Goal: Task Accomplishment & Management: Manage account settings

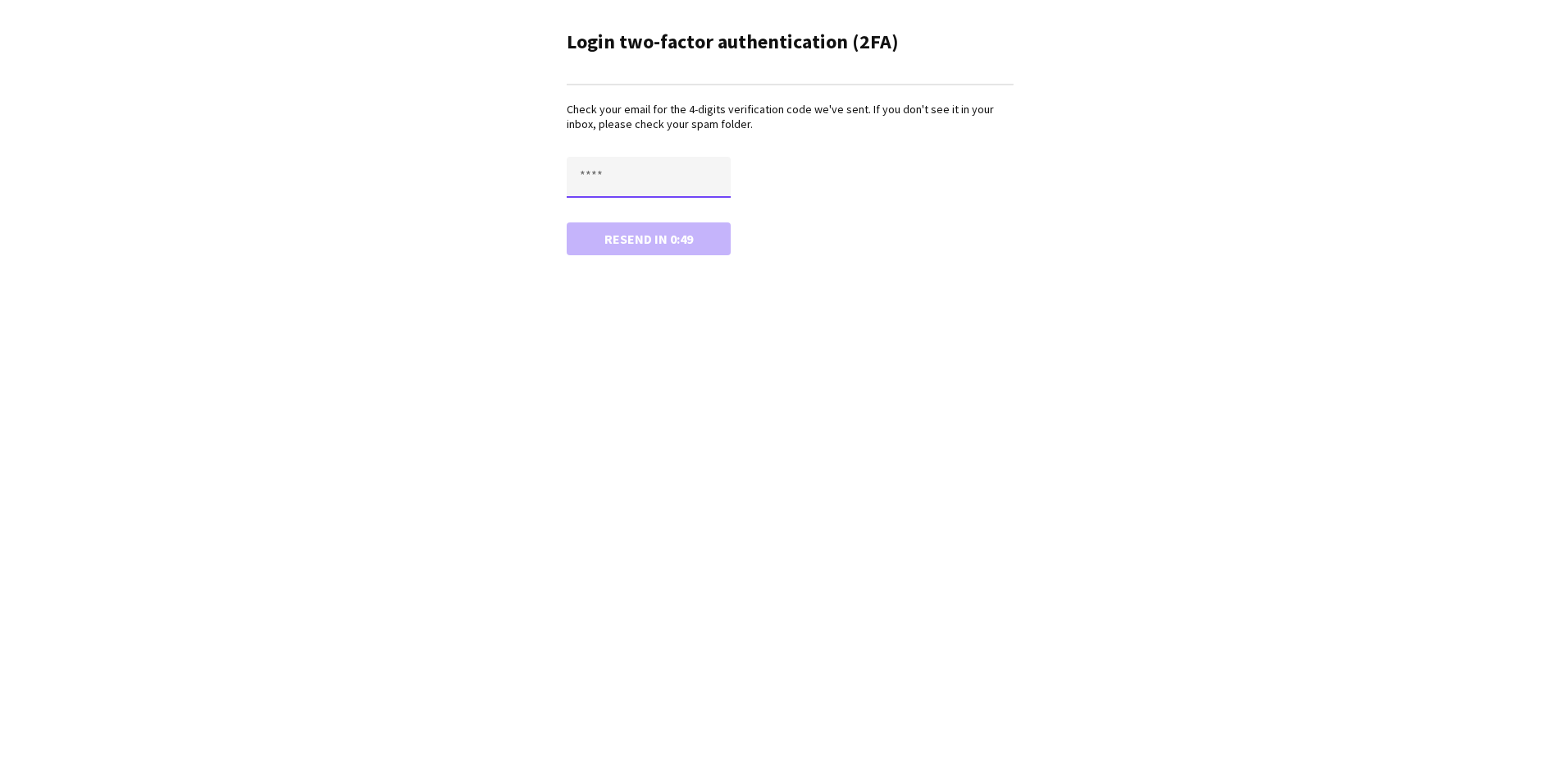
click at [671, 167] on input "text" at bounding box center [649, 177] width 164 height 41
type input "****"
click at [698, 246] on button "Confirm" at bounding box center [649, 238] width 164 height 33
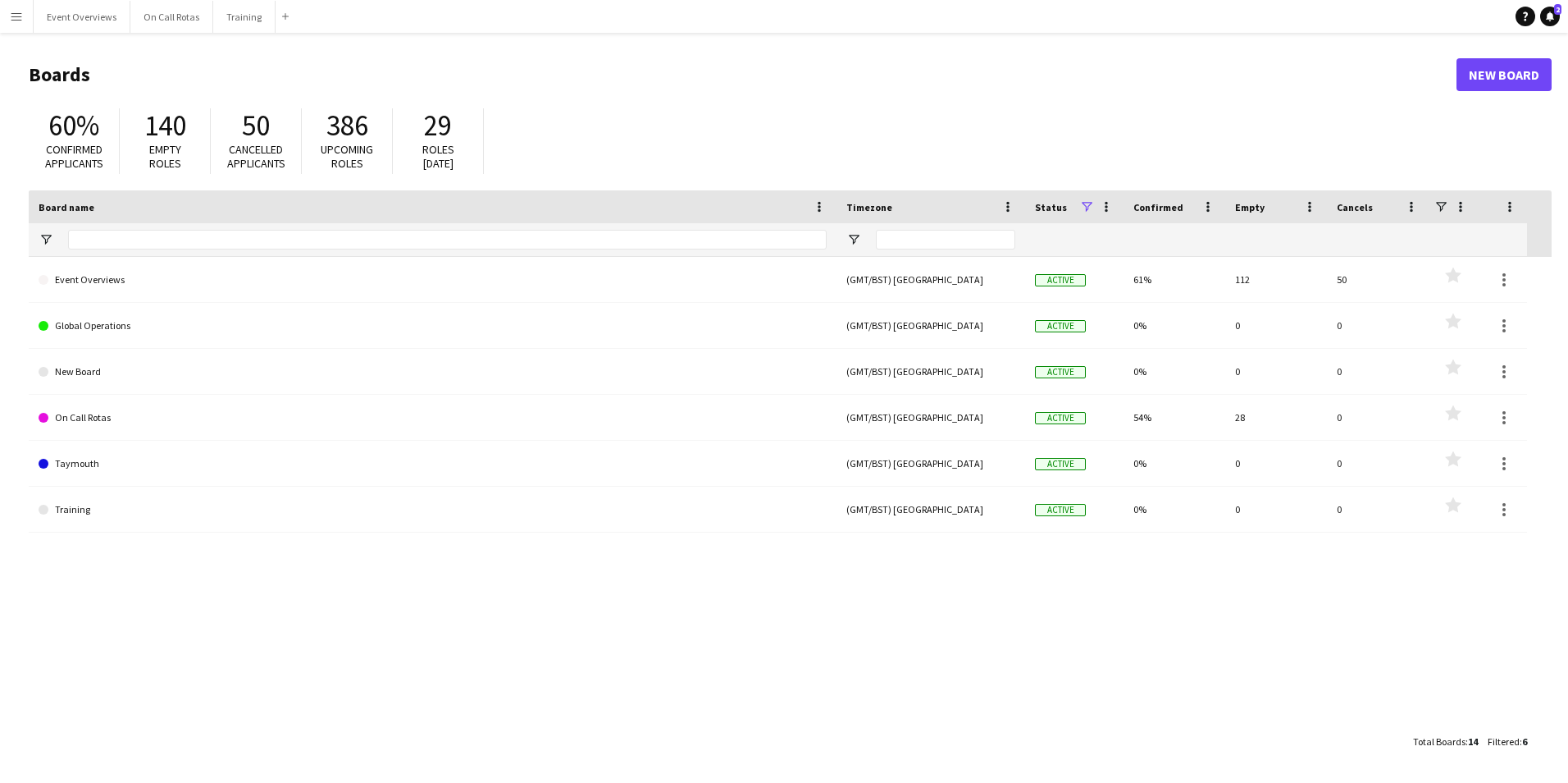
click at [26, 18] on button "Menu" at bounding box center [16, 16] width 33 height 33
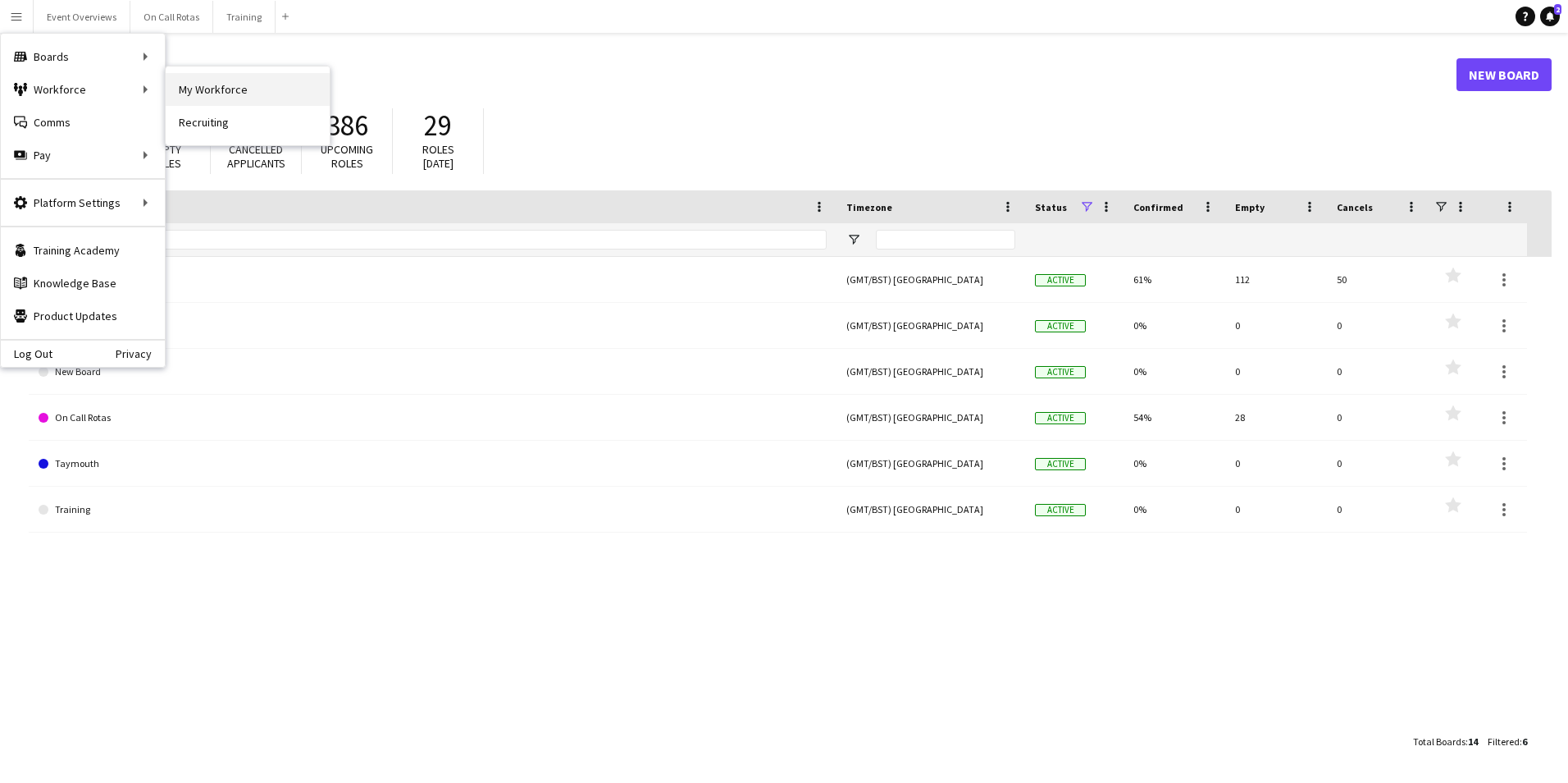
click at [176, 89] on link "My Workforce" at bounding box center [248, 89] width 164 height 33
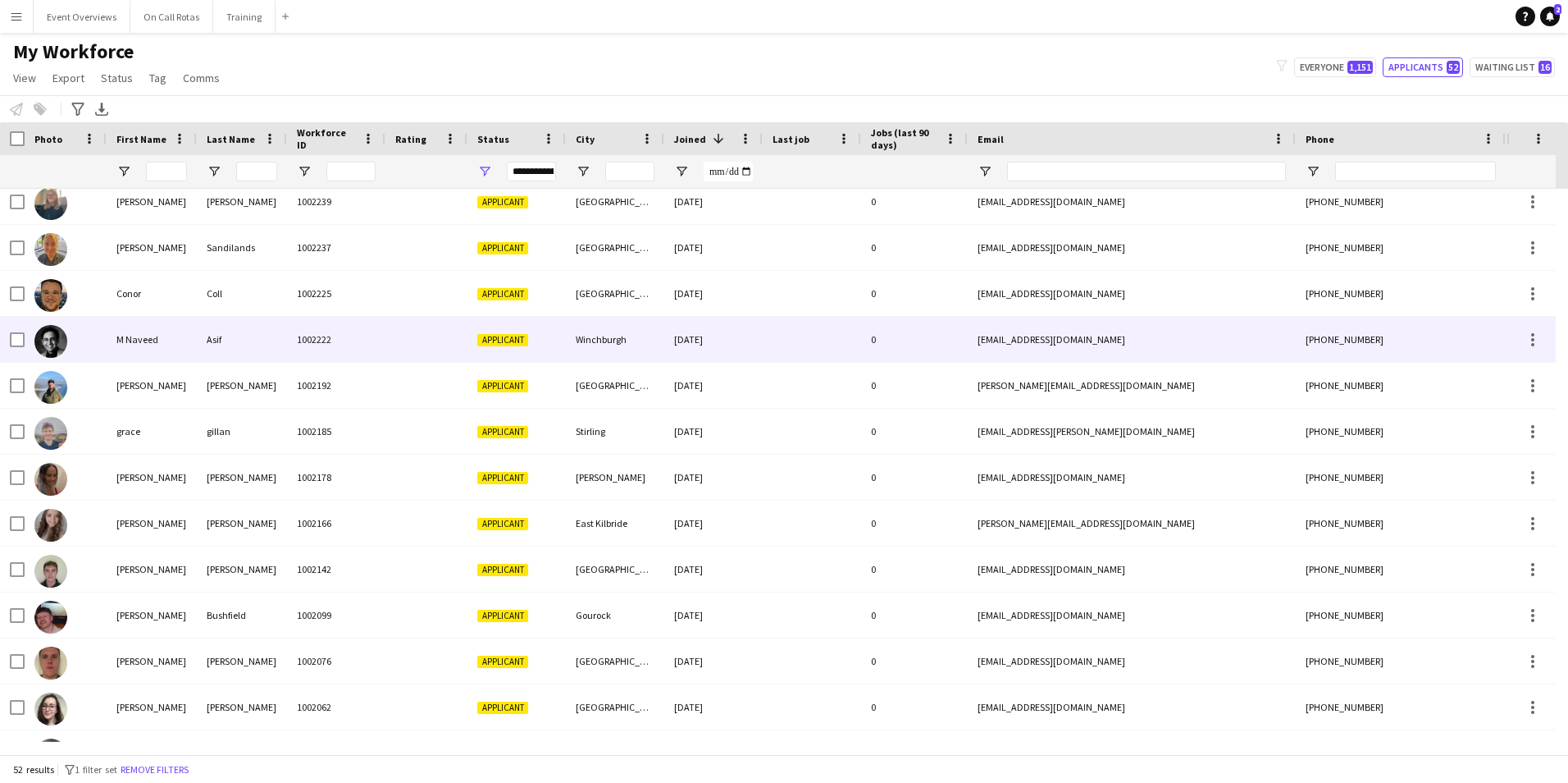
scroll to position [1268, 0]
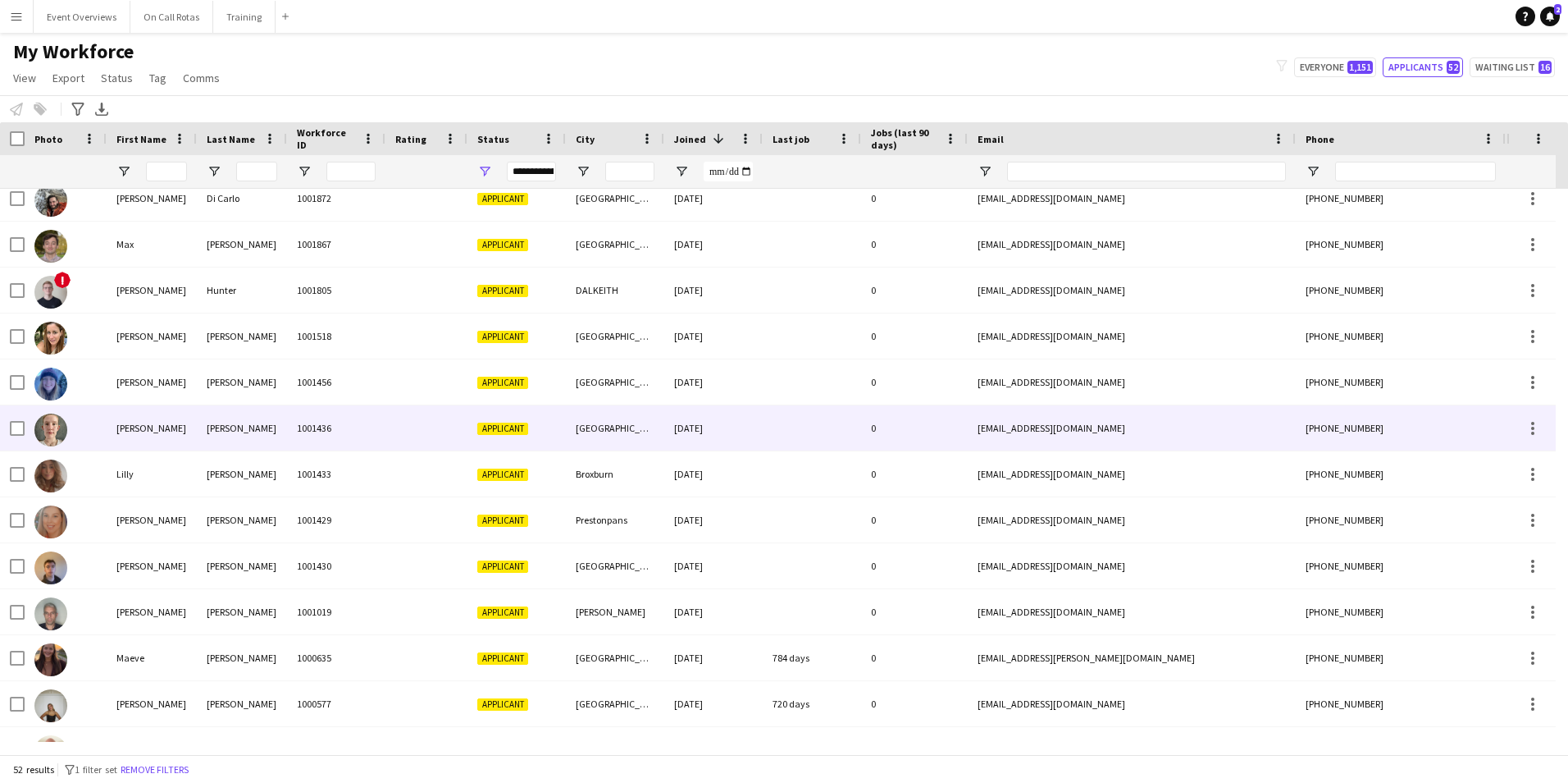
click at [331, 434] on div "1001436" at bounding box center [337, 428] width 99 height 46
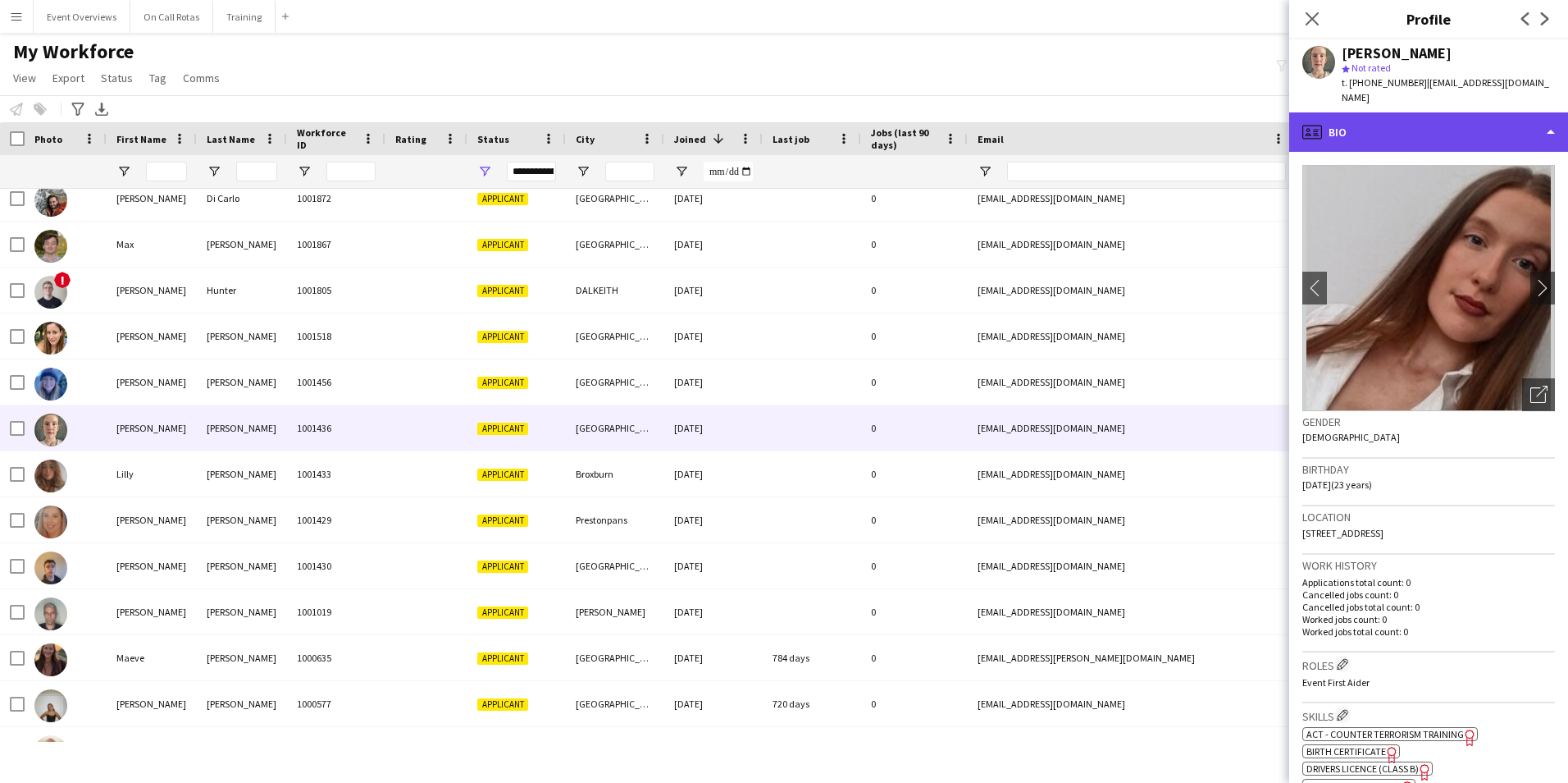
click at [1337, 131] on div "profile Bio" at bounding box center [1429, 132] width 279 height 40
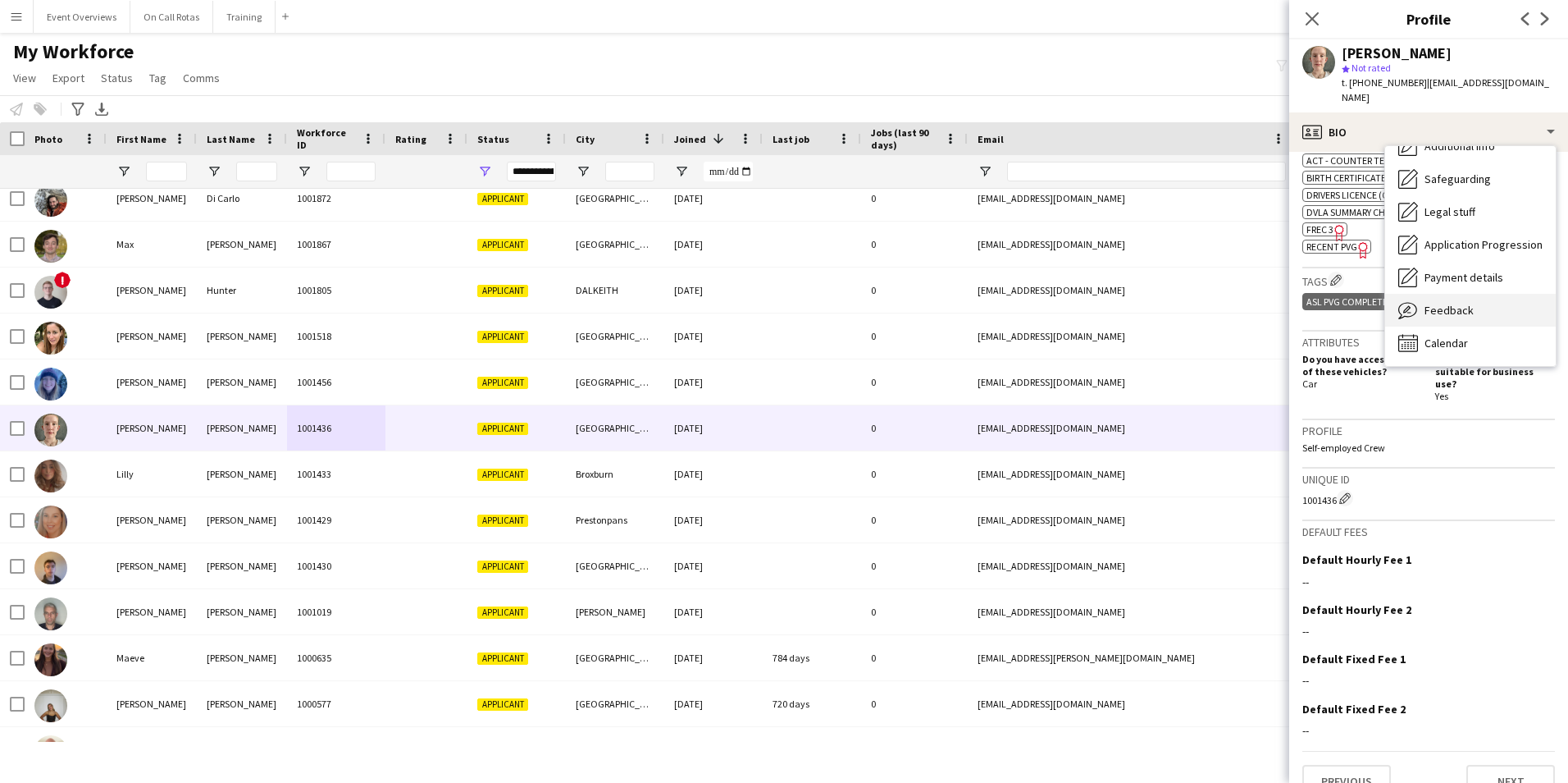
click at [1443, 303] on span "Feedback" at bounding box center [1449, 310] width 49 height 15
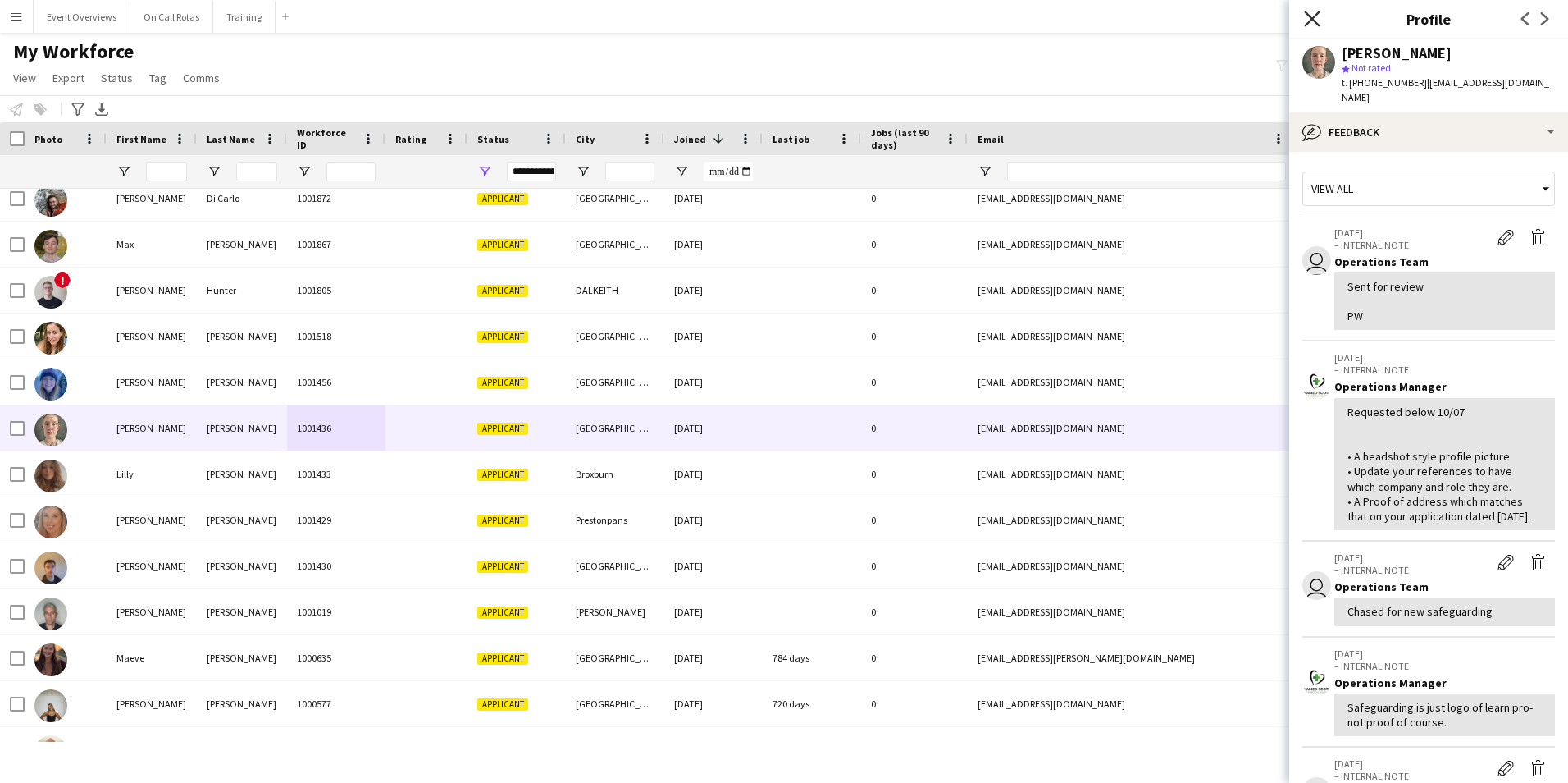
click at [1309, 21] on icon at bounding box center [1312, 18] width 15 height 15
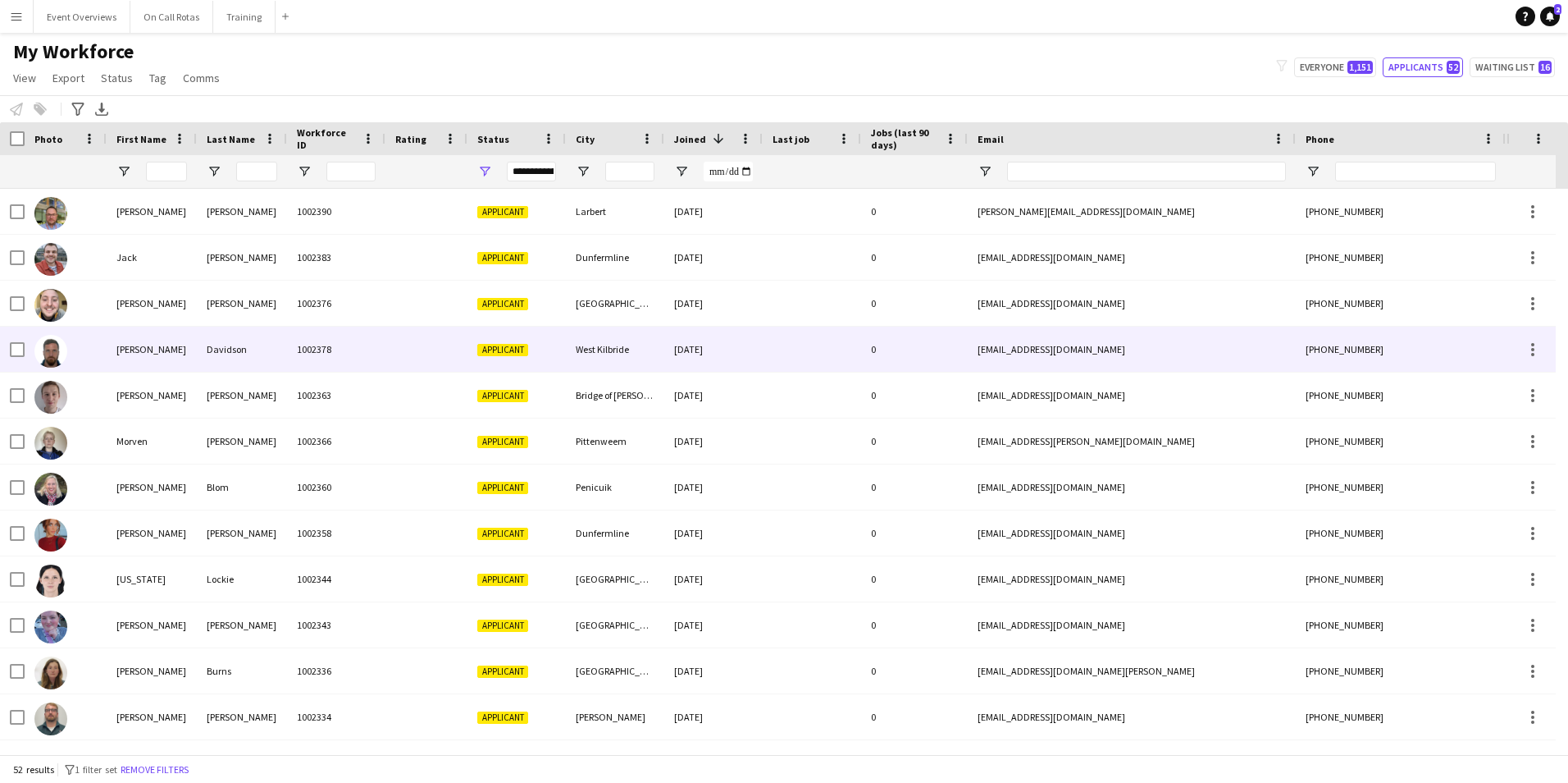
click at [384, 334] on div "1002378" at bounding box center [337, 349] width 99 height 46
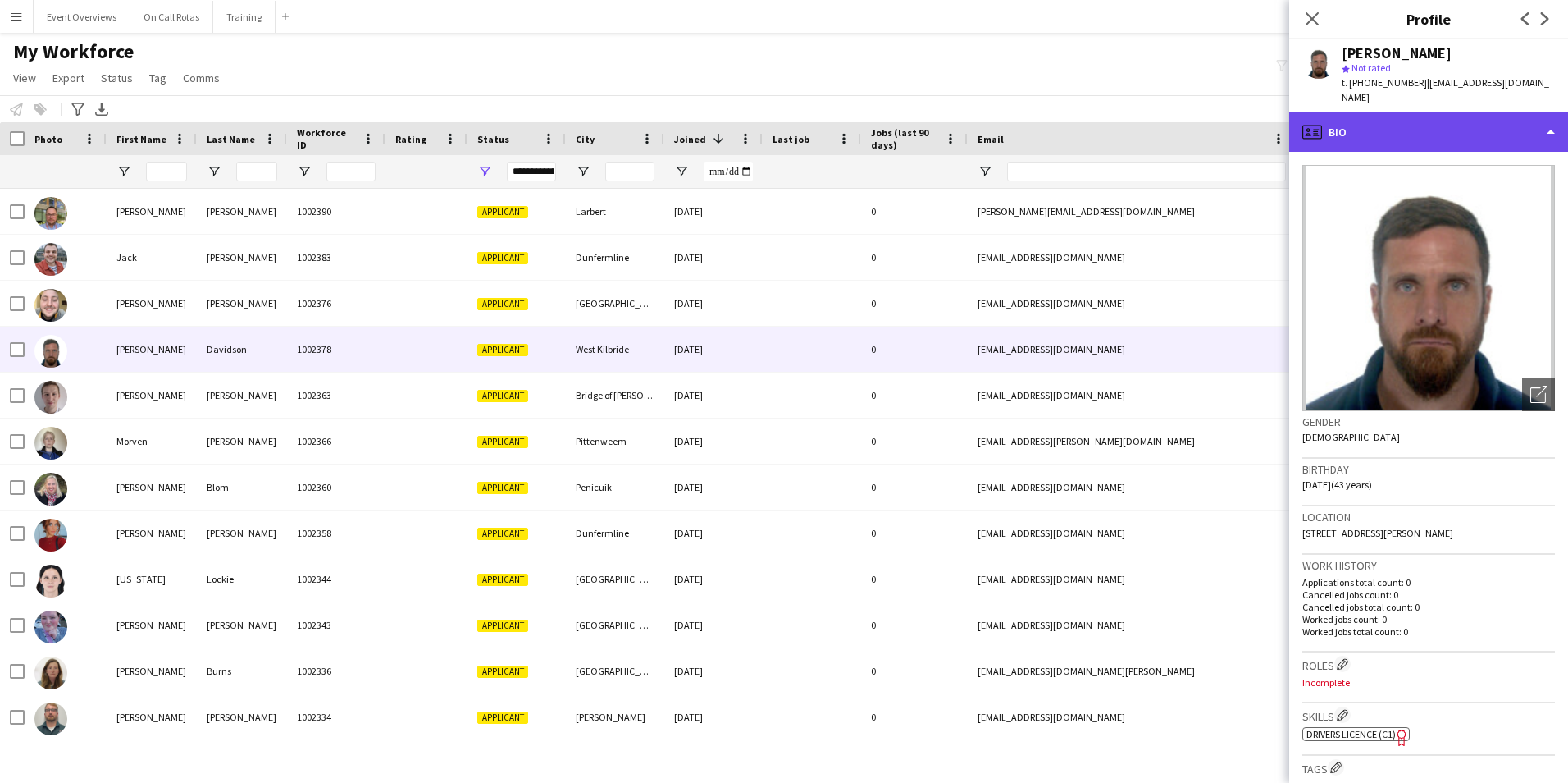
click at [1455, 112] on div "profile Bio" at bounding box center [1429, 132] width 279 height 40
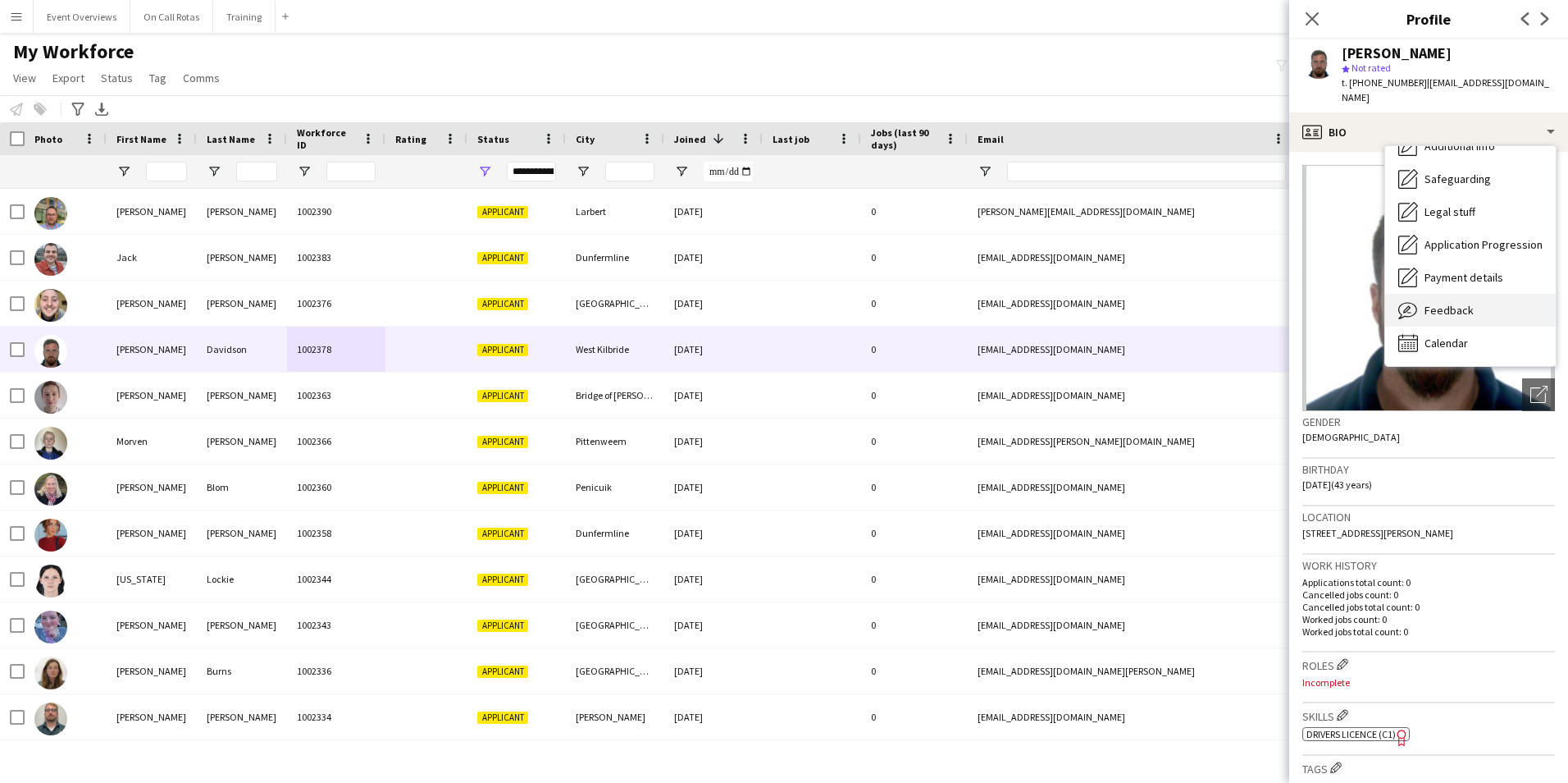
click at [1442, 294] on div "Feedback Feedback" at bounding box center [1471, 310] width 171 height 33
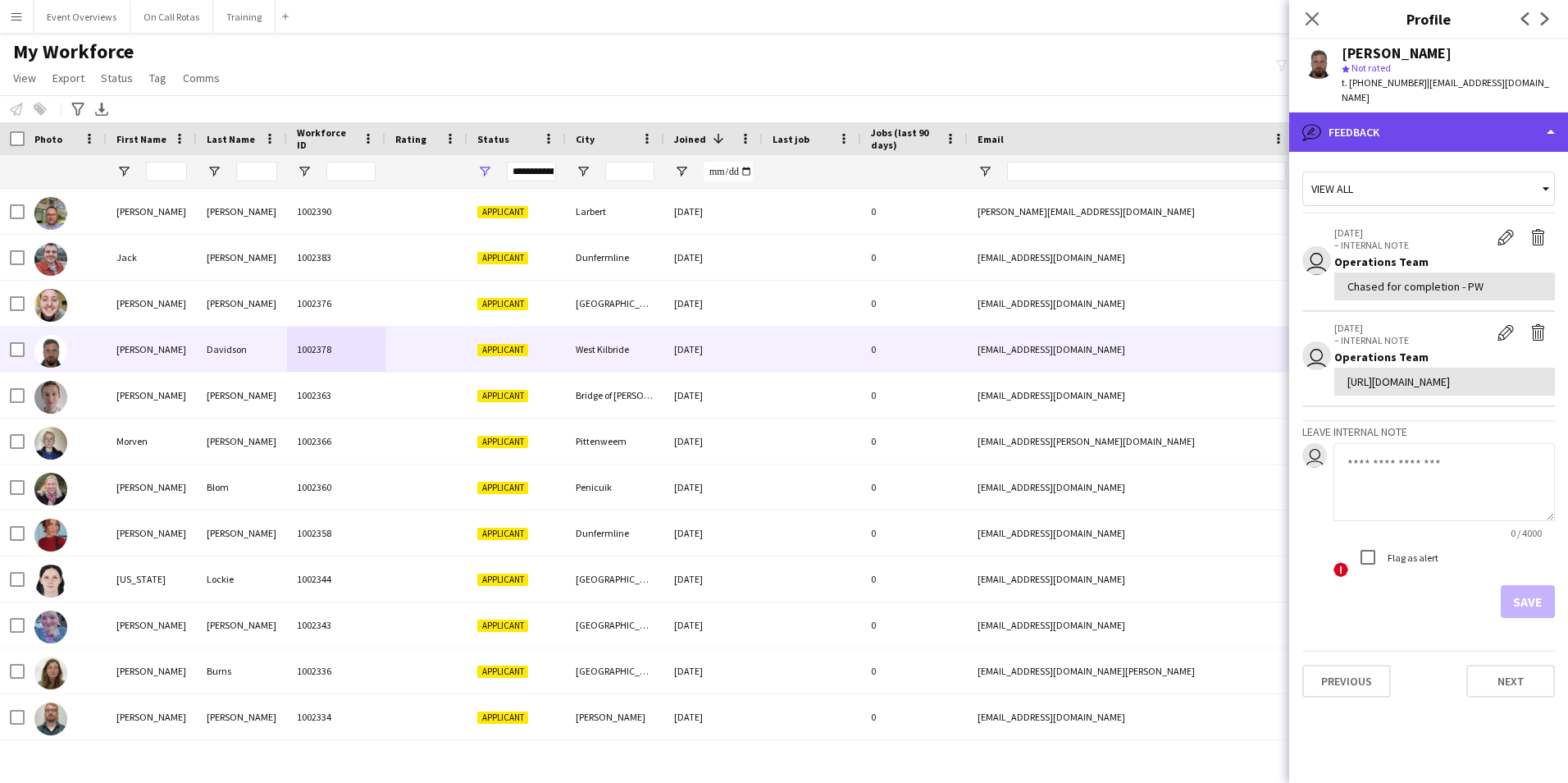
click at [1387, 123] on div "bubble-pencil Feedback" at bounding box center [1429, 132] width 279 height 40
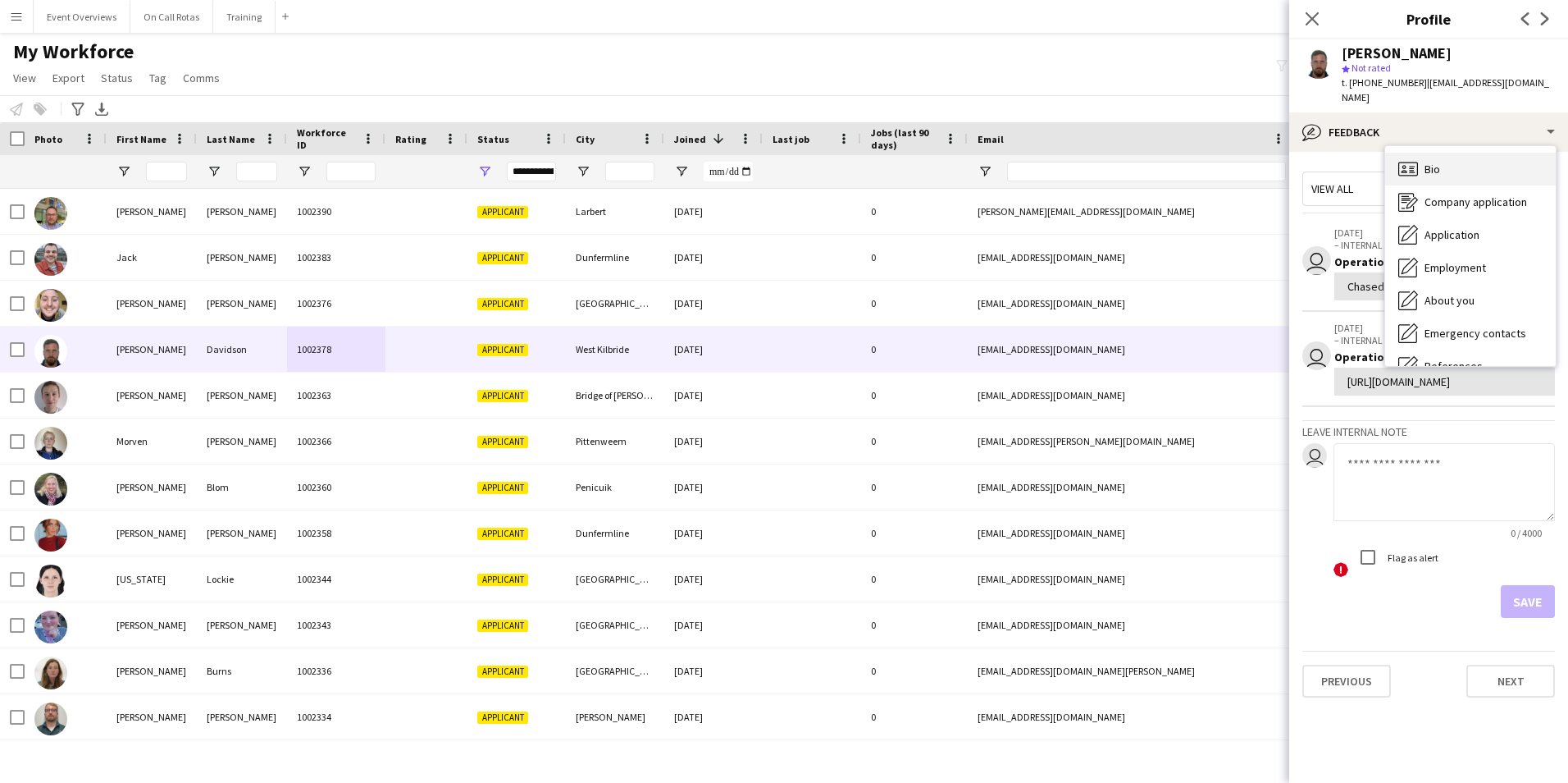
click at [1423, 159] on div "Bio Bio" at bounding box center [1471, 169] width 171 height 33
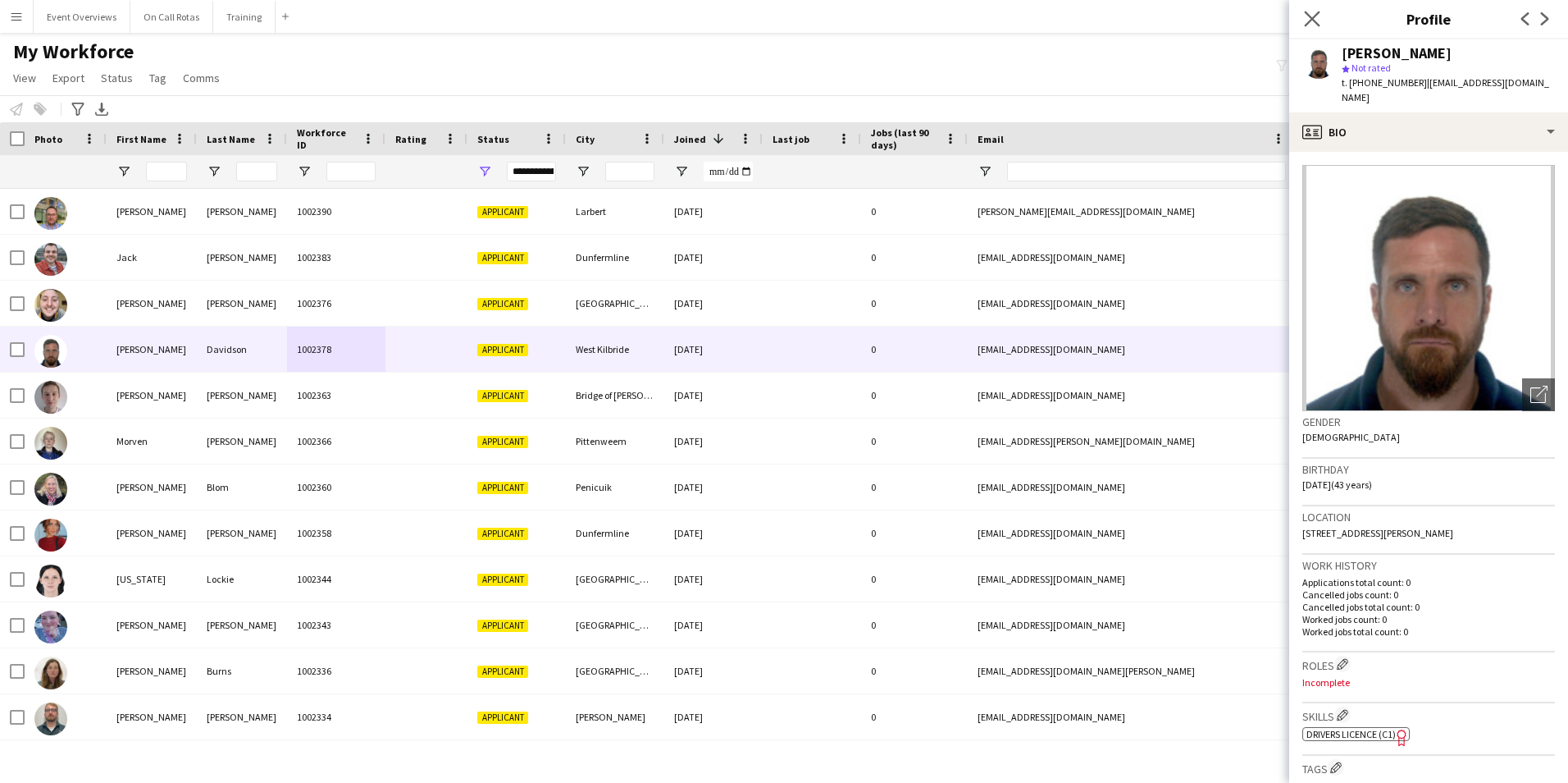
click at [1319, 27] on icon at bounding box center [1312, 18] width 15 height 15
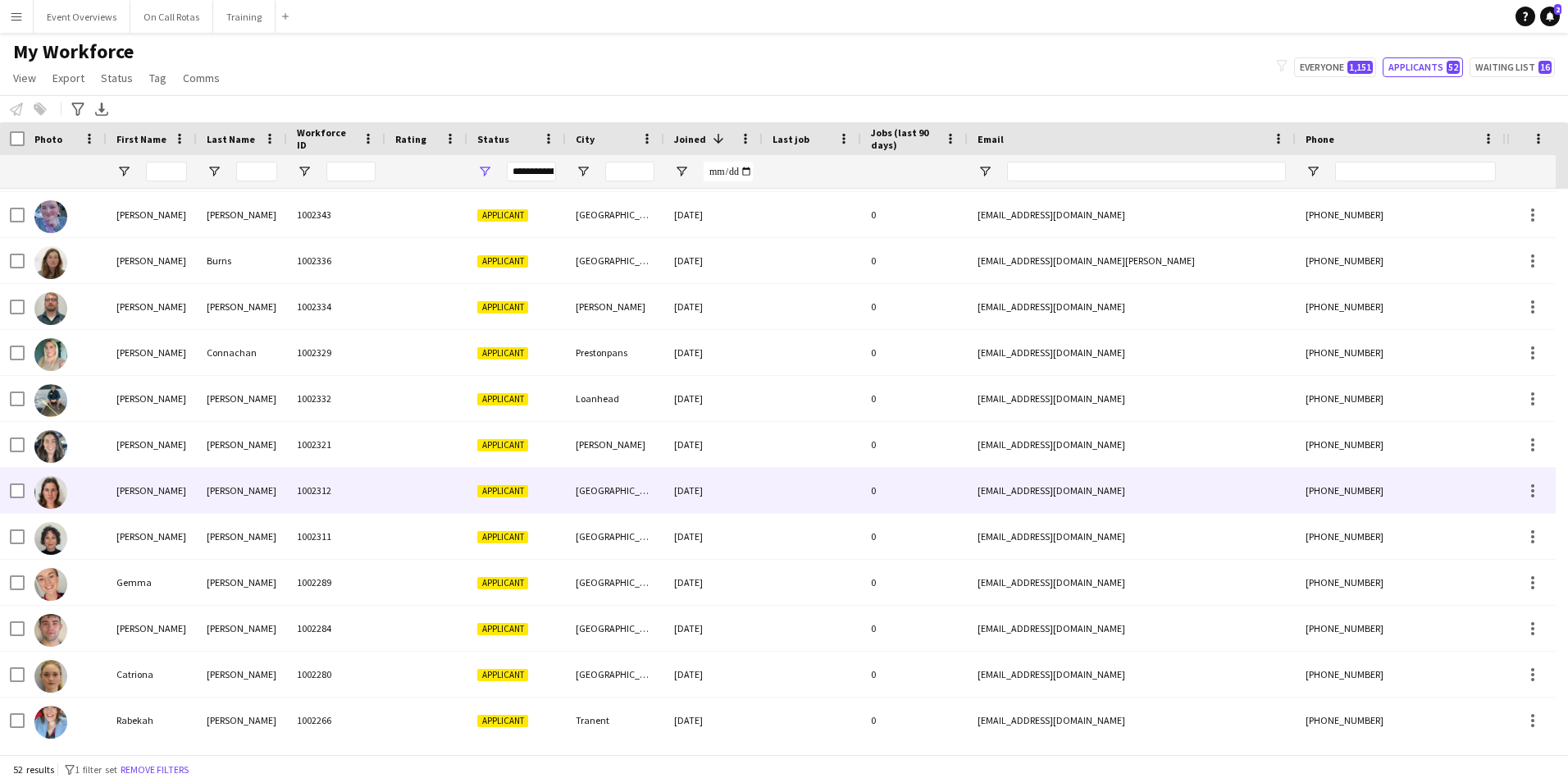
click at [655, 507] on div "[GEOGRAPHIC_DATA]" at bounding box center [616, 491] width 99 height 46
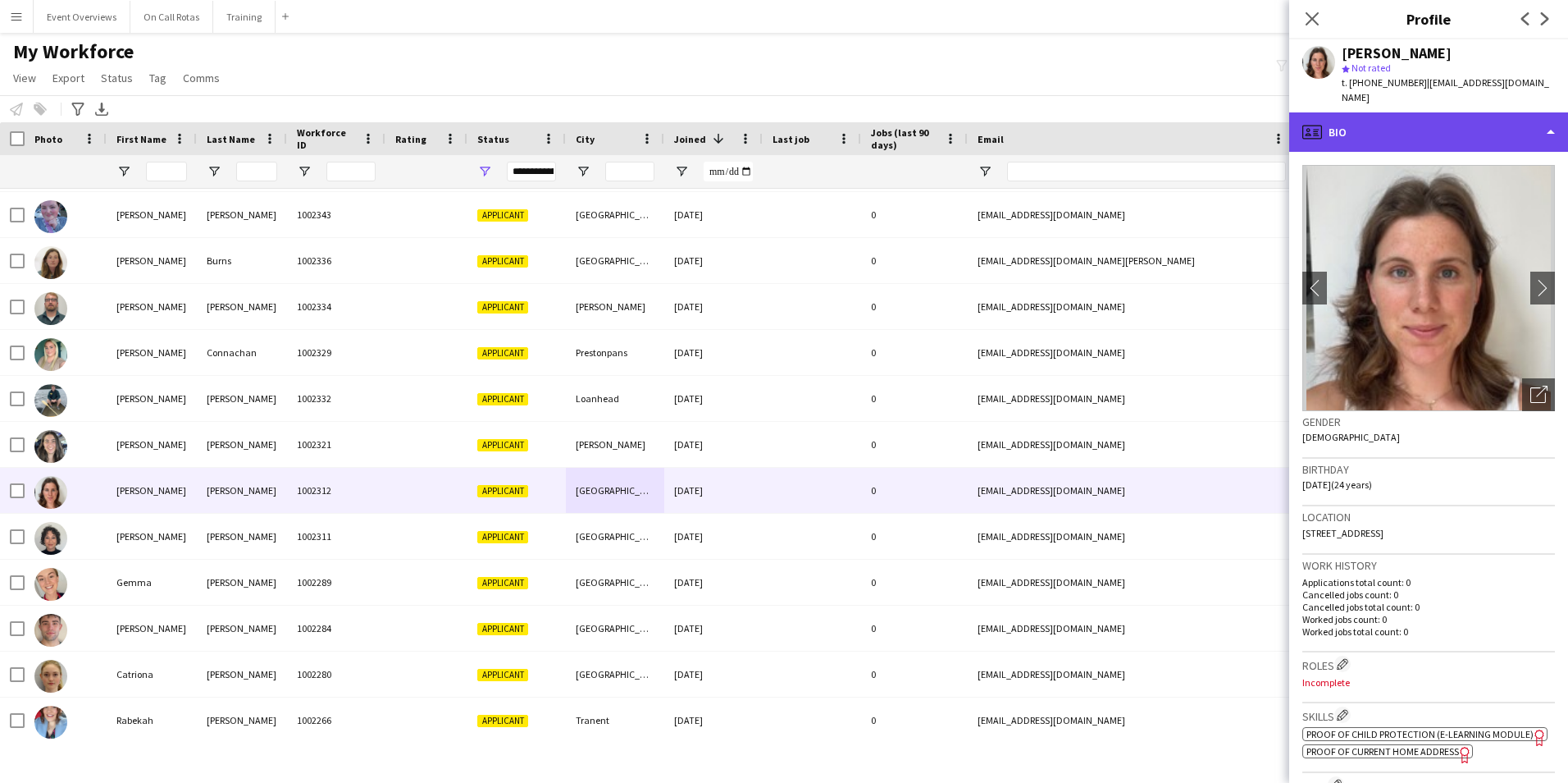
click at [1423, 131] on div "profile Bio" at bounding box center [1429, 132] width 279 height 40
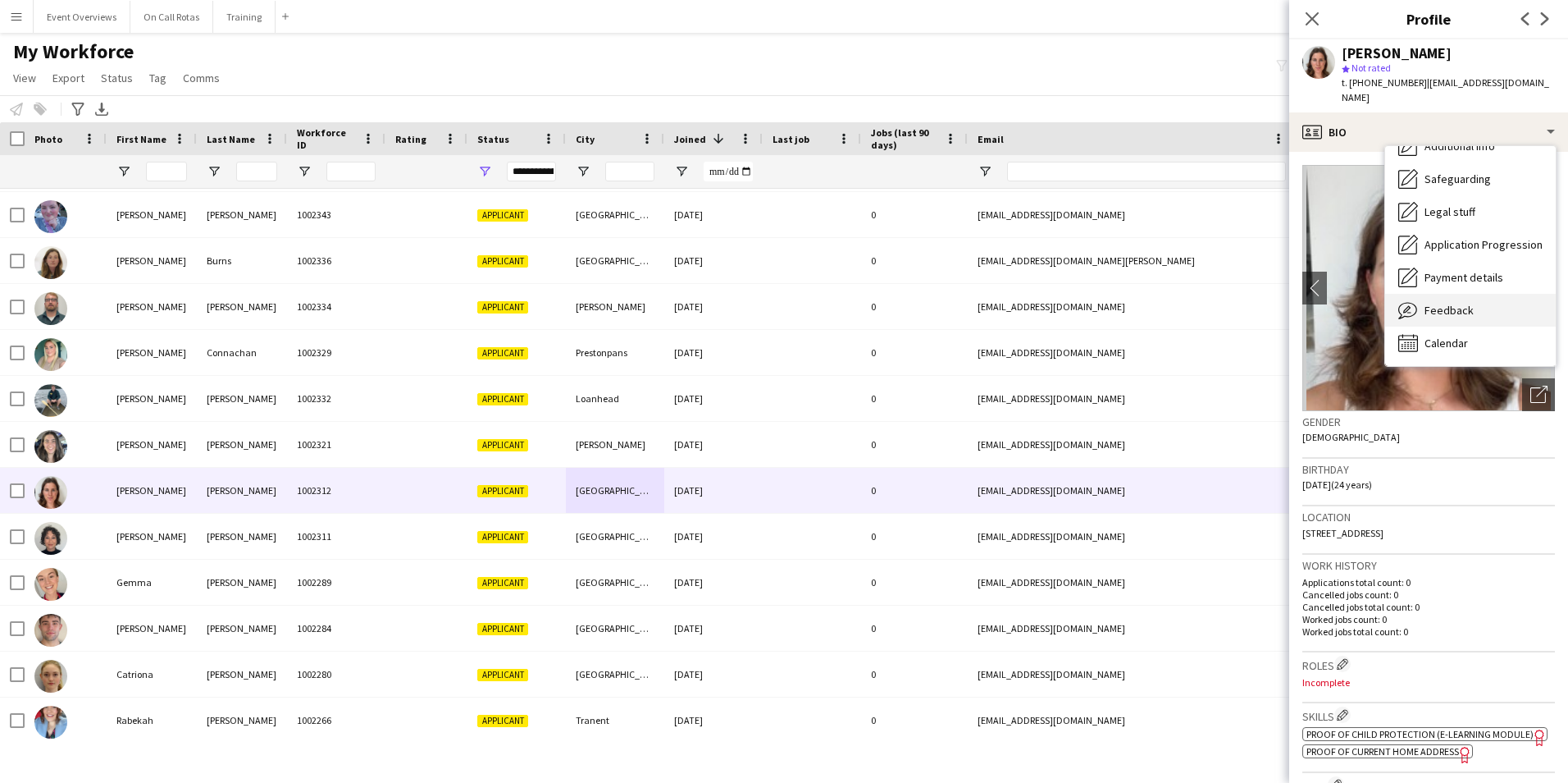
click at [1430, 303] on span "Feedback" at bounding box center [1449, 310] width 49 height 15
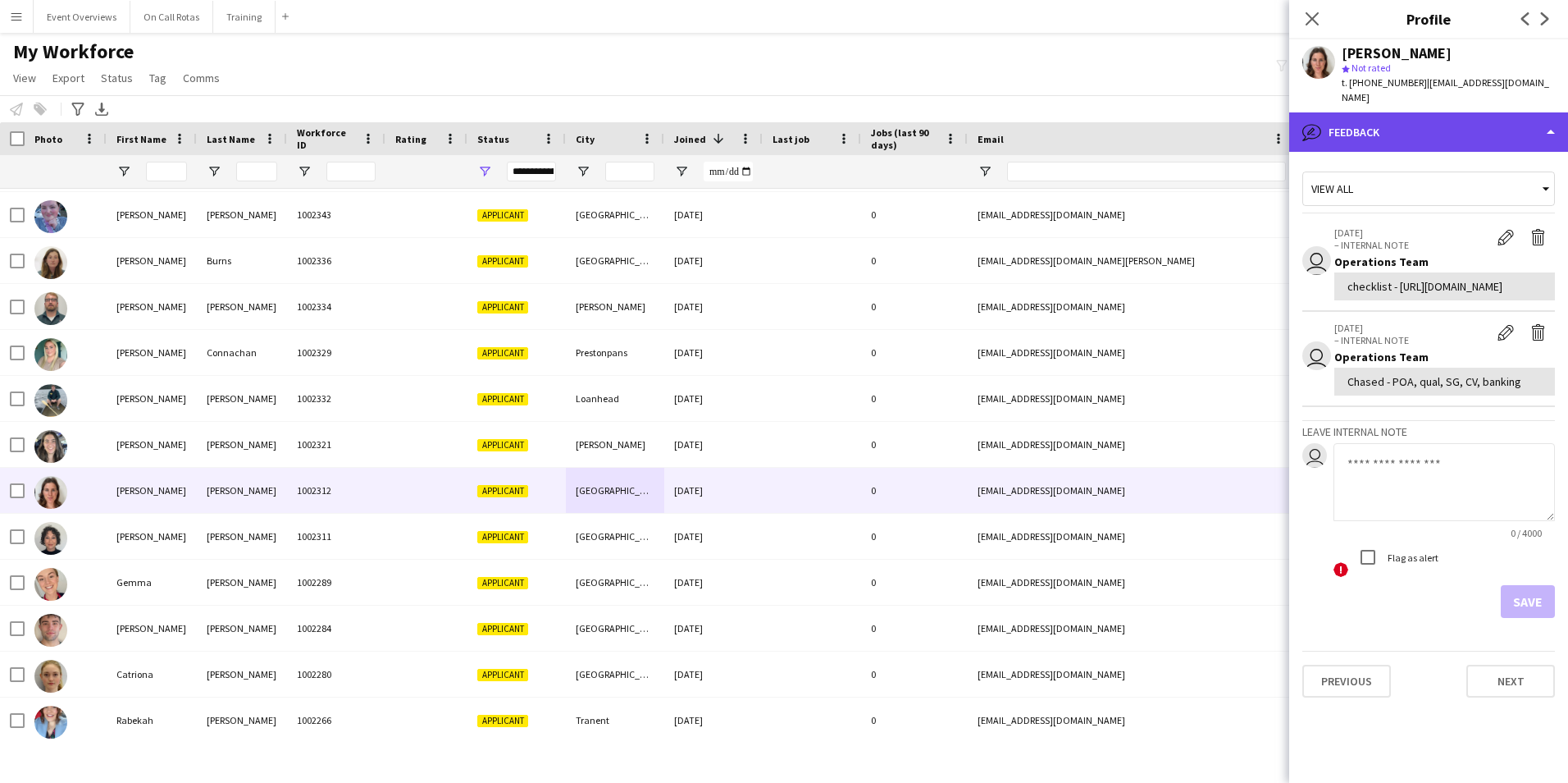
click at [1389, 117] on div "bubble-pencil Feedback" at bounding box center [1429, 132] width 279 height 40
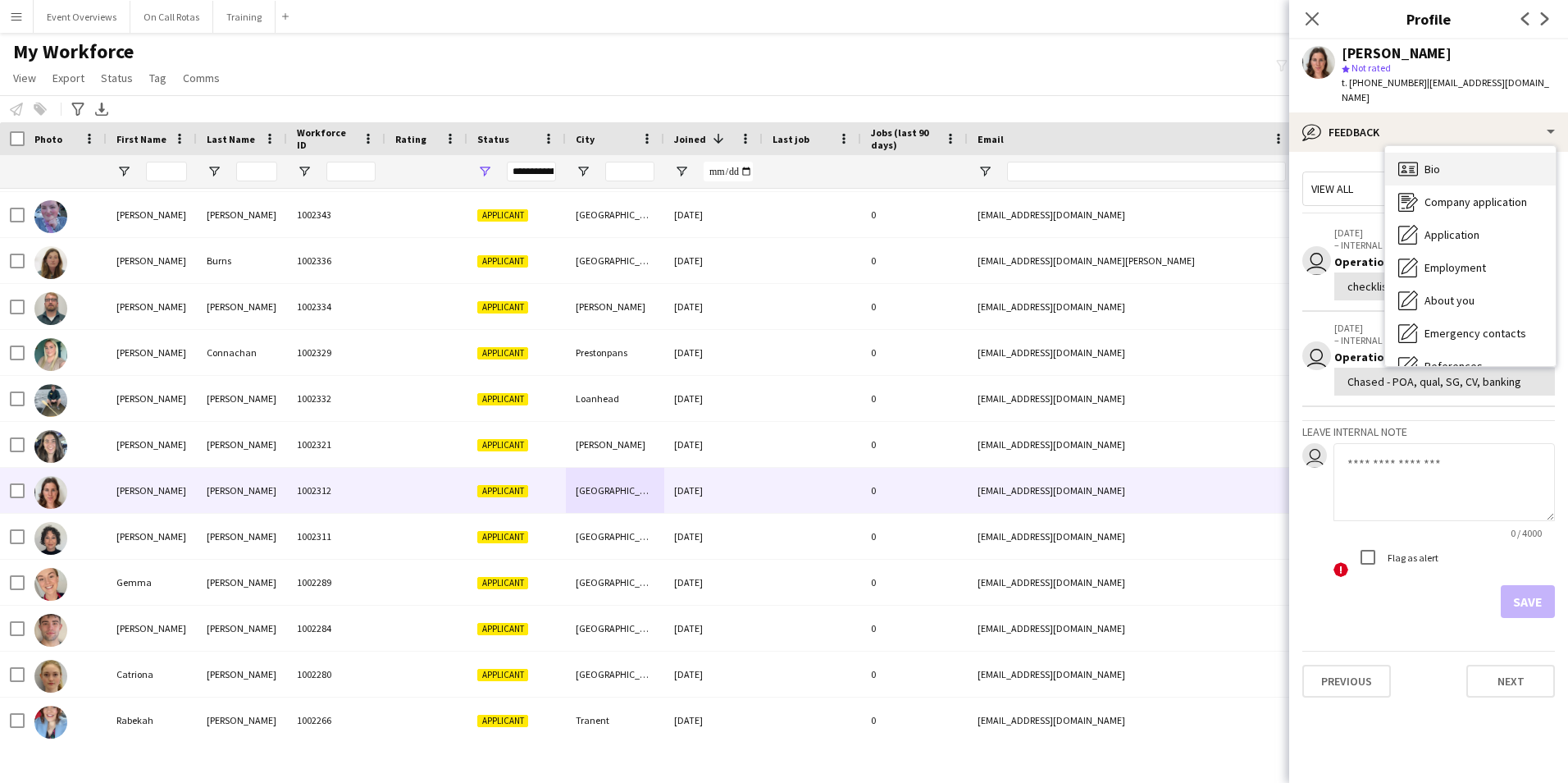
click at [1435, 161] on span "Bio" at bounding box center [1432, 169] width 15 height 15
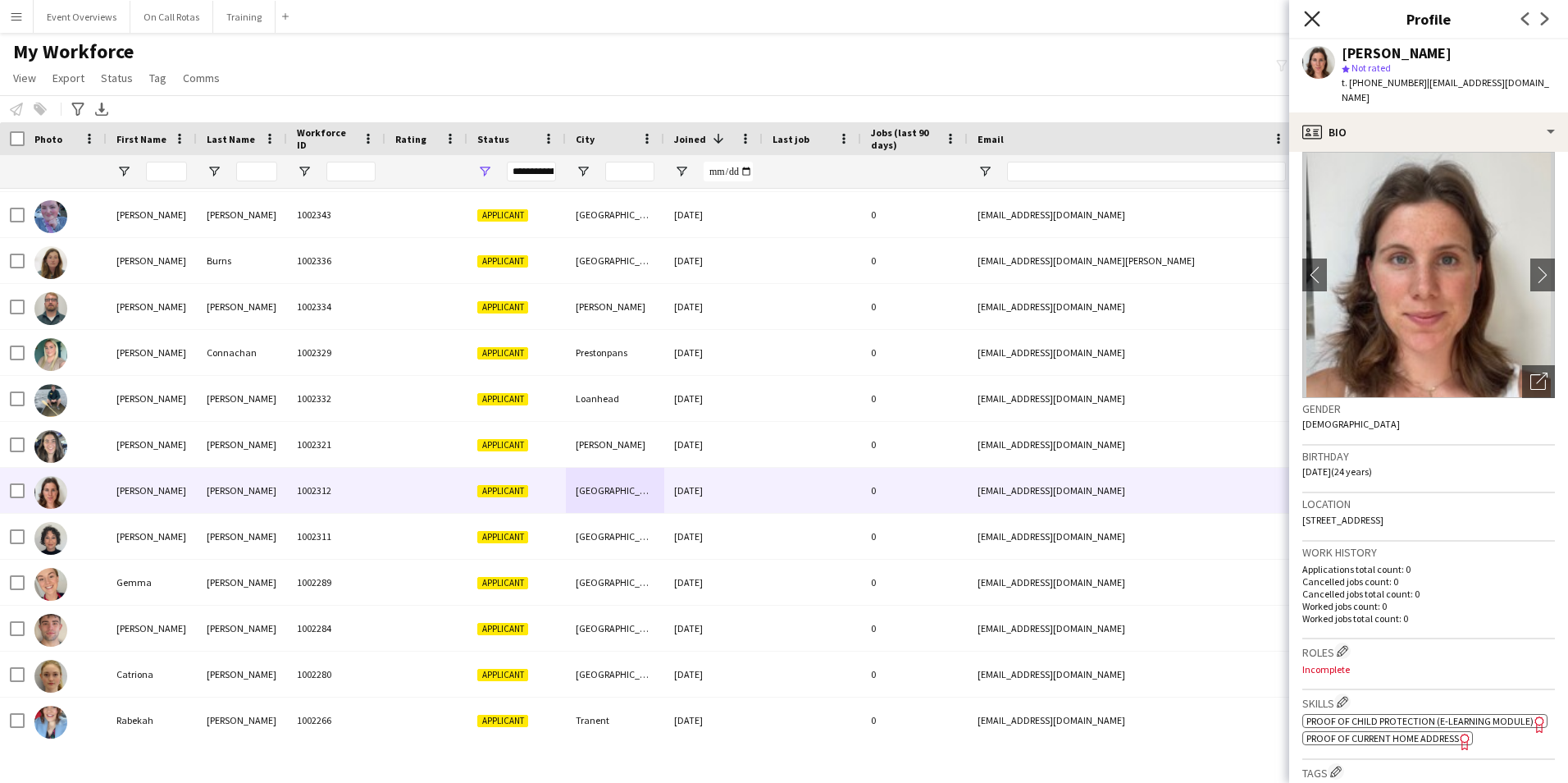
click at [1314, 21] on icon at bounding box center [1312, 18] width 15 height 15
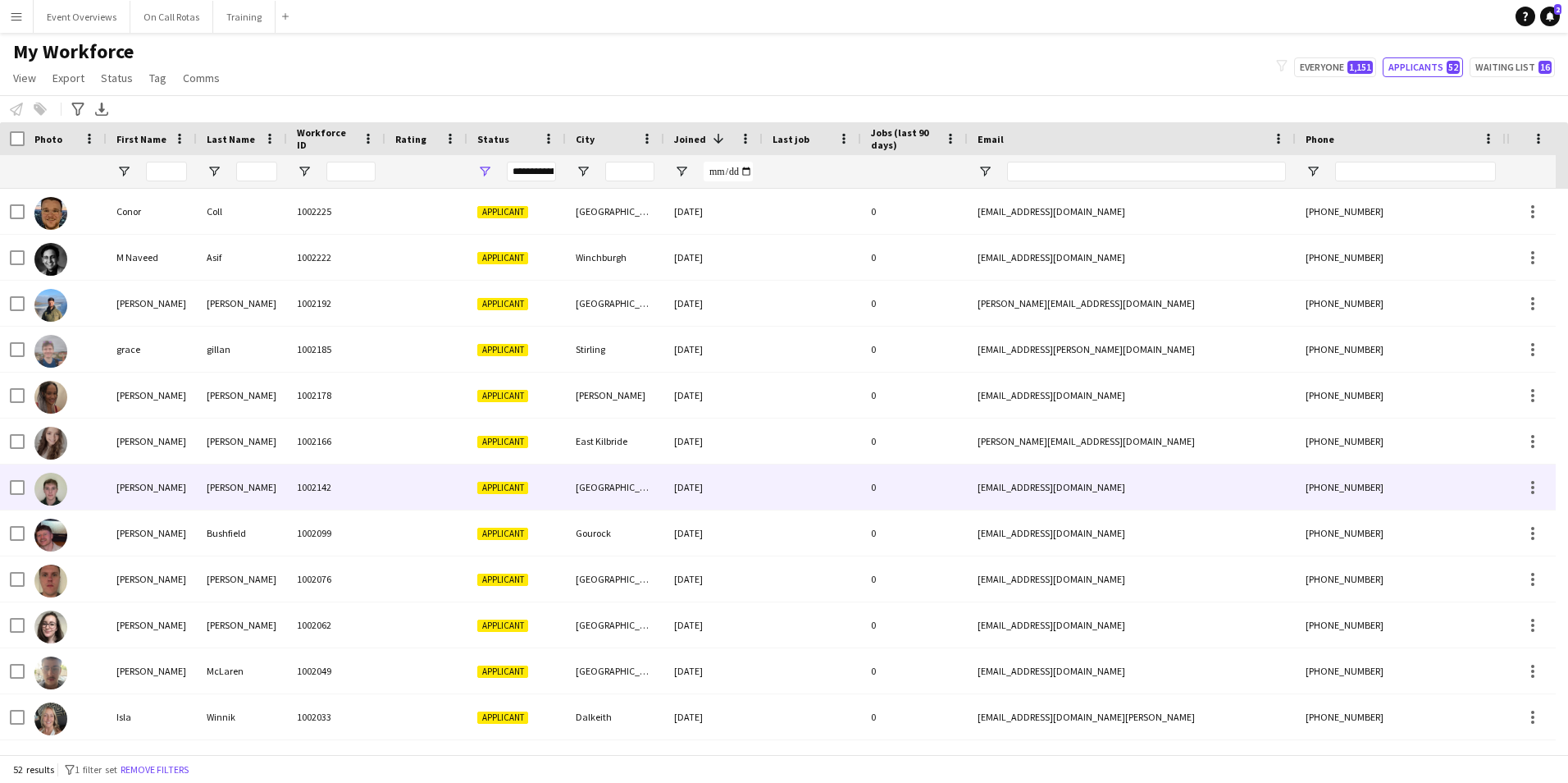
click at [395, 489] on div at bounding box center [426, 487] width 82 height 46
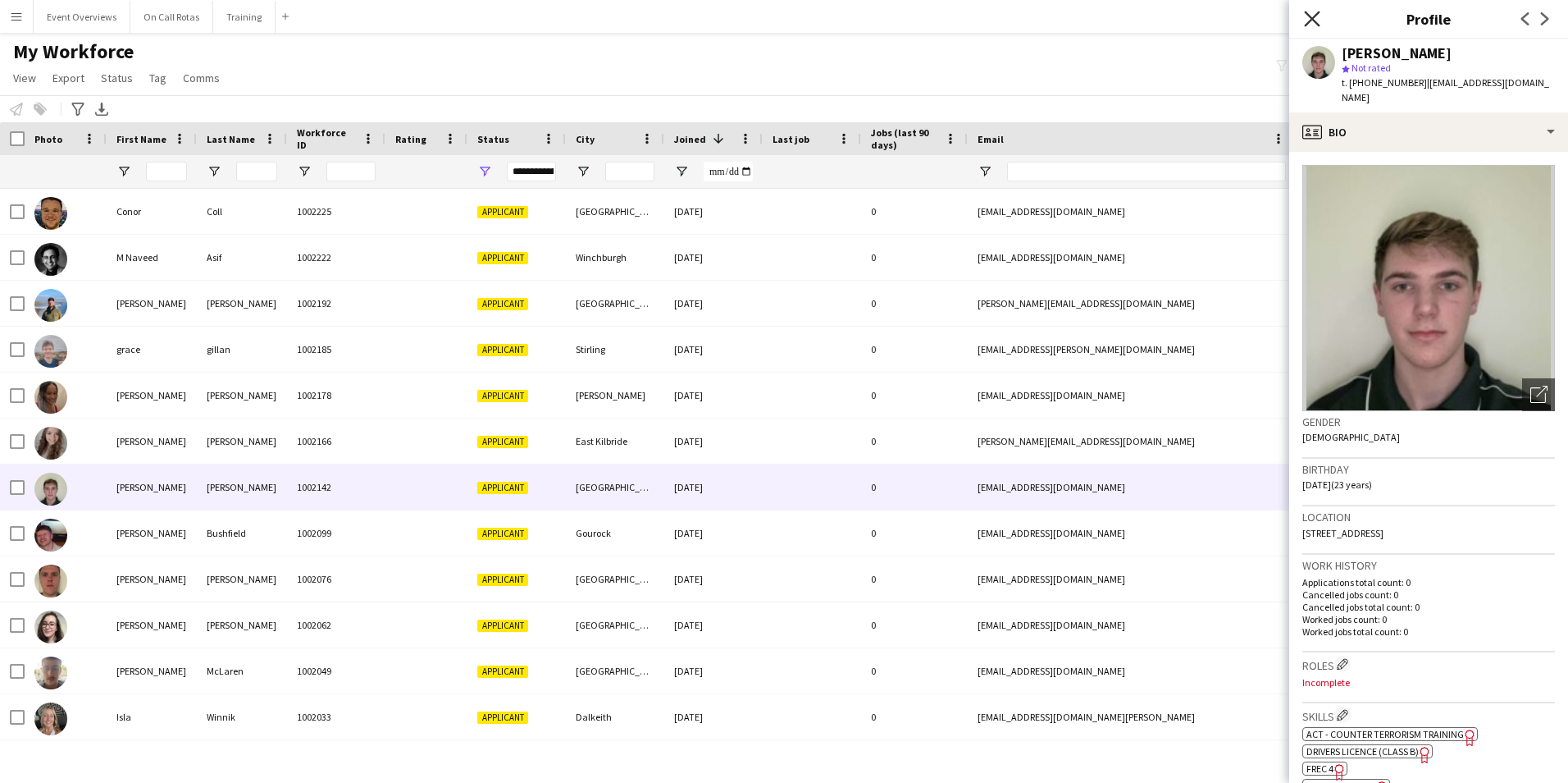
click at [1310, 23] on icon "Close pop-in" at bounding box center [1312, 18] width 15 height 15
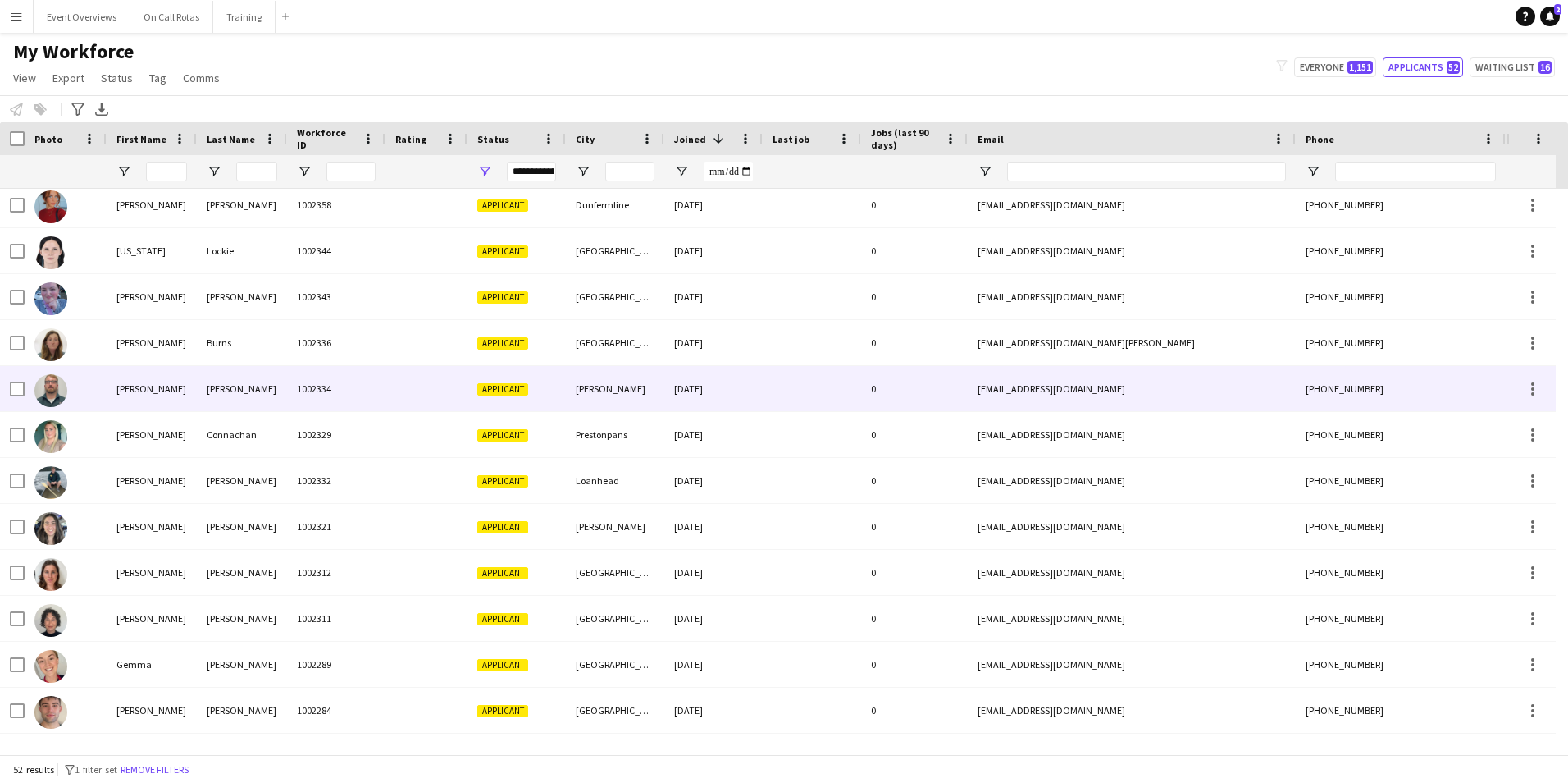
click at [501, 386] on span "Applicant" at bounding box center [503, 389] width 51 height 12
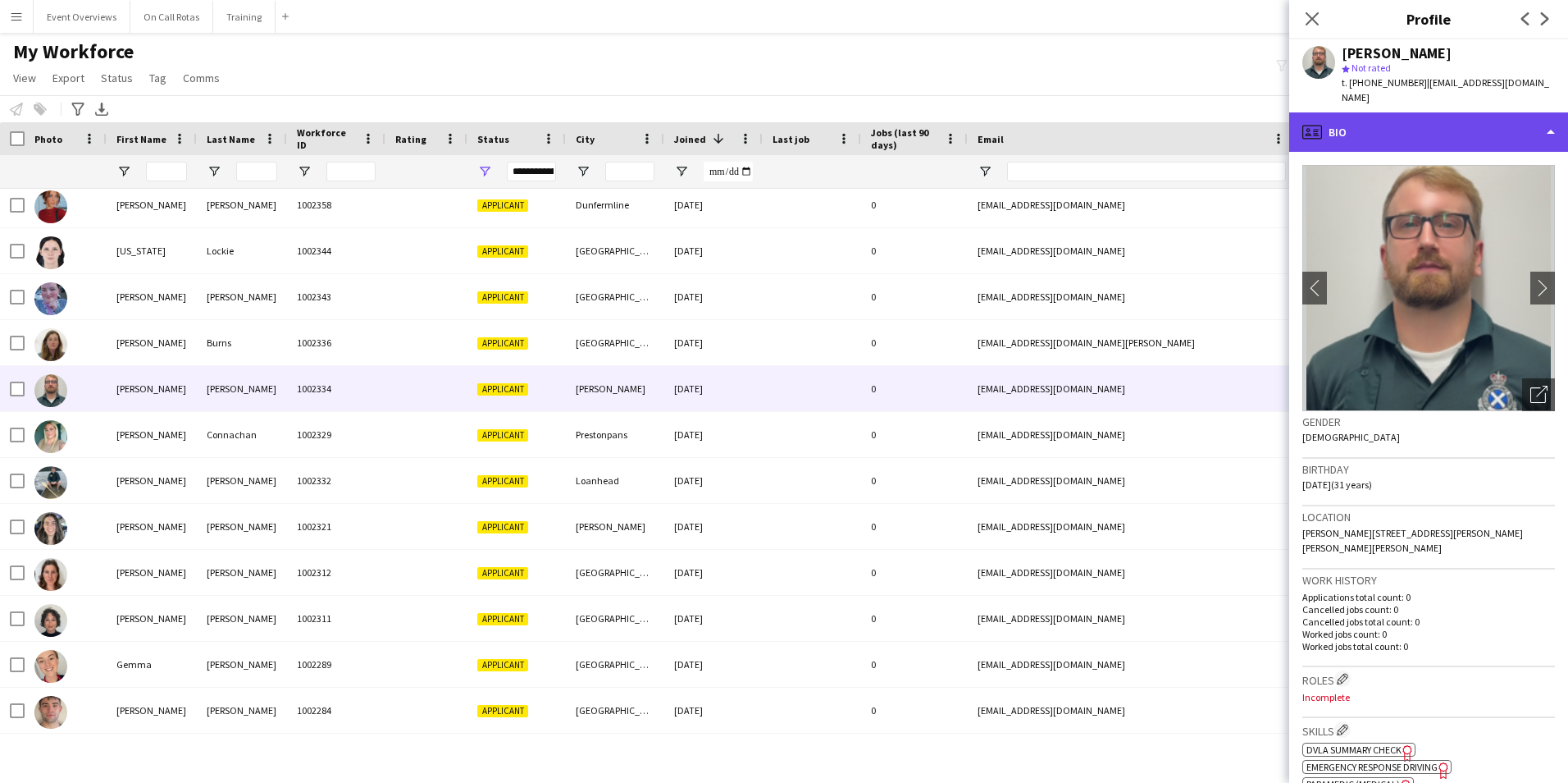
click at [1461, 126] on div "profile Bio" at bounding box center [1429, 132] width 279 height 40
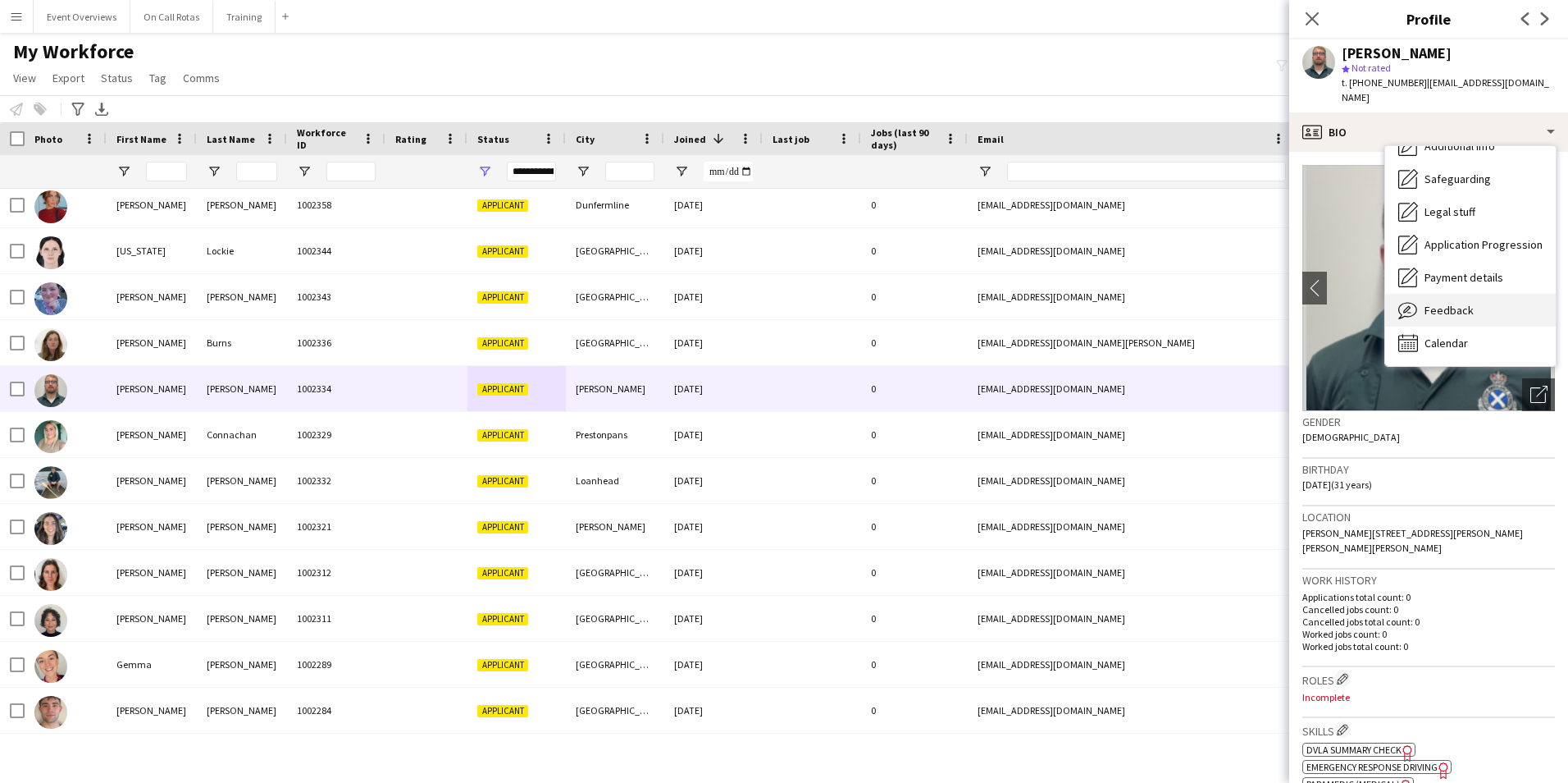
click at [1485, 297] on div "Feedback Feedback" at bounding box center [1471, 310] width 171 height 33
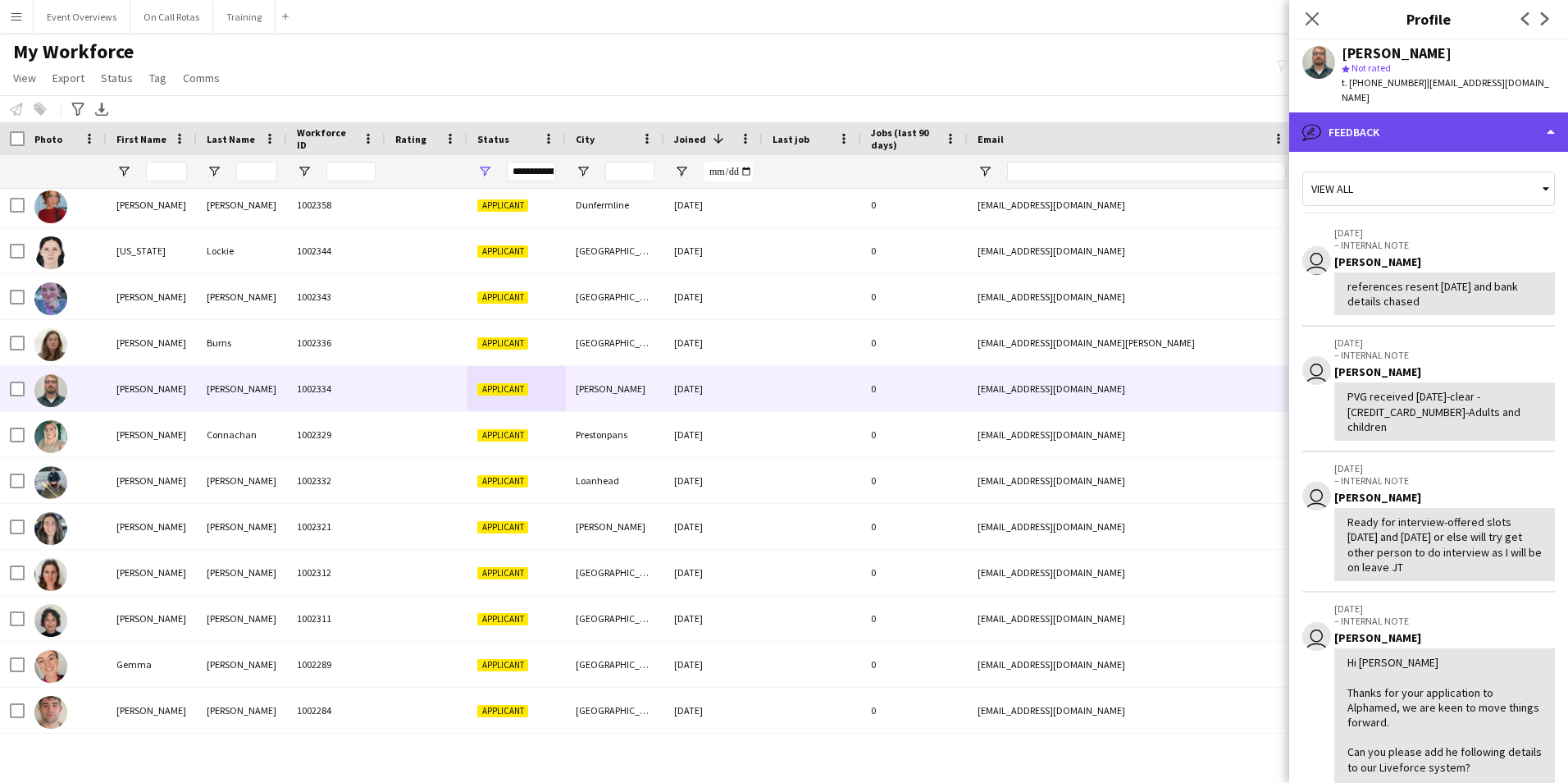
click at [1419, 124] on div "bubble-pencil Feedback" at bounding box center [1429, 132] width 279 height 40
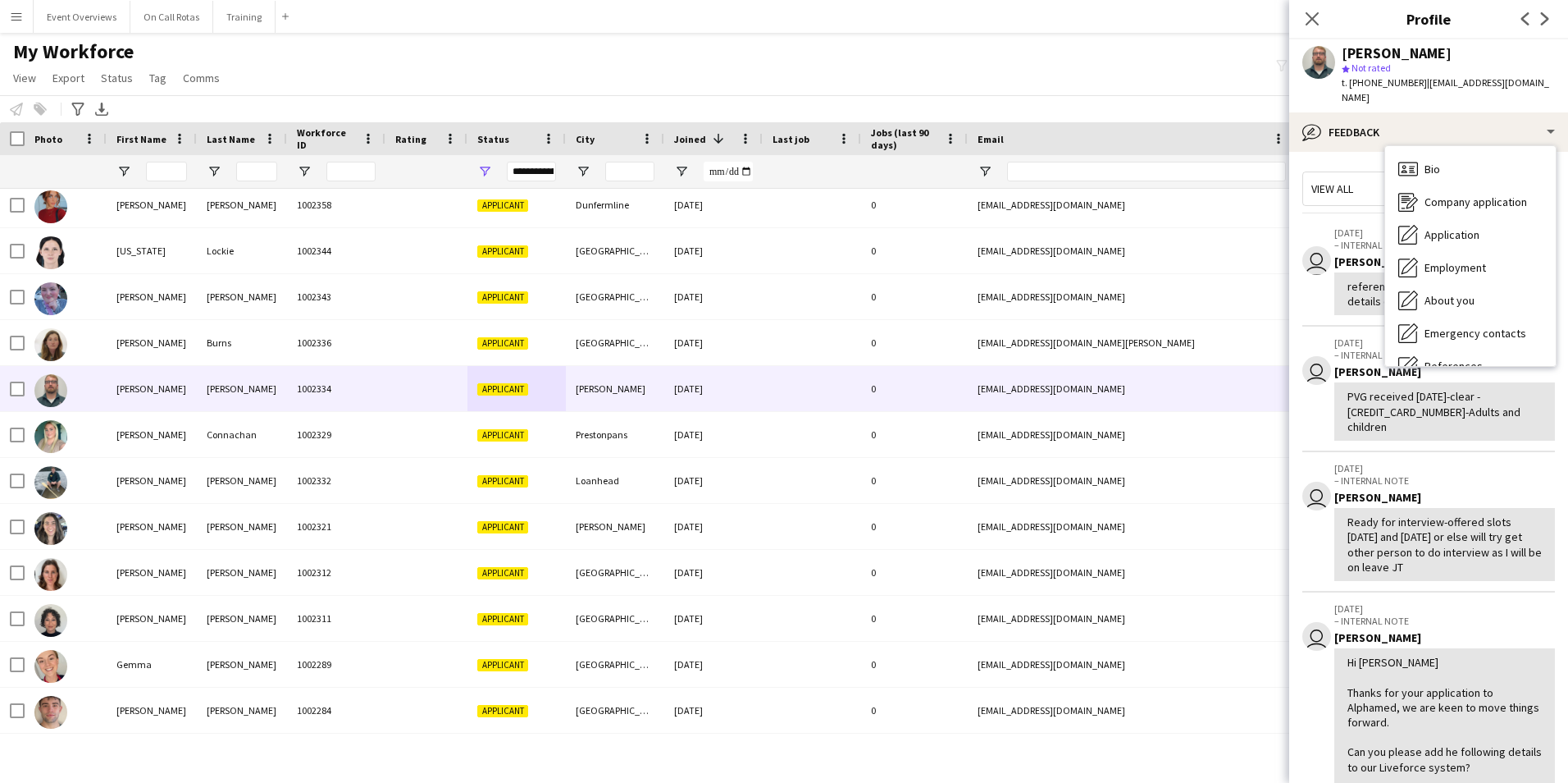
click at [1427, 153] on div "Bio Bio" at bounding box center [1471, 169] width 171 height 33
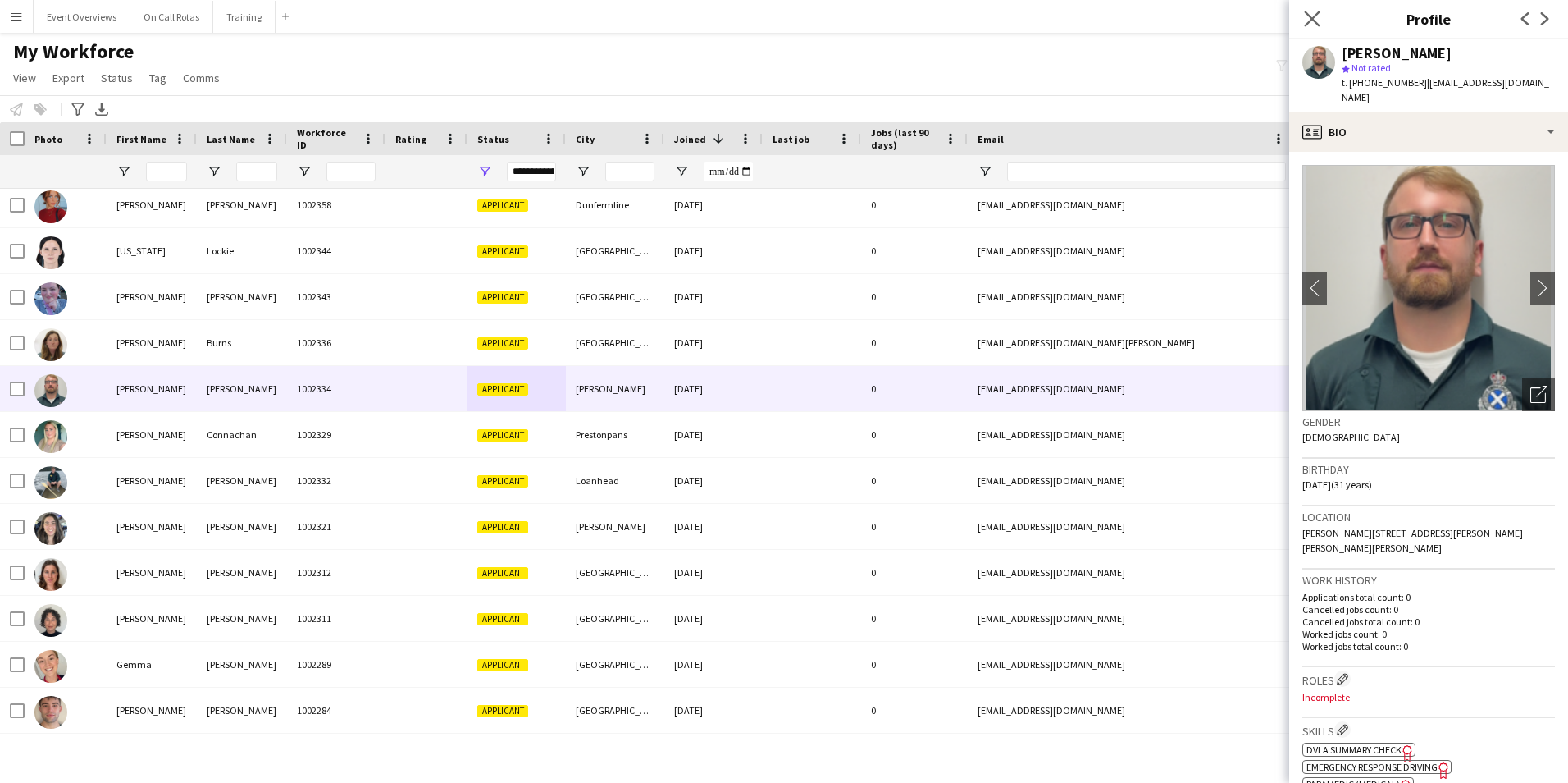
click at [1317, 9] on app-icon "Close pop-in" at bounding box center [1313, 19] width 24 height 24
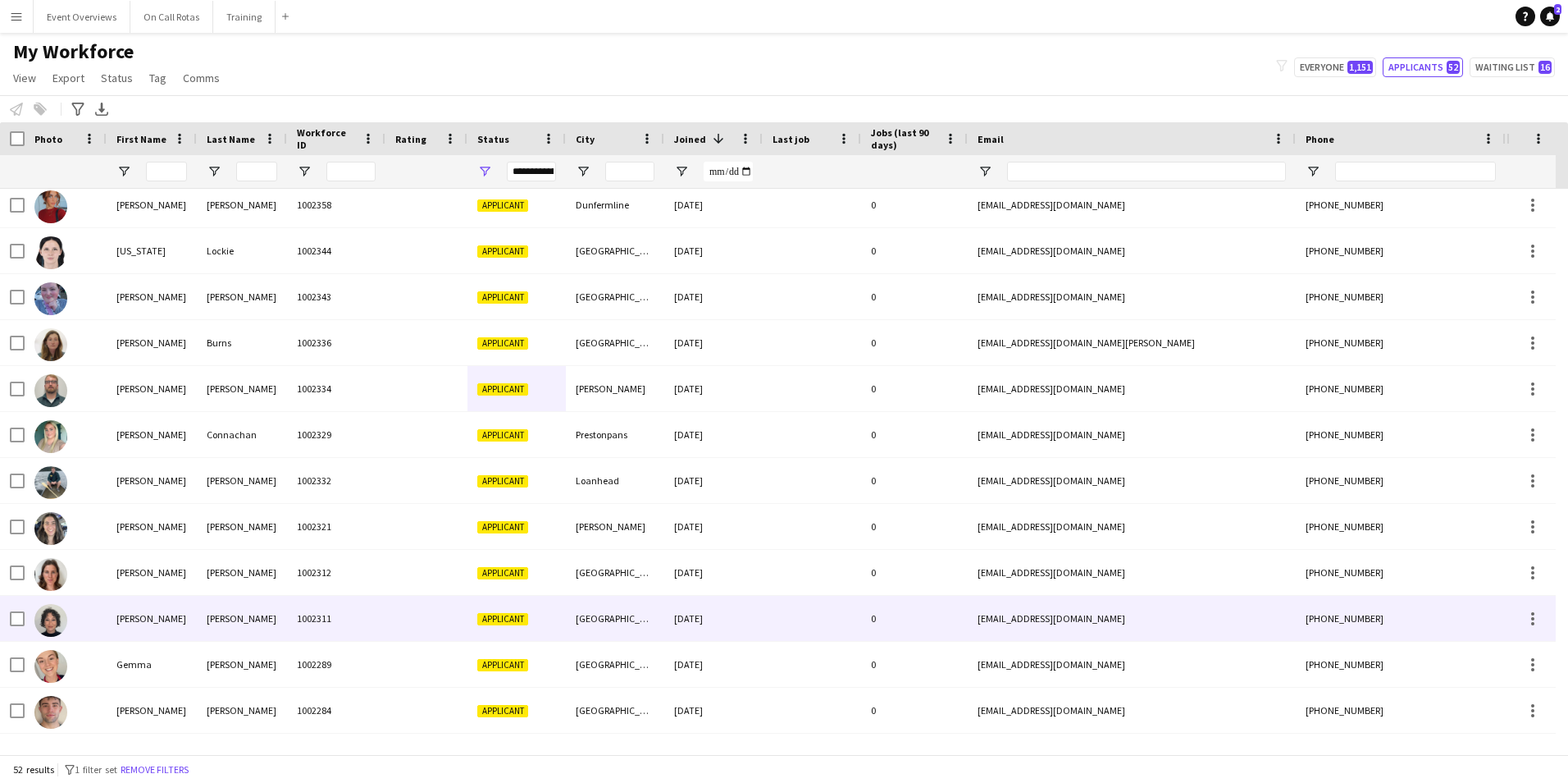
click at [357, 611] on div "1002311" at bounding box center [337, 619] width 99 height 46
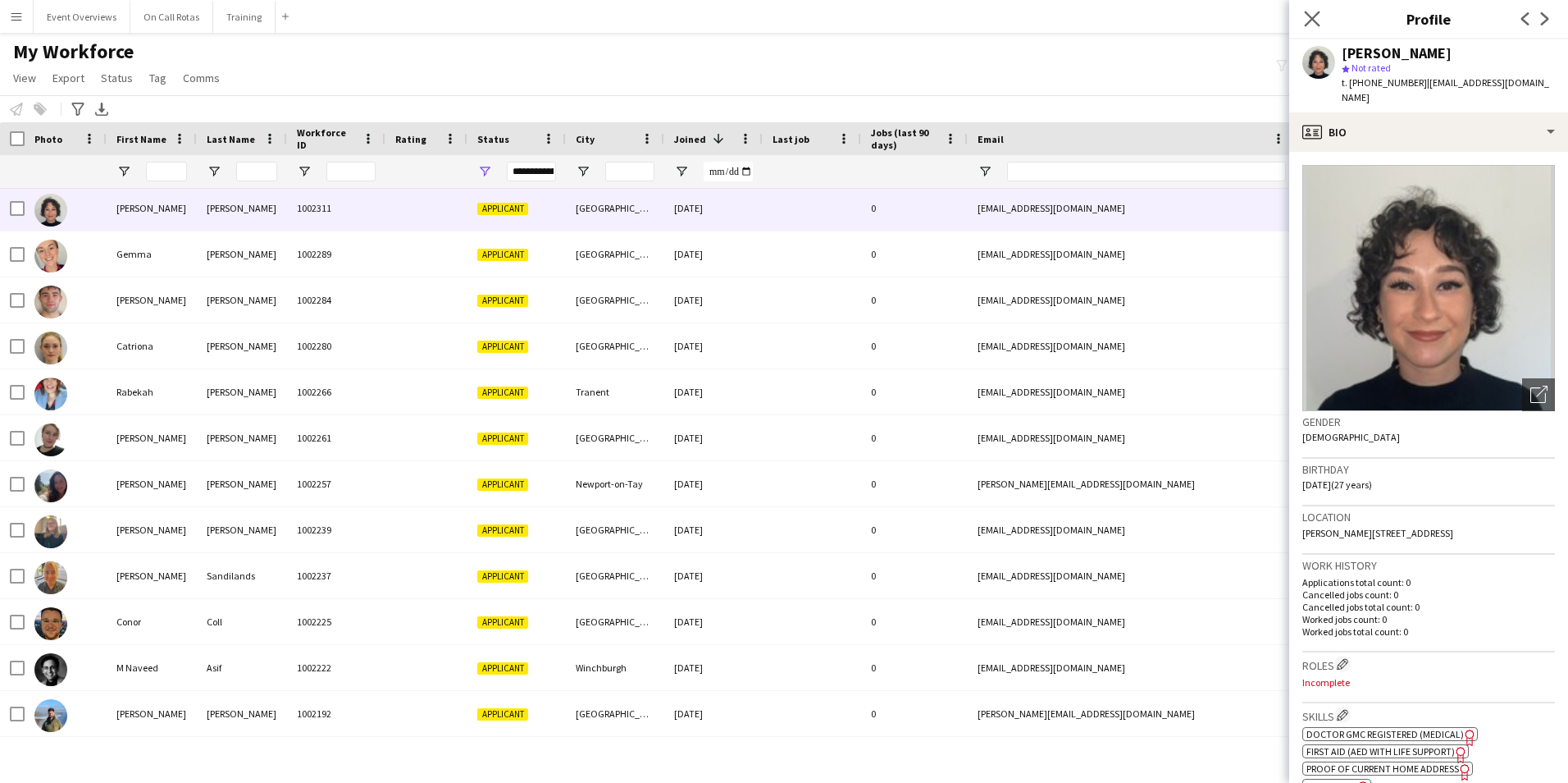
click at [1320, 20] on app-icon "Close pop-in" at bounding box center [1313, 19] width 24 height 24
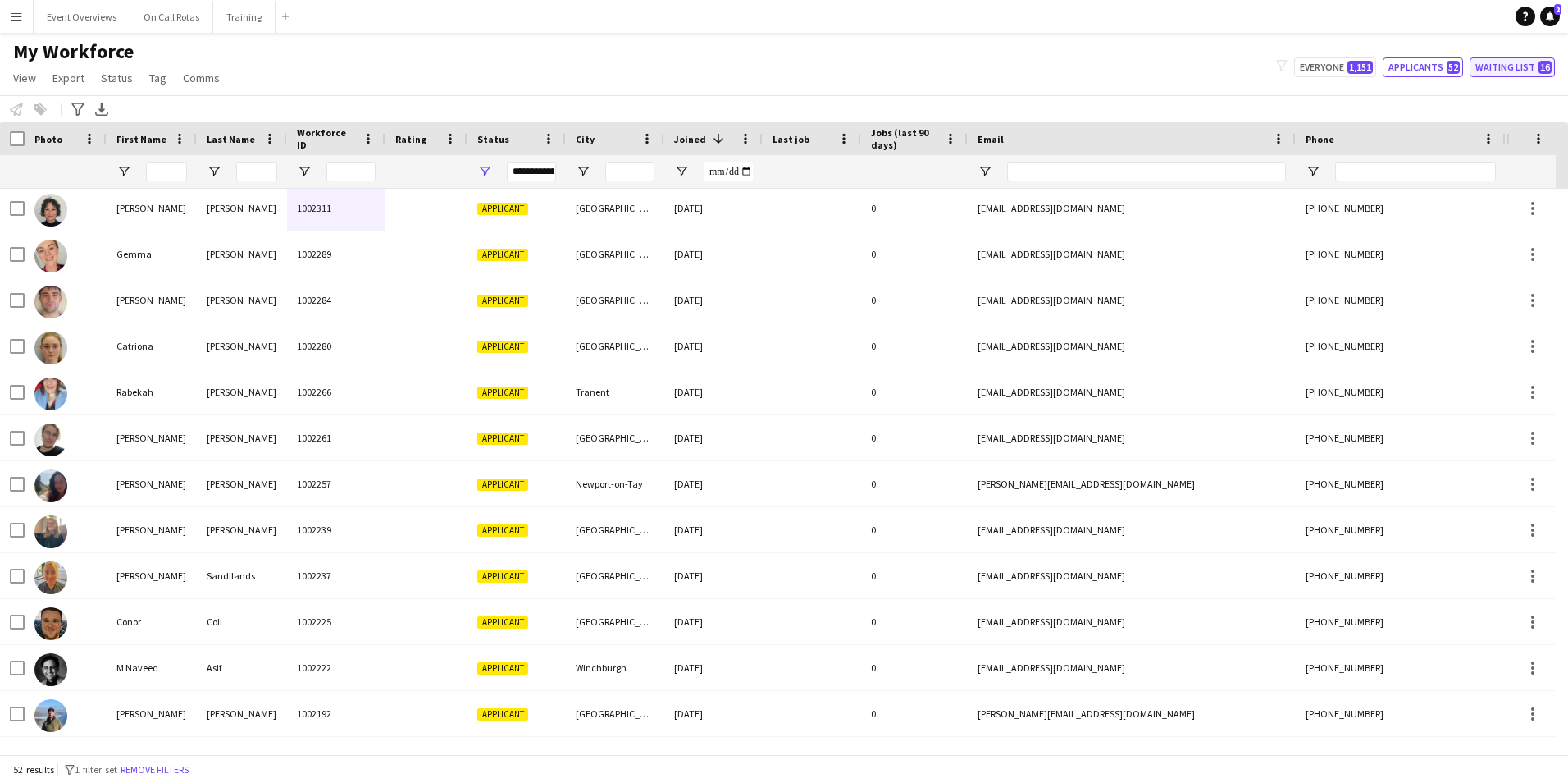
click at [1481, 70] on button "Waiting list 16" at bounding box center [1513, 67] width 85 height 20
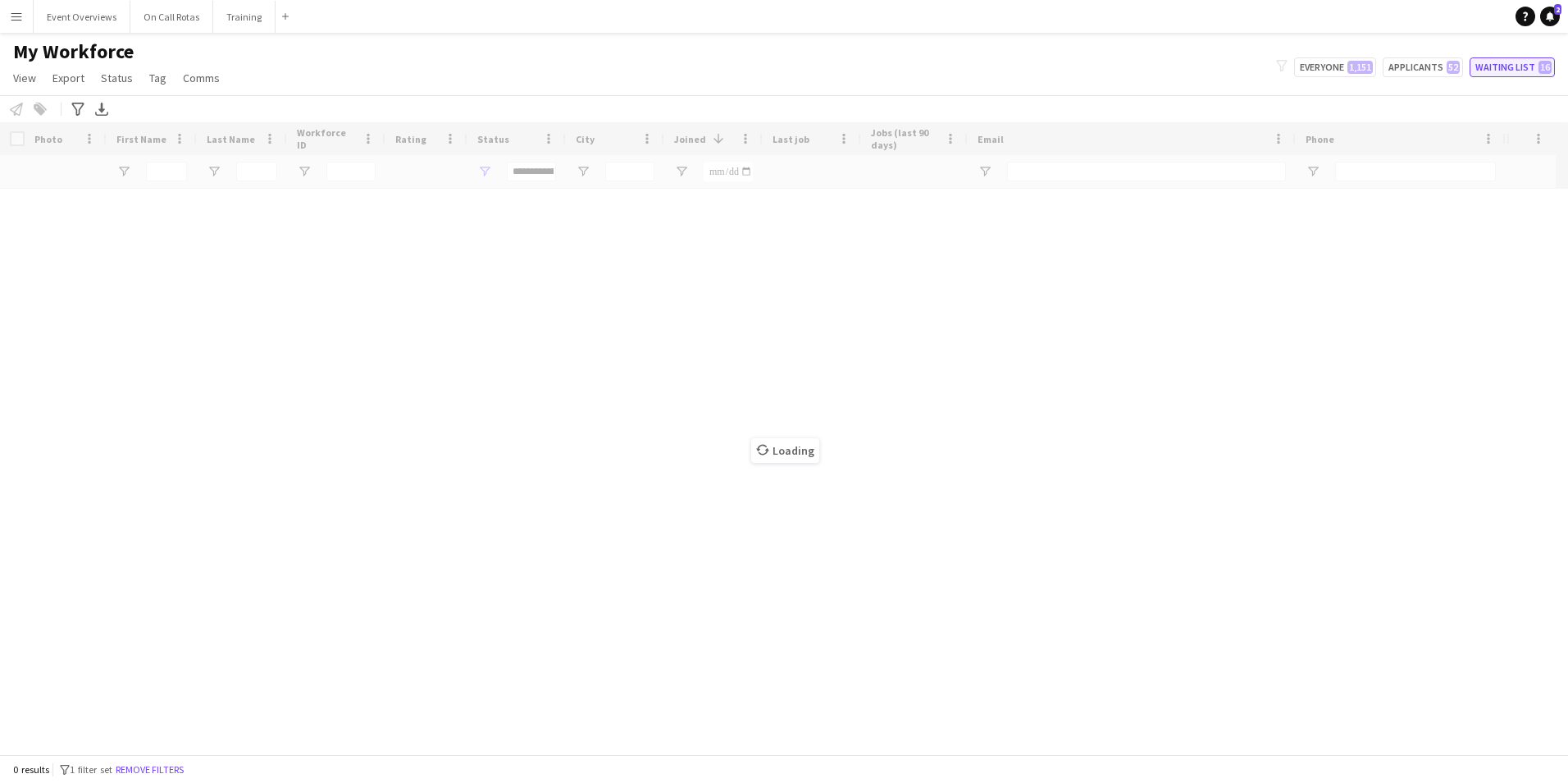
scroll to position [0, 0]
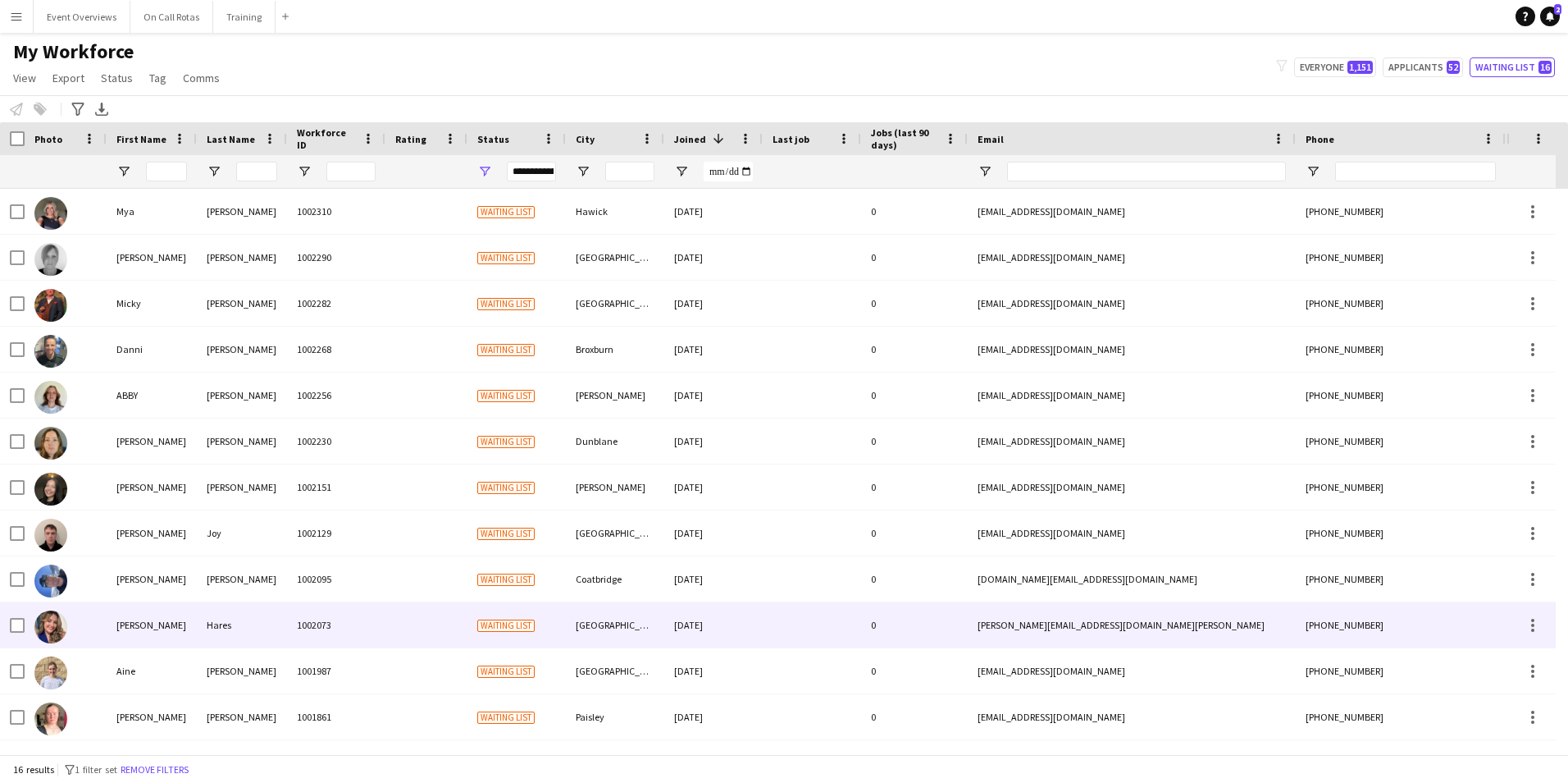
click at [198, 622] on div "Hares" at bounding box center [242, 625] width 90 height 46
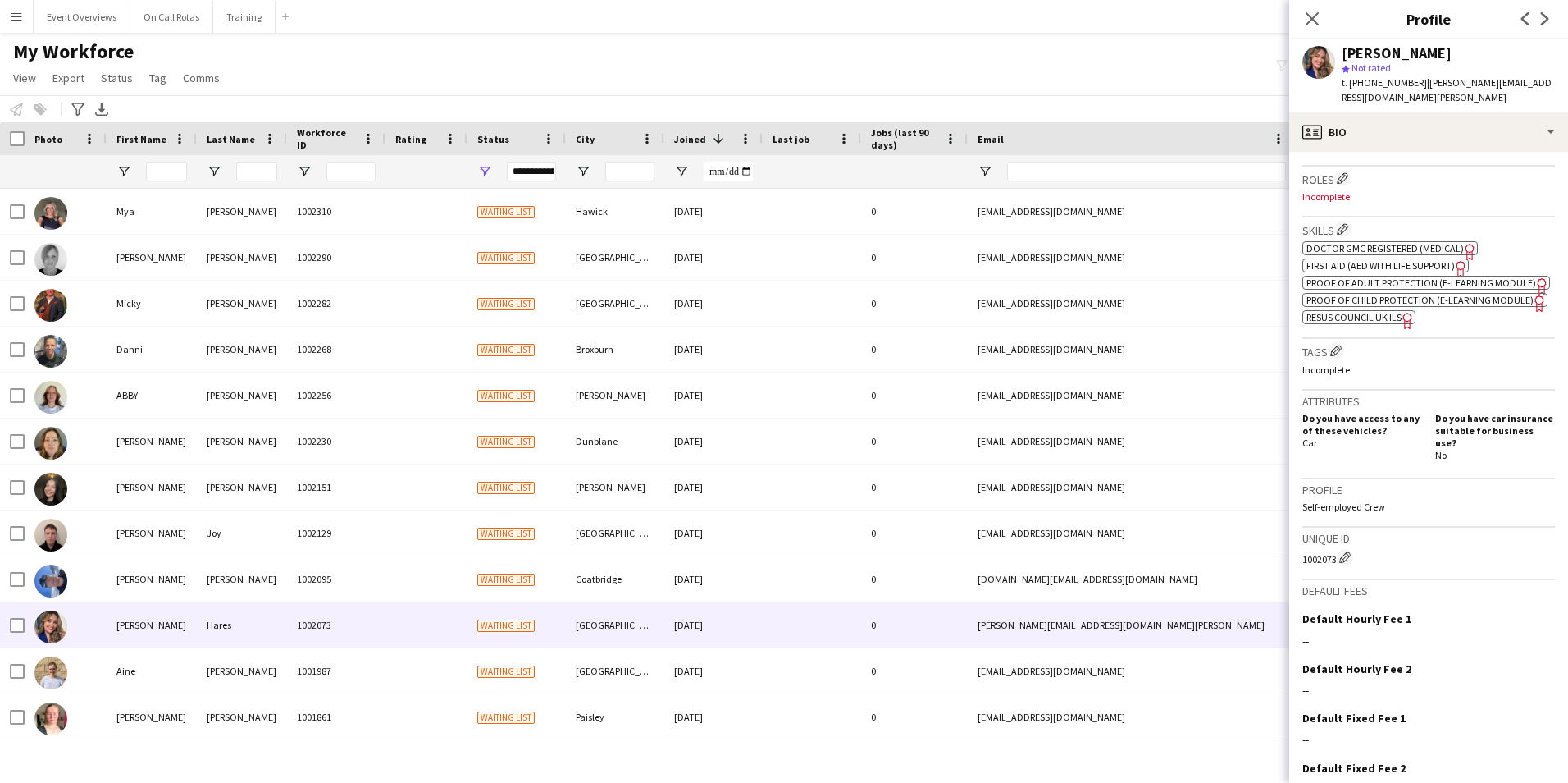
scroll to position [569, 0]
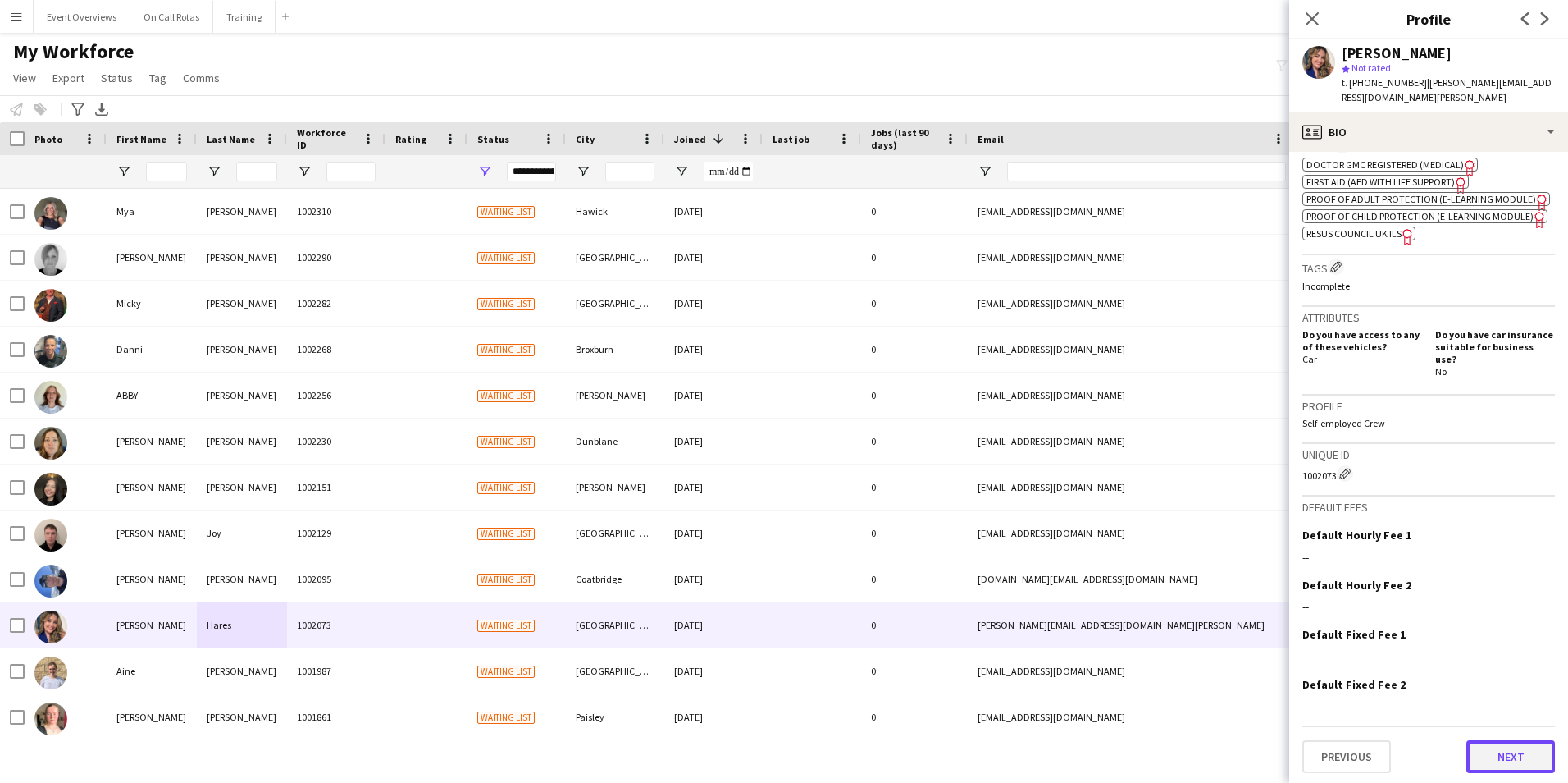
click at [1474, 751] on button "Next" at bounding box center [1510, 756] width 88 height 33
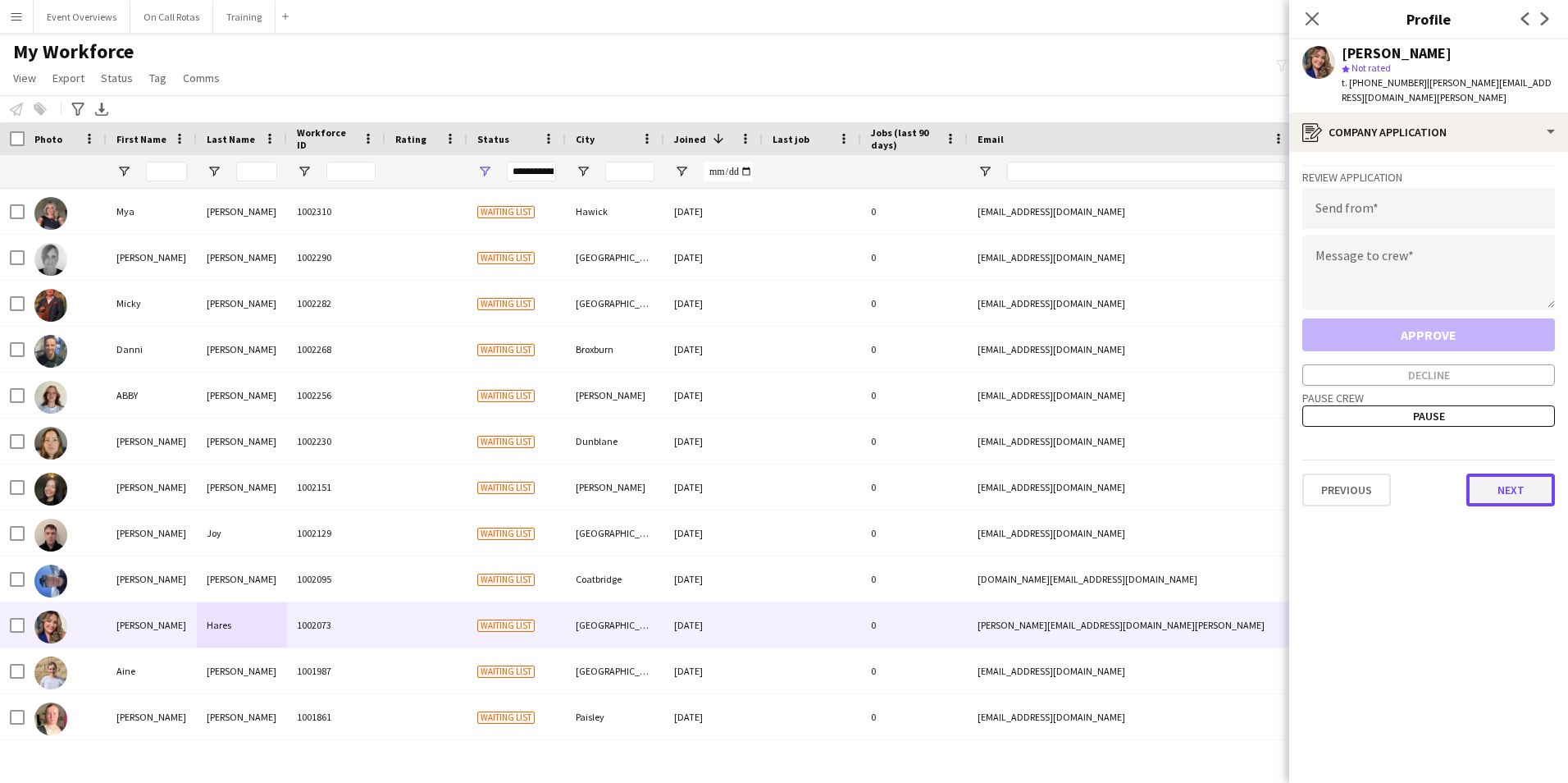
click at [1500, 485] on button "Next" at bounding box center [1510, 490] width 88 height 33
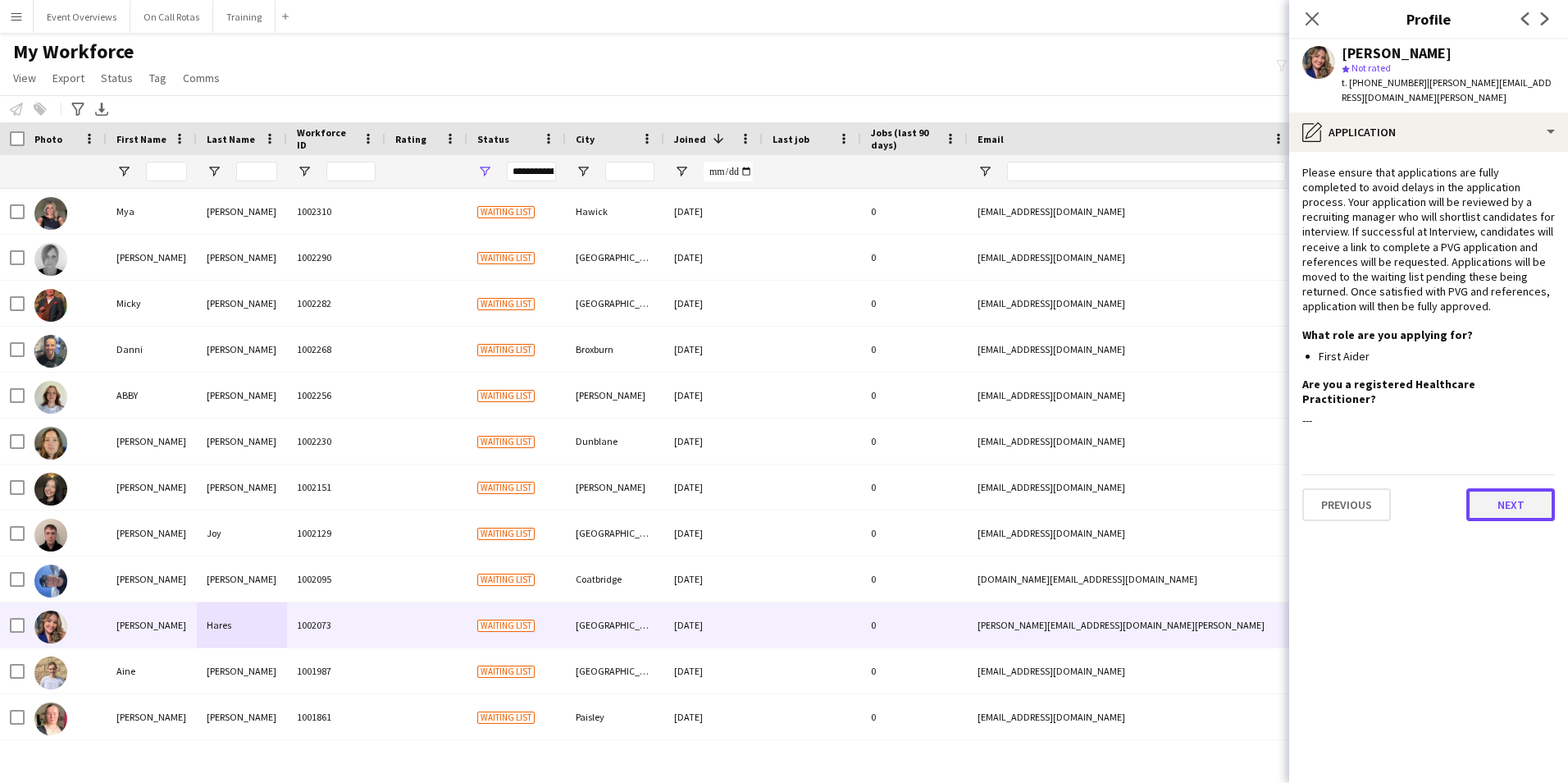
click at [1496, 489] on button "Next" at bounding box center [1510, 505] width 88 height 33
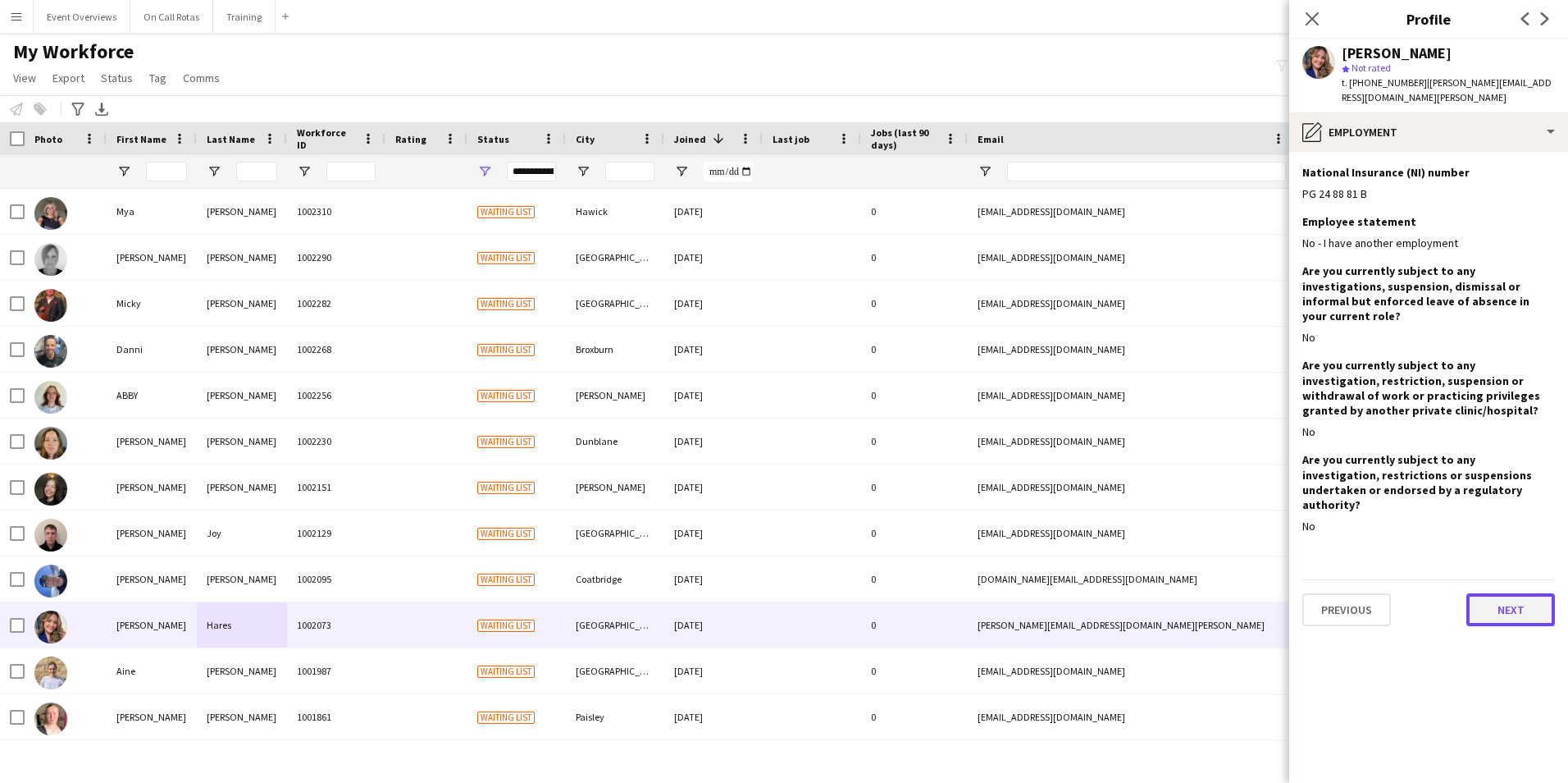
click at [1489, 593] on button "Next" at bounding box center [1510, 609] width 88 height 33
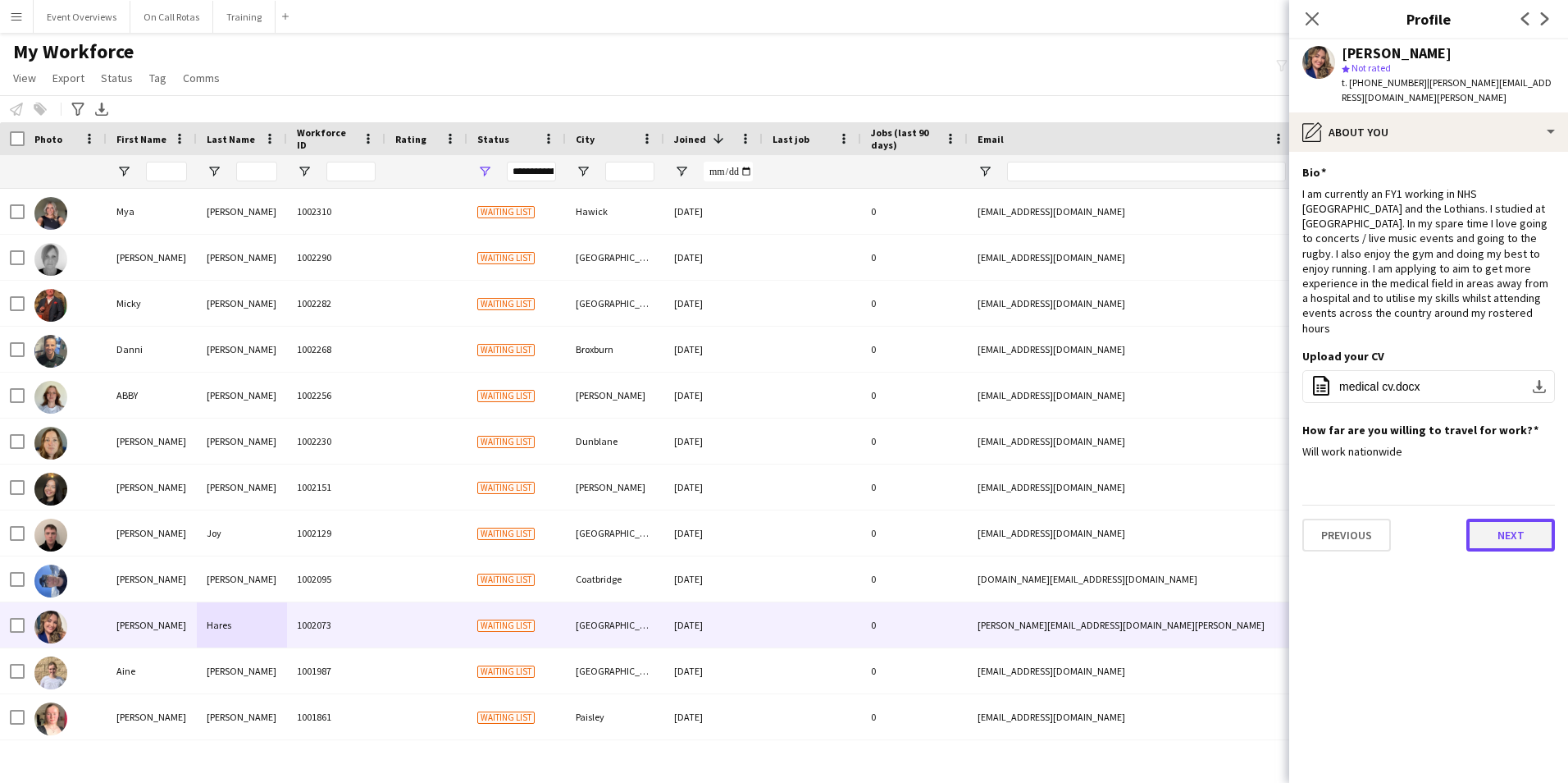
click at [1485, 519] on button "Next" at bounding box center [1510, 535] width 88 height 33
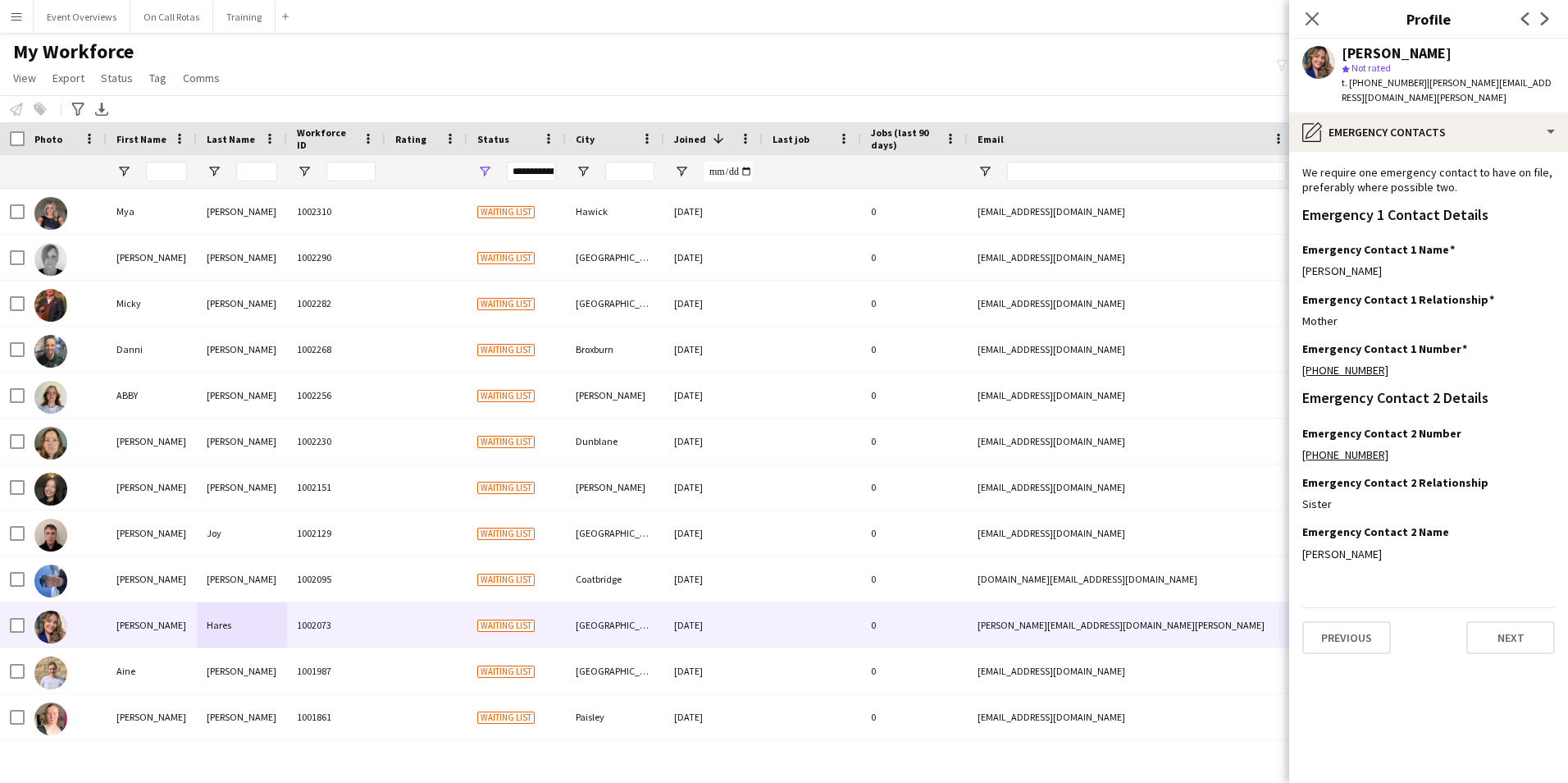
click at [1307, 21] on icon "Close pop-in" at bounding box center [1313, 19] width 13 height 13
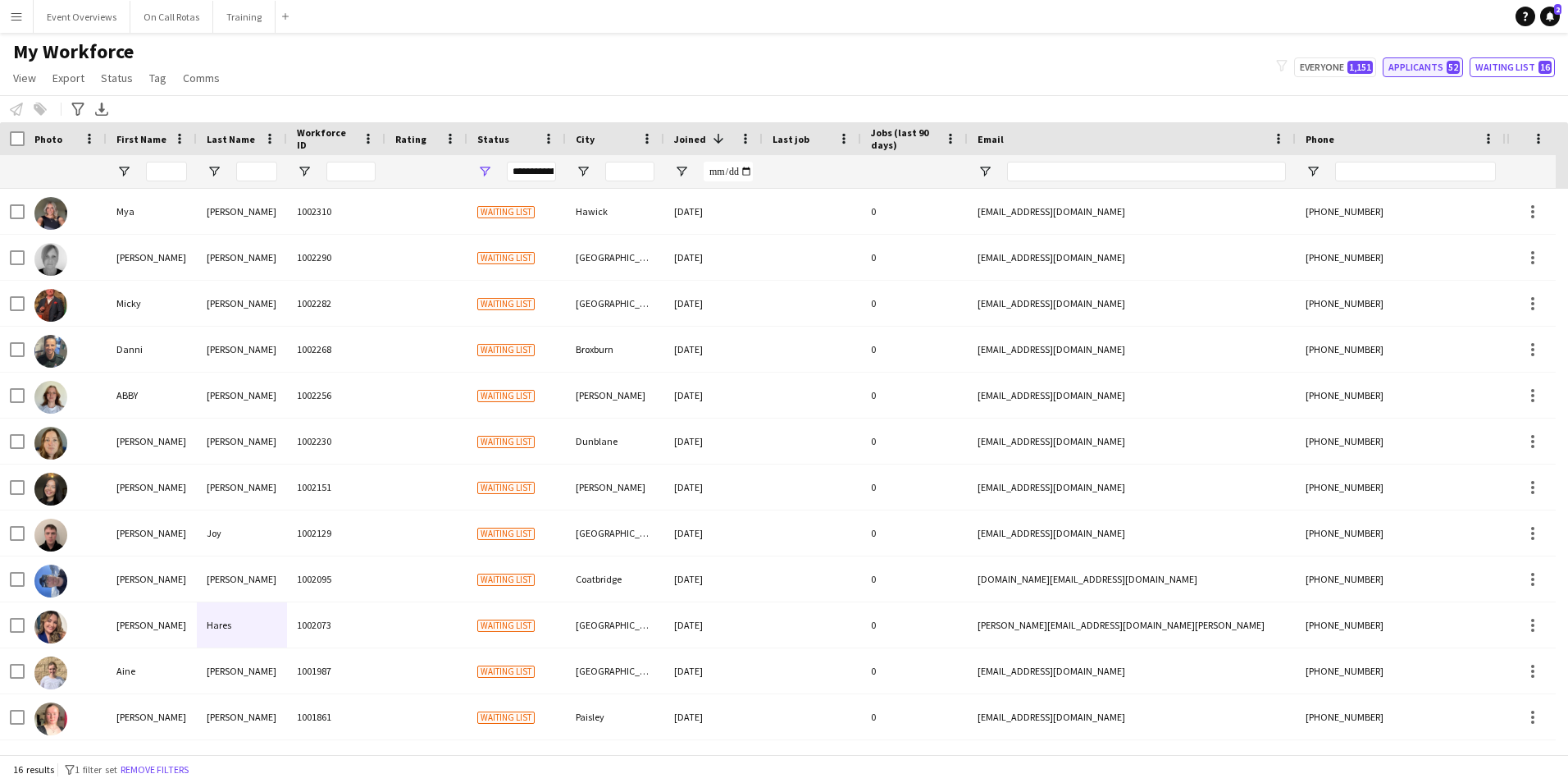
click at [1405, 62] on button "Applicants 52" at bounding box center [1423, 67] width 81 height 20
type input "**********"
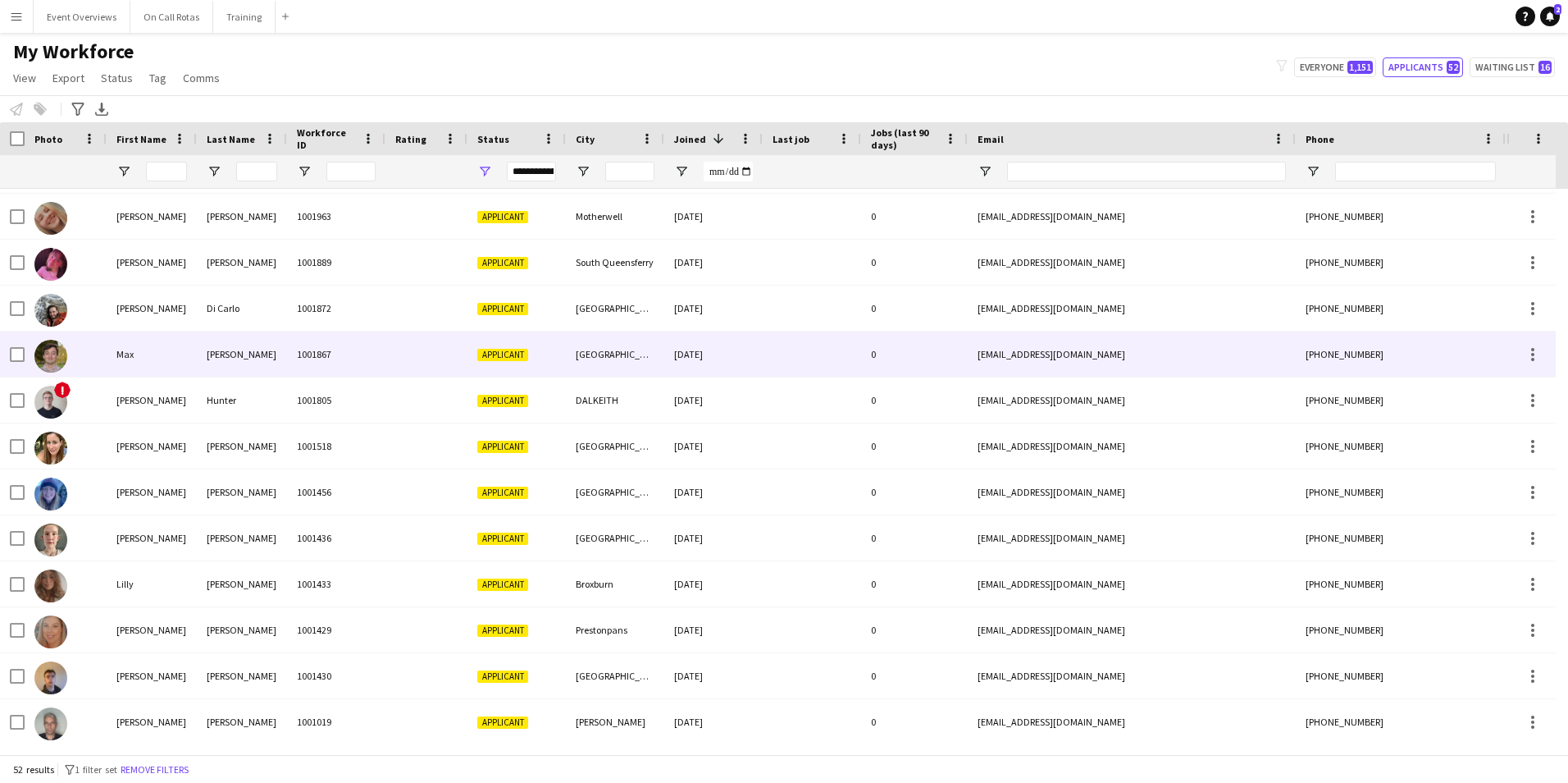
scroll to position [1724, 0]
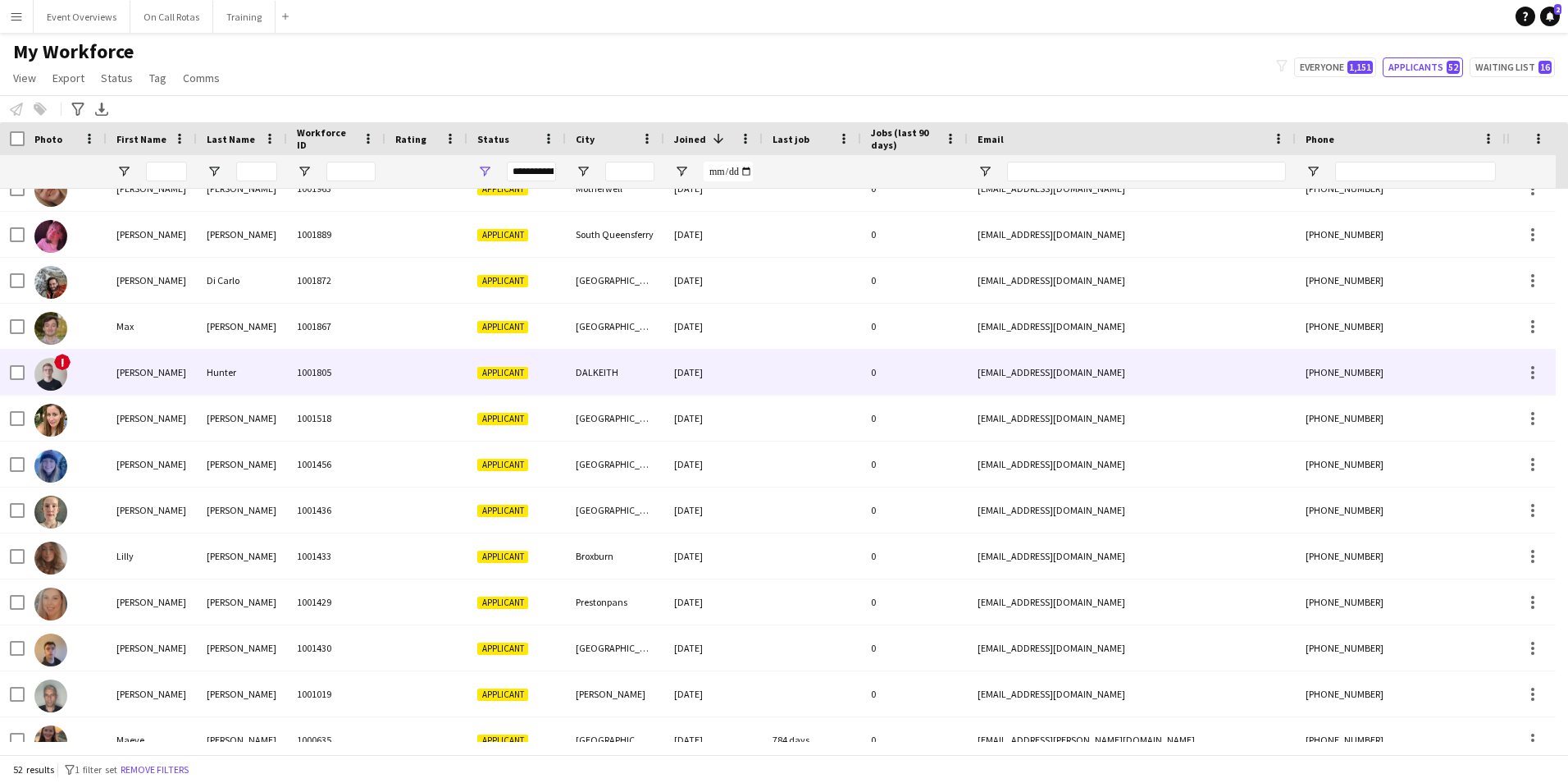
click at [382, 373] on div "1001805" at bounding box center [337, 372] width 99 height 46
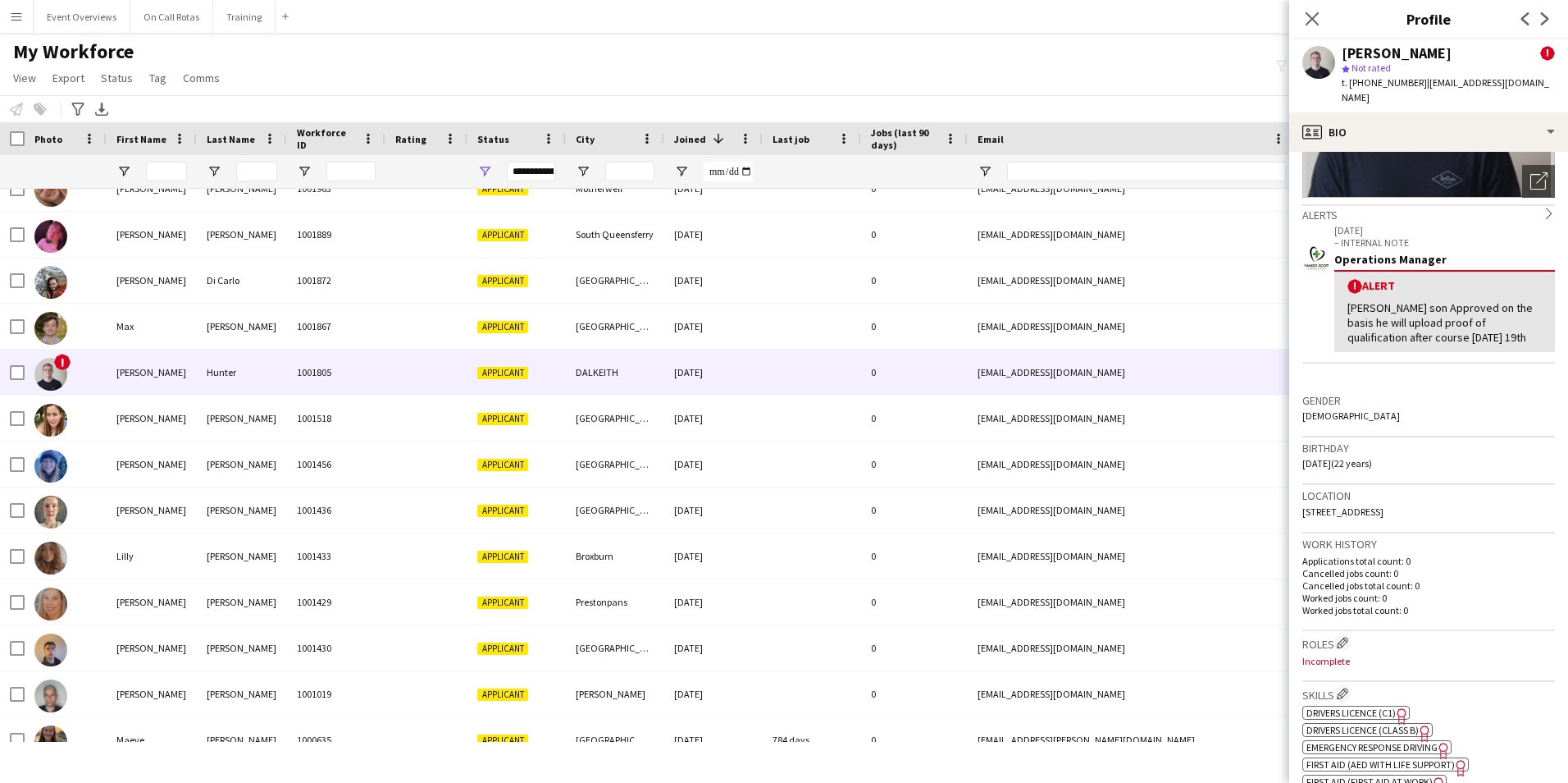
scroll to position [410, 0]
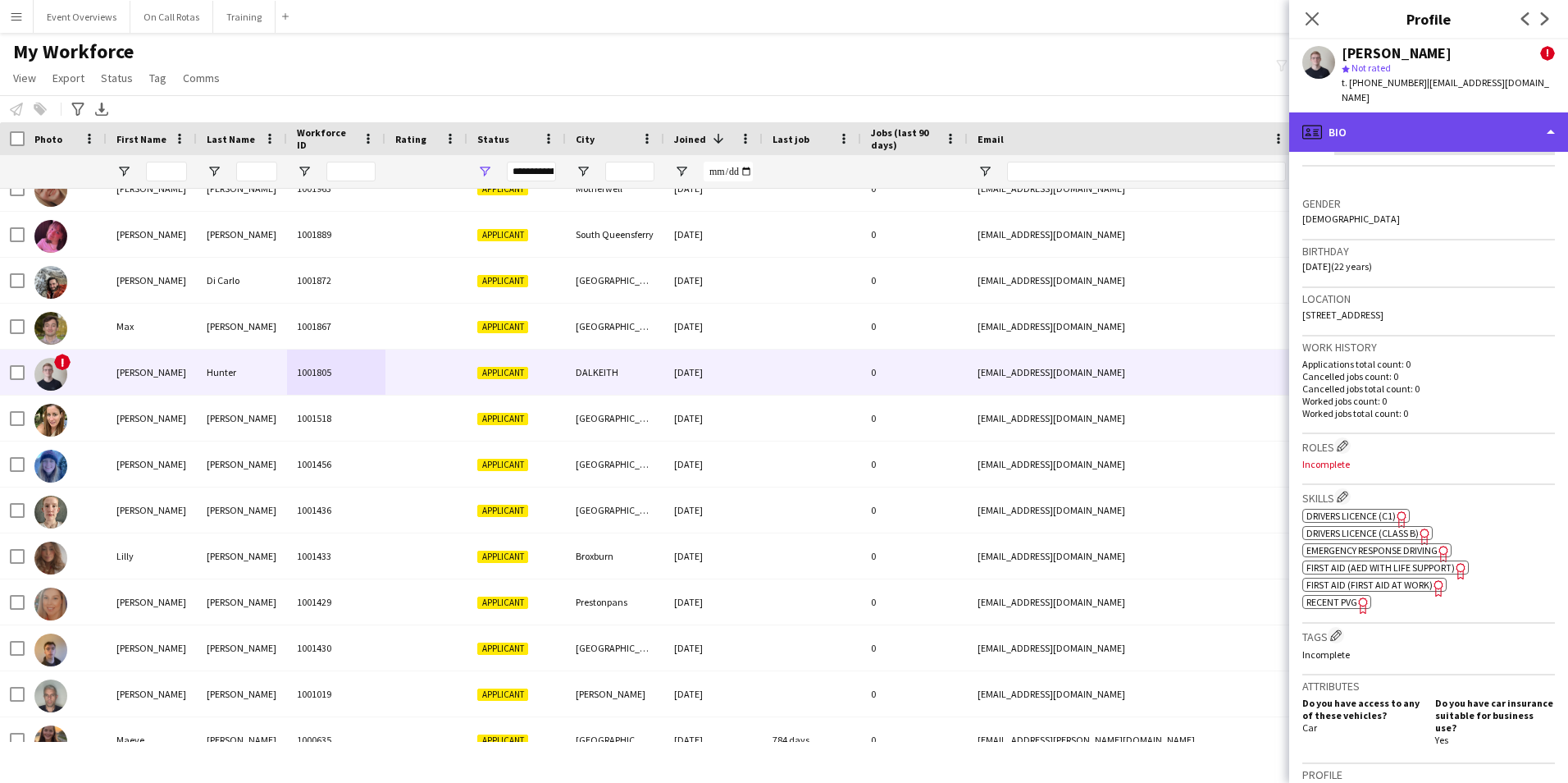
click at [1371, 112] on div "profile Bio" at bounding box center [1429, 132] width 279 height 40
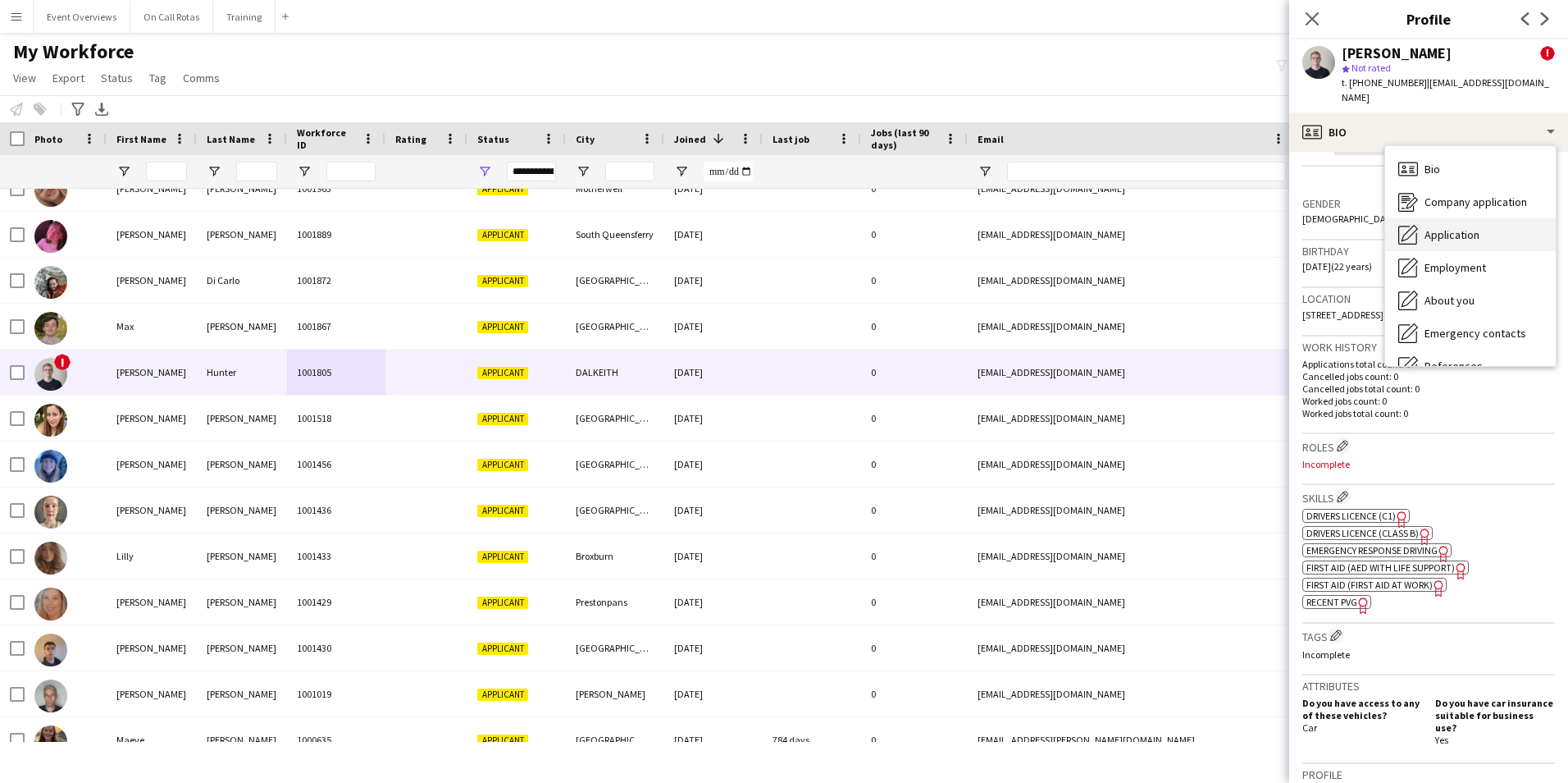
click at [1434, 228] on span "Application" at bounding box center [1452, 235] width 55 height 15
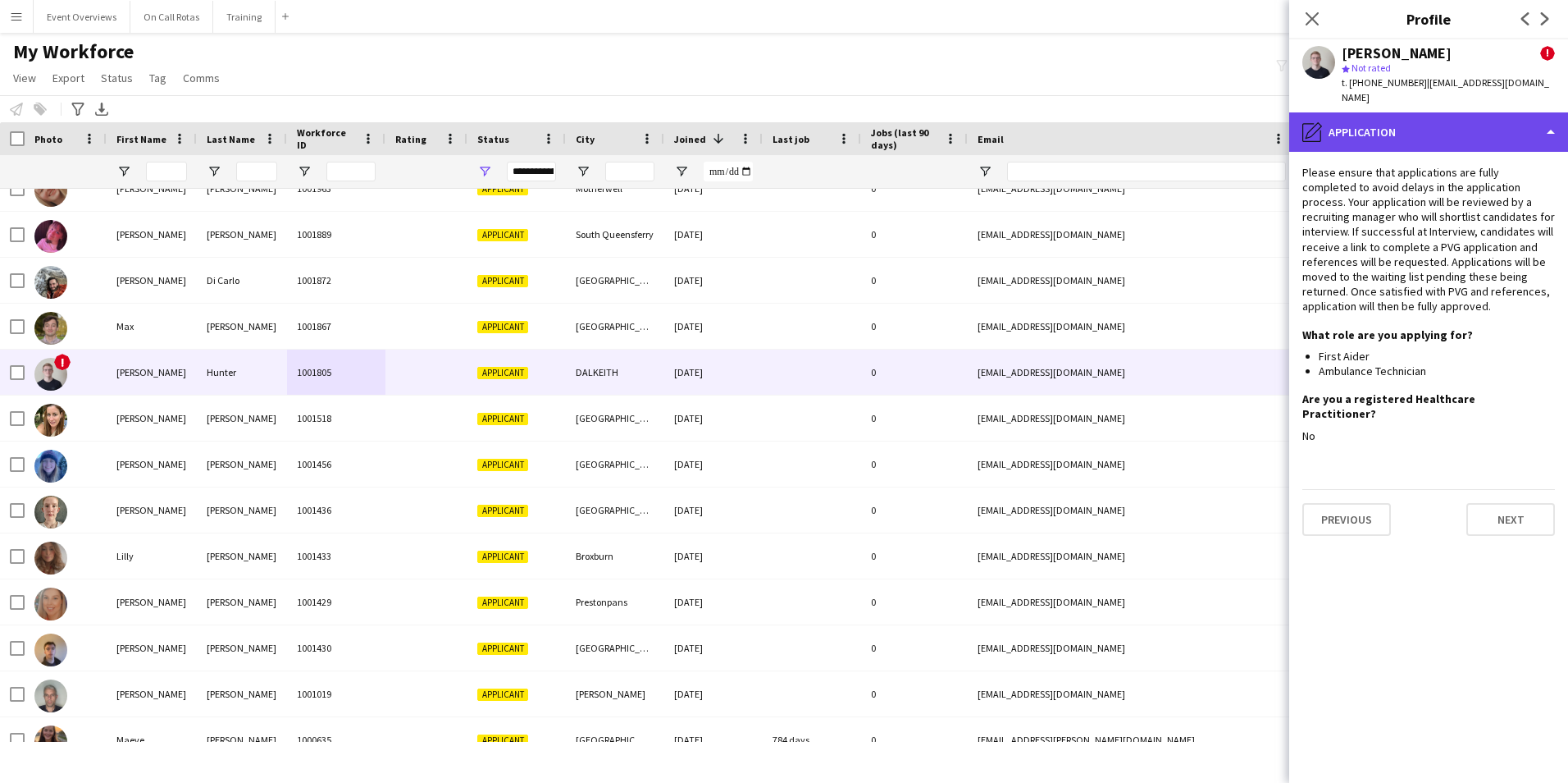
click at [1375, 112] on div "pencil4 Application" at bounding box center [1429, 132] width 279 height 40
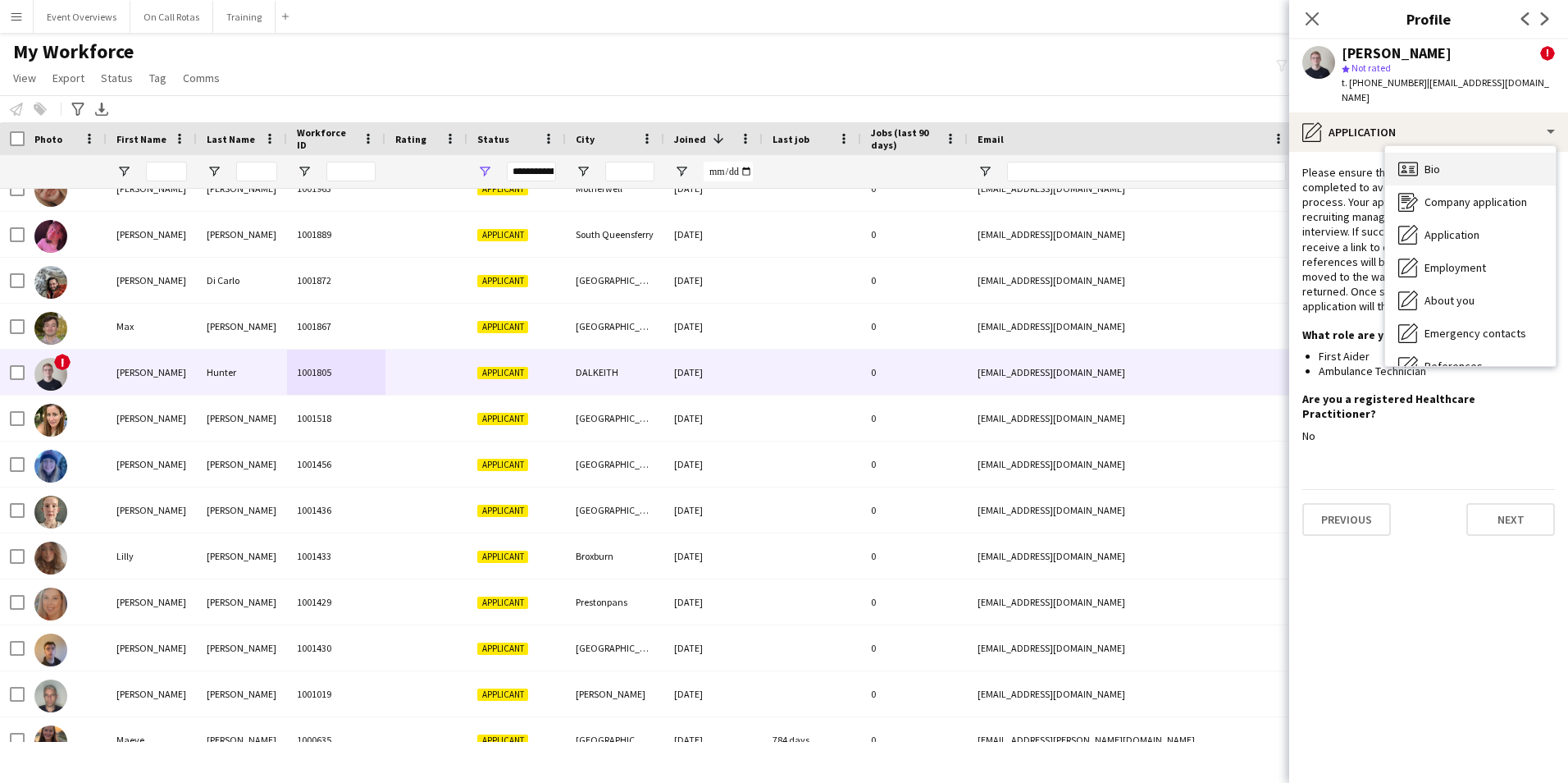
click at [1417, 161] on icon at bounding box center [1408, 168] width 20 height 14
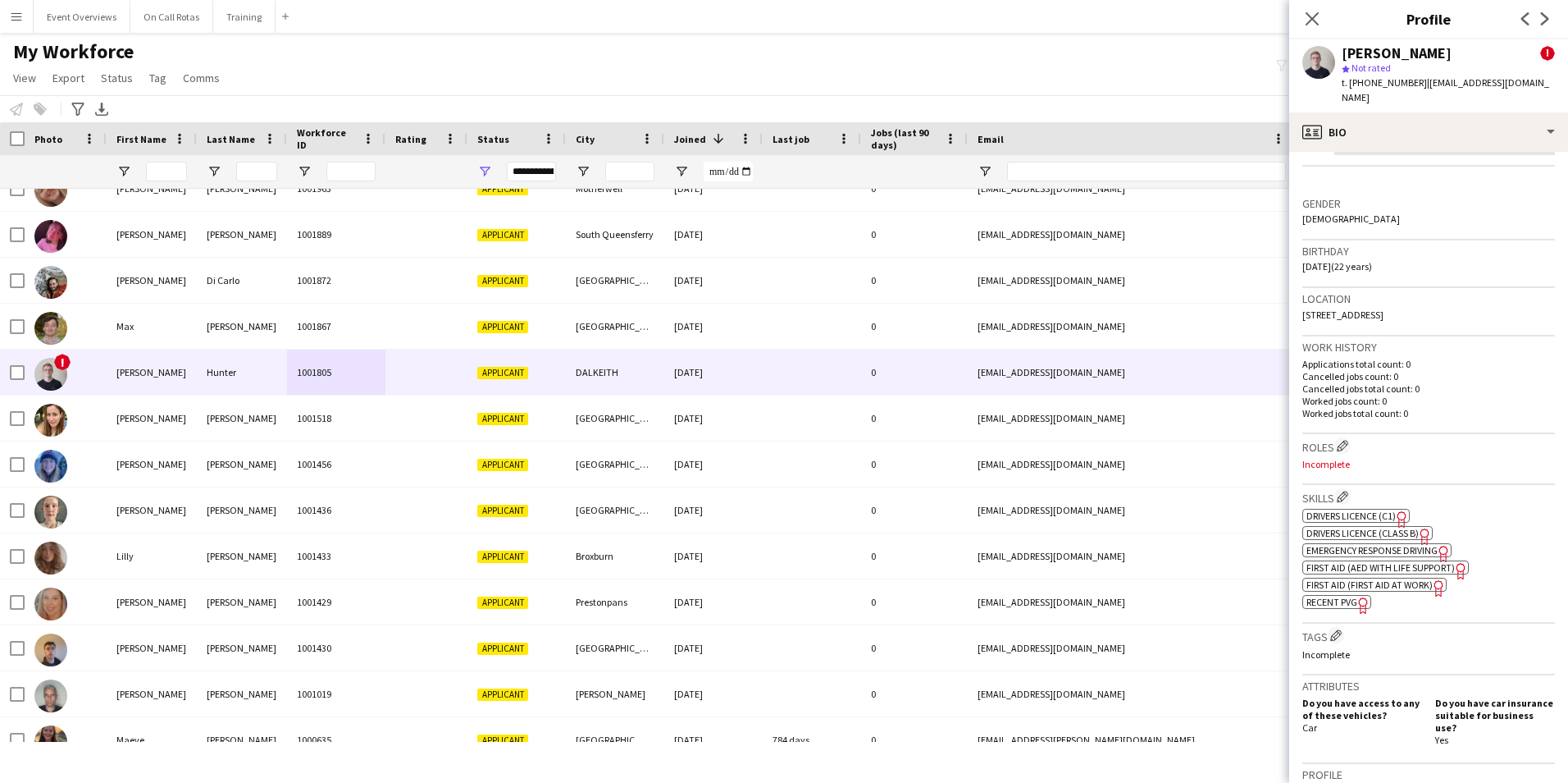
click at [1388, 556] on span "Emergency Response Driving" at bounding box center [1373, 550] width 131 height 12
click at [1399, 591] on span "First Aid (First Aid At Work)" at bounding box center [1370, 585] width 126 height 12
click at [1314, 10] on icon "Close pop-in" at bounding box center [1312, 18] width 15 height 15
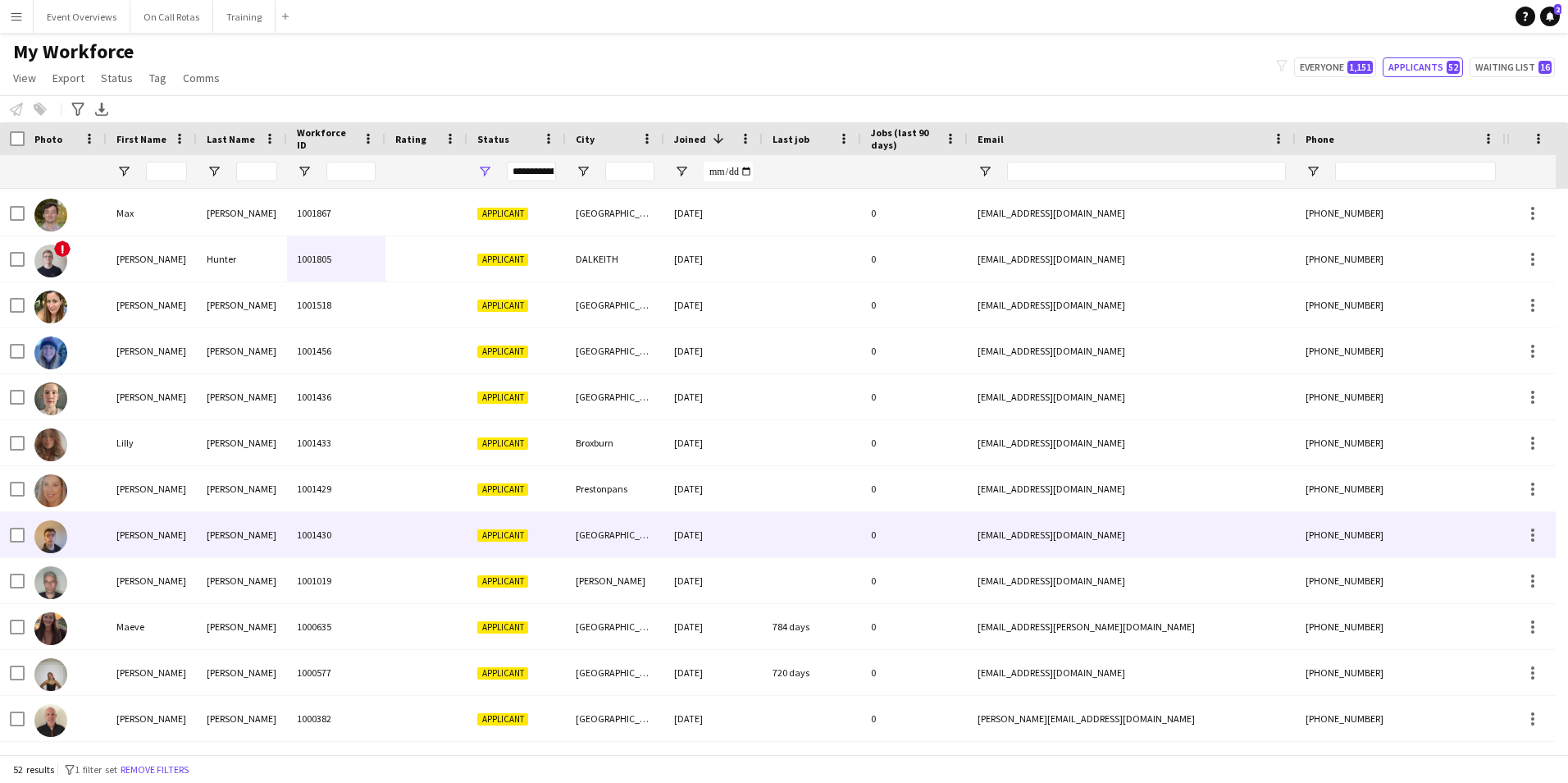
scroll to position [1783, 0]
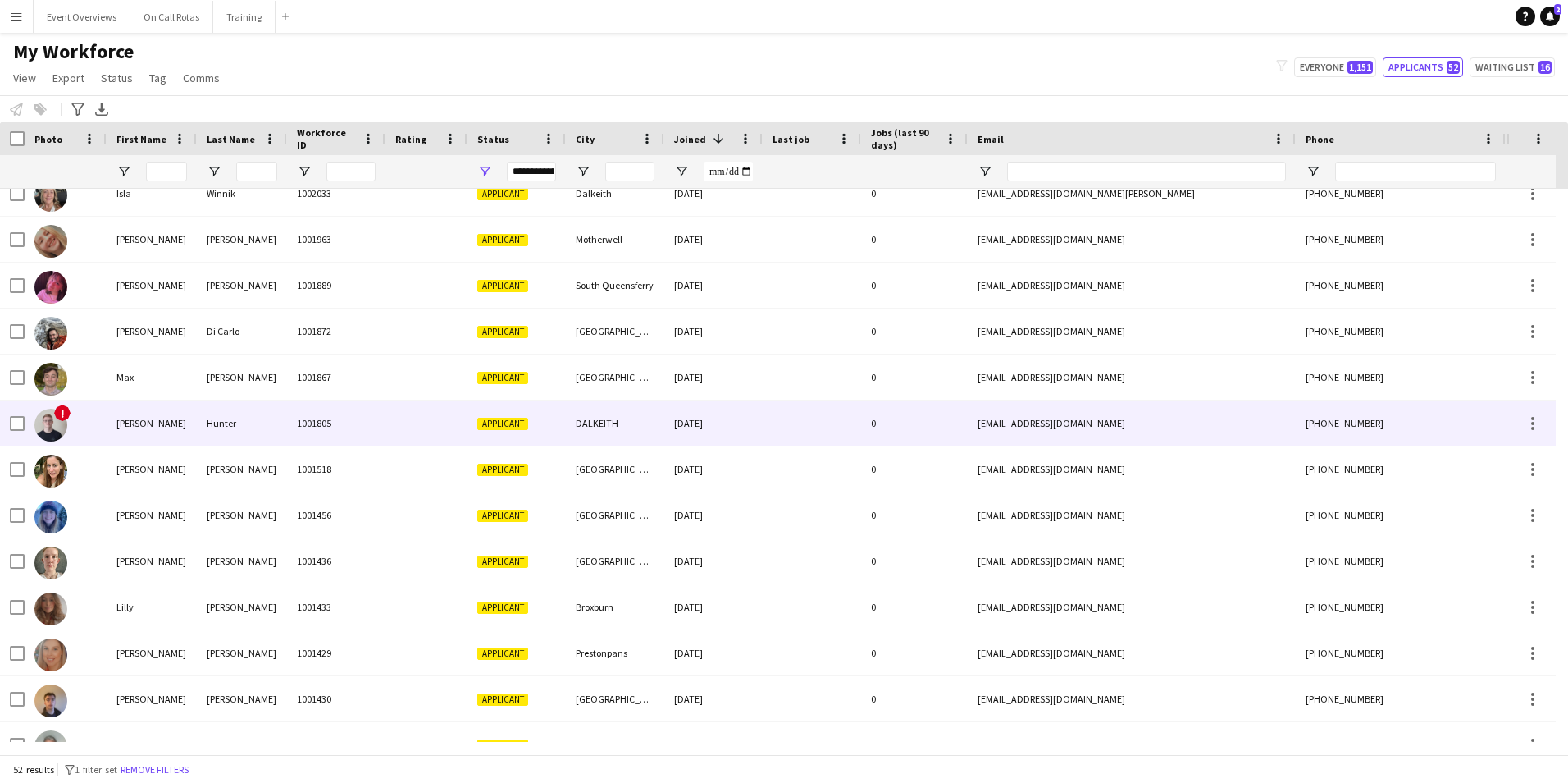
click at [243, 421] on div "Hunter" at bounding box center [242, 423] width 90 height 46
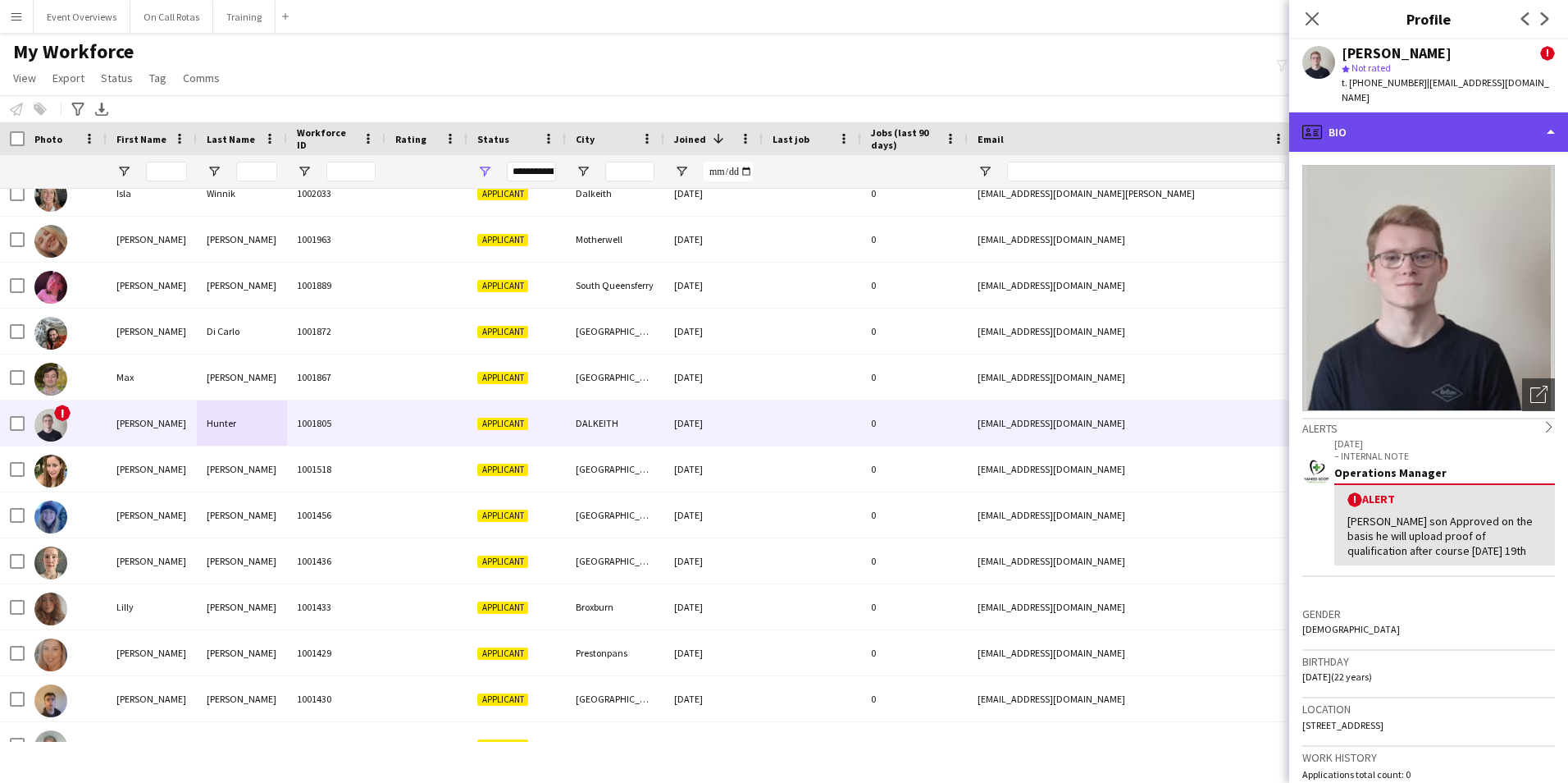
click at [1470, 112] on div "profile Bio" at bounding box center [1429, 132] width 279 height 40
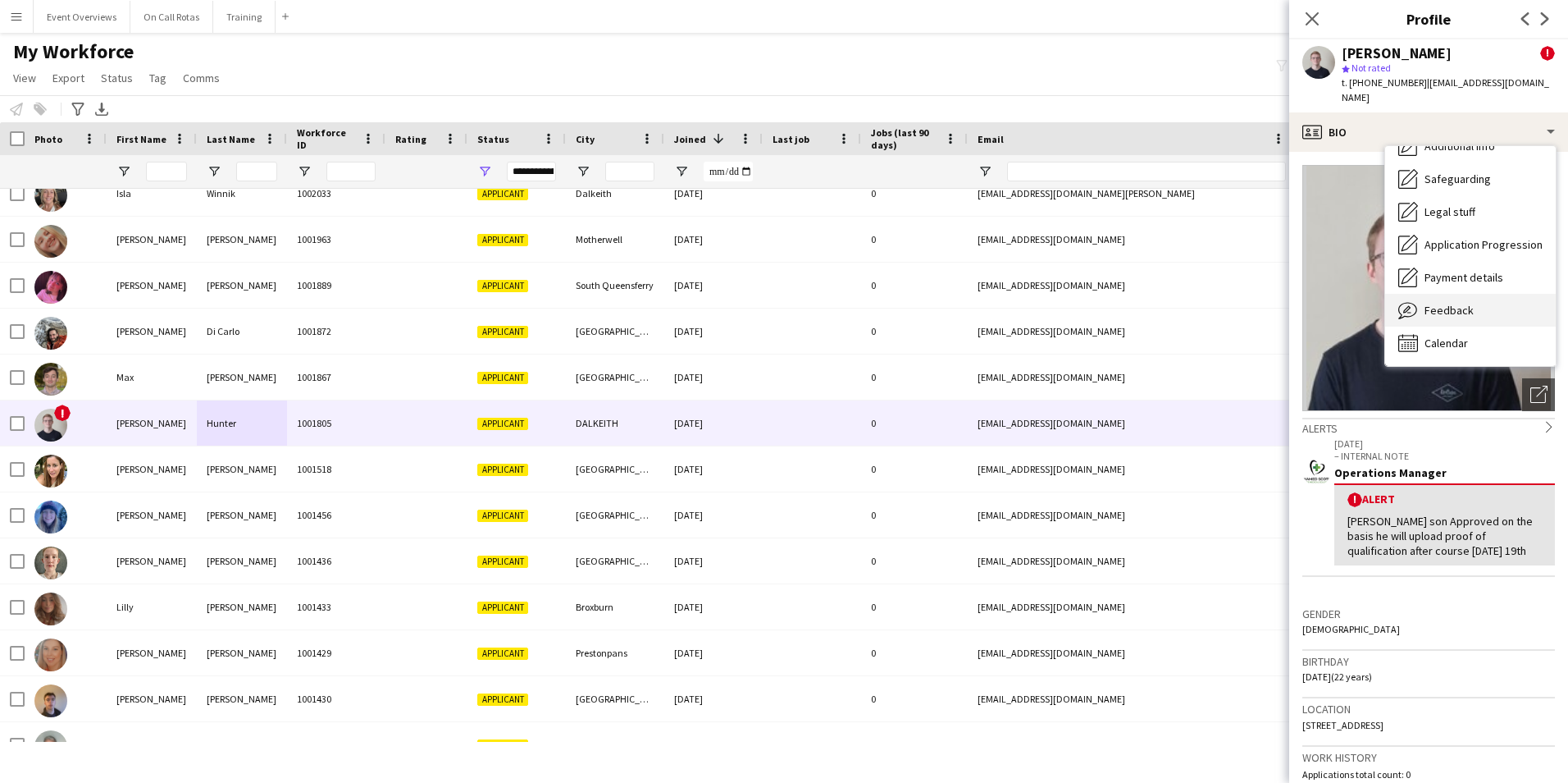
click at [1439, 303] on span "Feedback" at bounding box center [1449, 310] width 49 height 15
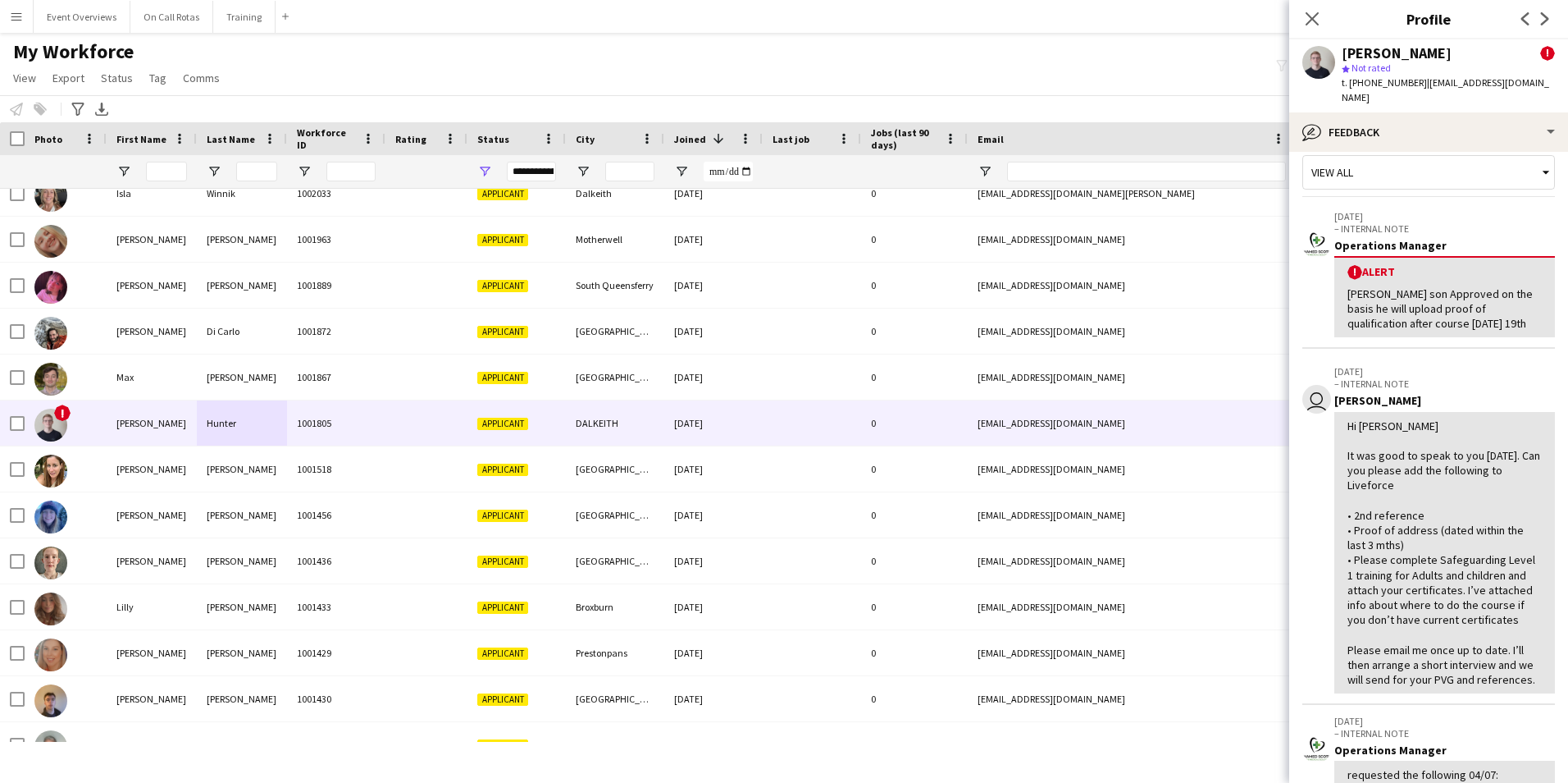
scroll to position [0, 0]
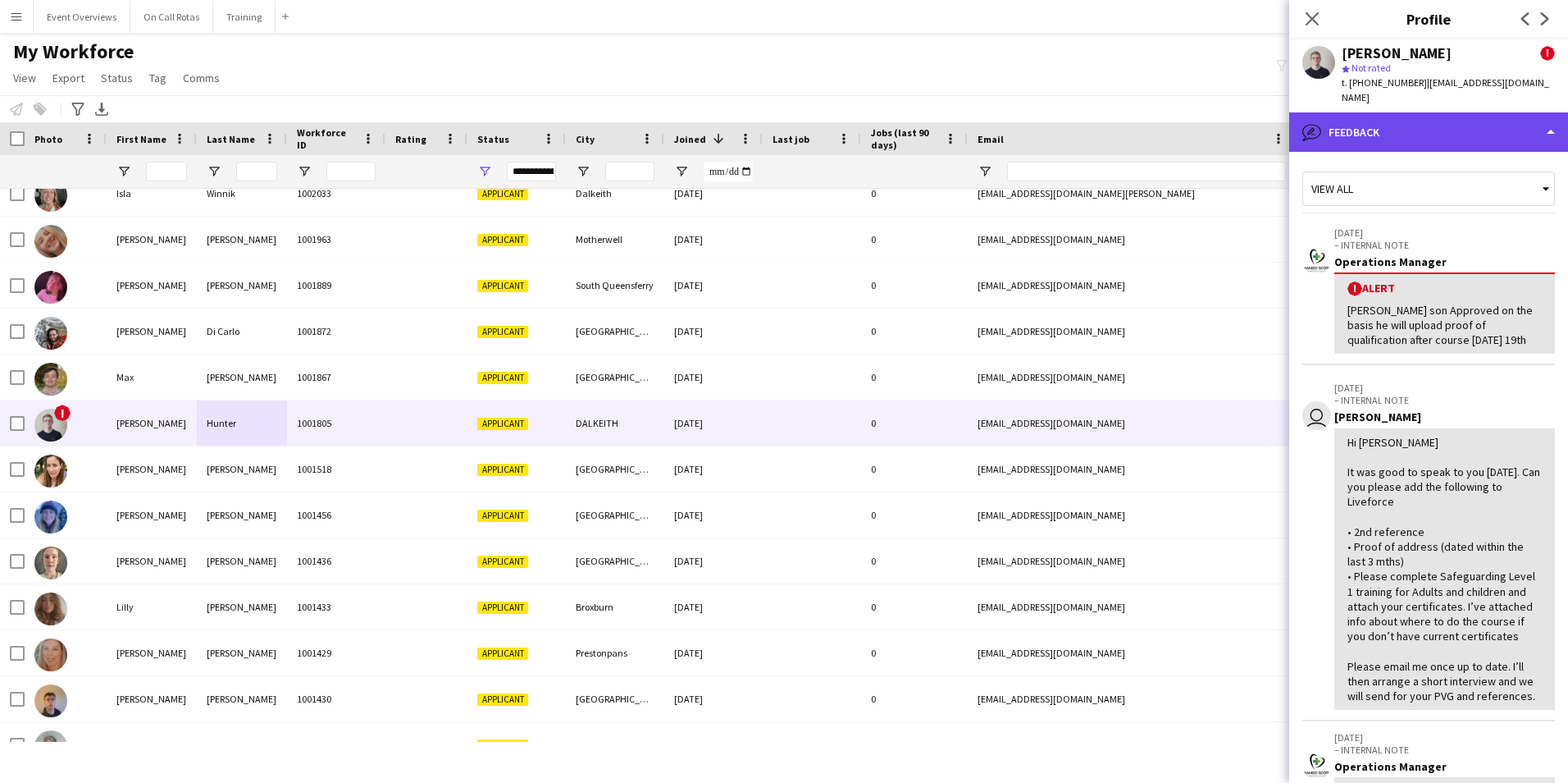
click at [1399, 123] on div "bubble-pencil Feedback" at bounding box center [1429, 132] width 279 height 40
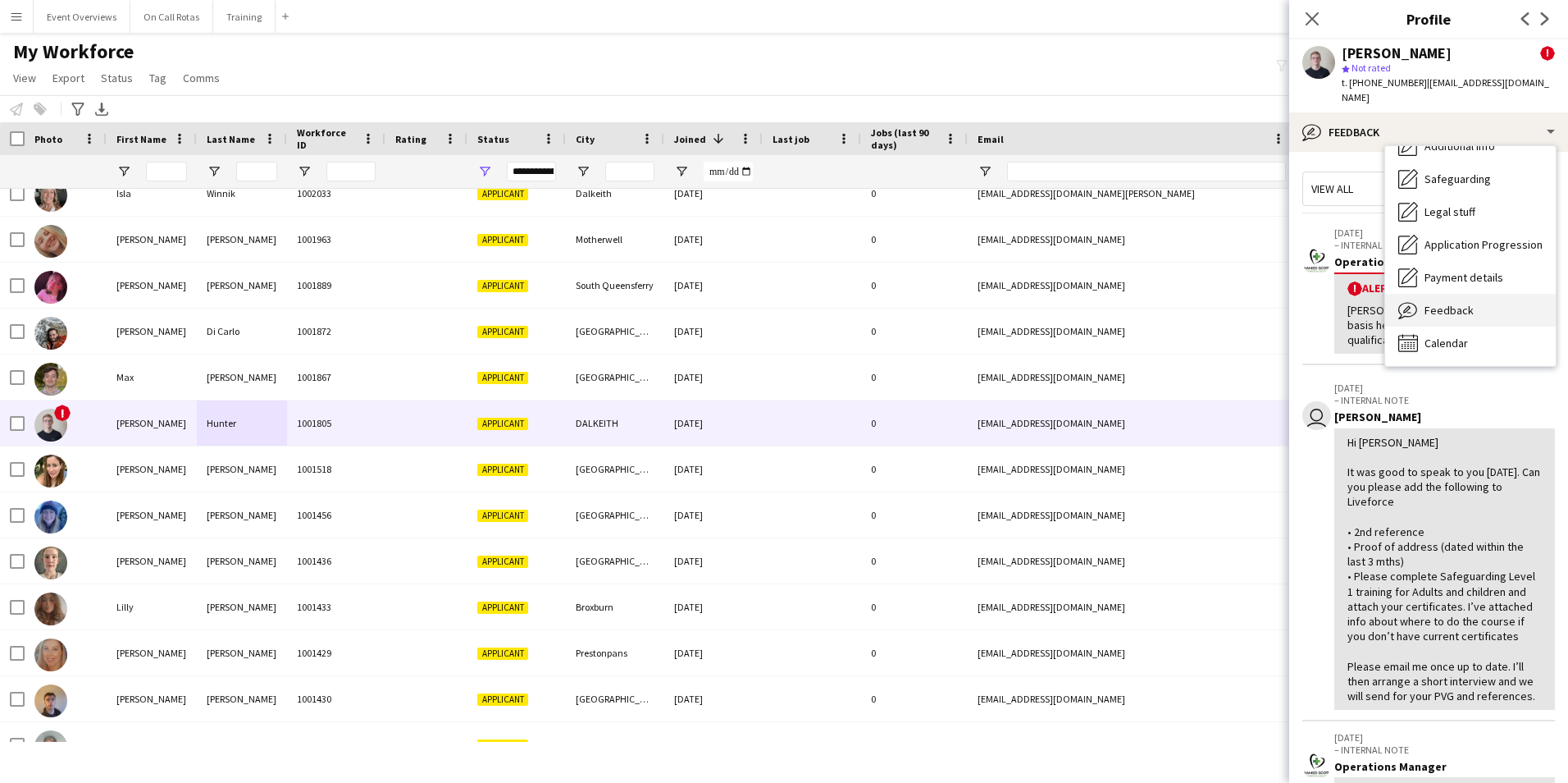
click at [1439, 303] on span "Feedback" at bounding box center [1449, 310] width 49 height 15
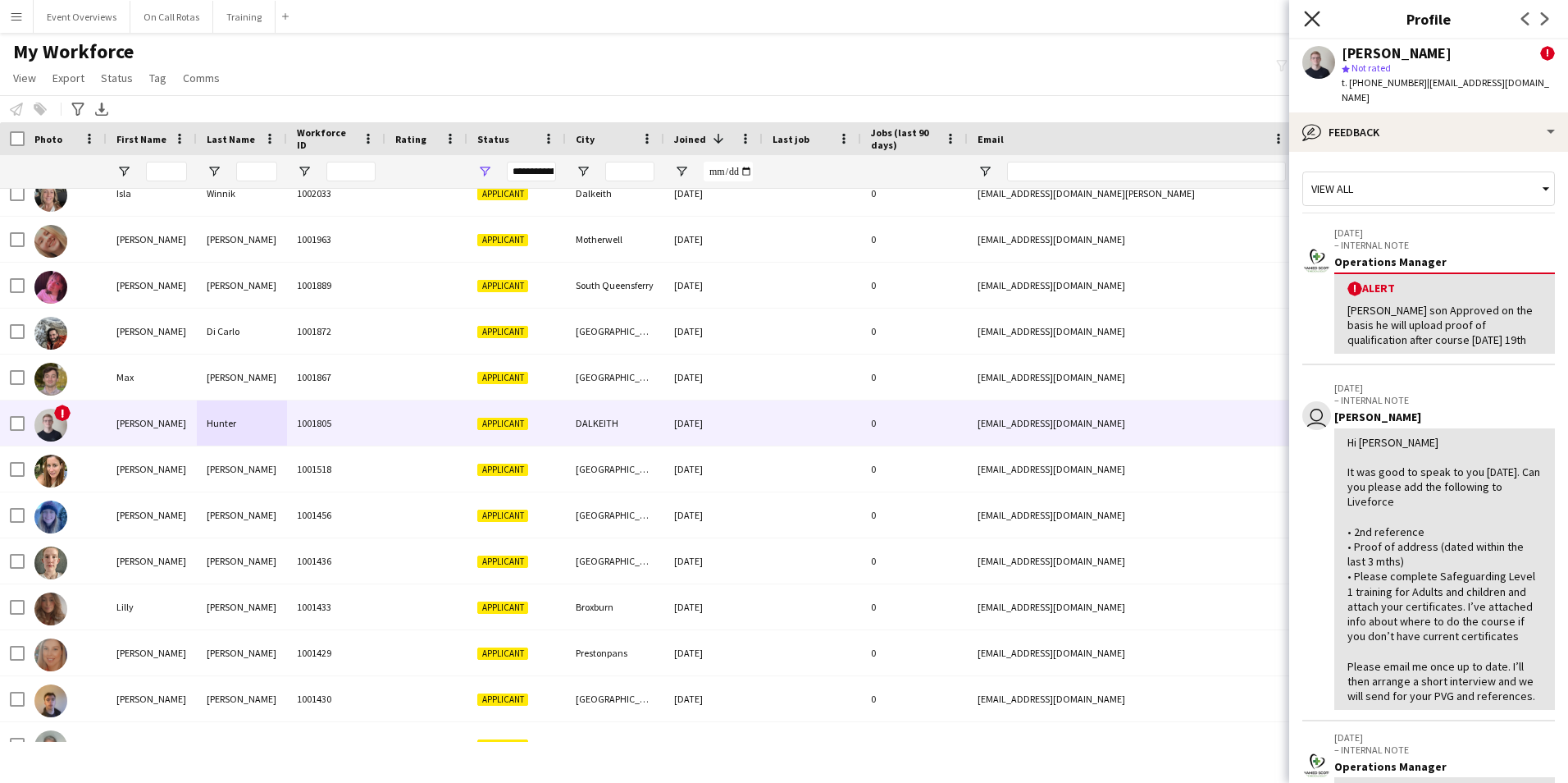
click at [1316, 13] on icon "Close pop-in" at bounding box center [1312, 18] width 15 height 15
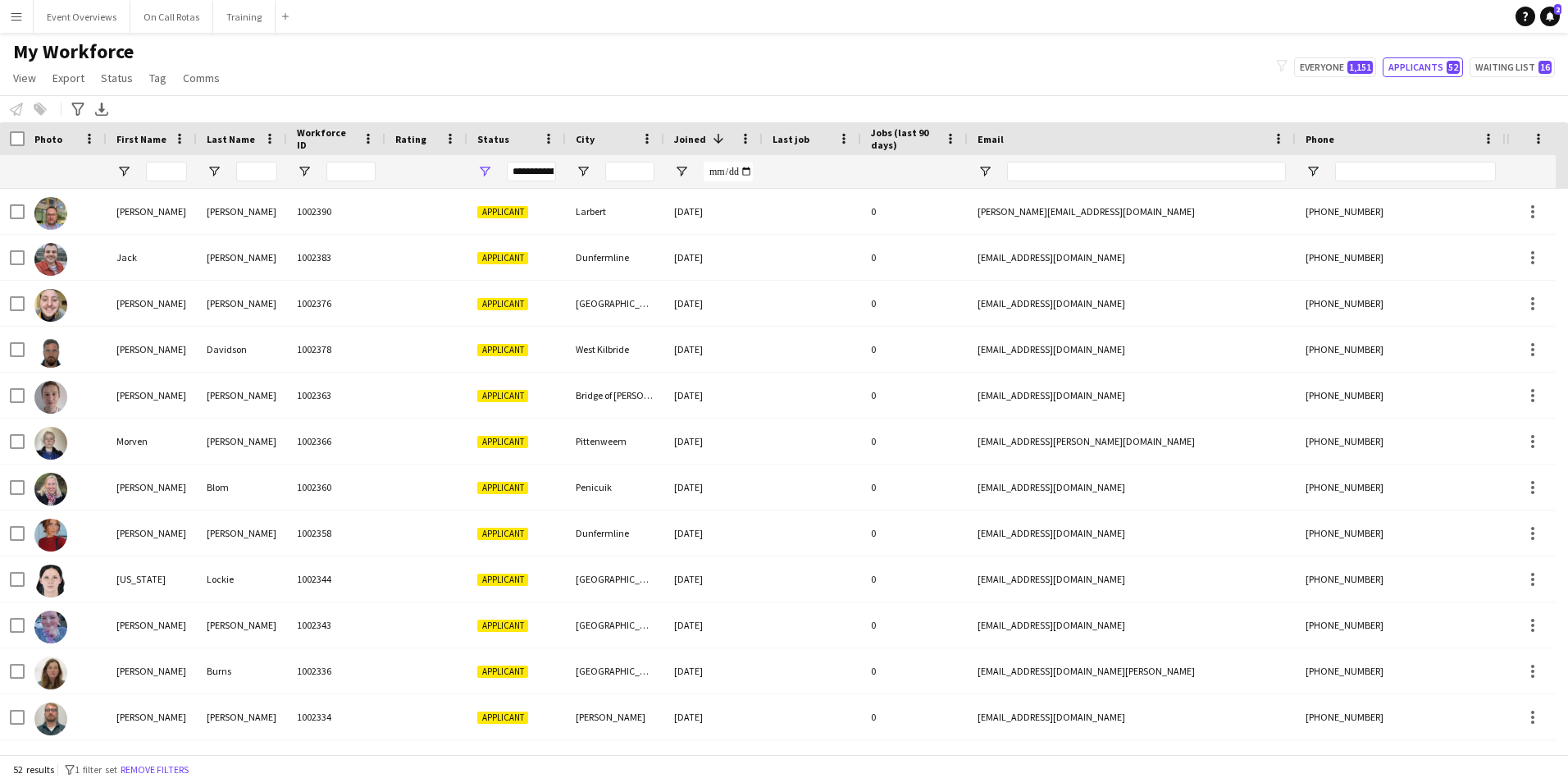
click at [11, 18] on app-icon "Menu" at bounding box center [16, 16] width 13 height 13
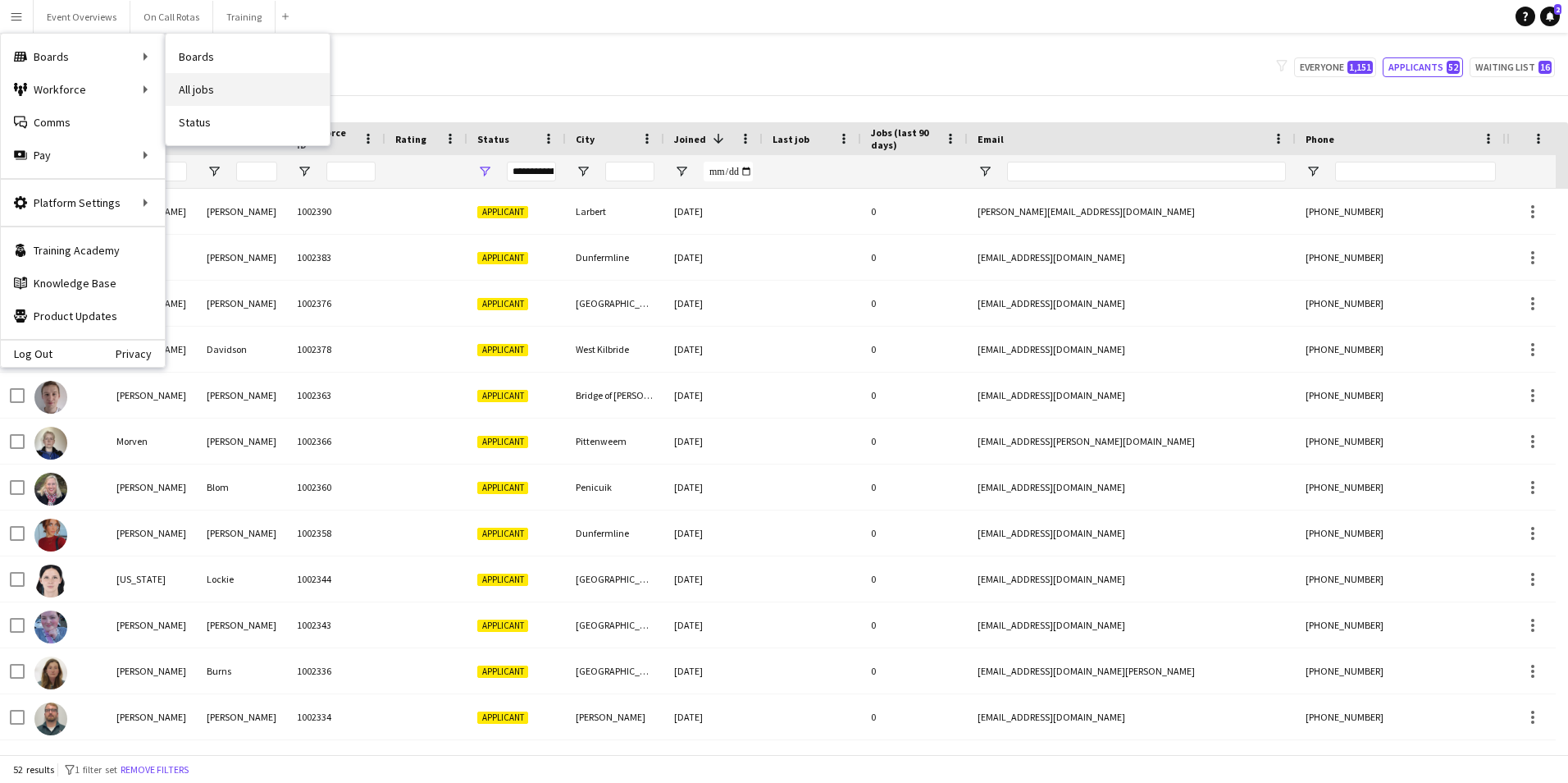
click at [210, 88] on link "All jobs" at bounding box center [248, 89] width 164 height 33
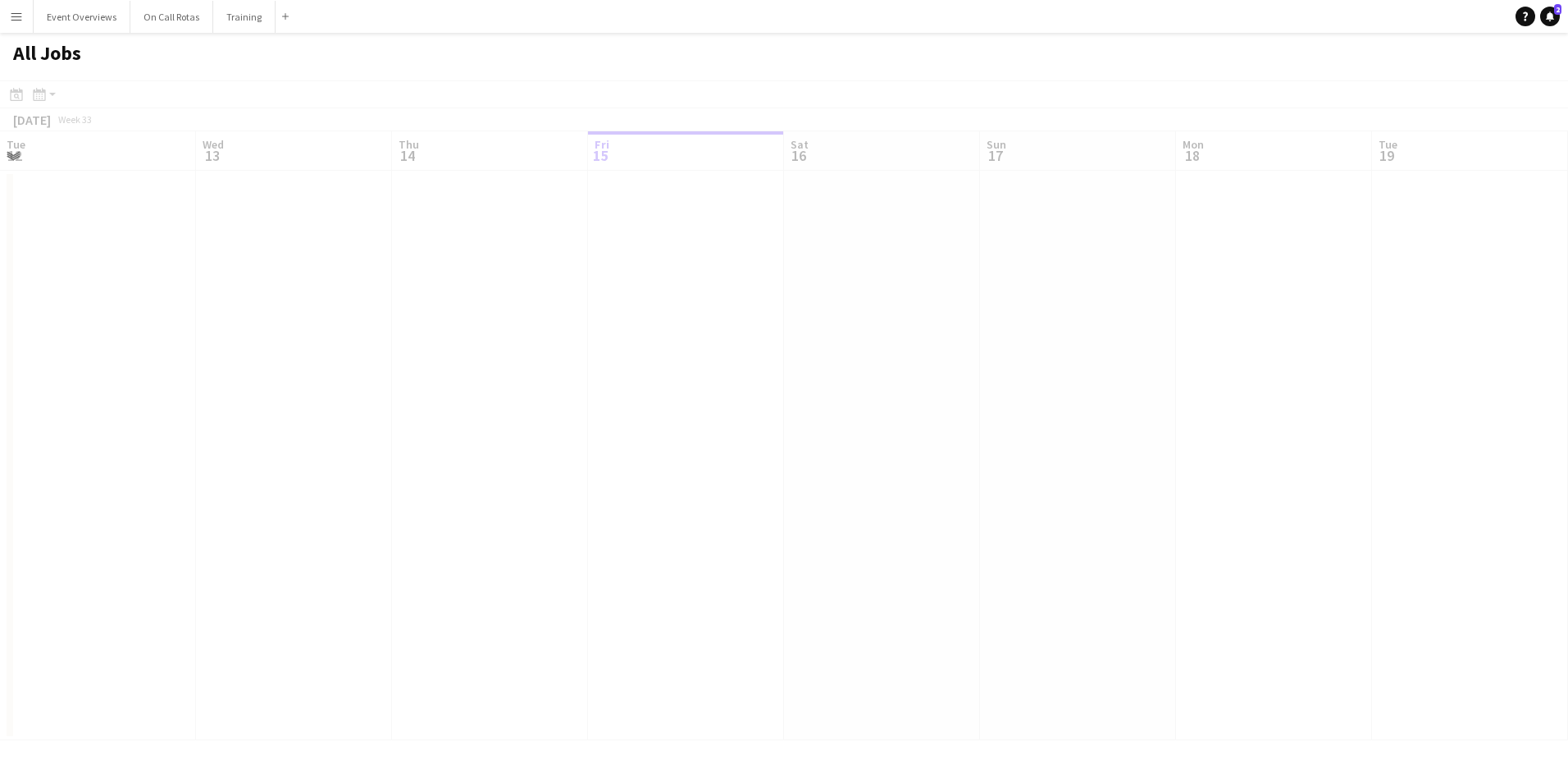
scroll to position [0, 392]
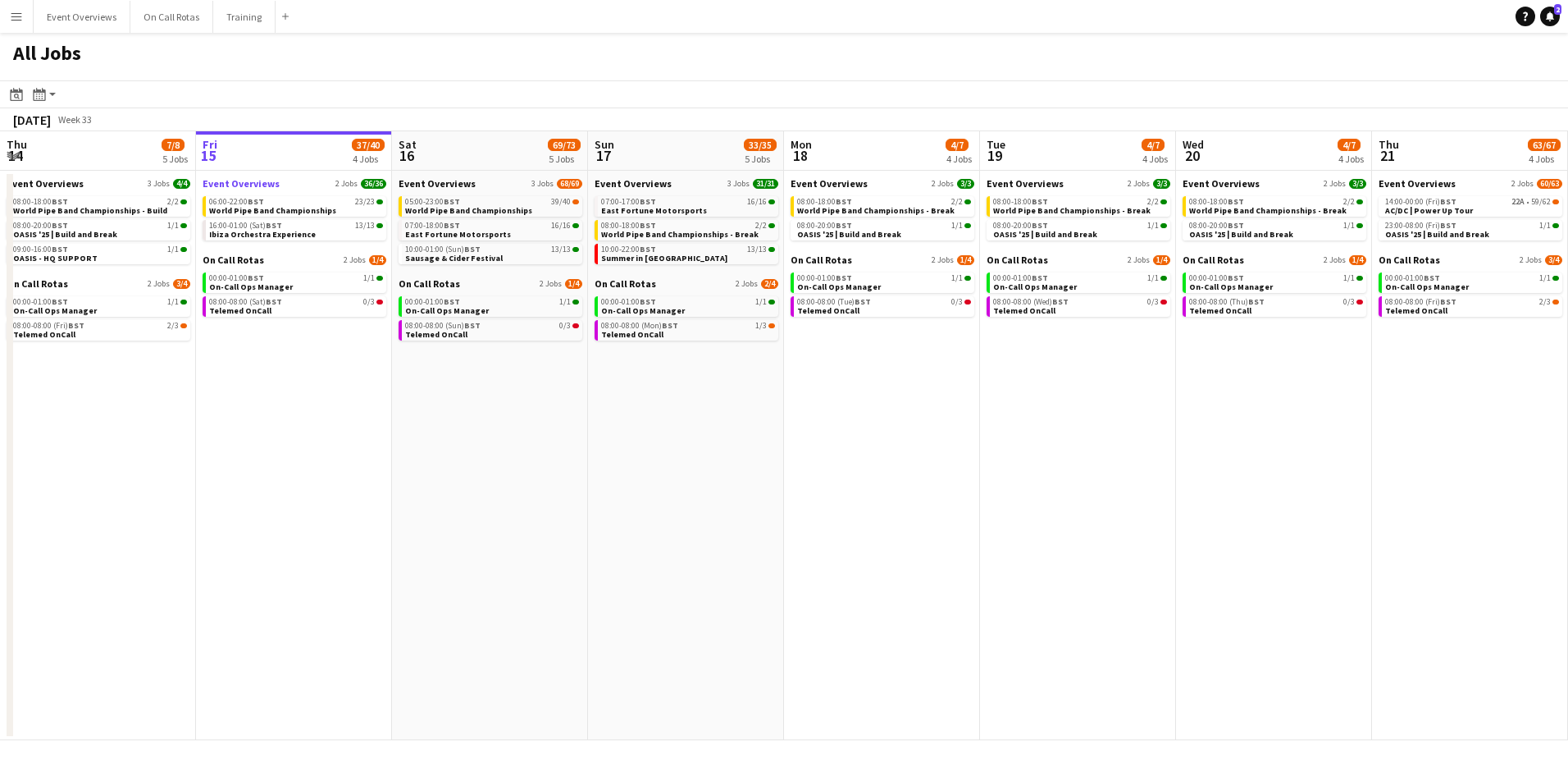
click at [299, 184] on link "Event Overviews 2 Jobs 36/36" at bounding box center [295, 183] width 184 height 12
click at [8, 19] on button "Menu" at bounding box center [16, 16] width 33 height 33
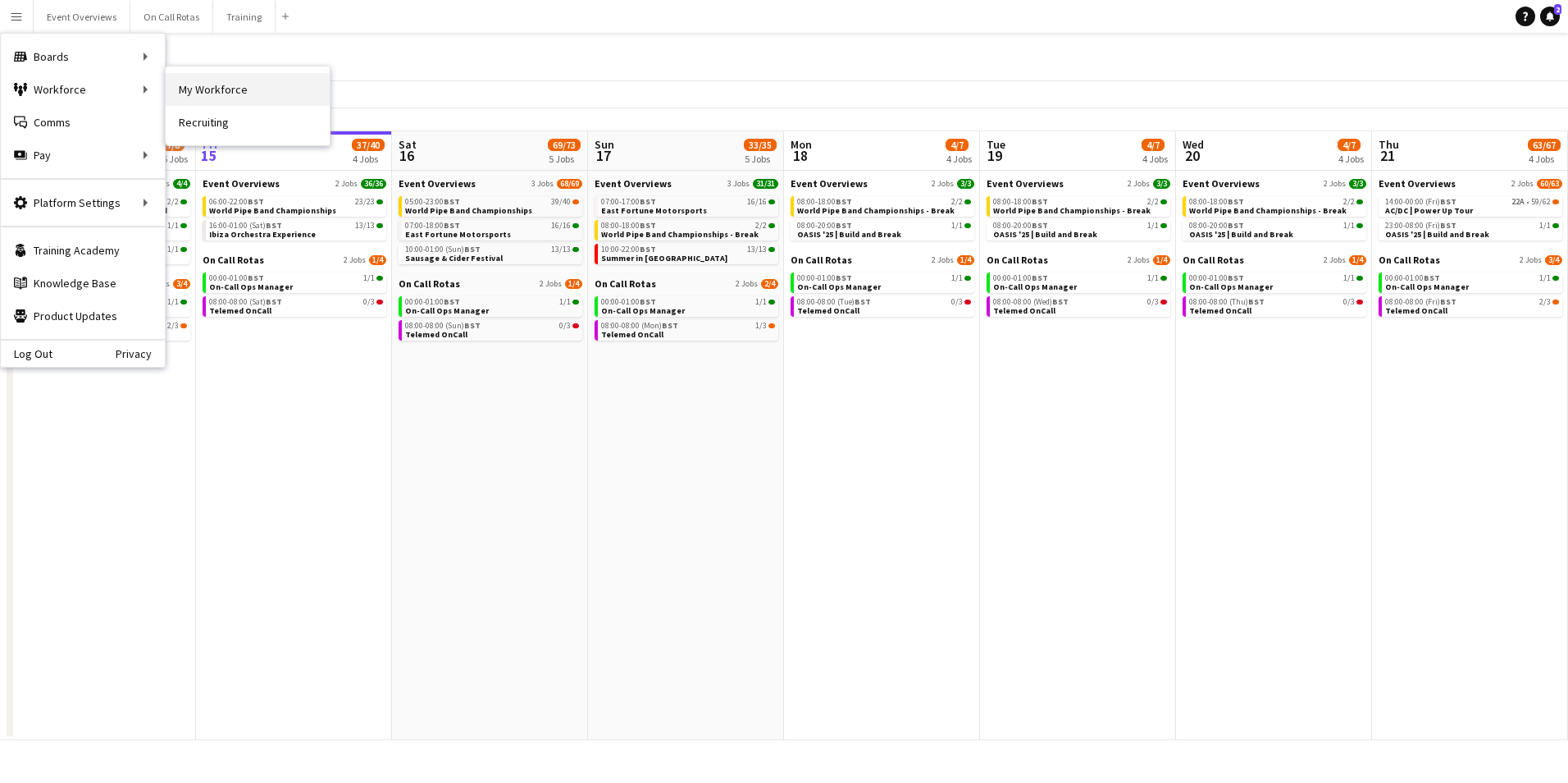
click at [203, 103] on link "My Workforce" at bounding box center [248, 89] width 164 height 33
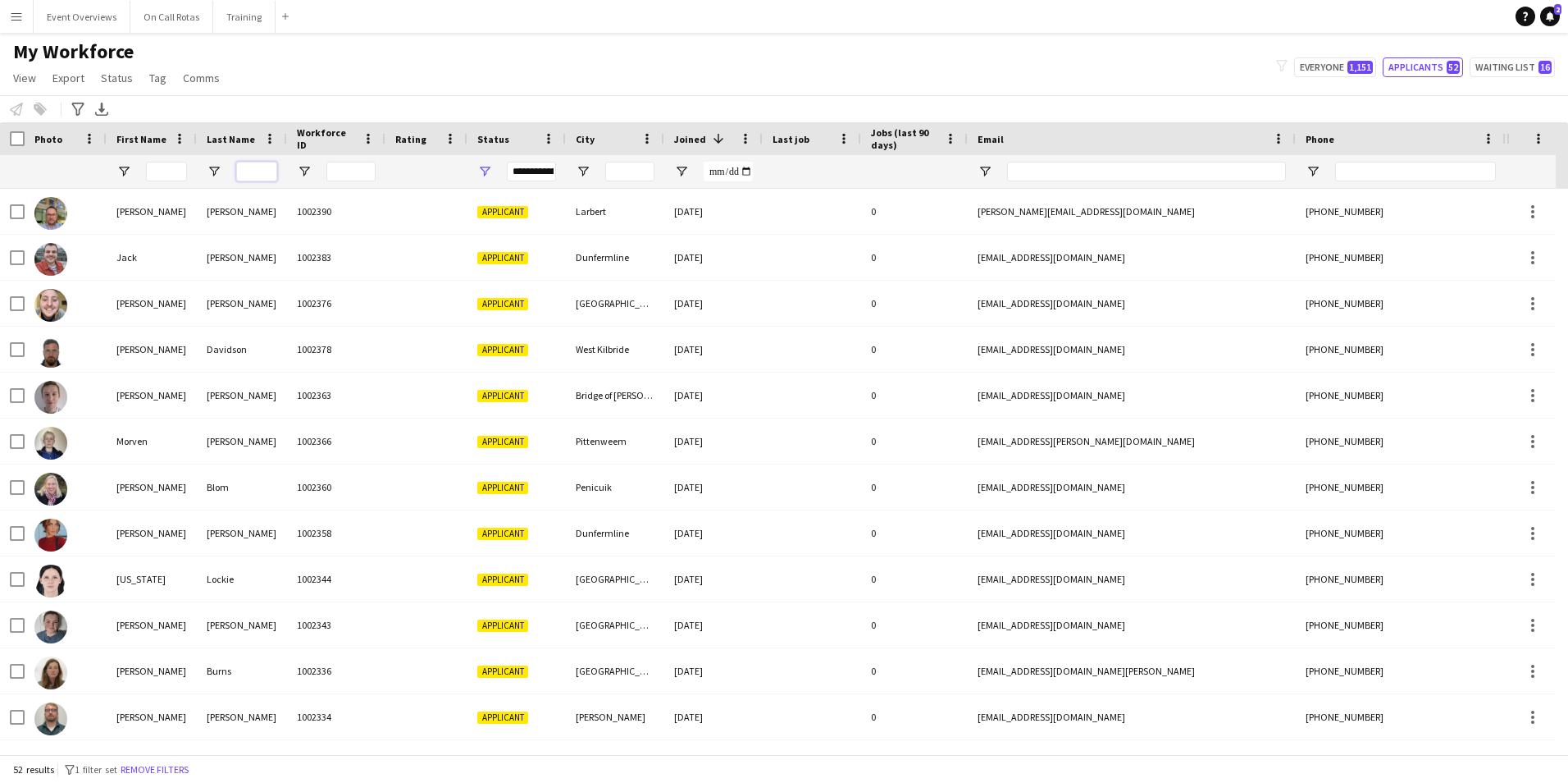
click at [251, 165] on input "Last Name Filter Input" at bounding box center [256, 171] width 41 height 20
click at [9, 20] on app-icon "Menu" at bounding box center [16, 16] width 13 height 13
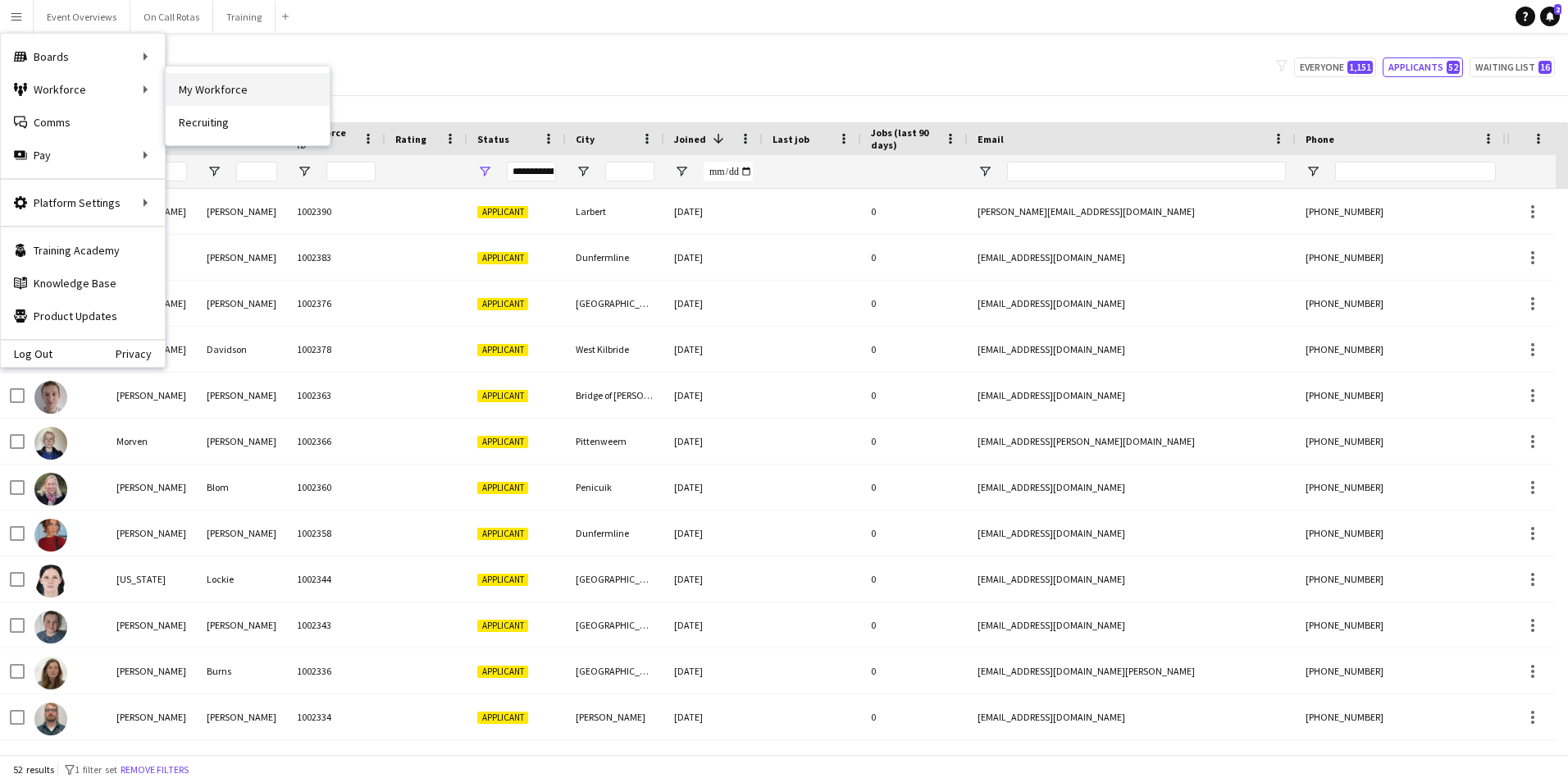
click at [207, 88] on link "My Workforce" at bounding box center [248, 89] width 164 height 33
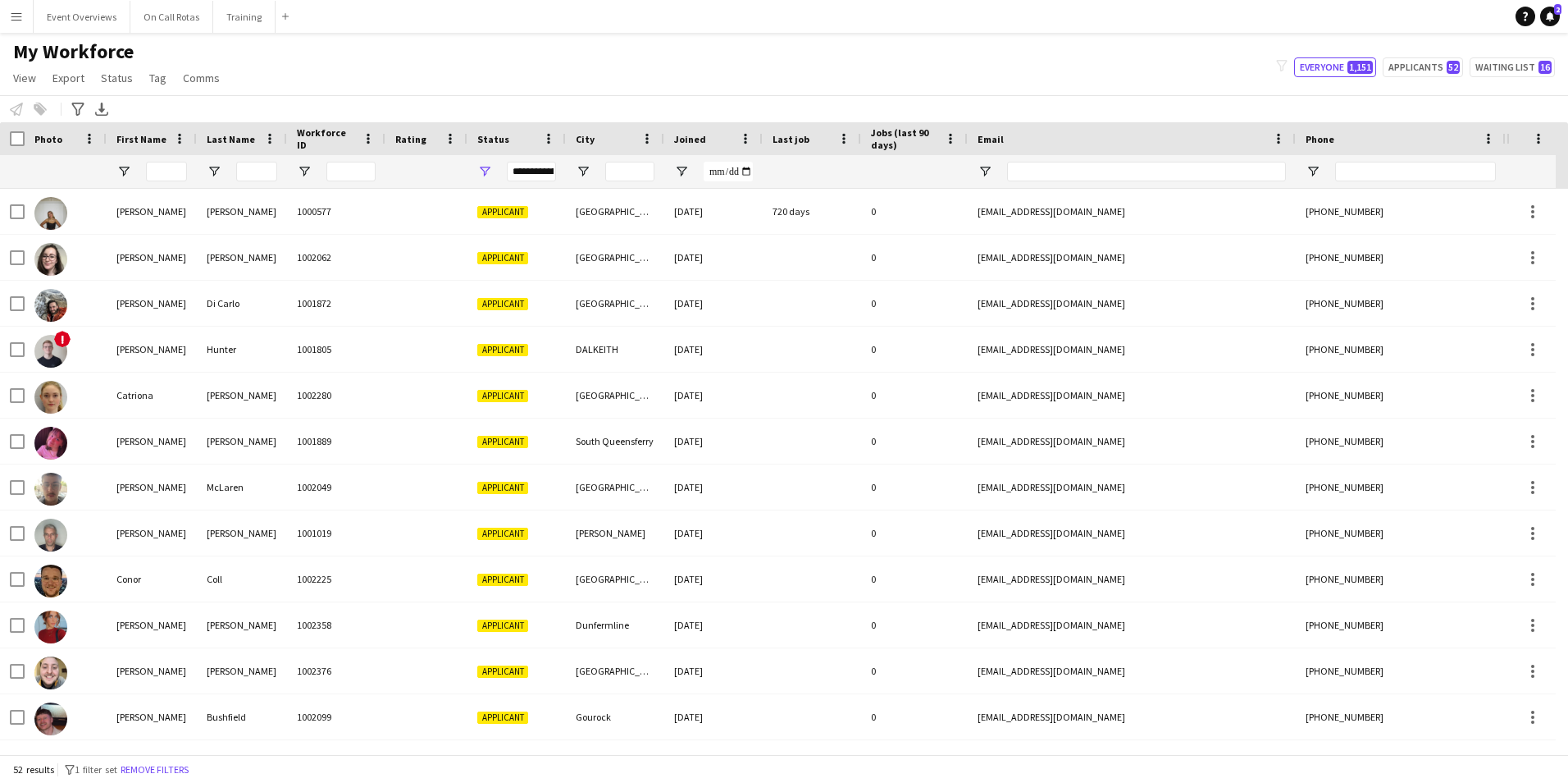
type input "**********"
click at [253, 167] on input "Last Name Filter Input" at bounding box center [256, 171] width 41 height 20
click at [530, 177] on div "**********" at bounding box center [531, 171] width 49 height 20
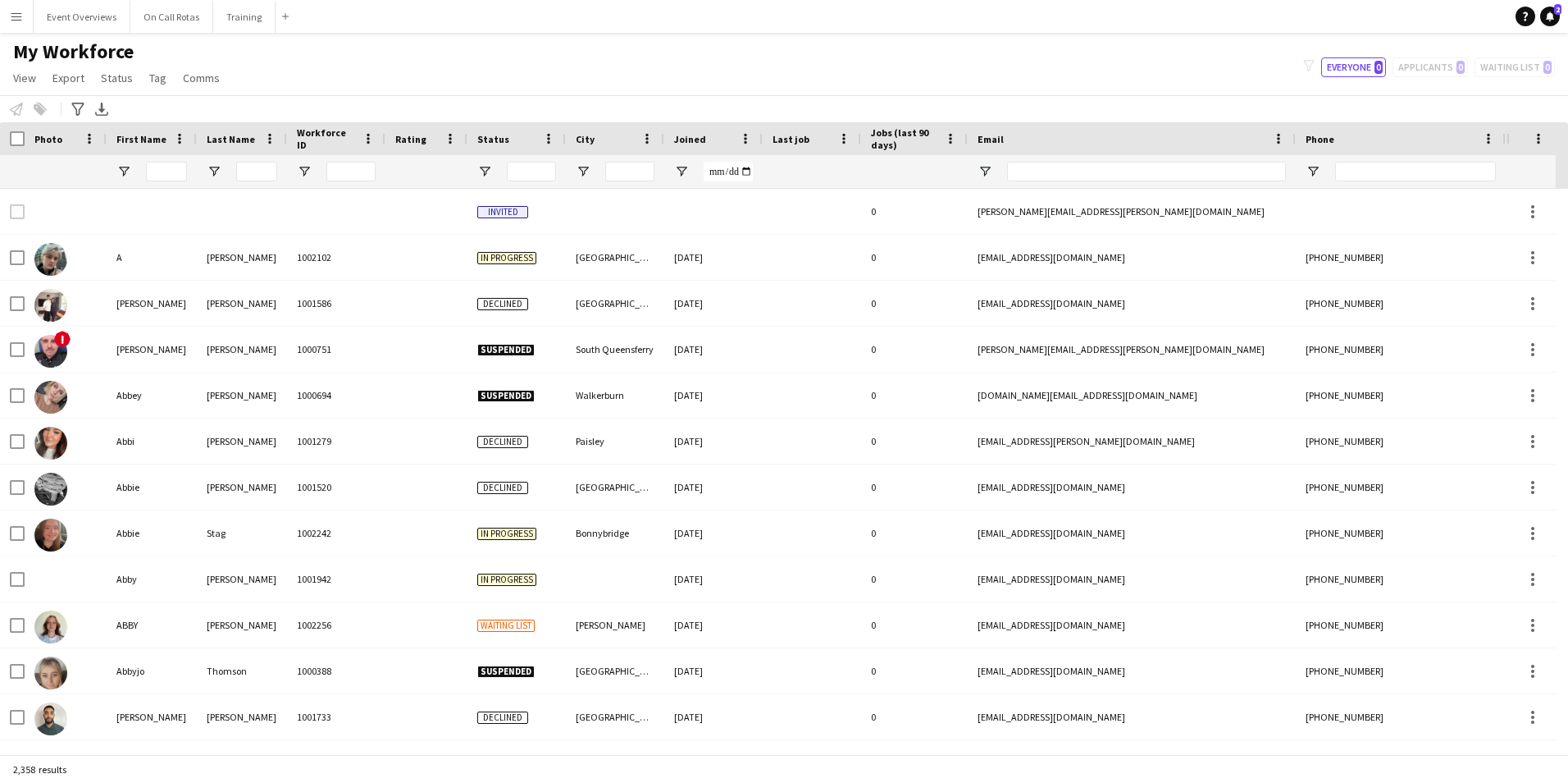
click at [337, 76] on div "My Workforce View Views Default view Active Staff Applications - First Aider Ap…" at bounding box center [784, 67] width 1568 height 56
click at [258, 167] on input "Last Name Filter Input" at bounding box center [256, 171] width 41 height 20
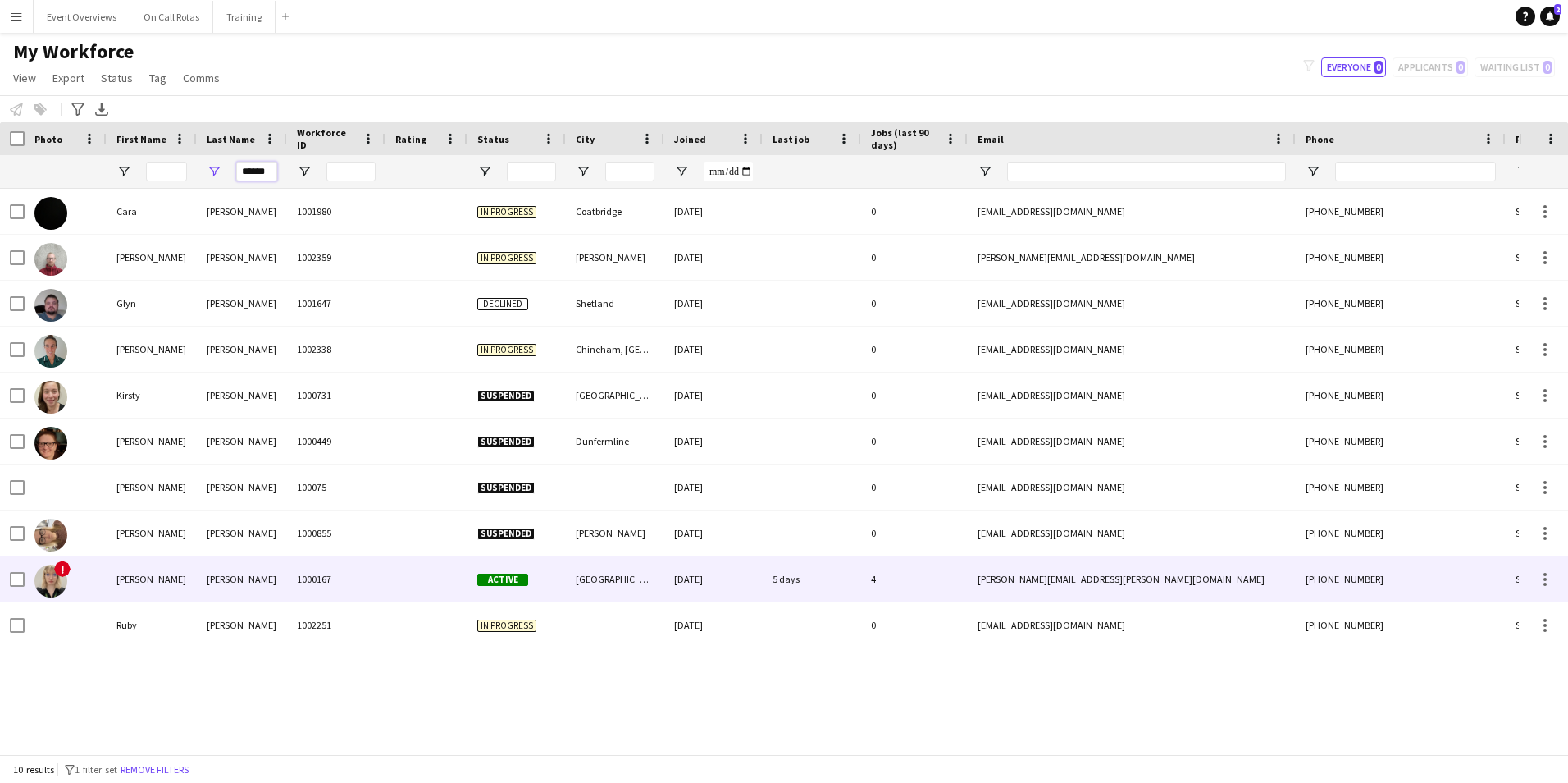
type input "******"
click at [218, 586] on div "Harris" at bounding box center [242, 579] width 90 height 46
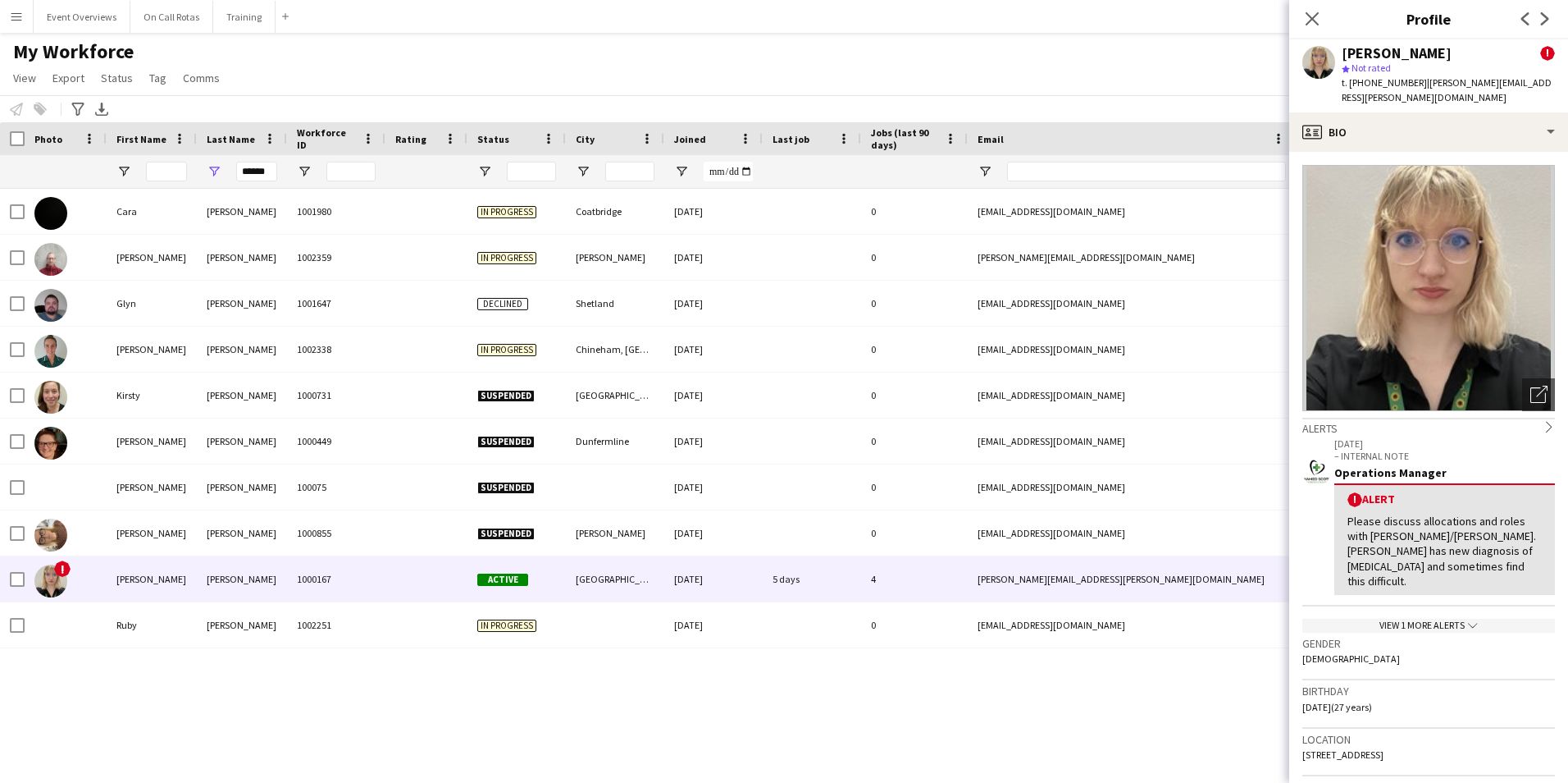
scroll to position [164, 0]
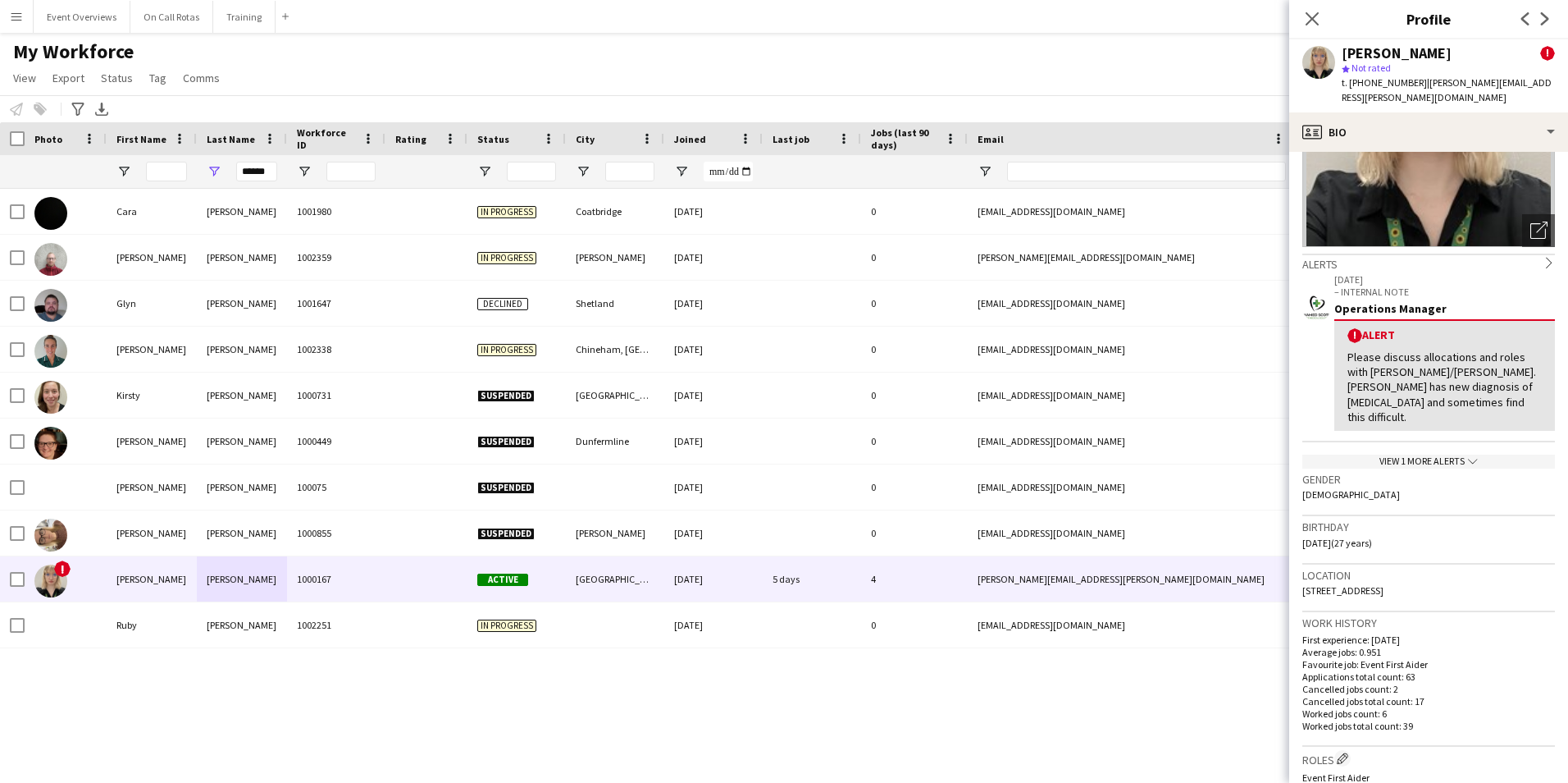
drag, startPoint x: 1465, startPoint y: 563, endPoint x: 1299, endPoint y: 566, distance: 166.0
click at [1299, 566] on app-crew-profile-bio "Open photos pop-in Alerts chevron-right 28-11-2023 – INTERNAL NOTE Operations M…" at bounding box center [1429, 467] width 279 height 631
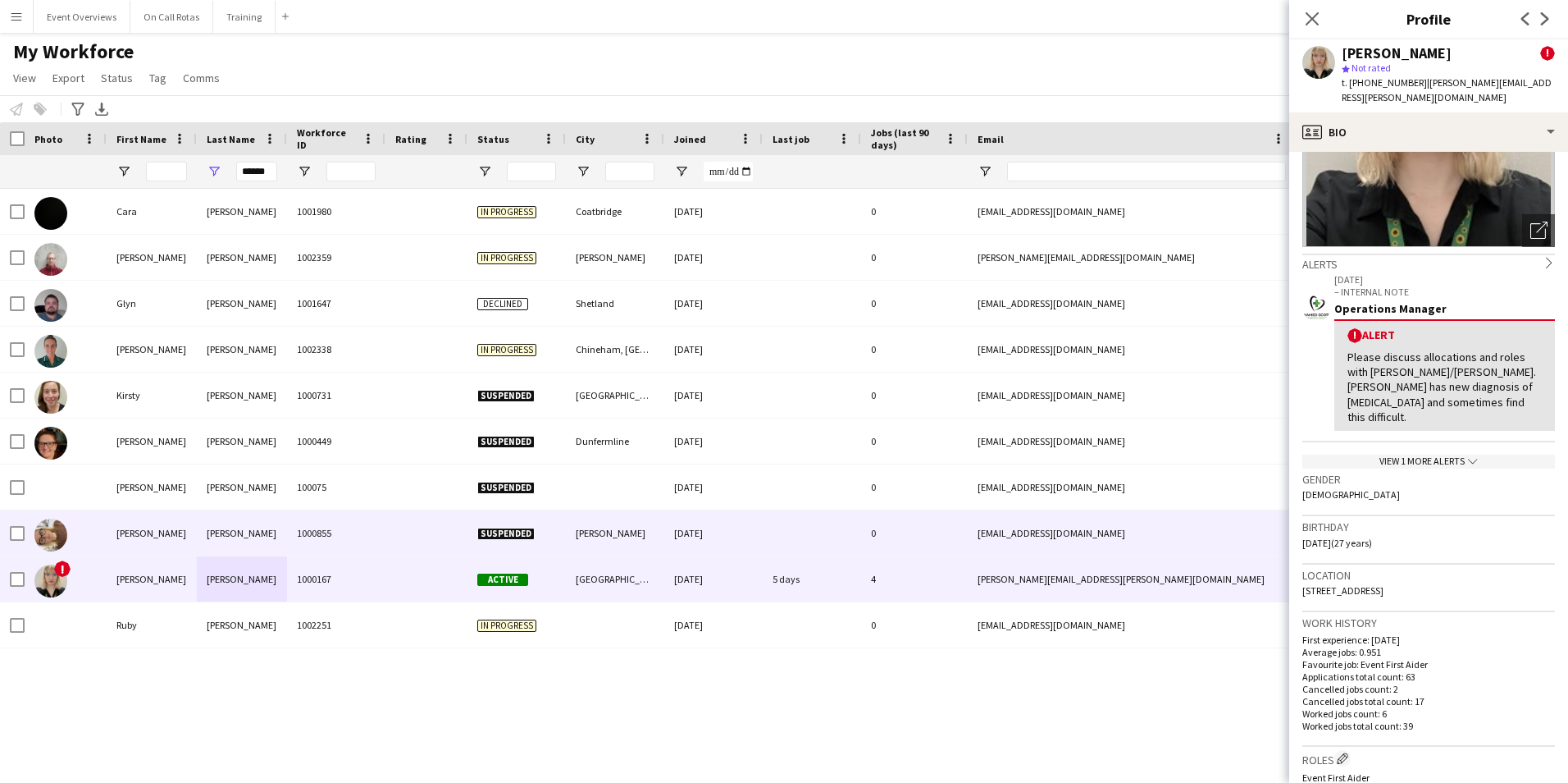
copy span "19 Glenmoy Avenue, Dundee, DD3 8EW"
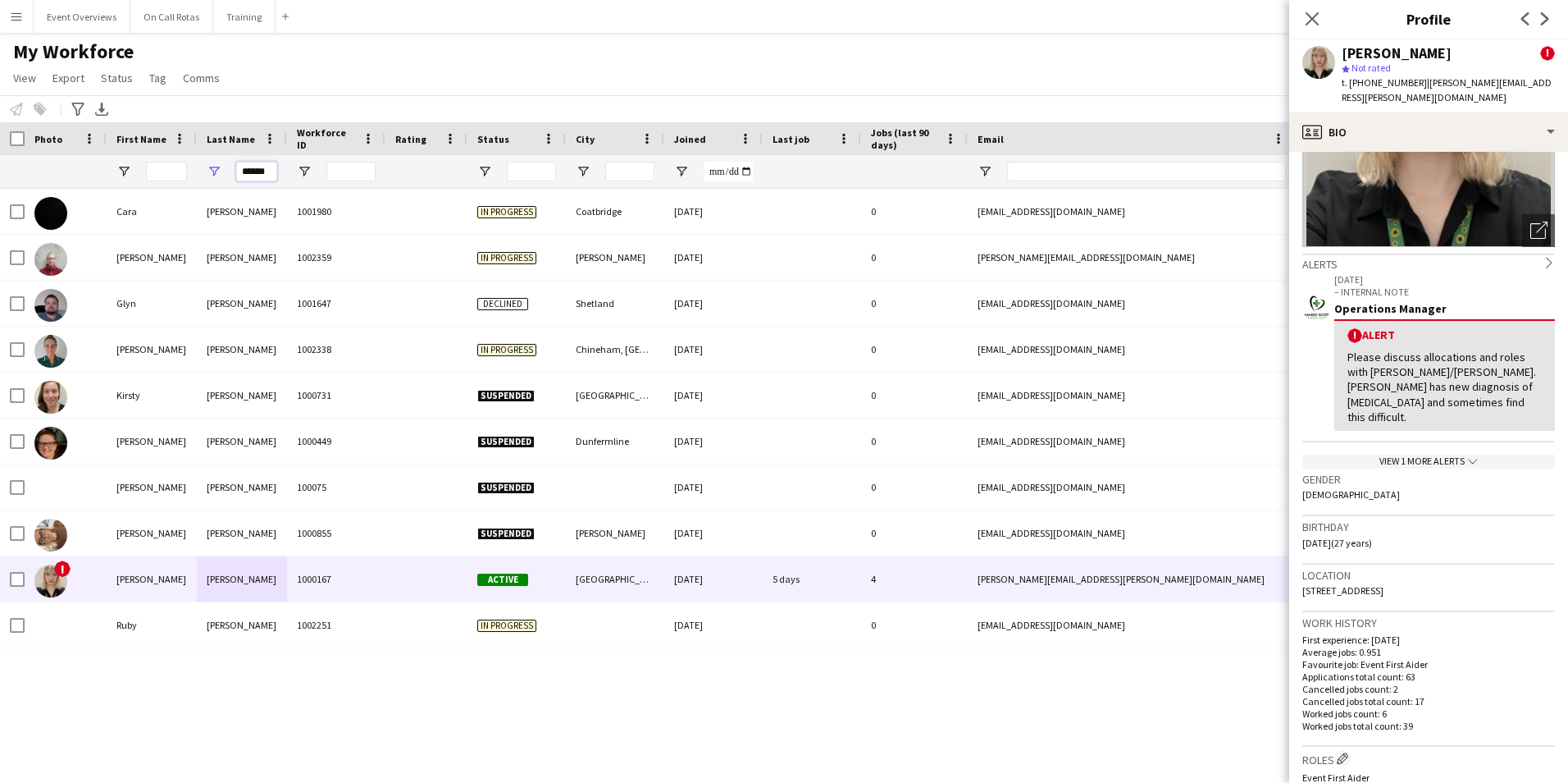
drag, startPoint x: 276, startPoint y: 170, endPoint x: 206, endPoint y: 169, distance: 70.0
click at [206, 169] on div "******" at bounding box center [242, 171] width 90 height 33
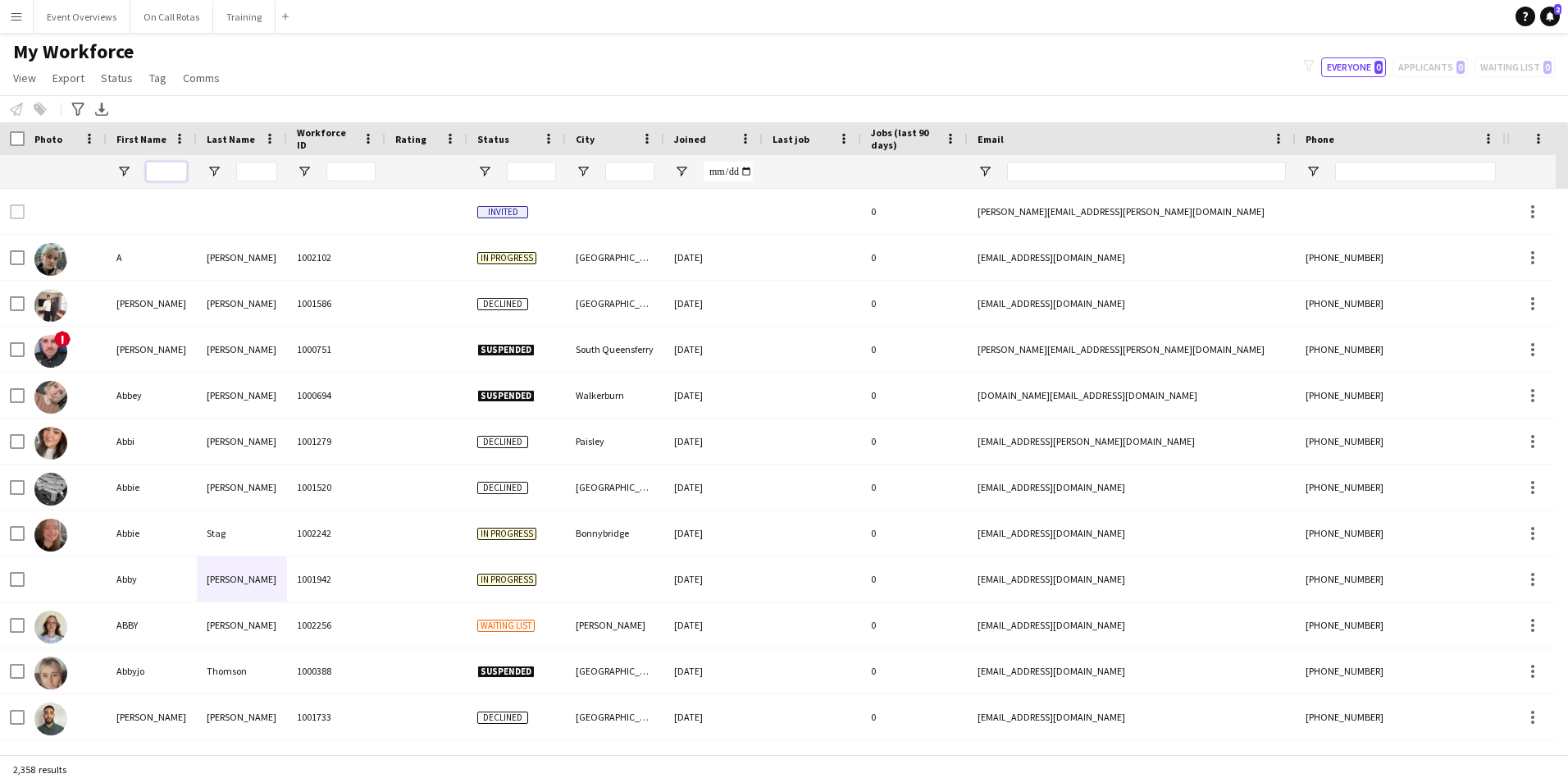
click at [158, 174] on input "First Name Filter Input" at bounding box center [166, 171] width 41 height 20
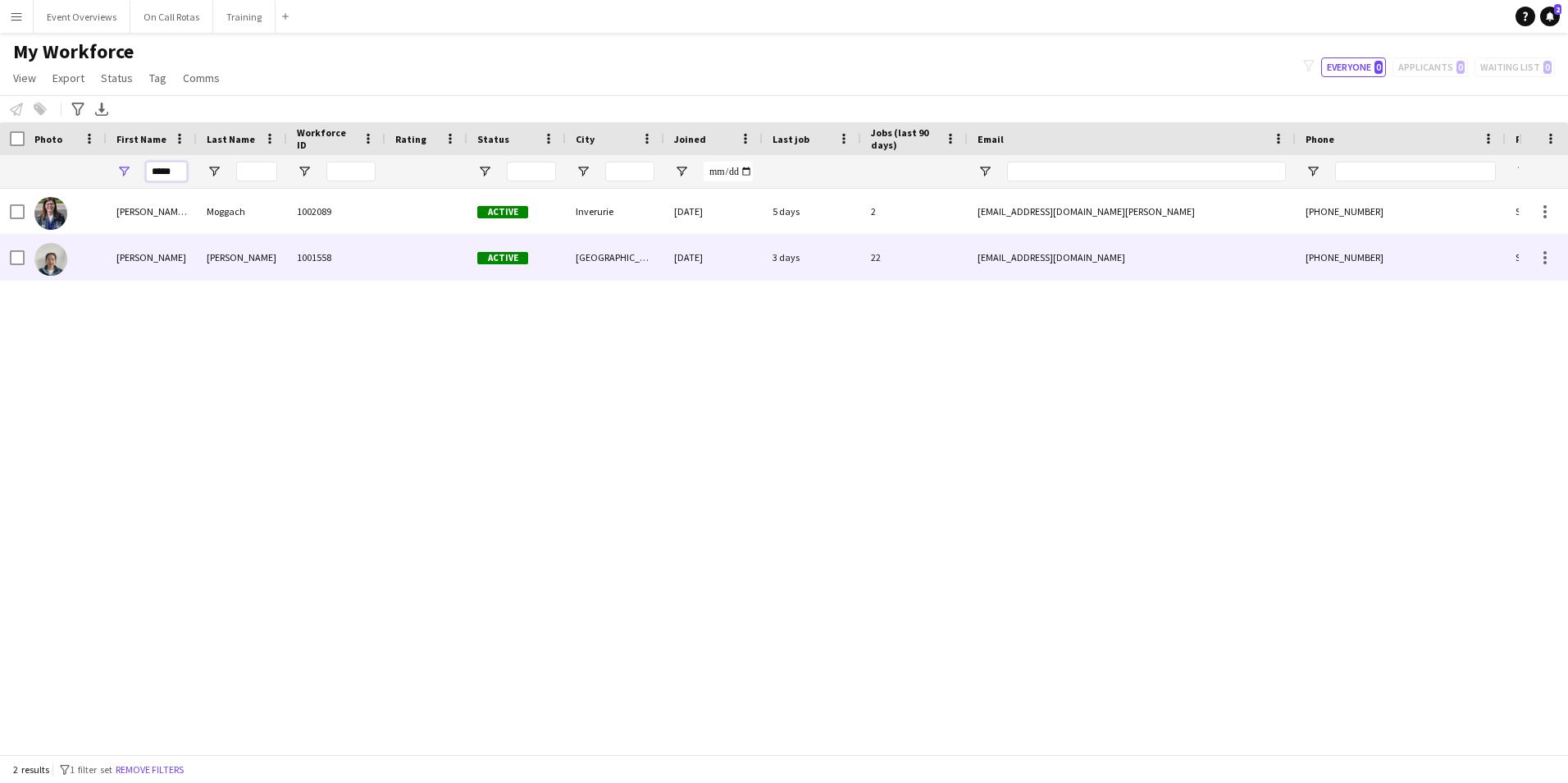
type input "*****"
click at [137, 264] on div "Nancy" at bounding box center [151, 257] width 90 height 46
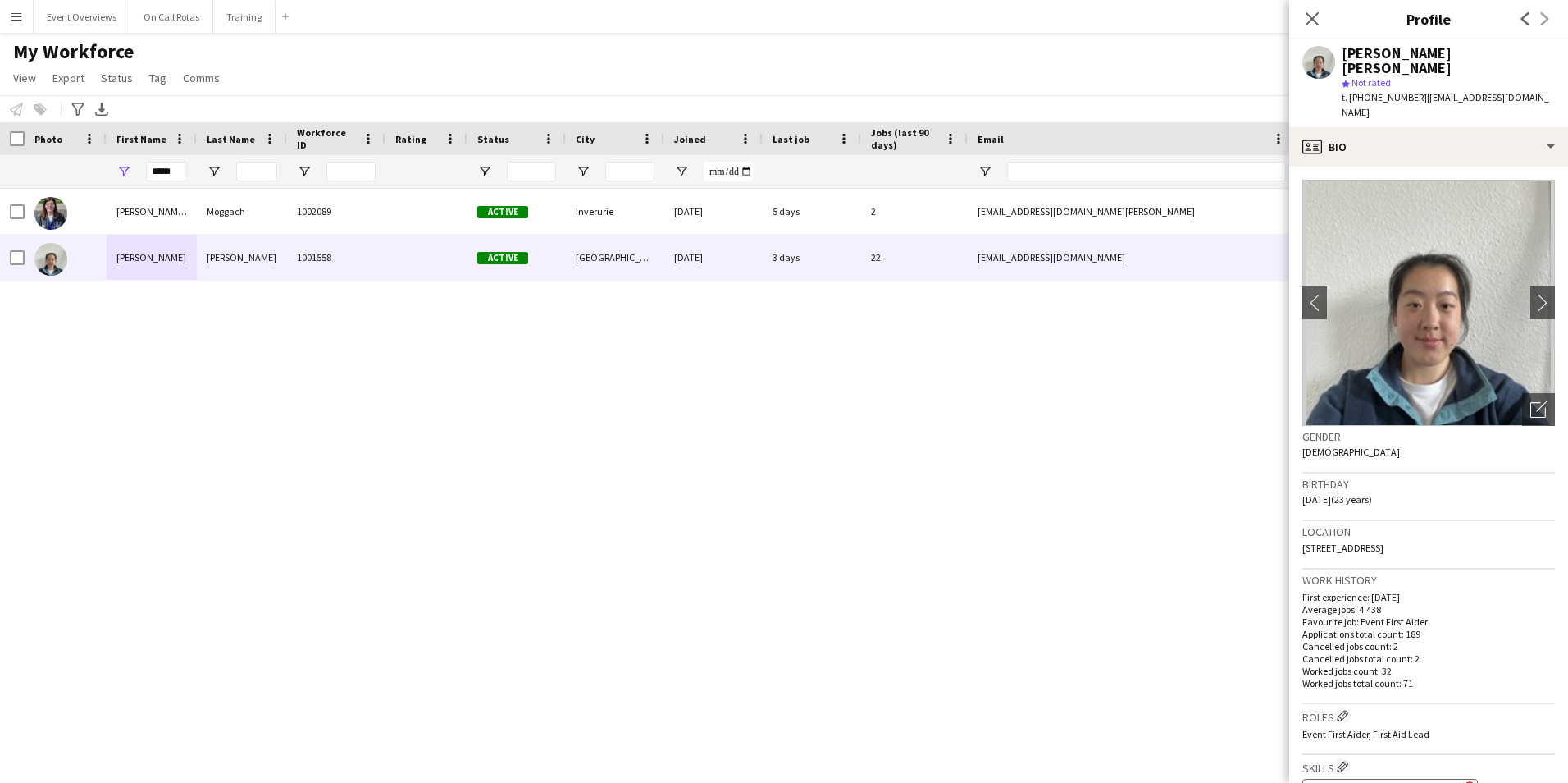
drag, startPoint x: 1497, startPoint y: 518, endPoint x: 1296, endPoint y: 518, distance: 201.0
click at [1296, 518] on app-crew-profile-bio "chevron-left chevron-right Open photos pop-in Gender Female Birthday 16-07-2002…" at bounding box center [1429, 475] width 279 height 616
copy span "21/4 Crewe Road Gardens, Edinburgh, EH5 2NJ"
click at [1499, 526] on div "Location 21/4 Crewe Road Gardens, Edinburgh, EH5 2NJ" at bounding box center [1429, 545] width 252 height 47
drag, startPoint x: 1498, startPoint y: 513, endPoint x: 1287, endPoint y: 524, distance: 211.3
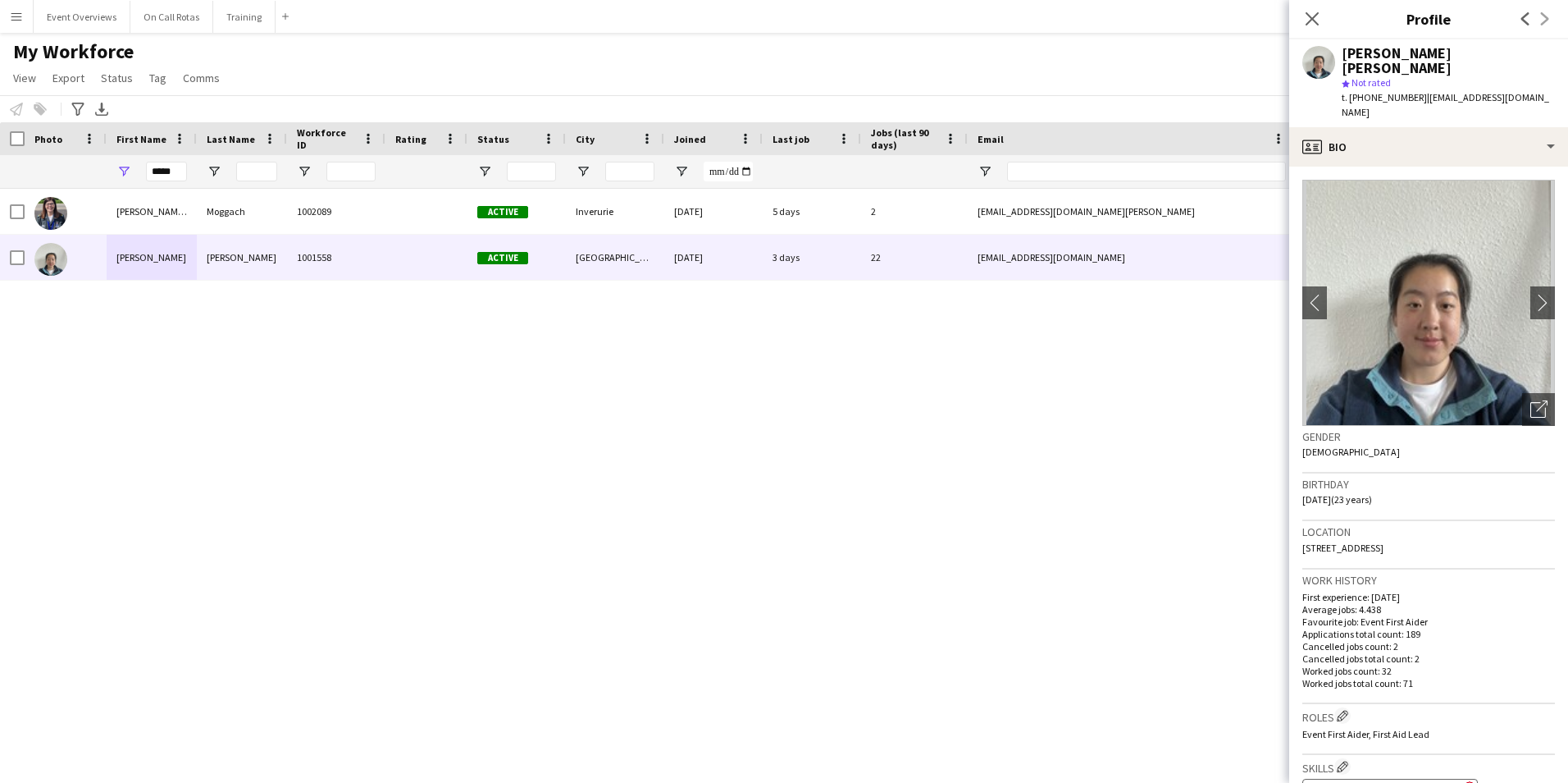
click at [1287, 524] on body "Menu Boards Boards Boards All jobs Status Workforce Workforce My Workforce Recr…" at bounding box center [784, 391] width 1568 height 783
click at [1471, 525] on div "Location 21/4 Crewe Road Gardens, Edinburgh, EH5 2NJ" at bounding box center [1429, 545] width 252 height 47
drag, startPoint x: 1504, startPoint y: 516, endPoint x: 1295, endPoint y: 523, distance: 209.1
click at [1295, 523] on app-crew-profile-bio "chevron-left chevron-right Open photos pop-in Gender Female Birthday 16-07-2002…" at bounding box center [1429, 475] width 279 height 616
copy span "21/4 Crewe Road Gardens, Edinburgh, EH5 2NJ"
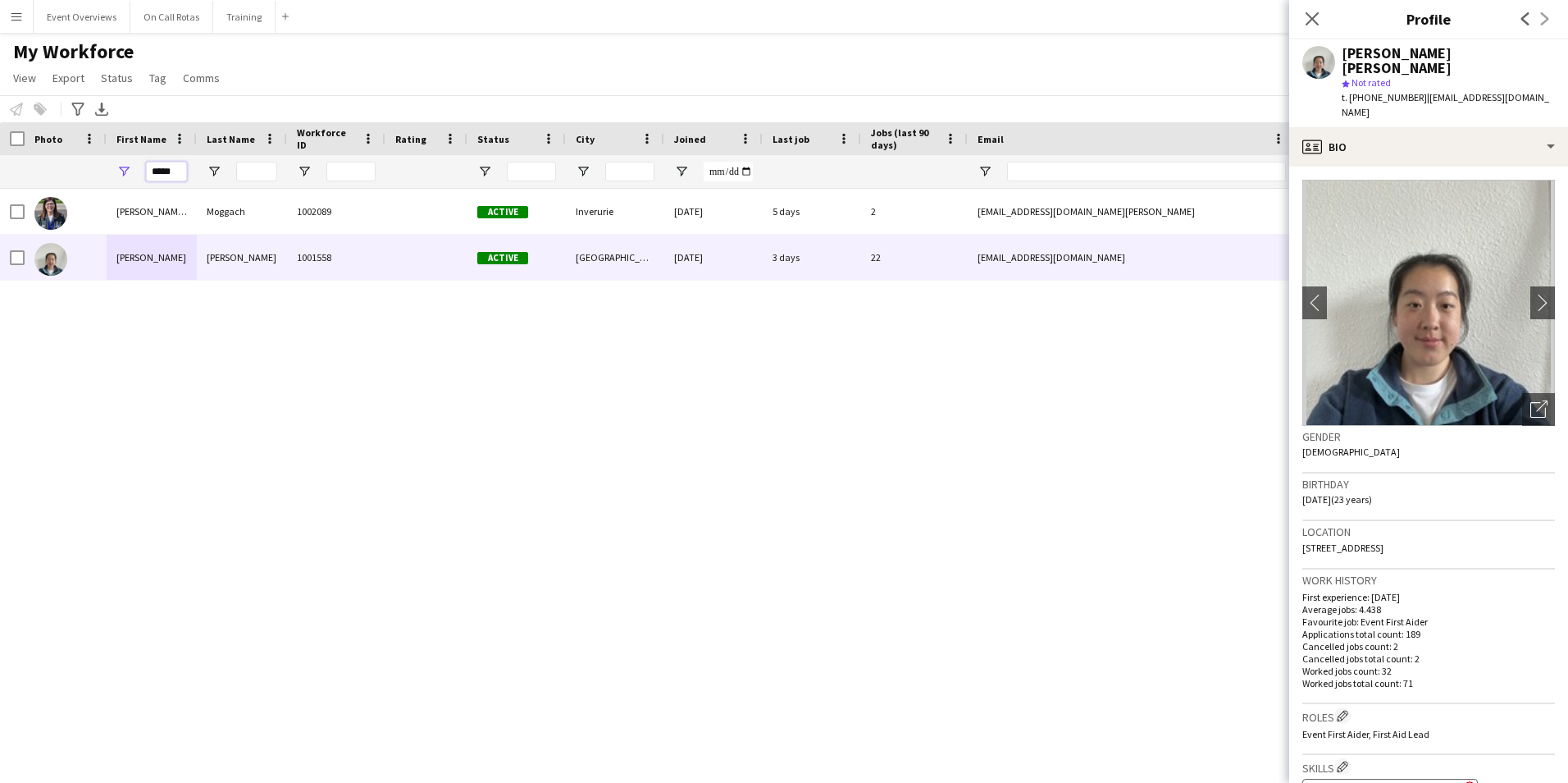
drag, startPoint x: 179, startPoint y: 173, endPoint x: 119, endPoint y: 178, distance: 60.2
click at [119, 178] on div "*****" at bounding box center [151, 171] width 90 height 33
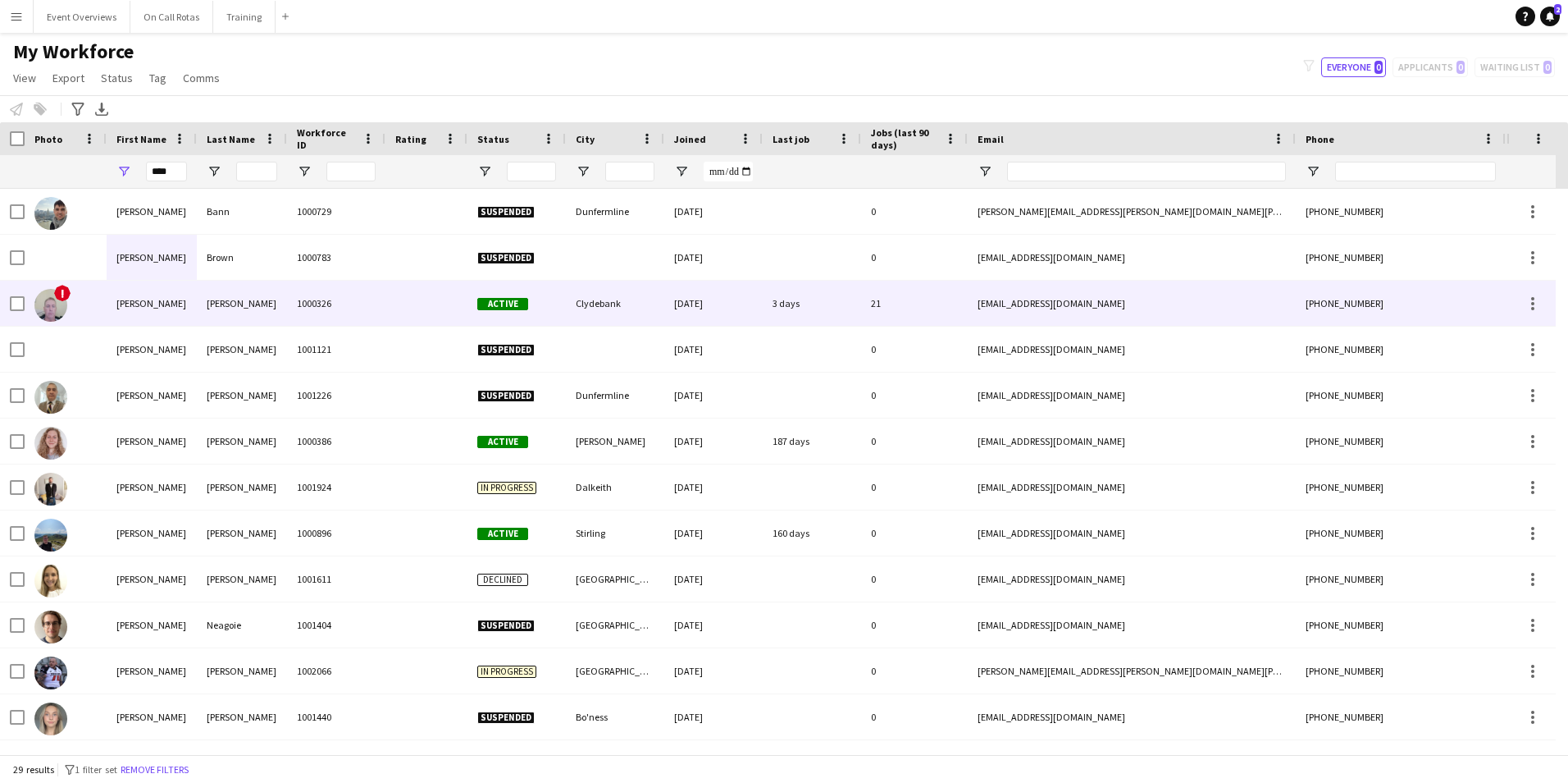
click at [185, 295] on div "alex" at bounding box center [151, 304] width 90 height 46
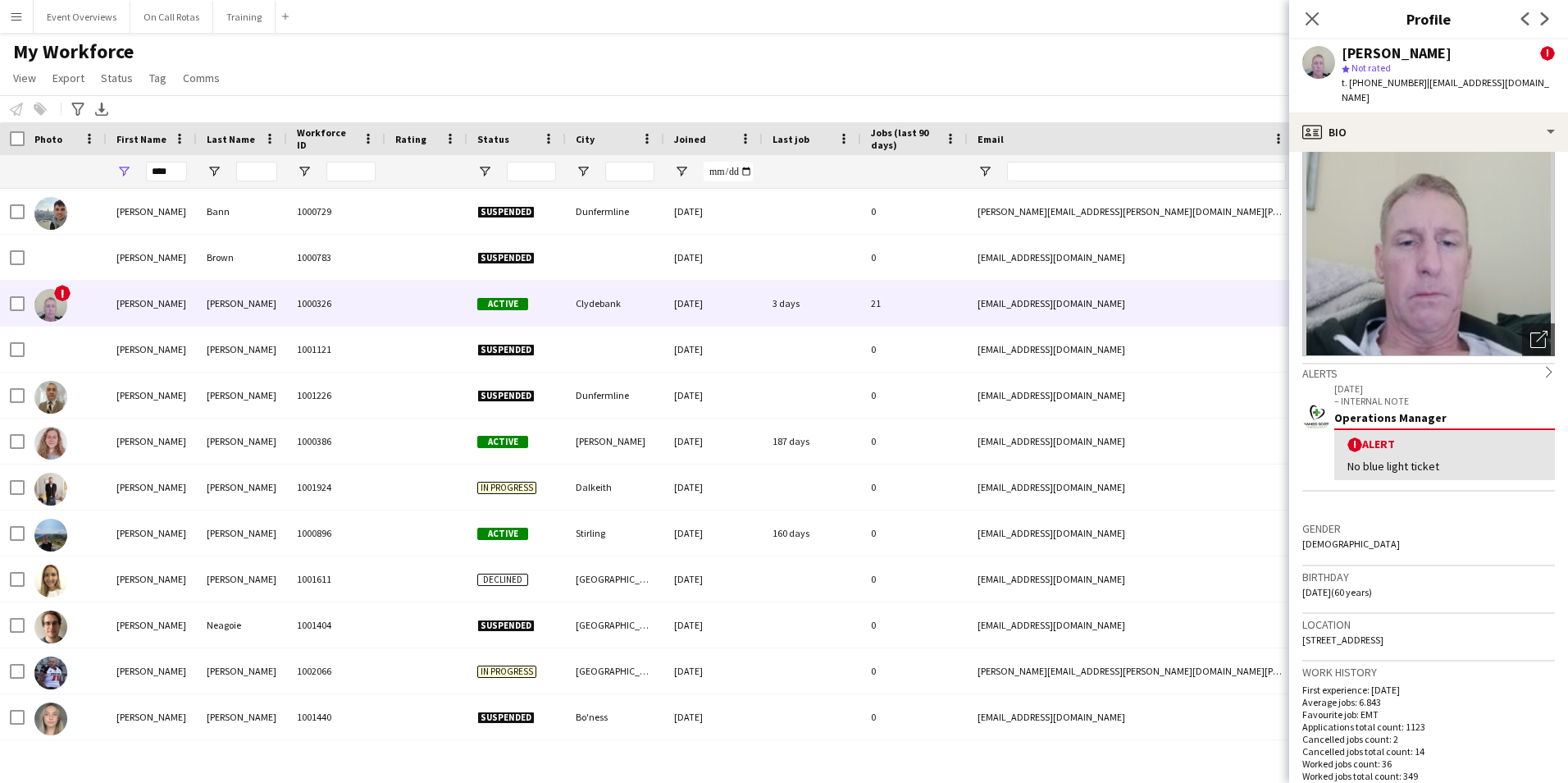
scroll to position [82, 0]
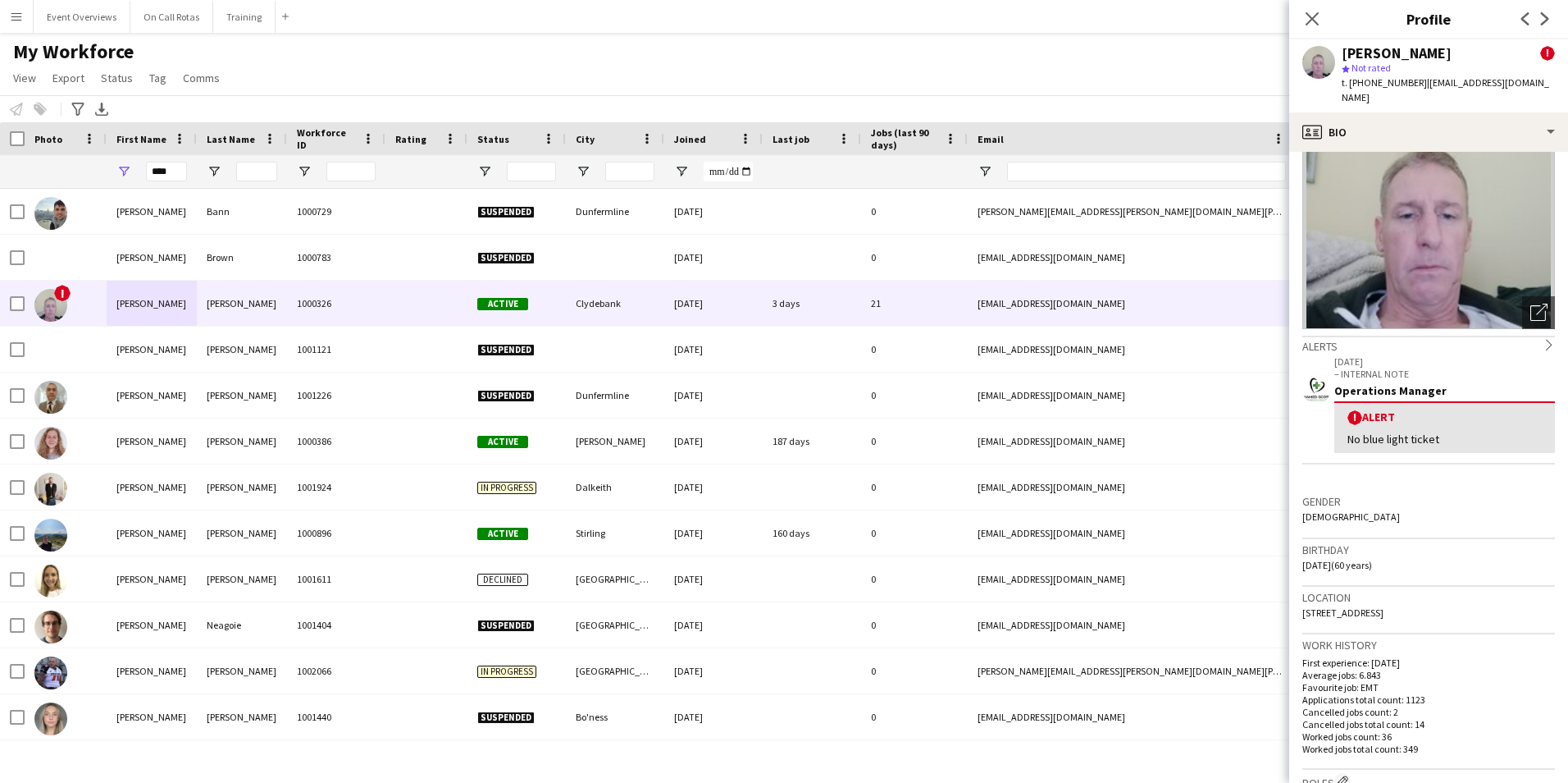
drag, startPoint x: 1535, startPoint y: 595, endPoint x: 1296, endPoint y: 592, distance: 239.0
click at [1296, 592] on app-crew-profile-bio "Open photos pop-in Alerts chevron-right 10-06-2025 – INTERNAL NOTE Operations M…" at bounding box center [1429, 467] width 279 height 631
copy span "17 Aberconway Street, Clydebank, Clydebank, G81 1QZ"
click at [1384, 606] on span "17 Aberconway Street, Clydebank, Clydebank, G81 1QZ" at bounding box center [1343, 612] width 82 height 12
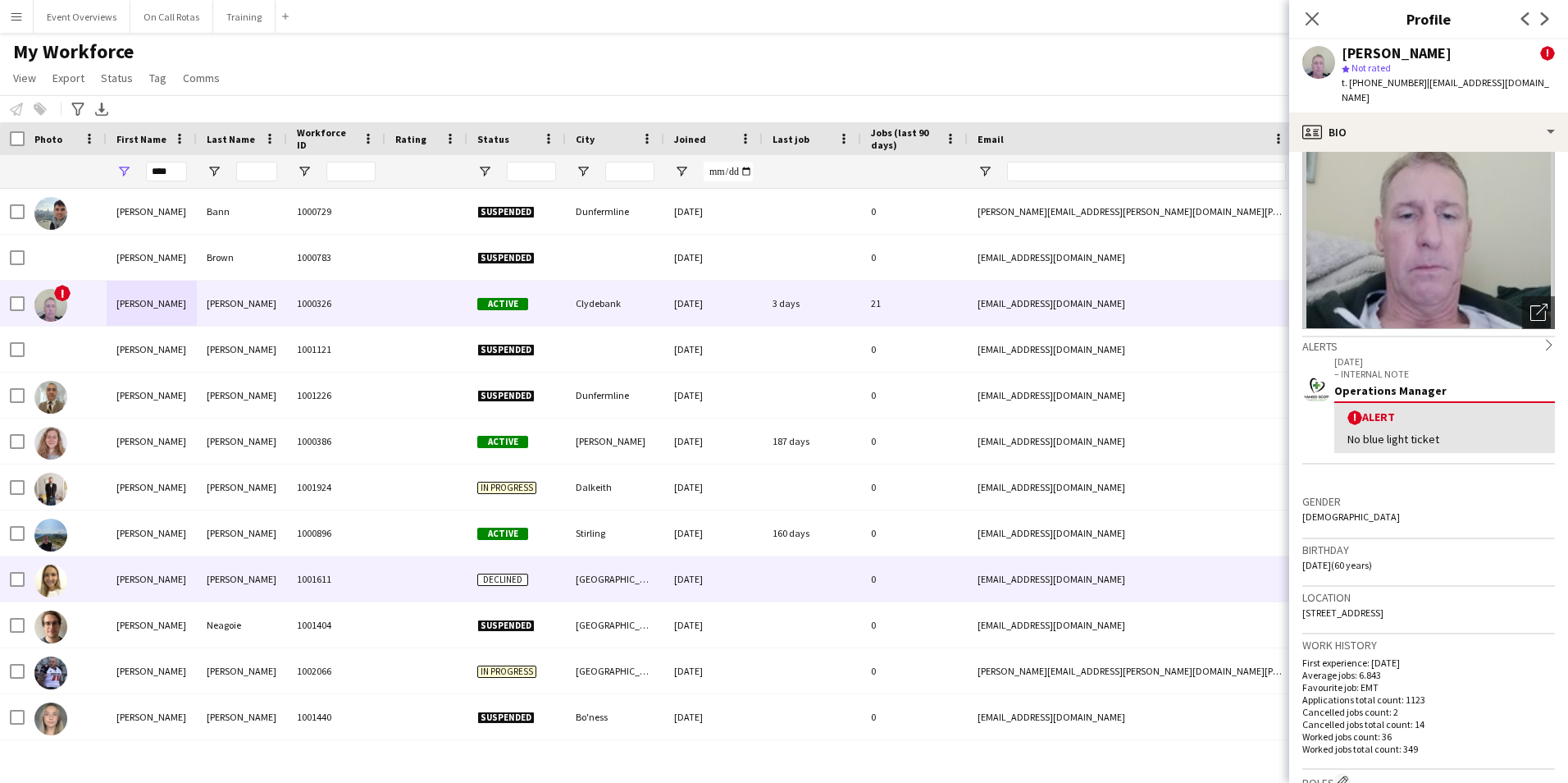
drag, startPoint x: 1530, startPoint y: 596, endPoint x: 1288, endPoint y: 600, distance: 242.0
click at [1288, 600] on body "Menu Boards Boards Boards All jobs Status Workforce Workforce My Workforce Recr…" at bounding box center [784, 391] width 1568 height 783
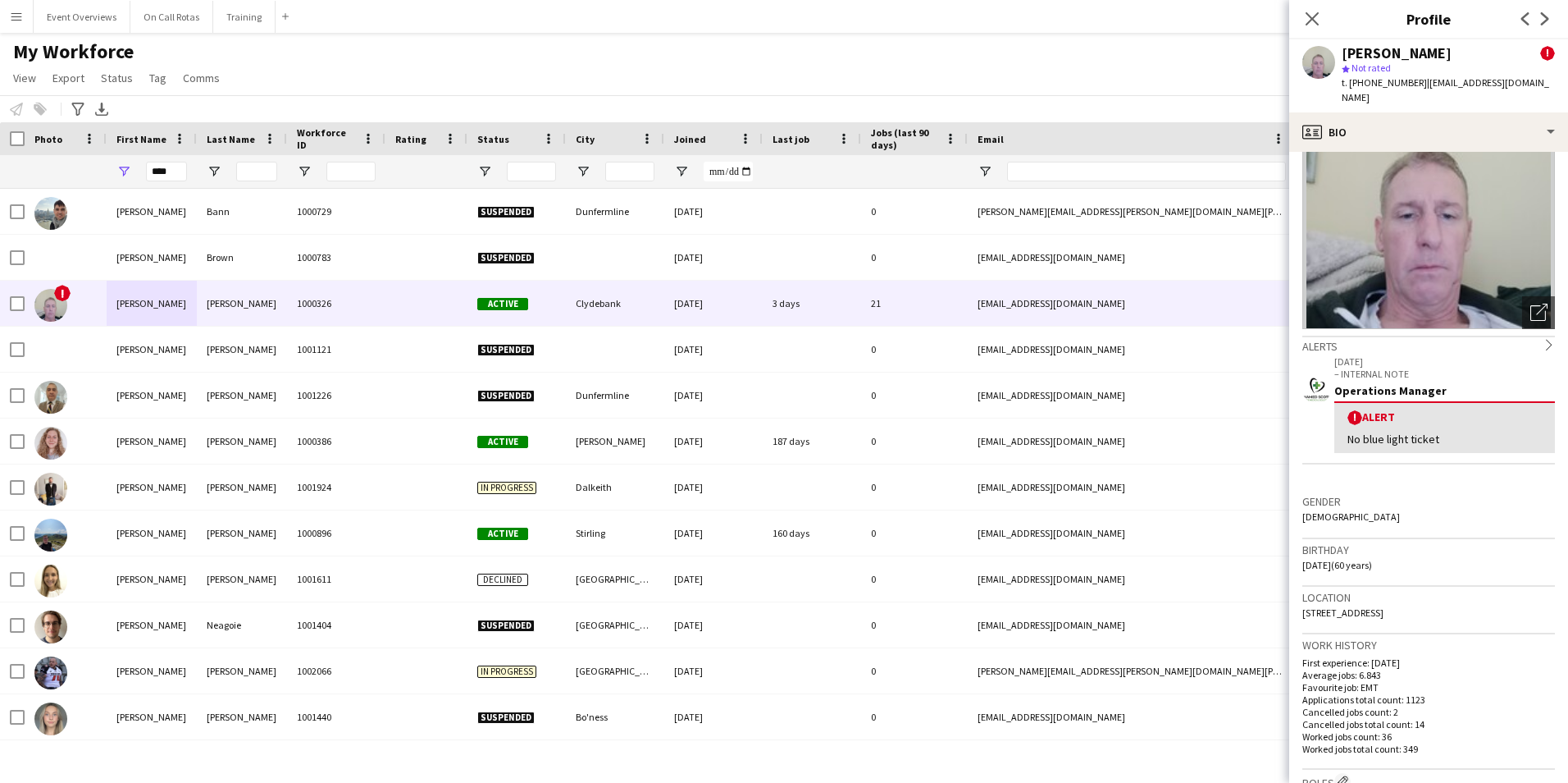
click at [1384, 606] on span "17 Aberconway Street, Clydebank, Clydebank, G81 1QZ" at bounding box center [1343, 612] width 82 height 12
click at [1535, 594] on div "Location 17 Aberconway Street, Clydebank, Clydebank, G81 1QZ" at bounding box center [1429, 610] width 252 height 47
drag, startPoint x: 1529, startPoint y: 598, endPoint x: 1300, endPoint y: 604, distance: 229.1
click at [1300, 604] on app-crew-profile-bio "Open photos pop-in Alerts chevron-right 10-06-2025 – INTERNAL NOTE Operations M…" at bounding box center [1429, 467] width 279 height 631
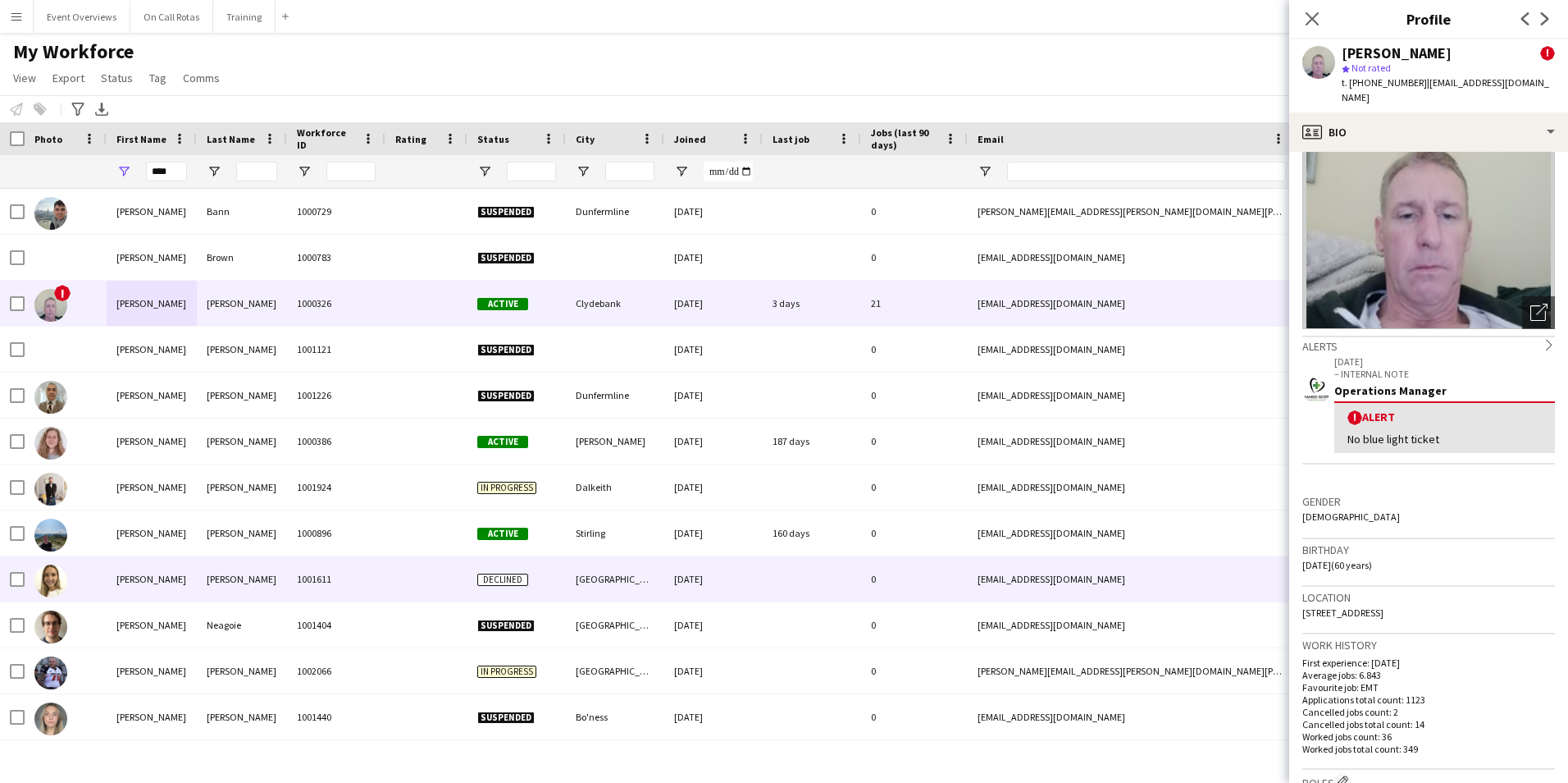
copy span "17 Aberconway Street, Clydebank, Clydebank, G81 1QZ"
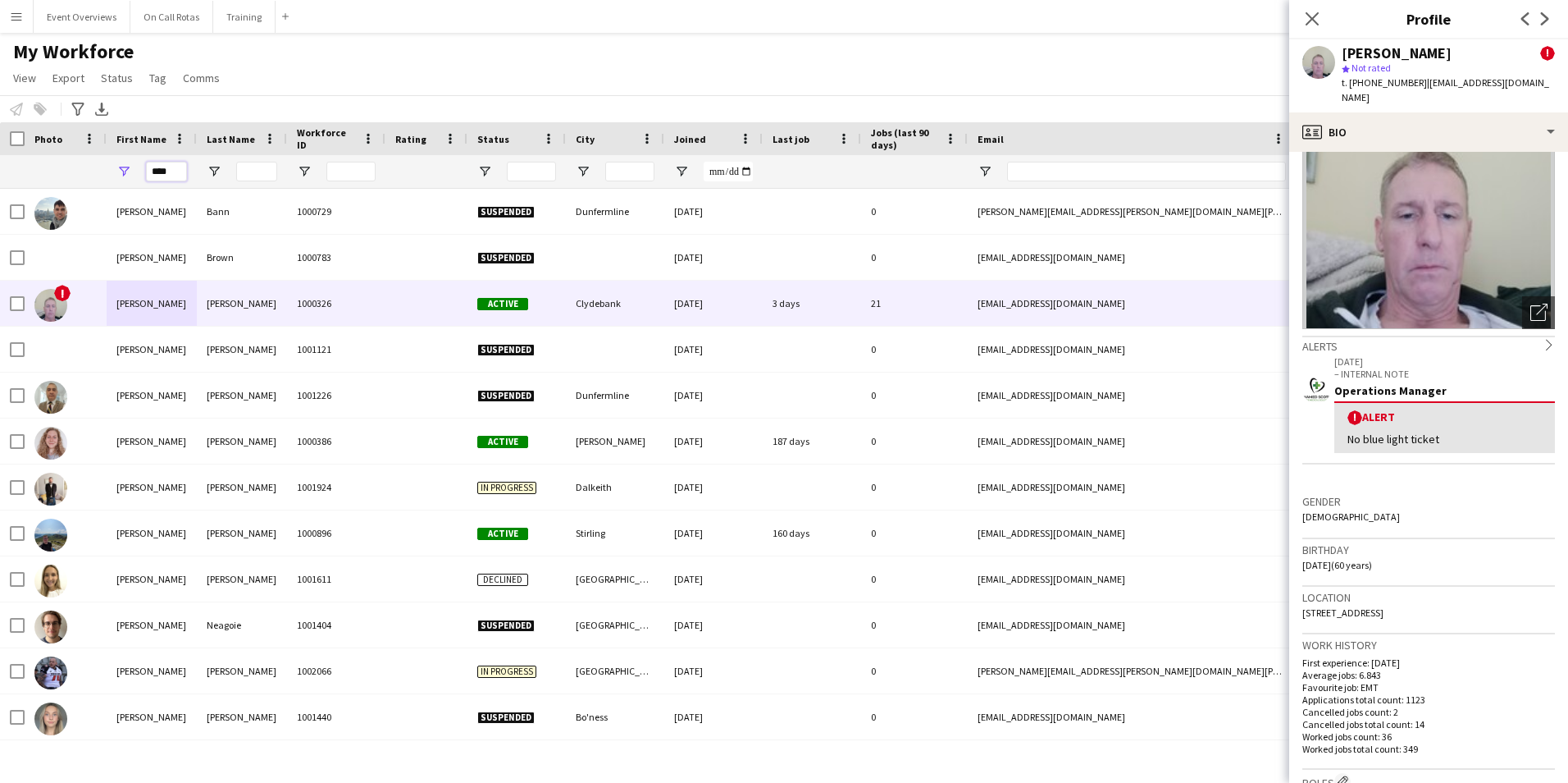
drag, startPoint x: 176, startPoint y: 167, endPoint x: 160, endPoint y: 171, distance: 16.5
click at [160, 171] on input "****" at bounding box center [166, 171] width 41 height 20
type input "*"
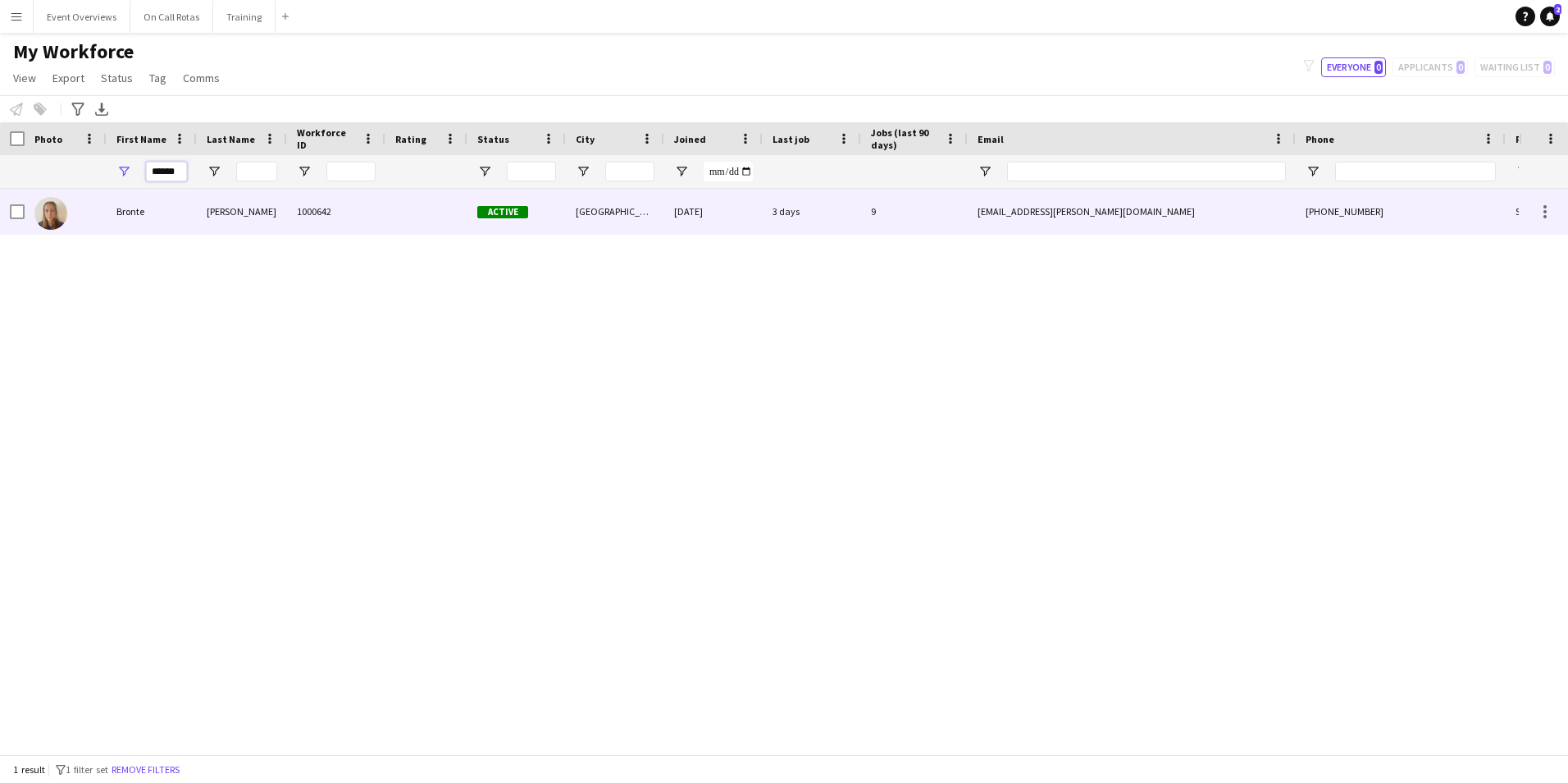
type input "******"
click at [203, 216] on div "Haywood" at bounding box center [242, 212] width 90 height 46
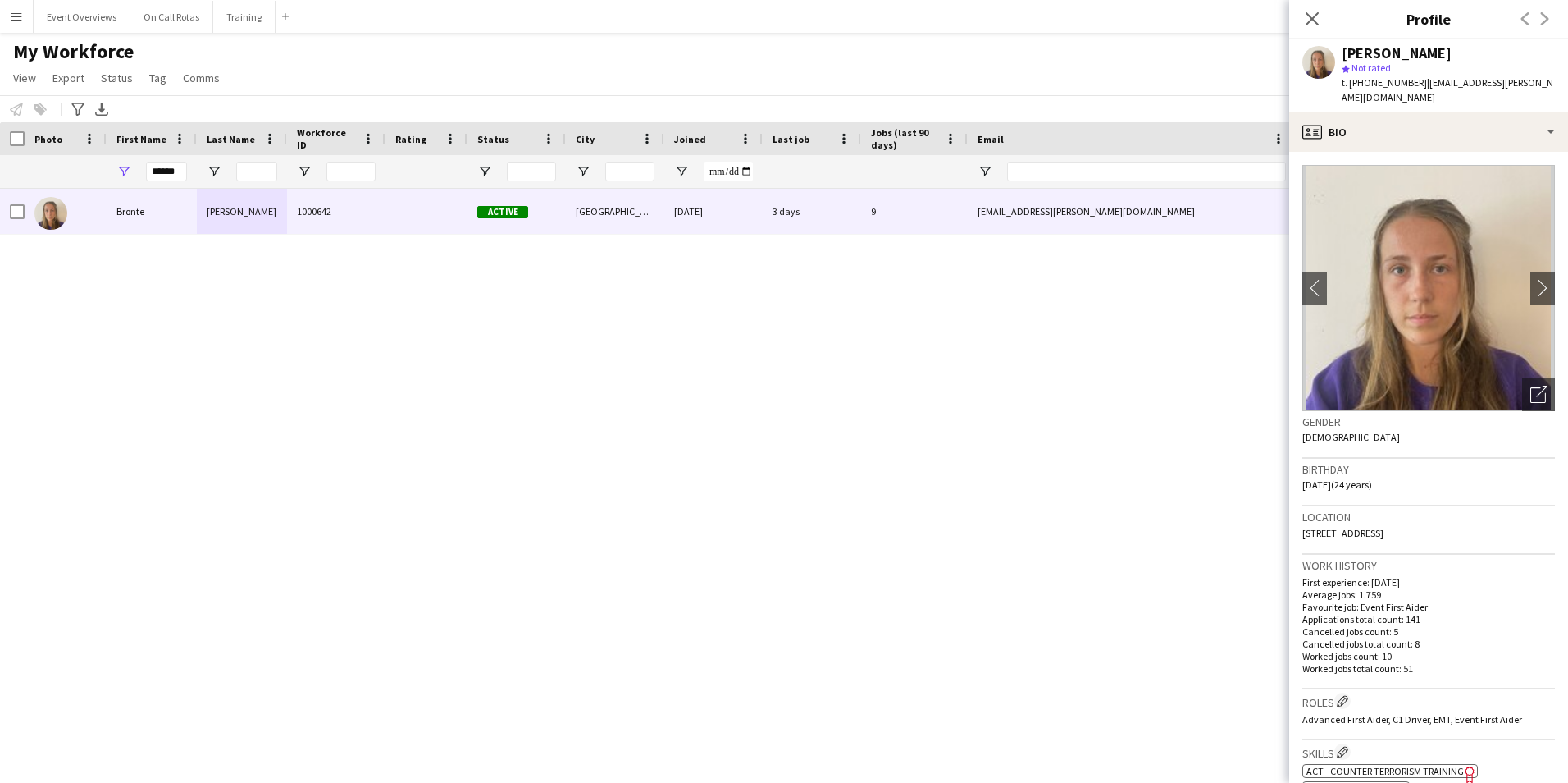
drag, startPoint x: 1460, startPoint y: 522, endPoint x: 1301, endPoint y: 521, distance: 159.0
click at [1301, 521] on app-crew-profile-bio "chevron-left chevron-right Open photos pop-in Gender Female Birthday 17-06-2001…" at bounding box center [1429, 467] width 279 height 631
copy span "19 Thirlestane Road, Edinburgh, EH9 1AL"
drag, startPoint x: 185, startPoint y: 175, endPoint x: 149, endPoint y: 175, distance: 36.0
click at [149, 175] on input "******" at bounding box center [166, 171] width 41 height 20
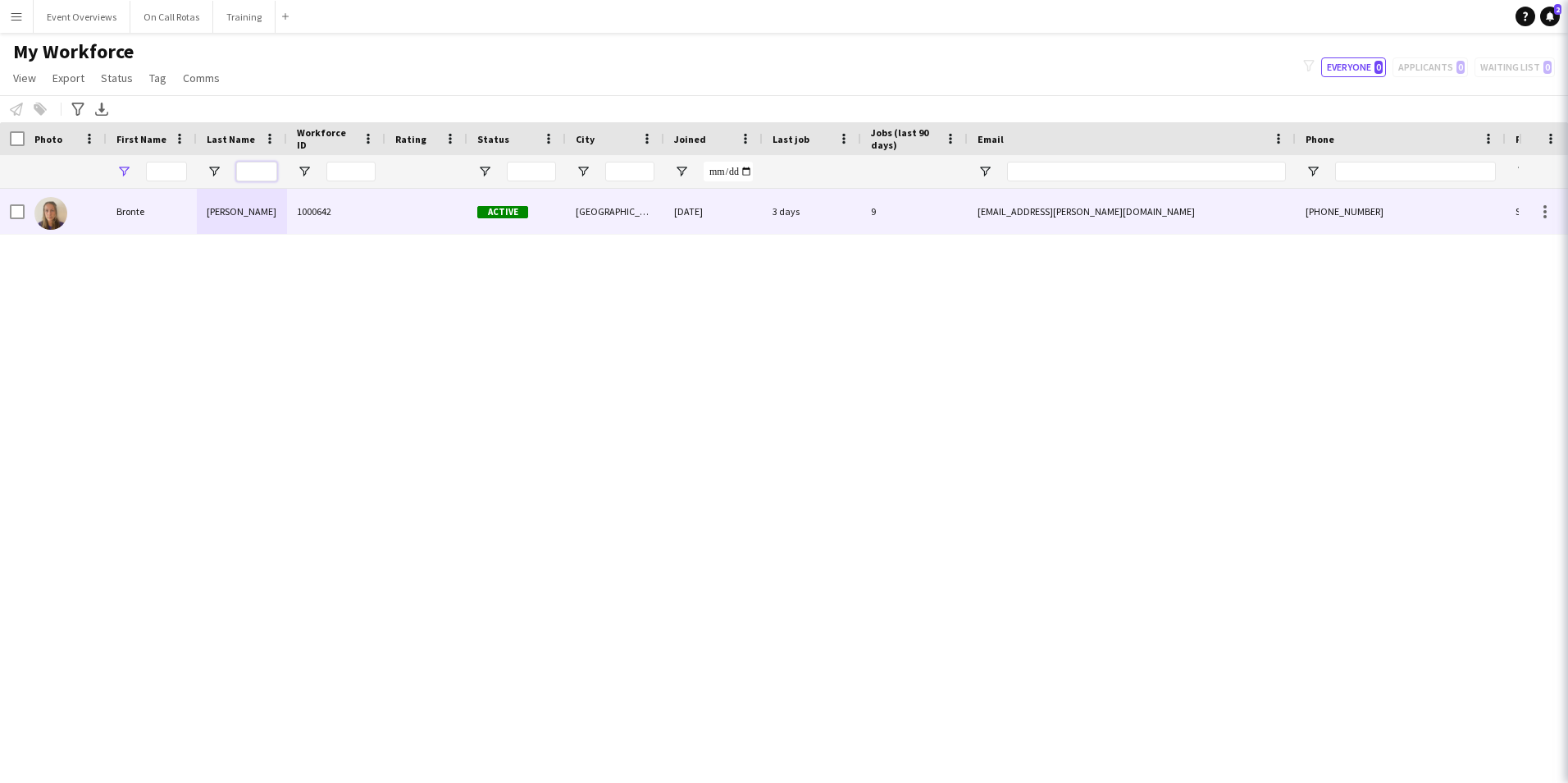
click at [263, 168] on input "Last Name Filter Input" at bounding box center [256, 171] width 41 height 20
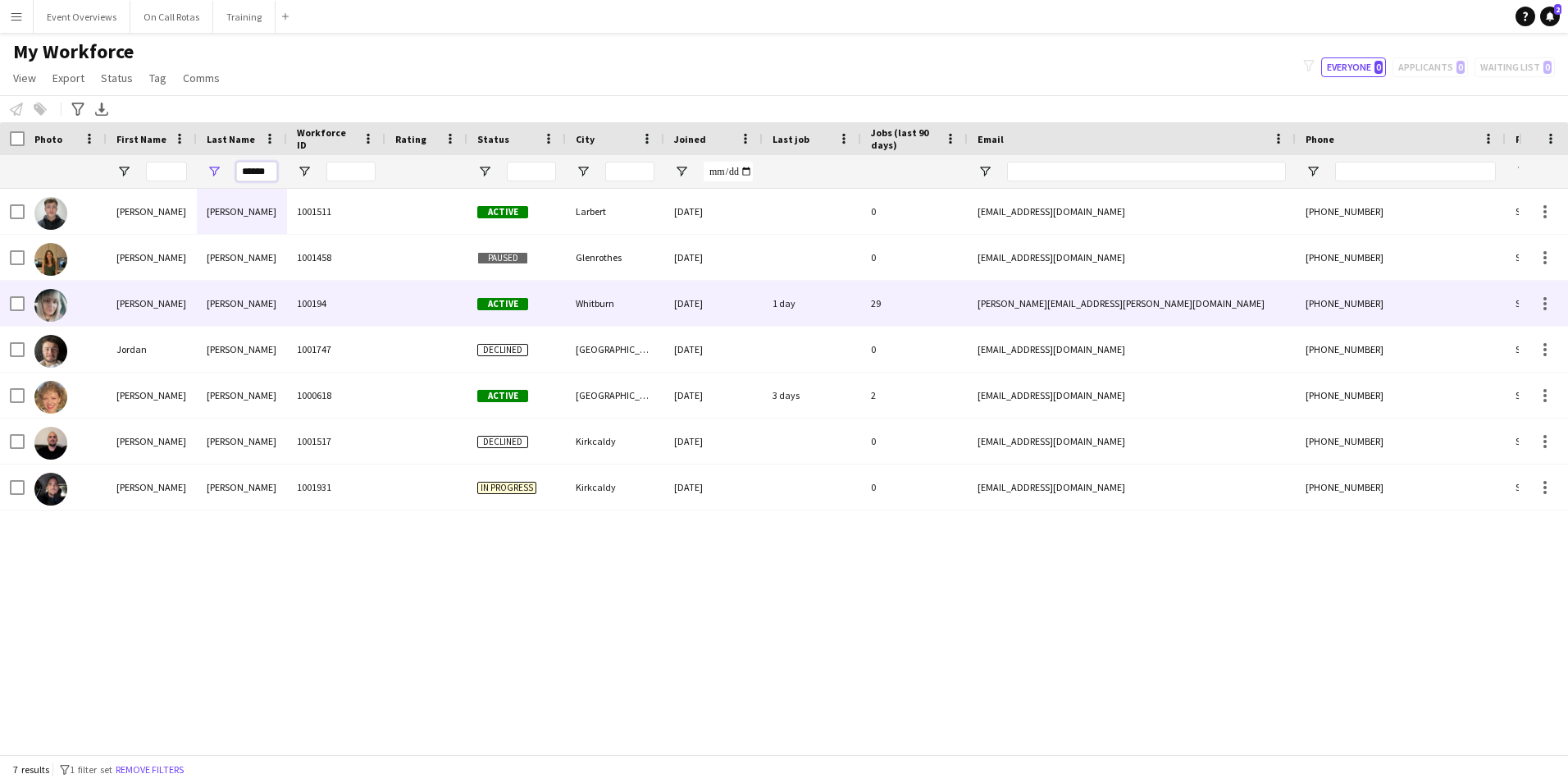
type input "******"
click at [255, 301] on div "Watson" at bounding box center [242, 304] width 90 height 46
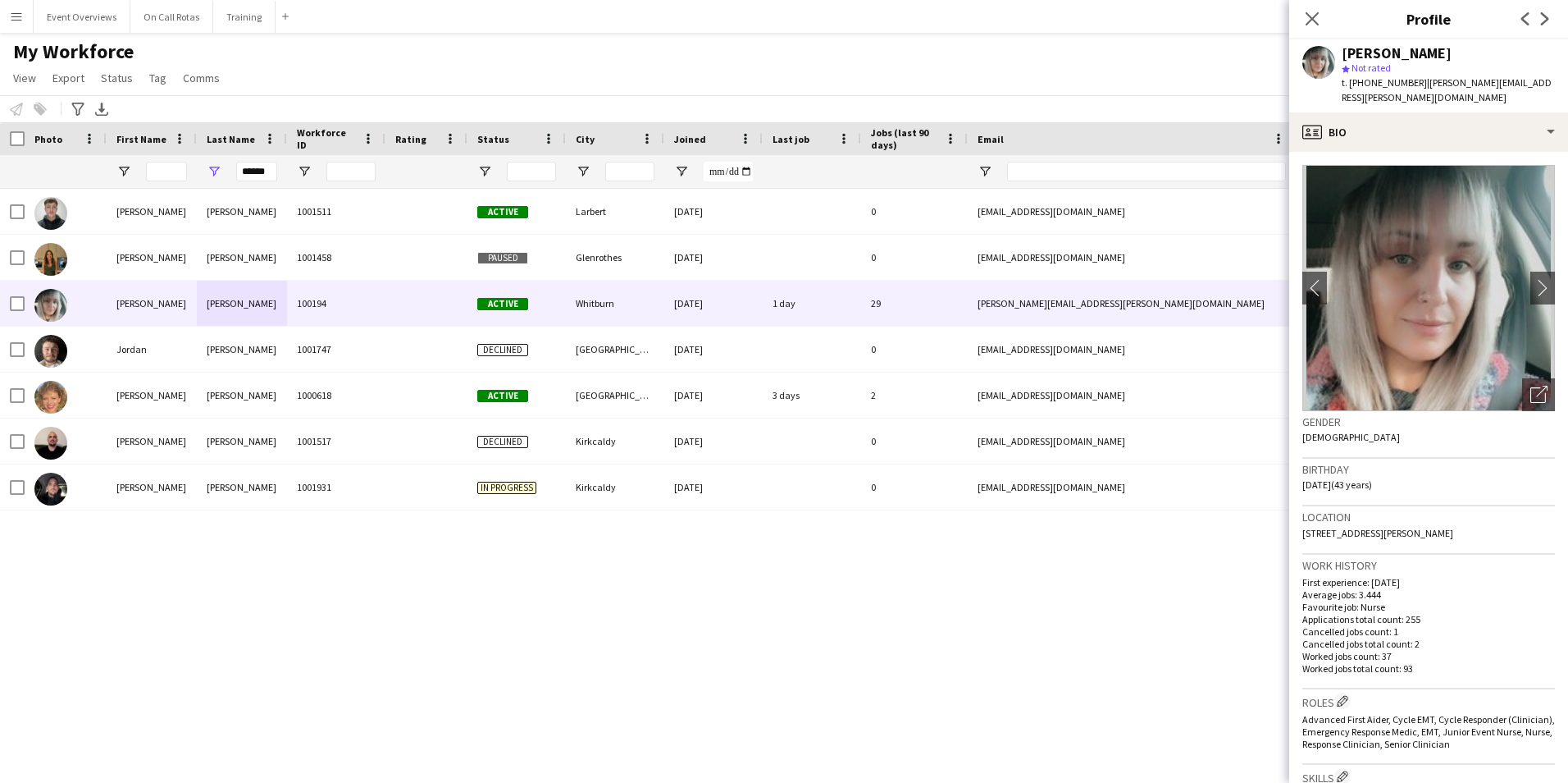
drag, startPoint x: 1514, startPoint y: 530, endPoint x: 1301, endPoint y: 531, distance: 213.0
click at [1301, 531] on app-crew-profile-bio "chevron-left chevron-right Open photos pop-in Gender Female Birthday 15-03-1982…" at bounding box center [1429, 467] width 279 height 631
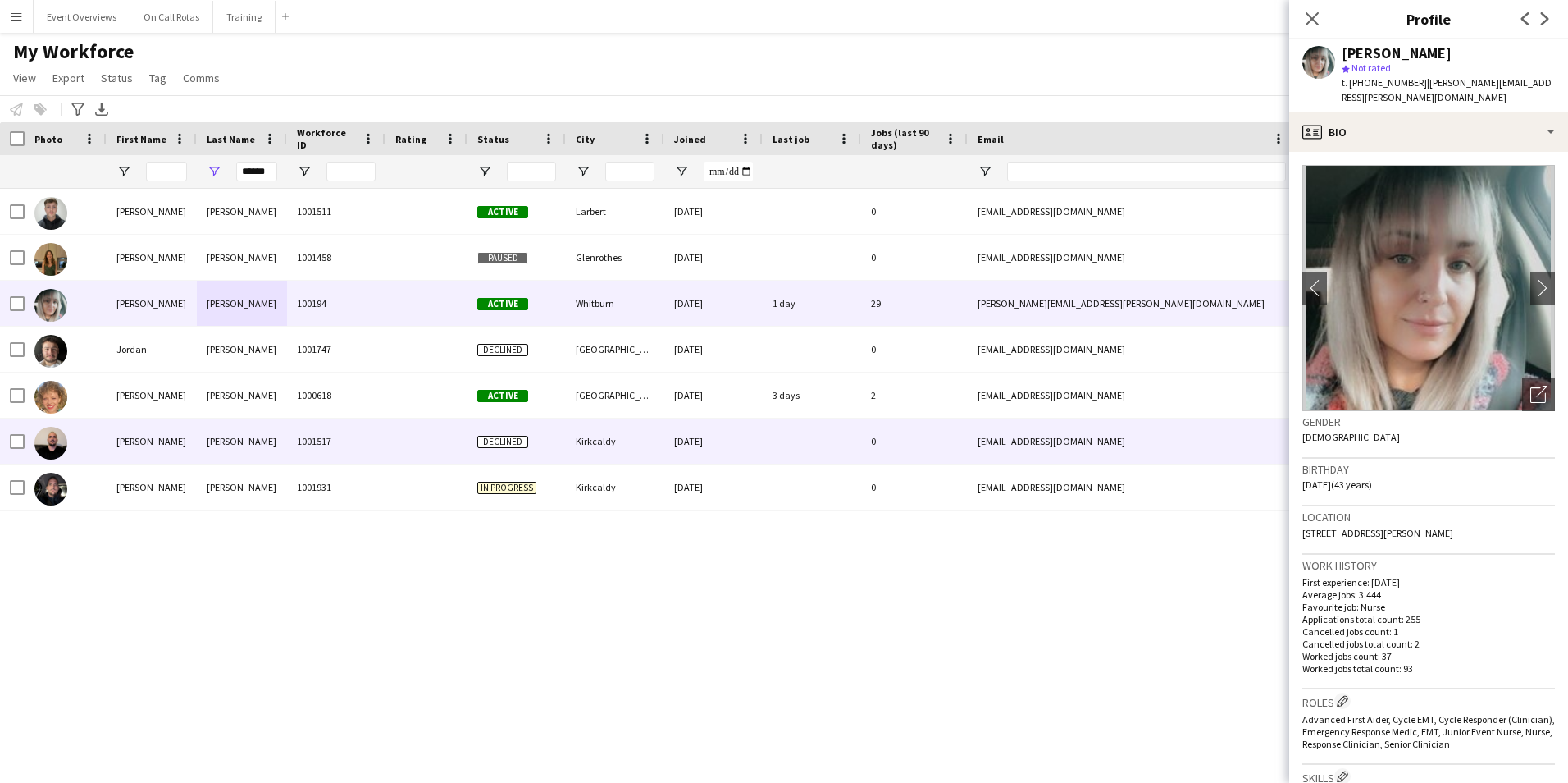
copy span "88 Hare Moss View, Heartlands, Whitburn, EH47 08F"
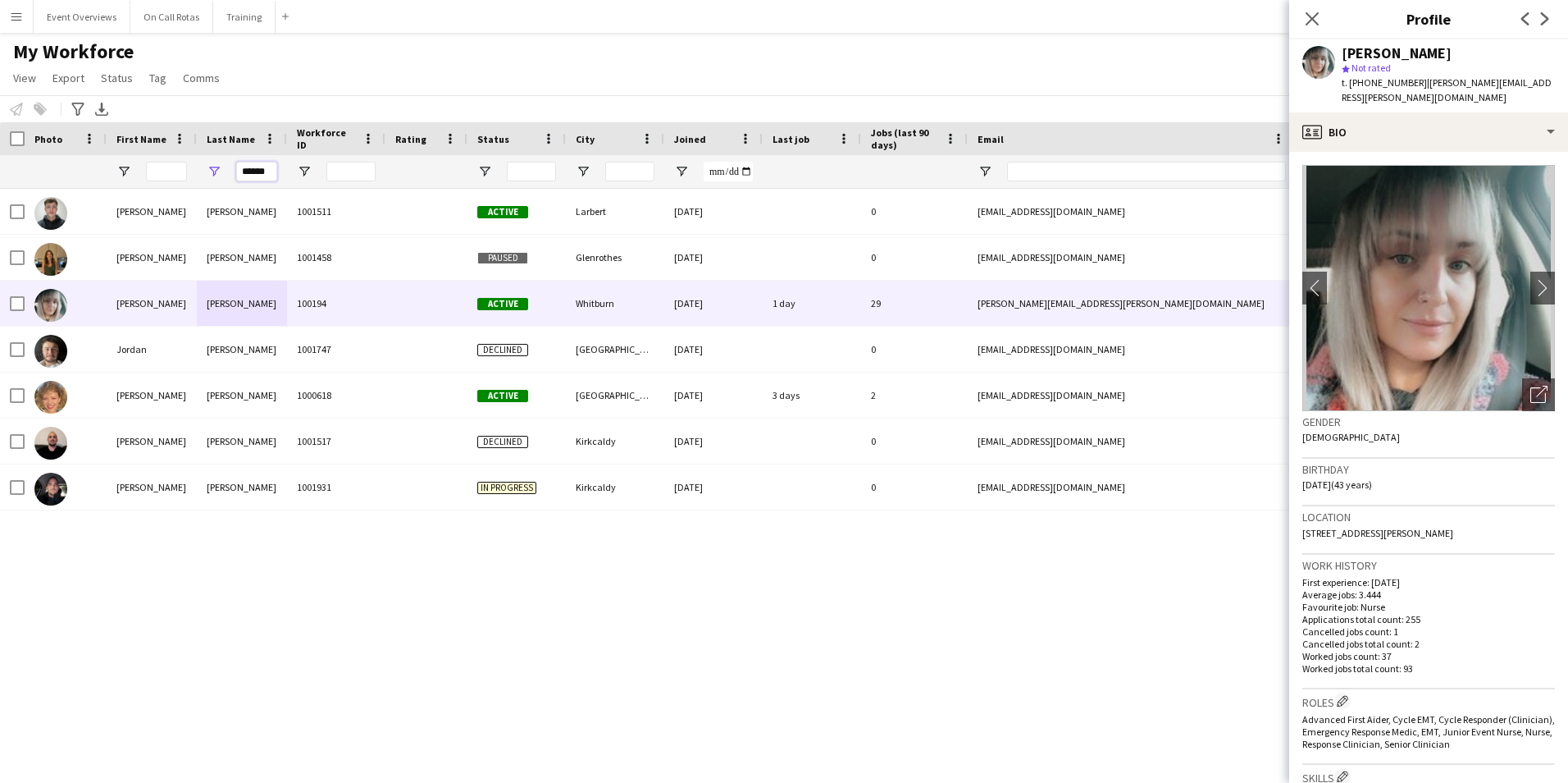
drag, startPoint x: 273, startPoint y: 174, endPoint x: 221, endPoint y: 162, distance: 53.4
click at [232, 172] on div "******" at bounding box center [242, 171] width 90 height 33
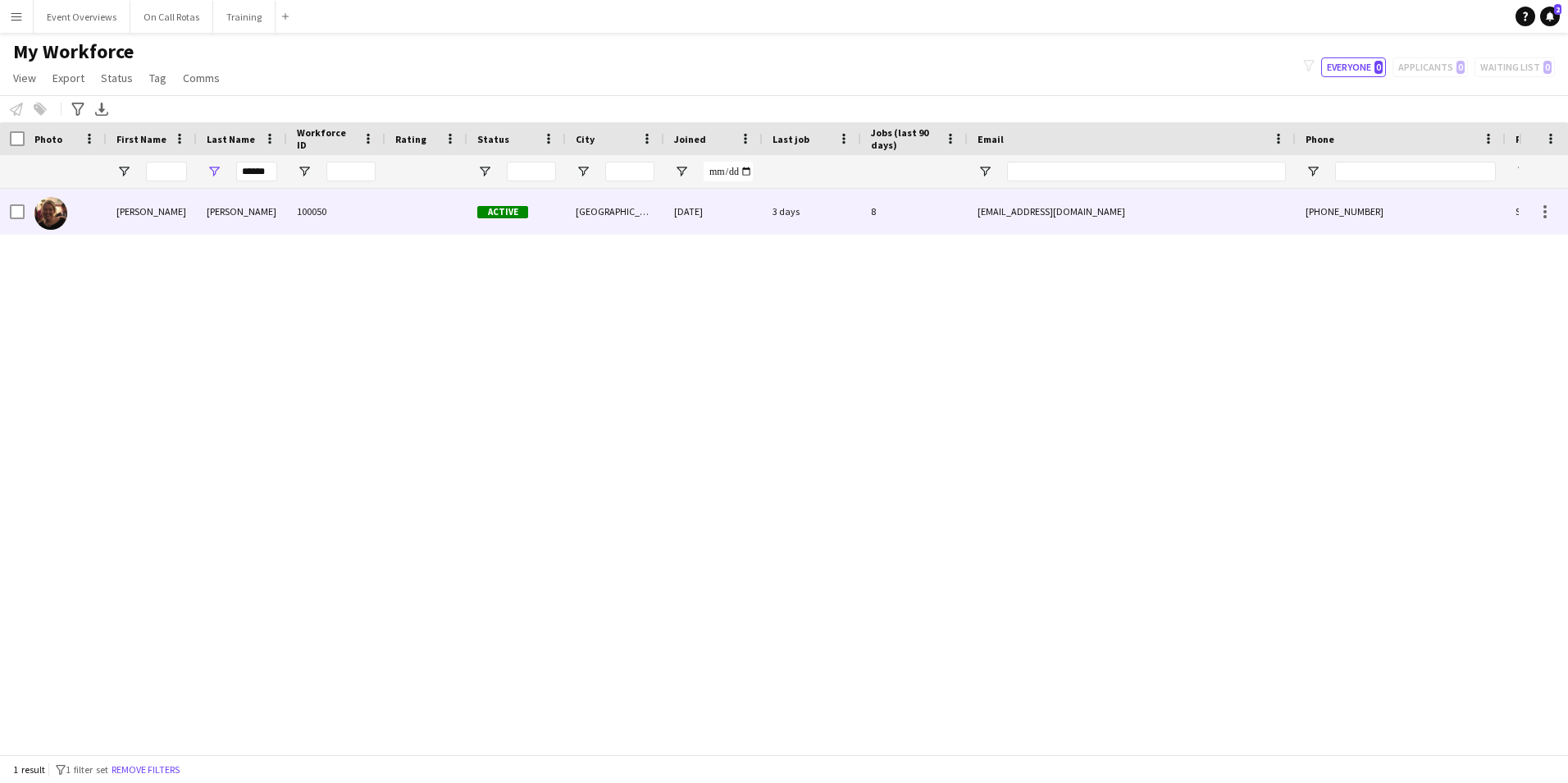
click at [222, 217] on div "Barton" at bounding box center [242, 212] width 90 height 46
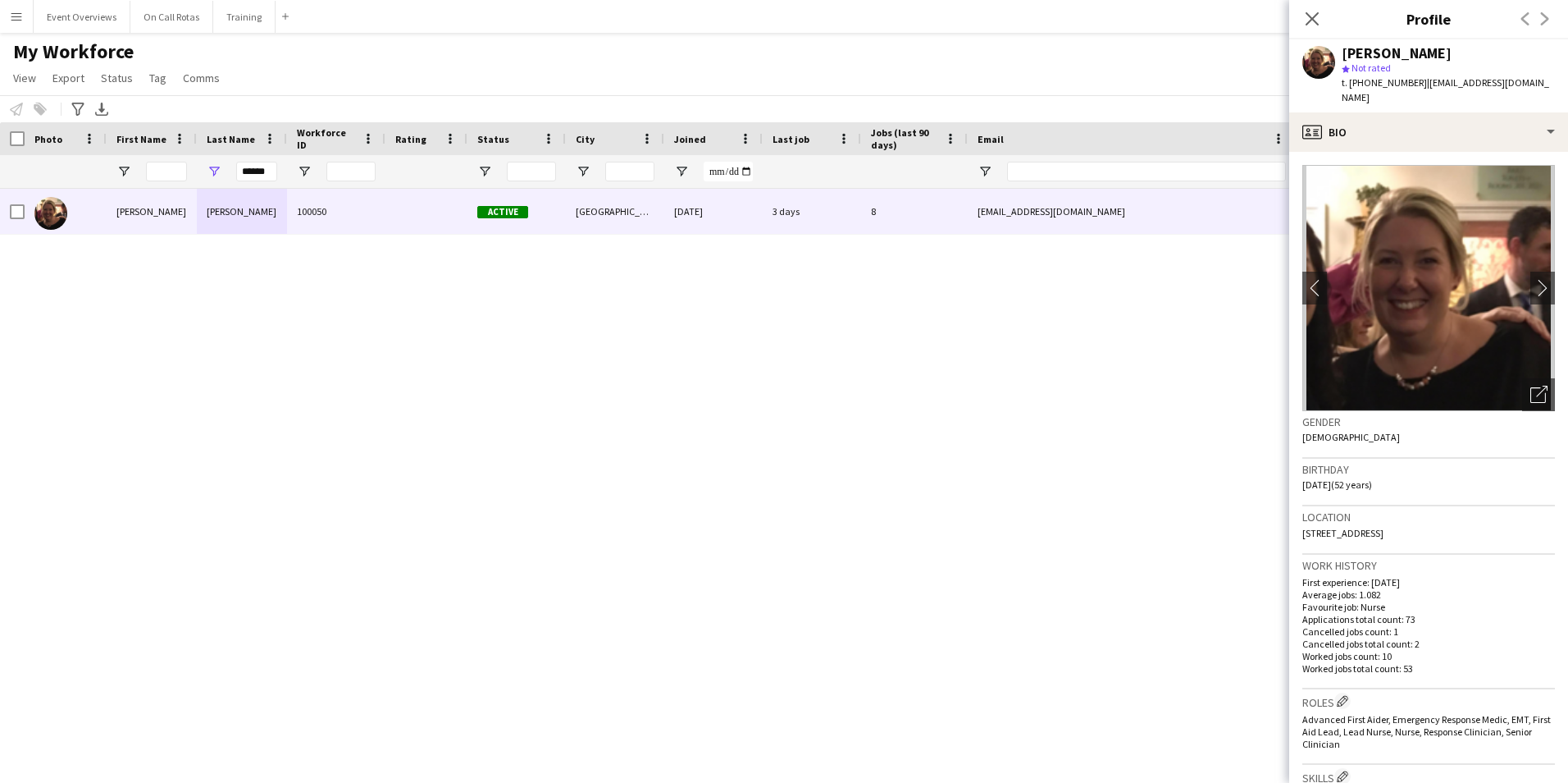
drag, startPoint x: 1485, startPoint y: 513, endPoint x: 1295, endPoint y: 515, distance: 190.0
click at [1295, 515] on app-crew-profile-bio "chevron-left chevron-right Open photos pop-in Gender Female Birthday 31-10-1972…" at bounding box center [1429, 467] width 279 height 631
copy span "18 Whitehouse, Way, Gorebridge, EH23 4FP"
drag, startPoint x: 282, startPoint y: 168, endPoint x: 270, endPoint y: 168, distance: 12.0
click at [270, 168] on div "******" at bounding box center [242, 171] width 90 height 33
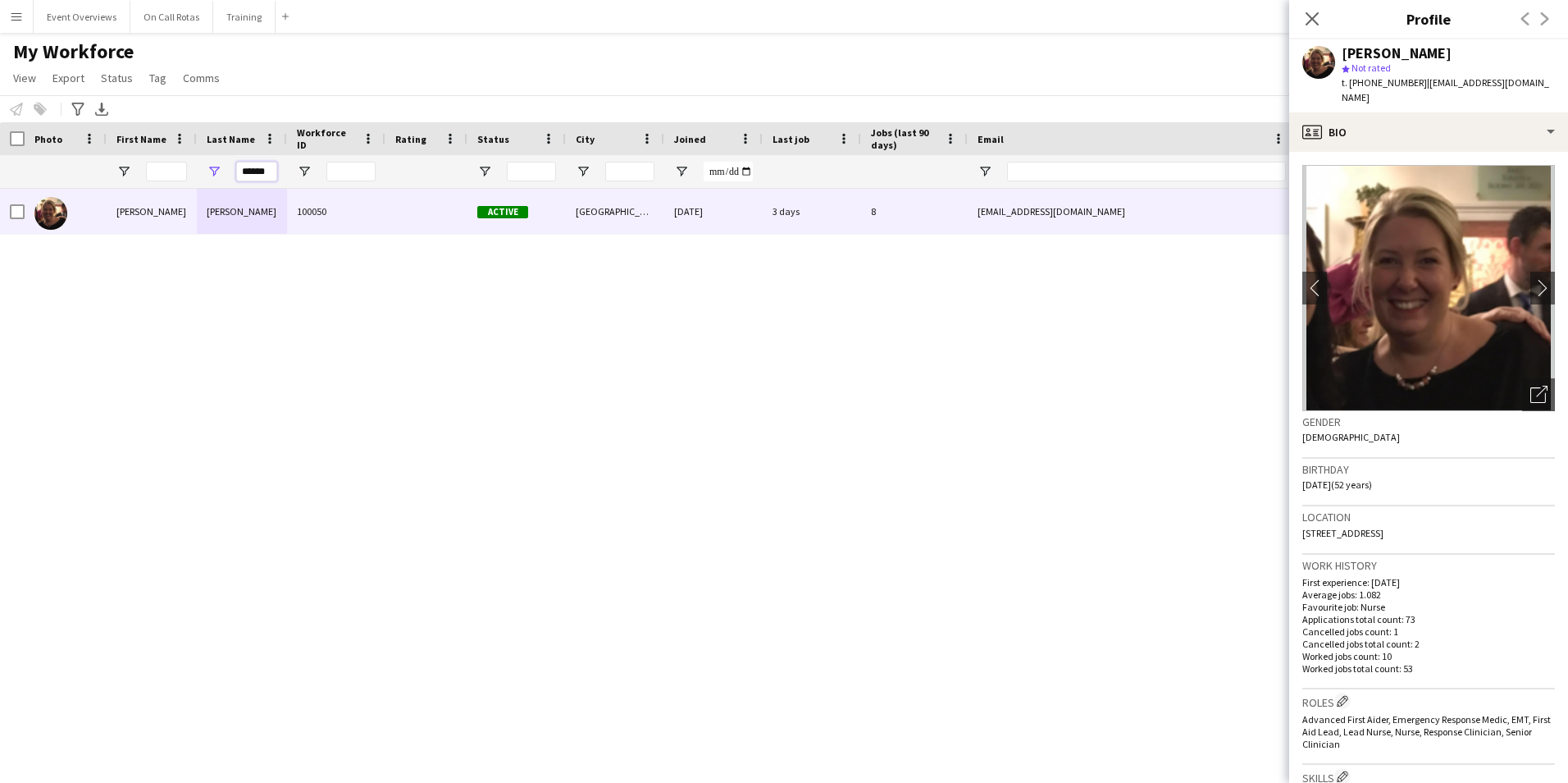
drag, startPoint x: 270, startPoint y: 168, endPoint x: 248, endPoint y: 171, distance: 22.2
click at [248, 171] on input "******" at bounding box center [256, 171] width 41 height 20
type input "*"
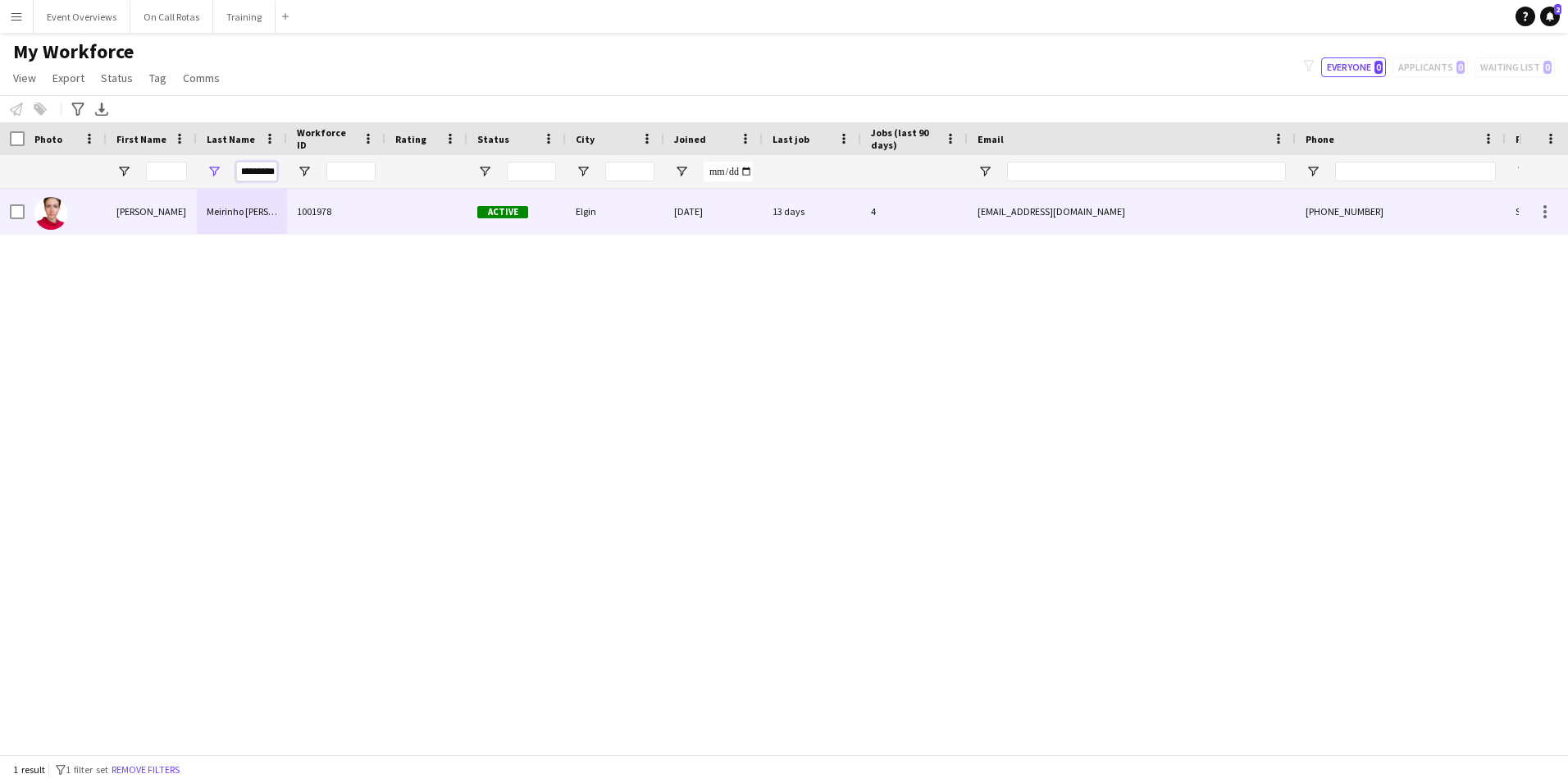
type input "*********"
click at [364, 214] on div "1001978" at bounding box center [337, 212] width 99 height 46
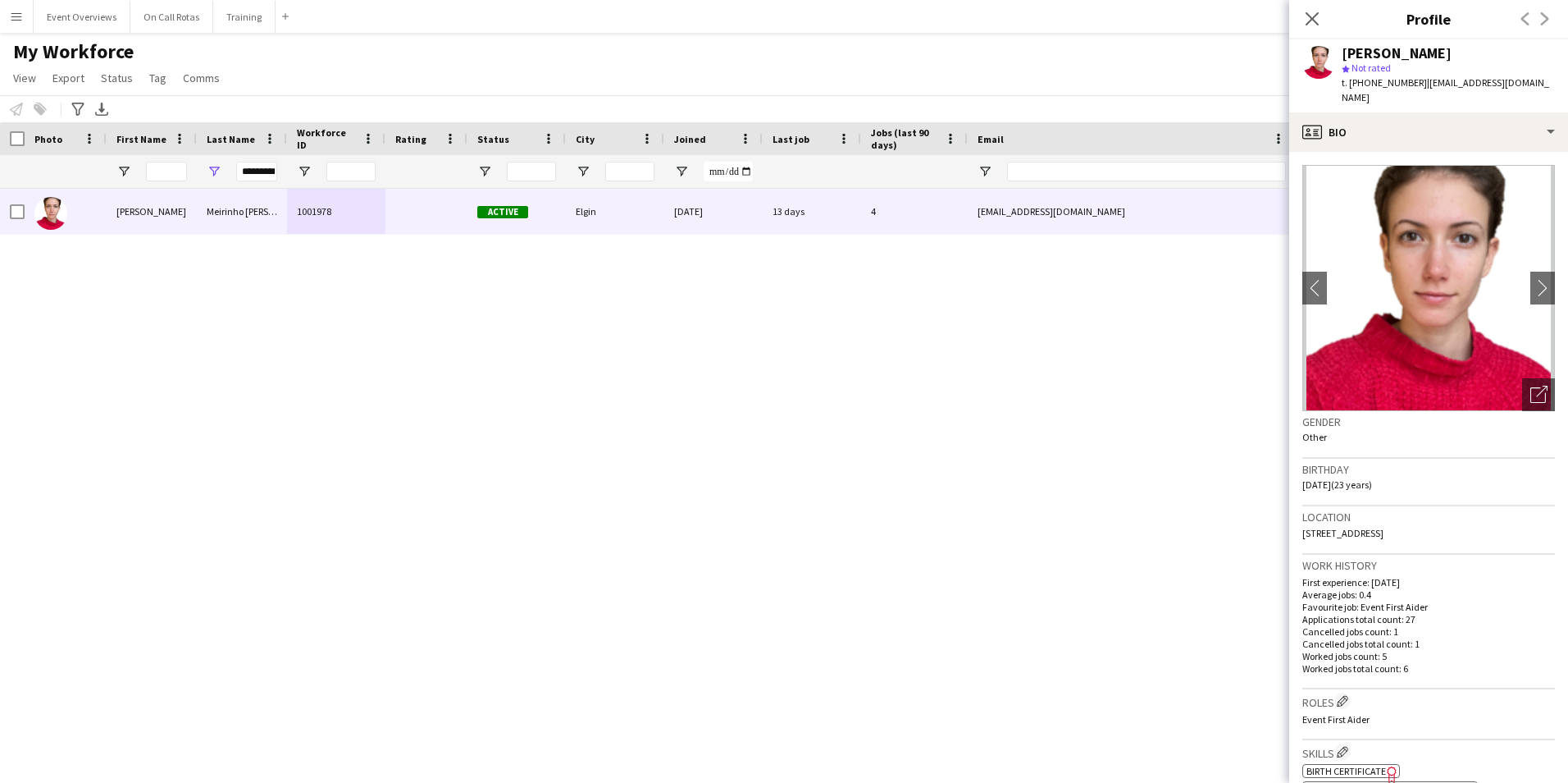
drag, startPoint x: 1454, startPoint y: 513, endPoint x: 1296, endPoint y: 519, distance: 158.1
click at [1296, 519] on app-crew-profile-bio "chevron-left chevron-right Open photos pop-in Gender Other Birthday 07-10-2001 …" at bounding box center [1429, 467] width 279 height 631
copy span "23 Hawthorn Road, Elgin, IV30 1PG"
drag, startPoint x: 279, startPoint y: 173, endPoint x: 246, endPoint y: 174, distance: 33.0
click at [246, 174] on div "*********" at bounding box center [242, 171] width 90 height 33
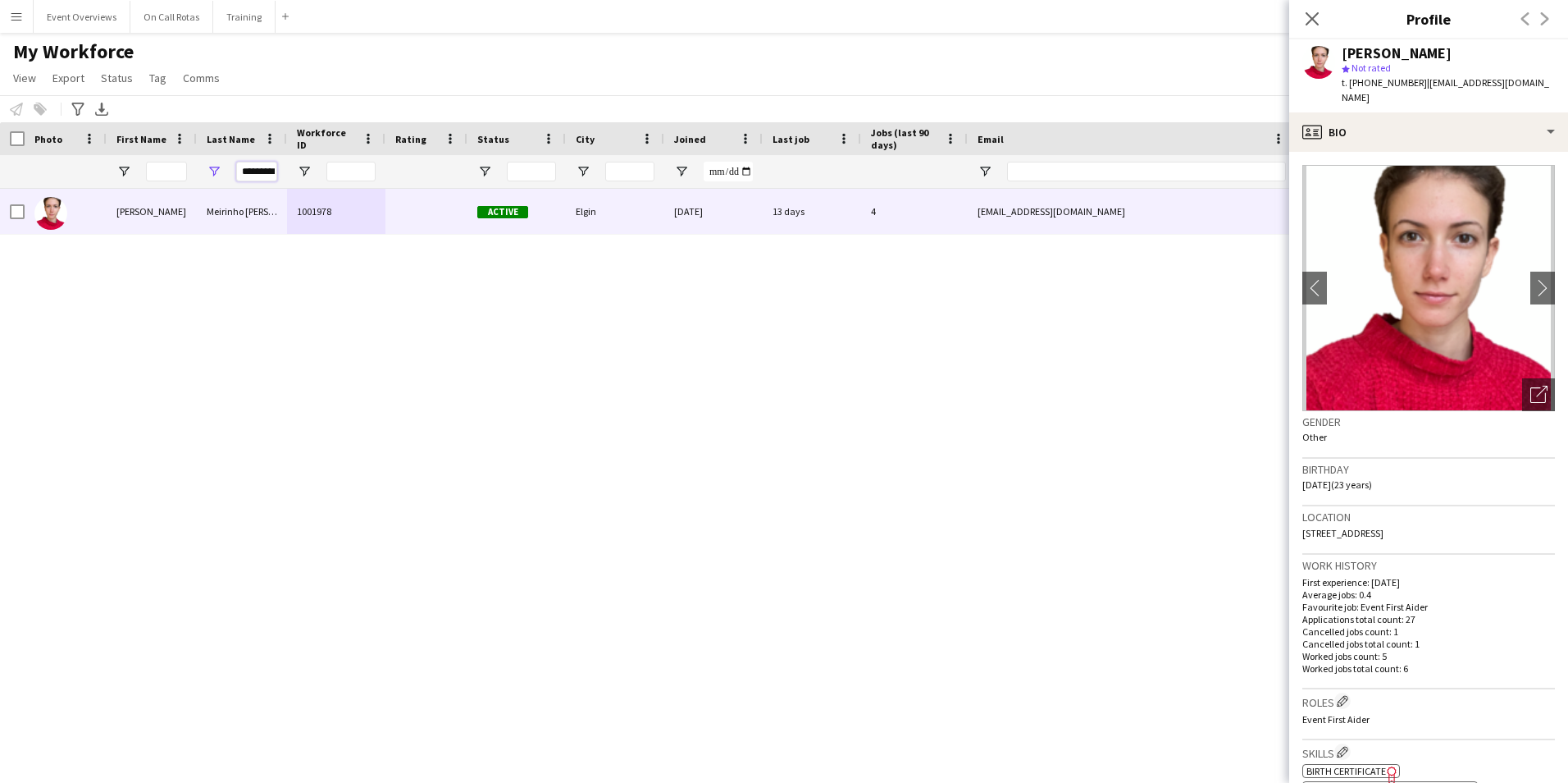
scroll to position [0, 13]
drag, startPoint x: 240, startPoint y: 172, endPoint x: 386, endPoint y: 160, distance: 146.5
click at [363, 168] on div "*********" at bounding box center [889, 171] width 1779 height 33
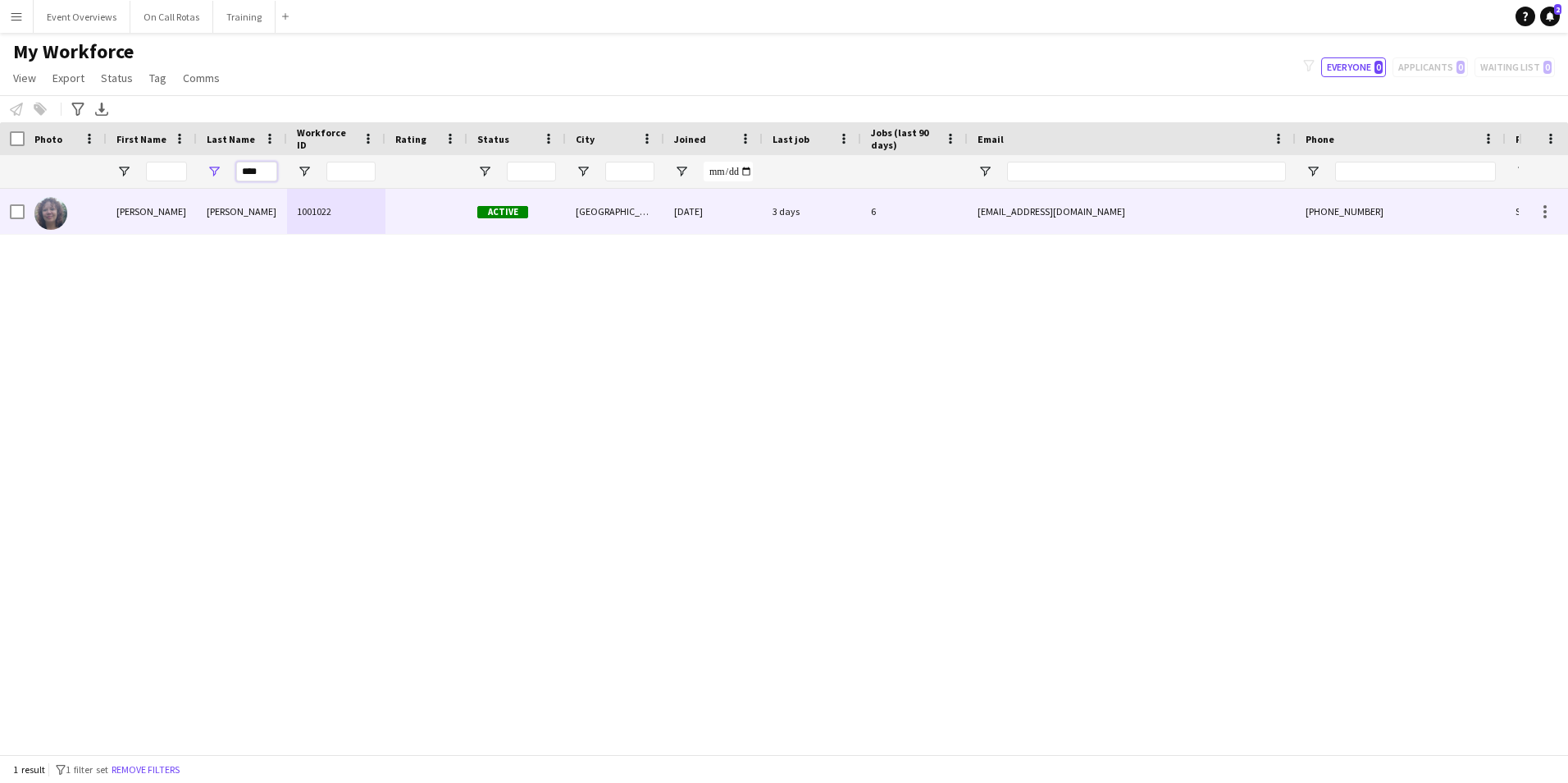
type input "****"
click at [428, 221] on div at bounding box center [426, 212] width 82 height 46
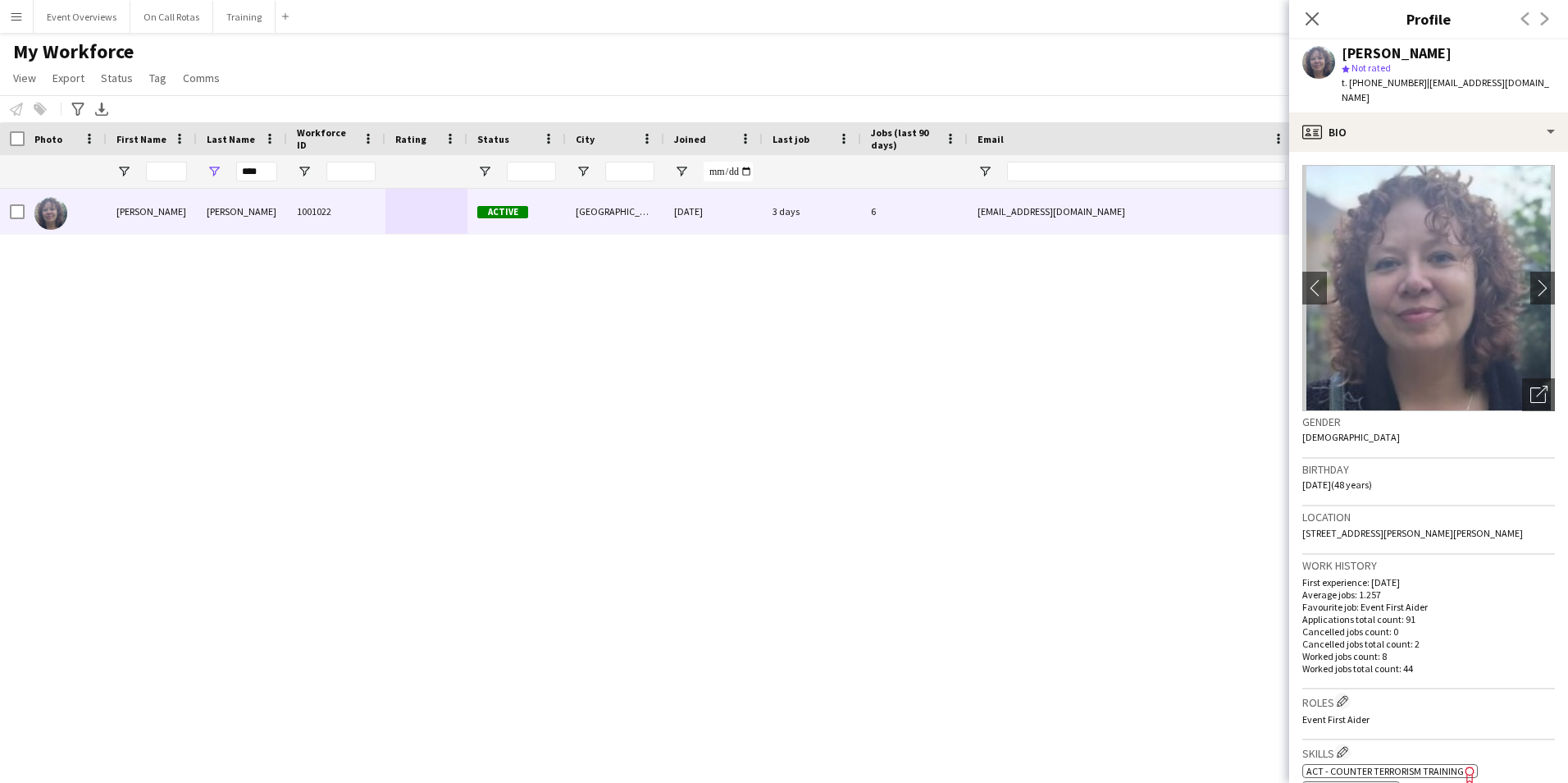
drag, startPoint x: 1356, startPoint y: 532, endPoint x: 1301, endPoint y: 519, distance: 56.5
click at [1301, 519] on app-crew-profile-bio "chevron-left chevron-right Open photos pop-in Gender Female Birthday 14-12-1976…" at bounding box center [1429, 467] width 279 height 631
copy span "21 Gillespie Crescent, 21 Gillespie crescent, Edinburgh, EH10 4HU"
click at [160, 168] on input "First Name Filter Input" at bounding box center [166, 171] width 41 height 20
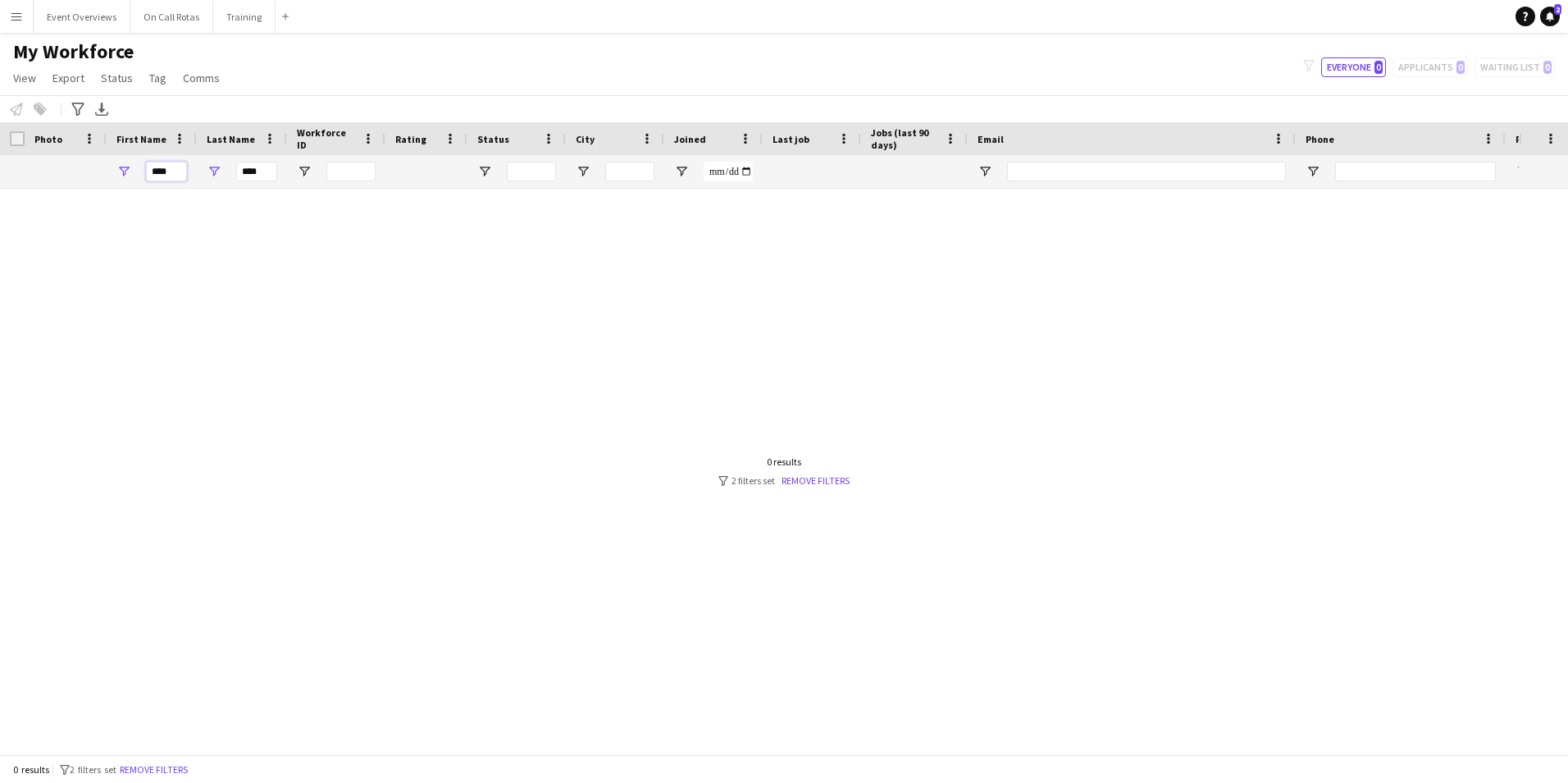
type input "****"
drag, startPoint x: 274, startPoint y: 170, endPoint x: 247, endPoint y: 162, distance: 28.2
click at [232, 174] on div "****" at bounding box center [242, 171] width 90 height 33
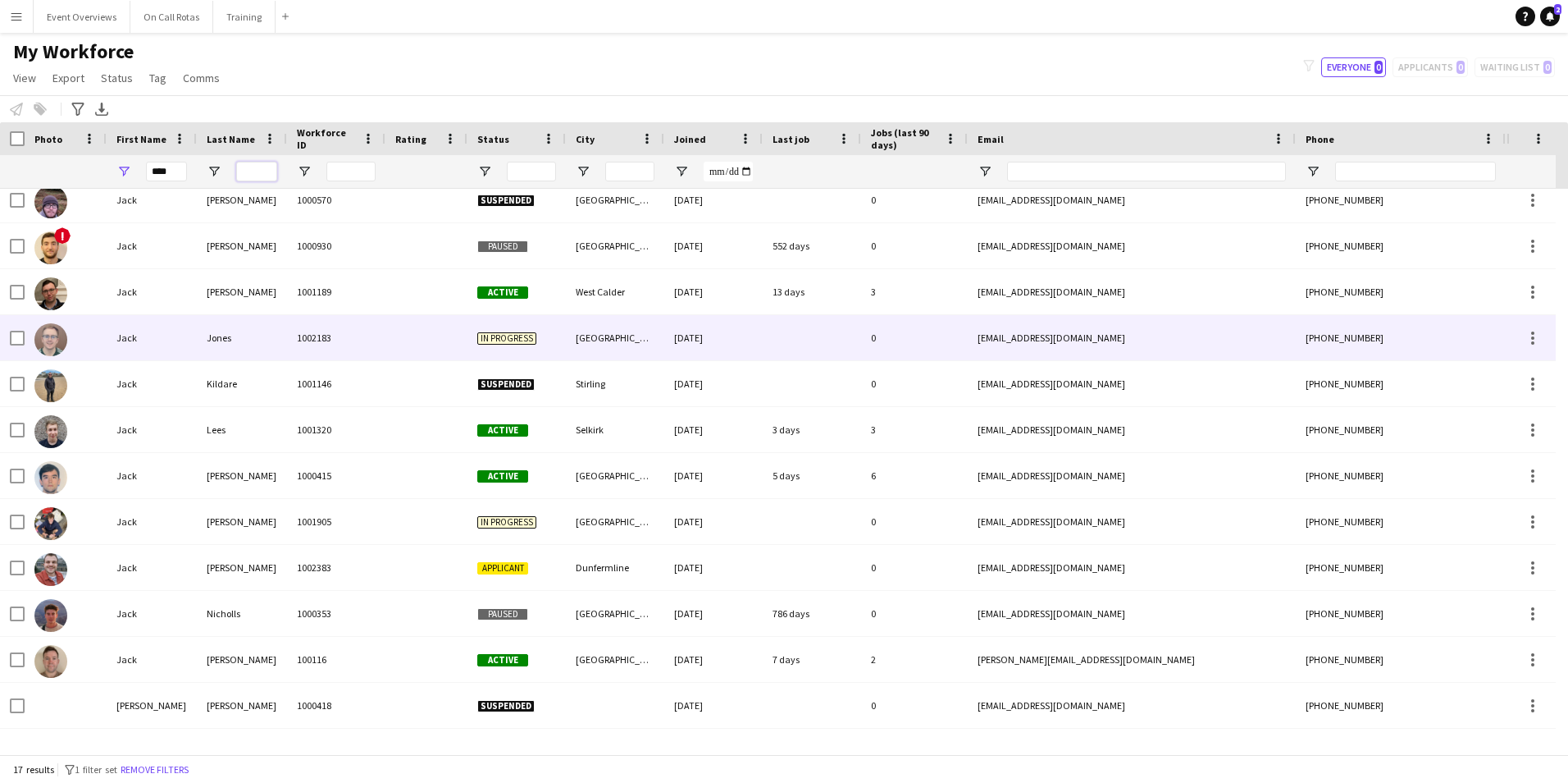
scroll to position [228, 0]
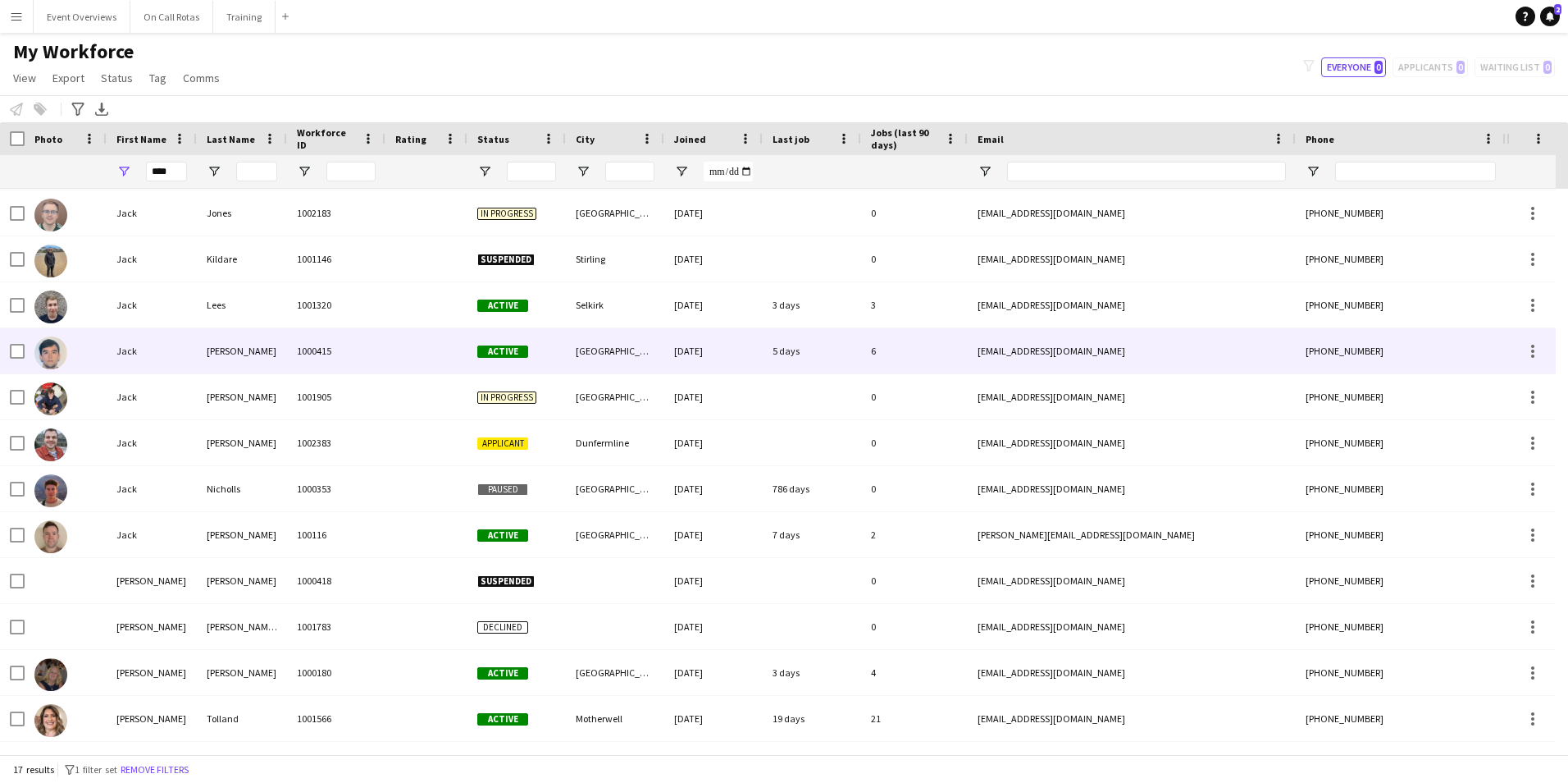
click at [217, 353] on div "MacDougall" at bounding box center [242, 351] width 90 height 46
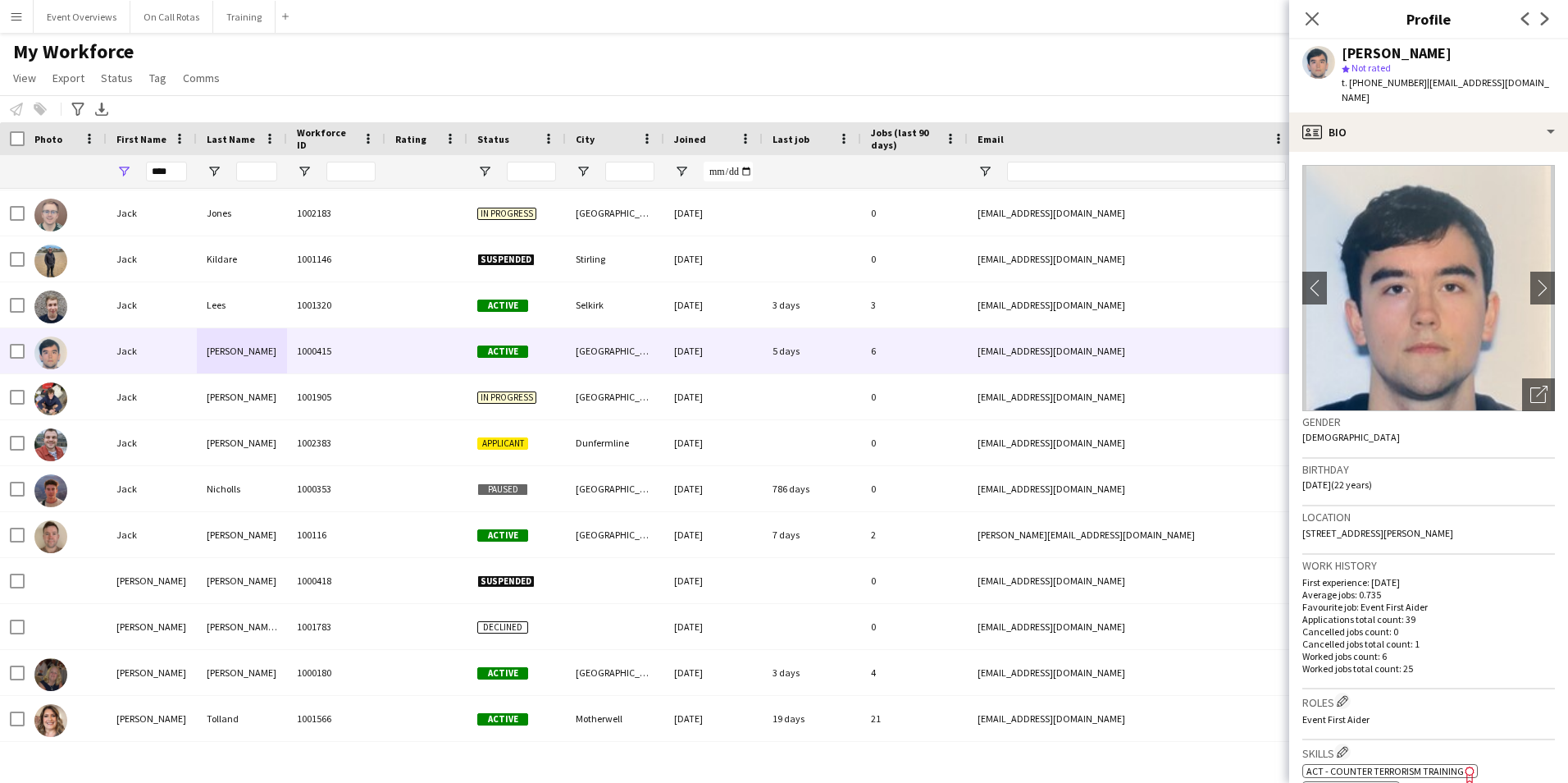
drag, startPoint x: 1470, startPoint y: 516, endPoint x: 1295, endPoint y: 514, distance: 175.0
click at [1295, 514] on app-crew-profile-bio "chevron-left chevron-right Open photos pop-in Gender Male Birthday 10-06-2003 (…" at bounding box center [1429, 467] width 279 height 631
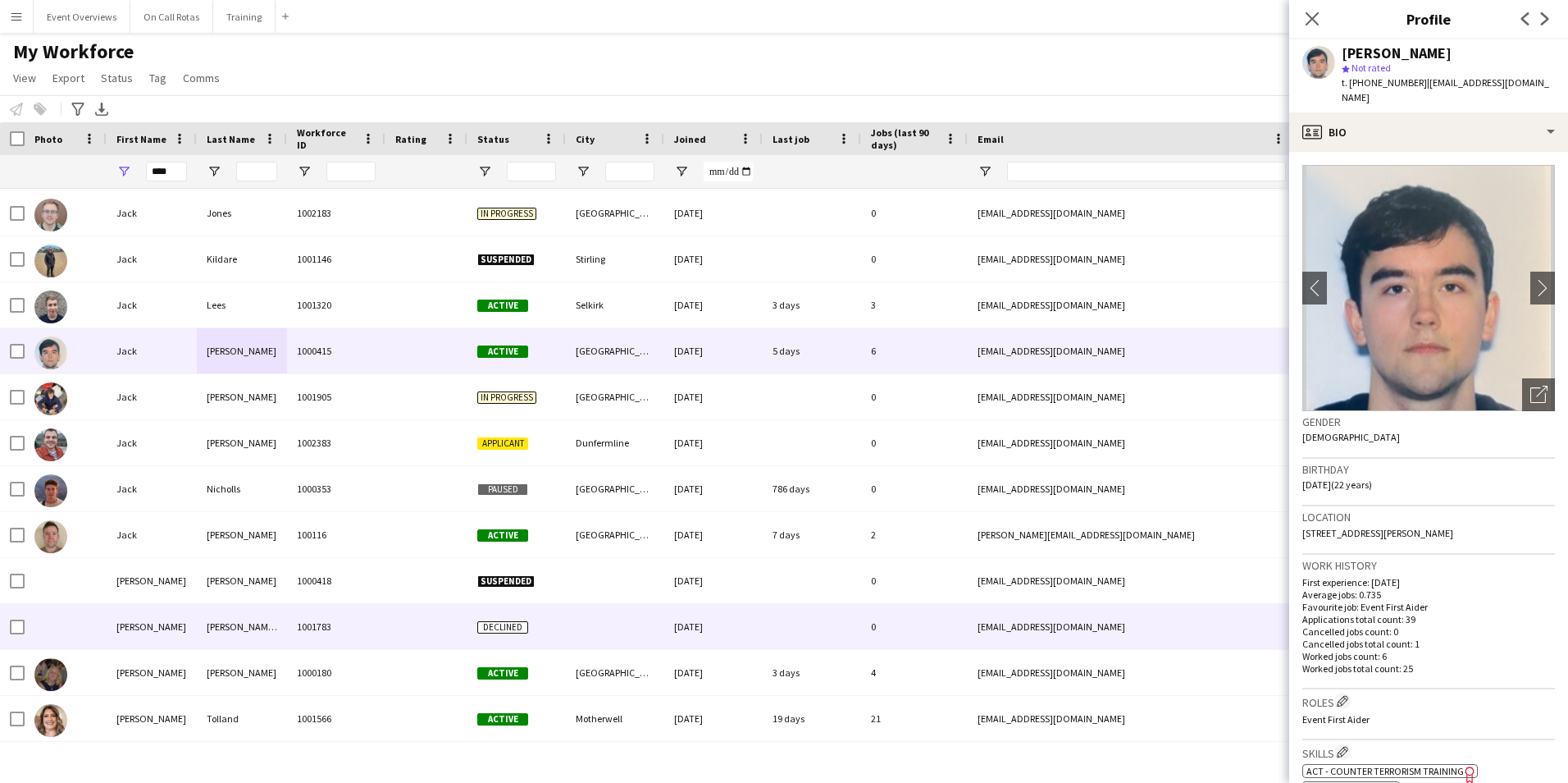
scroll to position [0, 0]
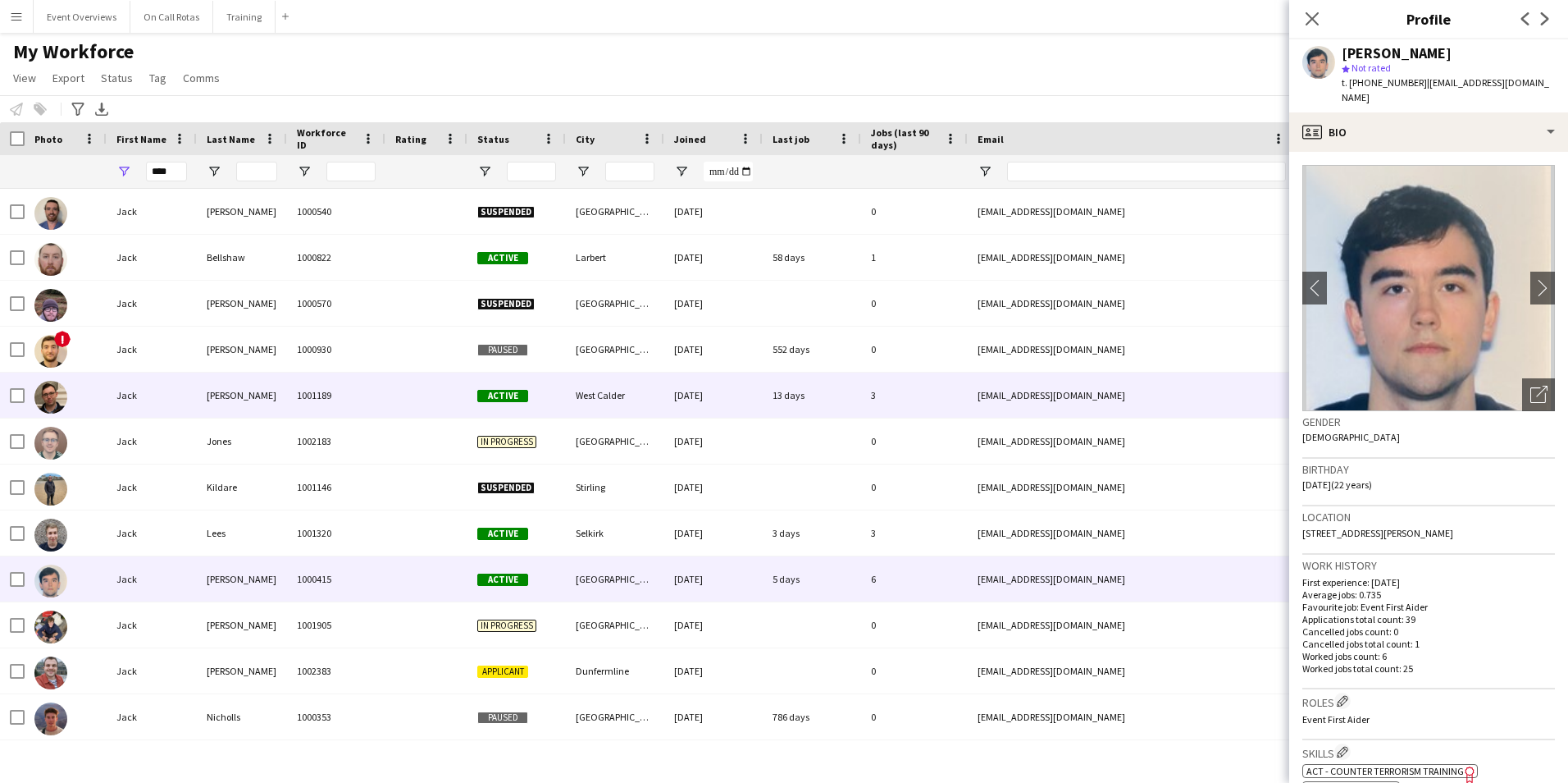
click at [240, 392] on div "Johnston" at bounding box center [242, 396] width 90 height 46
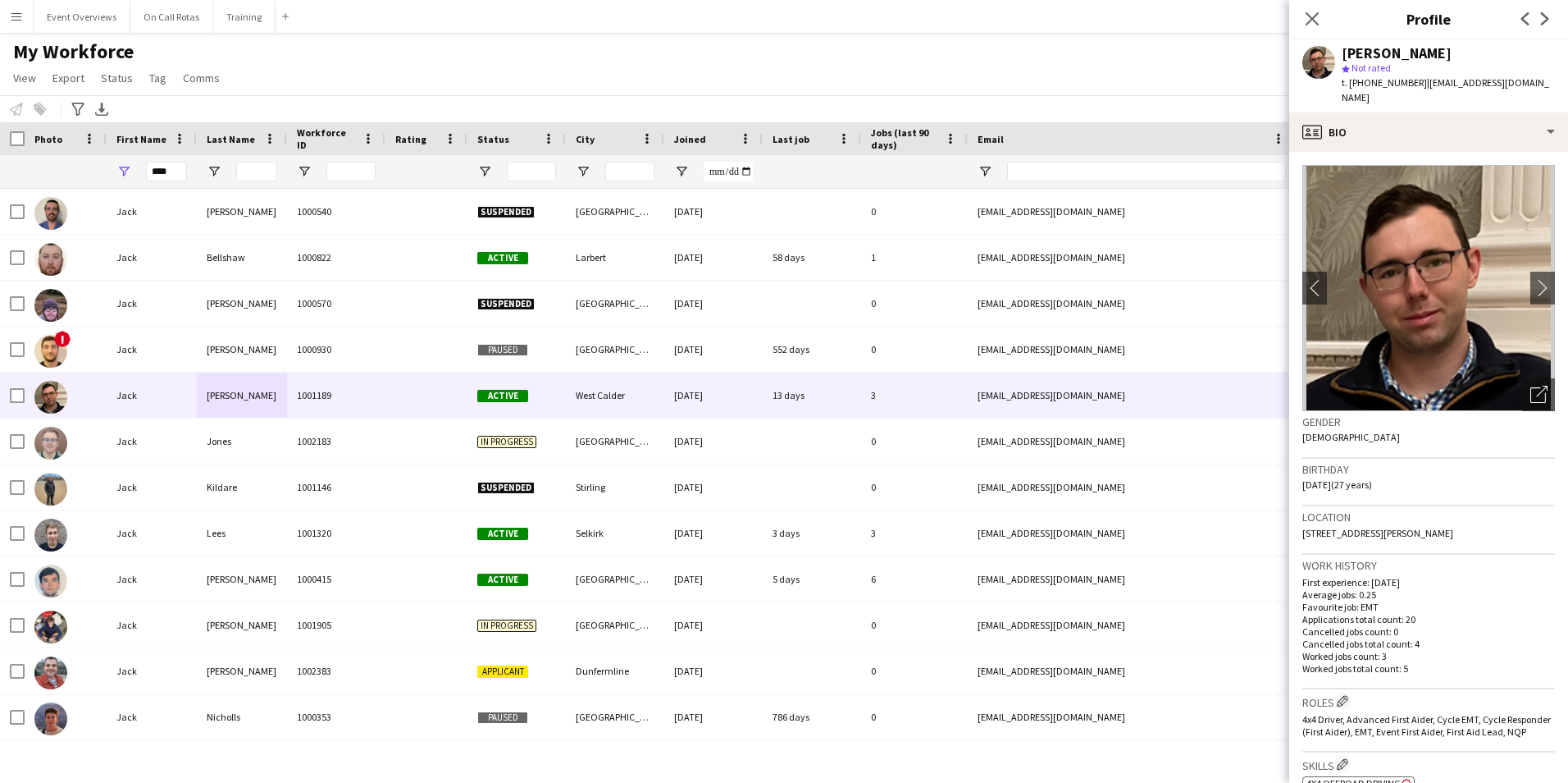
drag, startPoint x: 1452, startPoint y: 515, endPoint x: 1337, endPoint y: 519, distance: 115.1
click at [1337, 527] on span "12 Ross Court, West Calder, EH55 8HE" at bounding box center [1377, 532] width 151 height 12
drag, startPoint x: 1337, startPoint y: 519, endPoint x: 1297, endPoint y: 514, distance: 40.3
click at [1297, 514] on app-crew-profile-bio "chevron-left chevron-right Open photos pop-in Gender Male Birthday 04-08-1998 (…" at bounding box center [1429, 467] width 279 height 631
drag, startPoint x: 175, startPoint y: 176, endPoint x: 112, endPoint y: 177, distance: 63.0
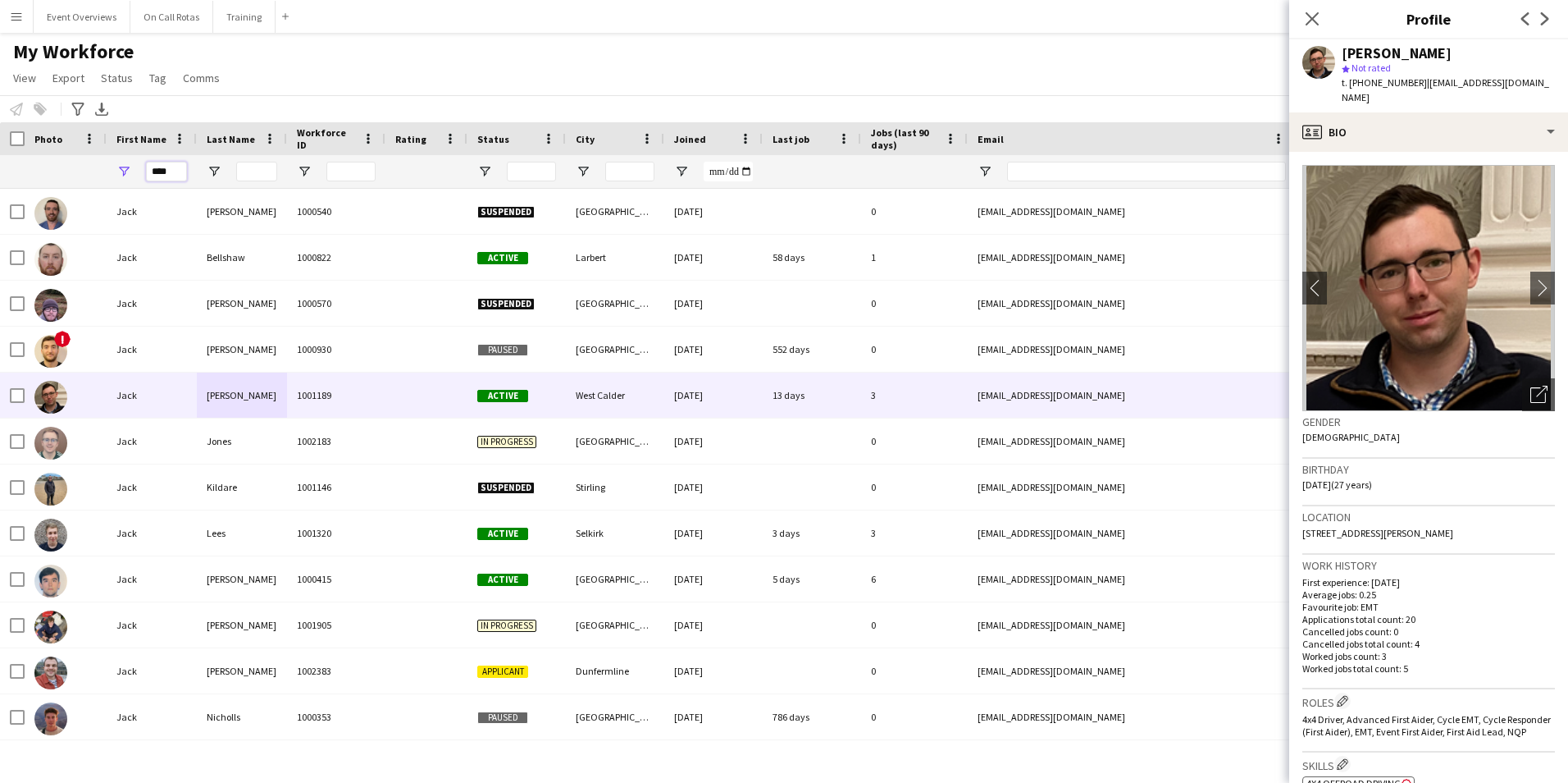
click at [112, 177] on div "****" at bounding box center [151, 171] width 90 height 33
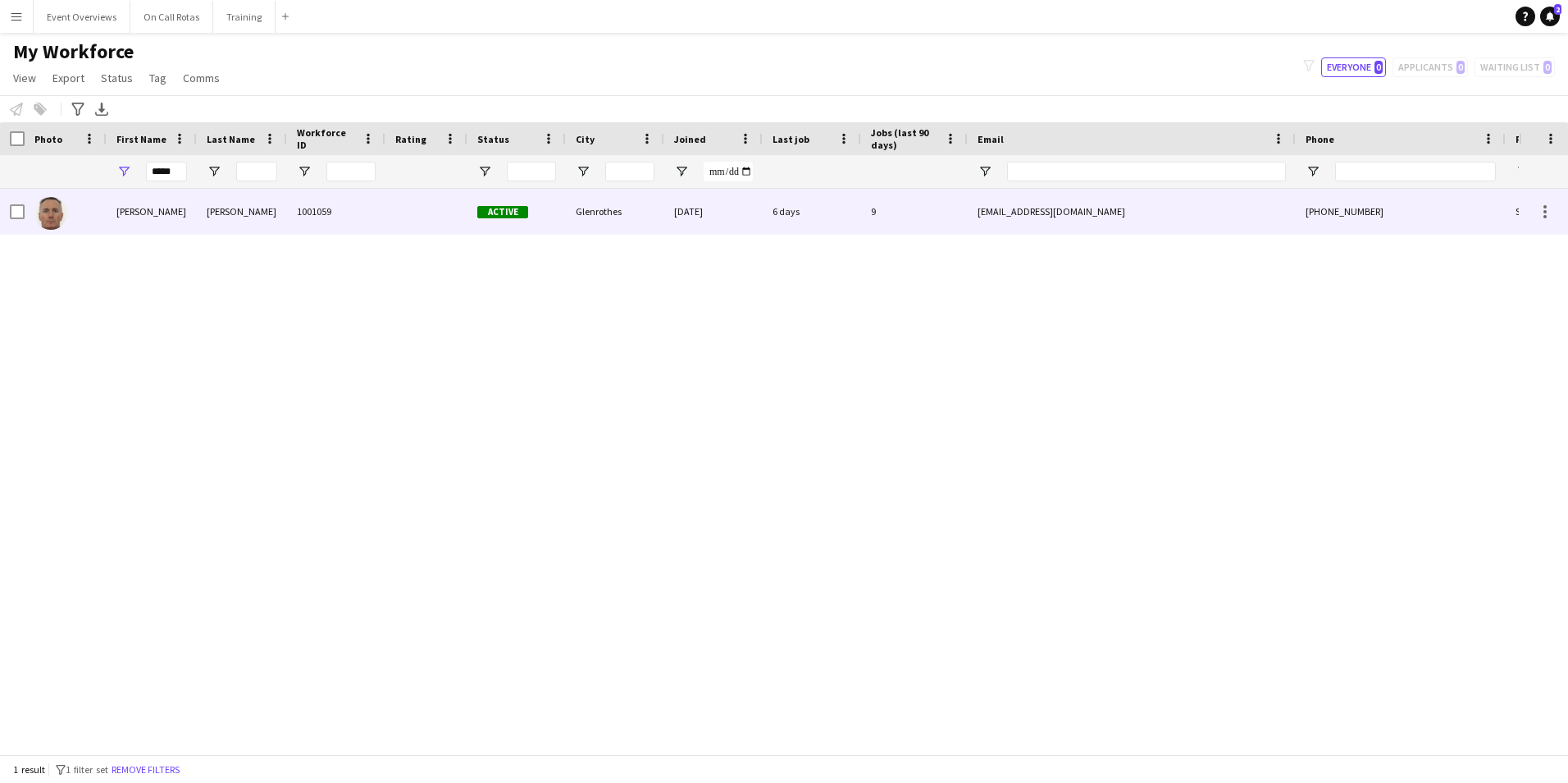
click at [354, 209] on div "1001059" at bounding box center [337, 212] width 99 height 46
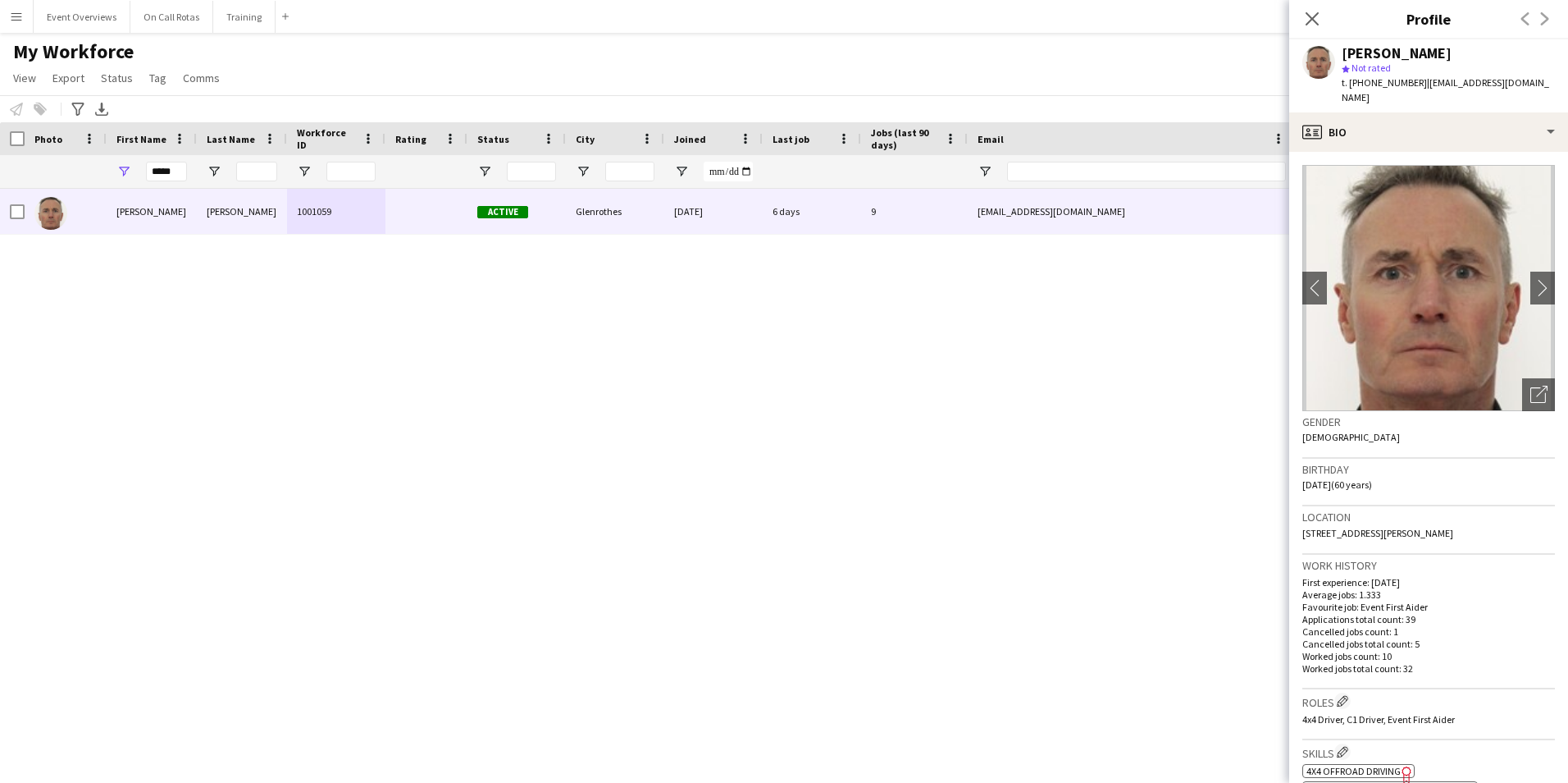
drag, startPoint x: 1506, startPoint y: 517, endPoint x: 1301, endPoint y: 518, distance: 205.0
click at [1301, 518] on app-crew-profile-bio "chevron-left chevron-right Open photos pop-in Gender Male Birthday 20-11-1964 (…" at bounding box center [1429, 467] width 279 height 631
drag, startPoint x: 1301, startPoint y: 518, endPoint x: 1359, endPoint y: 514, distance: 58.1
click at [1359, 527] on span "KY7 6QR, 4 Newton Road, Glenrothes, KY7 6QR" at bounding box center [1377, 532] width 151 height 12
drag, startPoint x: 1341, startPoint y: 515, endPoint x: 1497, endPoint y: 513, distance: 156.0
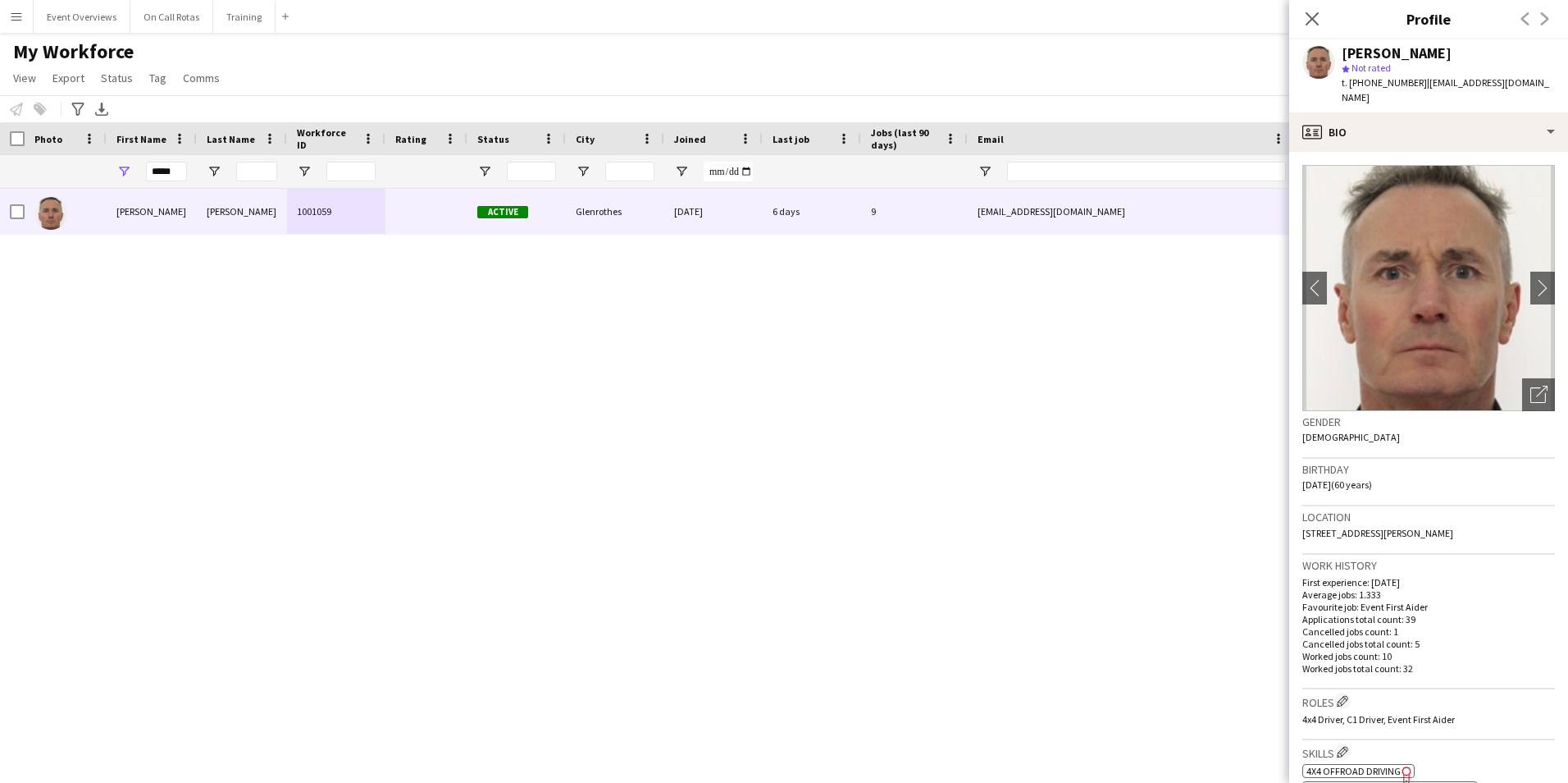
click at [1497, 513] on div "Location KY7 6QR, 4 Newton Road, Glenrothes, KY7 6QR" at bounding box center [1429, 531] width 252 height 47
click at [180, 177] on input "*****" at bounding box center [166, 171] width 41 height 20
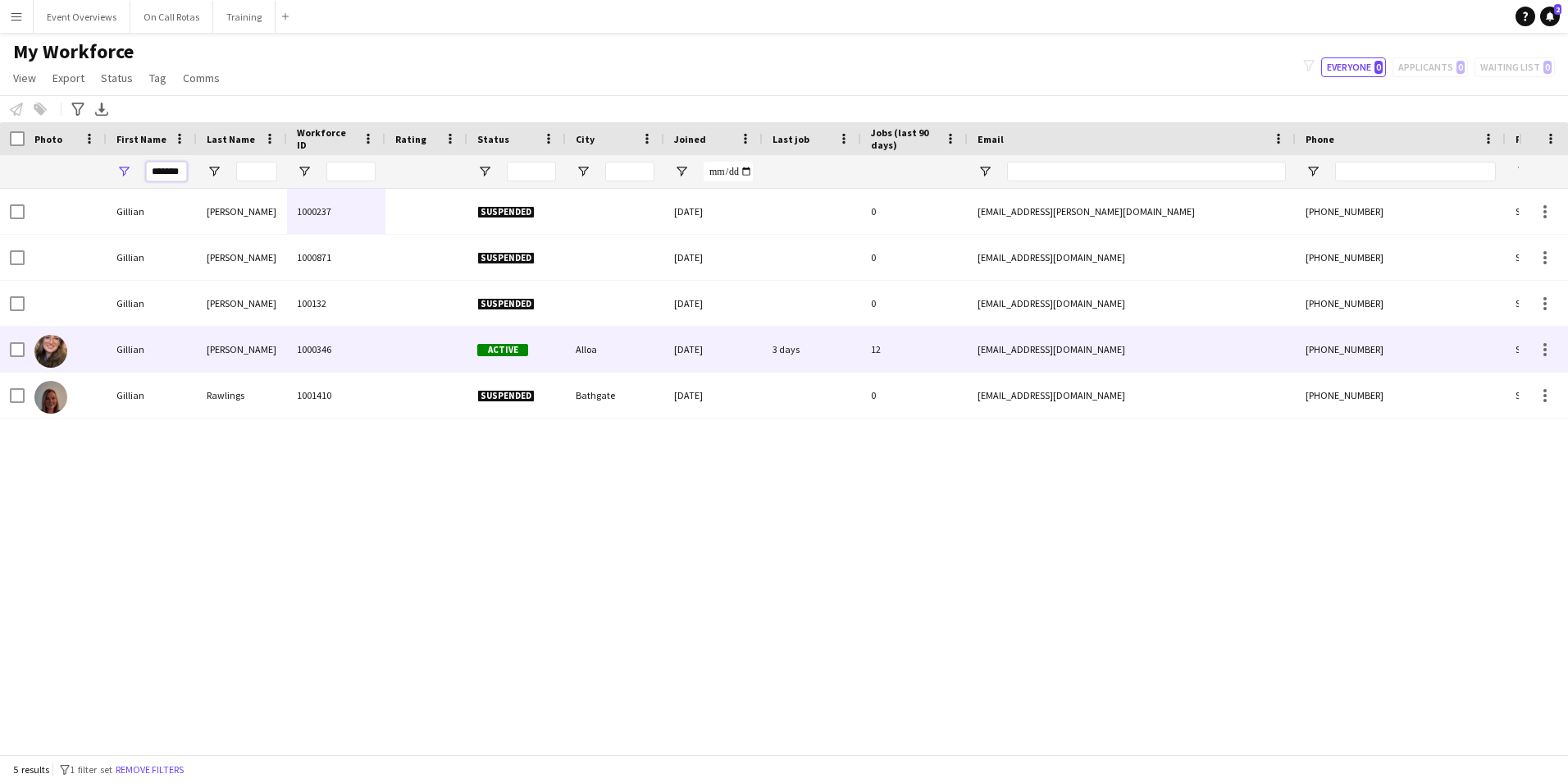
type input "*******"
click at [189, 352] on div "Gillian" at bounding box center [151, 349] width 90 height 46
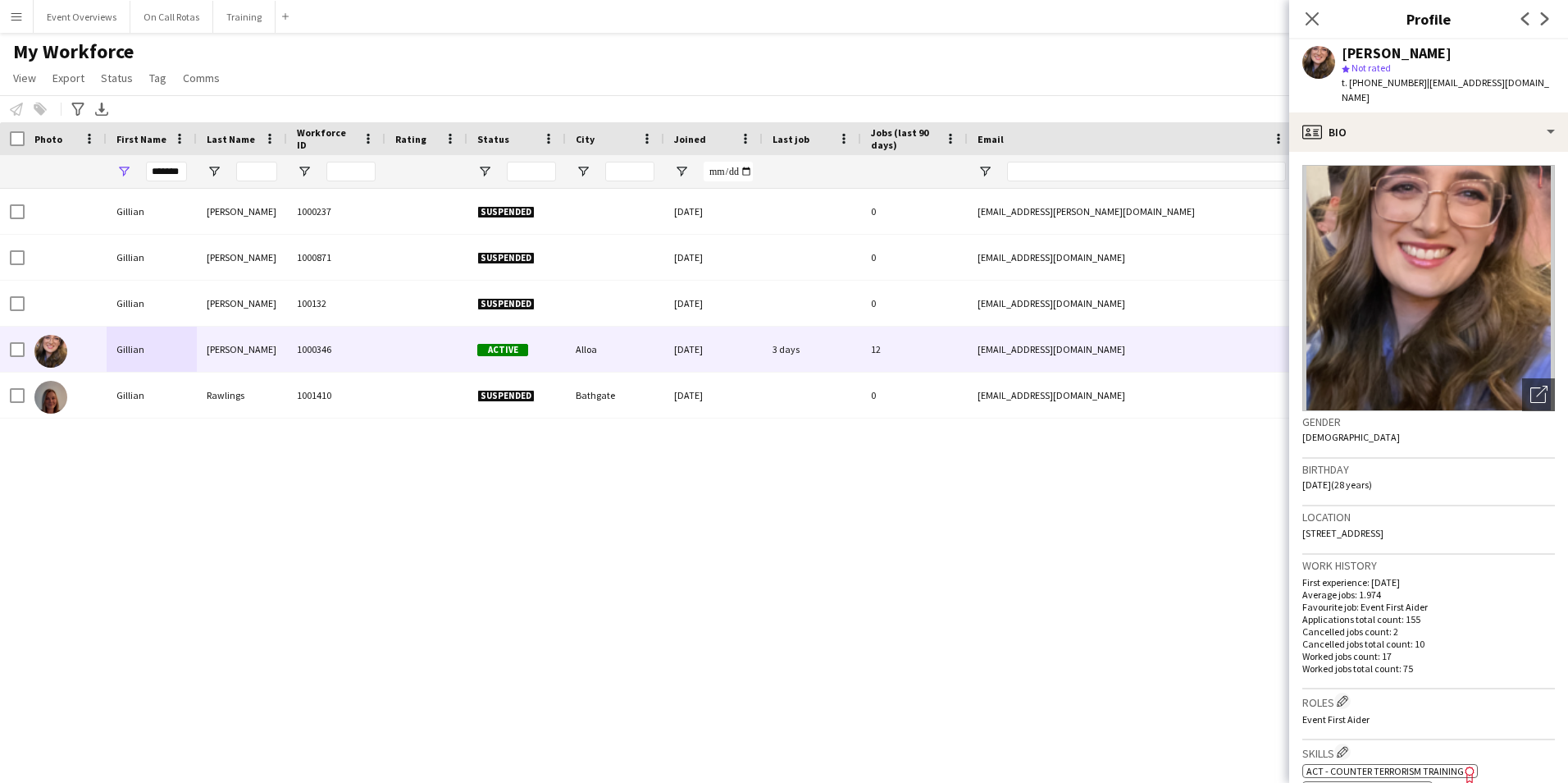
drag, startPoint x: 1420, startPoint y: 519, endPoint x: 1301, endPoint y: 525, distance: 119.2
click at [1301, 525] on app-crew-profile-bio "Open photos pop-in Gender Female Birthday 08-07-1997 (28 years) Location 12 Tal…" at bounding box center [1429, 467] width 279 height 631
drag, startPoint x: 177, startPoint y: 177, endPoint x: 152, endPoint y: 177, distance: 25.0
click at [152, 177] on input "*******" at bounding box center [166, 171] width 41 height 20
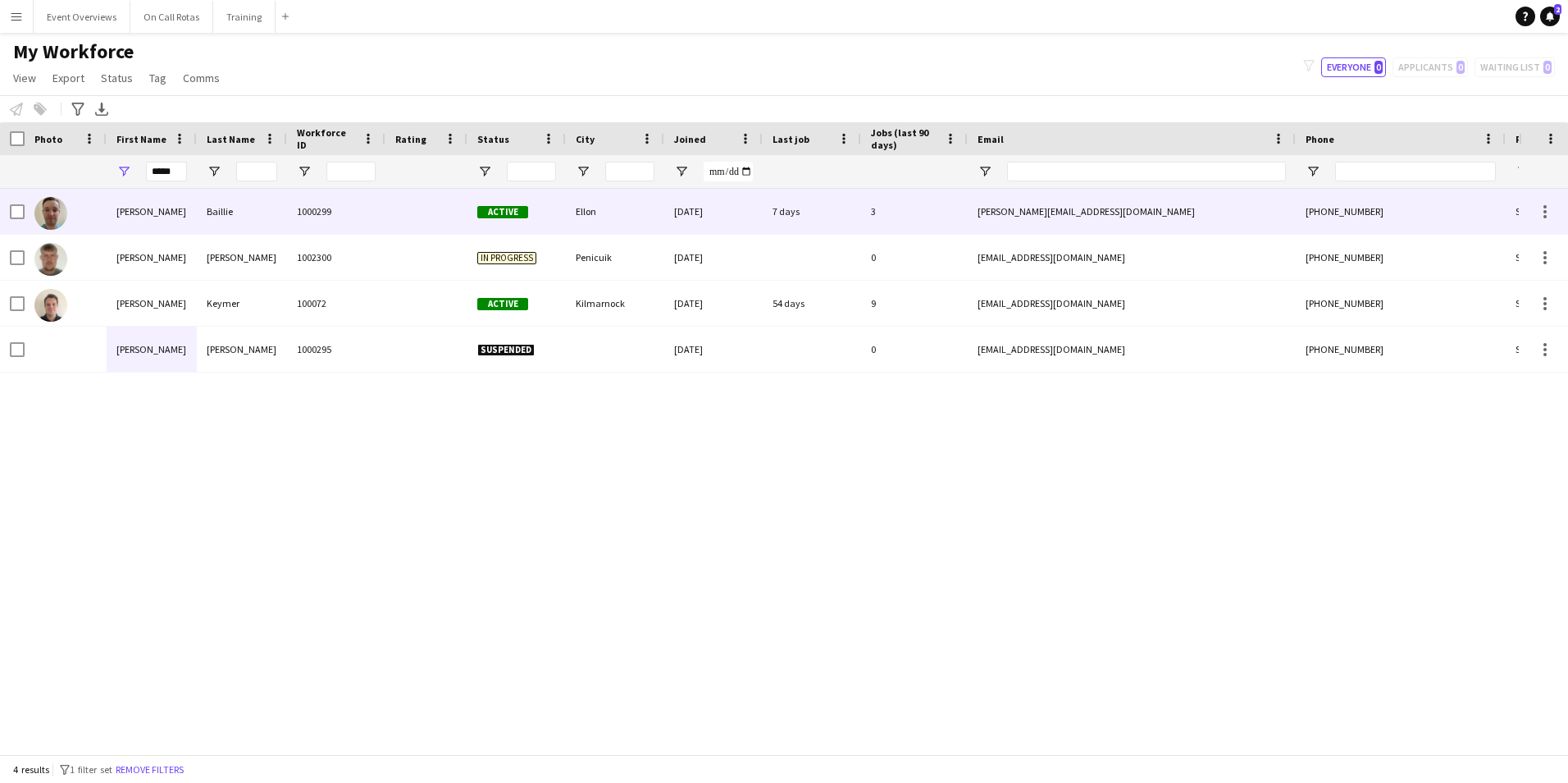
click at [248, 205] on div "Baillie" at bounding box center [242, 212] width 90 height 46
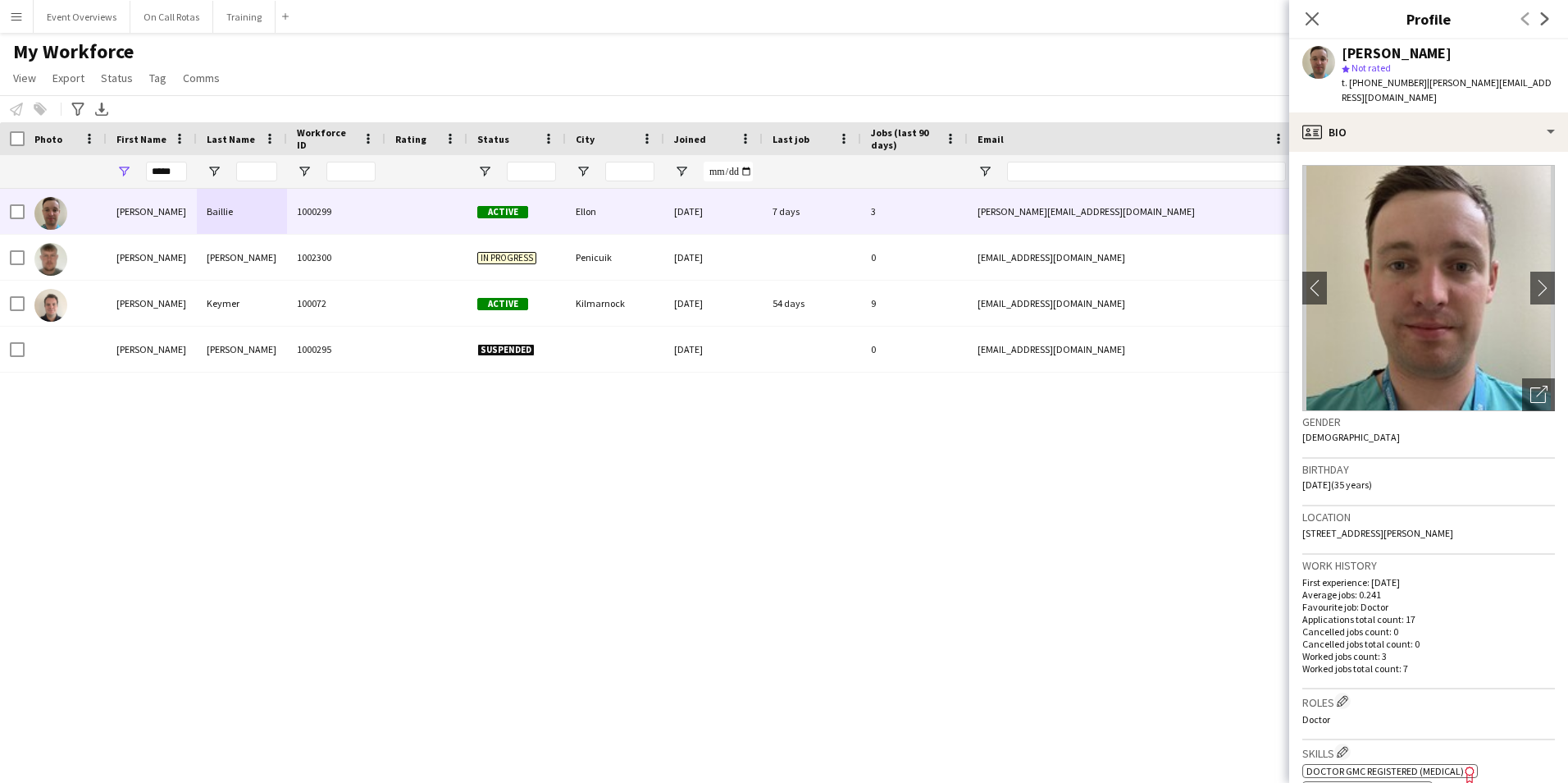
drag, startPoint x: 1468, startPoint y: 513, endPoint x: 1302, endPoint y: 524, distance: 166.4
click at [1302, 524] on div "Location 1 Frogmore Steading, Ellon, AB41 6BD" at bounding box center [1429, 531] width 252 height 47
click at [175, 177] on input "*****" at bounding box center [166, 171] width 41 height 20
type input "*"
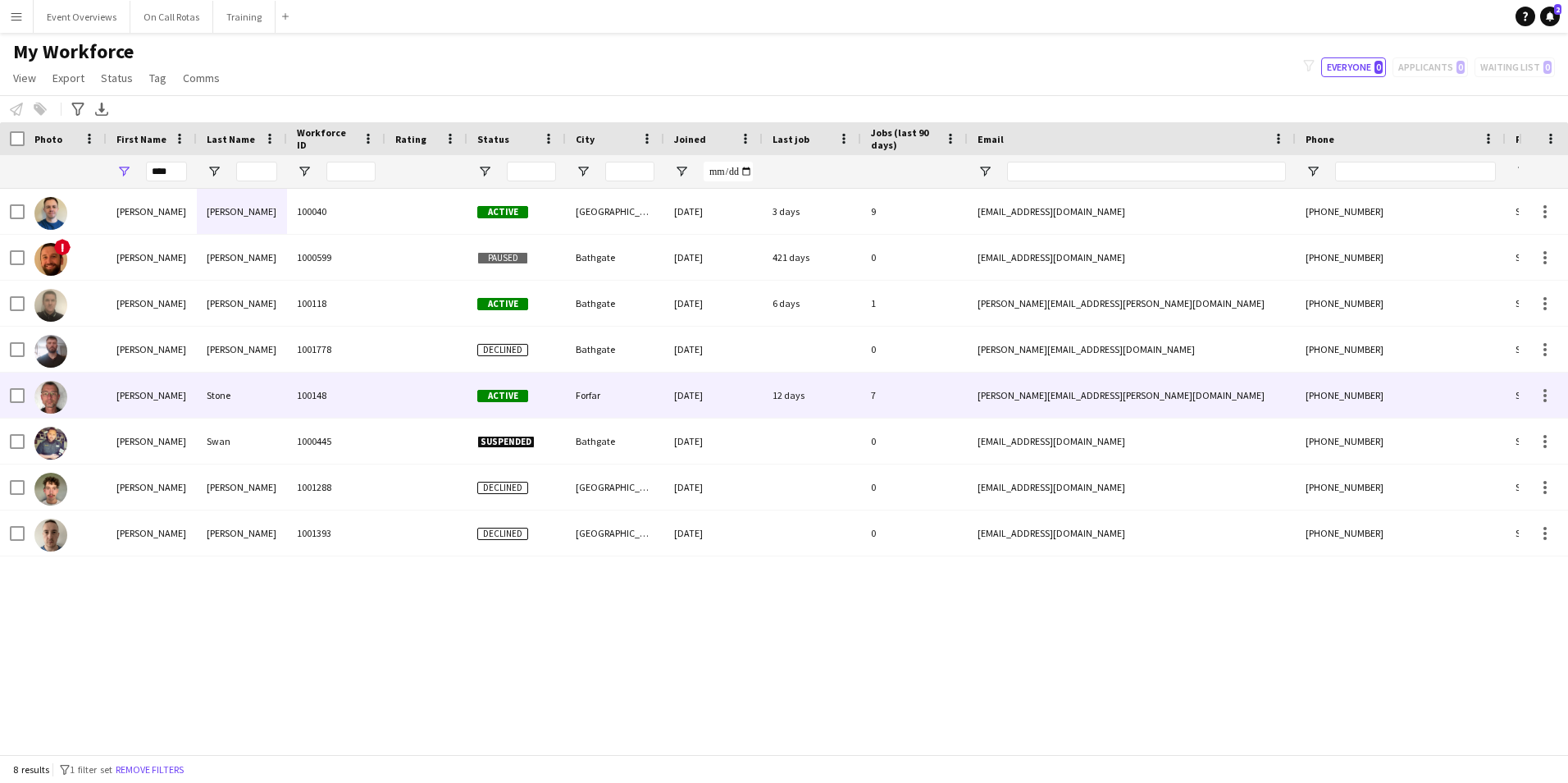
click at [205, 398] on div "Stone" at bounding box center [242, 396] width 90 height 46
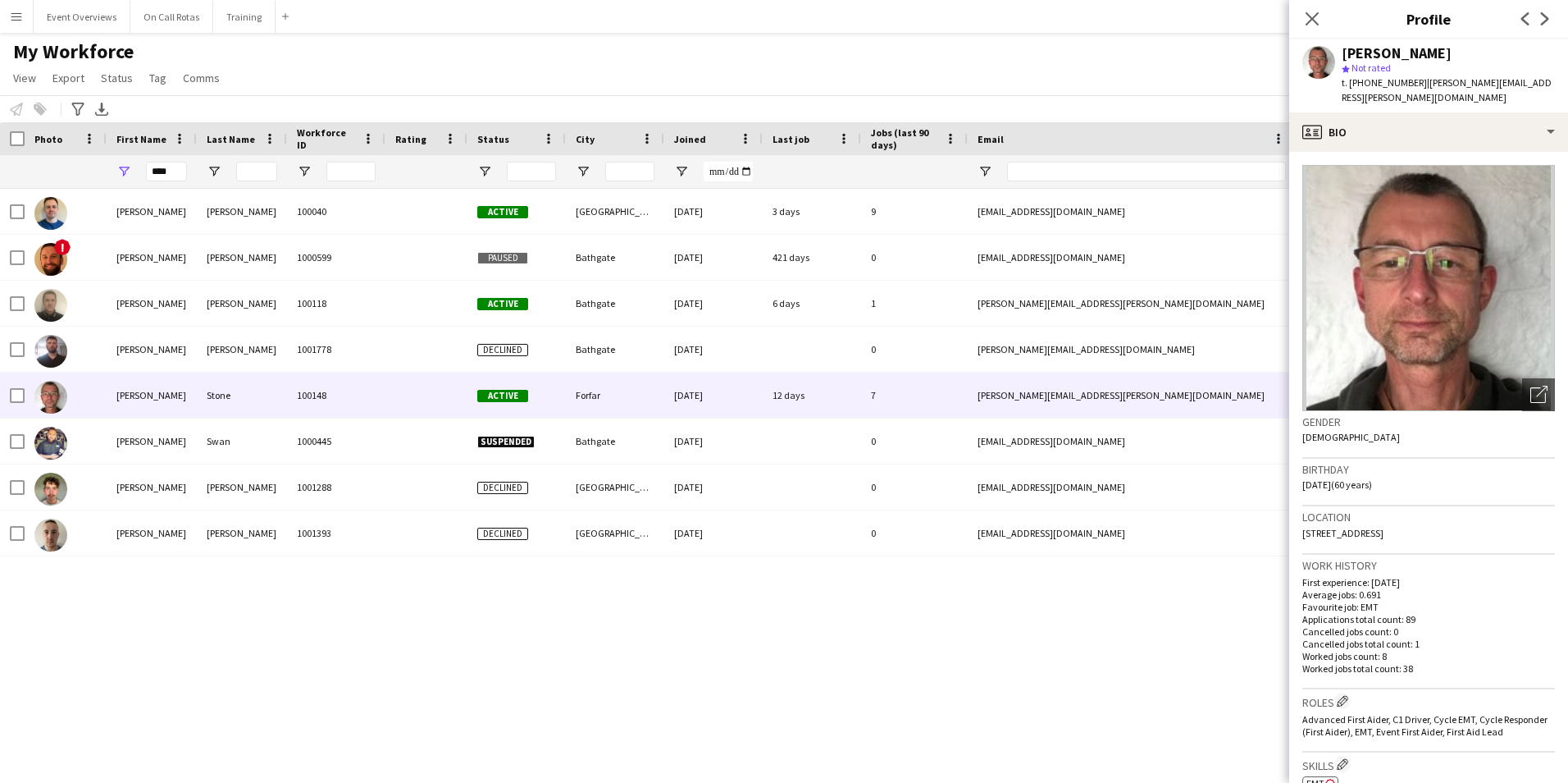
scroll to position [164, 0]
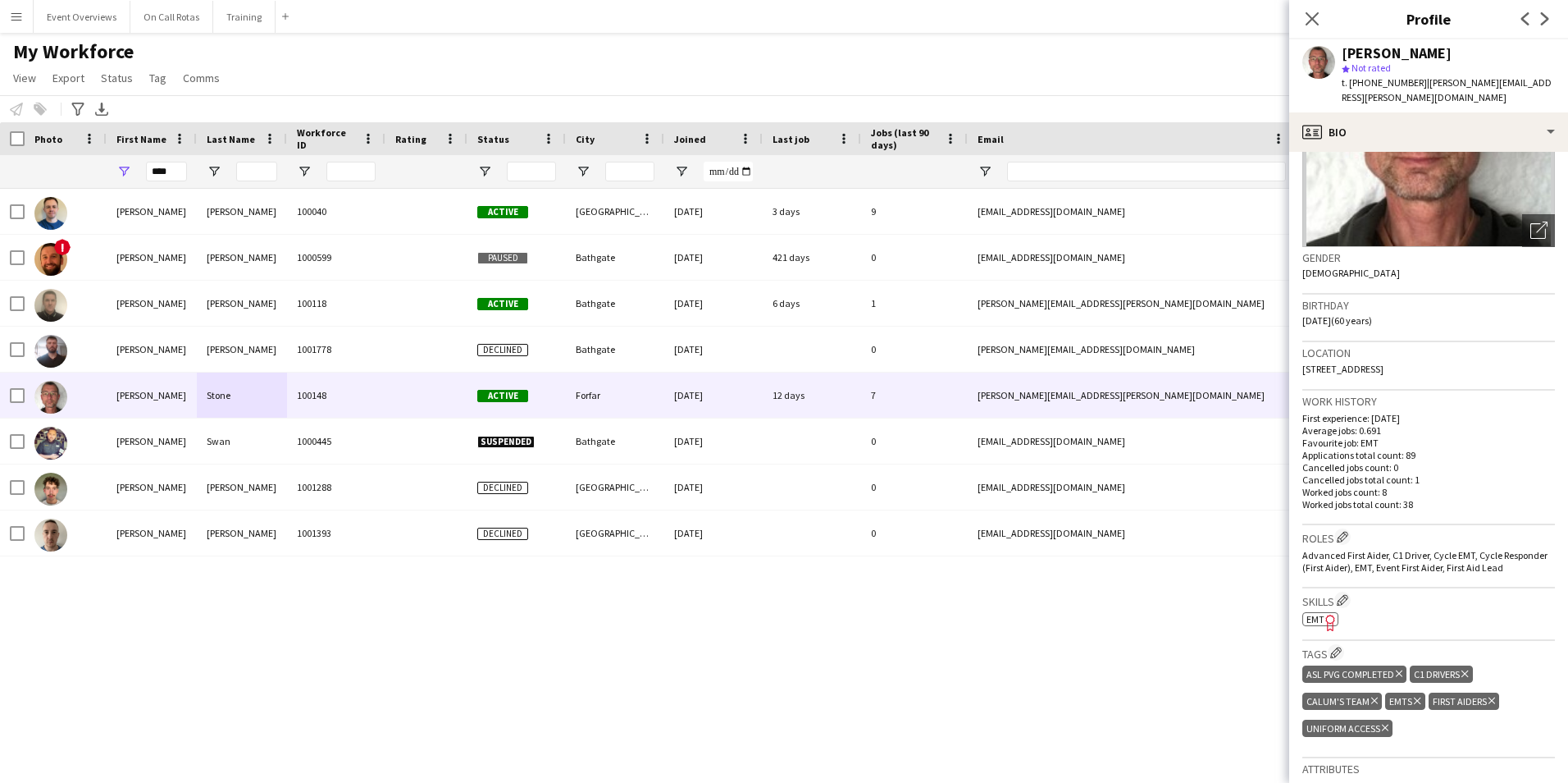
drag, startPoint x: 1479, startPoint y: 356, endPoint x: 1302, endPoint y: 359, distance: 177.0
click at [1302, 359] on div "Location 1 Balgownie Farm, Eassie, Forfar, DD8 1SF" at bounding box center [1429, 366] width 252 height 47
click at [173, 174] on input "****" at bounding box center [166, 171] width 41 height 20
type input "*"
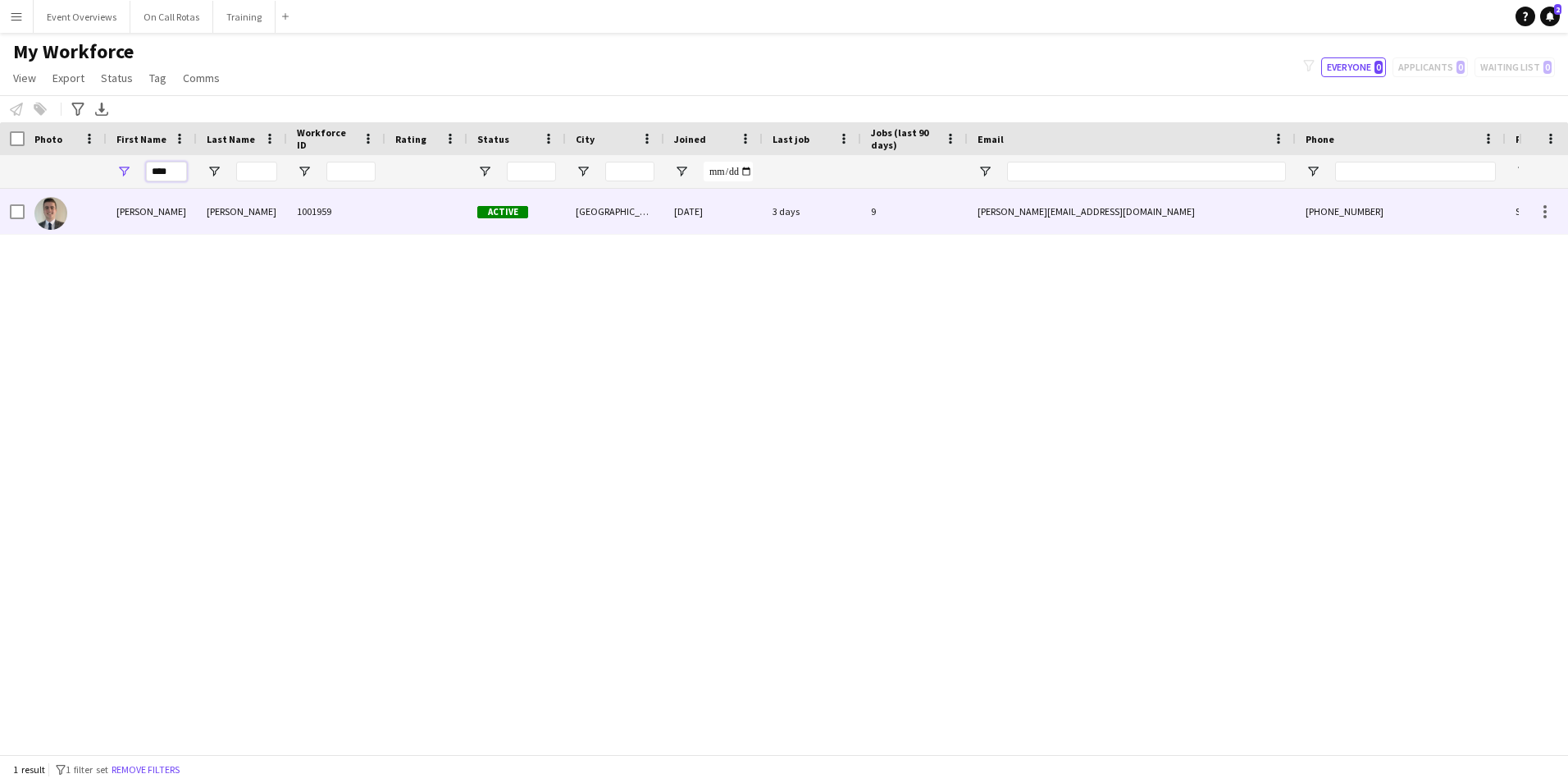
type input "****"
click at [240, 214] on div "[PERSON_NAME]" at bounding box center [242, 212] width 90 height 46
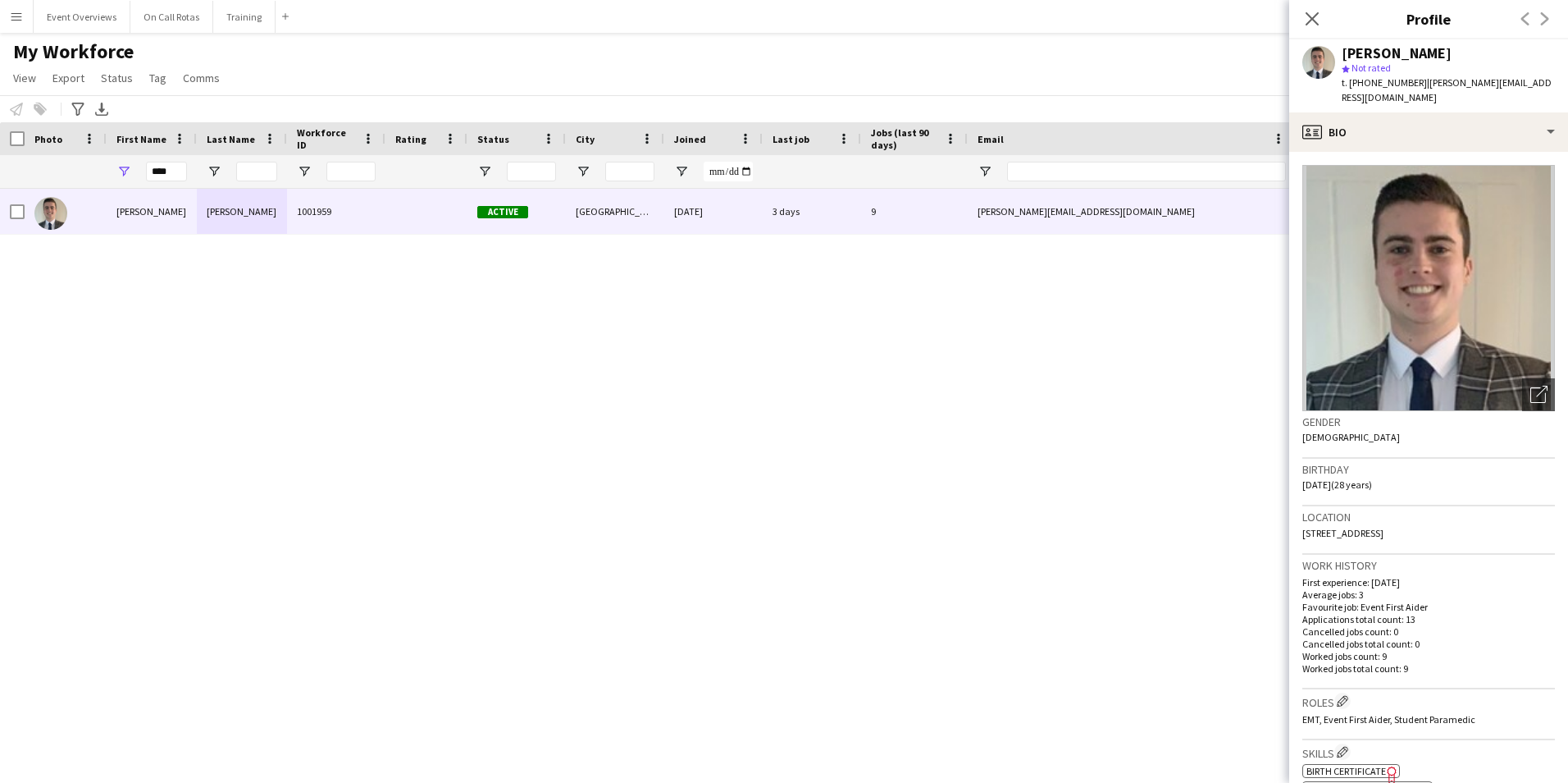
drag, startPoint x: 1471, startPoint y: 515, endPoint x: 1303, endPoint y: 522, distance: 168.1
click at [1303, 522] on div "Location 10 Goodhope Park, Aberdeen, AB21 9NE" at bounding box center [1429, 531] width 252 height 47
drag, startPoint x: 185, startPoint y: 176, endPoint x: 125, endPoint y: 181, distance: 60.2
click at [122, 181] on div "****" at bounding box center [151, 171] width 90 height 33
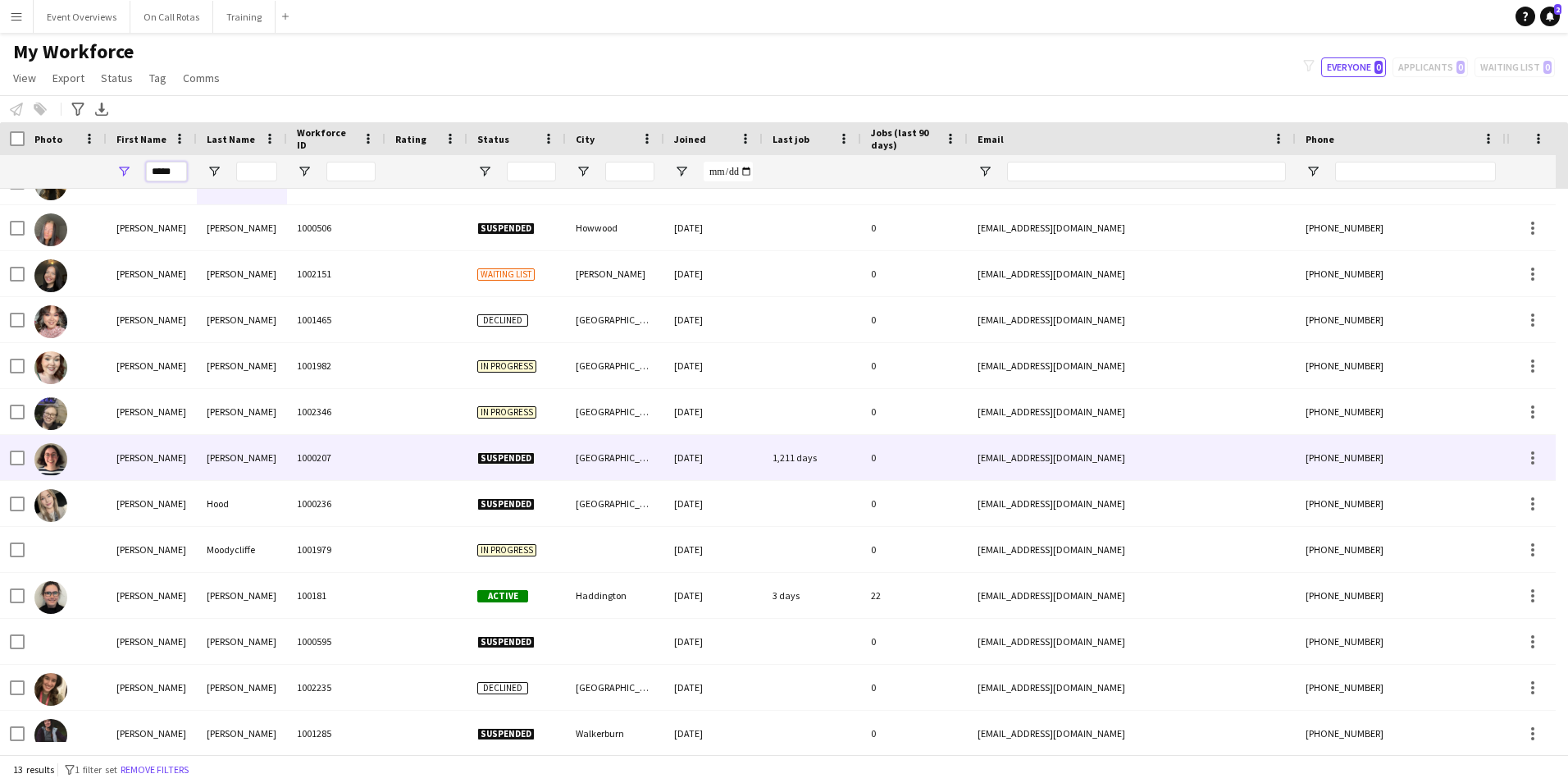
scroll to position [45, 0]
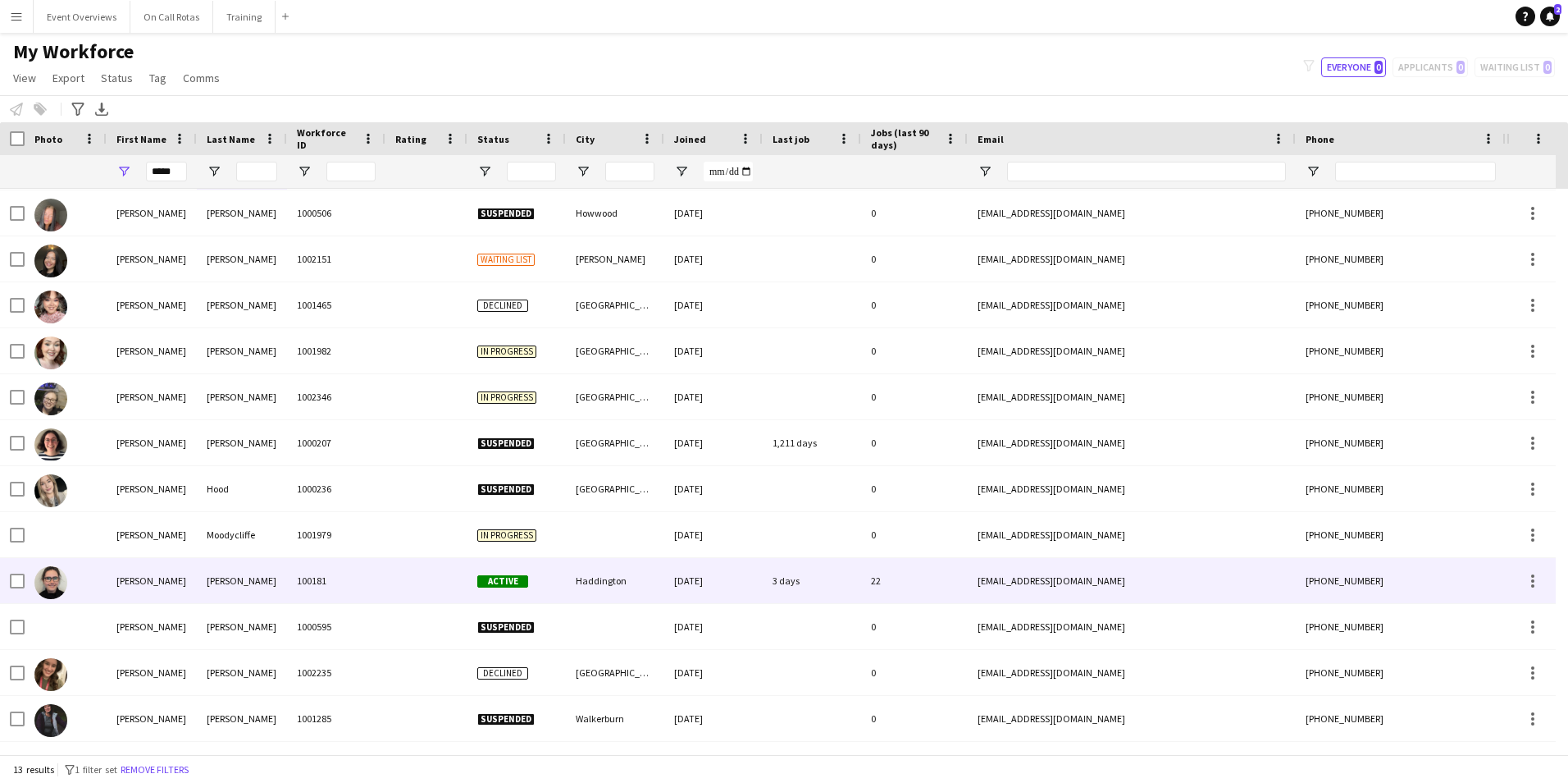
click at [254, 582] on div "Rae" at bounding box center [242, 581] width 90 height 46
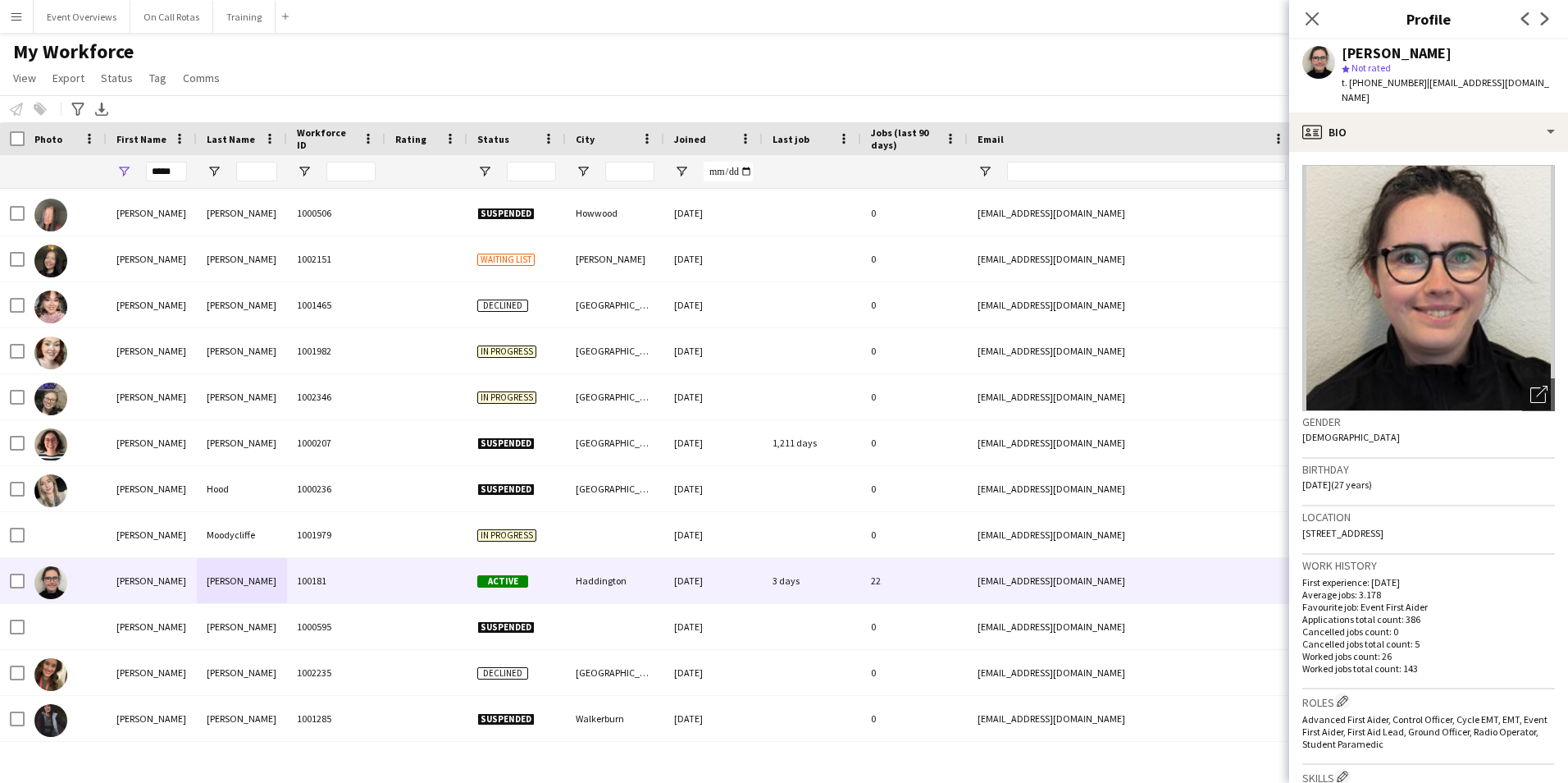
drag, startPoint x: 1483, startPoint y: 511, endPoint x: 1302, endPoint y: 519, distance: 181.2
click at [1302, 519] on div "Location 13 Artillery Park, Haddington, EH41 3PZ" at bounding box center [1429, 531] width 252 height 47
drag, startPoint x: 180, startPoint y: 177, endPoint x: 156, endPoint y: 174, distance: 24.2
click at [180, 176] on input "*****" at bounding box center [166, 171] width 41 height 20
type input "*"
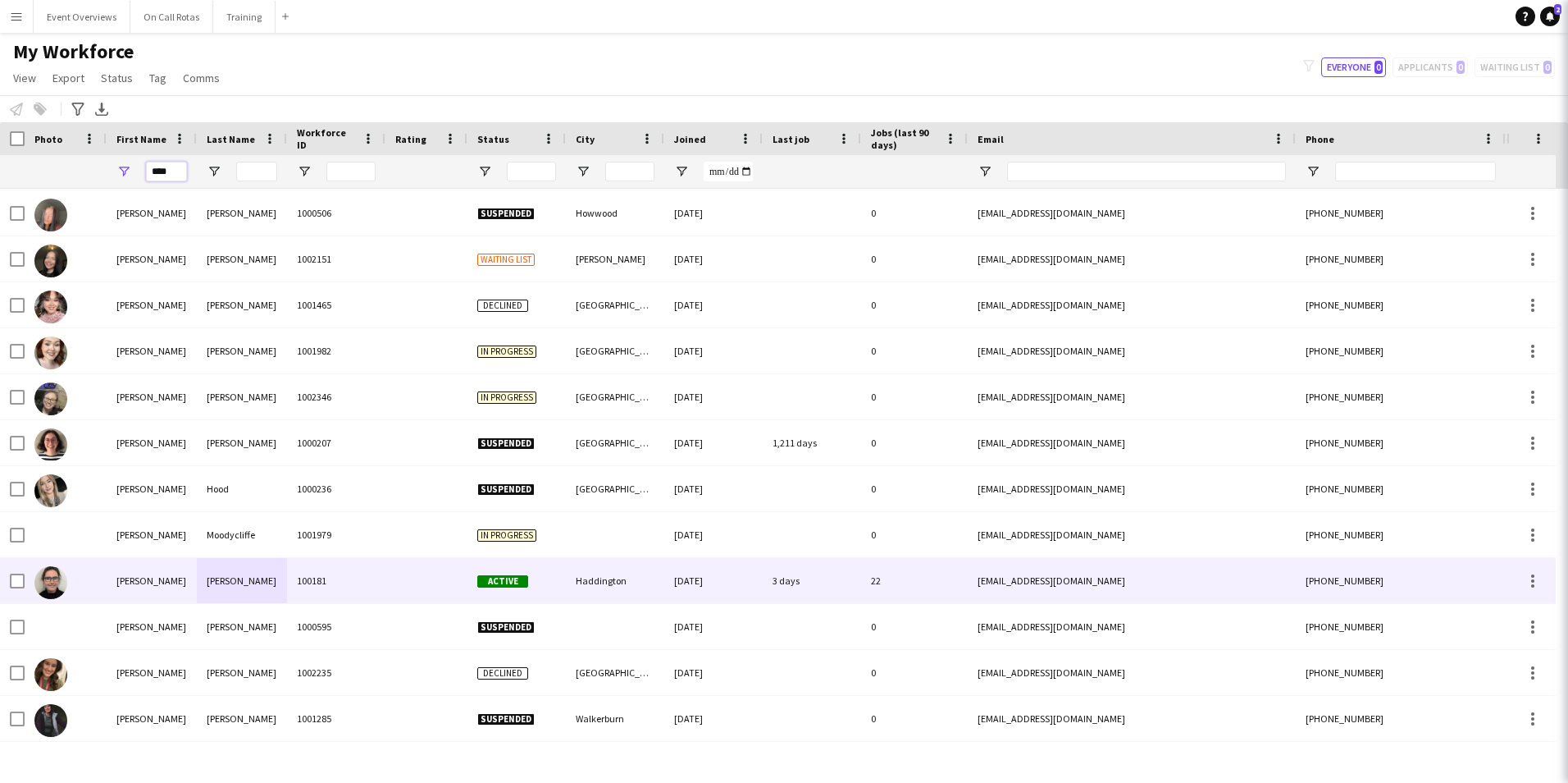
scroll to position [0, 0]
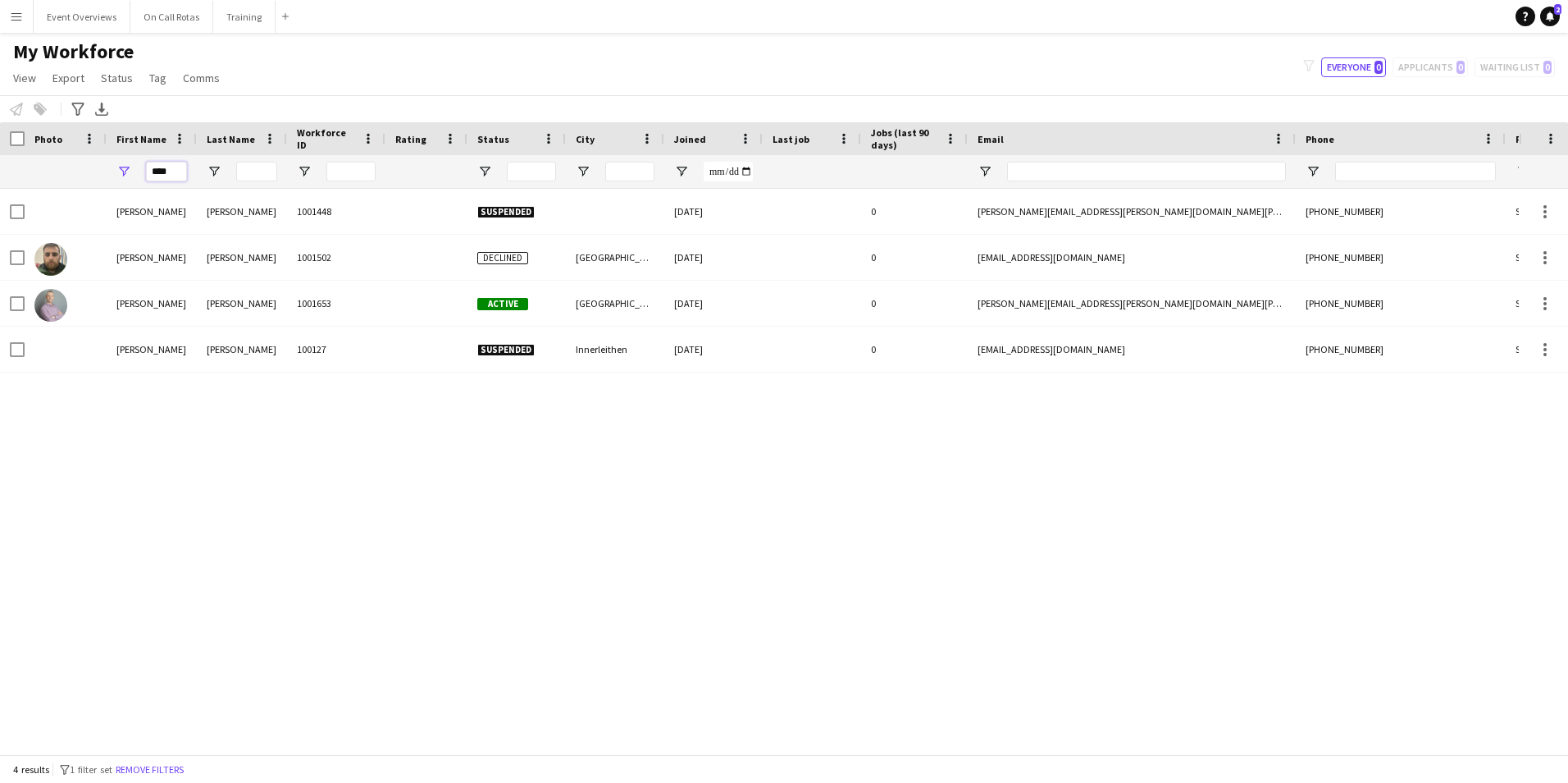
click at [160, 173] on input "****" at bounding box center [166, 171] width 41 height 20
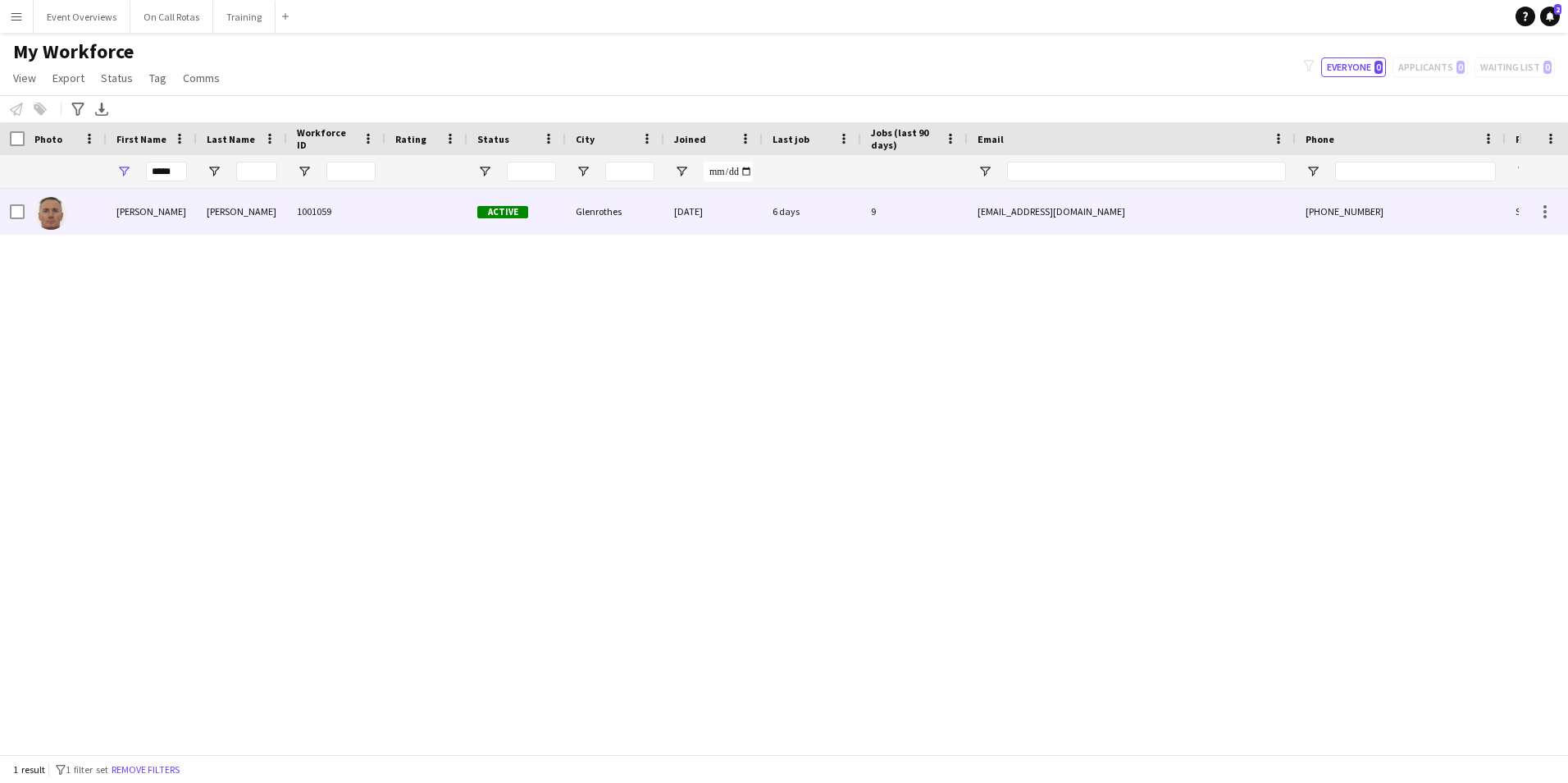
click at [254, 195] on div "Campbell" at bounding box center [242, 212] width 90 height 46
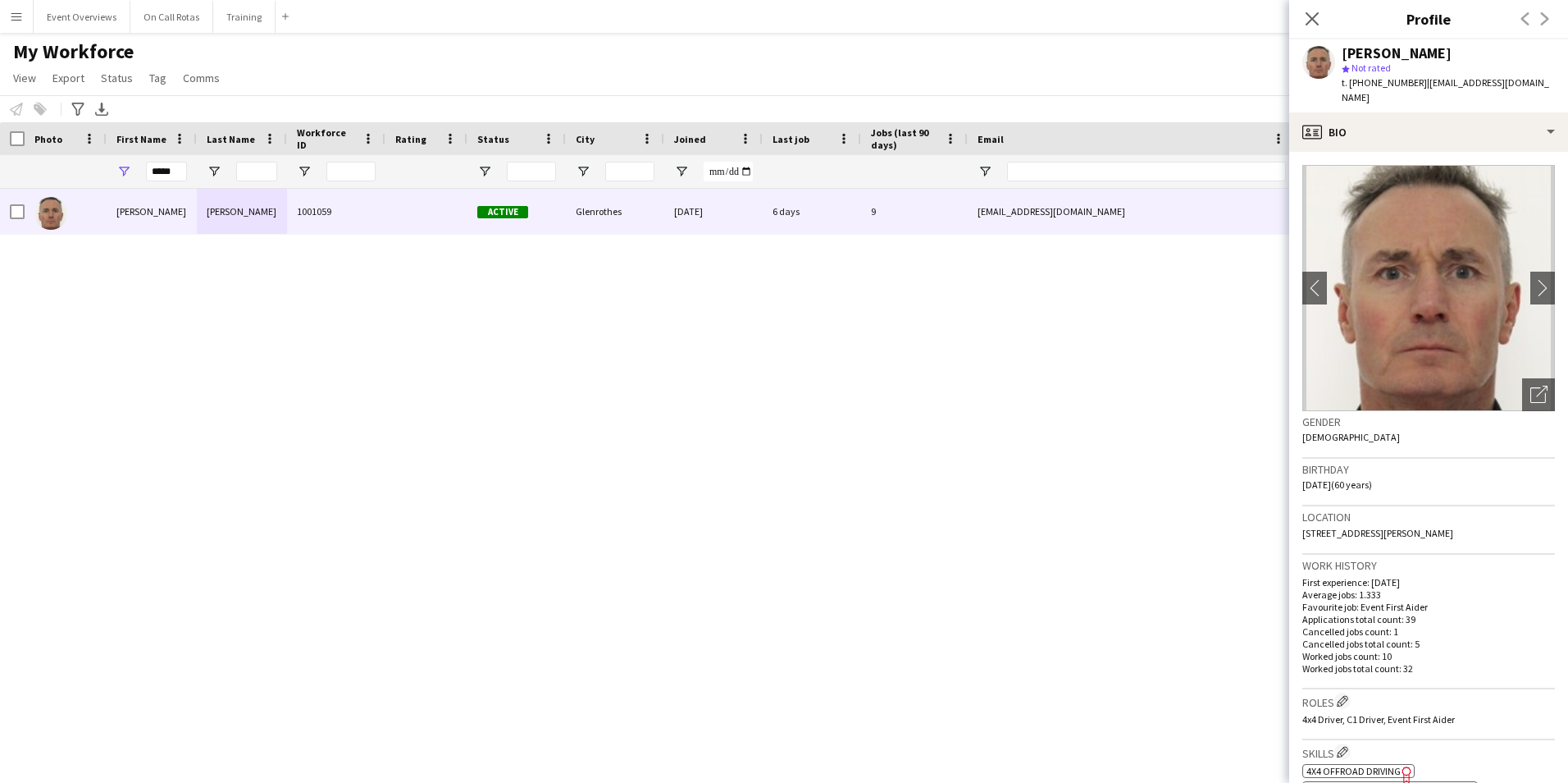
drag, startPoint x: 1443, startPoint y: 513, endPoint x: 1298, endPoint y: 517, distance: 145.1
click at [1298, 517] on app-crew-profile-bio "chevron-left chevron-right Open photos pop-in Gender Male Birthday 20-11-1964 (…" at bounding box center [1429, 467] width 279 height 631
click at [194, 173] on div "*****" at bounding box center [151, 171] width 90 height 33
click at [188, 172] on div "*****" at bounding box center [151, 171] width 90 height 33
click at [184, 171] on input "*****" at bounding box center [166, 171] width 41 height 20
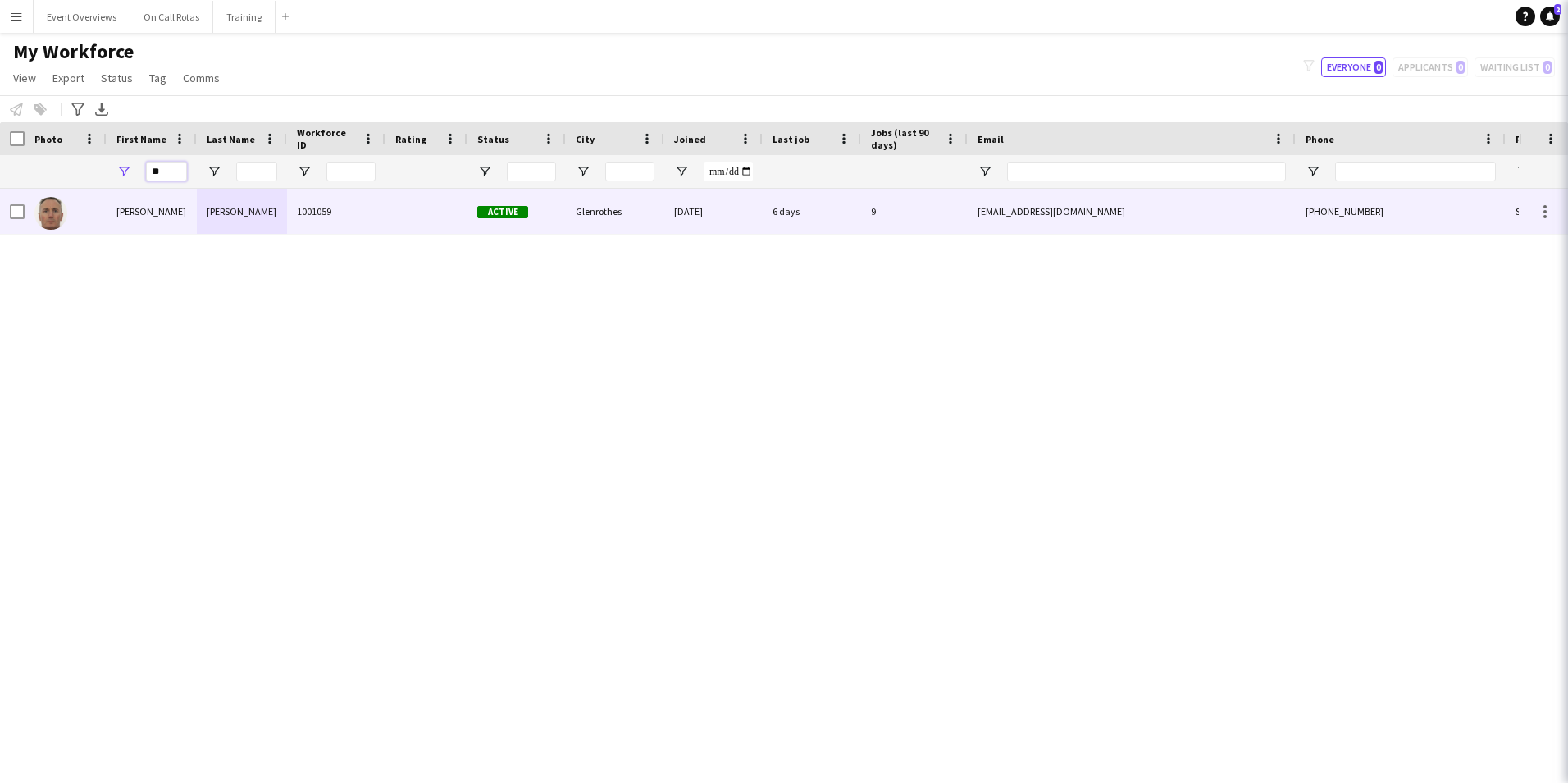
type input "*"
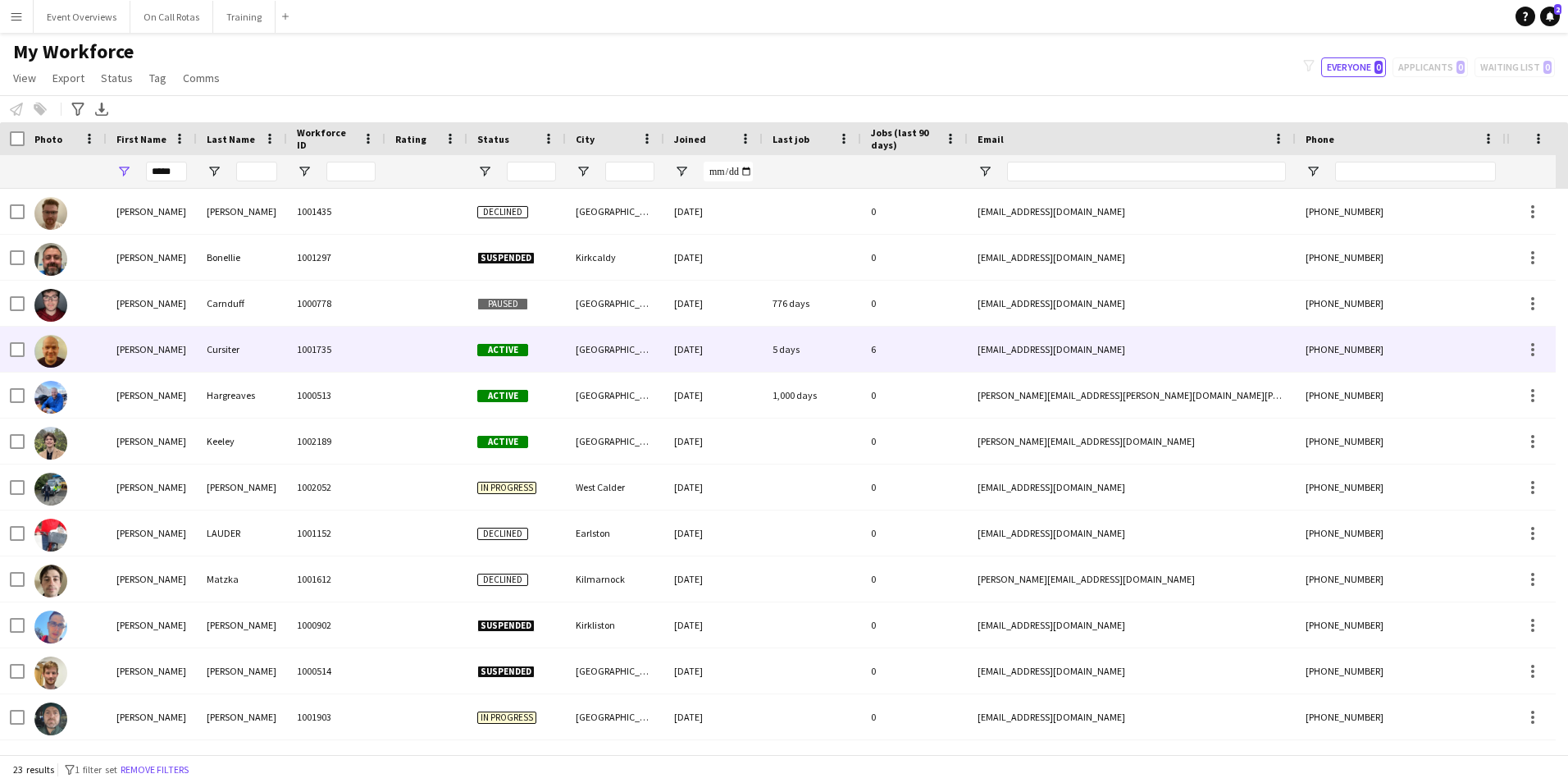
click at [239, 343] on div "Cursiter" at bounding box center [242, 349] width 90 height 46
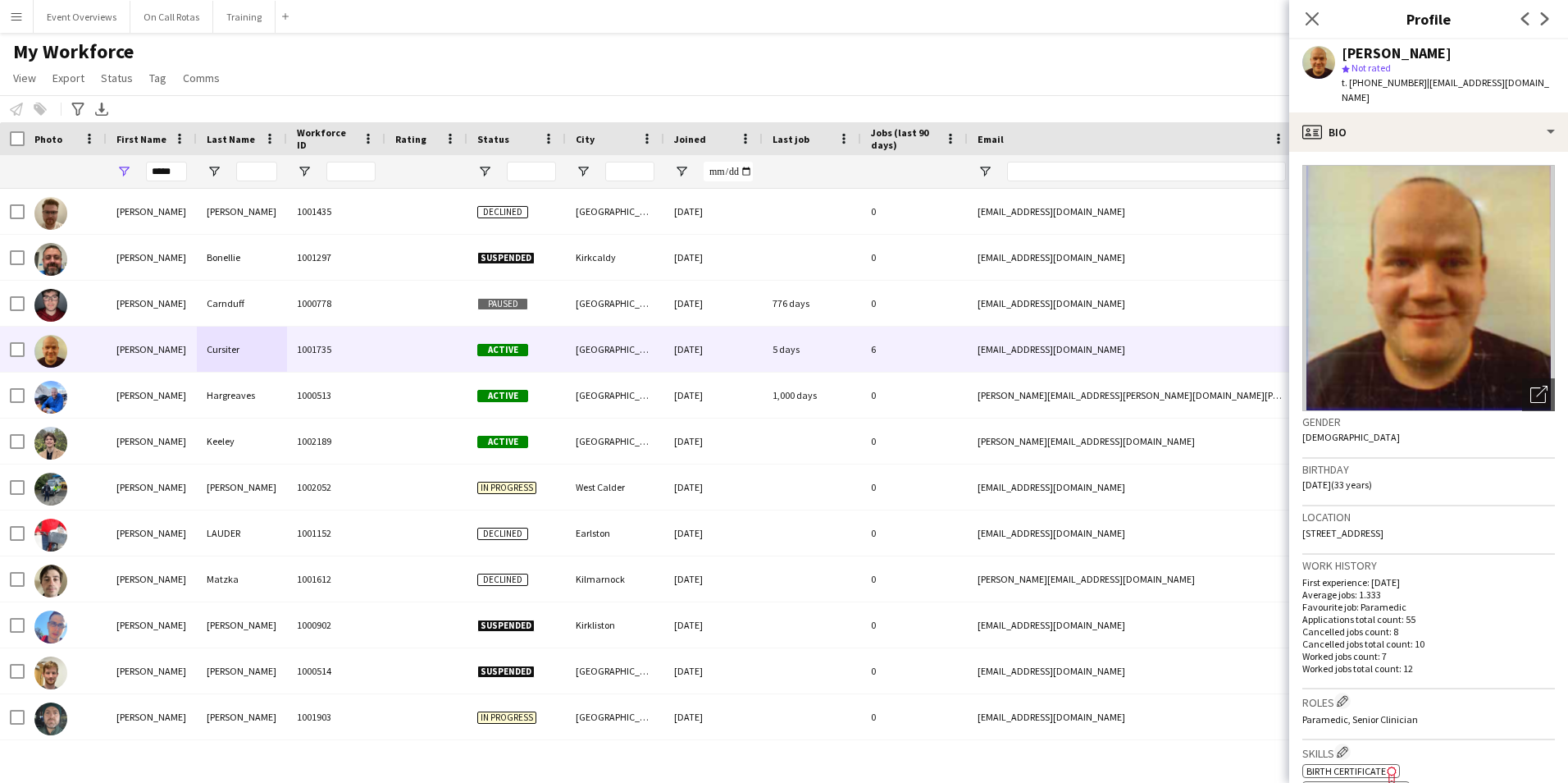
drag, startPoint x: 1480, startPoint y: 513, endPoint x: 1303, endPoint y: 514, distance: 177.0
click at [1303, 514] on div "Location 19 Whitehall Terrace, Aberdeen, AB25 2RY" at bounding box center [1429, 531] width 252 height 47
click at [179, 179] on input "*****" at bounding box center [166, 171] width 41 height 20
type input "*"
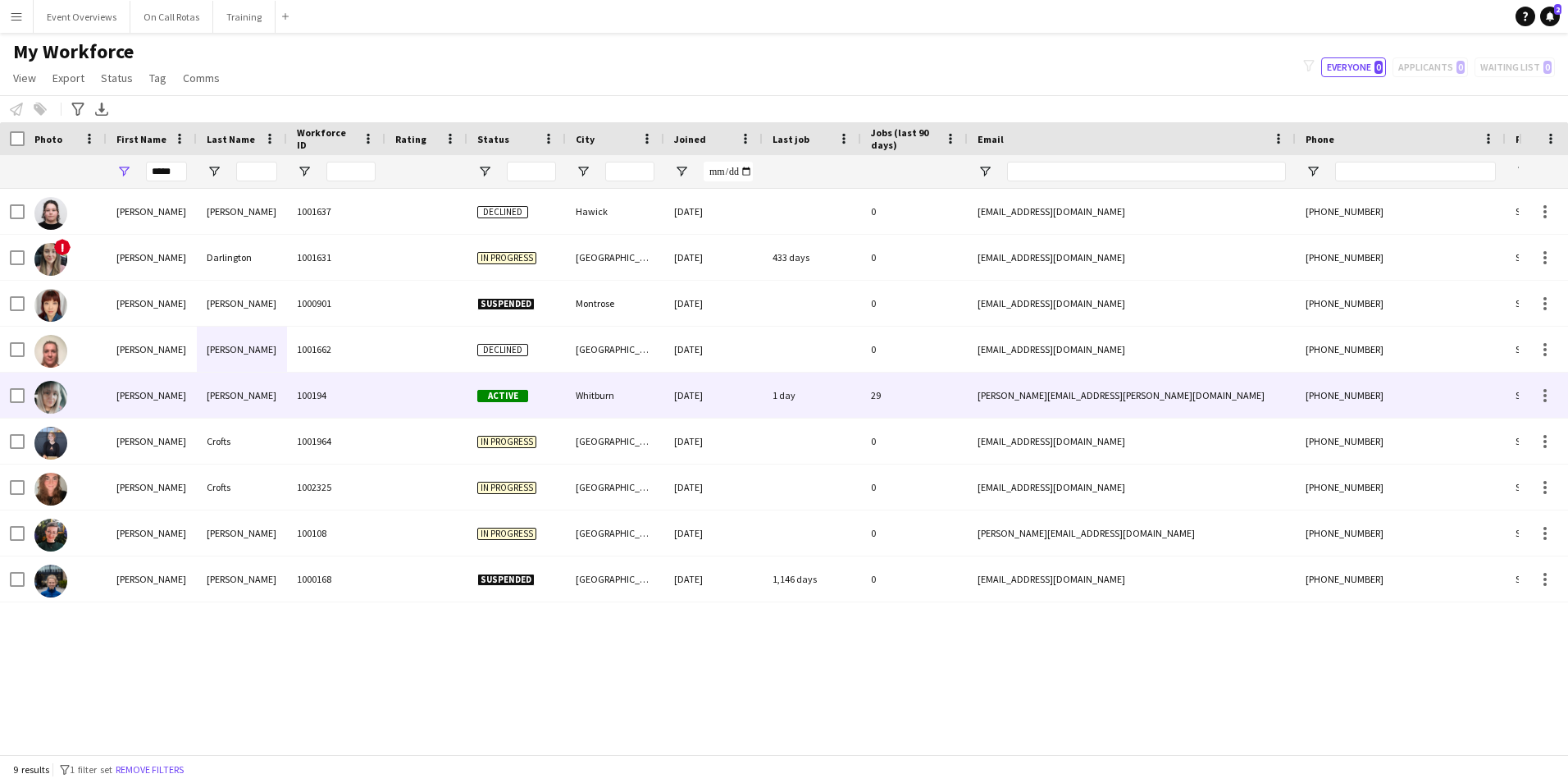
click at [159, 387] on div "Helen" at bounding box center [151, 396] width 90 height 46
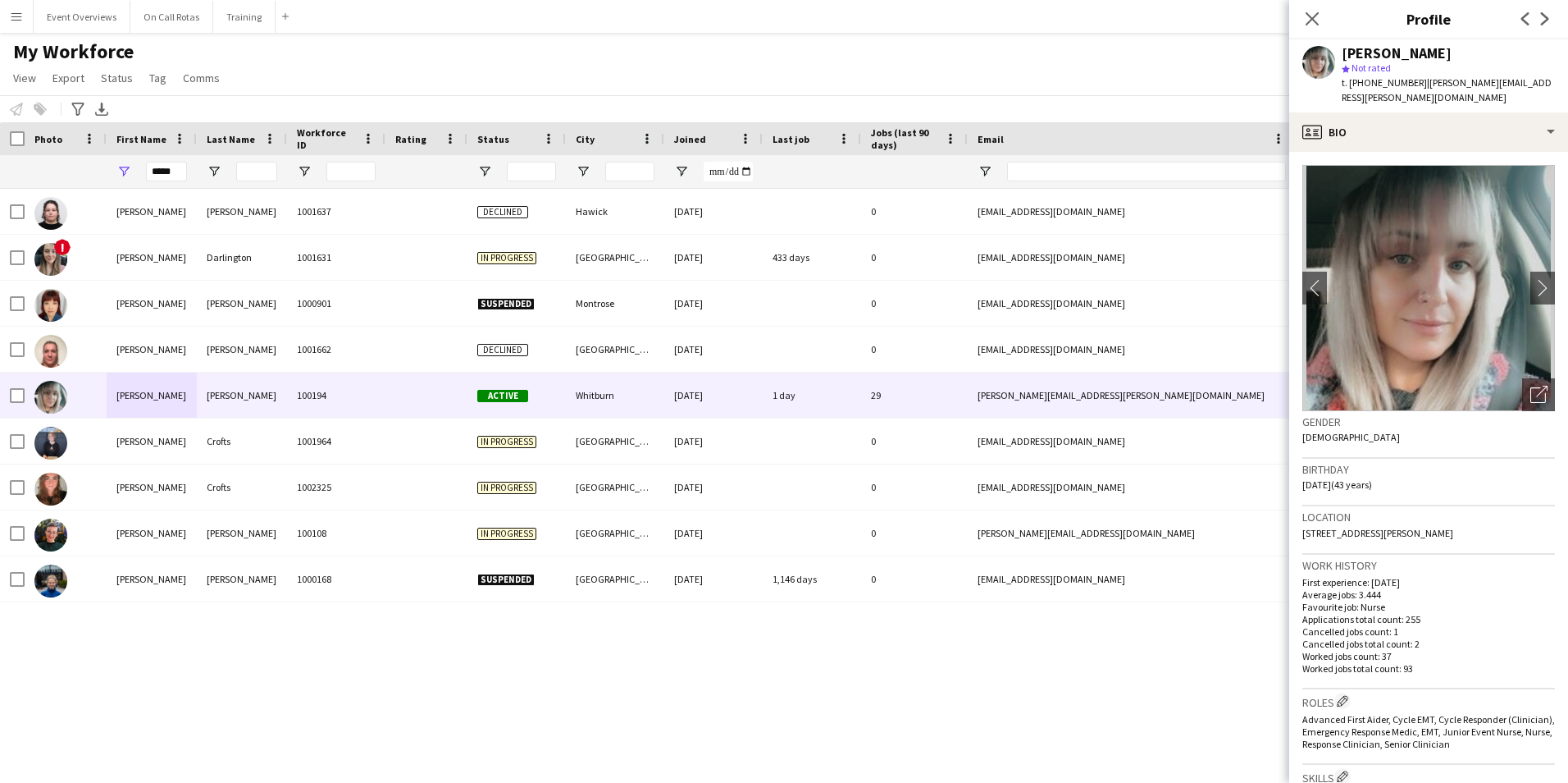
drag, startPoint x: 1384, startPoint y: 532, endPoint x: 1519, endPoint y: 537, distance: 135.1
click at [1519, 537] on div "Location 88 Hare Moss View, Heartlands, Whitburn, EH47 08F" at bounding box center [1429, 531] width 252 height 47
click at [183, 178] on input "*****" at bounding box center [166, 171] width 41 height 20
type input "*"
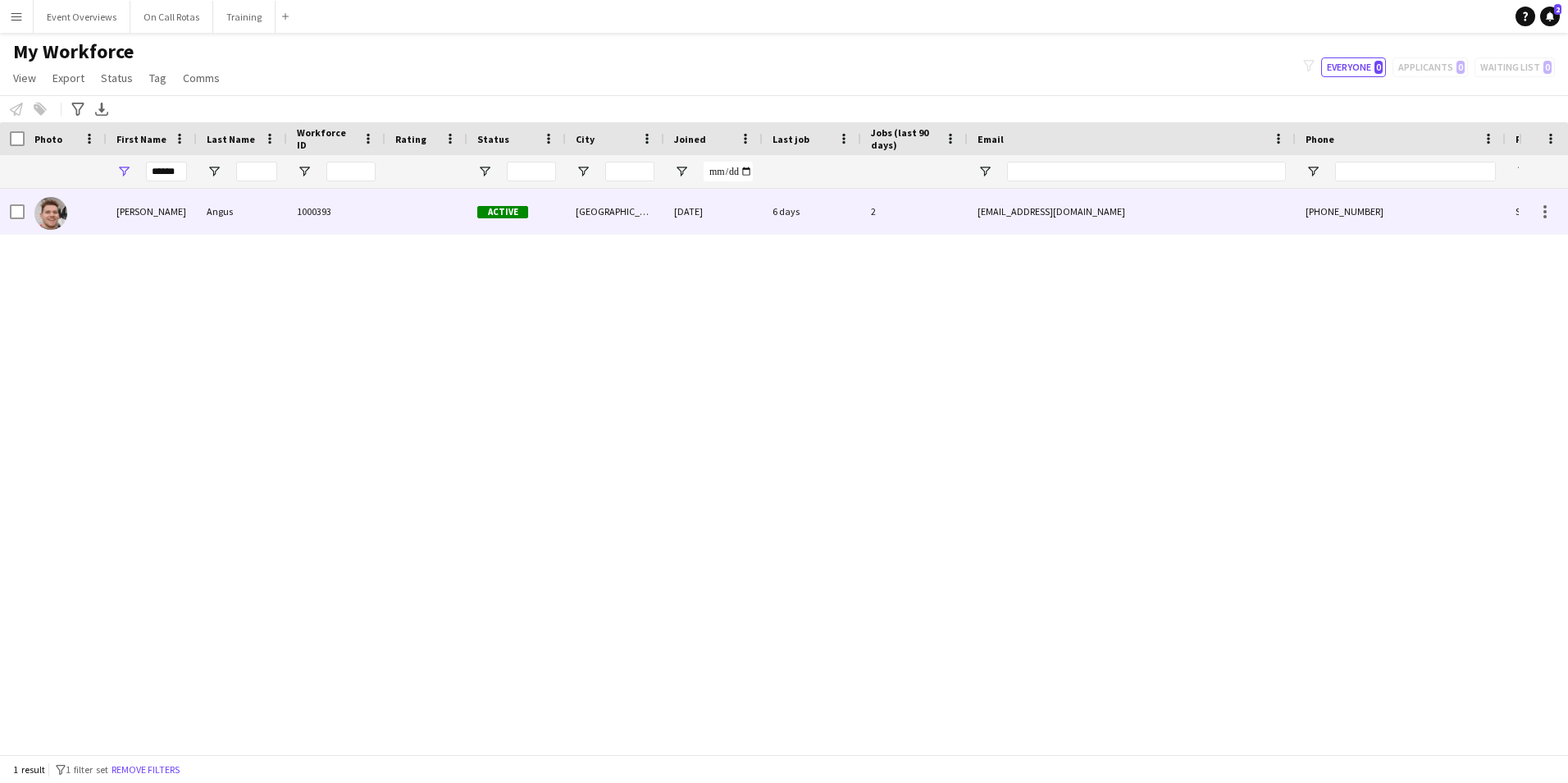
click at [373, 214] on div "1000393" at bounding box center [337, 212] width 99 height 46
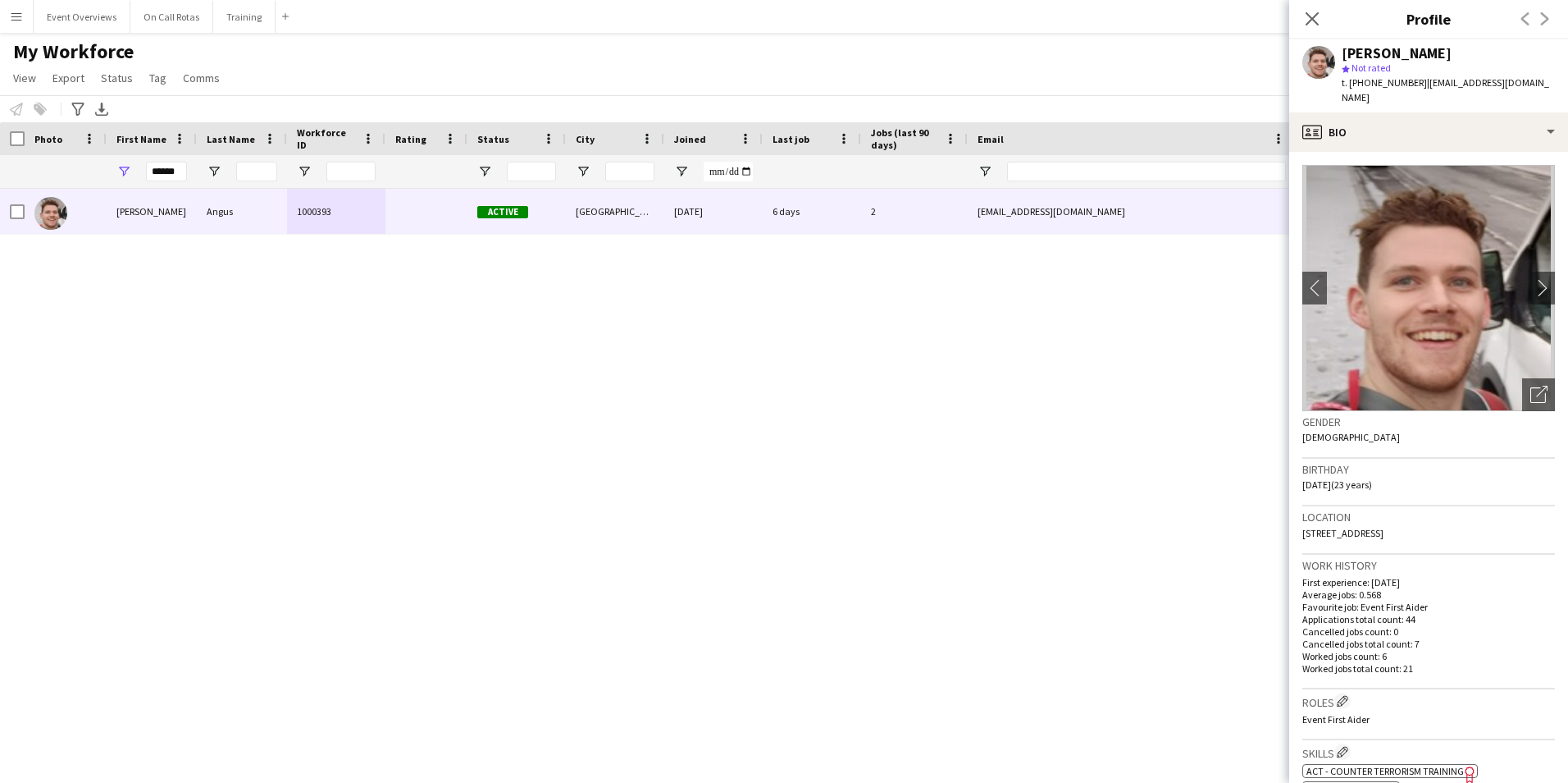
drag, startPoint x: 1449, startPoint y: 514, endPoint x: 1301, endPoint y: 518, distance: 148.1
click at [1301, 518] on app-crew-profile-bio "chevron-left chevron-right Open photos pop-in Gender Male Birthday 17-06-2002 (…" at bounding box center [1429, 467] width 279 height 631
click at [189, 173] on div "******" at bounding box center [151, 171] width 90 height 33
click at [179, 171] on input "******" at bounding box center [166, 171] width 41 height 20
type input "*"
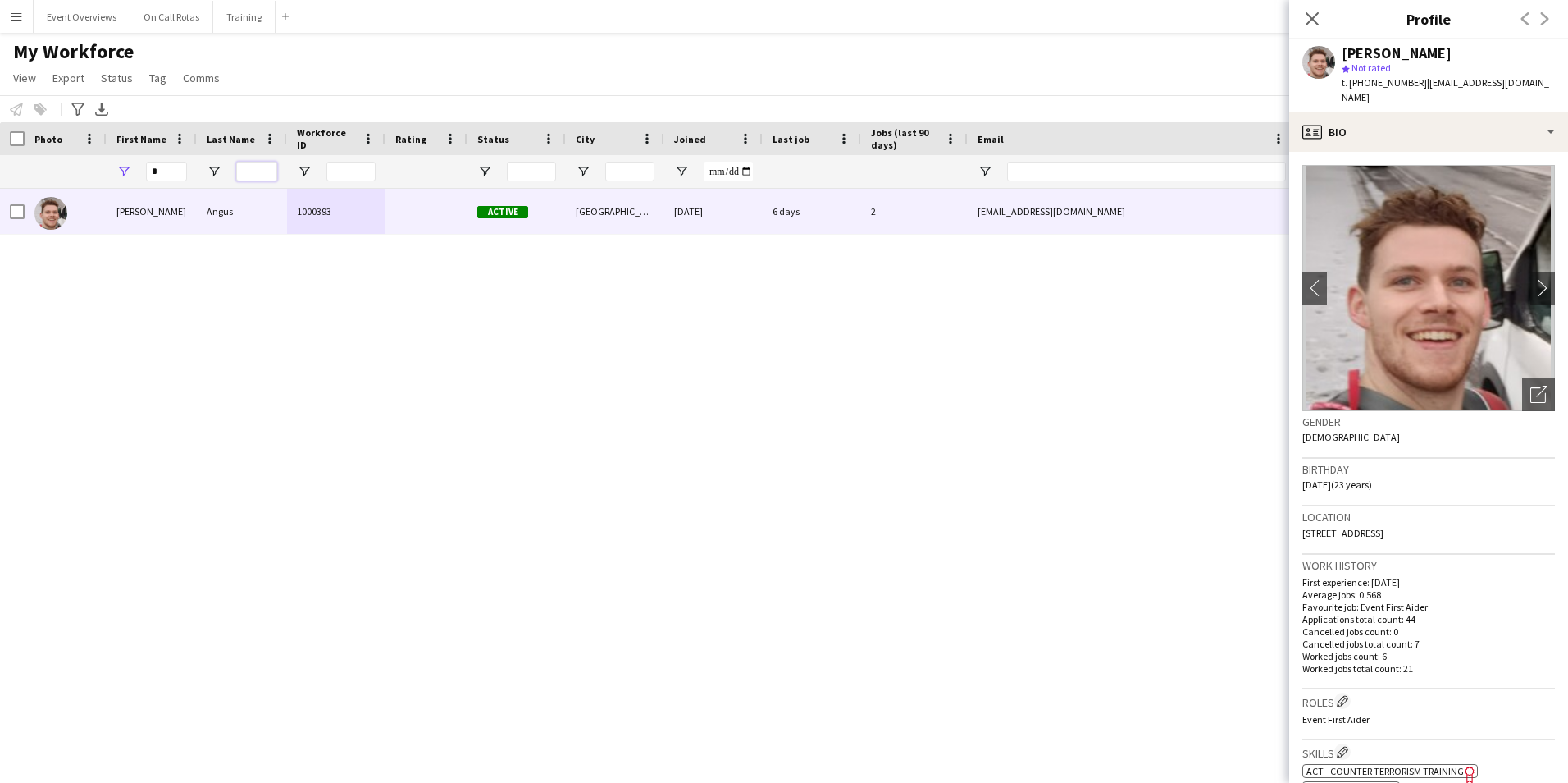
click at [247, 173] on input "Last Name Filter Input" at bounding box center [256, 171] width 41 height 20
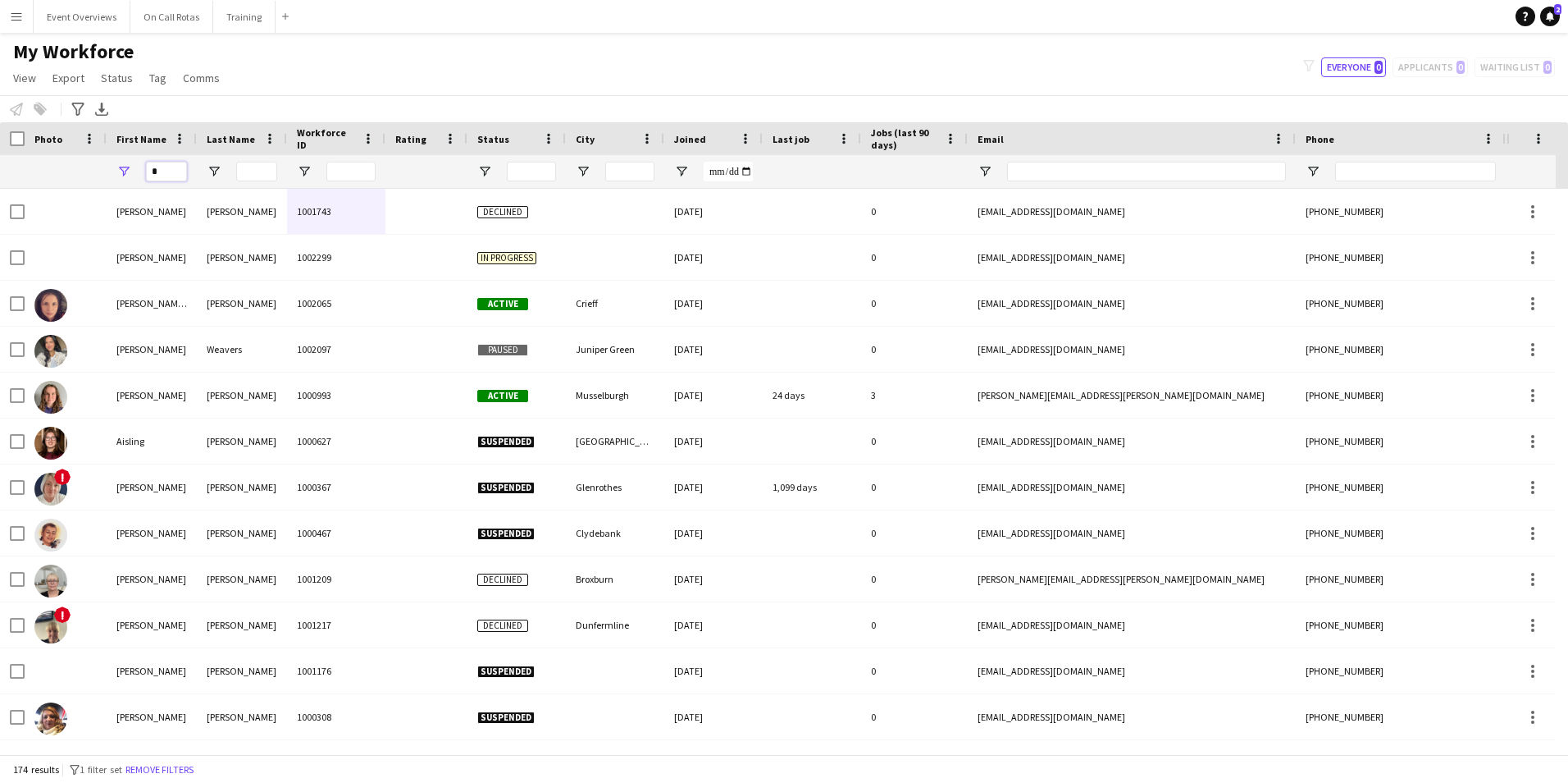
click at [175, 170] on input "*" at bounding box center [166, 171] width 41 height 20
click at [237, 169] on input "Last Name Filter Input" at bounding box center [256, 171] width 41 height 20
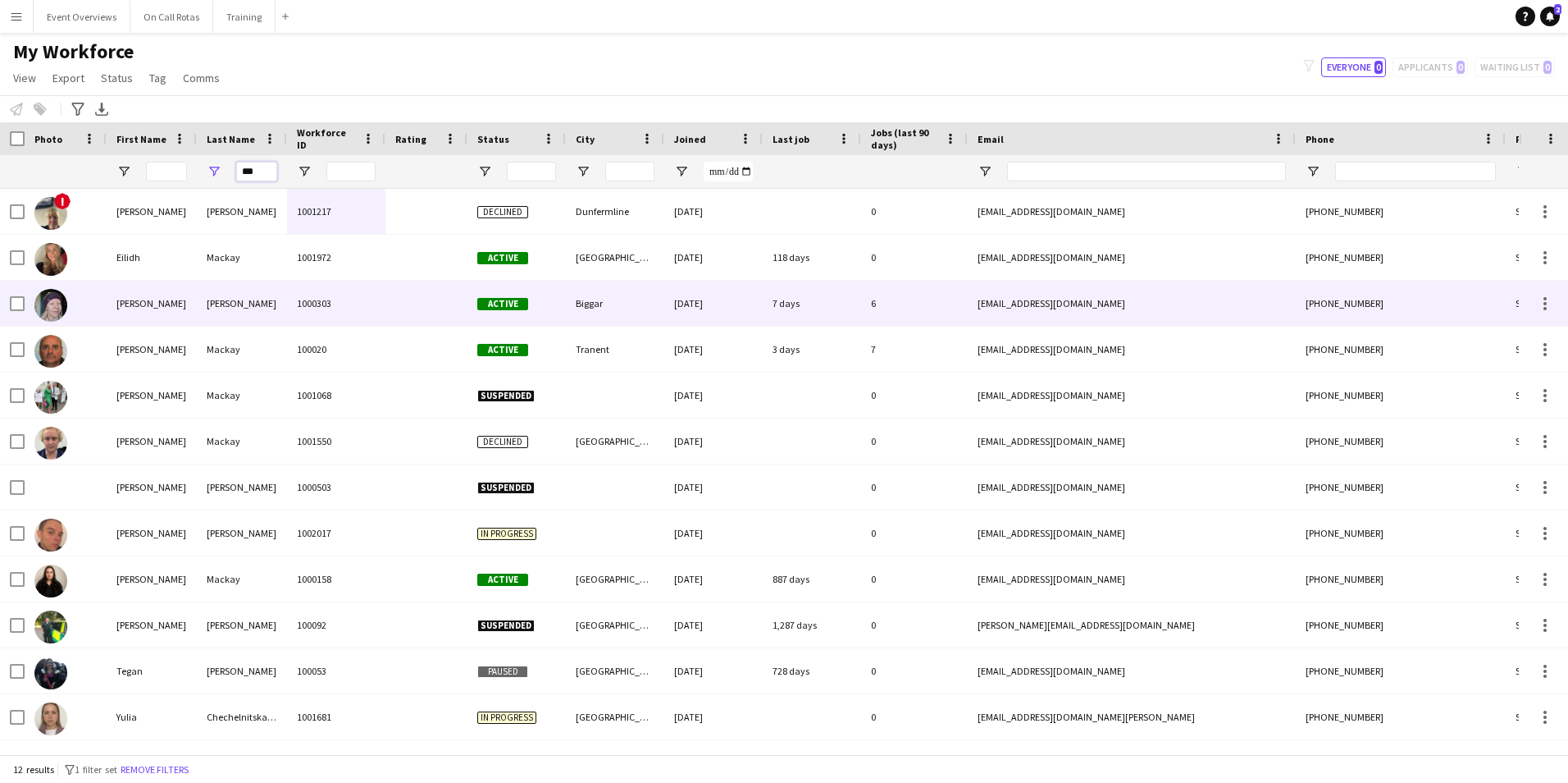
type input "***"
click at [231, 301] on div "Kay" at bounding box center [242, 304] width 90 height 46
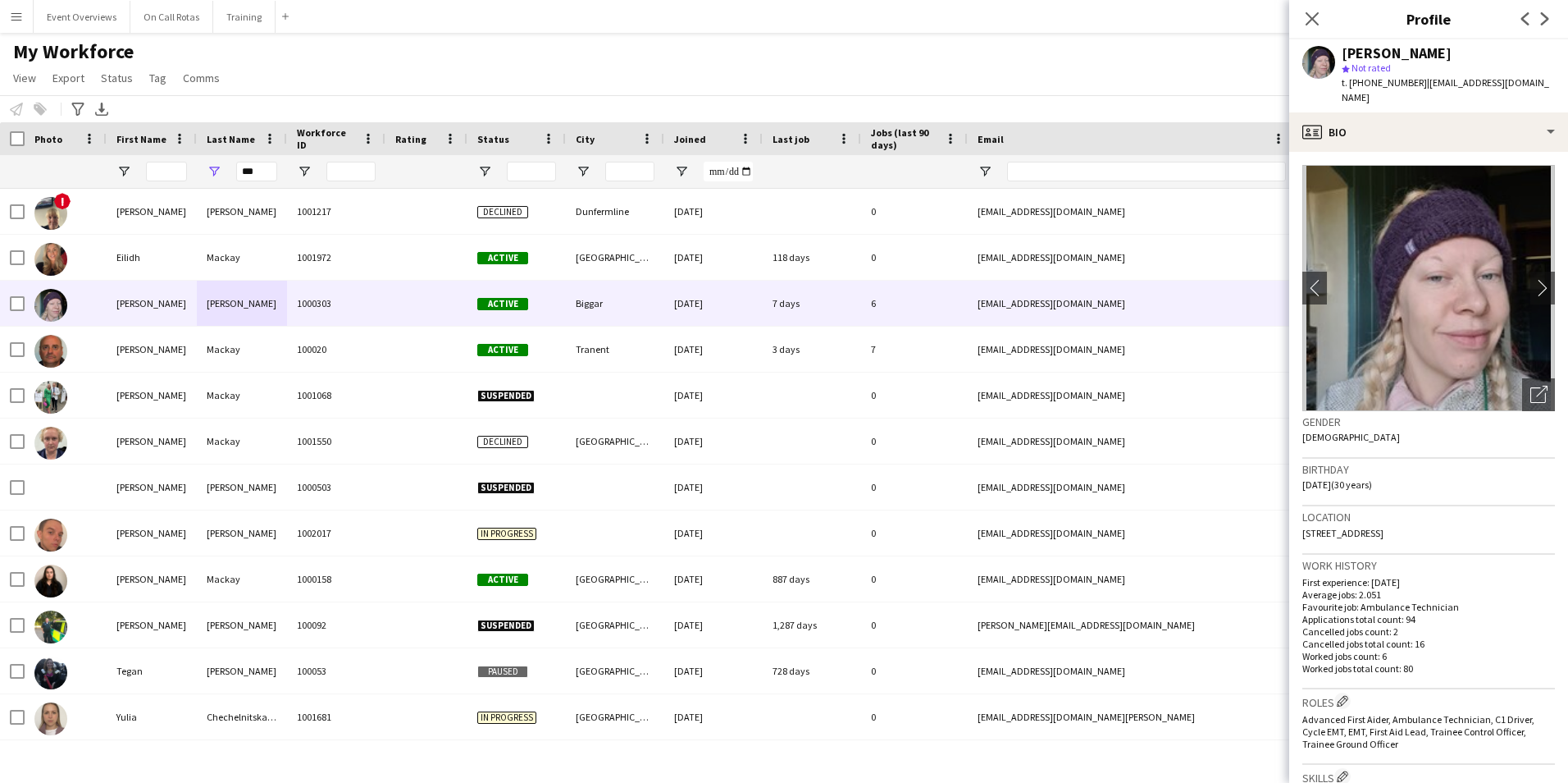
drag, startPoint x: 1446, startPoint y: 518, endPoint x: 1300, endPoint y: 525, distance: 146.2
click at [1300, 525] on app-crew-profile-bio "chevron-left chevron-right Open photos pop-in Gender Female Birthday 22-11-1994…" at bounding box center [1429, 467] width 279 height 631
click at [173, 170] on input "First Name Filter Input" at bounding box center [166, 171] width 41 height 20
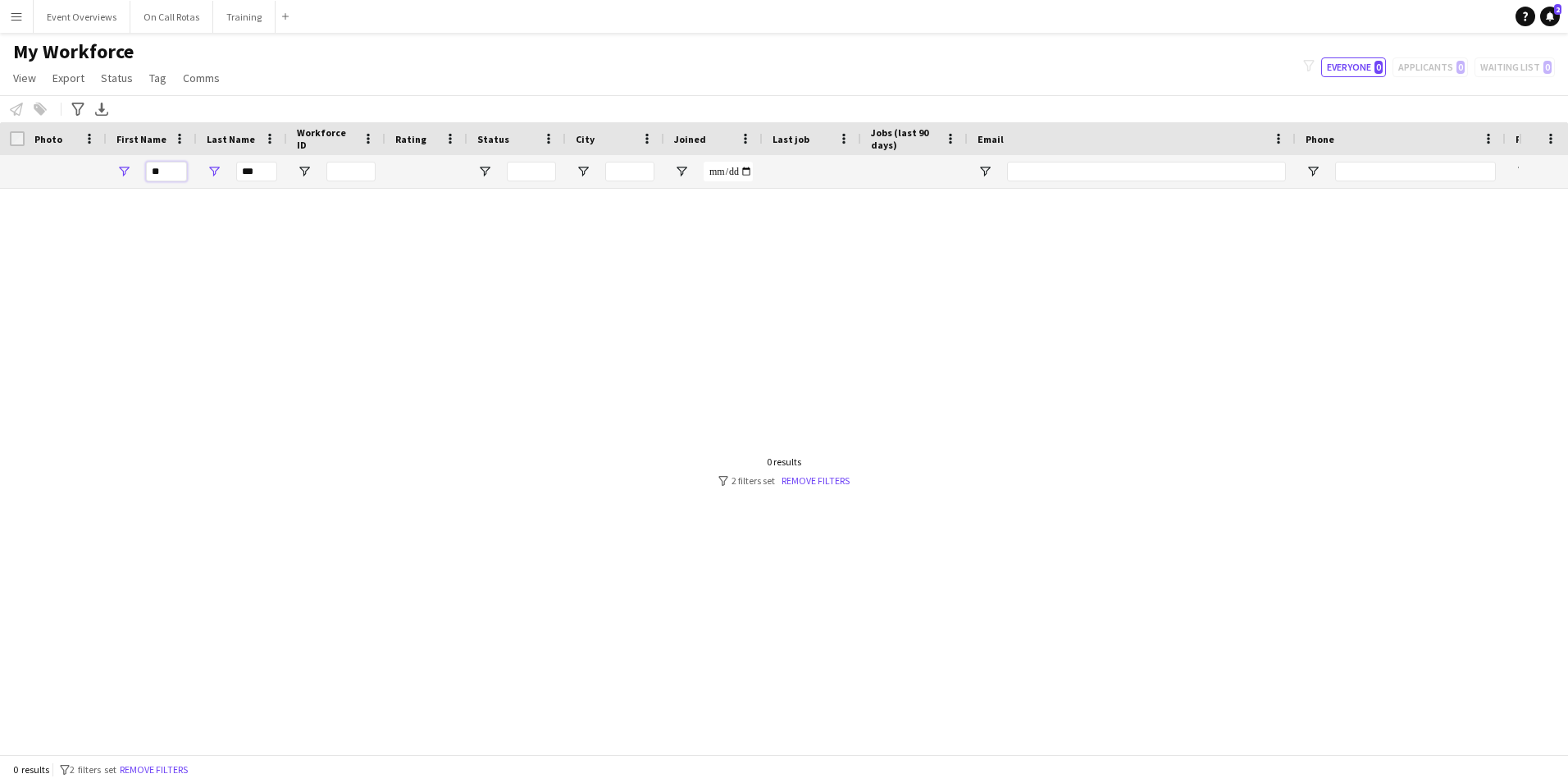
type input "*"
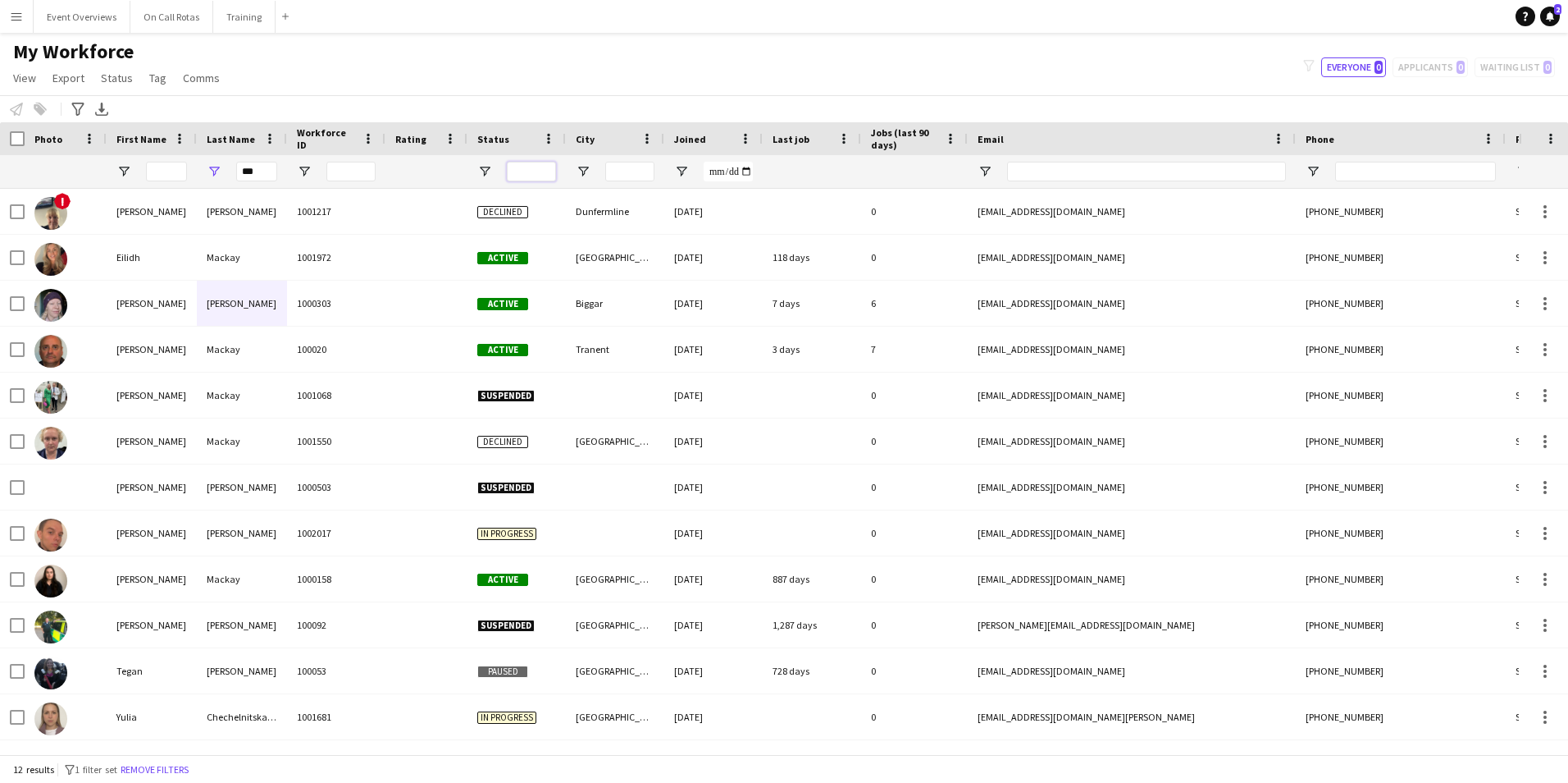
click at [509, 170] on input "Status Filter Input" at bounding box center [531, 171] width 49 height 20
click at [489, 172] on span "Open Filter Menu" at bounding box center [485, 172] width 15 height 15
drag, startPoint x: 266, startPoint y: 170, endPoint x: 235, endPoint y: 171, distance: 31.0
click at [235, 171] on div "***" at bounding box center [242, 171] width 90 height 33
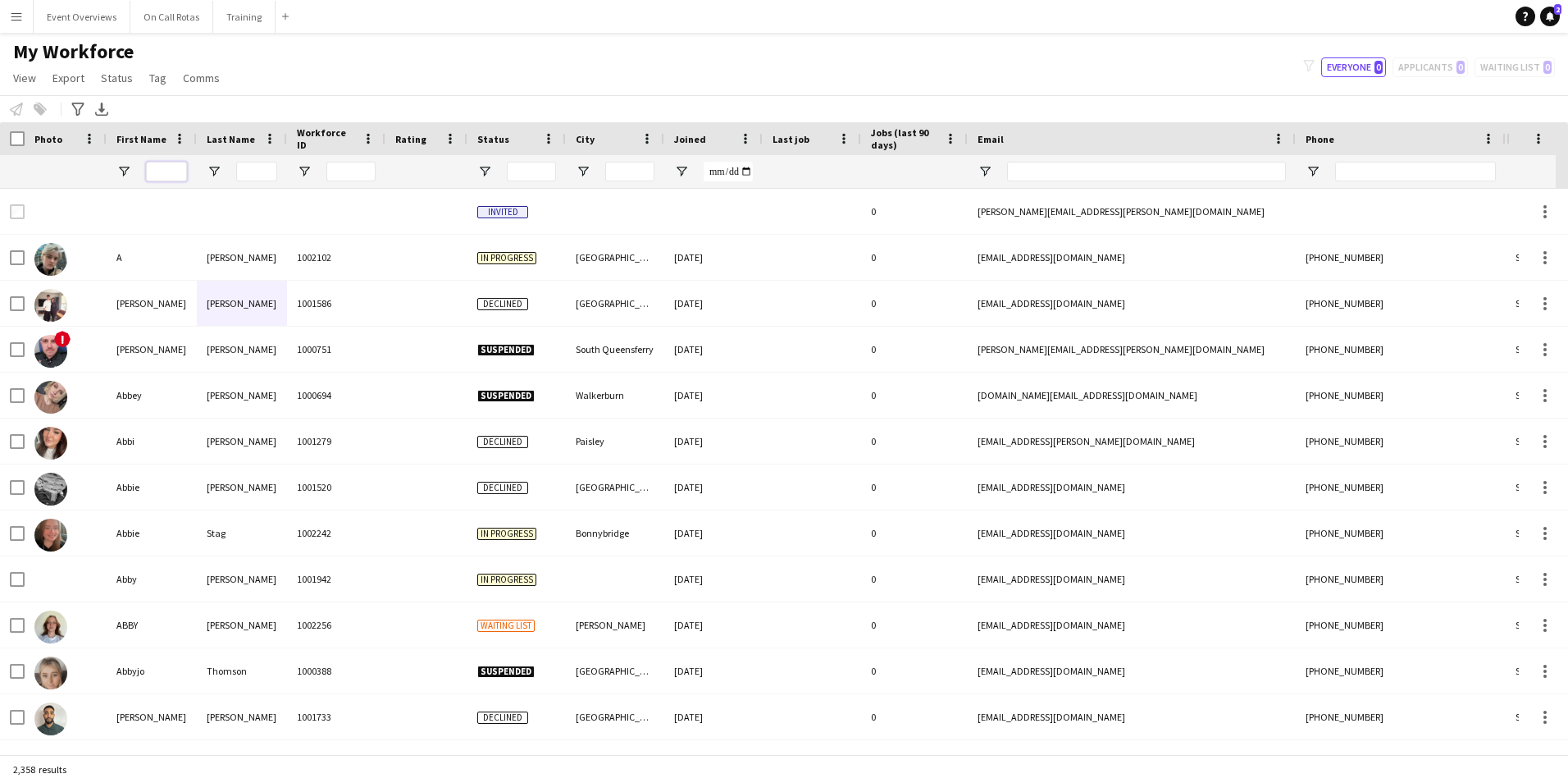
drag, startPoint x: 166, startPoint y: 177, endPoint x: 177, endPoint y: 175, distance: 11.2
click at [166, 177] on input "First Name Filter Input" at bounding box center [166, 171] width 41 height 20
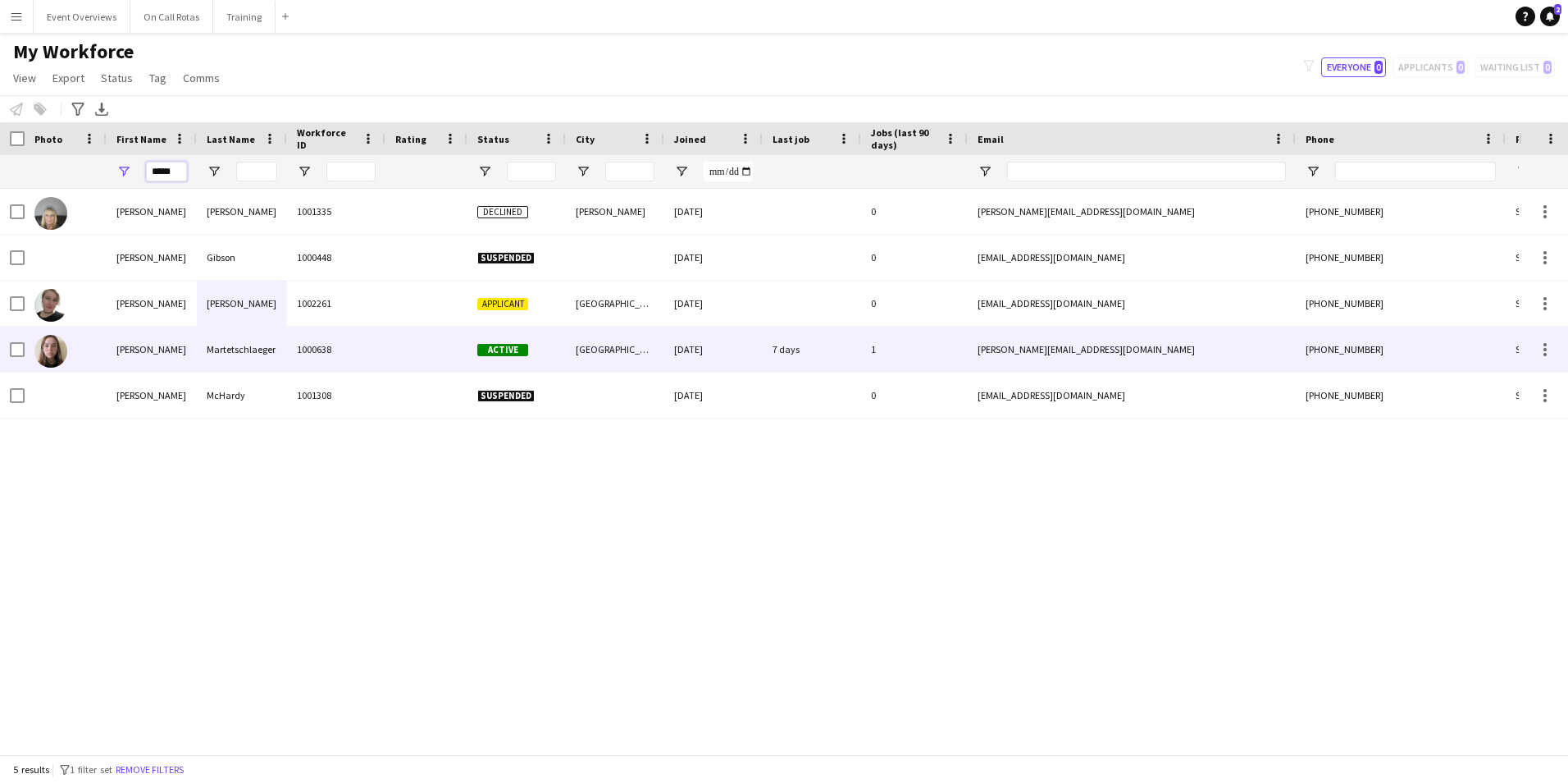
type input "*****"
click at [265, 350] on div "Martetschlaeger" at bounding box center [242, 349] width 90 height 46
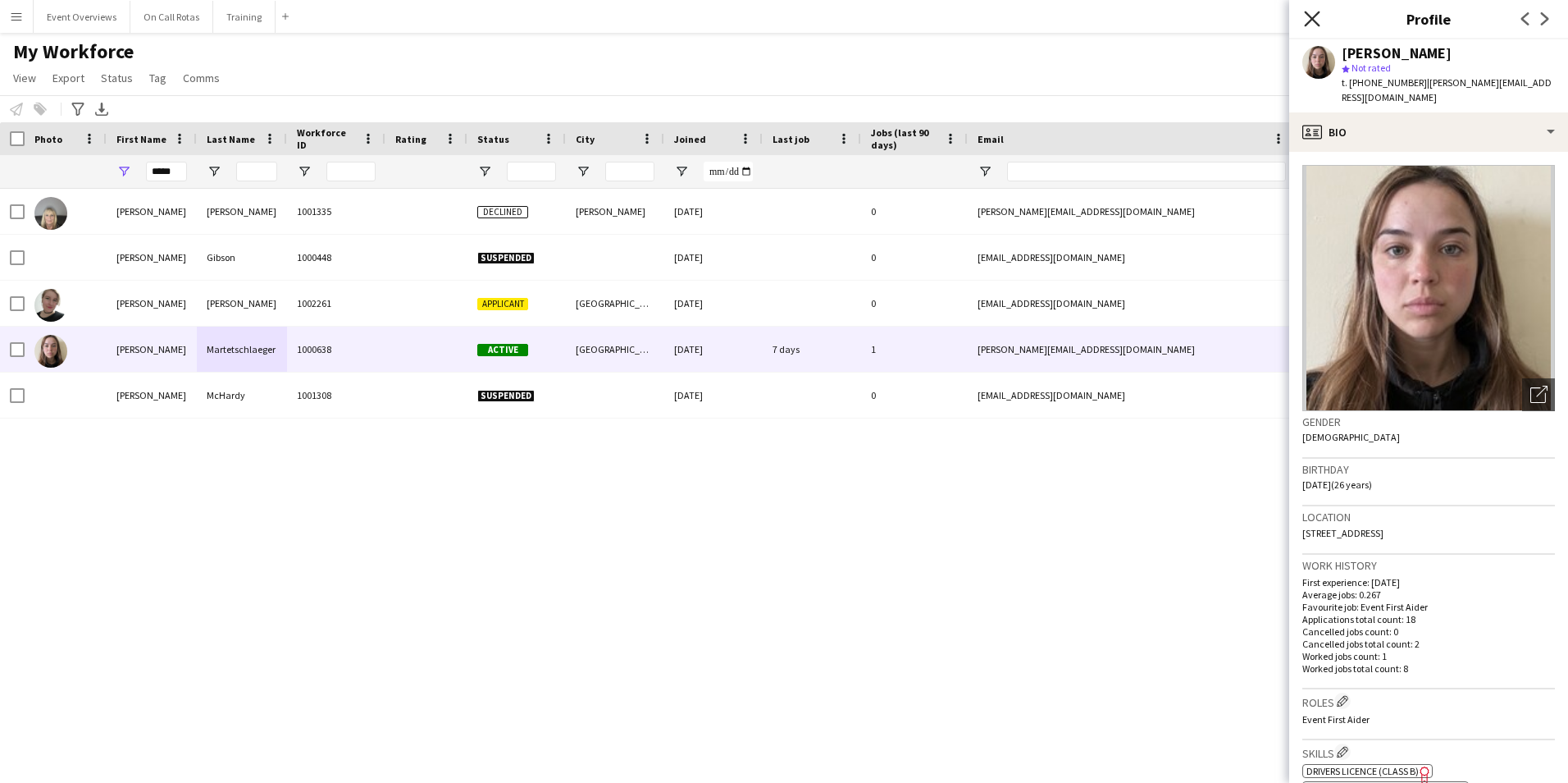
click at [1312, 15] on icon "Close pop-in" at bounding box center [1312, 18] width 15 height 15
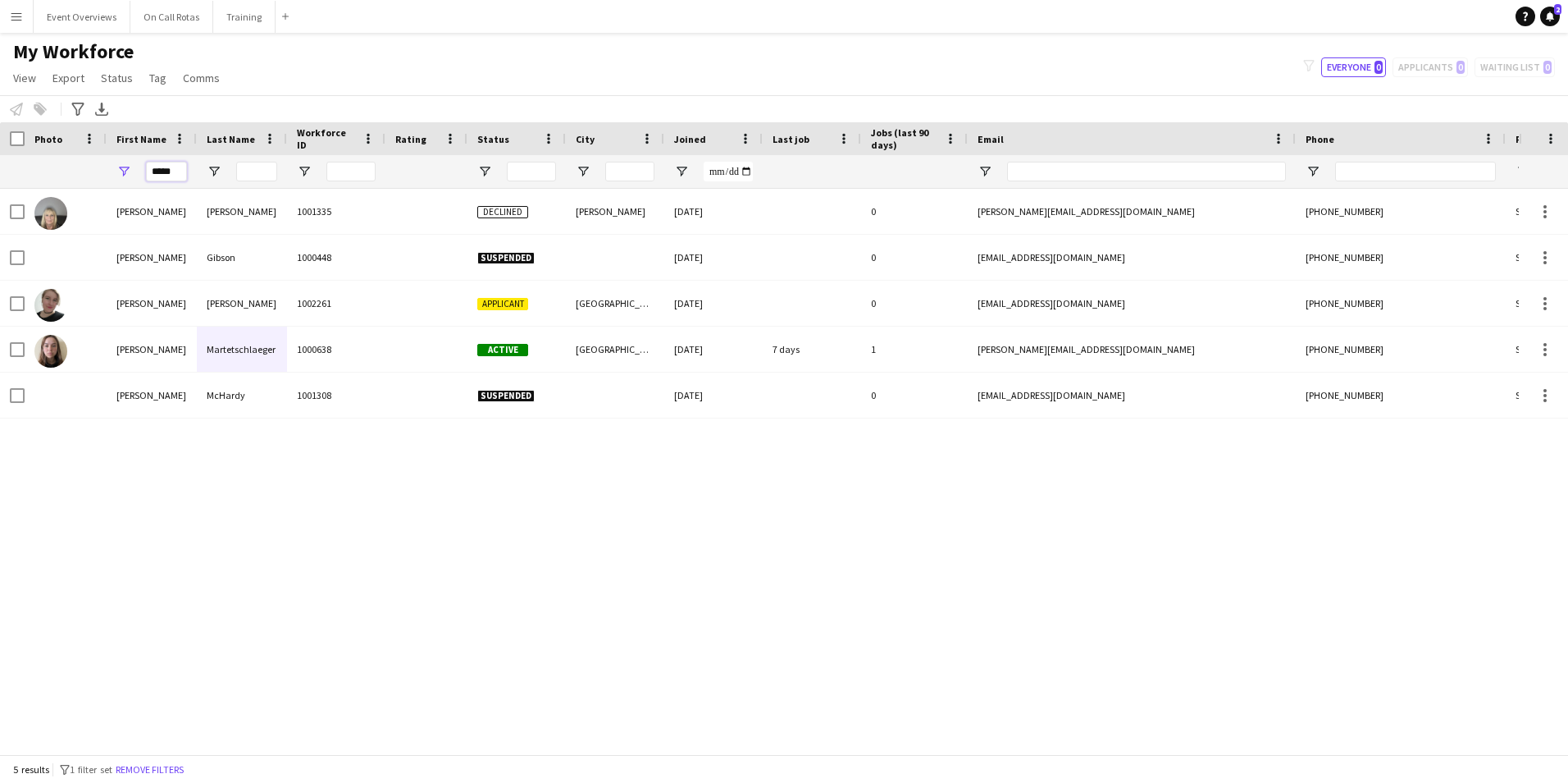
drag, startPoint x: 182, startPoint y: 177, endPoint x: 126, endPoint y: 184, distance: 56.4
click at [126, 184] on div "*****" at bounding box center [151, 171] width 90 height 33
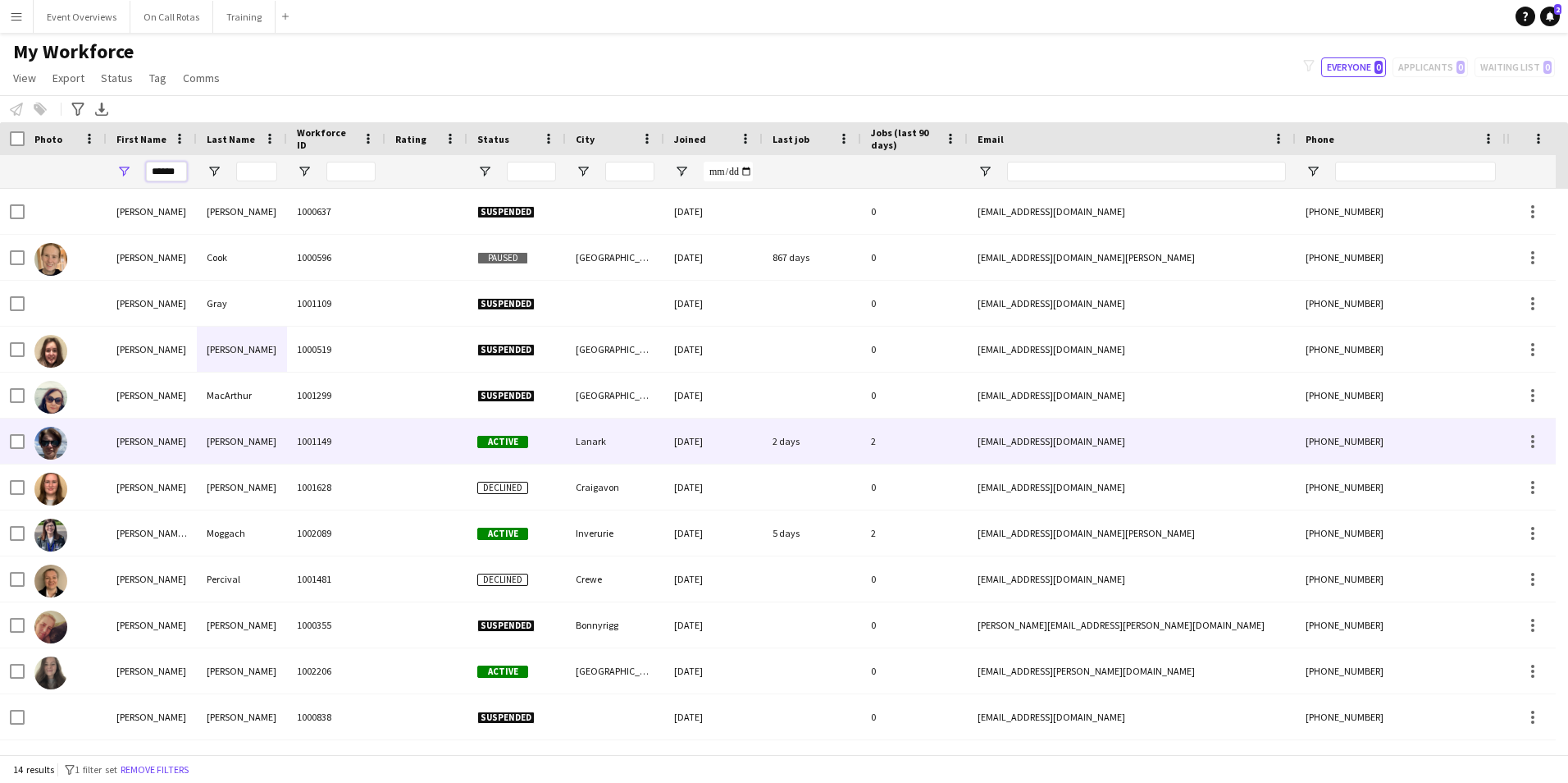
type input "******"
click at [255, 435] on div "Macleod" at bounding box center [242, 441] width 90 height 46
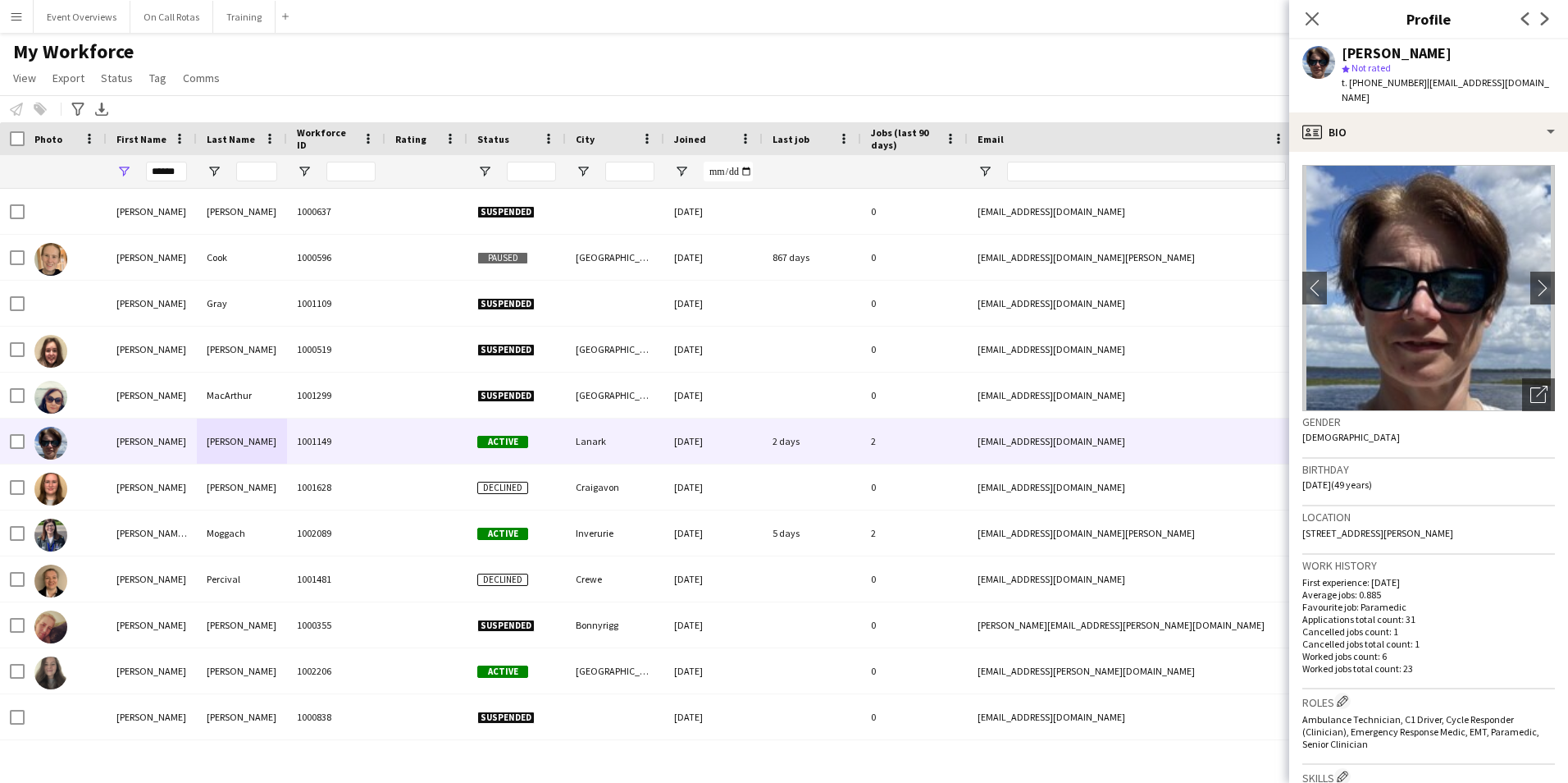
drag, startPoint x: 1485, startPoint y: 518, endPoint x: 1296, endPoint y: 519, distance: 189.0
click at [1296, 519] on app-crew-profile-bio "chevron-left chevron-right Open photos pop-in Gender Female Birthday 05-02-1976…" at bounding box center [1429, 467] width 279 height 631
drag, startPoint x: 182, startPoint y: 174, endPoint x: 126, endPoint y: 184, distance: 56.9
click at [126, 184] on div "******" at bounding box center [151, 171] width 90 height 33
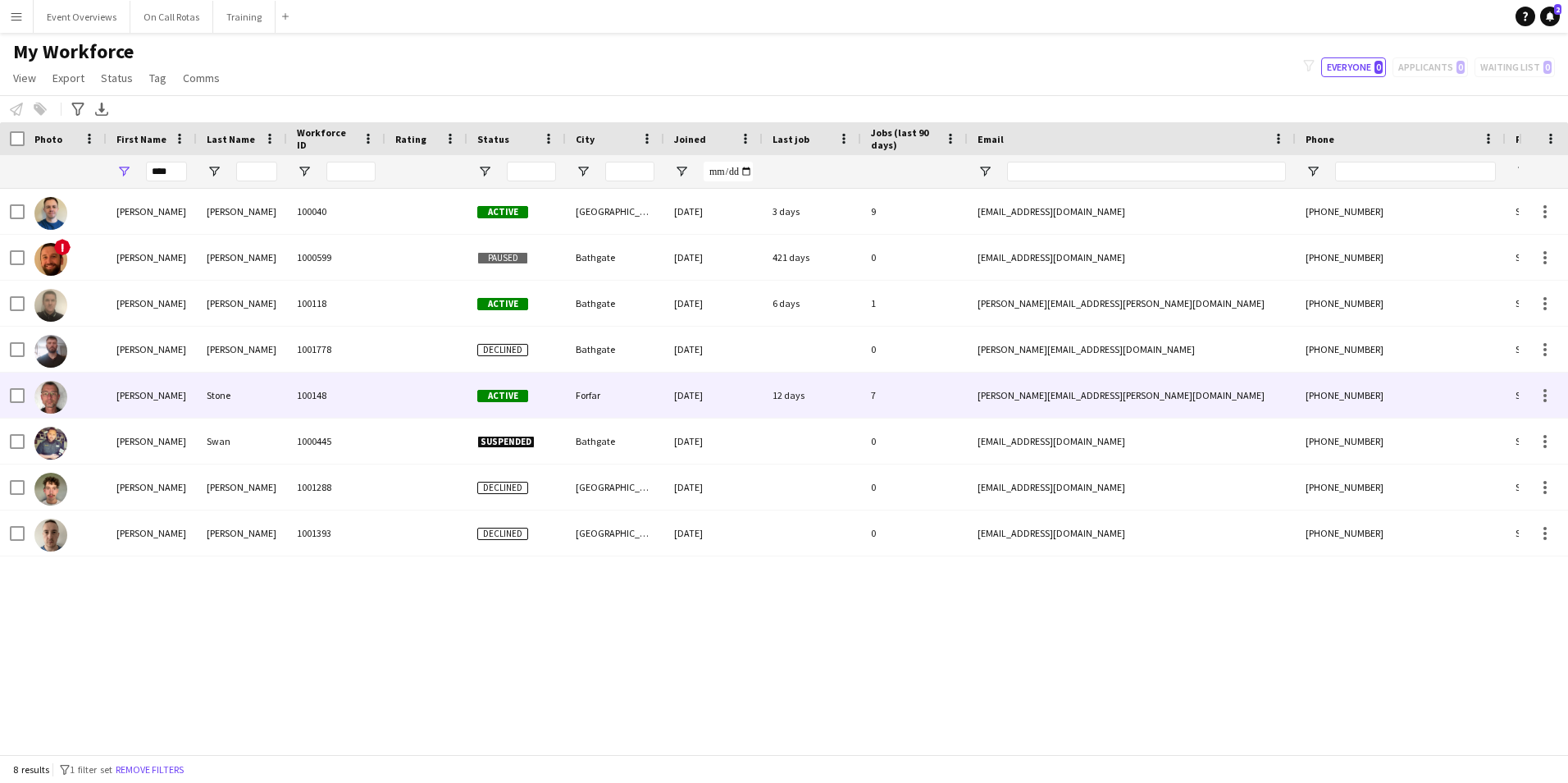
click at [212, 401] on div "Stone" at bounding box center [242, 396] width 90 height 46
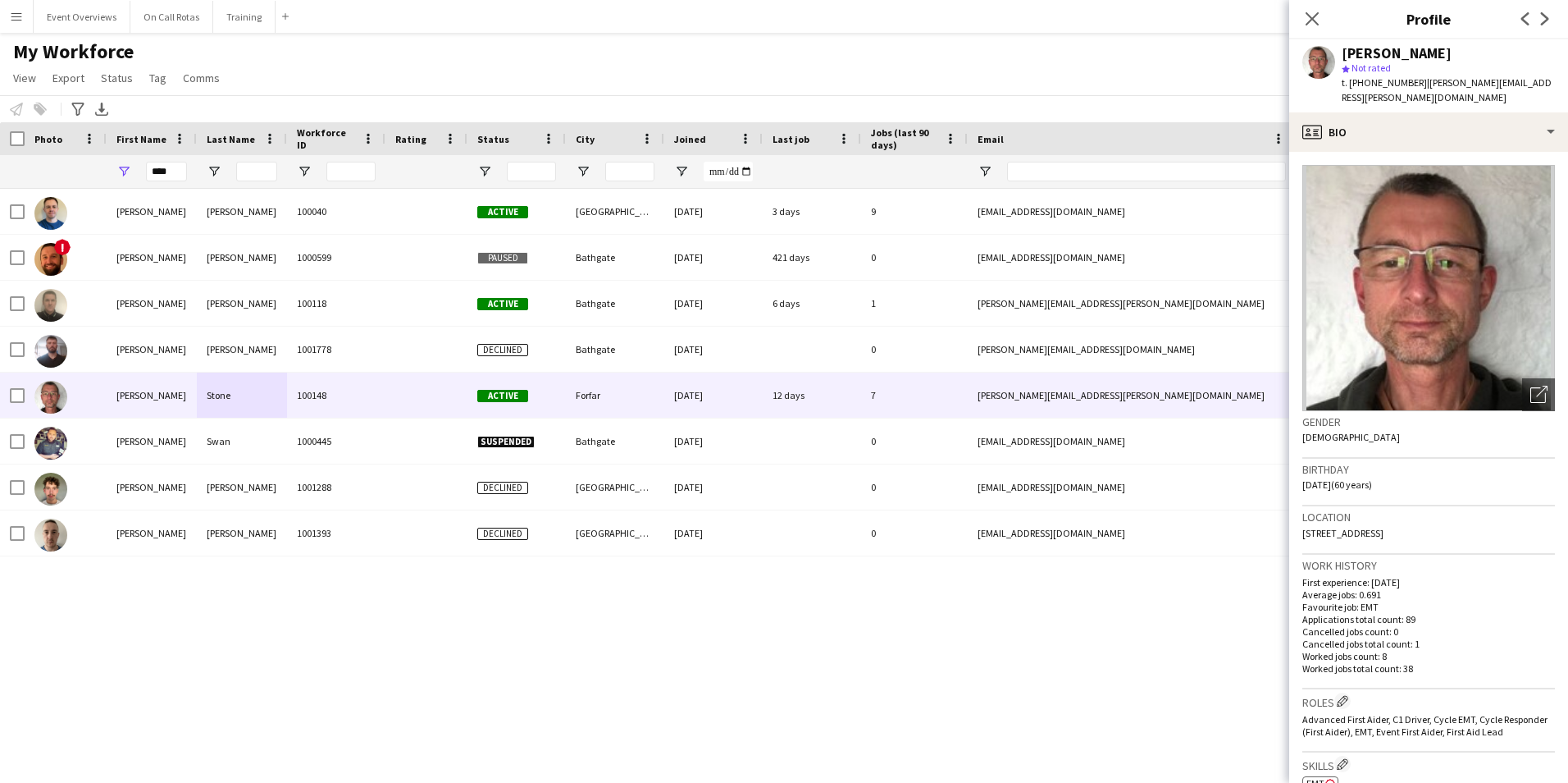
drag, startPoint x: 1481, startPoint y: 514, endPoint x: 1302, endPoint y: 522, distance: 179.2
click at [1302, 522] on div "Location 1 Balgownie Farm, Eassie, Forfar, DD8 1SF" at bounding box center [1429, 531] width 252 height 47
click at [180, 164] on input "****" at bounding box center [166, 171] width 41 height 20
type input "*"
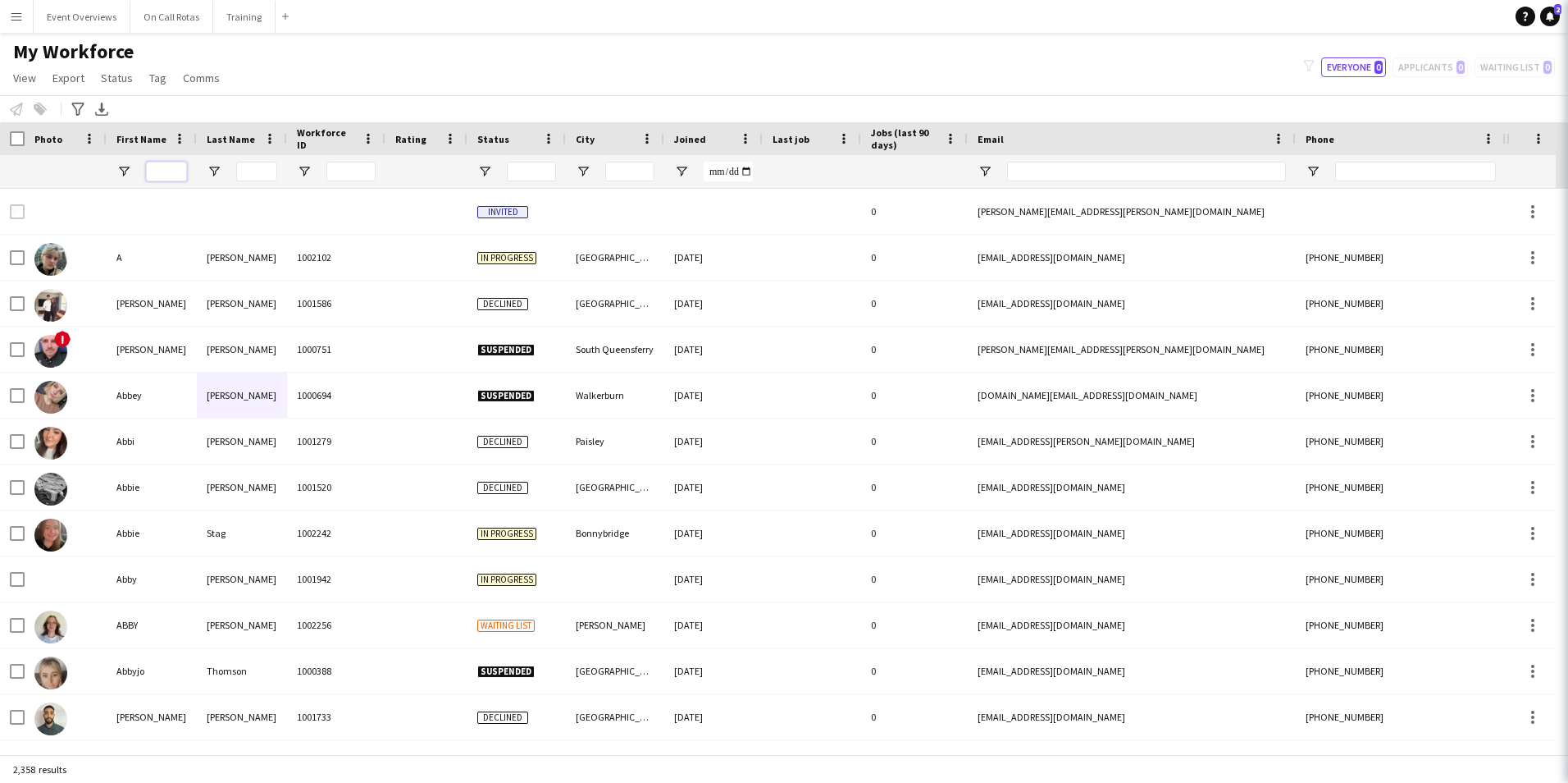
type input "*"
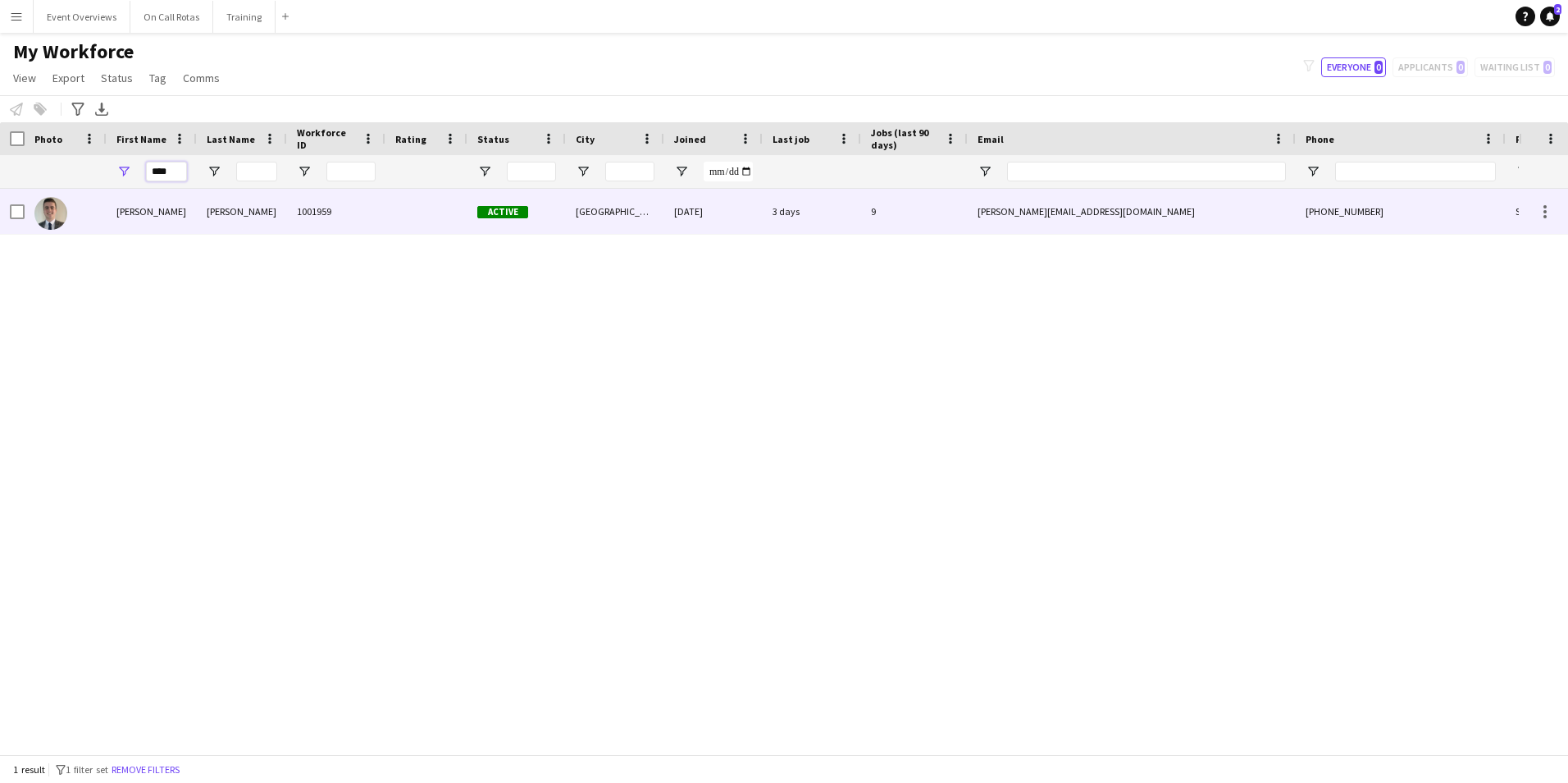
type input "****"
click at [185, 212] on div "Yann" at bounding box center [151, 212] width 90 height 46
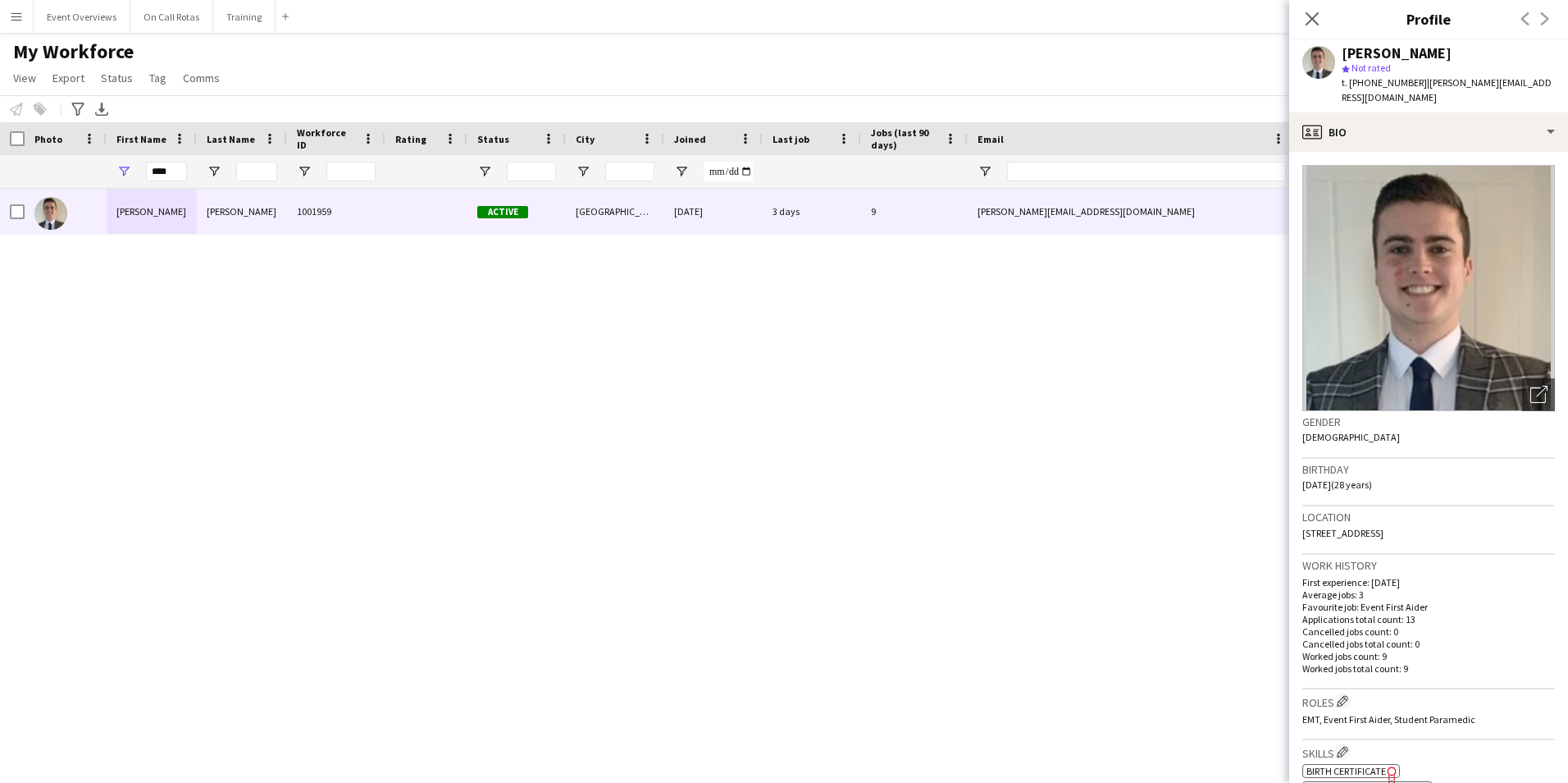
drag, startPoint x: 1483, startPoint y: 516, endPoint x: 1298, endPoint y: 515, distance: 185.0
click at [1298, 515] on app-crew-profile-bio "Open photos pop-in Gender Male Birthday 30-01-1997 (28 years) Location 10 Goodh…" at bounding box center [1429, 467] width 279 height 631
click at [12, 15] on app-icon "Menu" at bounding box center [16, 16] width 13 height 13
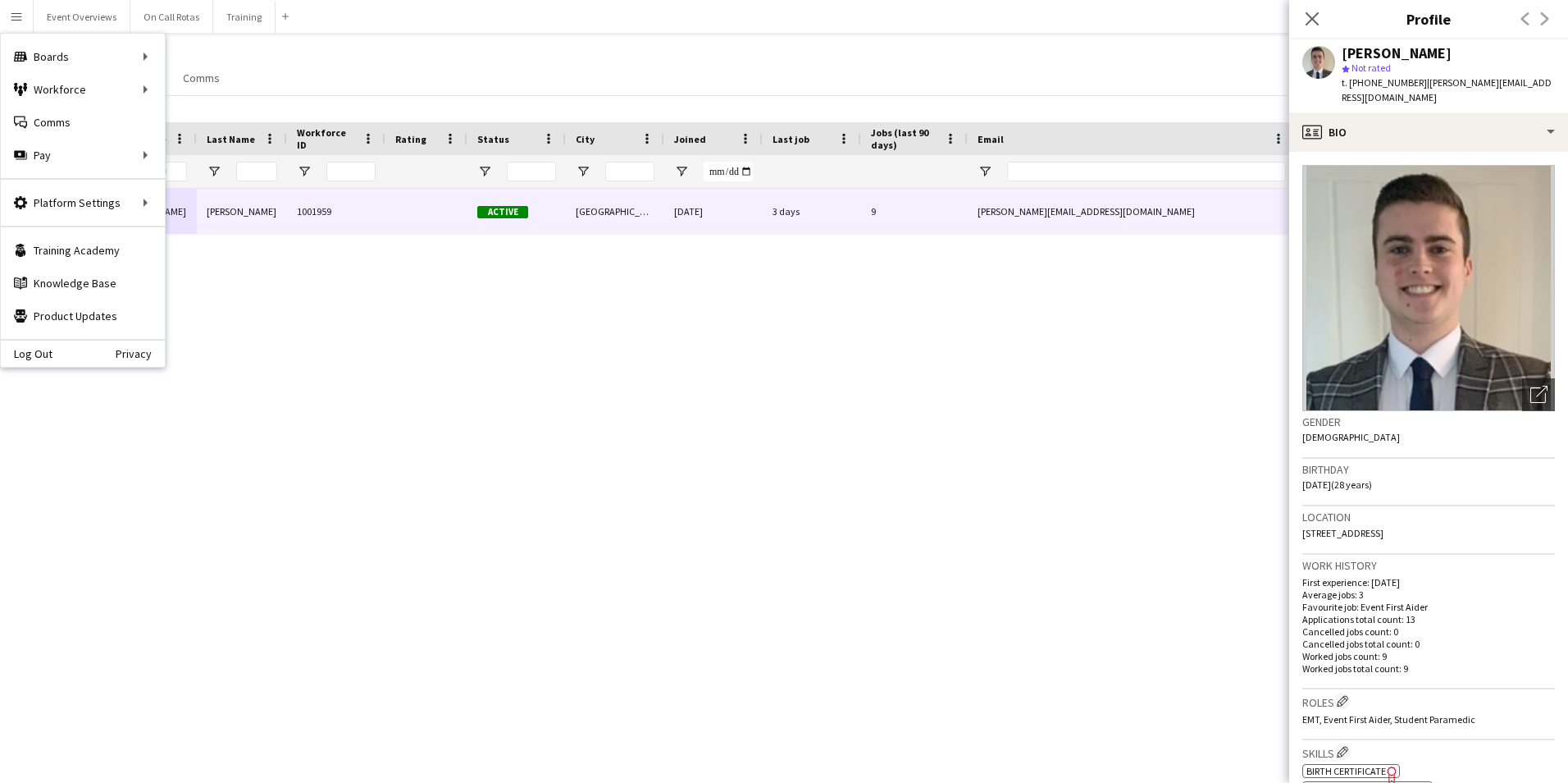
click at [373, 380] on div "Yann Cameron 1001959 Active Aberdeen 08-11-2024 3 days 9 yann.cameron@hotmail.c…" at bounding box center [760, 465] width 1520 height 553
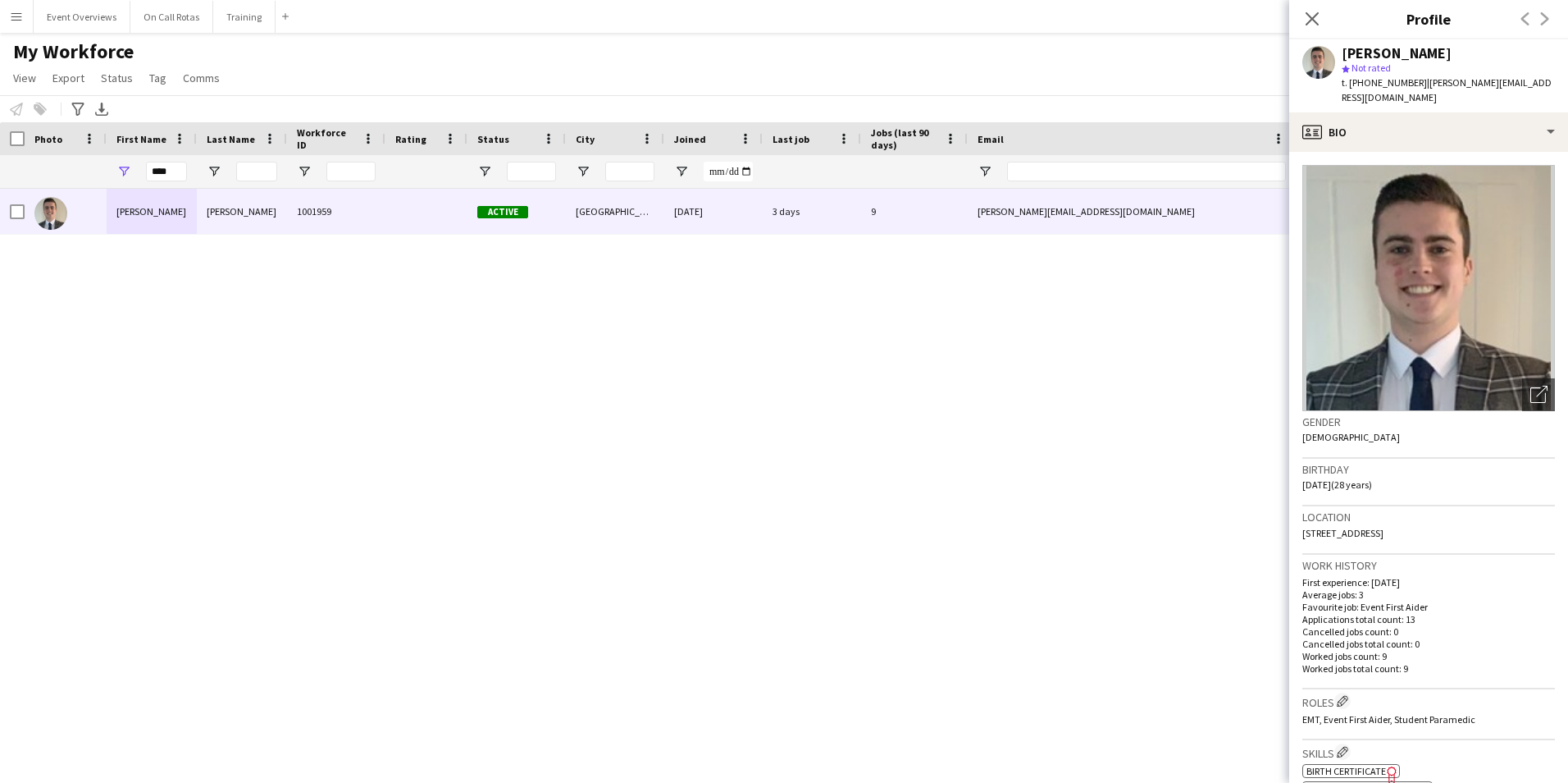
drag, startPoint x: 188, startPoint y: 170, endPoint x: 136, endPoint y: 170, distance: 52.0
click at [136, 170] on div "****" at bounding box center [151, 171] width 90 height 33
drag, startPoint x: 177, startPoint y: 170, endPoint x: 128, endPoint y: 173, distance: 49.1
click at [128, 173] on div "****" at bounding box center [151, 171] width 90 height 33
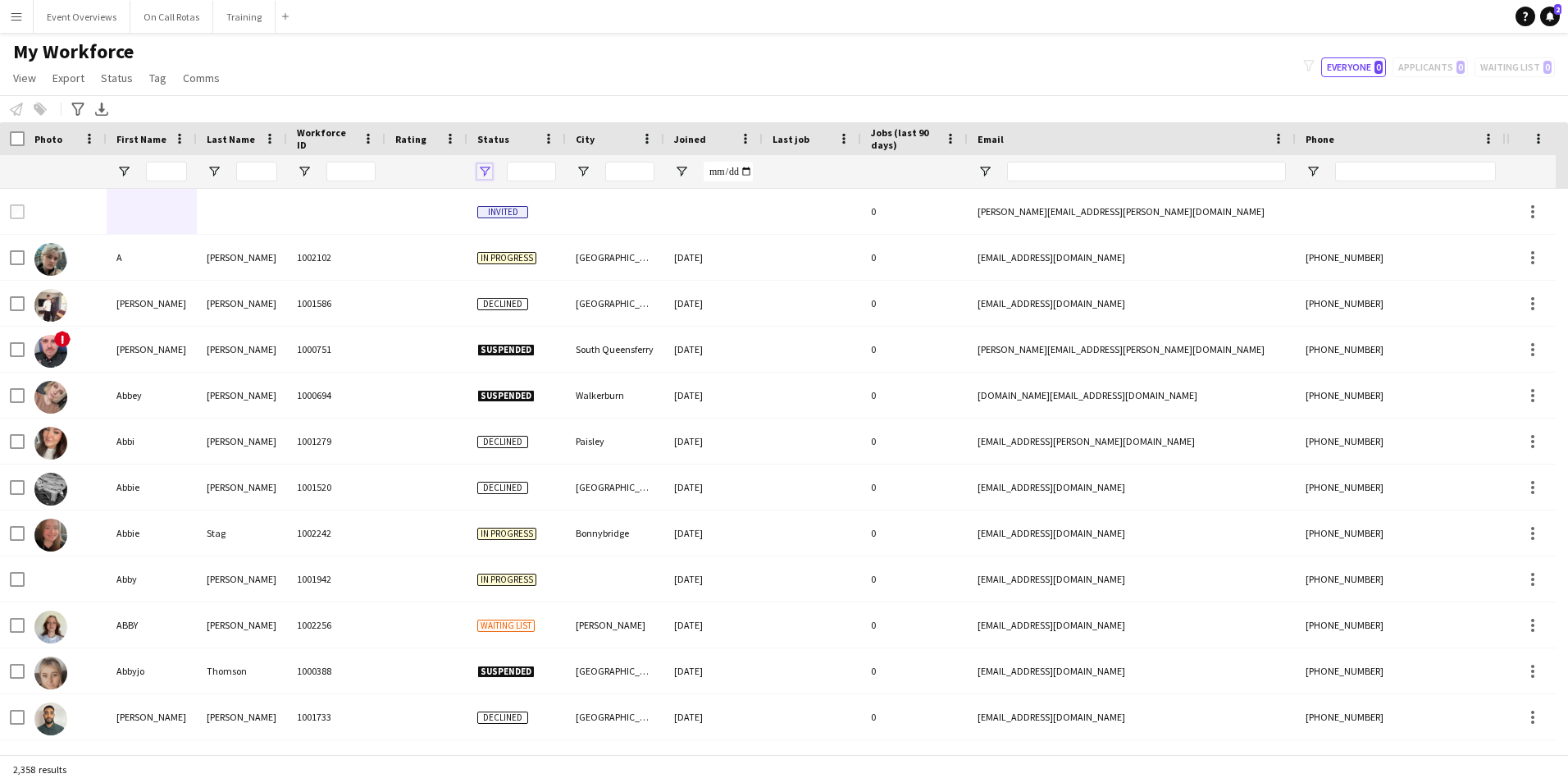
click at [479, 166] on span "Open Filter Menu" at bounding box center [485, 172] width 15 height 15
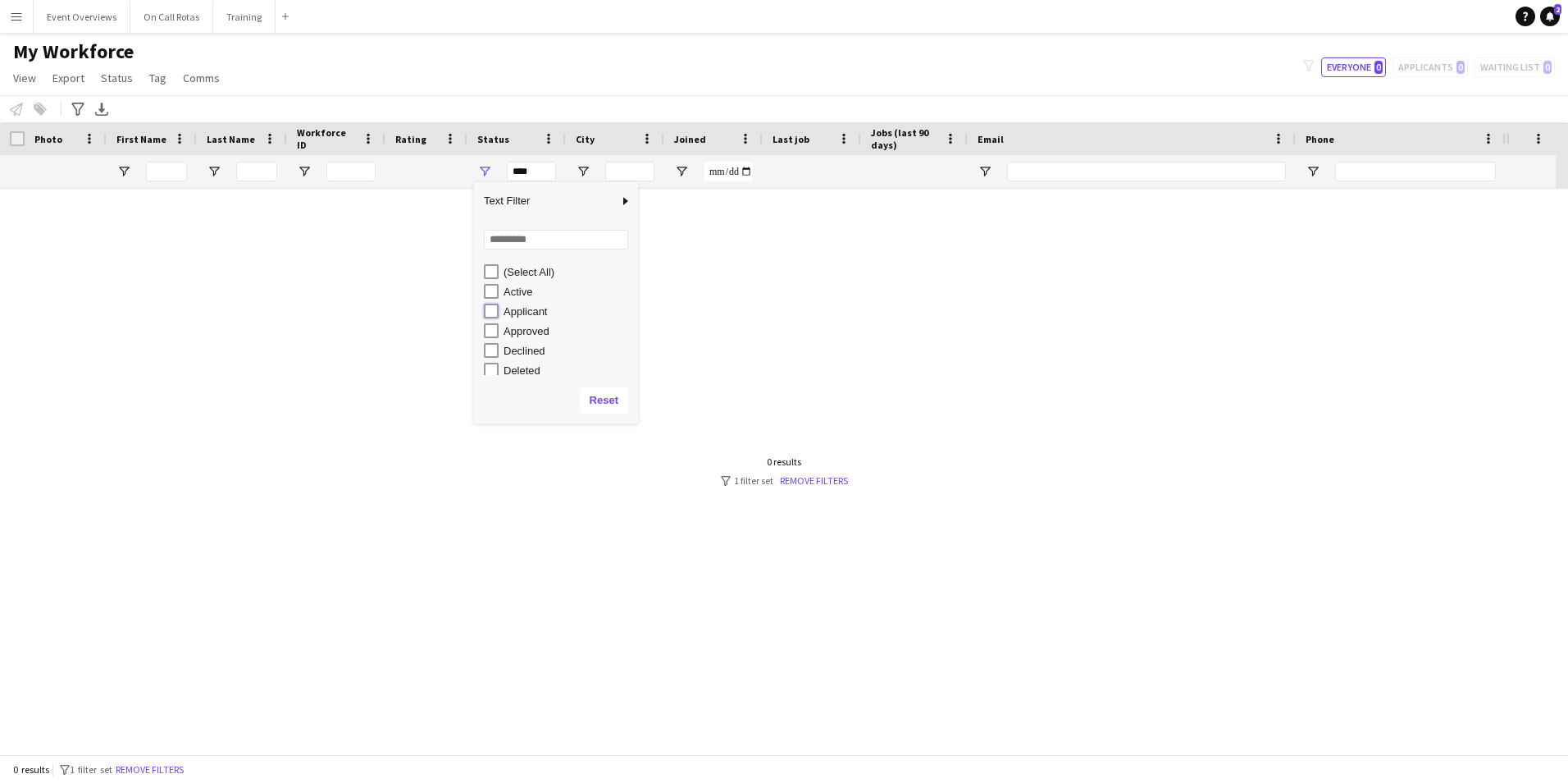
type input "**********"
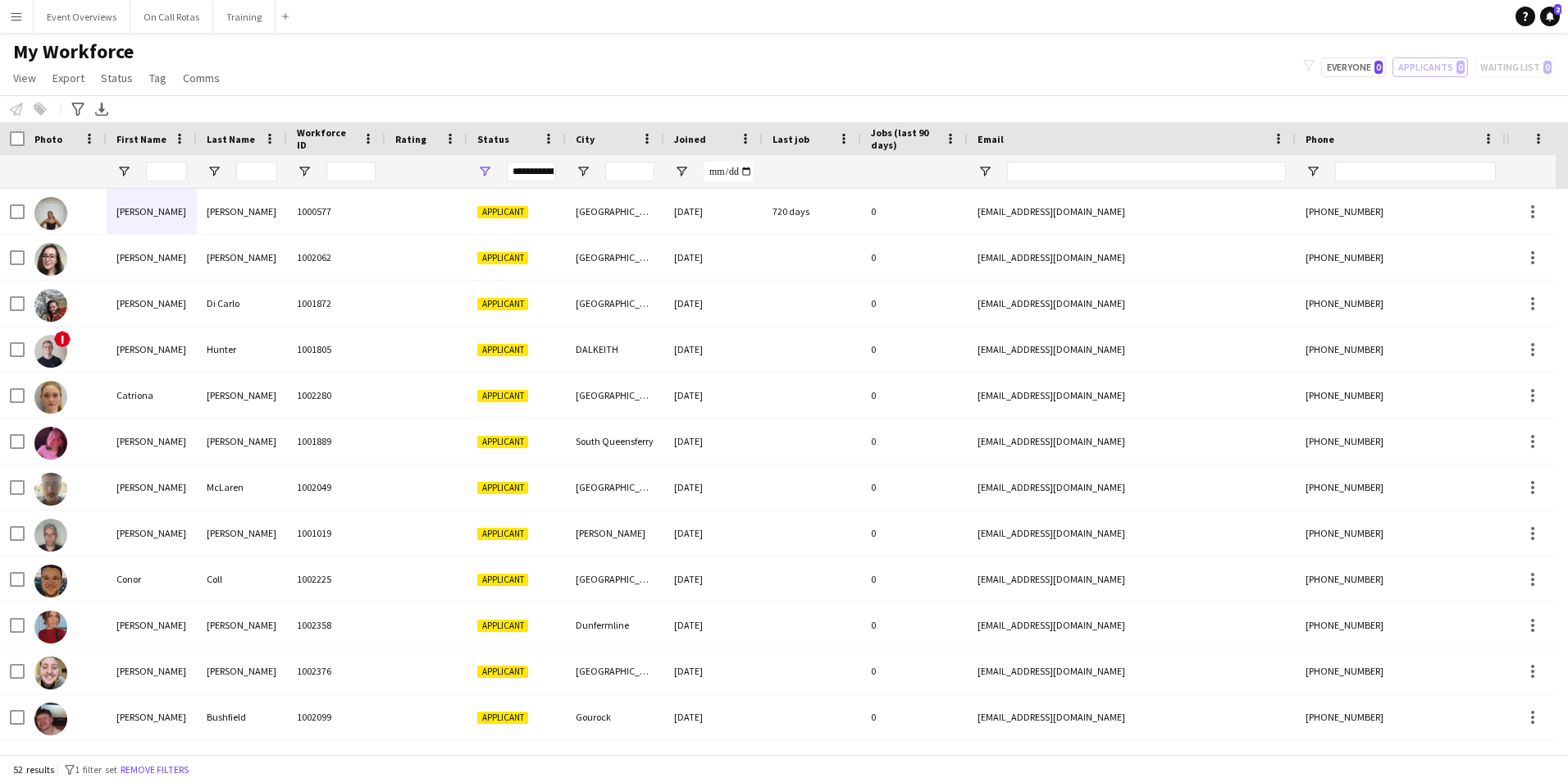
click at [719, 33] on main "My Workforce View Views Default view Active Staff Applications - First Aider Ap…" at bounding box center [784, 397] width 1568 height 728
click at [709, 137] on div "Joined" at bounding box center [704, 139] width 59 height 25
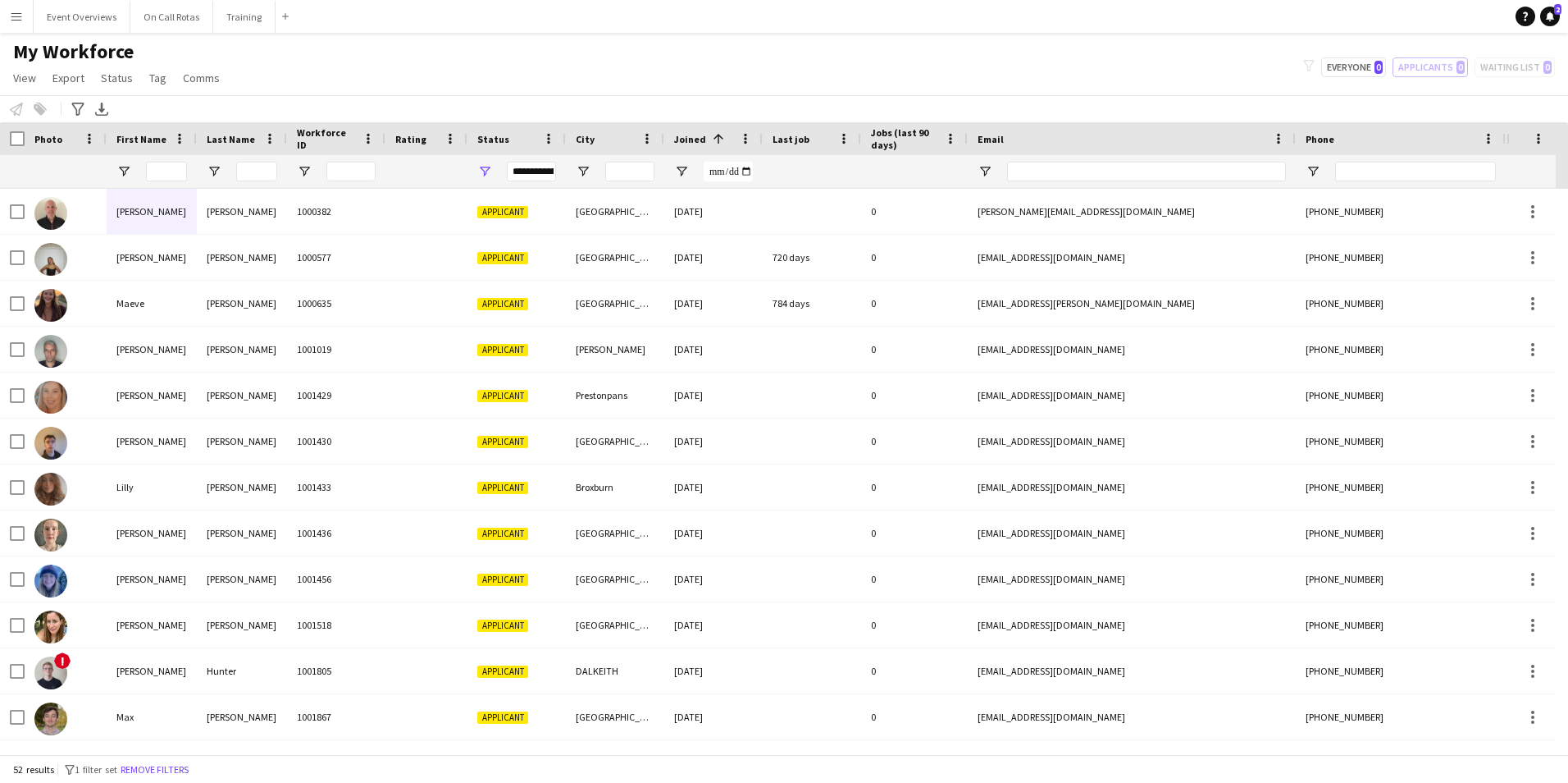
click at [711, 137] on span at bounding box center [719, 139] width 15 height 15
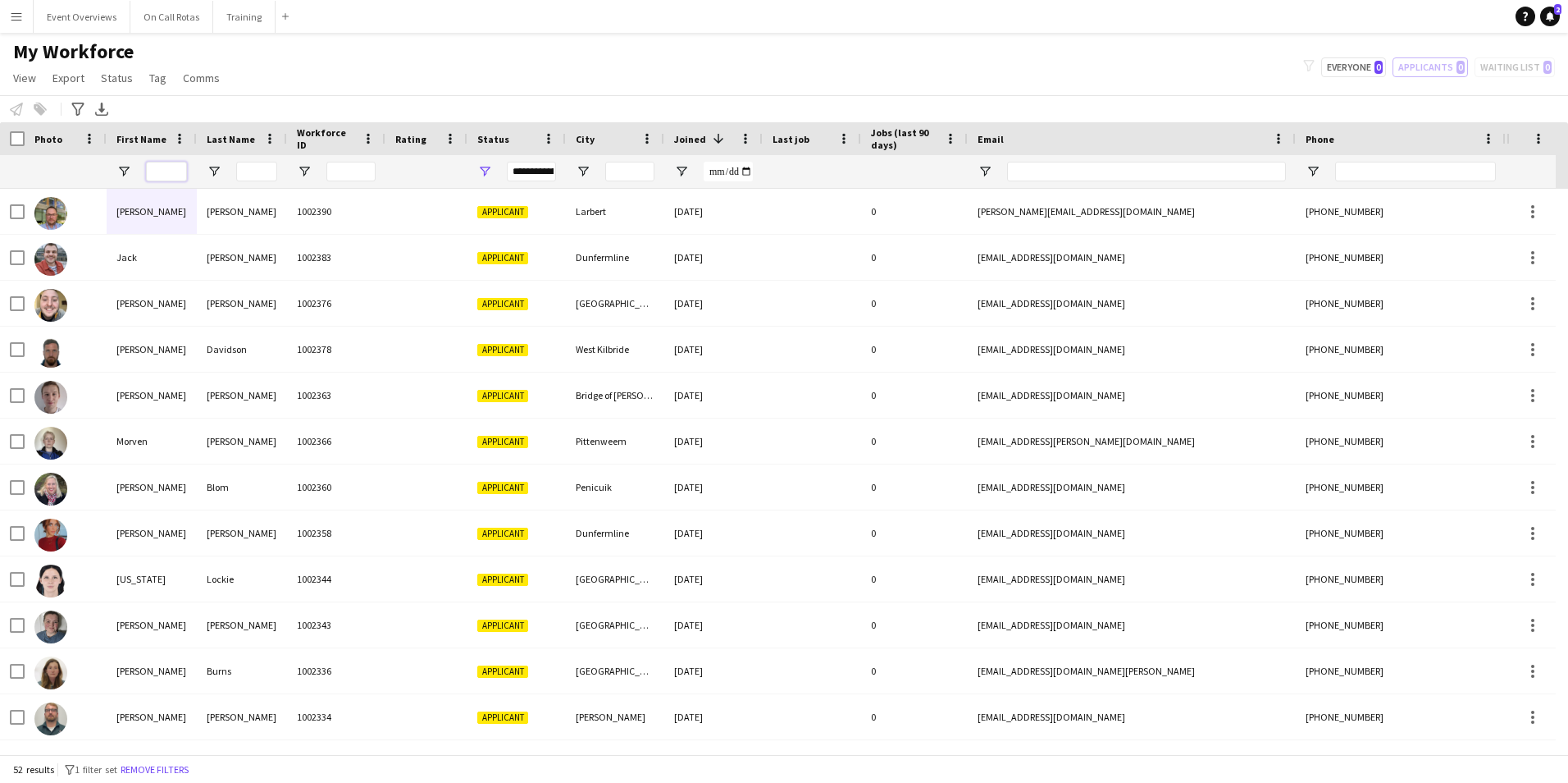
click at [180, 167] on input "First Name Filter Input" at bounding box center [166, 171] width 41 height 20
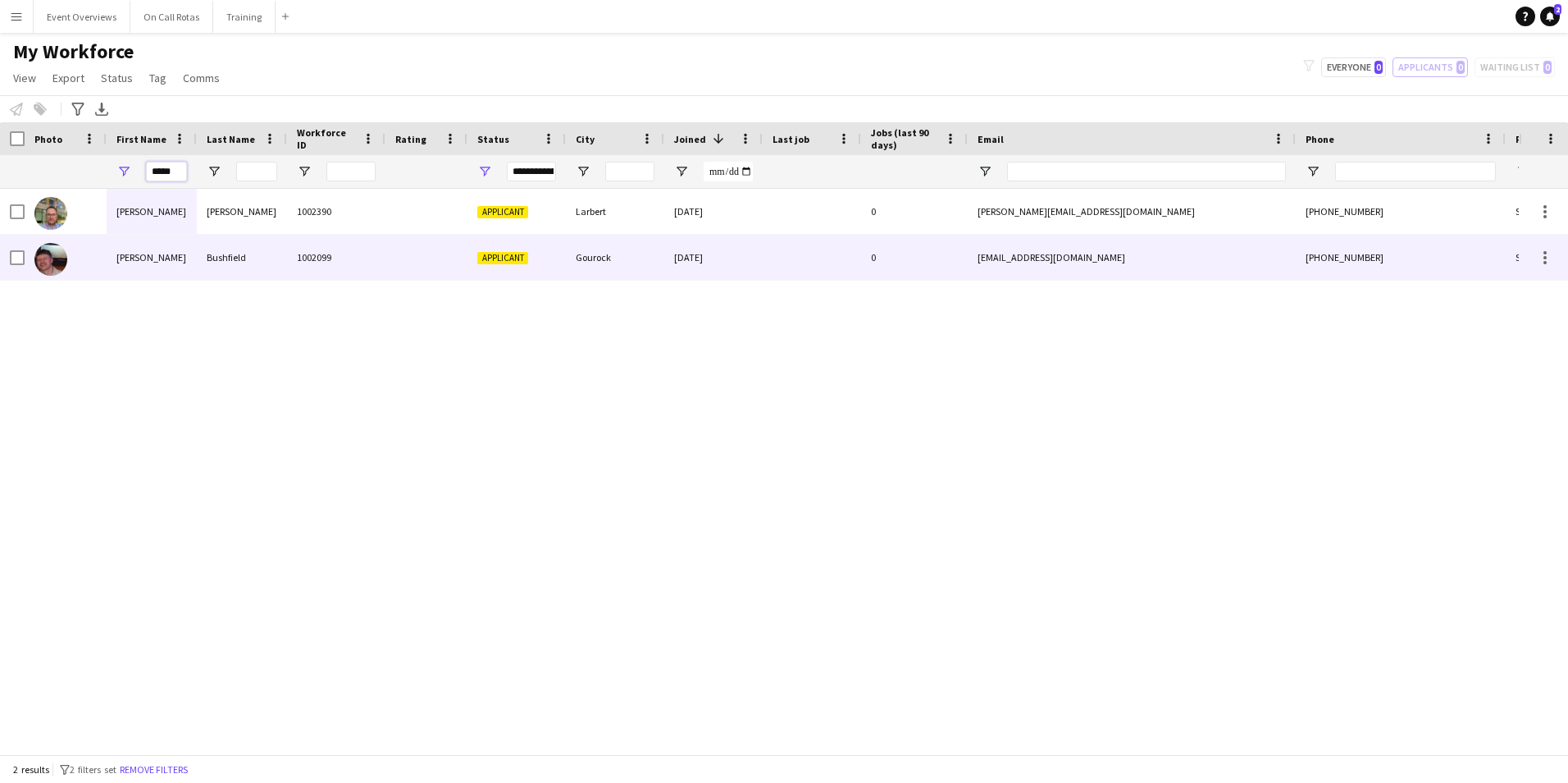
type input "*****"
click at [255, 260] on div "Bushfield" at bounding box center [242, 257] width 90 height 46
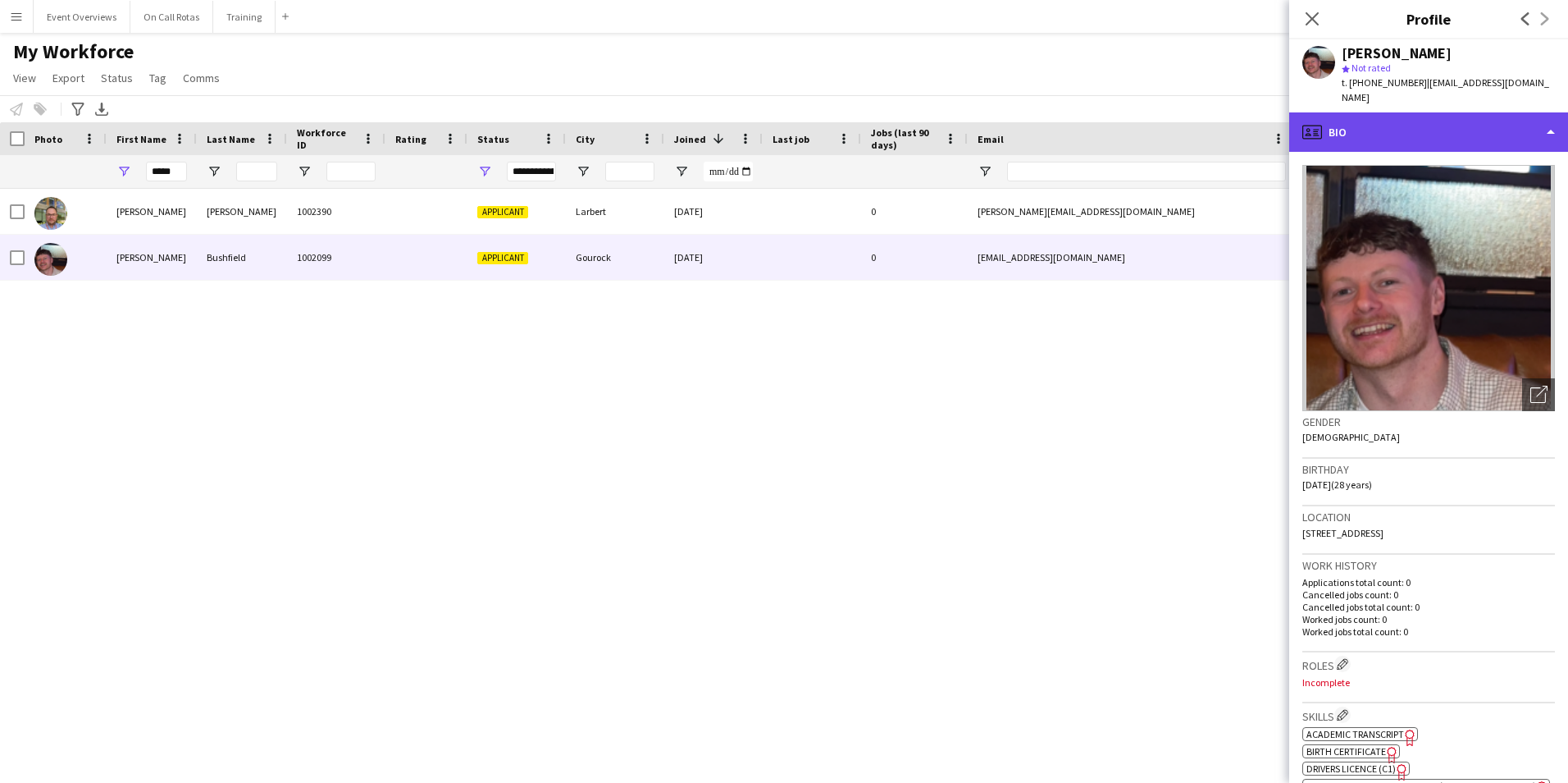
click at [1470, 112] on div "profile Bio" at bounding box center [1429, 132] width 279 height 40
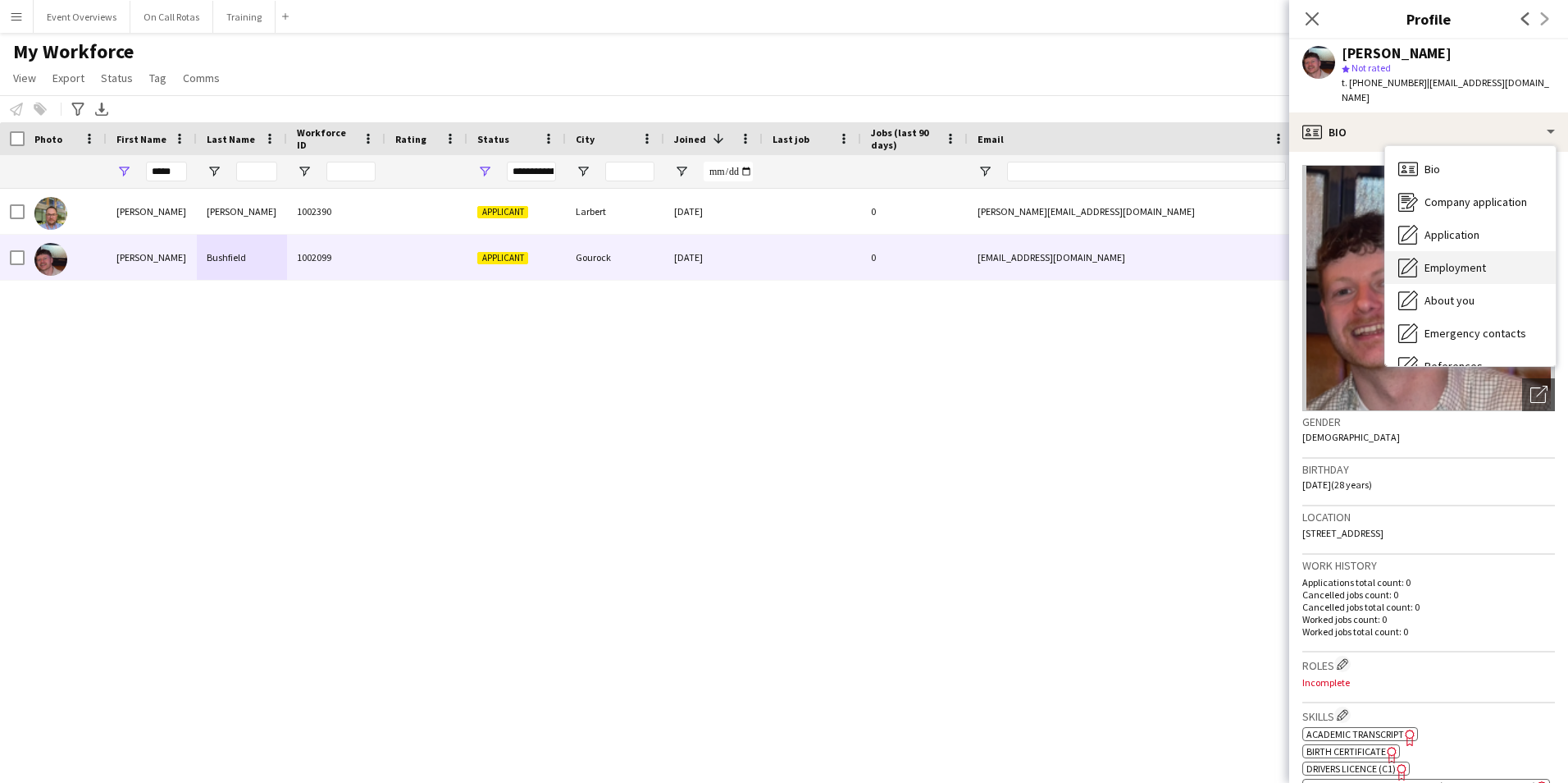
click at [1447, 260] on span "Employment" at bounding box center [1455, 268] width 62 height 15
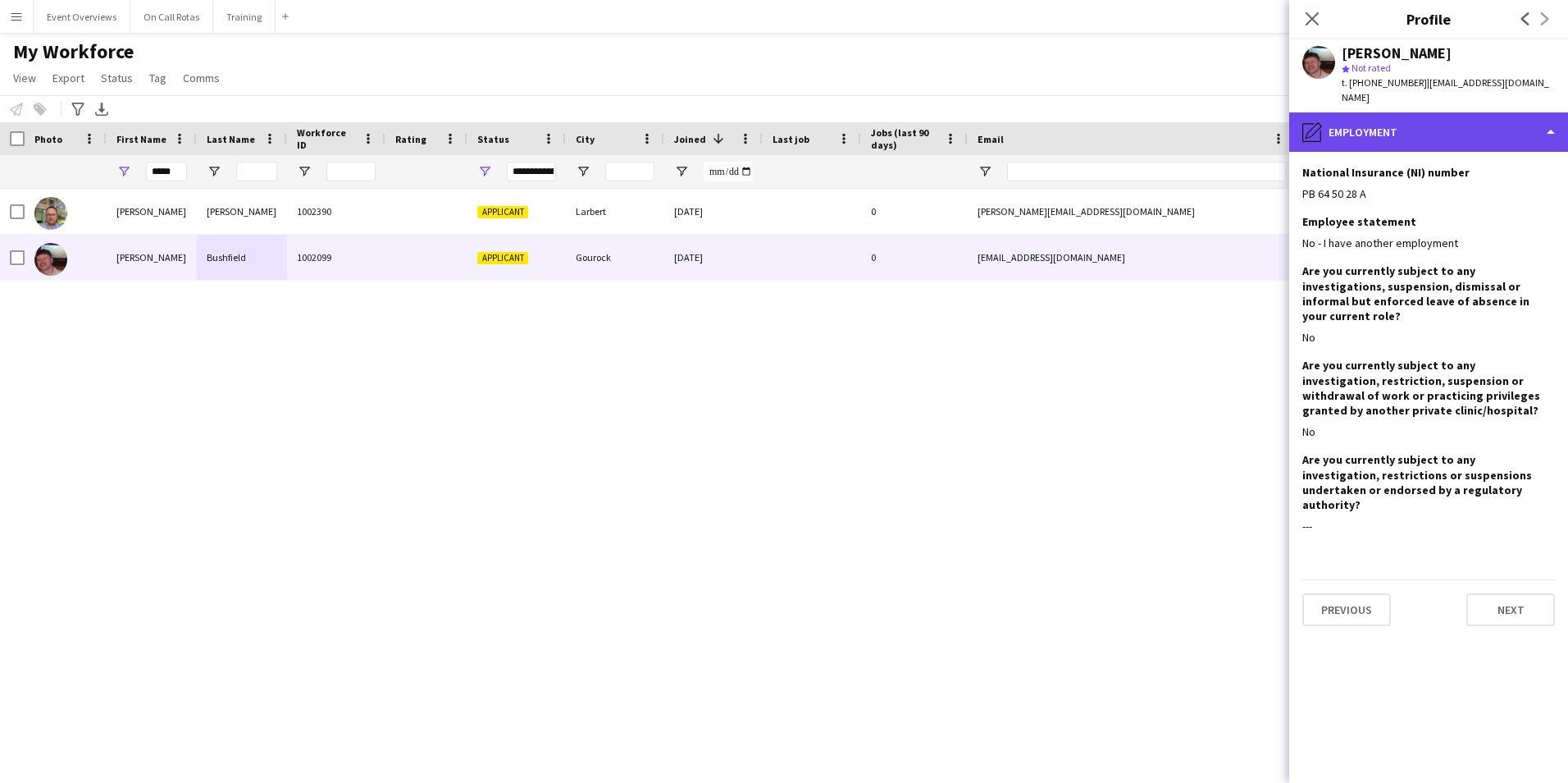
click at [1428, 136] on div "pencil4 Employment" at bounding box center [1429, 132] width 279 height 40
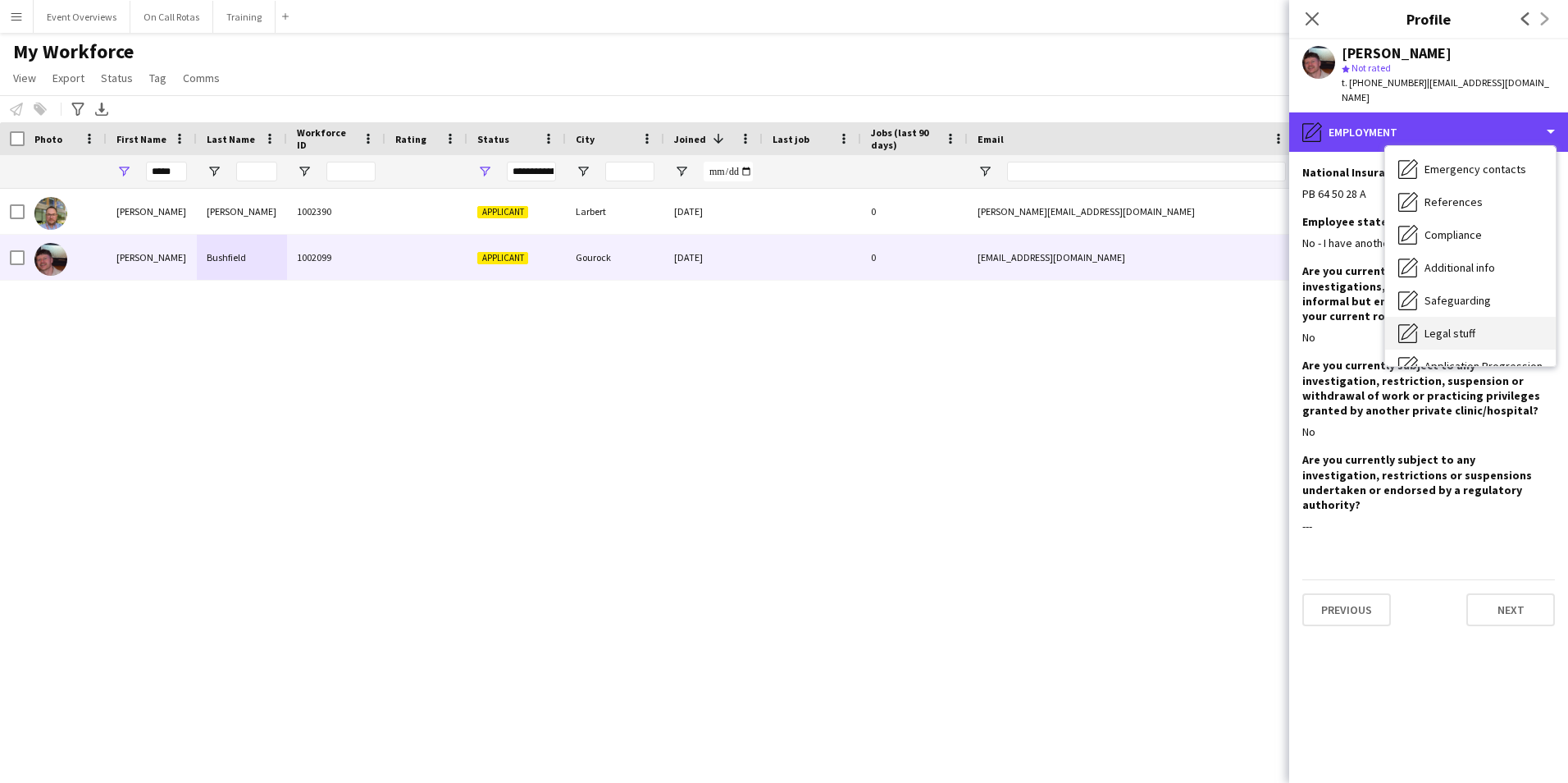
scroll to position [246, 0]
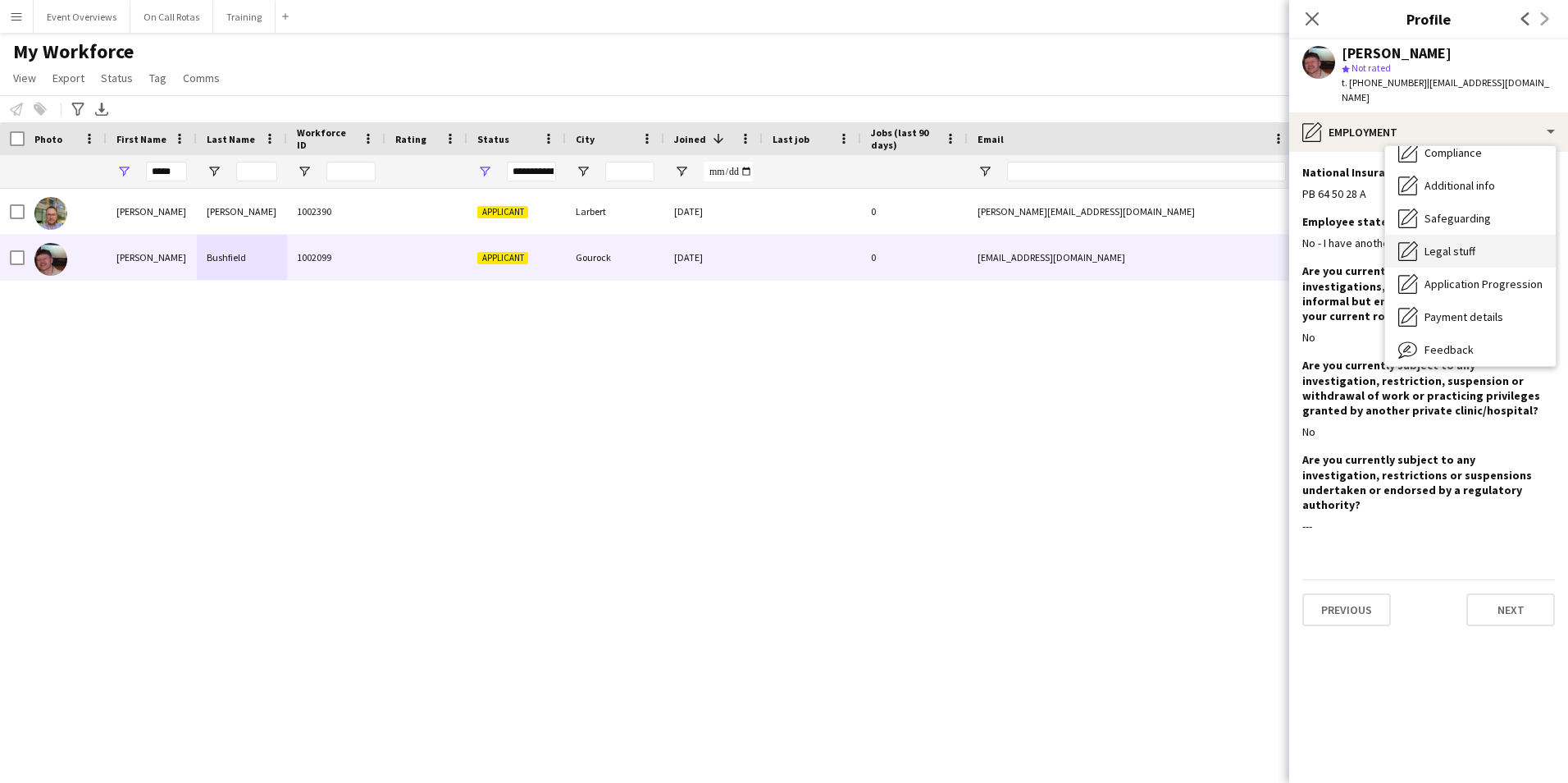
click at [1447, 309] on span "Payment details" at bounding box center [1464, 317] width 79 height 15
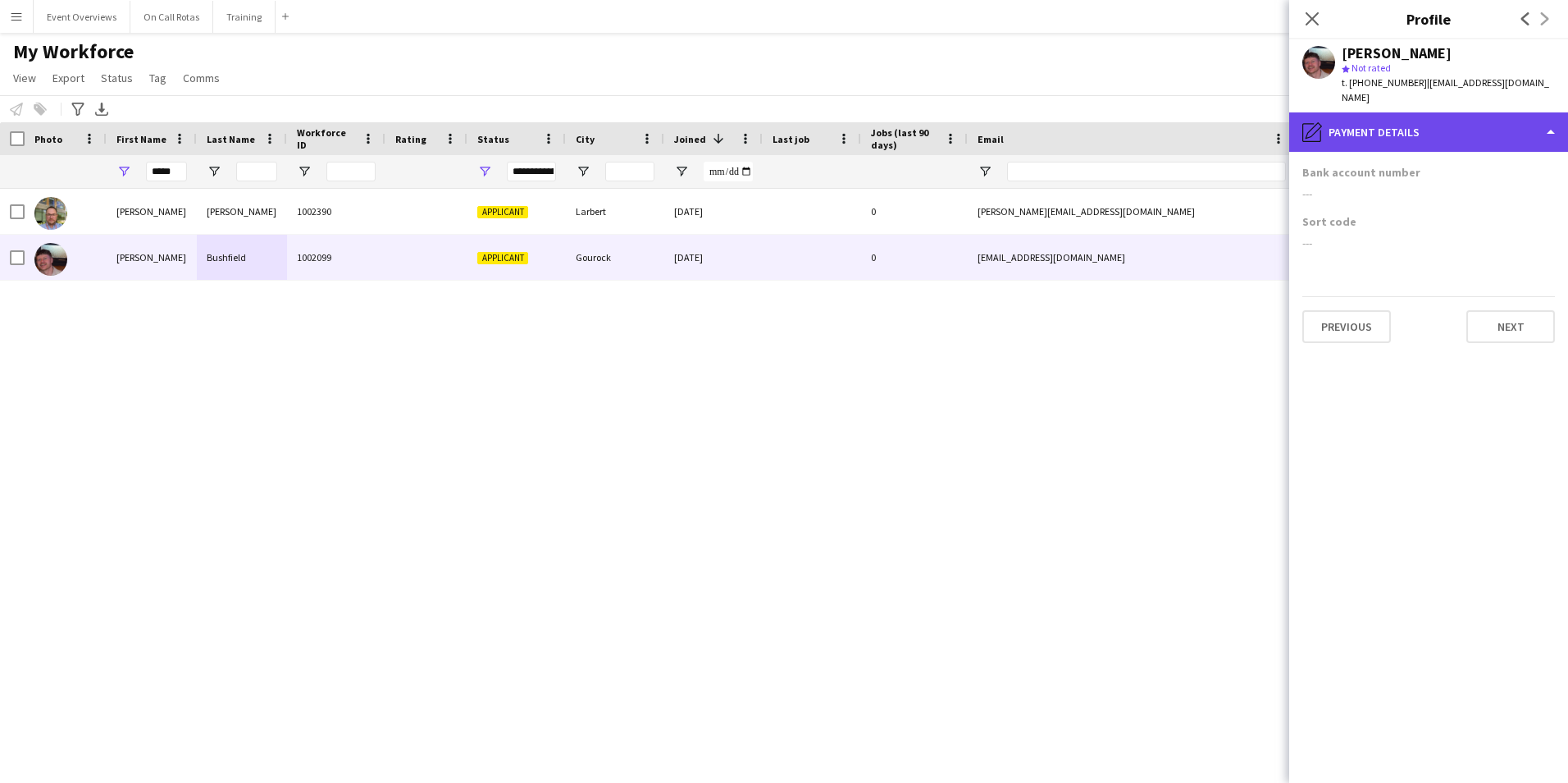
click at [1412, 112] on div "pencil4 Payment details" at bounding box center [1429, 132] width 279 height 40
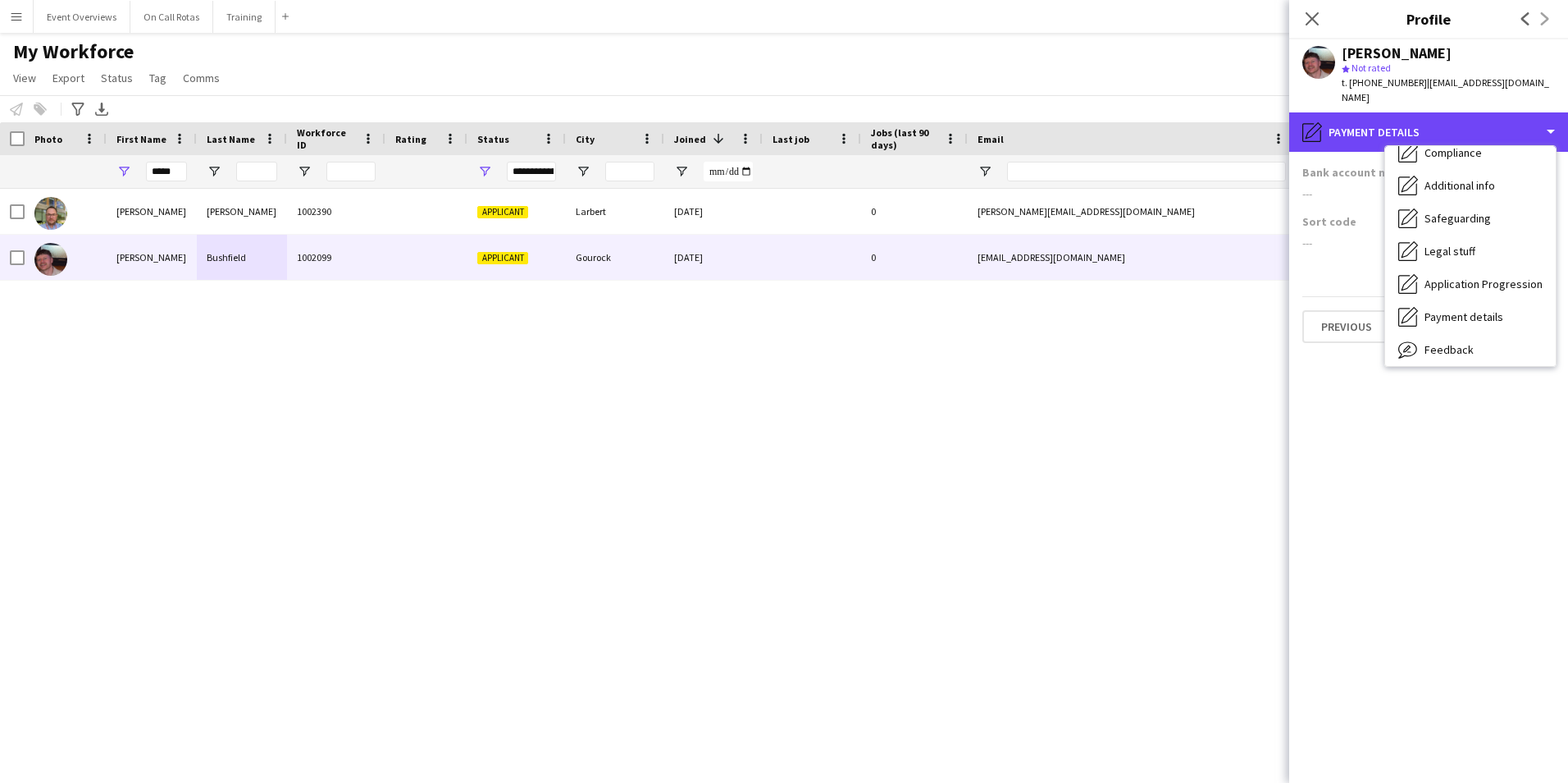
scroll to position [0, 0]
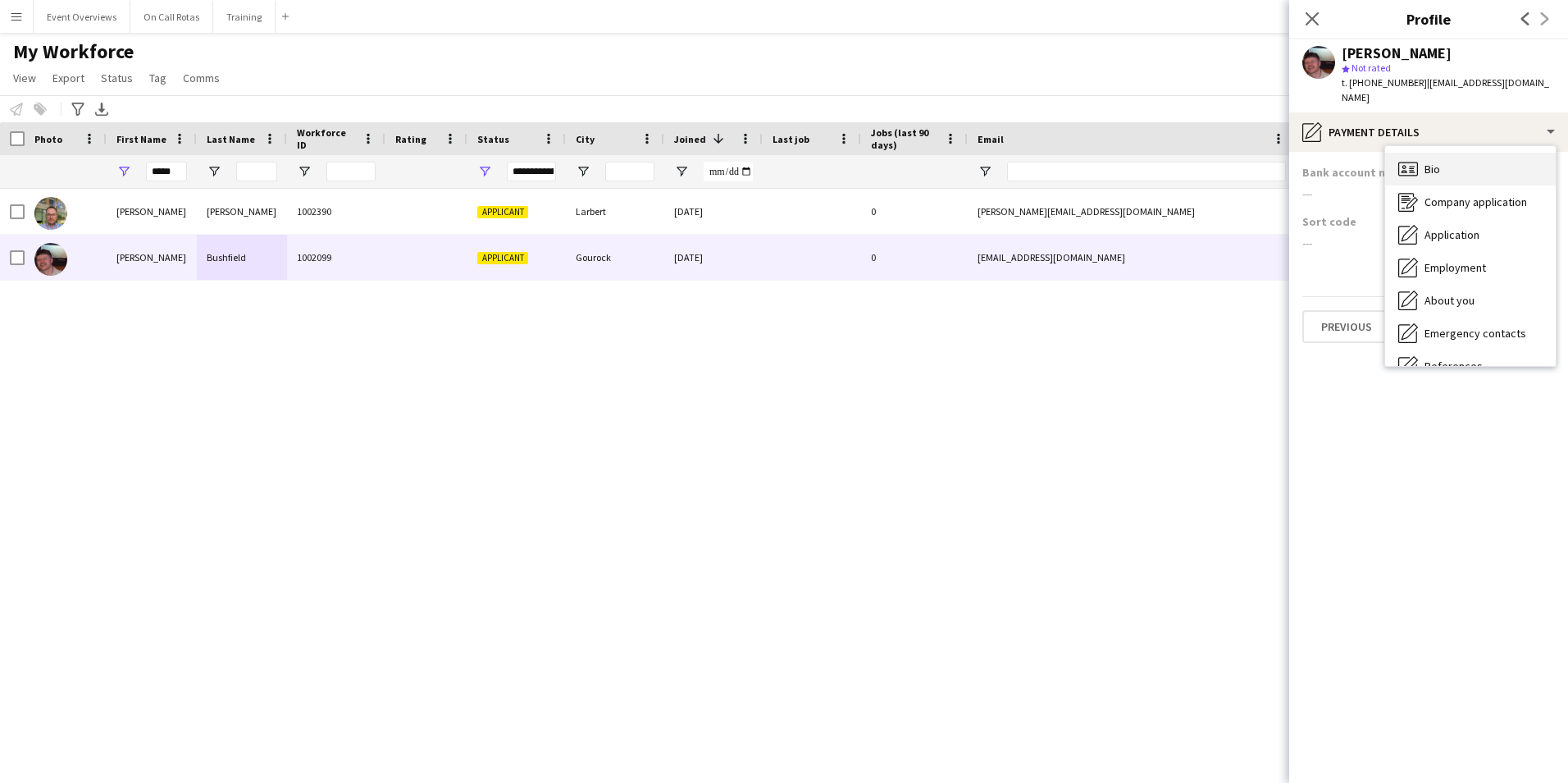
click at [1429, 161] on span "Bio" at bounding box center [1432, 169] width 15 height 15
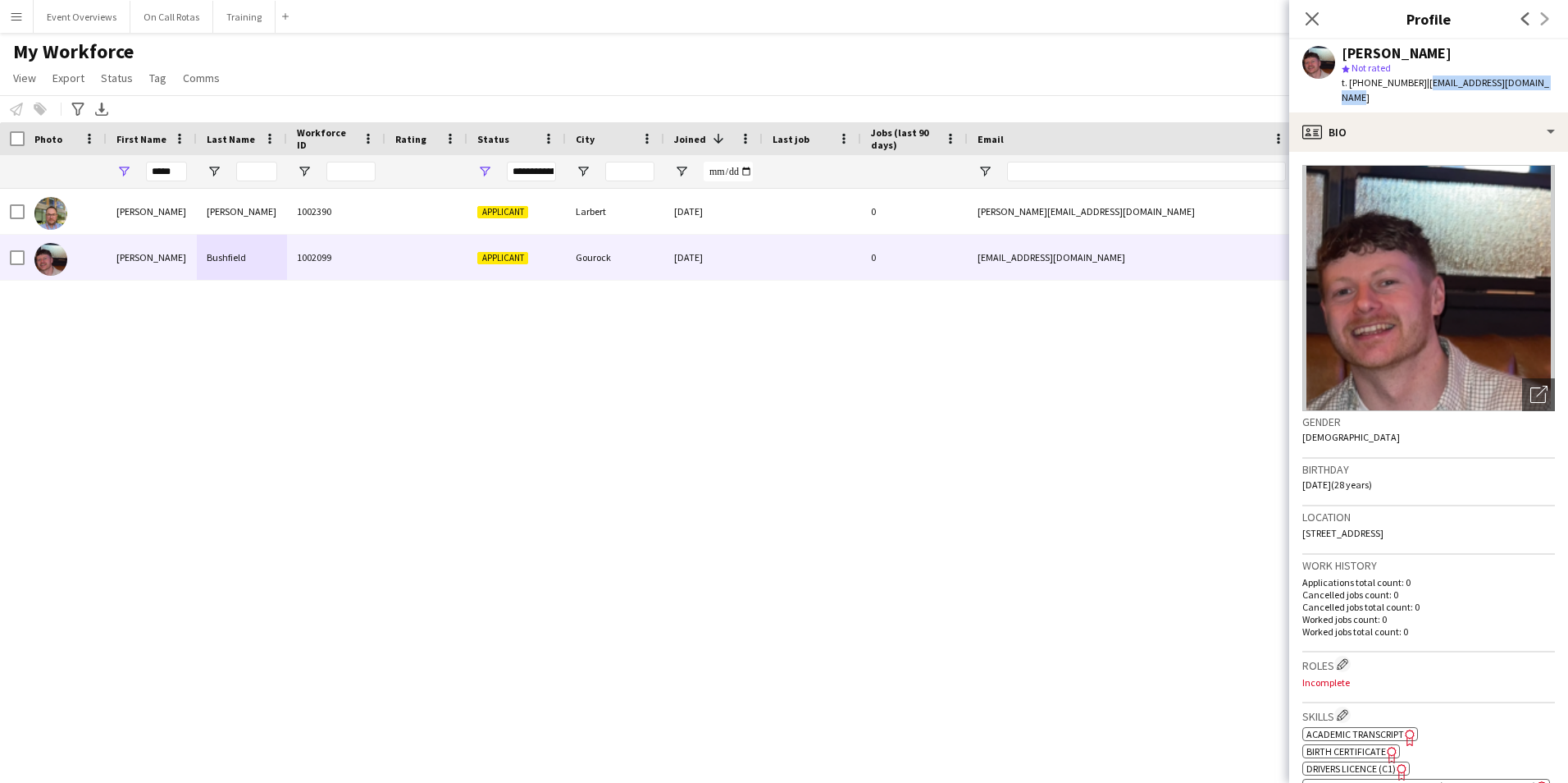
drag, startPoint x: 1548, startPoint y: 79, endPoint x: 1428, endPoint y: 76, distance: 120.0
click at [1428, 76] on div "David Bushfield star Not rated t. +4407538955045 | davidbushfield97@gmail.com" at bounding box center [1429, 76] width 279 height 73
click at [1314, 20] on icon at bounding box center [1312, 18] width 15 height 15
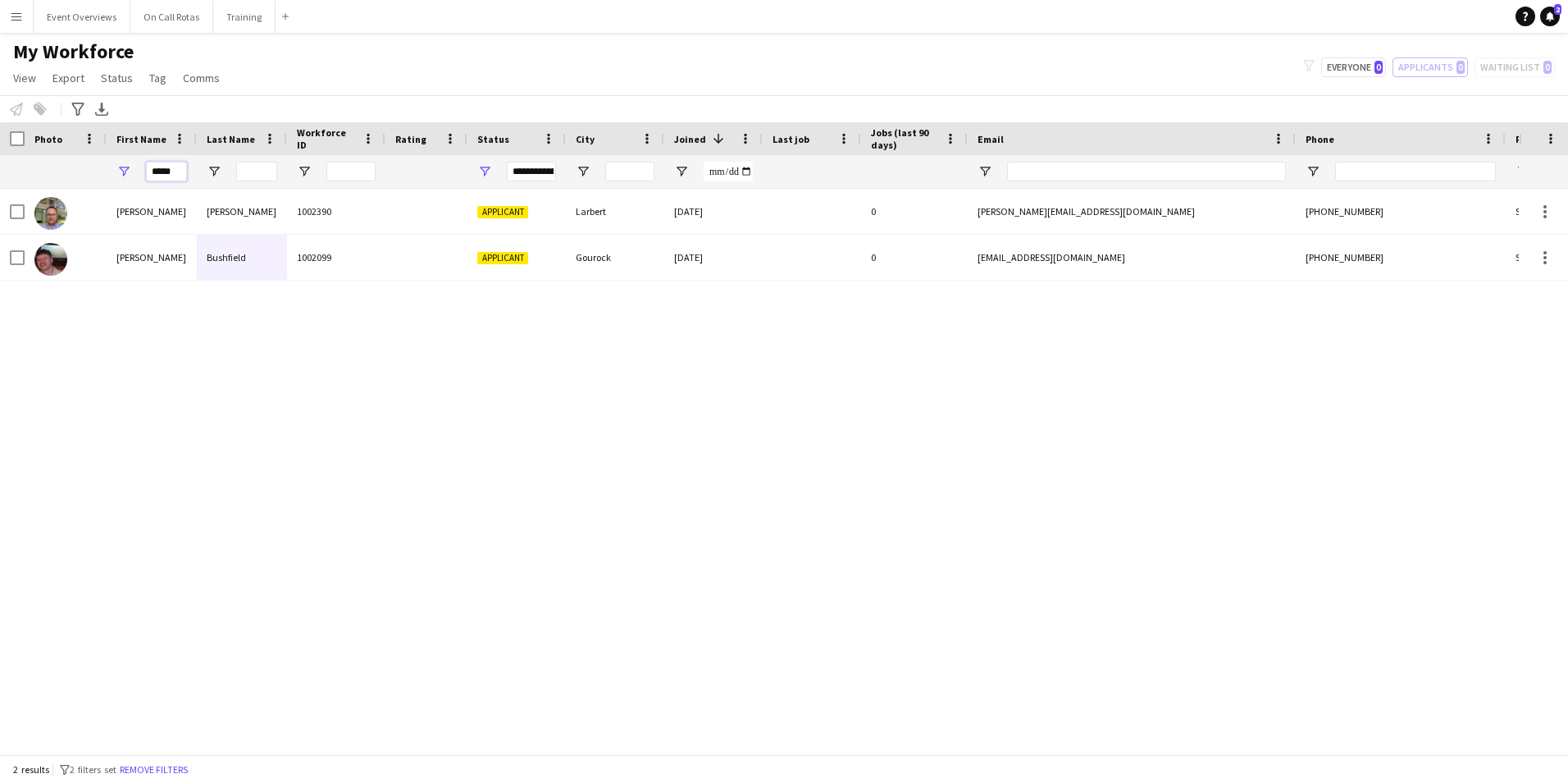
drag, startPoint x: 185, startPoint y: 170, endPoint x: 142, endPoint y: 165, distance: 43.3
click at [142, 165] on div "*****" at bounding box center [151, 171] width 90 height 33
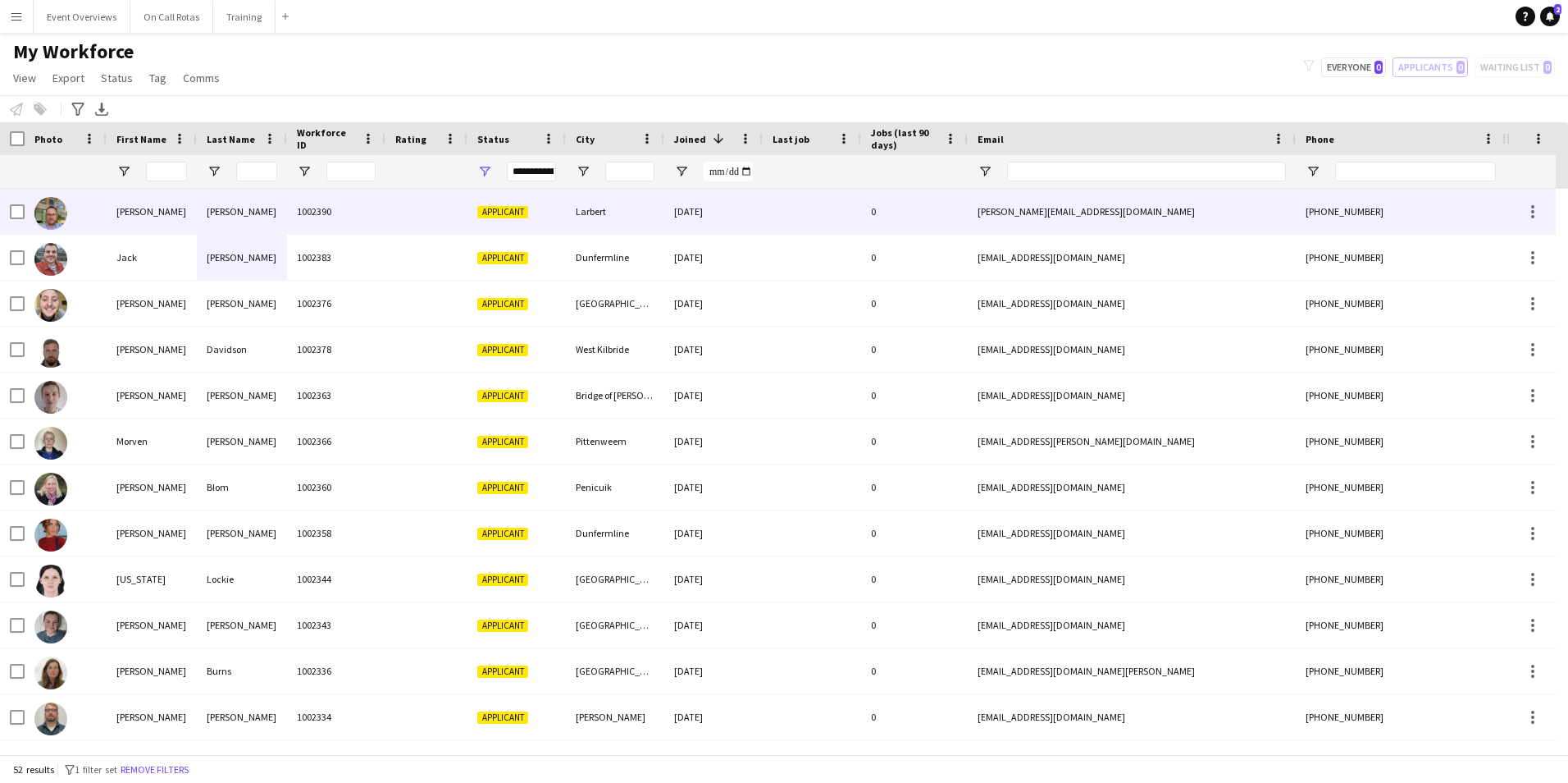
click at [355, 203] on div "1002390" at bounding box center [337, 212] width 99 height 46
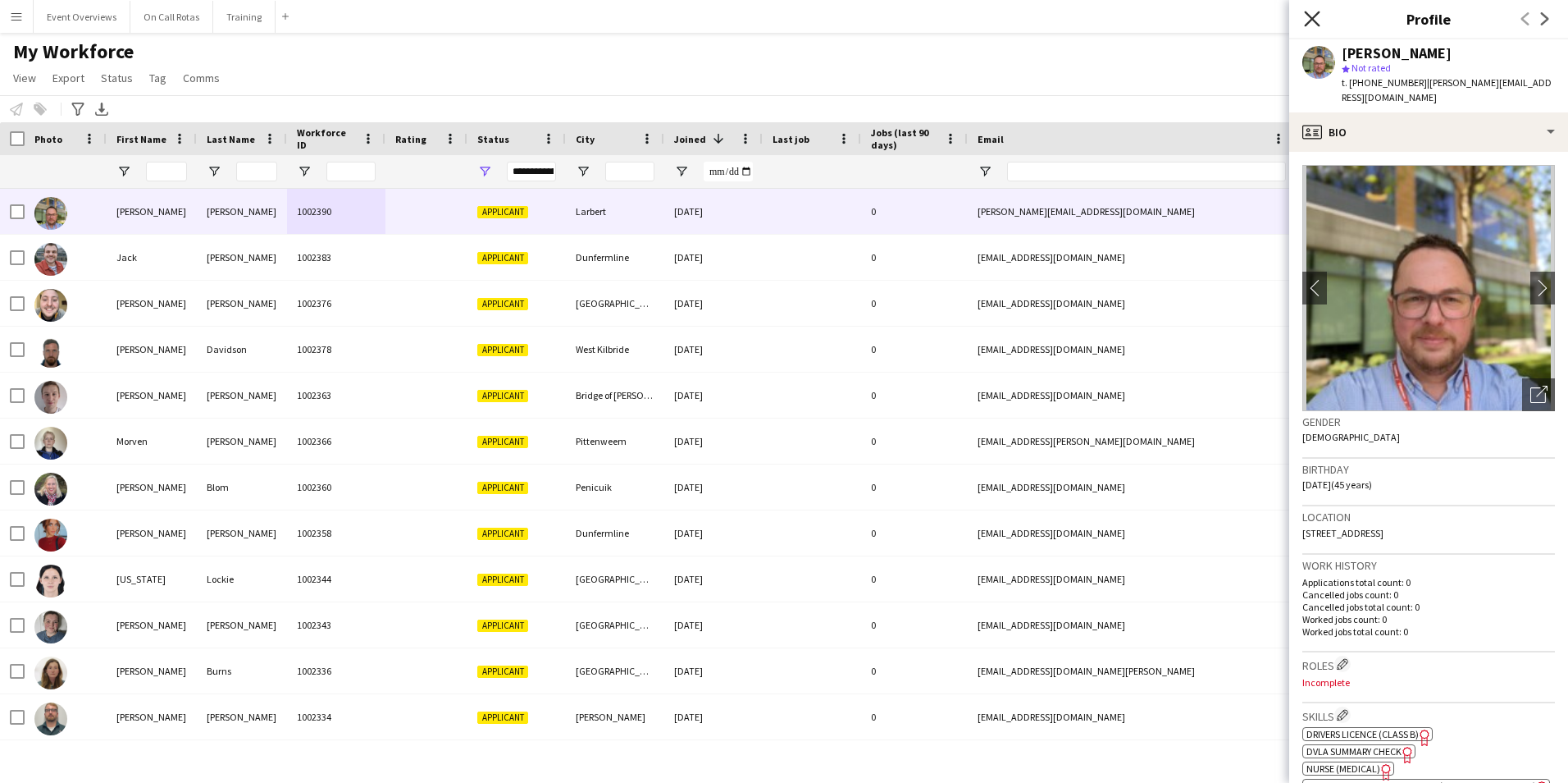
click at [1319, 21] on icon "Close pop-in" at bounding box center [1312, 18] width 15 height 15
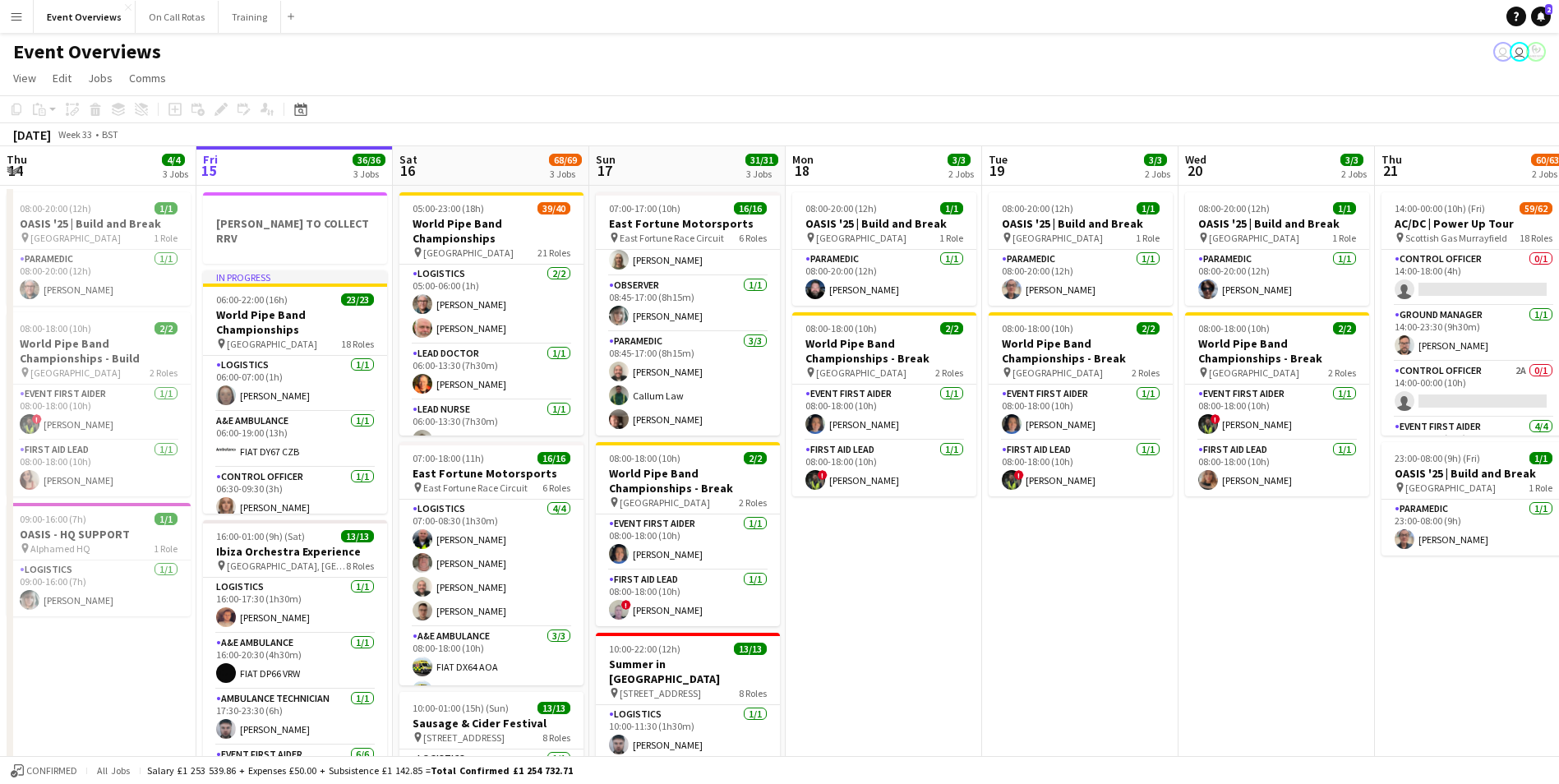
click at [22, 22] on app-icon "Menu" at bounding box center [16, 16] width 13 height 13
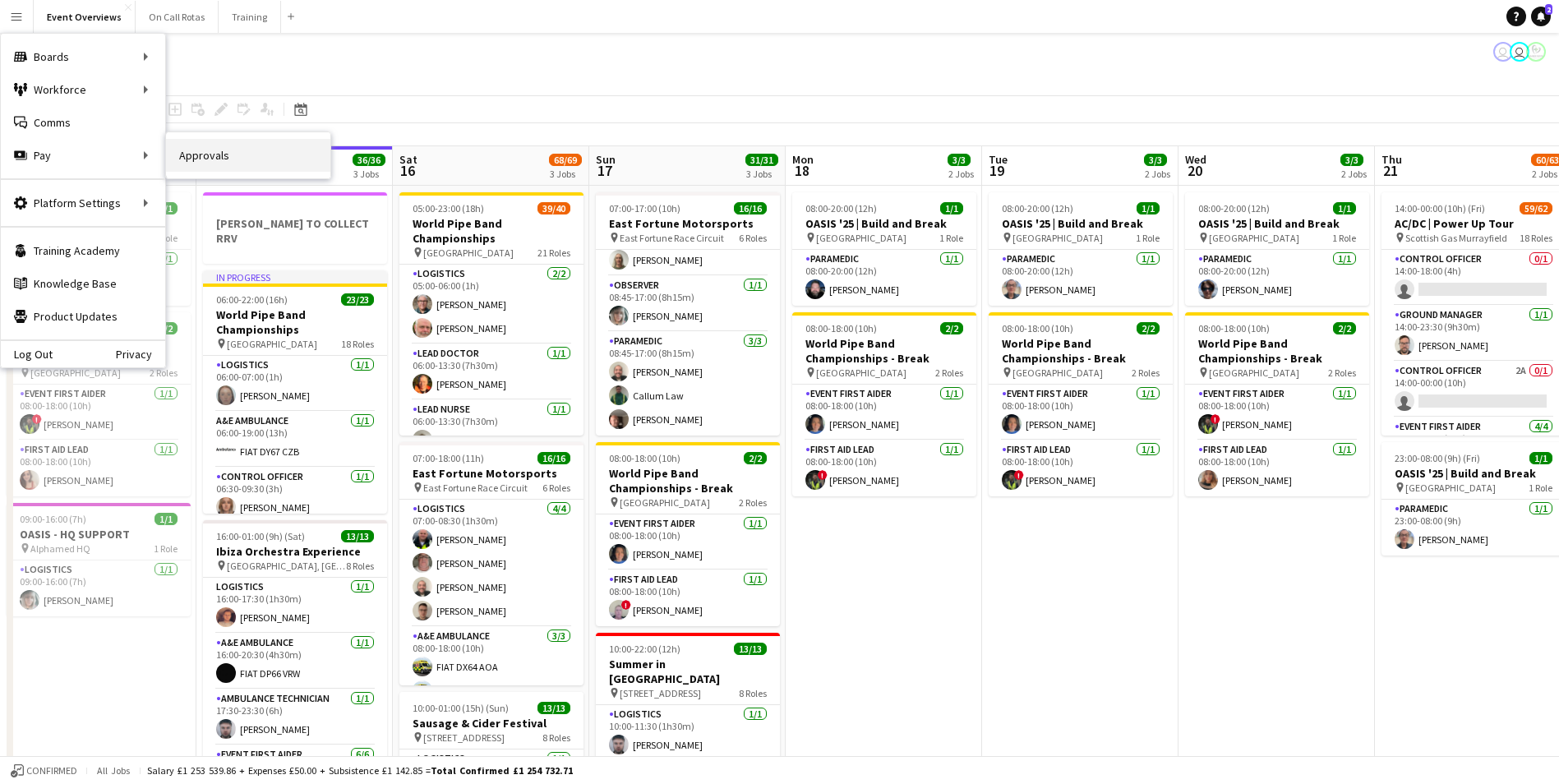
click at [192, 157] on link "Approvals" at bounding box center [248, 155] width 164 height 33
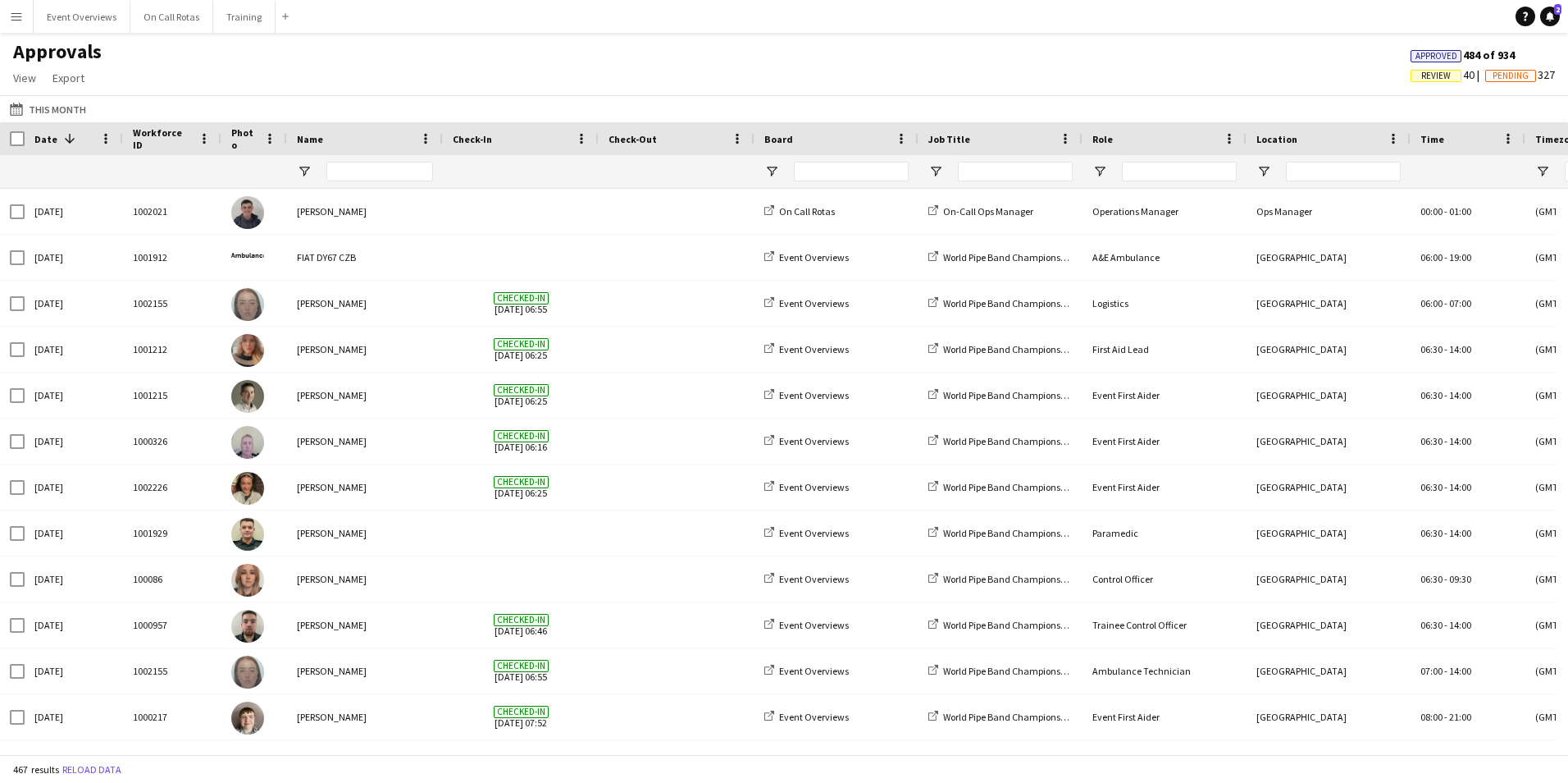
click at [1444, 78] on span "Review" at bounding box center [1436, 76] width 51 height 12
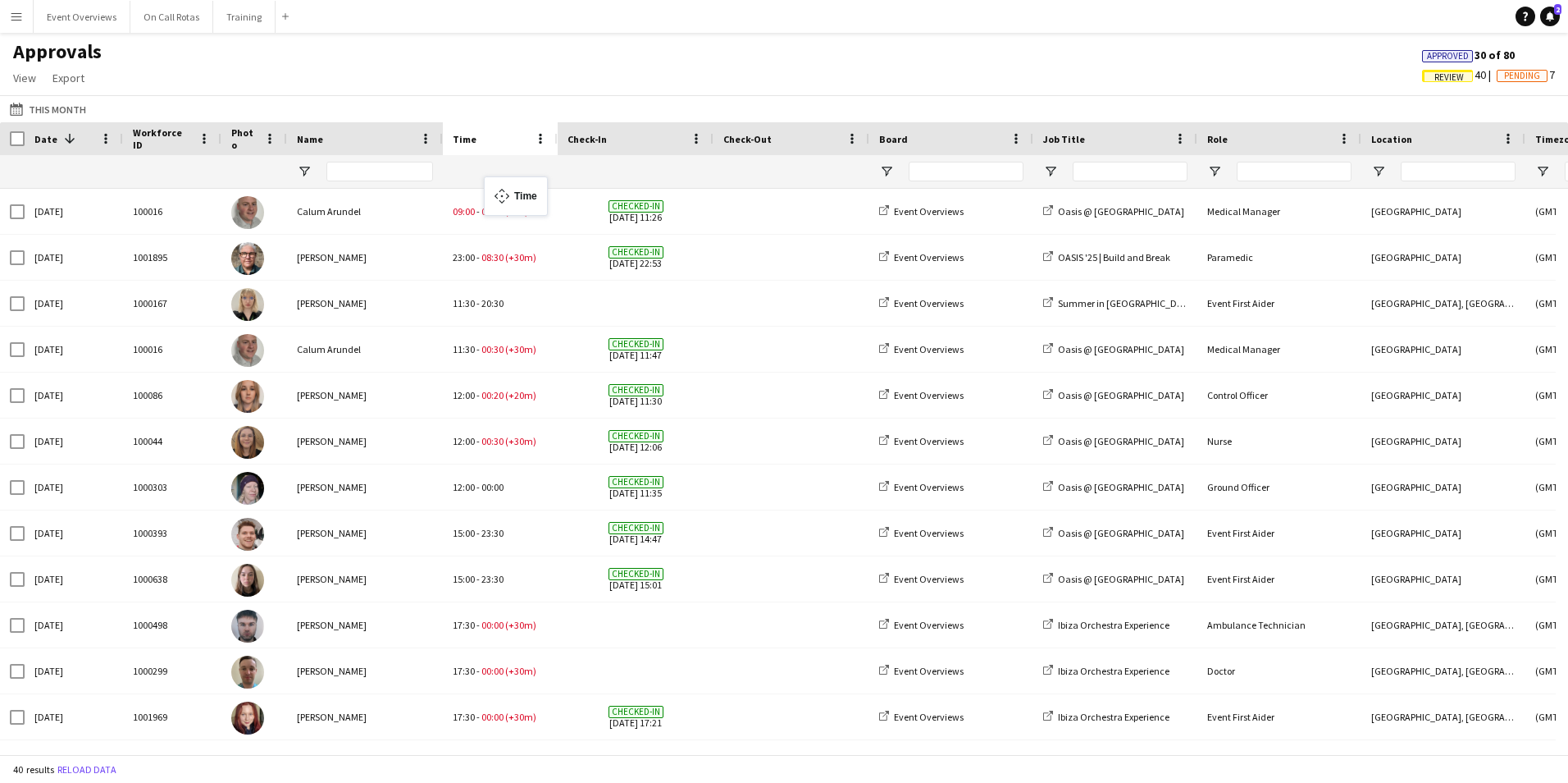
drag, startPoint x: 1442, startPoint y: 137, endPoint x: 492, endPoint y: 186, distance: 951.3
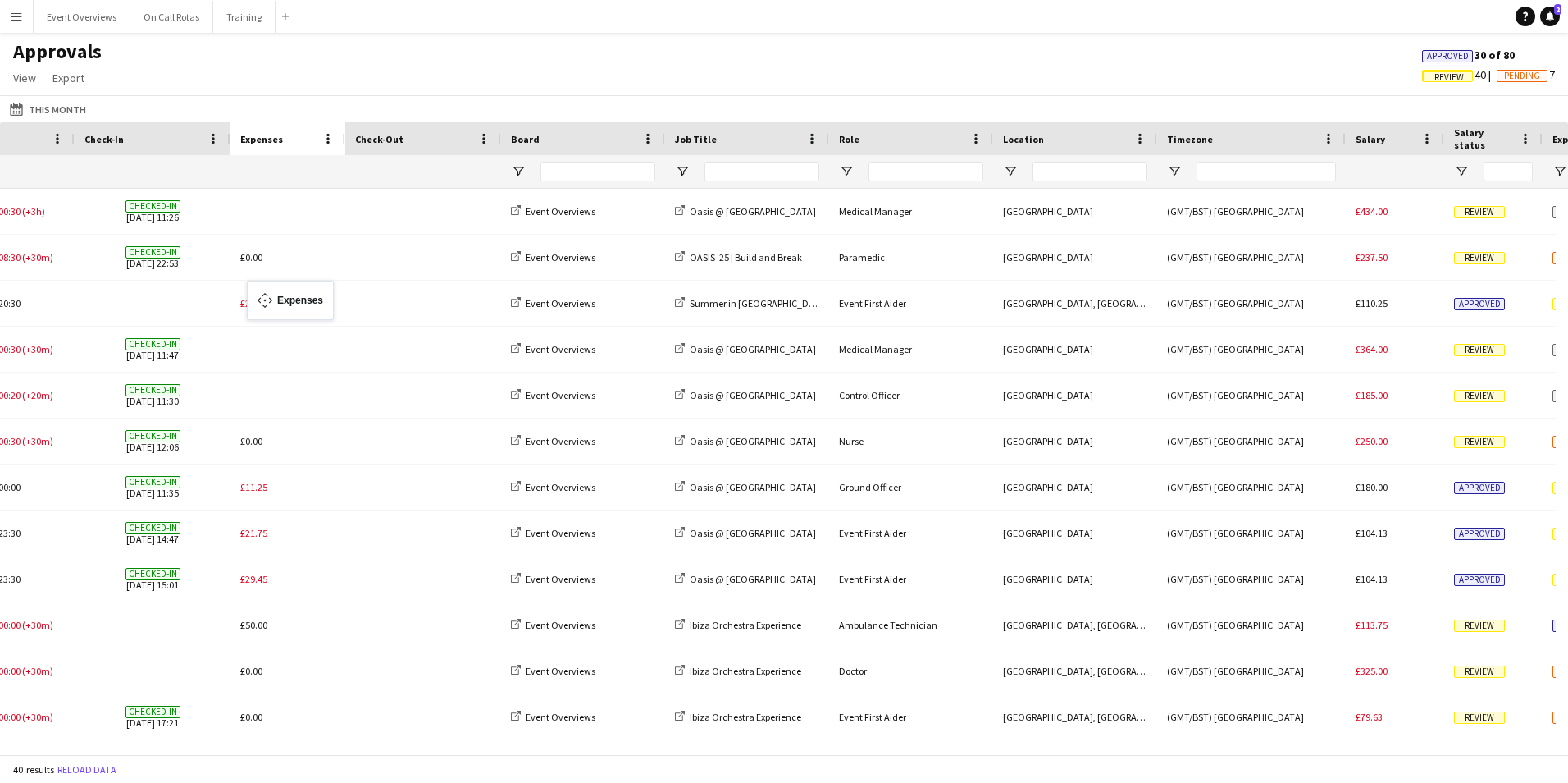
drag, startPoint x: 1147, startPoint y: 143, endPoint x: 255, endPoint y: 290, distance: 904.0
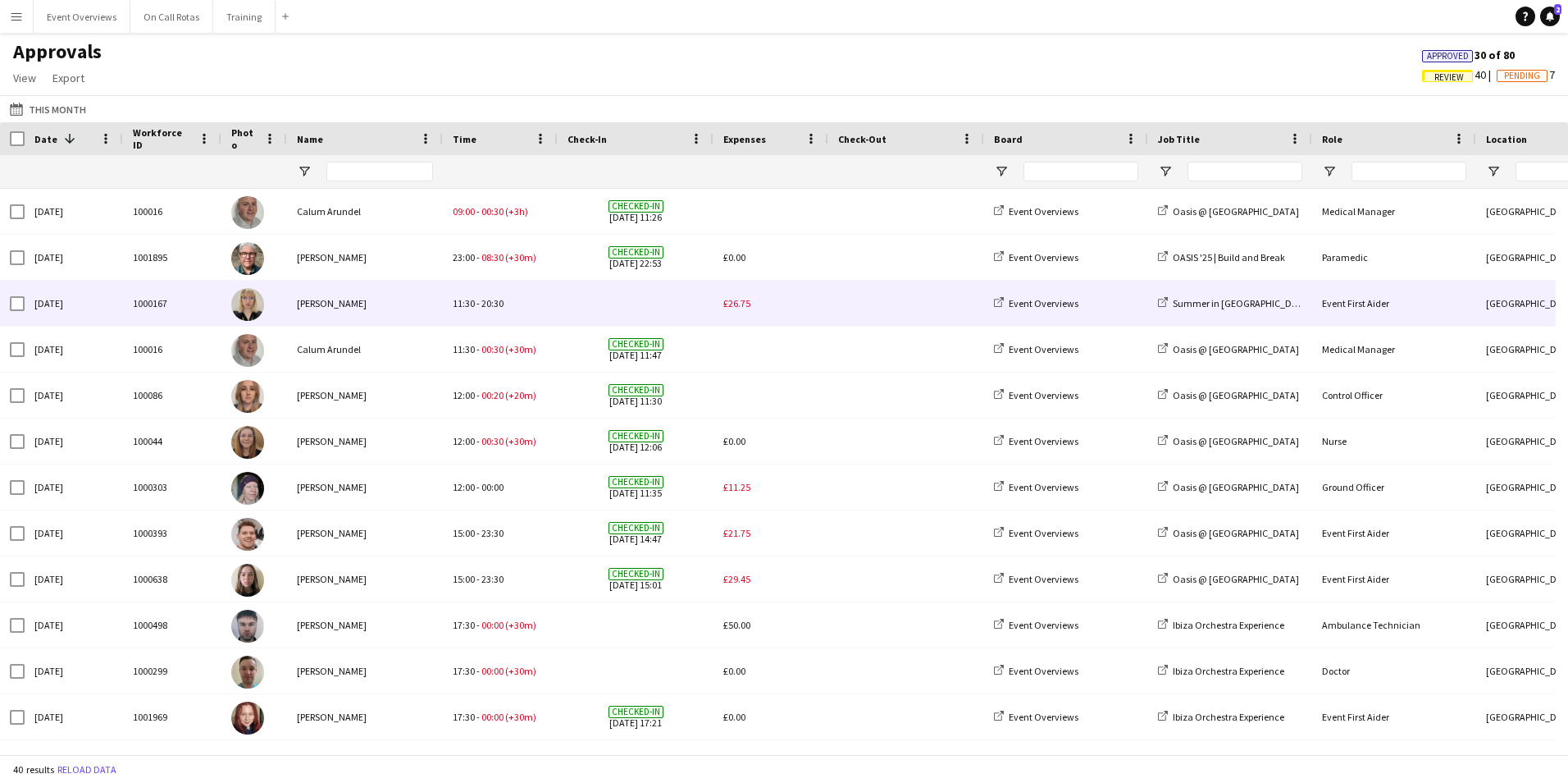
click at [733, 305] on span "£26.75" at bounding box center [737, 303] width 28 height 12
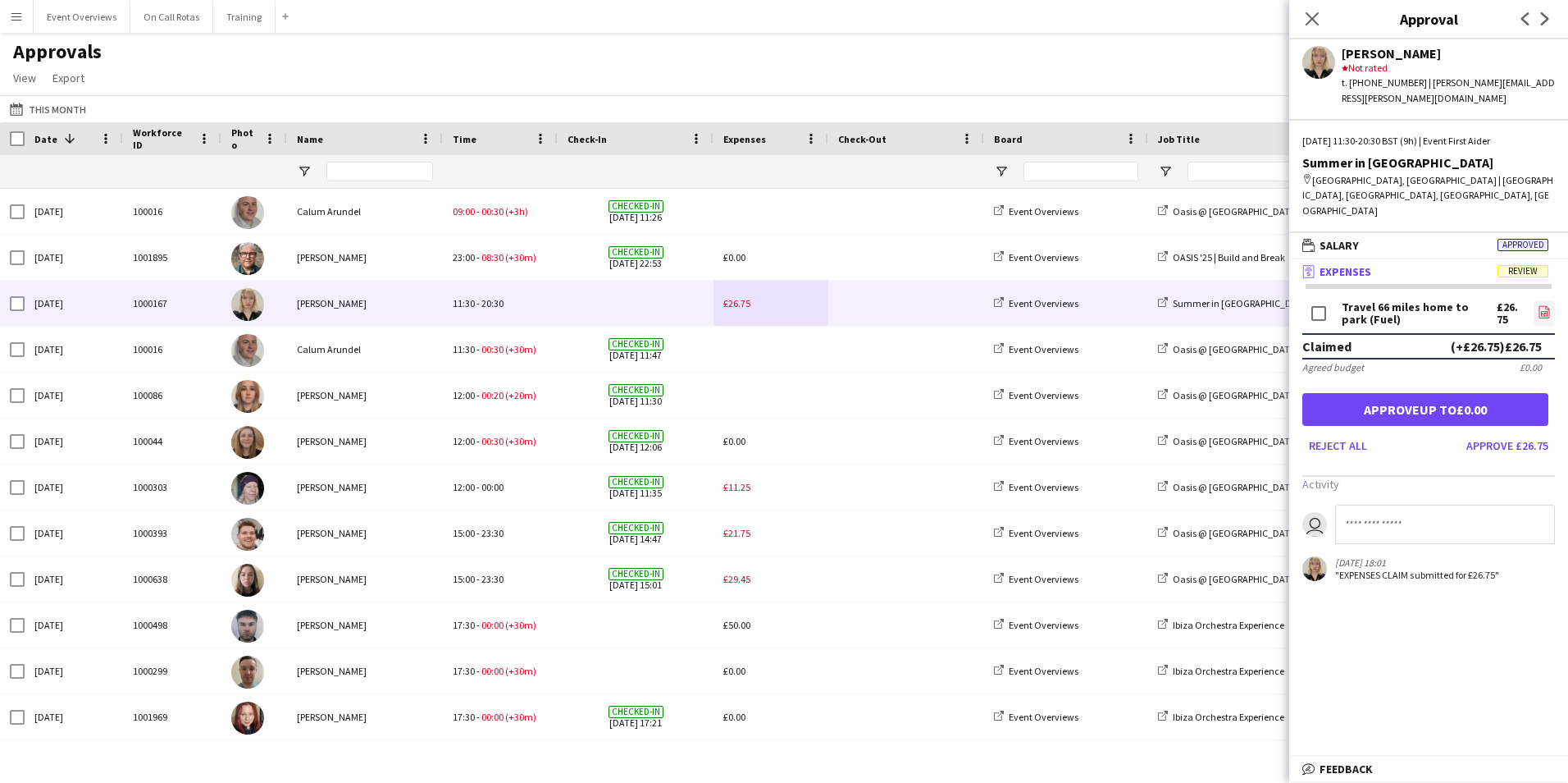
click at [1546, 306] on icon "file-image" at bounding box center [1544, 312] width 13 height 13
click at [1545, 306] on icon "file-image" at bounding box center [1544, 312] width 13 height 13
click at [1507, 433] on button "Approve £26.75" at bounding box center [1507, 446] width 95 height 27
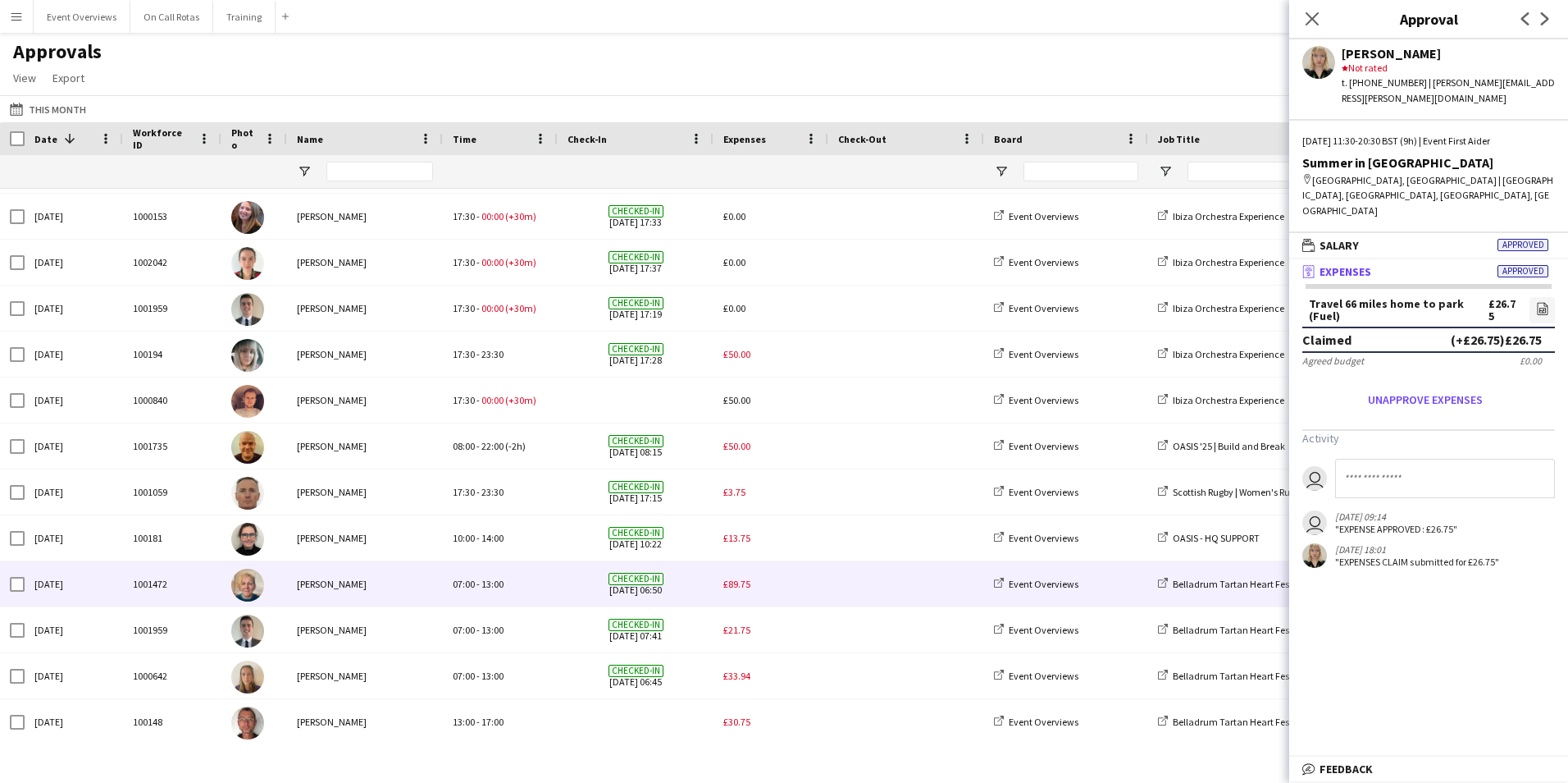
scroll to position [725, 0]
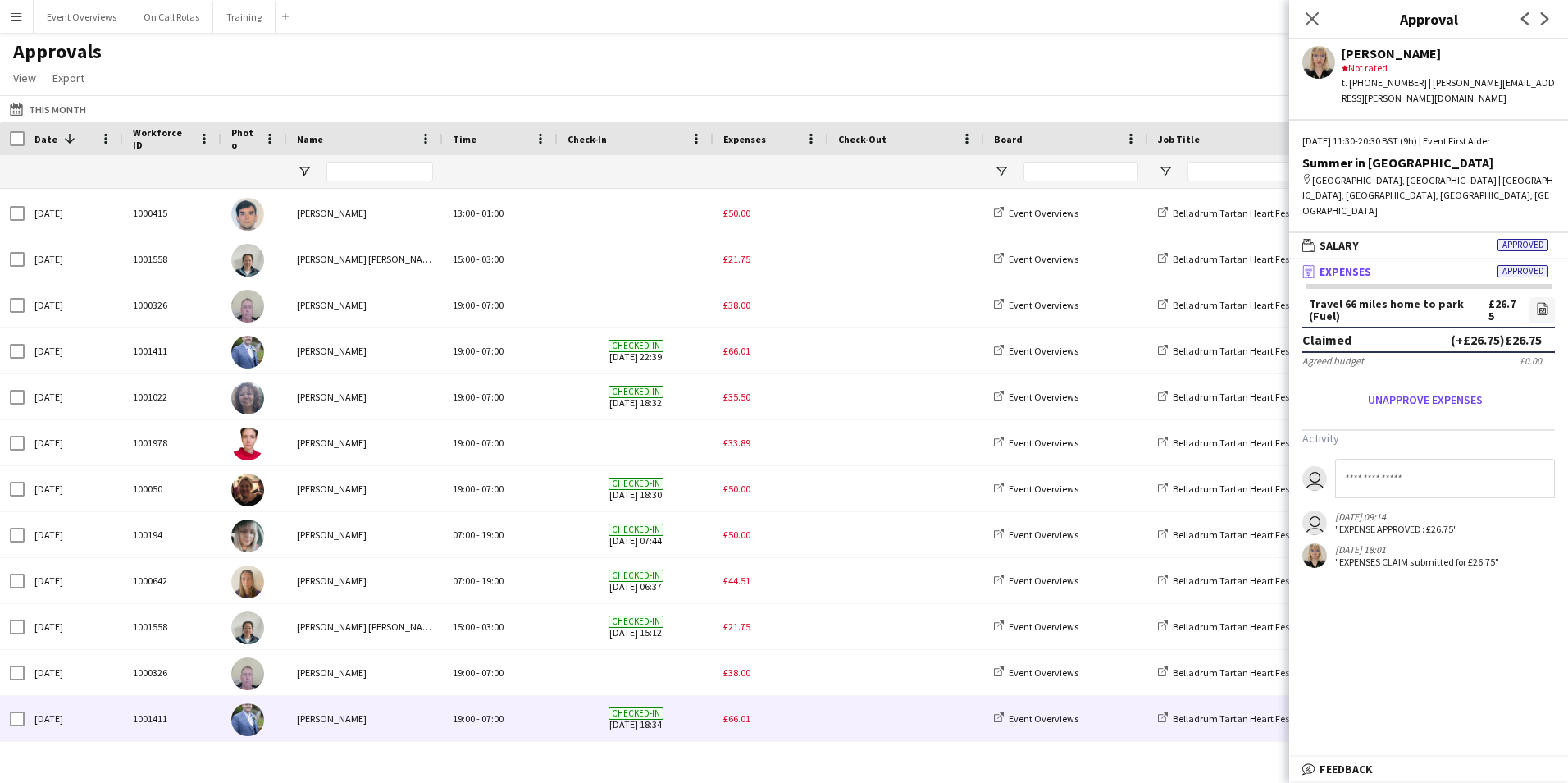
click at [766, 720] on div "£66.01" at bounding box center [770, 718] width 115 height 46
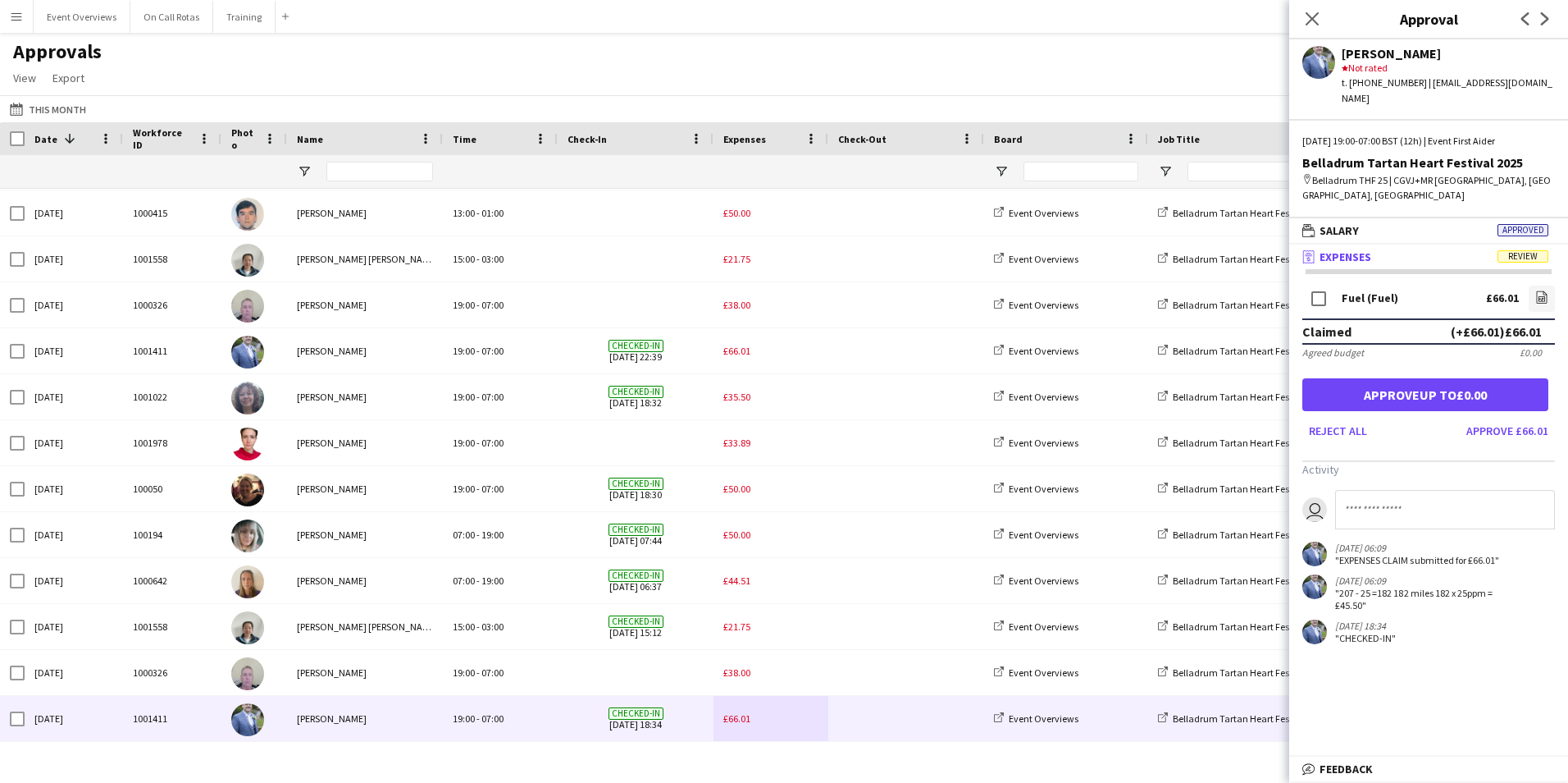
click at [1370, 490] on input at bounding box center [1446, 510] width 220 height 40
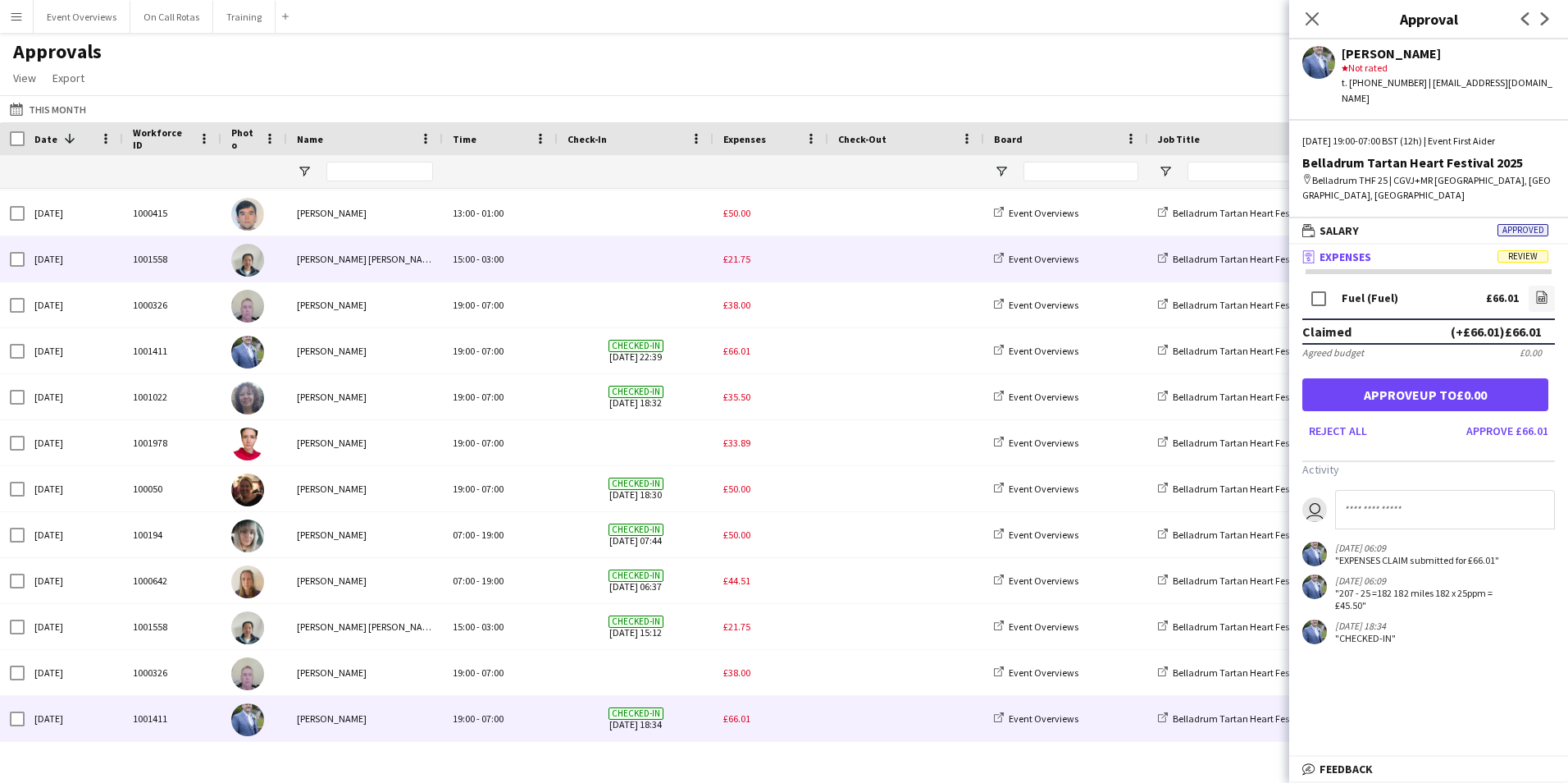
click at [771, 260] on div "£21.75" at bounding box center [770, 259] width 115 height 46
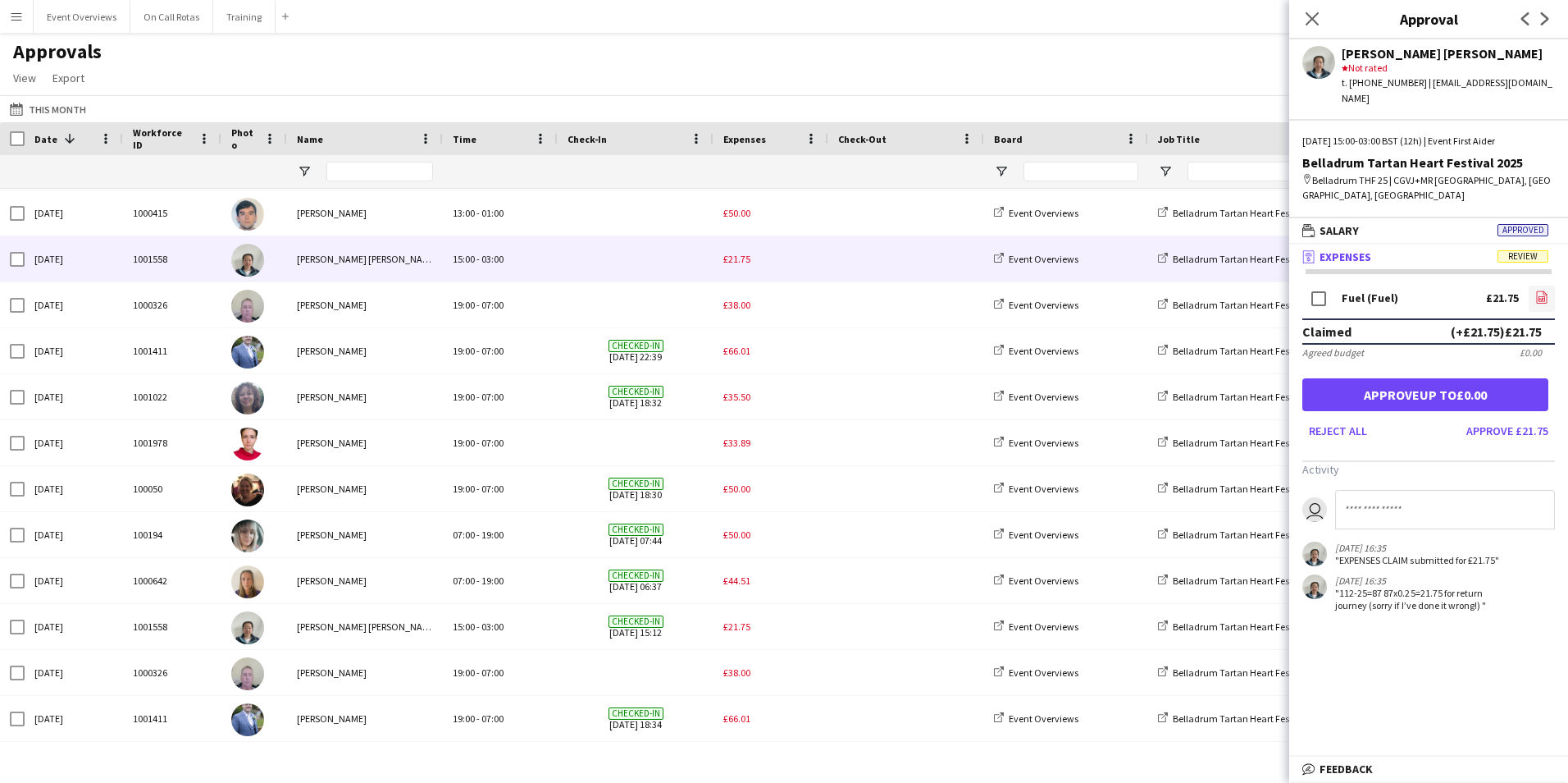
click at [1544, 290] on icon "file-image" at bounding box center [1542, 297] width 13 height 13
click at [1543, 290] on icon "file-image" at bounding box center [1542, 297] width 13 height 13
click at [1540, 296] on icon at bounding box center [1541, 298] width 7 height 5
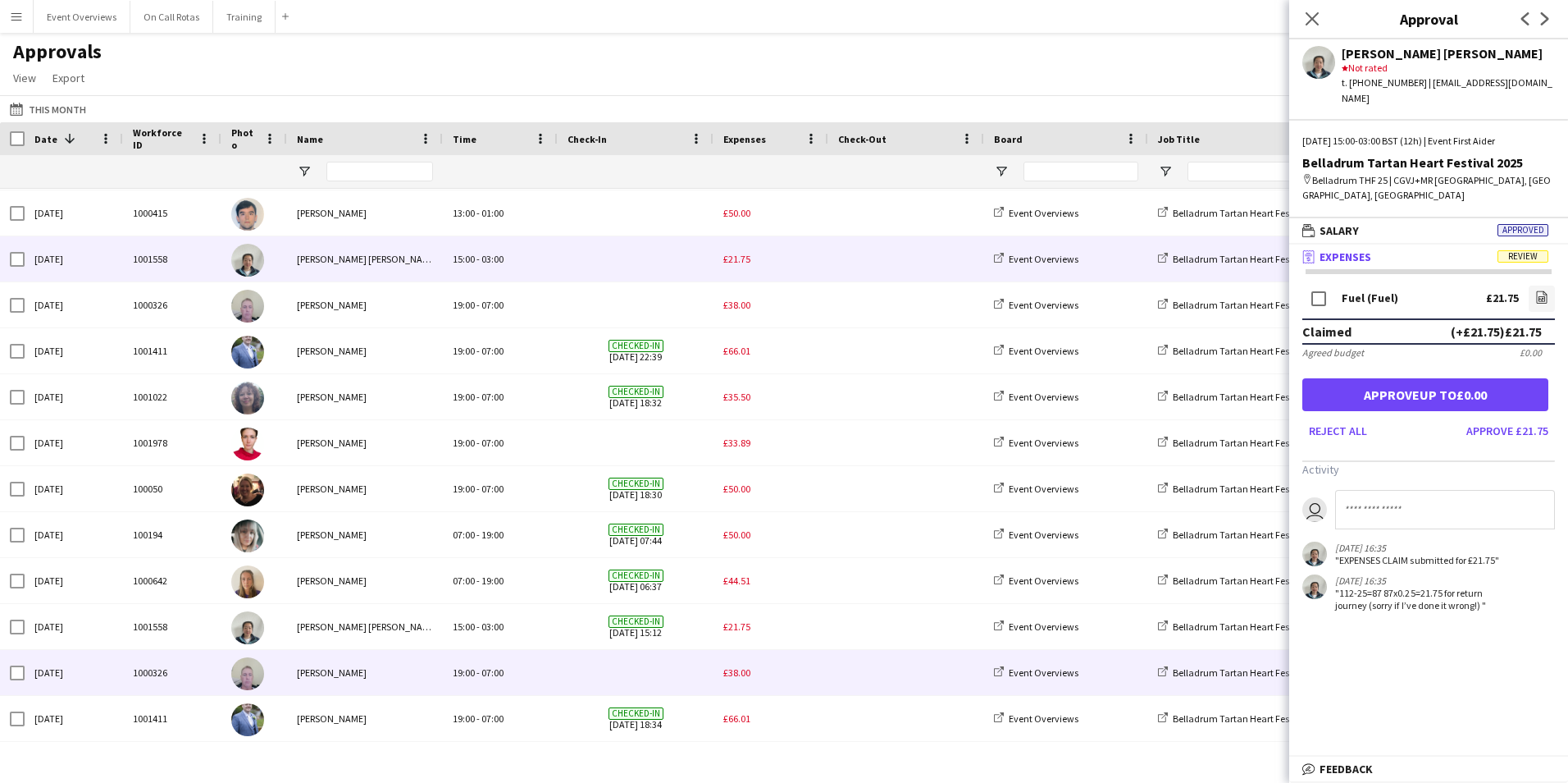
click at [785, 674] on div "£38.00" at bounding box center [770, 673] width 115 height 46
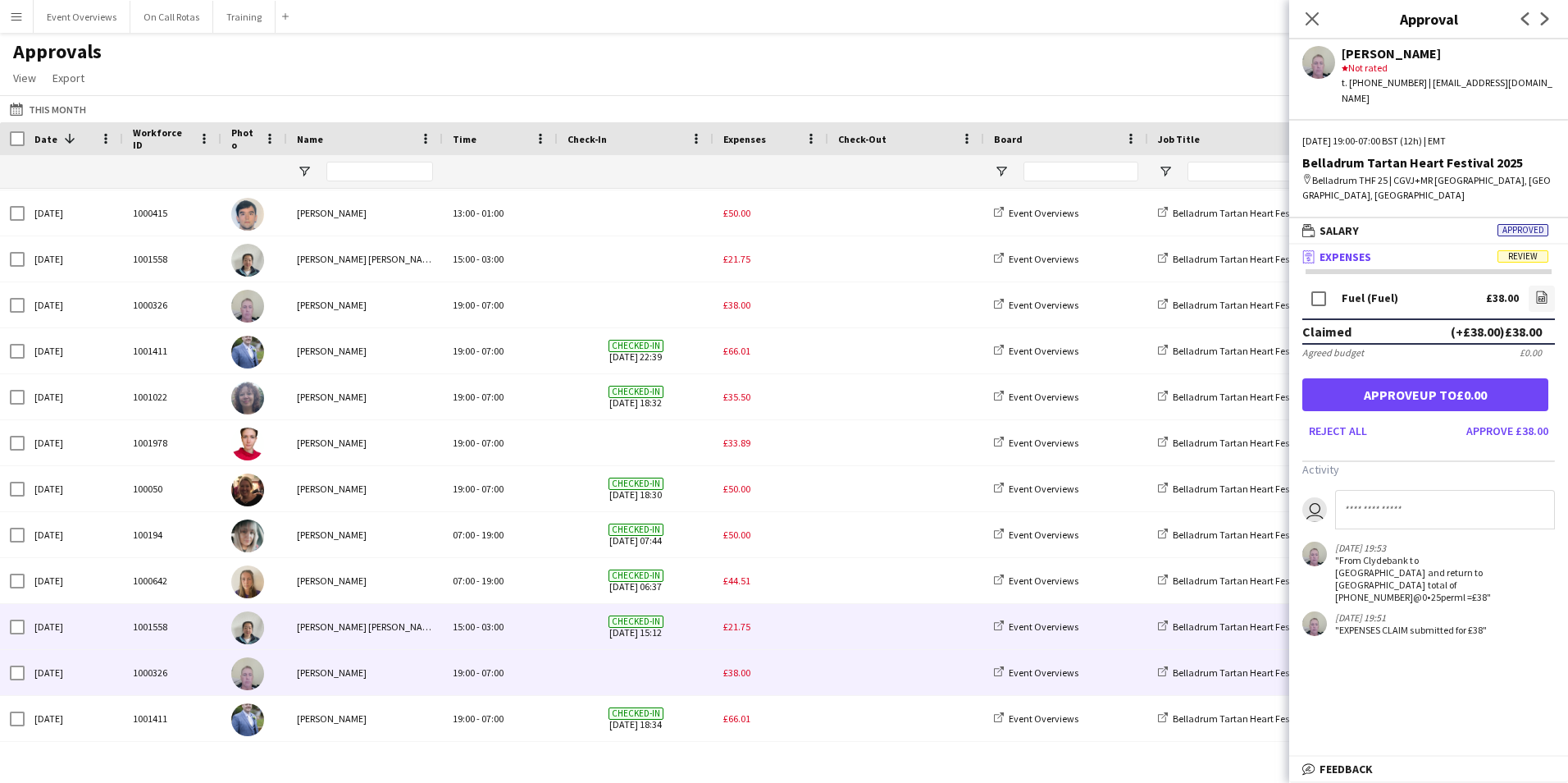
click at [525, 626] on div "15:00 - 03:00" at bounding box center [500, 626] width 115 height 46
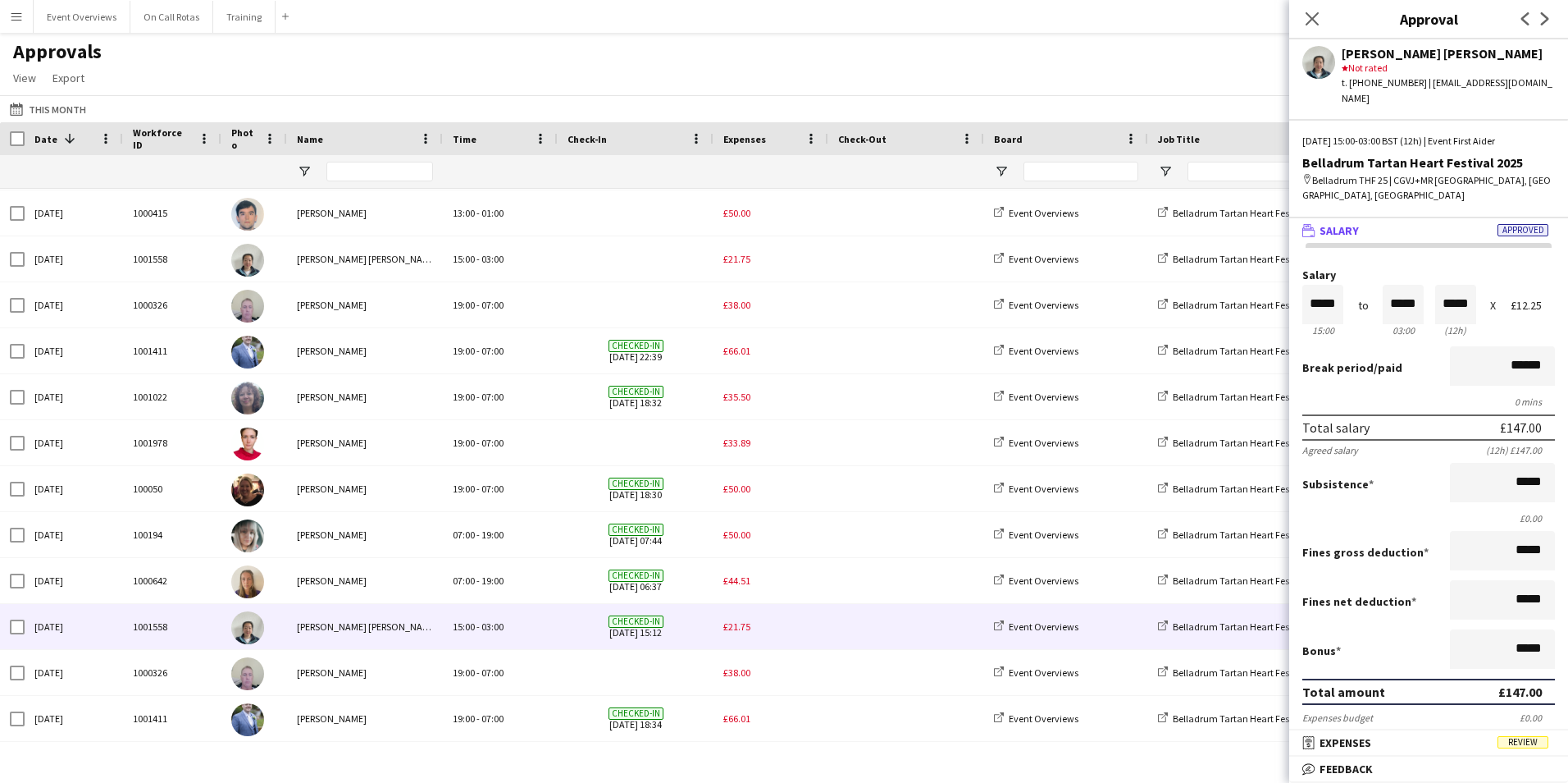
scroll to position [0, 0]
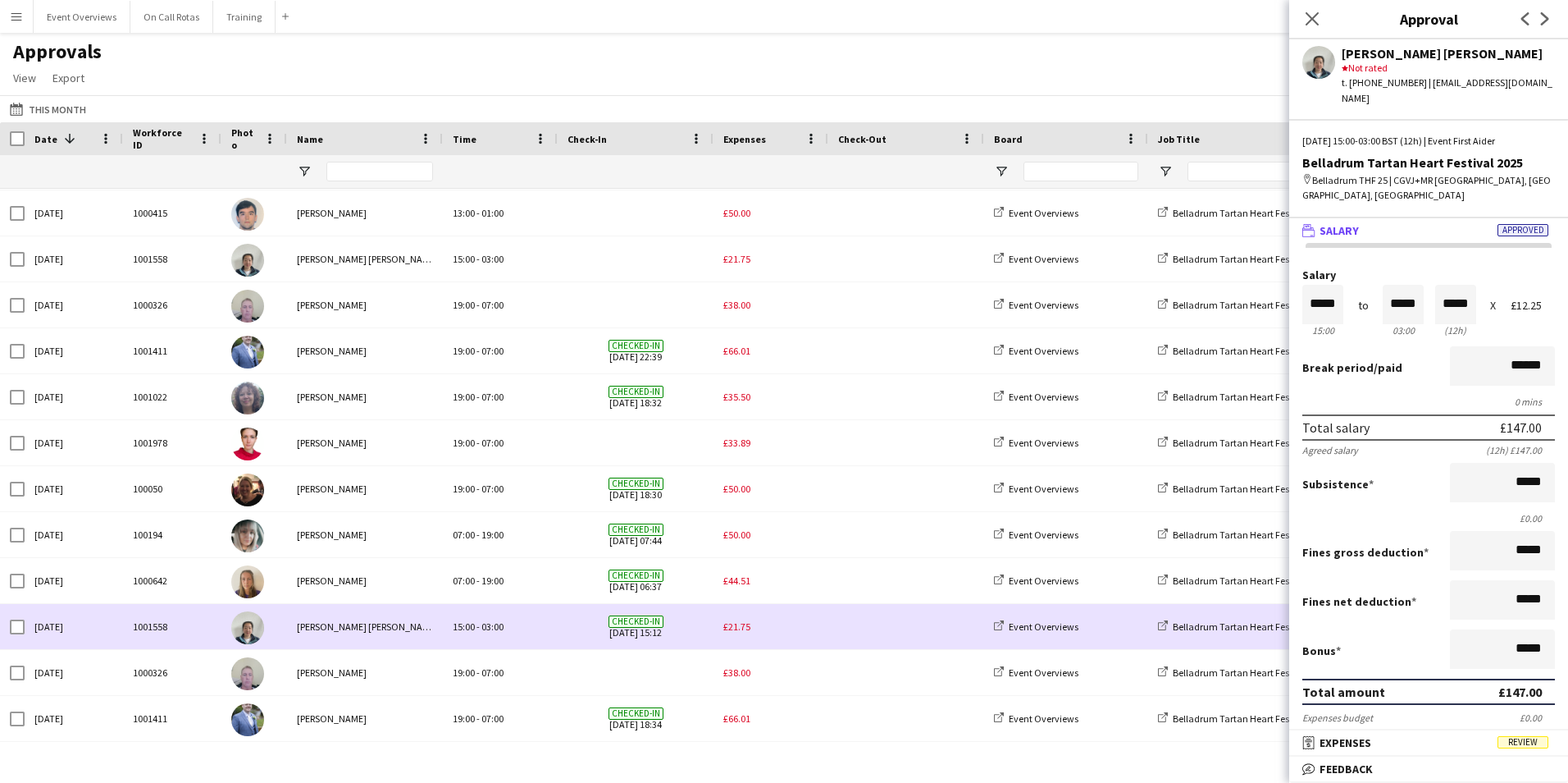
click at [738, 626] on span "£21.75" at bounding box center [737, 626] width 28 height 12
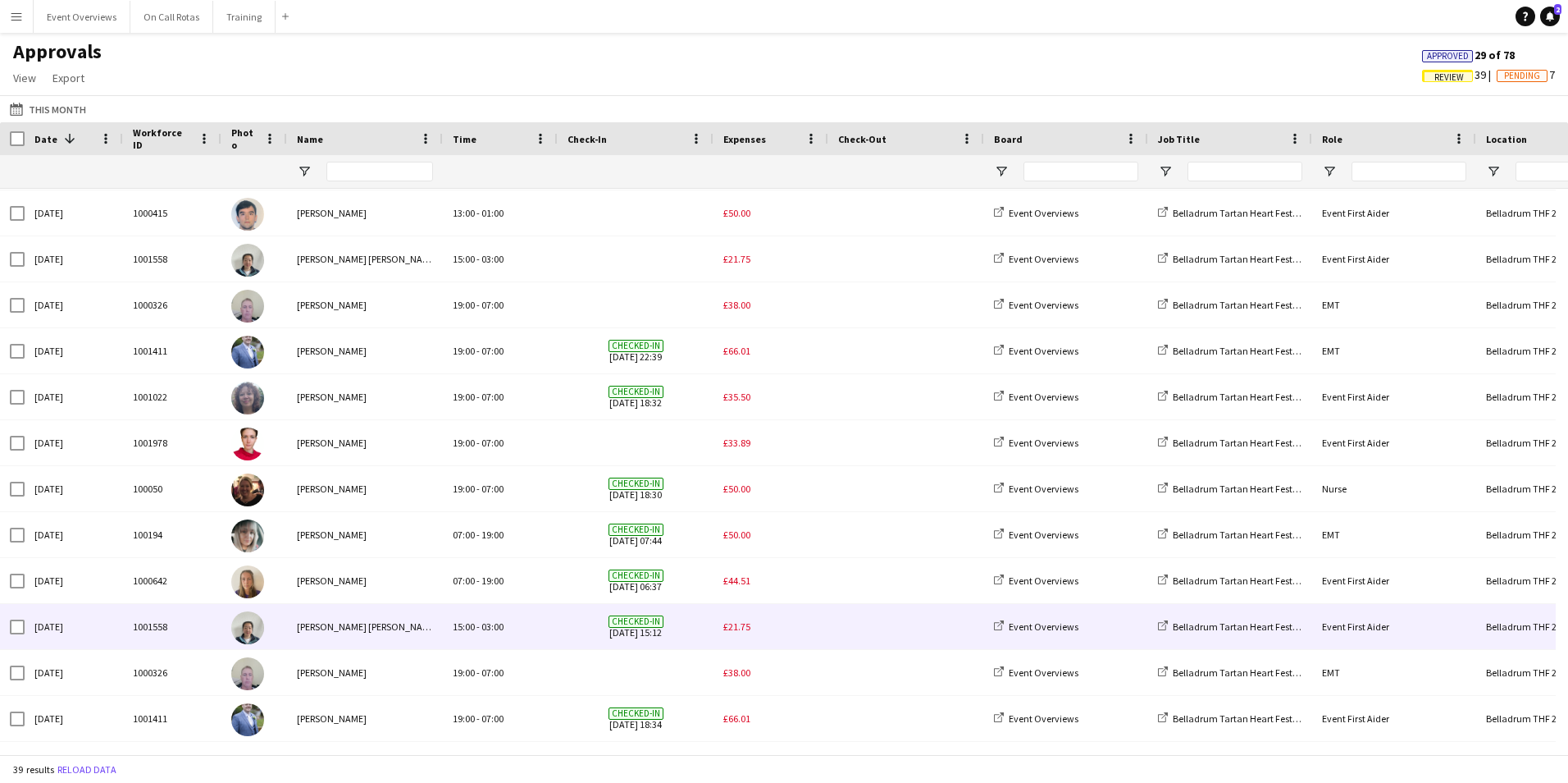
click at [724, 625] on span "£21.75" at bounding box center [737, 626] width 28 height 12
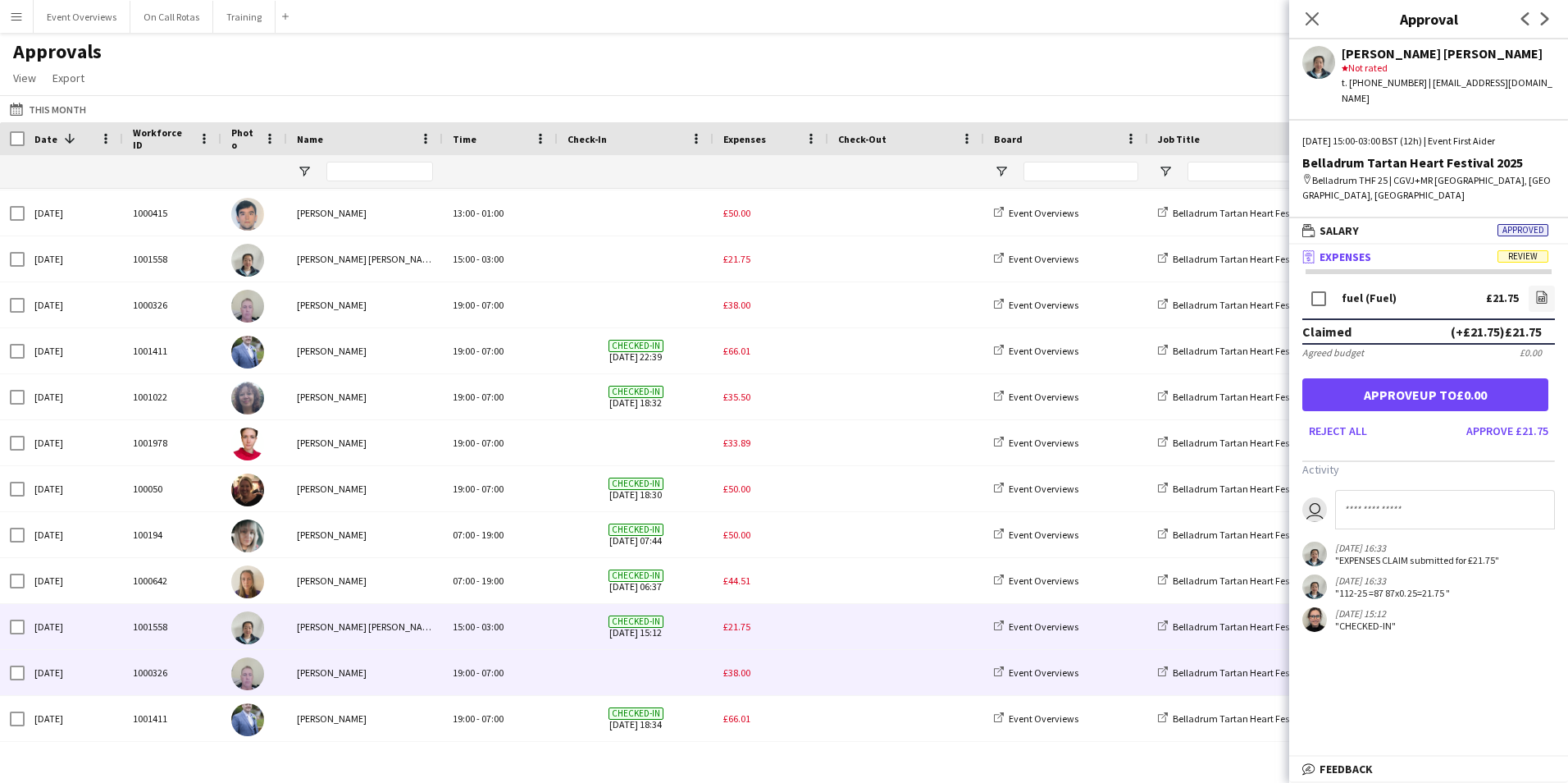
click at [251, 671] on img at bounding box center [248, 674] width 33 height 33
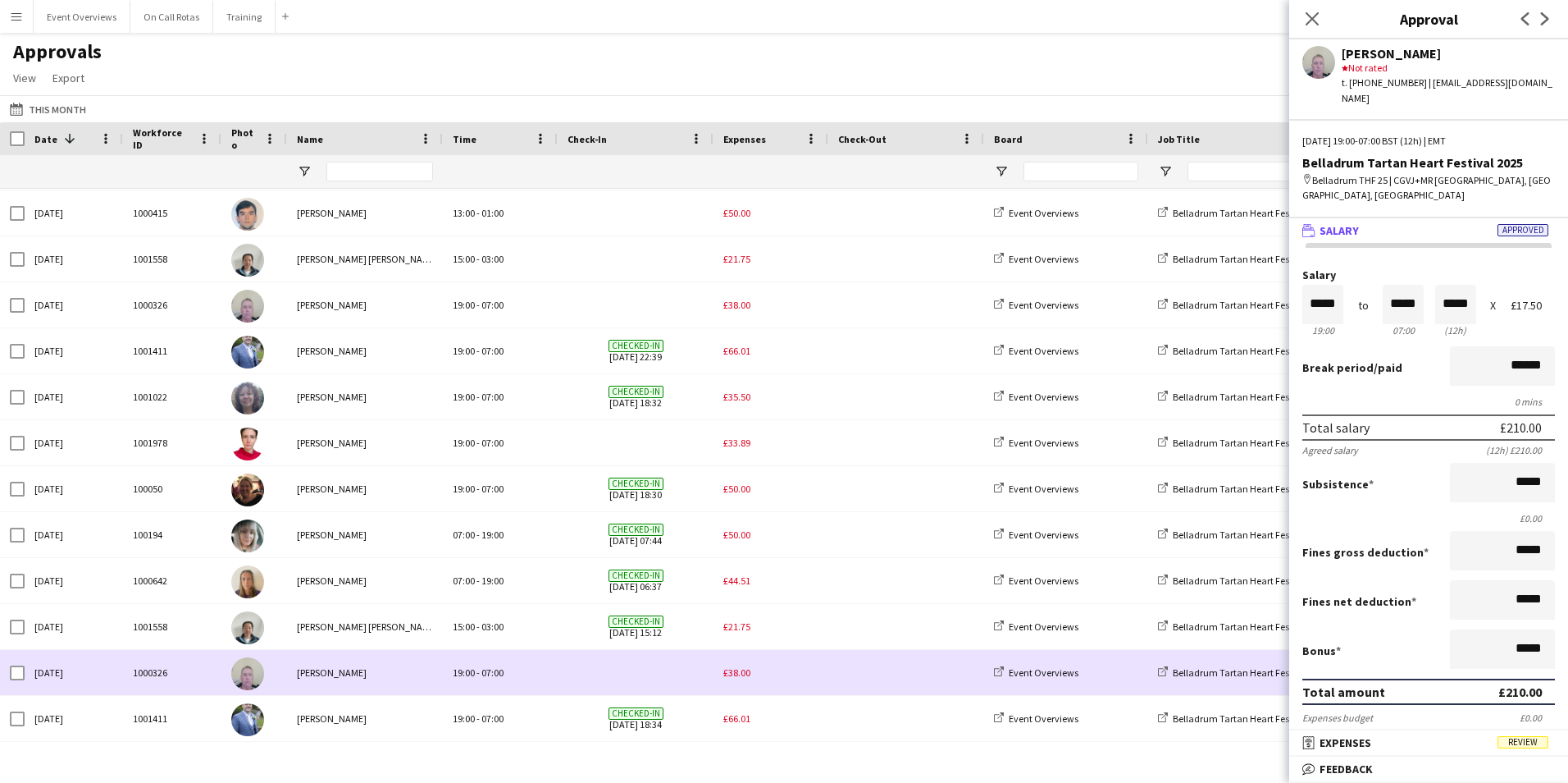
click at [745, 676] on span "£38.00" at bounding box center [737, 672] width 28 height 12
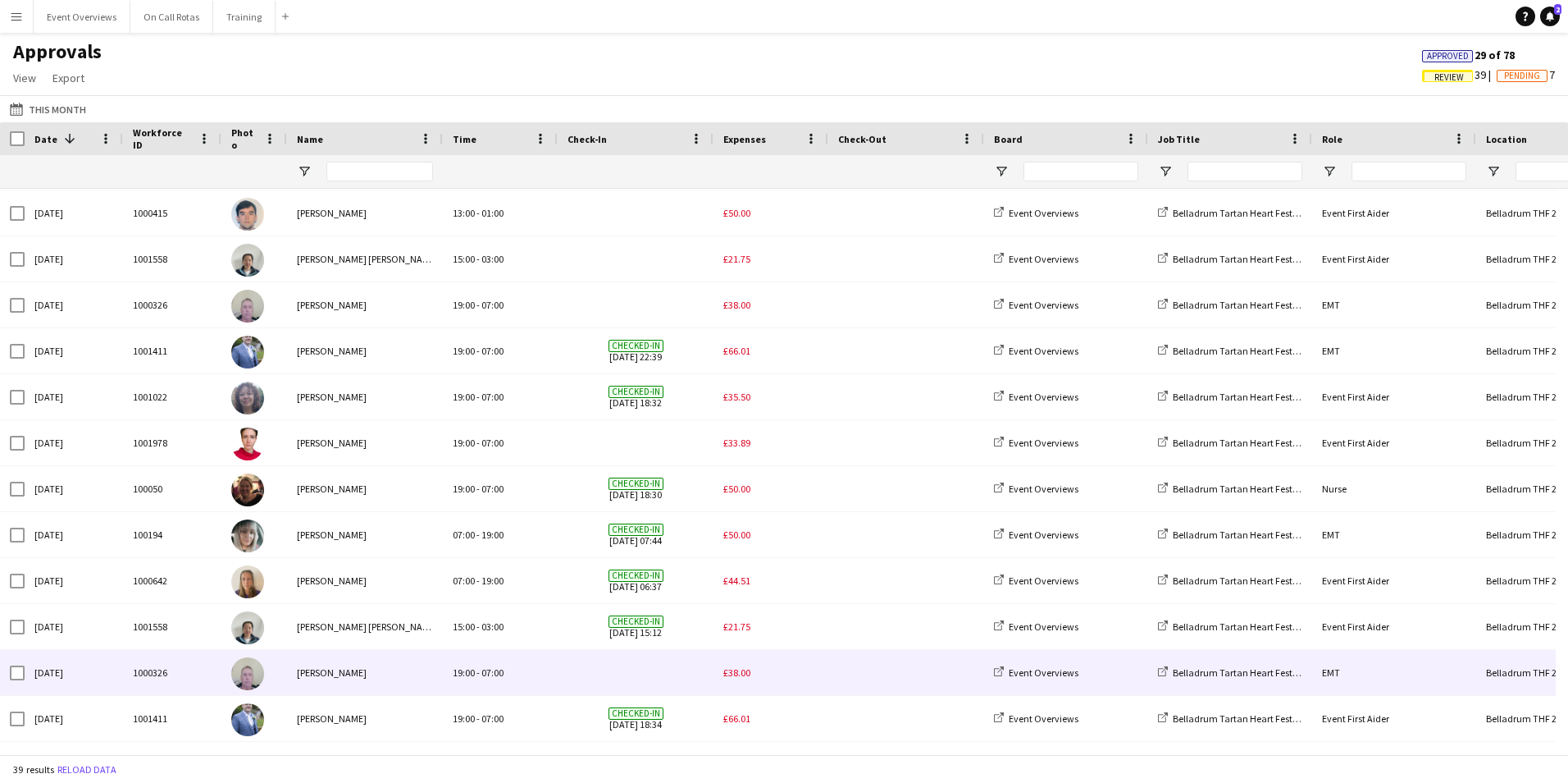
click at [731, 669] on span "£38.00" at bounding box center [737, 672] width 28 height 12
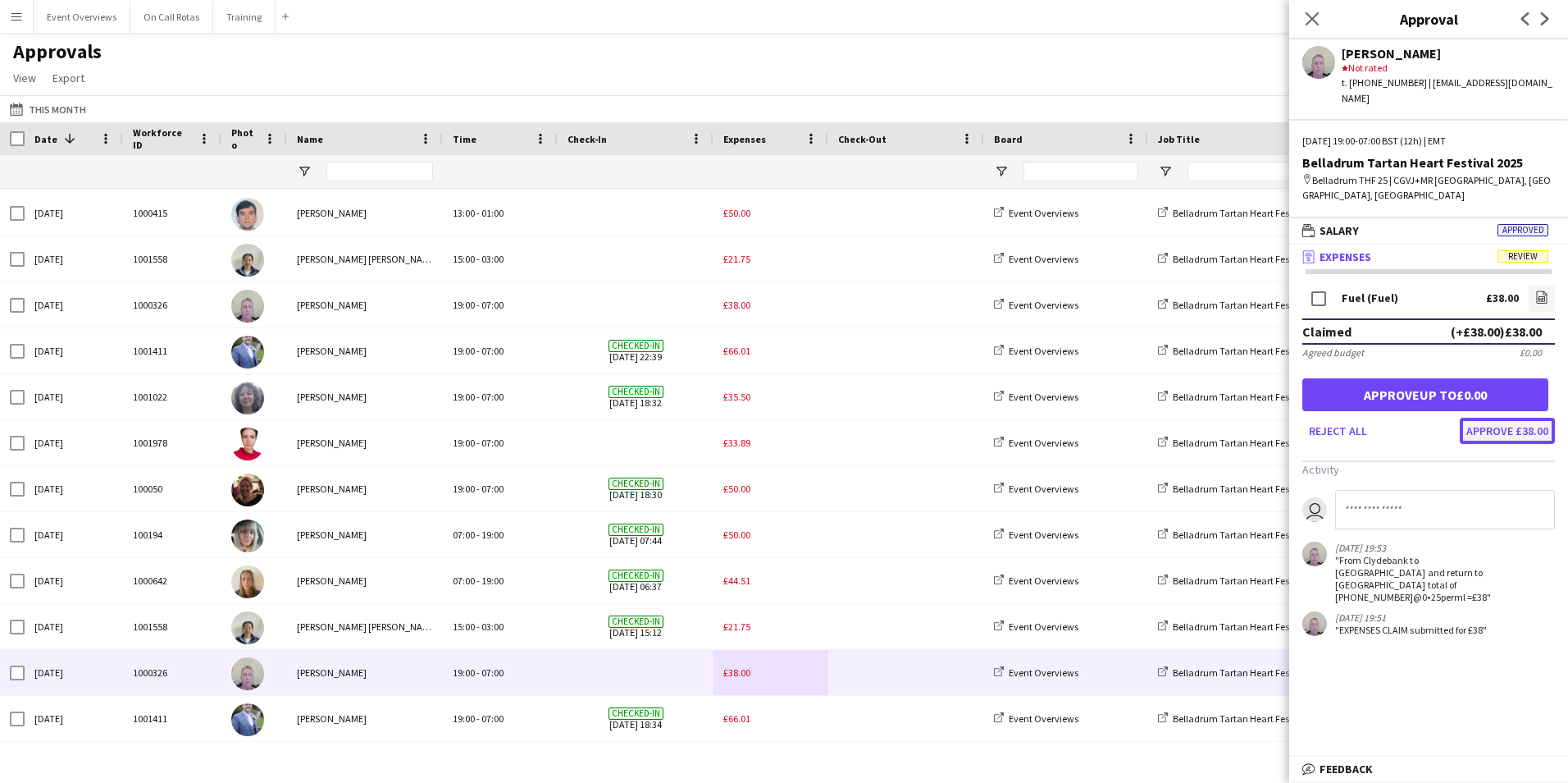
click at [1492, 418] on button "Approve £38.00" at bounding box center [1507, 431] width 95 height 27
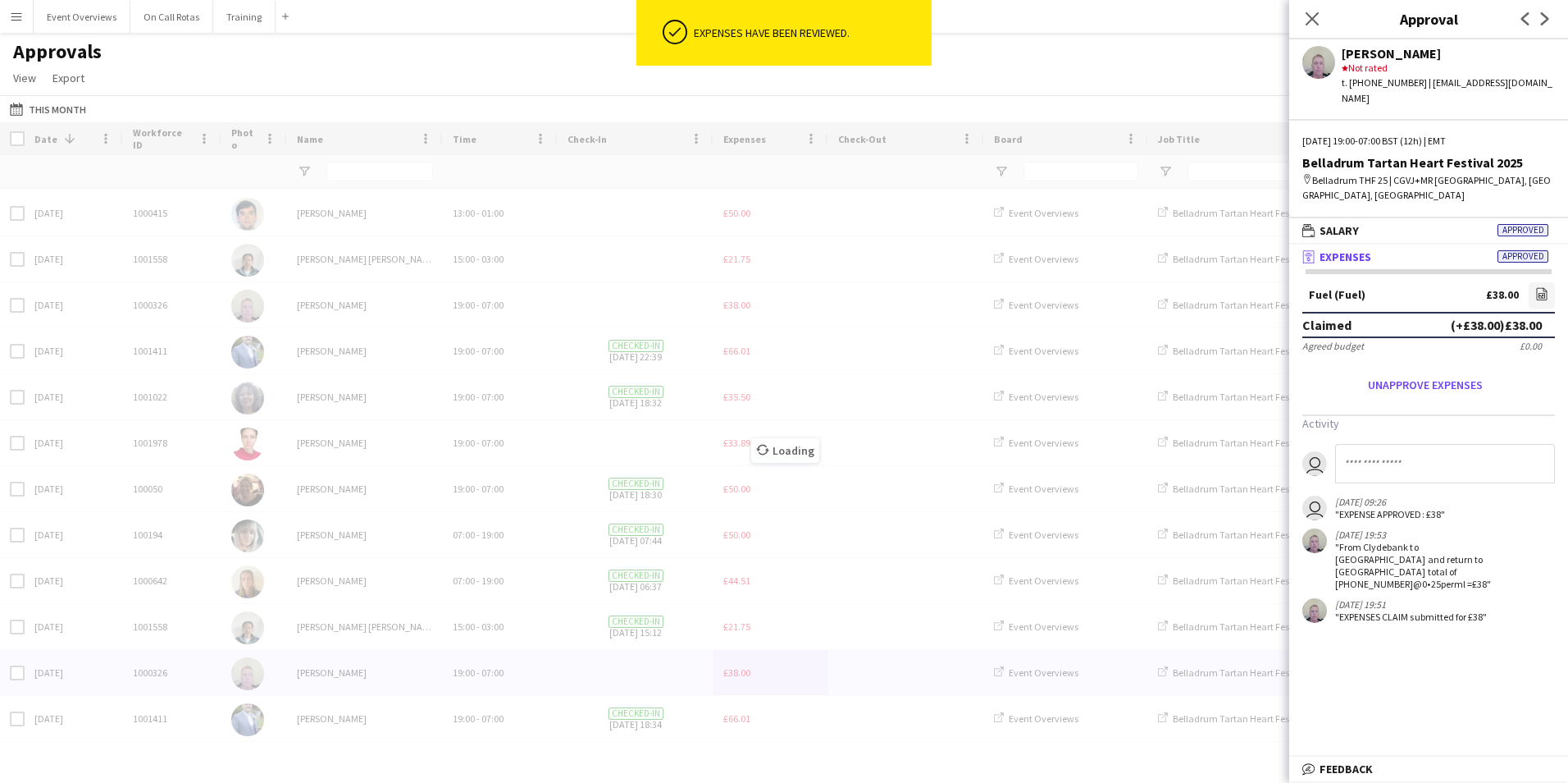
scroll to position [1193, 0]
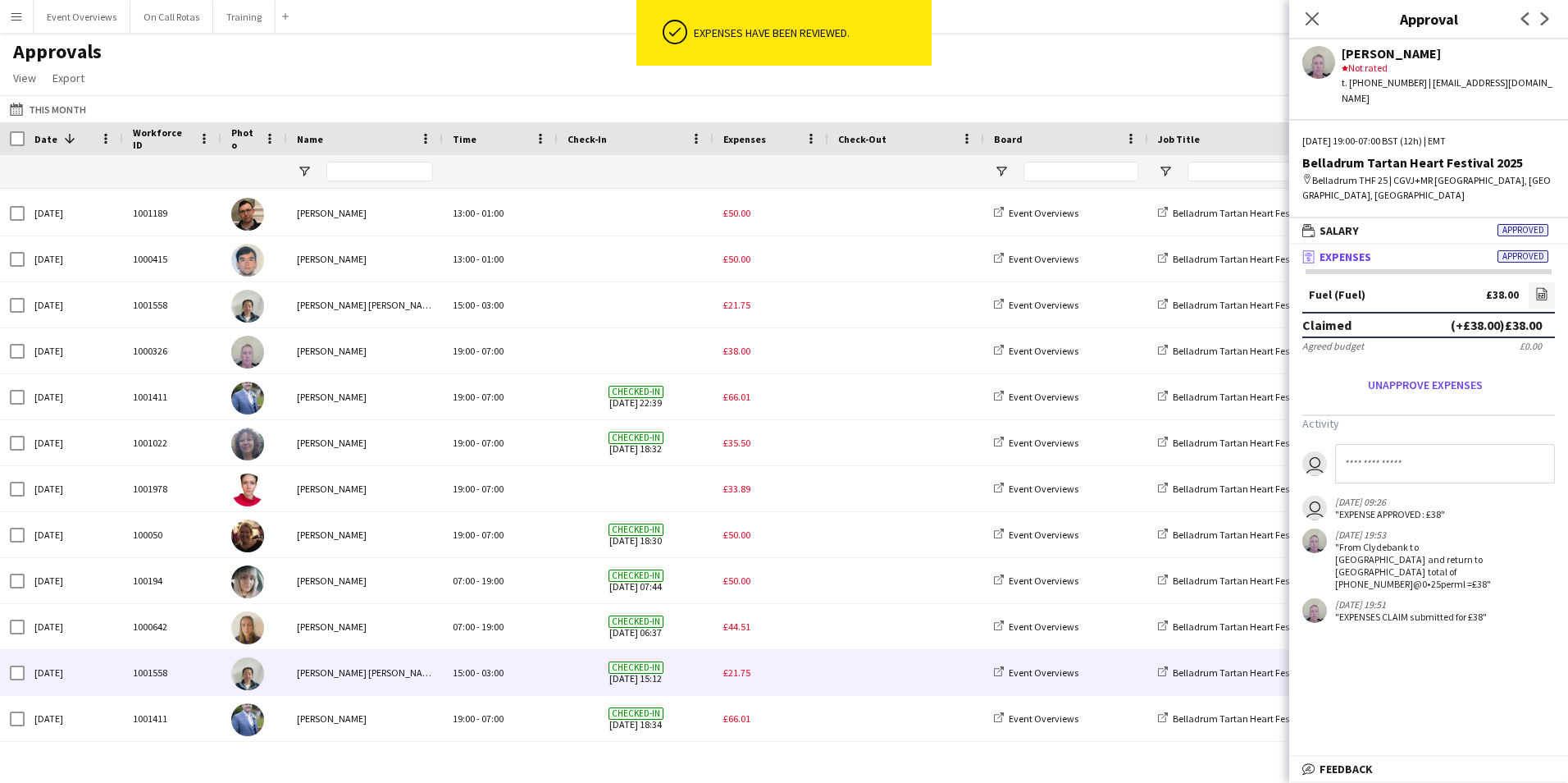
click at [737, 673] on span "£21.75" at bounding box center [737, 672] width 28 height 12
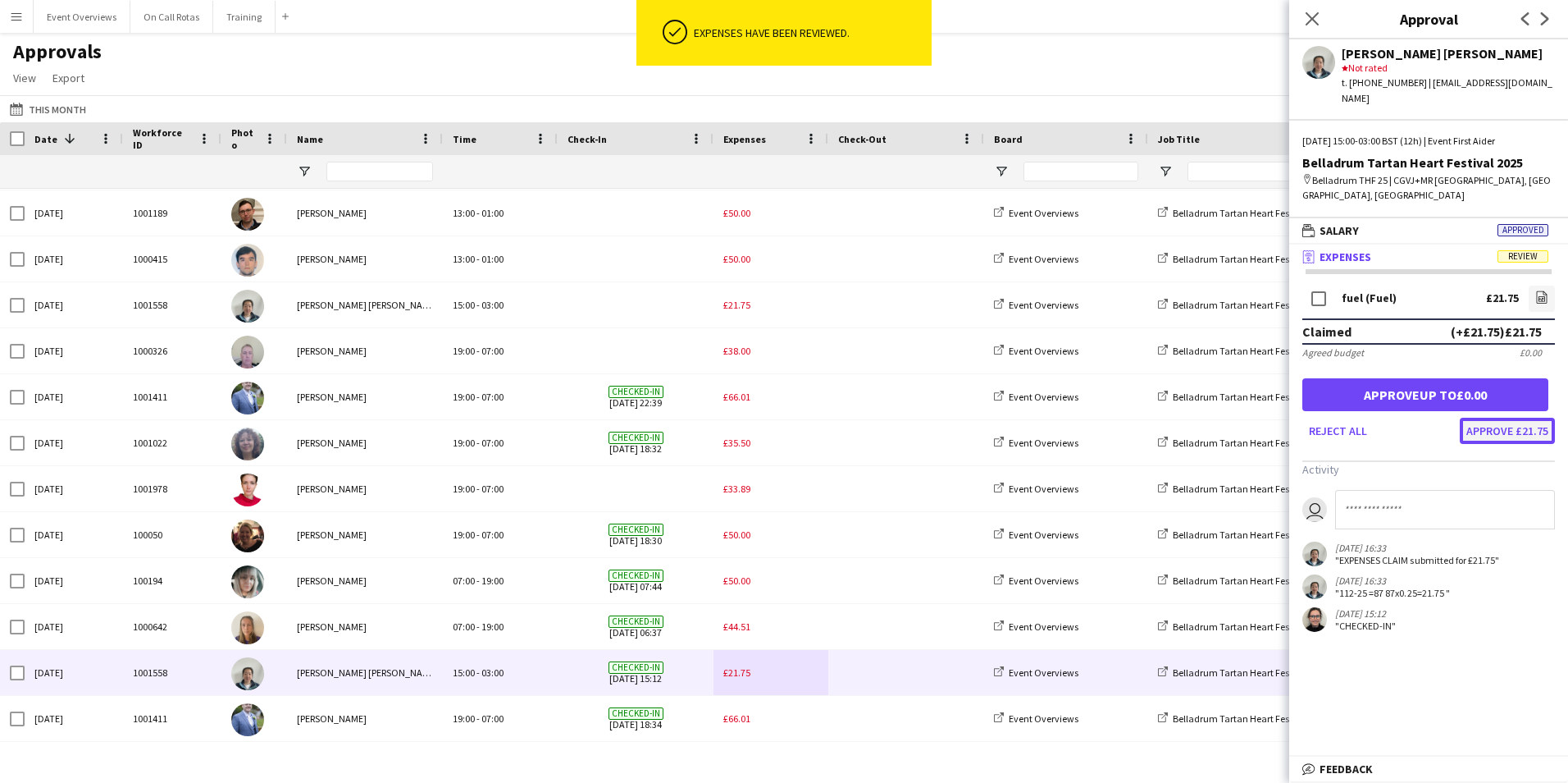
click at [1502, 418] on button "Approve £21.75" at bounding box center [1507, 431] width 95 height 27
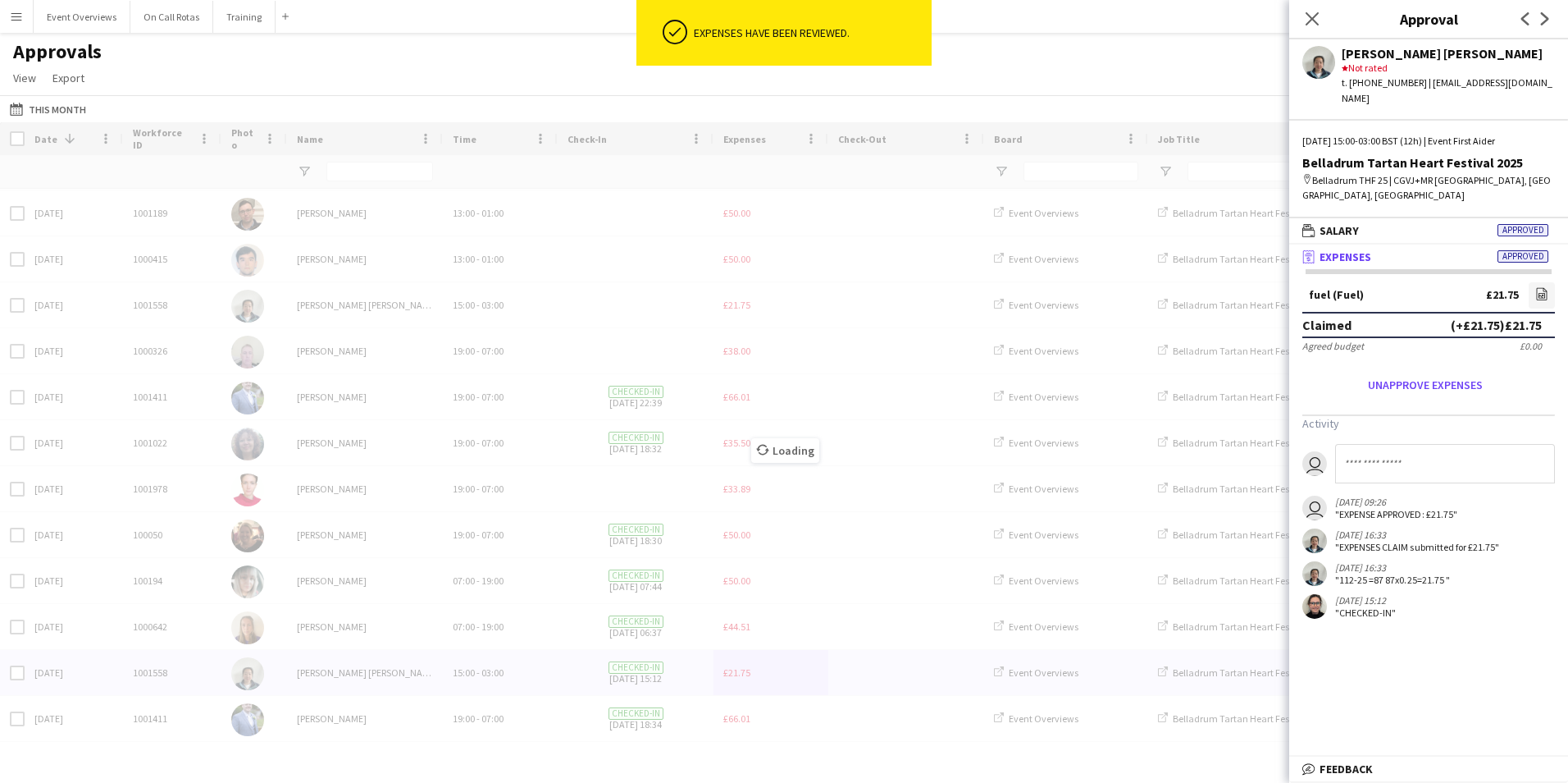
scroll to position [1147, 0]
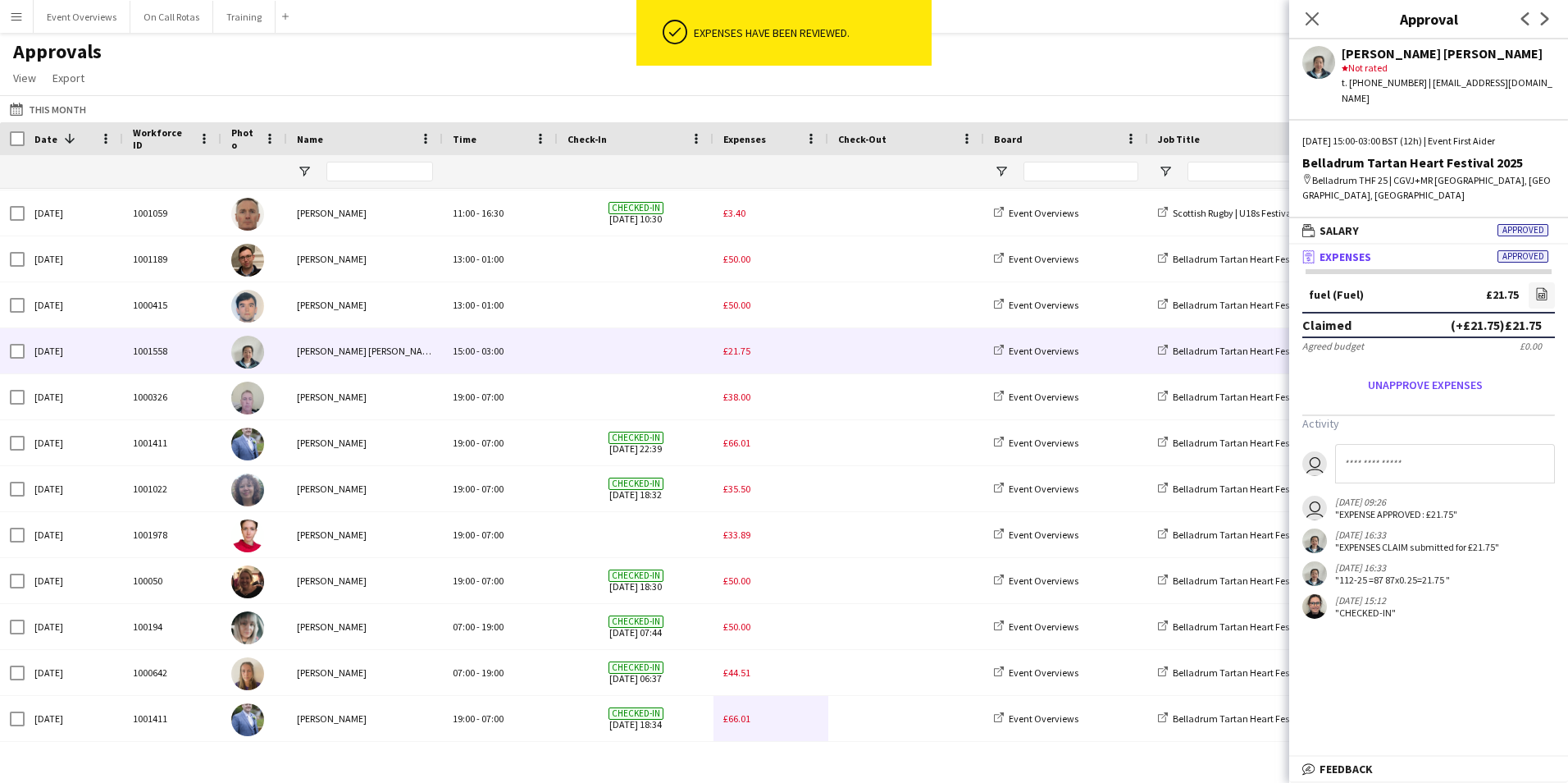
click at [737, 346] on span "£21.75" at bounding box center [737, 350] width 28 height 12
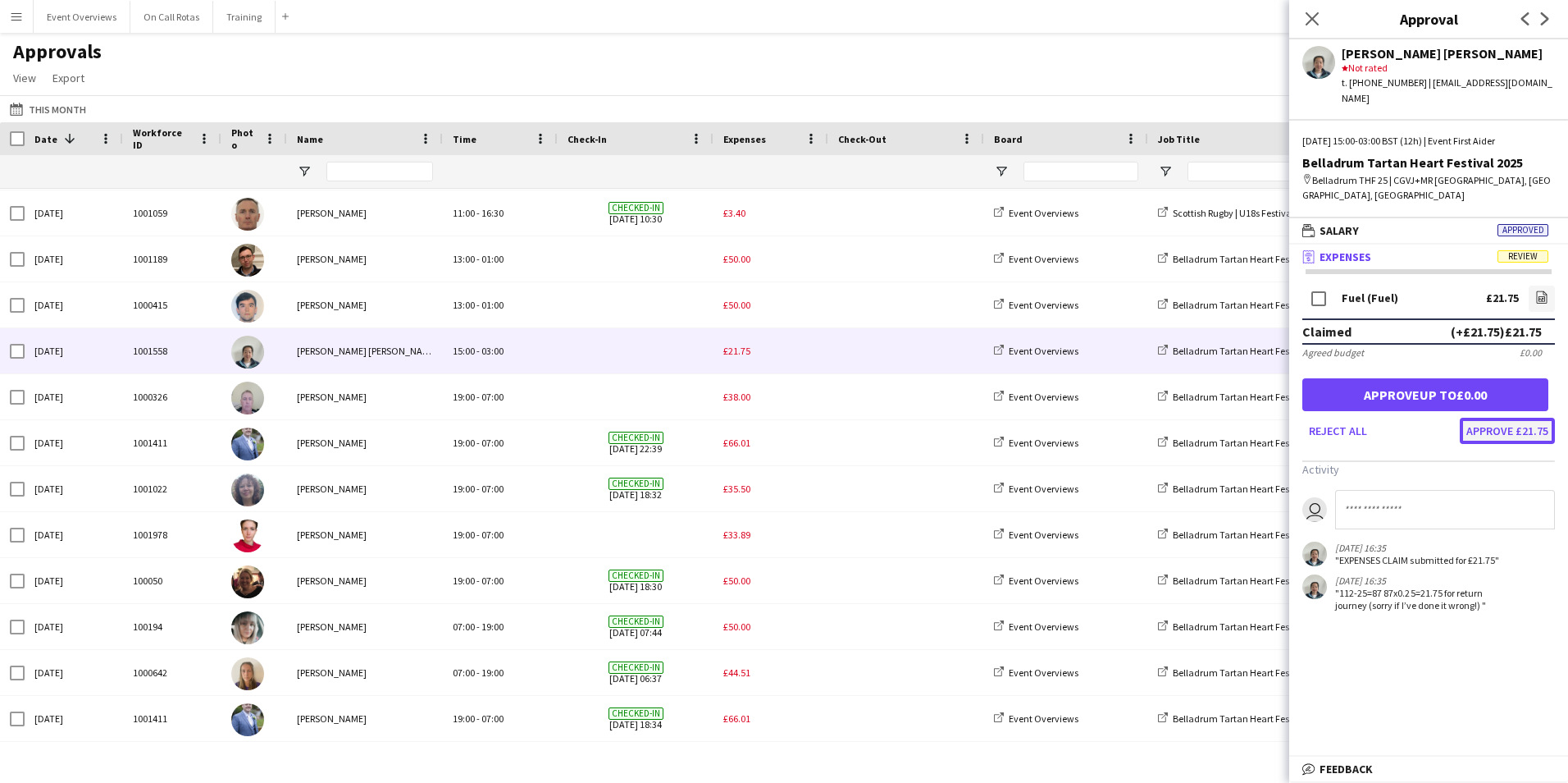
click at [1500, 418] on button "Approve £21.75" at bounding box center [1507, 431] width 95 height 27
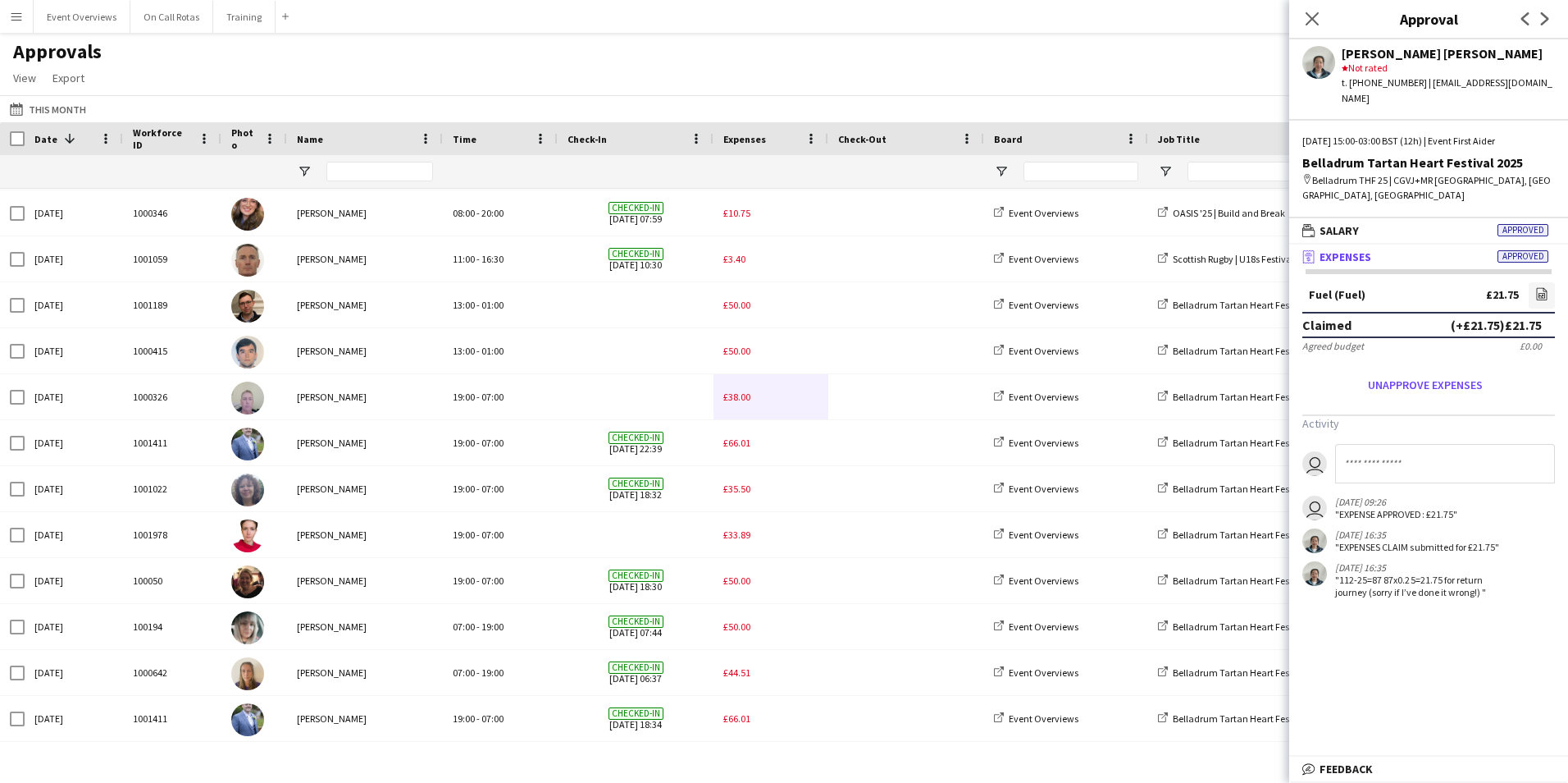
scroll to position [1102, 0]
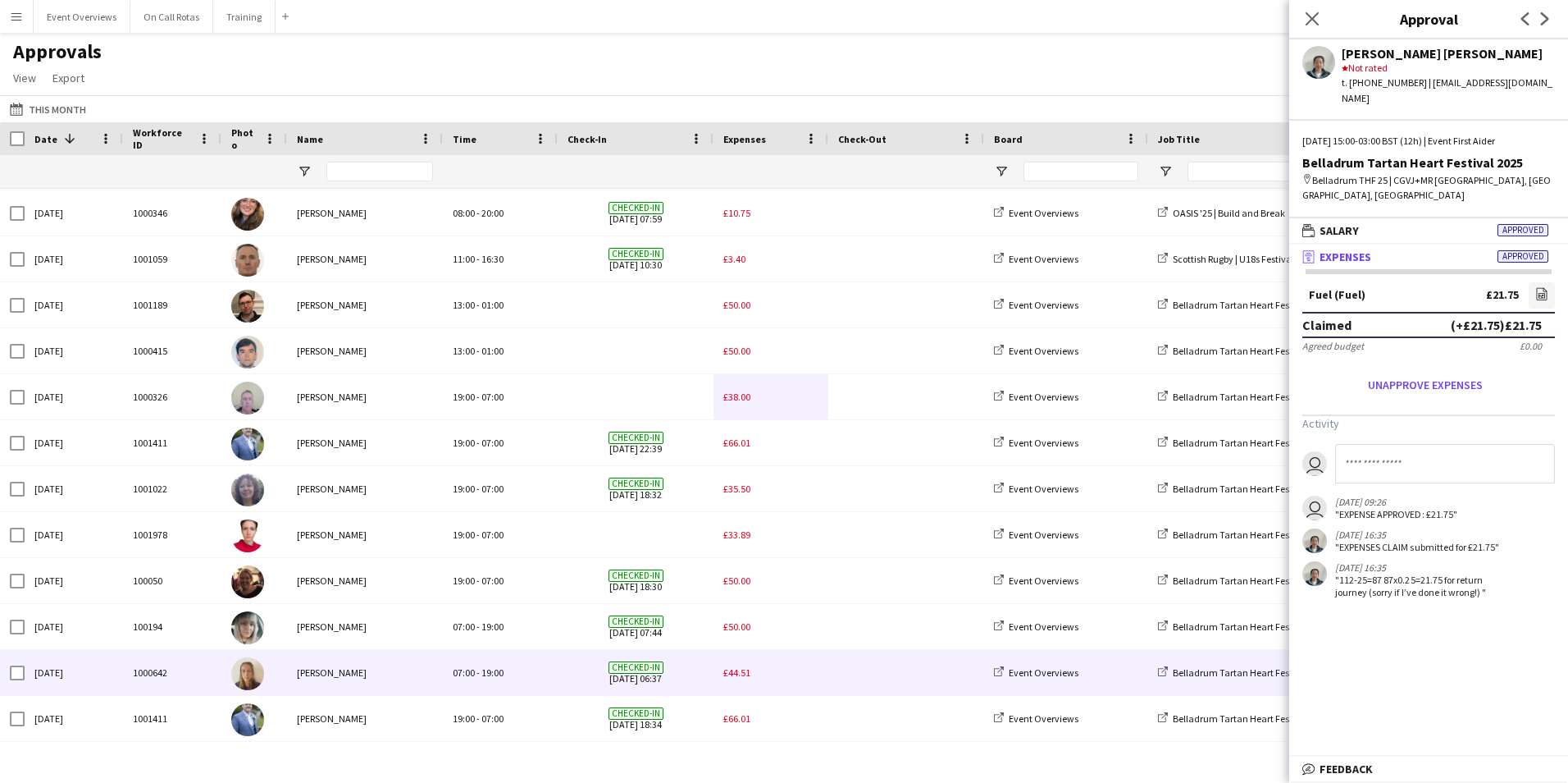
click at [740, 672] on span "£44.51" at bounding box center [737, 672] width 28 height 12
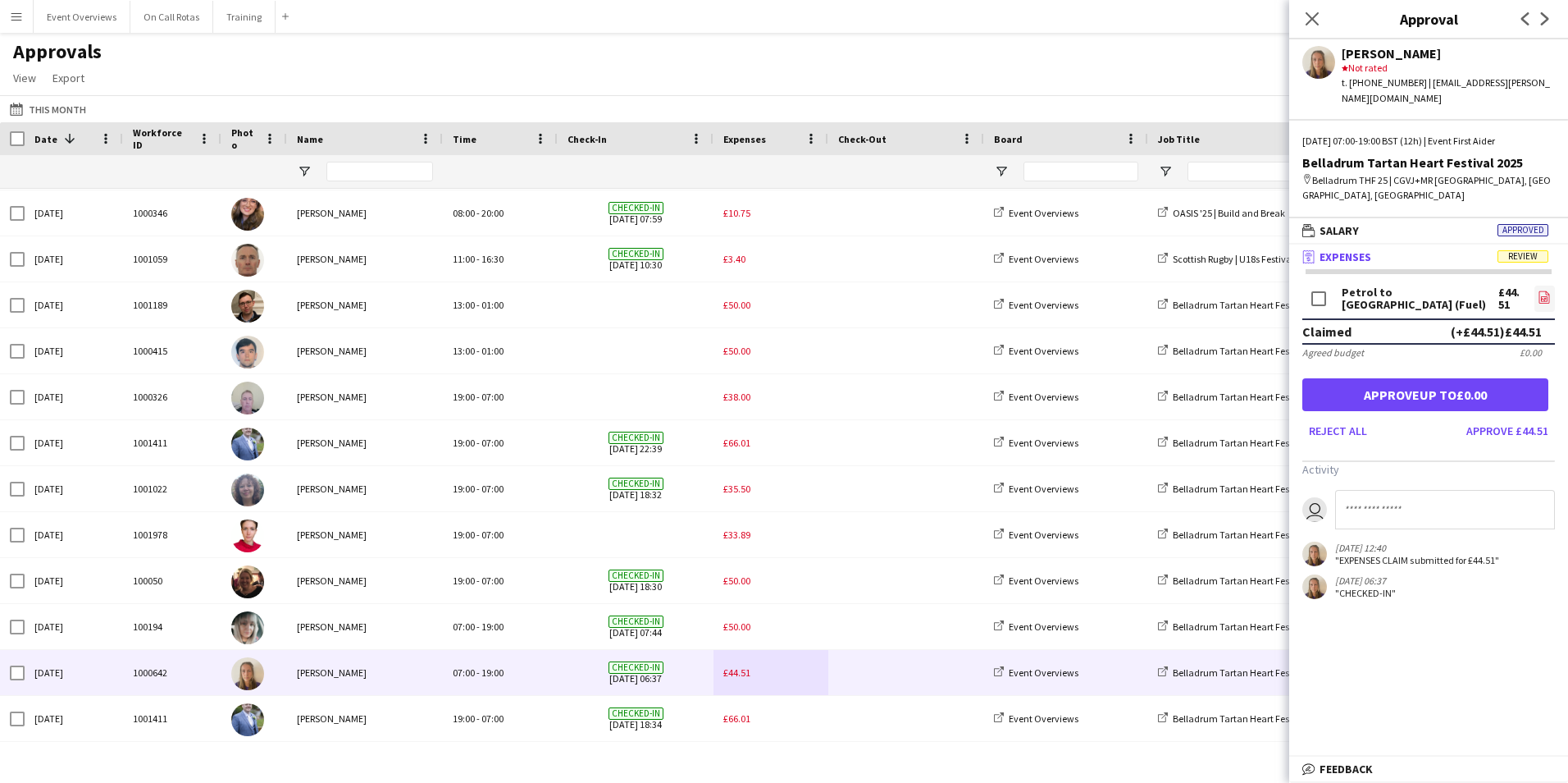
click at [1539, 290] on icon "file-image" at bounding box center [1544, 297] width 13 height 13
click at [1504, 418] on button "Approve £44.51" at bounding box center [1507, 431] width 95 height 27
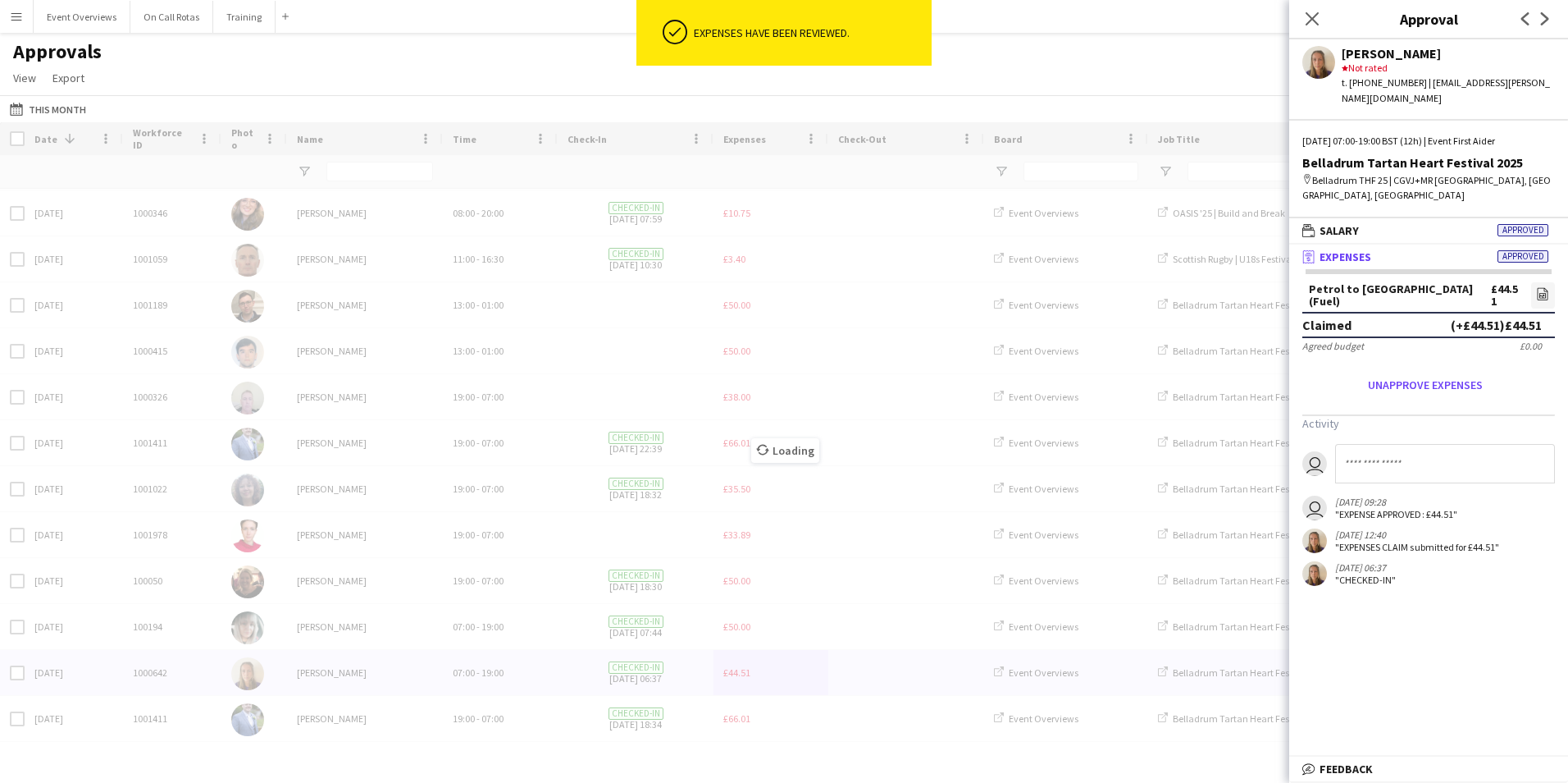
scroll to position [1055, 0]
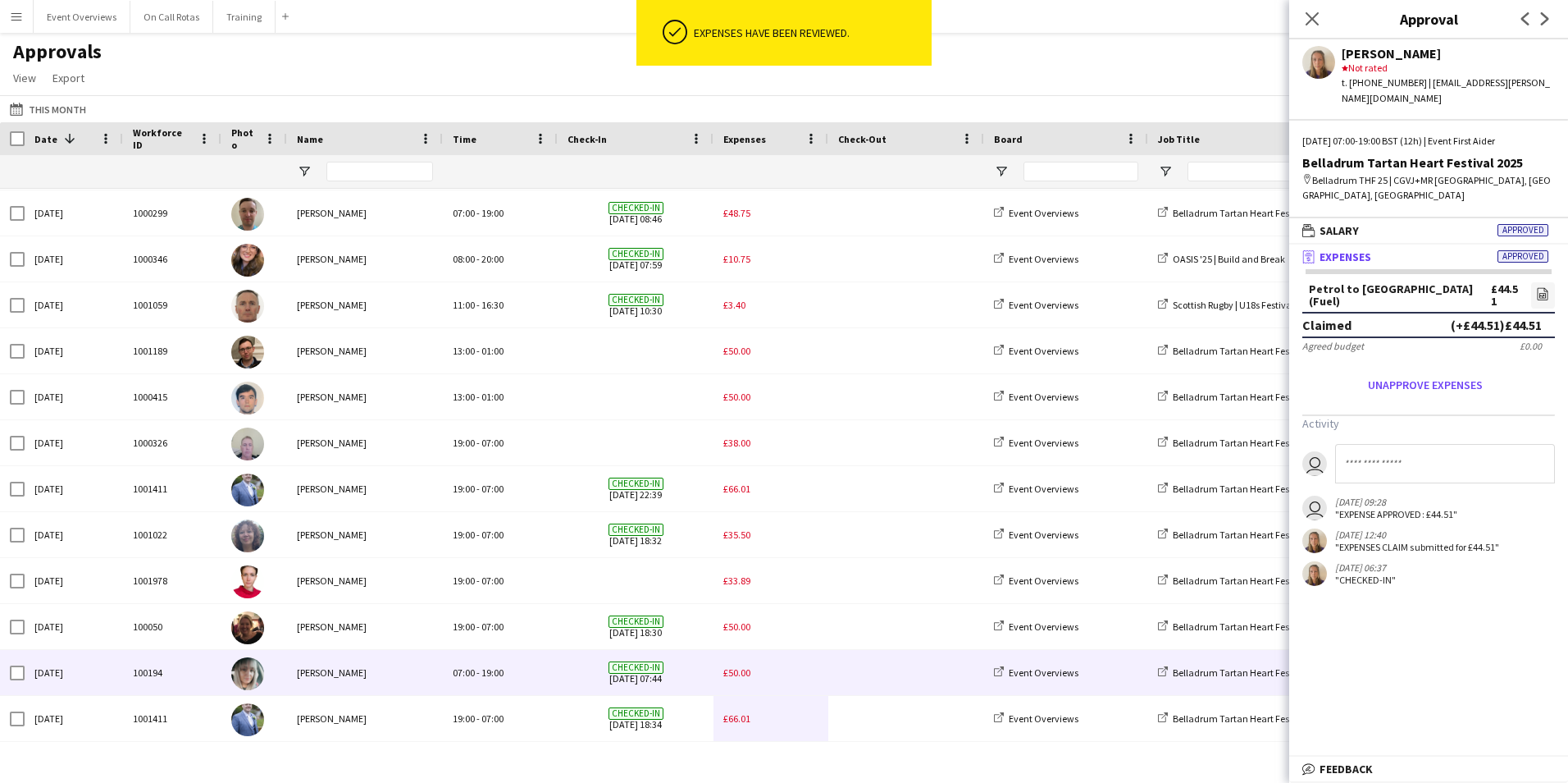
click at [562, 662] on div "Checked-in 01-08-2025 07:44" at bounding box center [636, 673] width 156 height 46
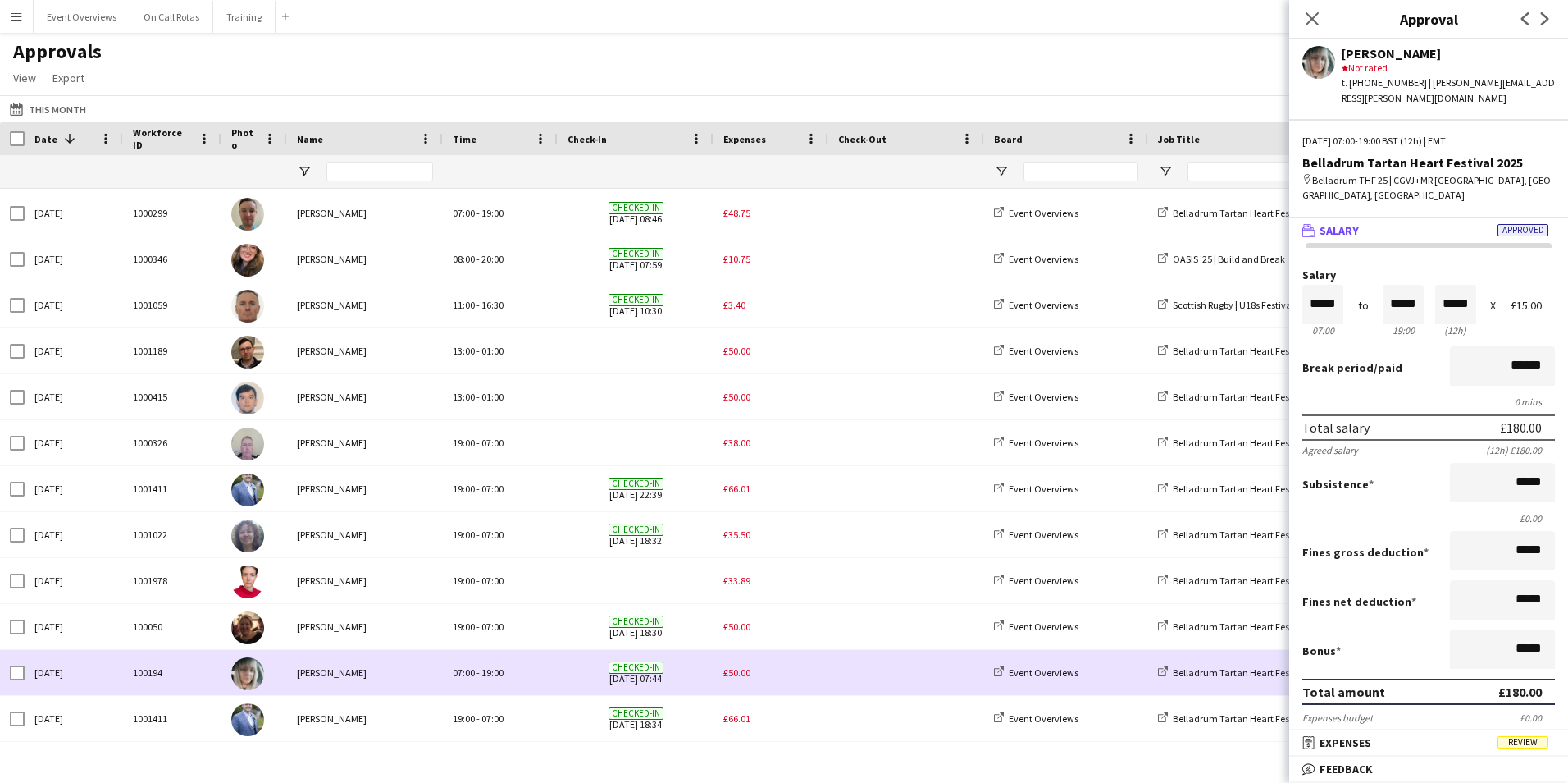
click at [731, 672] on span "£50.00" at bounding box center [737, 672] width 28 height 12
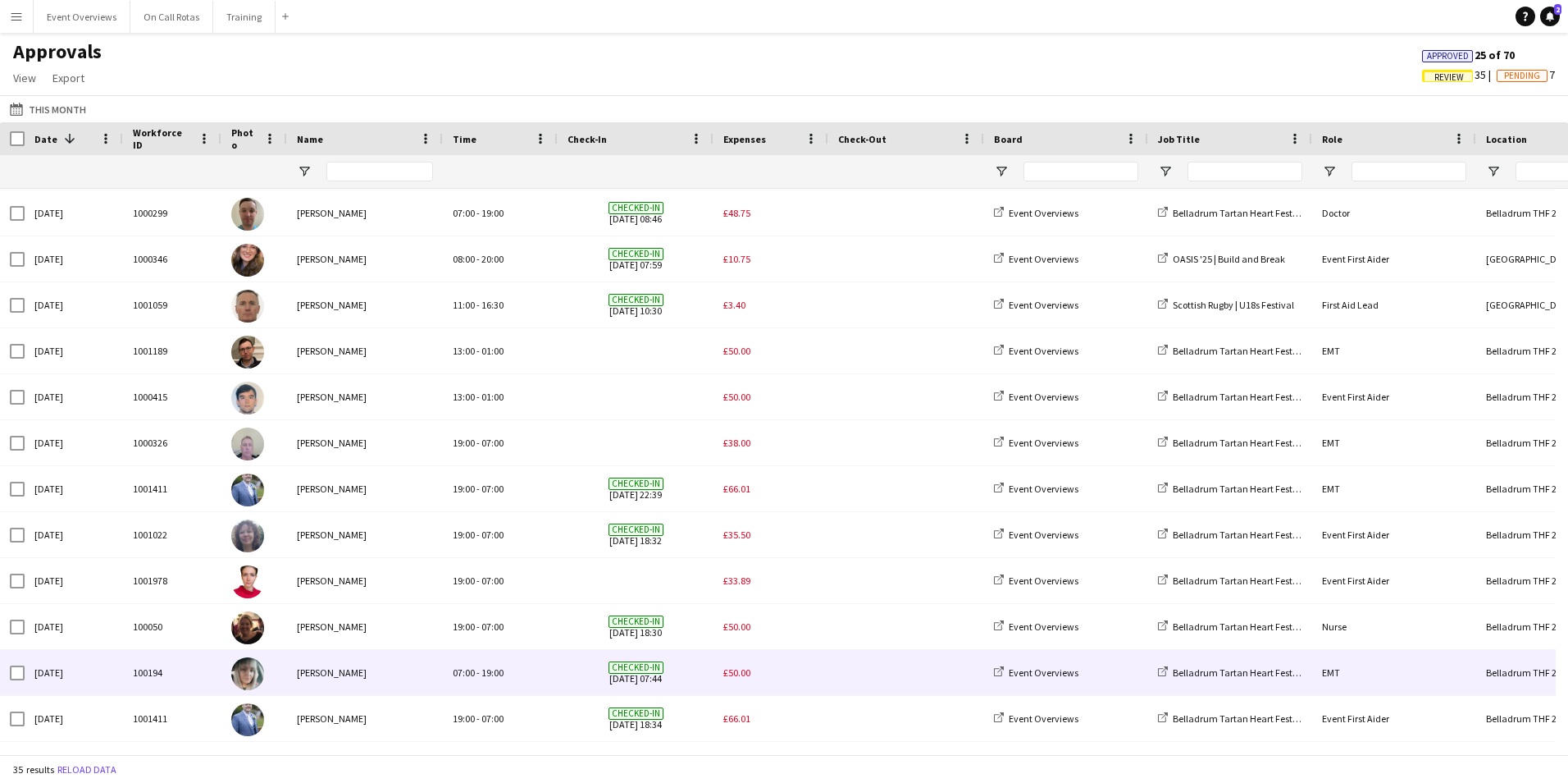
click at [725, 677] on span "£50.00" at bounding box center [737, 672] width 28 height 12
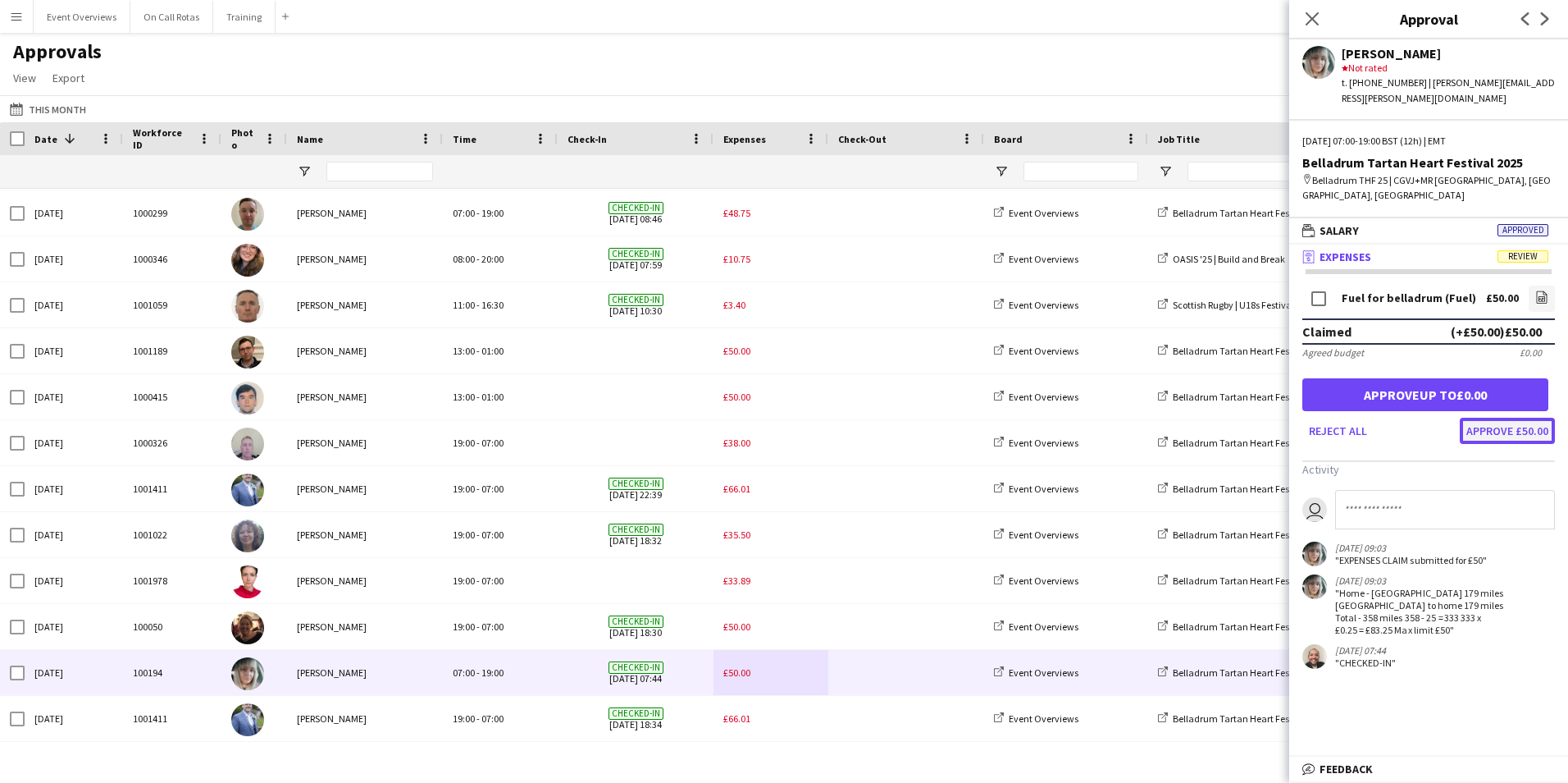
click at [1499, 418] on button "Approve £50.00" at bounding box center [1507, 431] width 95 height 27
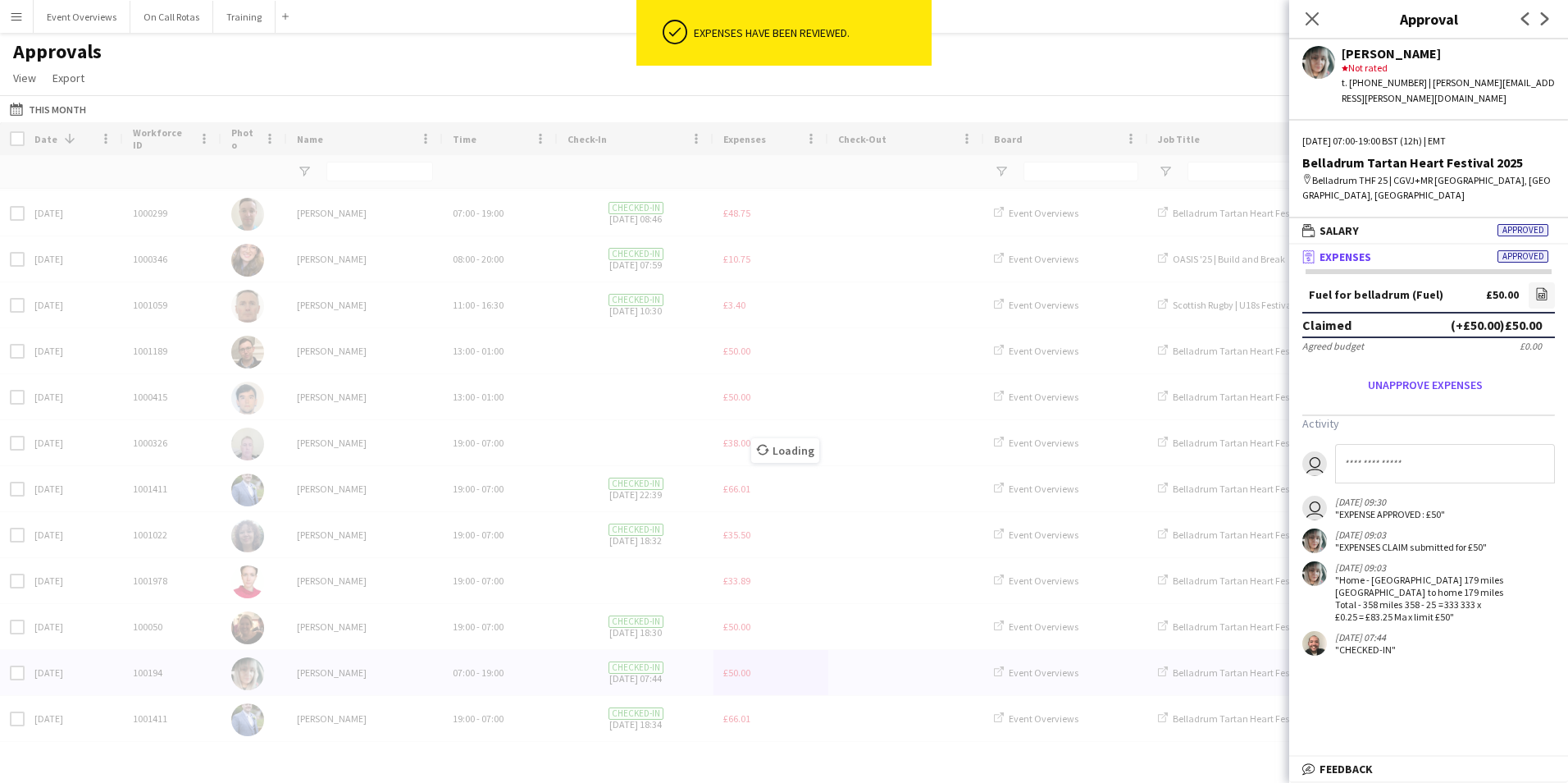
scroll to position [1010, 0]
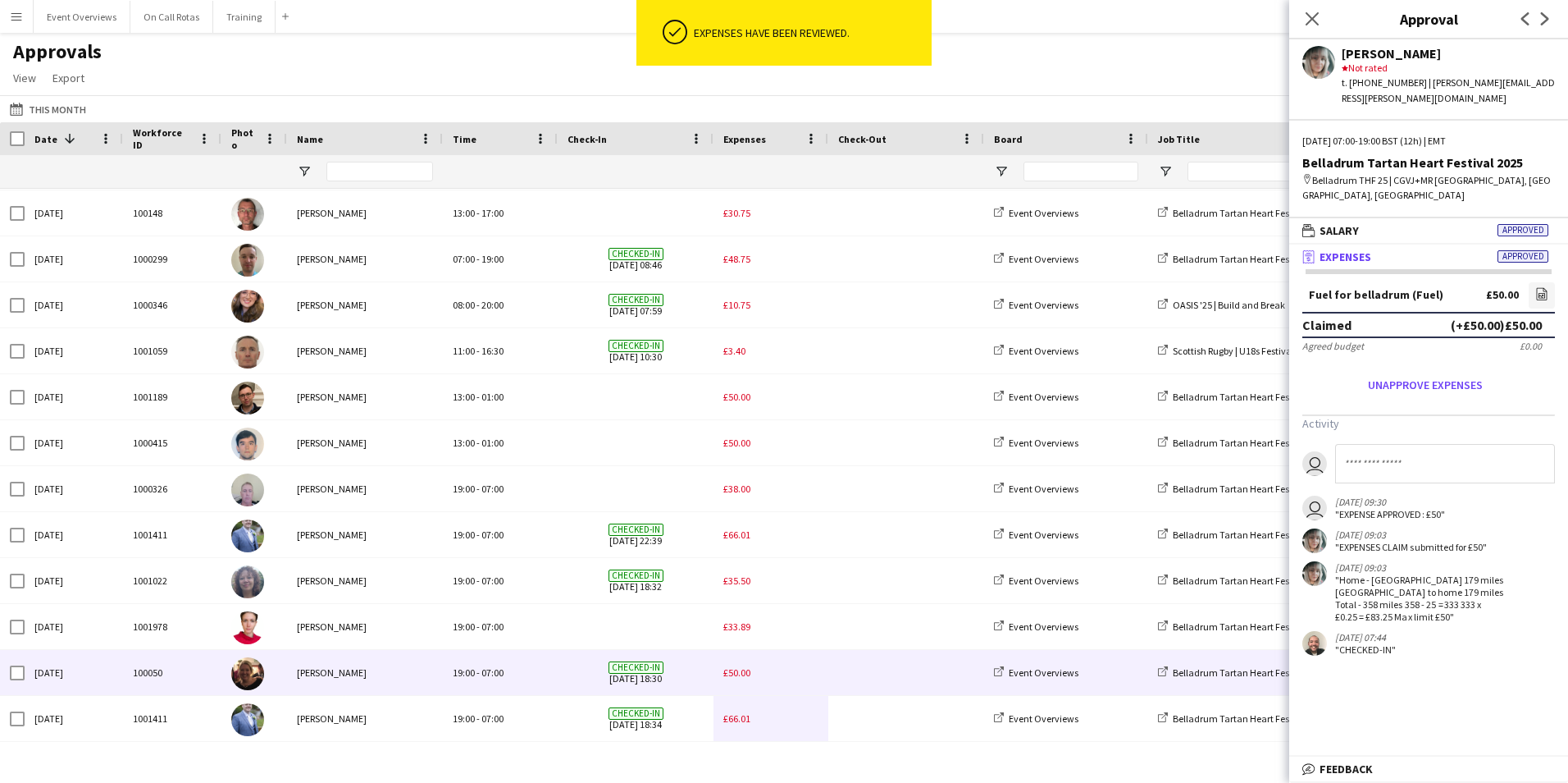
click at [805, 667] on div "£50.00" at bounding box center [770, 673] width 115 height 46
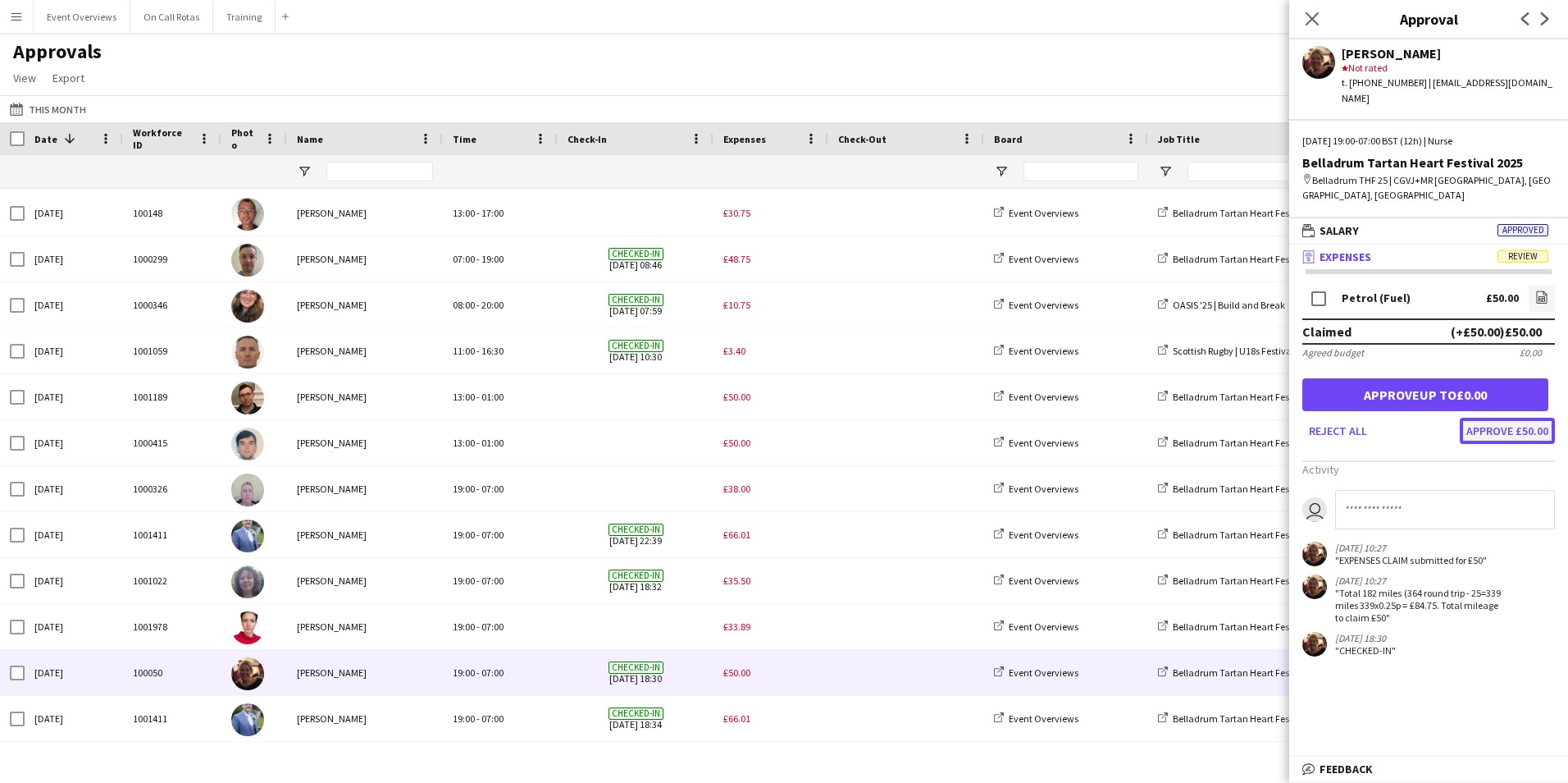
click at [1512, 418] on button "Approve £50.00" at bounding box center [1507, 431] width 95 height 27
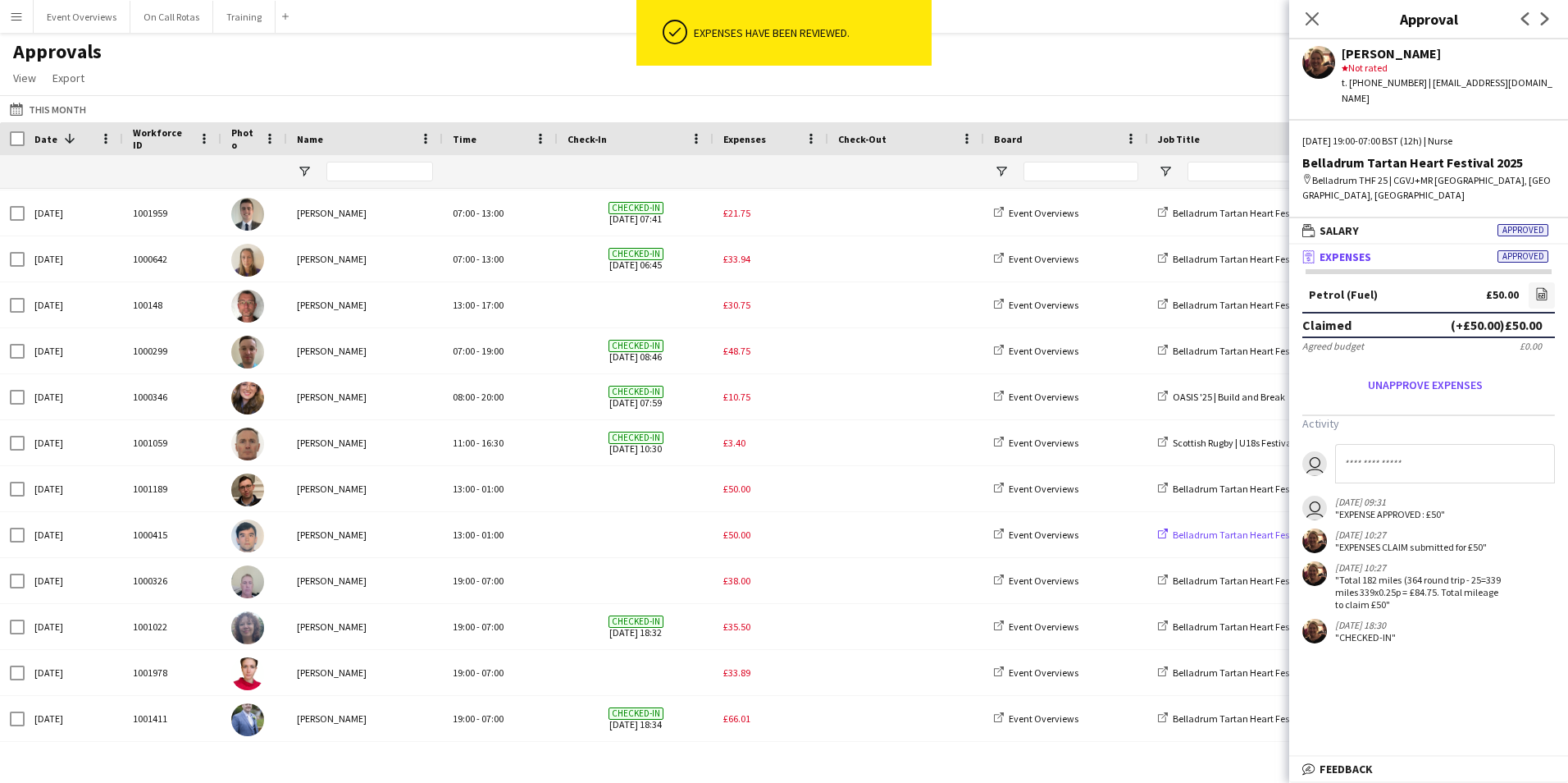
scroll to position [918, 0]
click at [1310, 21] on icon at bounding box center [1312, 18] width 15 height 15
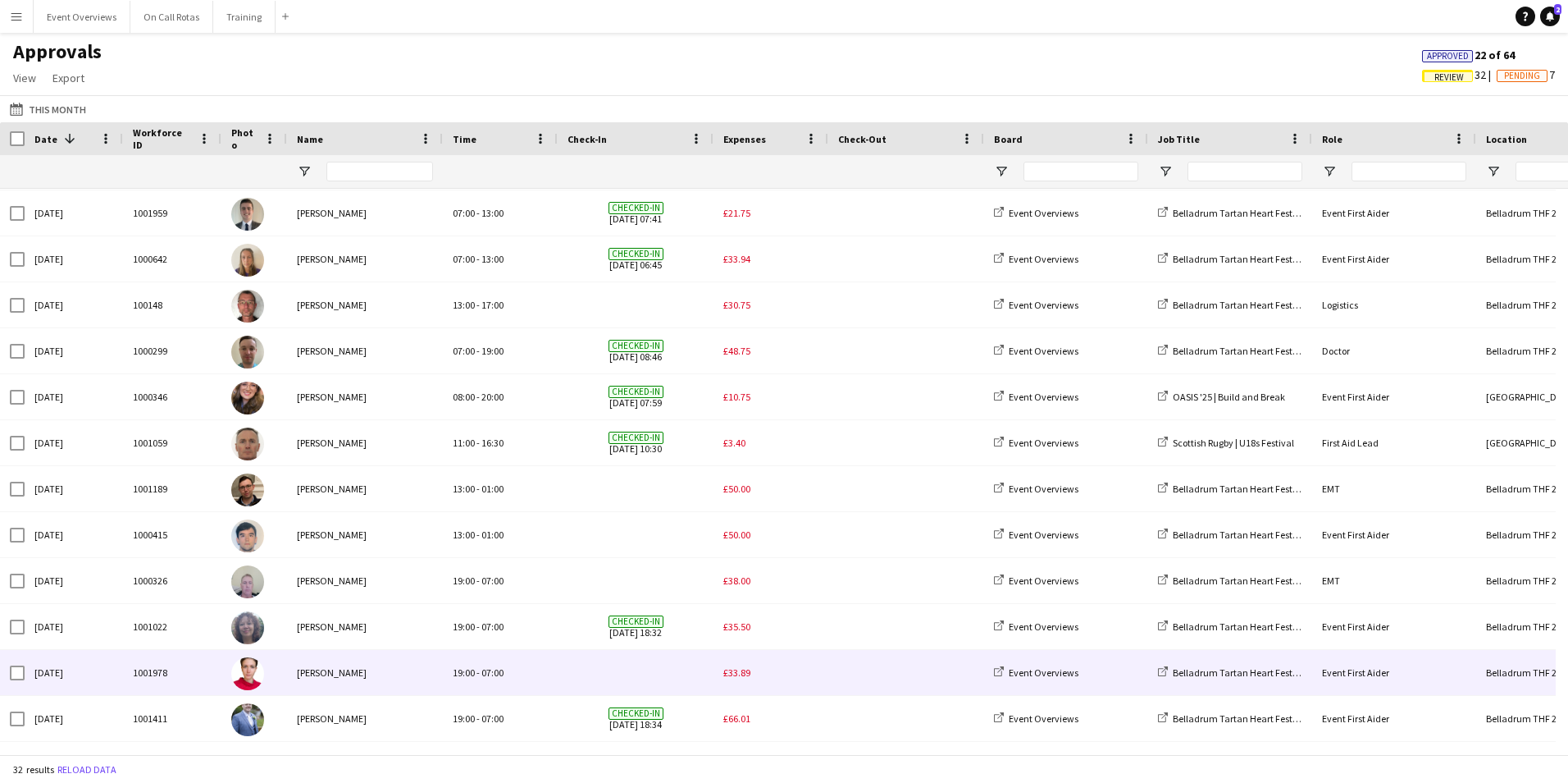
click at [747, 672] on span "£33.89" at bounding box center [737, 672] width 28 height 12
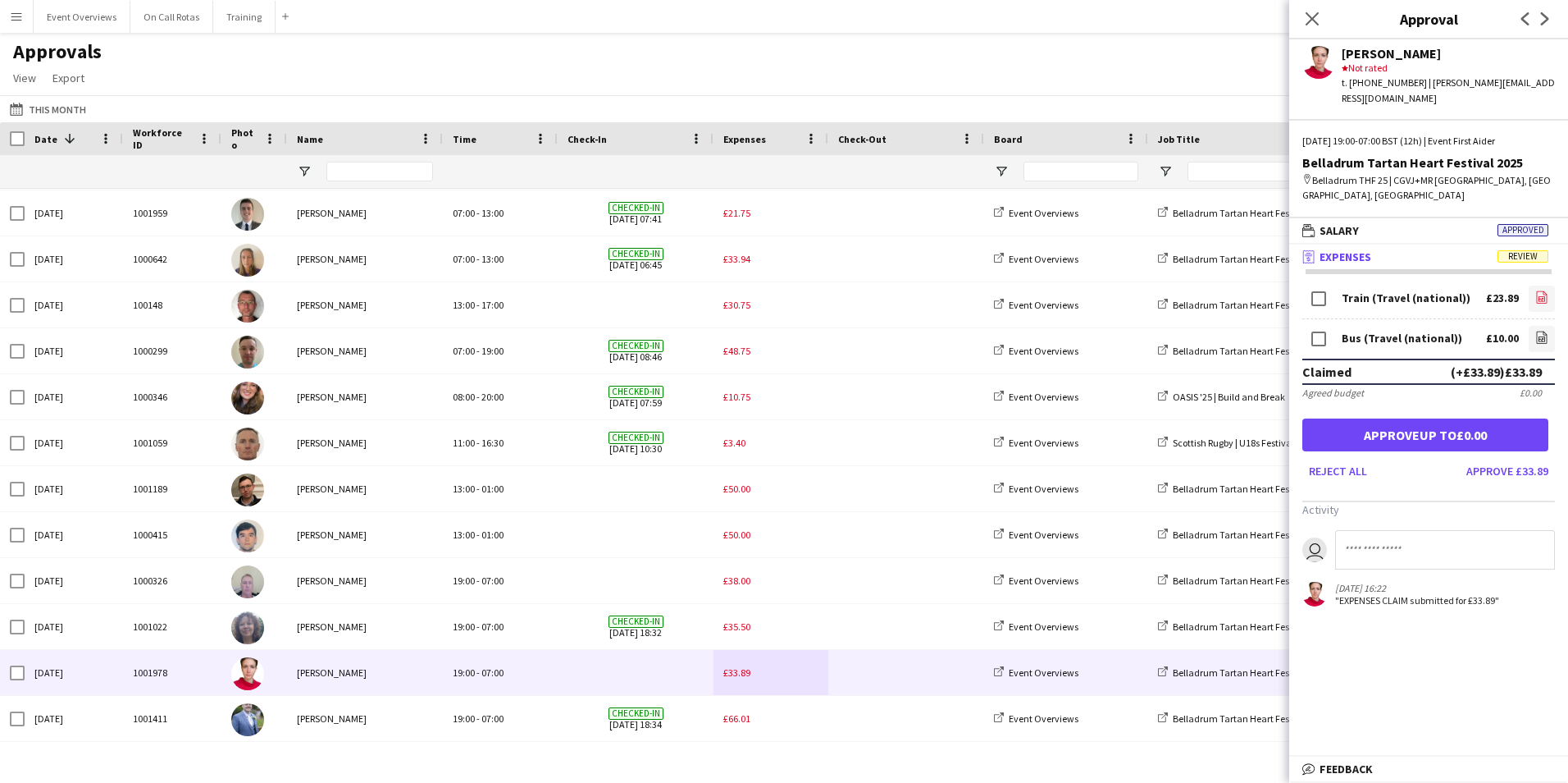
click at [1543, 290] on icon "file-image" at bounding box center [1542, 297] width 13 height 13
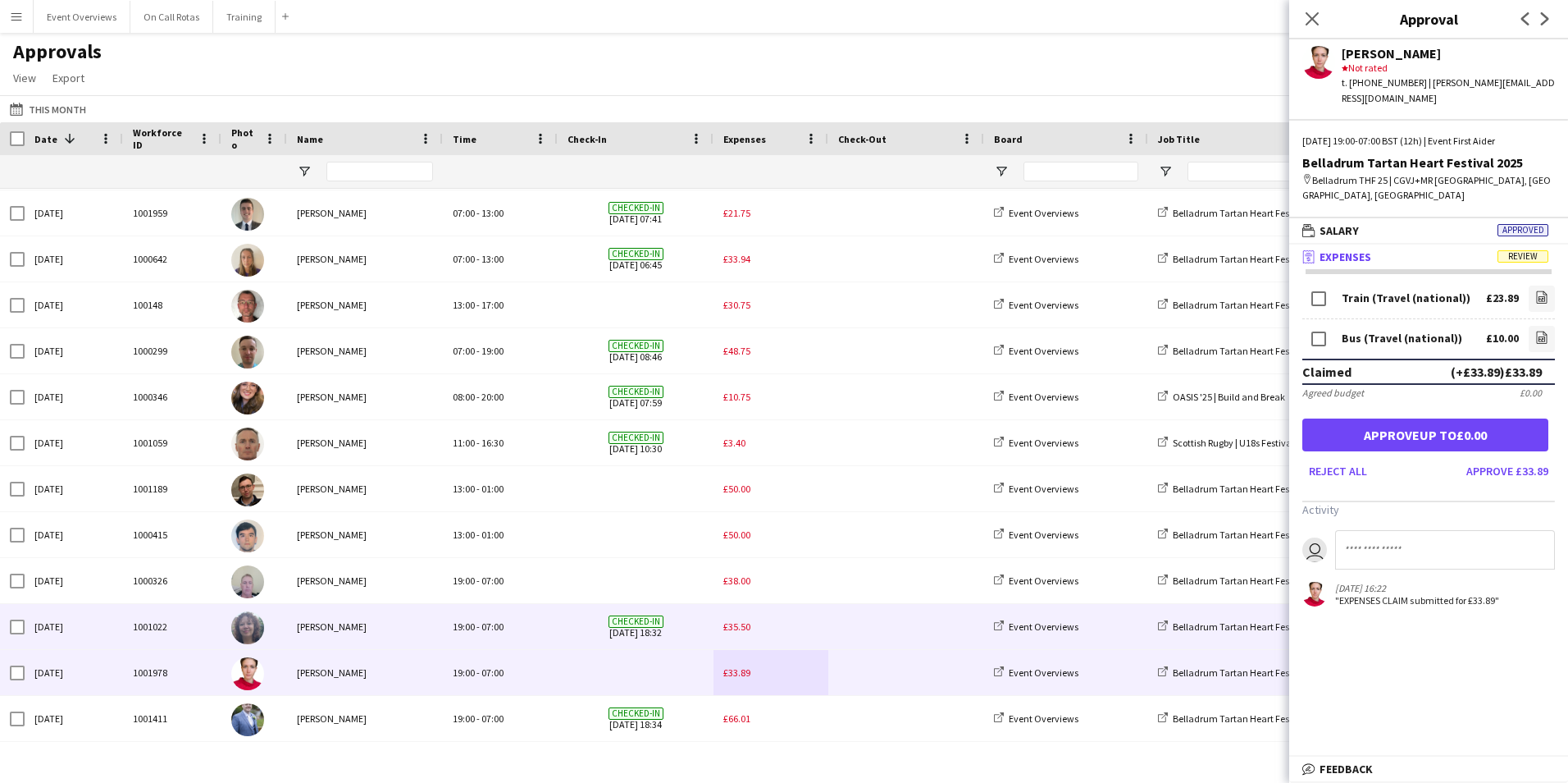
click at [733, 619] on div "£35.50" at bounding box center [770, 626] width 115 height 46
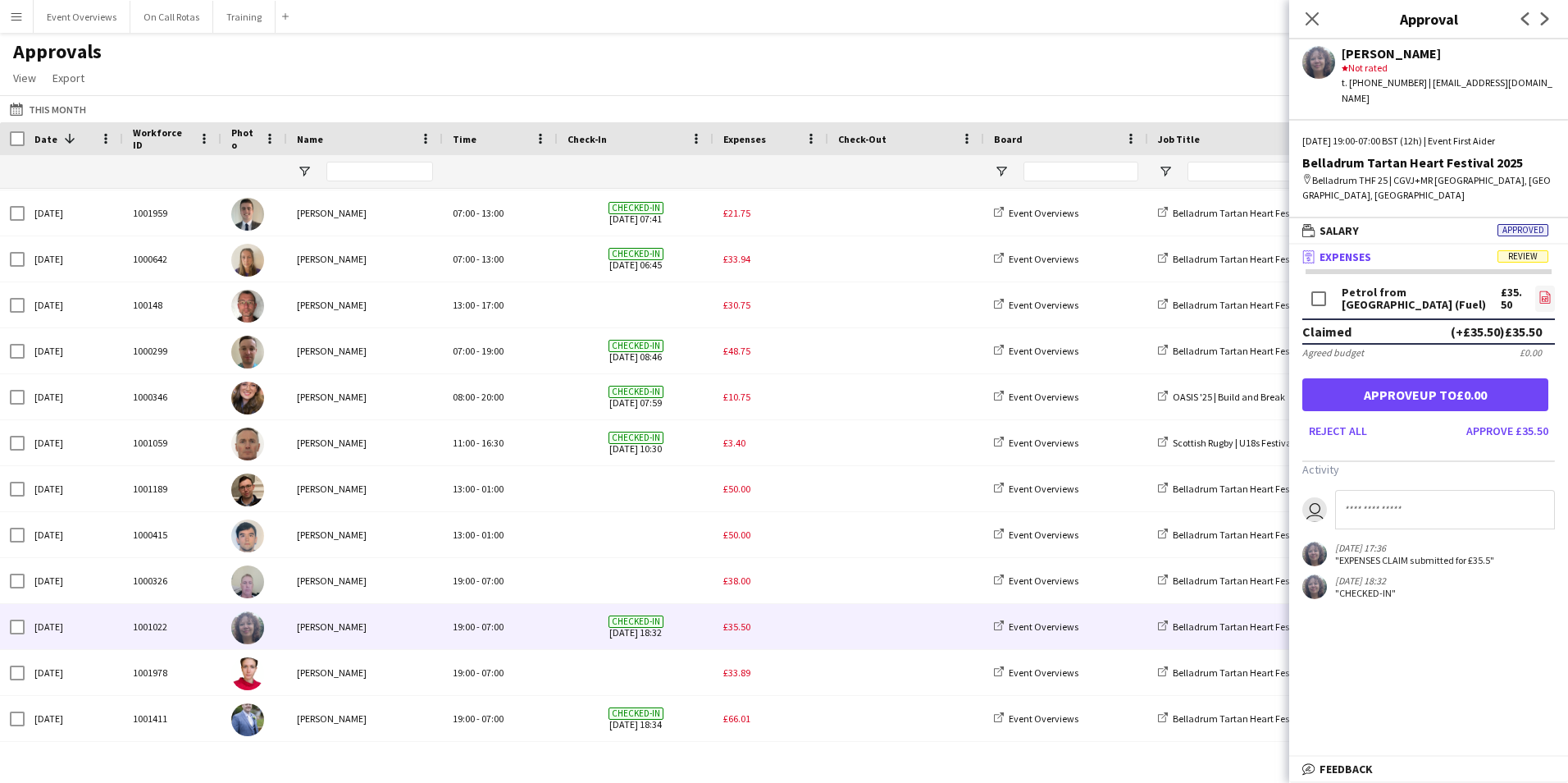
click at [1544, 290] on icon "file-image" at bounding box center [1545, 297] width 13 height 13
click at [1490, 418] on button "Approve £35.50" at bounding box center [1507, 431] width 95 height 27
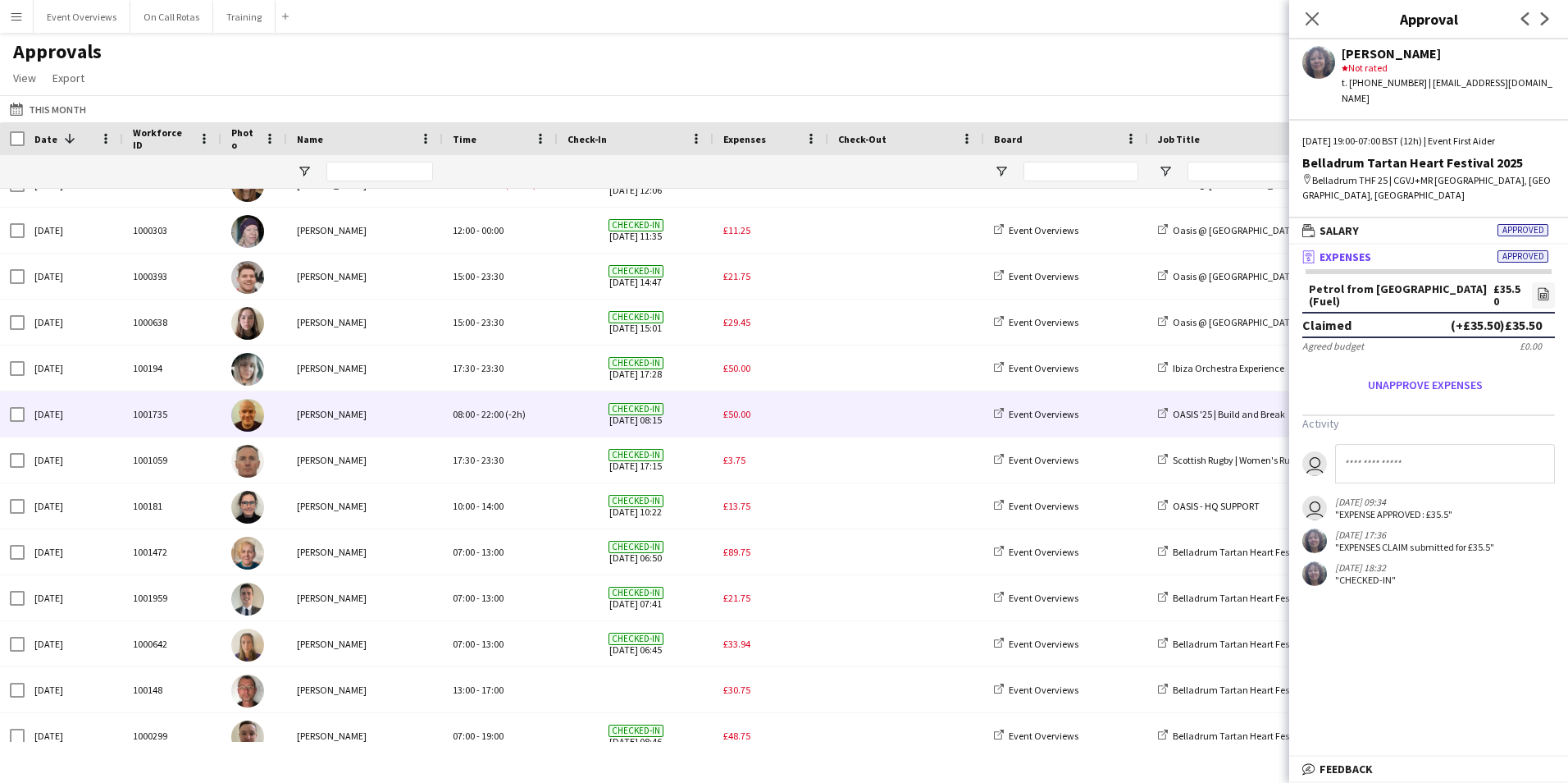
scroll to position [0, 0]
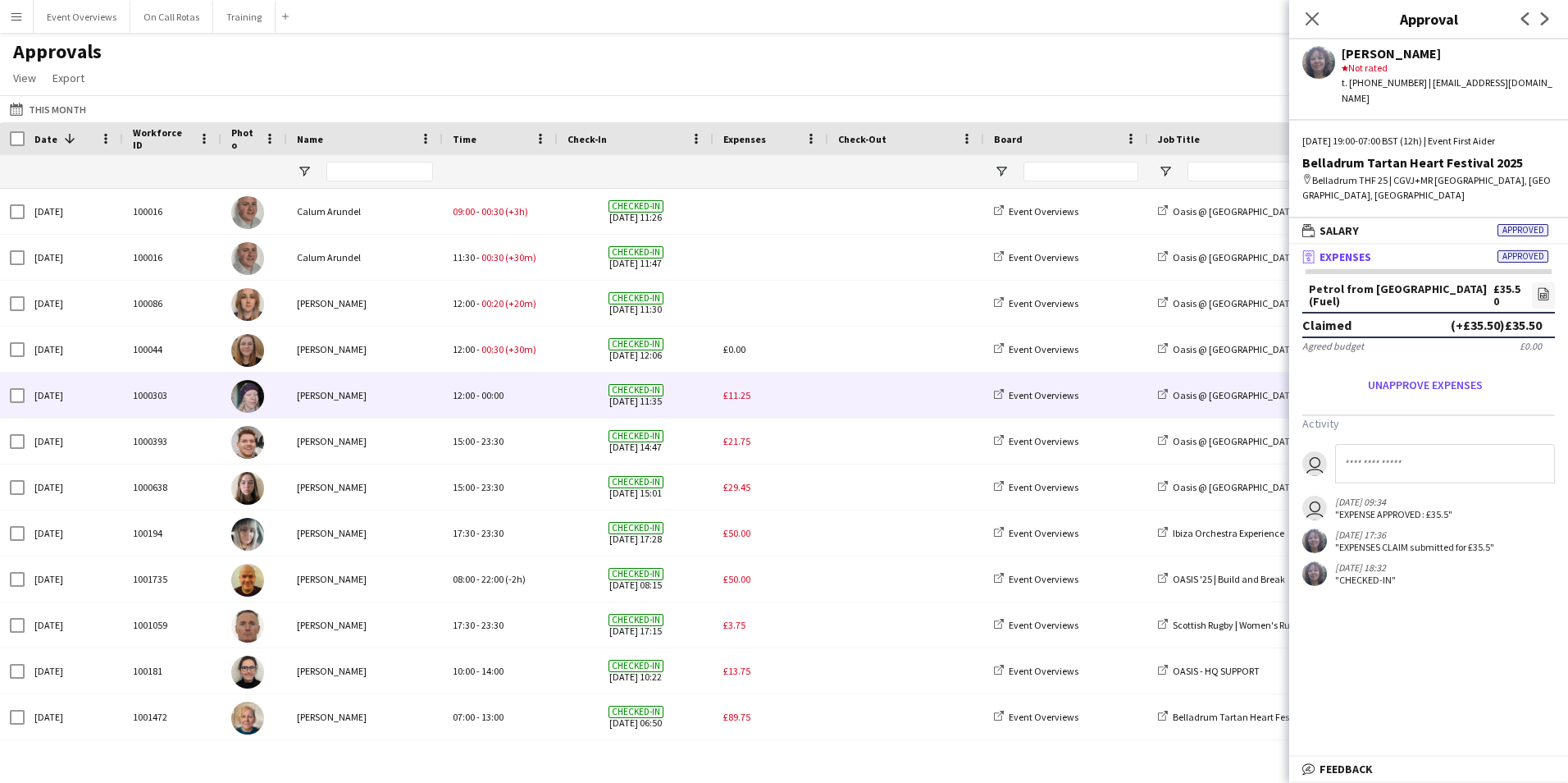
click at [734, 399] on span "£11.25" at bounding box center [737, 395] width 28 height 12
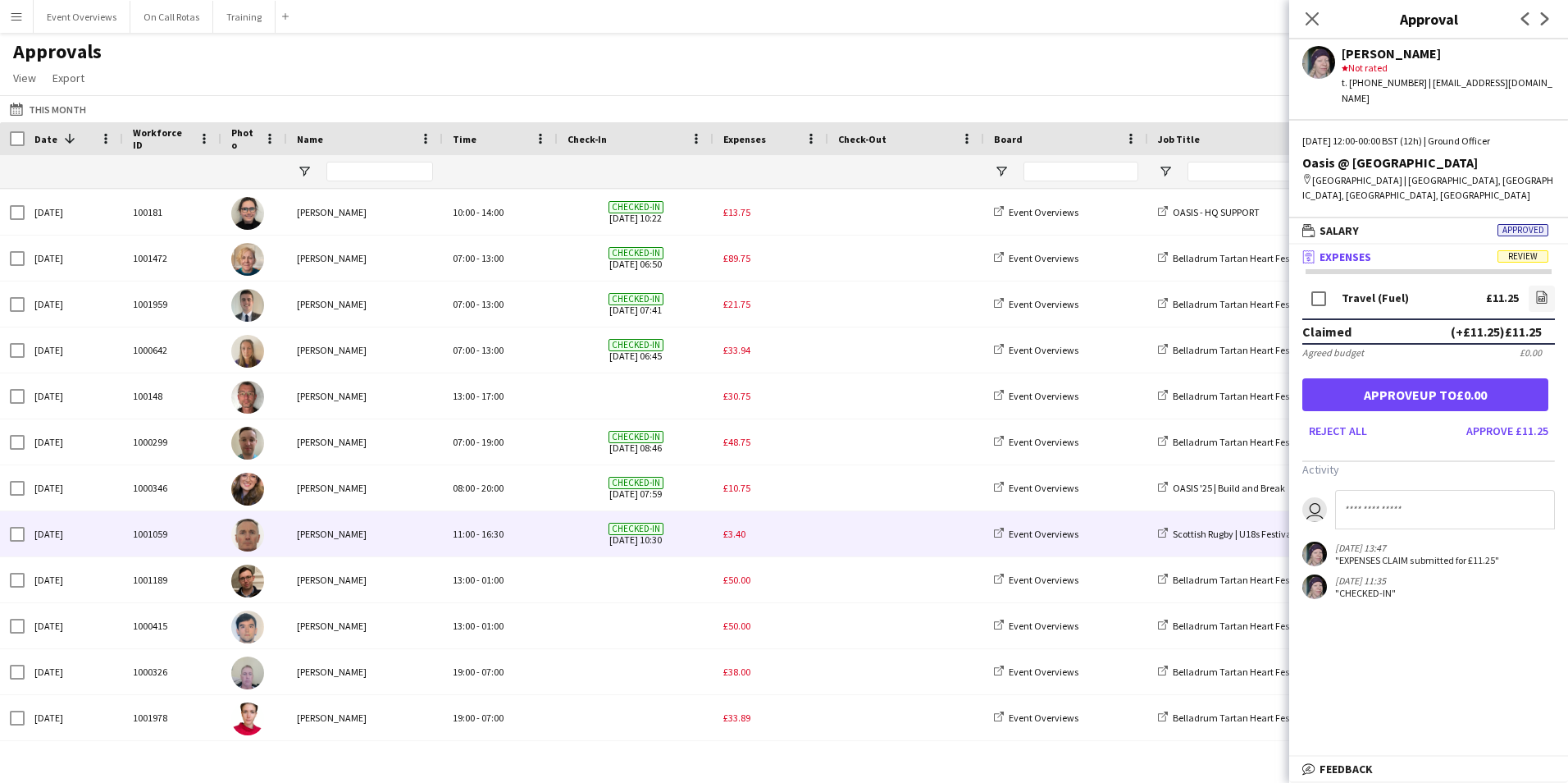
scroll to position [504, 0]
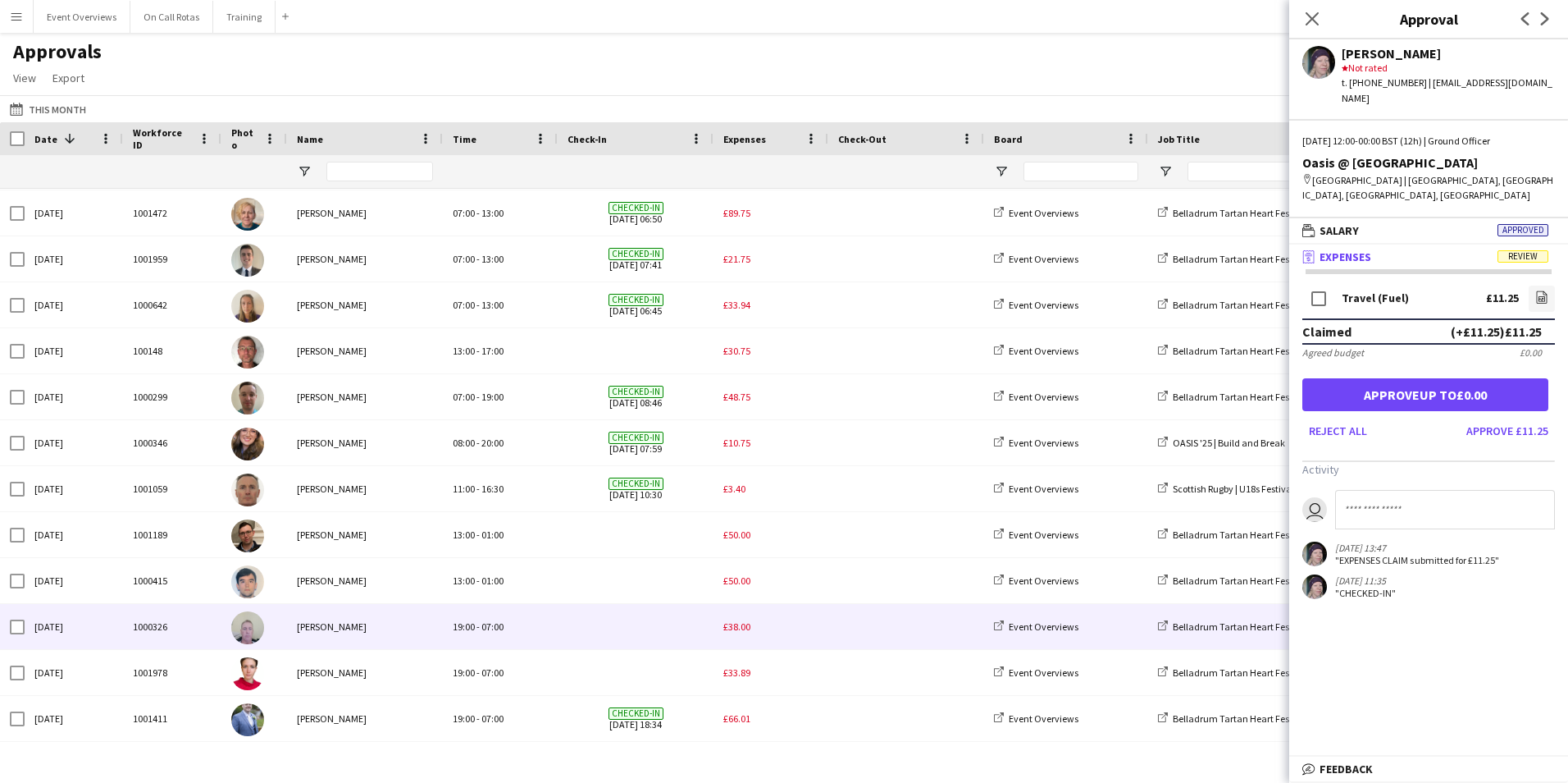
click at [729, 626] on span "£38.00" at bounding box center [737, 626] width 28 height 12
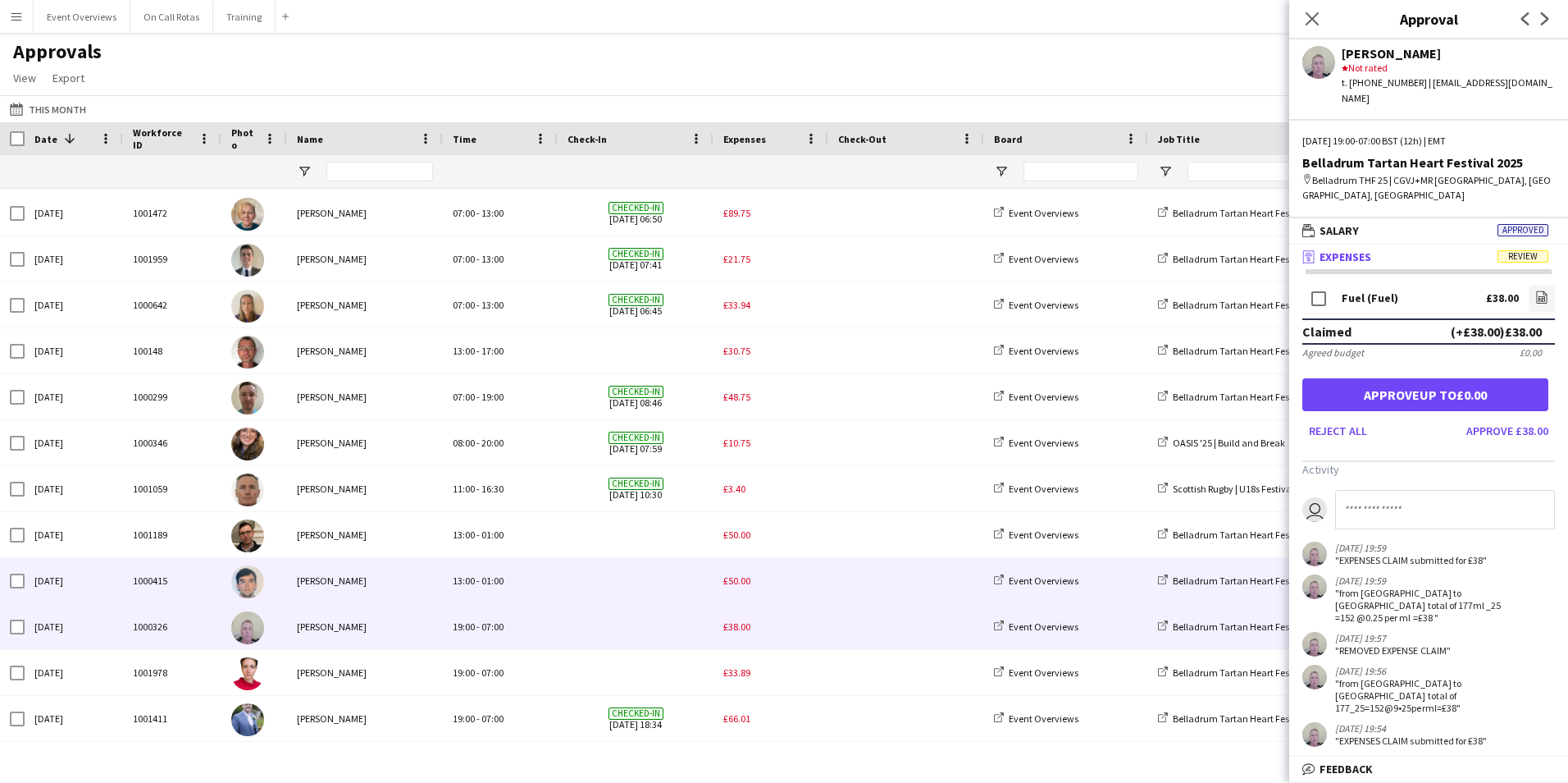
click at [746, 583] on span "£50.00" at bounding box center [737, 580] width 28 height 12
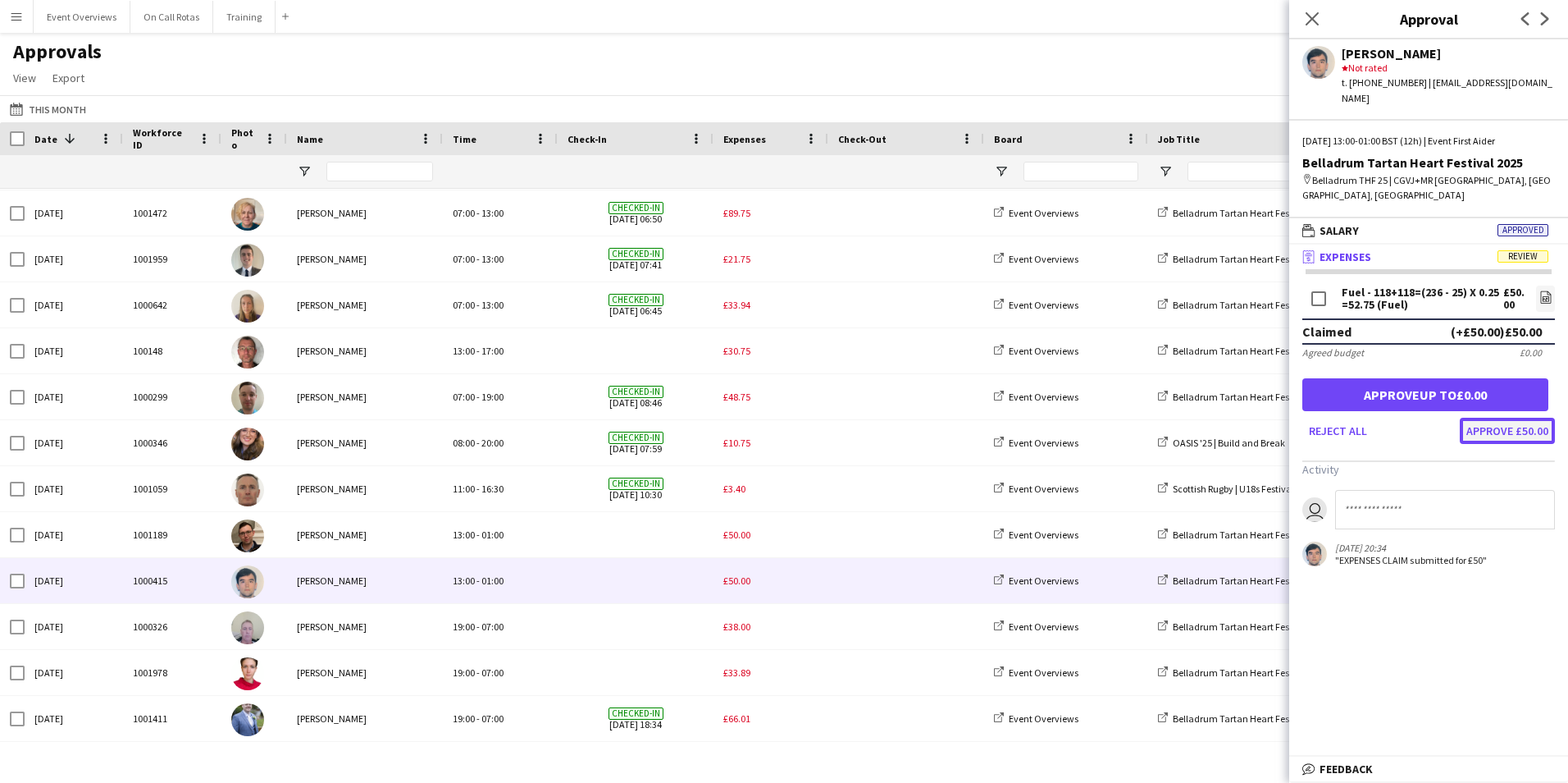
click at [1513, 418] on button "Approve £50.00" at bounding box center [1507, 431] width 95 height 27
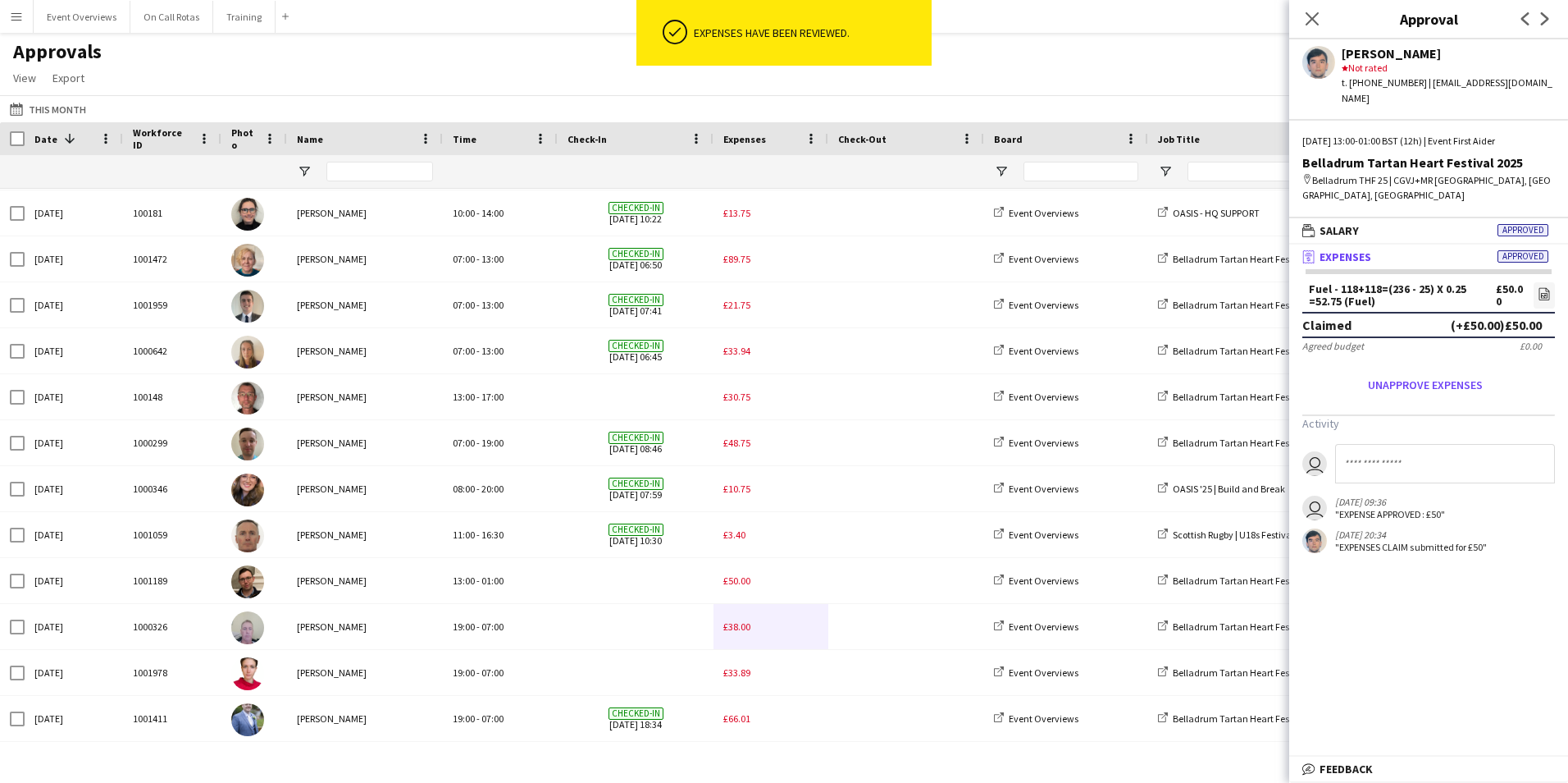
scroll to position [458, 0]
click at [1314, 9] on app-icon "Close pop-in" at bounding box center [1313, 19] width 24 height 24
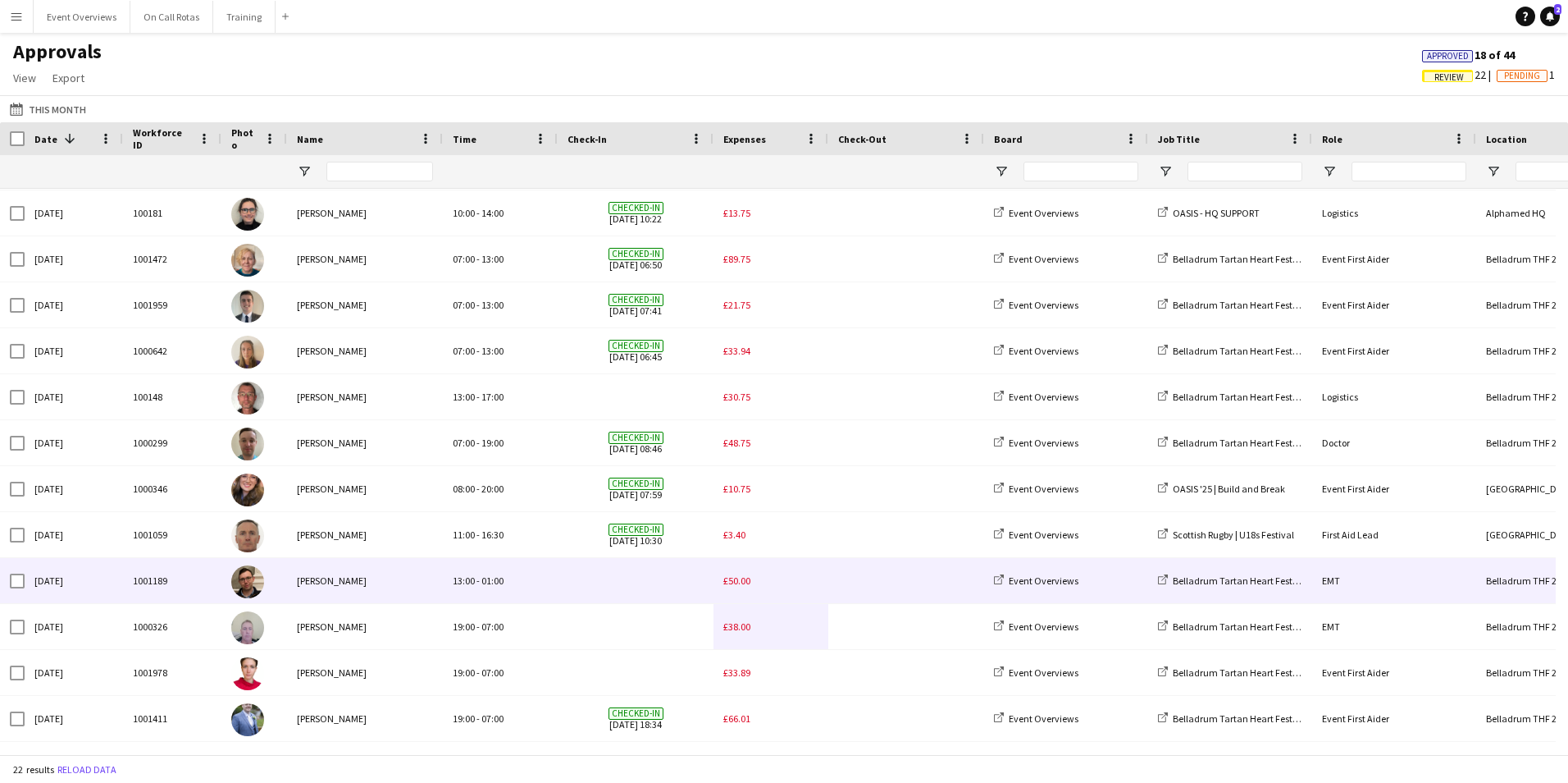
click at [737, 581] on span "£50.00" at bounding box center [737, 580] width 28 height 12
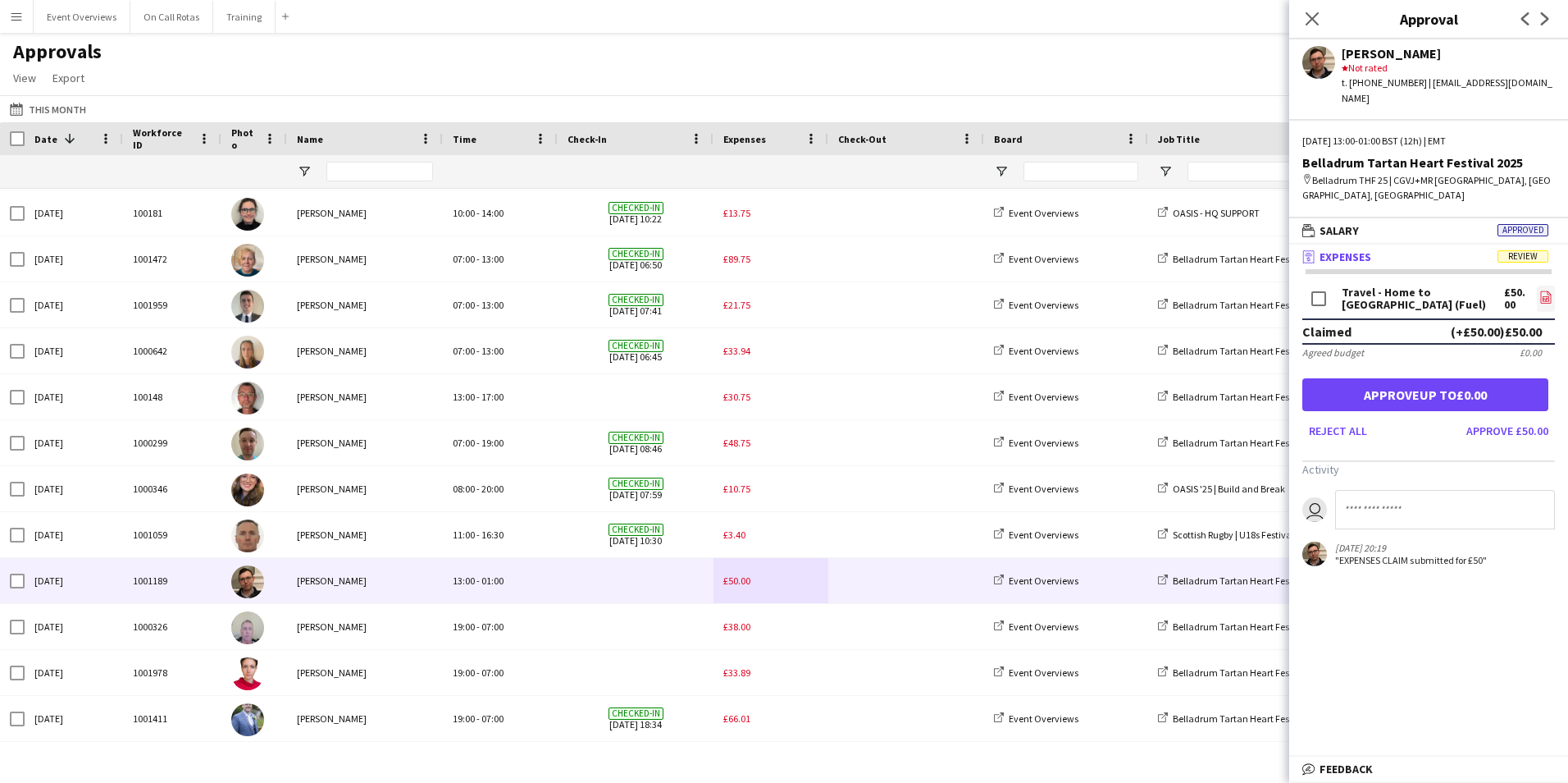
click at [1546, 290] on icon at bounding box center [1546, 296] width 10 height 12
click at [1516, 418] on button "Approve £50.00" at bounding box center [1507, 431] width 95 height 27
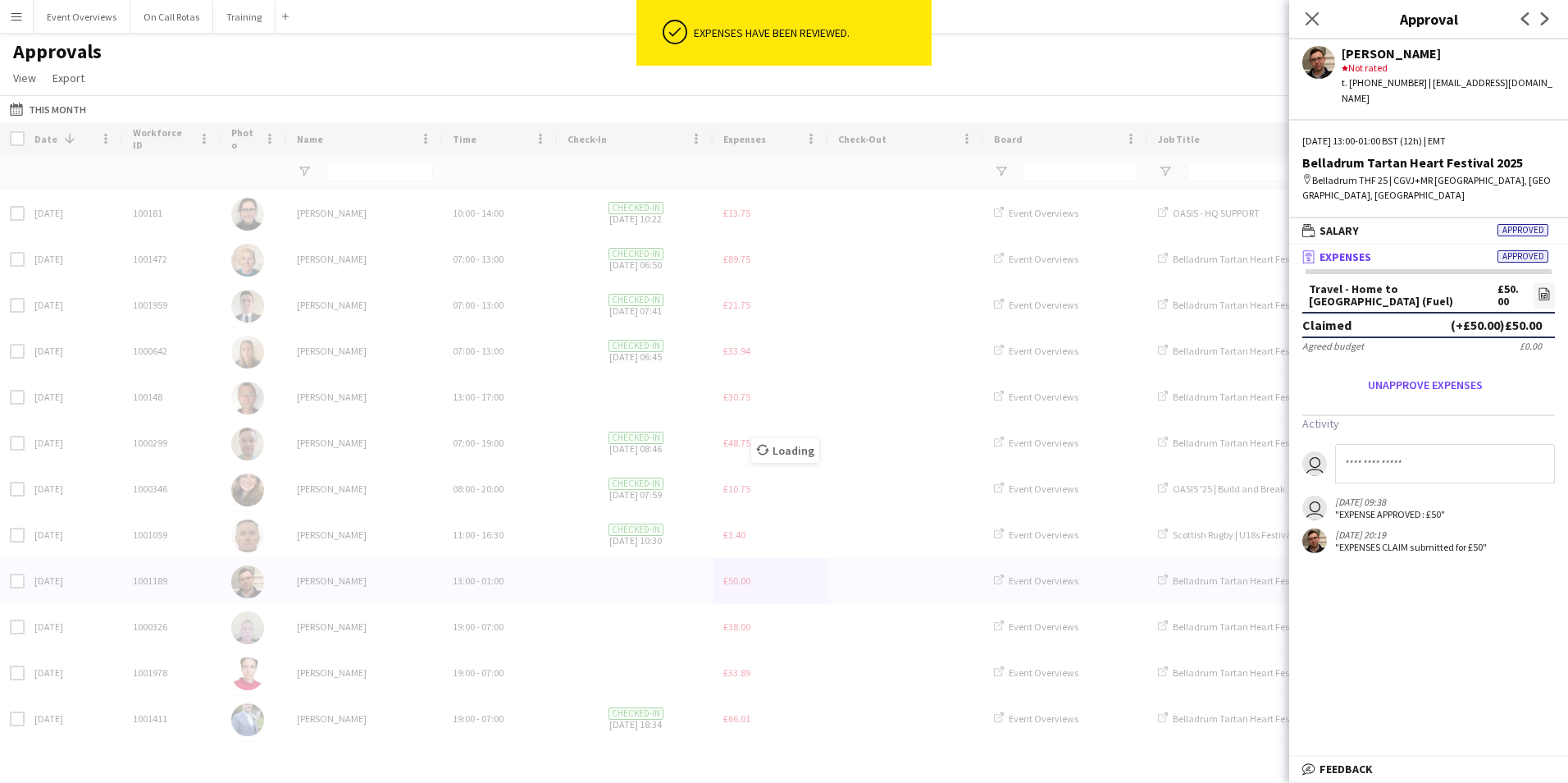
scroll to position [274, 0]
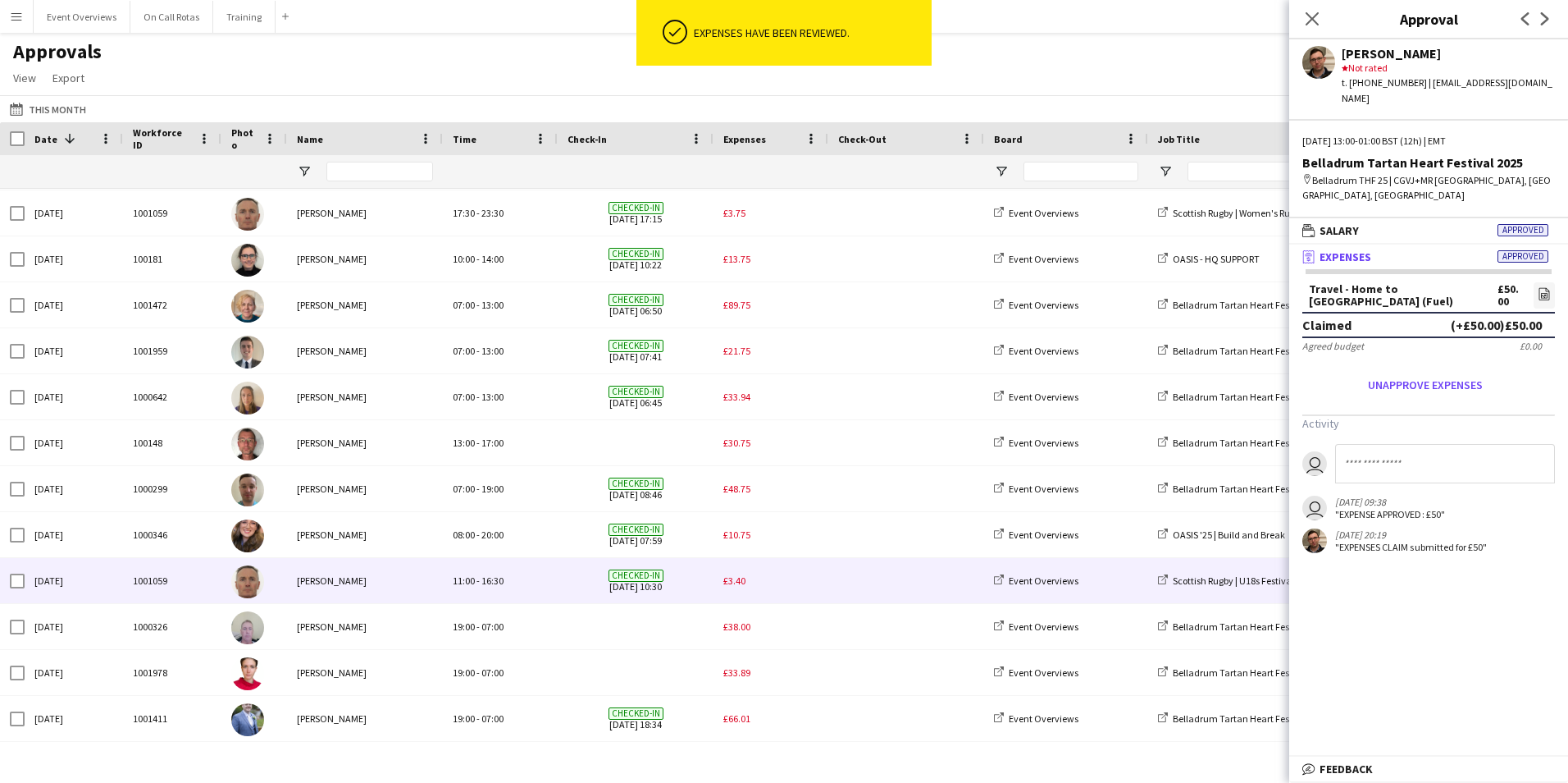
click at [515, 572] on div "11:00 - 16:30" at bounding box center [500, 581] width 115 height 46
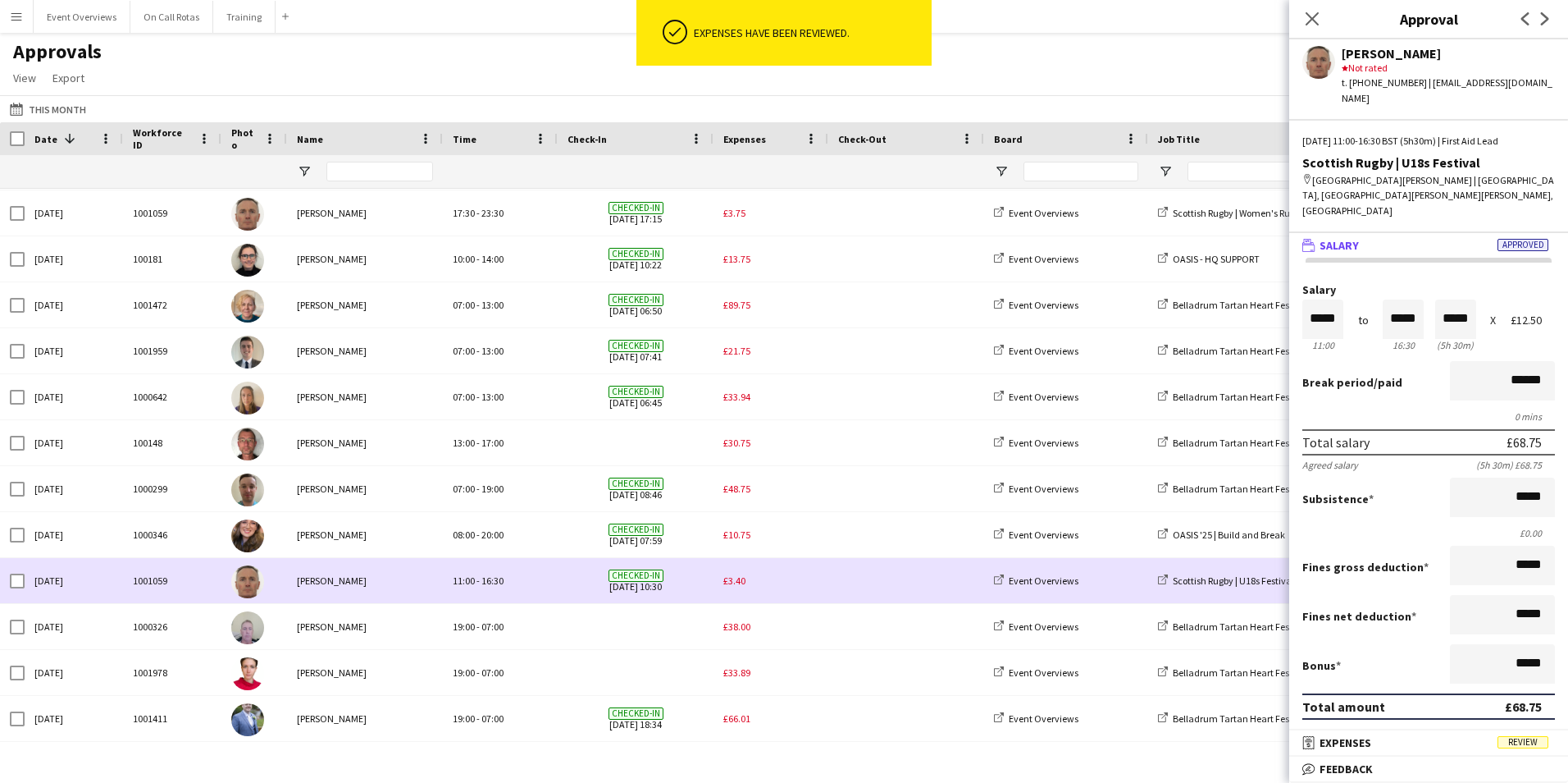
click at [730, 581] on span "£3.40" at bounding box center [734, 580] width 22 height 12
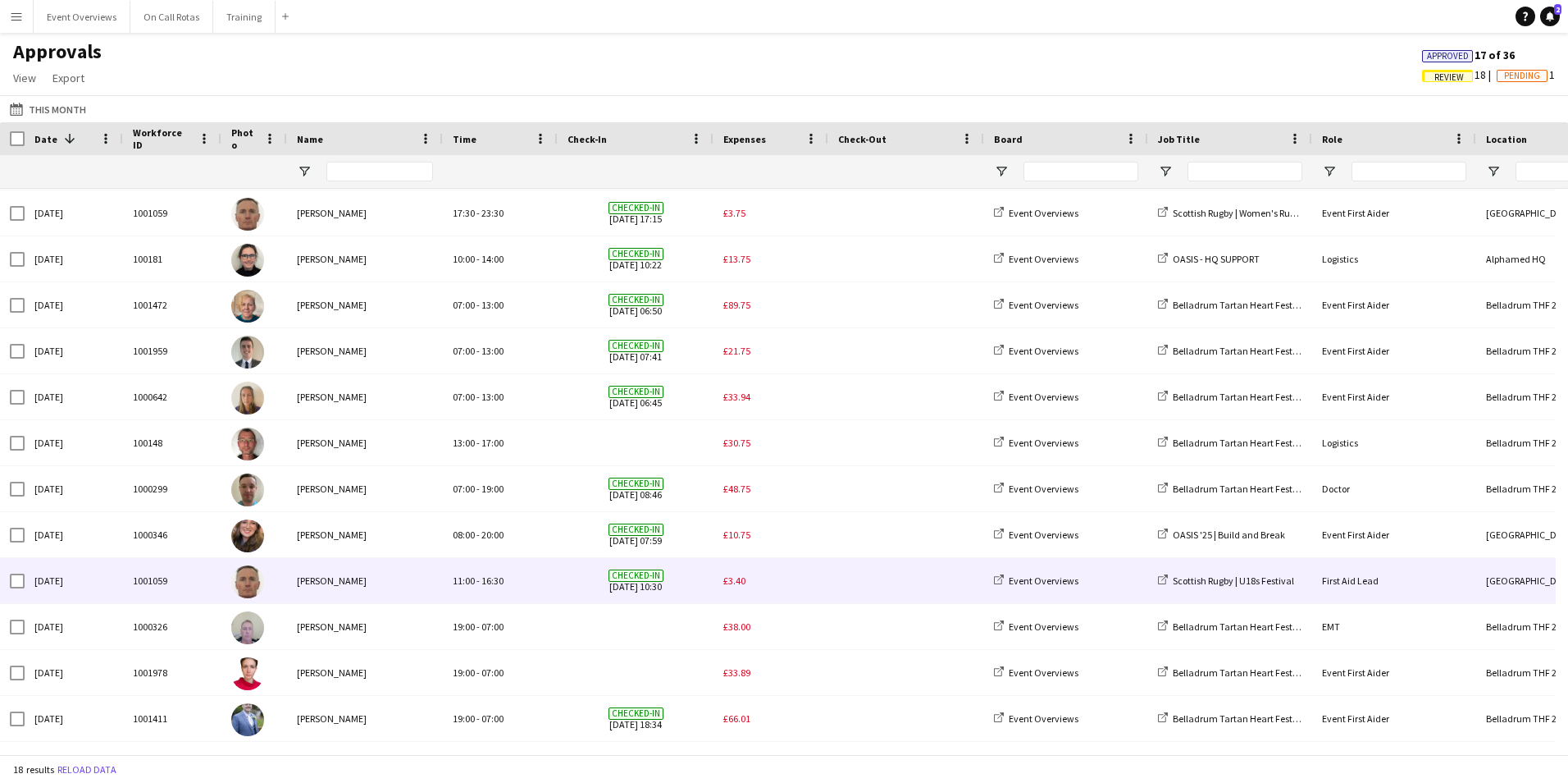
click at [726, 575] on span "£3.40" at bounding box center [734, 580] width 22 height 12
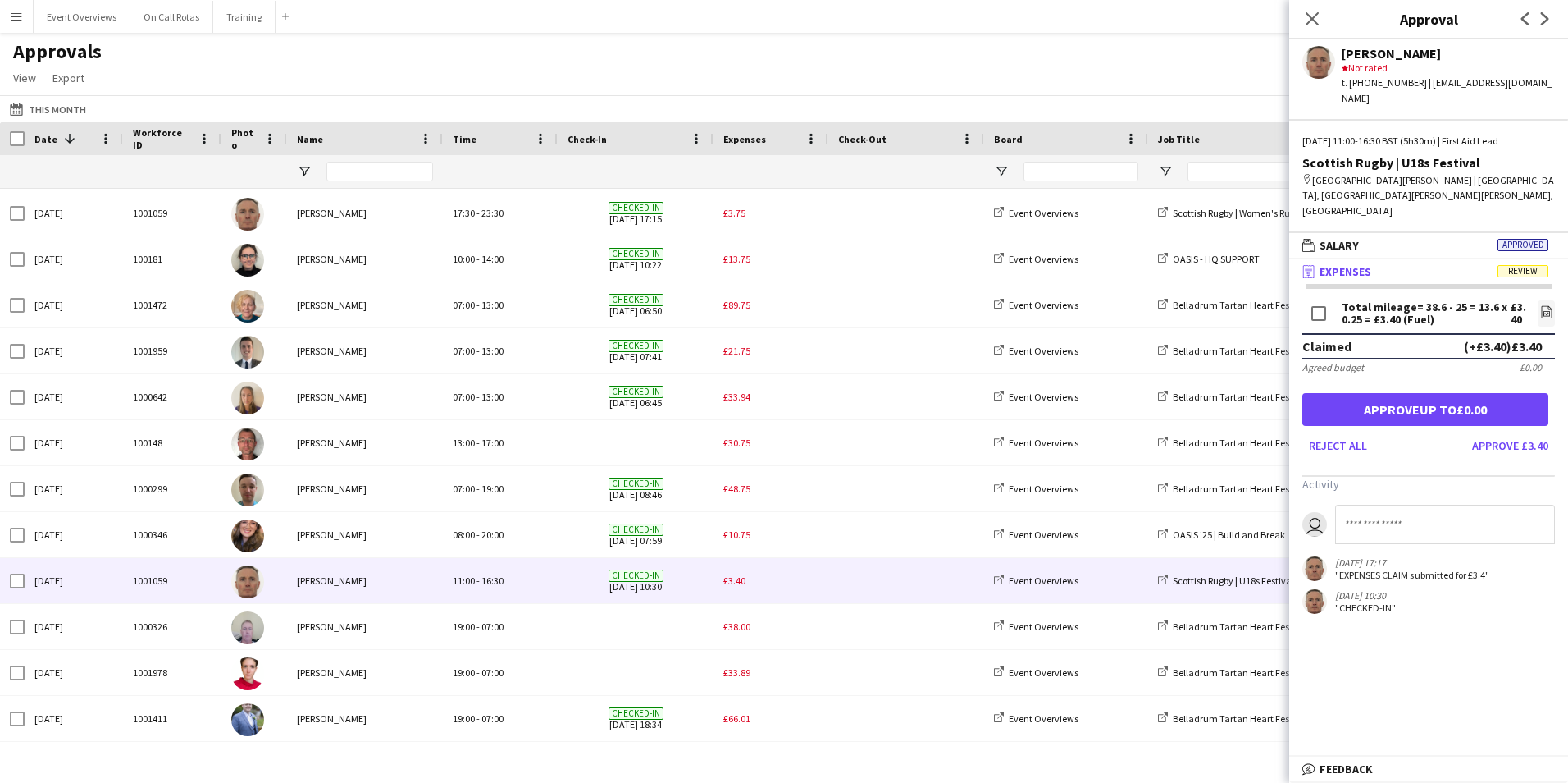
click at [1307, 21] on icon "Close pop-in" at bounding box center [1313, 19] width 13 height 13
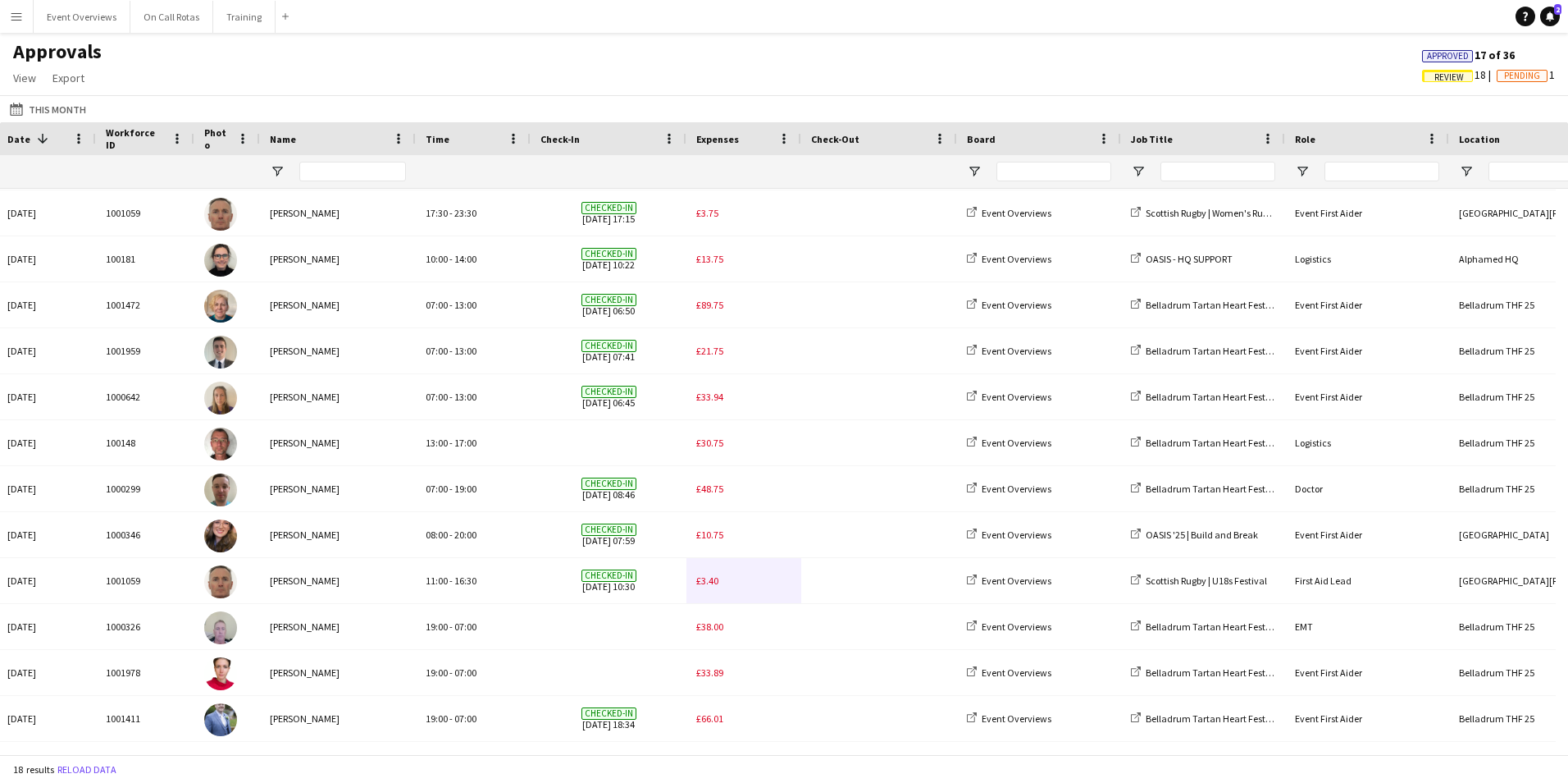
scroll to position [0, 0]
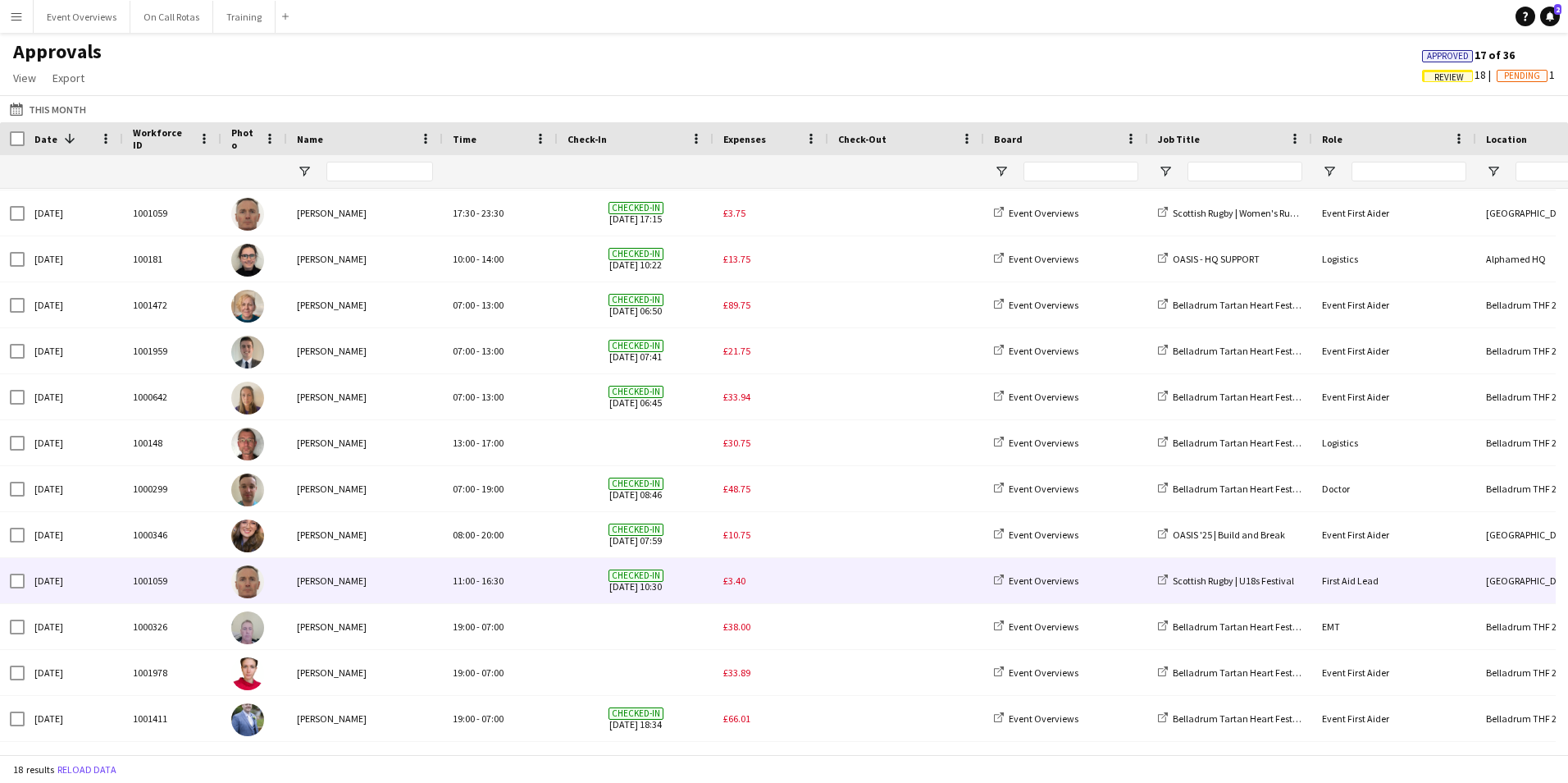
click at [732, 580] on span "£3.40" at bounding box center [734, 580] width 22 height 12
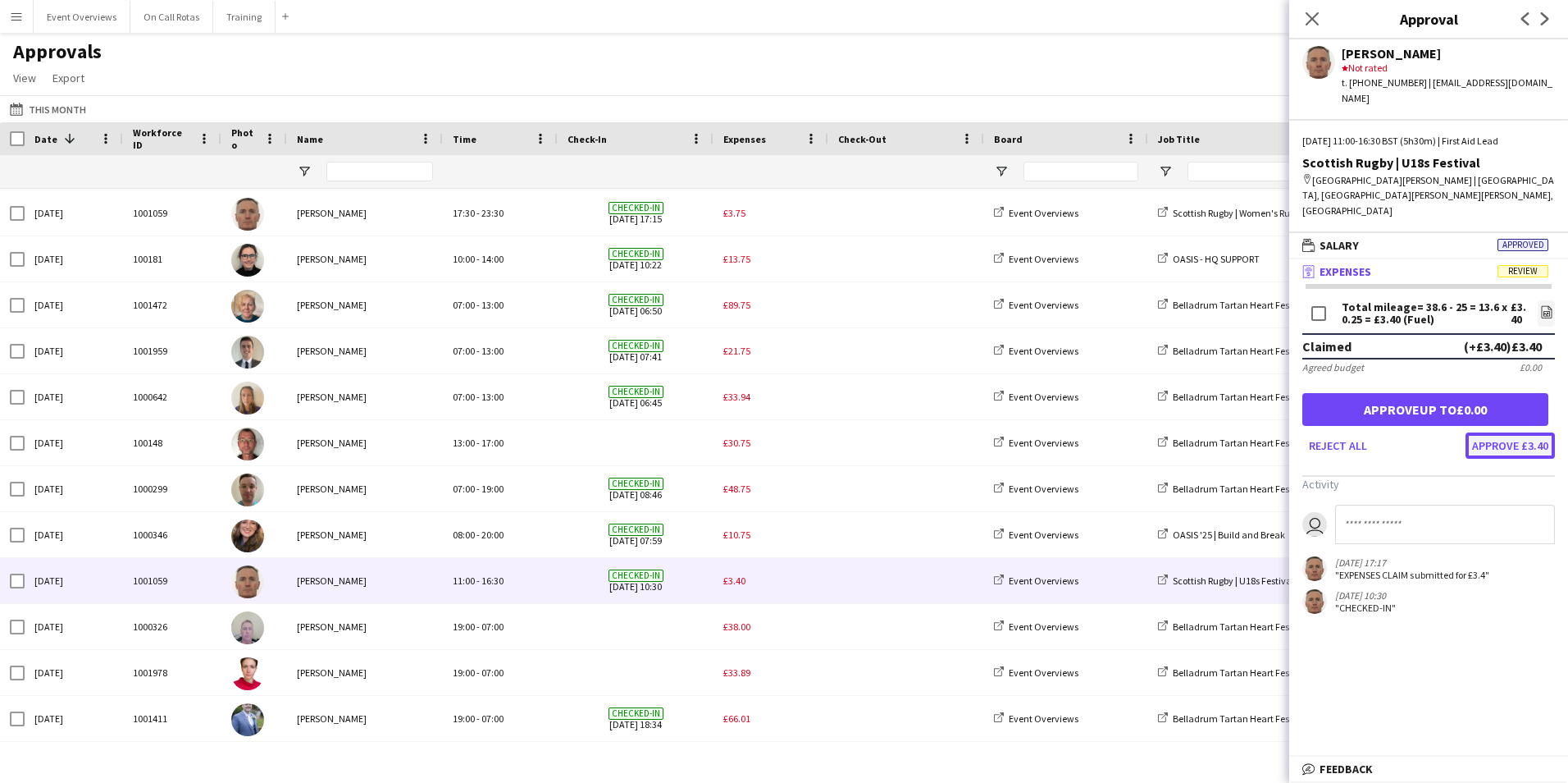
click at [1496, 433] on button "Approve £3.40" at bounding box center [1510, 446] width 89 height 27
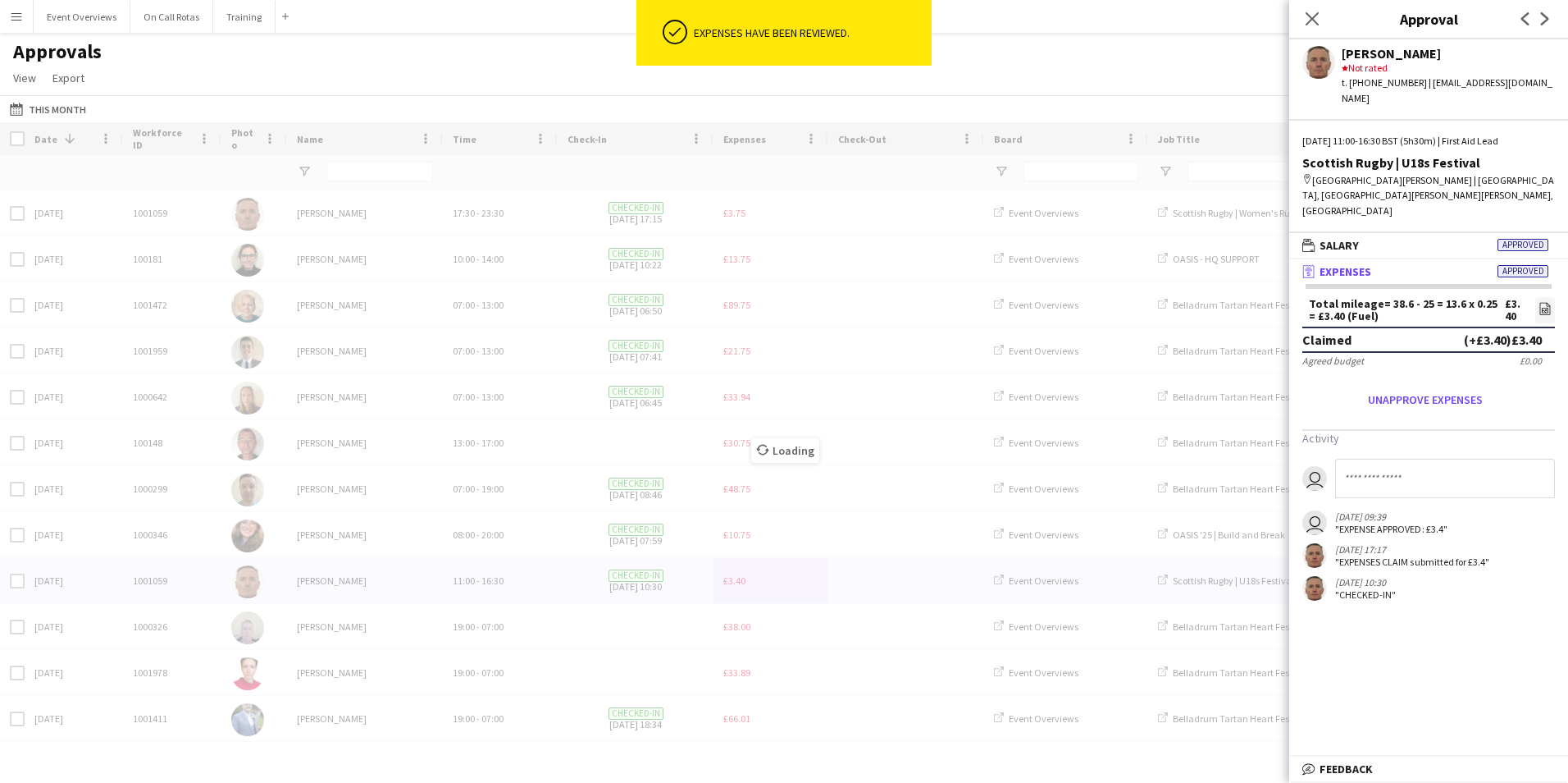
scroll to position [228, 0]
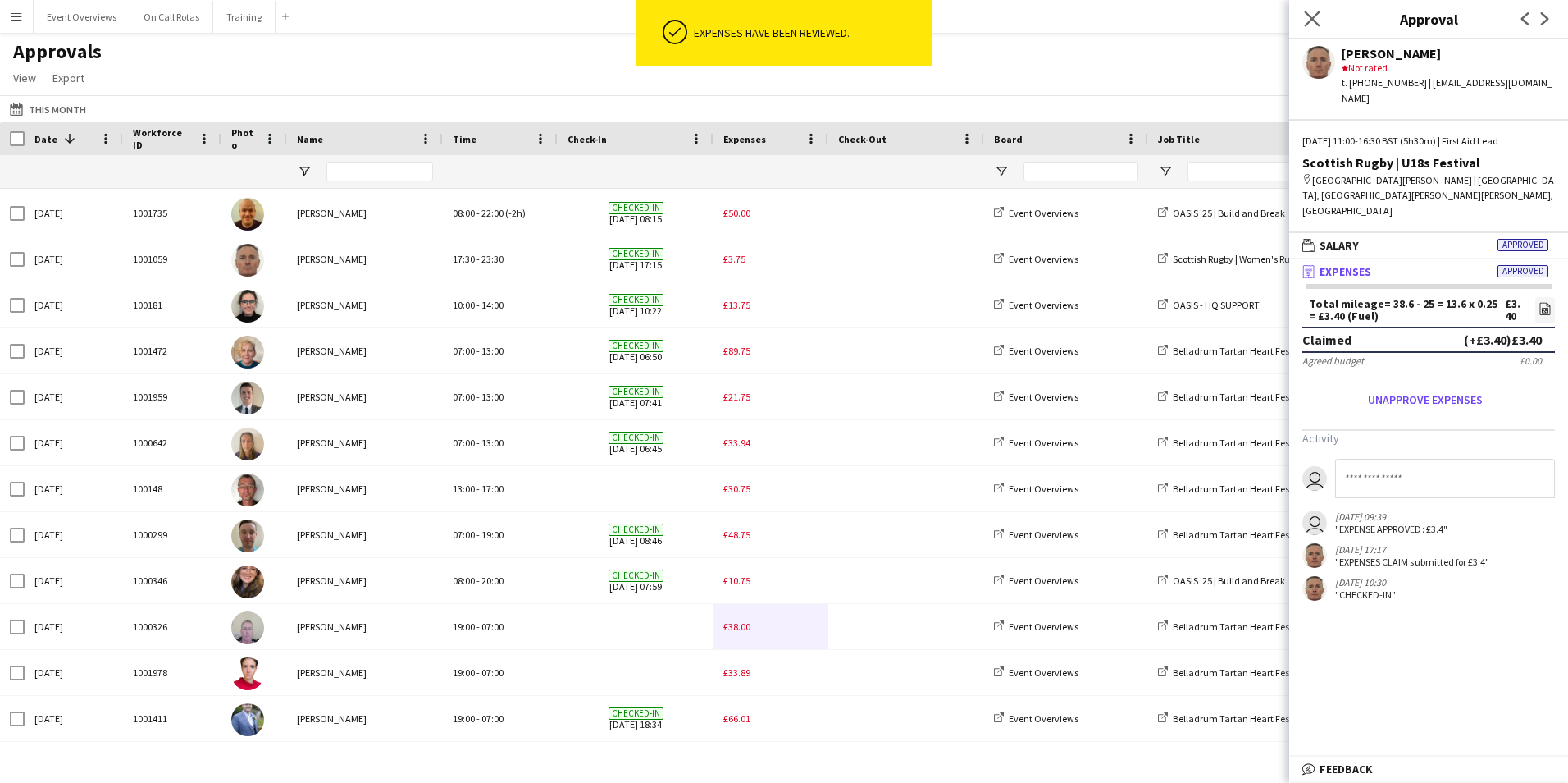
click at [1312, 27] on icon "Close pop-in" at bounding box center [1312, 18] width 15 height 15
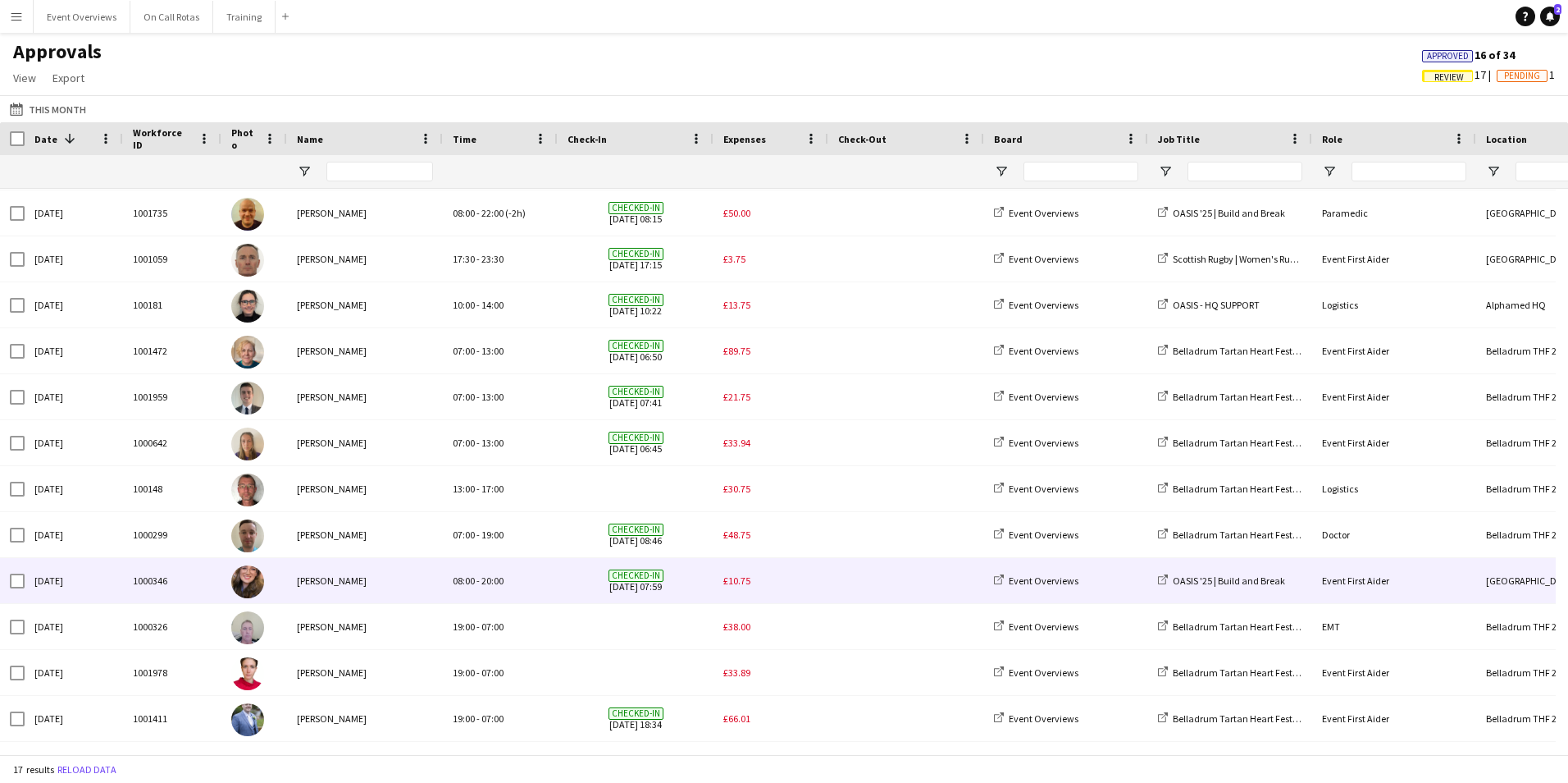
click at [544, 585] on div "08:00 - 20:00" at bounding box center [500, 581] width 115 height 46
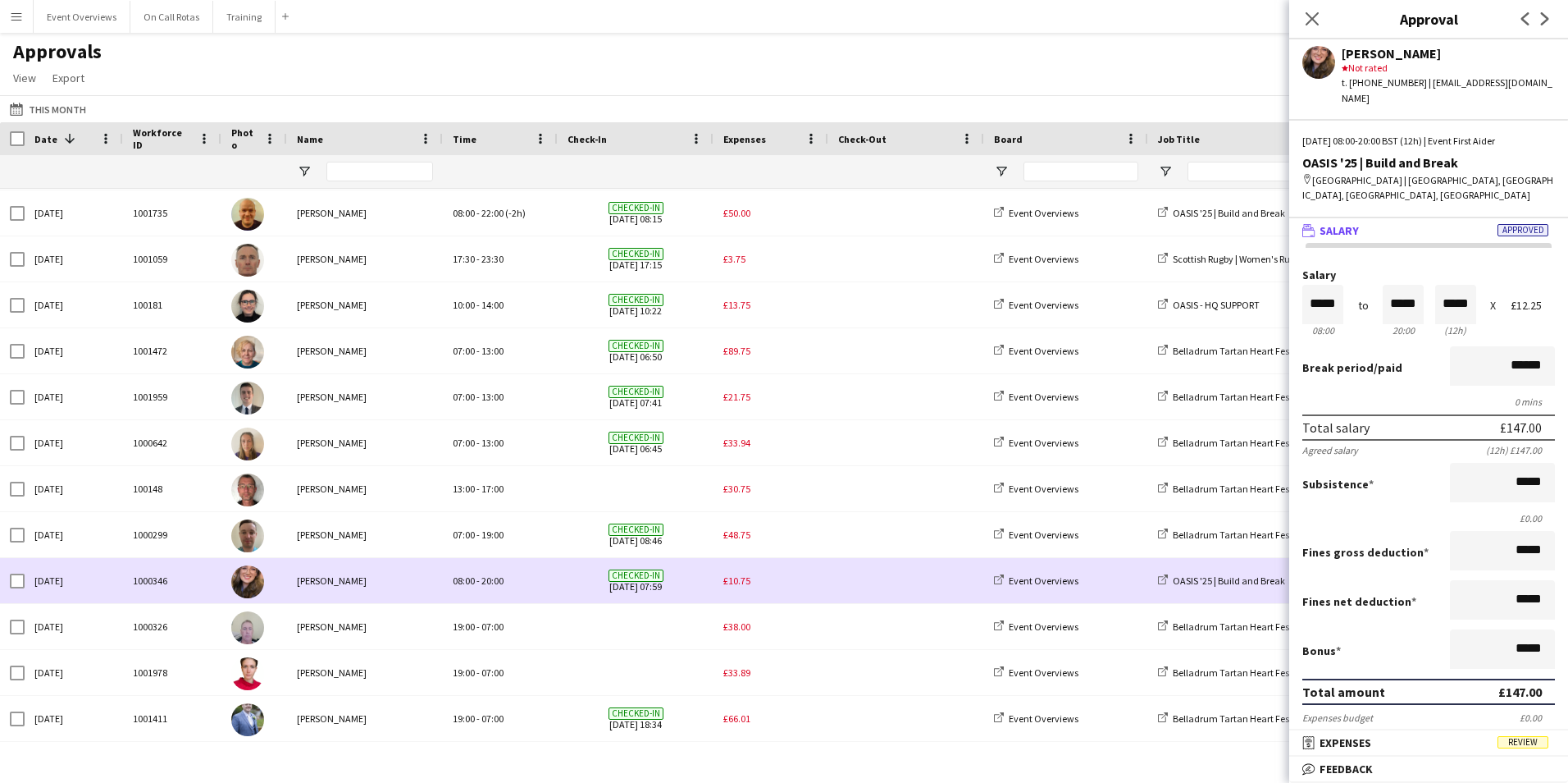
click at [732, 578] on span "£10.75" at bounding box center [737, 580] width 28 height 12
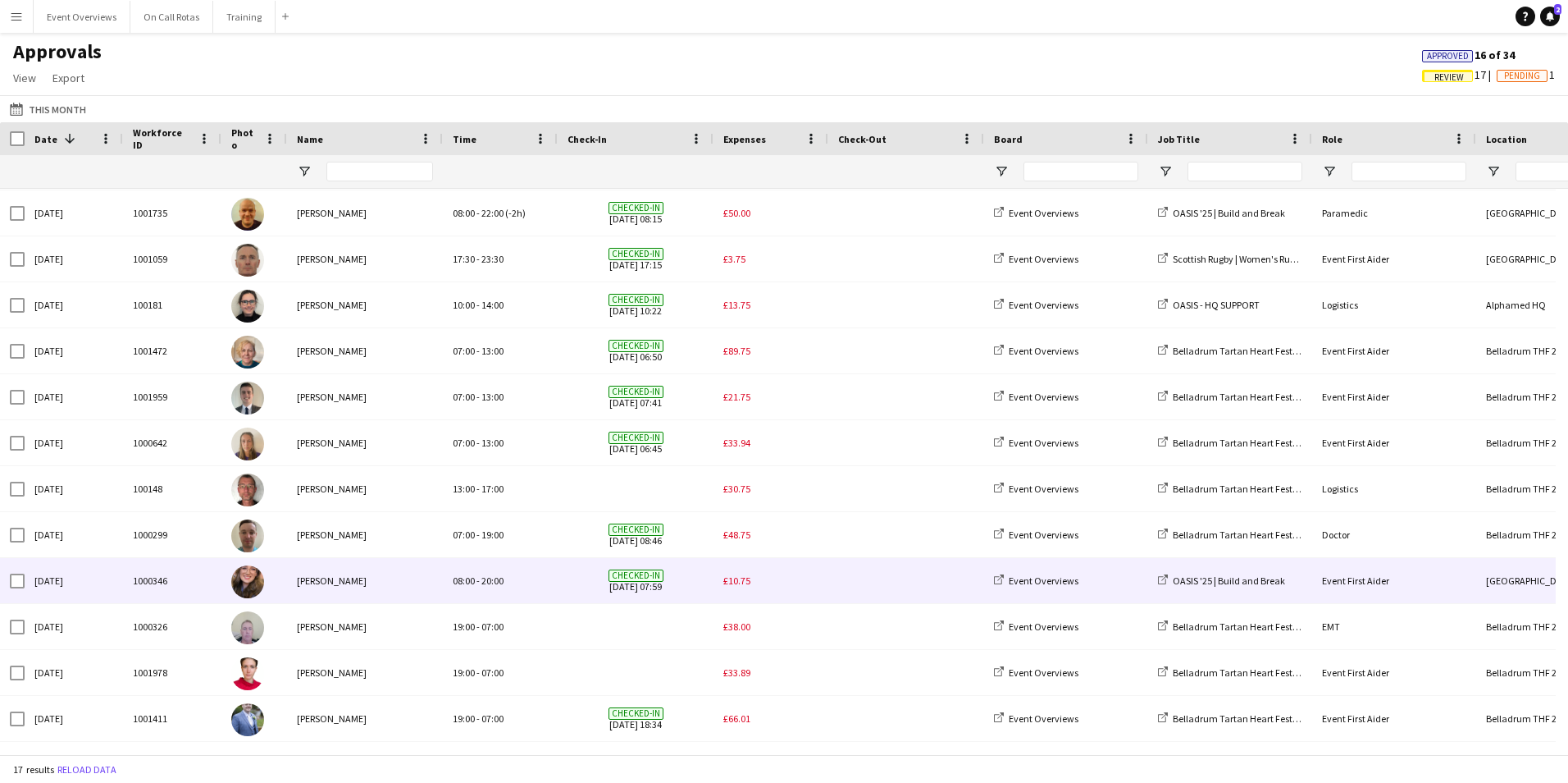
click at [730, 576] on span "£10.75" at bounding box center [737, 580] width 28 height 12
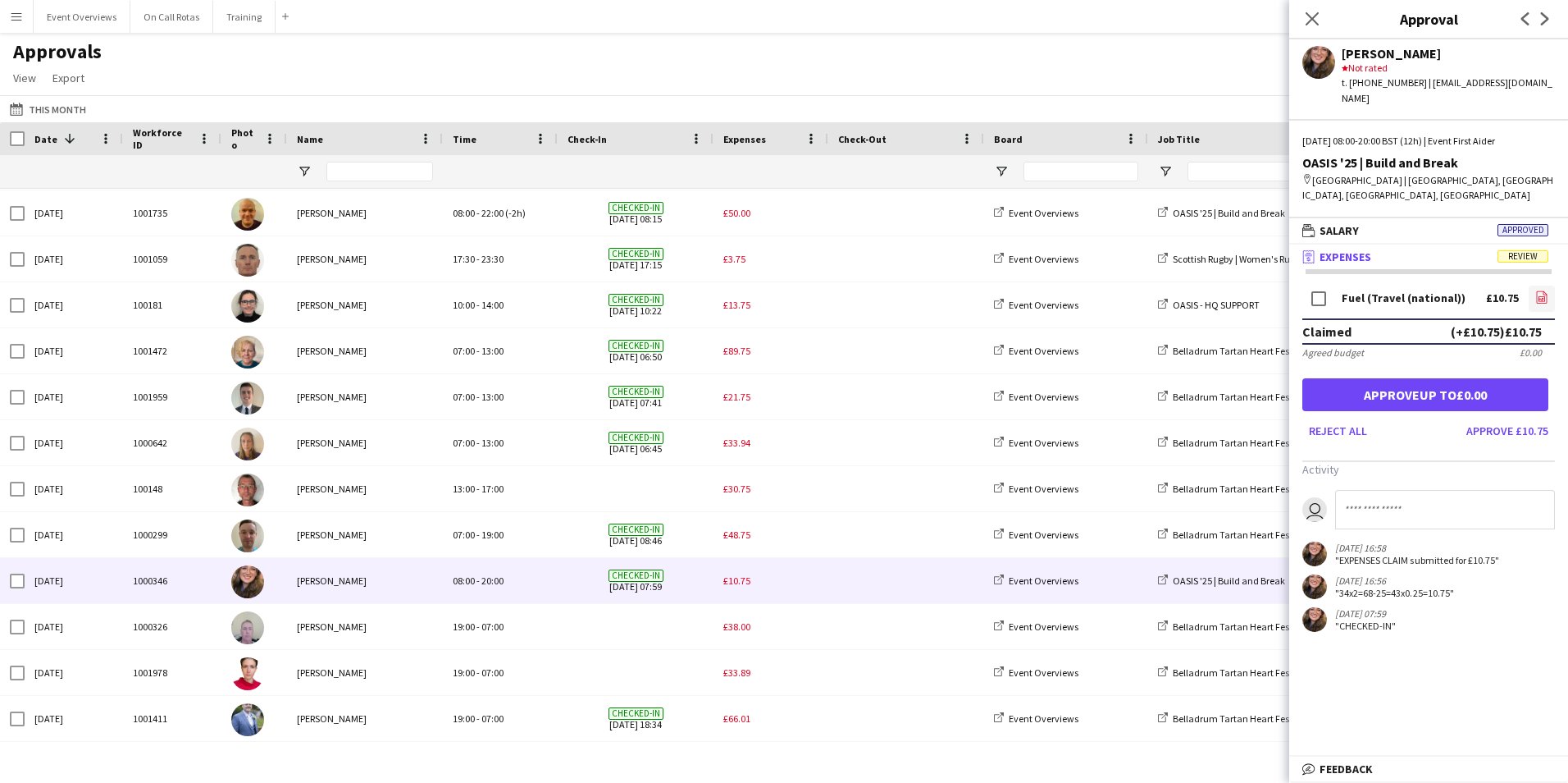
click at [1545, 290] on icon "file-image" at bounding box center [1542, 297] width 13 height 13
click at [1485, 418] on button "Approve £10.75" at bounding box center [1507, 431] width 95 height 27
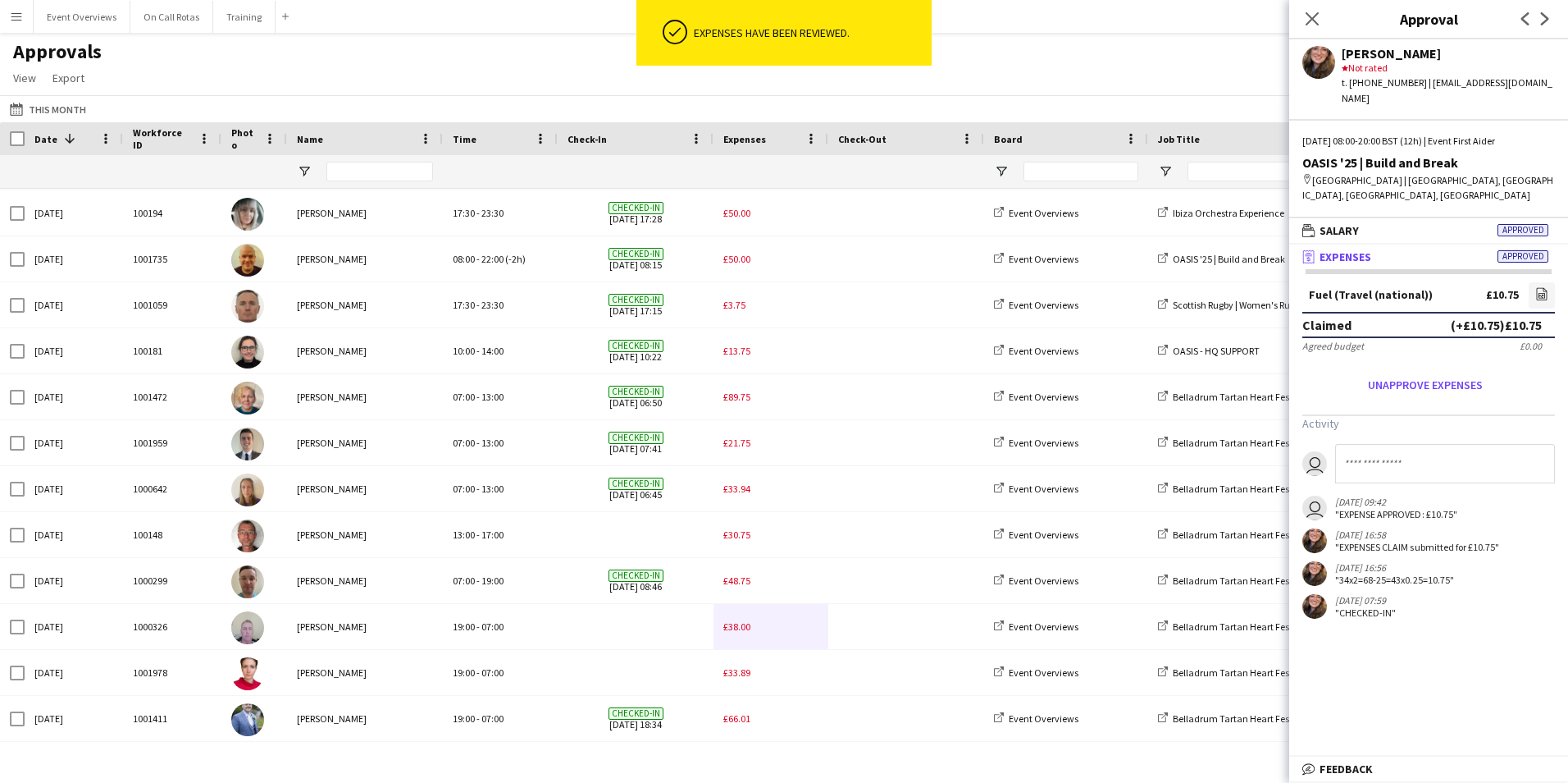
scroll to position [182, 0]
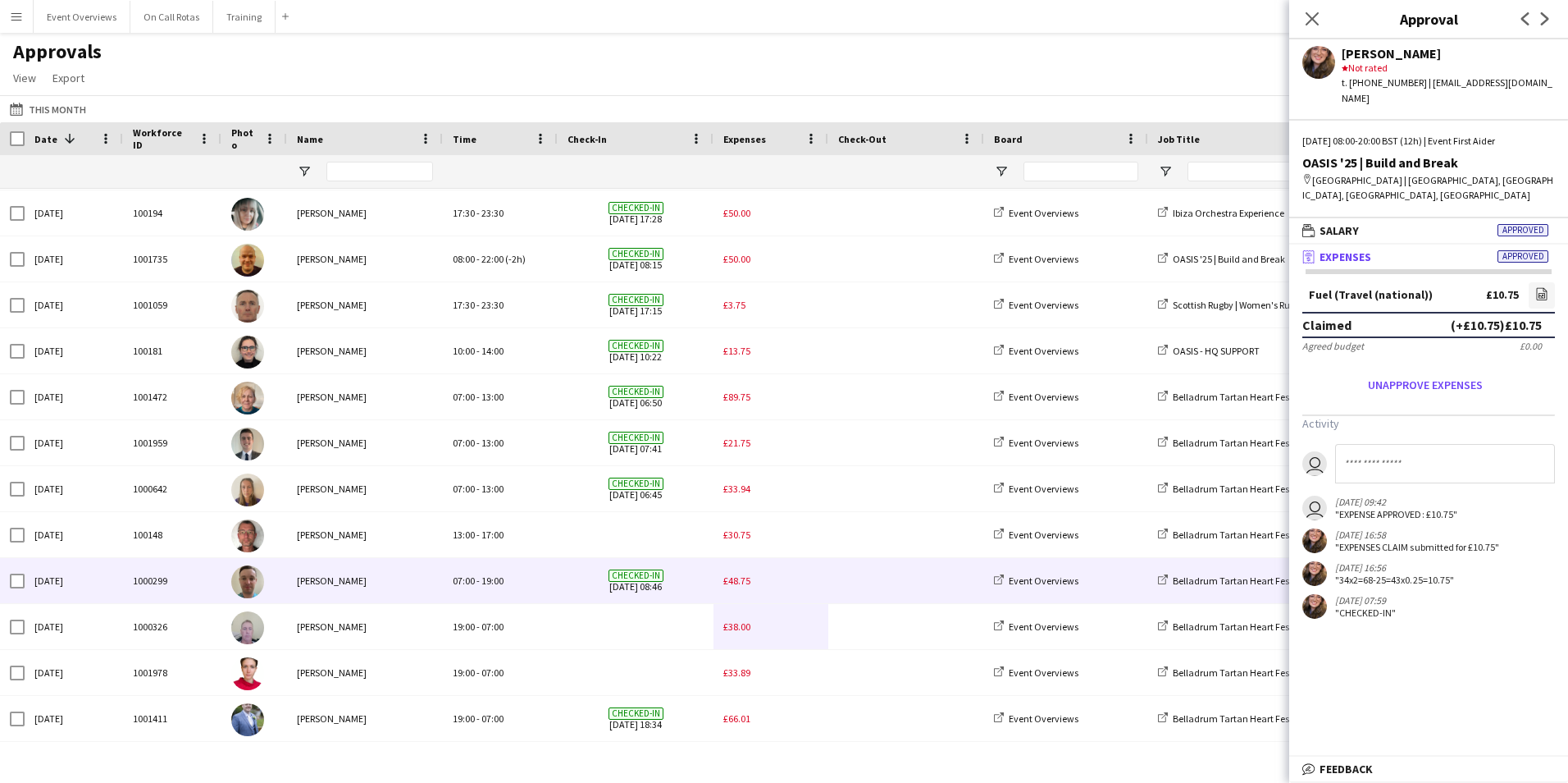
click at [734, 585] on span "£48.75" at bounding box center [737, 580] width 28 height 12
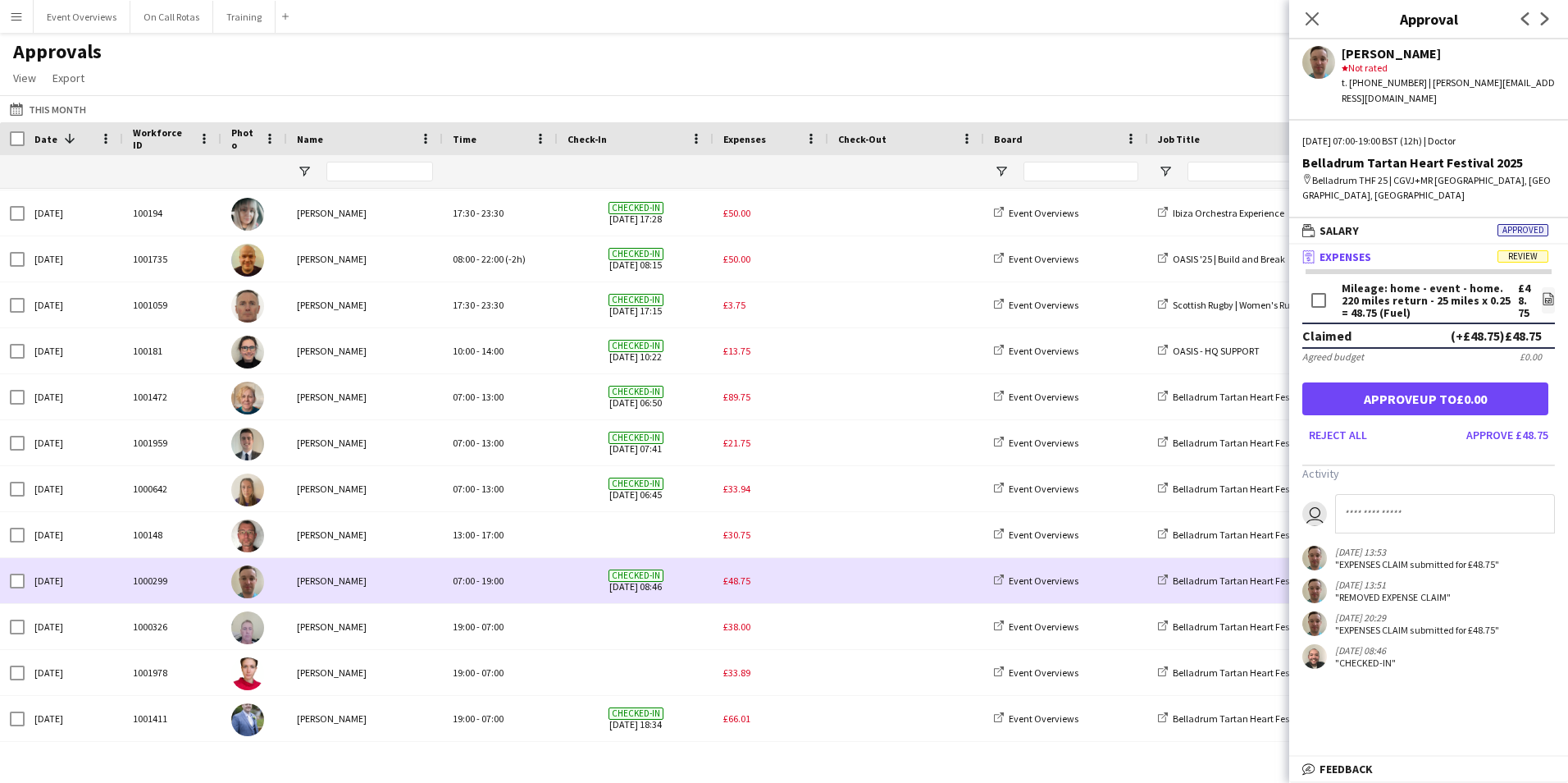
click at [737, 582] on span "£48.75" at bounding box center [737, 580] width 28 height 12
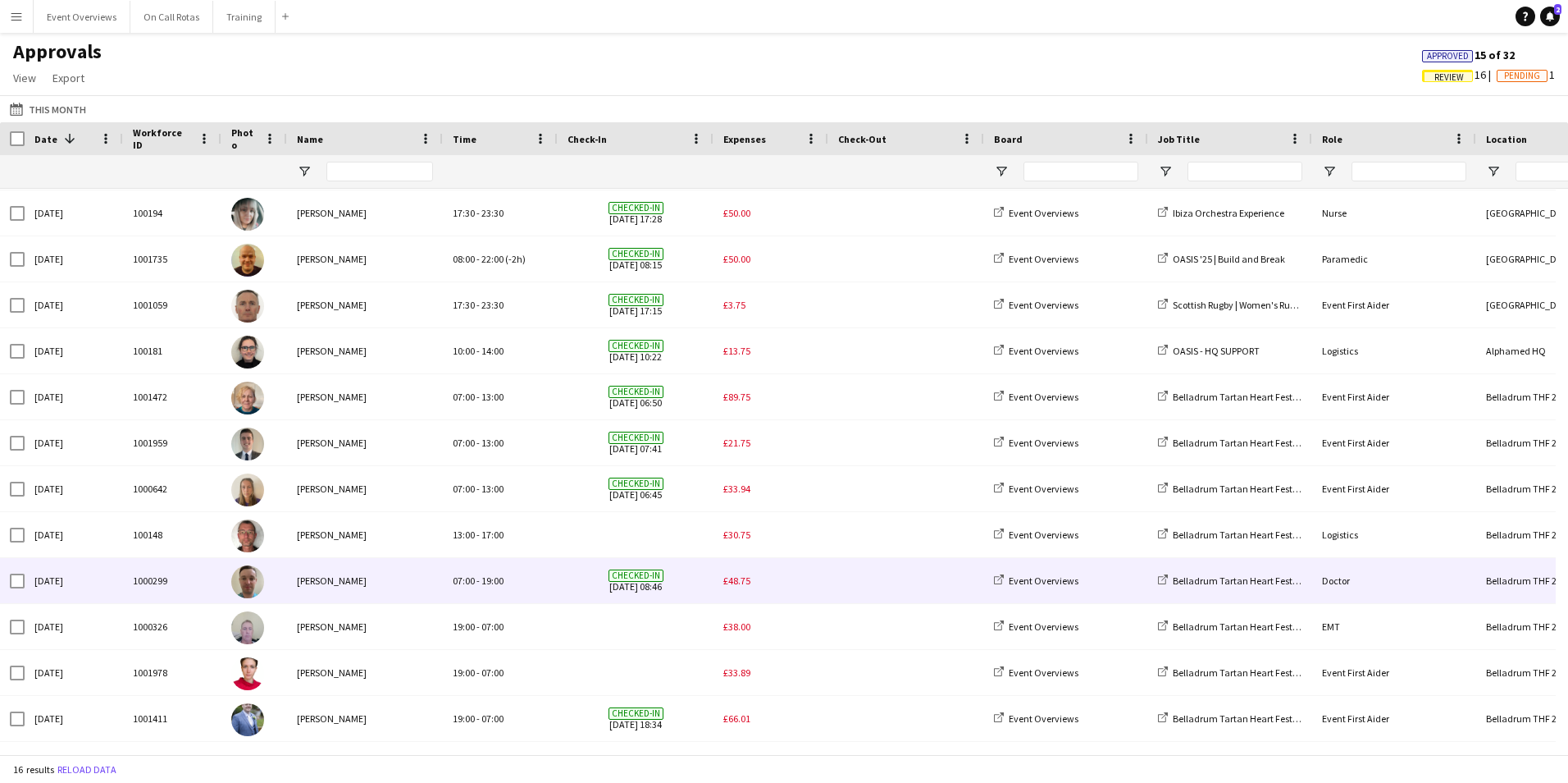
click at [737, 582] on span "£48.75" at bounding box center [737, 580] width 28 height 12
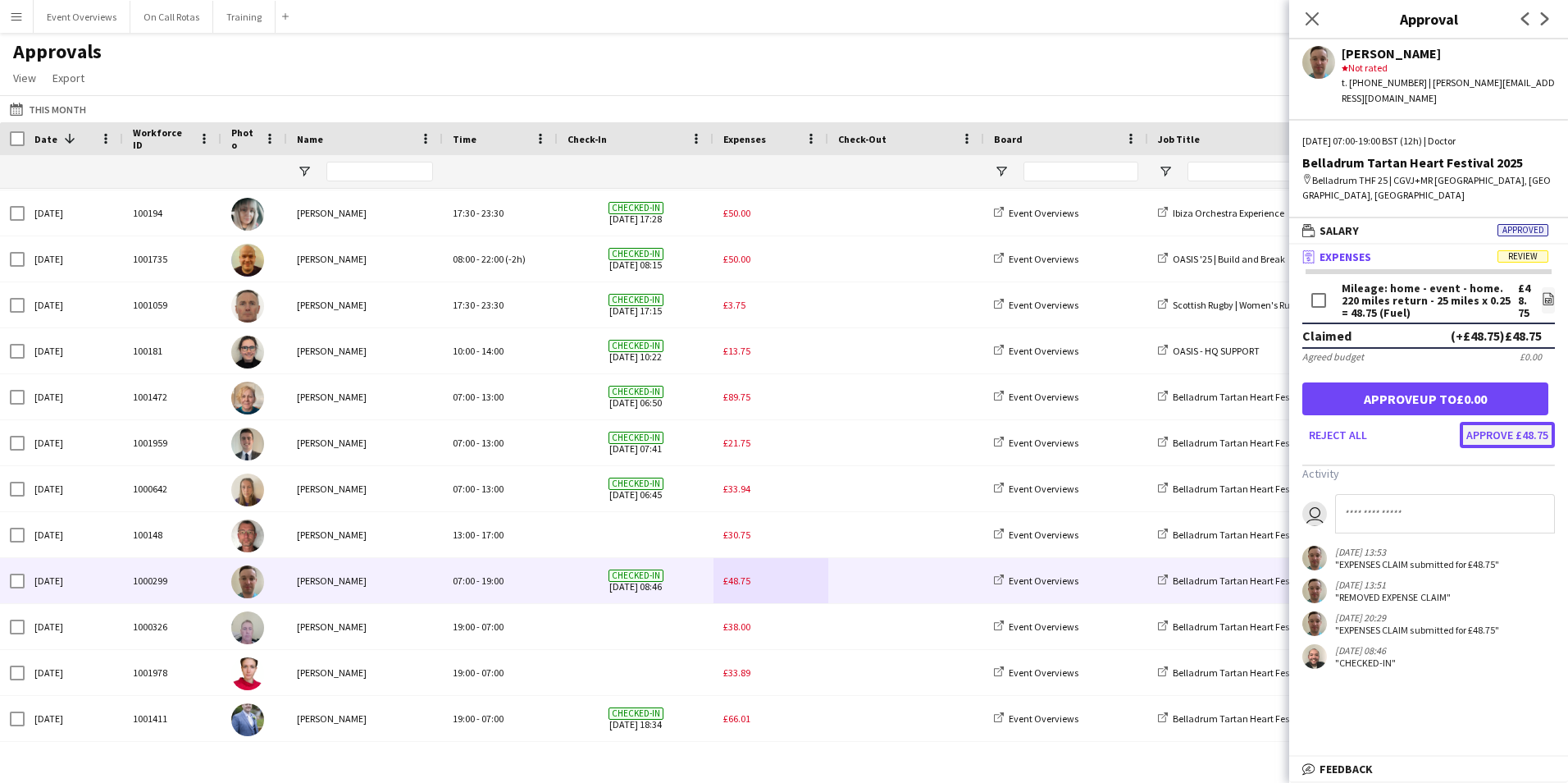
click at [1494, 421] on button "Approve £48.75" at bounding box center [1507, 435] width 95 height 27
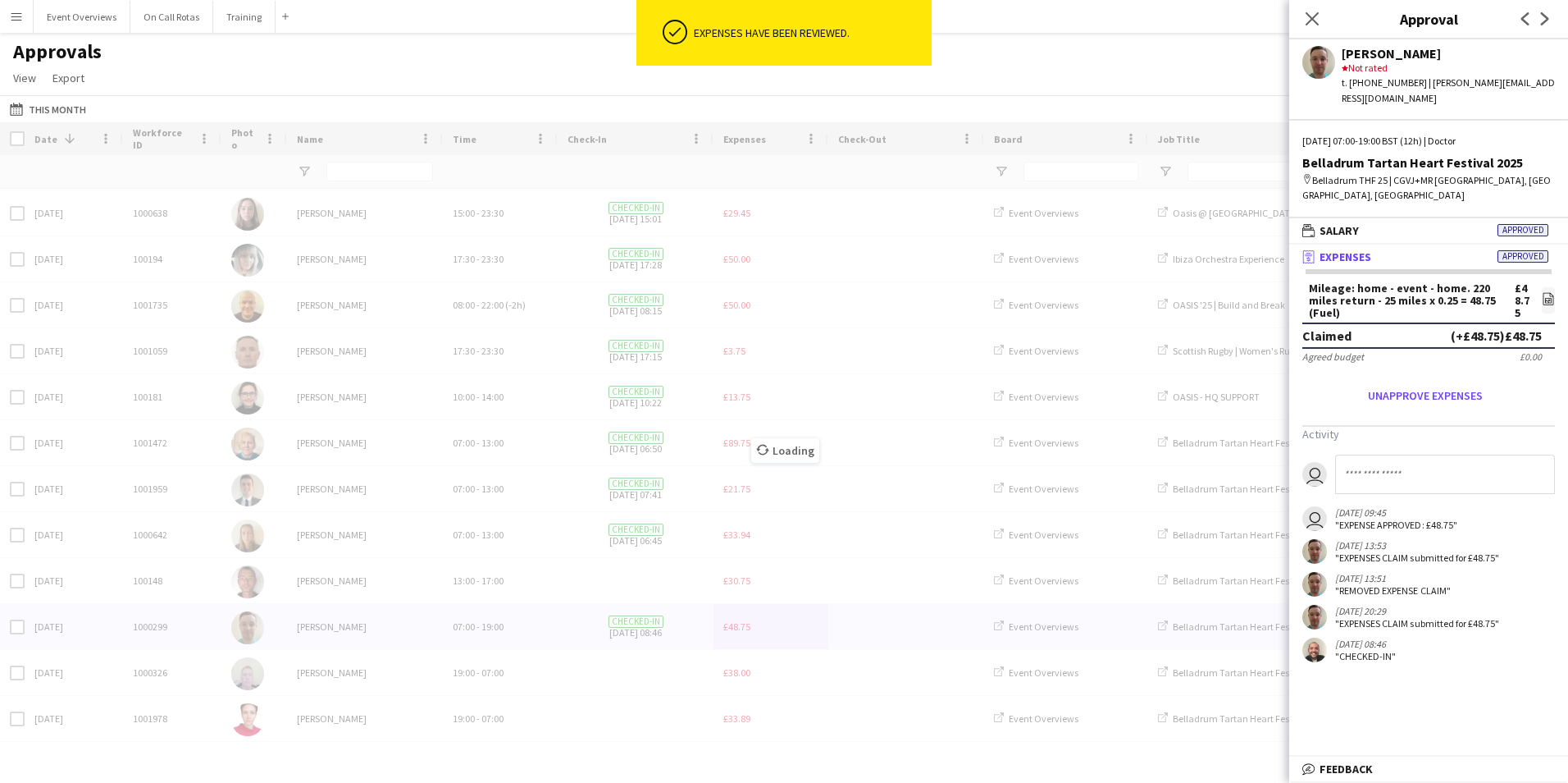
scroll to position [137, 0]
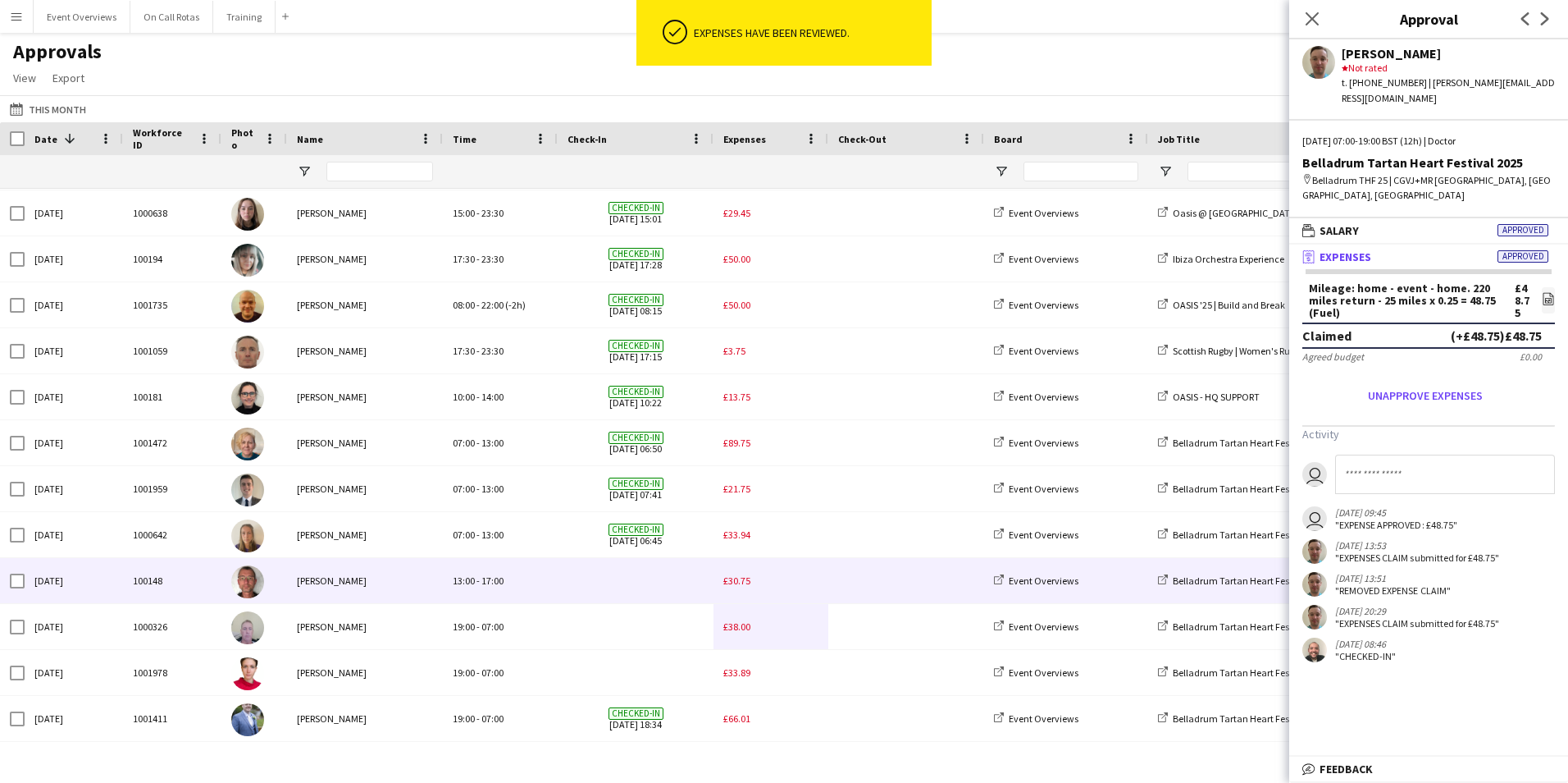
click at [739, 580] on span "£30.75" at bounding box center [737, 580] width 28 height 12
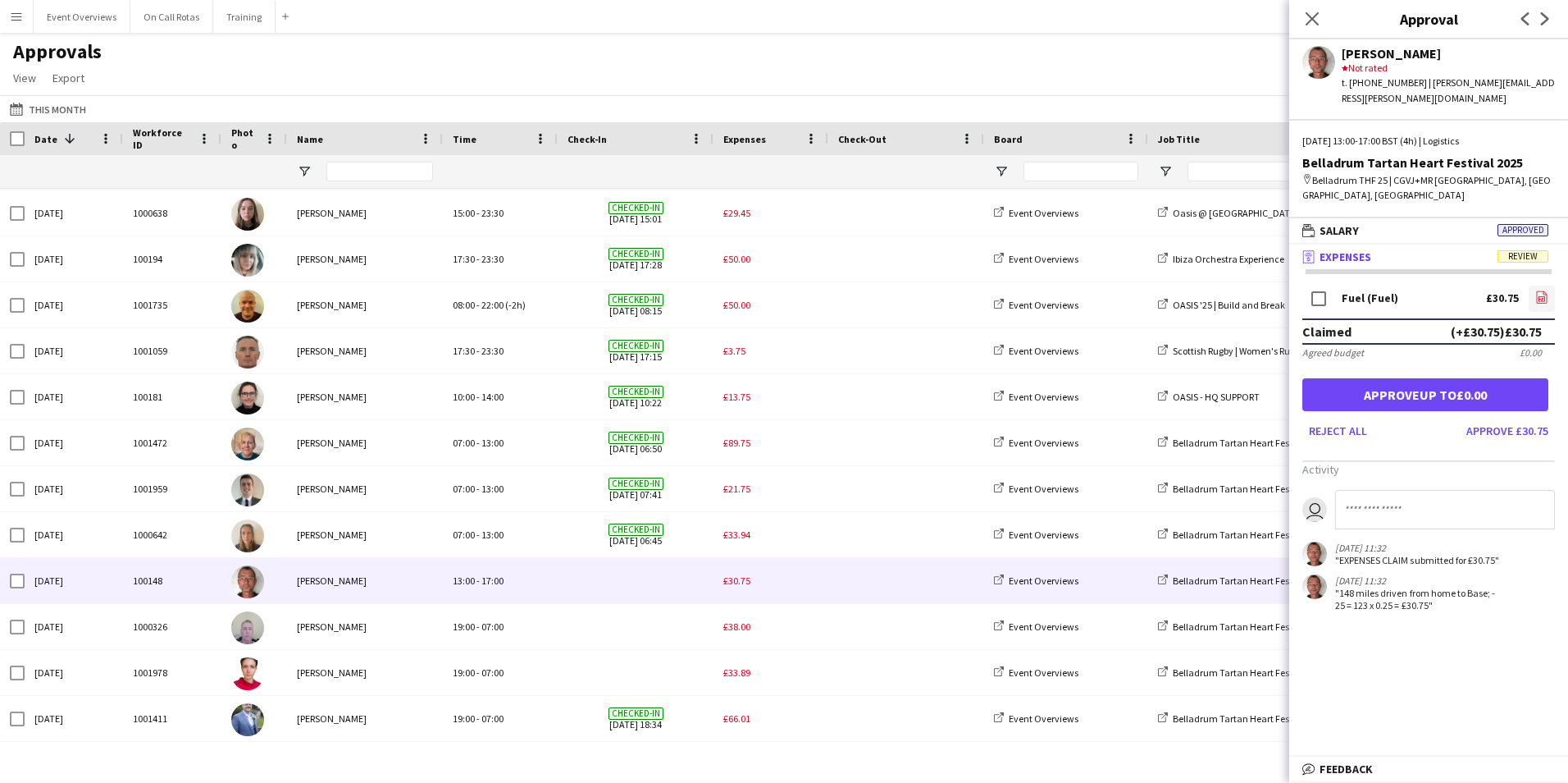
click at [1532, 286] on link "file-image" at bounding box center [1542, 299] width 27 height 27
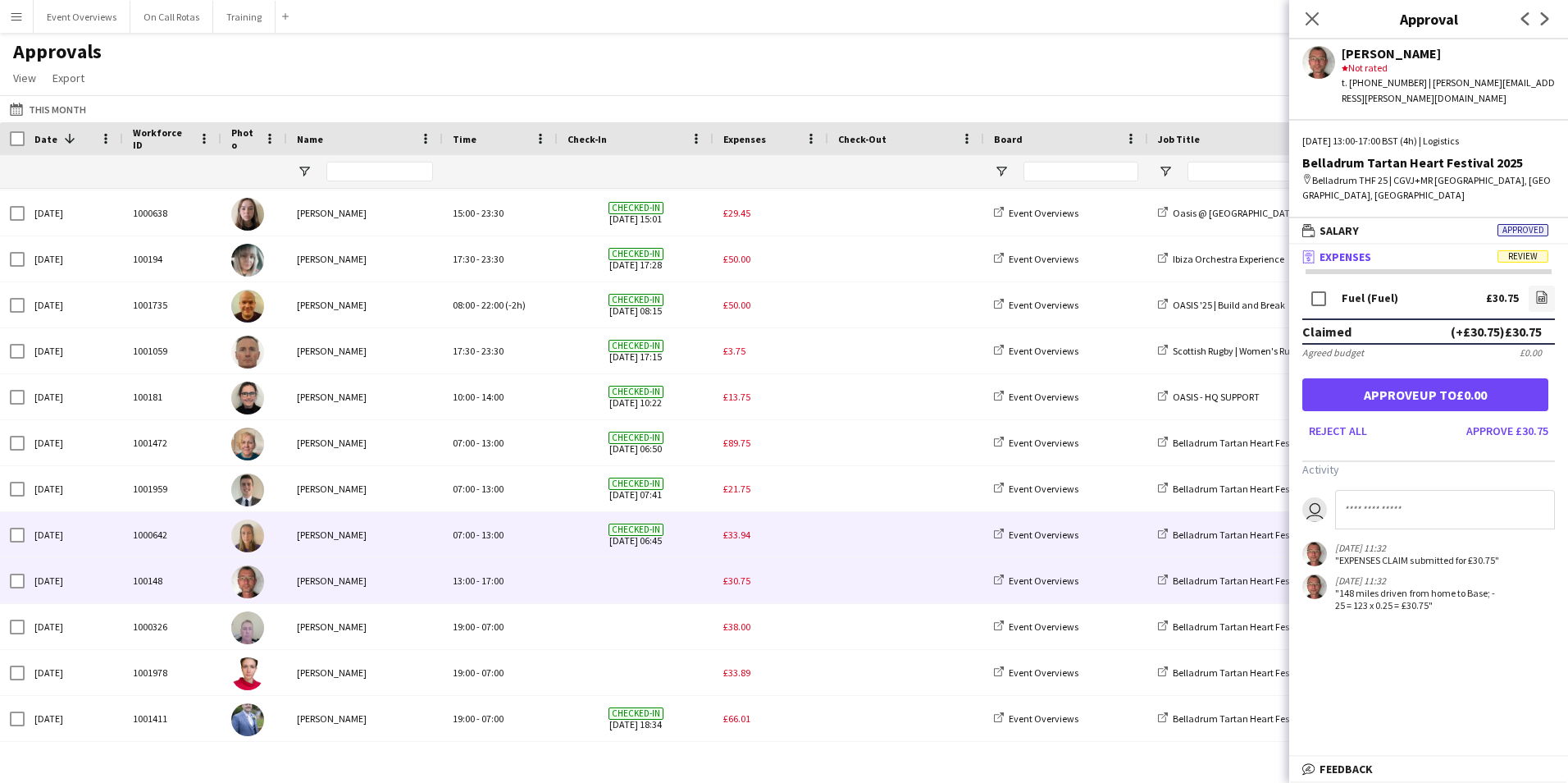
click at [766, 537] on div "£33.94" at bounding box center [770, 535] width 115 height 46
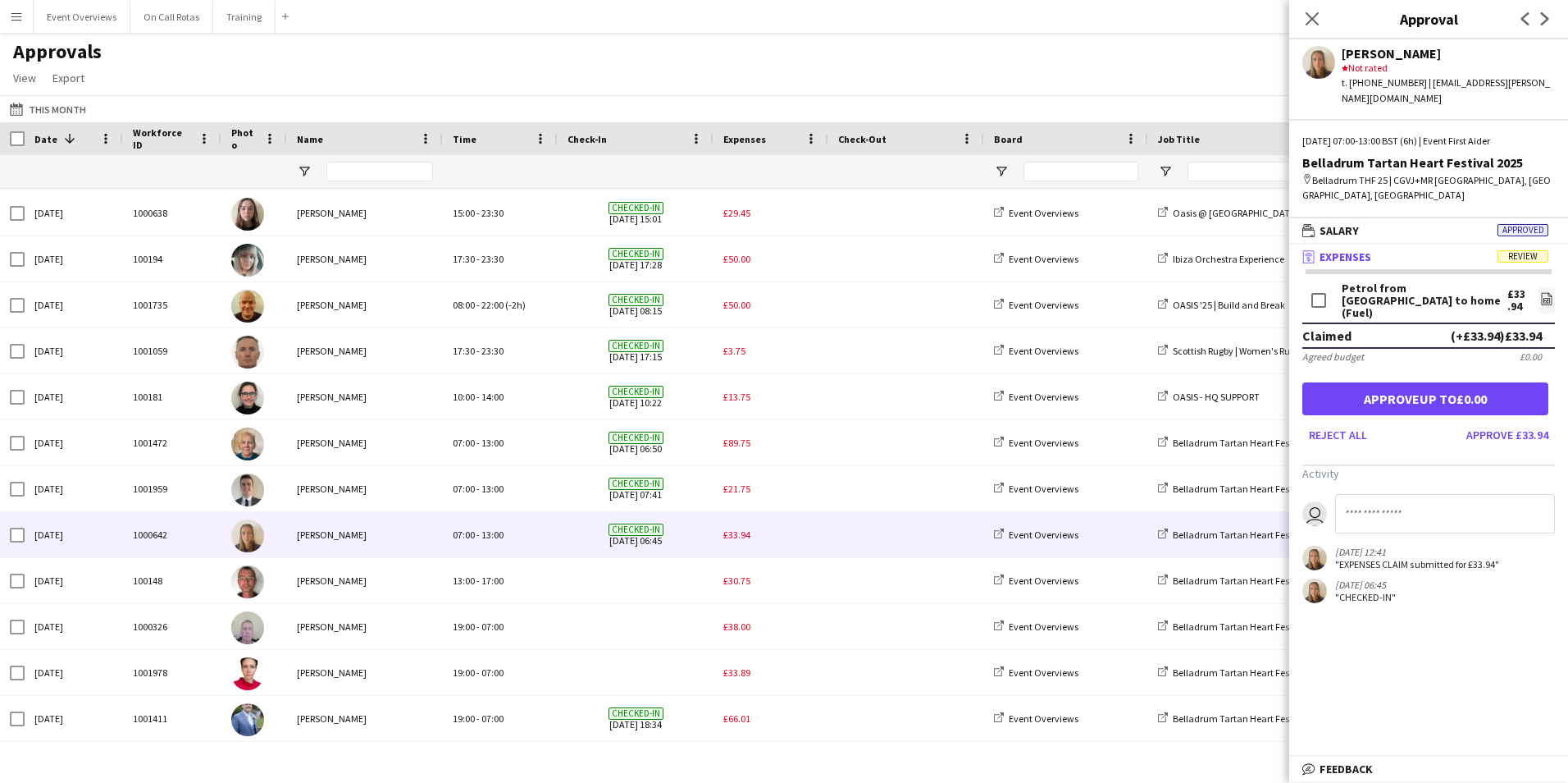
click at [1350, 250] on span "Expenses" at bounding box center [1345, 257] width 51 height 15
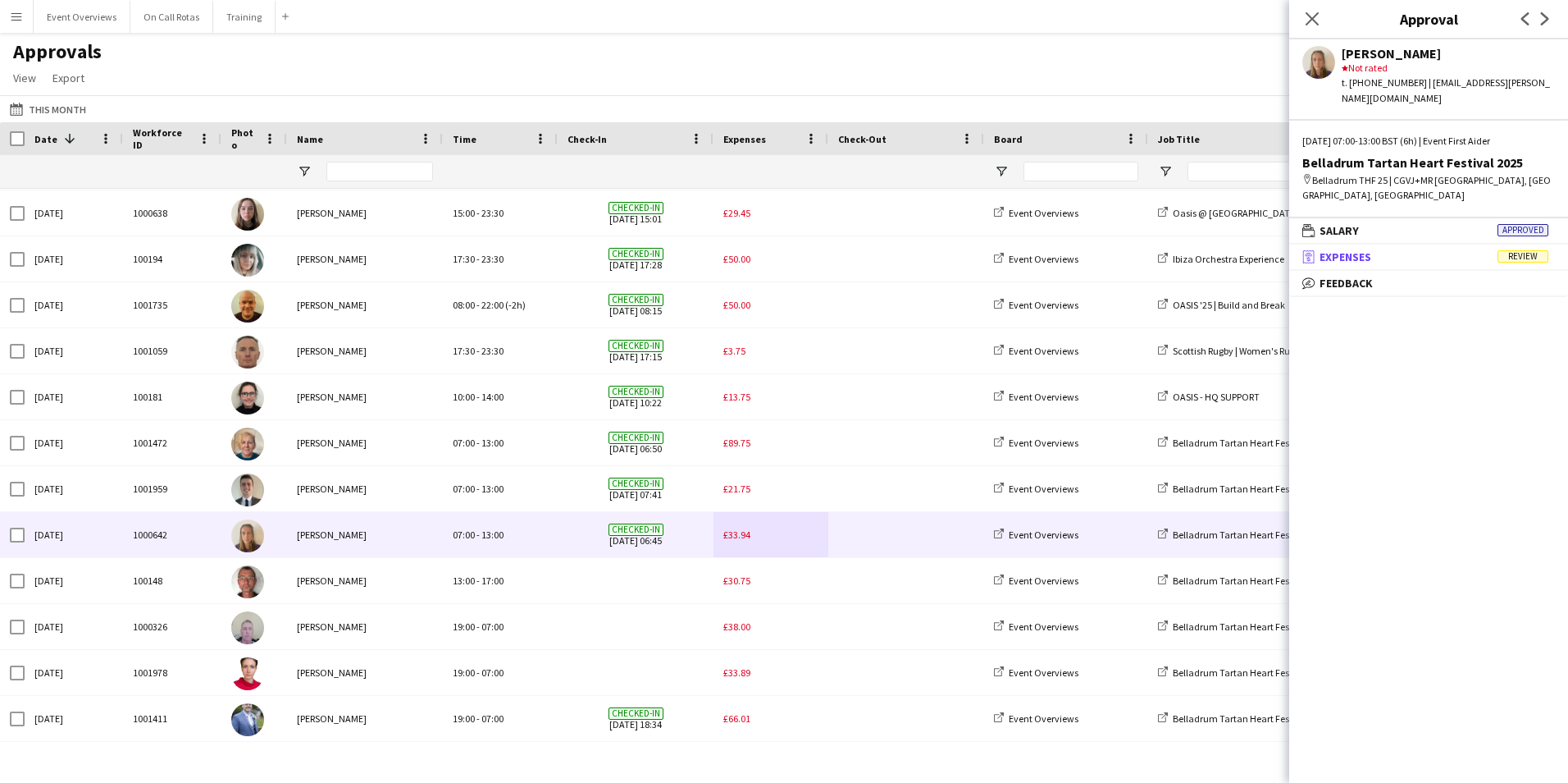
click at [1350, 250] on span "Expenses" at bounding box center [1345, 257] width 51 height 15
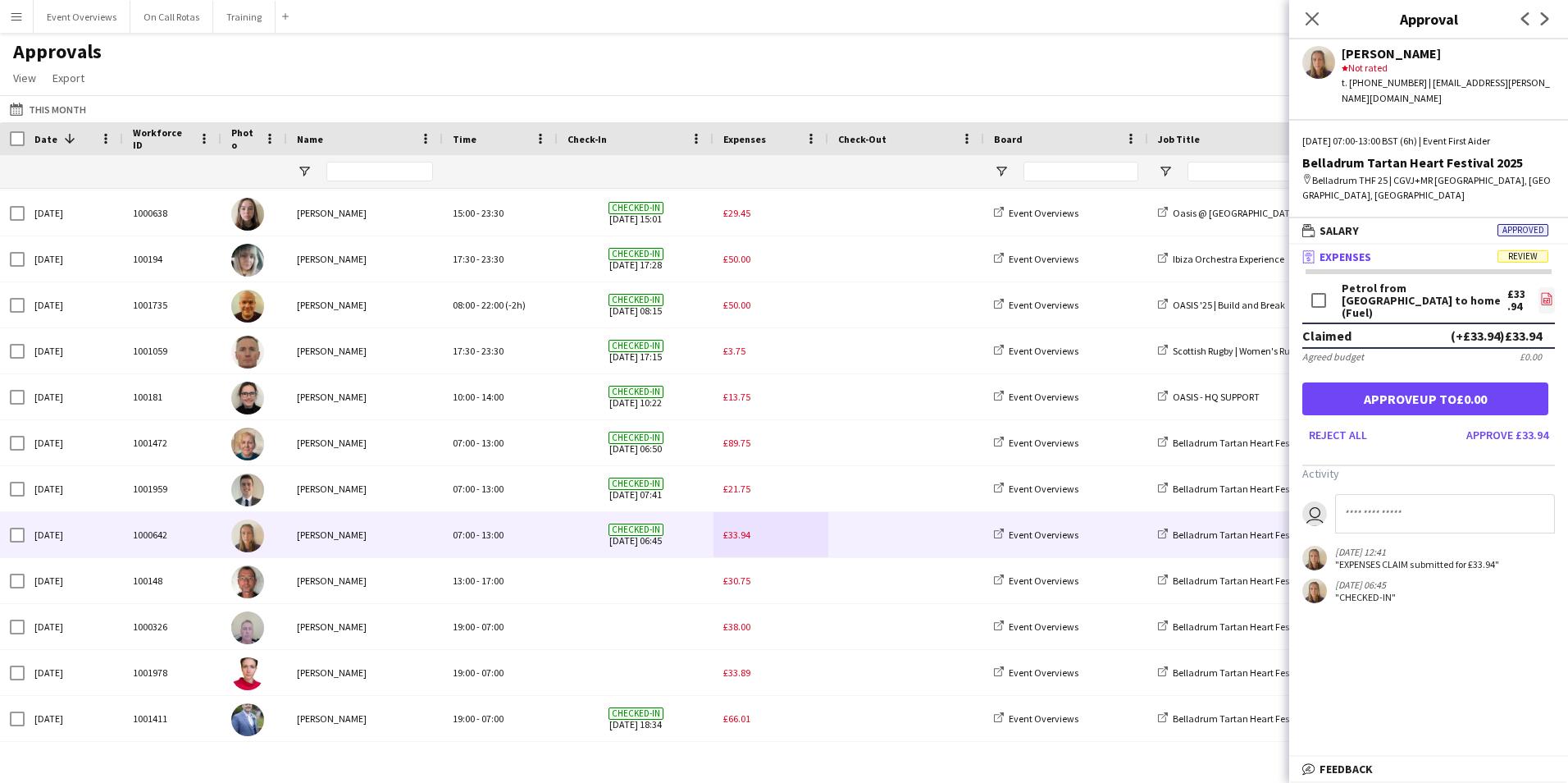
click at [1540, 292] on icon "file-image" at bounding box center [1547, 299] width 13 height 13
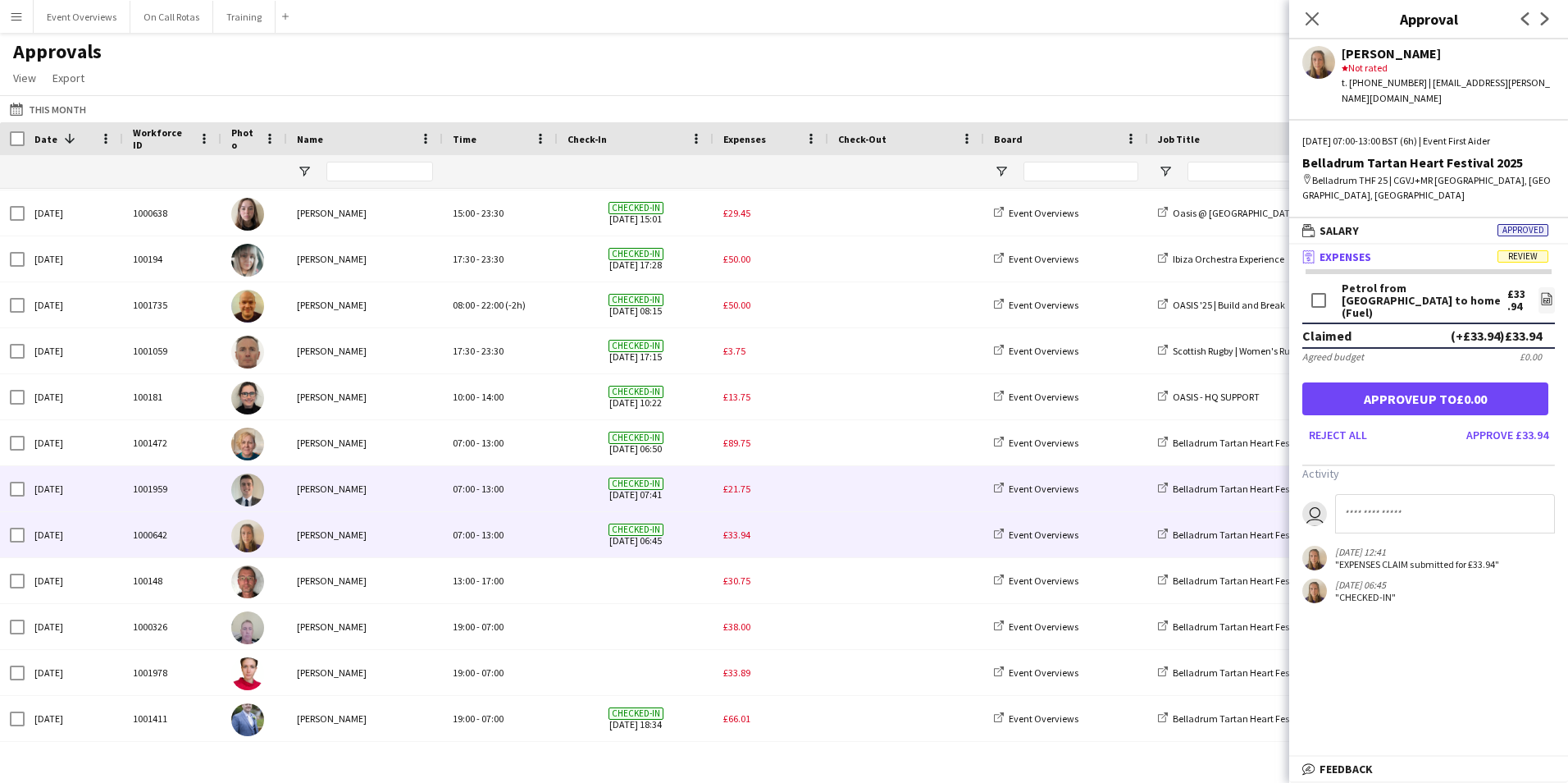
click at [732, 491] on span "£21.75" at bounding box center [737, 488] width 28 height 12
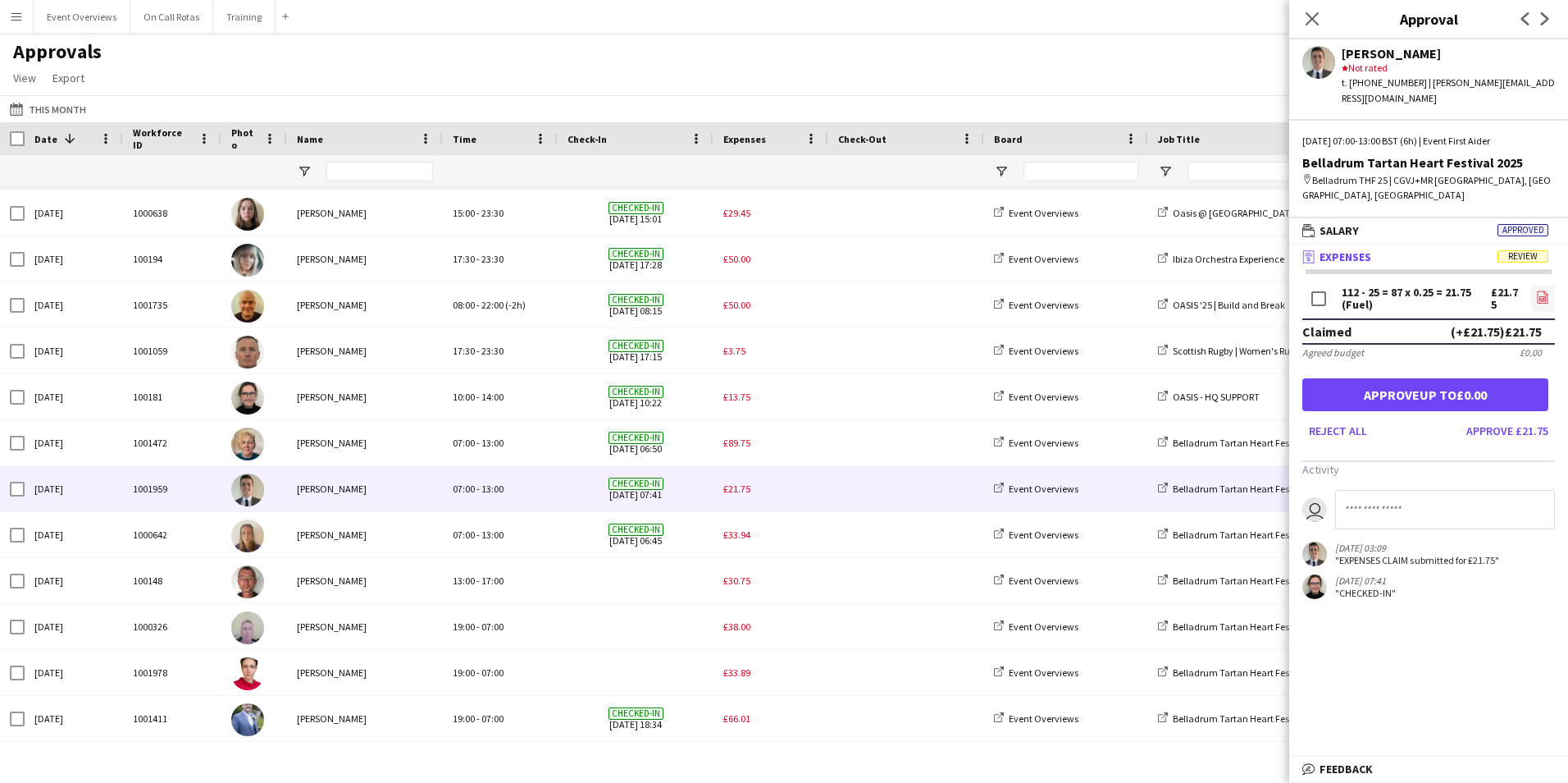
click at [1547, 290] on icon at bounding box center [1542, 296] width 10 height 12
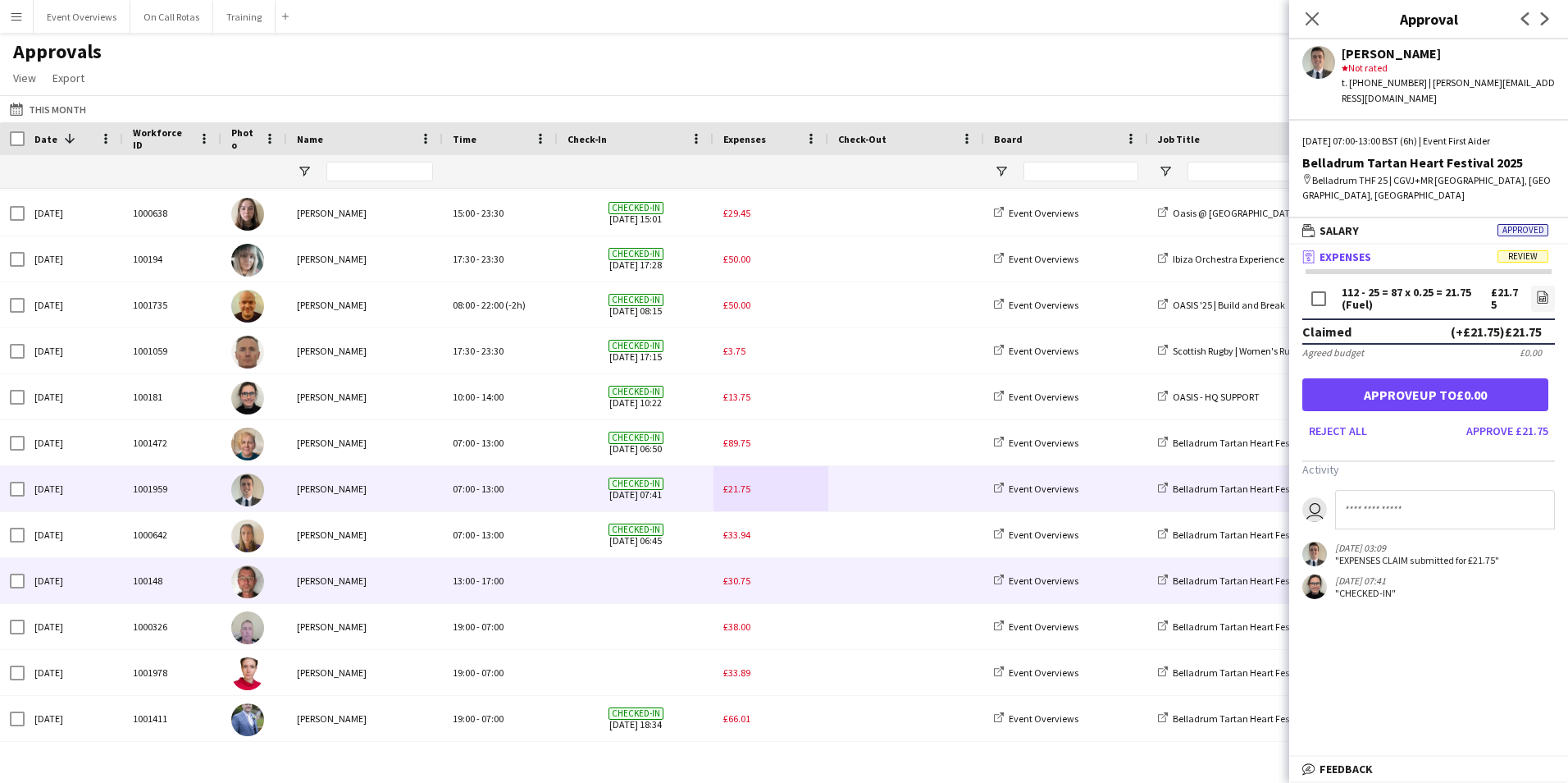
click at [543, 580] on div "13:00 - 17:00" at bounding box center [500, 581] width 115 height 46
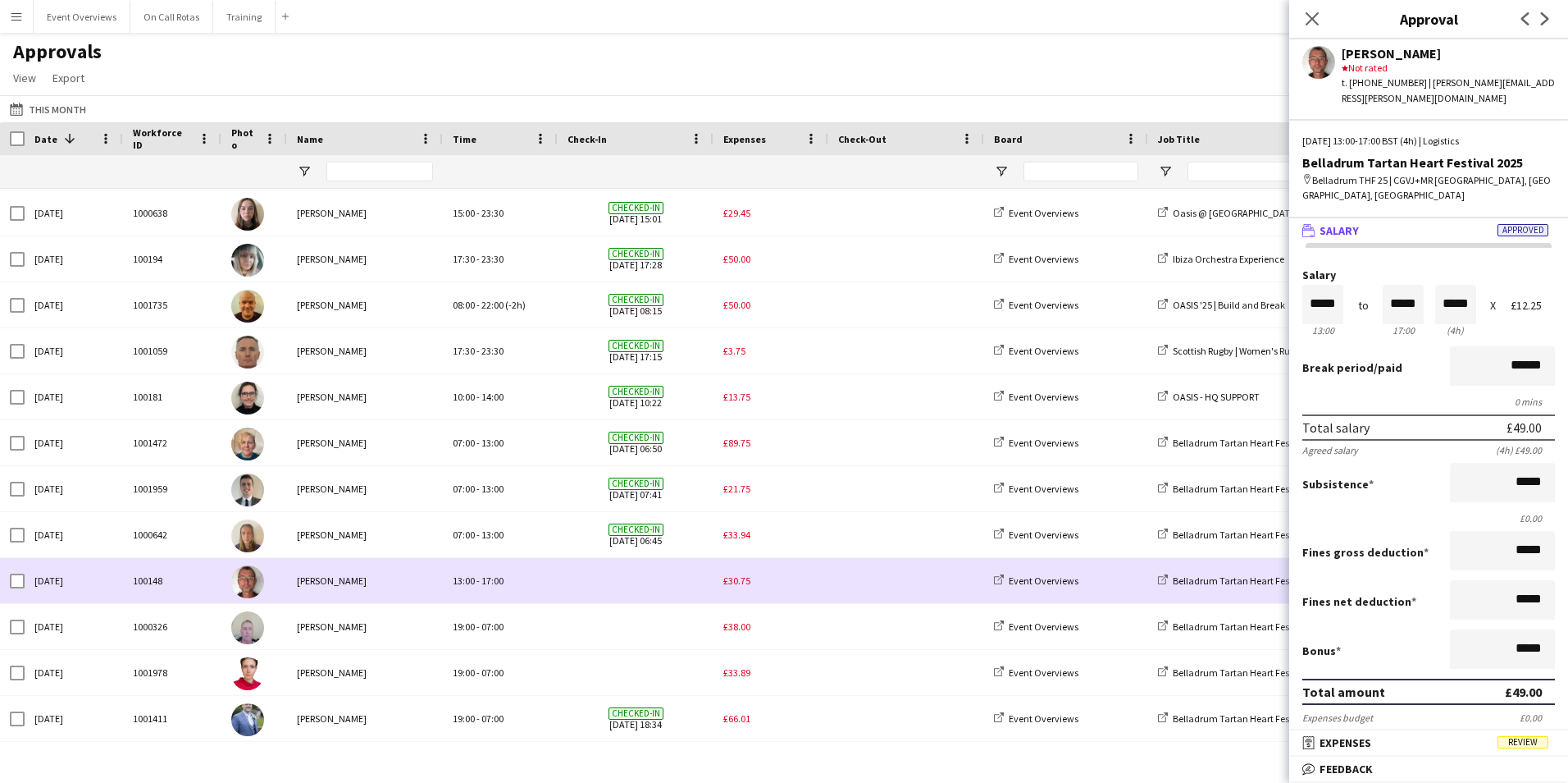
click at [739, 575] on span "£30.75" at bounding box center [737, 580] width 28 height 12
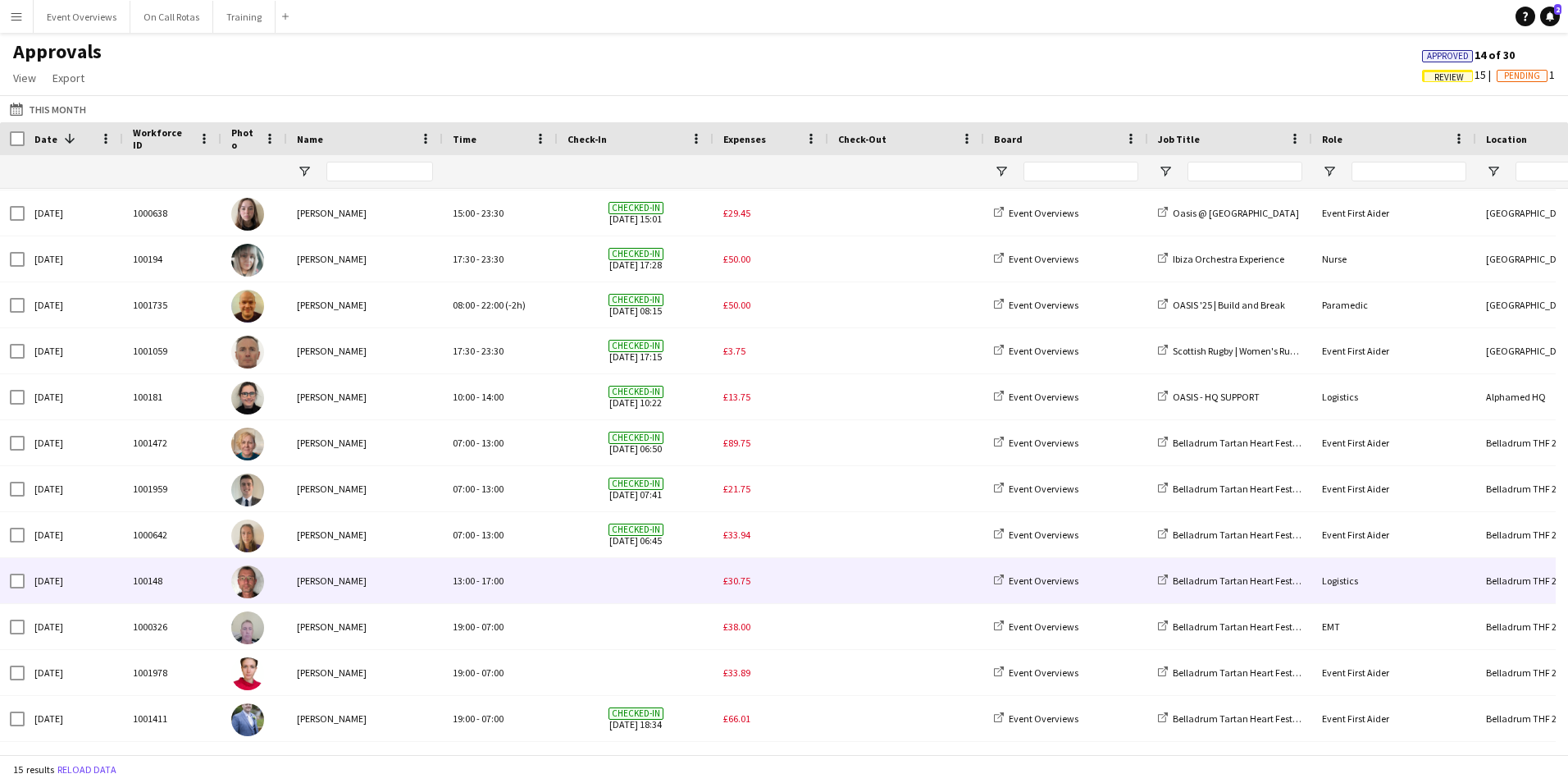
click at [739, 575] on span "£30.75" at bounding box center [737, 580] width 28 height 12
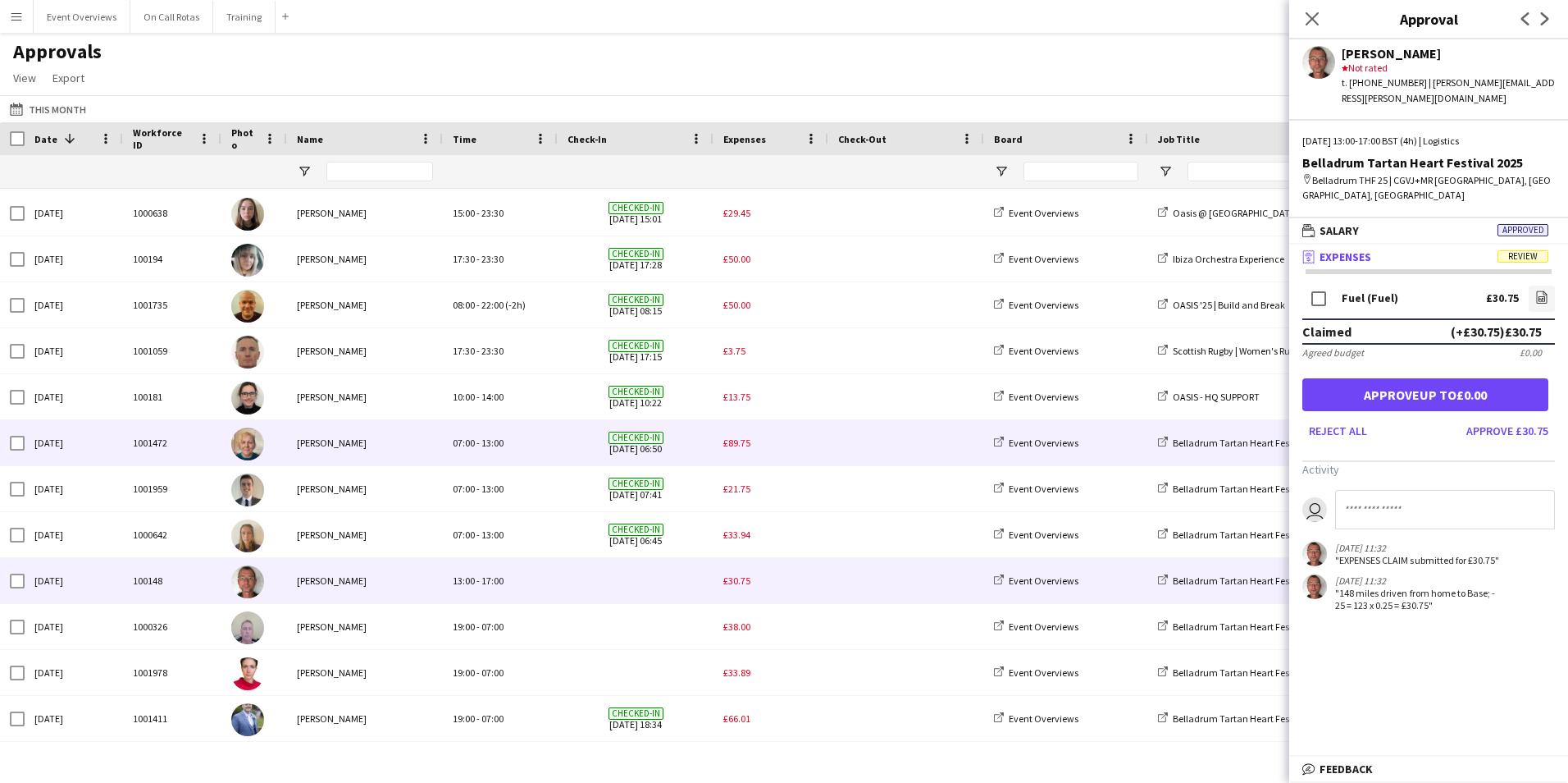
click at [735, 438] on span "£89.75" at bounding box center [737, 442] width 28 height 12
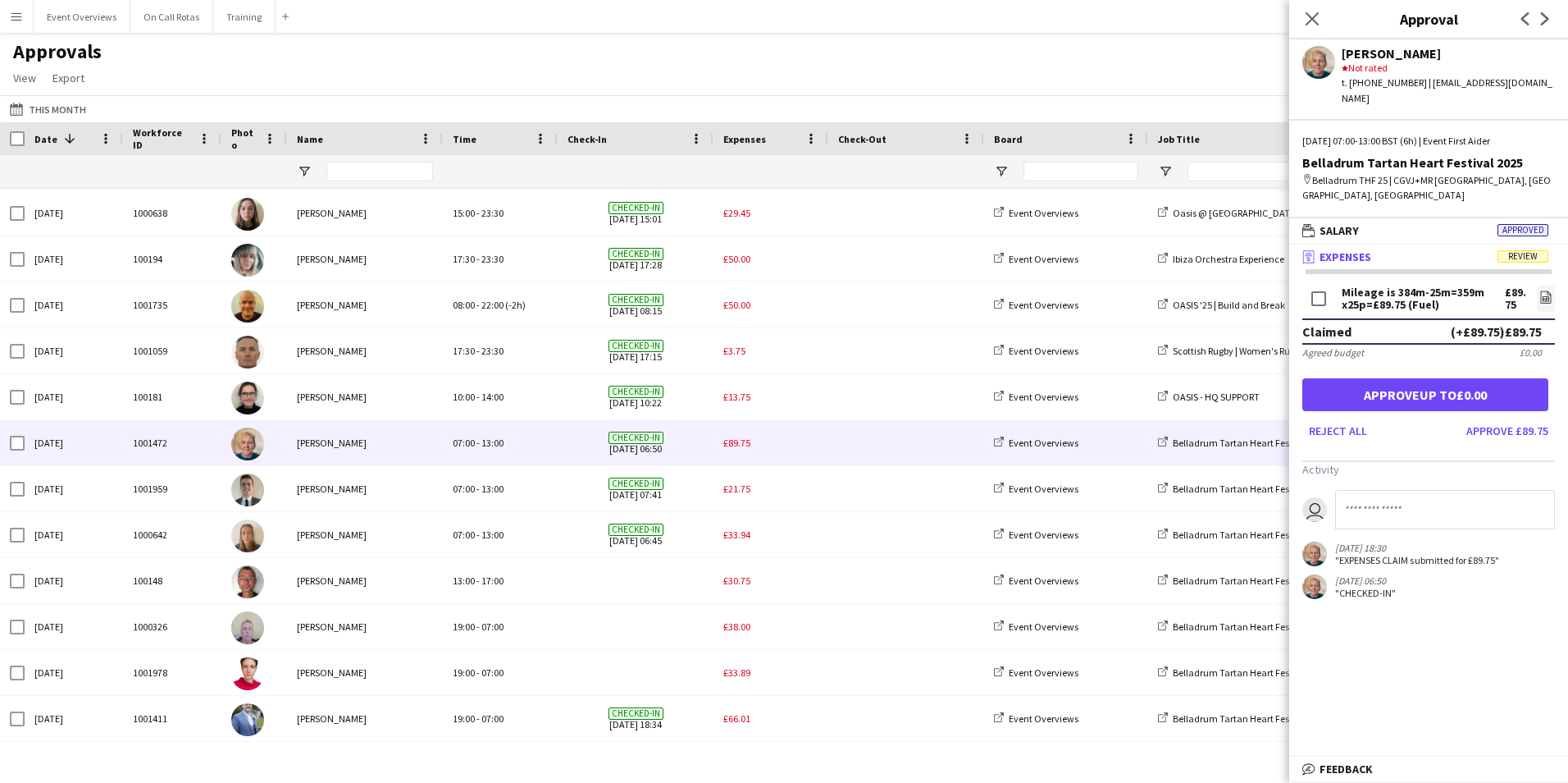
click at [1365, 490] on input at bounding box center [1446, 510] width 220 height 40
click at [1515, 490] on input "**********" at bounding box center [1446, 510] width 220 height 40
click at [1549, 490] on input "**********" at bounding box center [1446, 510] width 220 height 40
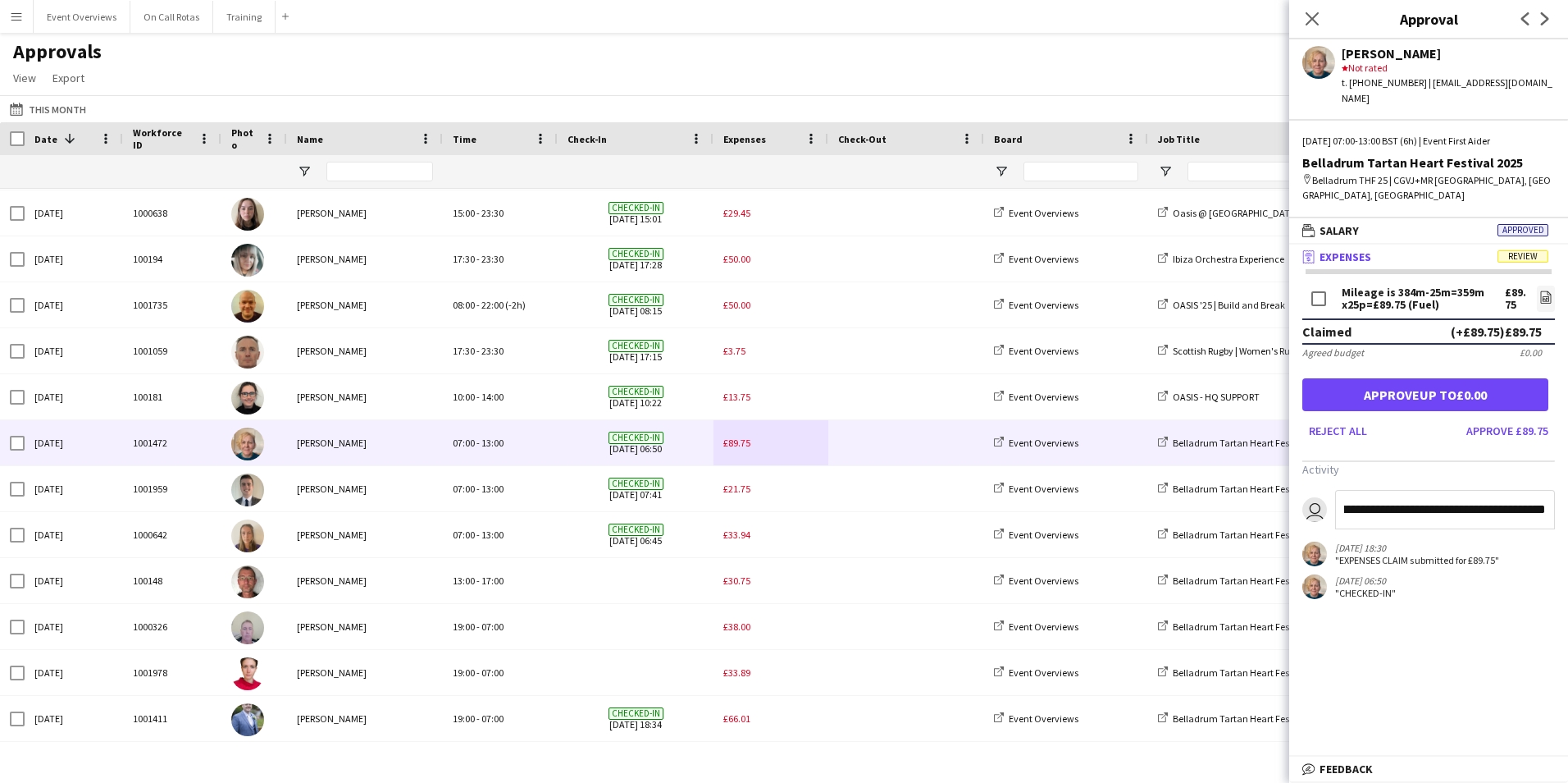
scroll to position [0, 0]
click at [1487, 490] on input "**********" at bounding box center [1446, 510] width 220 height 40
click at [1439, 490] on input "**********" at bounding box center [1446, 510] width 220 height 40
type input "**********"
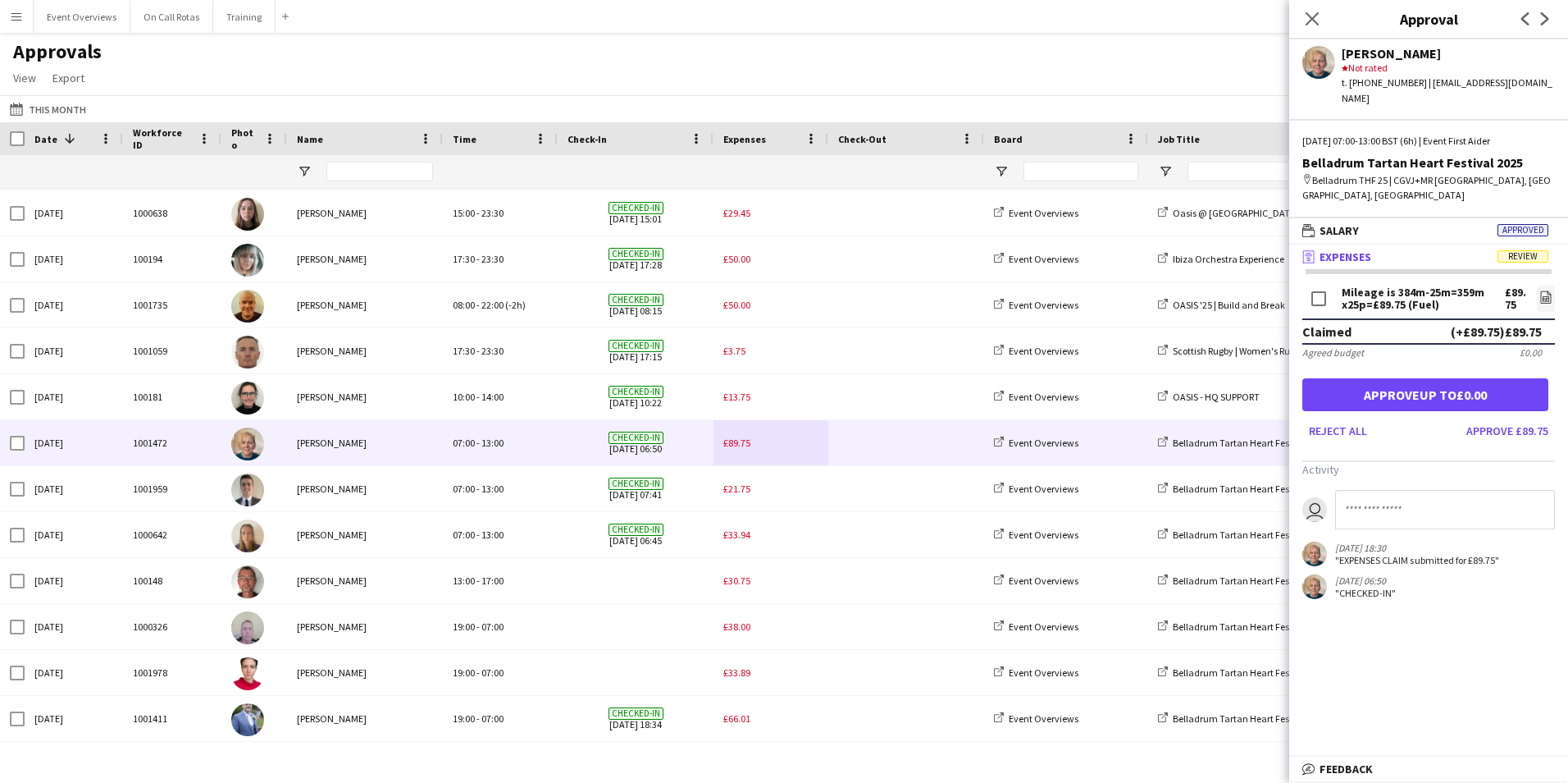
scroll to position [0, 0]
click at [1317, 15] on icon at bounding box center [1312, 18] width 15 height 15
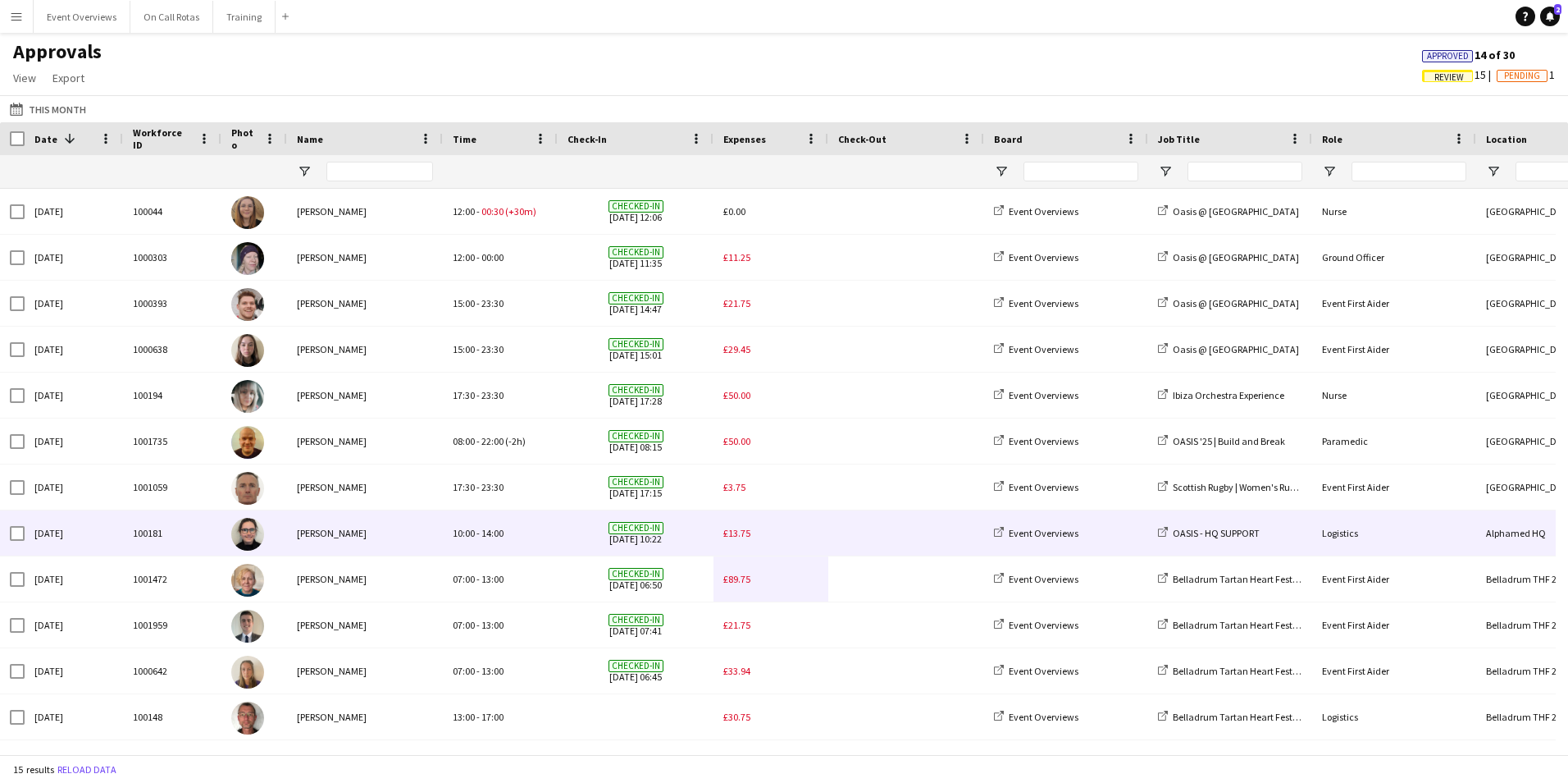
click at [531, 531] on div "10:00 - 14:00" at bounding box center [500, 533] width 115 height 46
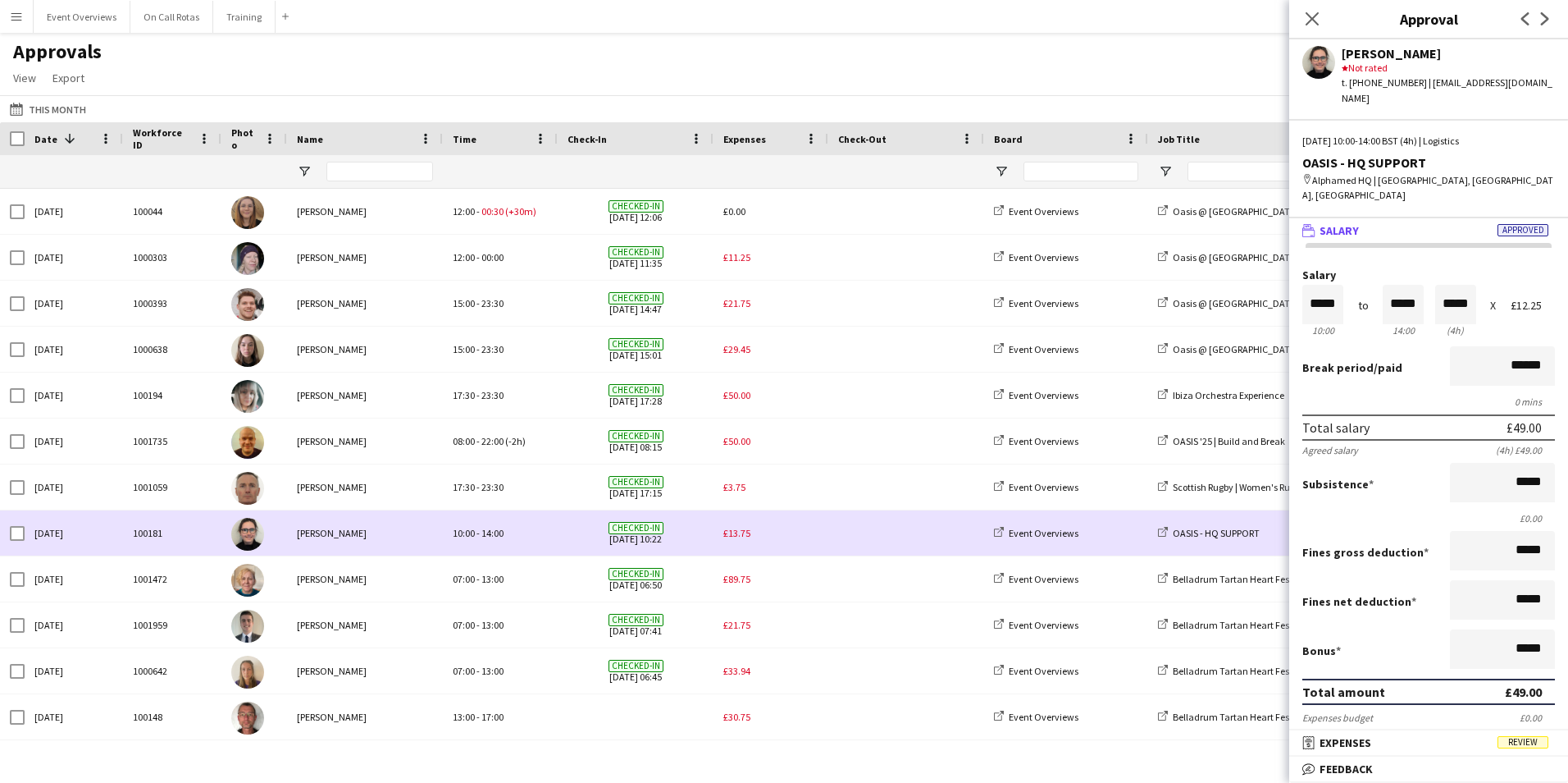
click at [742, 534] on span "£13.75" at bounding box center [737, 532] width 28 height 12
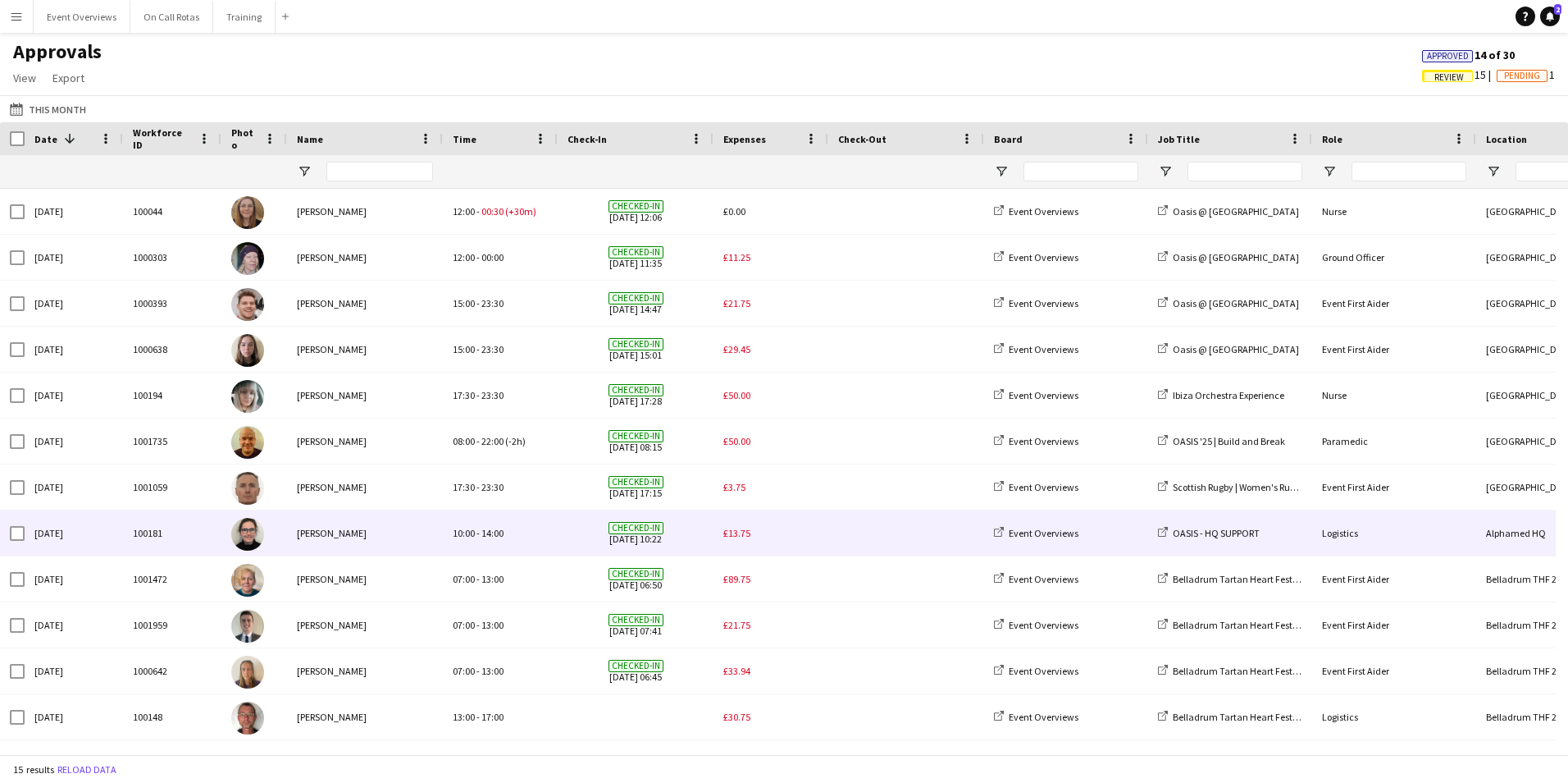
click at [744, 532] on span "£13.75" at bounding box center [737, 532] width 28 height 12
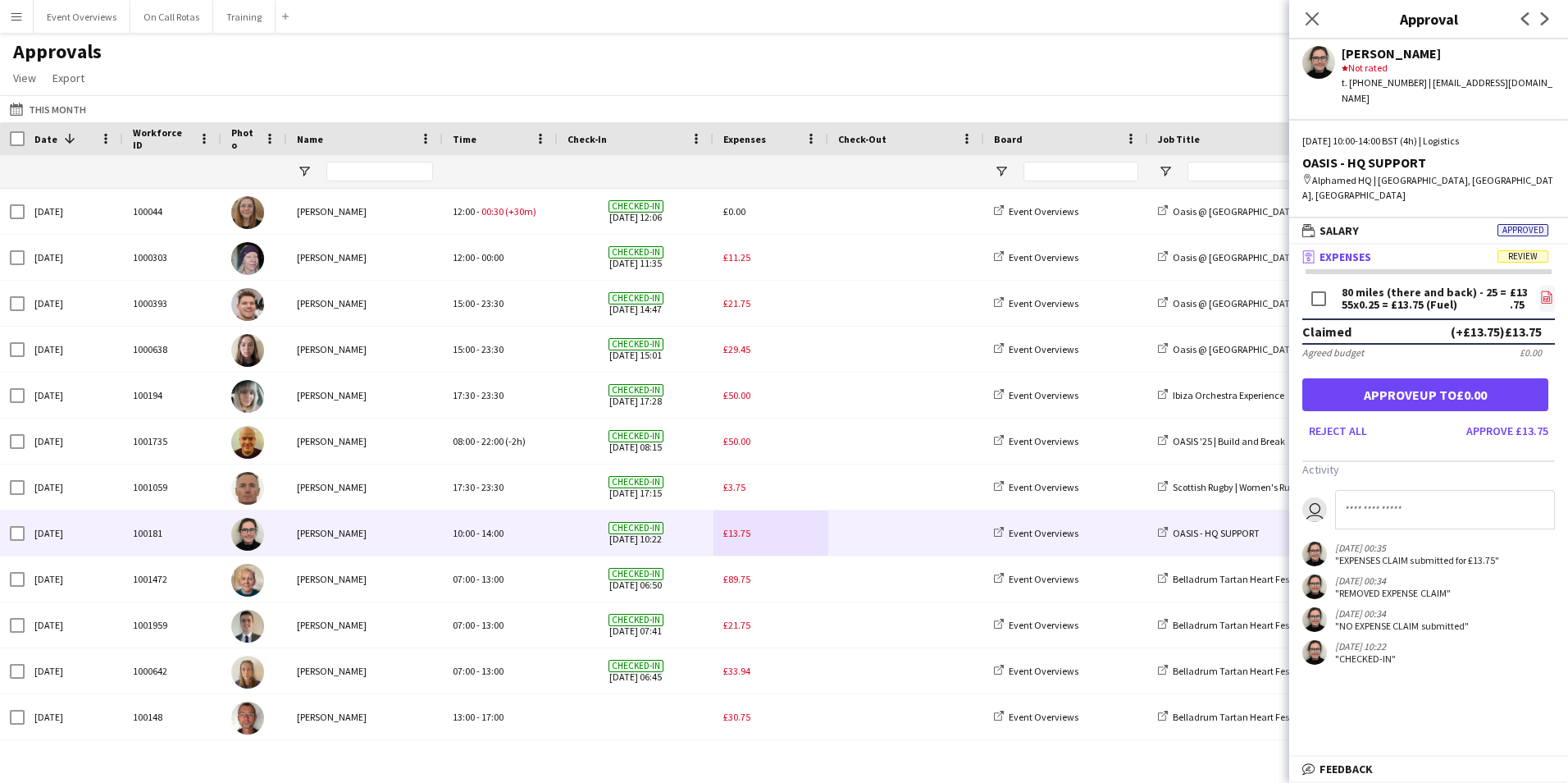
click at [1542, 290] on icon at bounding box center [1547, 296] width 10 height 12
click at [1525, 418] on button "Approve £13.75" at bounding box center [1507, 431] width 95 height 27
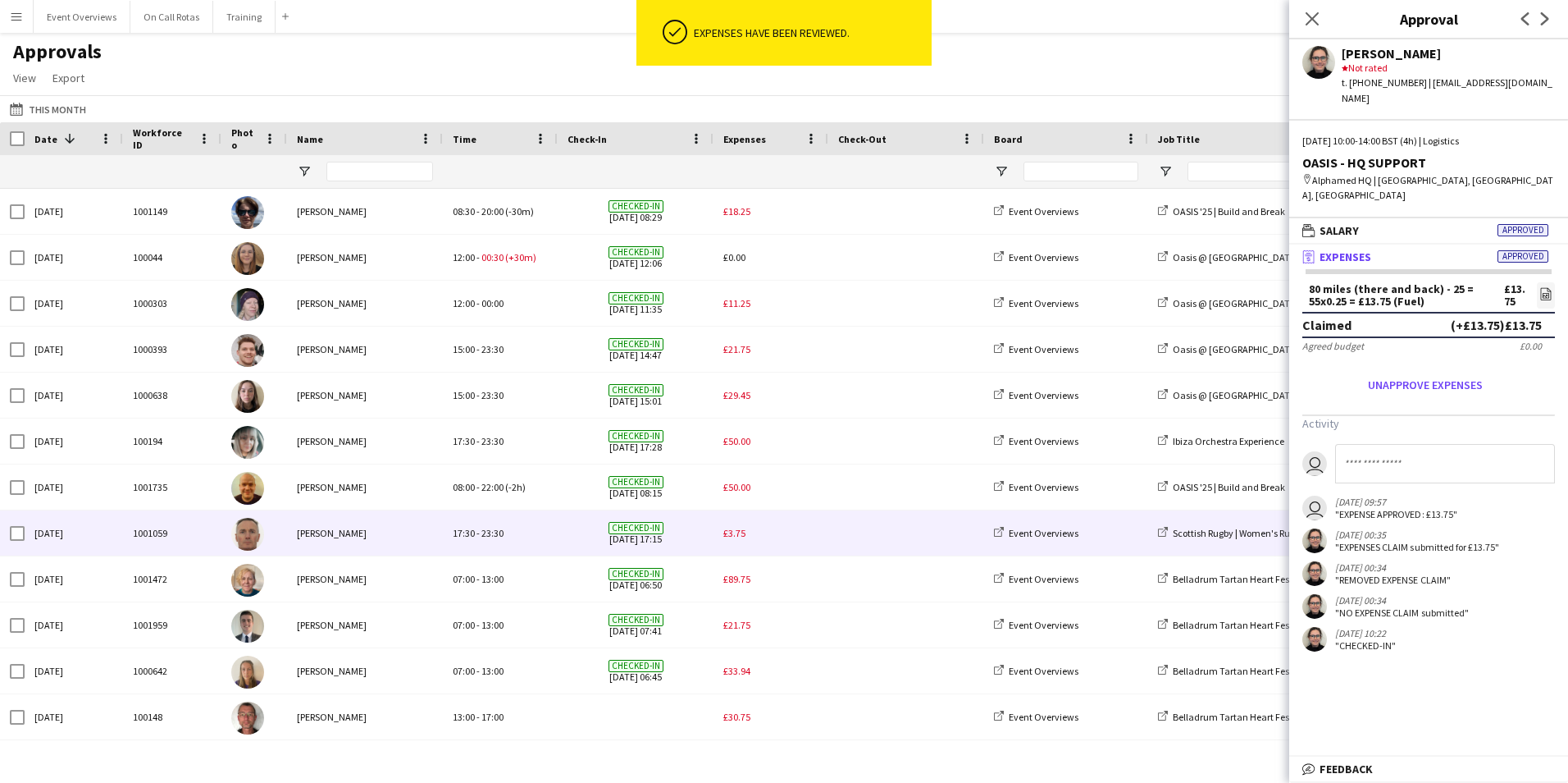
click at [802, 523] on div "£3.75" at bounding box center [770, 533] width 115 height 46
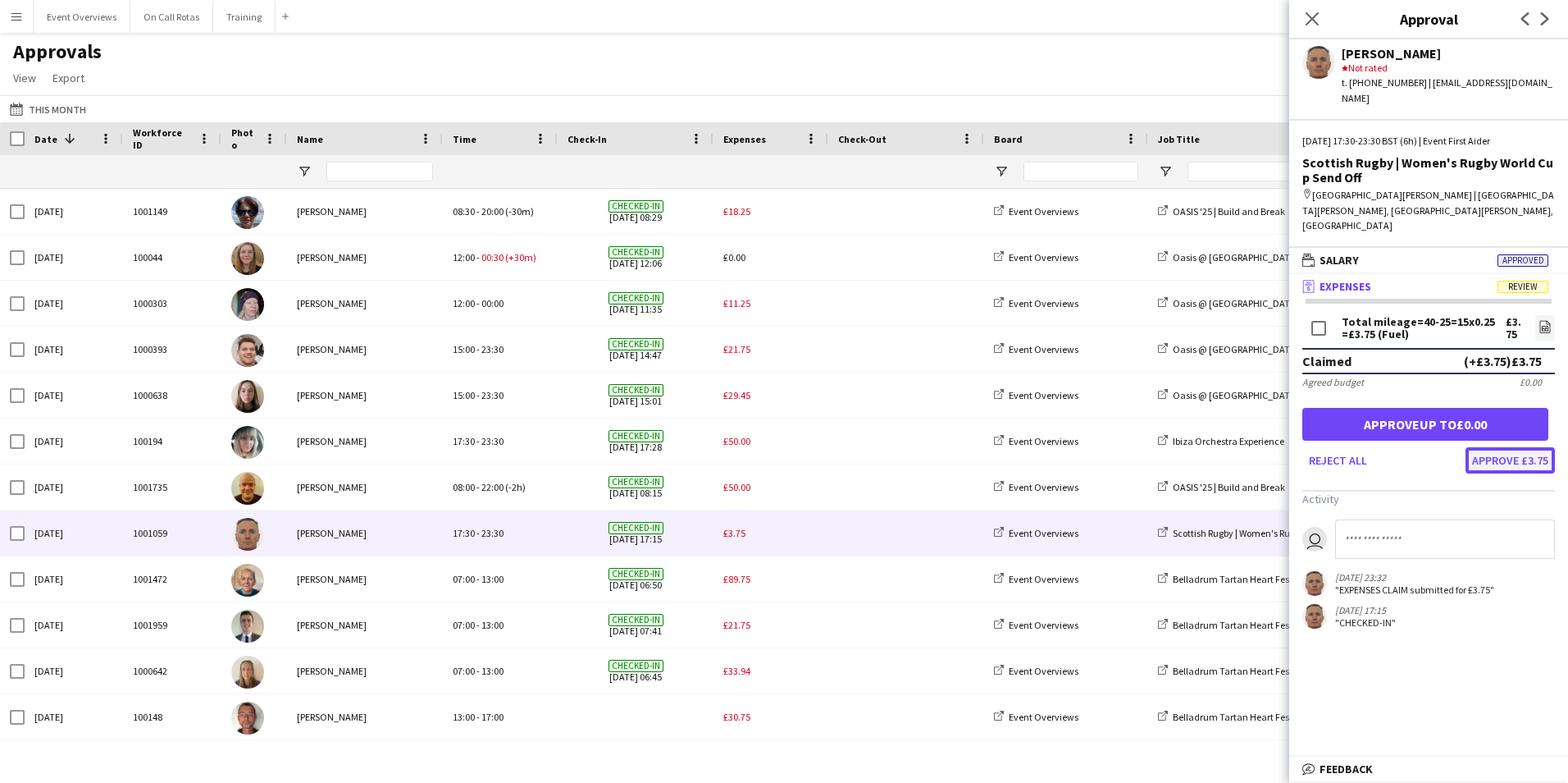
click at [1504, 447] on button "Approve £3.75" at bounding box center [1510, 460] width 89 height 27
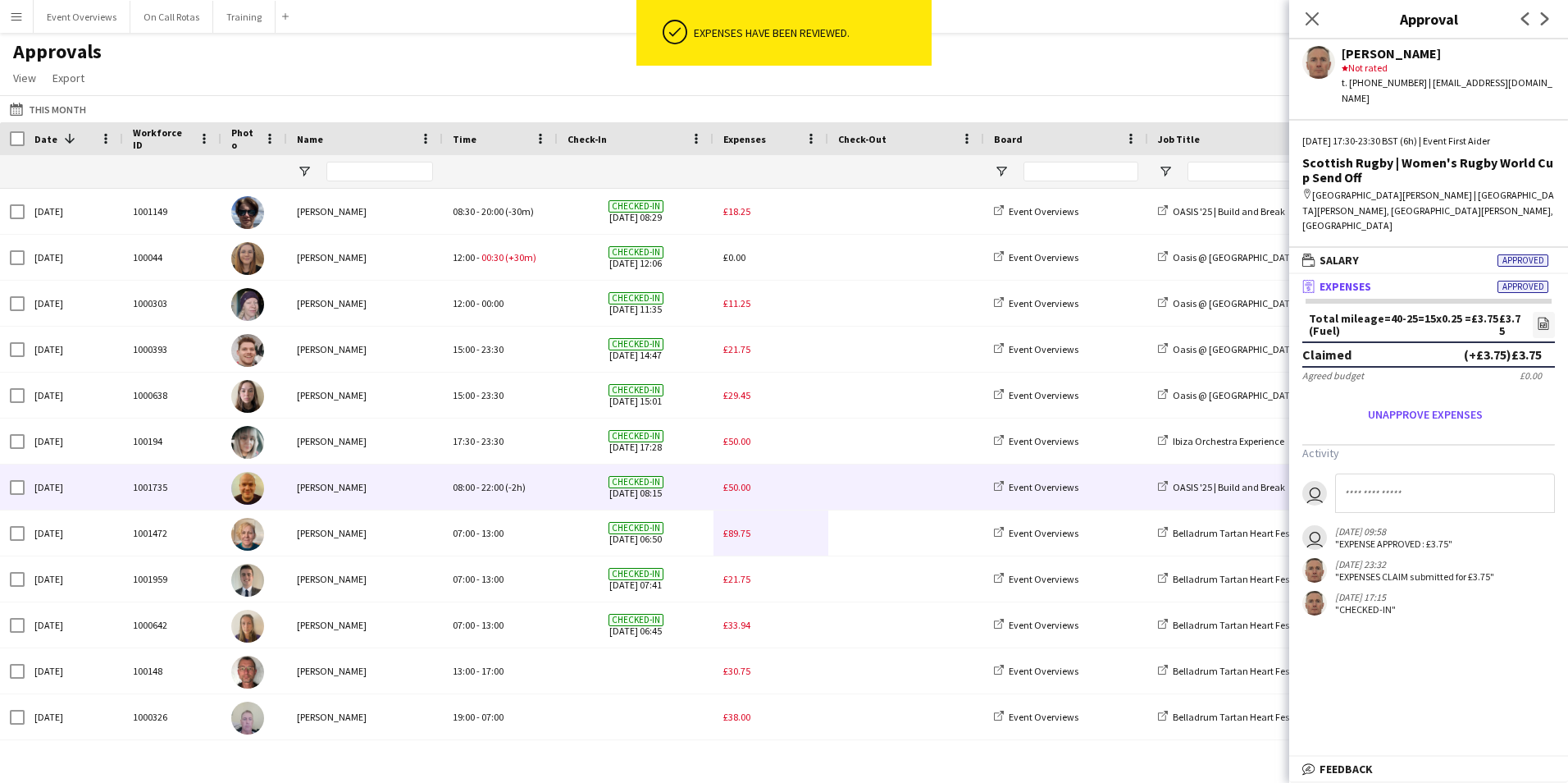
click at [731, 478] on div "£50.00" at bounding box center [770, 487] width 115 height 46
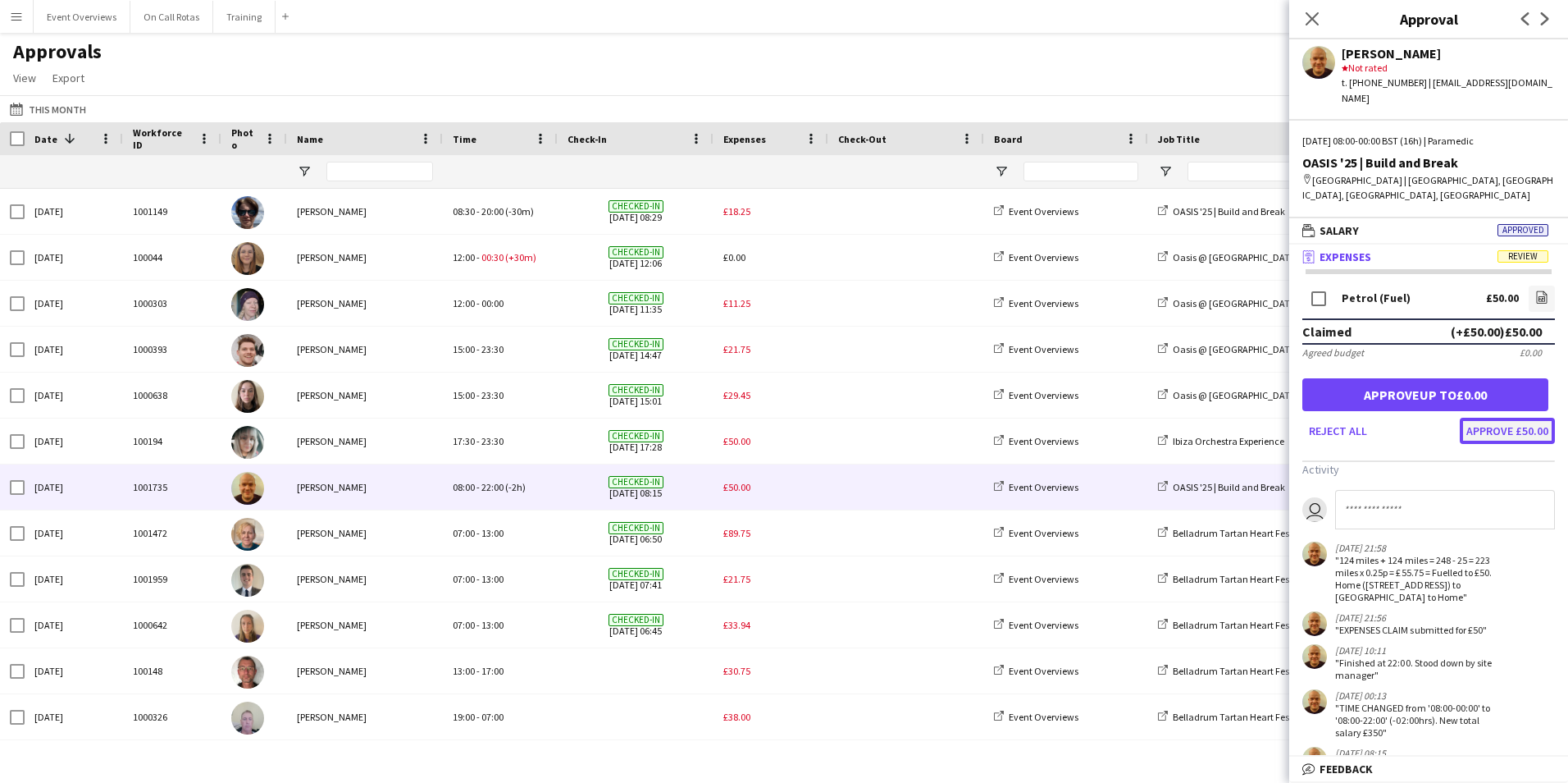
click at [1482, 419] on button "Approve £50.00" at bounding box center [1507, 431] width 95 height 27
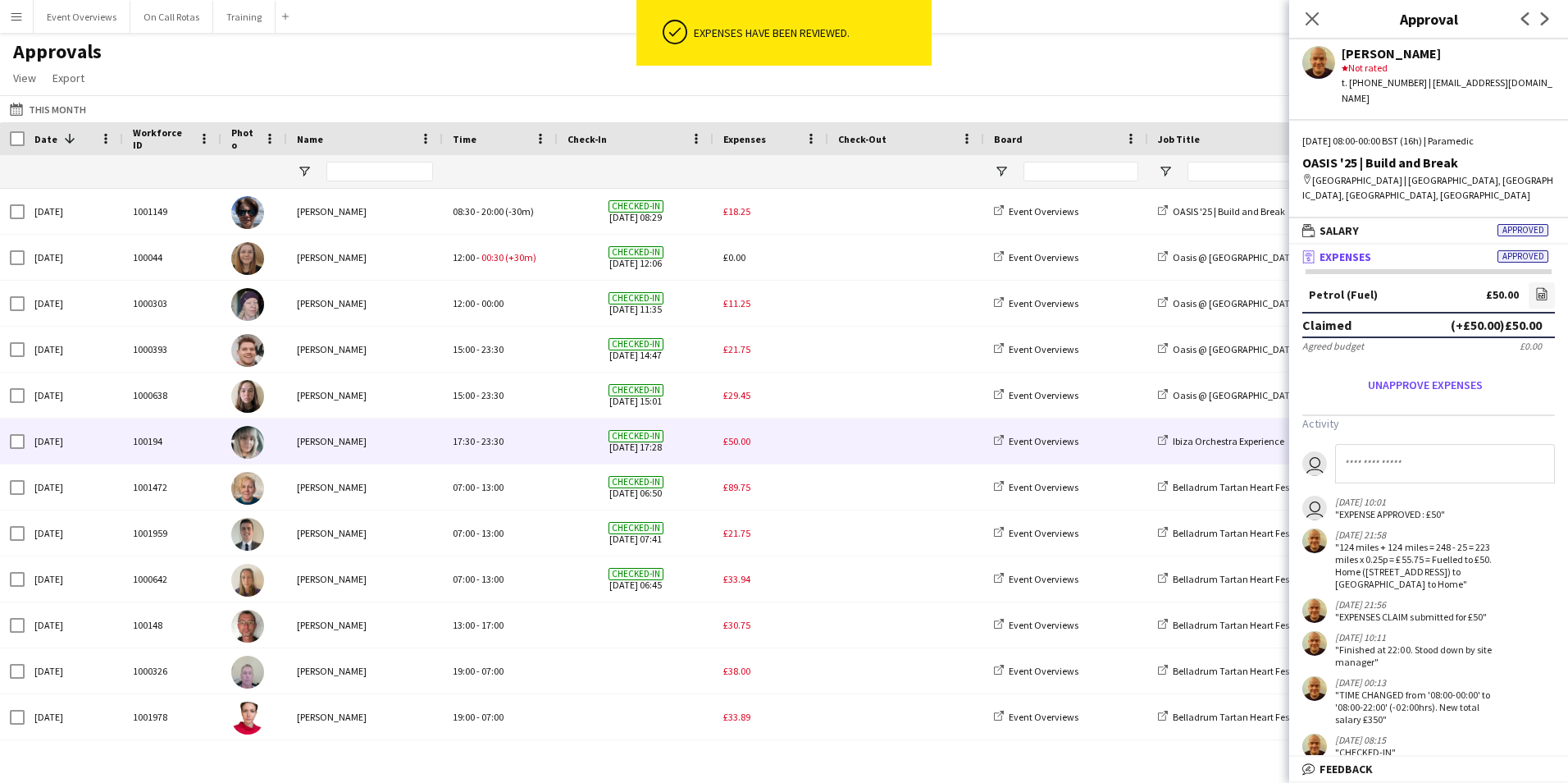
click at [720, 446] on div "£50.00" at bounding box center [770, 441] width 115 height 46
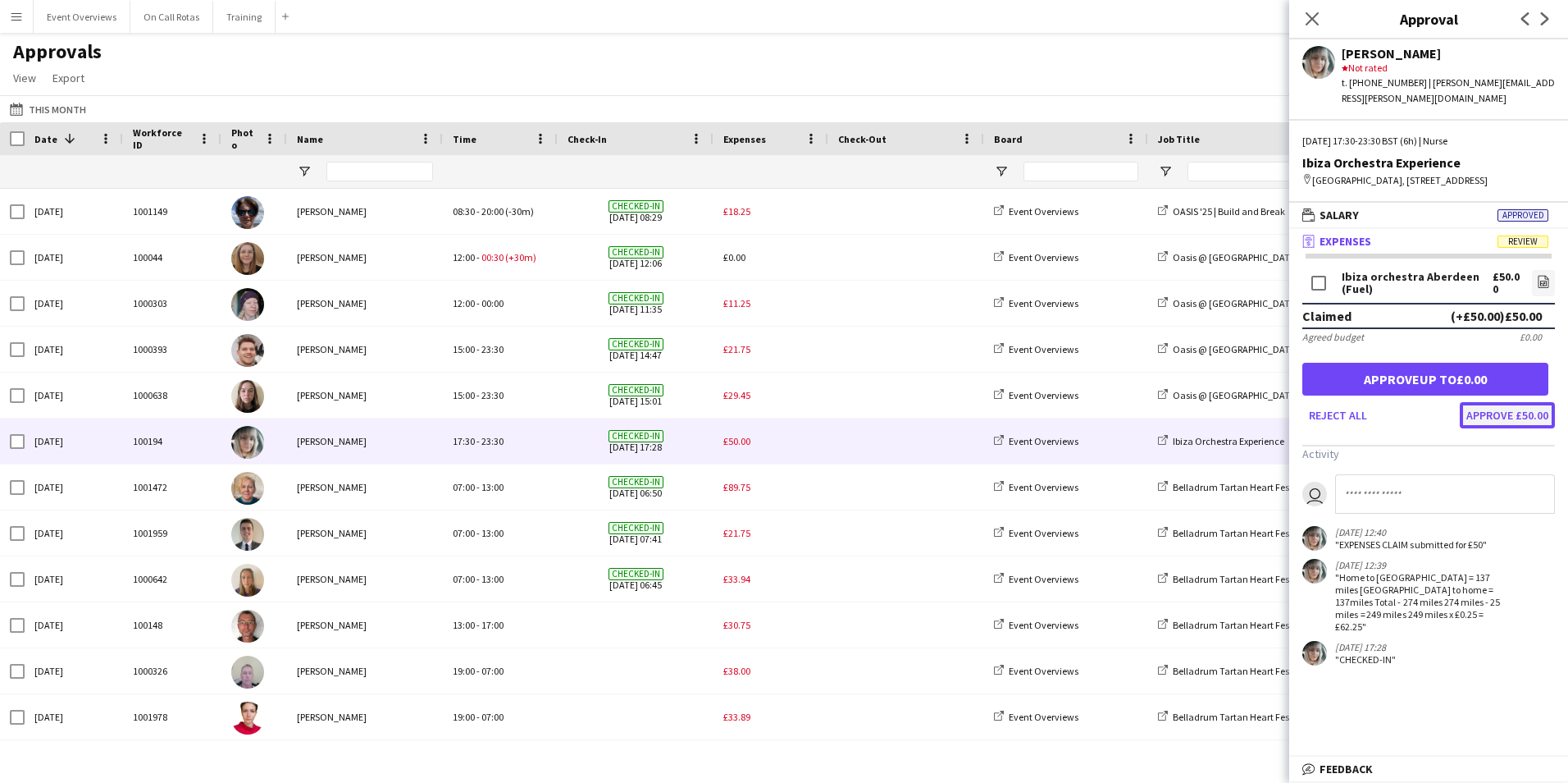
click at [1484, 428] on button "Approve £50.00" at bounding box center [1507, 416] width 95 height 27
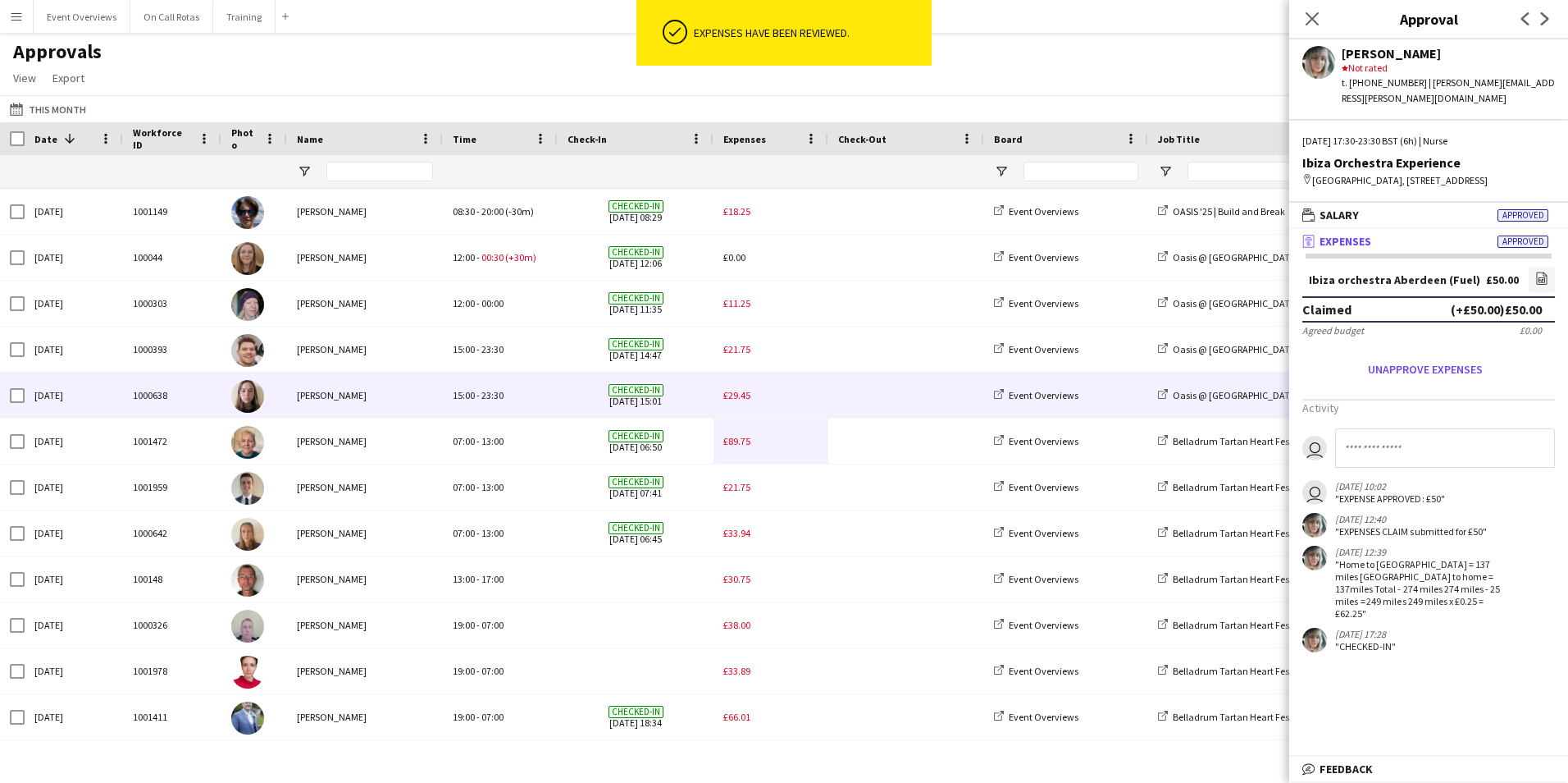
click at [725, 398] on span "£29.45" at bounding box center [737, 395] width 28 height 12
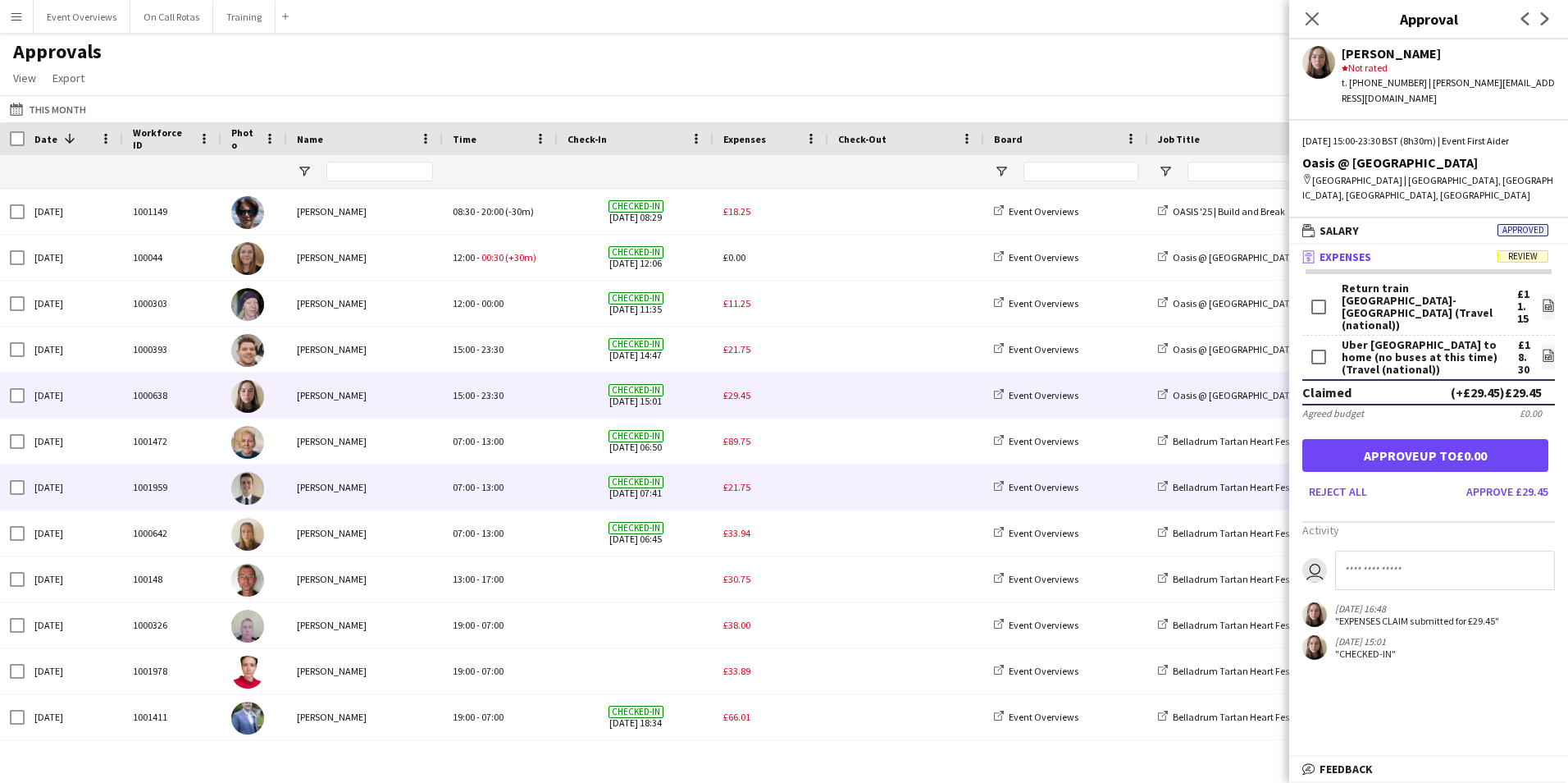
click at [714, 483] on div "£21.75" at bounding box center [770, 487] width 115 height 46
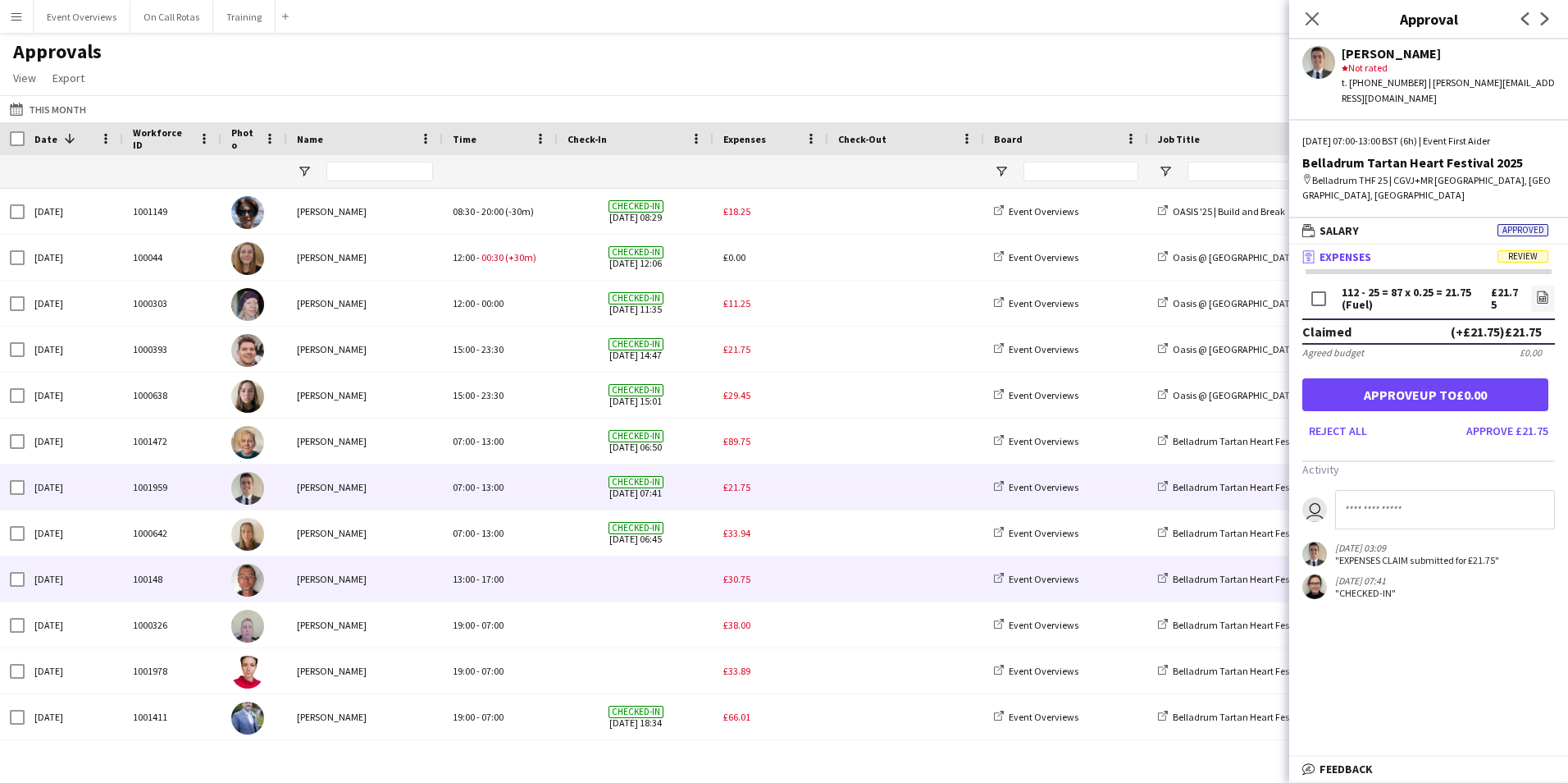
click at [747, 573] on span "£30.75" at bounding box center [737, 579] width 28 height 12
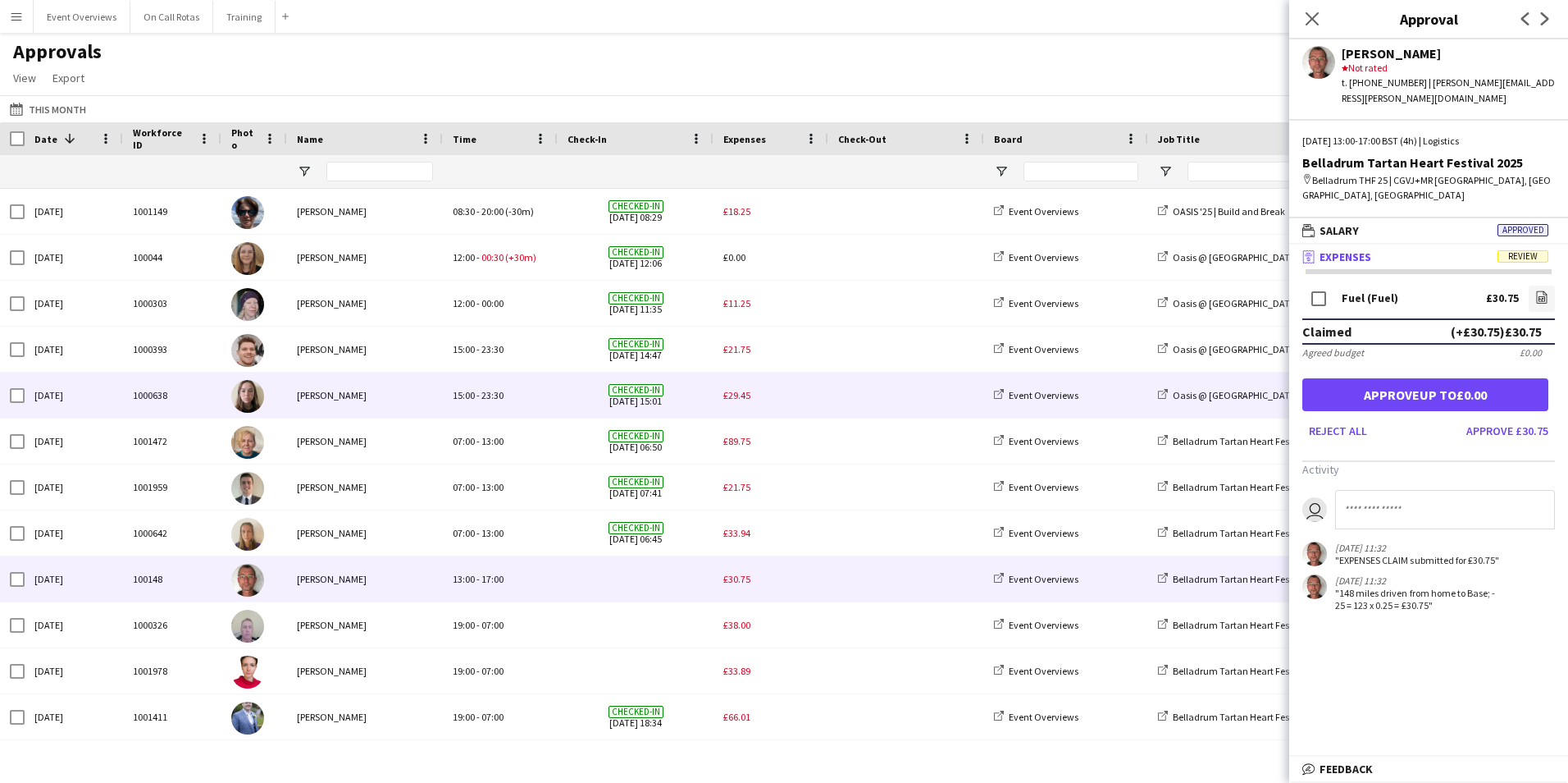
click at [726, 402] on div "£29.45" at bounding box center [770, 396] width 115 height 46
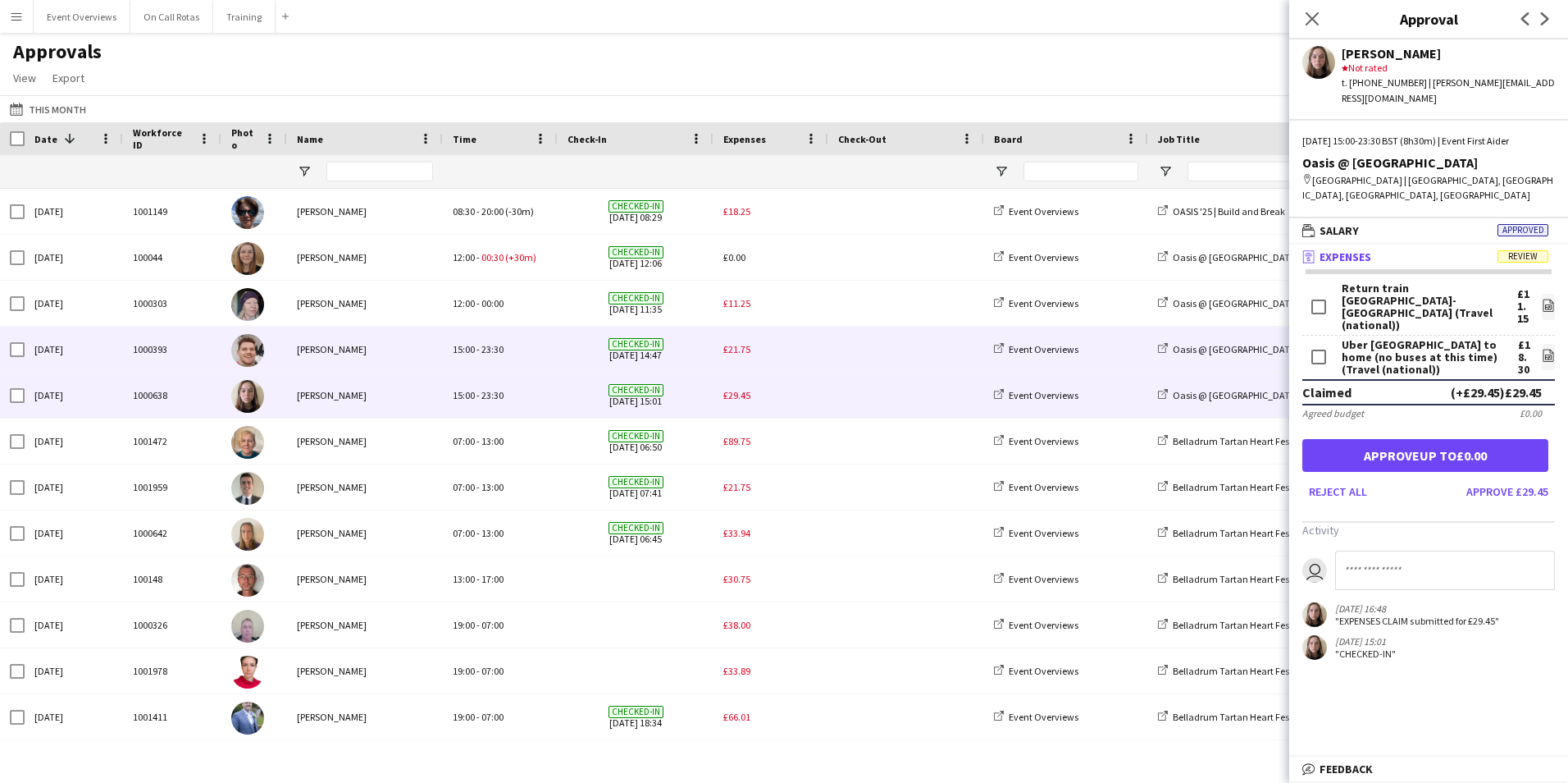
click at [712, 345] on div "Checked-in 08-08-2025 14:47" at bounding box center [636, 349] width 156 height 46
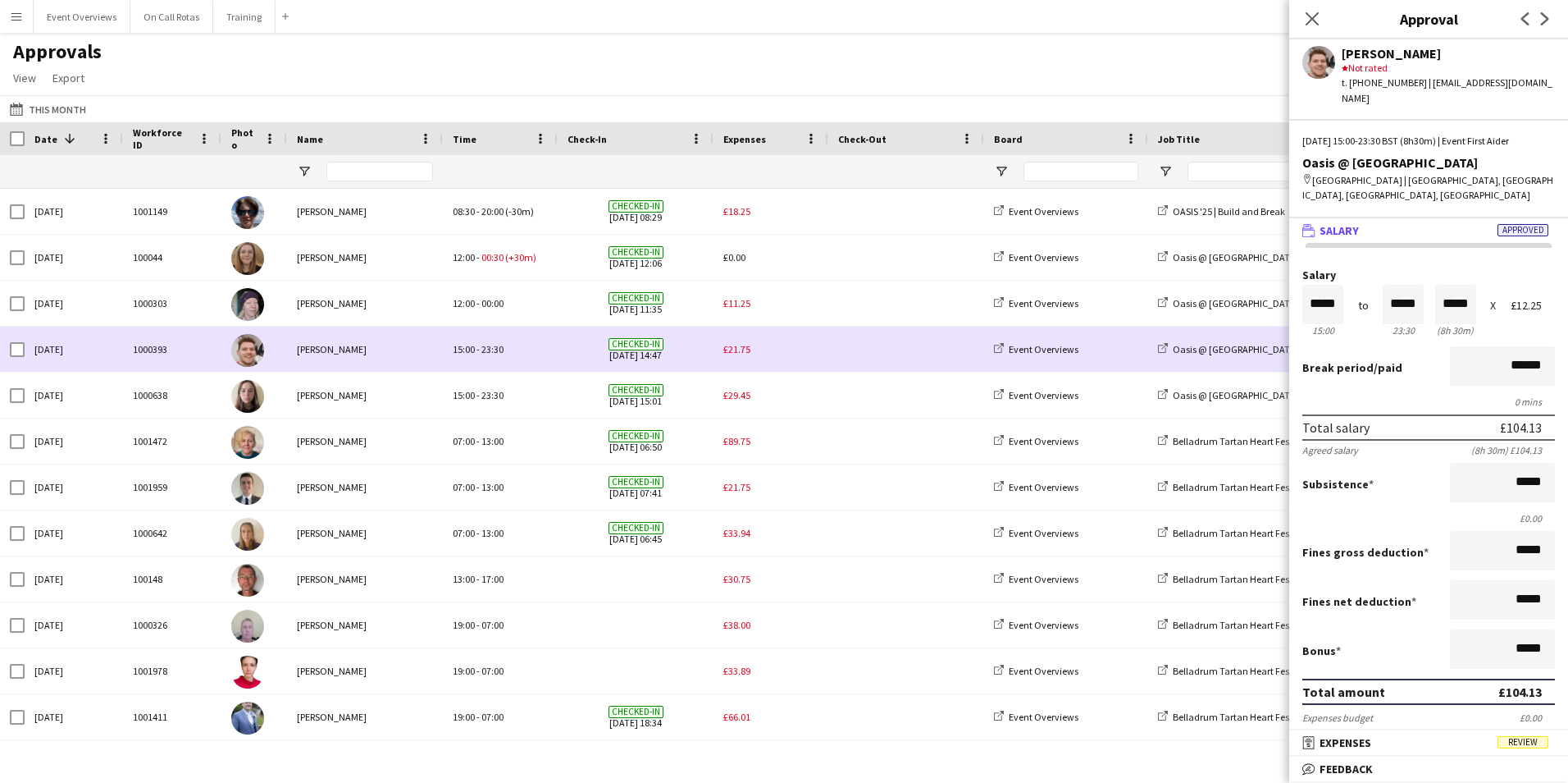
click at [745, 349] on span "£21.75" at bounding box center [737, 348] width 28 height 12
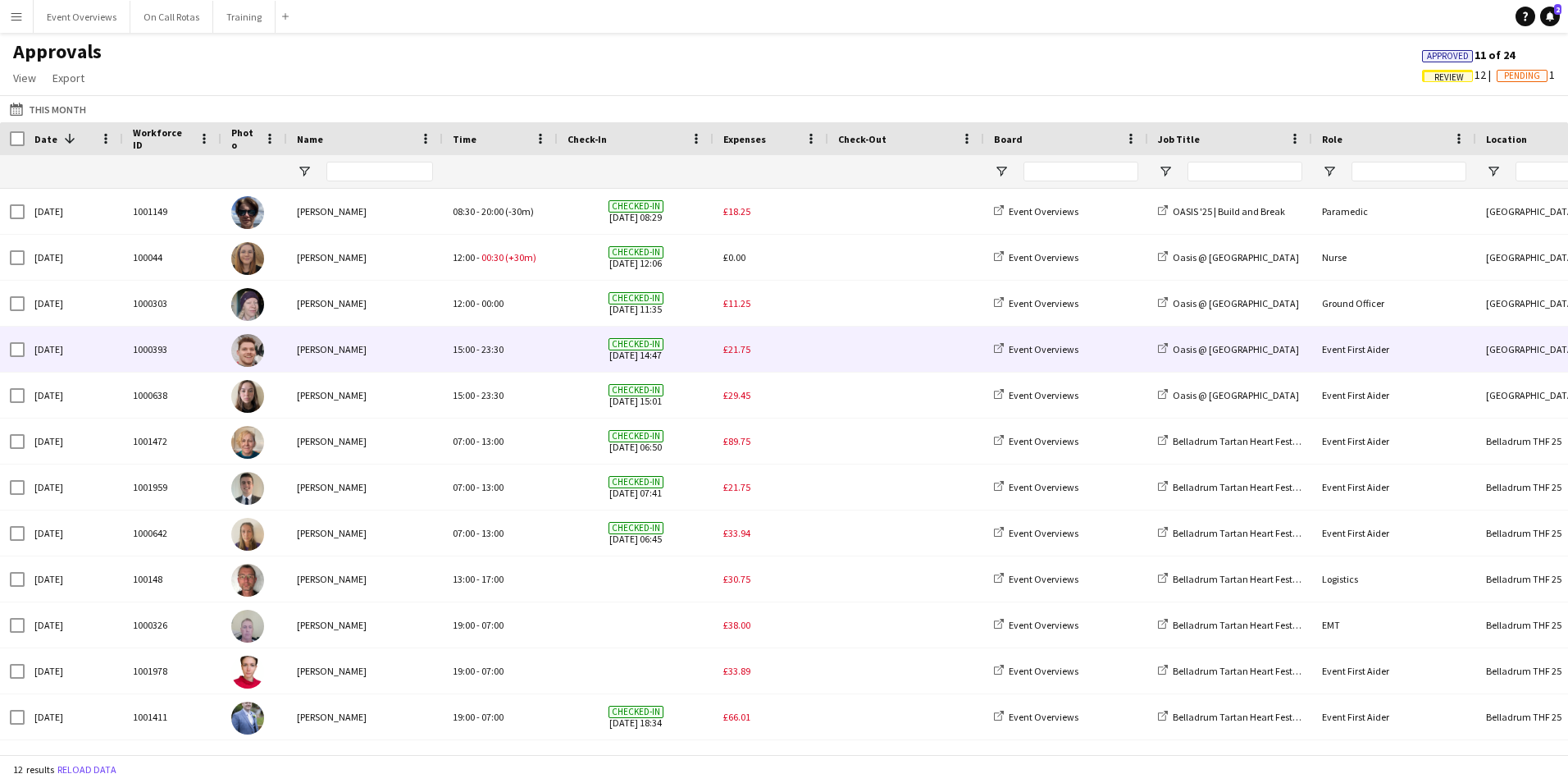
click at [731, 351] on span "£21.75" at bounding box center [737, 348] width 28 height 12
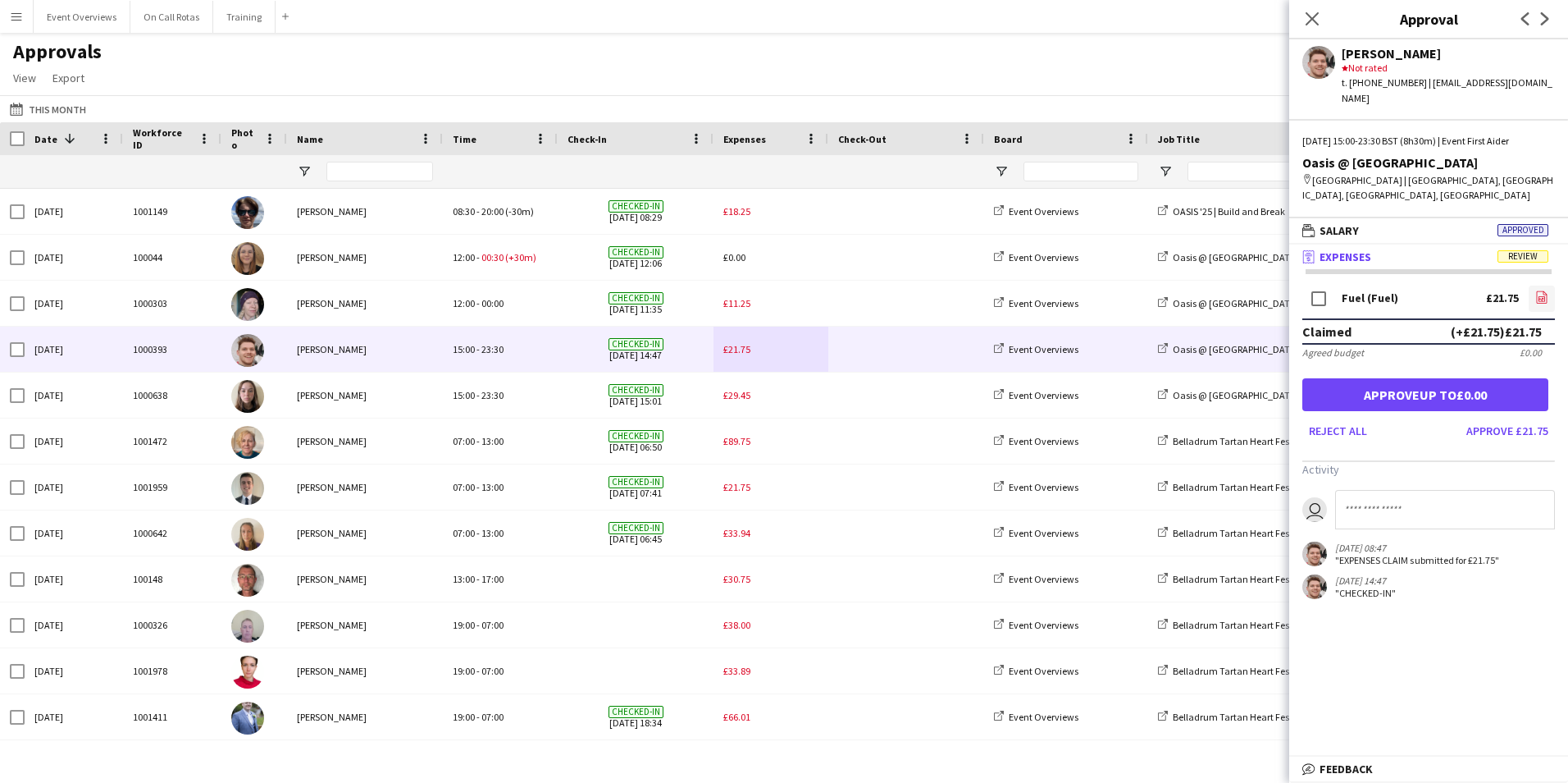
click at [1541, 296] on icon at bounding box center [1541, 298] width 7 height 5
click at [1489, 418] on button "Approve £21.75" at bounding box center [1507, 431] width 95 height 27
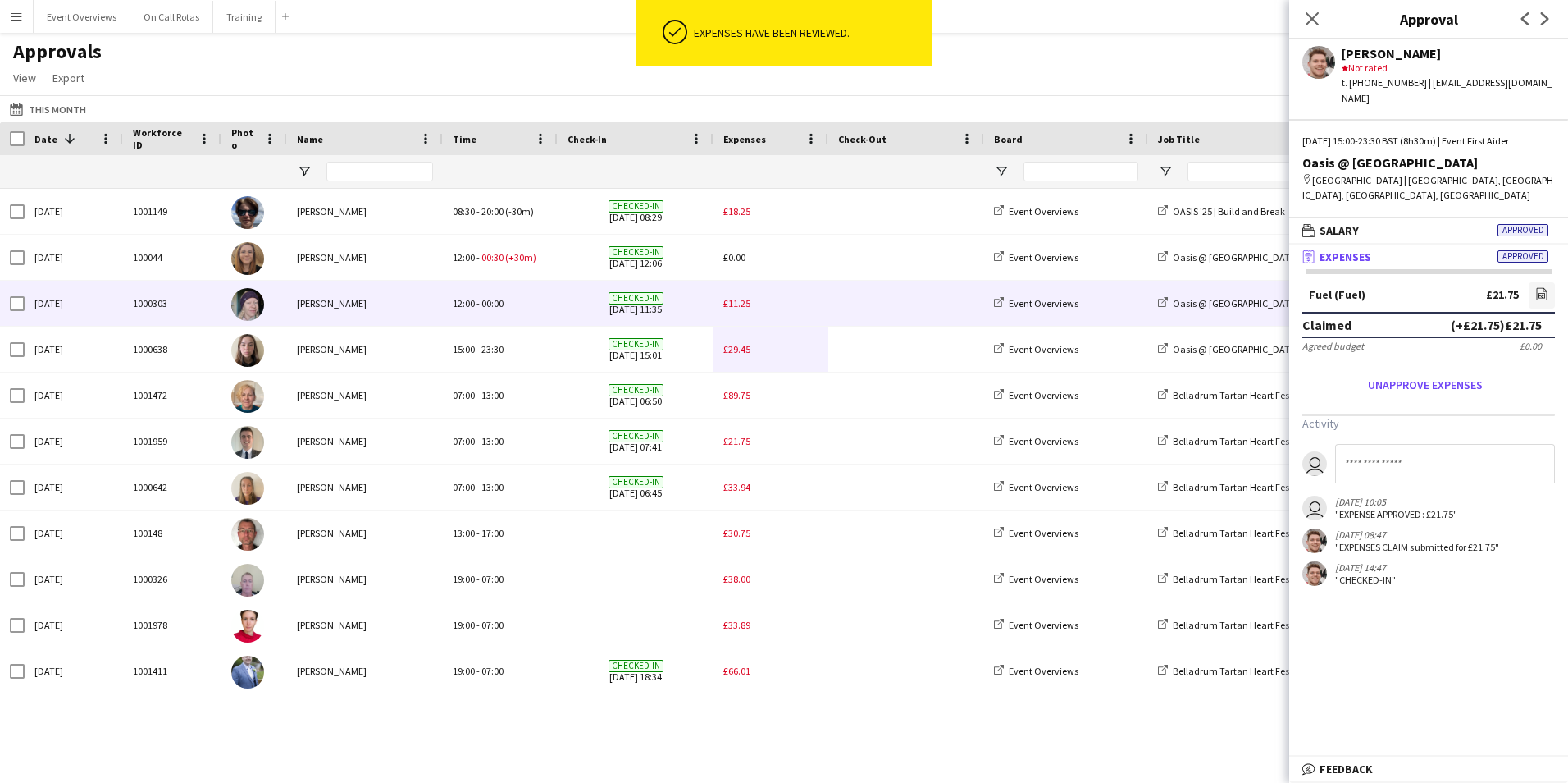
click at [755, 303] on div "£11.25" at bounding box center [770, 304] width 115 height 46
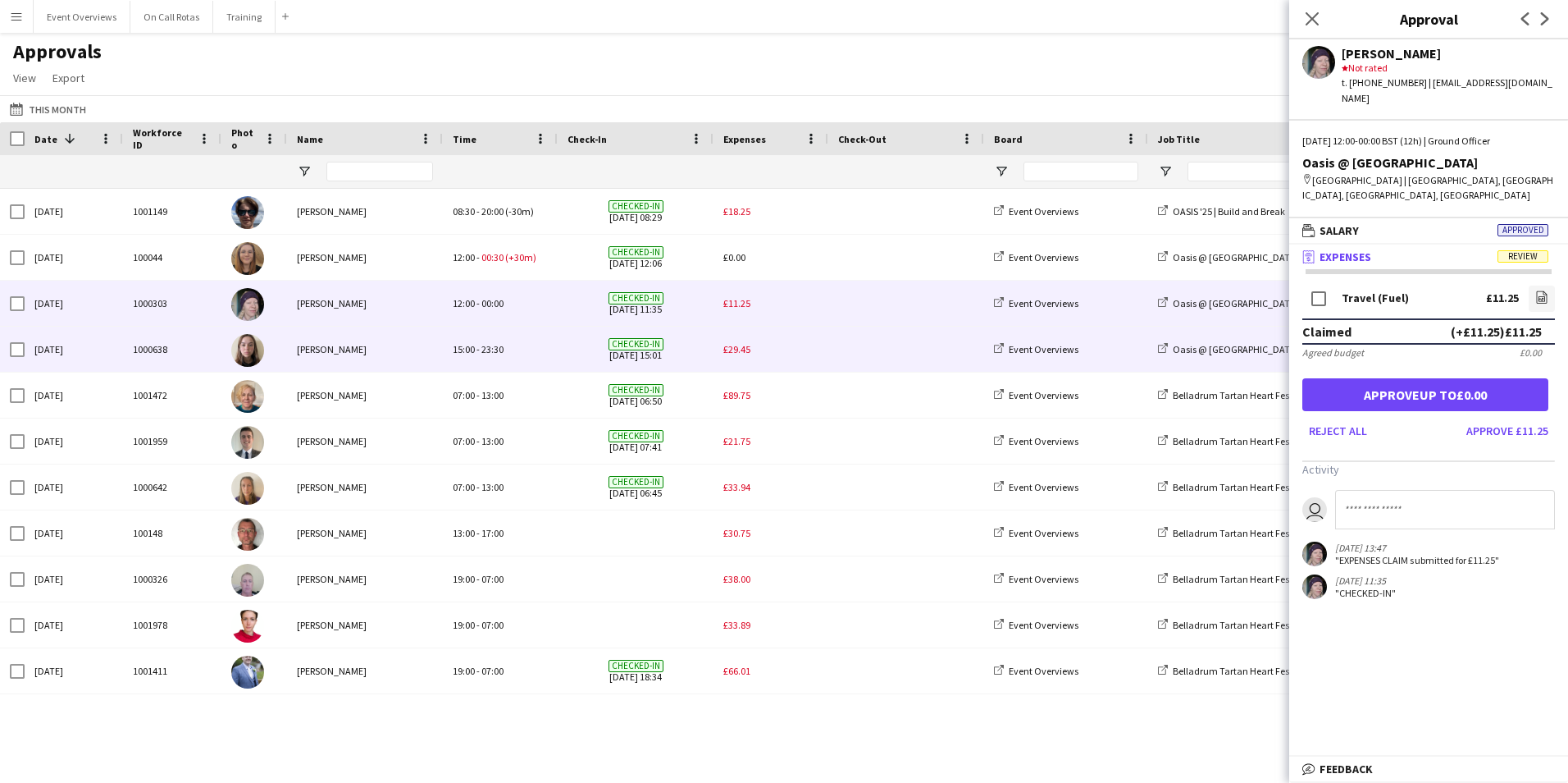
click at [744, 356] on div "£29.45" at bounding box center [770, 349] width 115 height 46
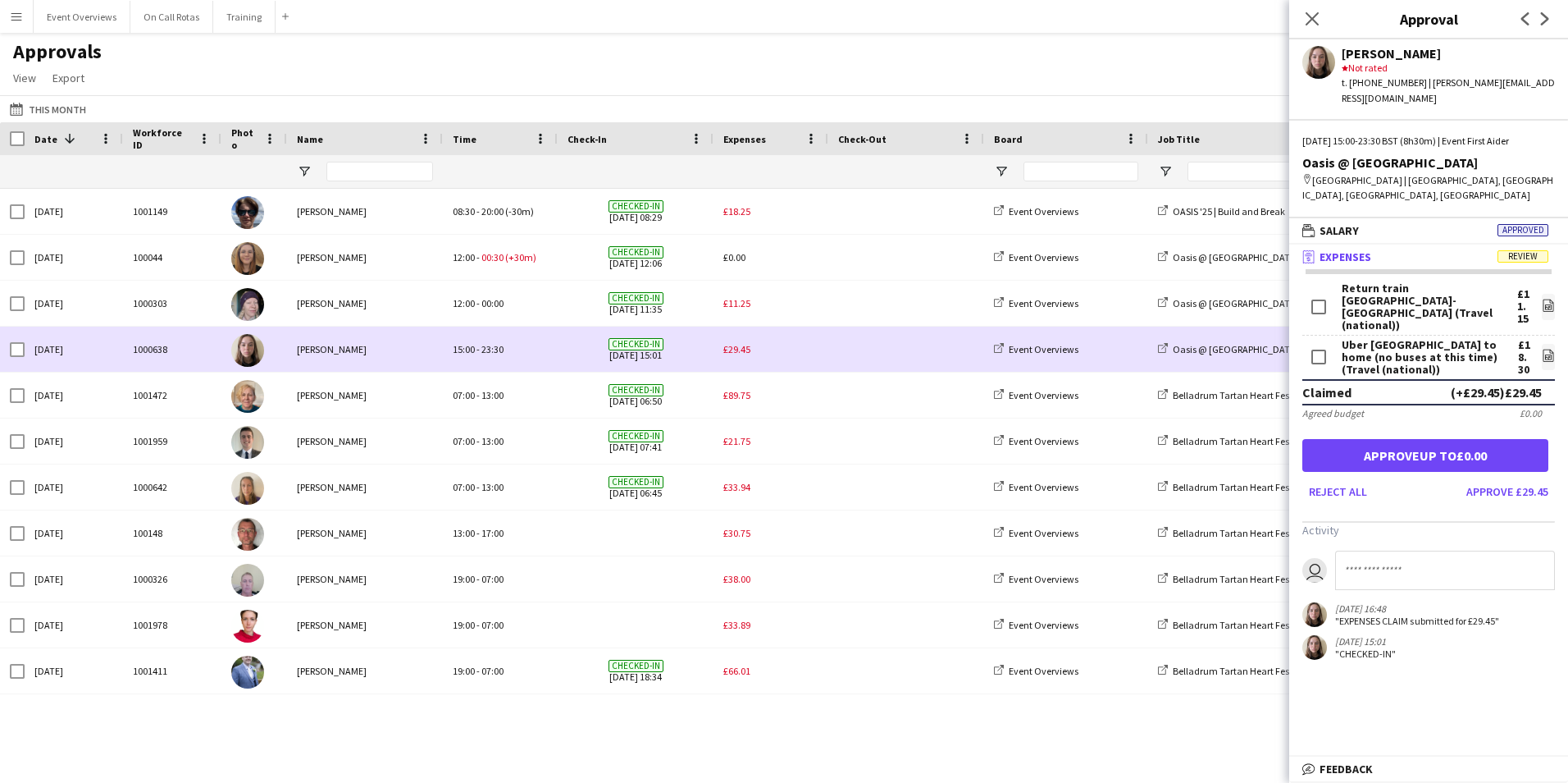
click at [744, 347] on span "£29.45" at bounding box center [737, 348] width 28 height 12
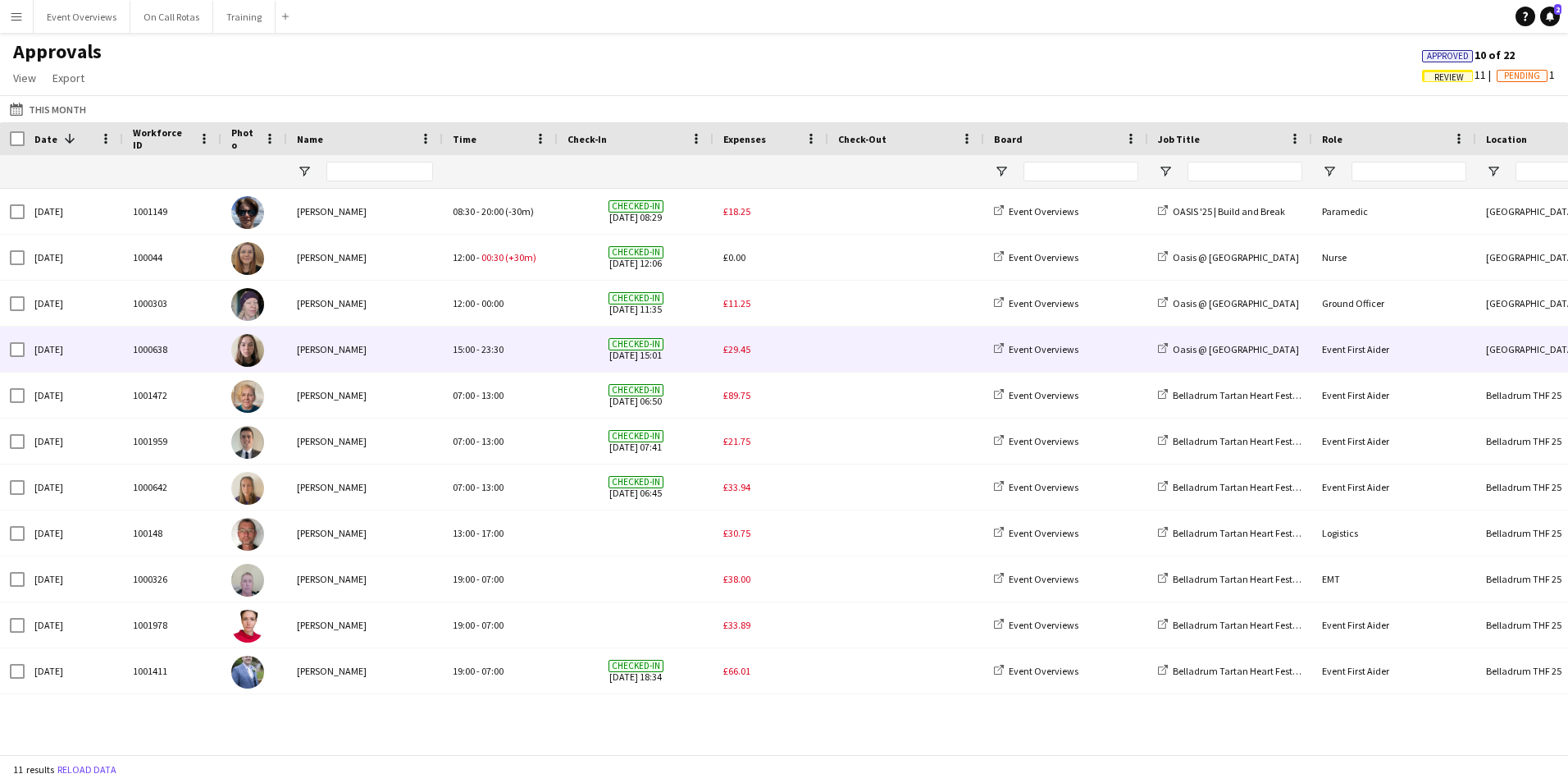
click at [744, 347] on span "£29.45" at bounding box center [737, 348] width 28 height 12
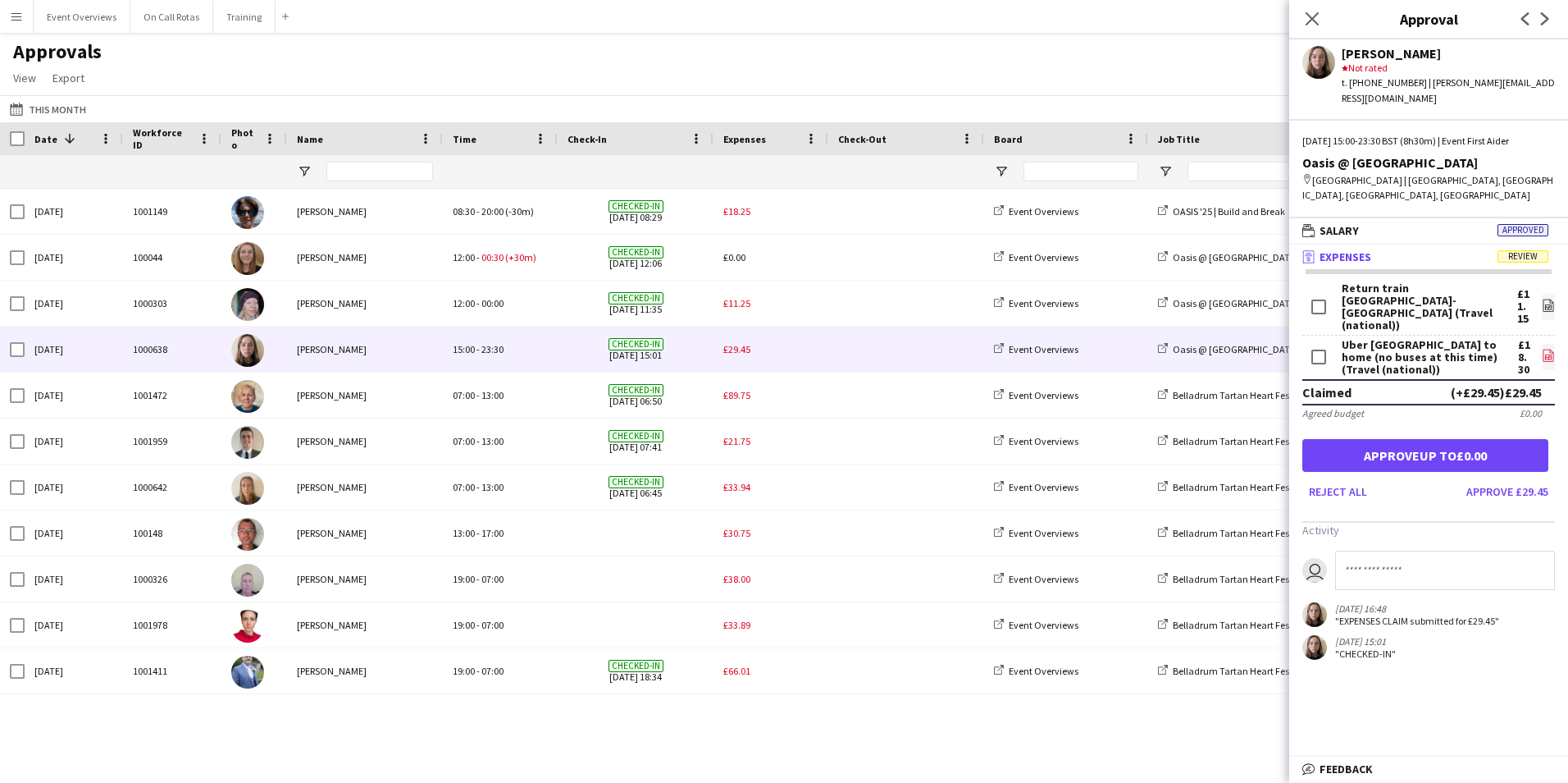
click at [1543, 349] on icon "file-image" at bounding box center [1549, 356] width 13 height 13
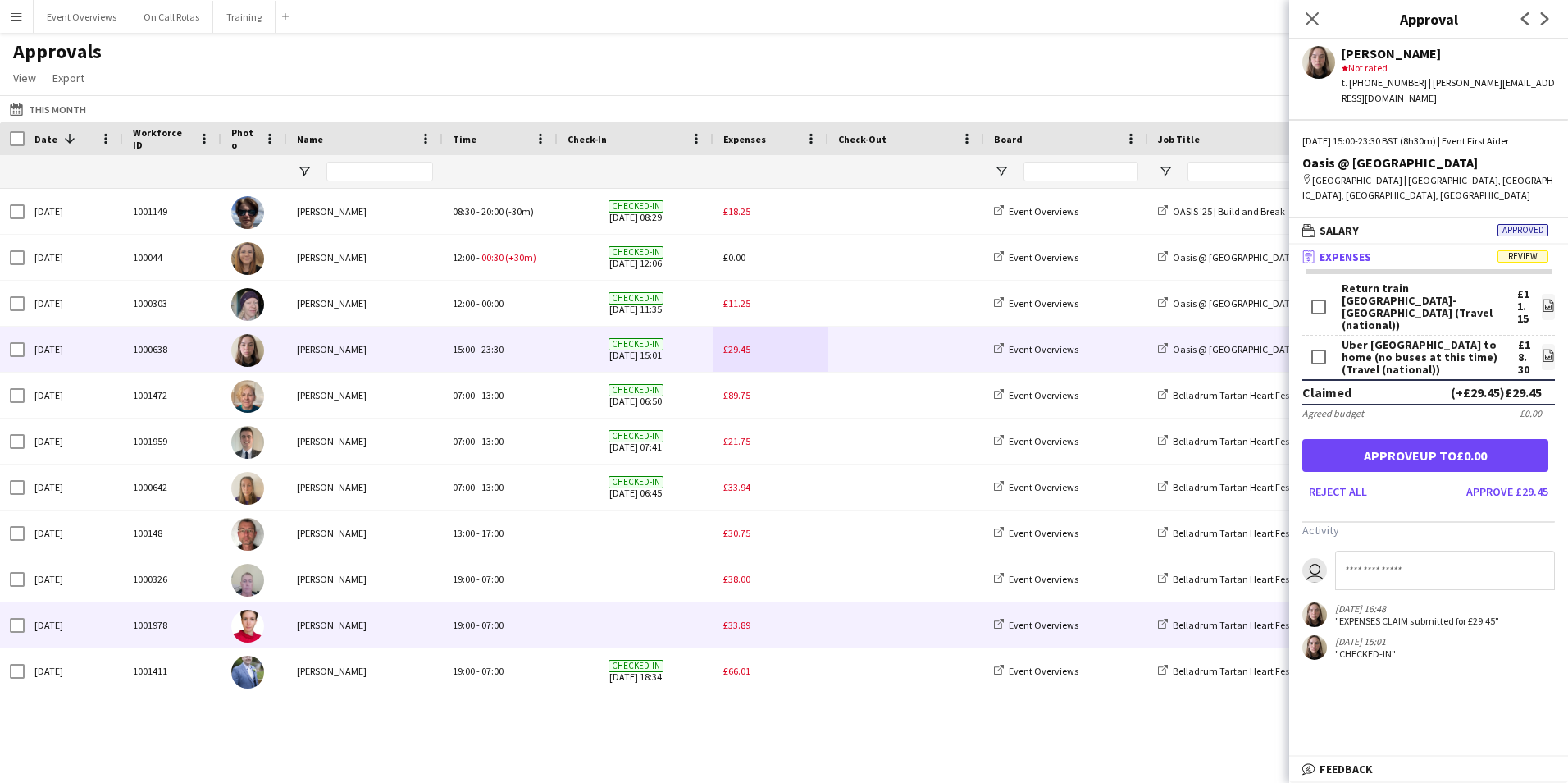
click at [321, 623] on div "Diana Meirinho Domingues" at bounding box center [365, 625] width 156 height 46
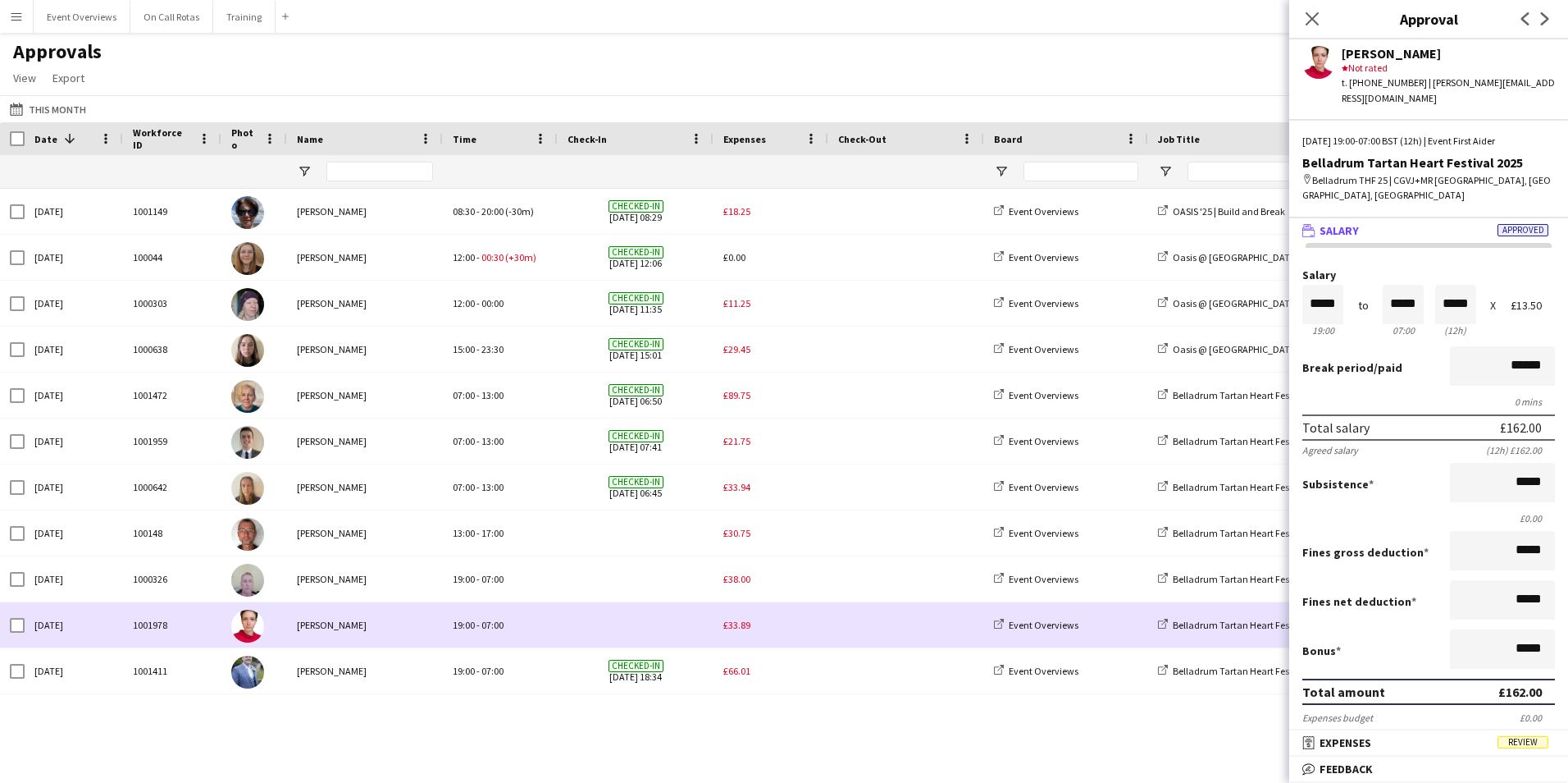
click at [734, 625] on span "£33.89" at bounding box center [737, 625] width 28 height 12
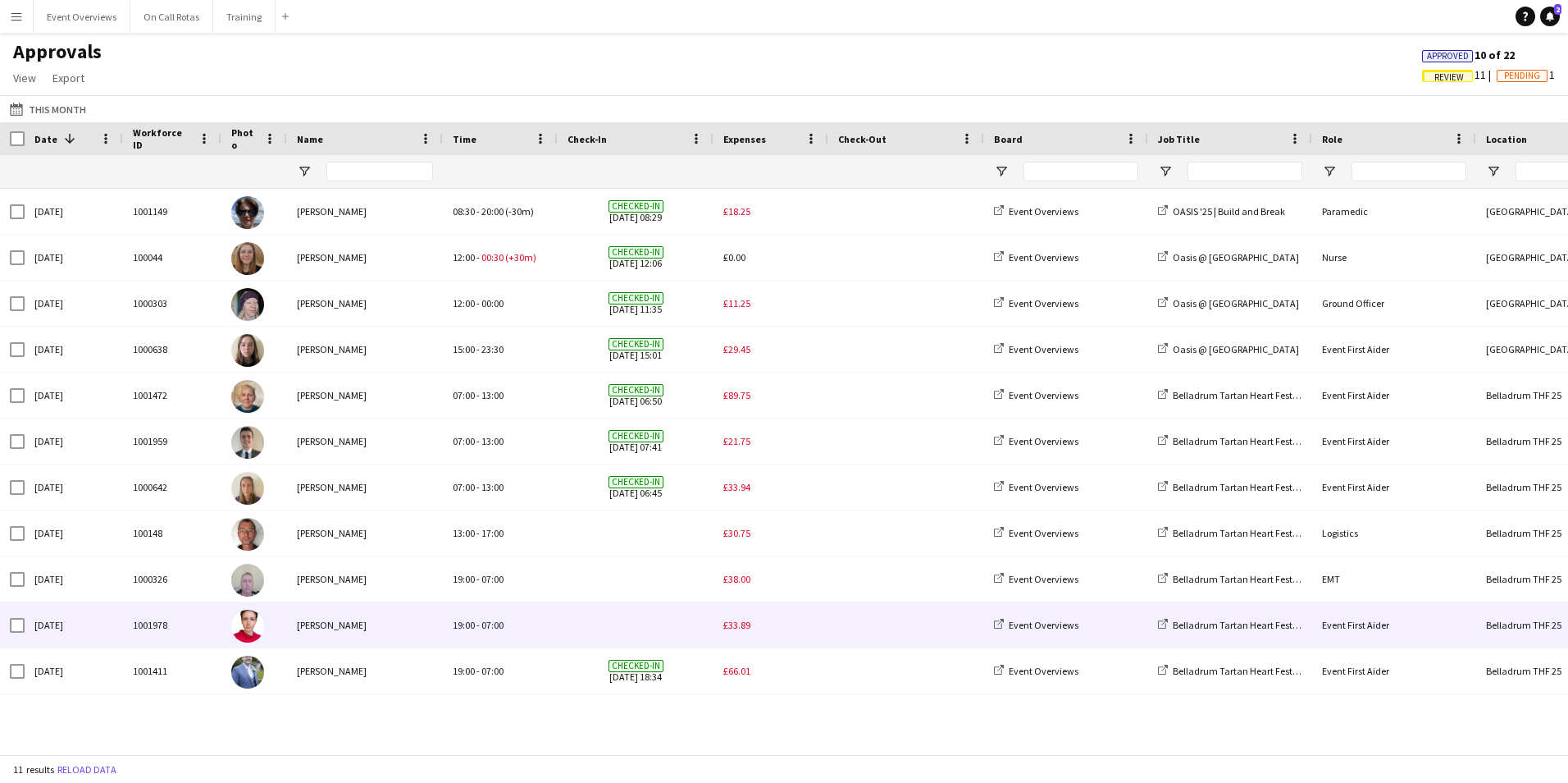
click at [729, 625] on span "£33.89" at bounding box center [737, 625] width 28 height 12
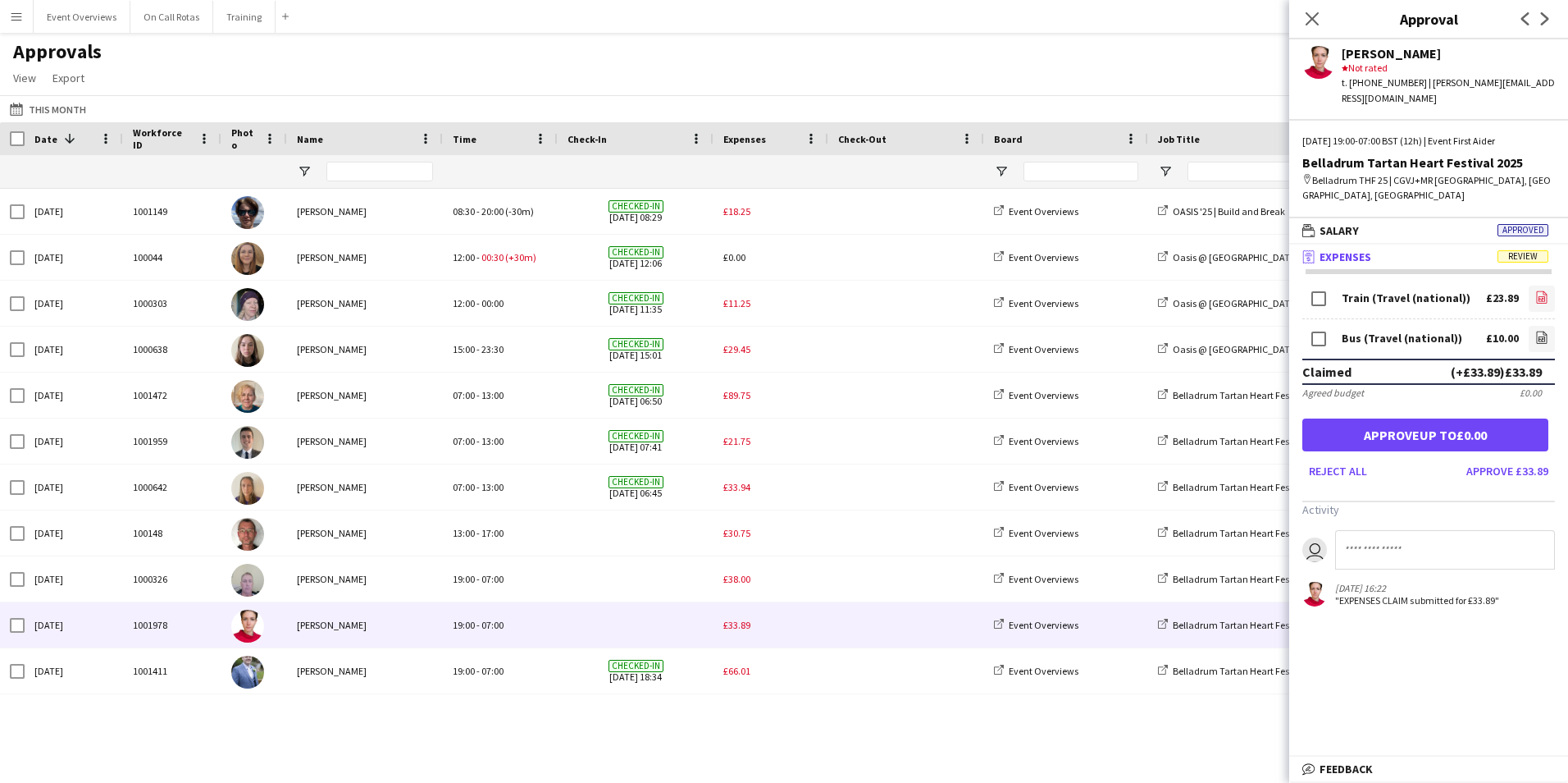
click at [1542, 290] on icon "file-image" at bounding box center [1542, 297] width 13 height 13
click at [1542, 331] on icon "file-image" at bounding box center [1542, 338] width 13 height 13
click at [1547, 290] on icon at bounding box center [1542, 296] width 10 height 12
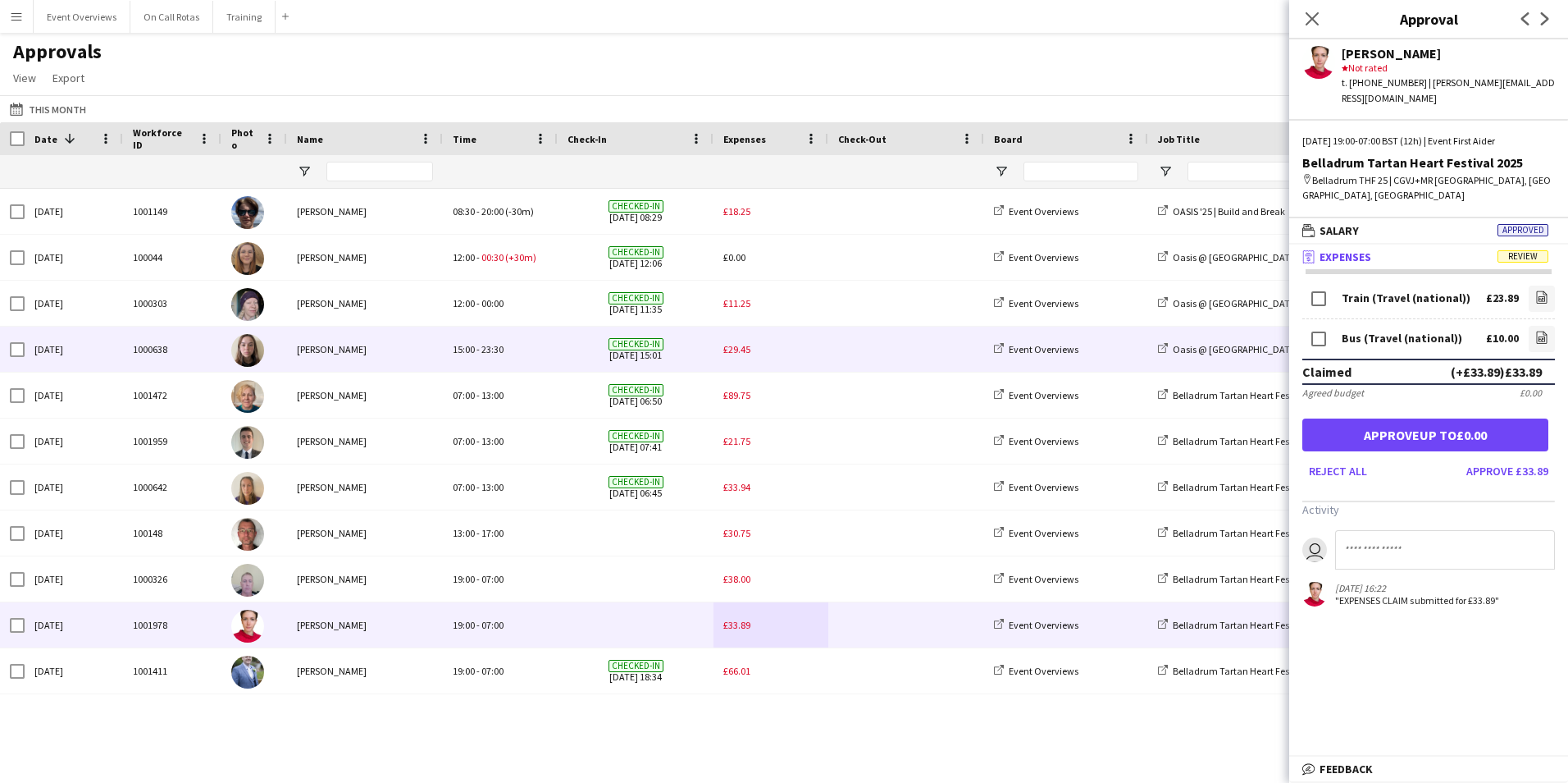
click at [502, 349] on span "23:30" at bounding box center [492, 348] width 22 height 12
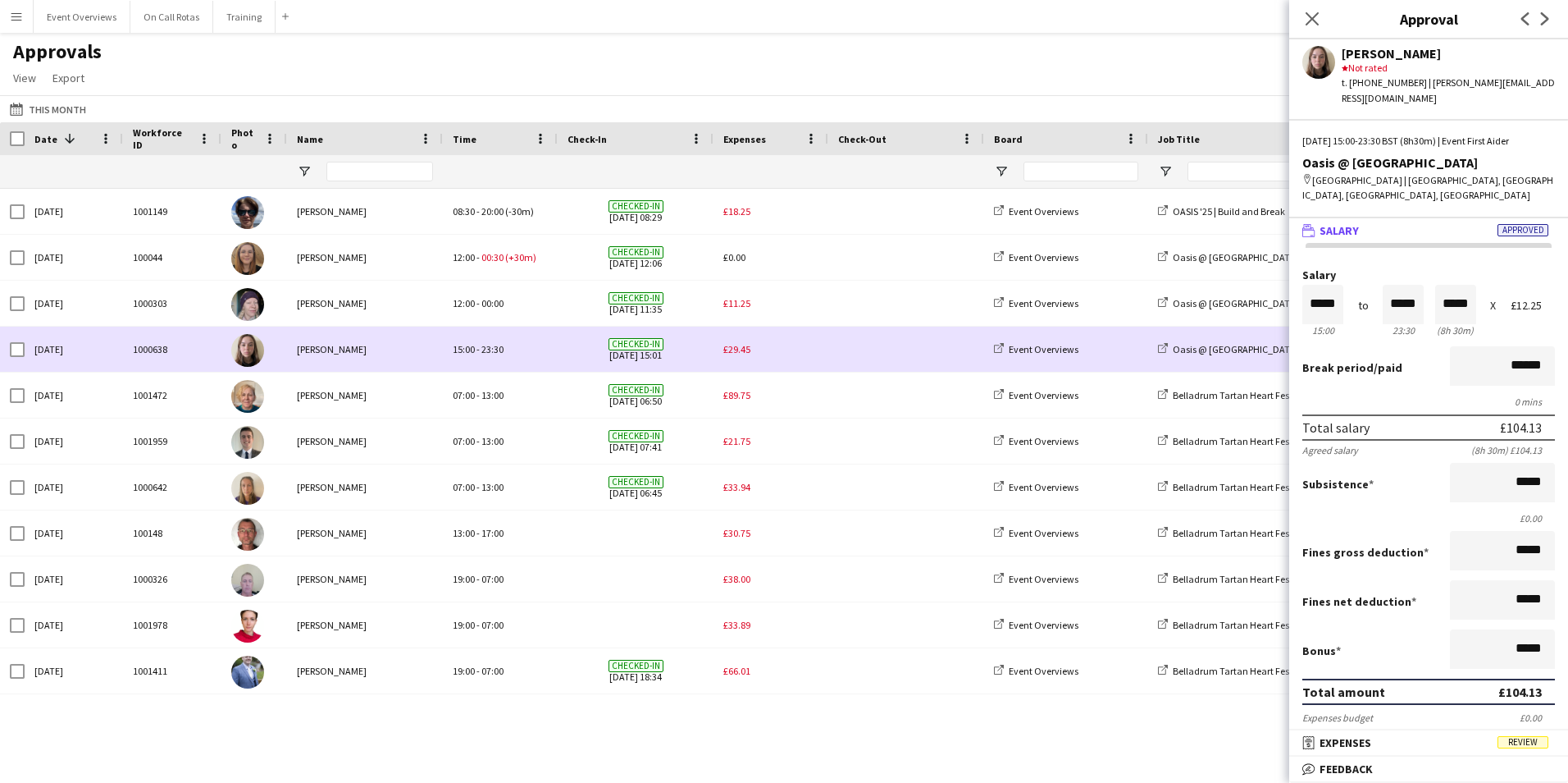
click at [732, 351] on span "£29.45" at bounding box center [737, 348] width 28 height 12
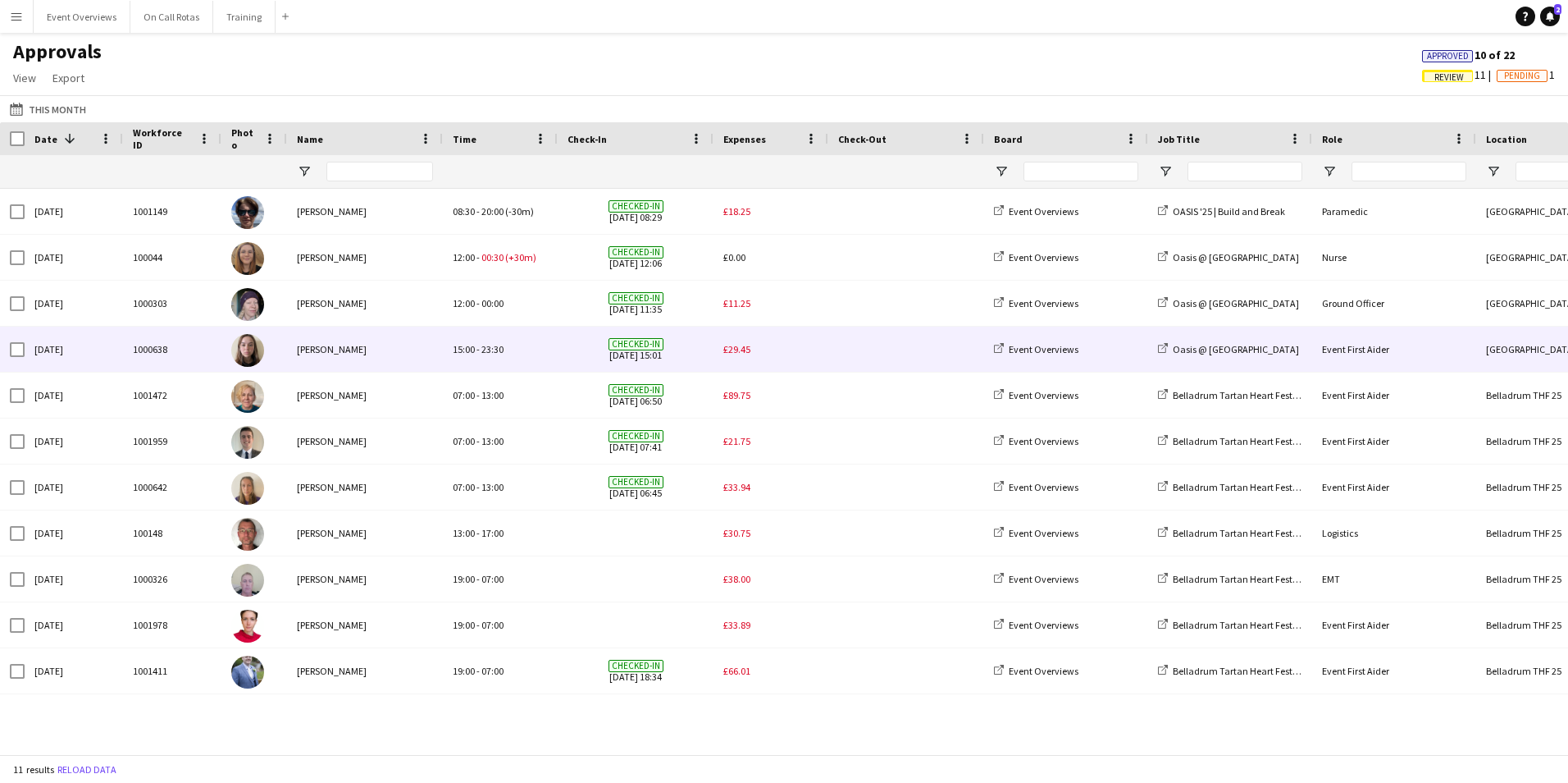
click at [743, 350] on span "£29.45" at bounding box center [737, 348] width 28 height 12
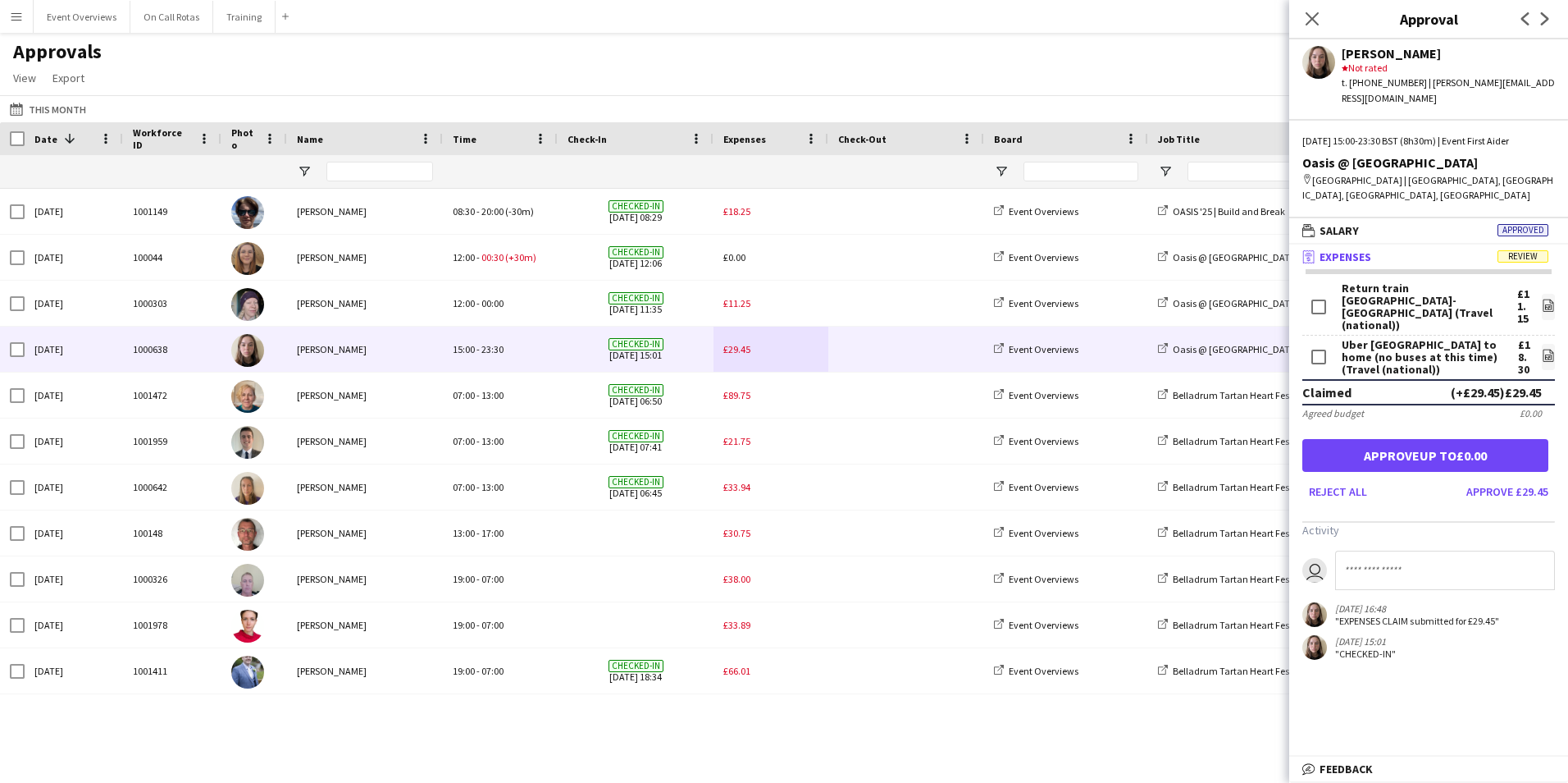
click at [1393, 550] on input at bounding box center [1446, 570] width 220 height 40
type input "**********"
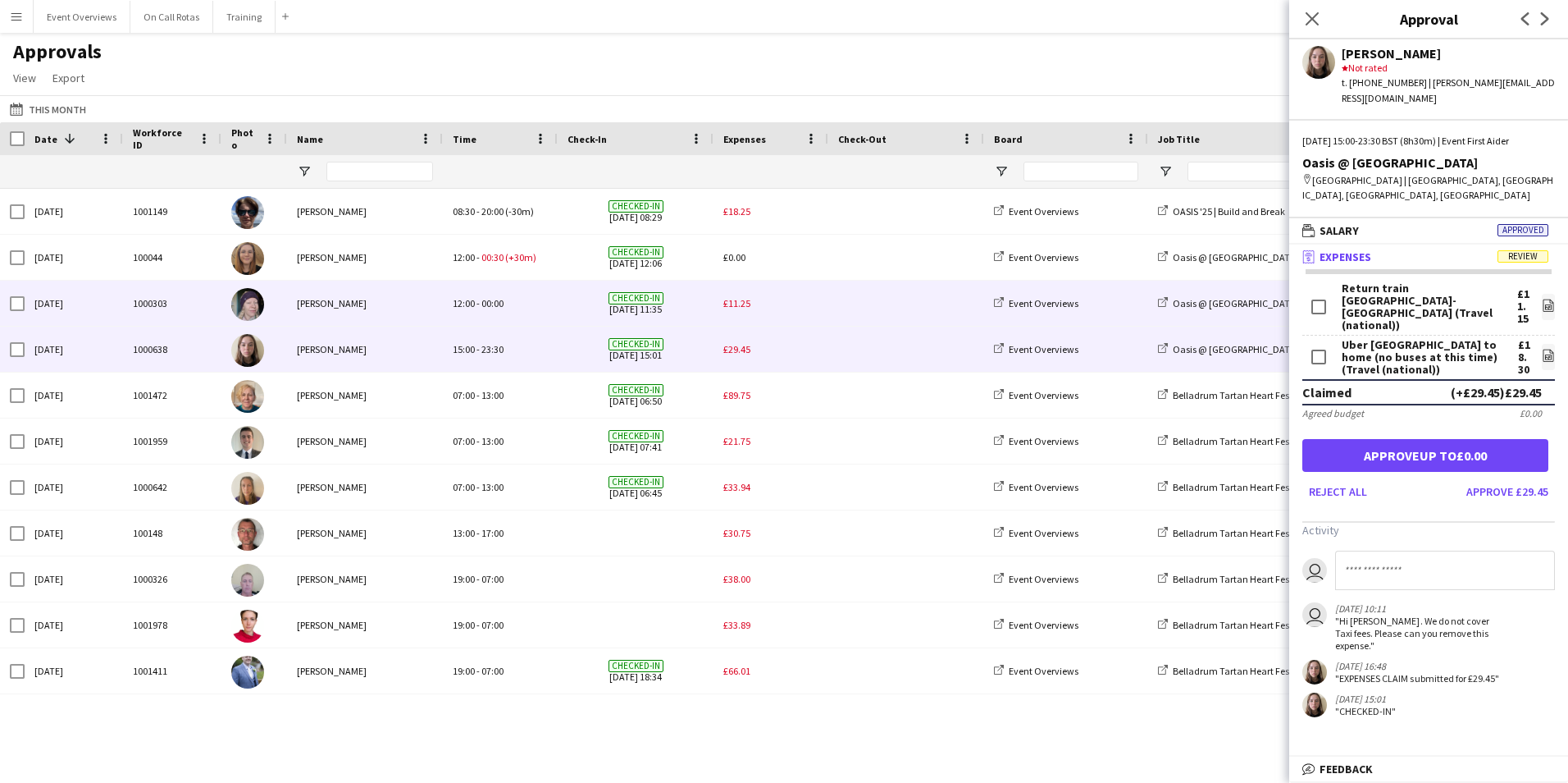
click at [743, 295] on div "£11.25" at bounding box center [770, 304] width 115 height 46
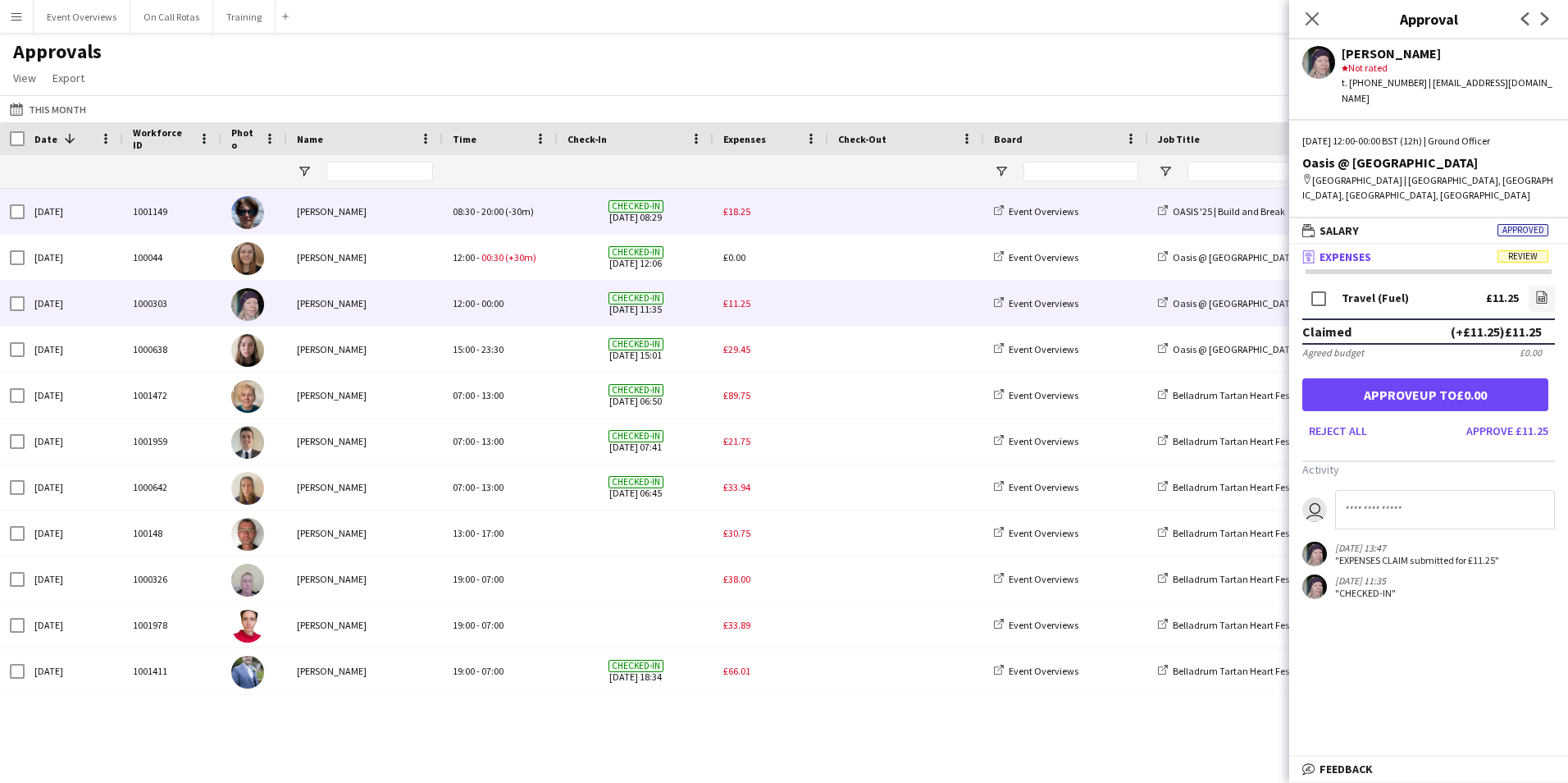
click at [733, 210] on span "£18.25" at bounding box center [737, 211] width 28 height 12
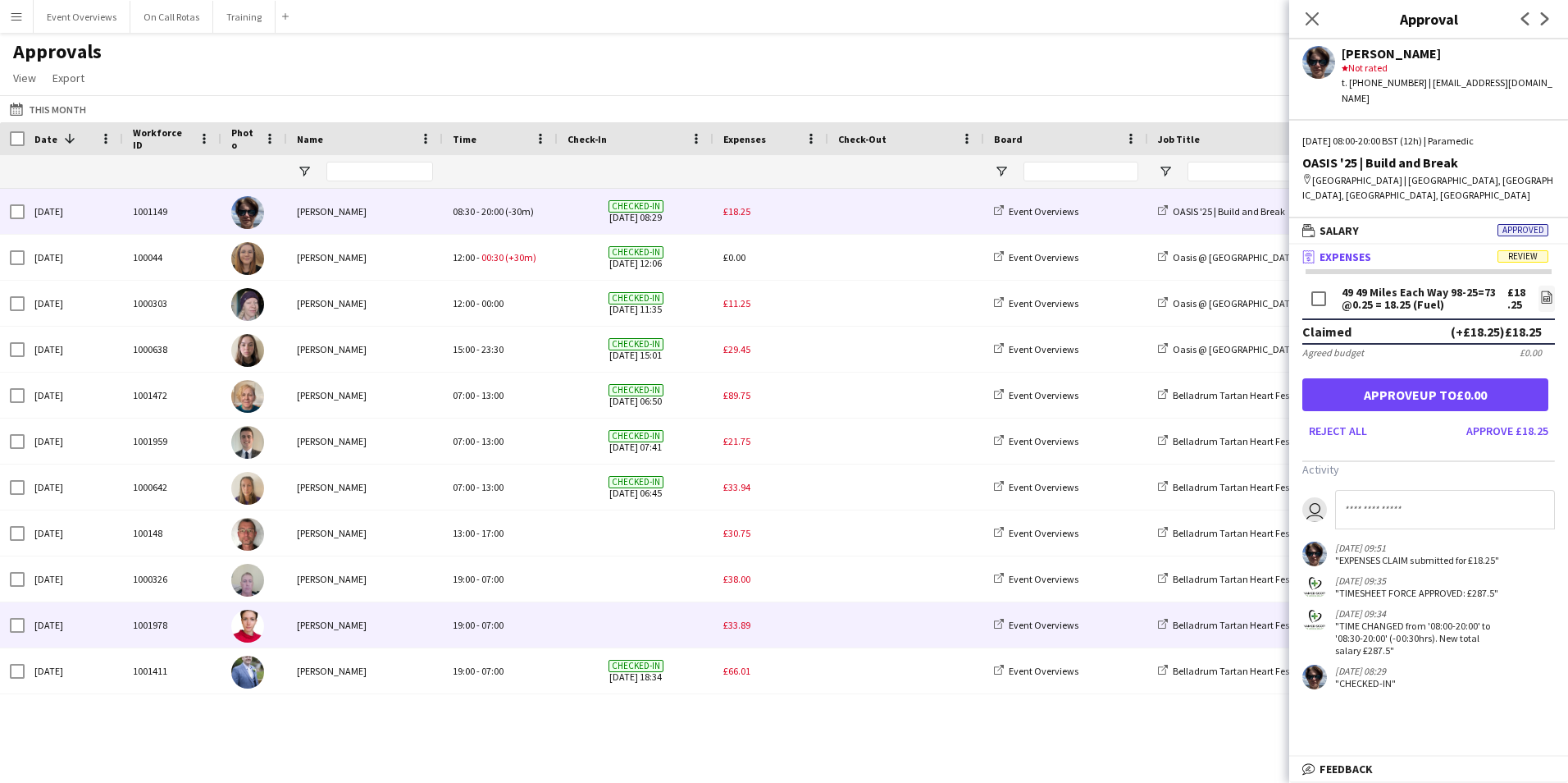
click at [738, 626] on span "£33.89" at bounding box center [737, 625] width 28 height 12
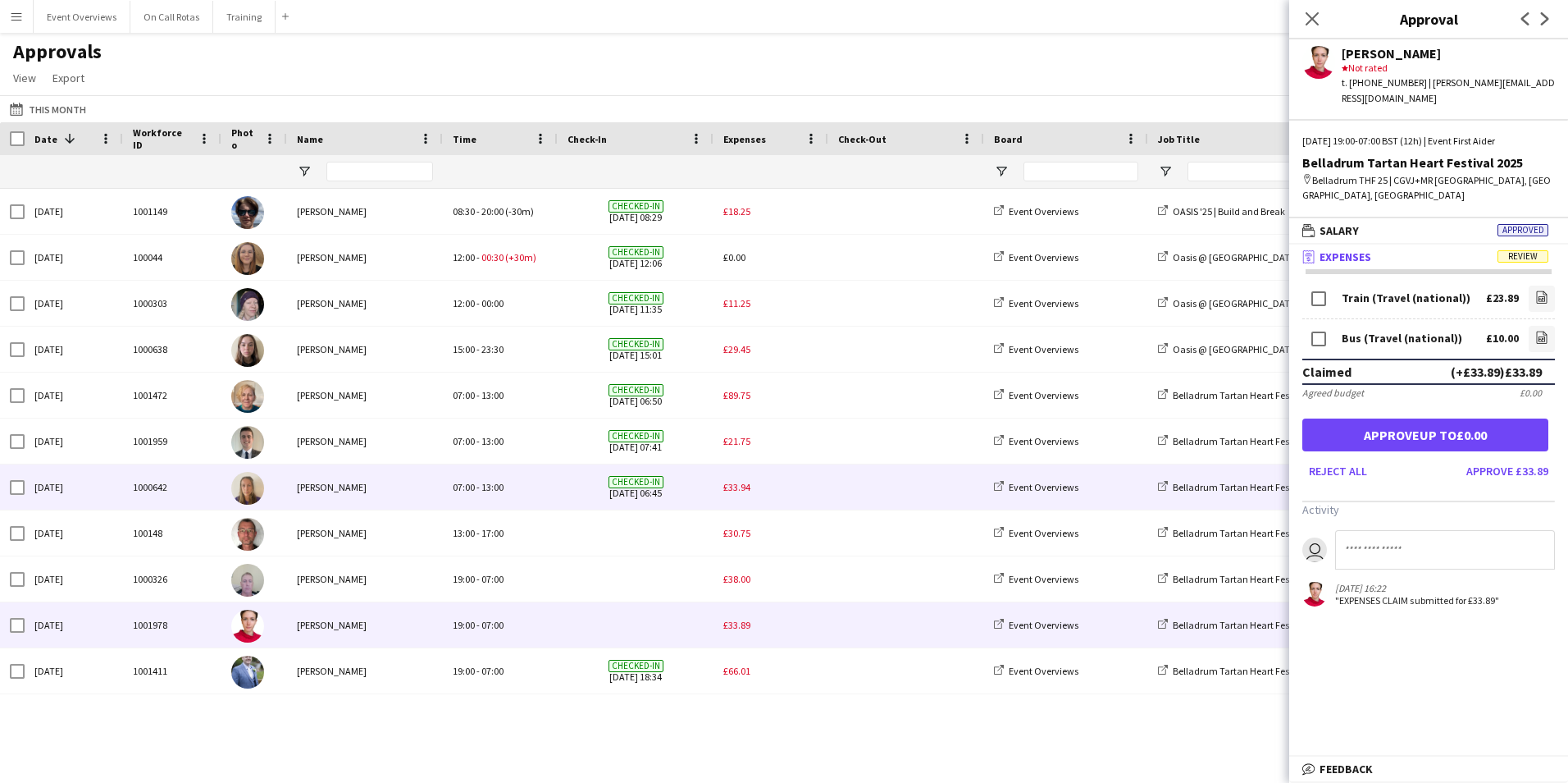
click at [741, 489] on span "£33.94" at bounding box center [737, 487] width 28 height 12
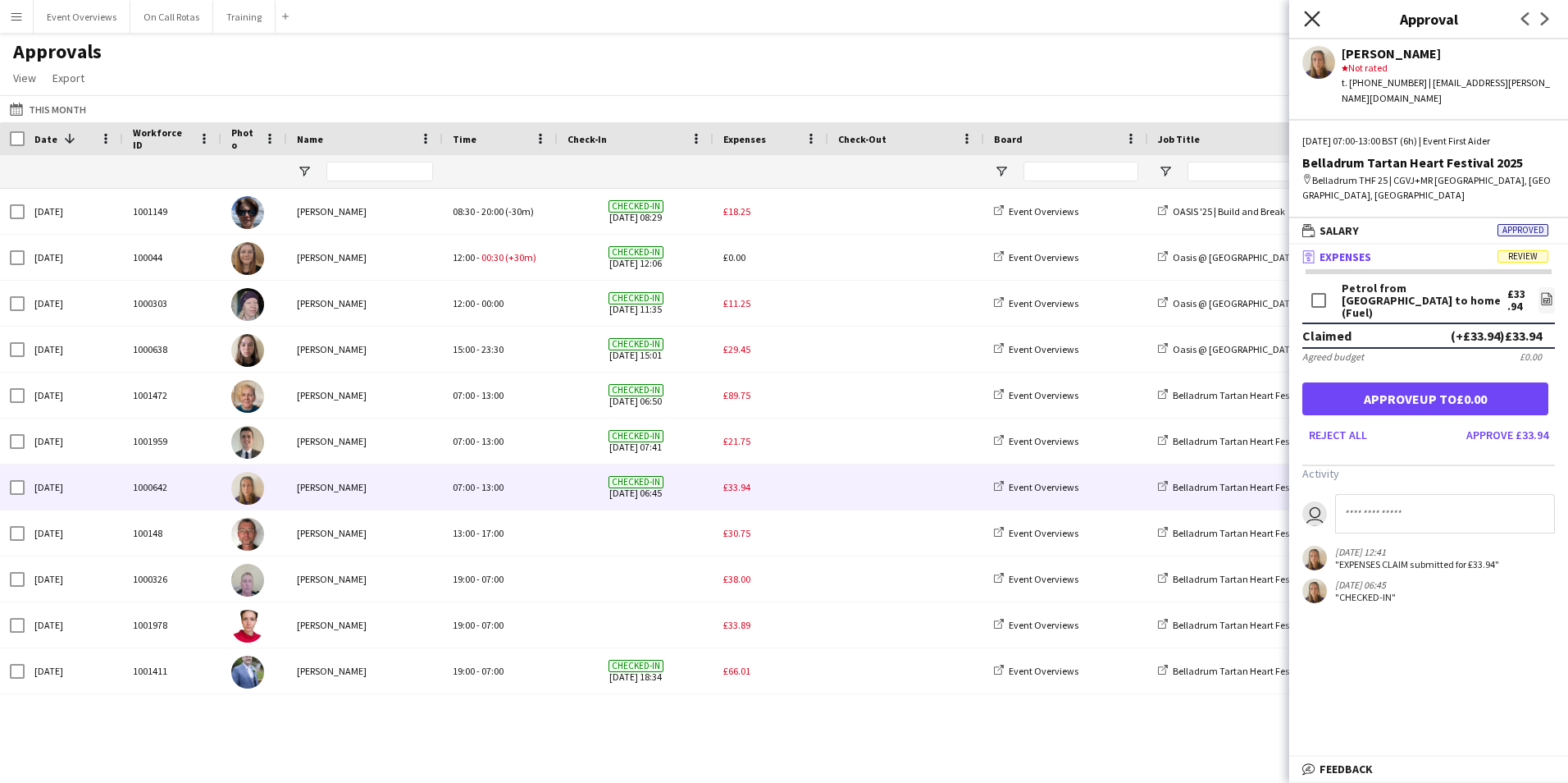
click at [1315, 15] on icon at bounding box center [1312, 18] width 15 height 15
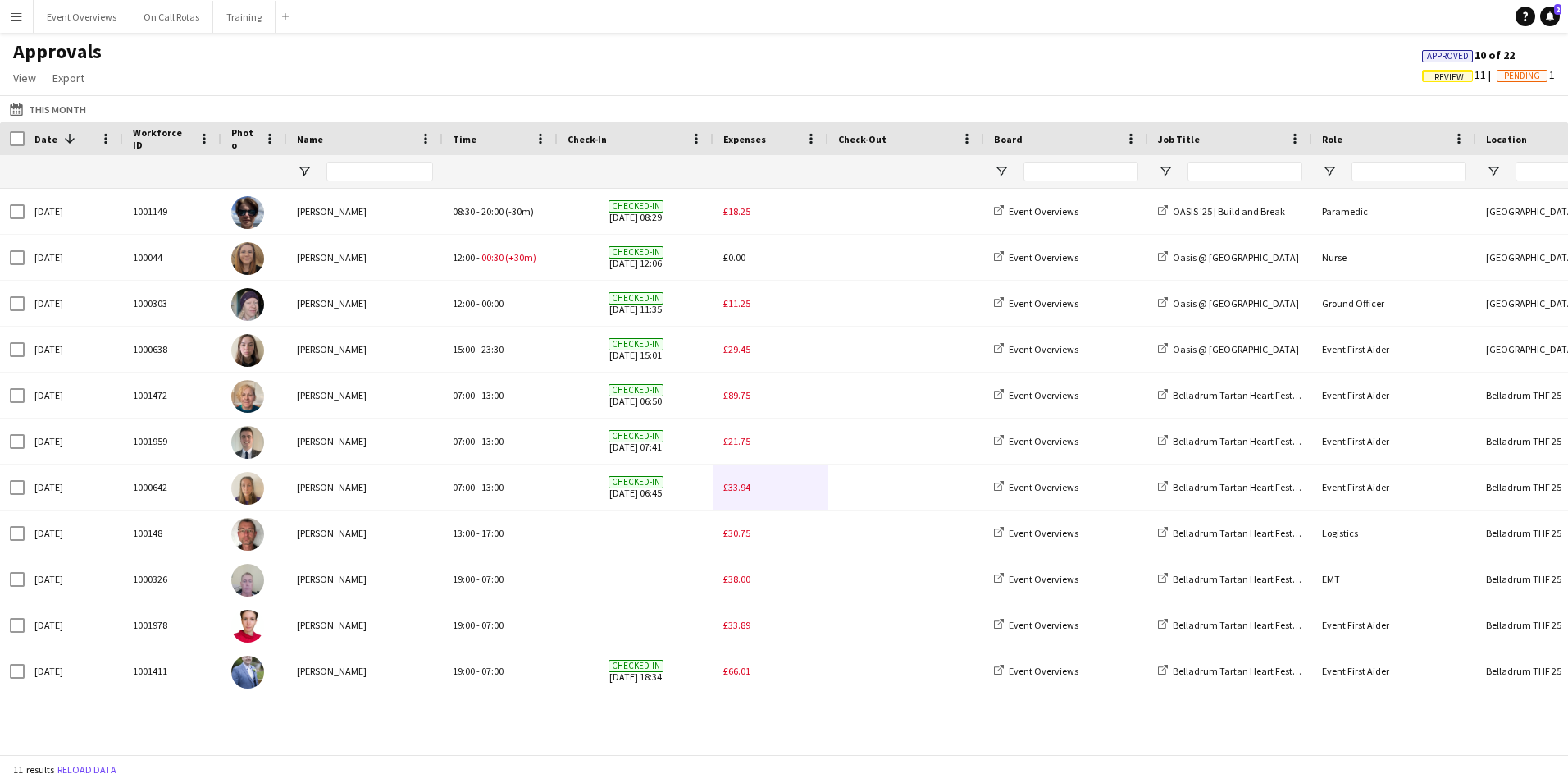
click at [1448, 79] on span "Review" at bounding box center [1449, 77] width 29 height 10
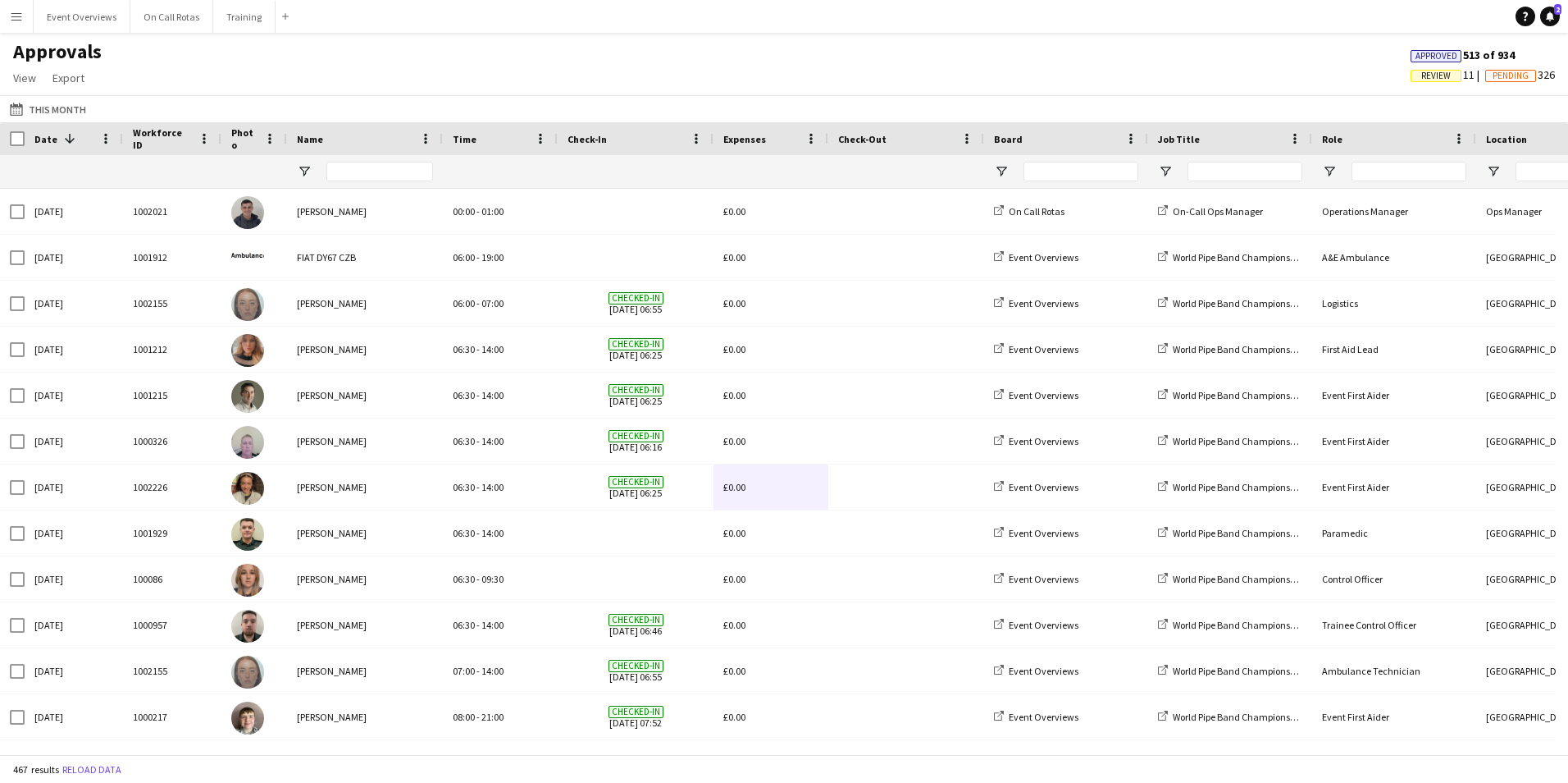
click at [1416, 61] on span "Approved" at bounding box center [1437, 56] width 42 height 10
click at [1504, 79] on span "Pending" at bounding box center [1511, 75] width 36 height 10
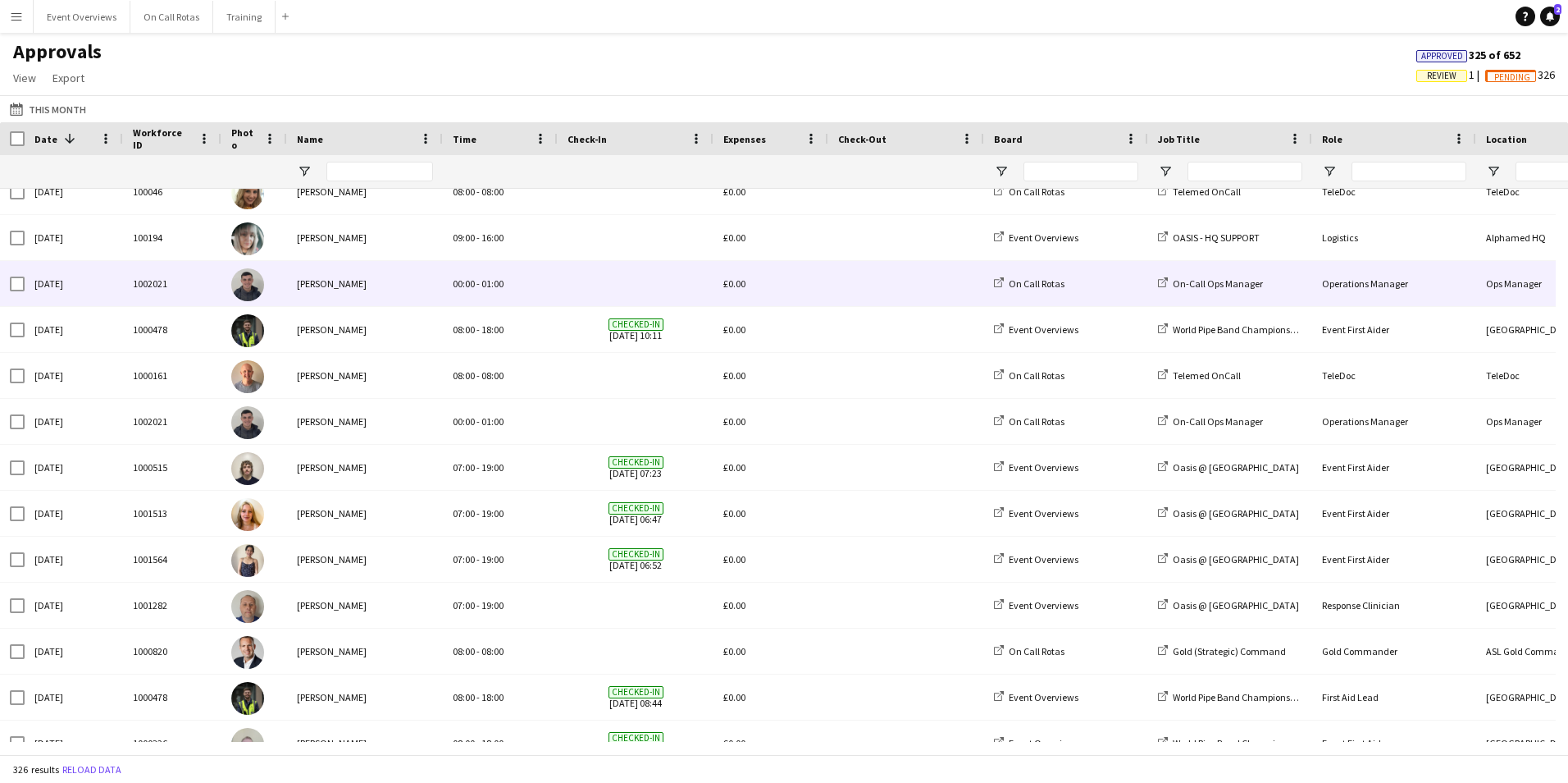
scroll to position [651, 0]
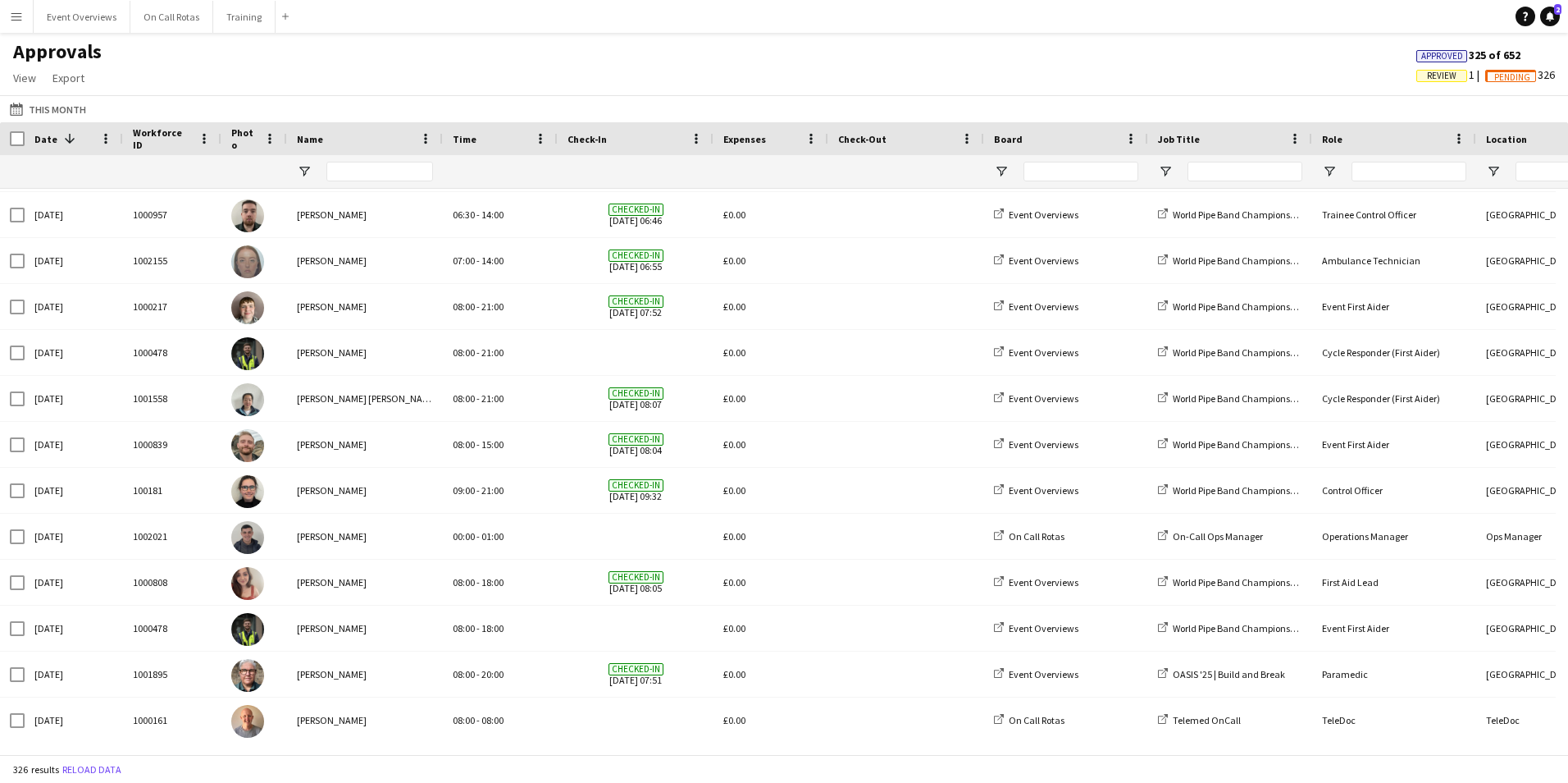
click at [1416, 81] on span "Review" at bounding box center [1442, 76] width 51 height 12
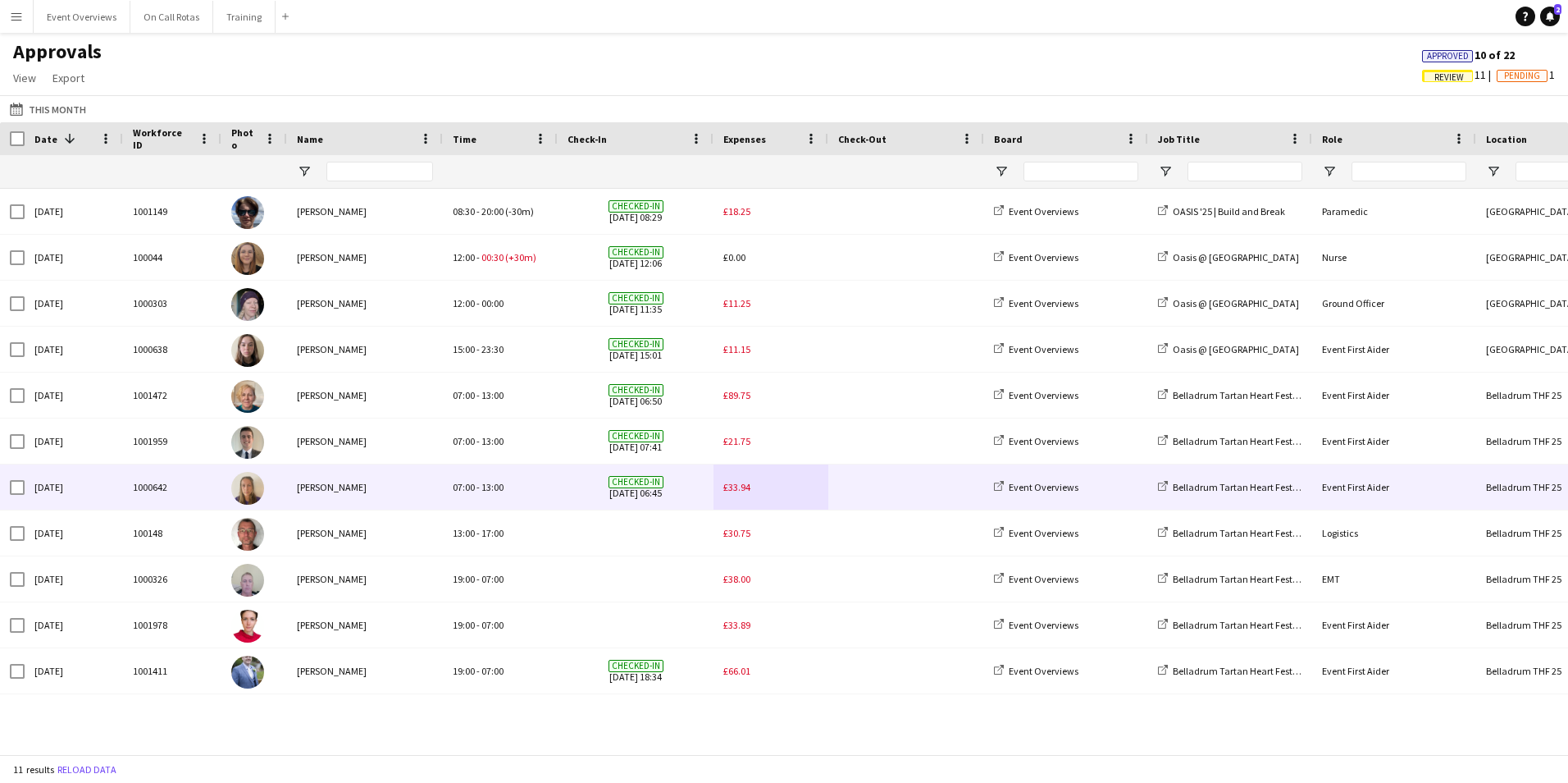
click at [564, 479] on div "Checked-in 03-08-2025 06:45" at bounding box center [636, 487] width 156 height 46
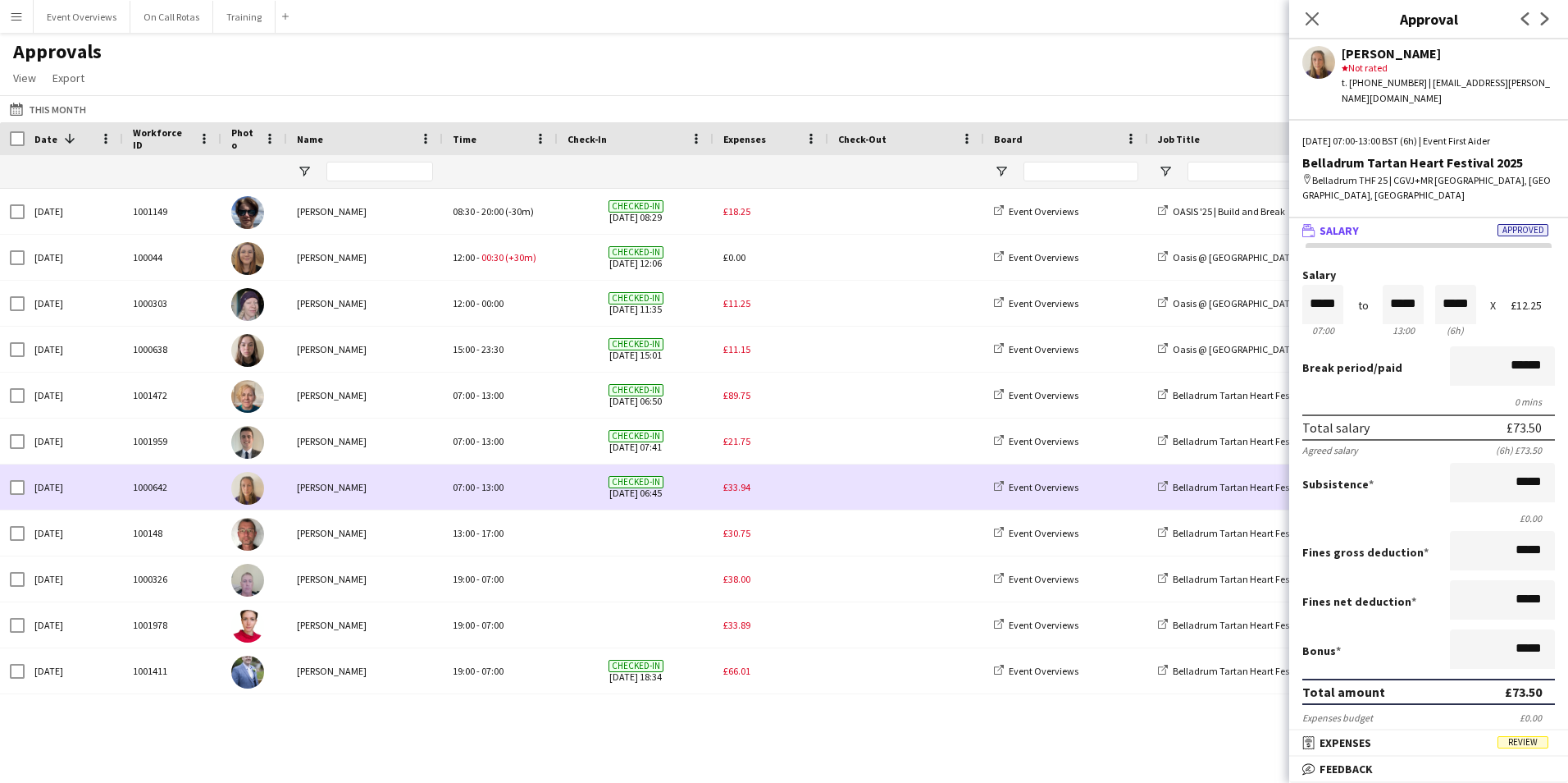
click at [746, 489] on span "£33.94" at bounding box center [737, 487] width 28 height 12
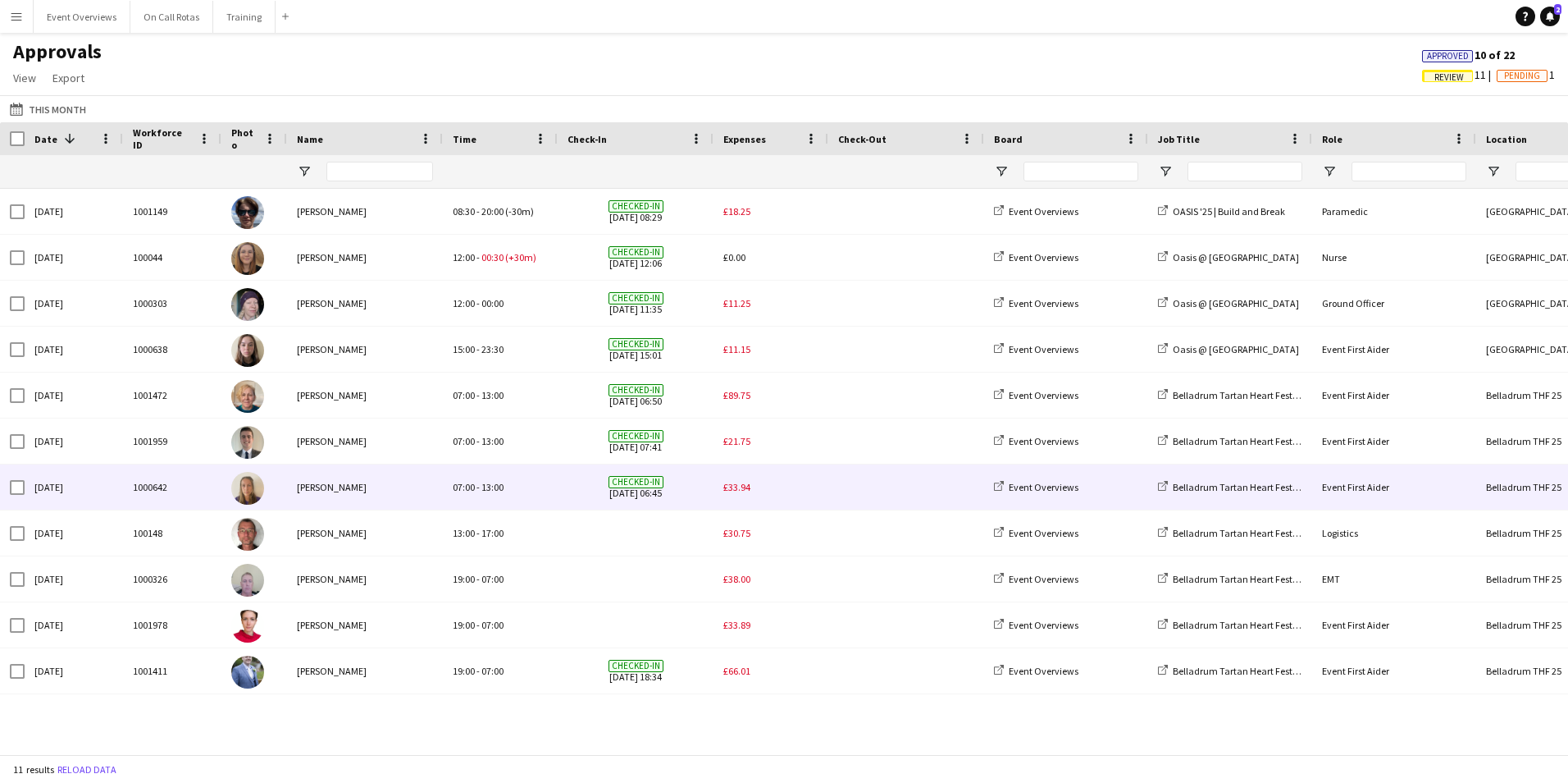
click at [739, 487] on span "£33.94" at bounding box center [737, 487] width 28 height 12
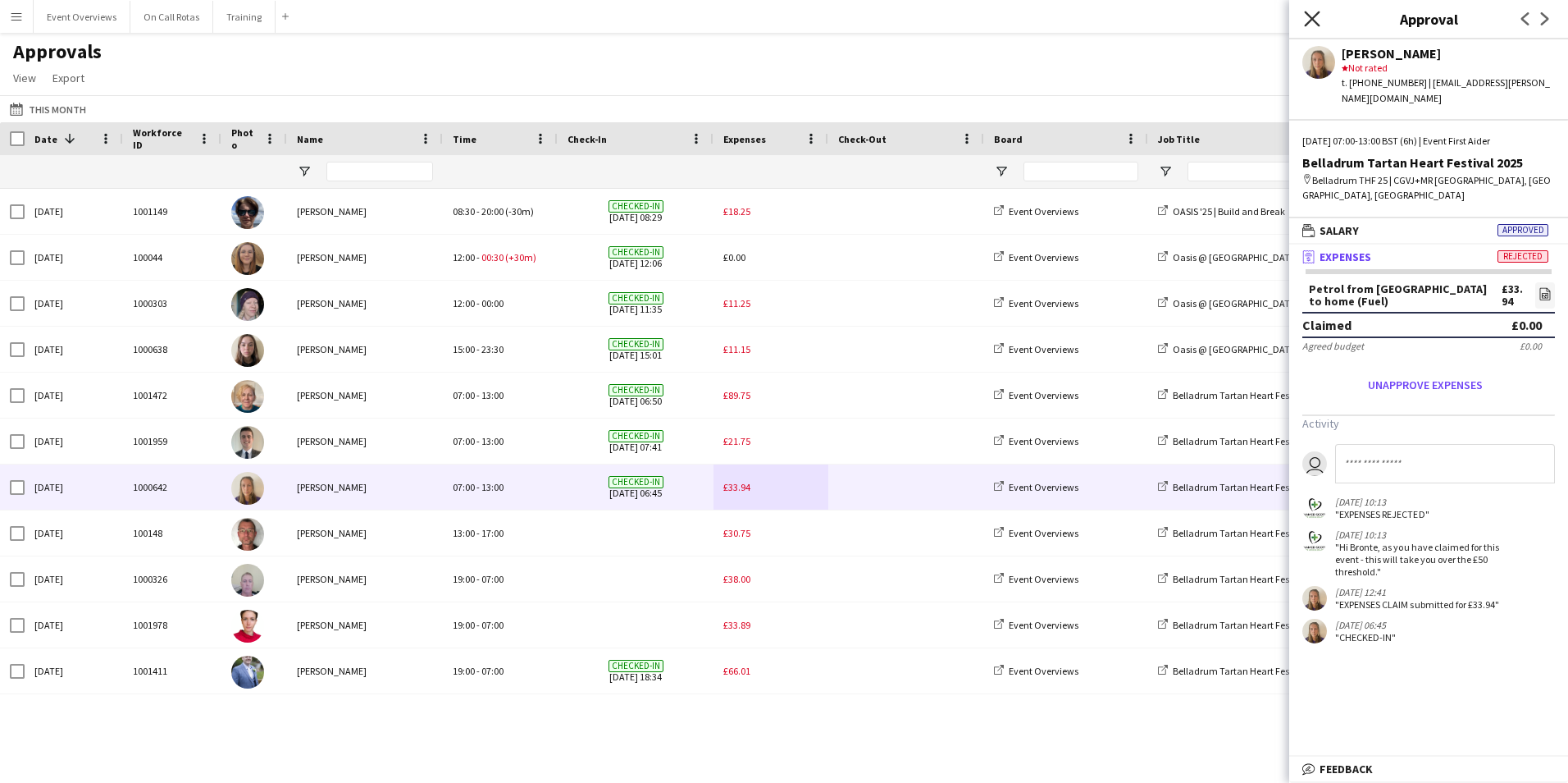
click at [1313, 21] on icon "Close pop-in" at bounding box center [1312, 18] width 15 height 15
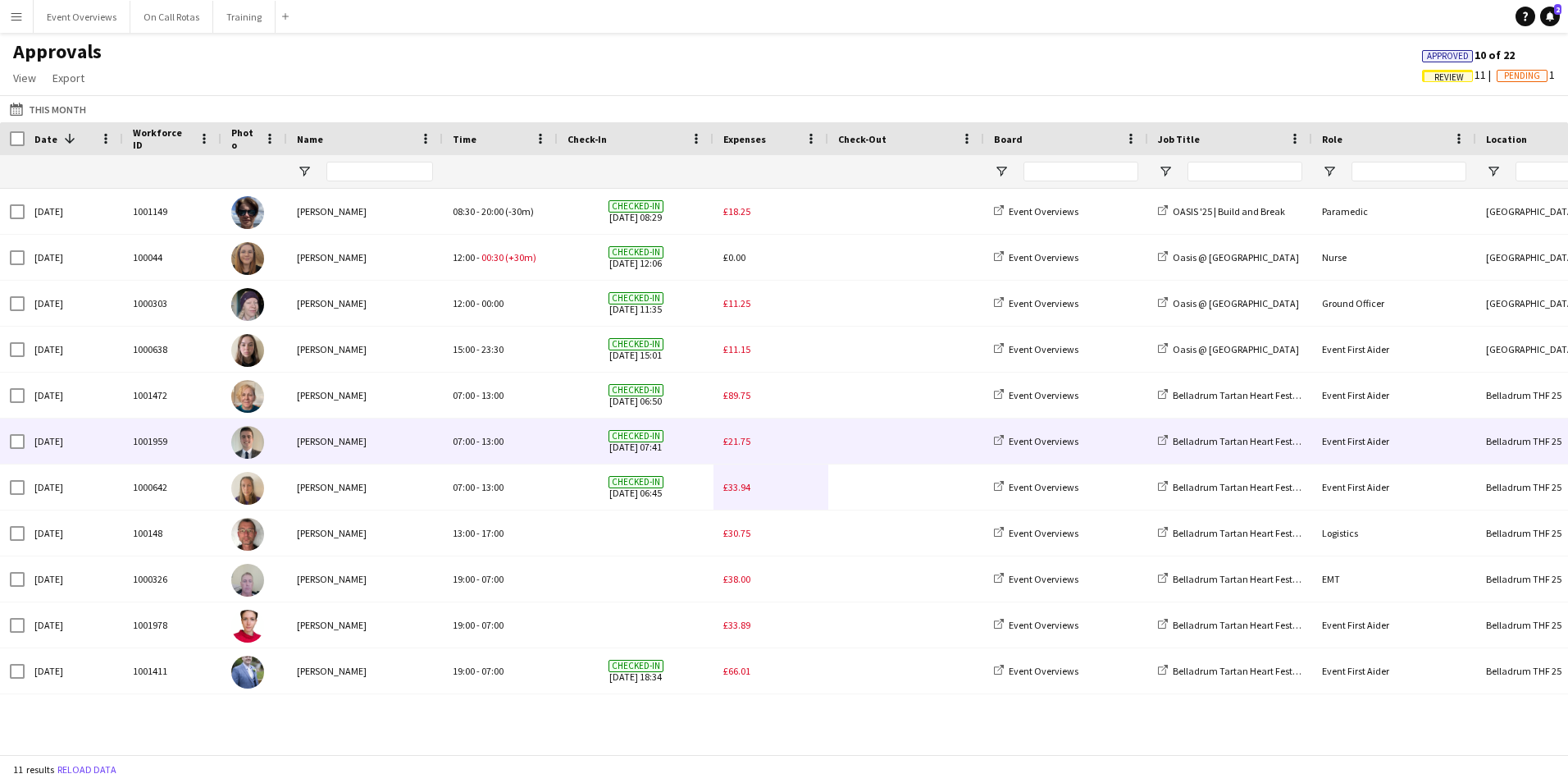
click at [735, 438] on span "£21.75" at bounding box center [737, 440] width 28 height 12
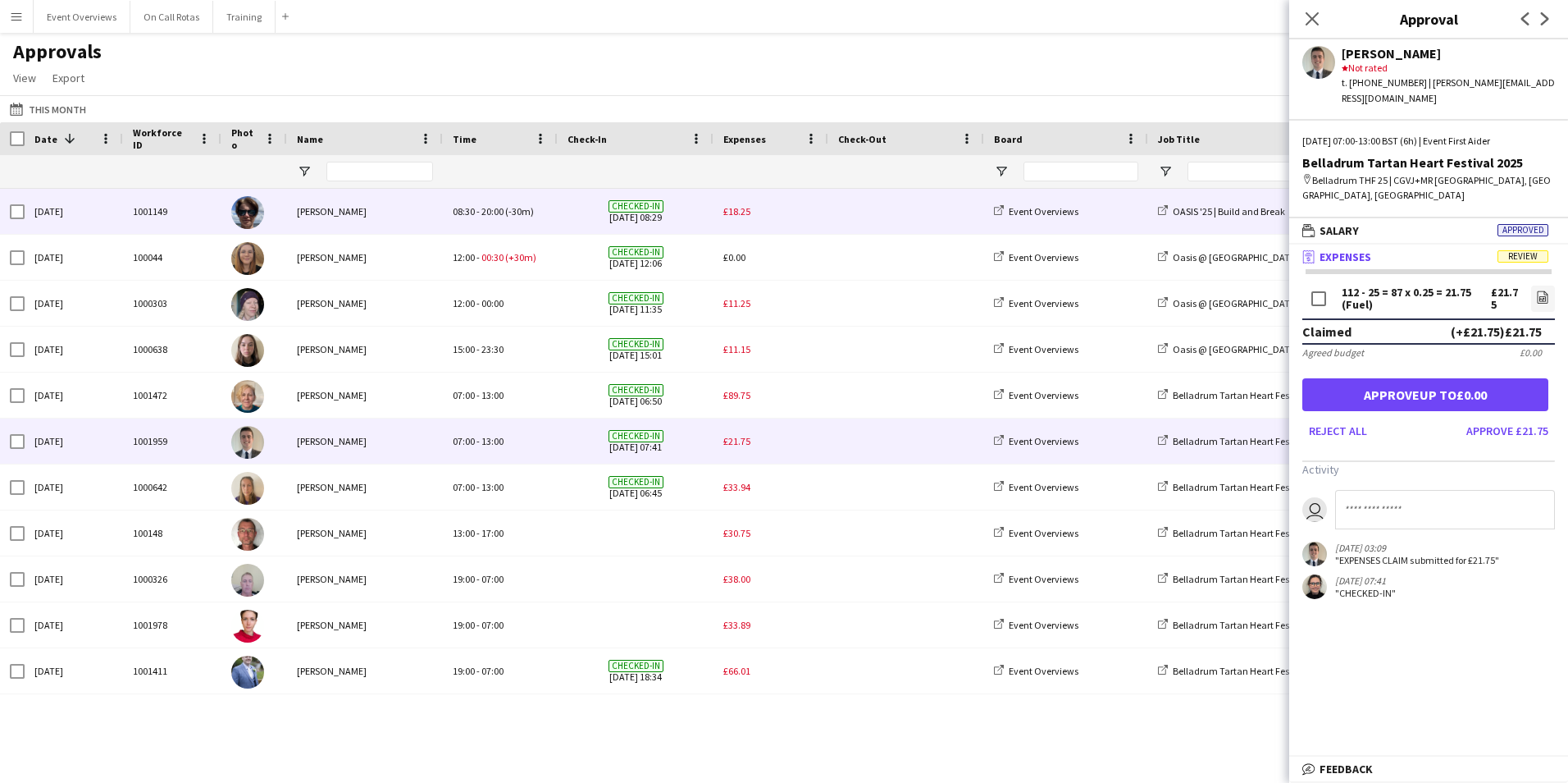
click at [742, 207] on span "£18.25" at bounding box center [737, 211] width 28 height 12
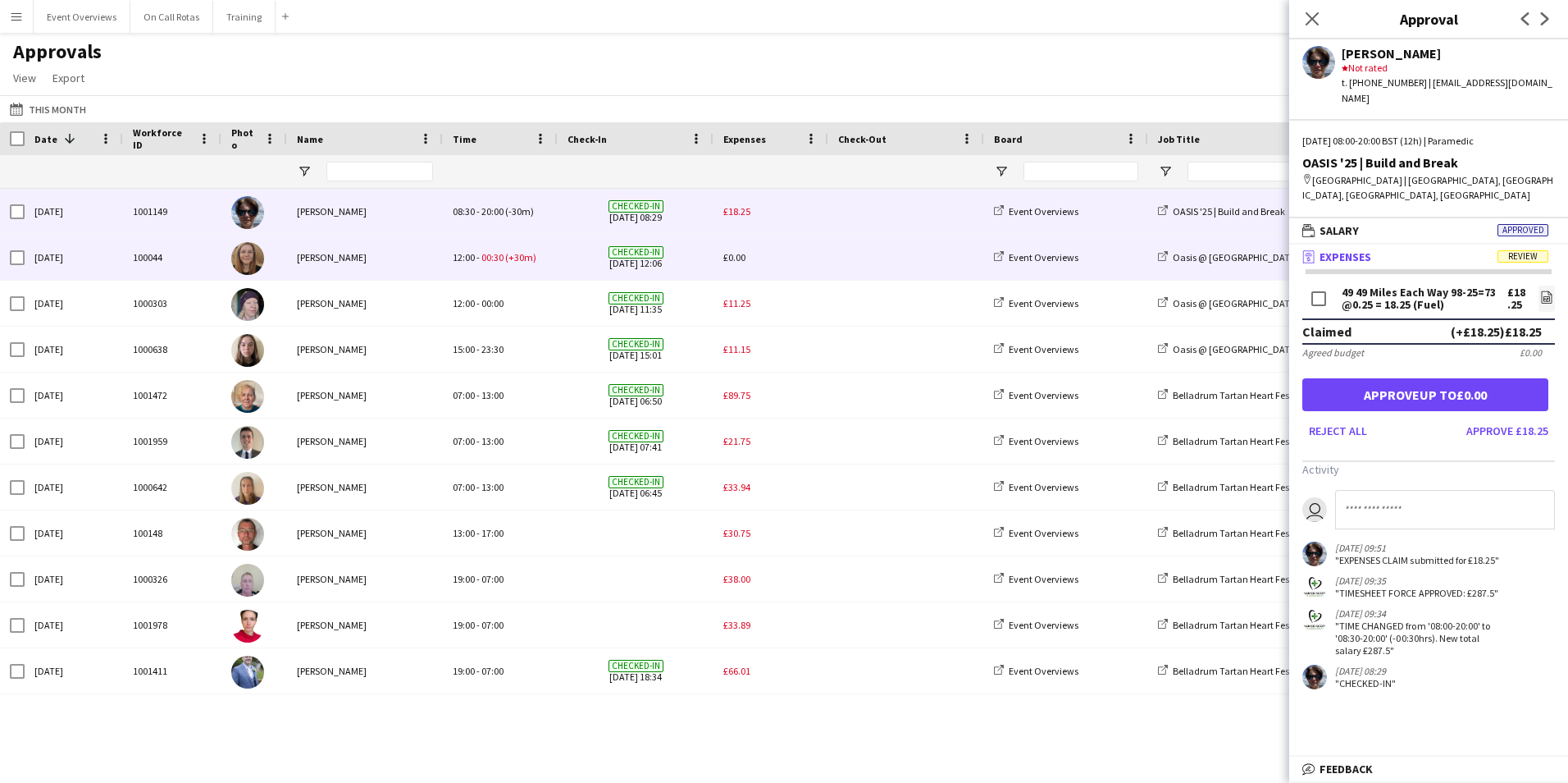
click at [723, 255] on div "£0.00" at bounding box center [770, 257] width 115 height 46
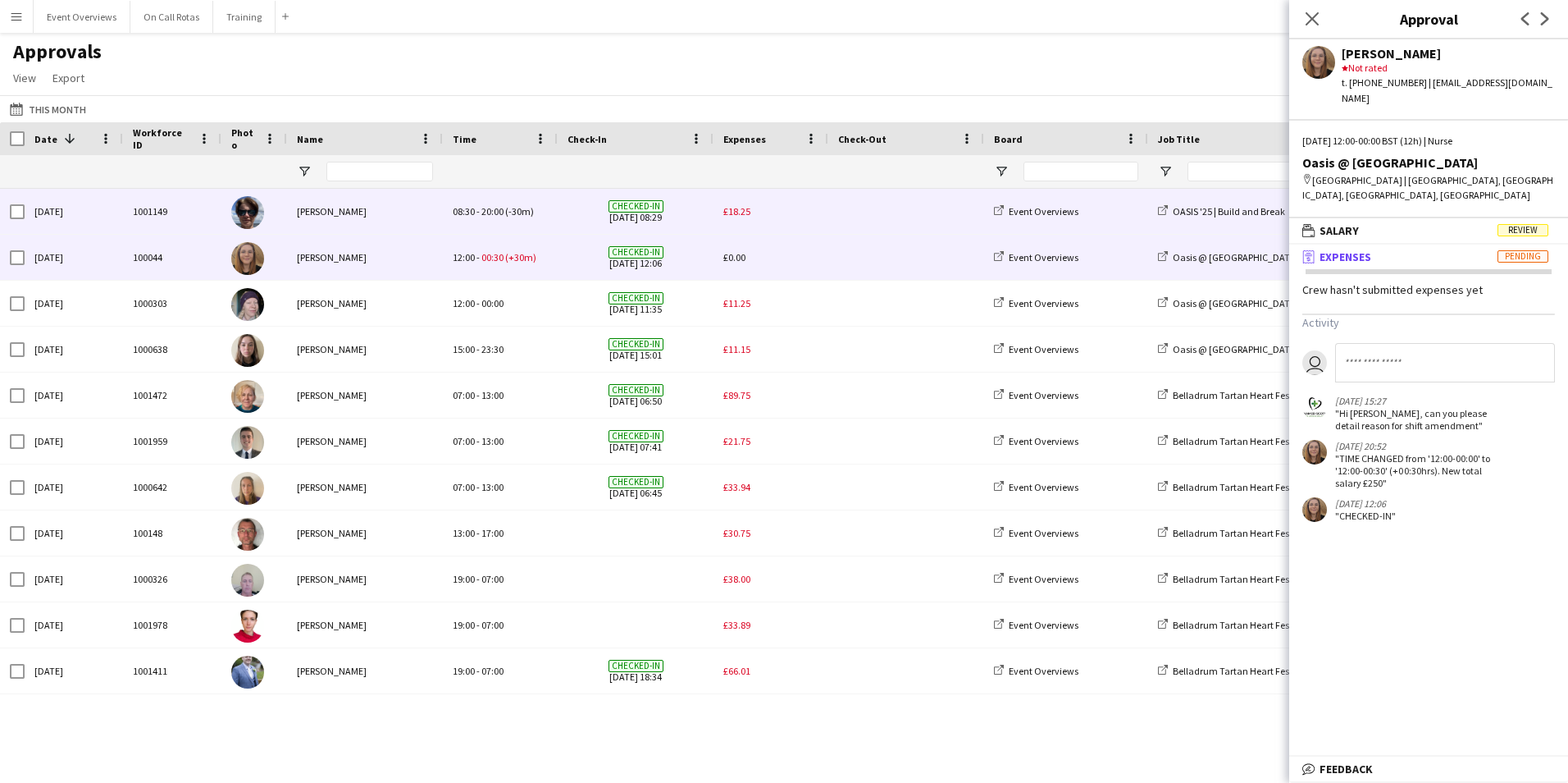
click at [732, 209] on span "£18.25" at bounding box center [737, 211] width 28 height 12
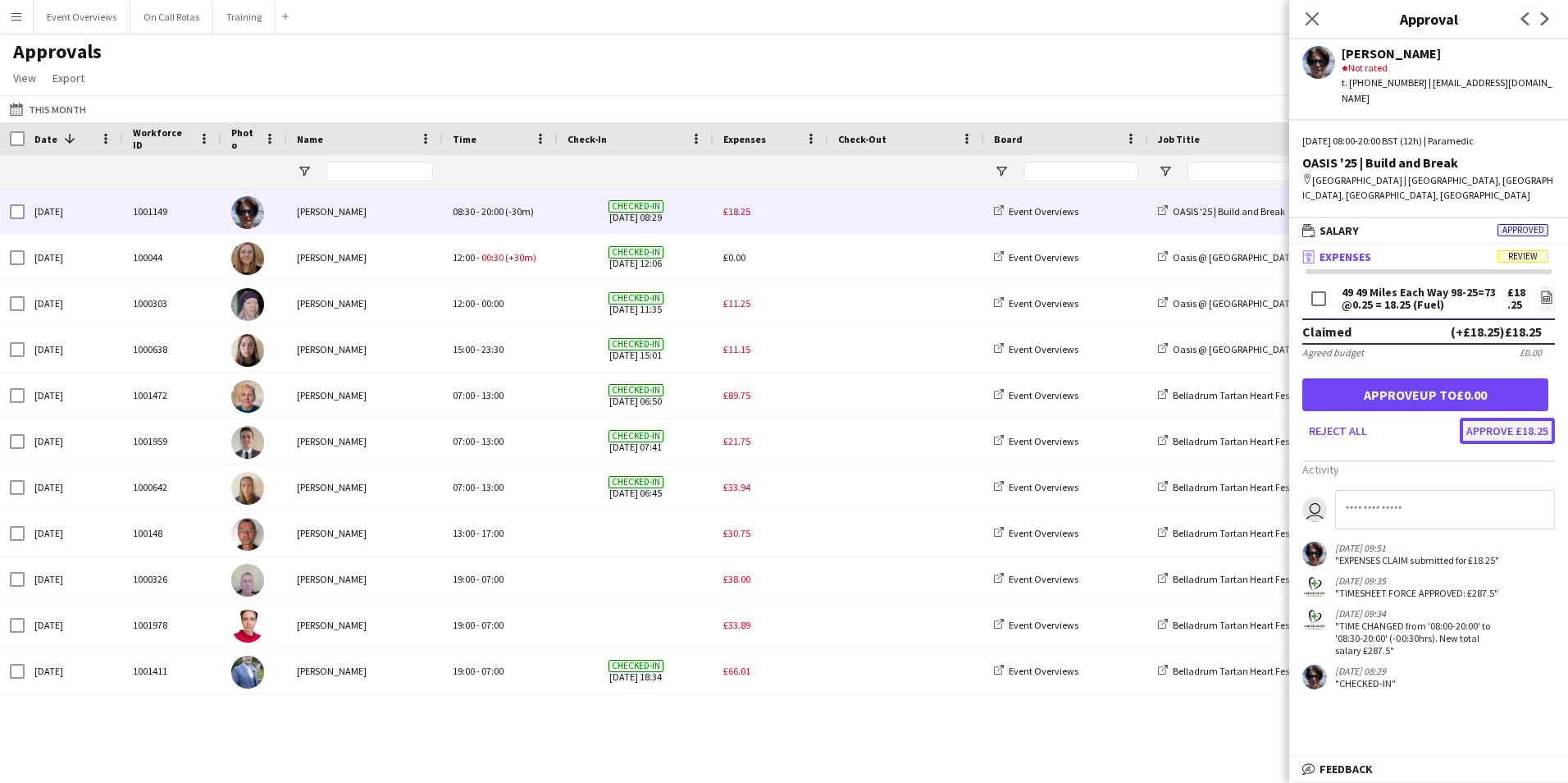
click at [1505, 418] on button "Approve £18.25" at bounding box center [1507, 431] width 95 height 27
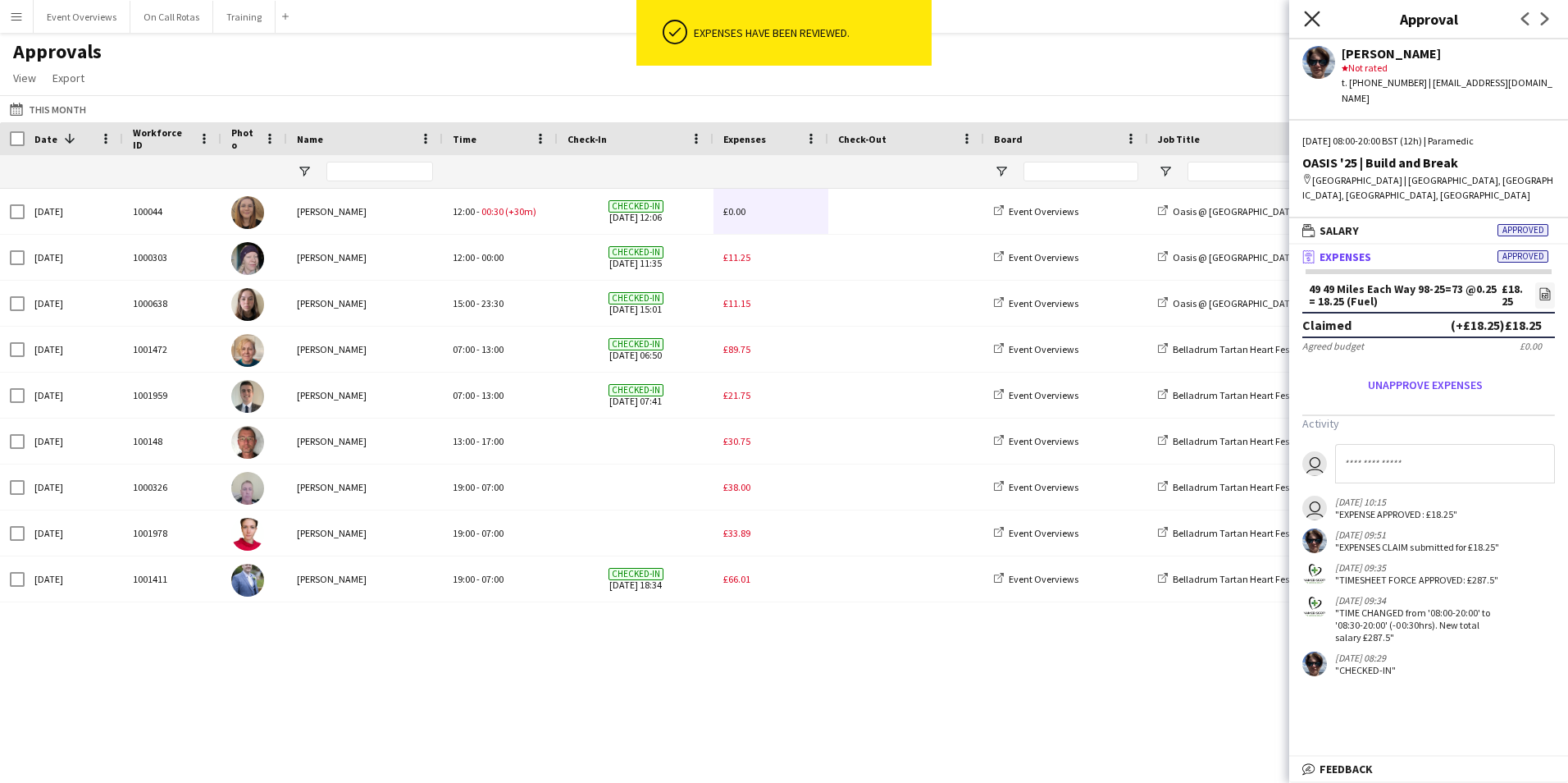
click at [1316, 16] on icon at bounding box center [1312, 18] width 15 height 15
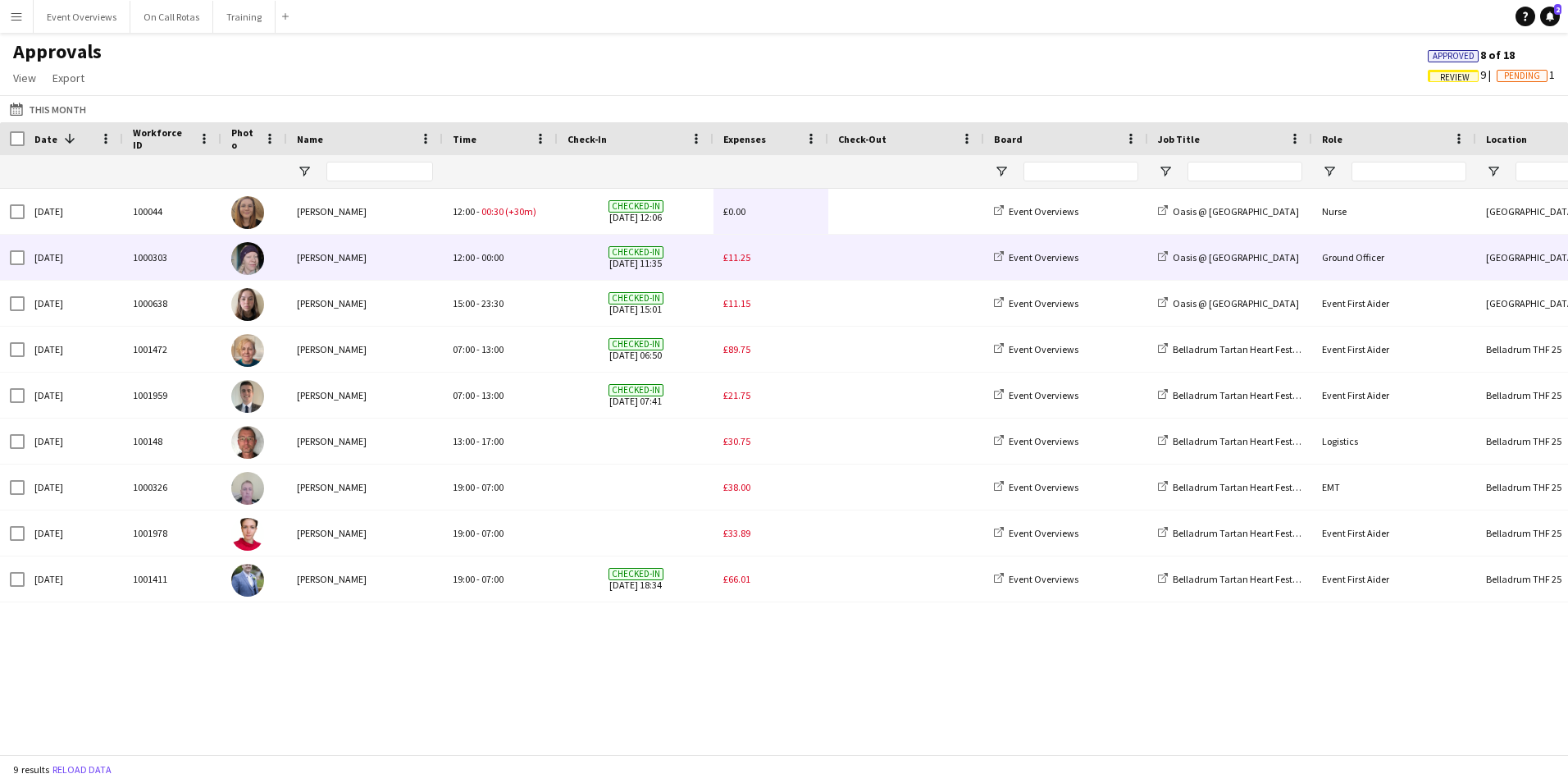
click at [722, 252] on div "£11.25" at bounding box center [770, 257] width 115 height 46
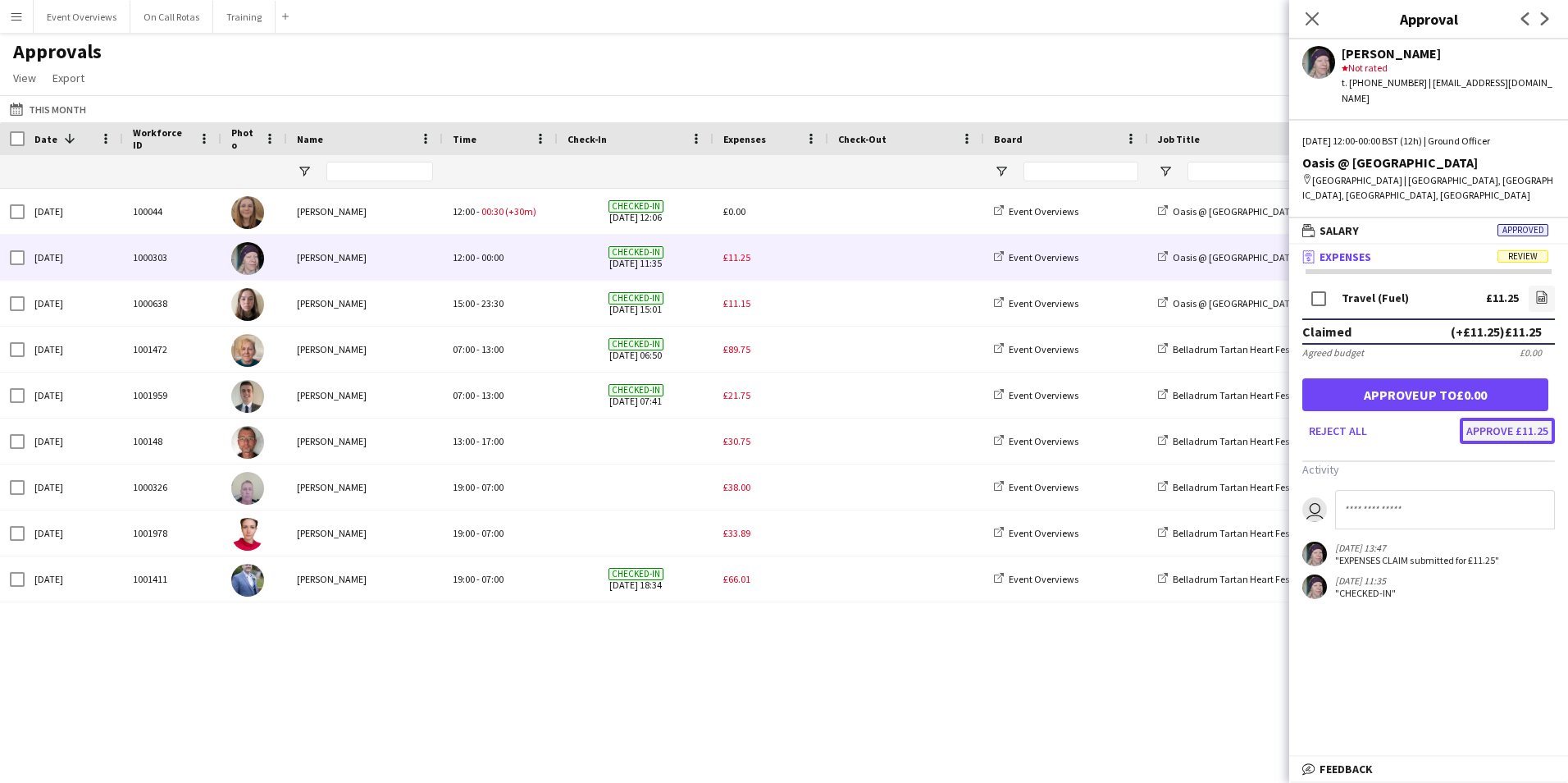
click at [1503, 418] on button "Approve £11.25" at bounding box center [1507, 431] width 95 height 27
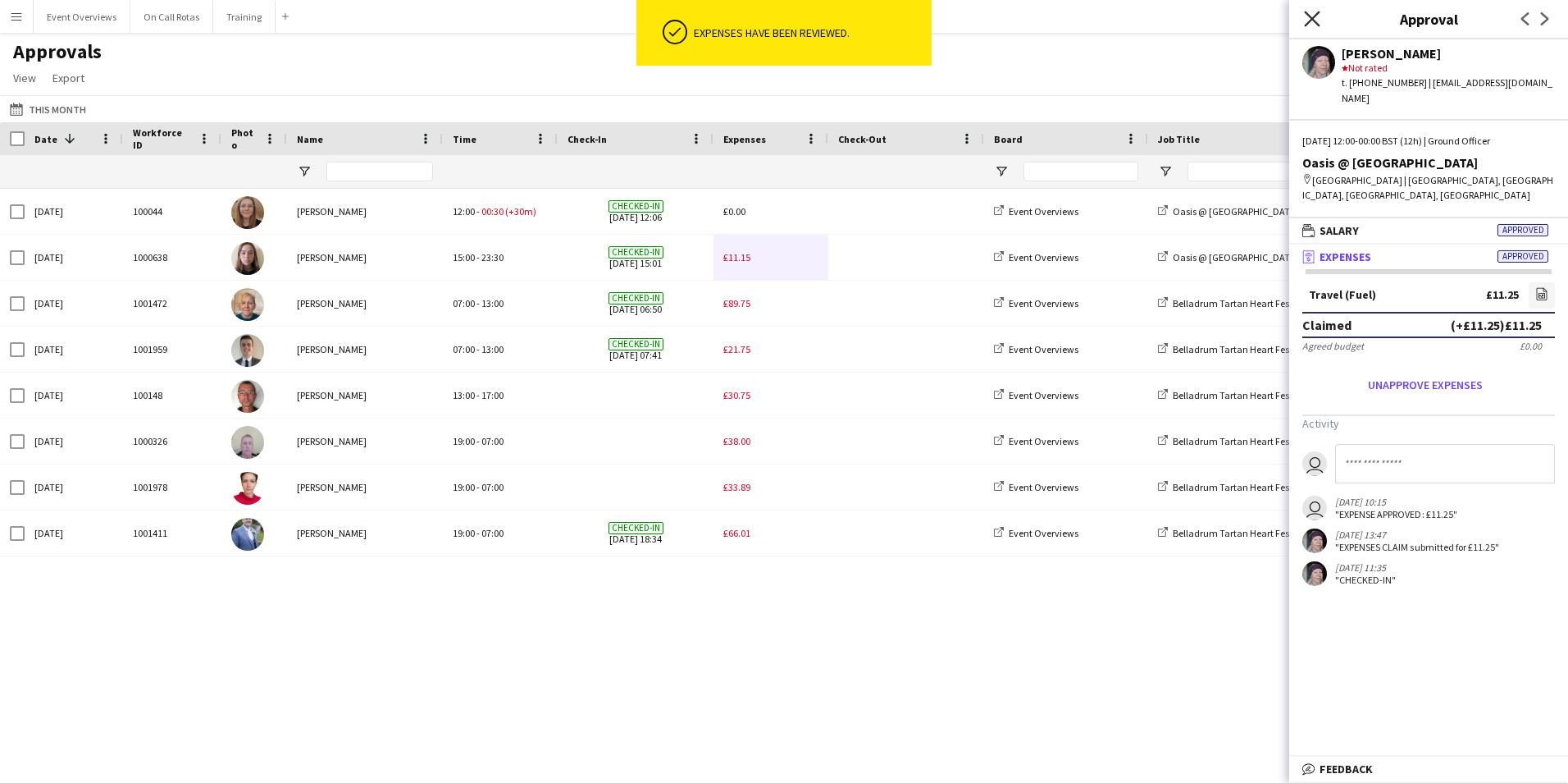
click at [1307, 24] on icon at bounding box center [1312, 18] width 15 height 15
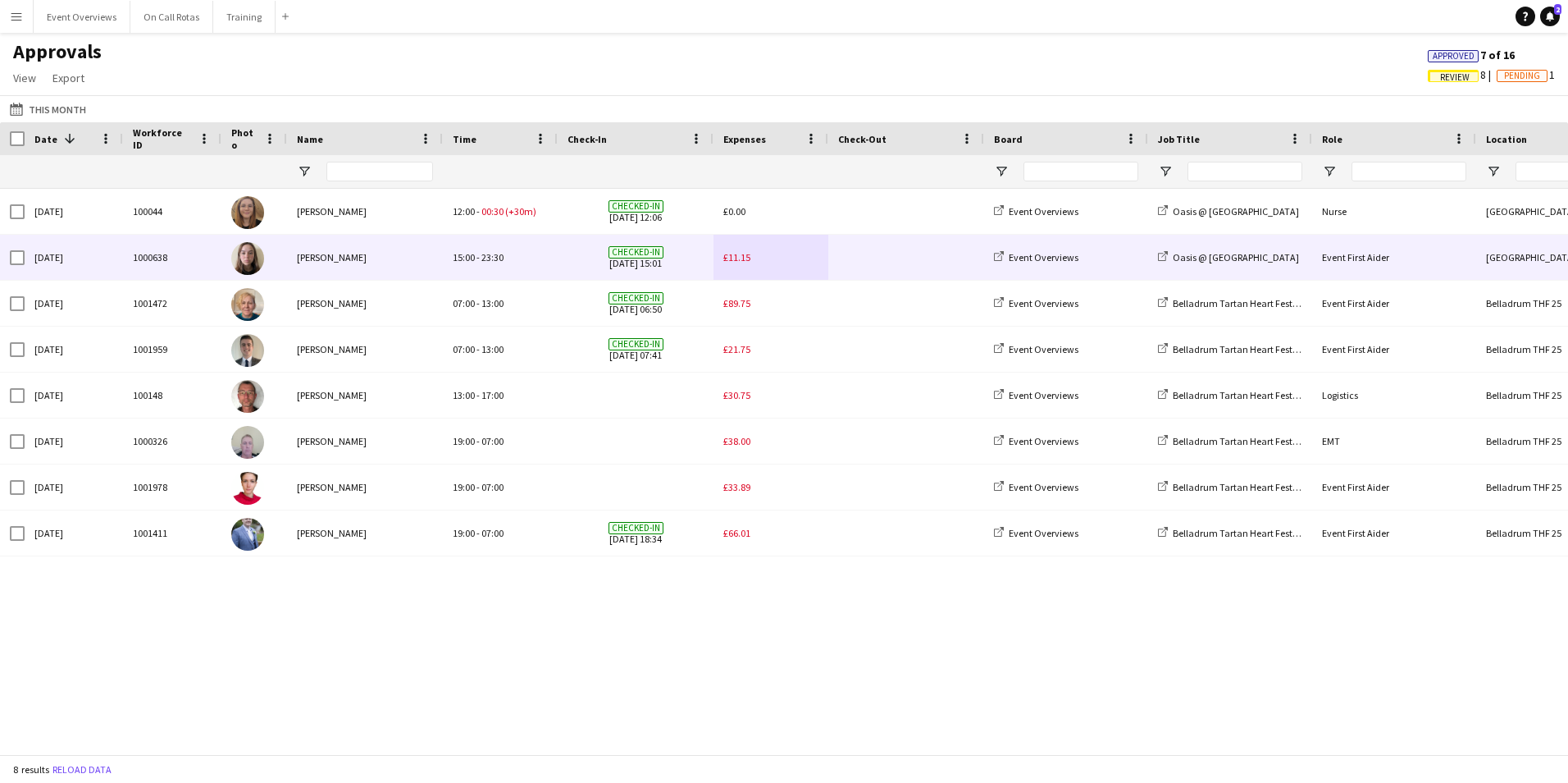
click at [885, 252] on span at bounding box center [907, 257] width 137 height 46
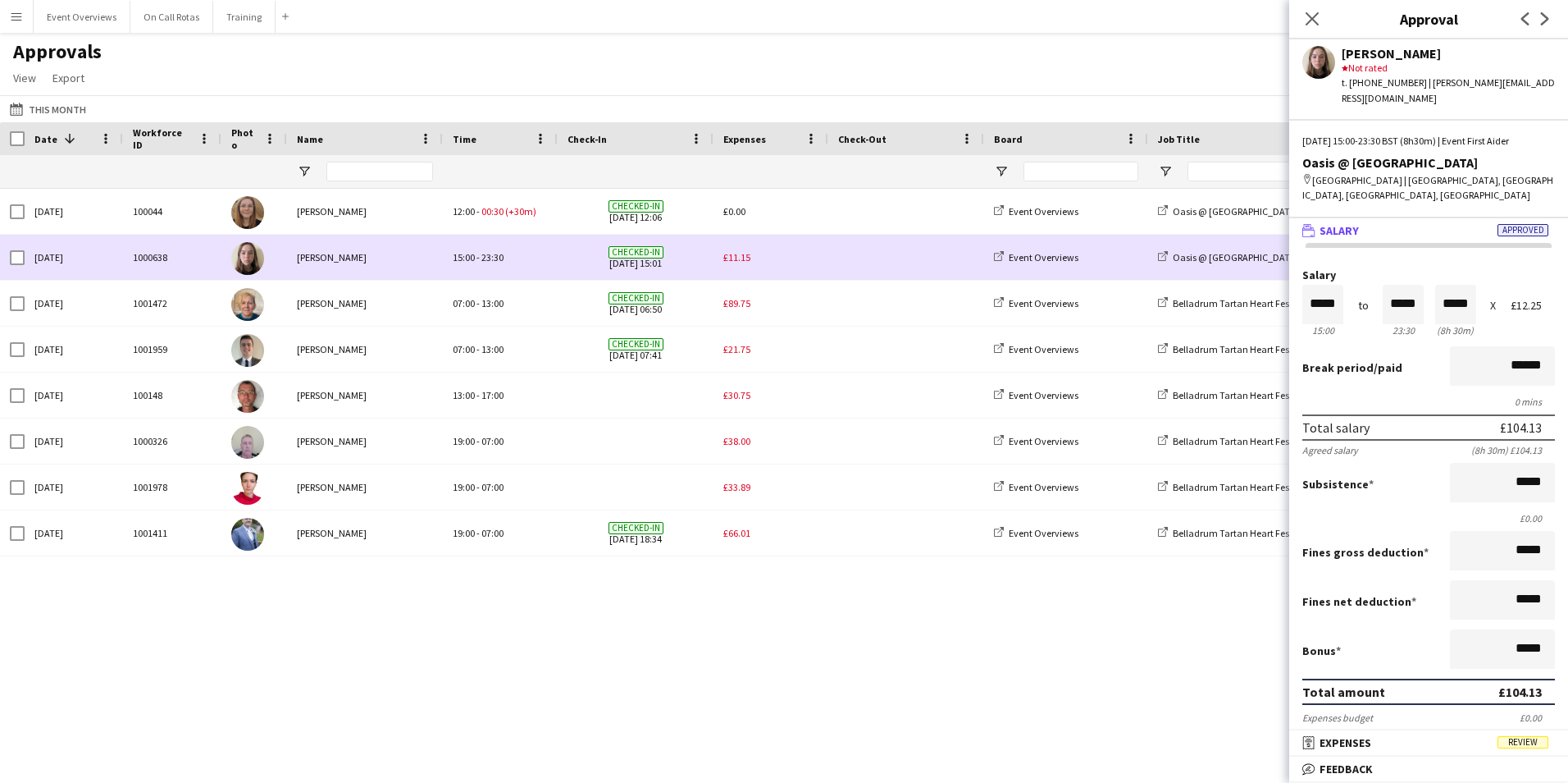
click at [738, 261] on span "£11.15" at bounding box center [737, 257] width 28 height 12
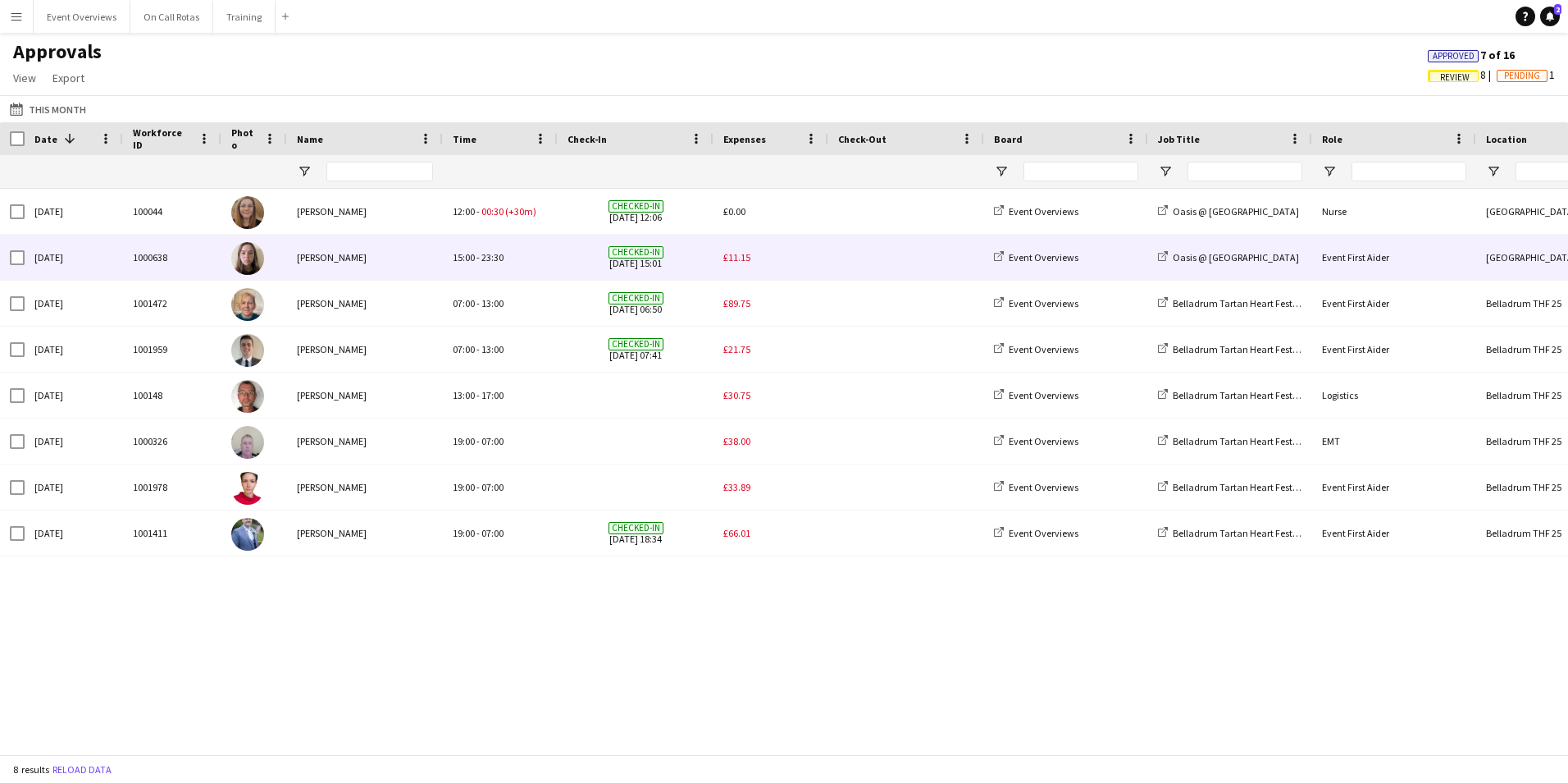
click at [734, 260] on span "£11.15" at bounding box center [737, 257] width 28 height 12
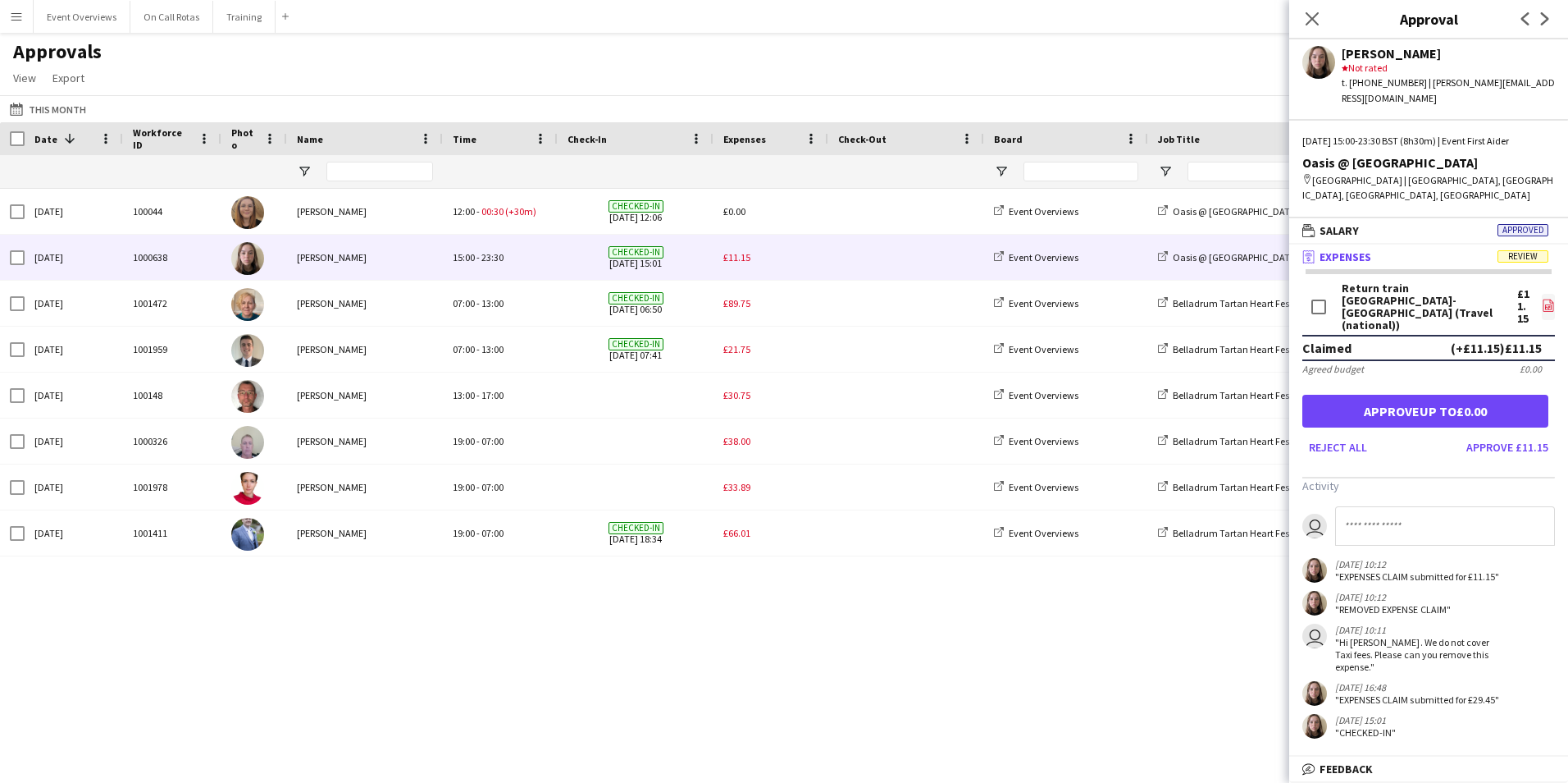
click at [1547, 299] on icon "file-image" at bounding box center [1549, 306] width 13 height 13
click at [1512, 434] on button "Approve £11.15" at bounding box center [1507, 447] width 95 height 27
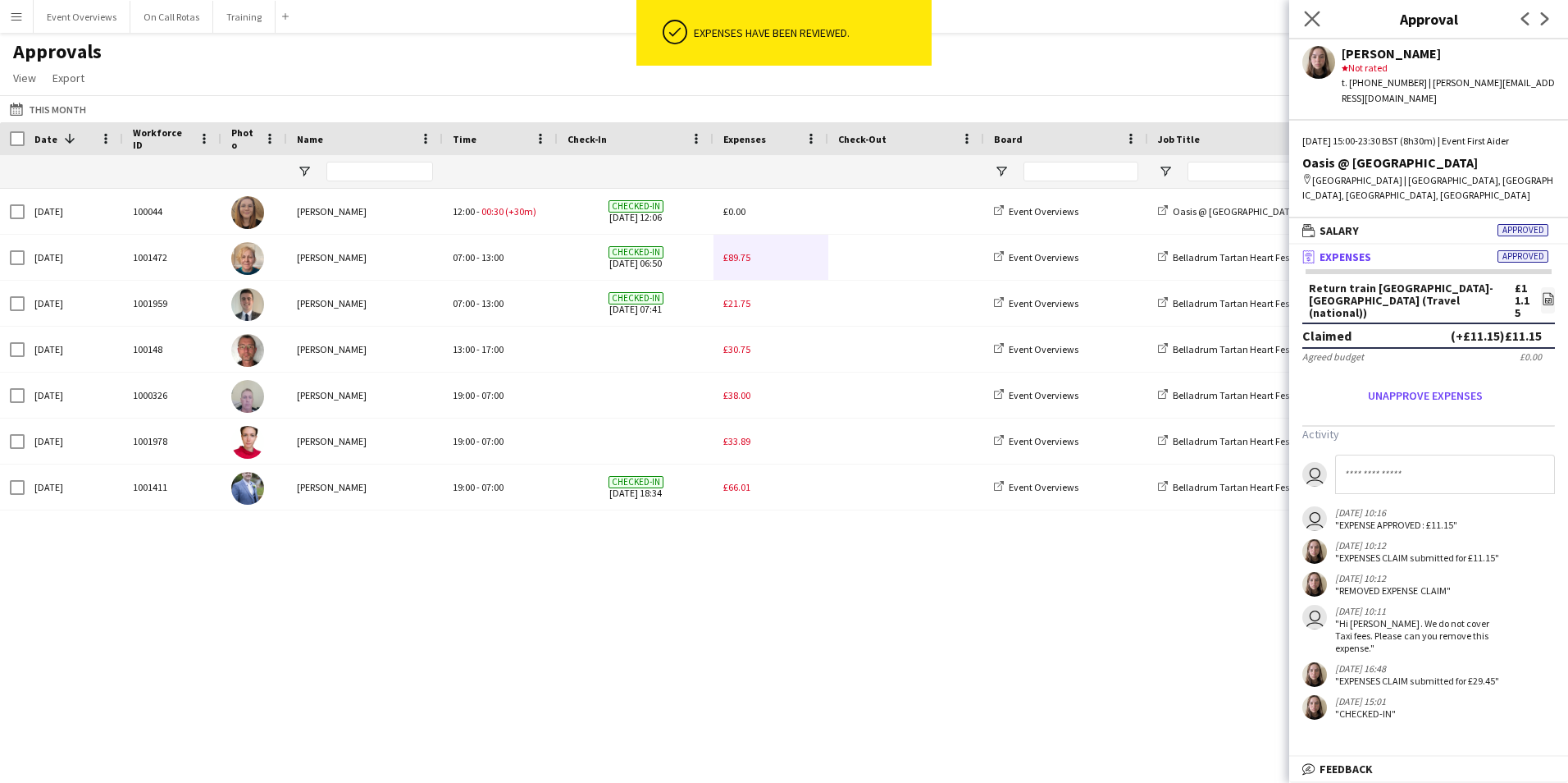
click at [1307, 28] on app-icon "Close pop-in" at bounding box center [1313, 19] width 24 height 24
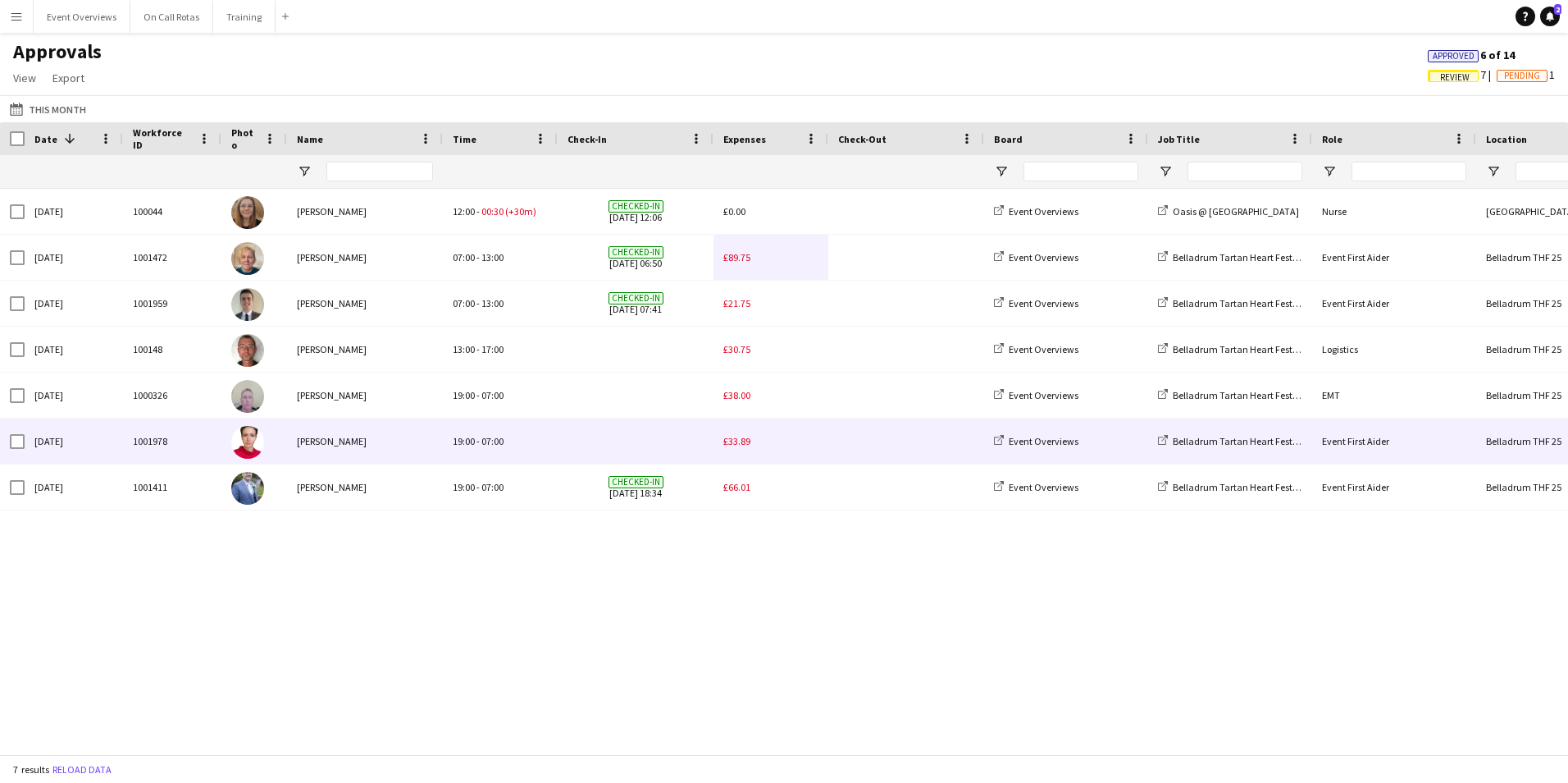
click at [810, 448] on div "£33.89" at bounding box center [770, 441] width 115 height 46
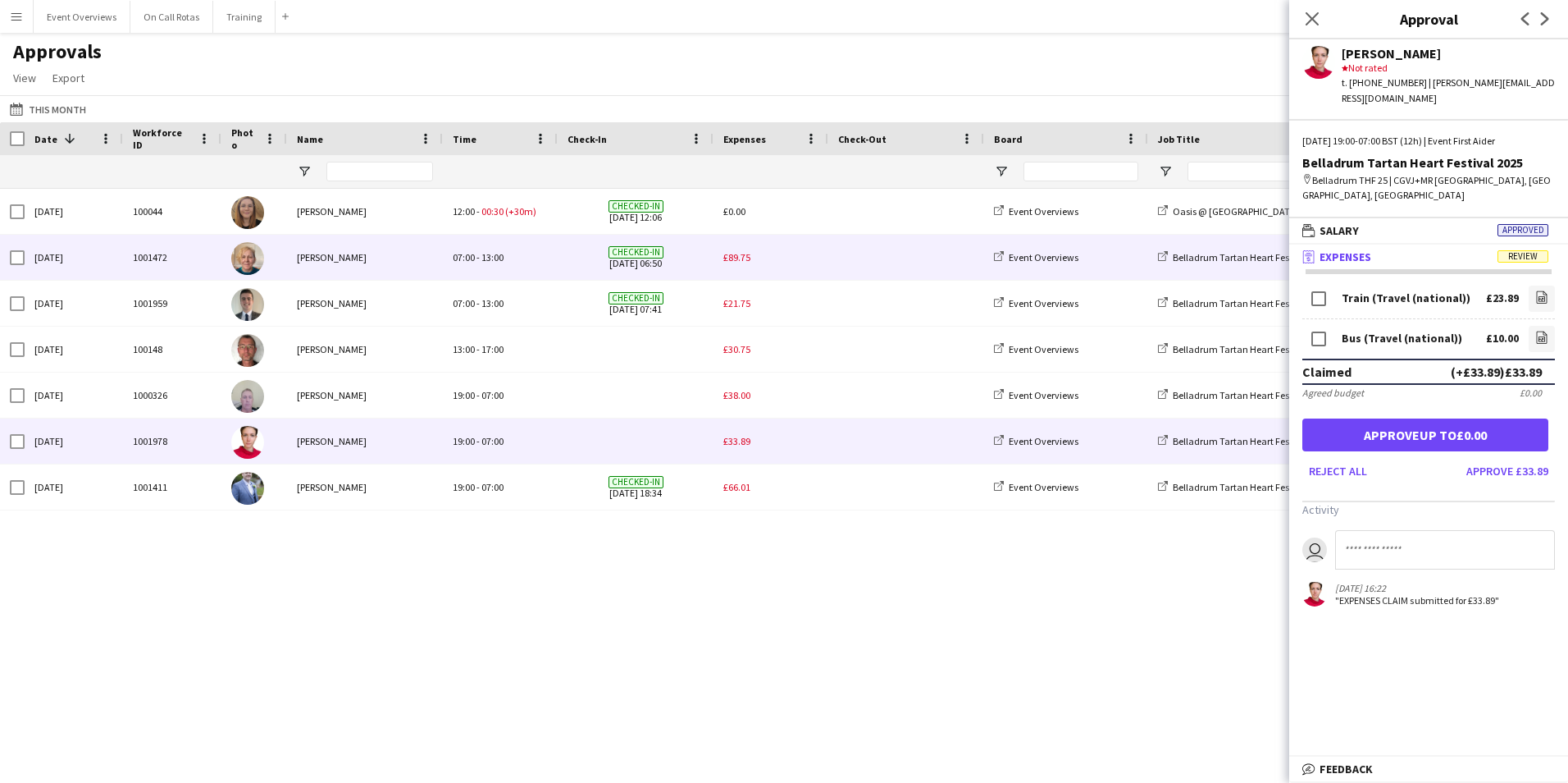
click at [810, 252] on div "£89.75" at bounding box center [770, 257] width 115 height 46
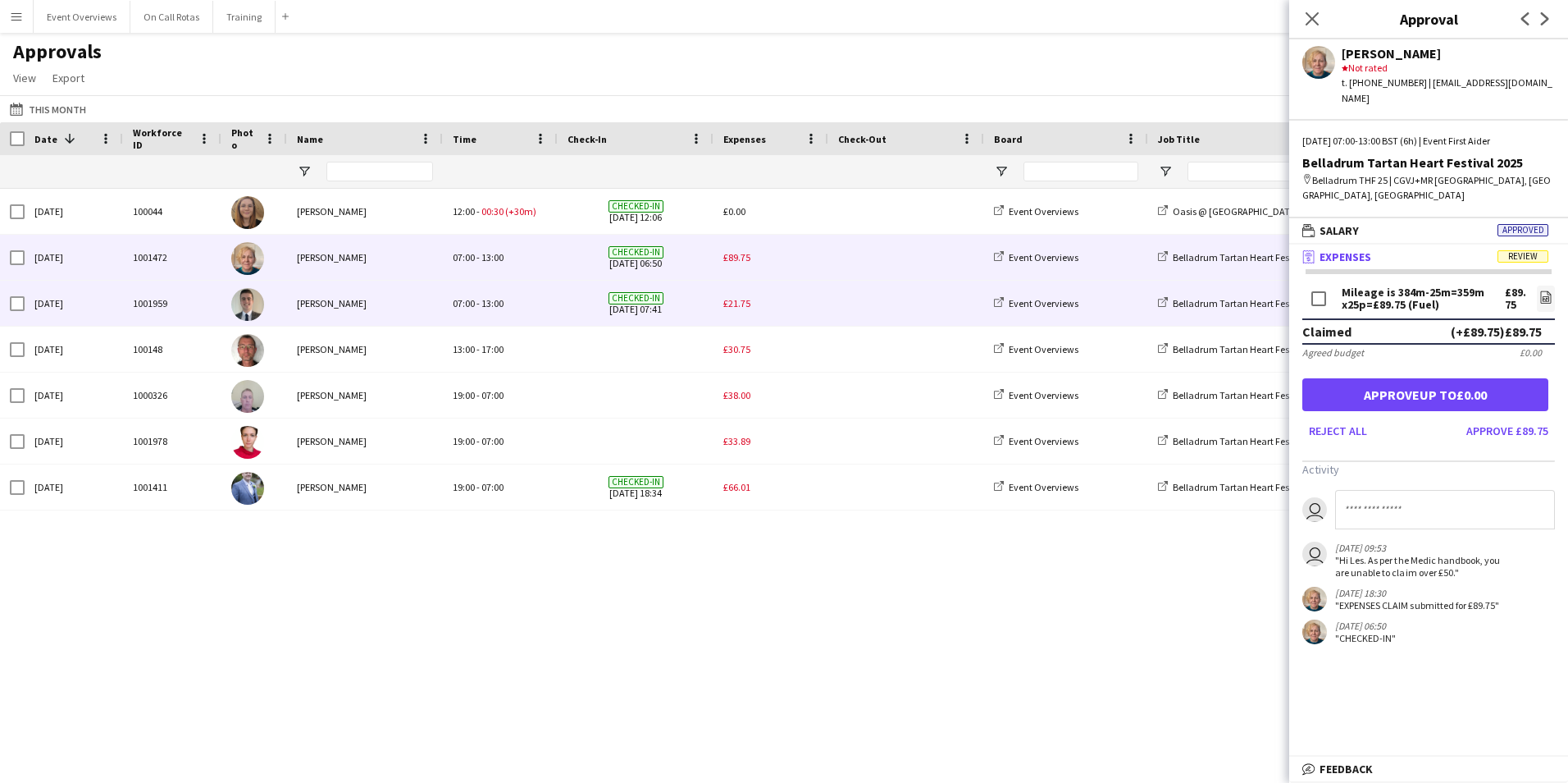
click at [806, 304] on div "£21.75" at bounding box center [770, 304] width 115 height 46
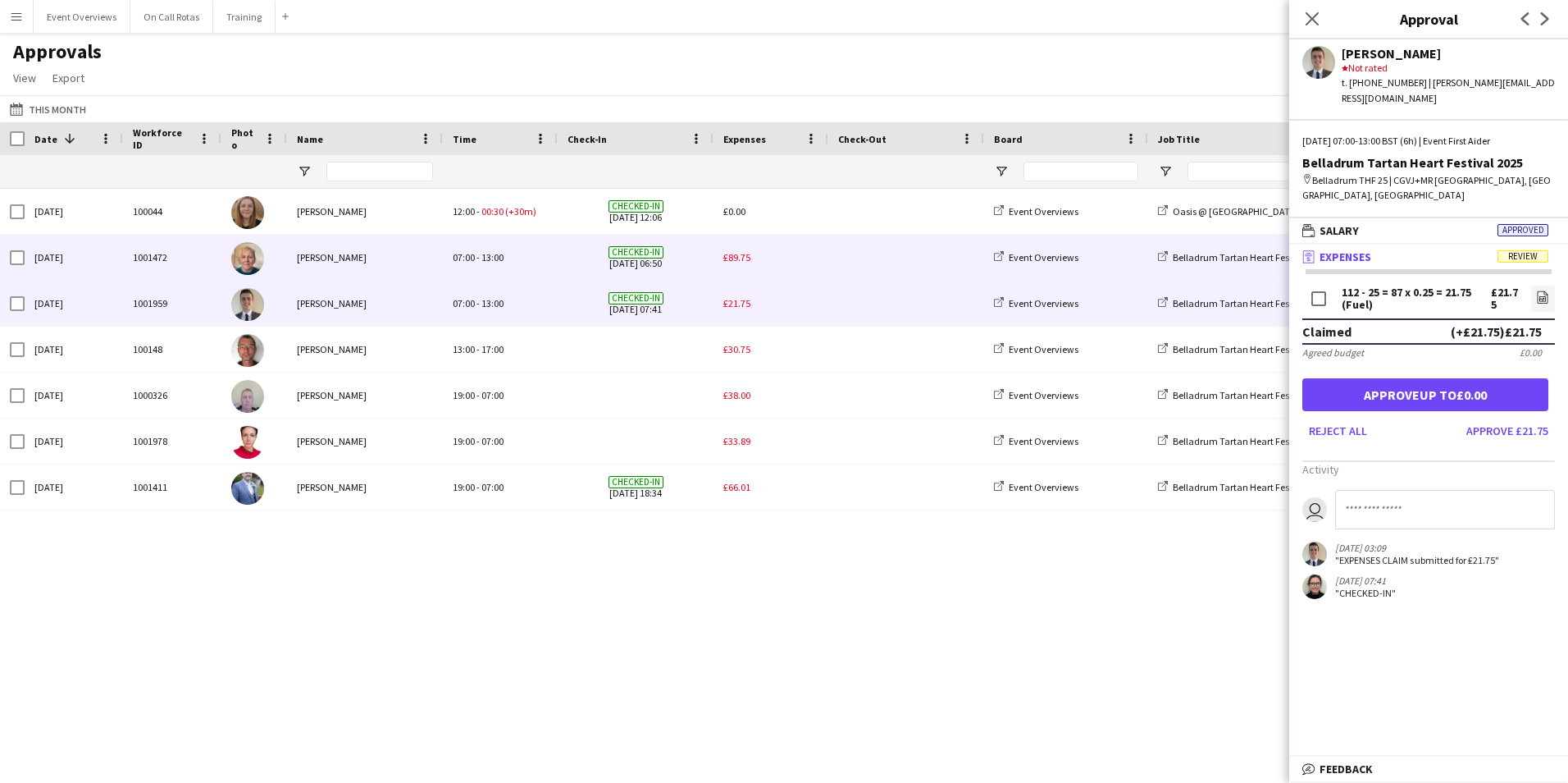
click at [811, 241] on div "£89.75" at bounding box center [770, 257] width 115 height 46
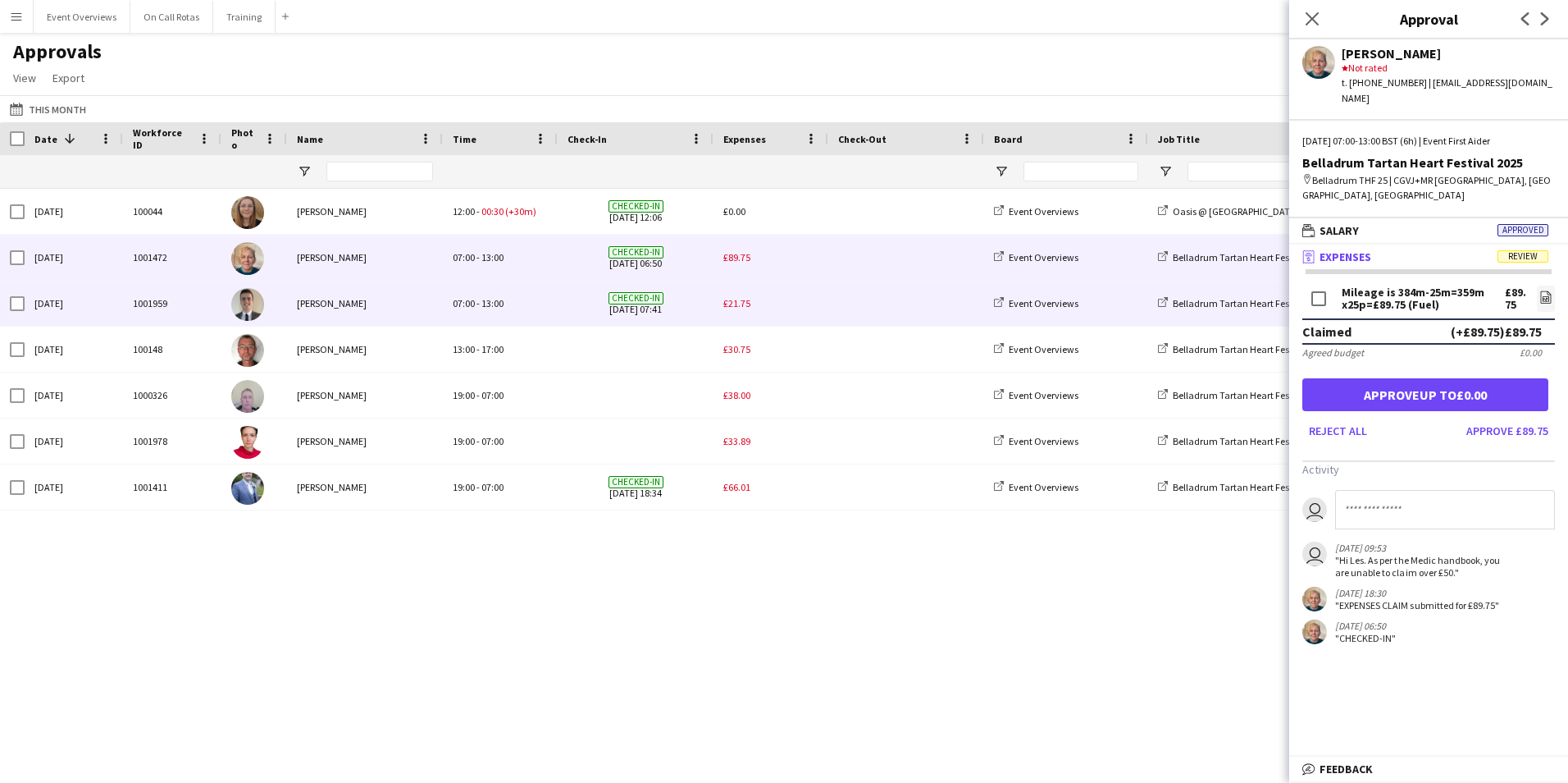
click at [813, 285] on div "£21.75" at bounding box center [770, 304] width 115 height 46
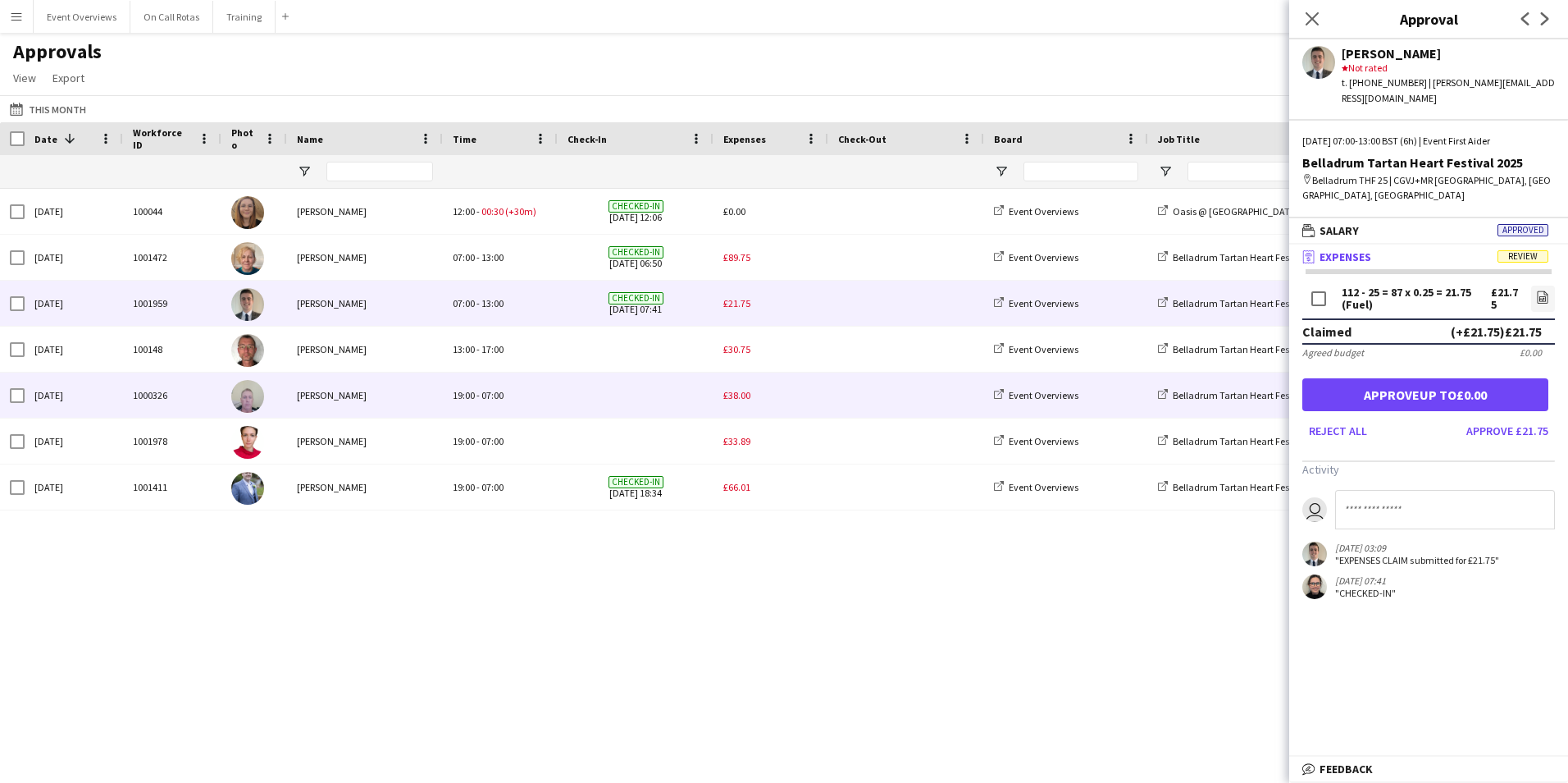
click at [805, 383] on div "£38.00" at bounding box center [770, 396] width 115 height 46
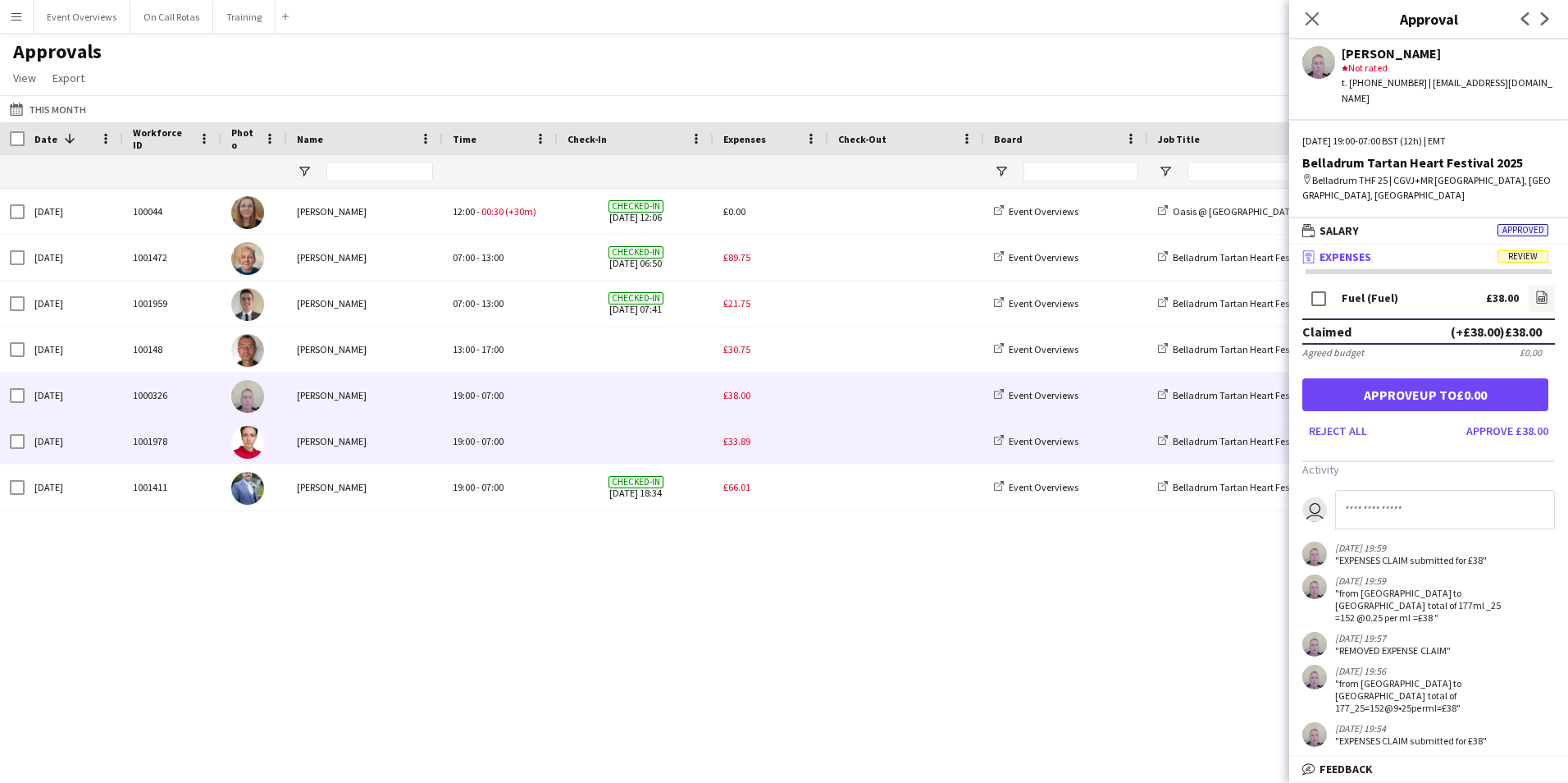
click at [812, 434] on div "£33.89" at bounding box center [770, 441] width 115 height 46
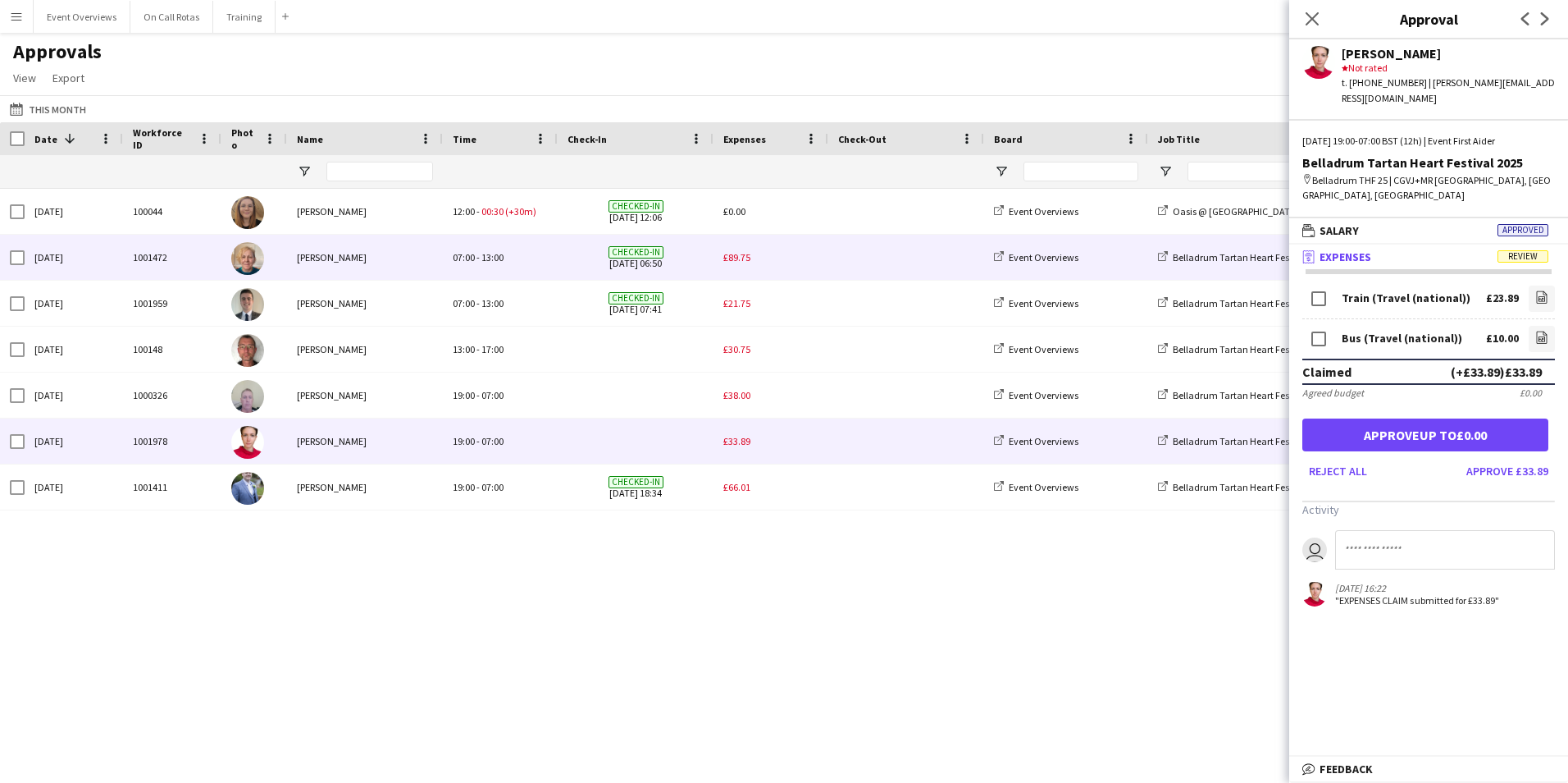
click at [792, 260] on div "£89.75" at bounding box center [770, 257] width 115 height 46
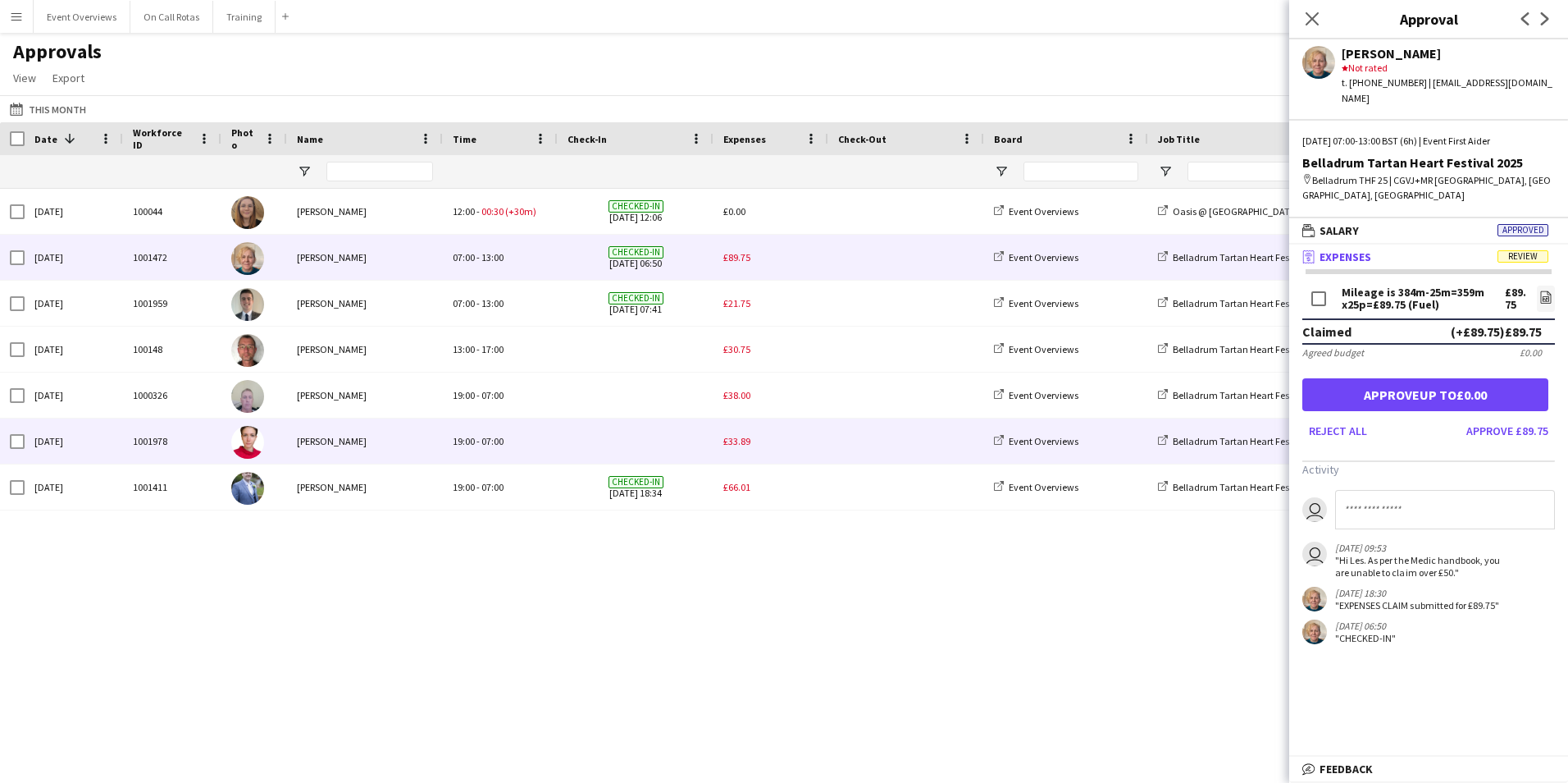
click at [792, 446] on div "£33.89" at bounding box center [770, 441] width 115 height 46
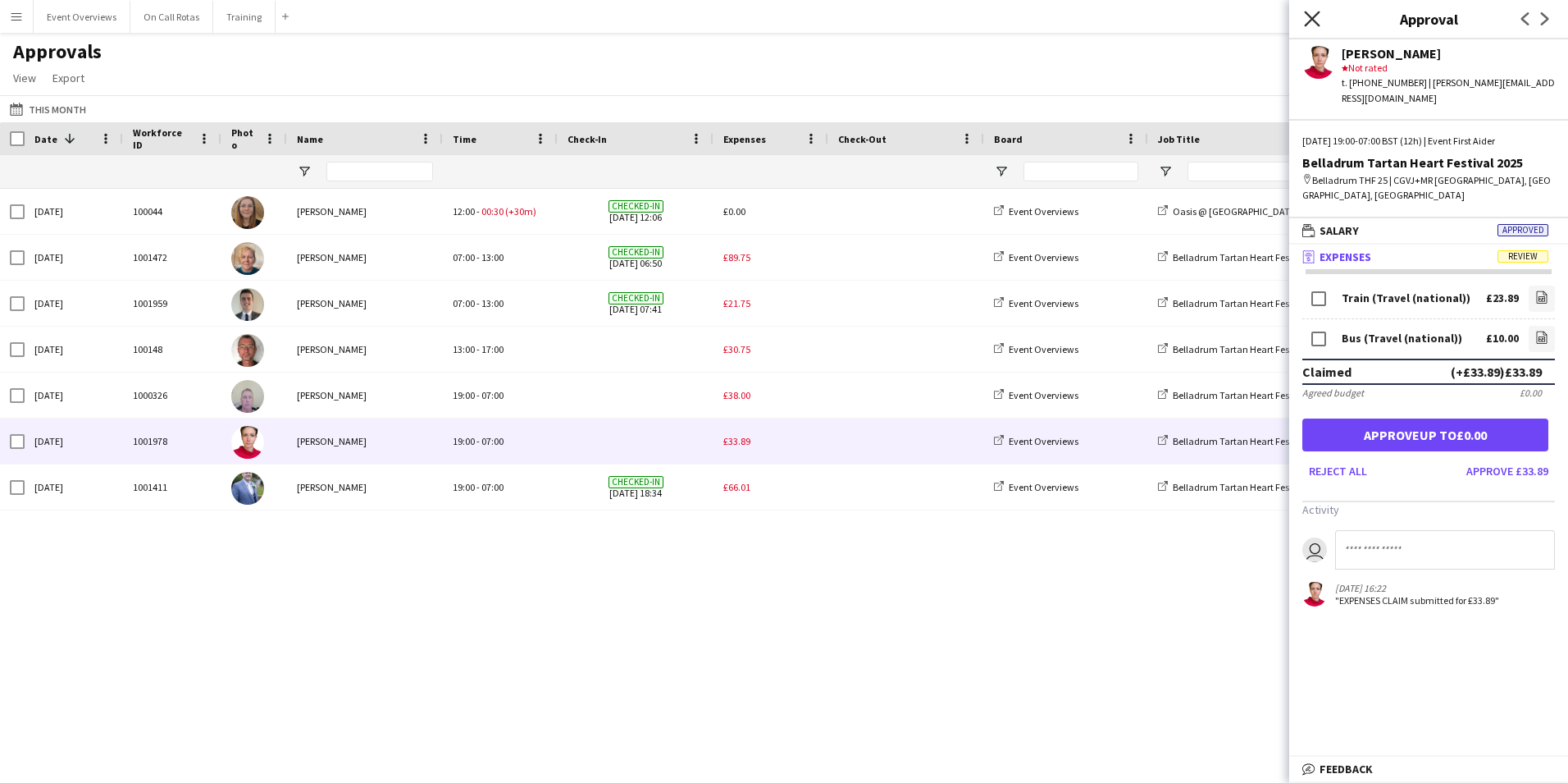
click at [1311, 18] on icon at bounding box center [1312, 18] width 15 height 15
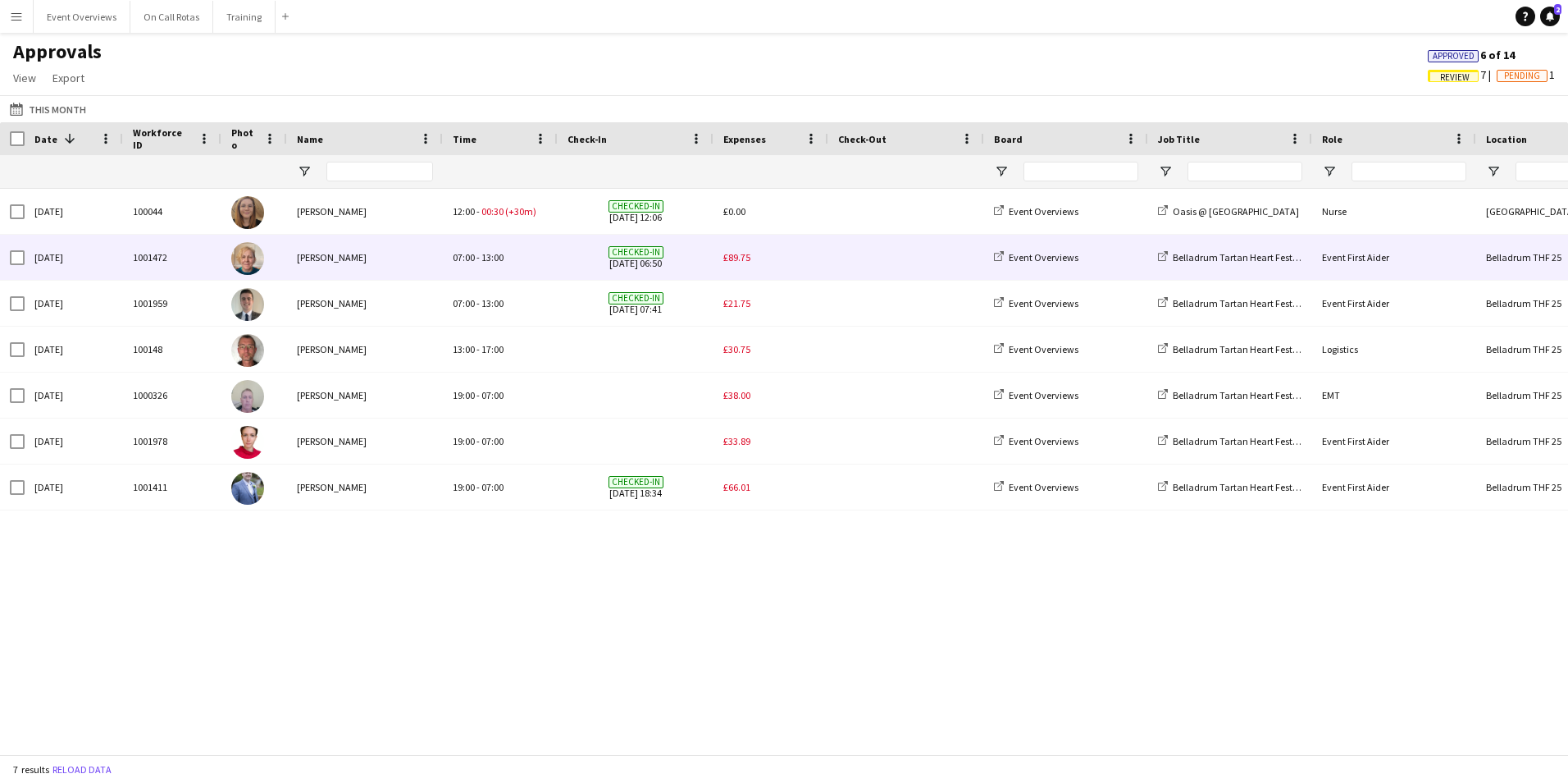
click at [803, 255] on div "£89.75" at bounding box center [770, 257] width 115 height 46
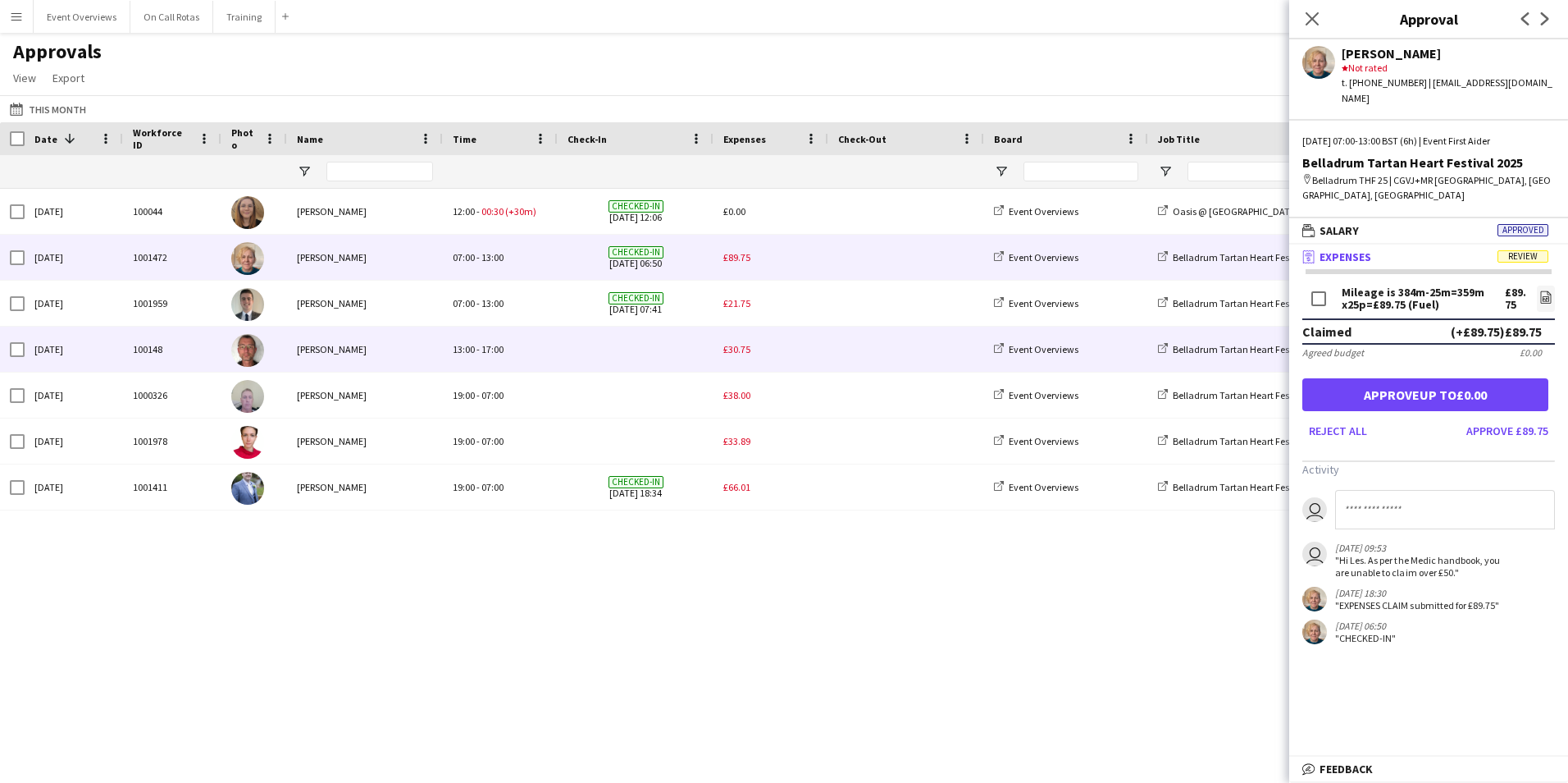
click at [804, 343] on div "£30.75" at bounding box center [770, 349] width 115 height 46
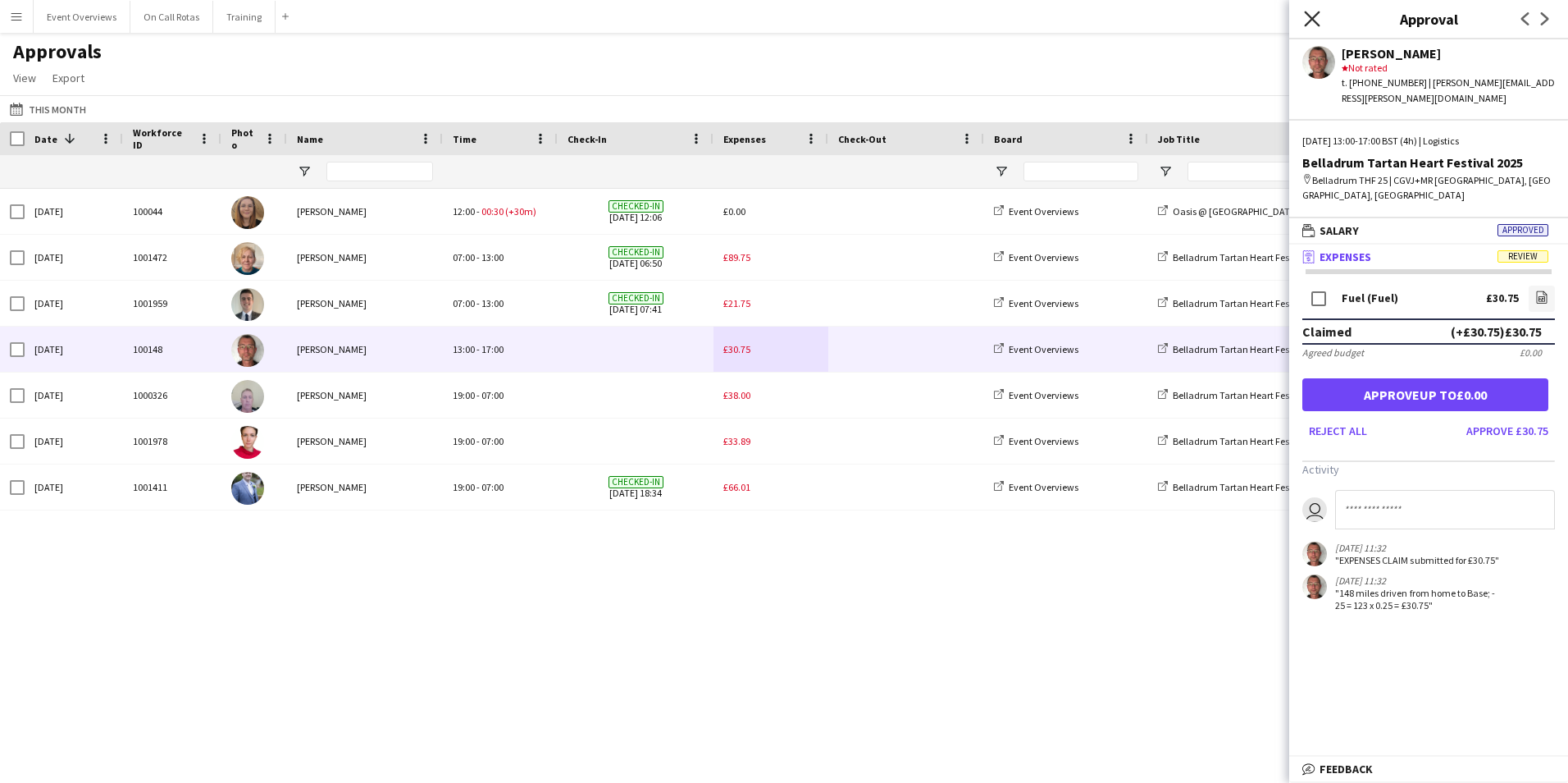
click at [1318, 12] on icon "Close pop-in" at bounding box center [1312, 18] width 15 height 15
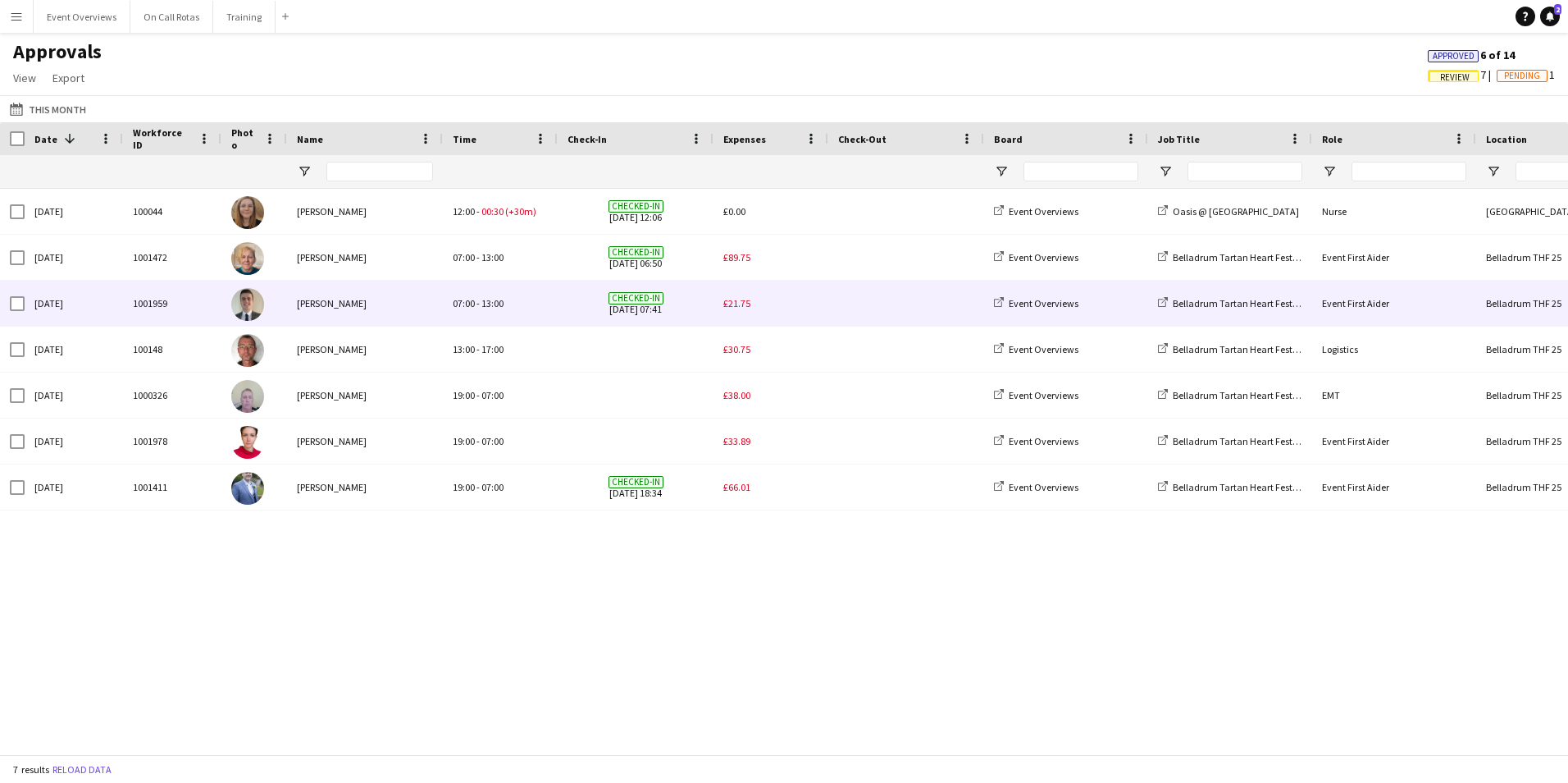
click at [739, 308] on span "£21.75" at bounding box center [737, 303] width 28 height 12
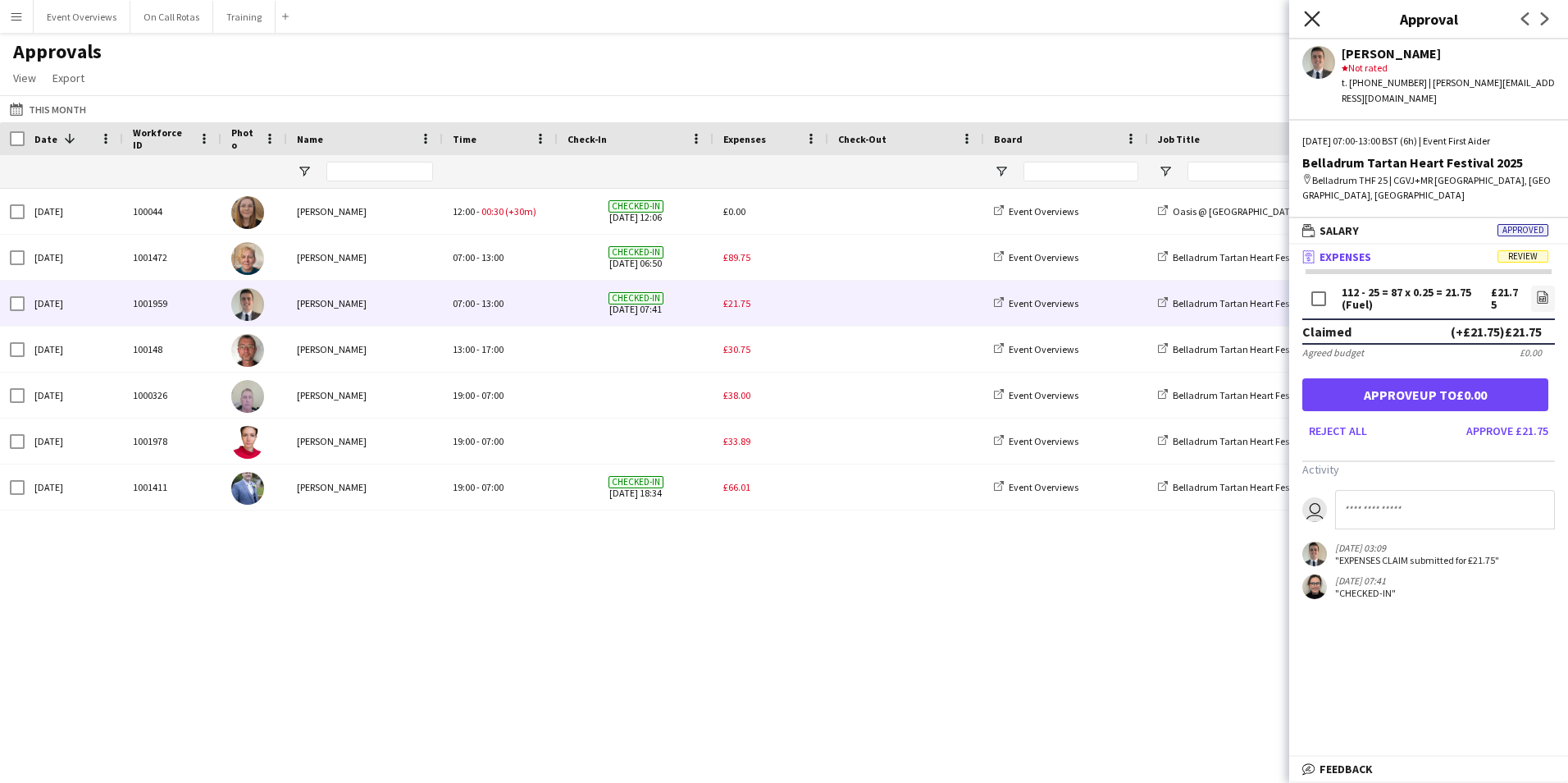
click at [1315, 12] on icon "Close pop-in" at bounding box center [1312, 18] width 15 height 15
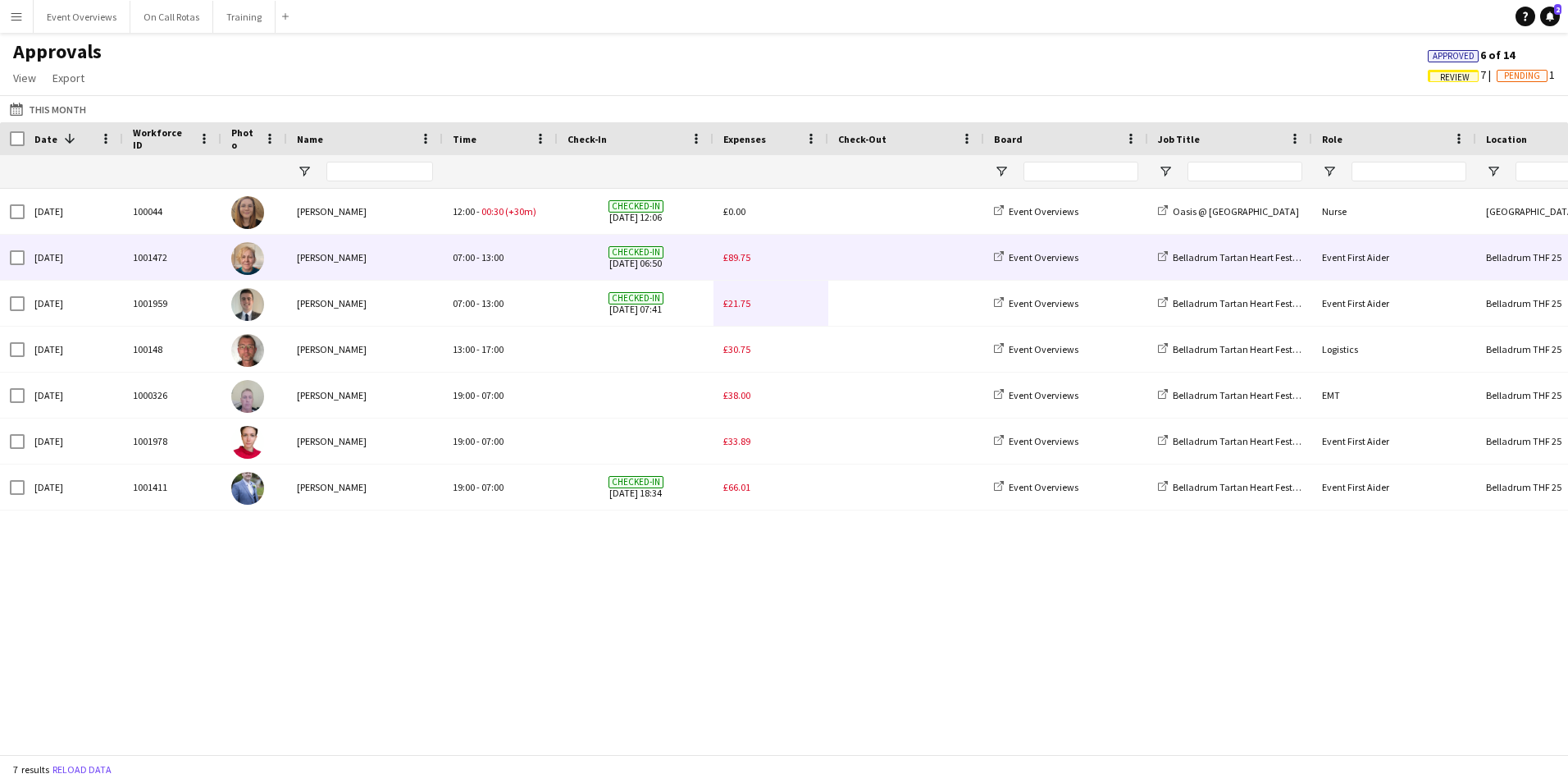
click at [735, 260] on span "£89.75" at bounding box center [737, 257] width 28 height 12
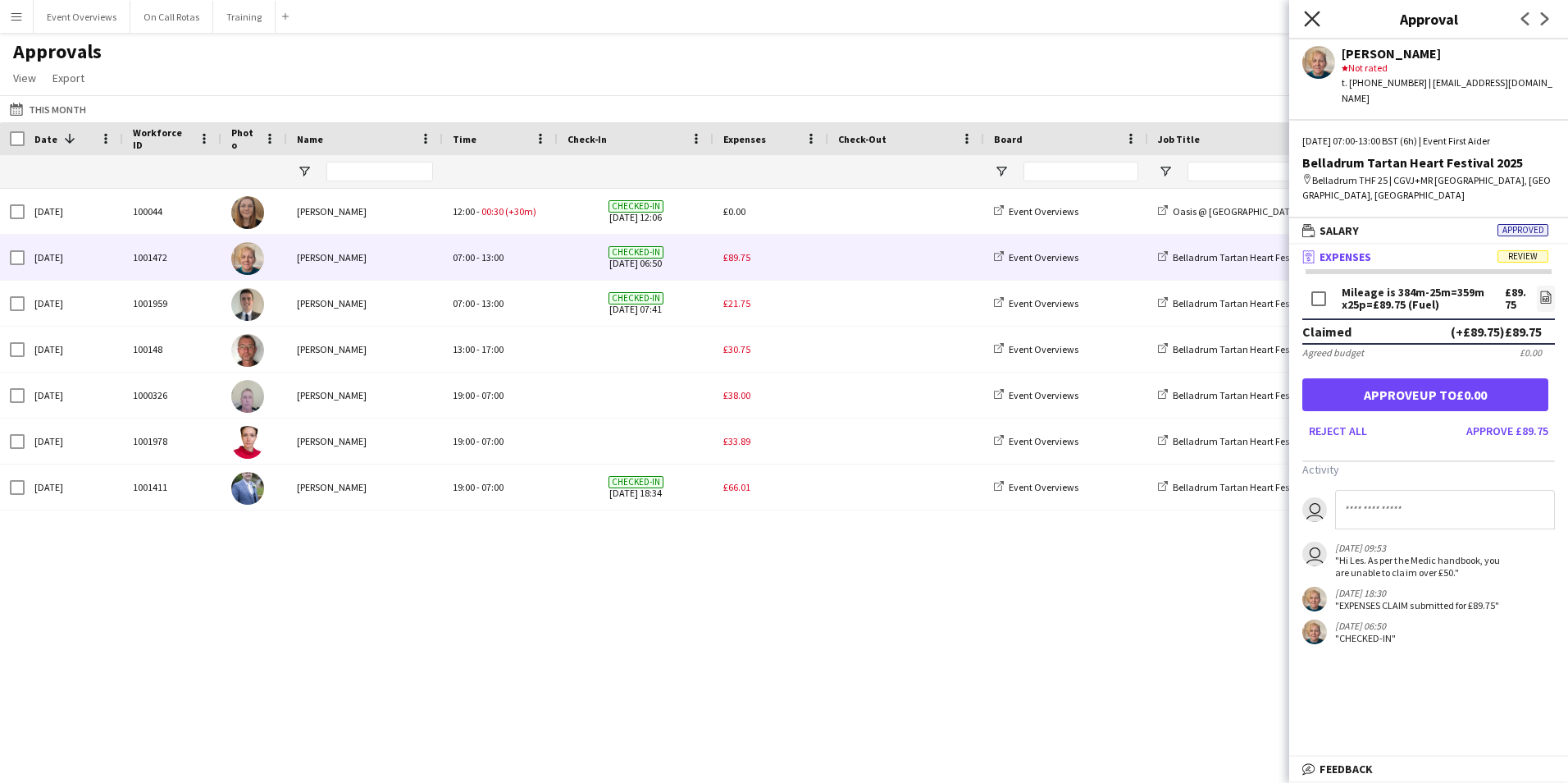
click at [1314, 12] on icon "Close pop-in" at bounding box center [1312, 18] width 15 height 15
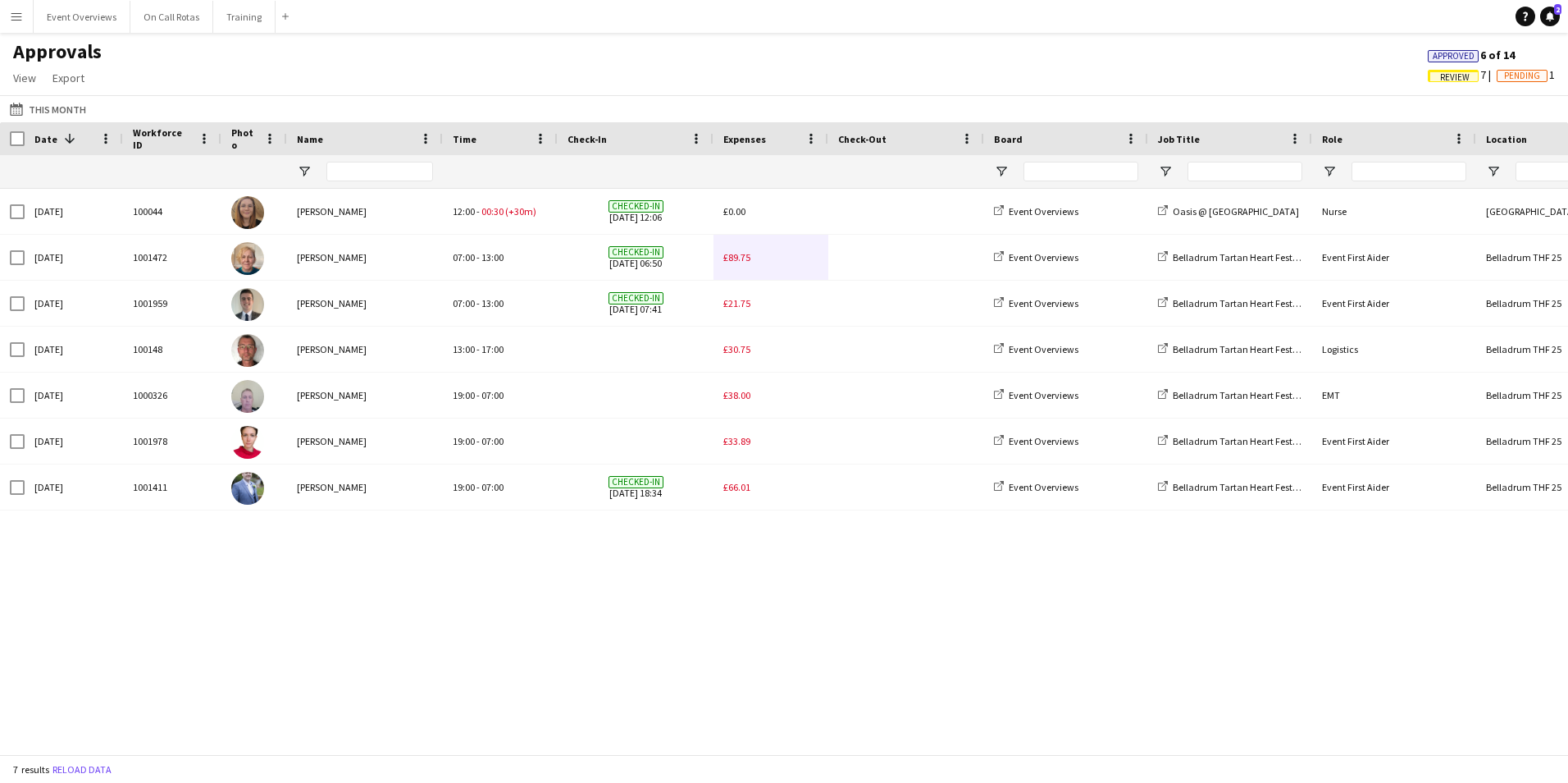
click at [9, 16] on button "Menu" at bounding box center [16, 16] width 33 height 33
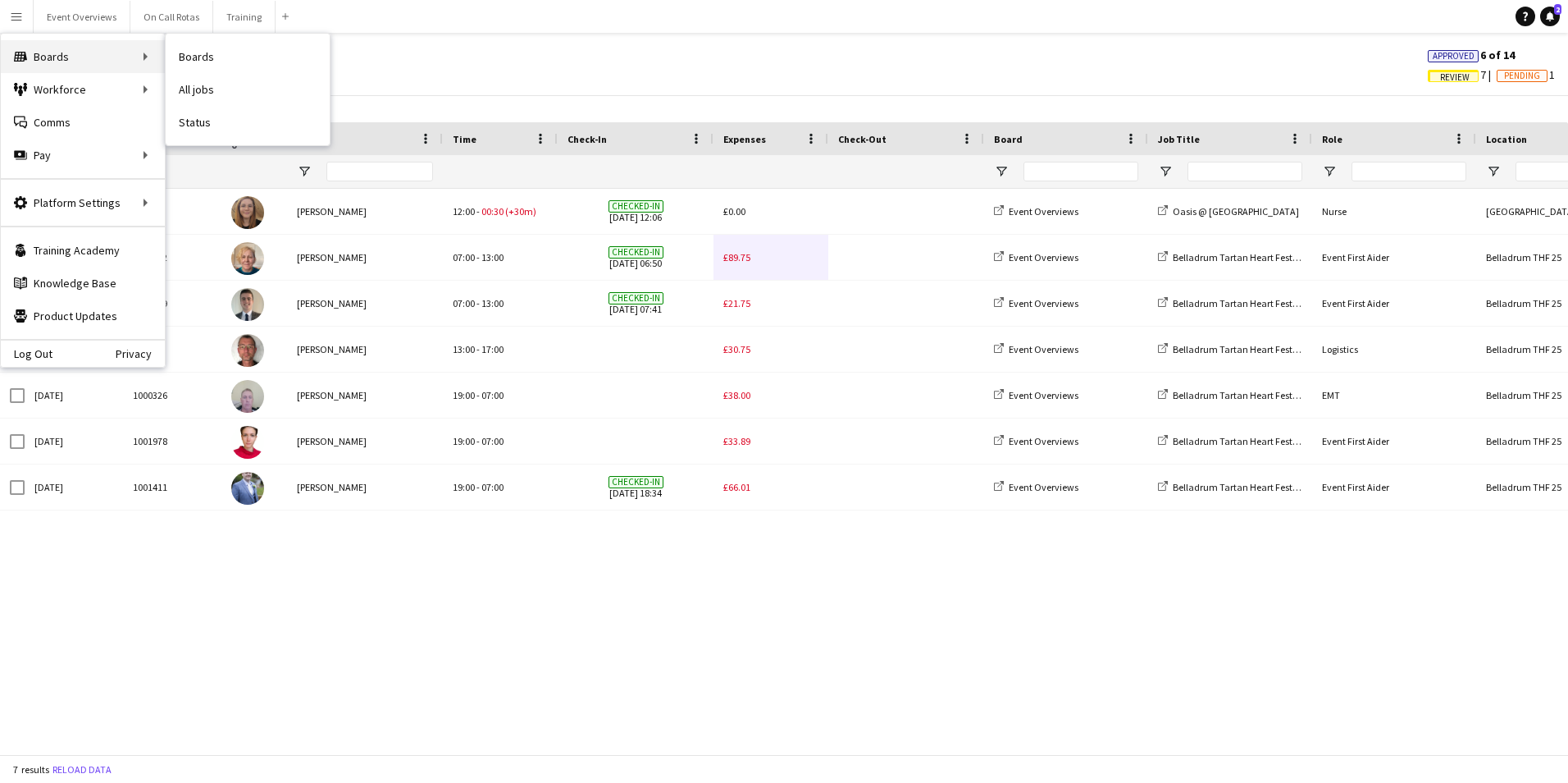
click at [104, 52] on div "Boards Boards" at bounding box center [83, 56] width 164 height 33
click at [185, 117] on link "Recruiting" at bounding box center [248, 122] width 164 height 33
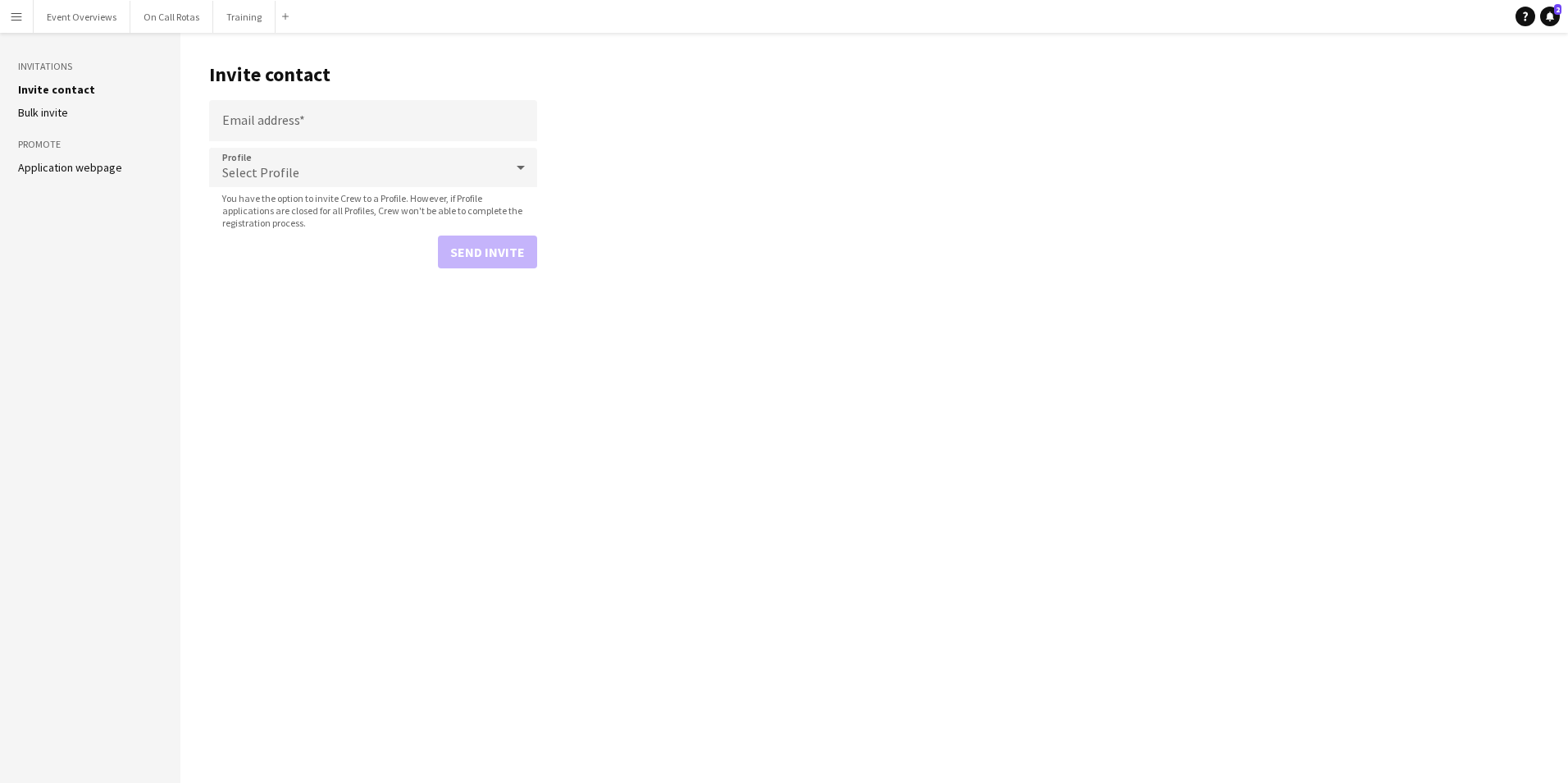
click at [19, 15] on app-icon "Menu" at bounding box center [16, 16] width 13 height 13
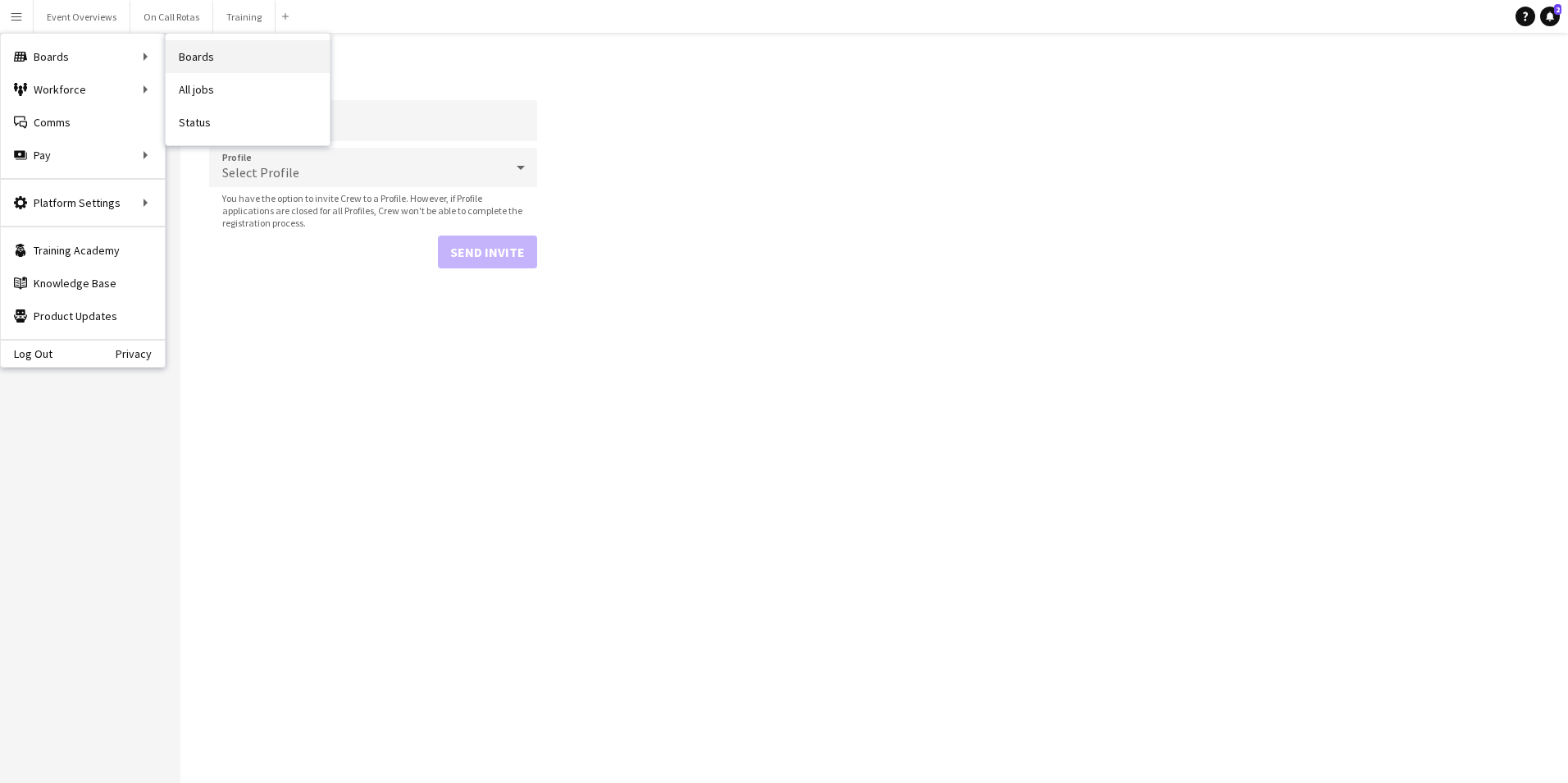
click at [207, 53] on link "Boards" at bounding box center [248, 56] width 164 height 33
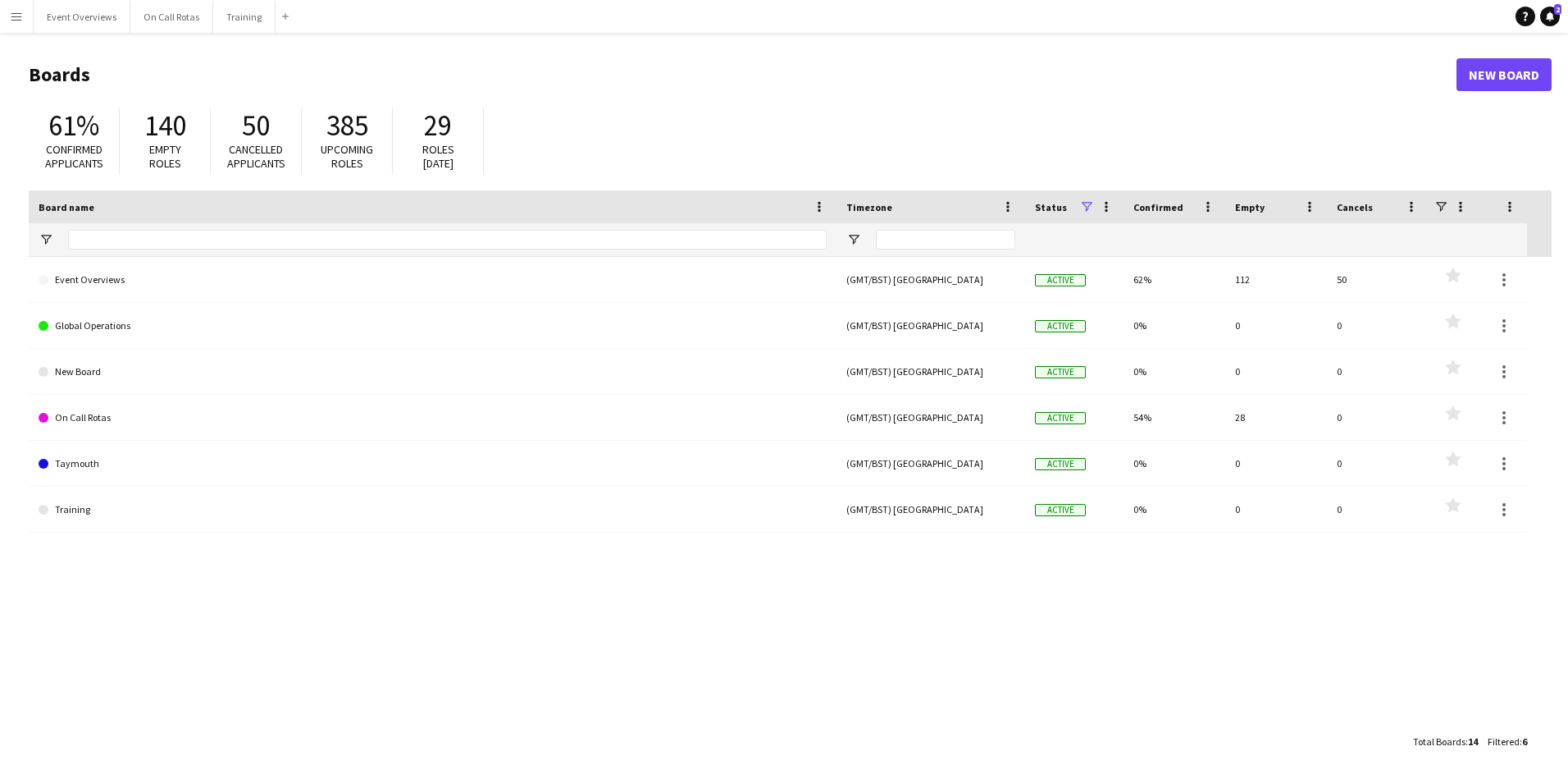
click at [18, 17] on app-icon "Menu" at bounding box center [16, 16] width 13 height 13
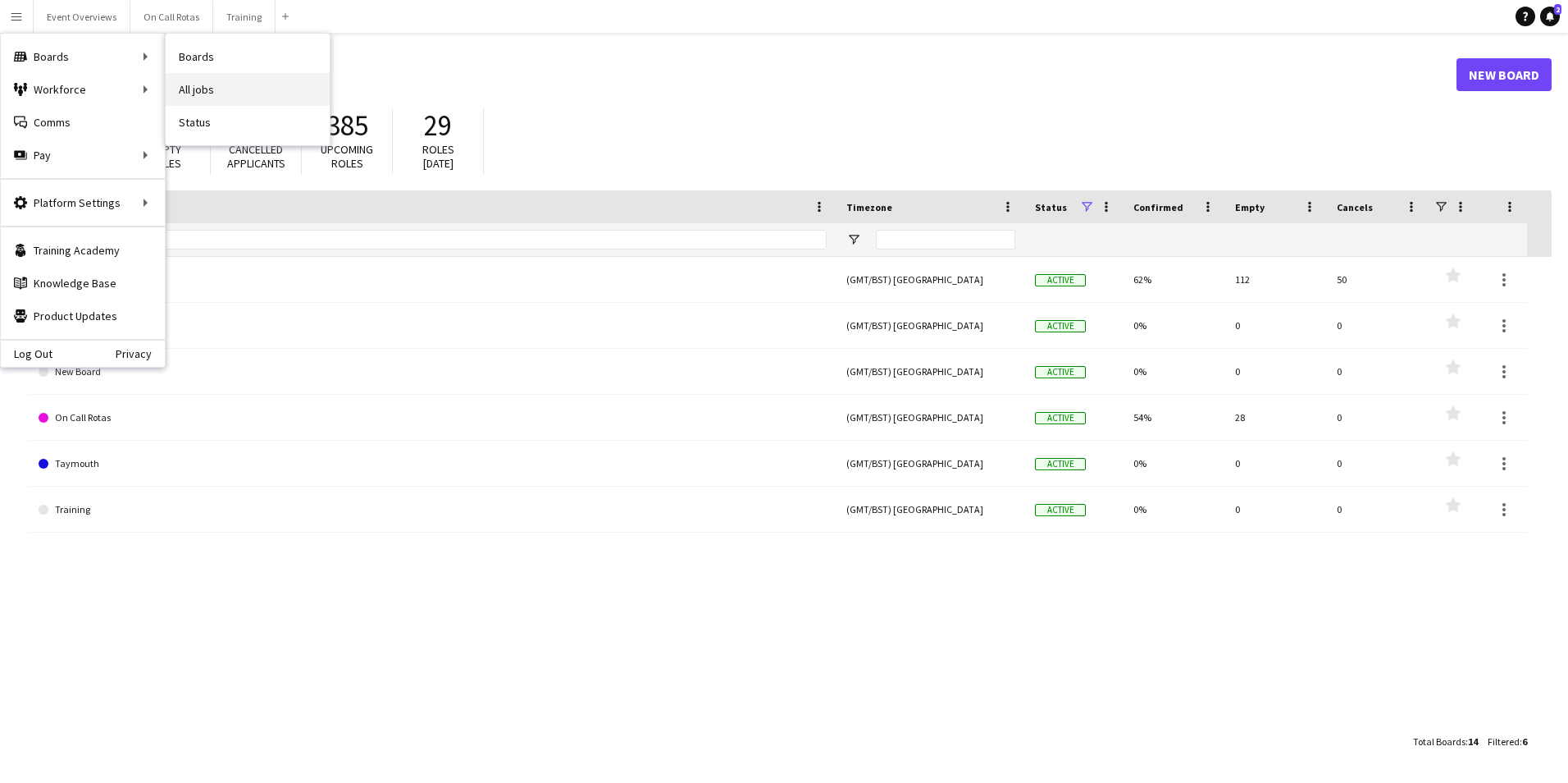
click at [185, 85] on link "All jobs" at bounding box center [248, 89] width 164 height 33
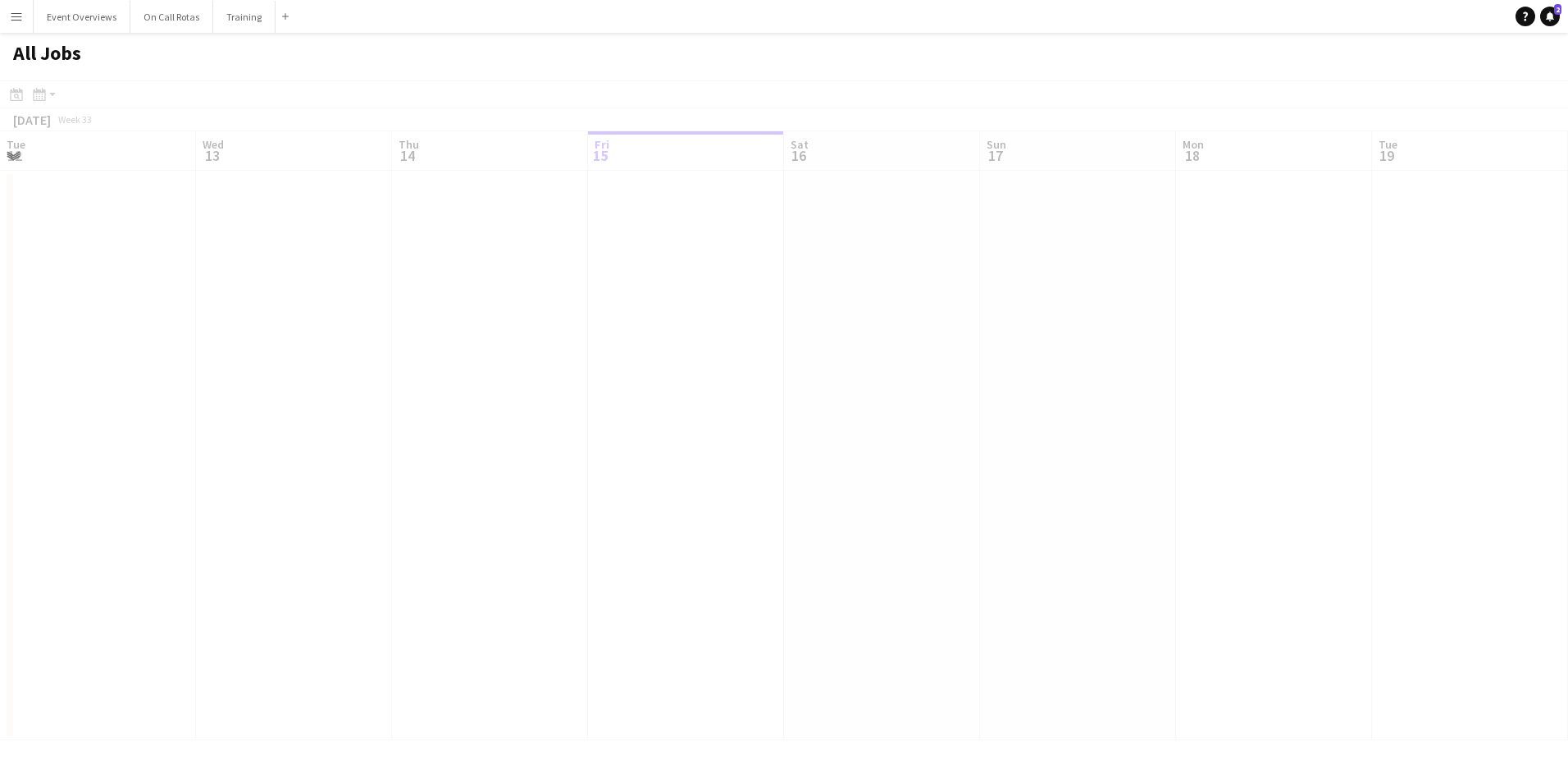
scroll to position [0, 392]
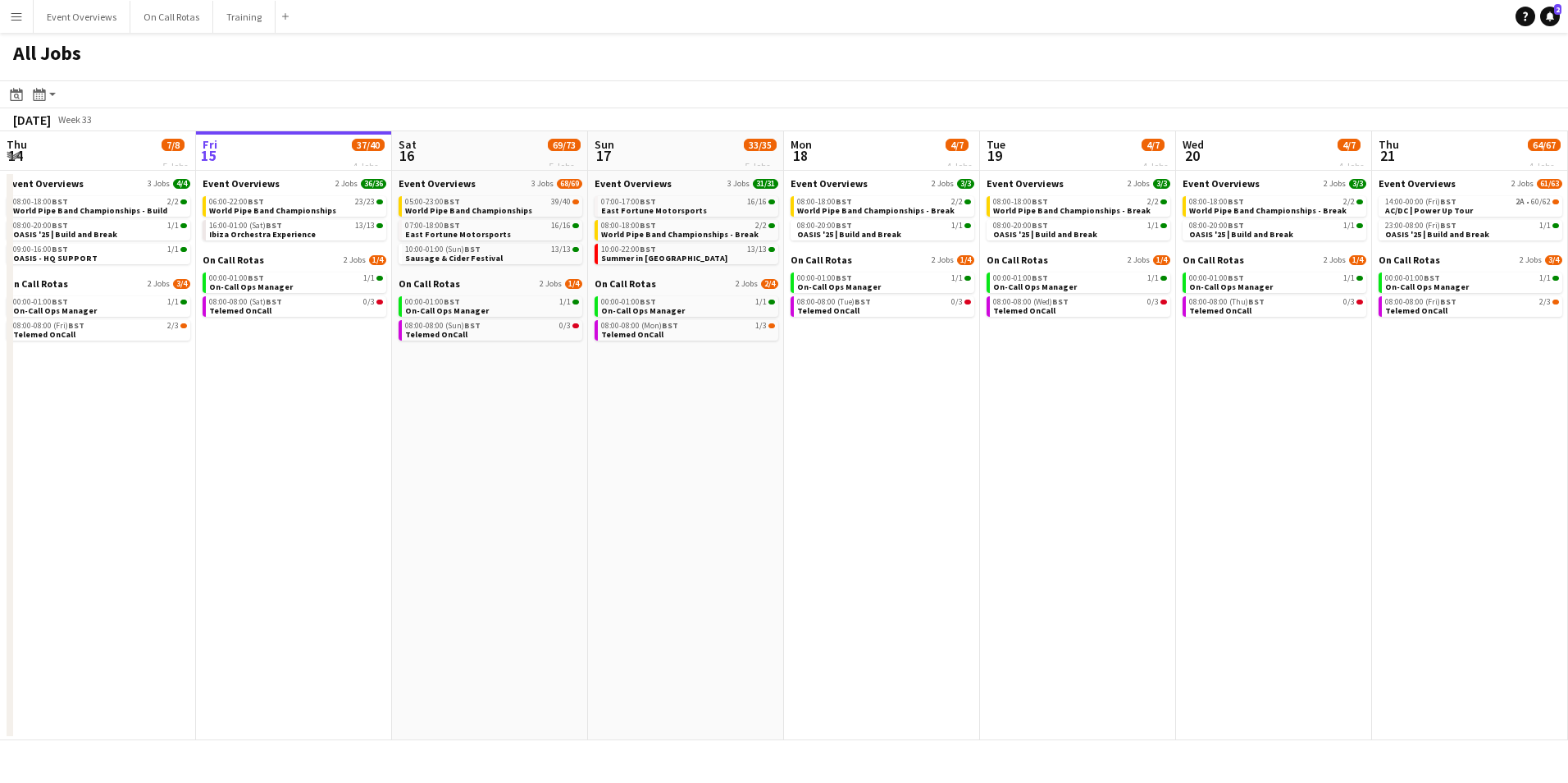
click at [7, 11] on button "Menu" at bounding box center [16, 16] width 33 height 33
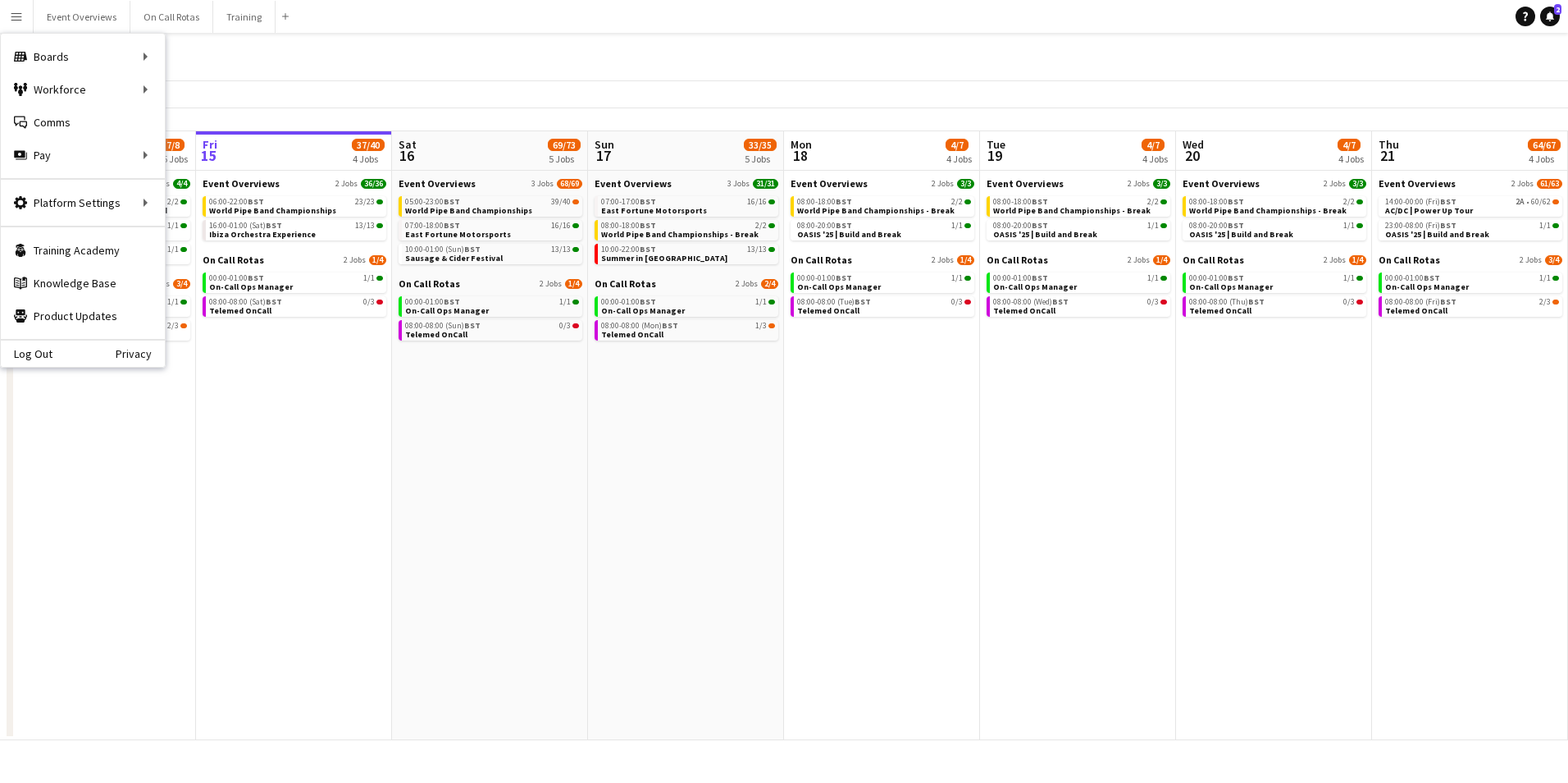
click at [468, 410] on app-date-cell "Event Overviews 3 Jobs 68/69 05:00-23:00 BST 39/40 World Pipe Band Championship…" at bounding box center [489, 456] width 196 height 569
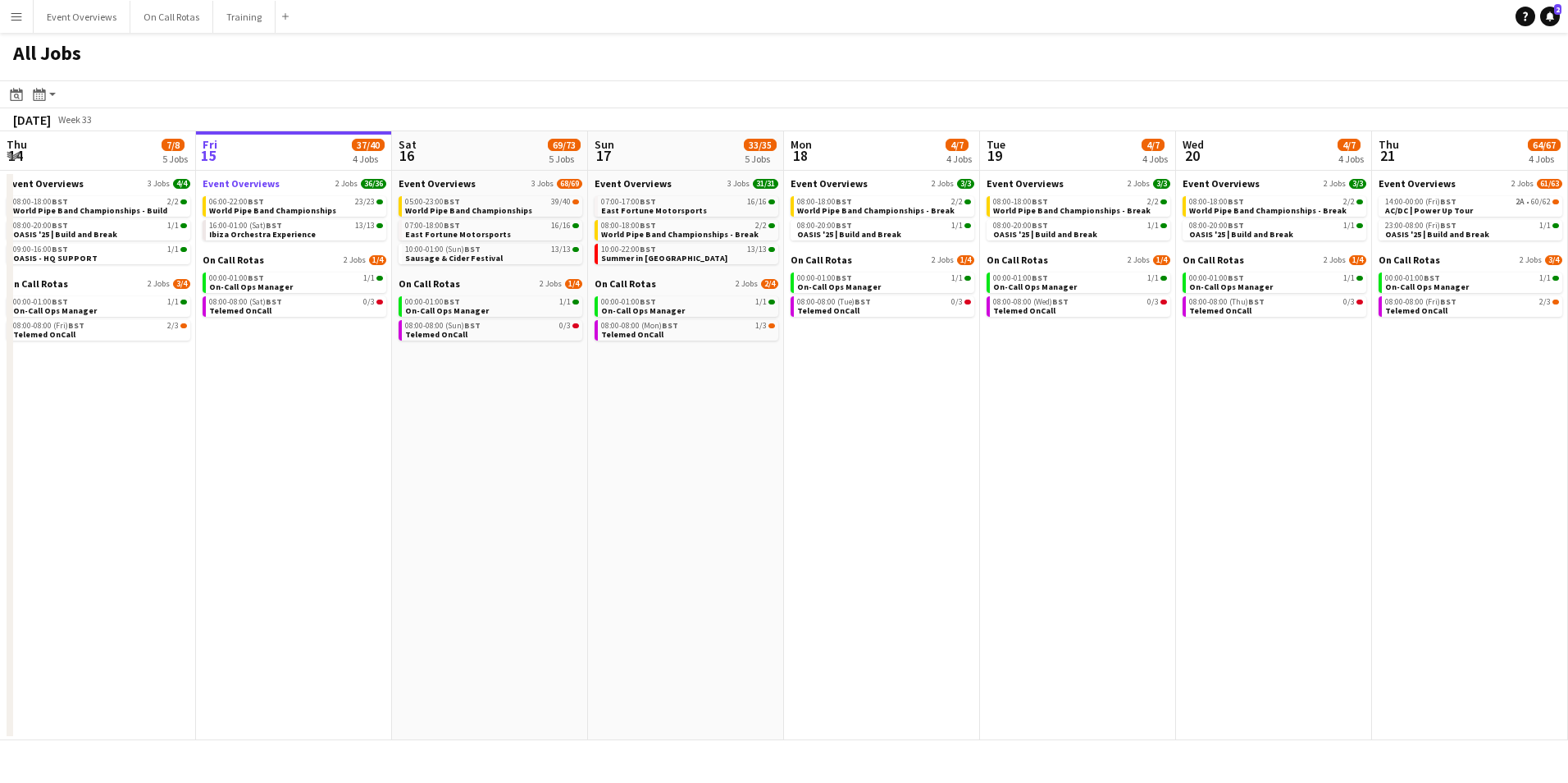
click at [287, 179] on link "Event Overviews 2 Jobs 36/36" at bounding box center [295, 183] width 184 height 12
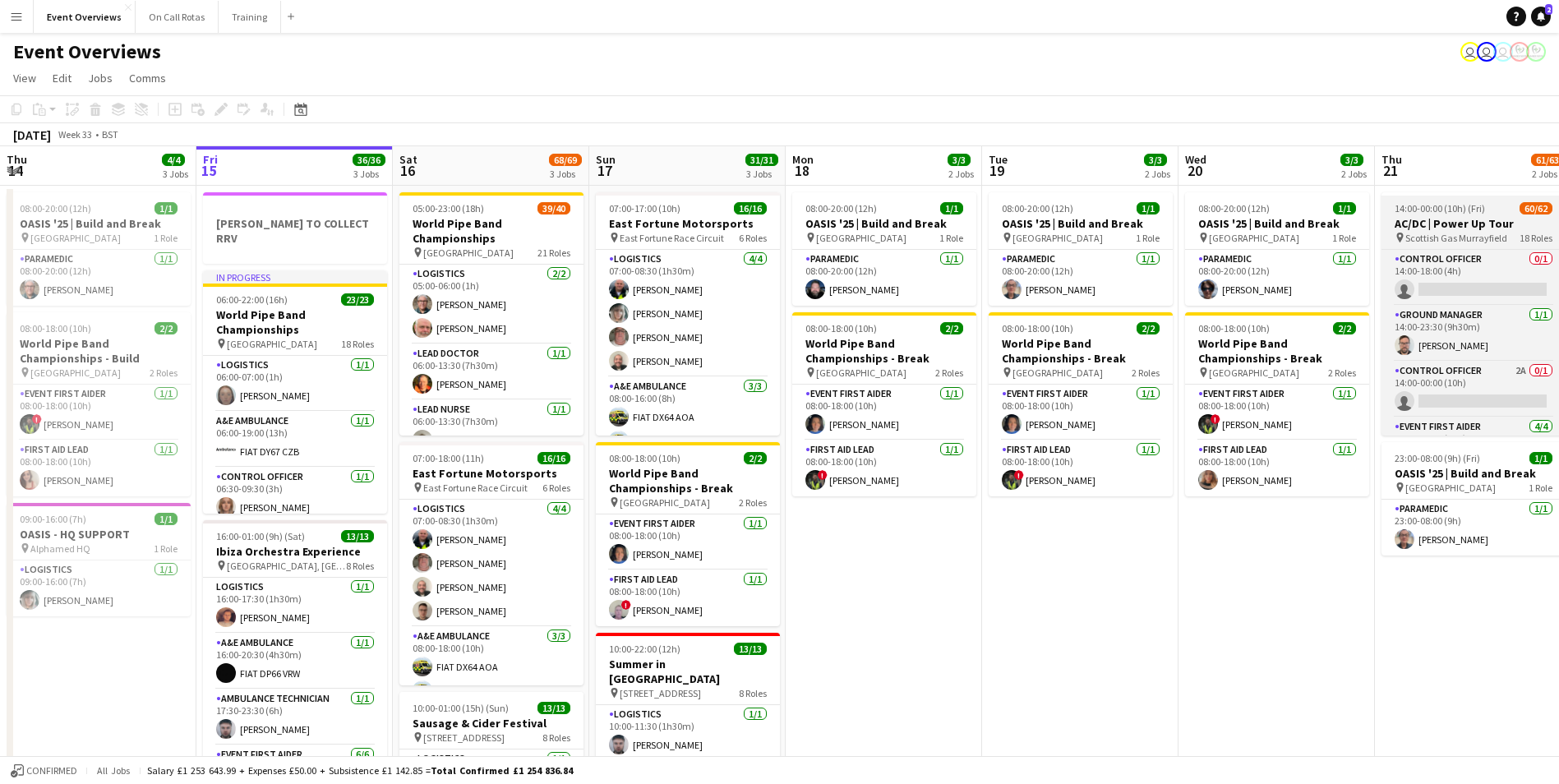
click at [1446, 216] on app-job-card "14:00-00:00 (10h) (Fri) 60/62 AC/DC | Power Up Tour pin Scottish Gas Murrayfiel…" at bounding box center [1474, 314] width 184 height 243
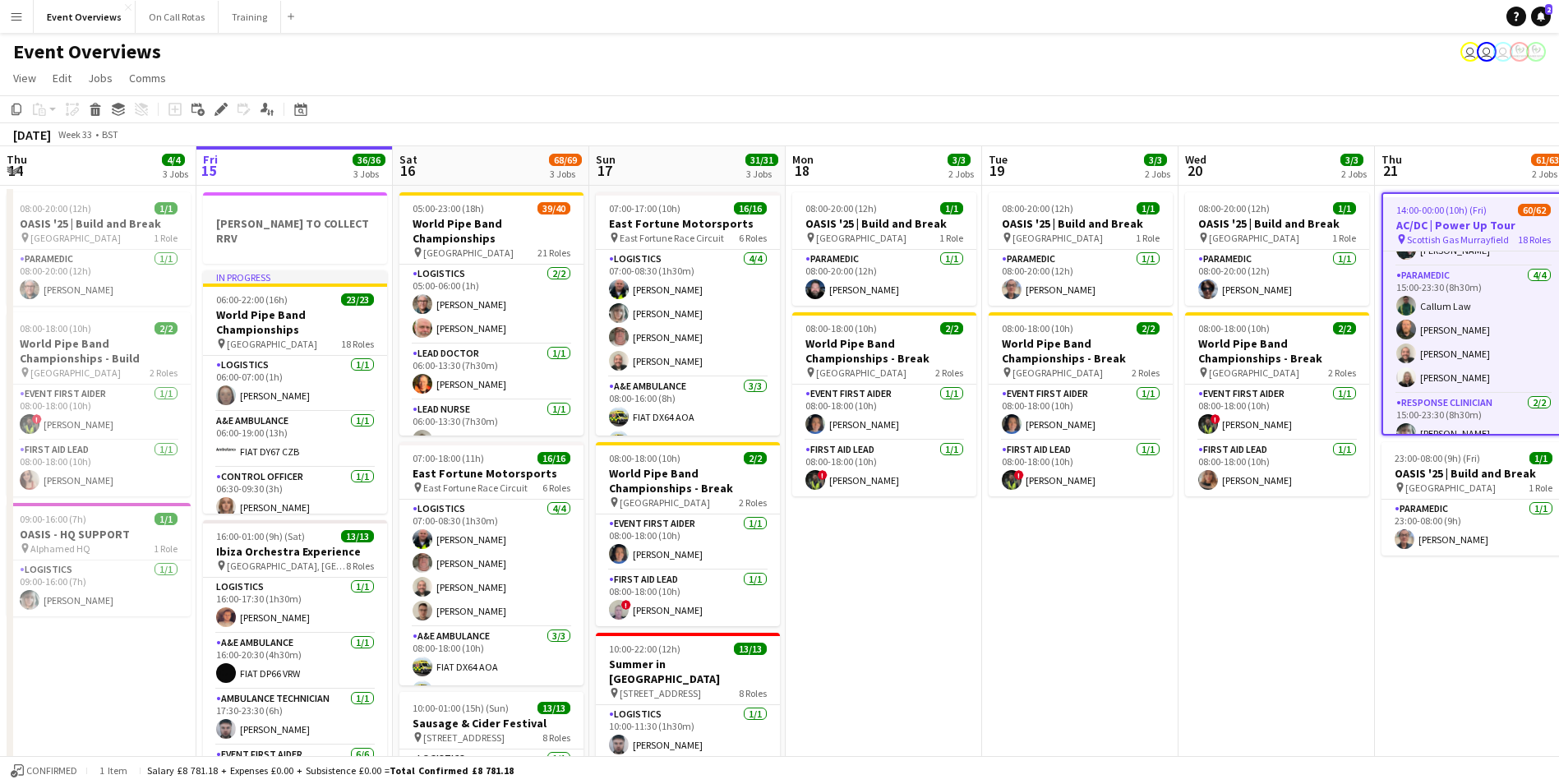
scroll to position [1644, 0]
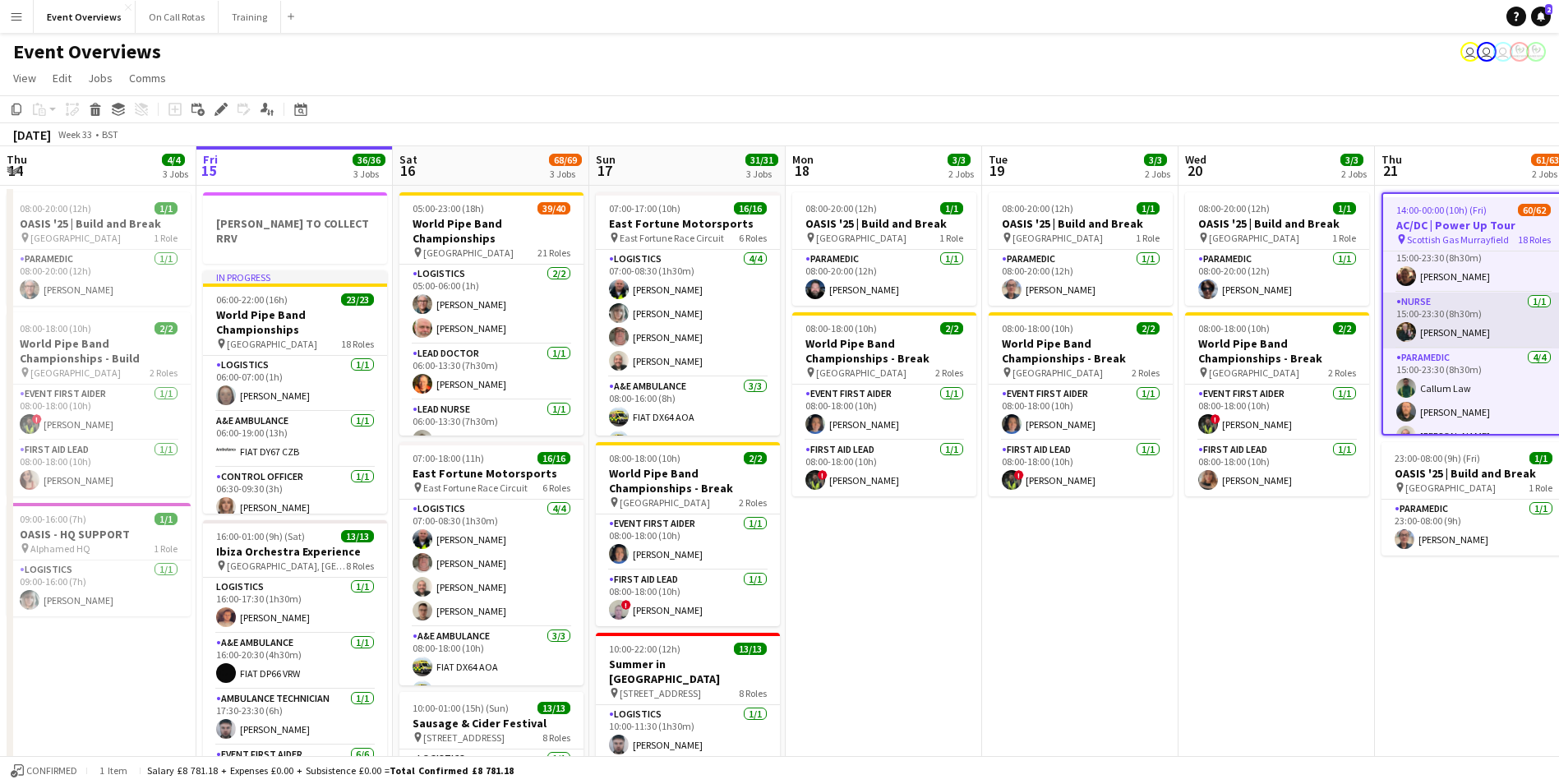
click at [1414, 322] on app-user-avatar at bounding box center [1406, 332] width 20 height 20
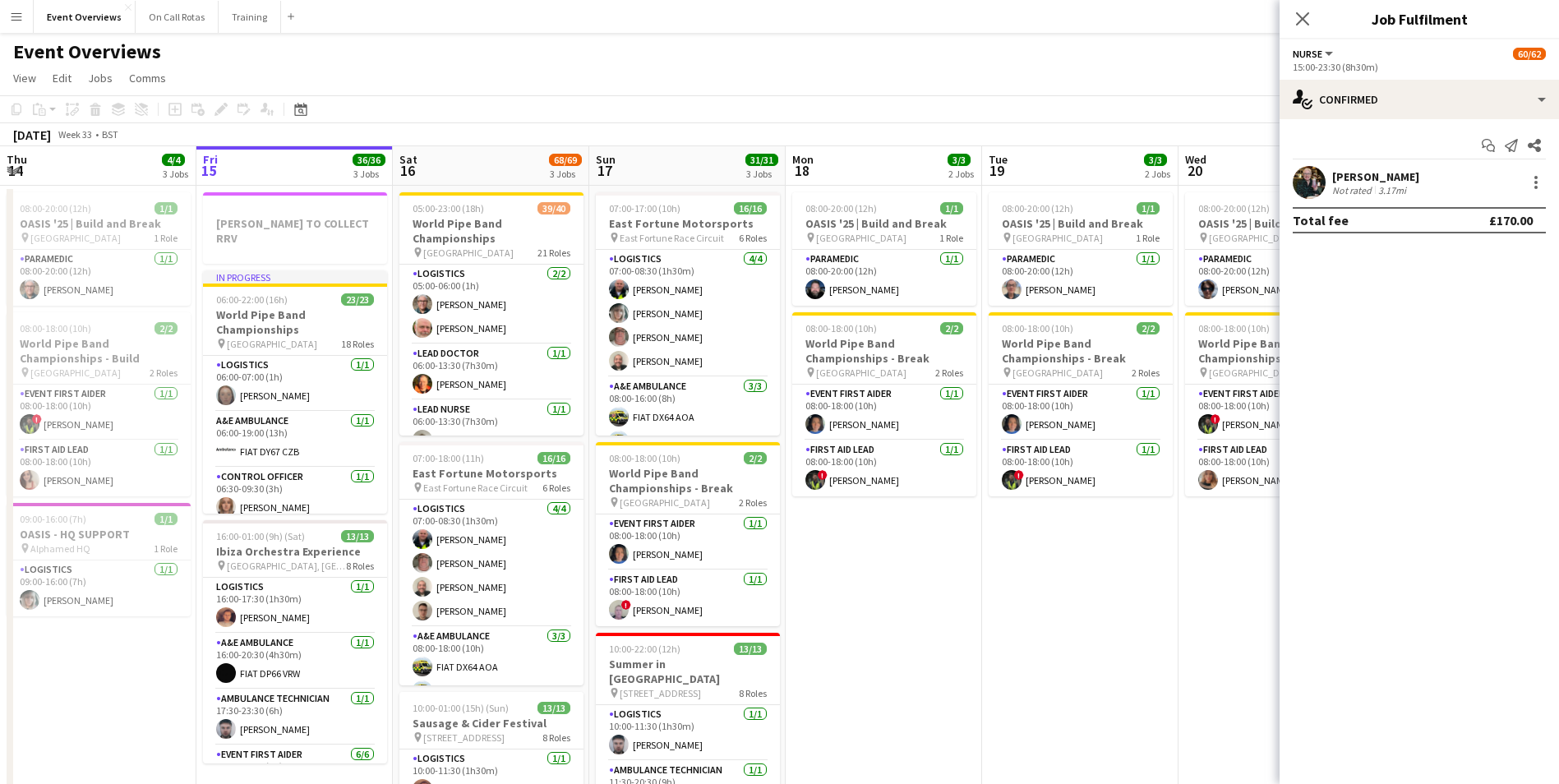
click at [1308, 186] on app-user-avatar at bounding box center [1309, 182] width 33 height 33
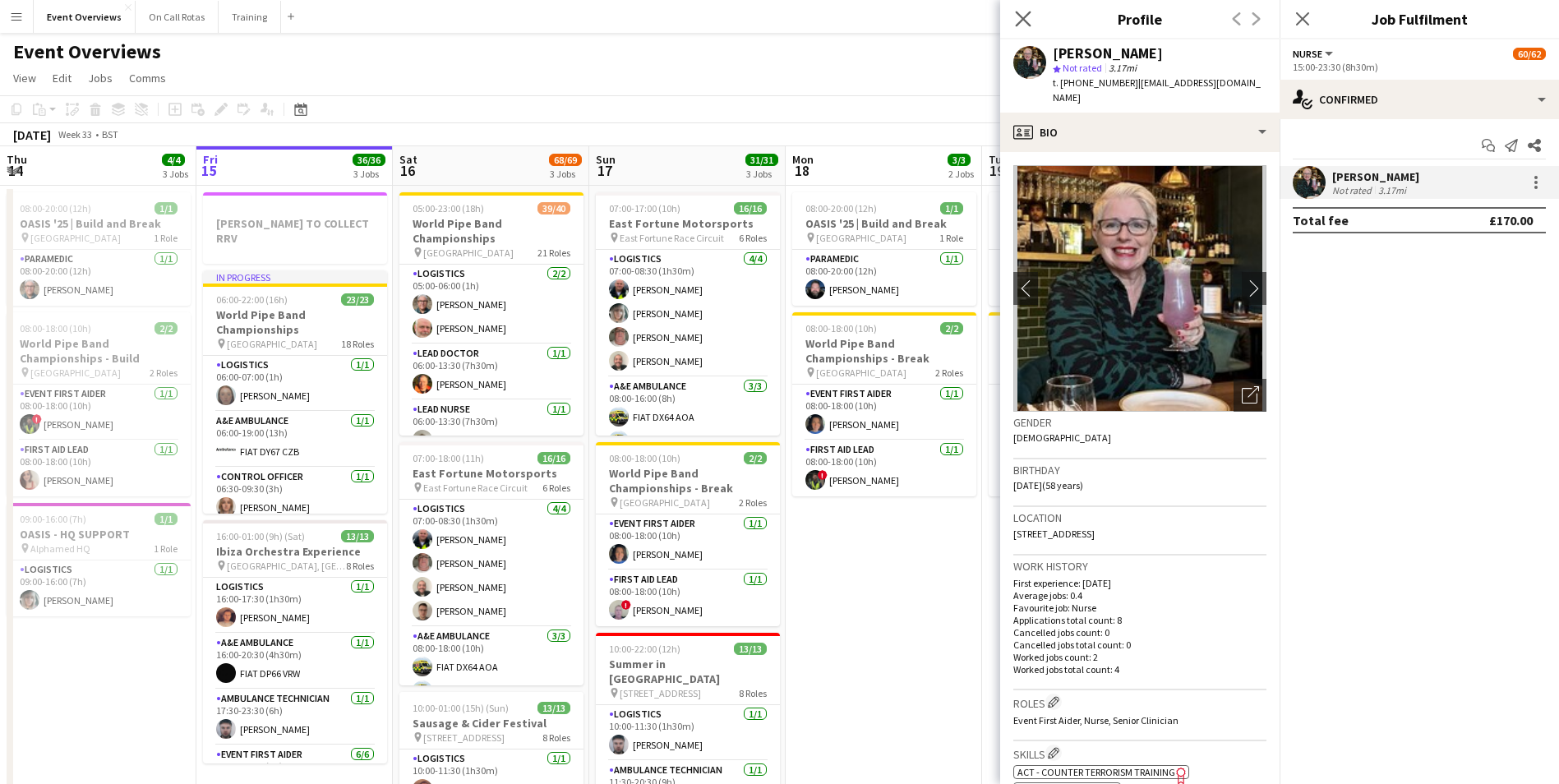
click at [1025, 20] on icon at bounding box center [1023, 18] width 15 height 15
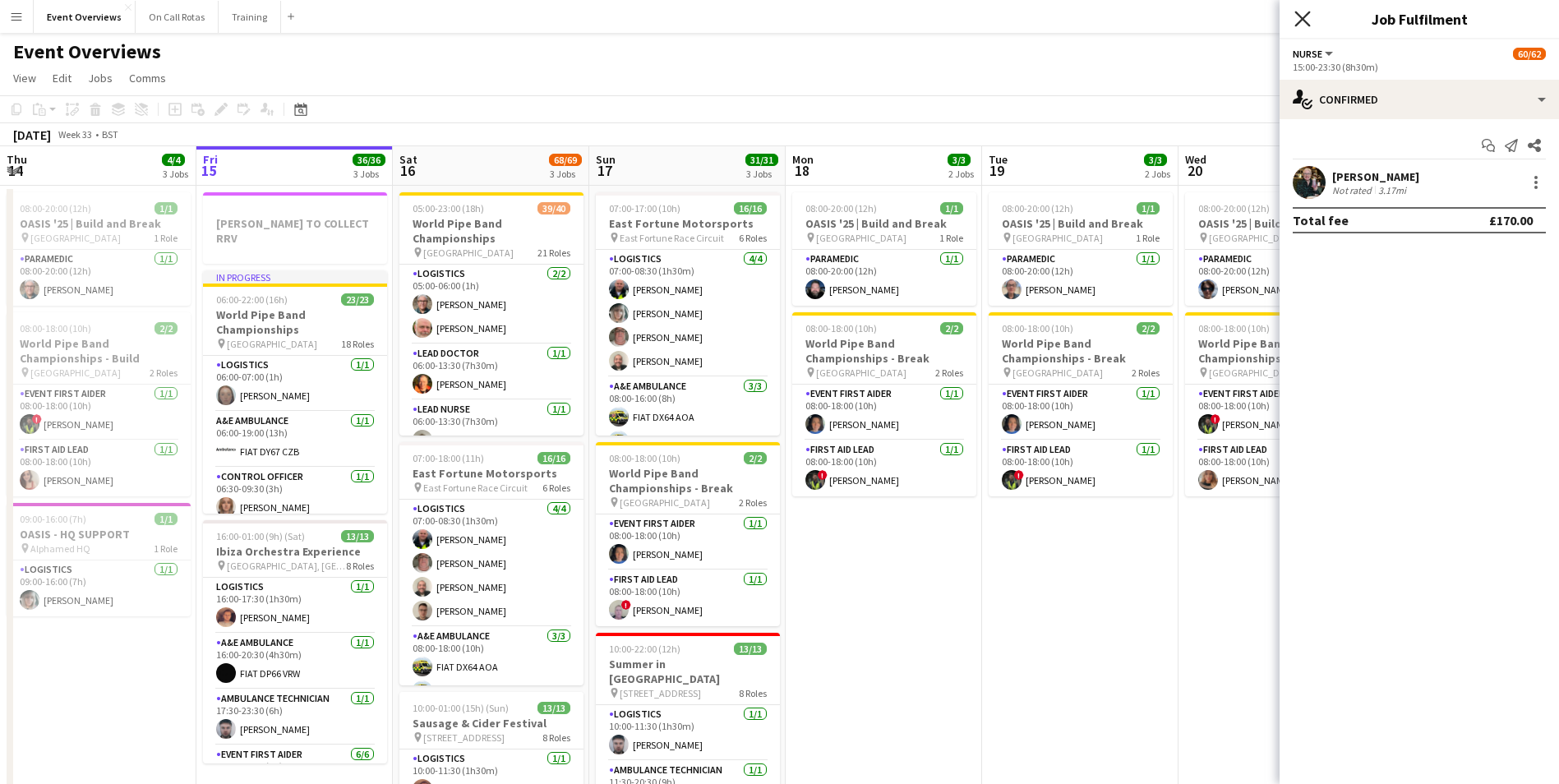
click at [1301, 21] on icon at bounding box center [1302, 18] width 15 height 15
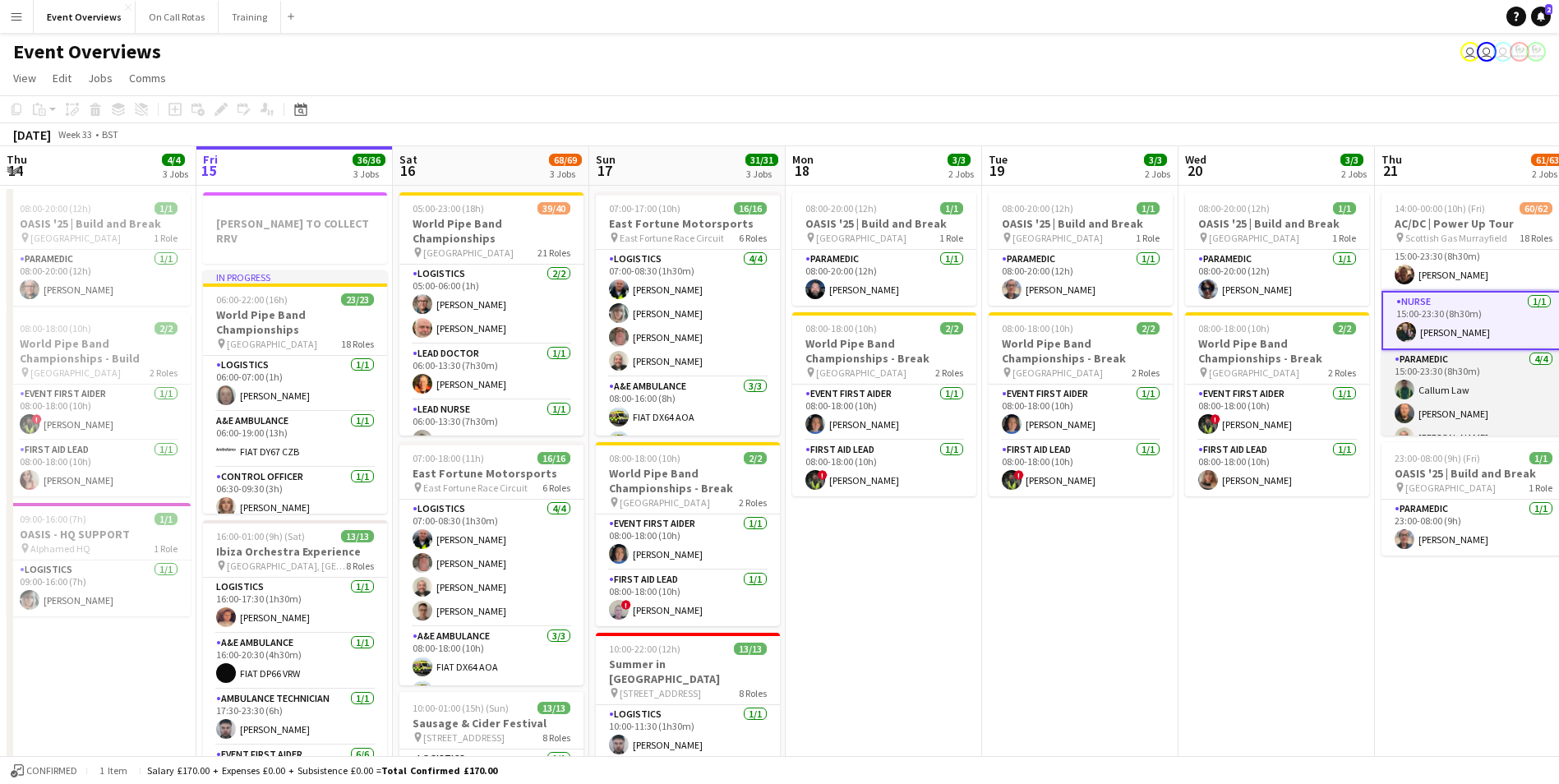
click at [1440, 403] on app-card-role "Paramedic [DATE] 15:00-23:30 (8h30m) Callum Law [PERSON_NAME] [PERSON_NAME] [PE…" at bounding box center [1474, 413] width 184 height 127
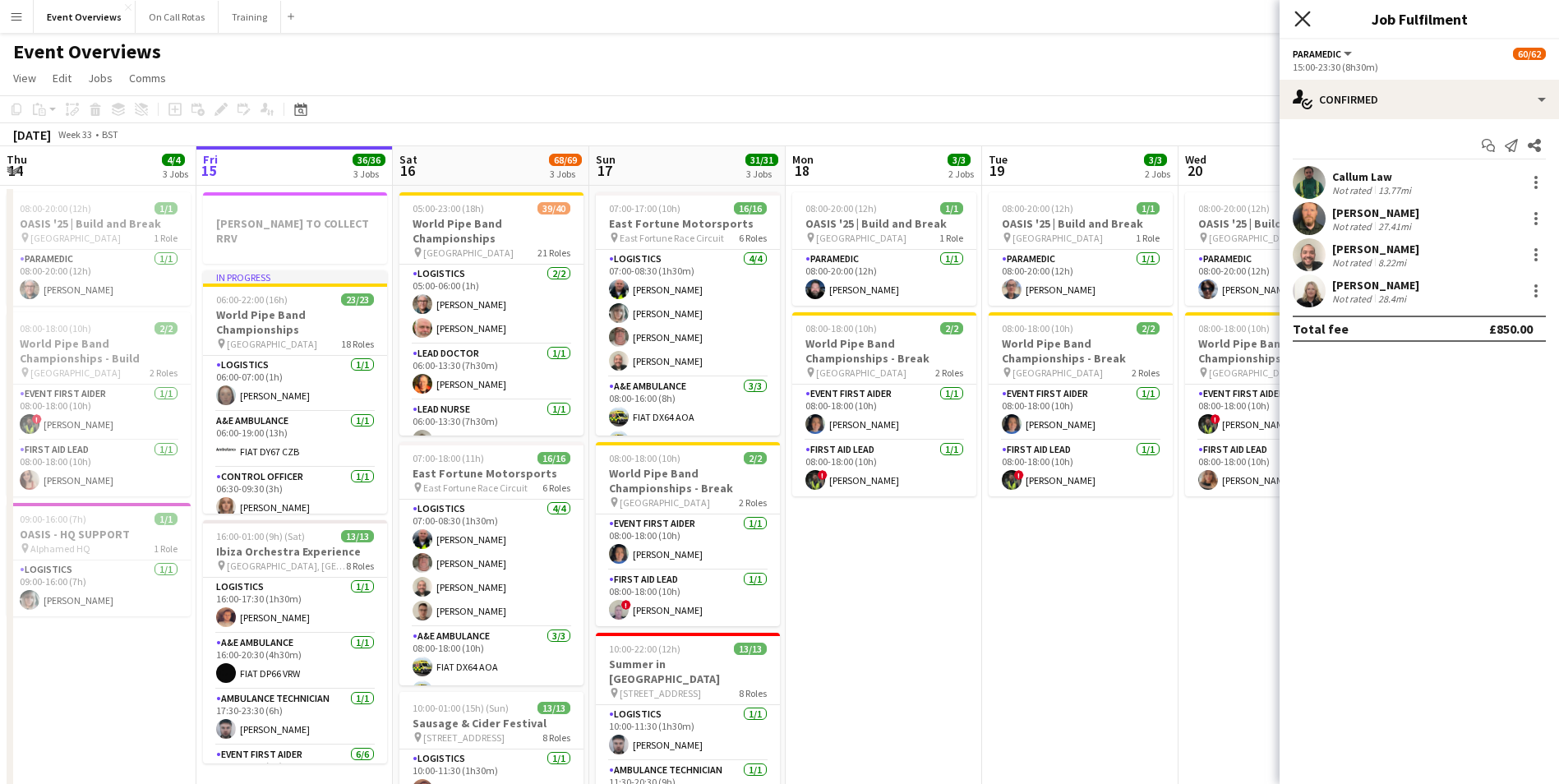
click at [1304, 26] on icon "Close pop-in" at bounding box center [1302, 18] width 15 height 15
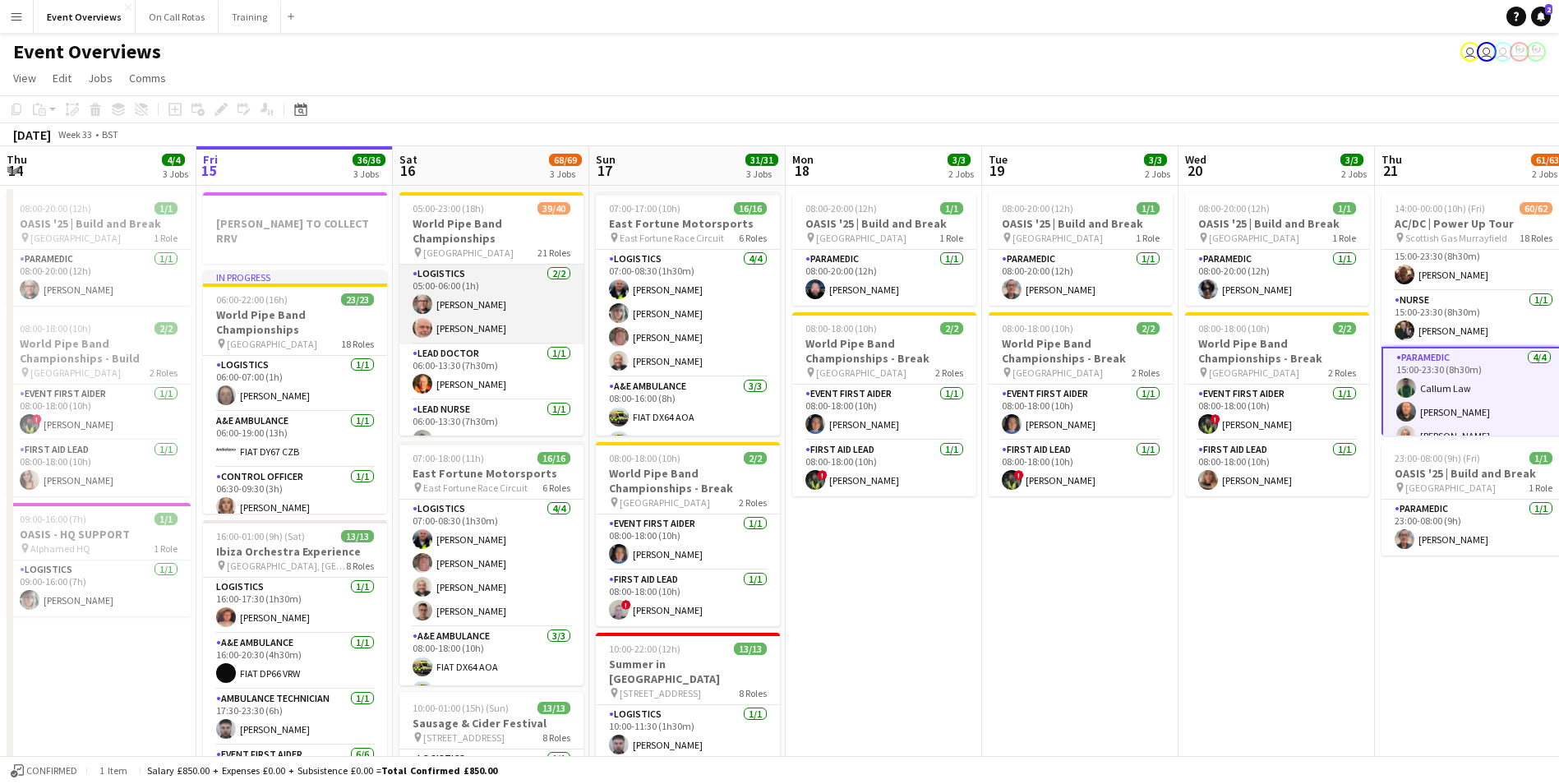
click at [483, 270] on app-card-role "Logistics 2/2 05:00-06:00 (1h) Catriona Seligman Tim Oakes" at bounding box center [491, 304] width 184 height 80
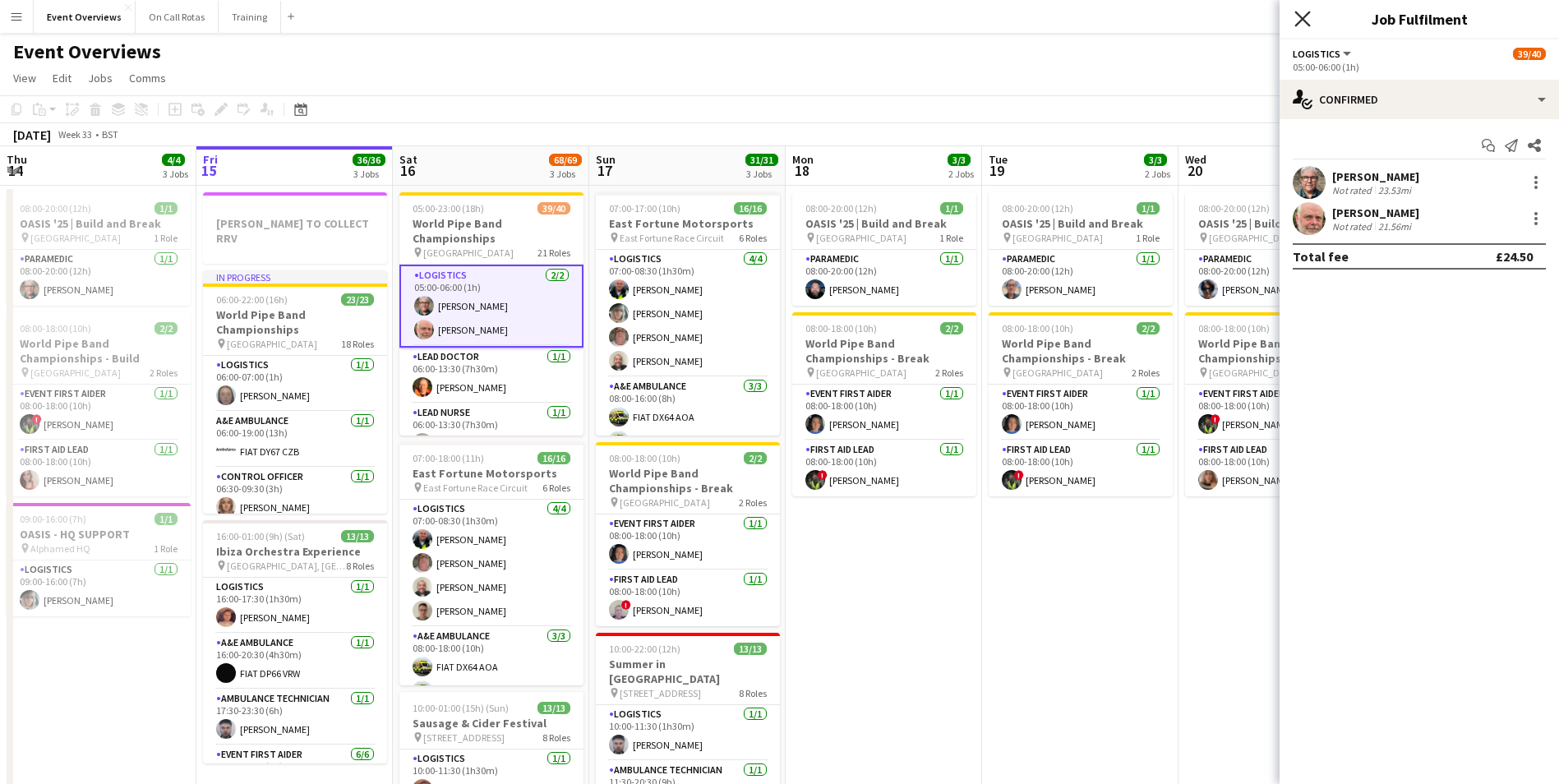
click at [1299, 16] on icon "Close pop-in" at bounding box center [1302, 18] width 15 height 15
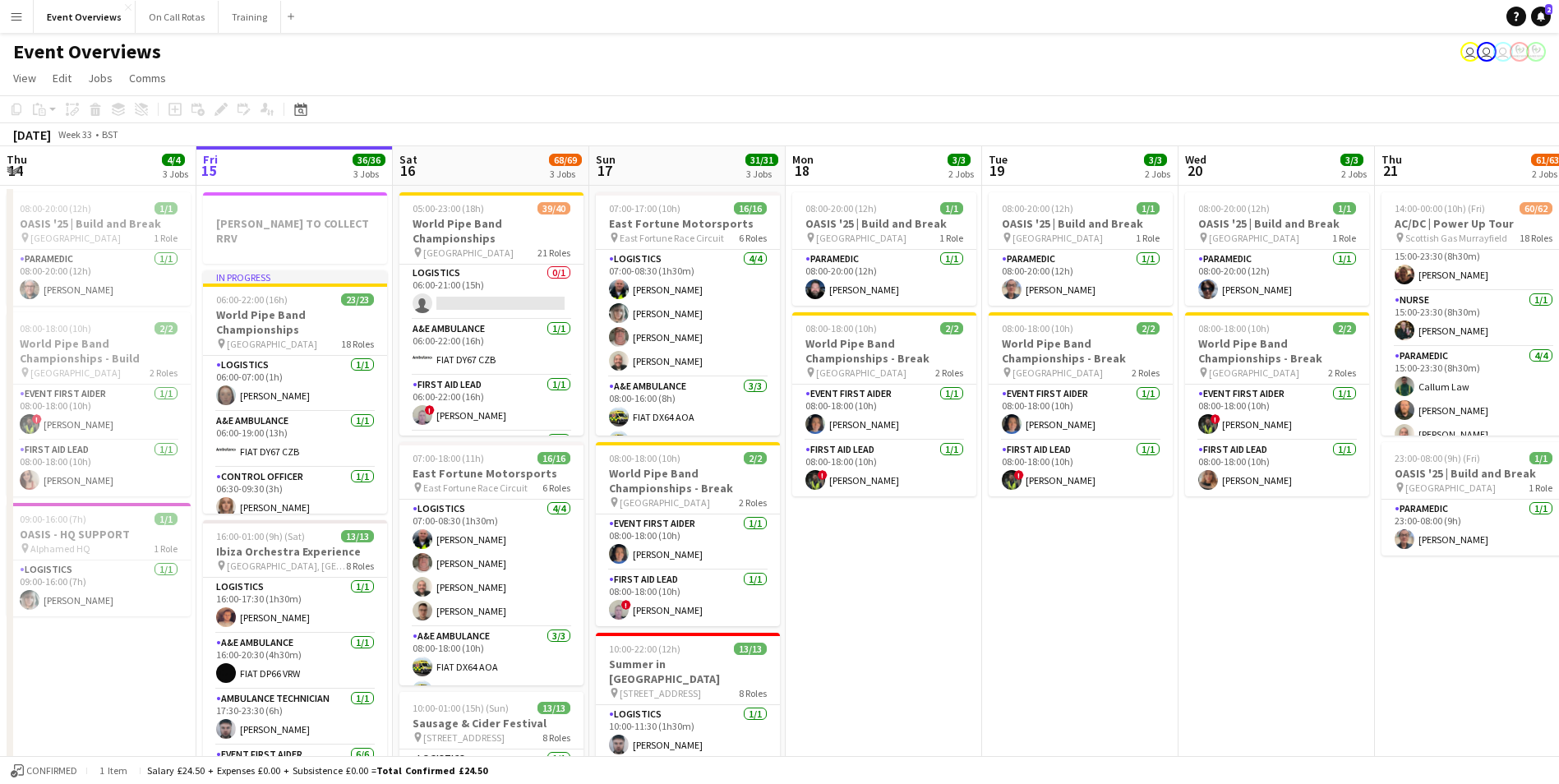
scroll to position [0, 0]
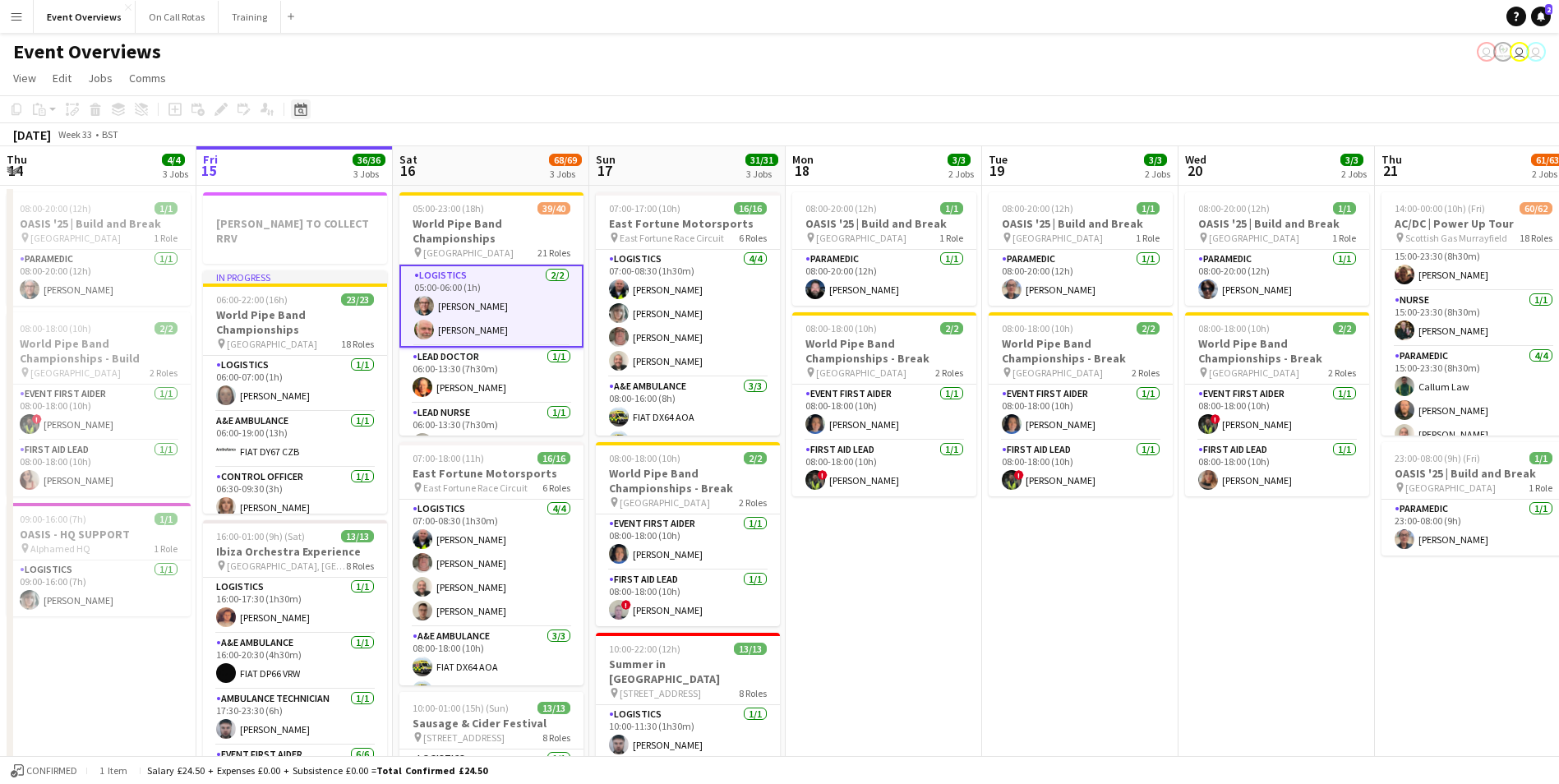
click at [307, 111] on div "Date picker" at bounding box center [300, 109] width 20 height 20
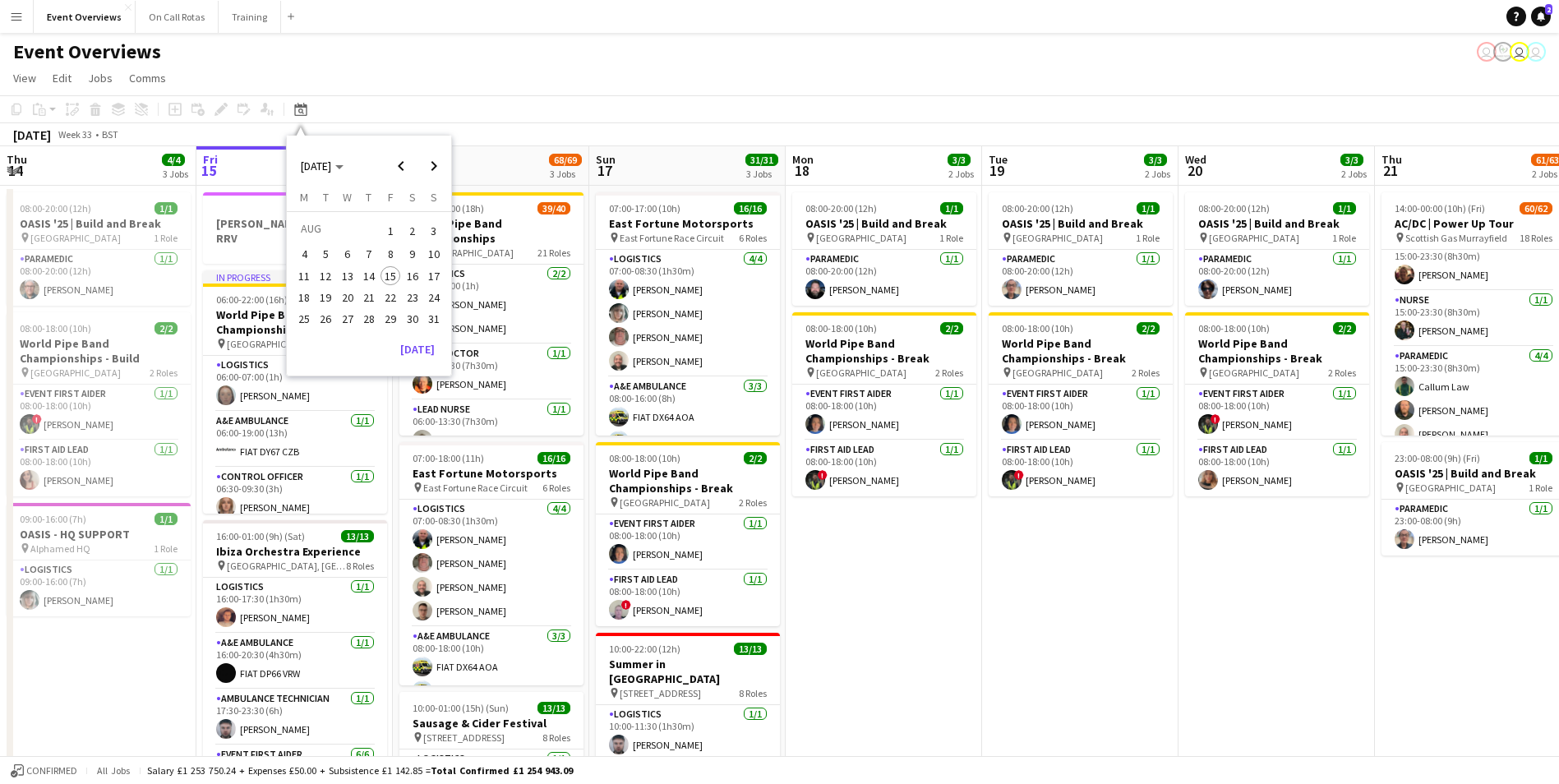
click at [411, 298] on span "23" at bounding box center [413, 297] width 20 height 20
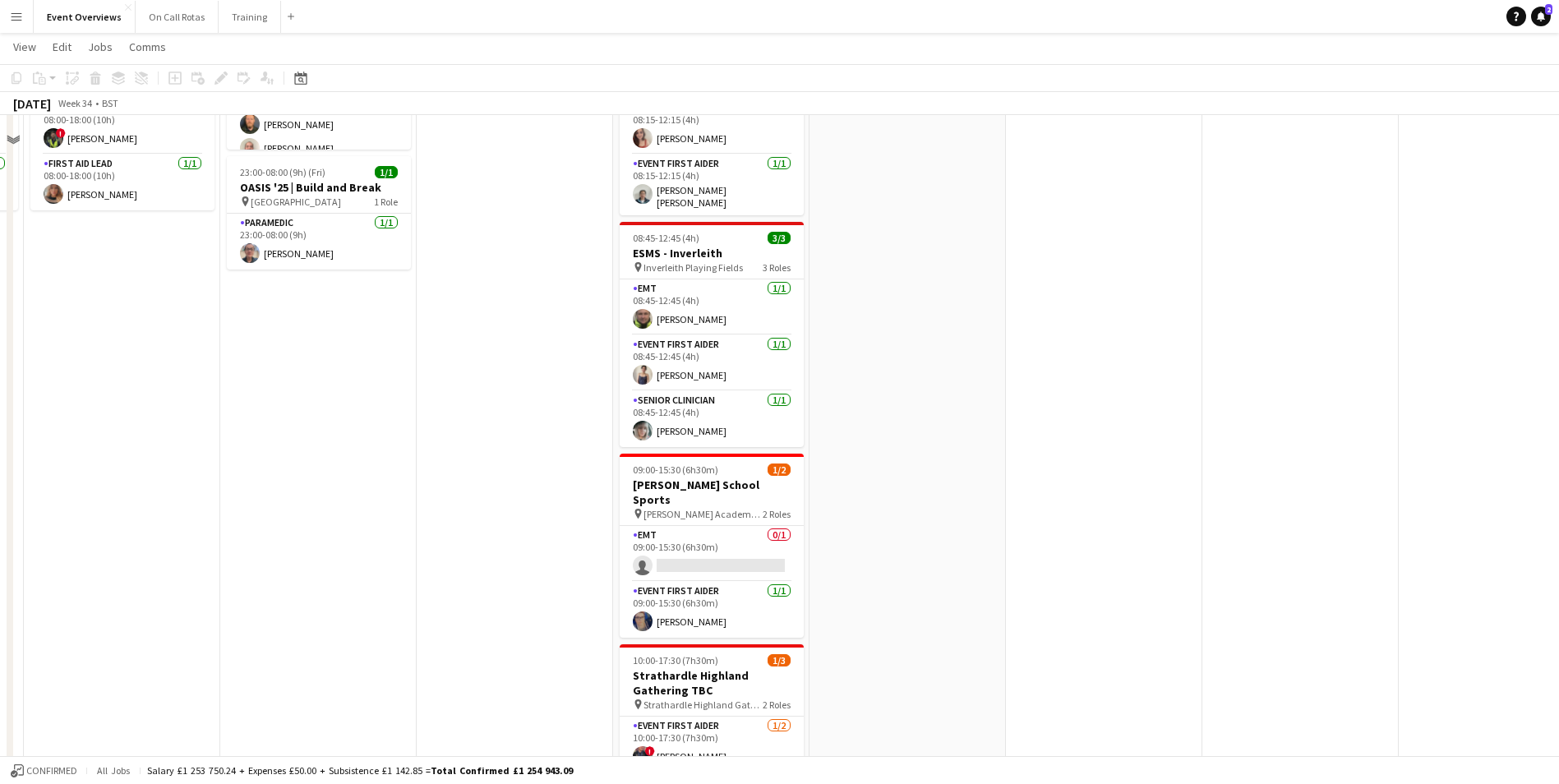
scroll to position [329, 0]
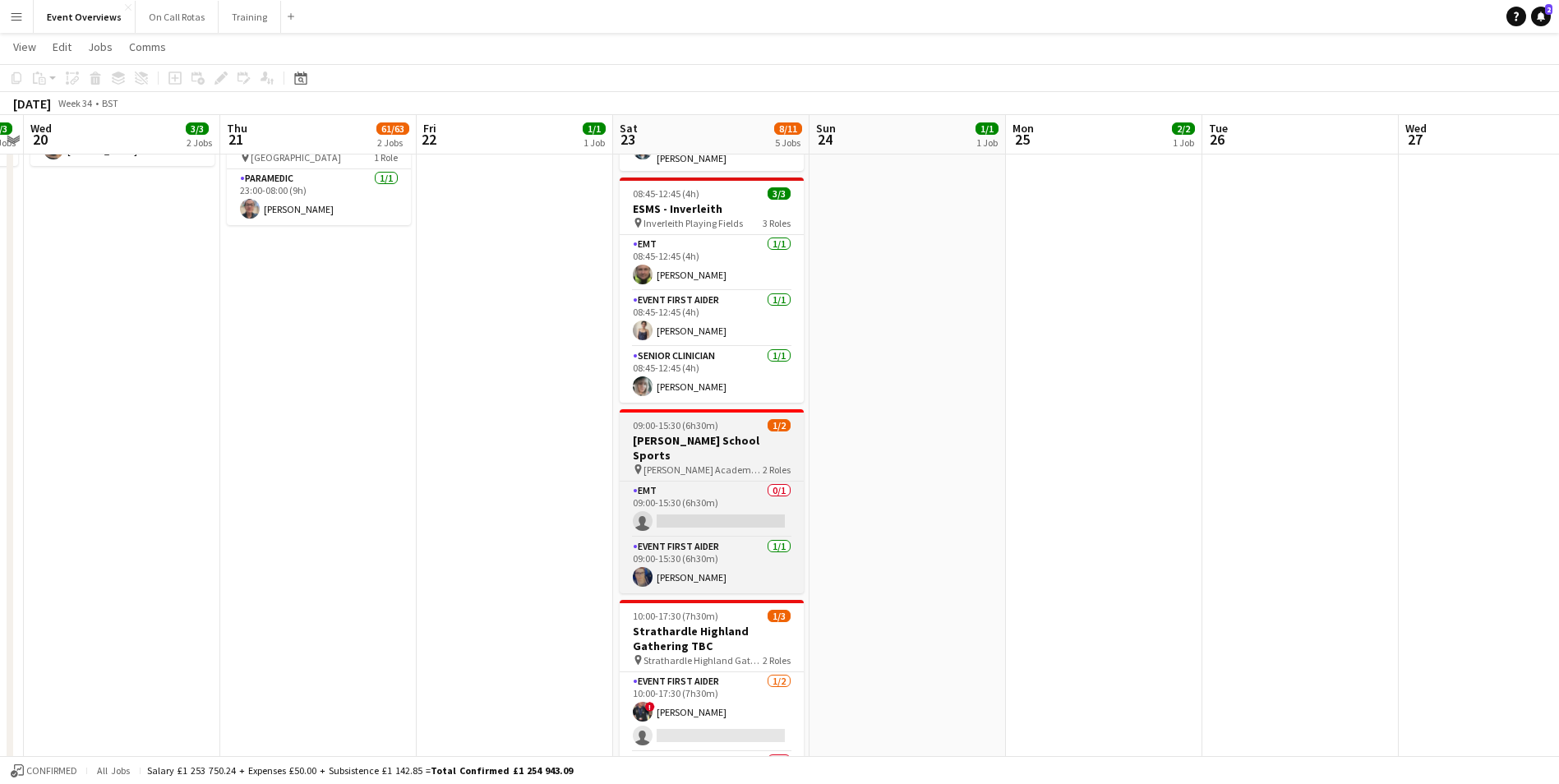
click at [718, 464] on span "Morrison's Academy Playing Fields" at bounding box center [703, 469] width 119 height 12
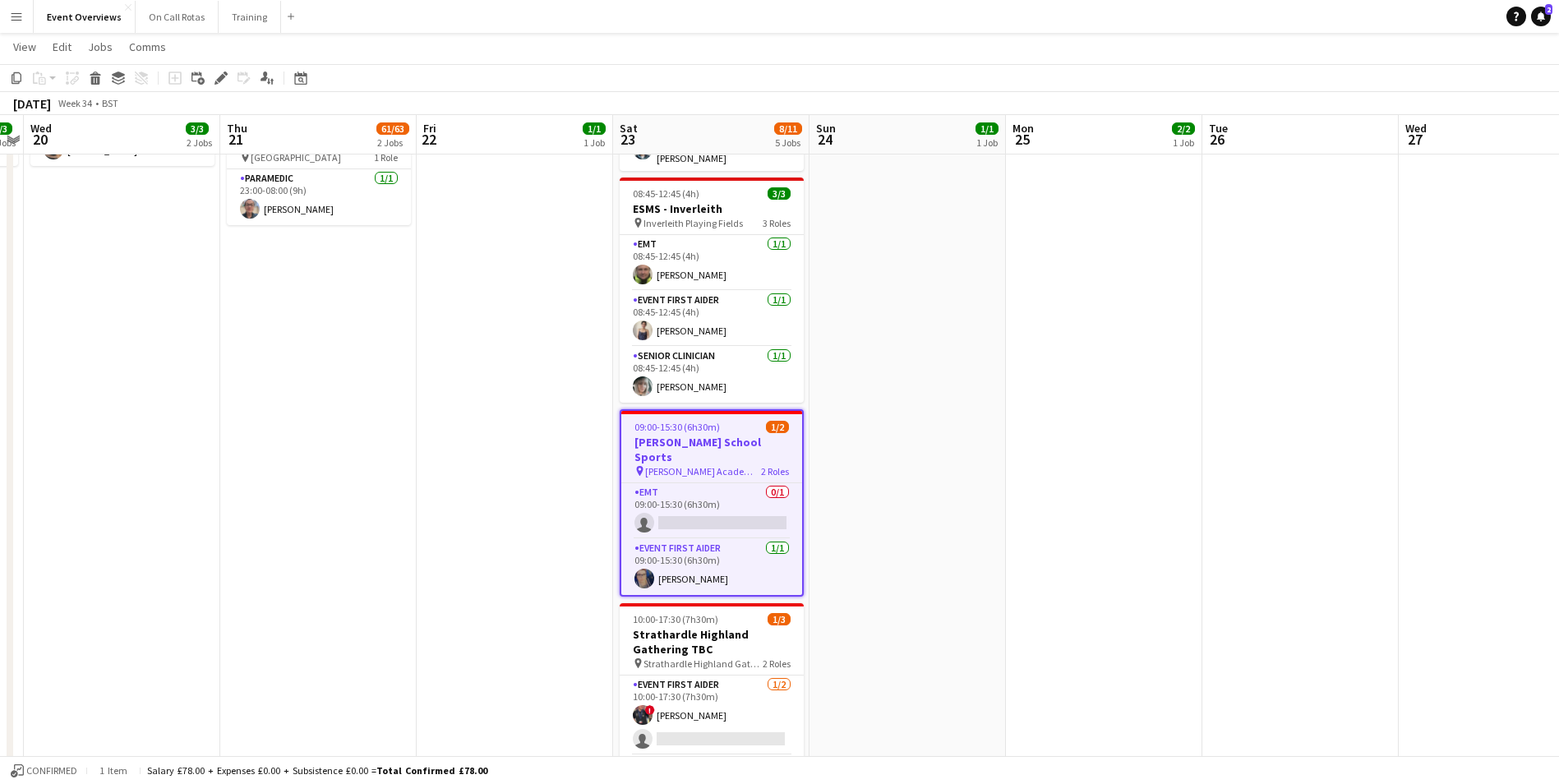
click at [703, 421] on span "09:00-15:30 (6h30m)" at bounding box center [678, 427] width 86 height 12
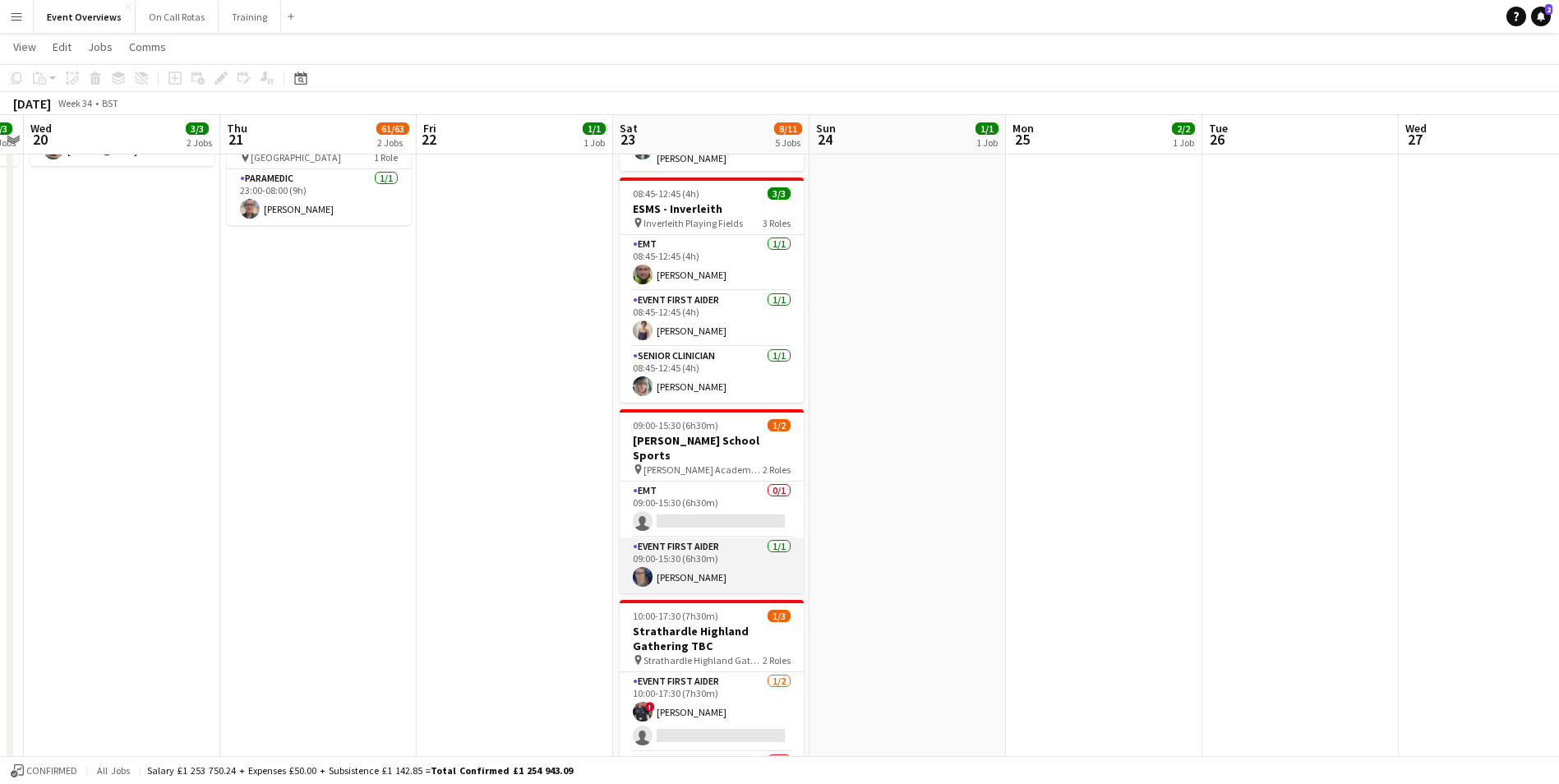
click at [679, 547] on app-card-role "Event First Aider 1/1 09:00-15:30 (6h30m) Emma Berry" at bounding box center [712, 565] width 184 height 56
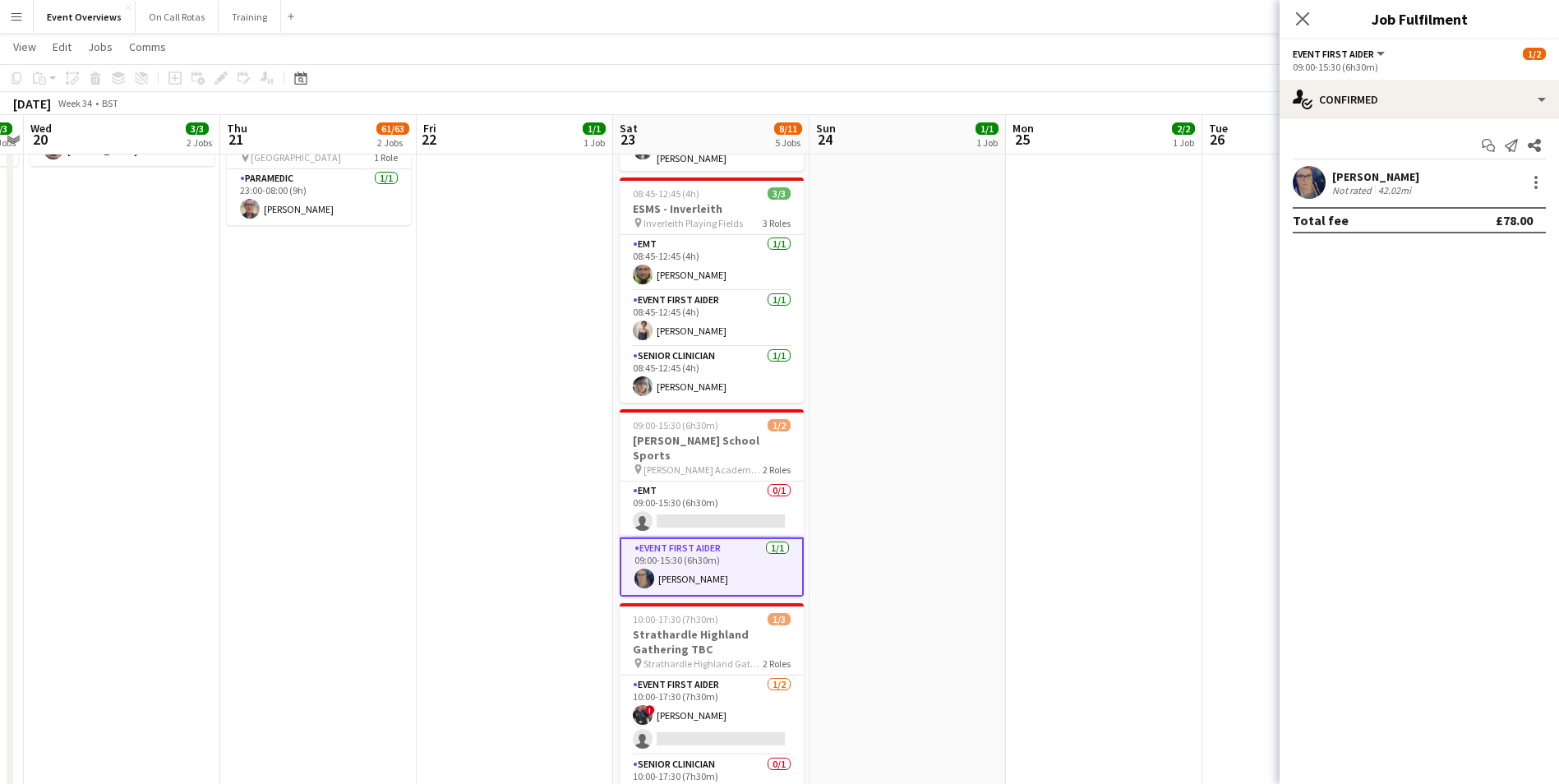
click at [1300, 183] on app-user-avatar at bounding box center [1309, 182] width 33 height 33
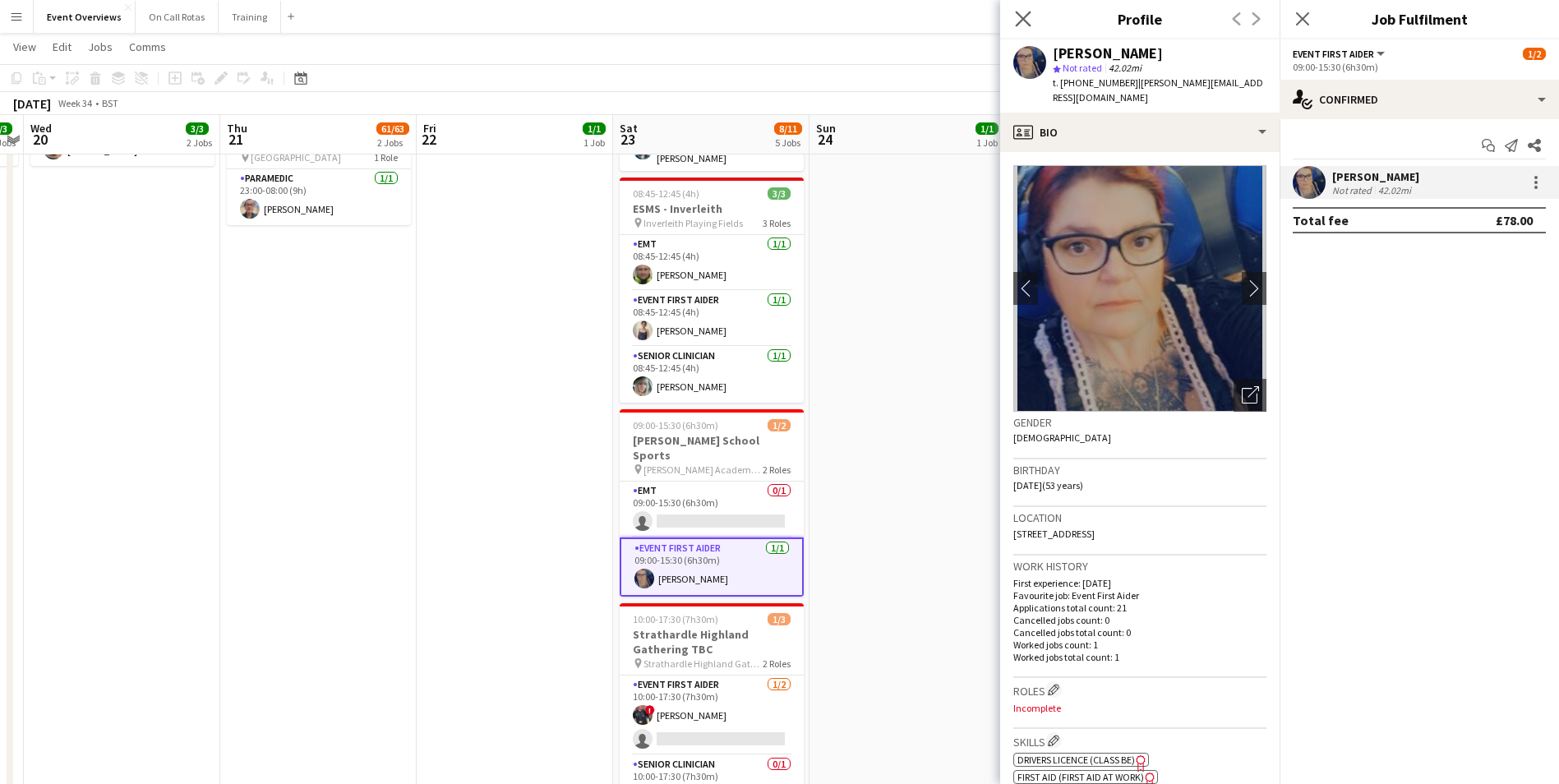
click at [1031, 15] on app-icon "Close pop-in" at bounding box center [1024, 19] width 24 height 24
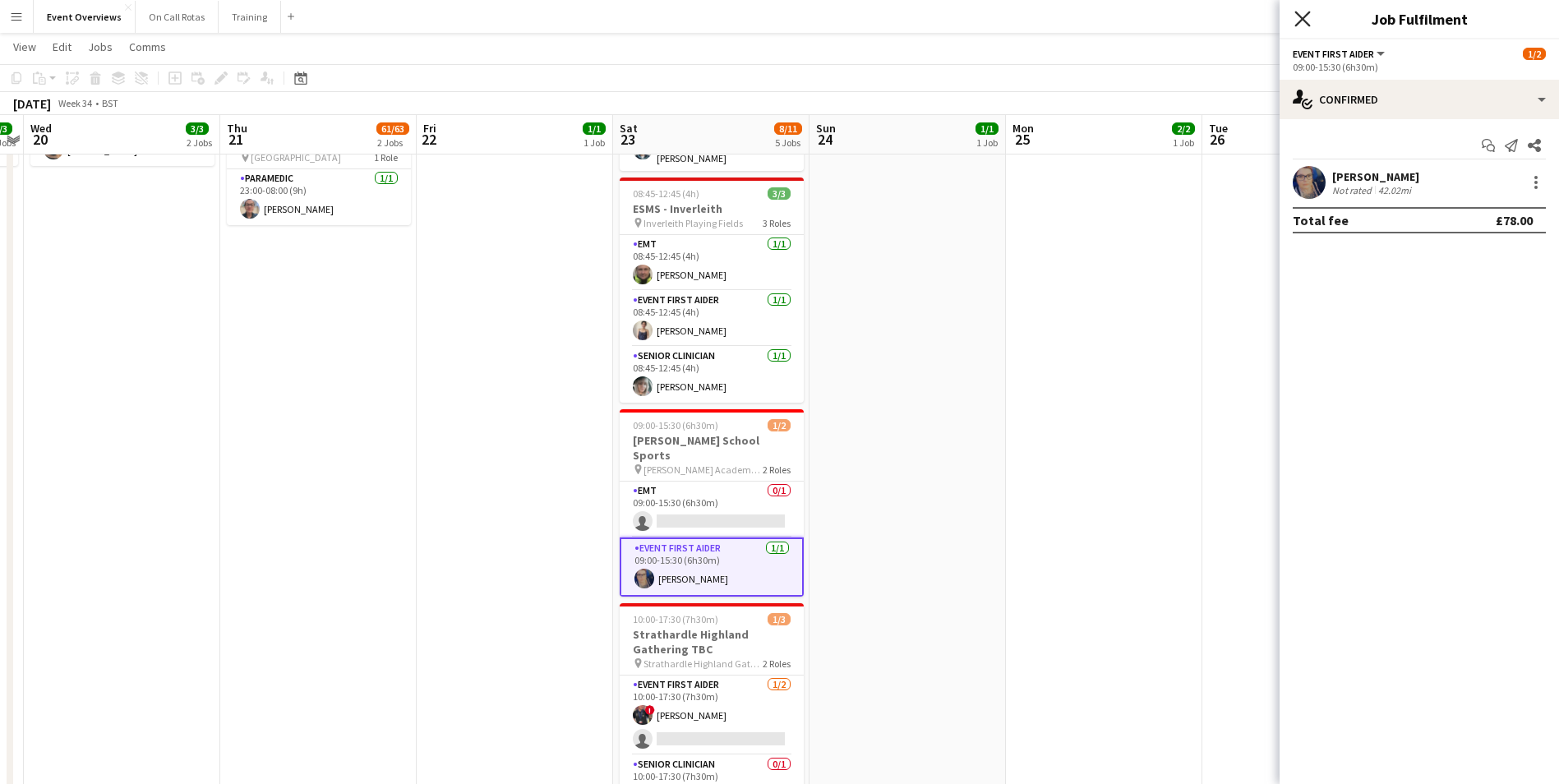
click at [1309, 21] on icon "Close pop-in" at bounding box center [1302, 18] width 15 height 15
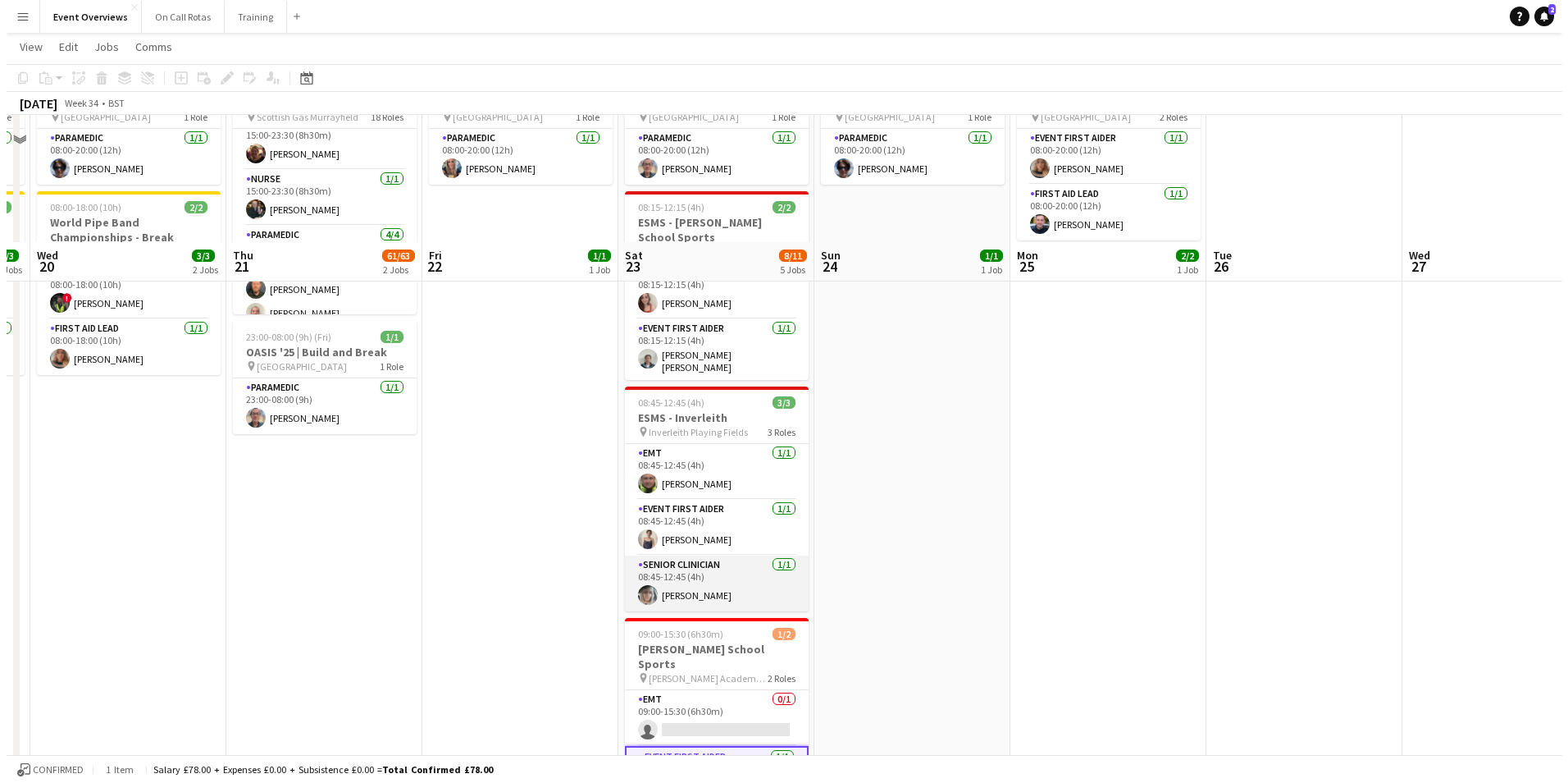
scroll to position [0, 0]
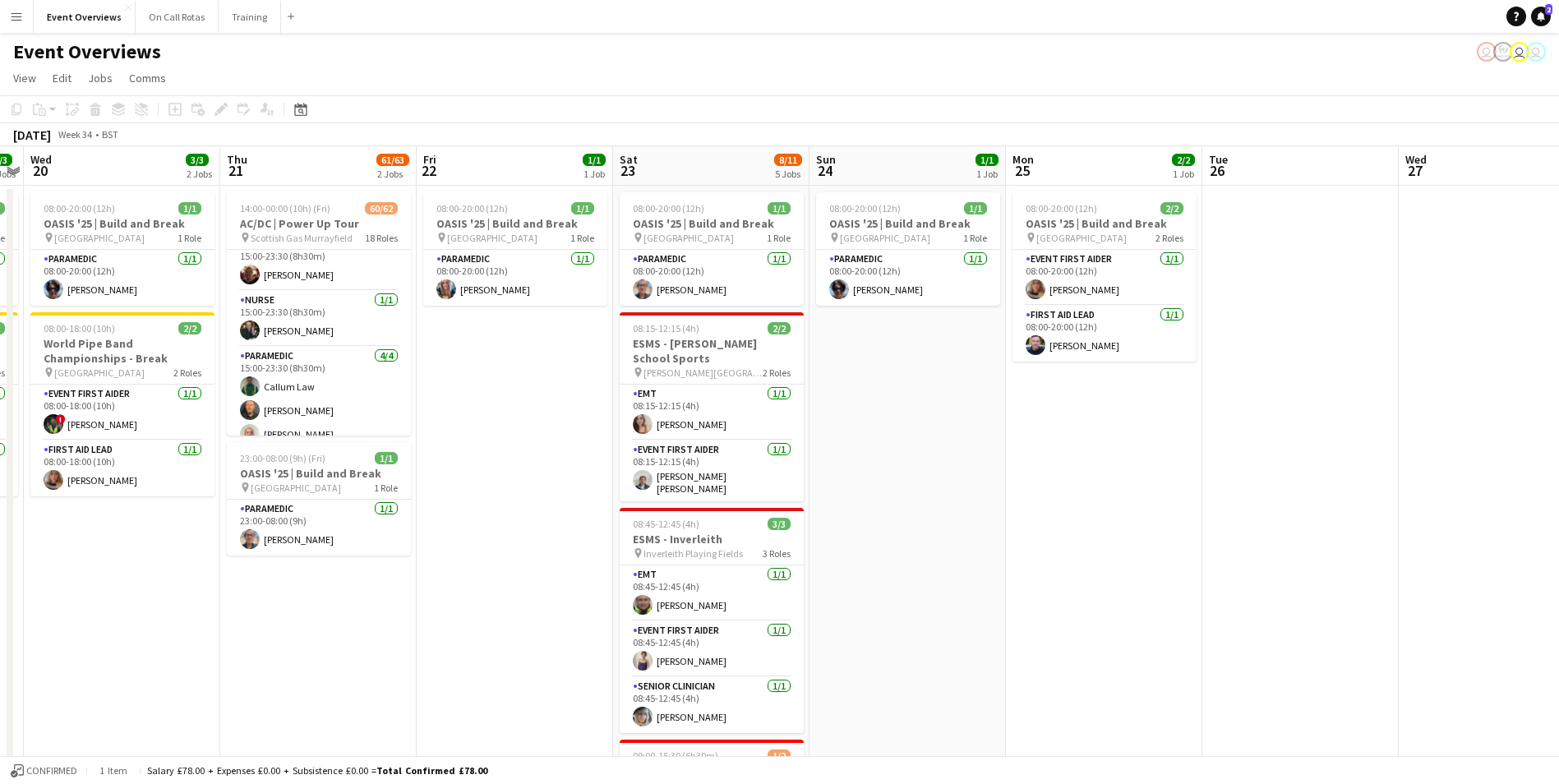
click at [19, 15] on app-icon "Menu" at bounding box center [16, 16] width 13 height 13
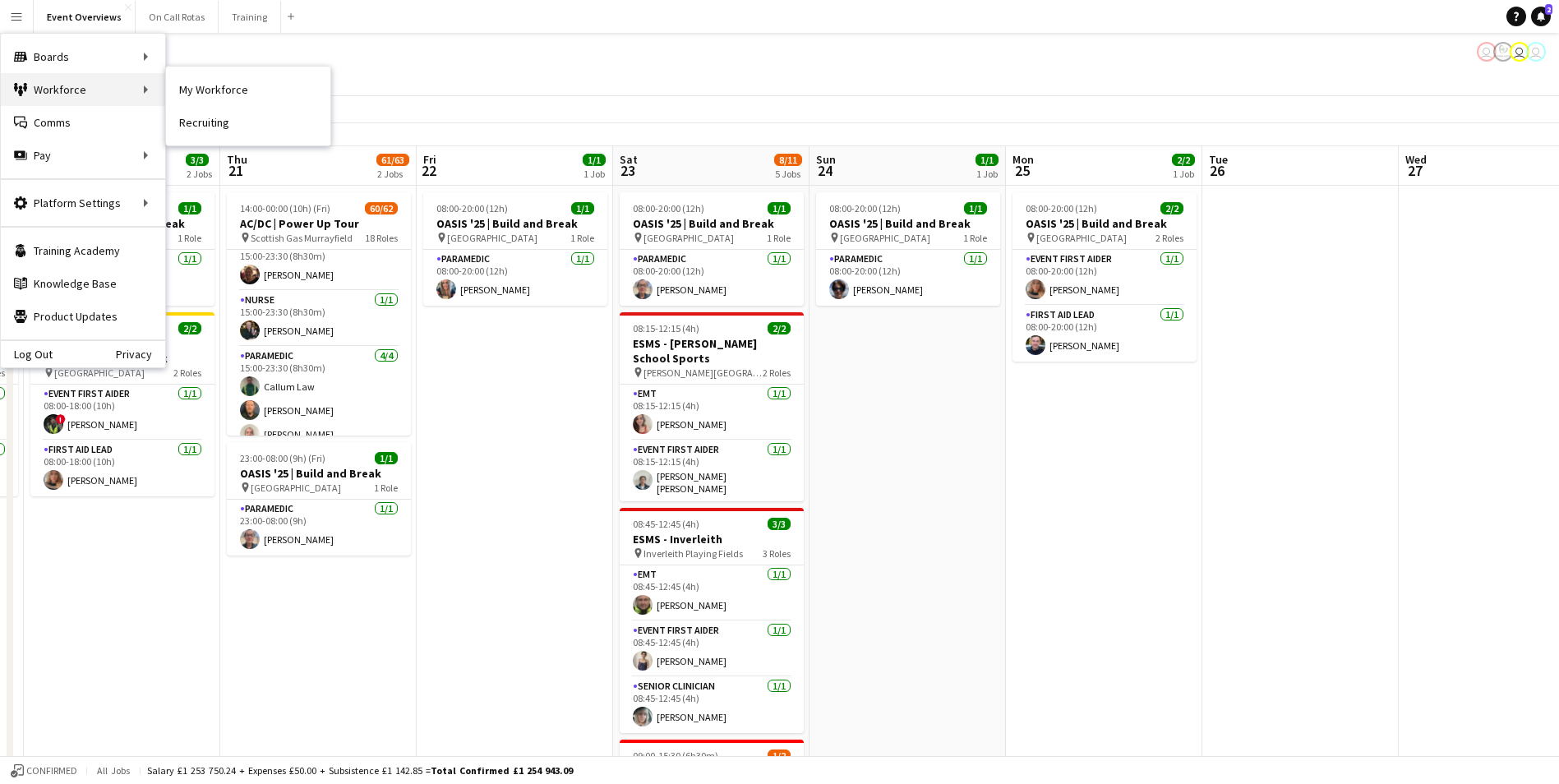
click at [103, 94] on div "Workforce Workforce" at bounding box center [83, 89] width 164 height 33
click at [214, 88] on link "My Workforce" at bounding box center [248, 89] width 164 height 33
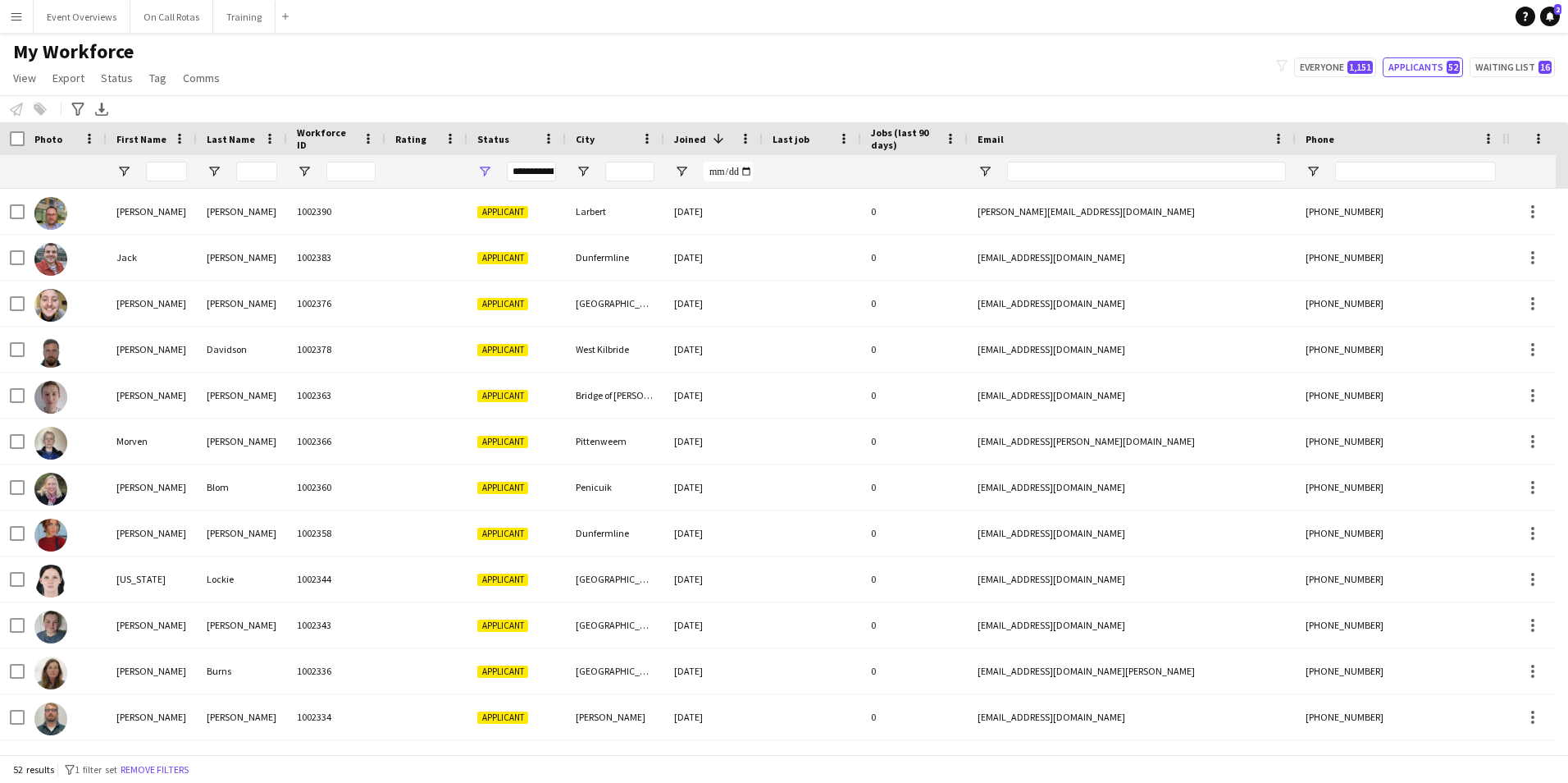
click at [539, 177] on div "**********" at bounding box center [531, 171] width 49 height 20
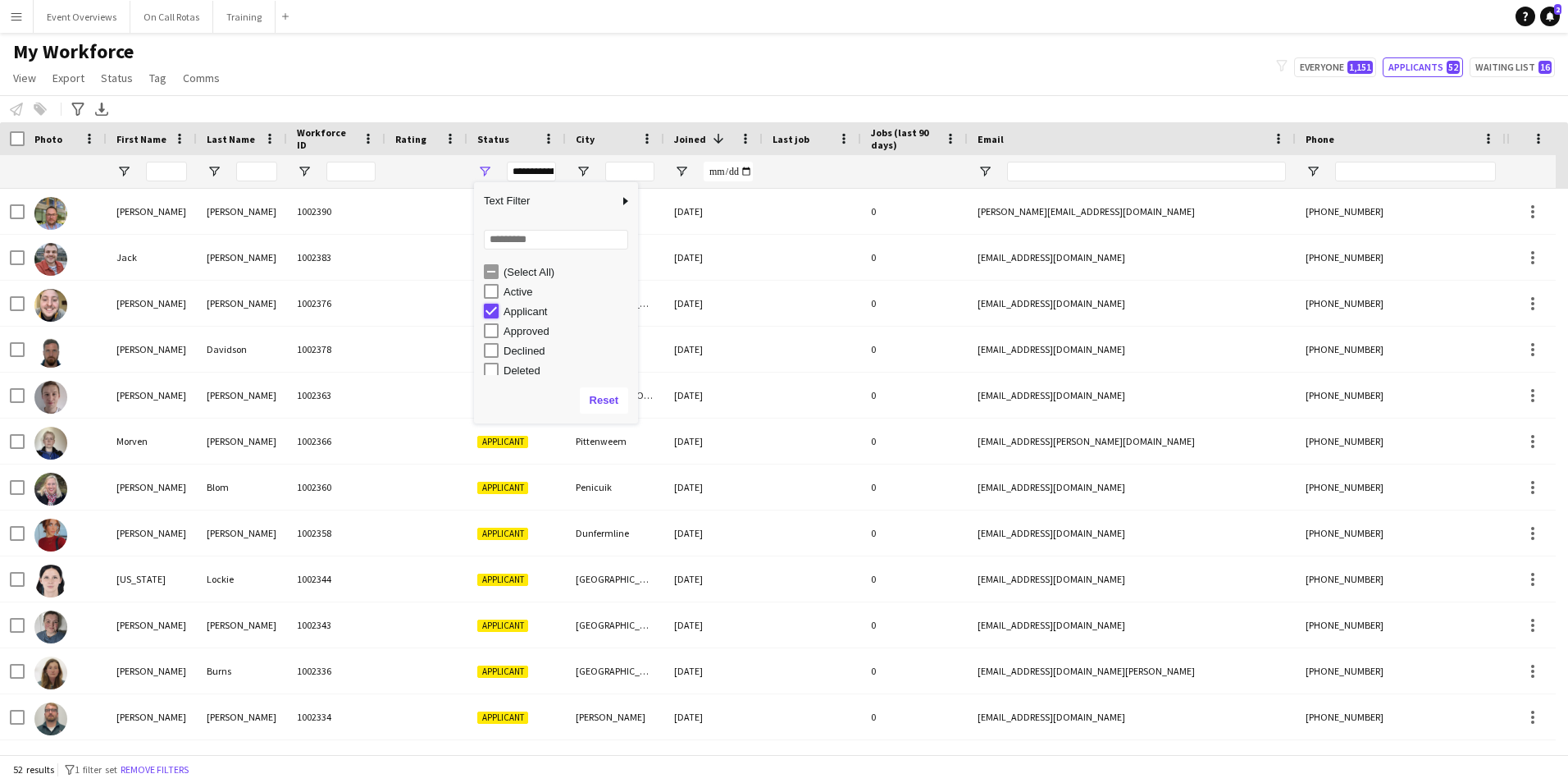
type input "***"
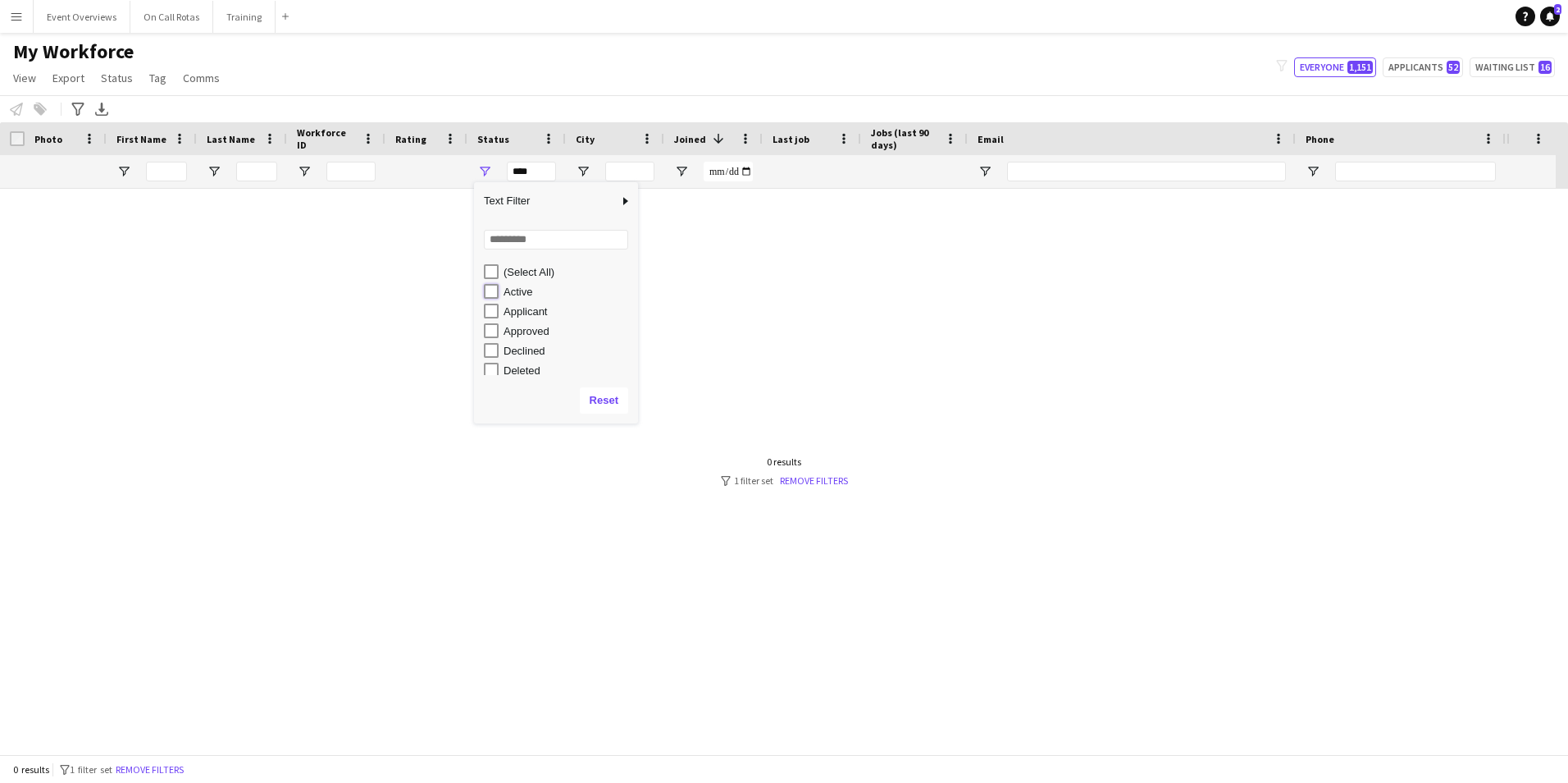
type input "**********"
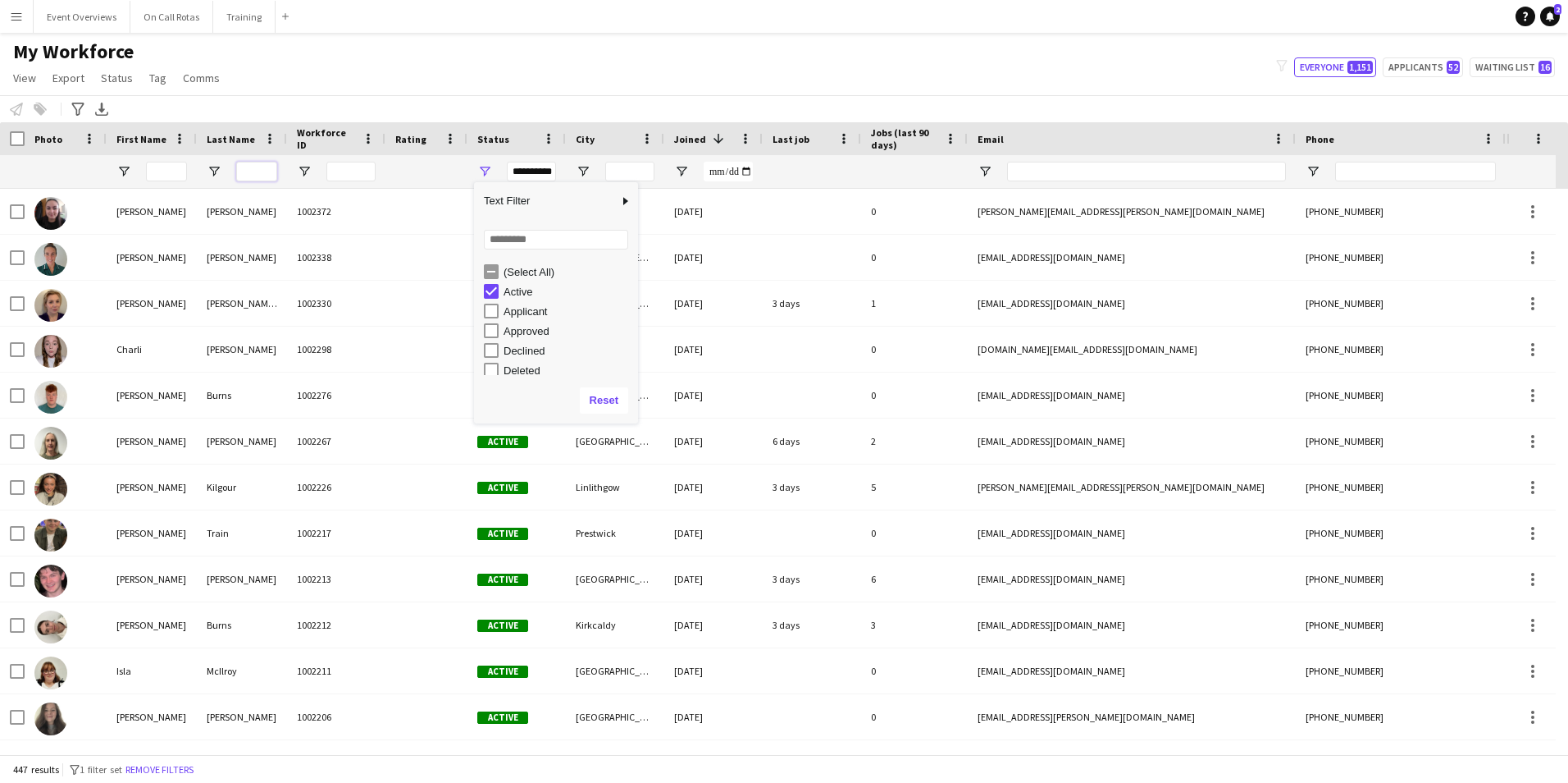
click at [254, 171] on input "Last Name Filter Input" at bounding box center [256, 171] width 41 height 20
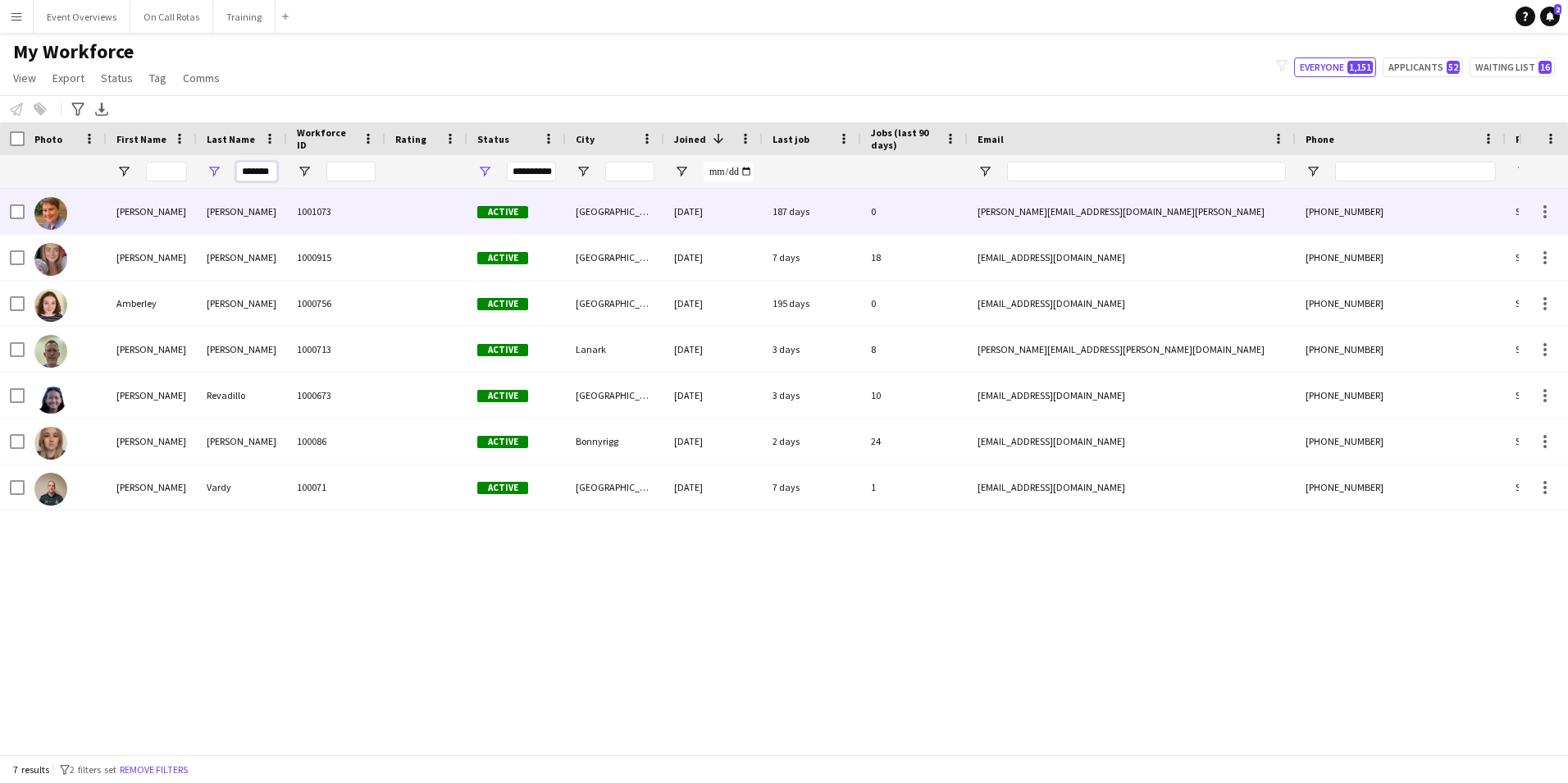
scroll to position [0, 3]
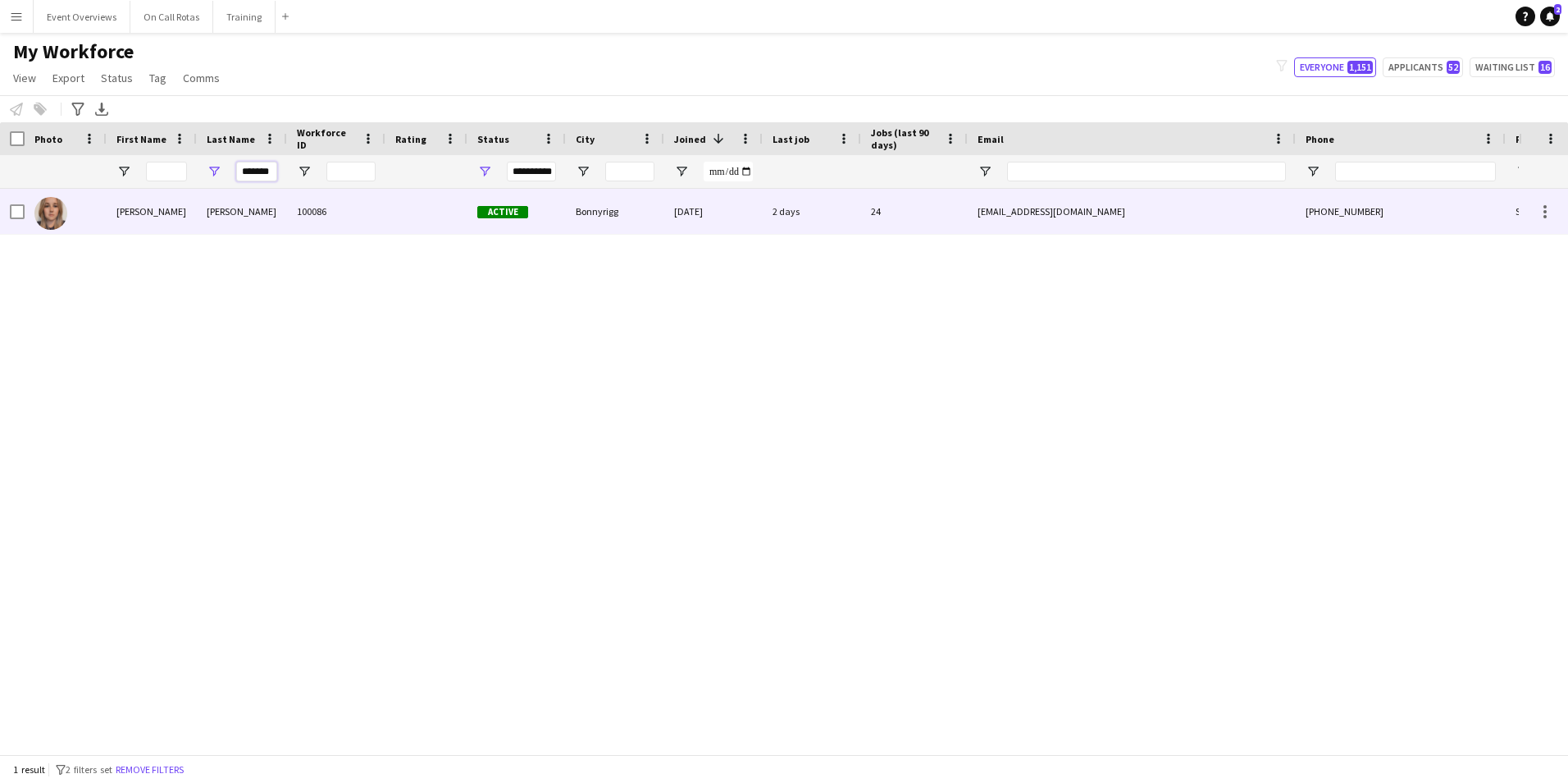
type input "*******"
click at [422, 214] on div at bounding box center [426, 212] width 82 height 46
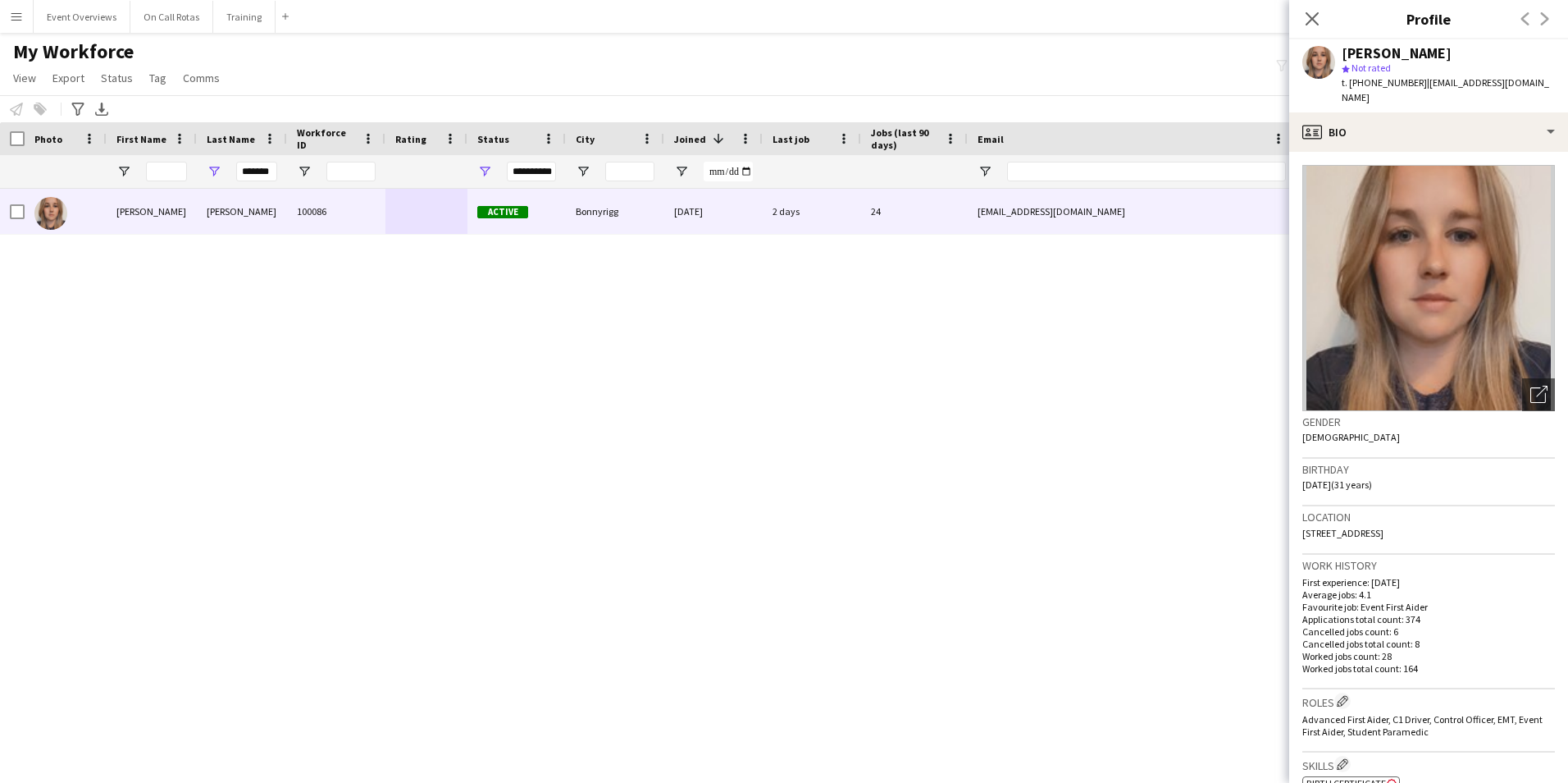
drag, startPoint x: 1501, startPoint y: 518, endPoint x: 1298, endPoint y: 526, distance: 203.2
click at [1298, 526] on app-crew-profile-bio "Open photos pop-in Gender Female Birthday 15-02-1994 (31 years) Location 30 Coc…" at bounding box center [1429, 467] width 279 height 631
copy span "30 Cockpen Terrace, Bonnyrigg, EH19 3PH"
drag, startPoint x: 244, startPoint y: 174, endPoint x: 381, endPoint y: 173, distance: 137.0
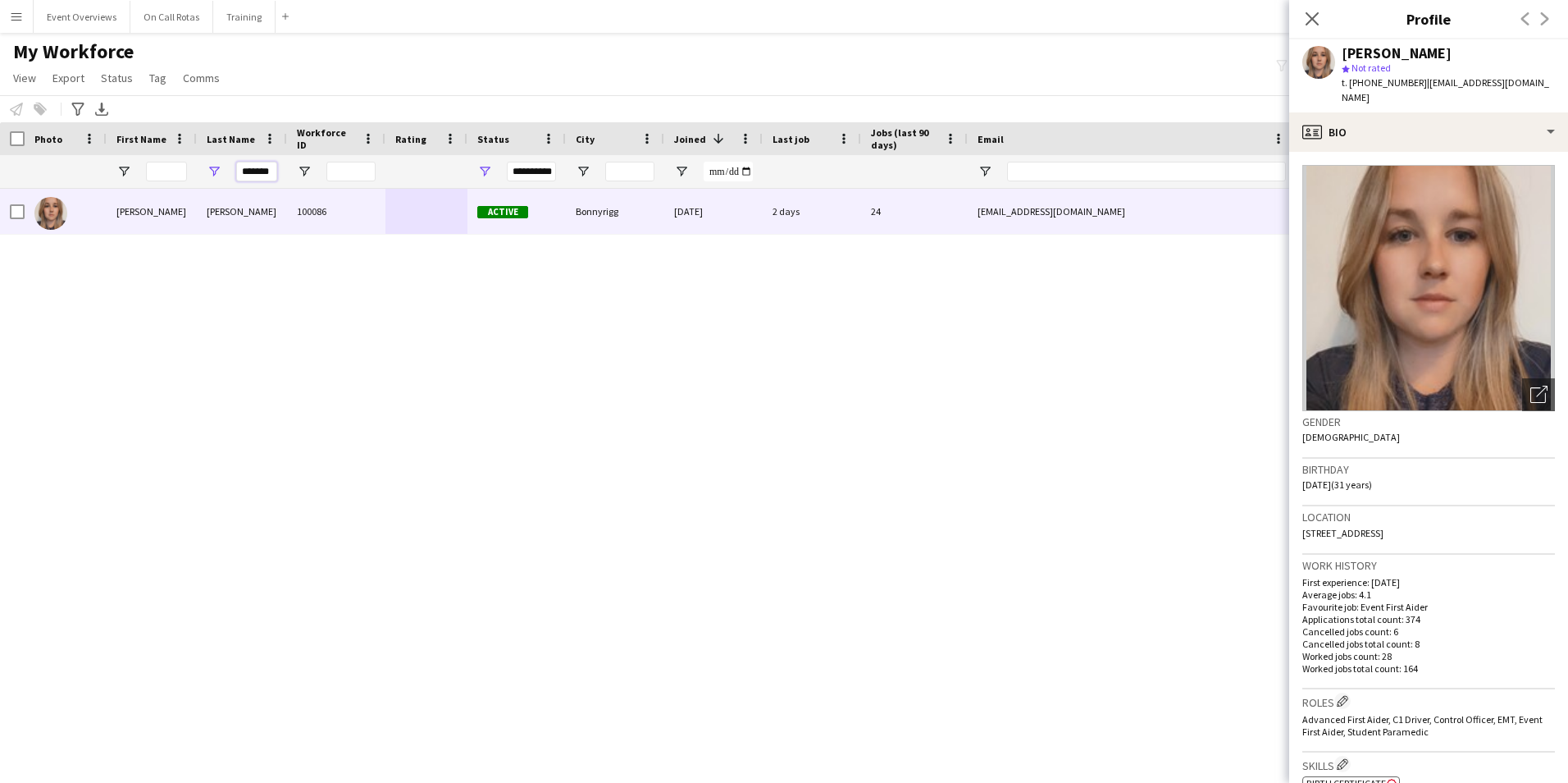
click at [380, 173] on div "**********" at bounding box center [889, 171] width 1779 height 33
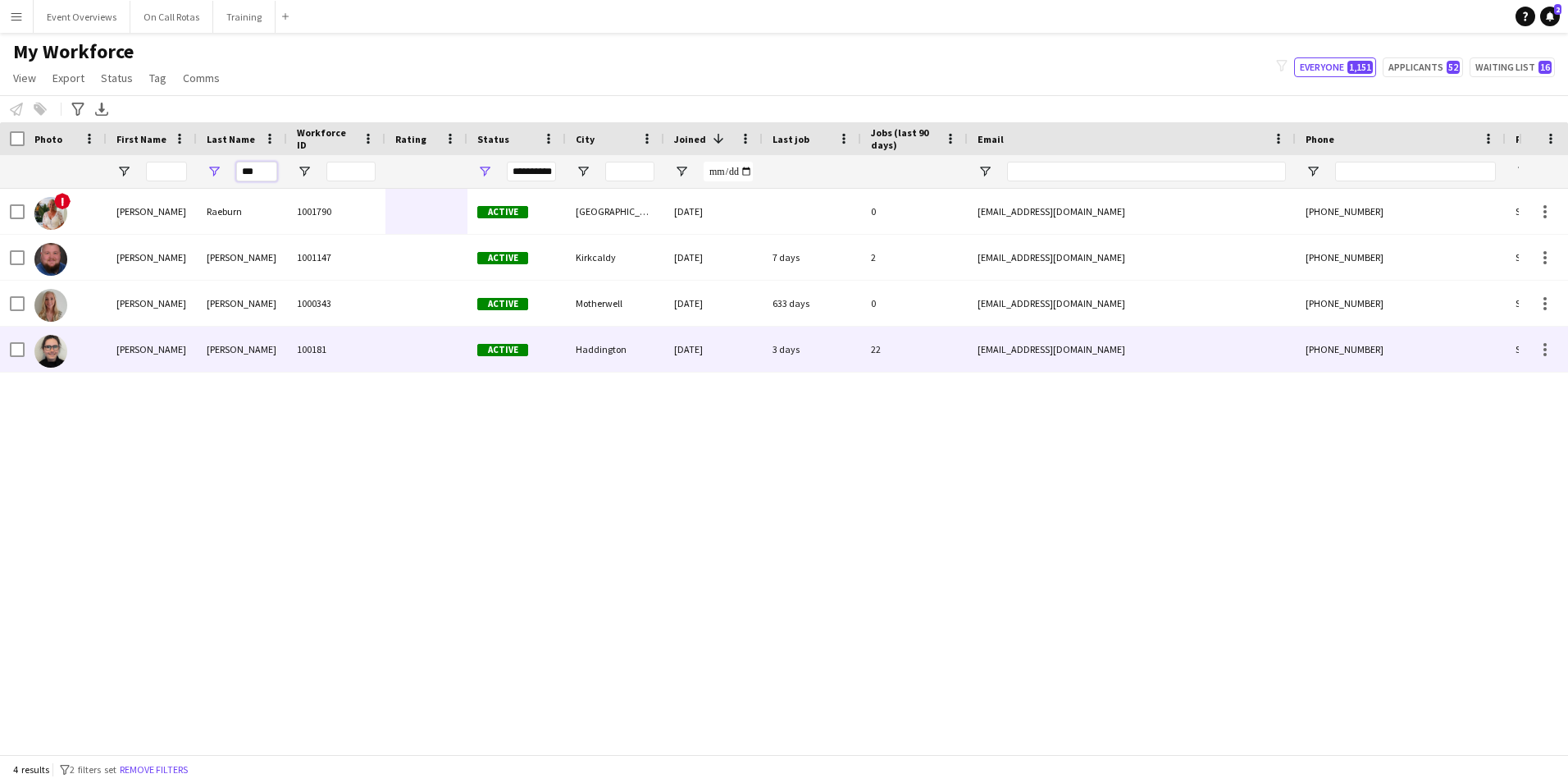
type input "***"
click at [267, 340] on div "Rae" at bounding box center [242, 349] width 90 height 46
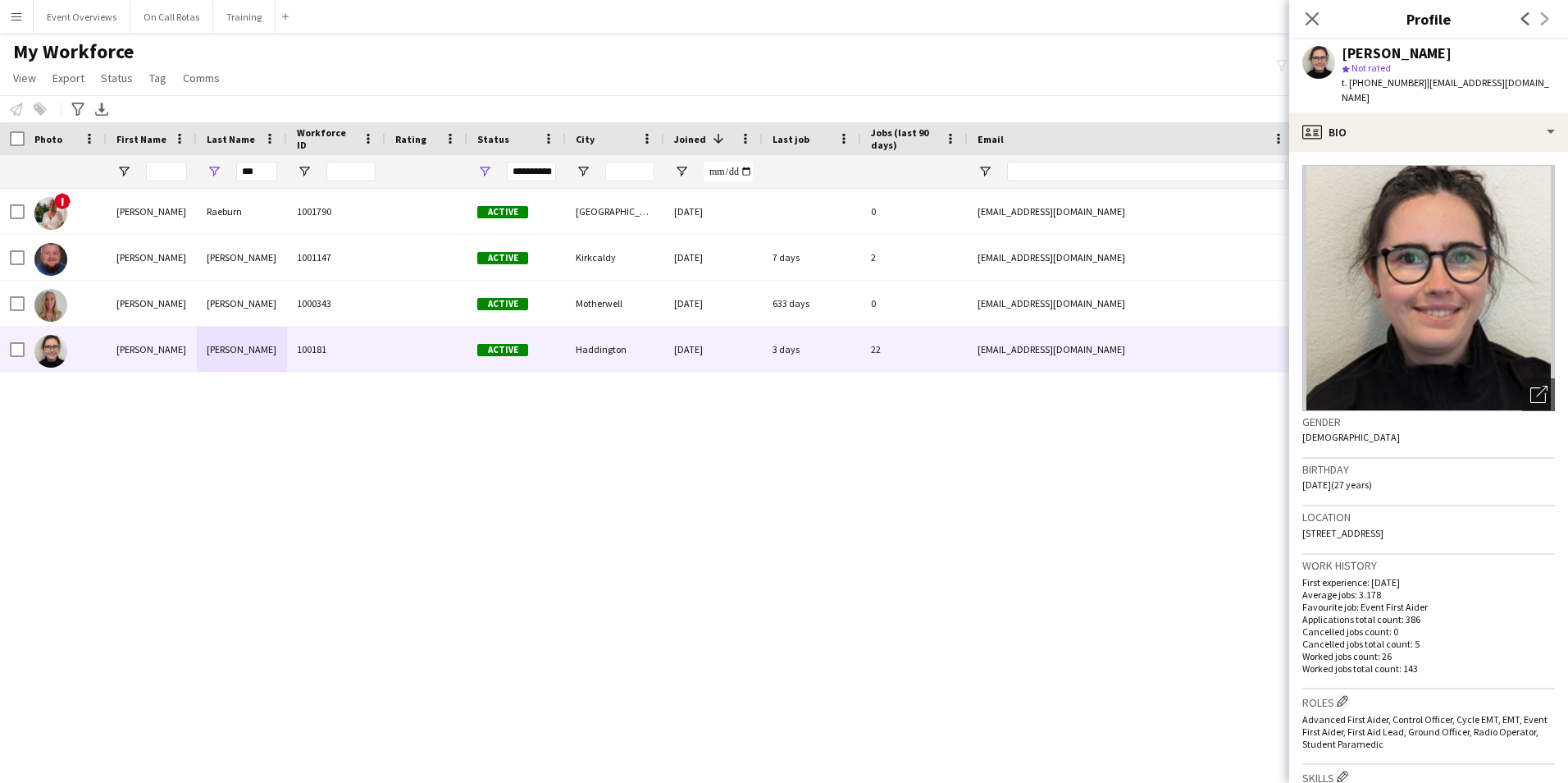
drag, startPoint x: 1485, startPoint y: 519, endPoint x: 1295, endPoint y: 522, distance: 190.0
click at [1295, 522] on app-crew-profile-bio "Open photos pop-in Gender Female Birthday 21-05-1998 (27 years) Location 13 Art…" at bounding box center [1429, 467] width 279 height 631
copy span "13 Artillery Park, Haddington, EH41 3PZ"
drag, startPoint x: 270, startPoint y: 176, endPoint x: 208, endPoint y: 176, distance: 62.0
click at [208, 176] on div "***" at bounding box center [242, 171] width 90 height 33
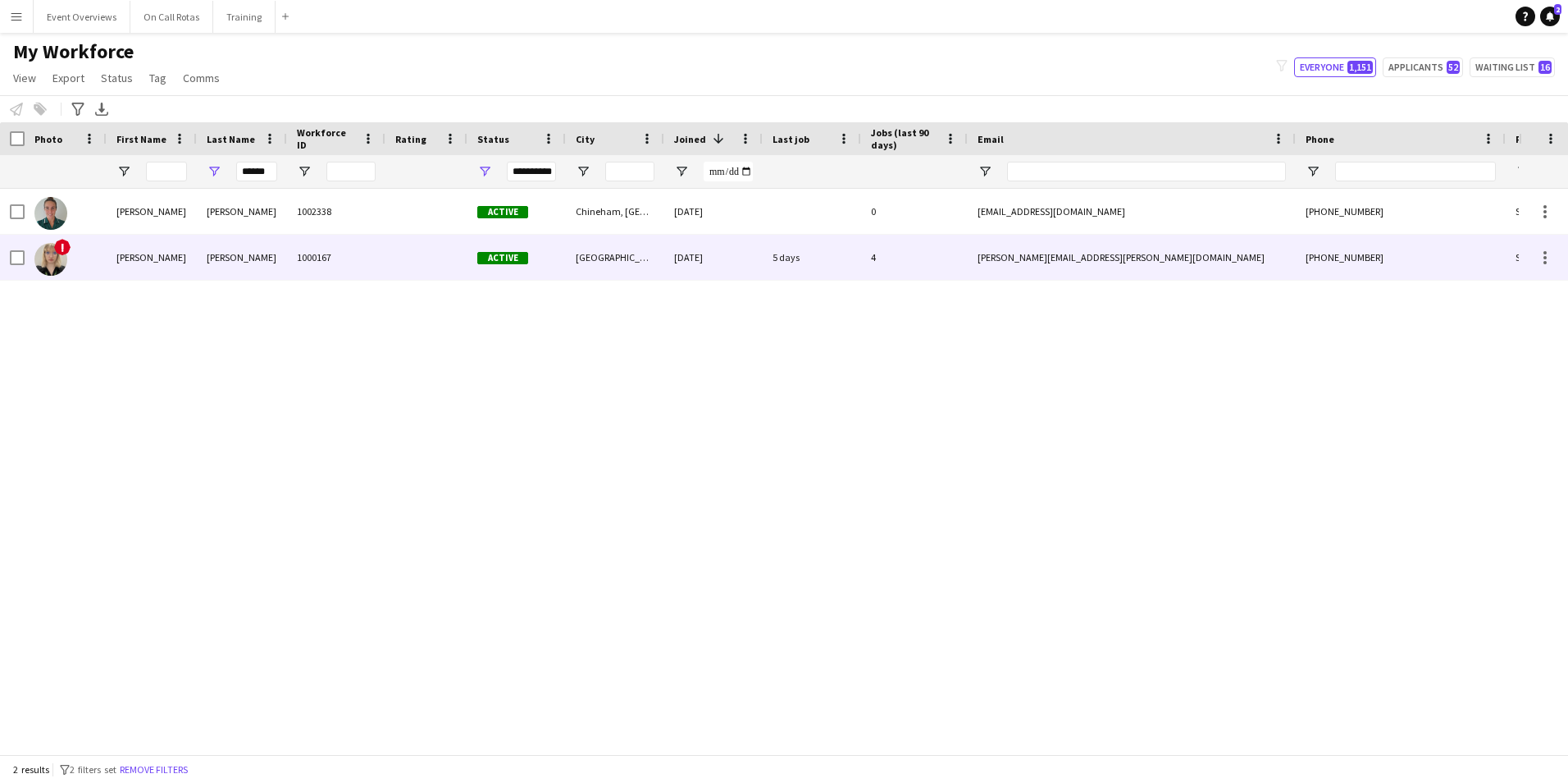
click at [259, 245] on div "Harris" at bounding box center [242, 257] width 90 height 46
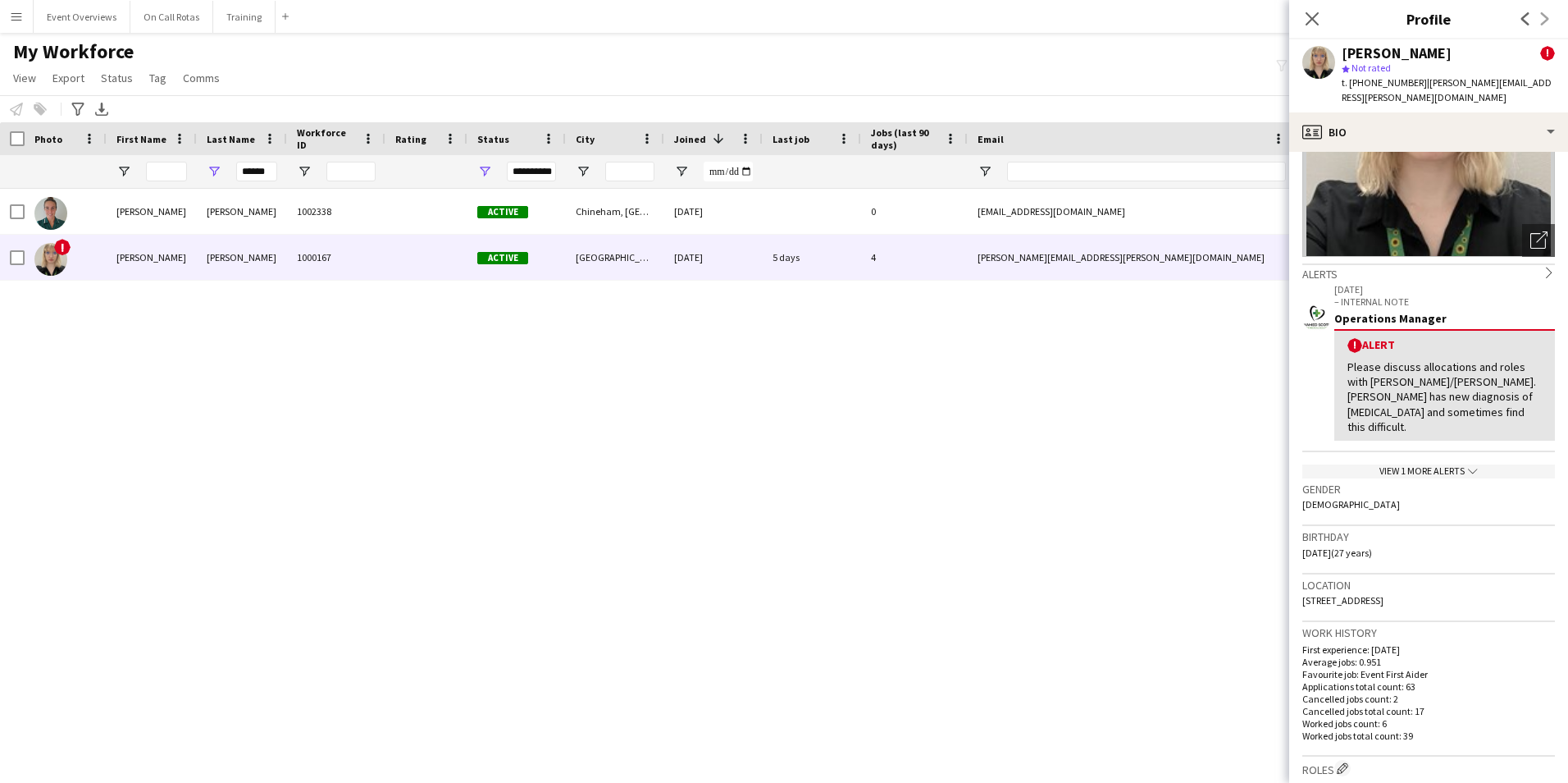
scroll to position [164, 0]
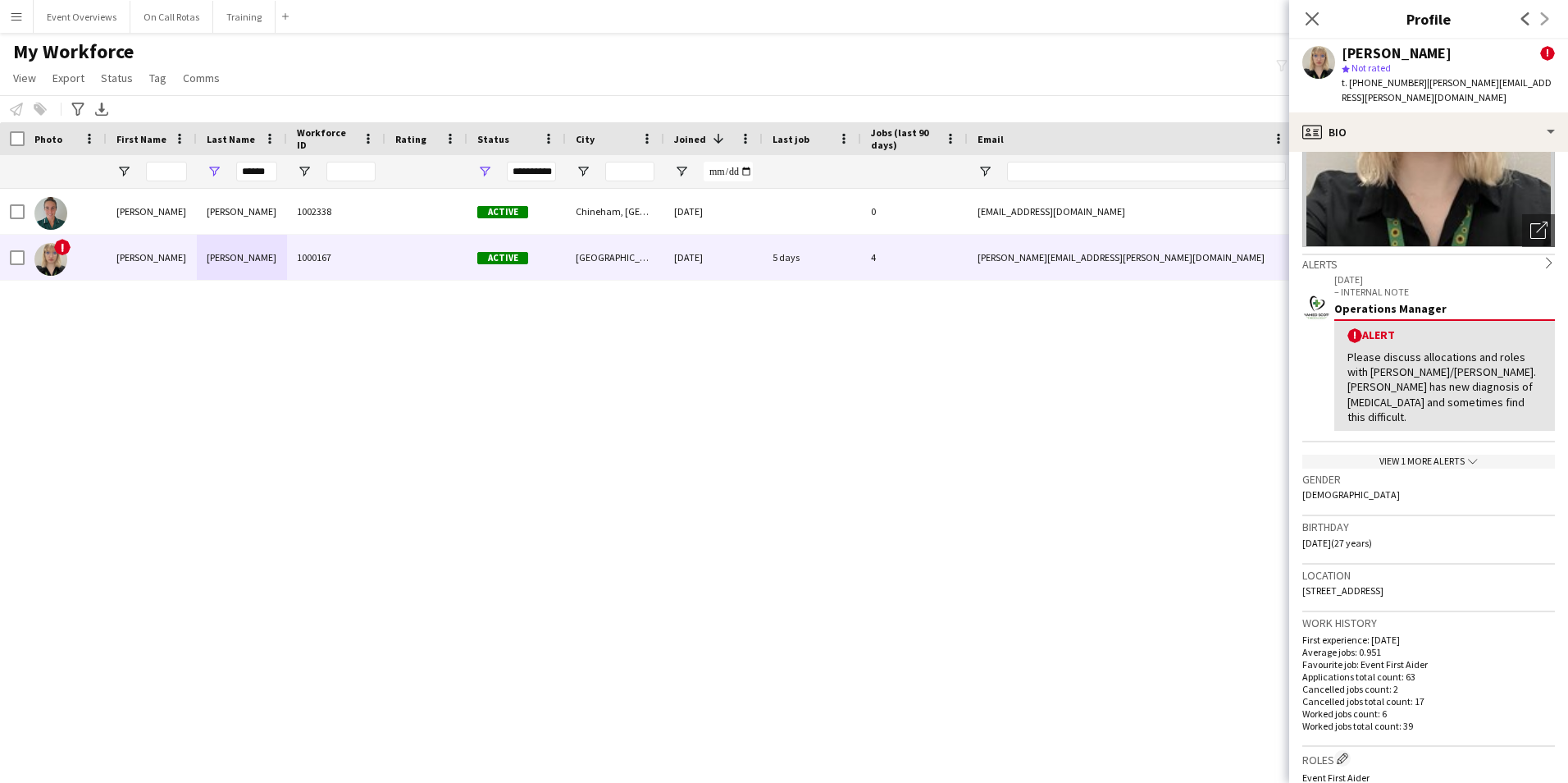
drag, startPoint x: 1463, startPoint y: 558, endPoint x: 1293, endPoint y: 564, distance: 170.1
click at [1293, 564] on app-crew-profile-bio "Open photos pop-in Alerts chevron-right 28-11-2023 – INTERNAL NOTE Operations M…" at bounding box center [1429, 467] width 279 height 631
copy span "19 Glenmoy Avenue, Dundee, DD3 8EW"
click at [271, 172] on input "******" at bounding box center [256, 171] width 41 height 20
type input "*"
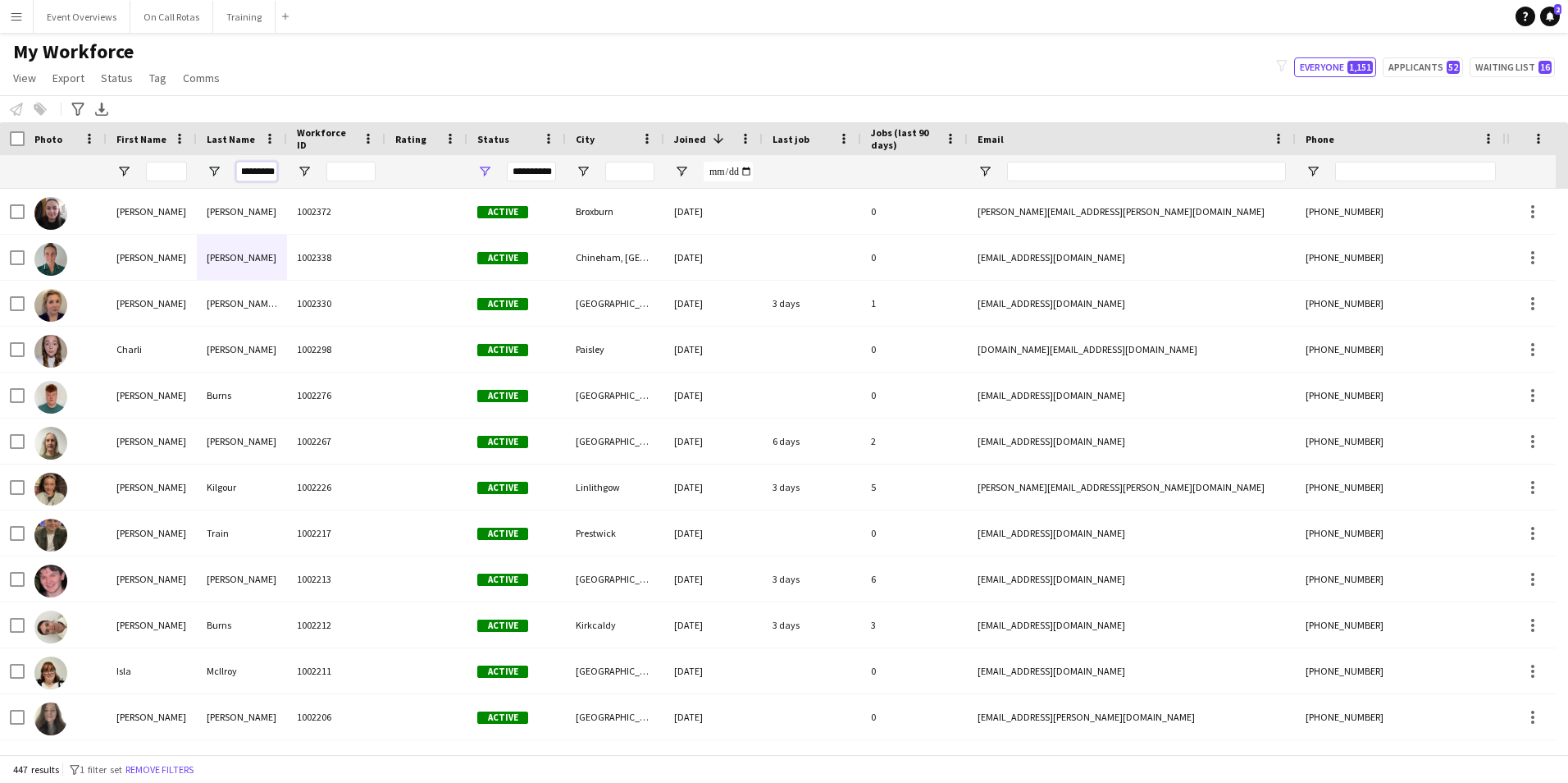
scroll to position [0, 13]
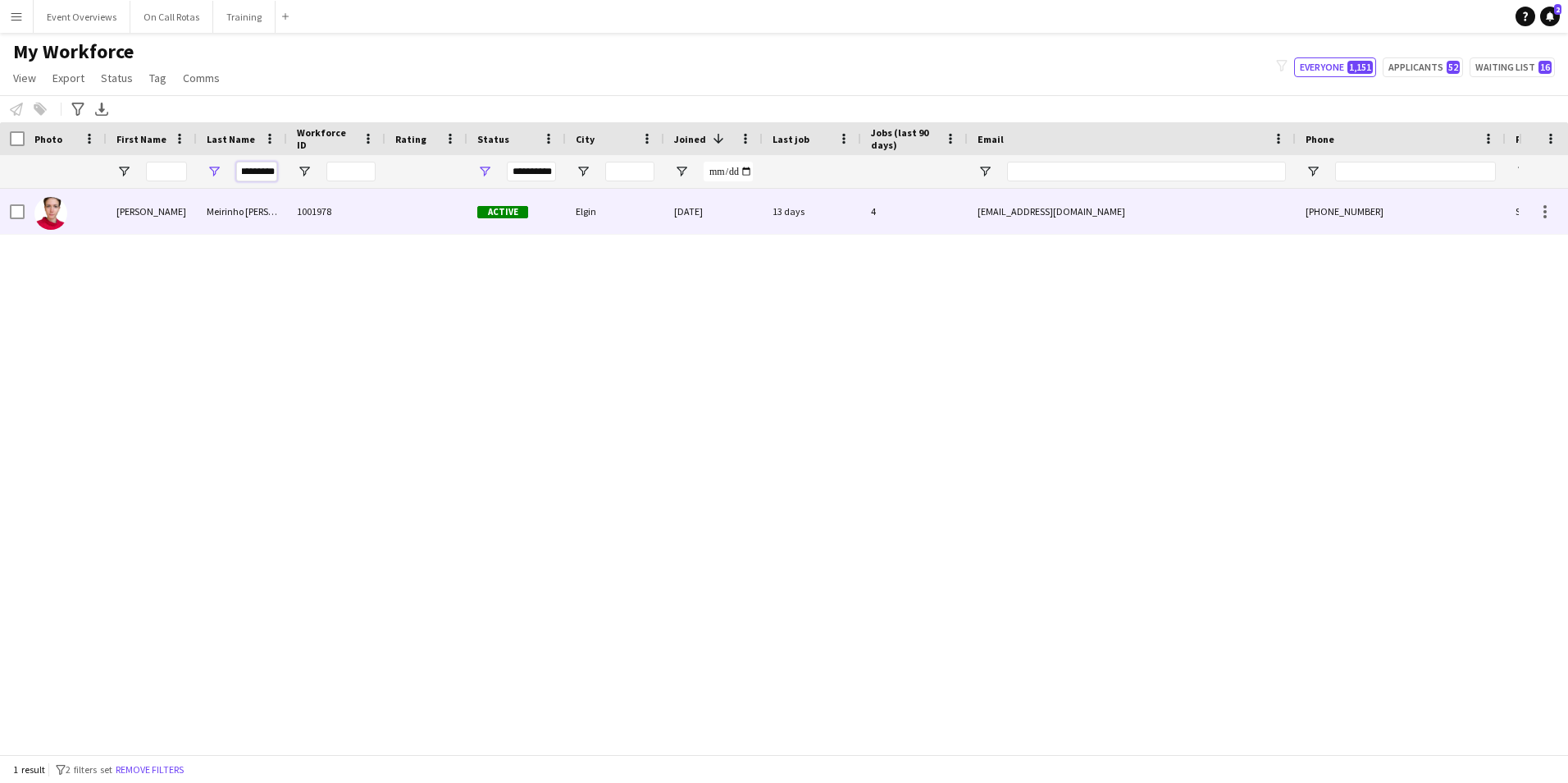
type input "*********"
click at [276, 211] on div "Meirinho Domingues" at bounding box center [242, 212] width 90 height 46
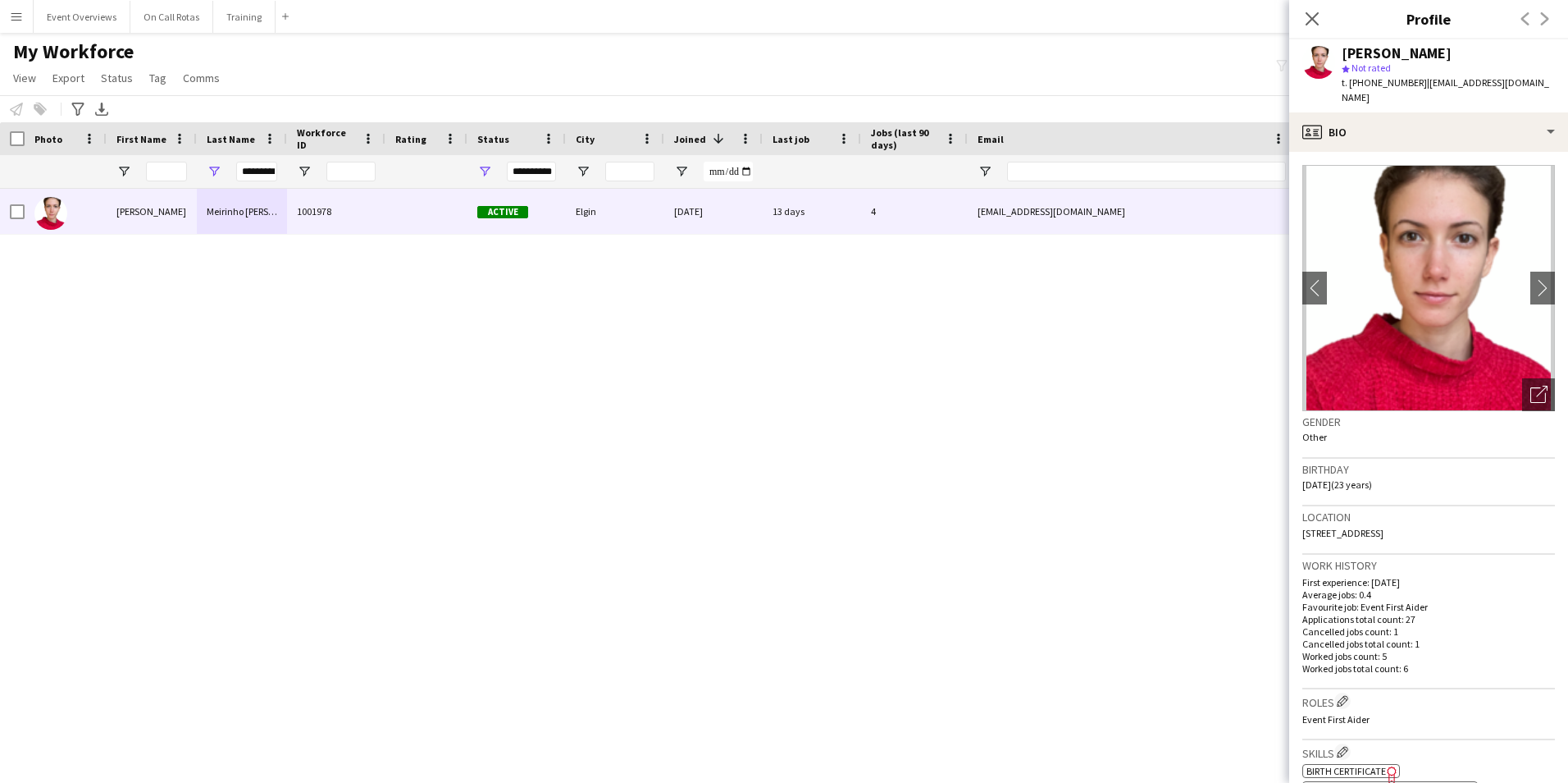
drag, startPoint x: 1473, startPoint y: 516, endPoint x: 1304, endPoint y: 516, distance: 169.0
click at [1304, 516] on div "Location 23 Hawthorn Road, Elgin, IV30 1PG" at bounding box center [1429, 531] width 252 height 47
copy span "23 Hawthorn Road, Elgin, IV30 1PG"
drag, startPoint x: 244, startPoint y: 175, endPoint x: 385, endPoint y: 155, distance: 142.4
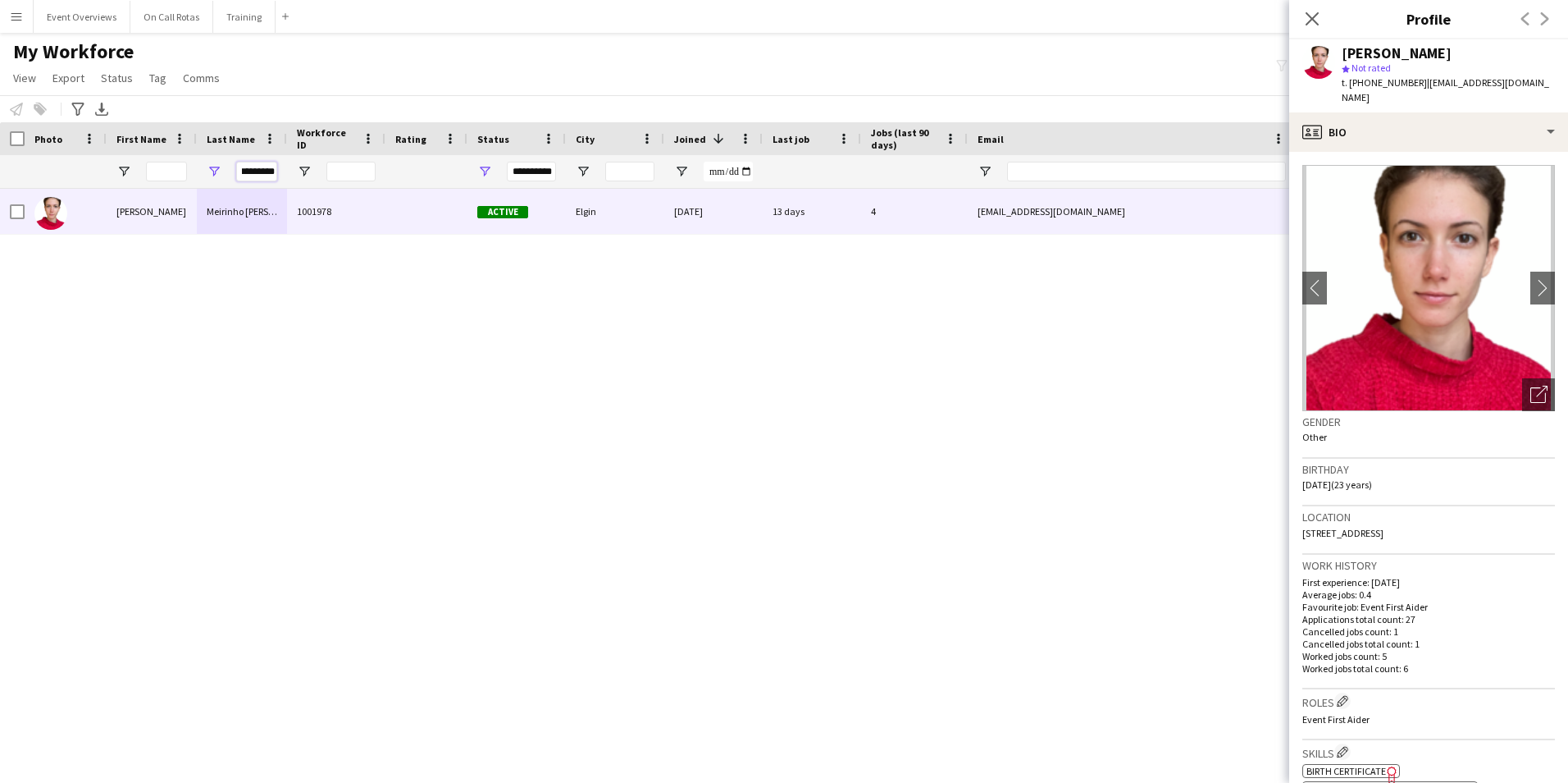
click at [355, 173] on div "**********" at bounding box center [889, 171] width 1779 height 33
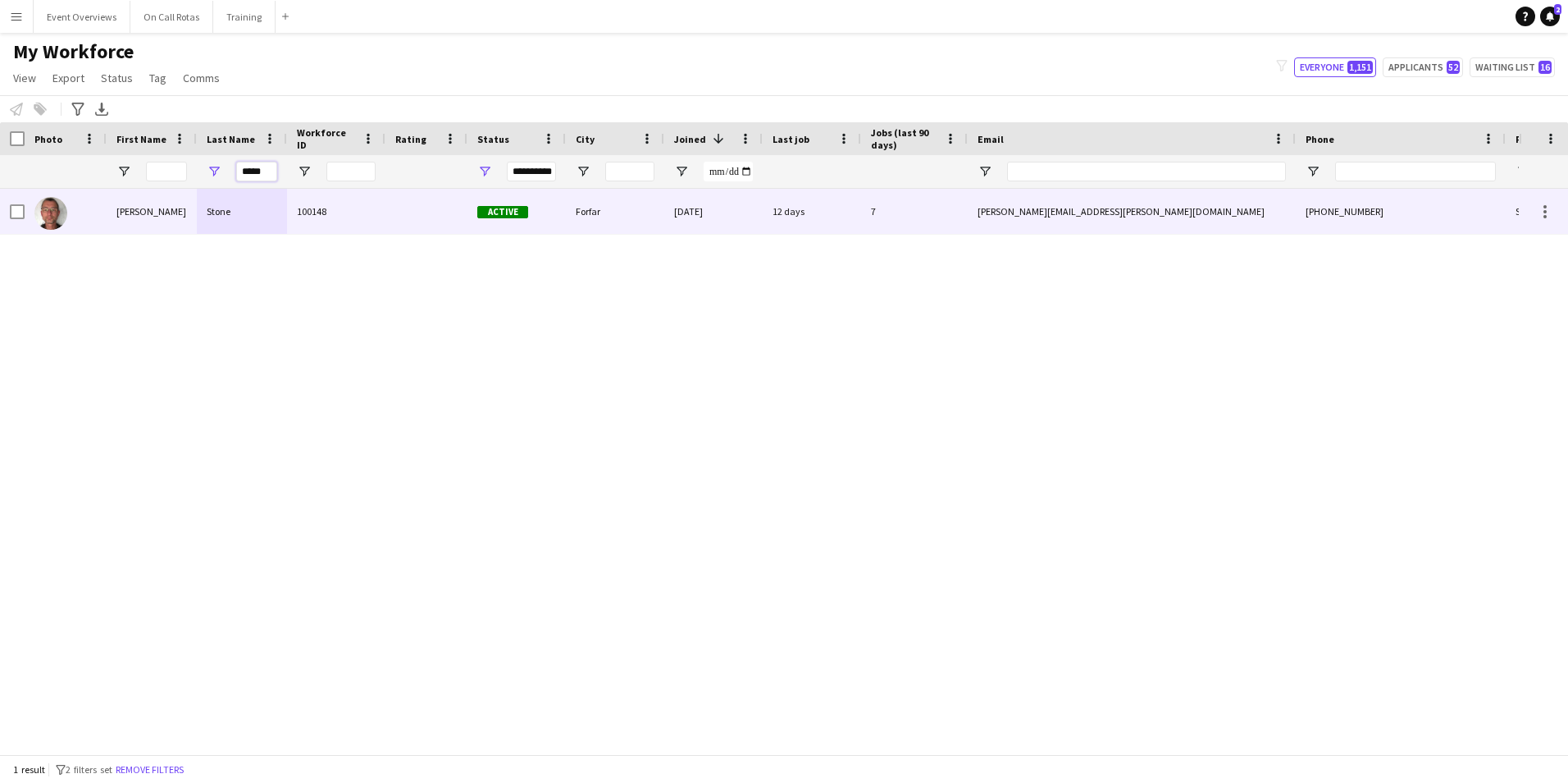
type input "*****"
click at [238, 209] on div "Stone" at bounding box center [242, 212] width 90 height 46
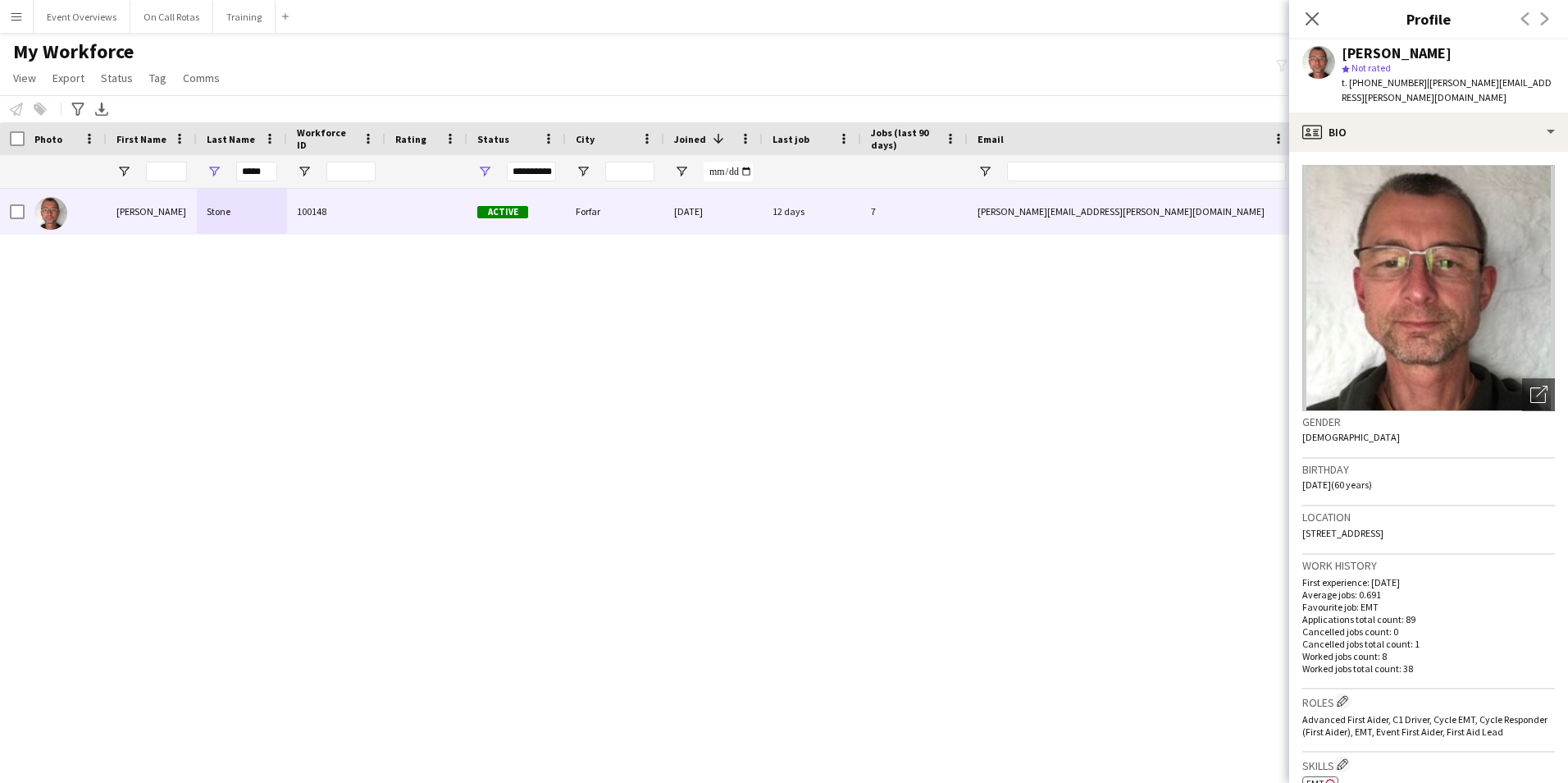
drag, startPoint x: 1471, startPoint y: 513, endPoint x: 1295, endPoint y: 515, distance: 176.0
click at [1295, 515] on app-crew-profile-bio "Open photos pop-in Gender Male Birthday 24-08-1964 (60 years) Location 1 Balgow…" at bounding box center [1429, 467] width 279 height 631
copy span "1 Balgownie Farm, Eassie, Forfar, DD8 1SF"
drag, startPoint x: 276, startPoint y: 172, endPoint x: 177, endPoint y: 183, distance: 99.6
click at [177, 183] on div "**********" at bounding box center [889, 171] width 1779 height 33
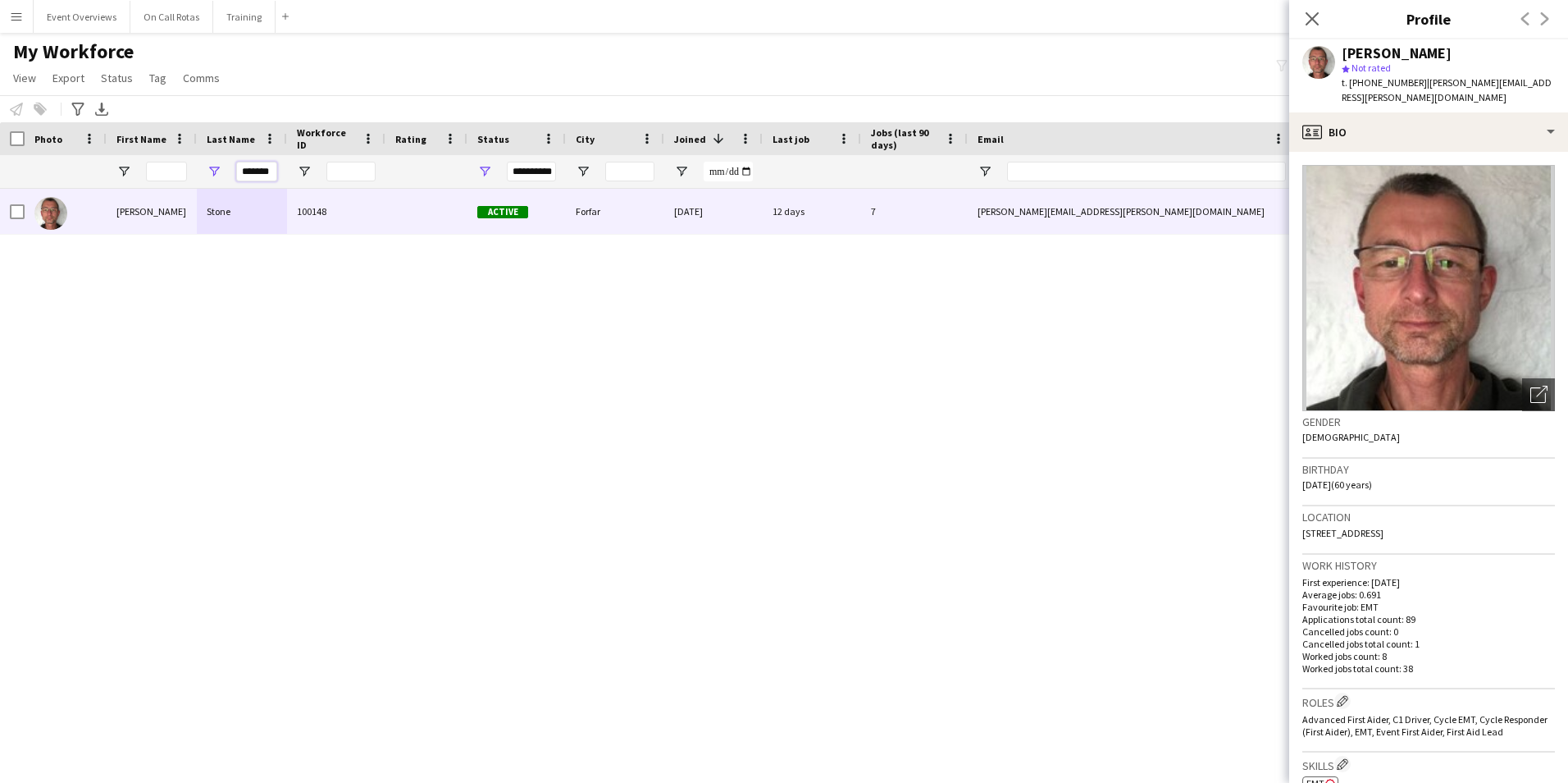
scroll to position [0, 3]
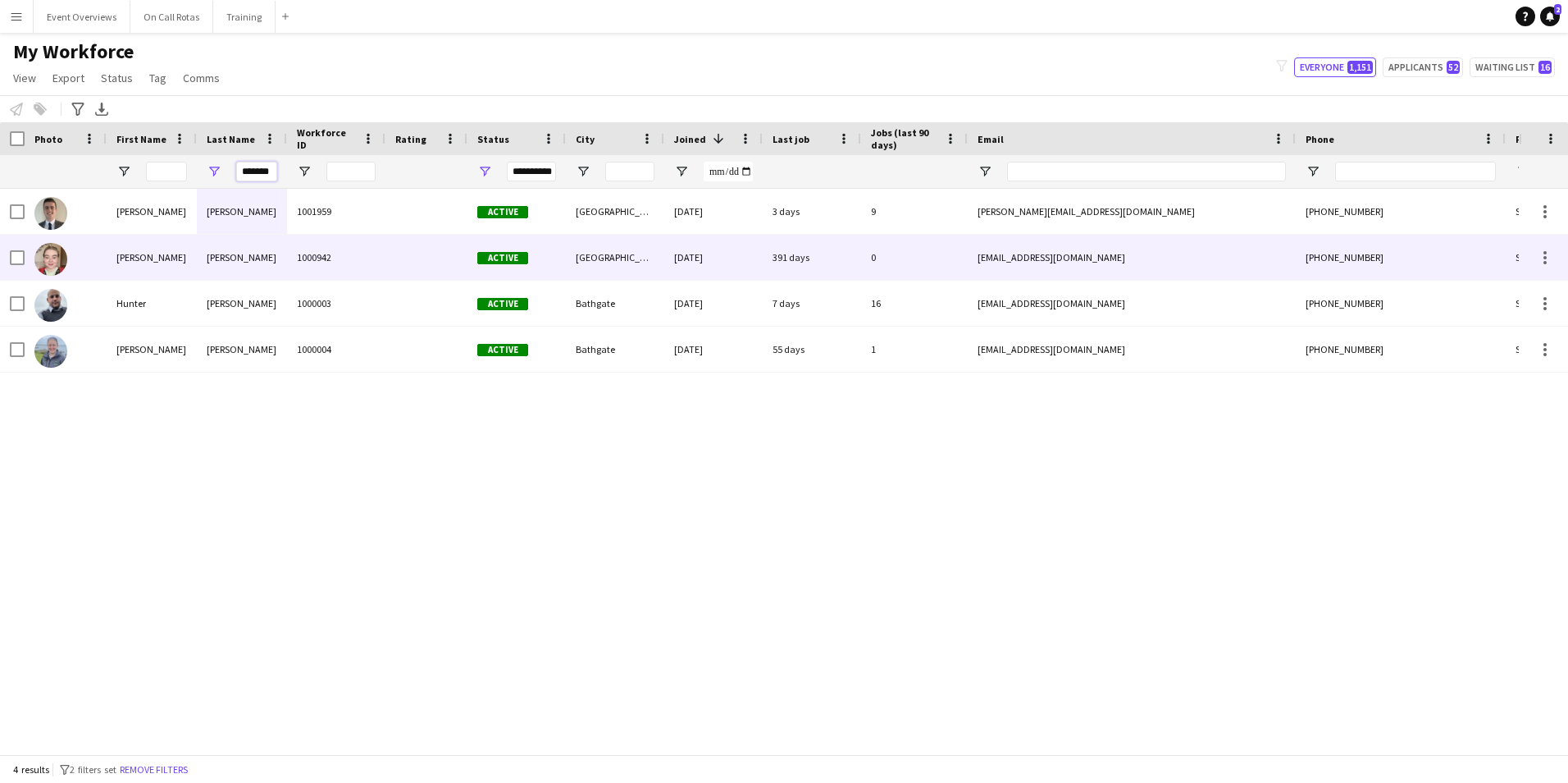
type input "*******"
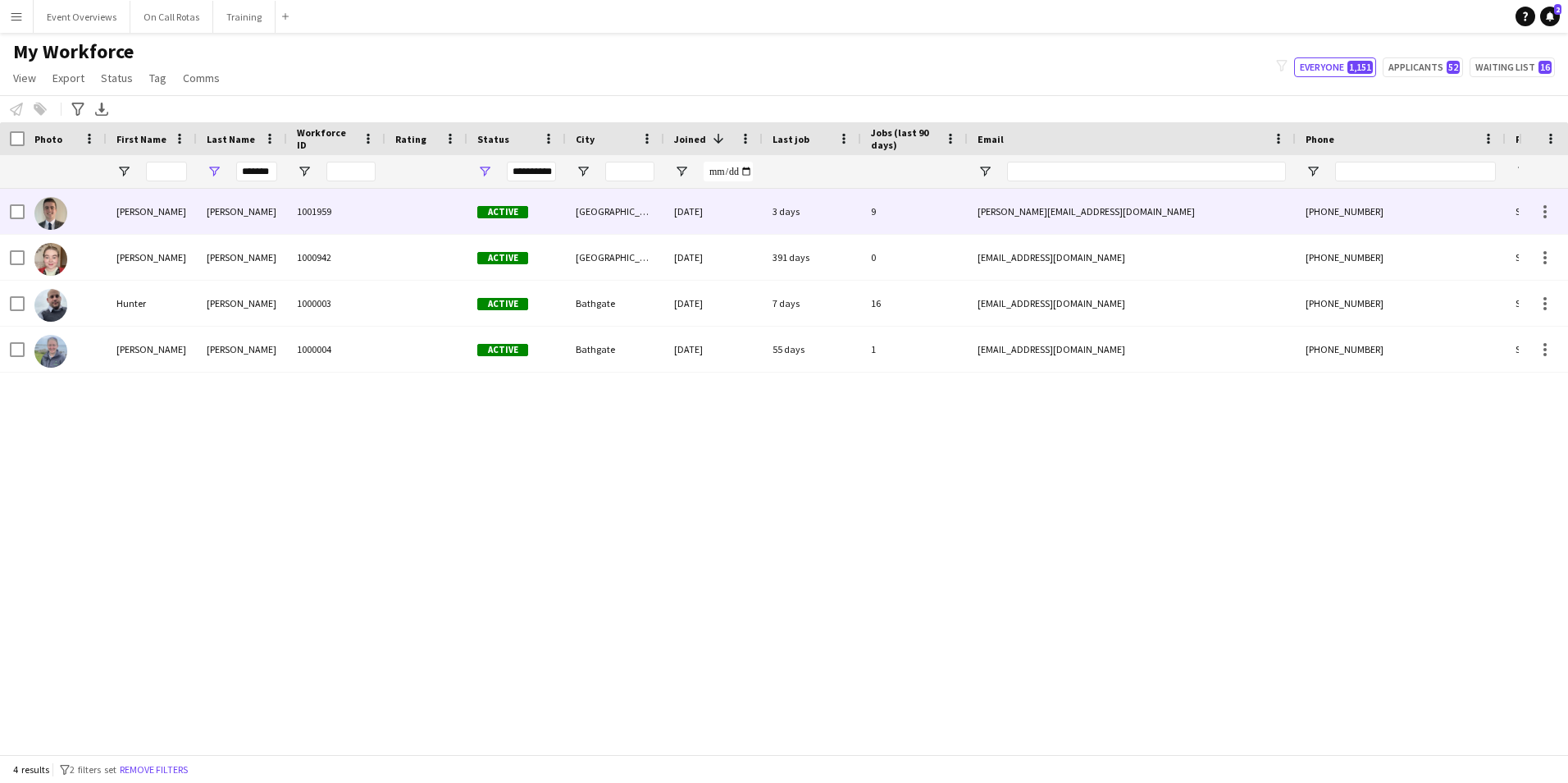
click at [240, 222] on div "[PERSON_NAME]" at bounding box center [242, 212] width 90 height 46
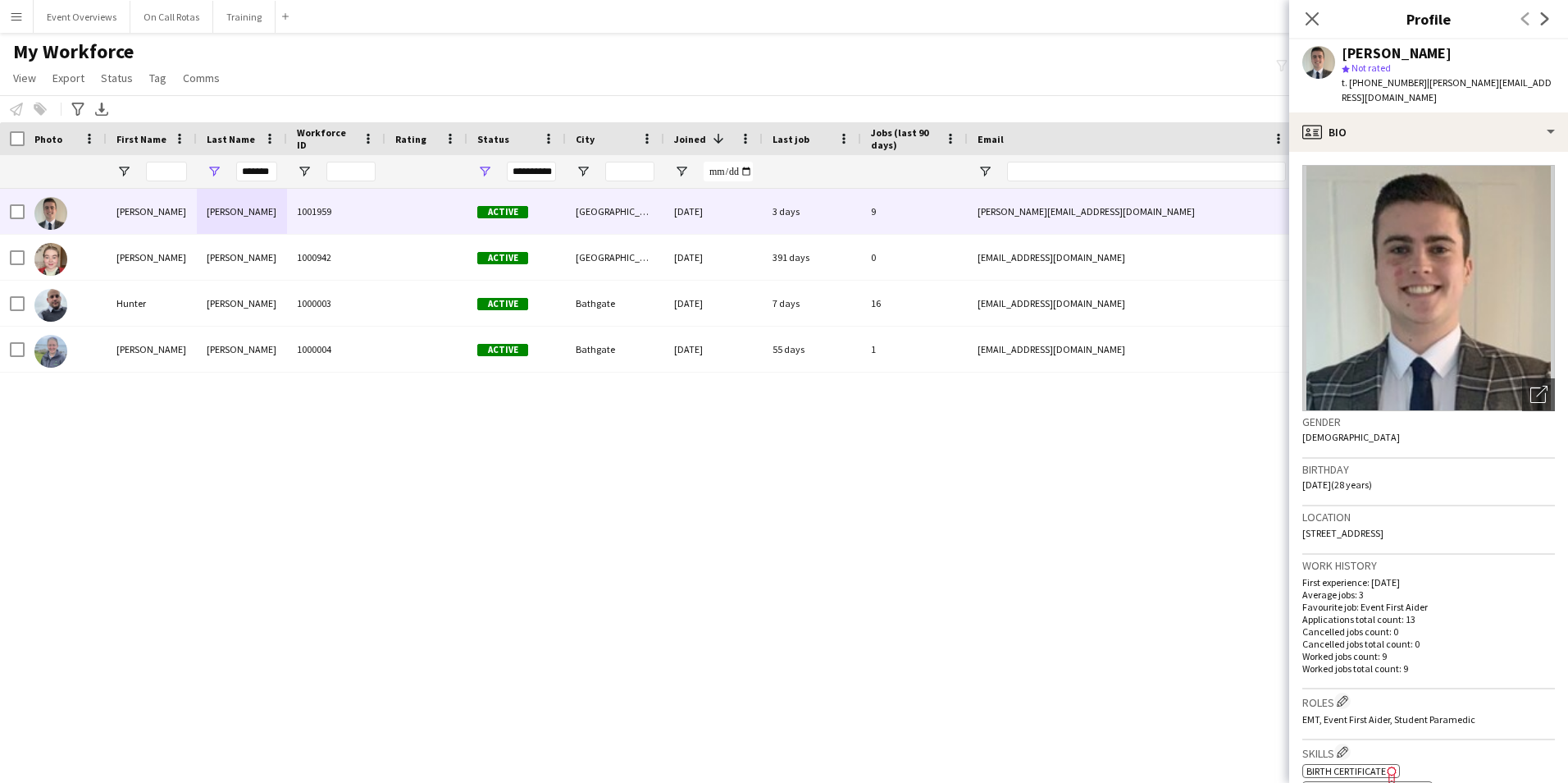
drag, startPoint x: 1459, startPoint y: 515, endPoint x: 1302, endPoint y: 520, distance: 157.1
click at [1302, 520] on div "Location 10 Goodhope Park, Aberdeen, AB21 9NE" at bounding box center [1429, 531] width 252 height 47
copy span "10 Goodhope Park, Aberdeen, AB21 9NE"
drag, startPoint x: 237, startPoint y: 173, endPoint x: 349, endPoint y: 167, distance: 112.2
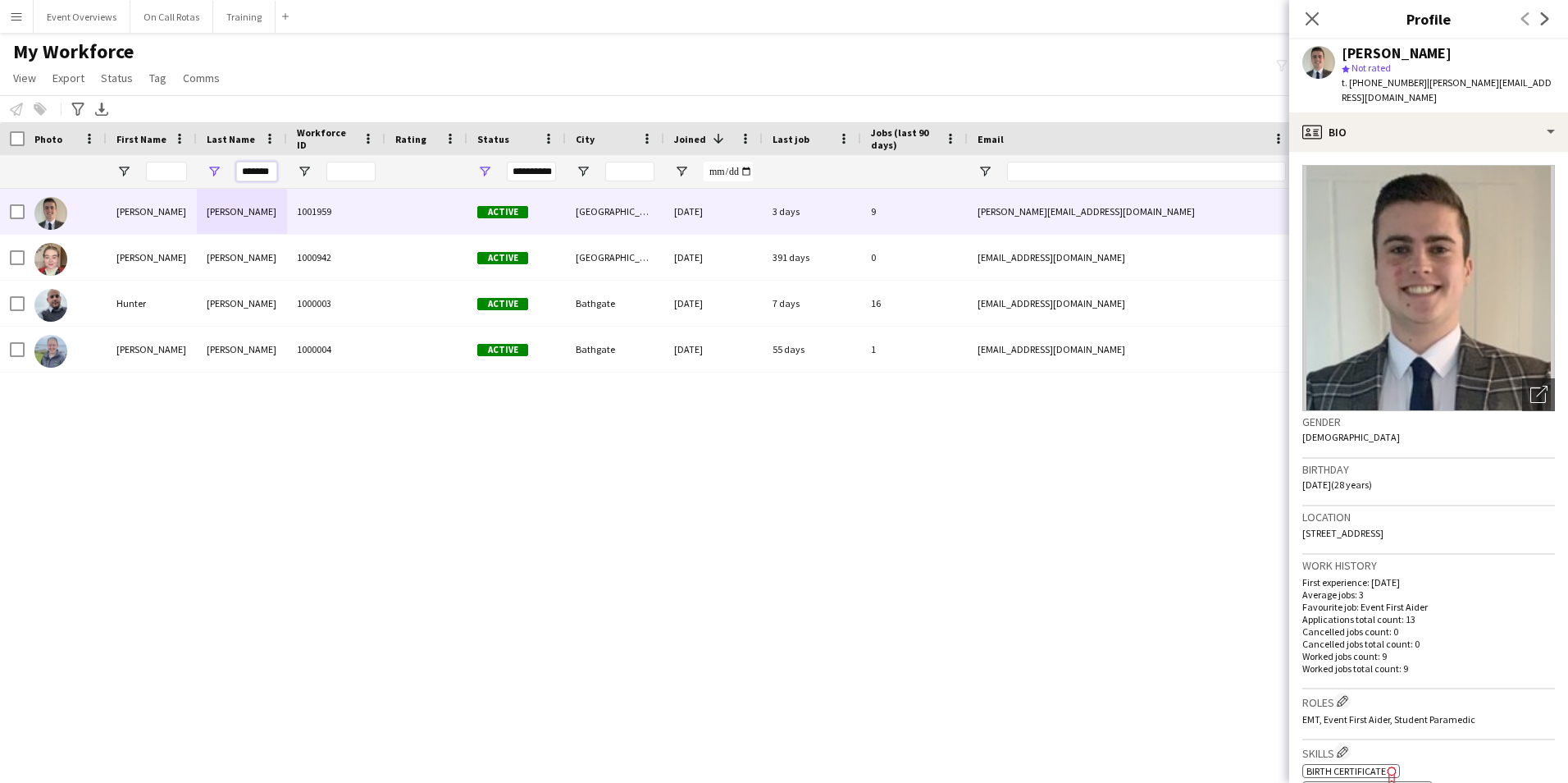
click at [349, 173] on div "**********" at bounding box center [889, 171] width 1779 height 33
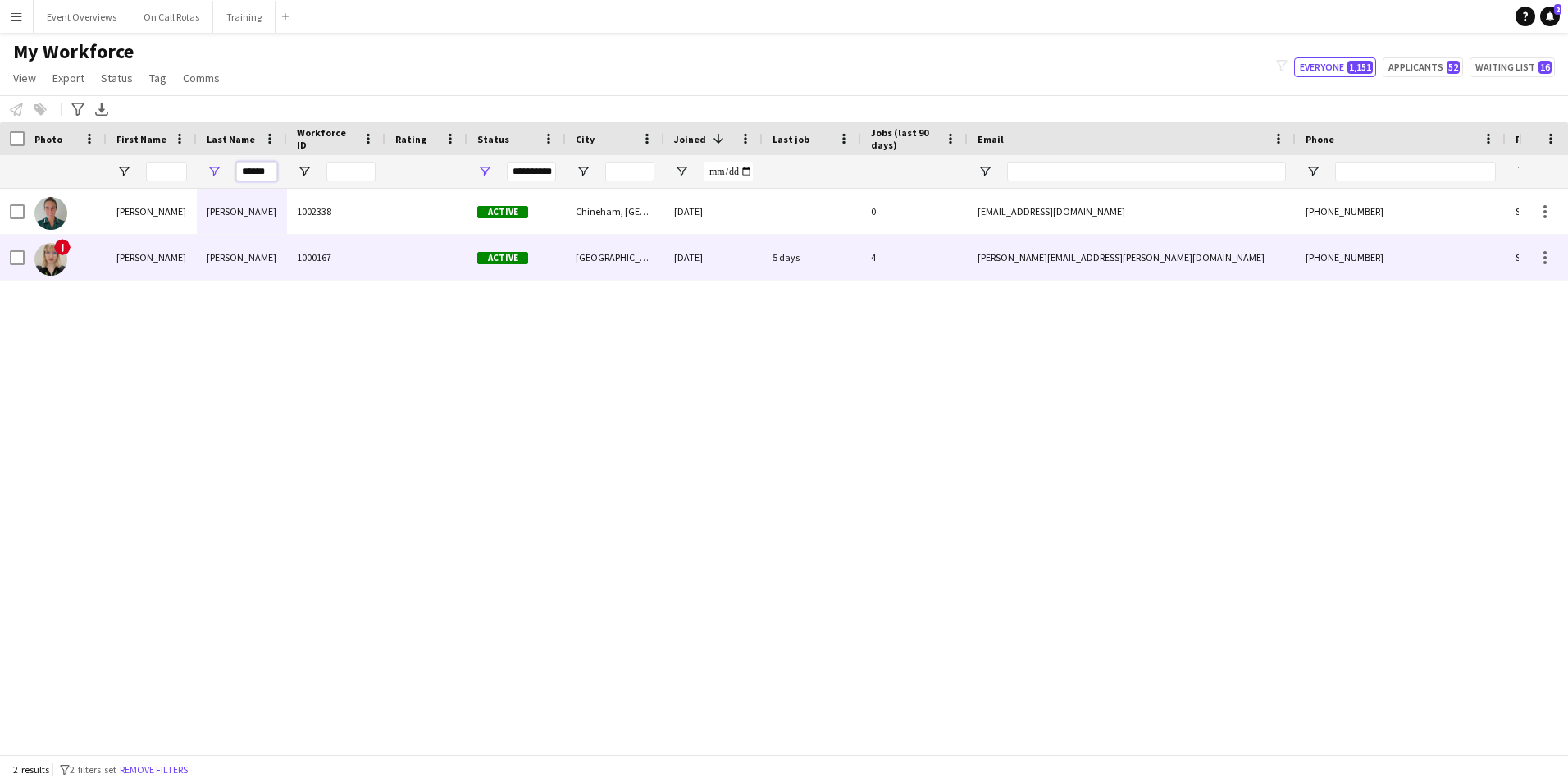
type input "******"
click at [409, 268] on div at bounding box center [426, 257] width 82 height 46
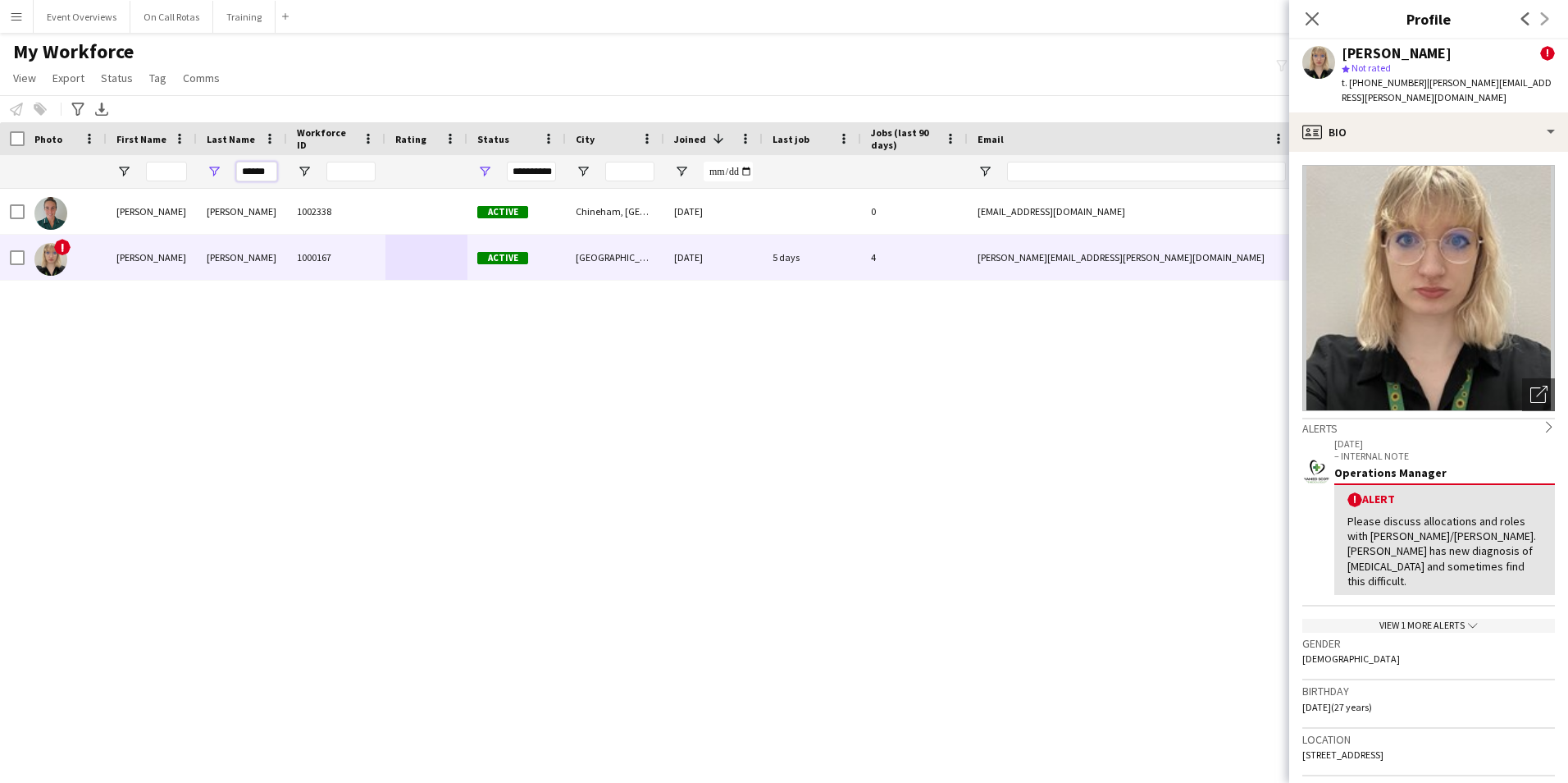
drag, startPoint x: 276, startPoint y: 167, endPoint x: 215, endPoint y: 158, distance: 61.7
click at [232, 165] on div "******" at bounding box center [242, 171] width 90 height 33
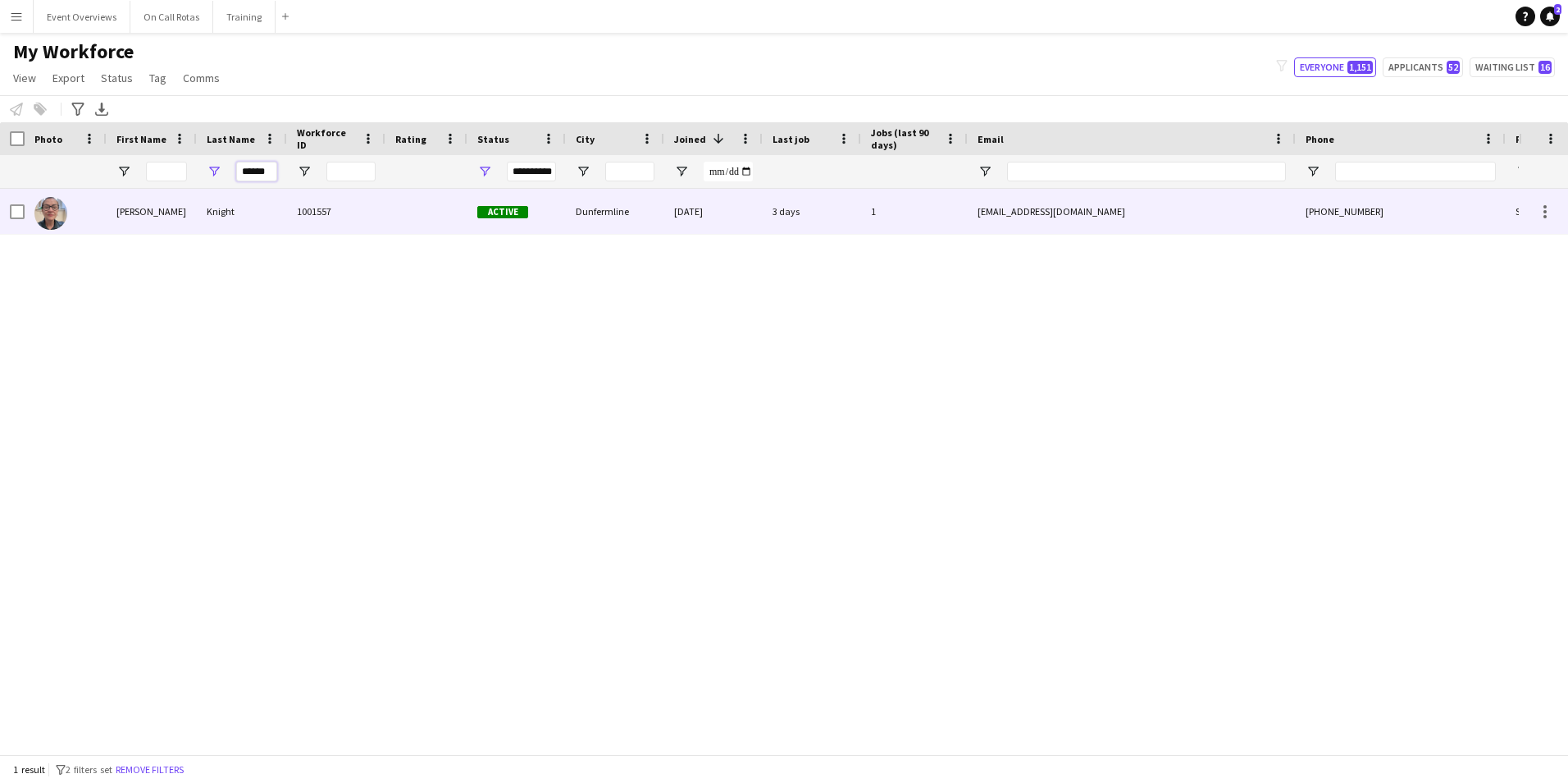
type input "******"
click at [331, 223] on div "1001557" at bounding box center [337, 212] width 99 height 46
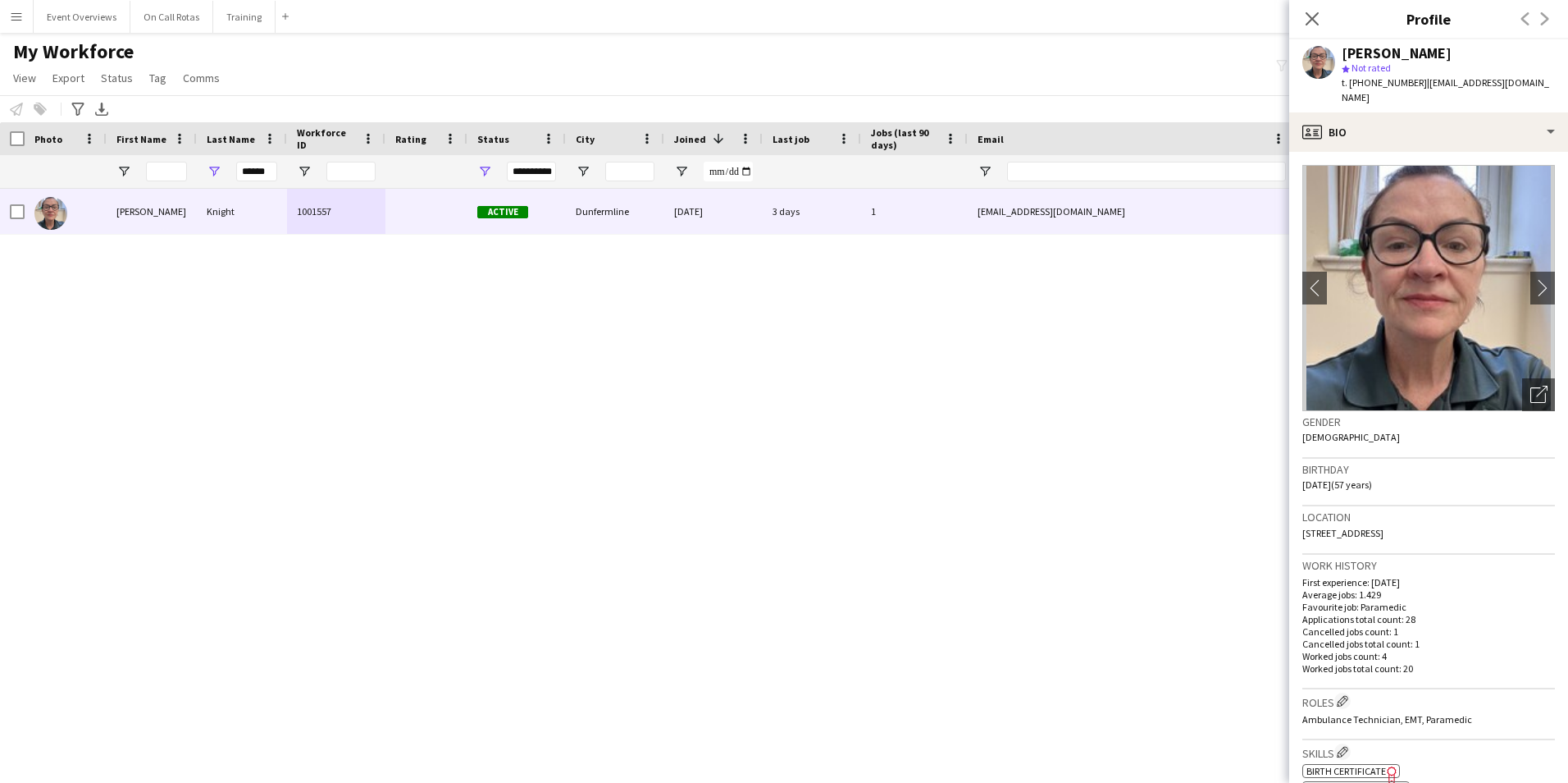
drag, startPoint x: 1524, startPoint y: 516, endPoint x: 1294, endPoint y: 520, distance: 230.0
click at [1294, 520] on app-crew-profile-bio "chevron-left chevron-right Open photos pop-in Gender Female Birthday 28-12-1967…" at bounding box center [1429, 467] width 279 height 631
copy span "33 Main Street, Low Valleyfield, Dunfermline, KY12 8TF"
drag, startPoint x: 276, startPoint y: 171, endPoint x: 198, endPoint y: 178, distance: 78.3
click at [198, 178] on div "******" at bounding box center [242, 171] width 90 height 33
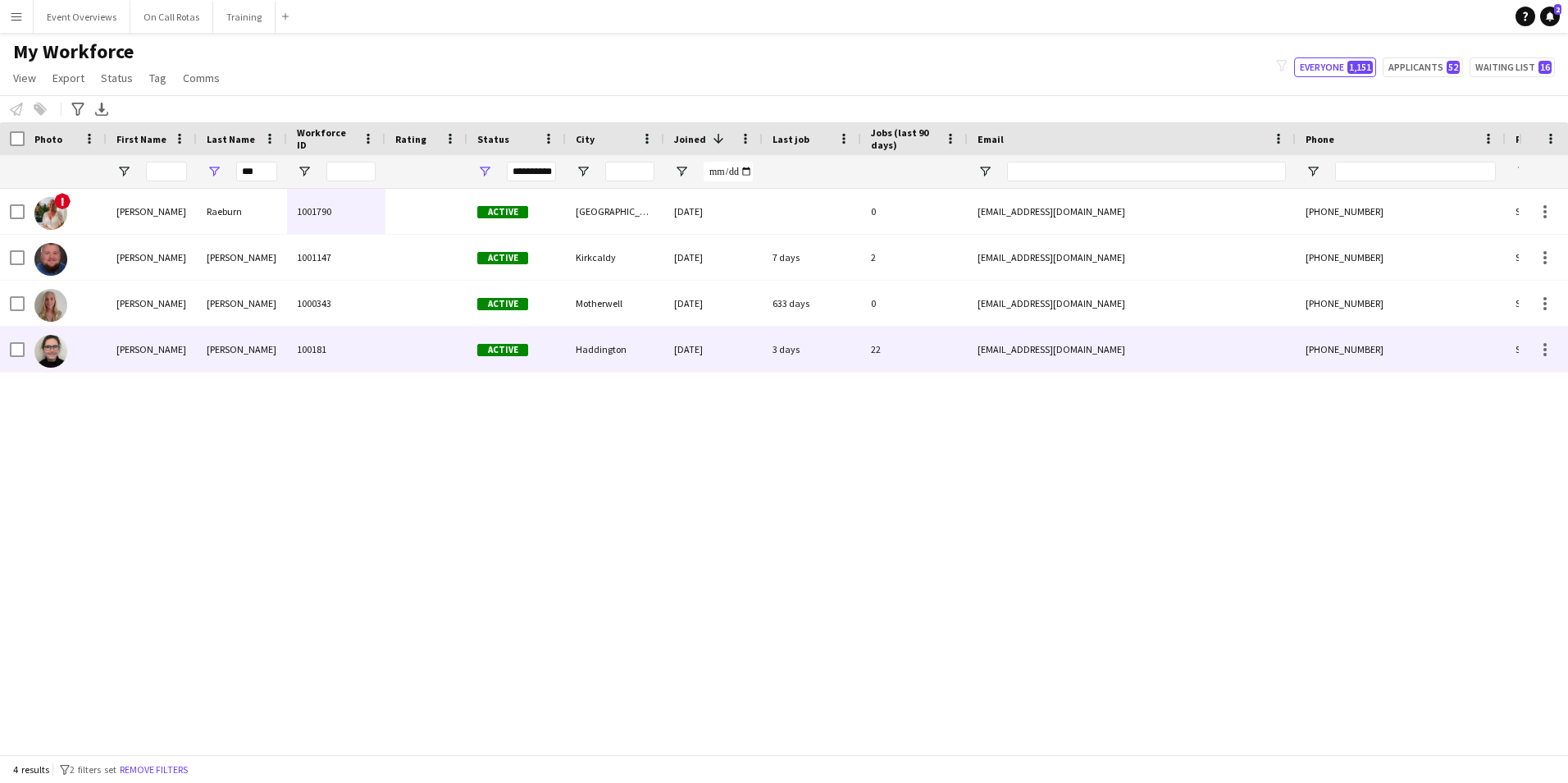
click at [223, 357] on div "Rae" at bounding box center [242, 349] width 90 height 46
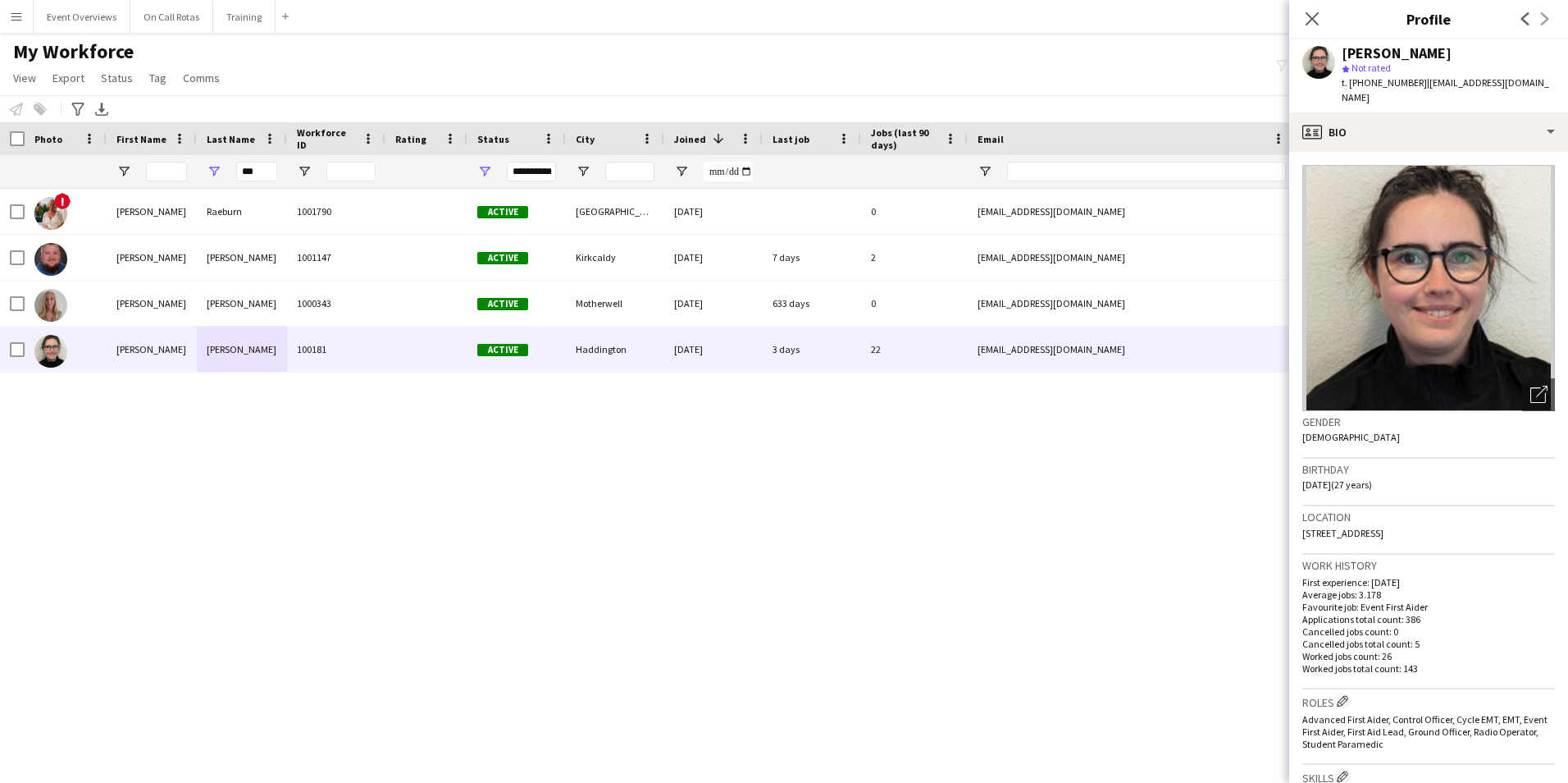
drag, startPoint x: 1468, startPoint y: 519, endPoint x: 1296, endPoint y: 519, distance: 172.0
click at [1296, 519] on app-crew-profile-bio "Open photos pop-in Gender Female Birthday 21-05-1998 (27 years) Location 13 Art…" at bounding box center [1429, 467] width 279 height 631
copy span "13 Artillery Park, Haddington, EH41 3PZ"
click at [265, 168] on input "***" at bounding box center [256, 171] width 41 height 20
type input "*"
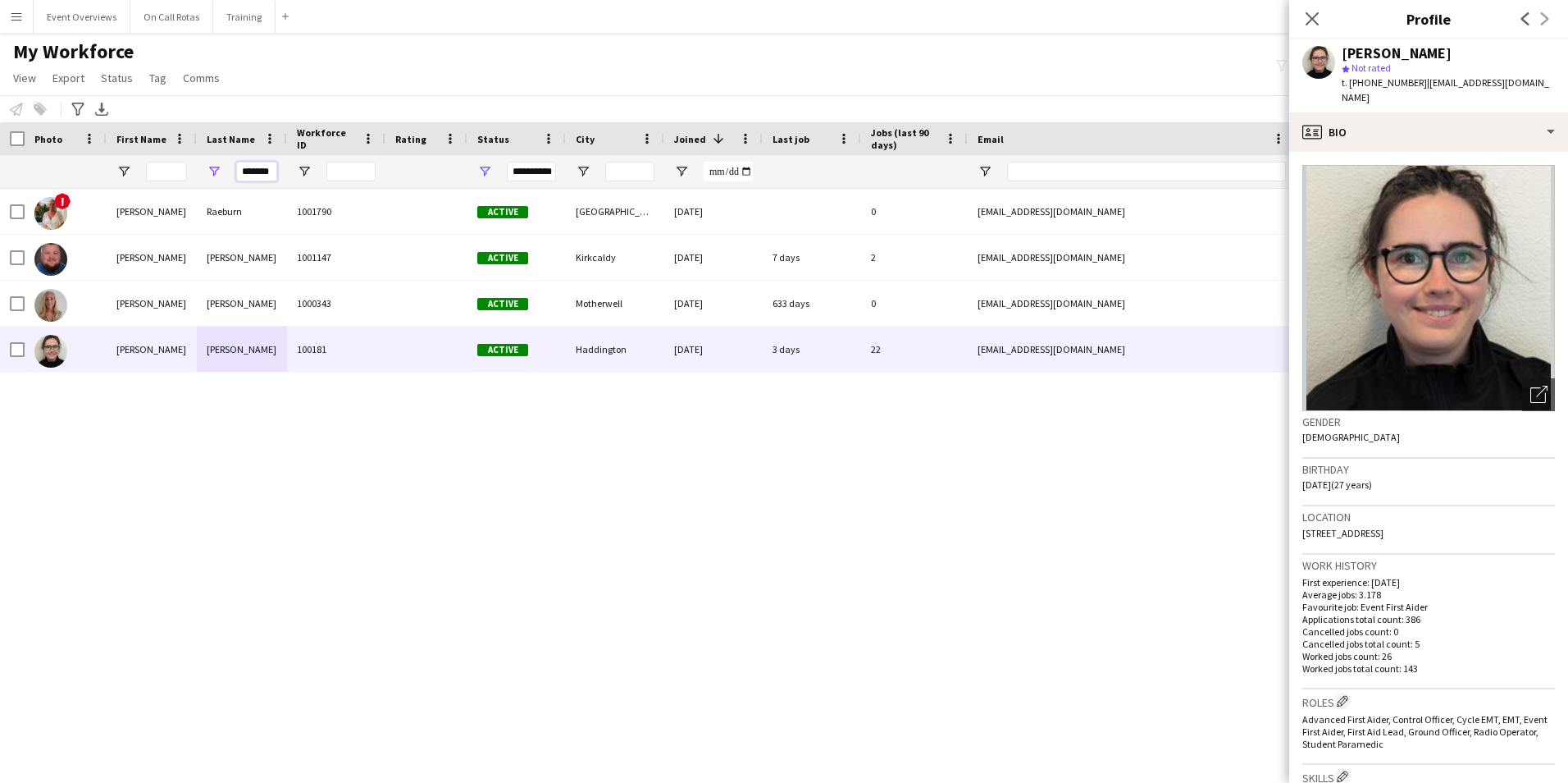
scroll to position [0, 8]
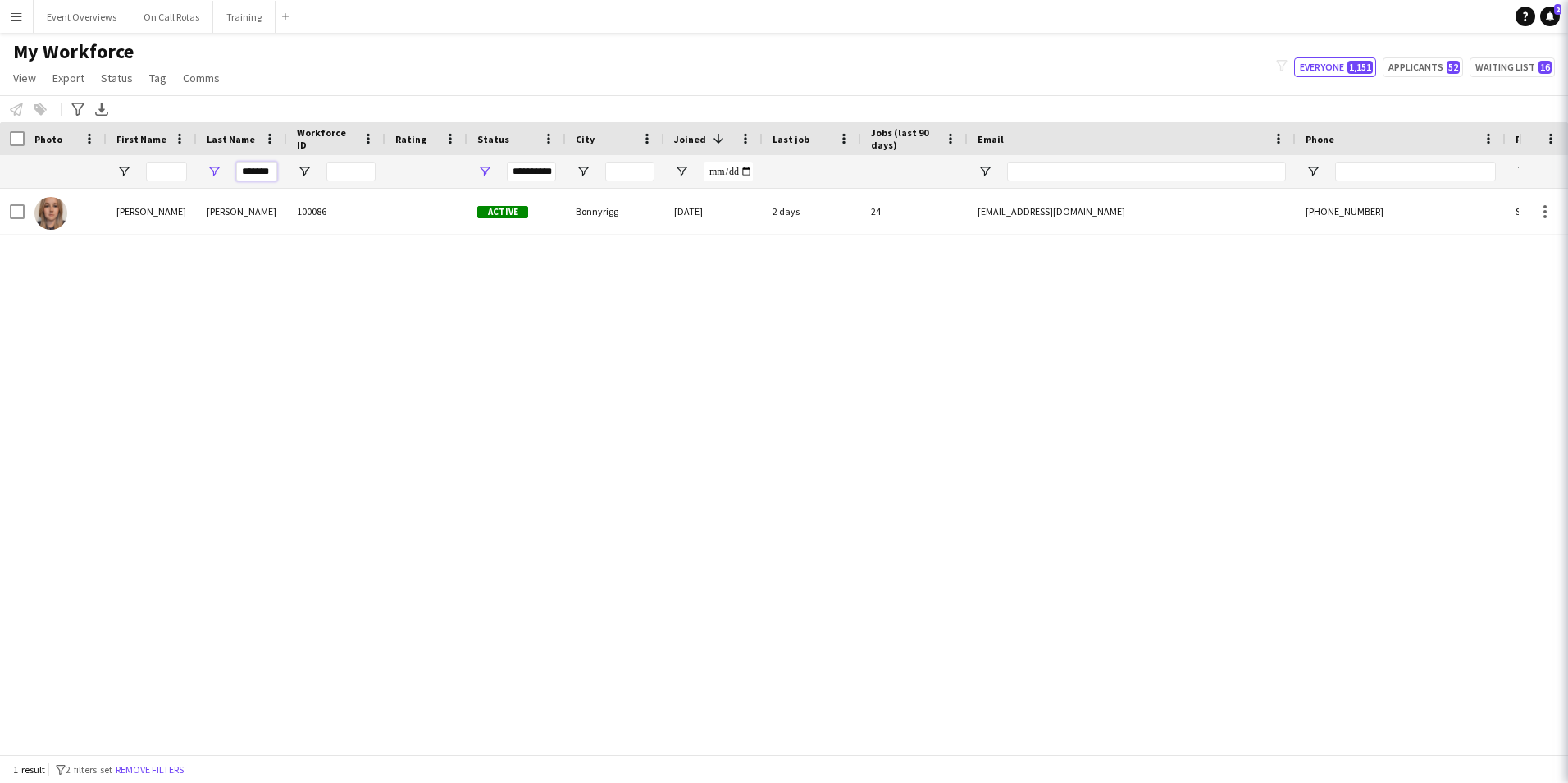
type input "*******"
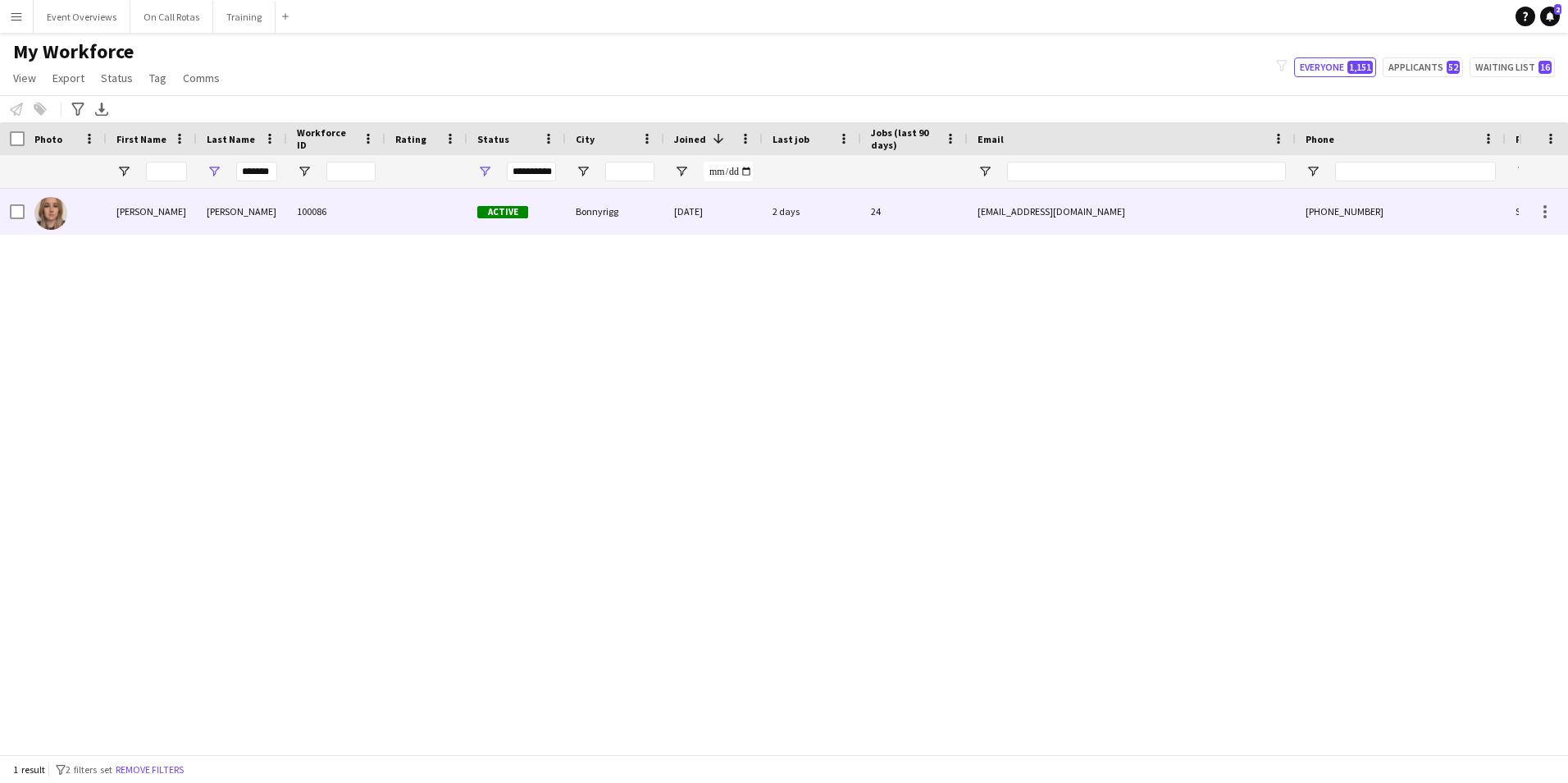
click at [398, 203] on div at bounding box center [426, 212] width 82 height 46
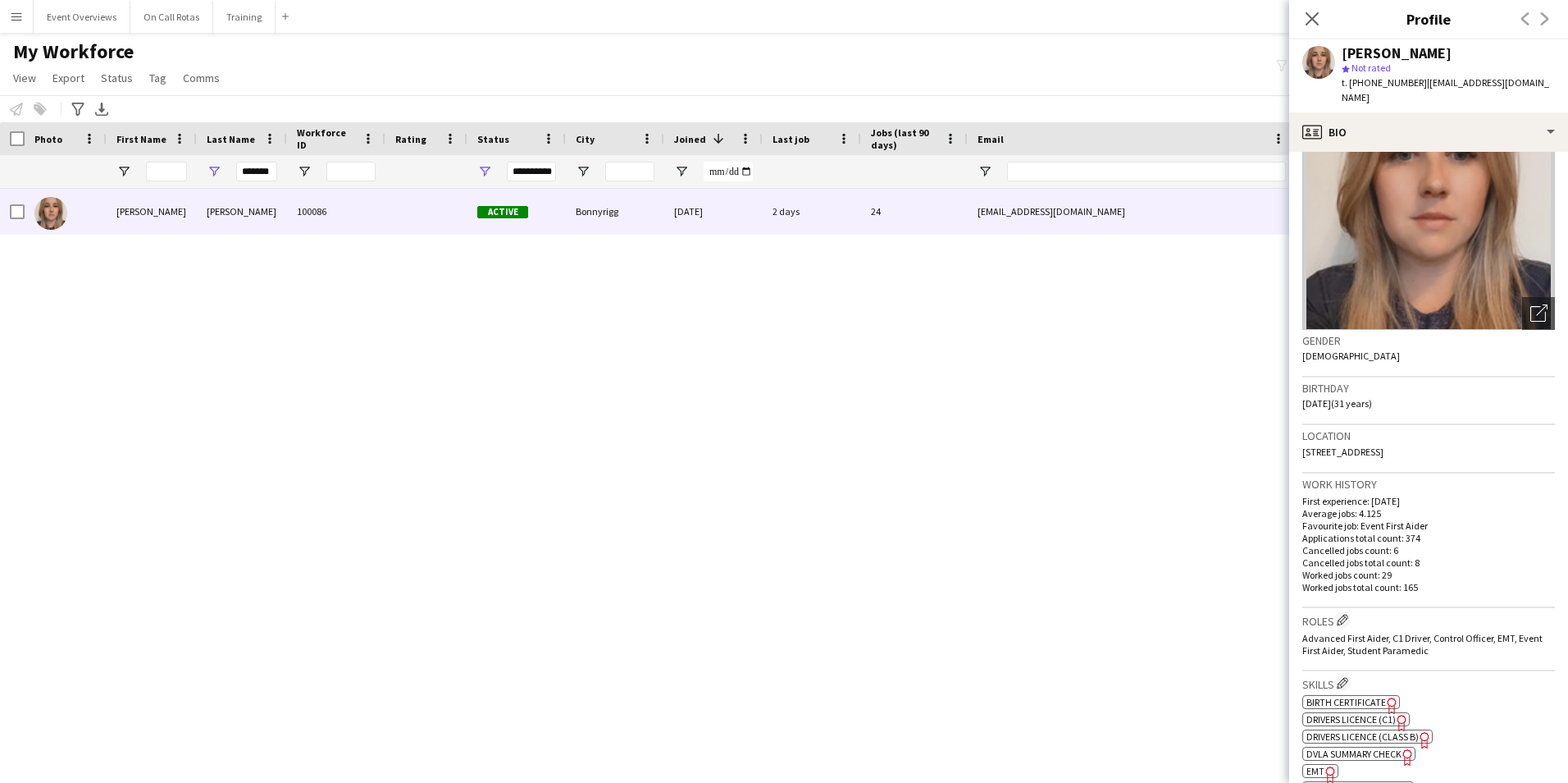
scroll to position [0, 0]
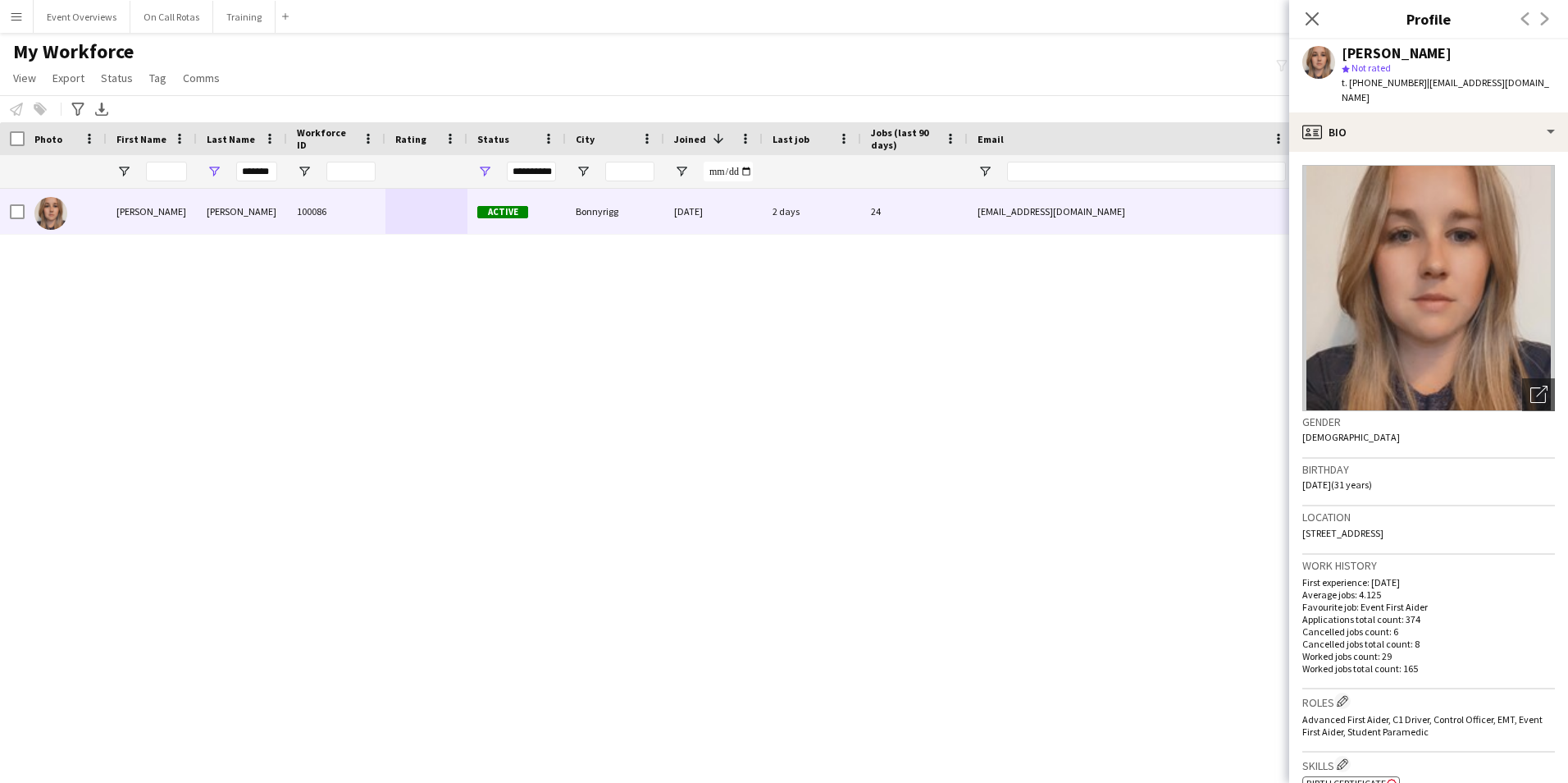
drag, startPoint x: 1478, startPoint y: 512, endPoint x: 1289, endPoint y: 527, distance: 189.6
click at [1289, 527] on app-crew-profile-bio "Open photos pop-in Gender Female Birthday 15-02-1994 (31 years) Location 30 Coc…" at bounding box center [1429, 467] width 279 height 631
copy span "30 Cockpen Terrace, Bonnyrigg, EH19 3PH"
click at [11, 19] on app-icon "Menu" at bounding box center [16, 16] width 13 height 13
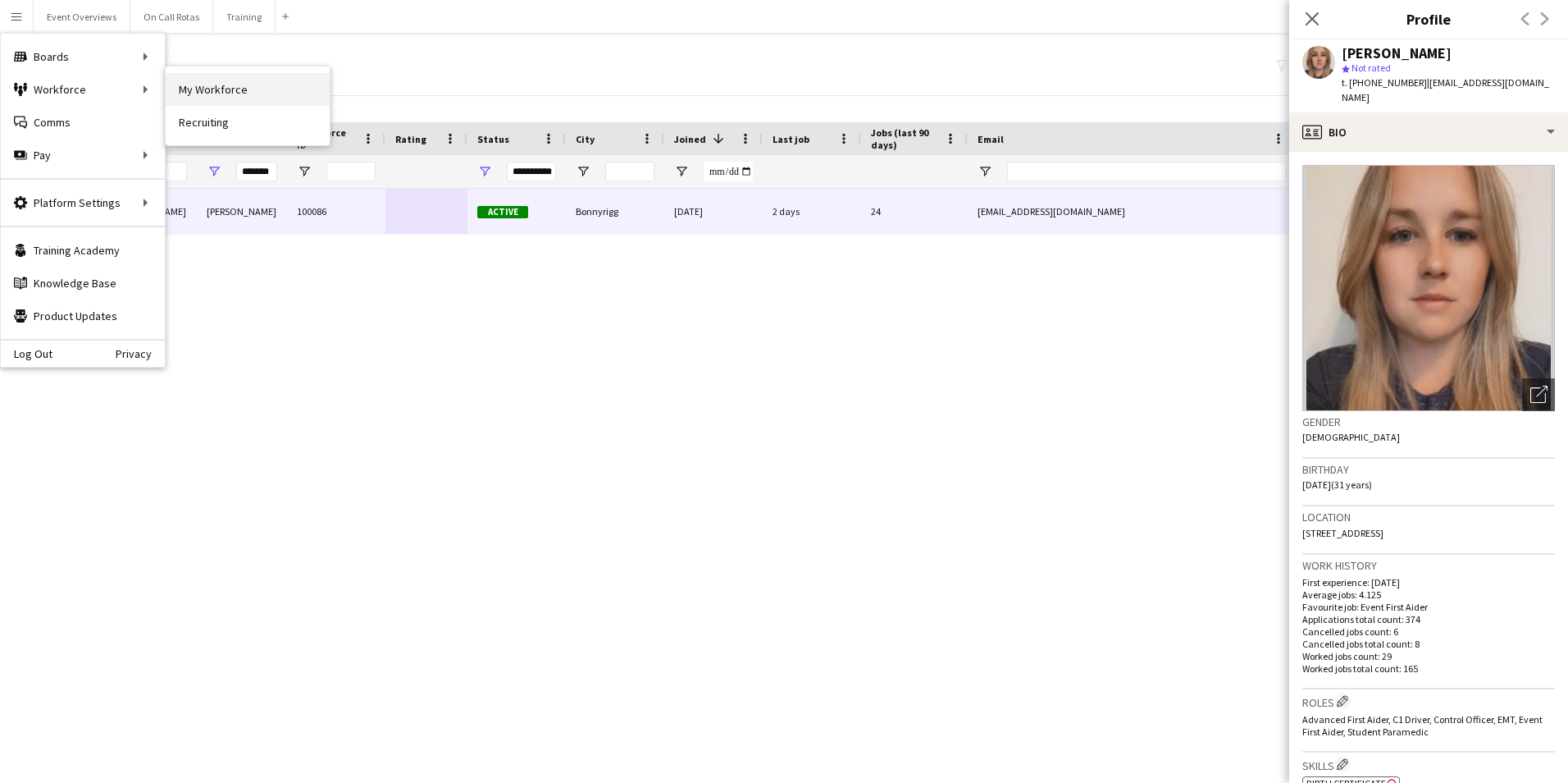
click at [236, 88] on link "My Workforce" at bounding box center [248, 89] width 164 height 33
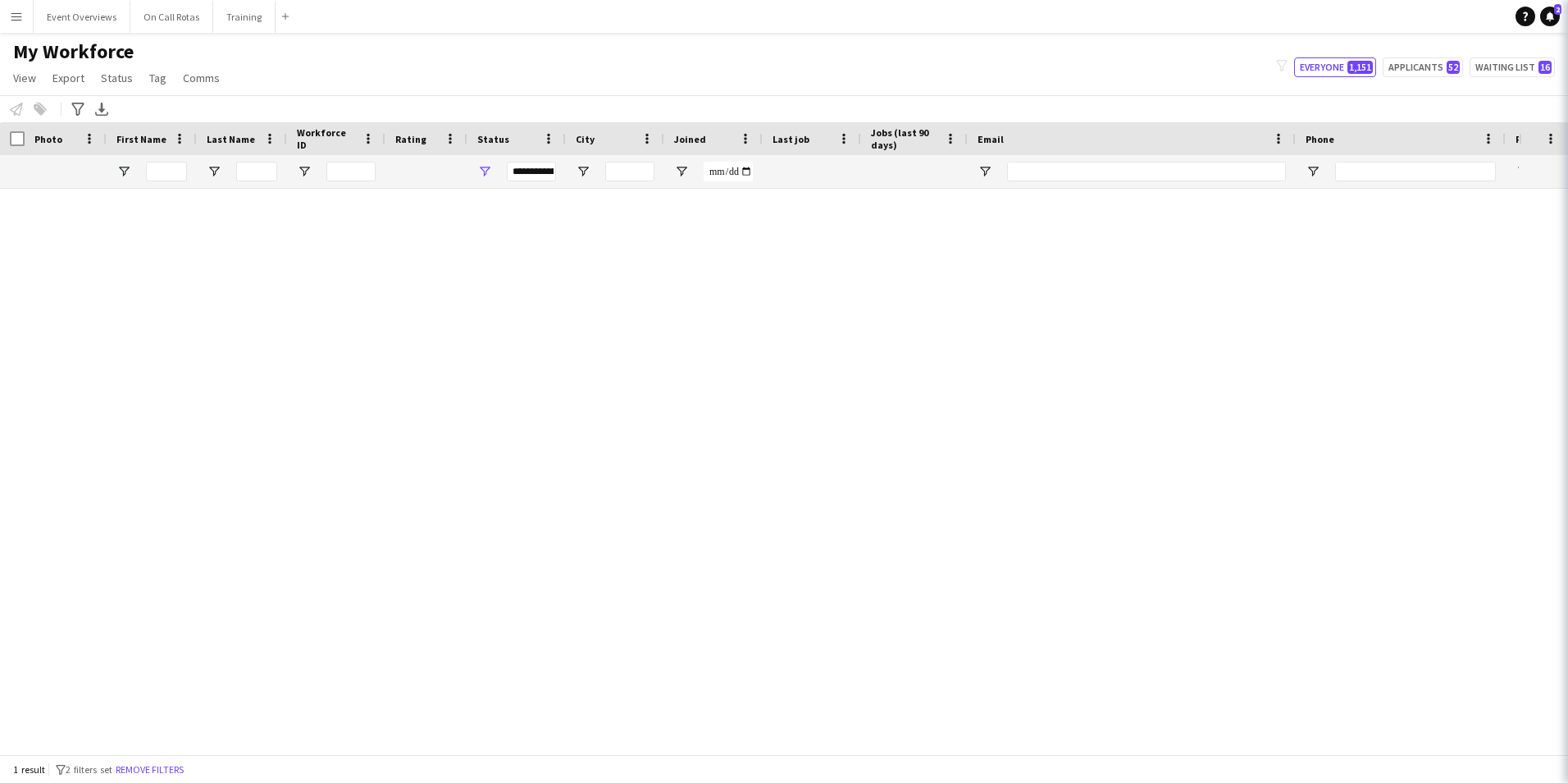
type input "*******"
type input "**********"
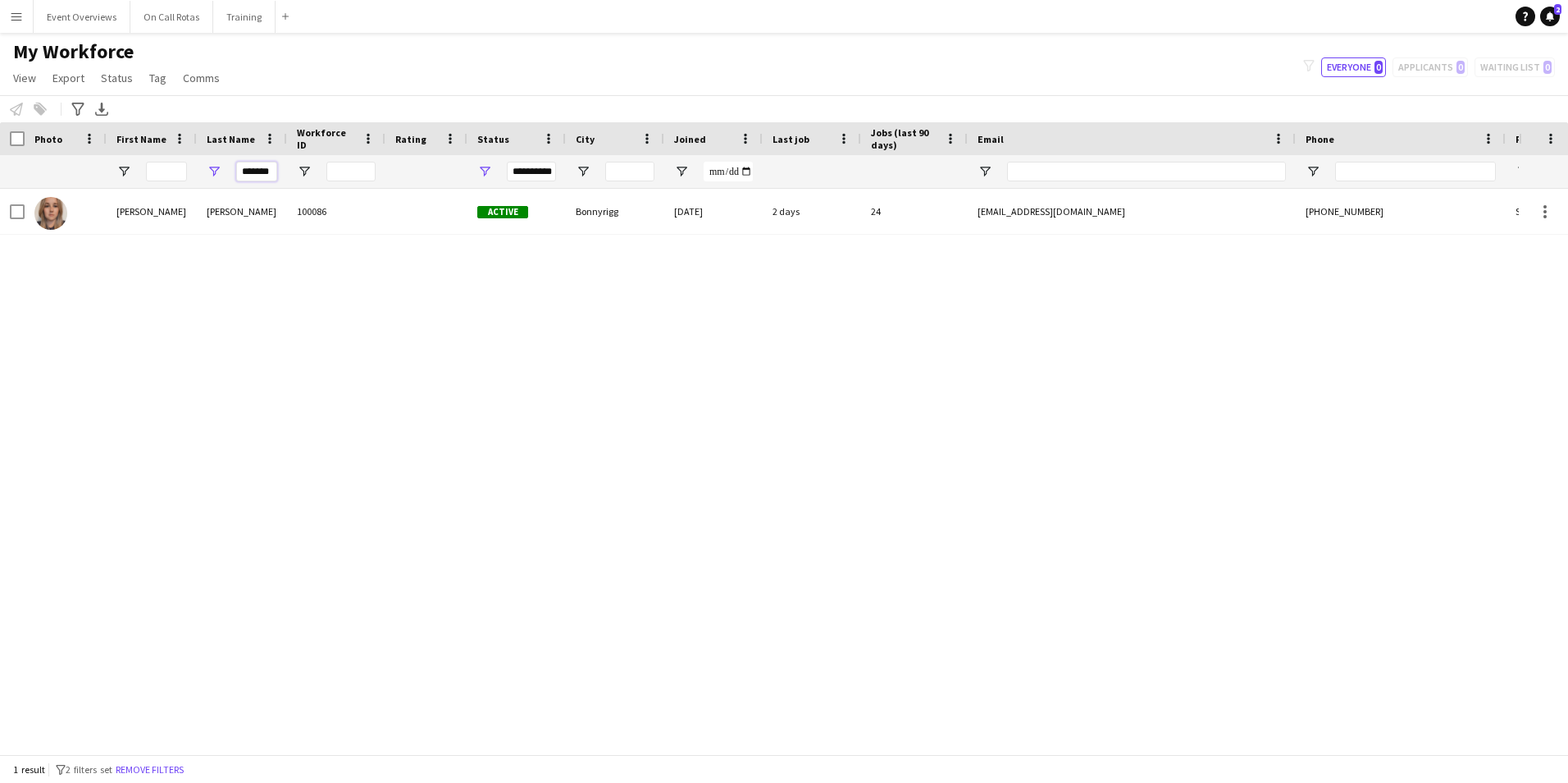
scroll to position [0, 9]
drag, startPoint x: 240, startPoint y: 173, endPoint x: 394, endPoint y: 175, distance: 154.0
click at [387, 172] on div "**********" at bounding box center [889, 171] width 1779 height 33
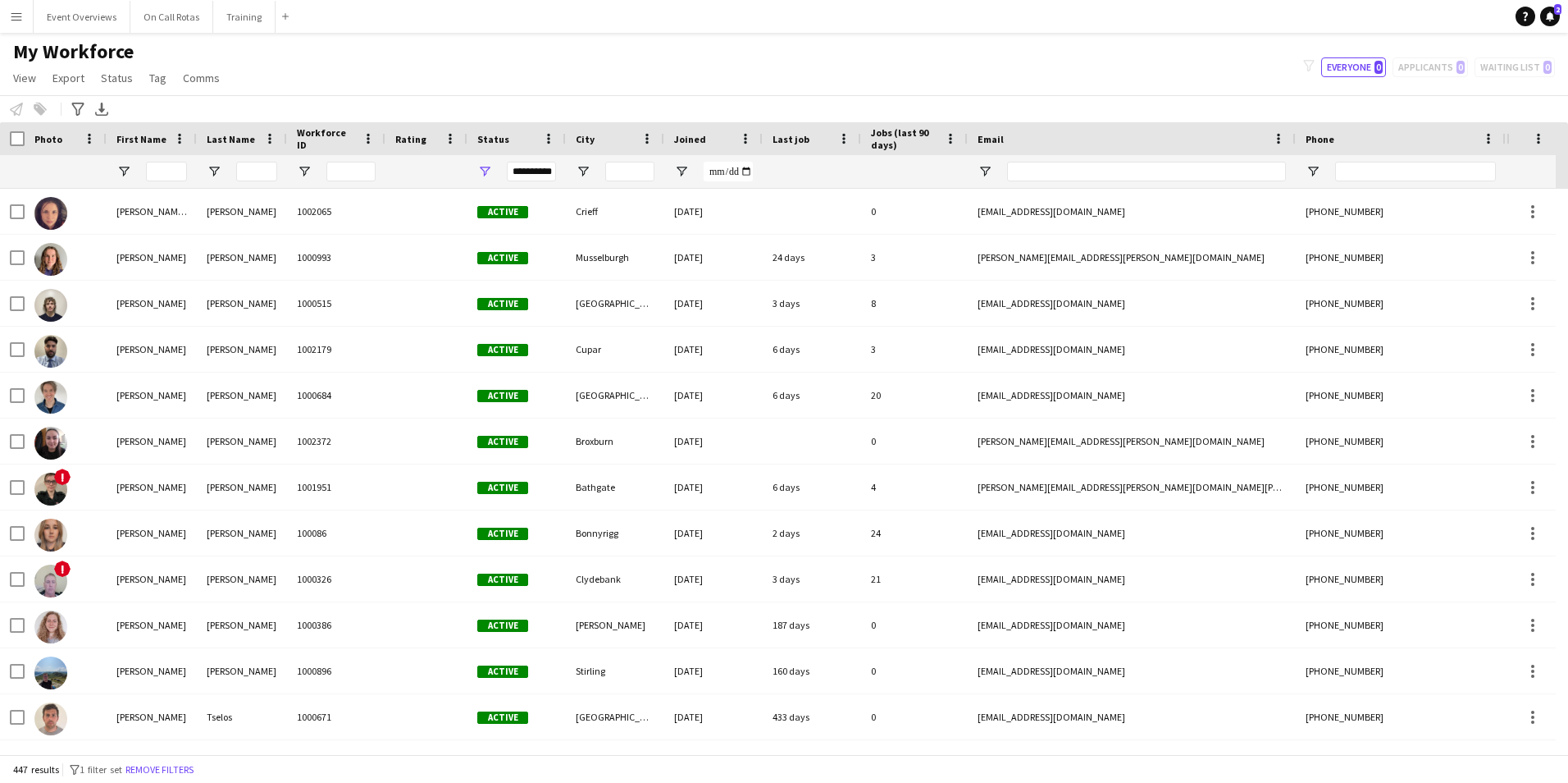
click at [533, 167] on div "**********" at bounding box center [531, 171] width 49 height 20
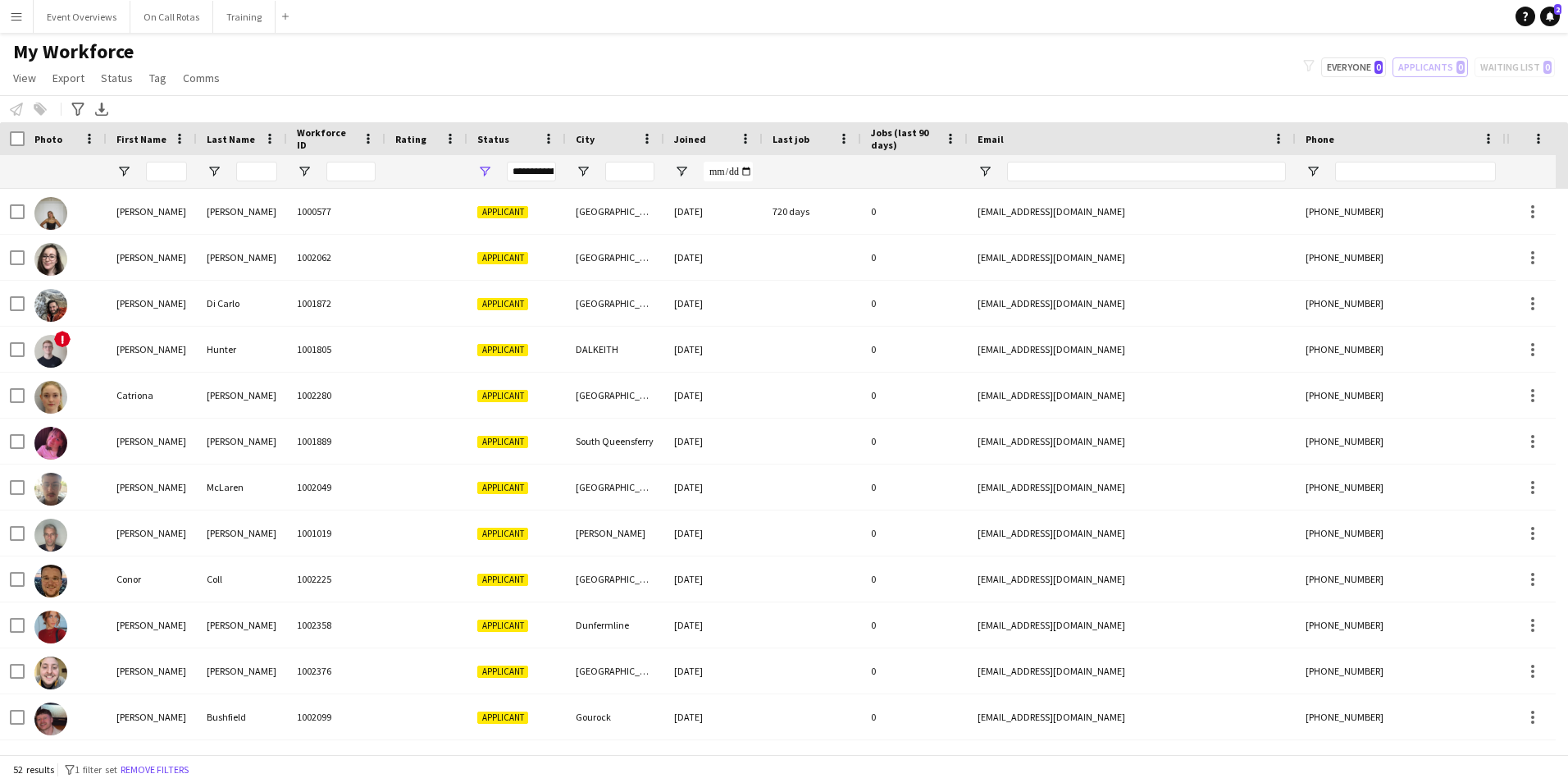
click at [674, 77] on div "My Workforce View Views Default view Active Staff Applications - First Aider Ap…" at bounding box center [784, 67] width 1568 height 56
click at [717, 139] on div "Joined" at bounding box center [704, 139] width 59 height 25
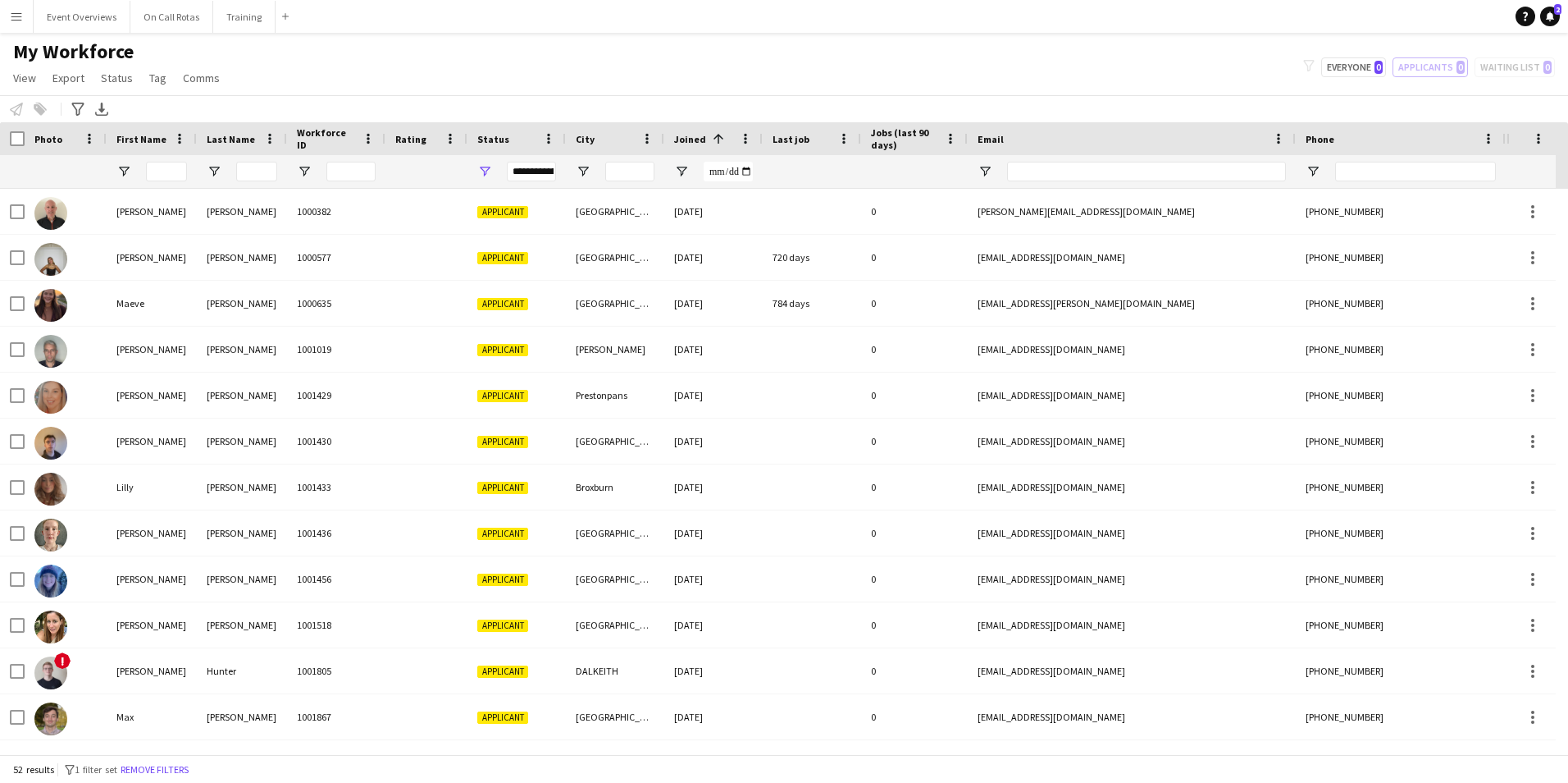
click at [700, 136] on span "Joined" at bounding box center [691, 139] width 32 height 12
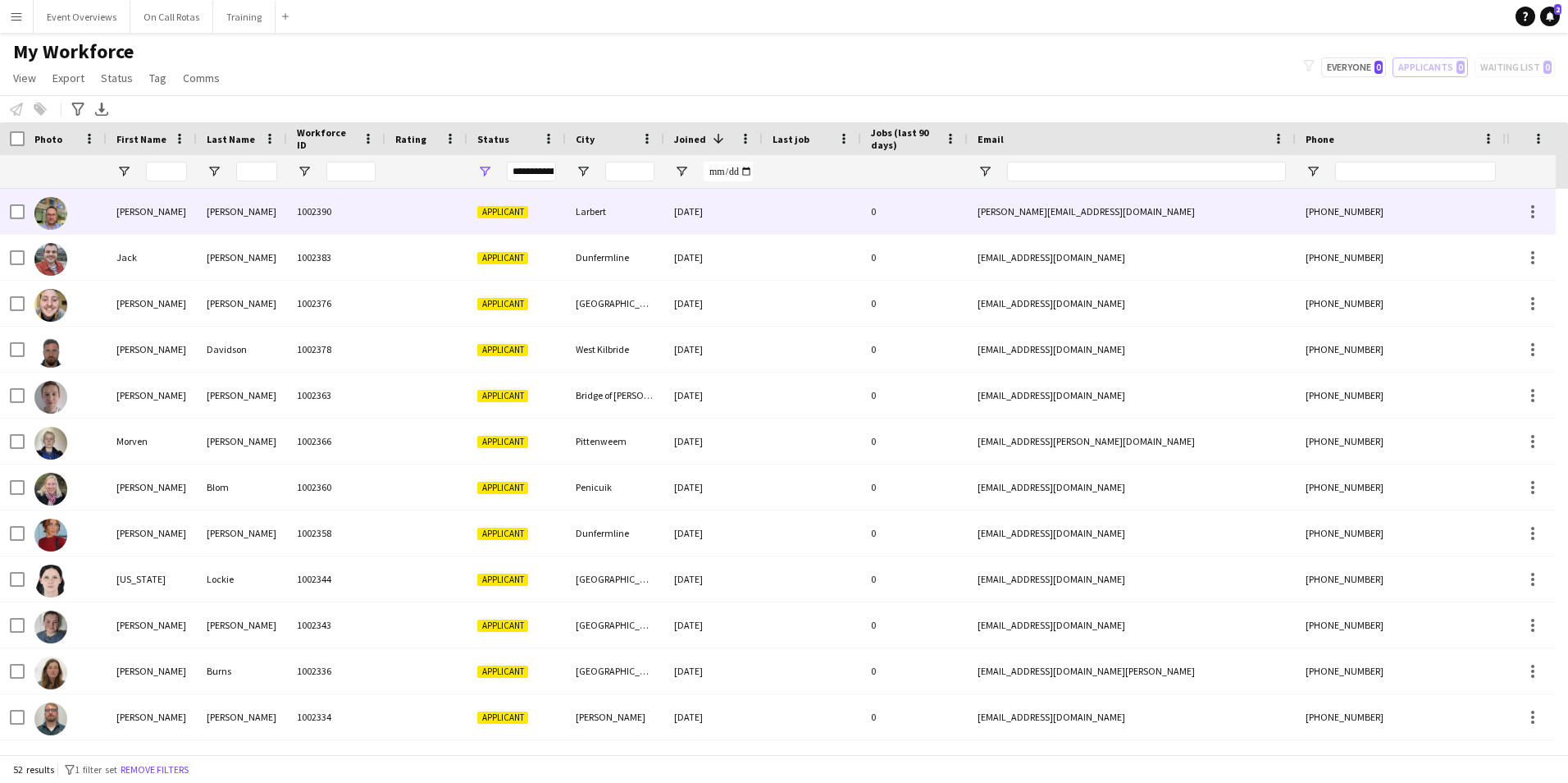
click at [682, 206] on div "[DATE]" at bounding box center [713, 212] width 99 height 46
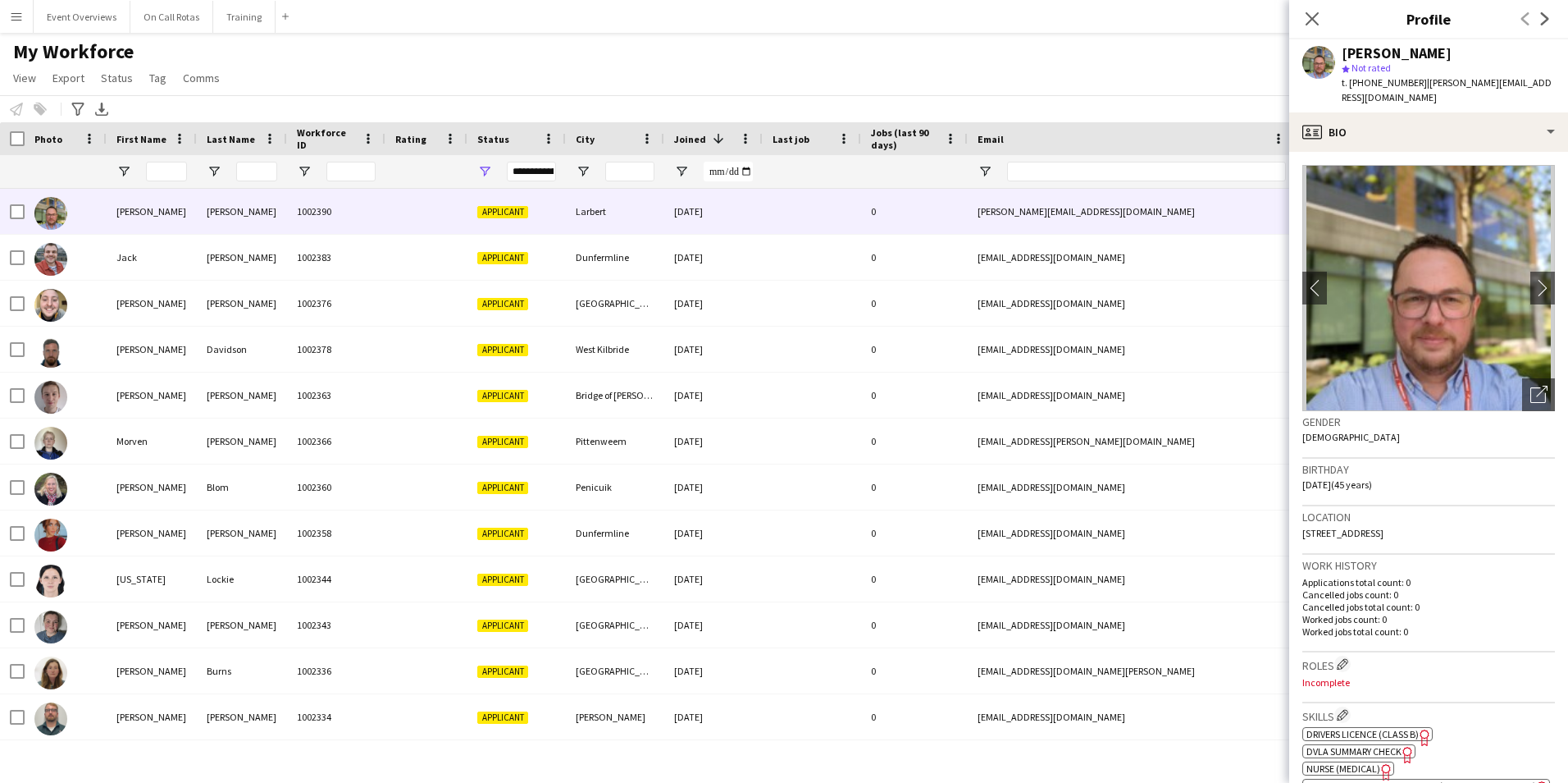
scroll to position [246, 0]
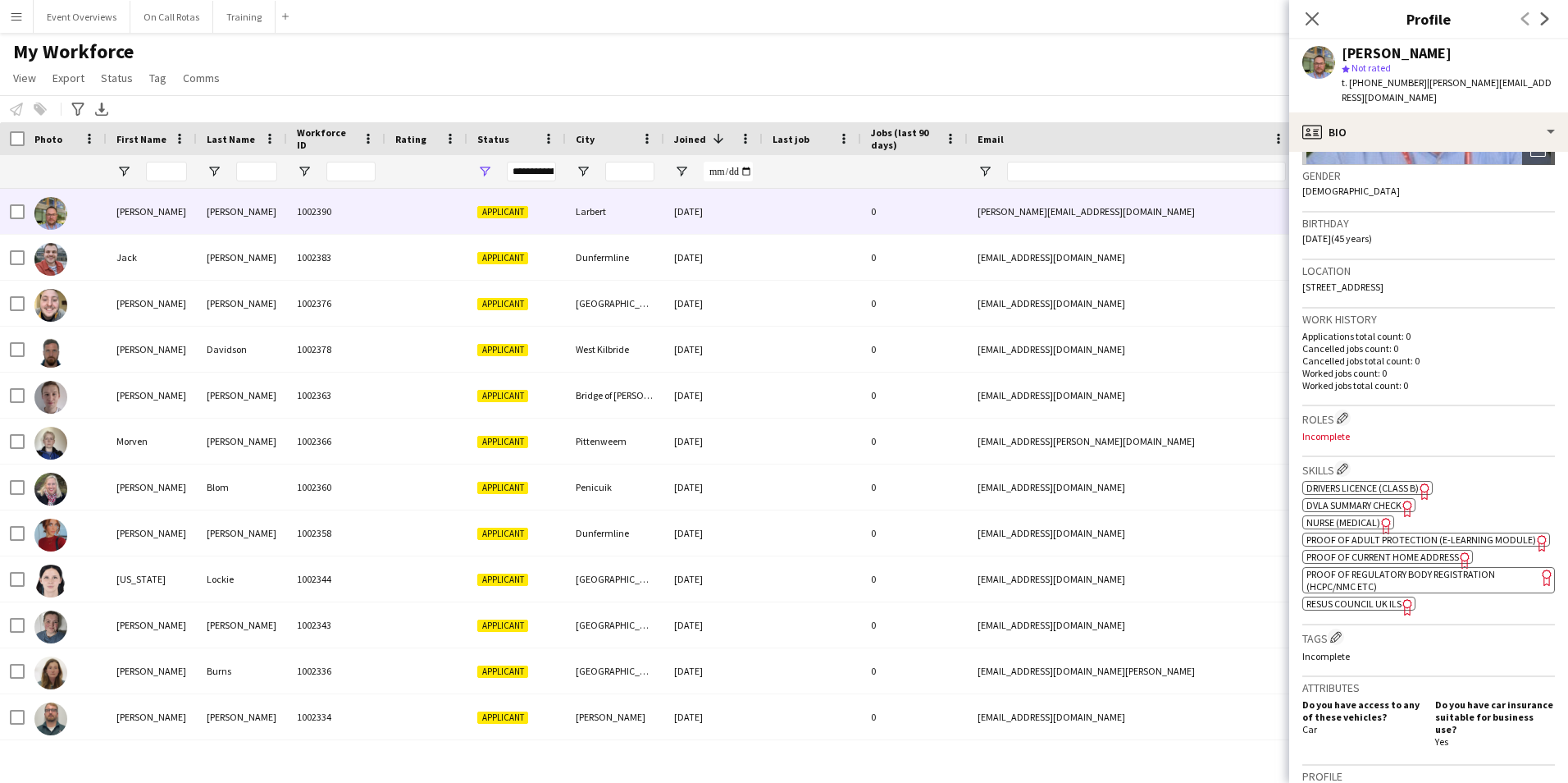
click at [1340, 499] on span "DVLA Summary Check" at bounding box center [1355, 505] width 95 height 12
click at [1329, 482] on span "Drivers Licence (Class B)" at bounding box center [1363, 488] width 112 height 12
click at [1411, 551] on span "Proof of Current Home Address" at bounding box center [1383, 556] width 153 height 12
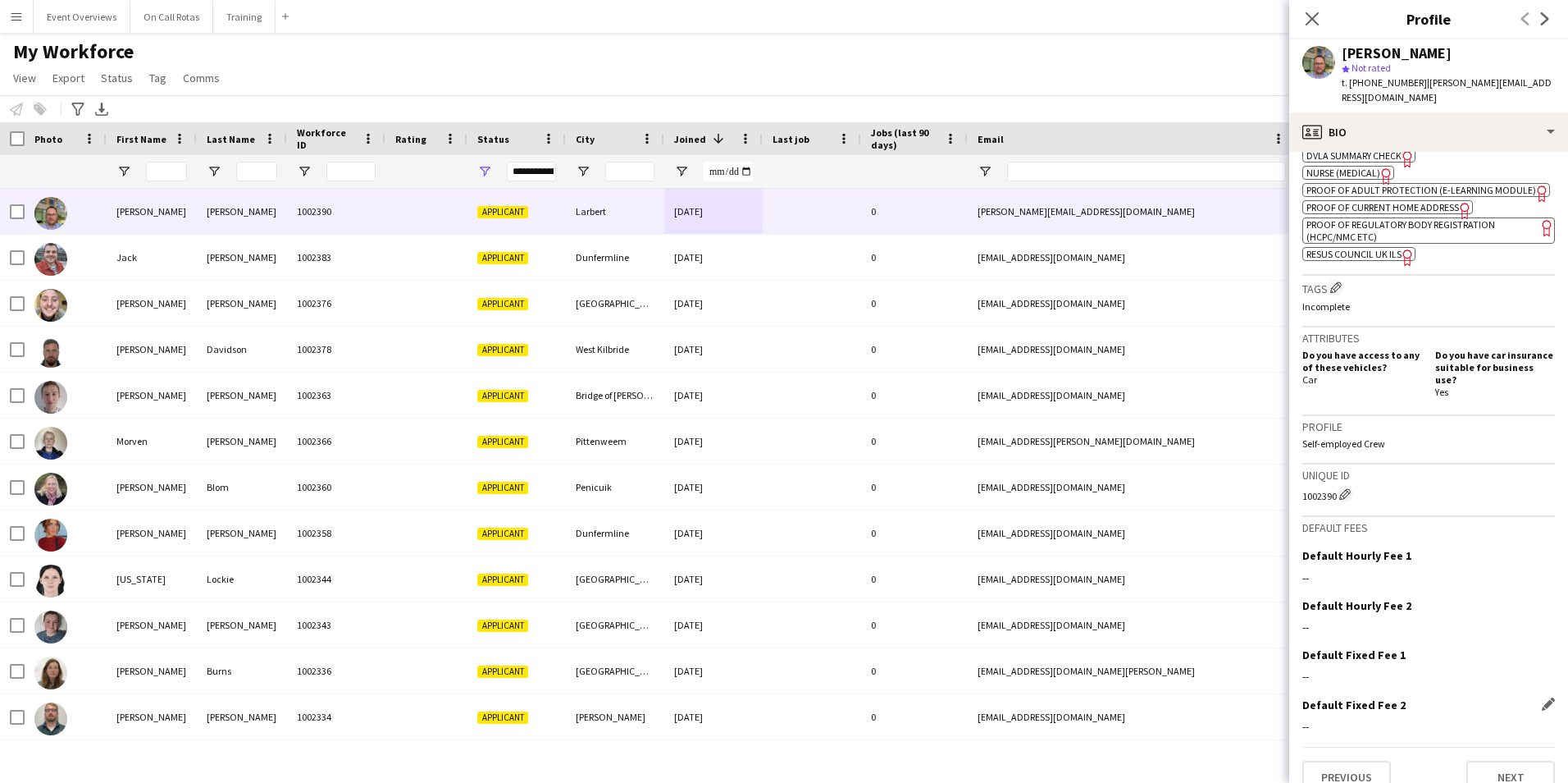
scroll to position [604, 0]
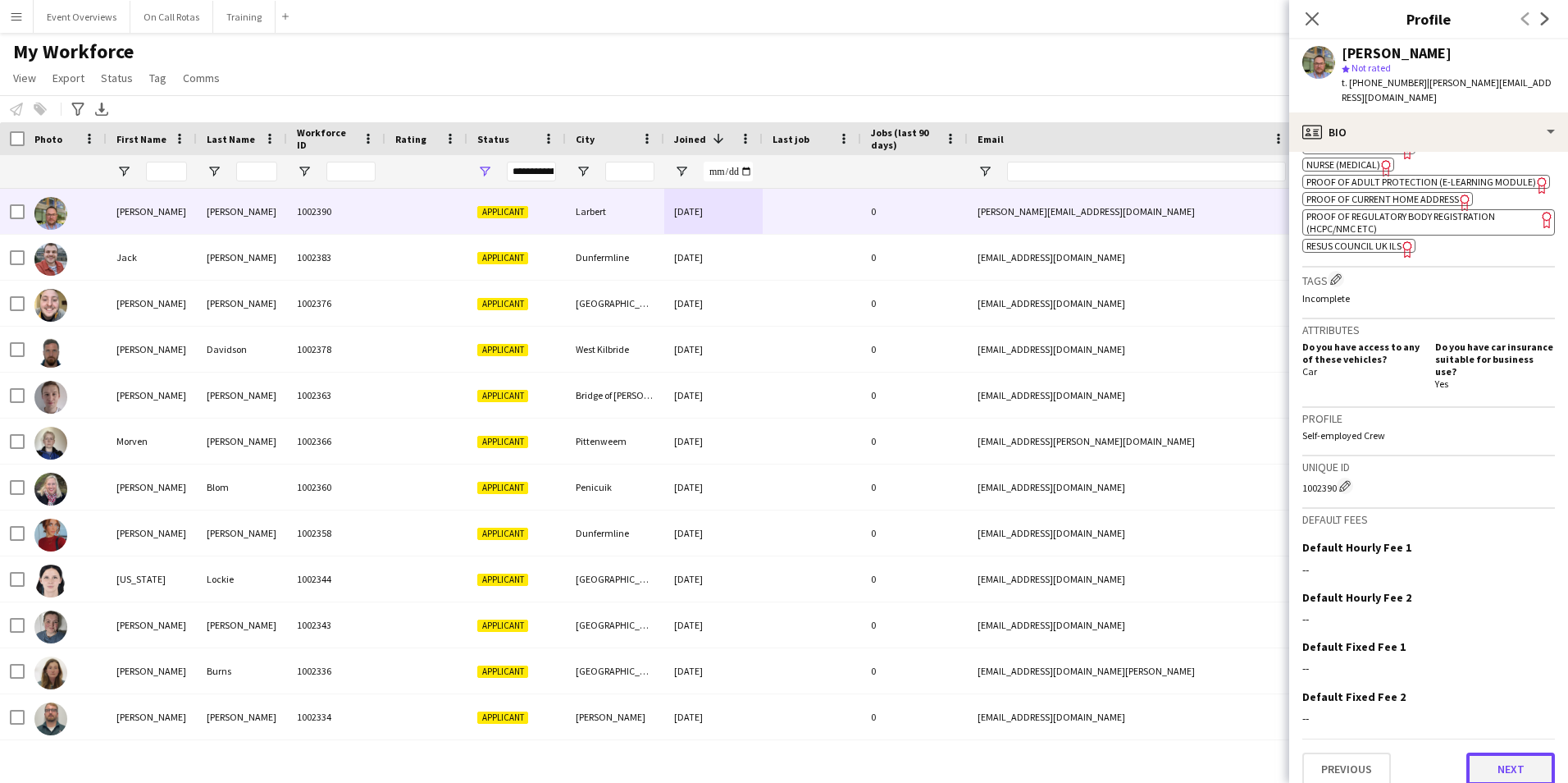
click at [1477, 753] on button "Next" at bounding box center [1510, 769] width 88 height 33
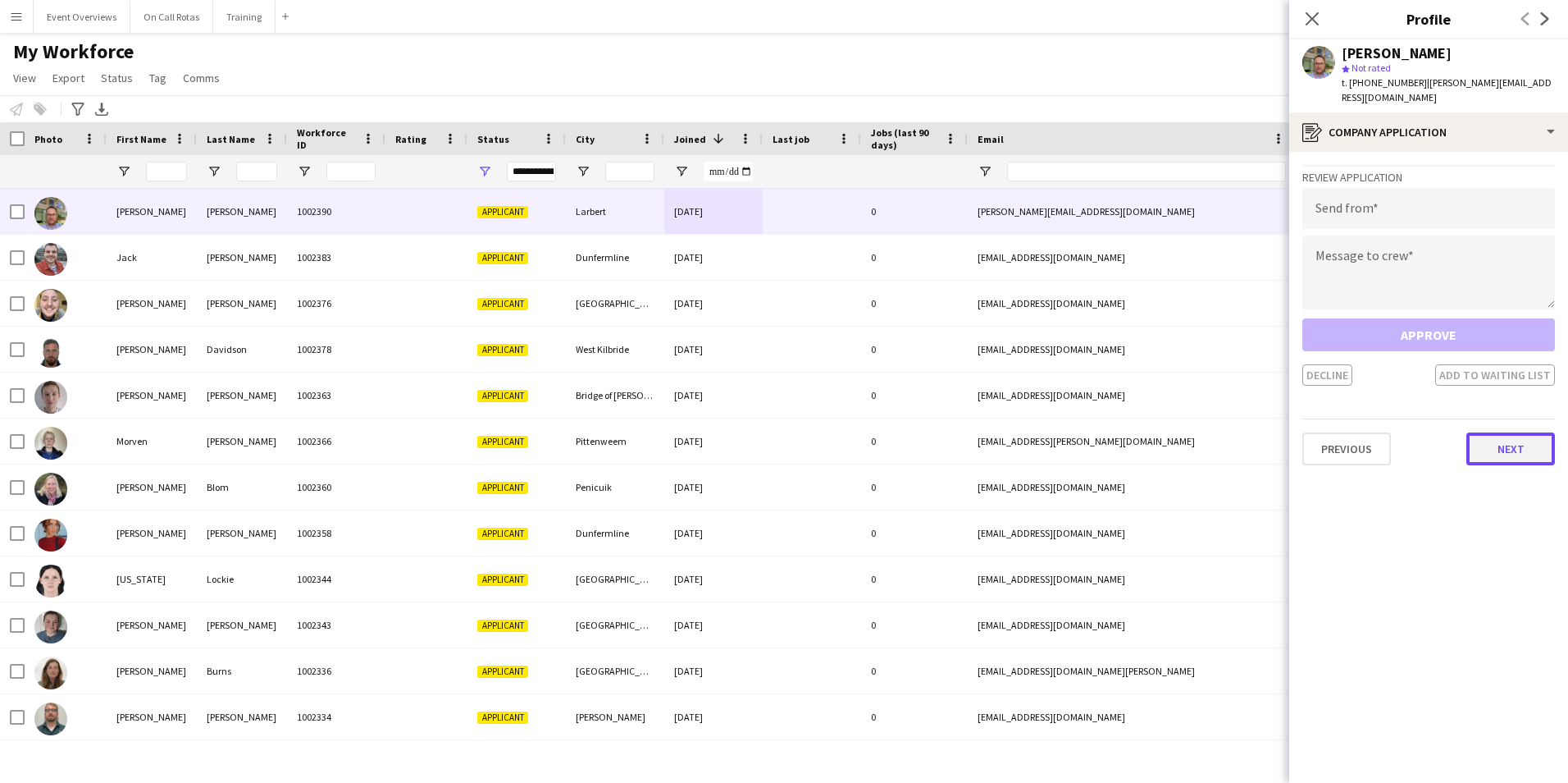
click at [1491, 433] on button "Next" at bounding box center [1510, 449] width 88 height 33
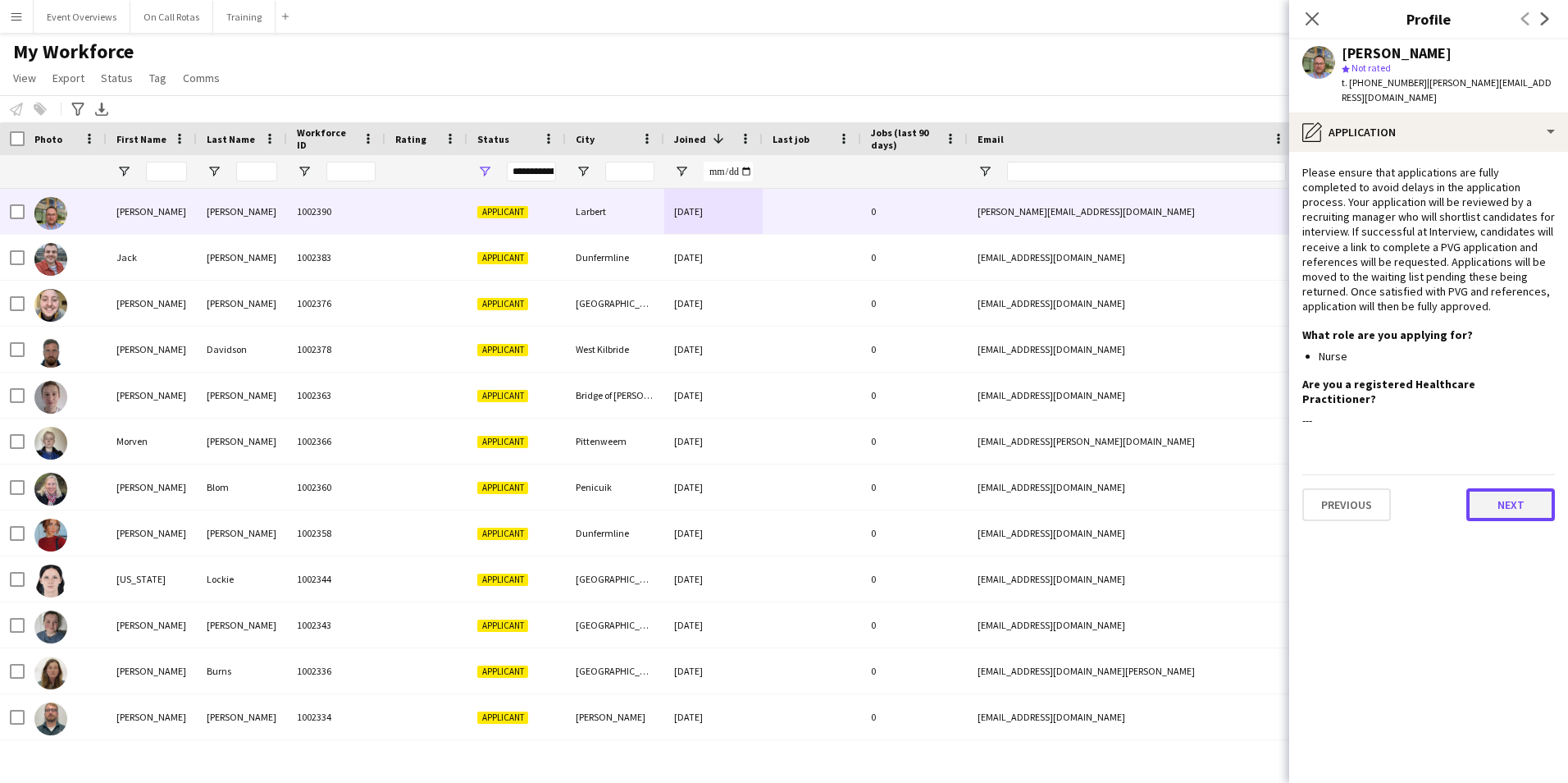
click at [1506, 489] on button "Next" at bounding box center [1510, 505] width 88 height 33
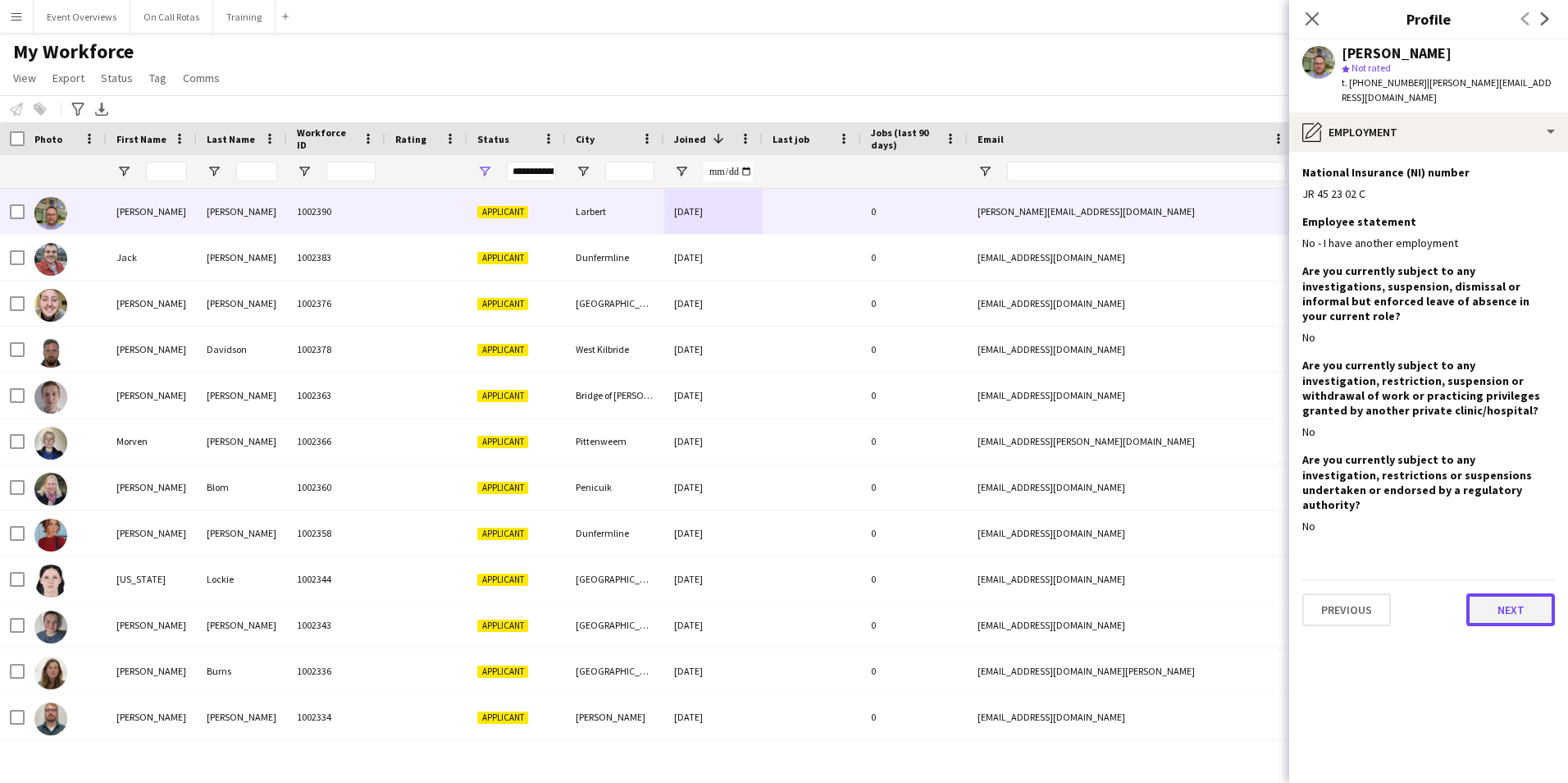
click at [1507, 593] on button "Next" at bounding box center [1510, 609] width 88 height 33
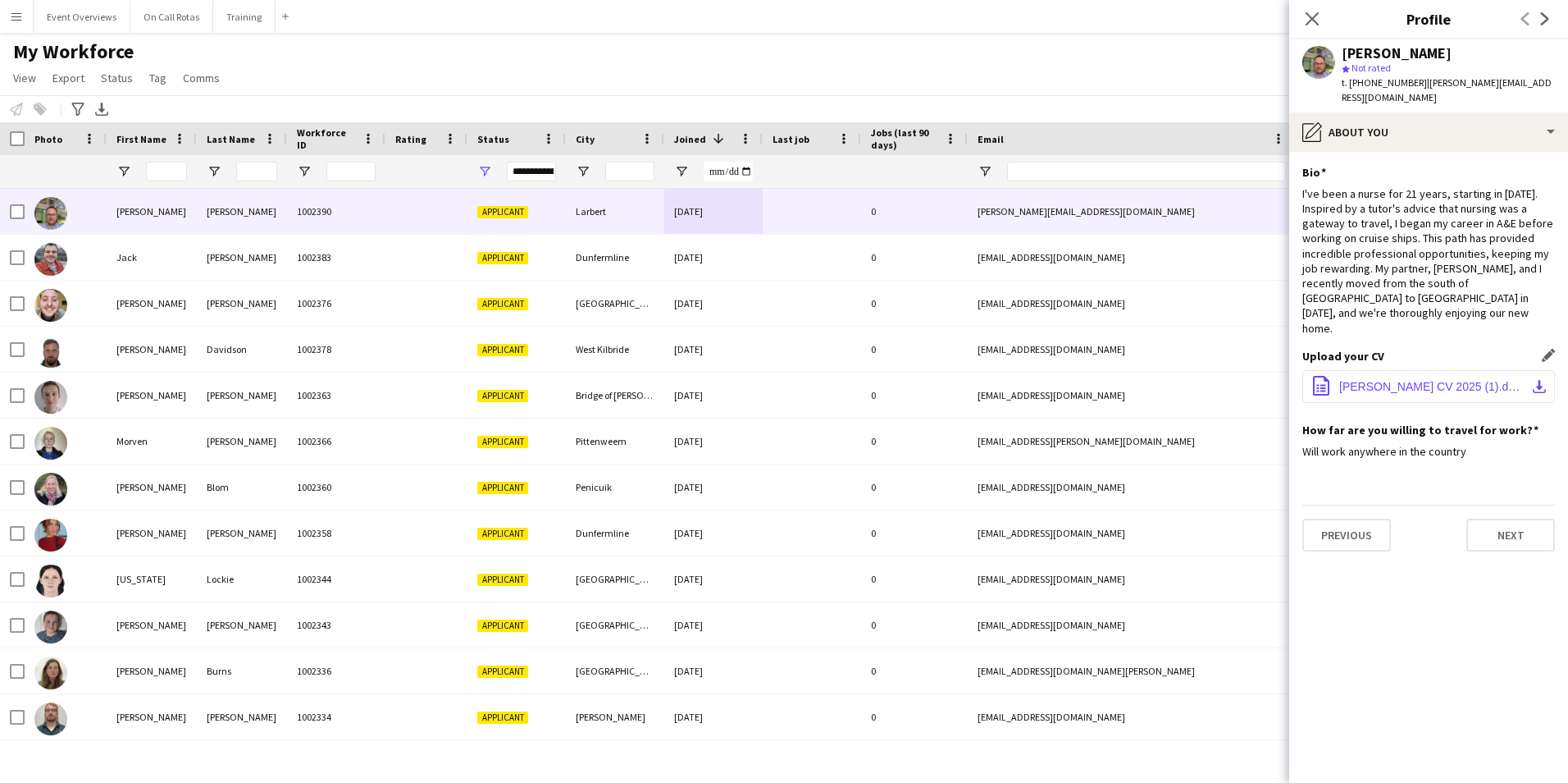
click at [1401, 380] on span "David Spicer CV 2025 (1).docx" at bounding box center [1431, 386] width 185 height 13
click at [1311, 21] on icon at bounding box center [1312, 18] width 15 height 15
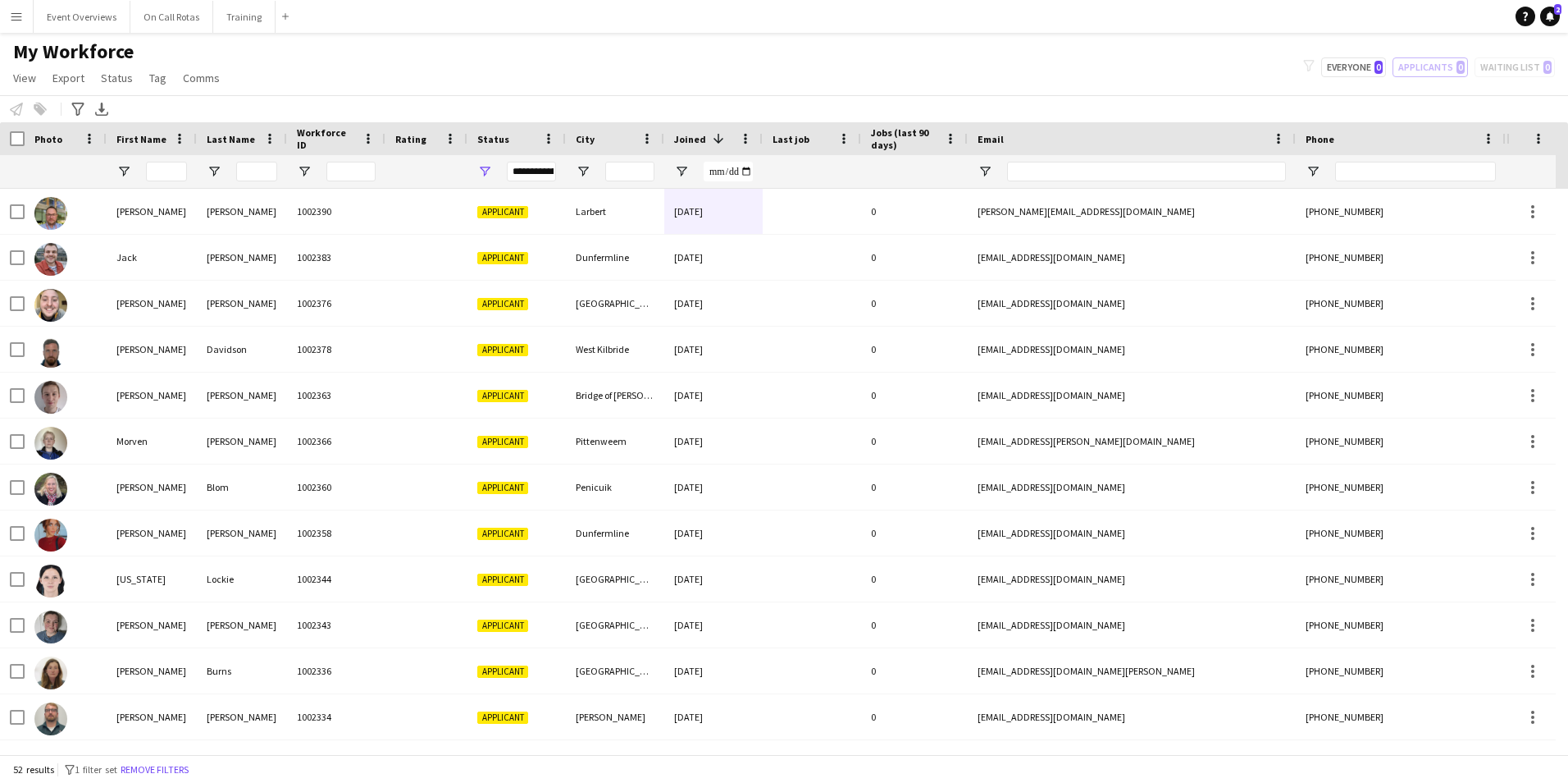
click at [517, 173] on div "**********" at bounding box center [531, 171] width 49 height 20
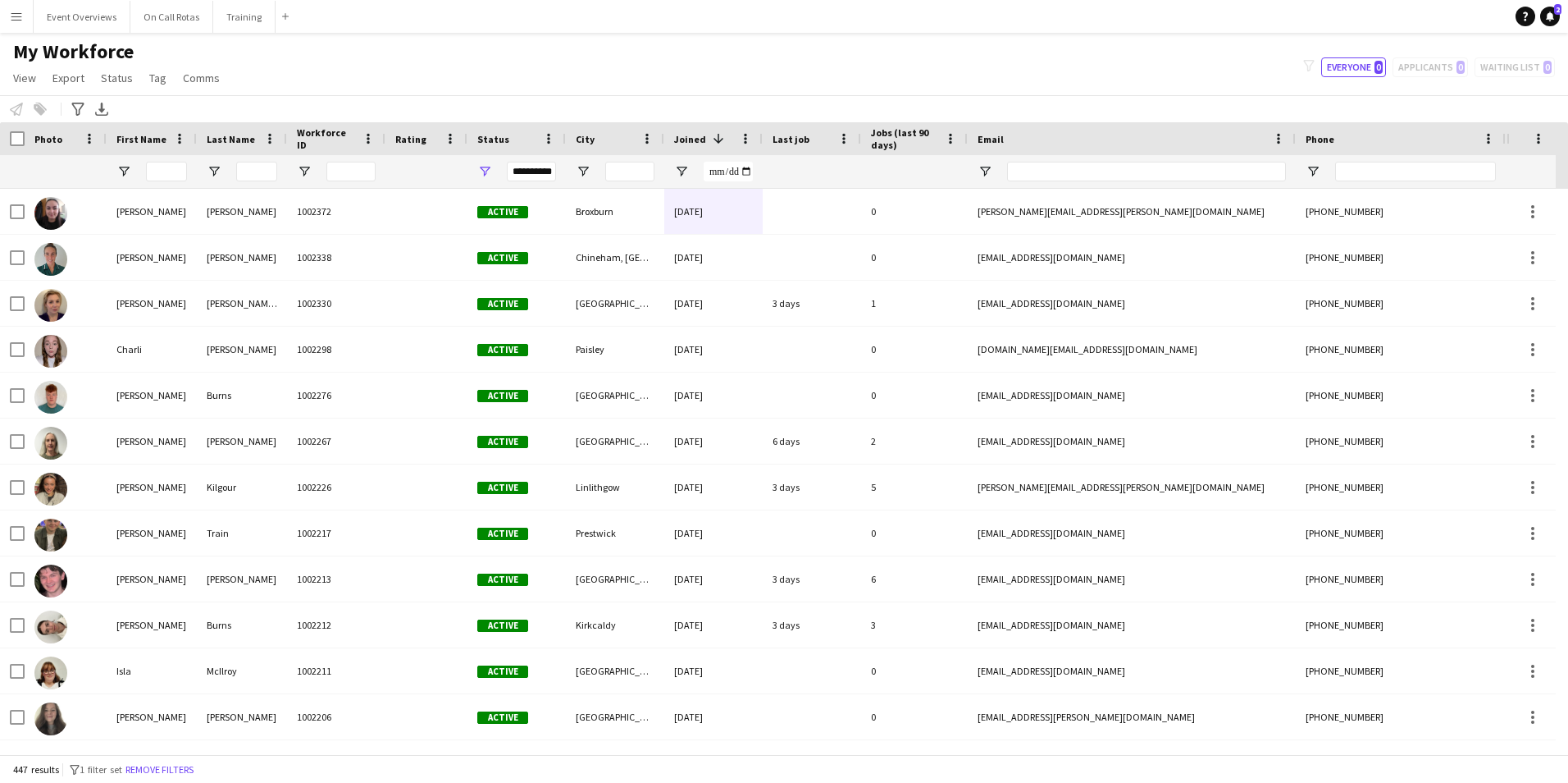
click at [960, 78] on div "My Workforce View Views Default view Active Staff Applications - First Aider Ap…" at bounding box center [784, 67] width 1568 height 56
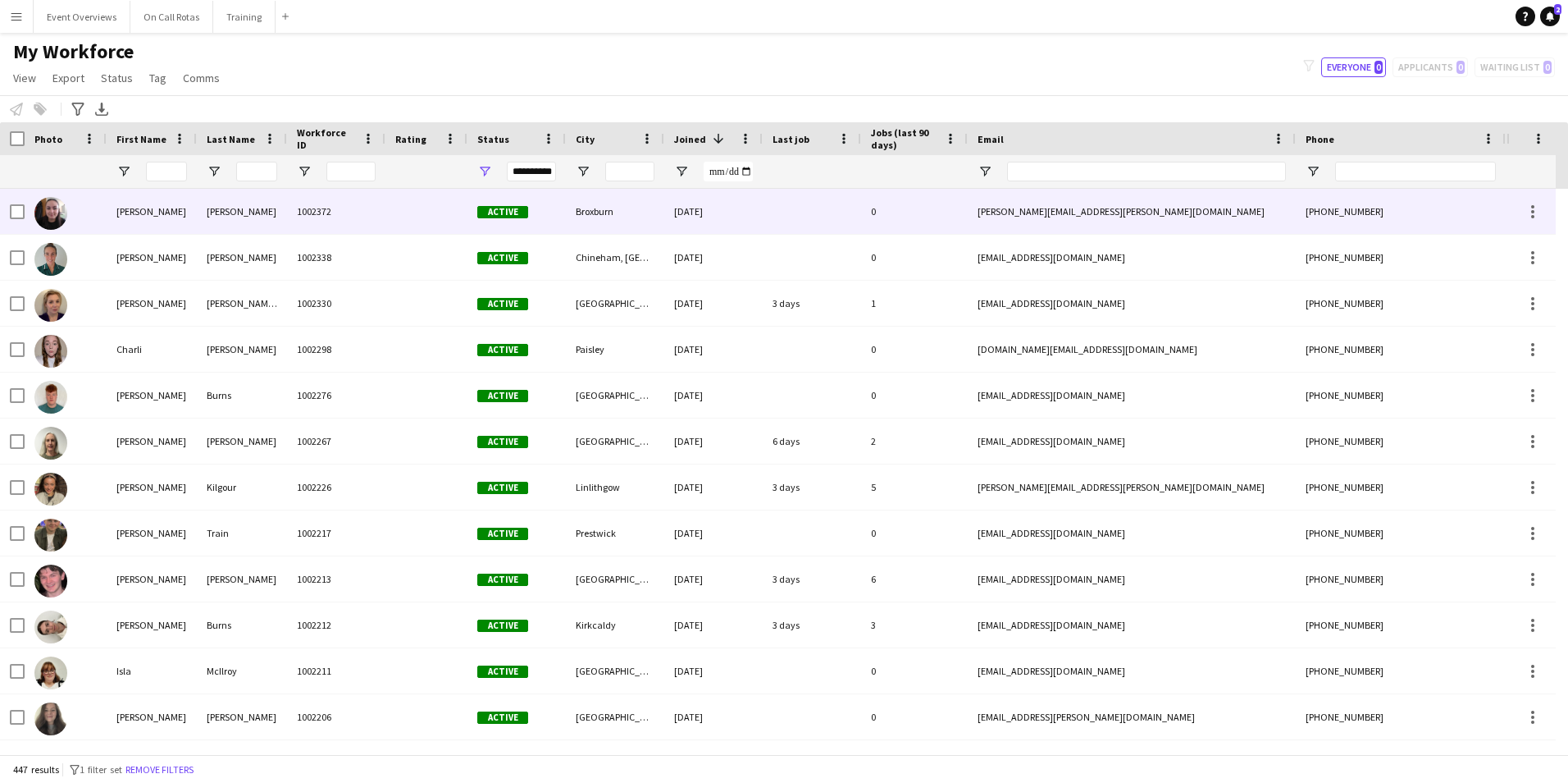
click at [48, 217] on img at bounding box center [50, 214] width 33 height 33
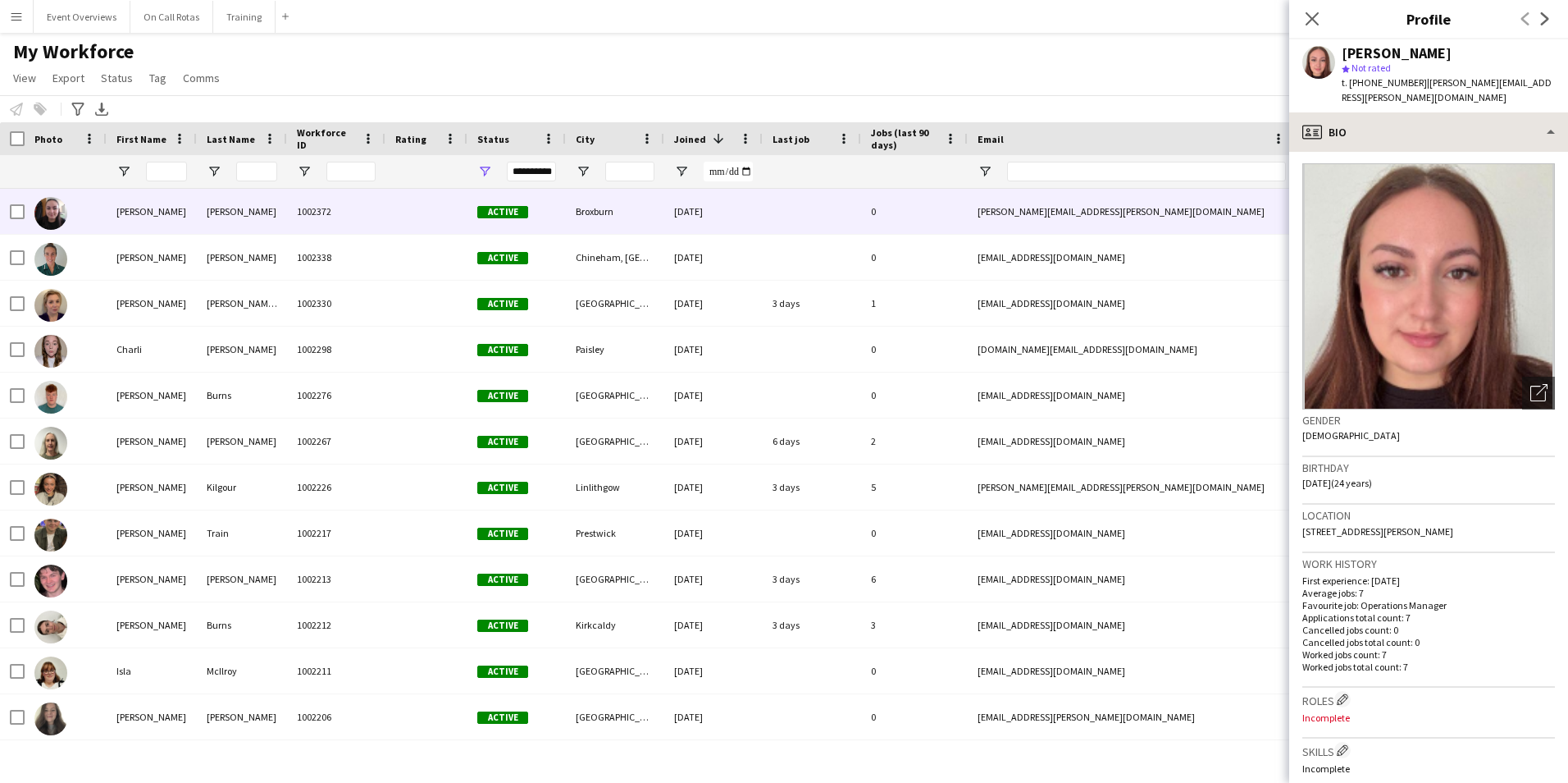
scroll to position [0, 0]
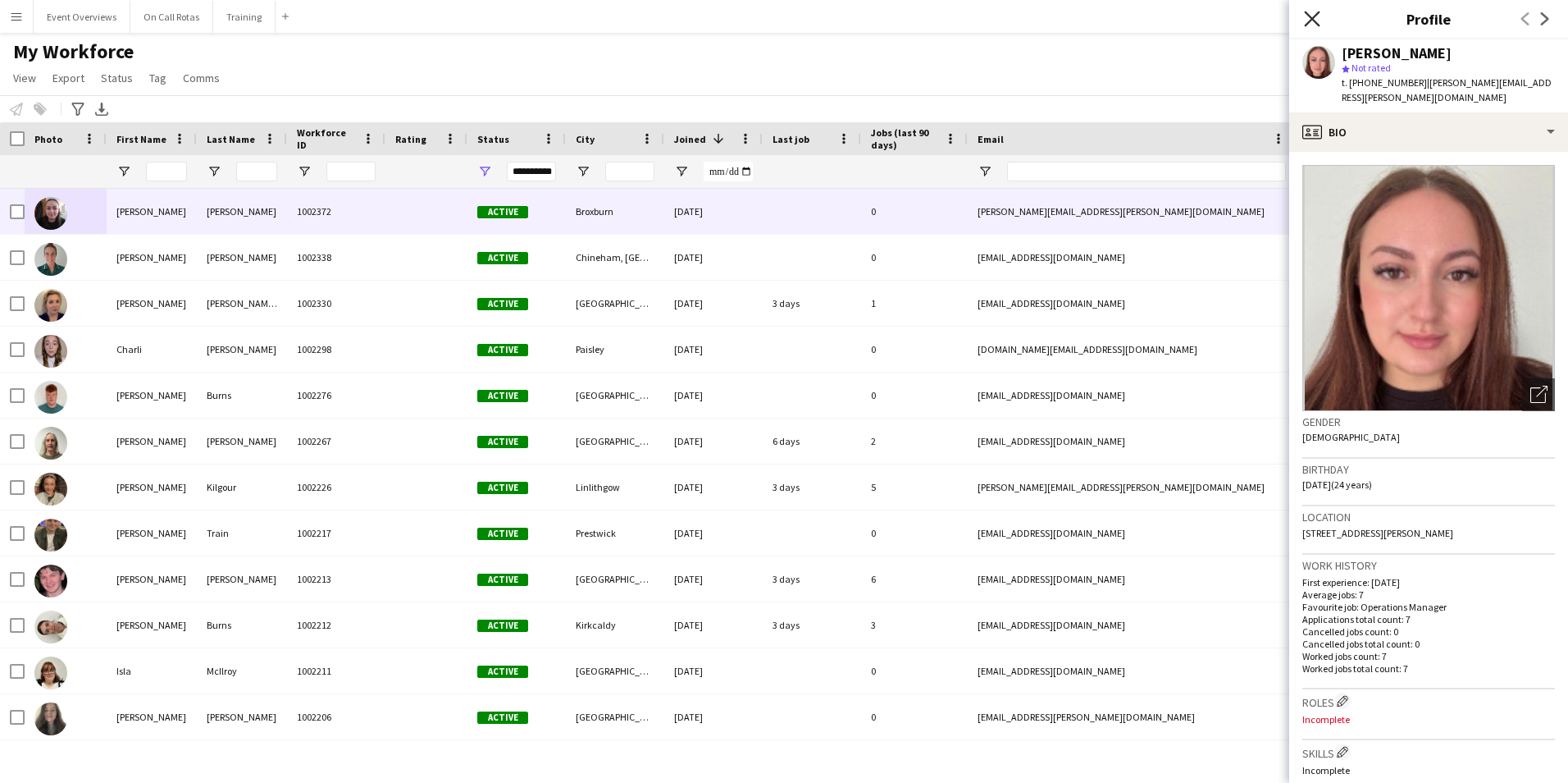
click at [1312, 18] on icon at bounding box center [1312, 18] width 15 height 15
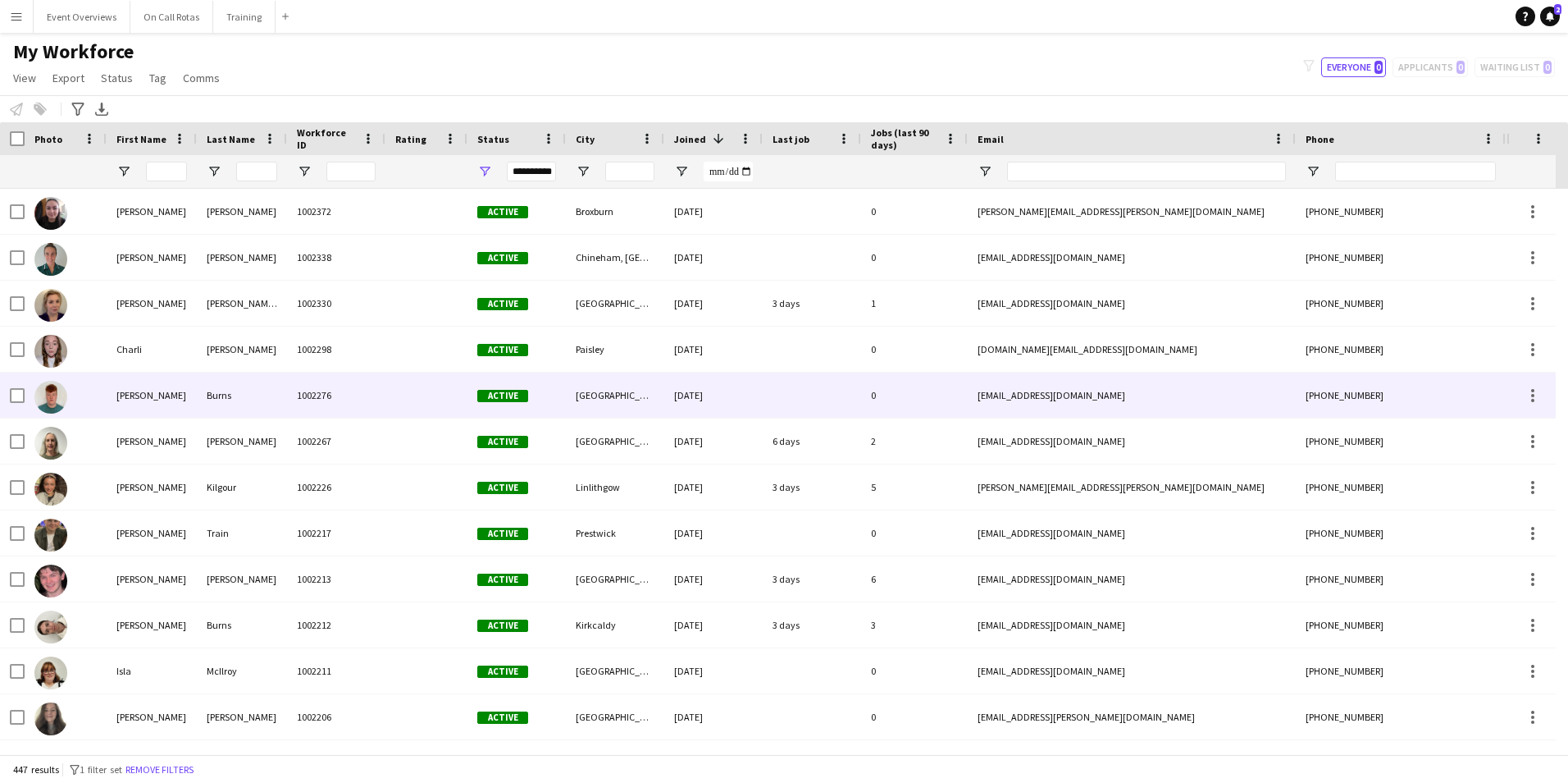
click at [232, 392] on div "Burns" at bounding box center [242, 396] width 90 height 46
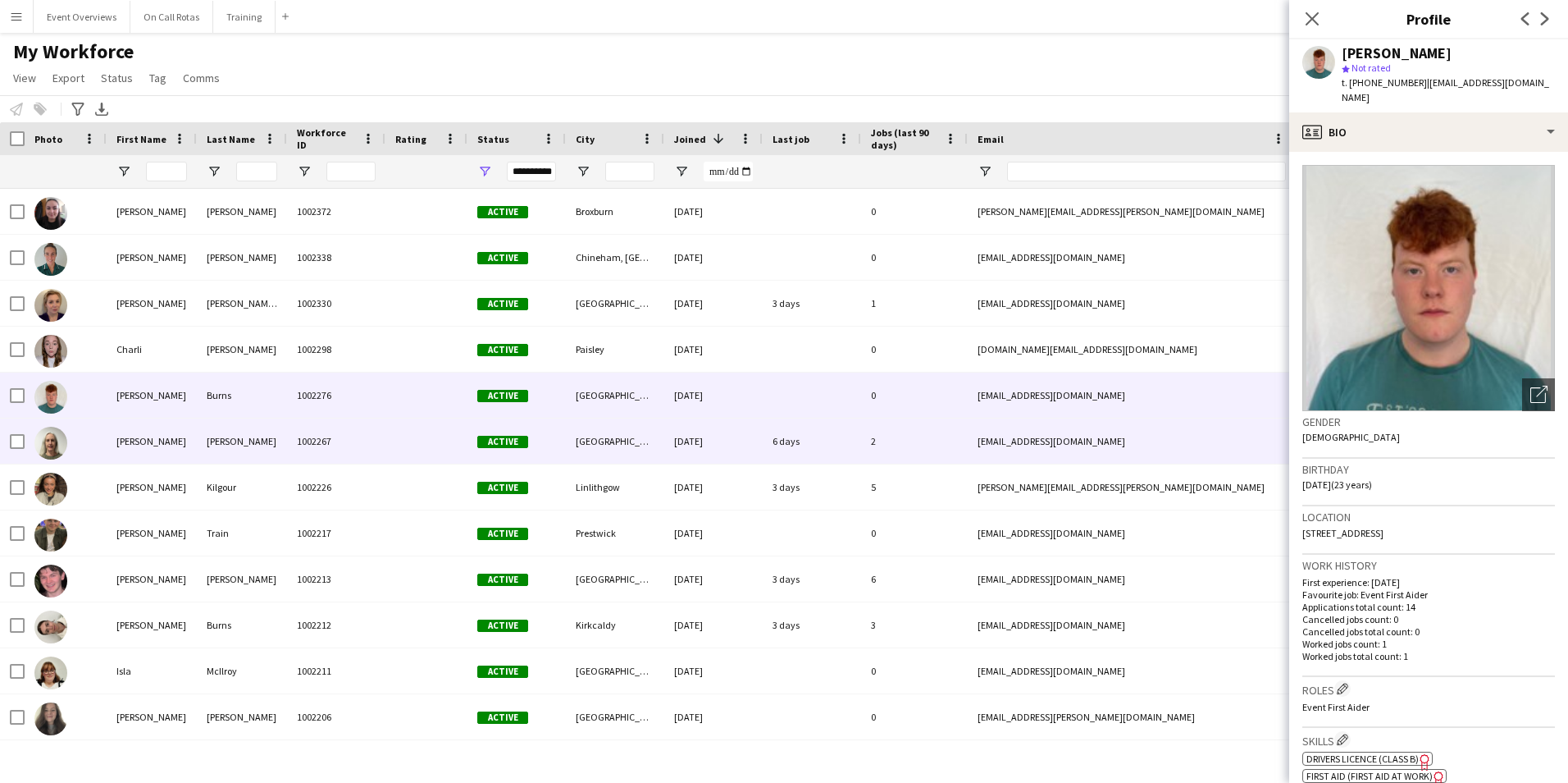
click at [203, 452] on div "Heggie" at bounding box center [242, 441] width 90 height 46
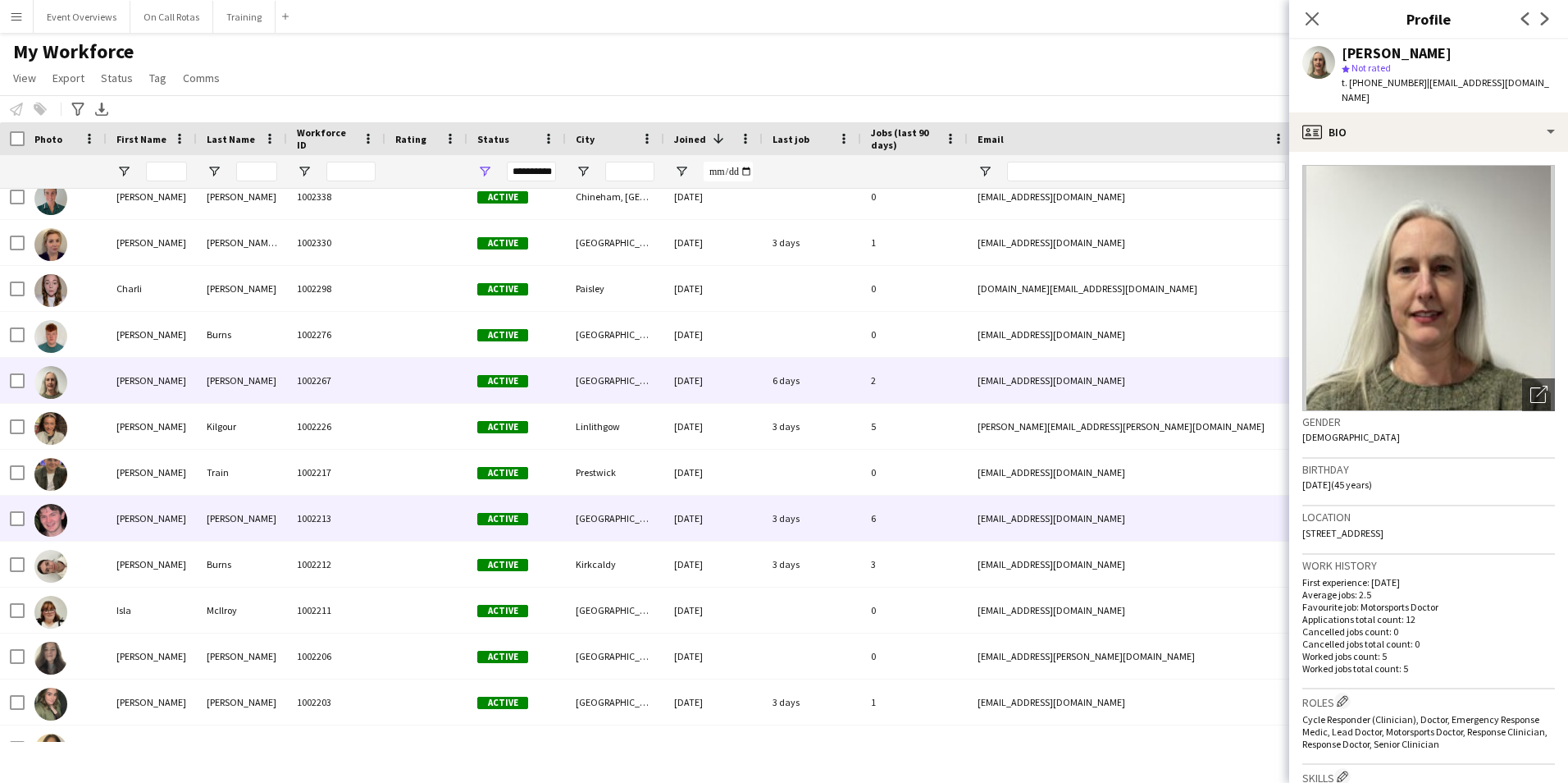
scroll to position [164, 0]
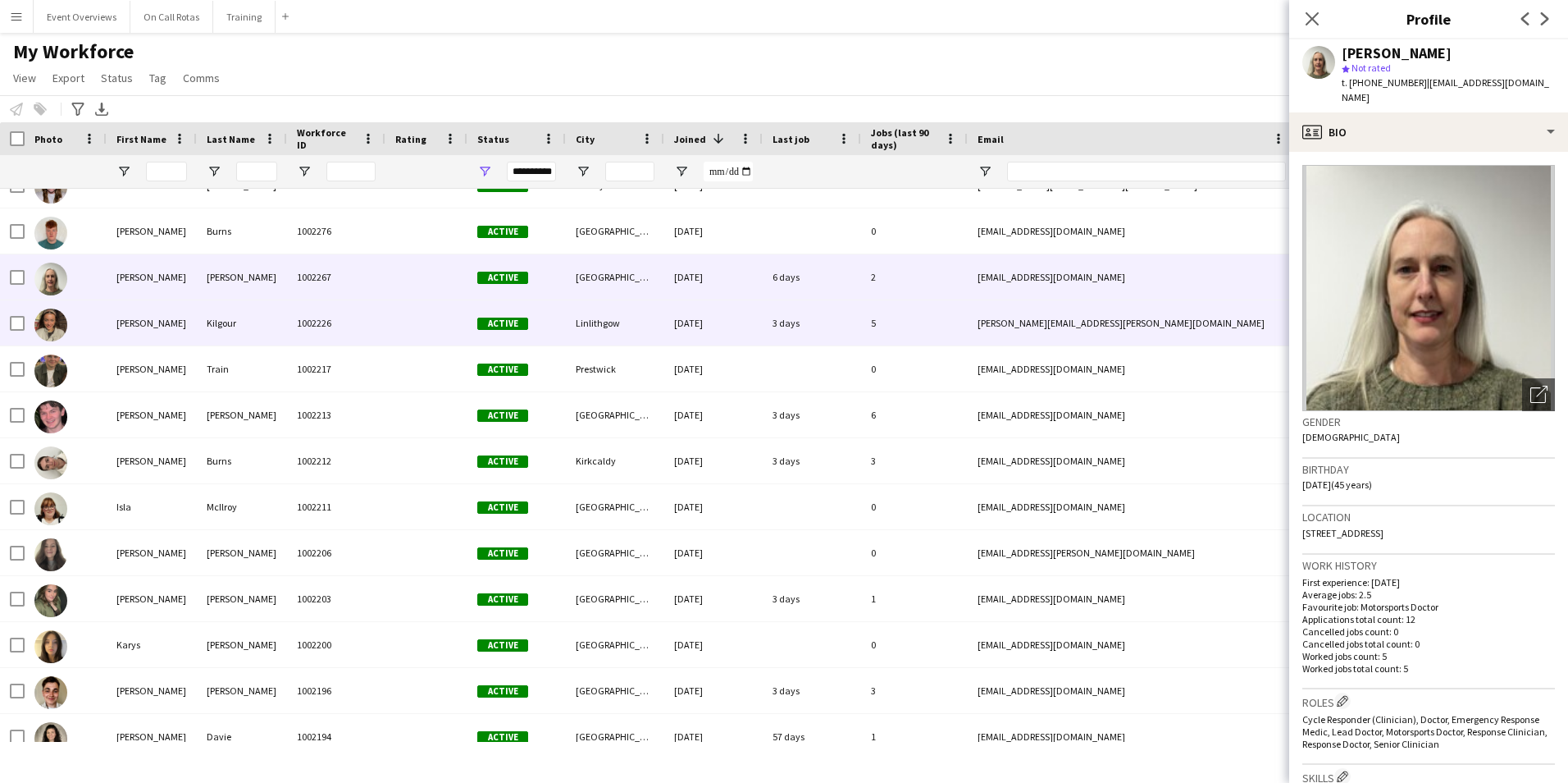
click at [219, 319] on div "Kilgour" at bounding box center [242, 324] width 90 height 46
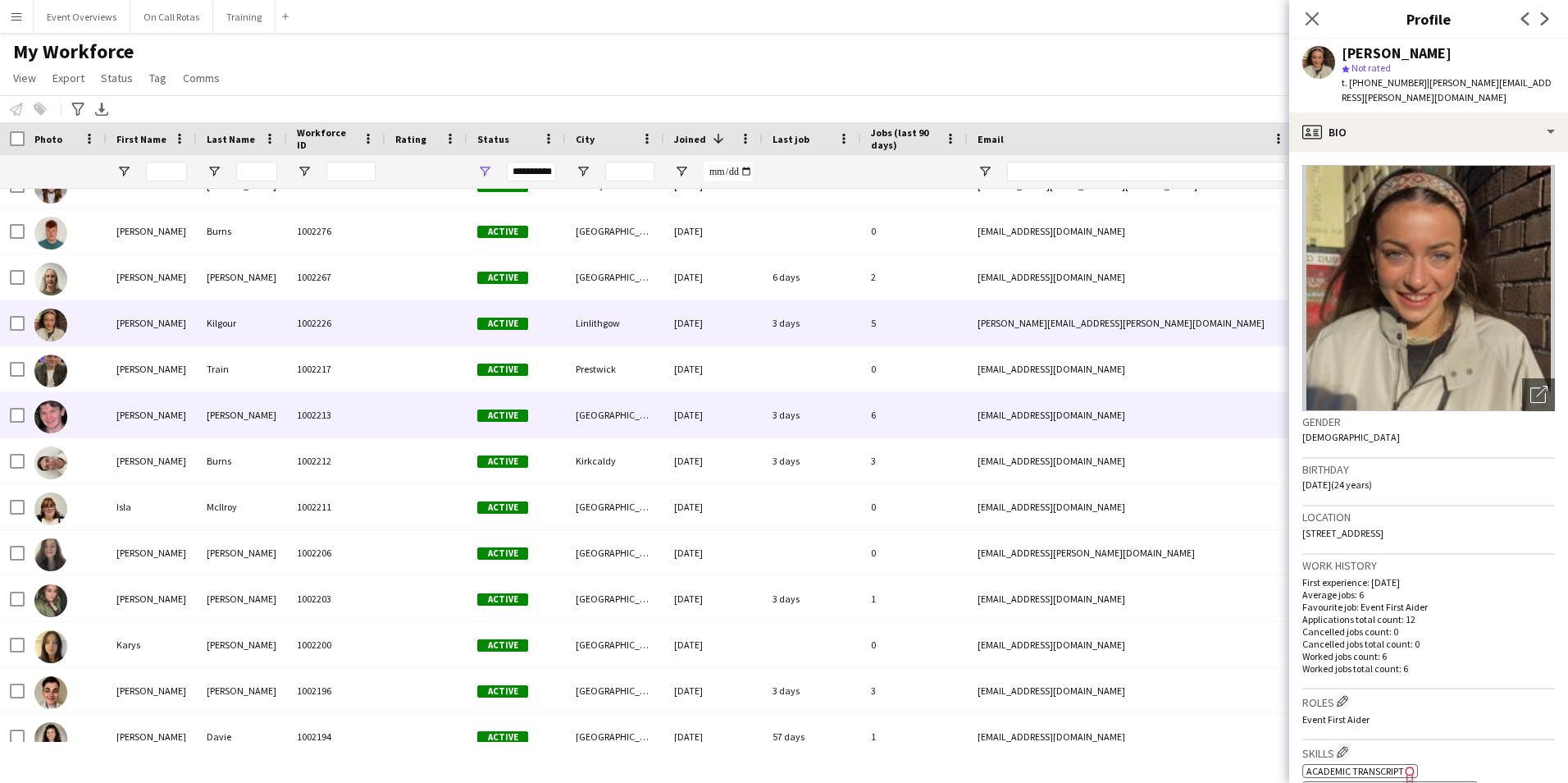
click at [198, 411] on div "[PERSON_NAME]" at bounding box center [242, 415] width 90 height 46
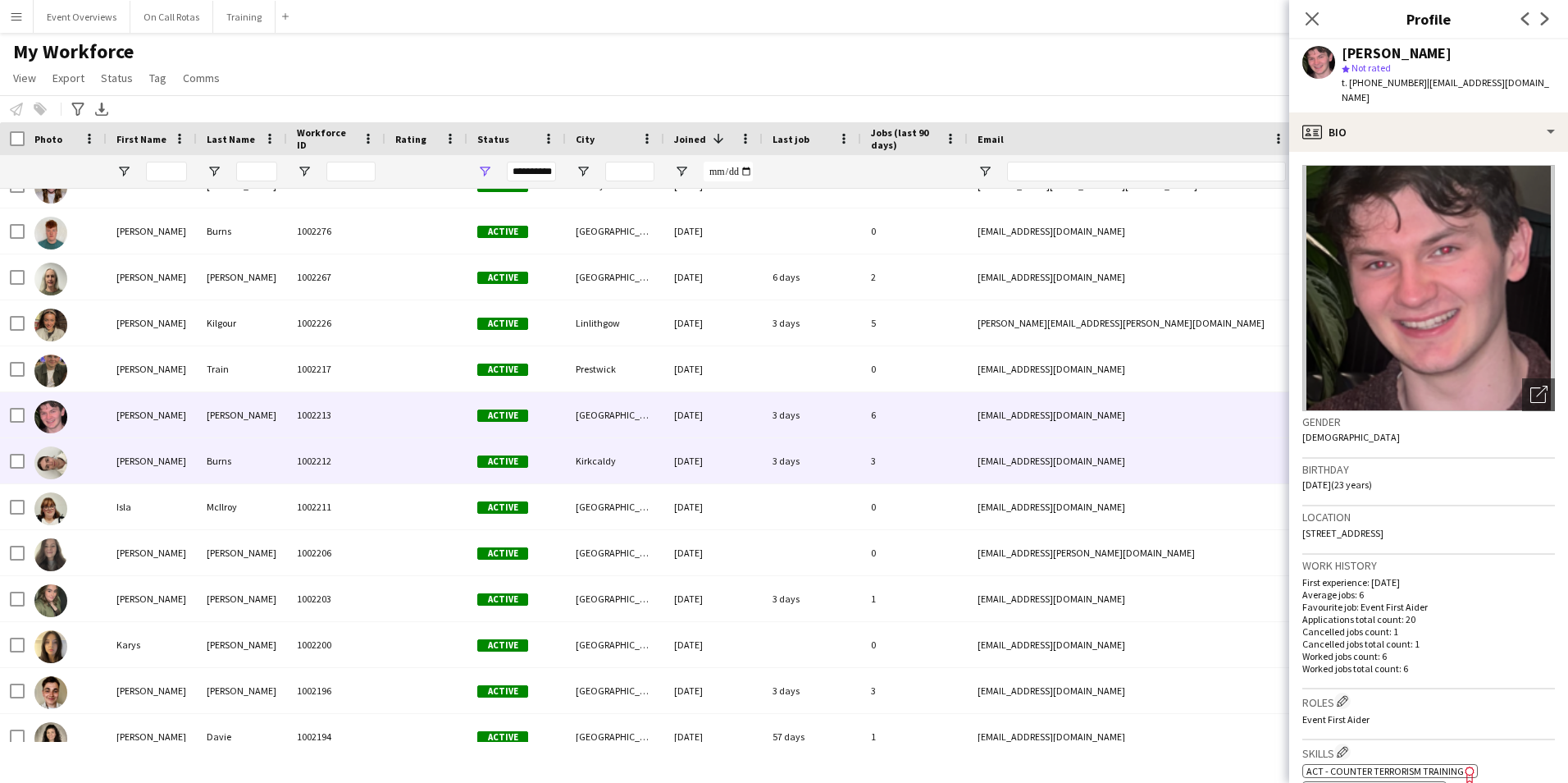
click at [206, 451] on div "Burns" at bounding box center [242, 461] width 90 height 46
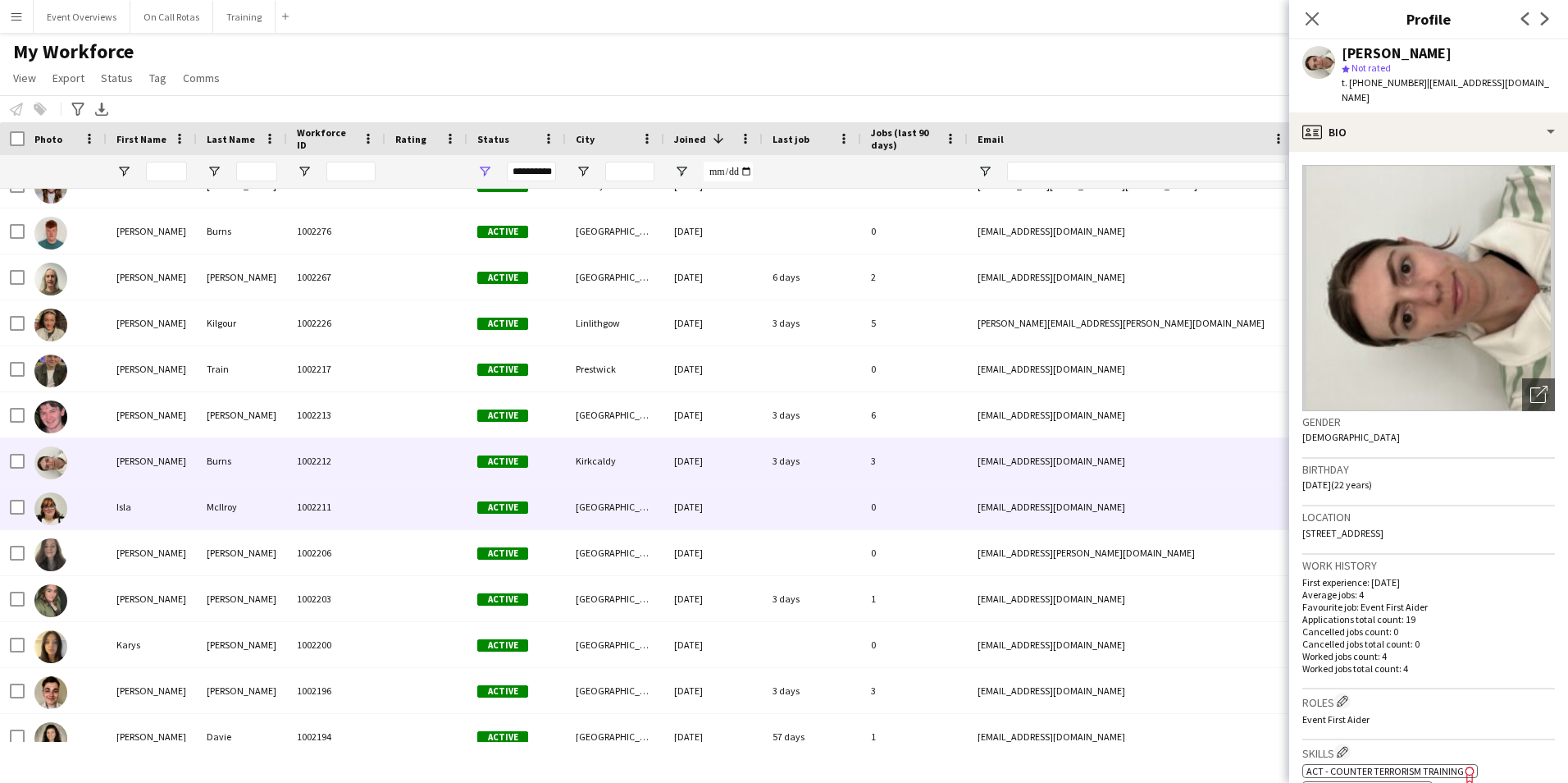
click at [280, 508] on div "McIlroy" at bounding box center [242, 507] width 90 height 46
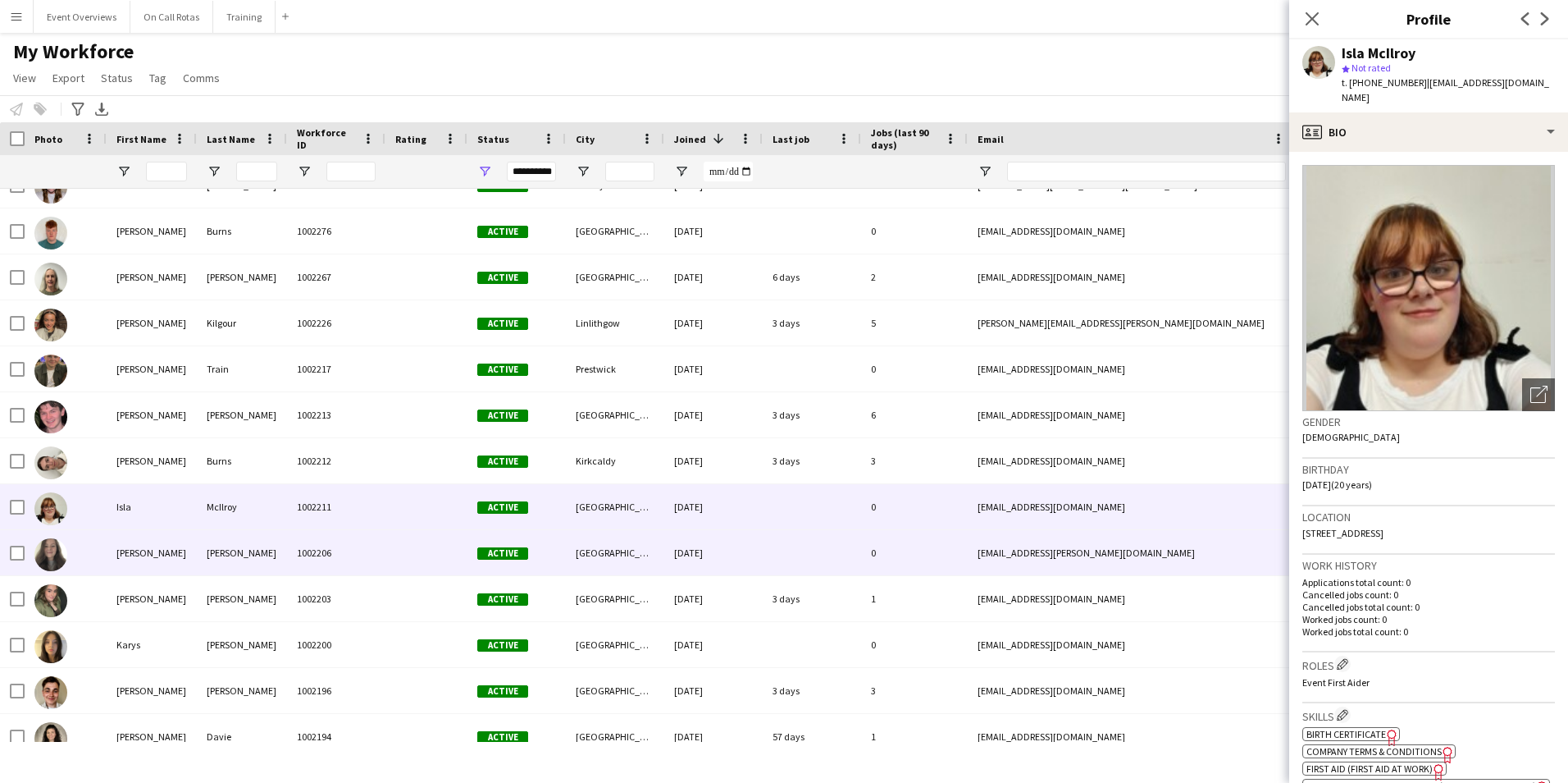
scroll to position [328, 0]
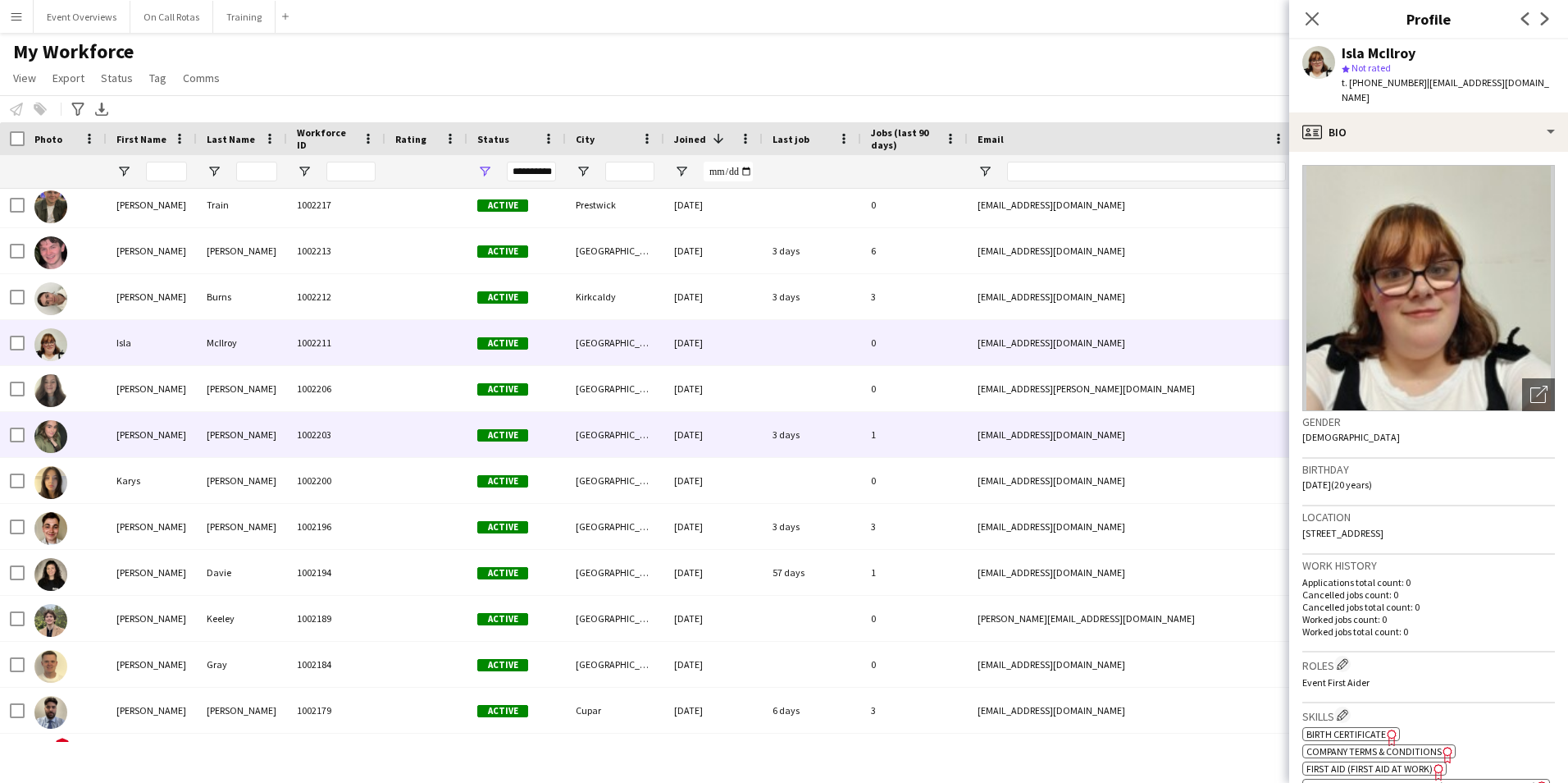
click at [237, 434] on div "Nelson" at bounding box center [242, 435] width 90 height 46
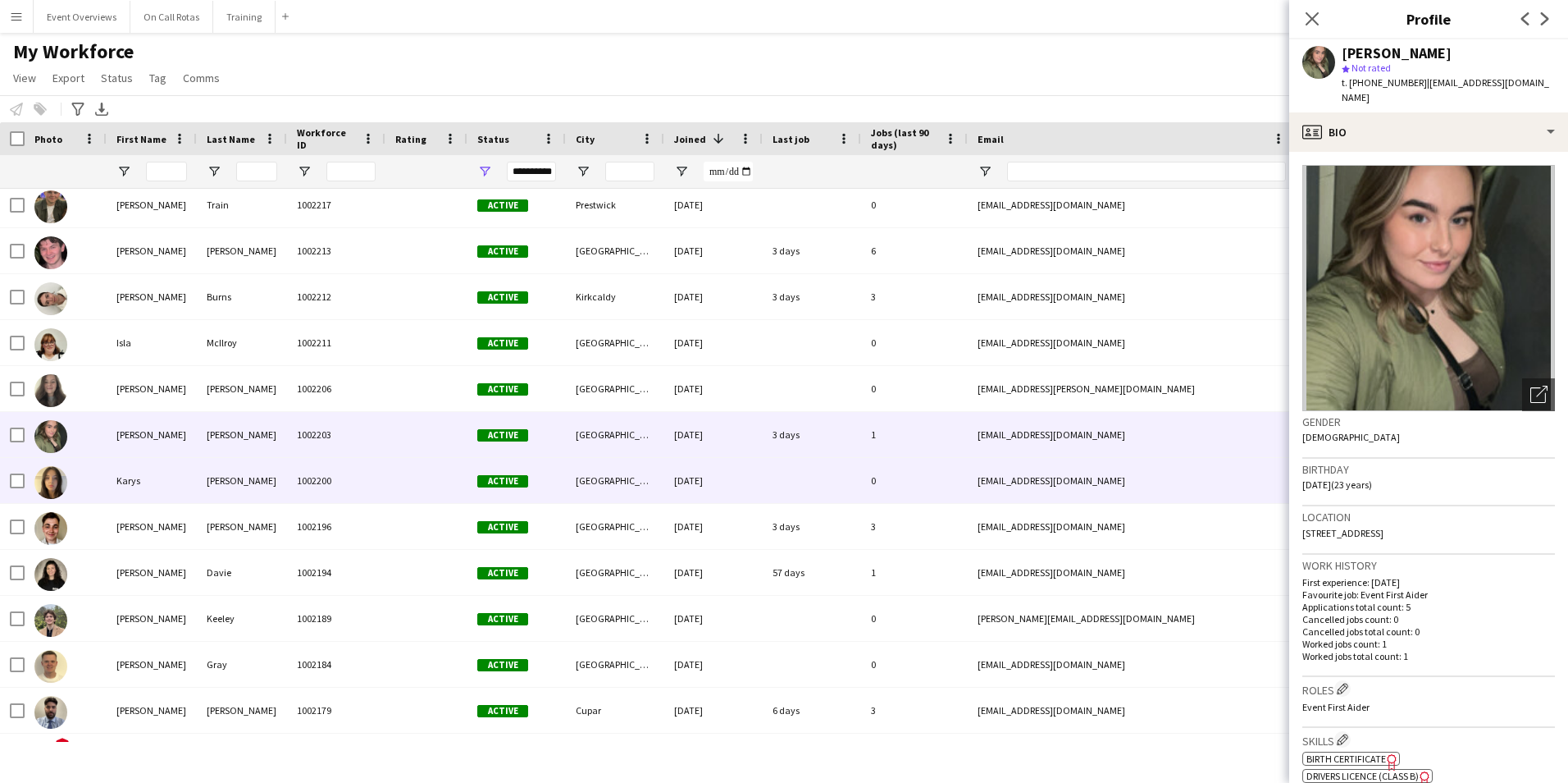
click at [235, 473] on div "Carlin" at bounding box center [242, 481] width 90 height 46
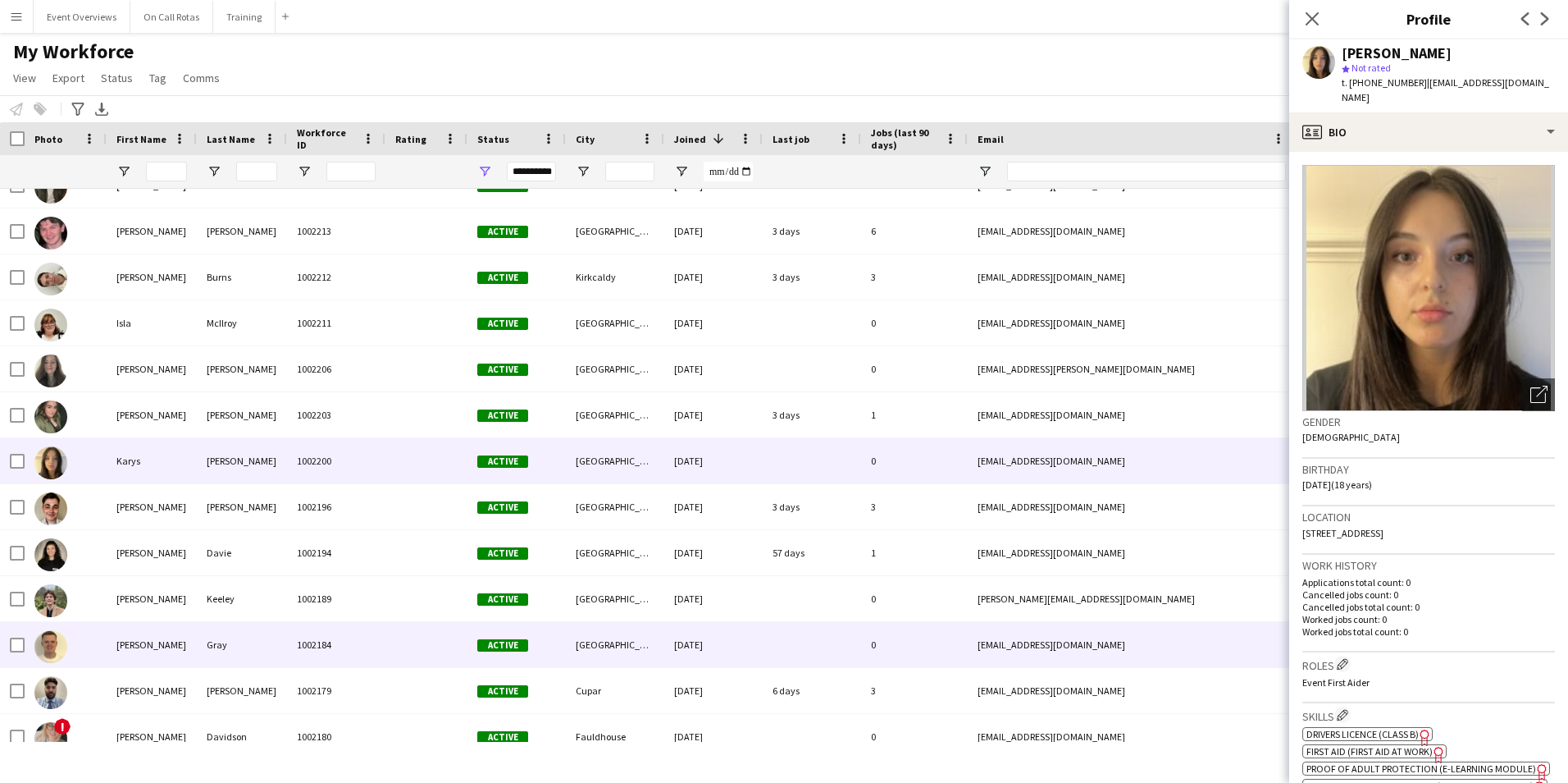
scroll to position [574, 0]
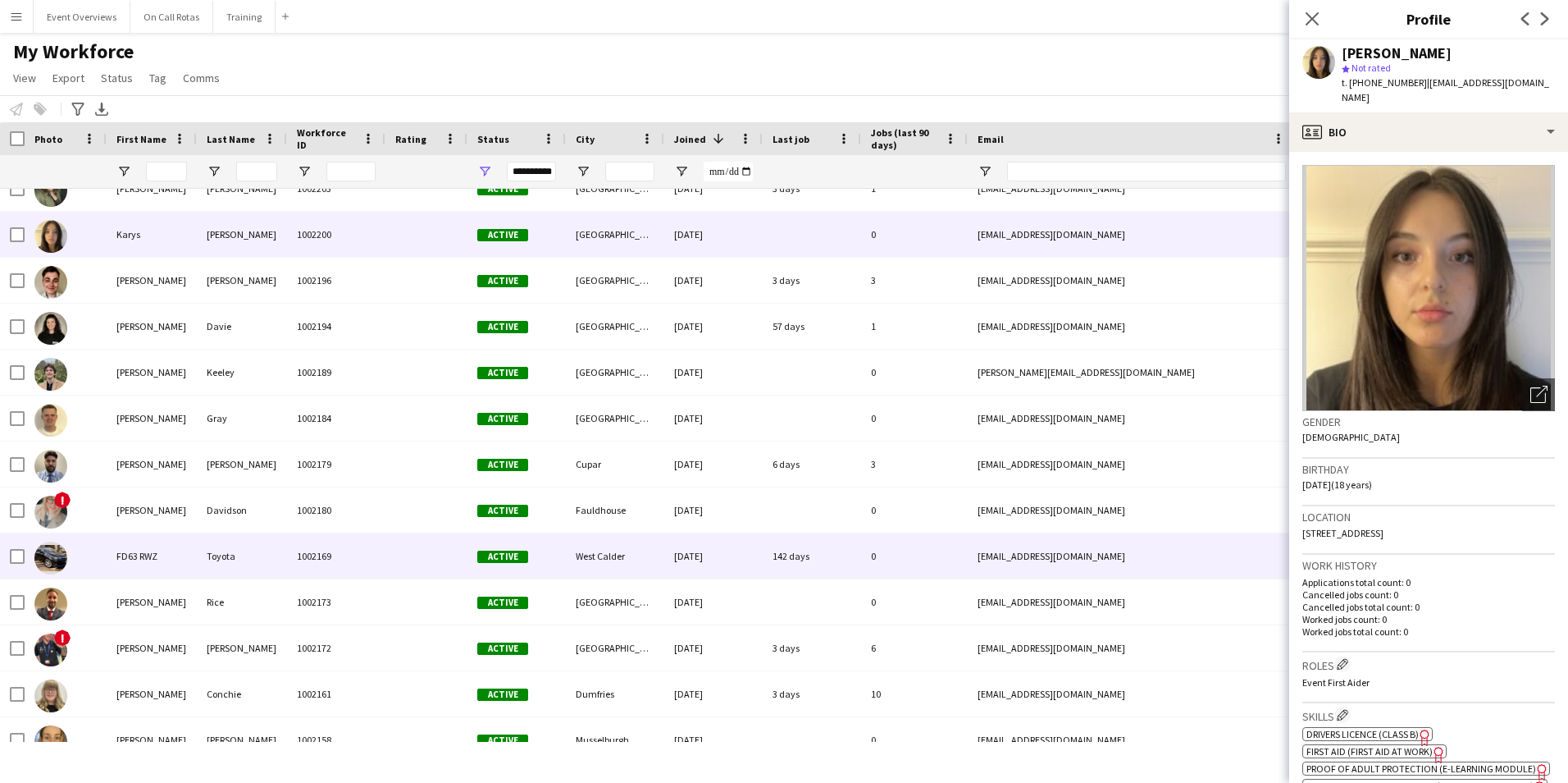
click at [238, 550] on div "Toyota" at bounding box center [242, 556] width 90 height 46
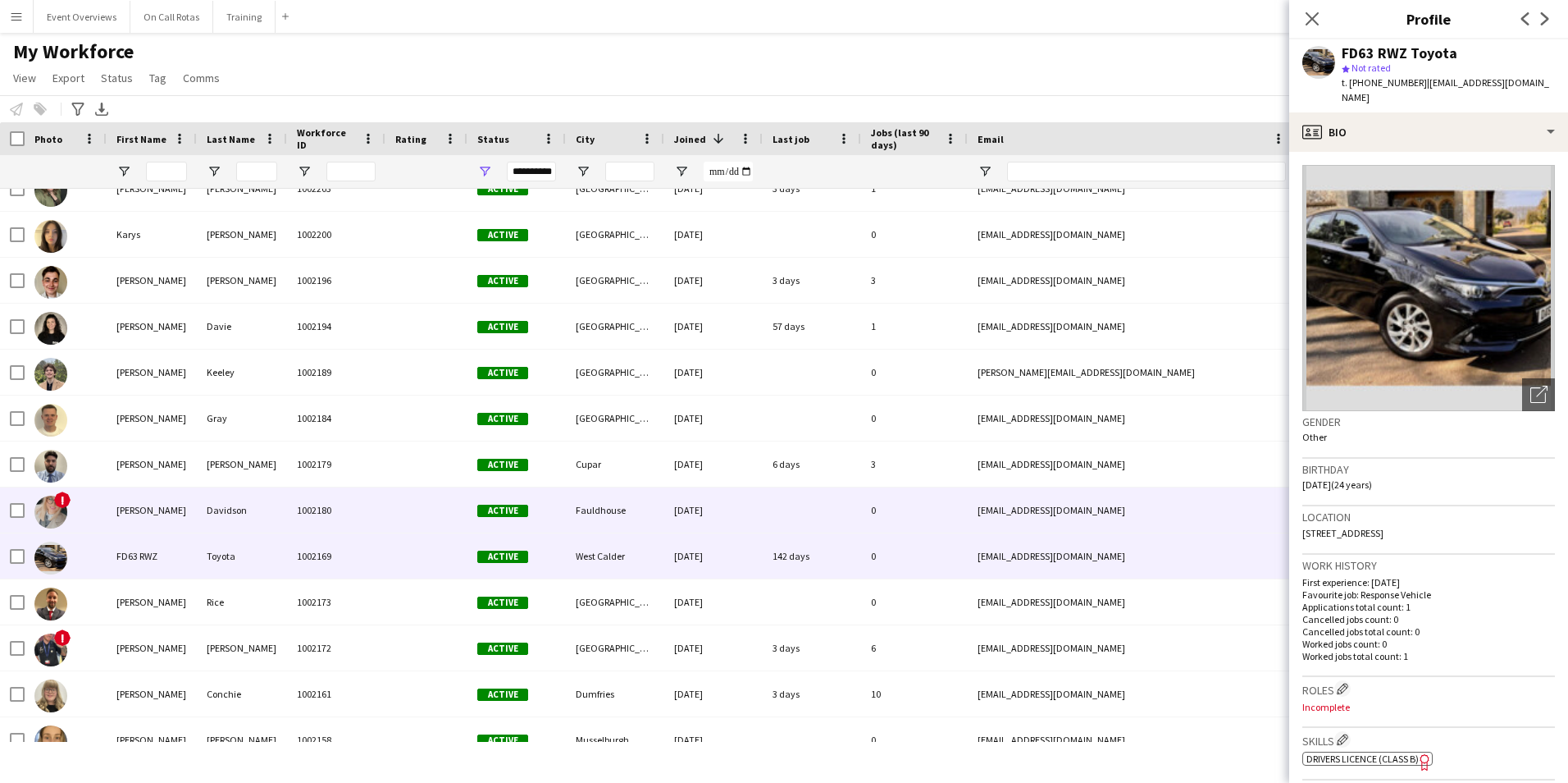
click at [249, 524] on div "Davidson" at bounding box center [242, 511] width 90 height 46
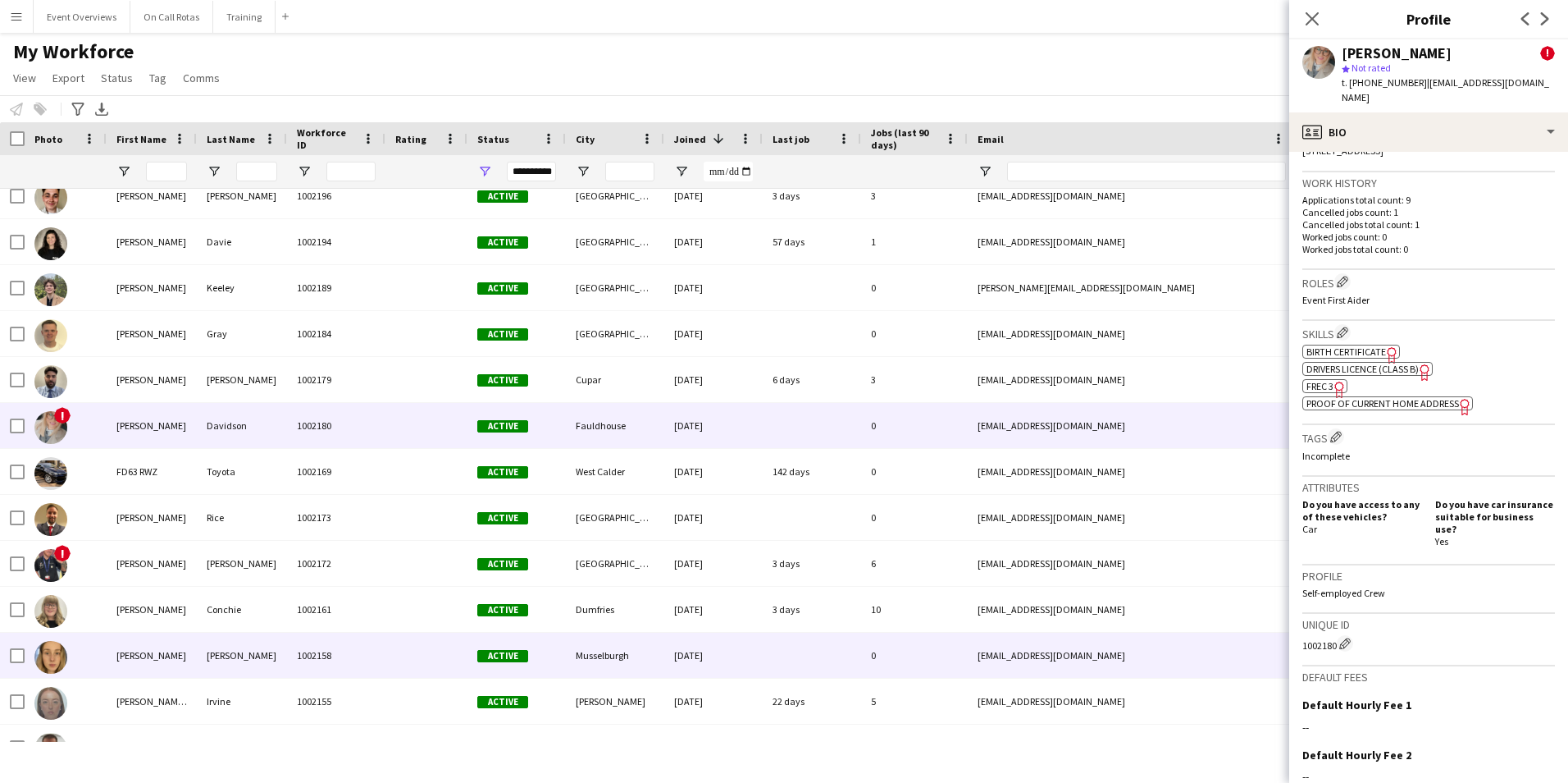
scroll to position [738, 0]
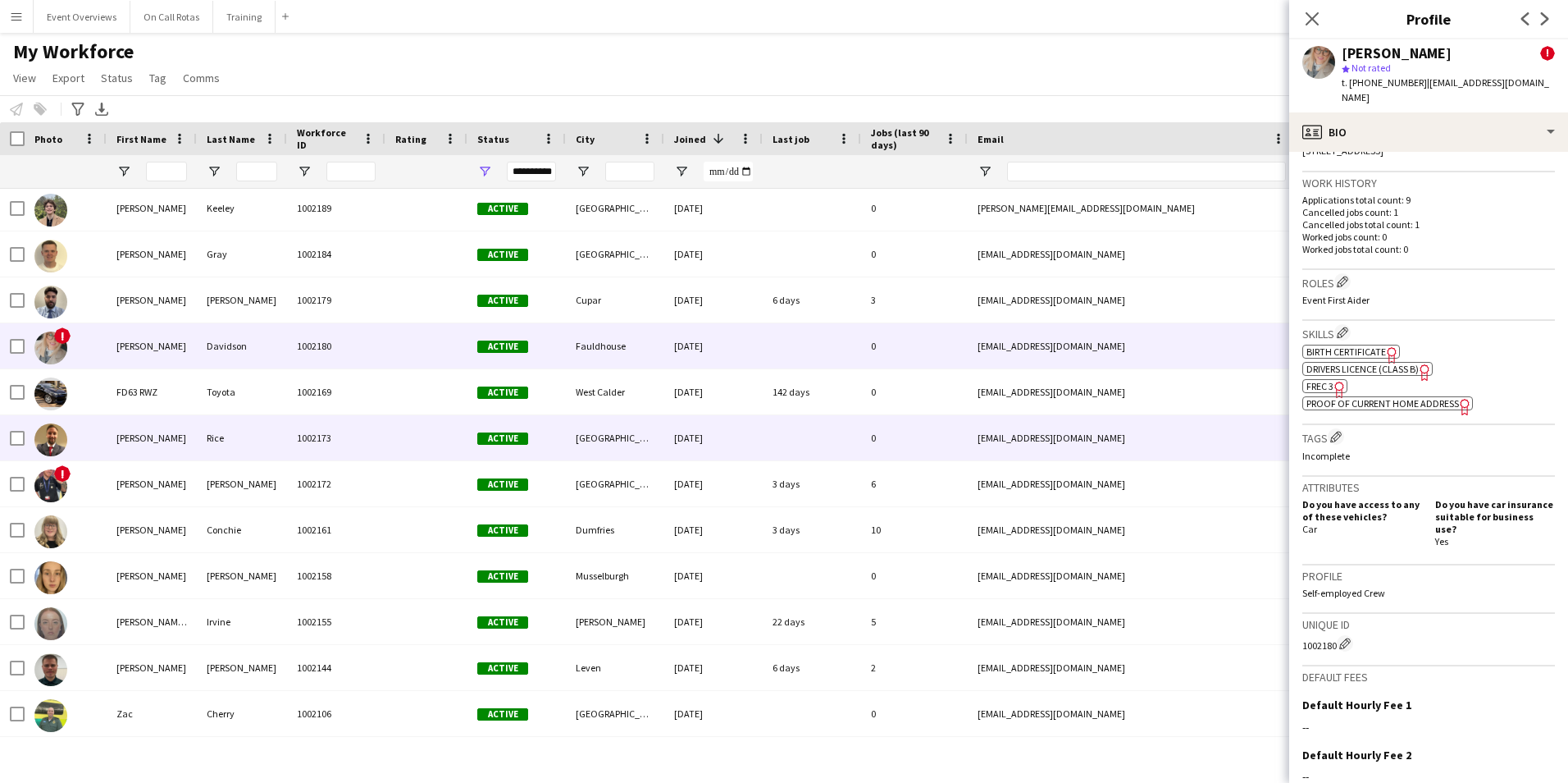
click at [229, 427] on div "Rice" at bounding box center [242, 438] width 90 height 46
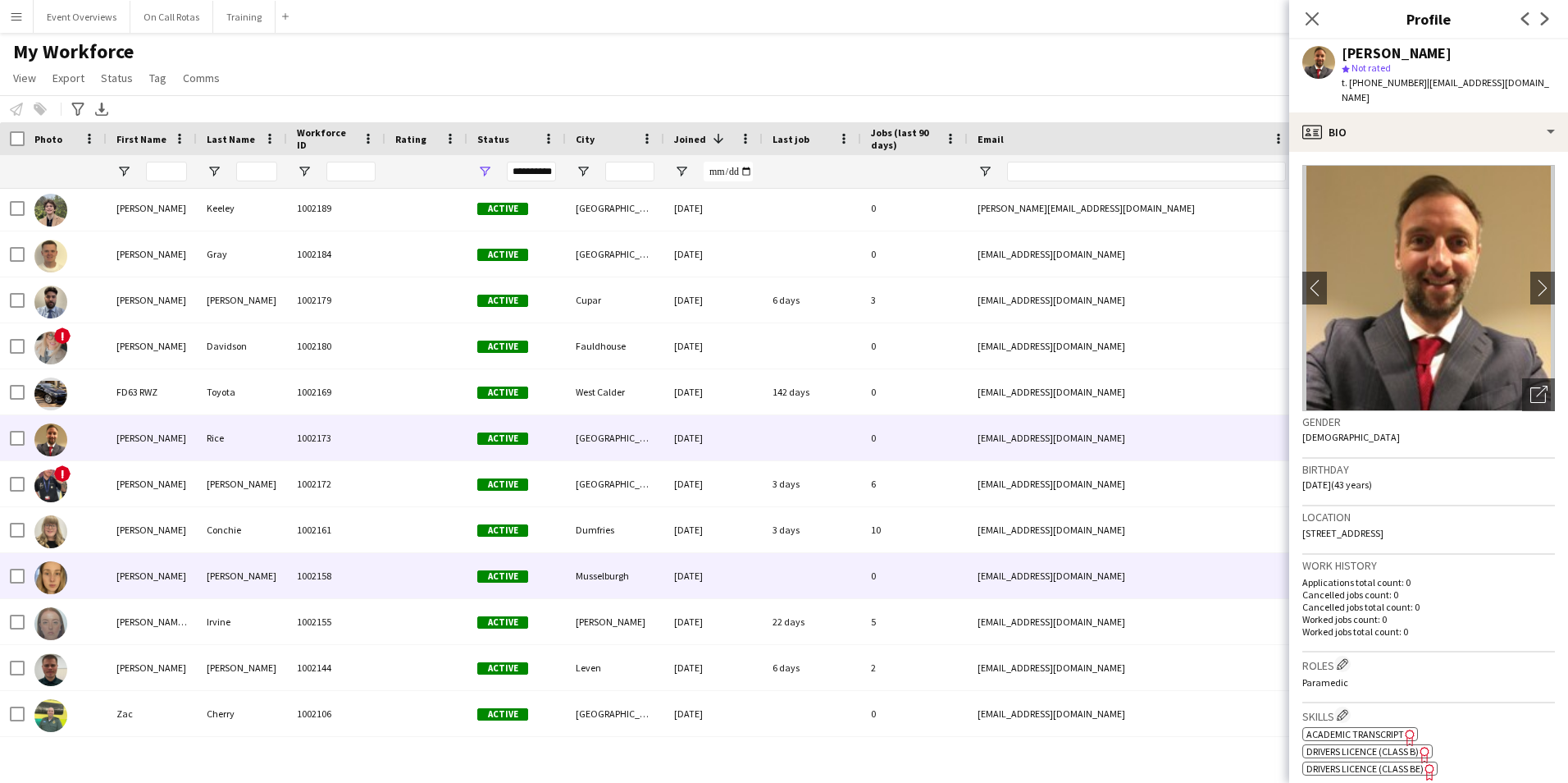
click at [249, 580] on div "Lucas" at bounding box center [242, 576] width 90 height 46
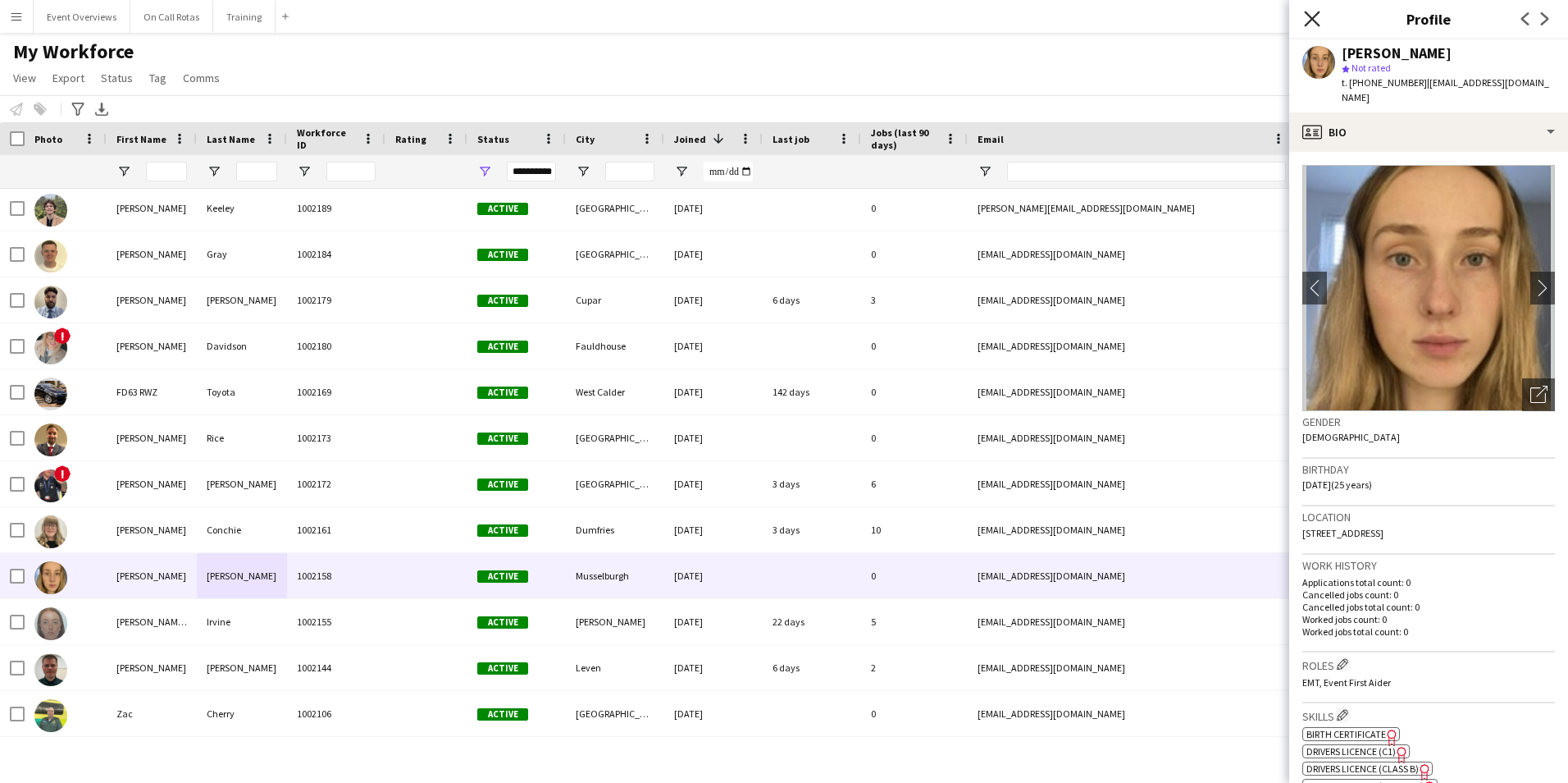
click at [1315, 18] on icon "Close pop-in" at bounding box center [1312, 18] width 15 height 15
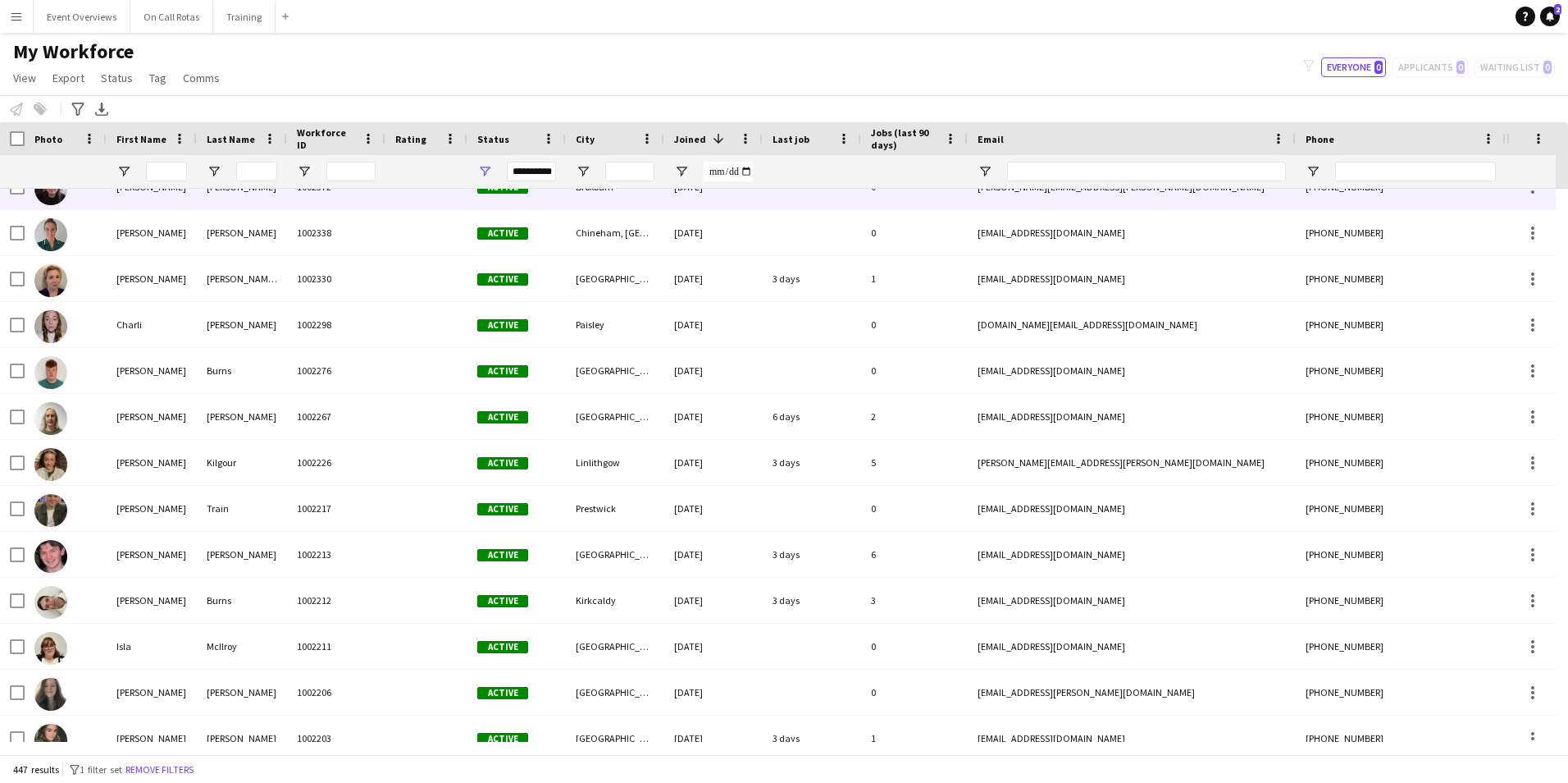
scroll to position [0, 0]
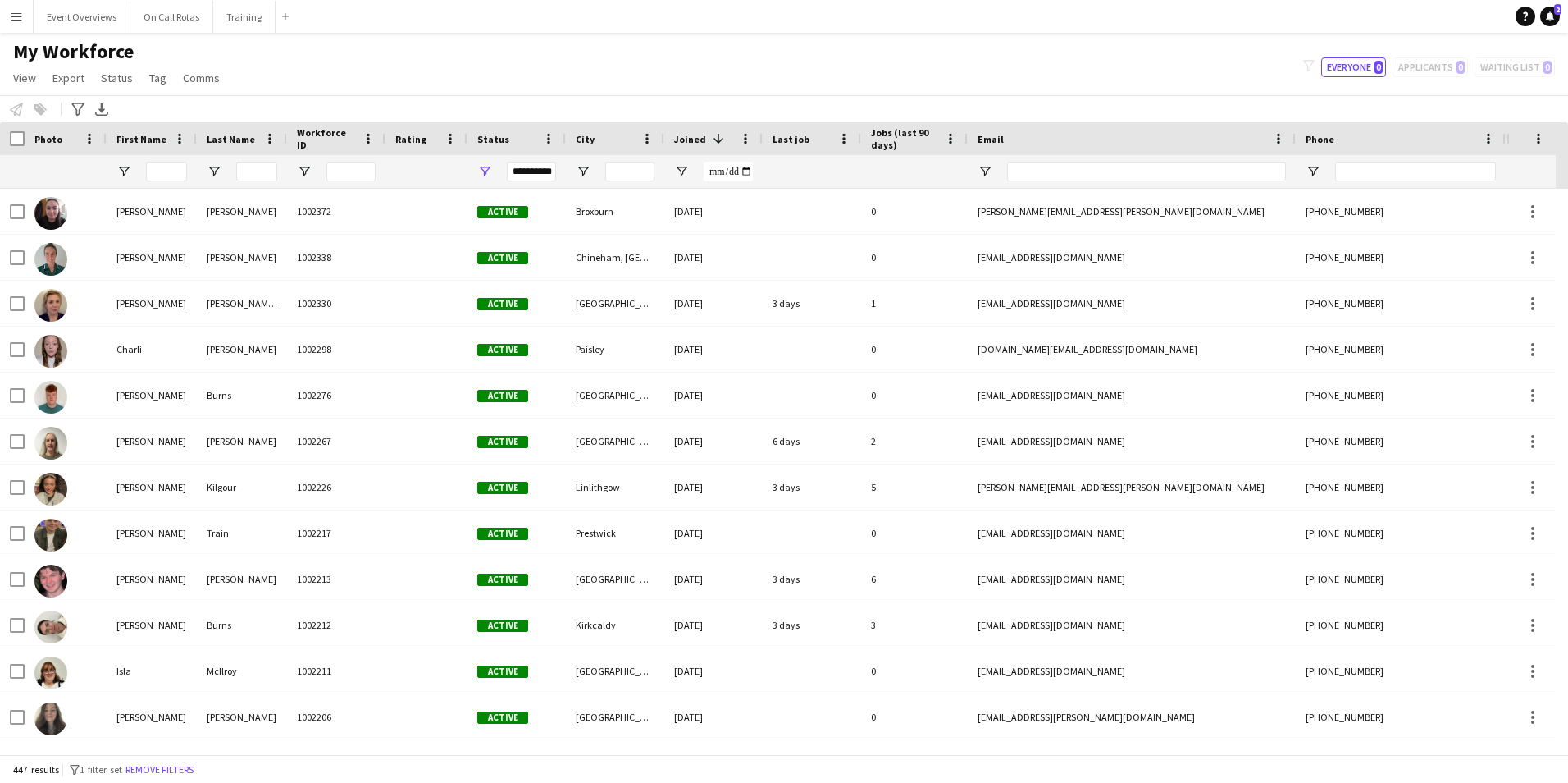
click at [545, 166] on div "**********" at bounding box center [531, 171] width 49 height 20
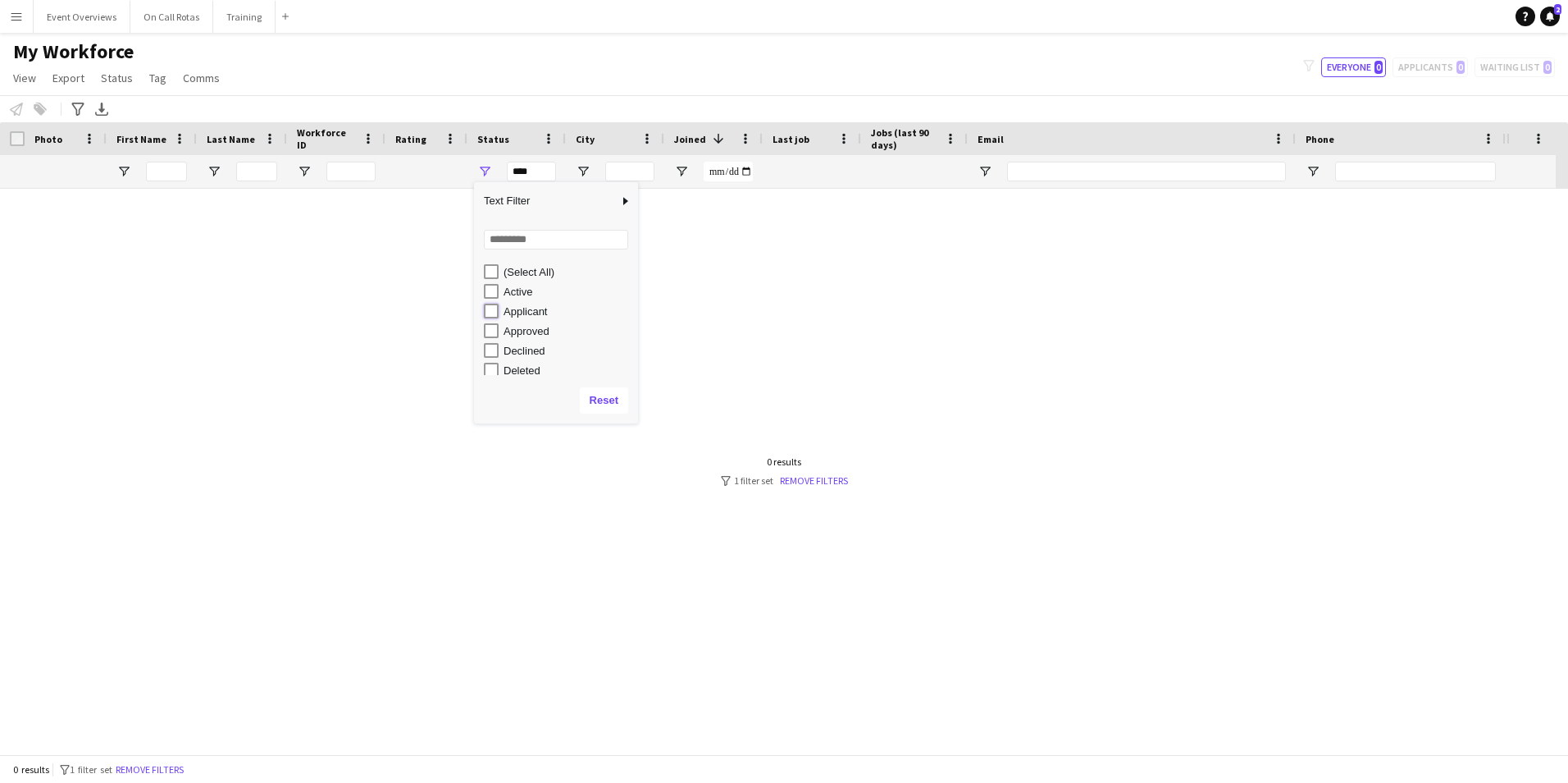
type input "**********"
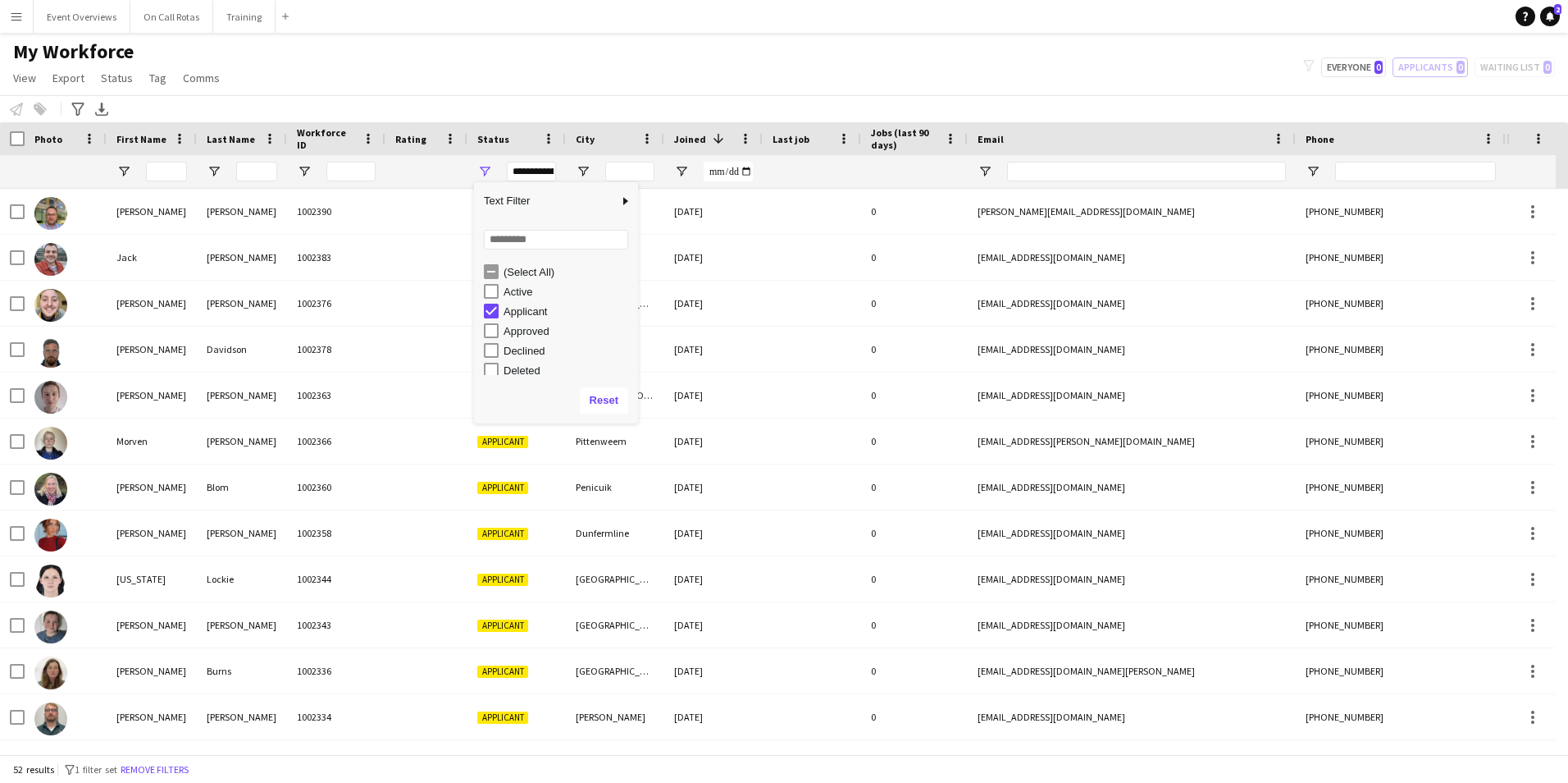
click at [882, 55] on div "My Workforce View Views Default view Active Staff Applications - First Aider Ap…" at bounding box center [784, 67] width 1568 height 56
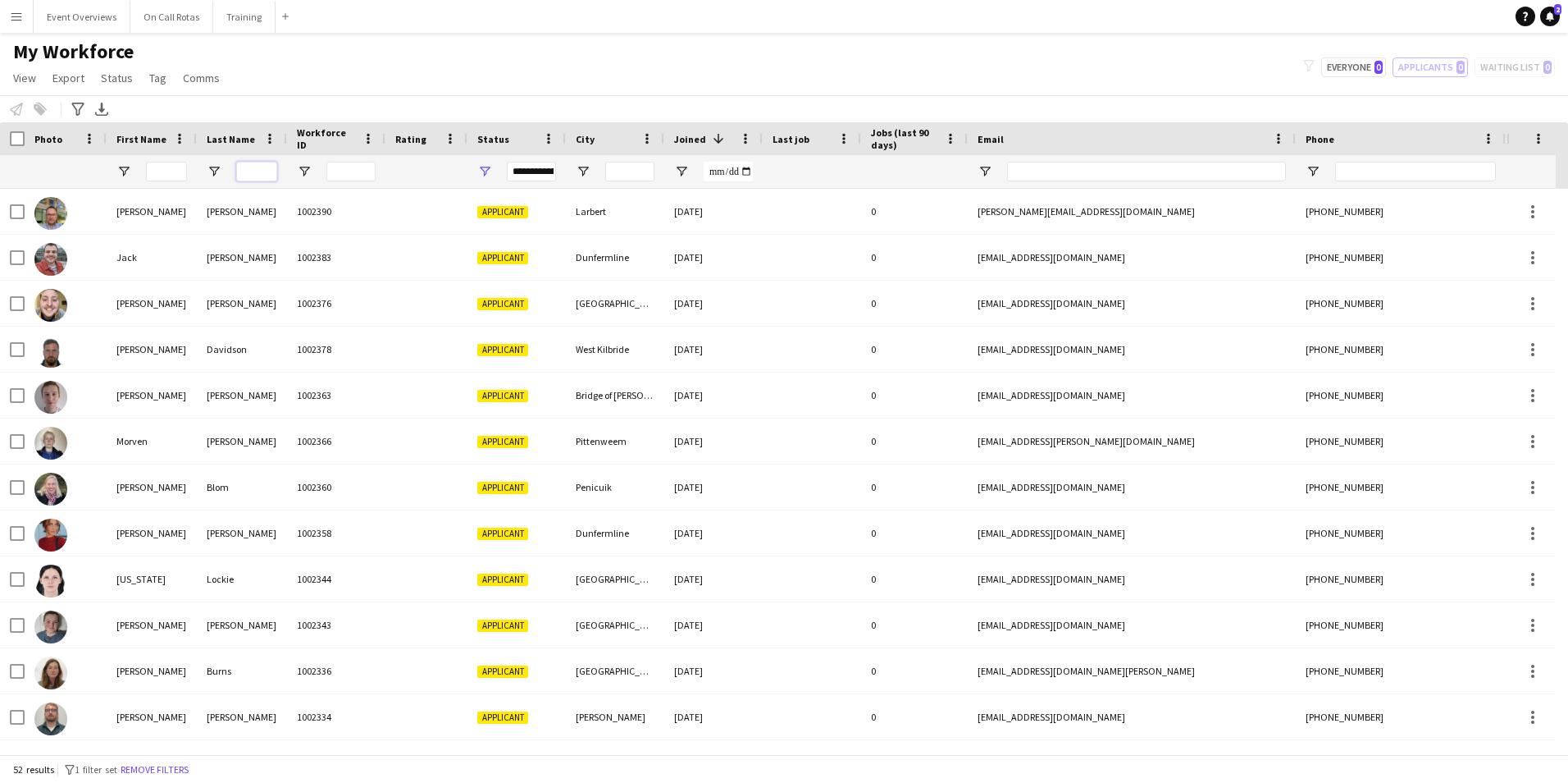
drag, startPoint x: 252, startPoint y: 164, endPoint x: 338, endPoint y: 160, distance: 86.1
click at [252, 164] on input "Last Name Filter Input" at bounding box center [256, 171] width 41 height 20
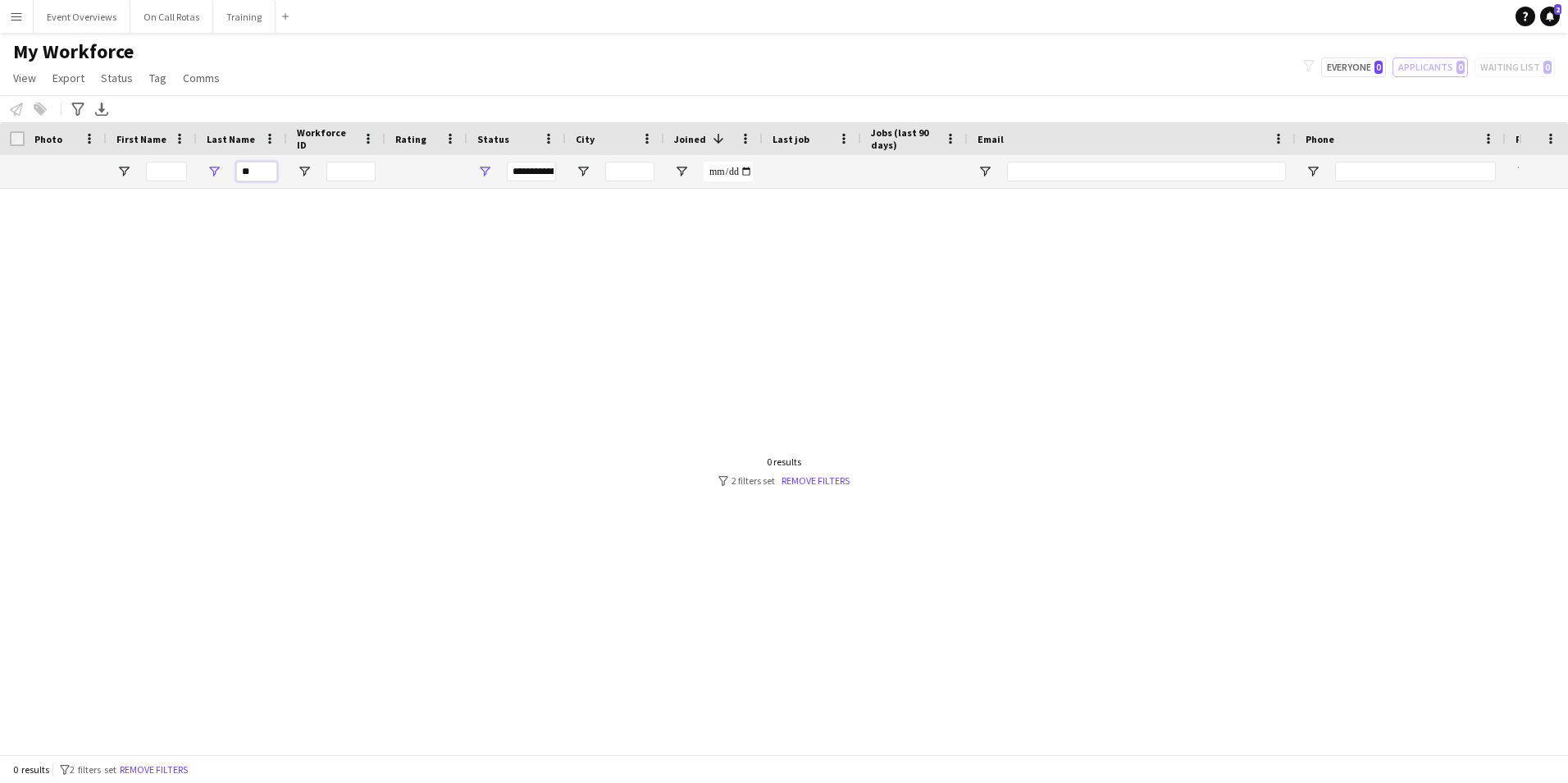
type input "*"
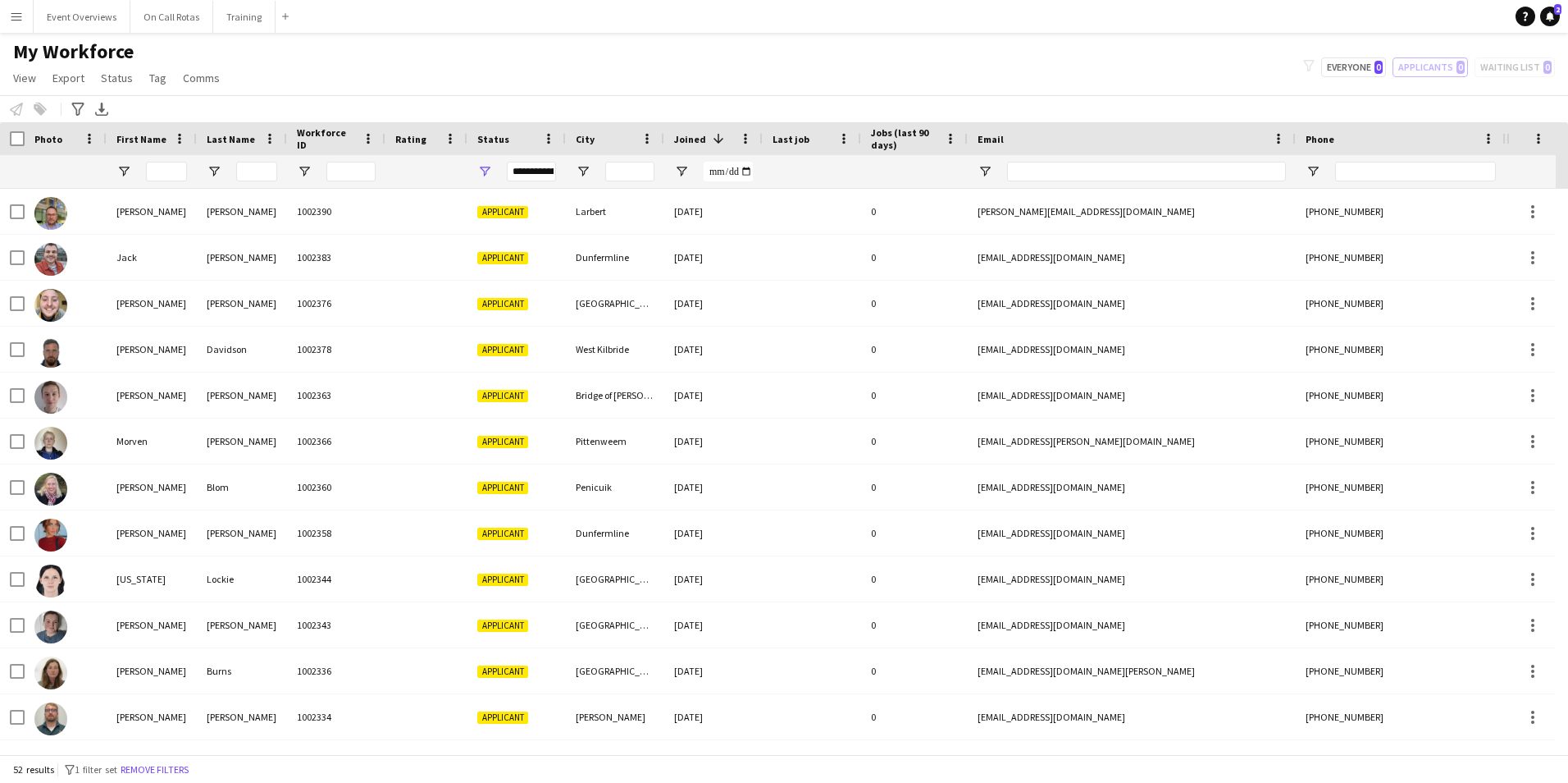
click at [541, 176] on div "**********" at bounding box center [531, 171] width 49 height 20
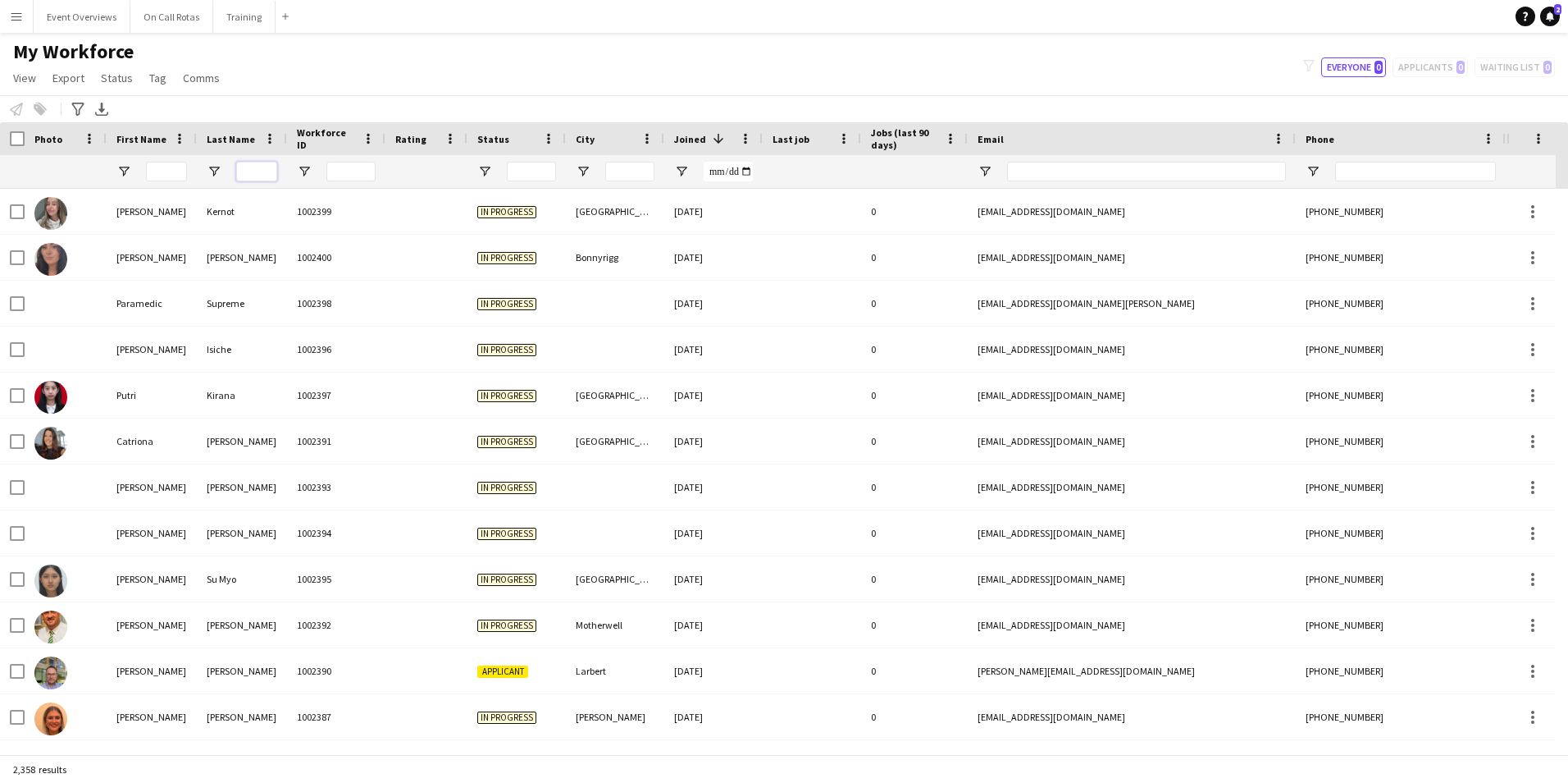
drag, startPoint x: 239, startPoint y: 168, endPoint x: 247, endPoint y: 174, distance: 10.0
click at [239, 169] on input "Last Name Filter Input" at bounding box center [256, 171] width 41 height 20
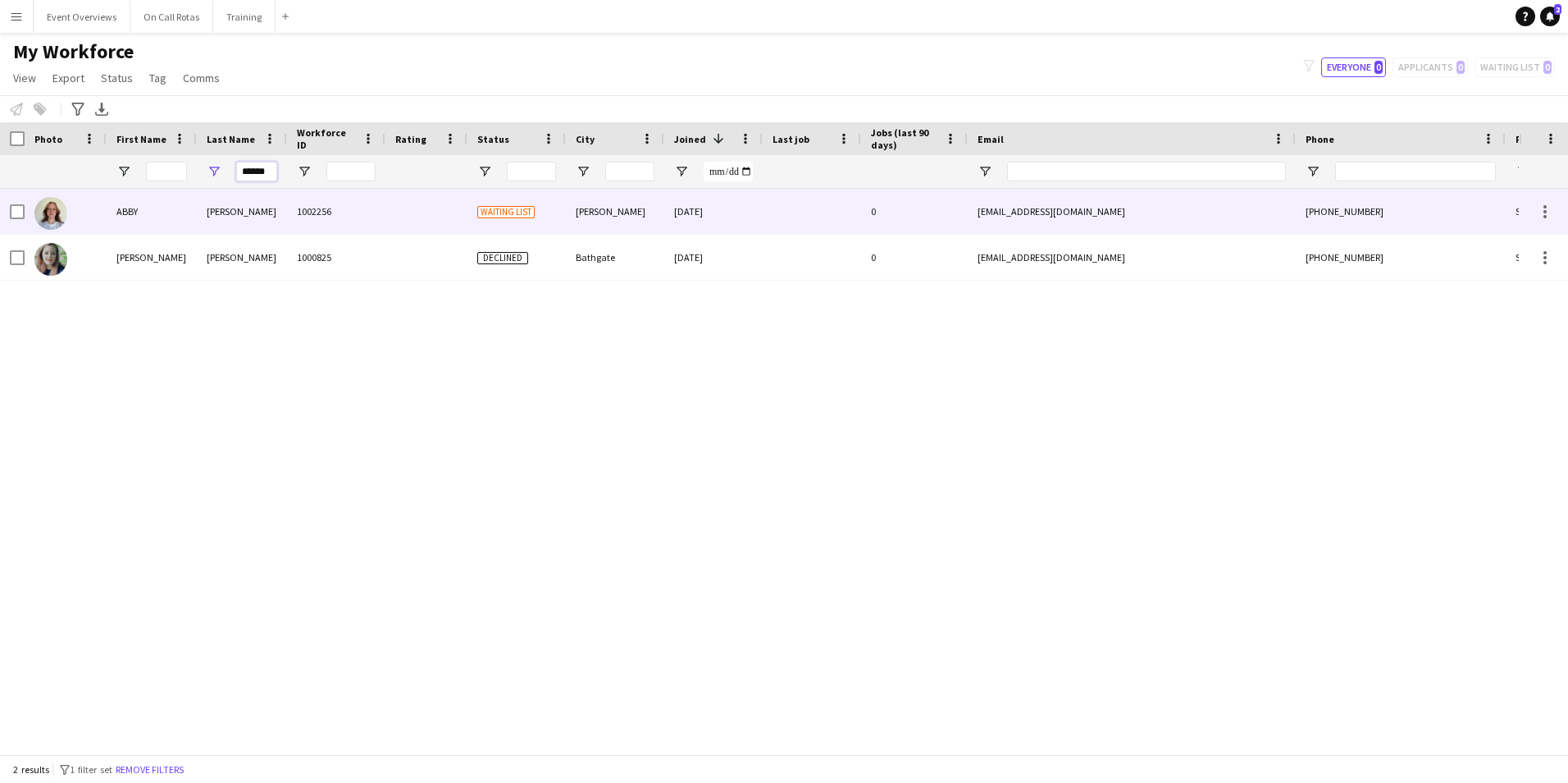
type input "******"
click at [425, 215] on div at bounding box center [426, 212] width 82 height 46
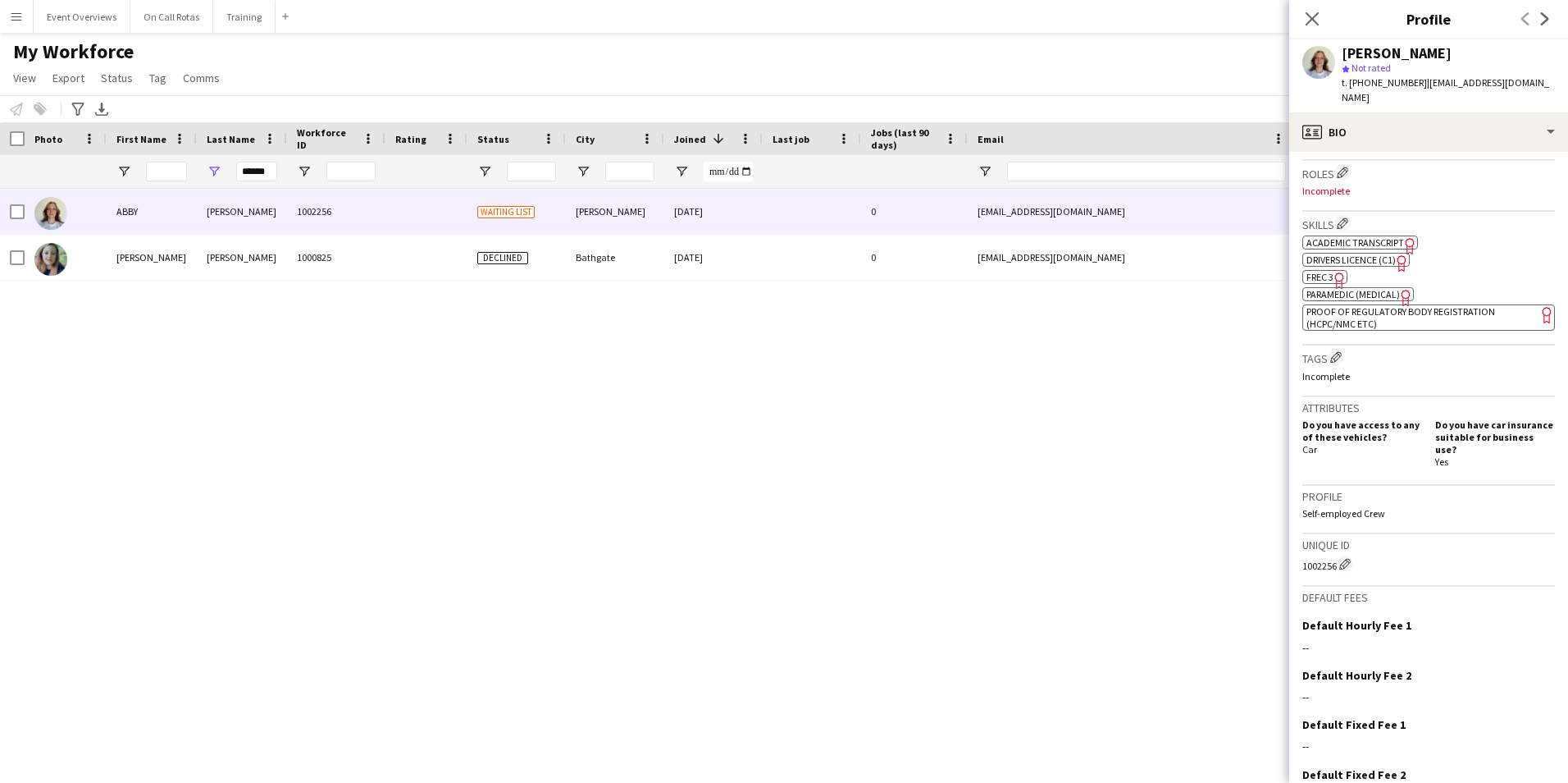
scroll to position [493, 0]
click at [1382, 288] on span "Paramedic (Medical)" at bounding box center [1354, 293] width 94 height 12
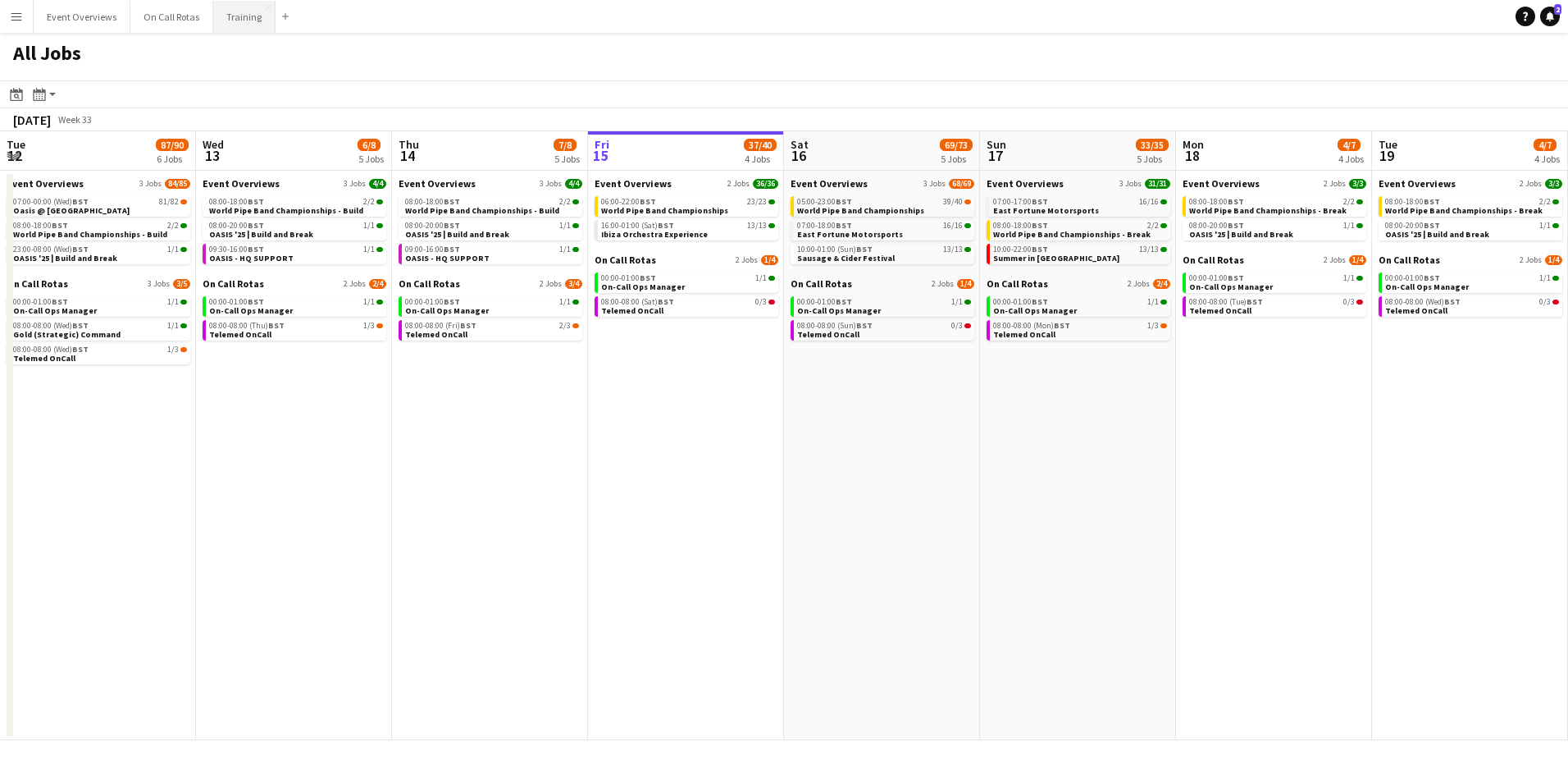
scroll to position [0, 392]
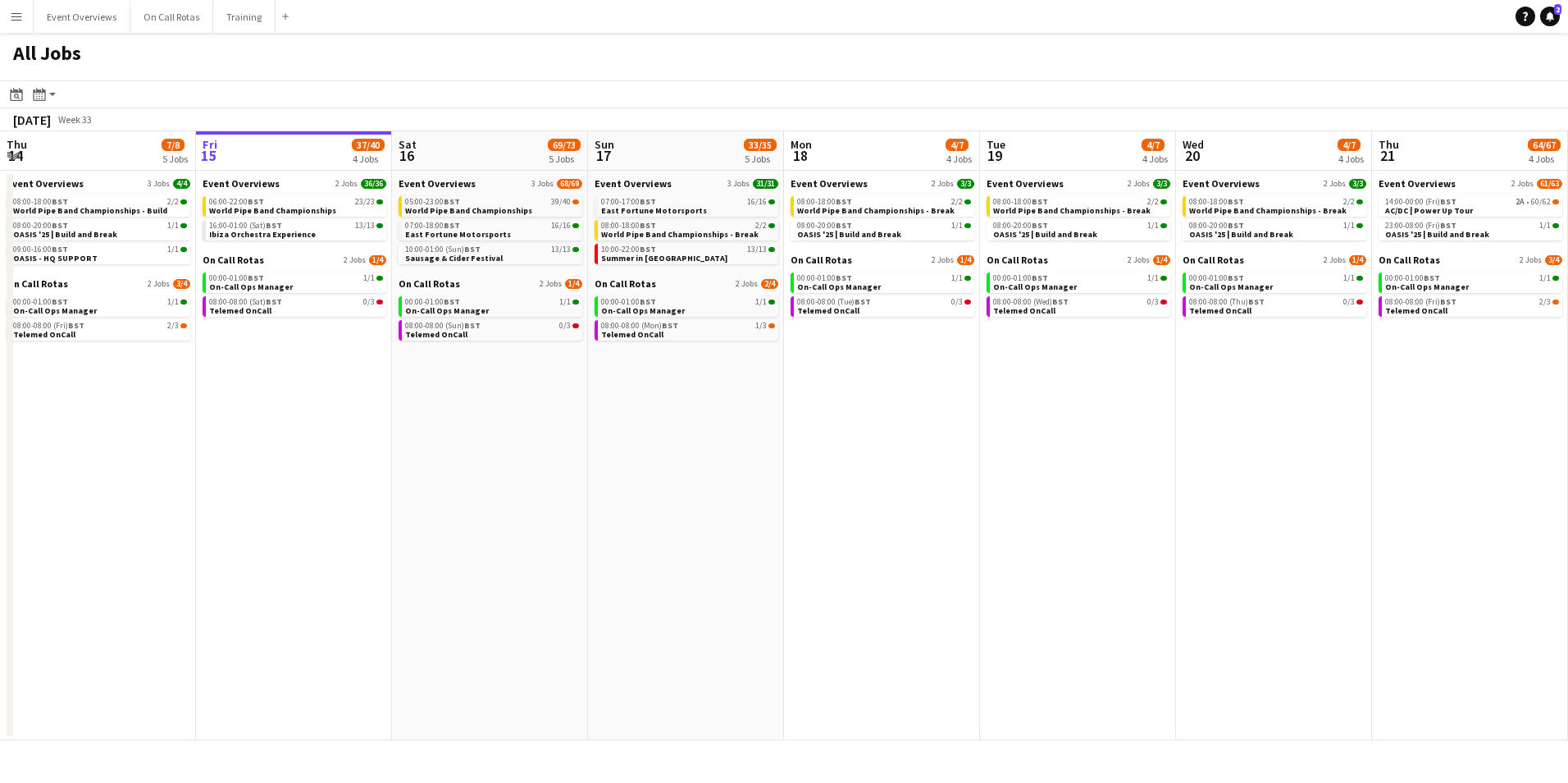
click at [15, 17] on app-icon "Menu" at bounding box center [16, 16] width 13 height 13
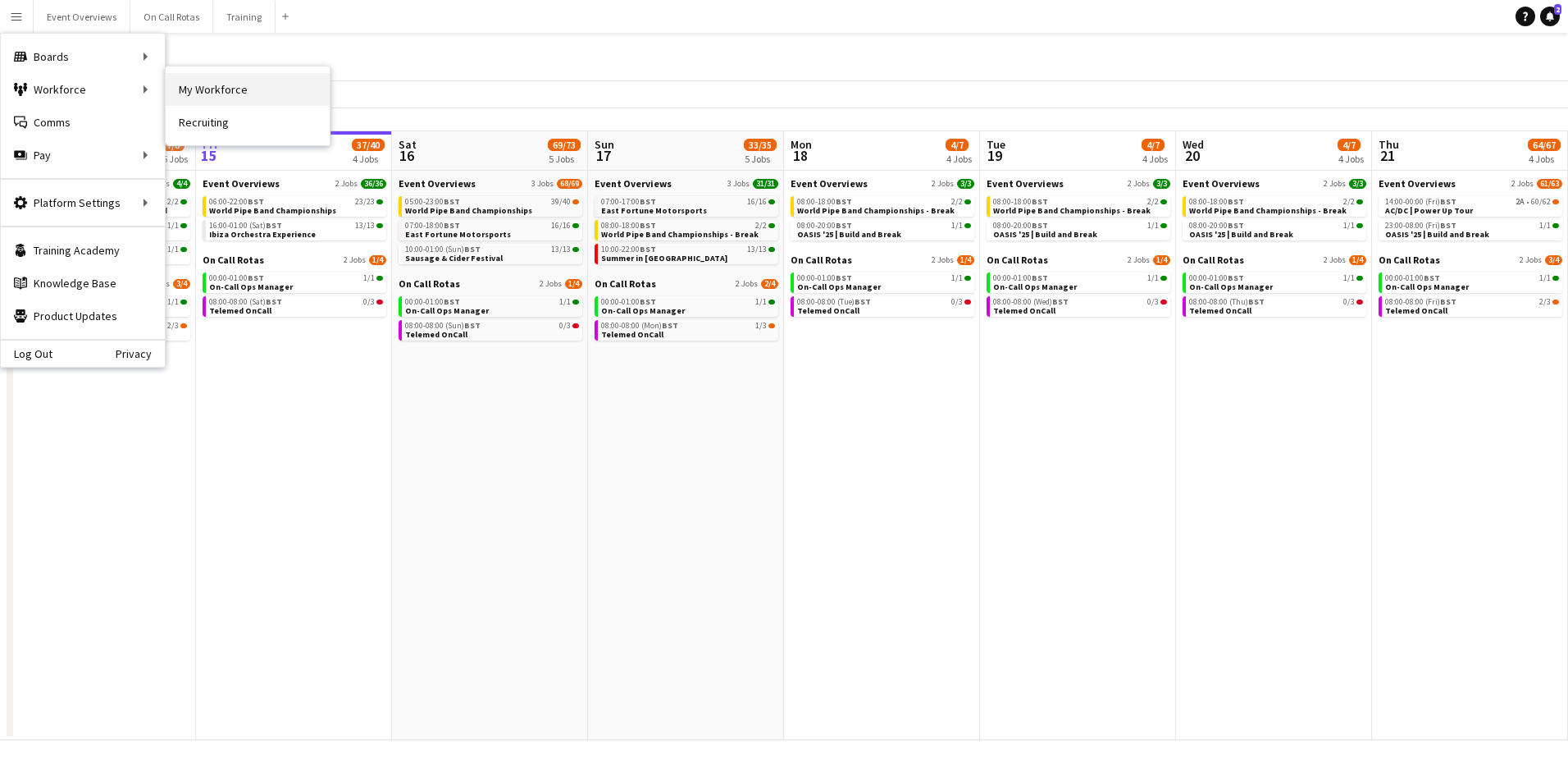
click at [175, 79] on link "My Workforce" at bounding box center [248, 89] width 164 height 33
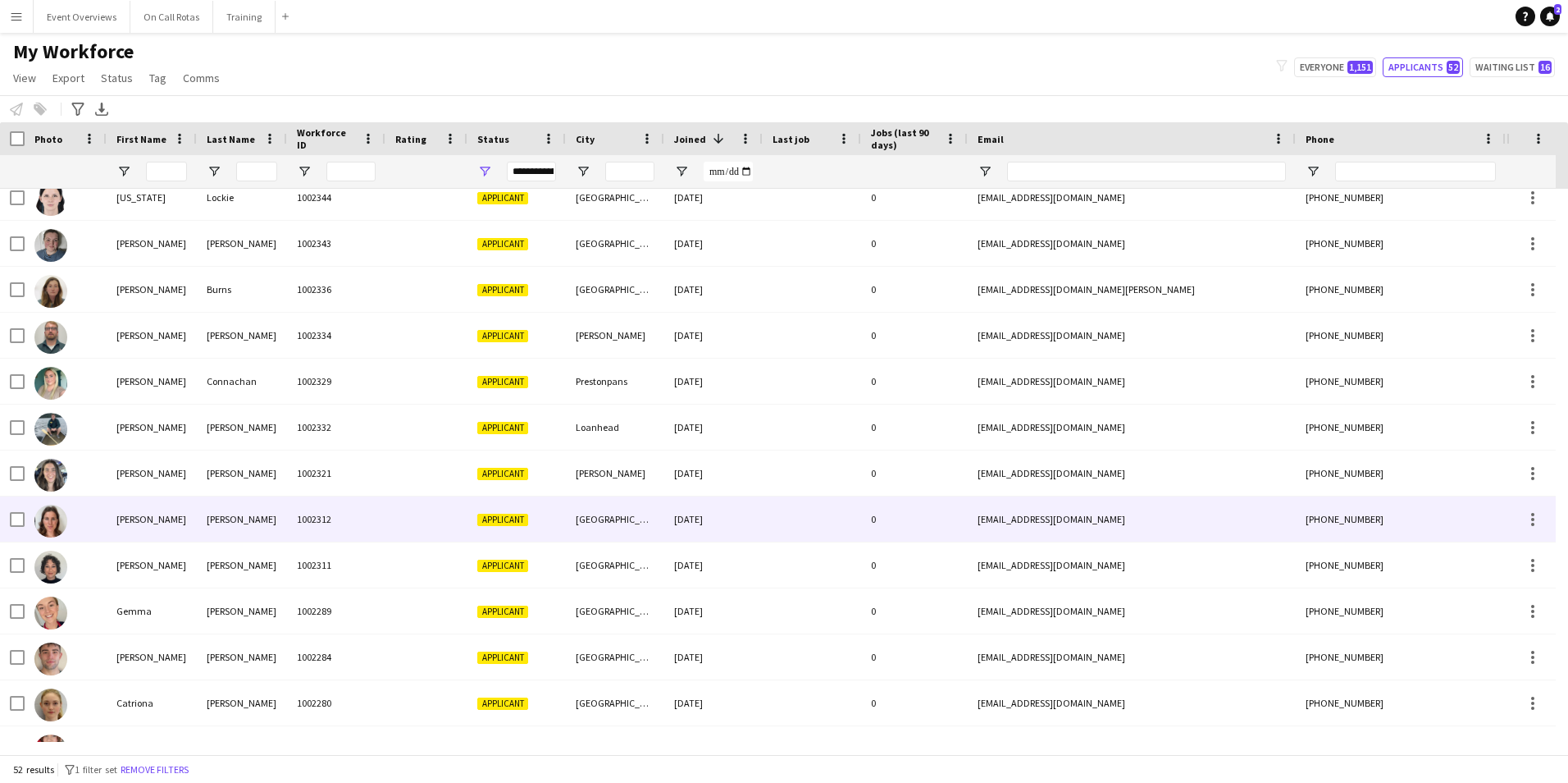
scroll to position [410, 0]
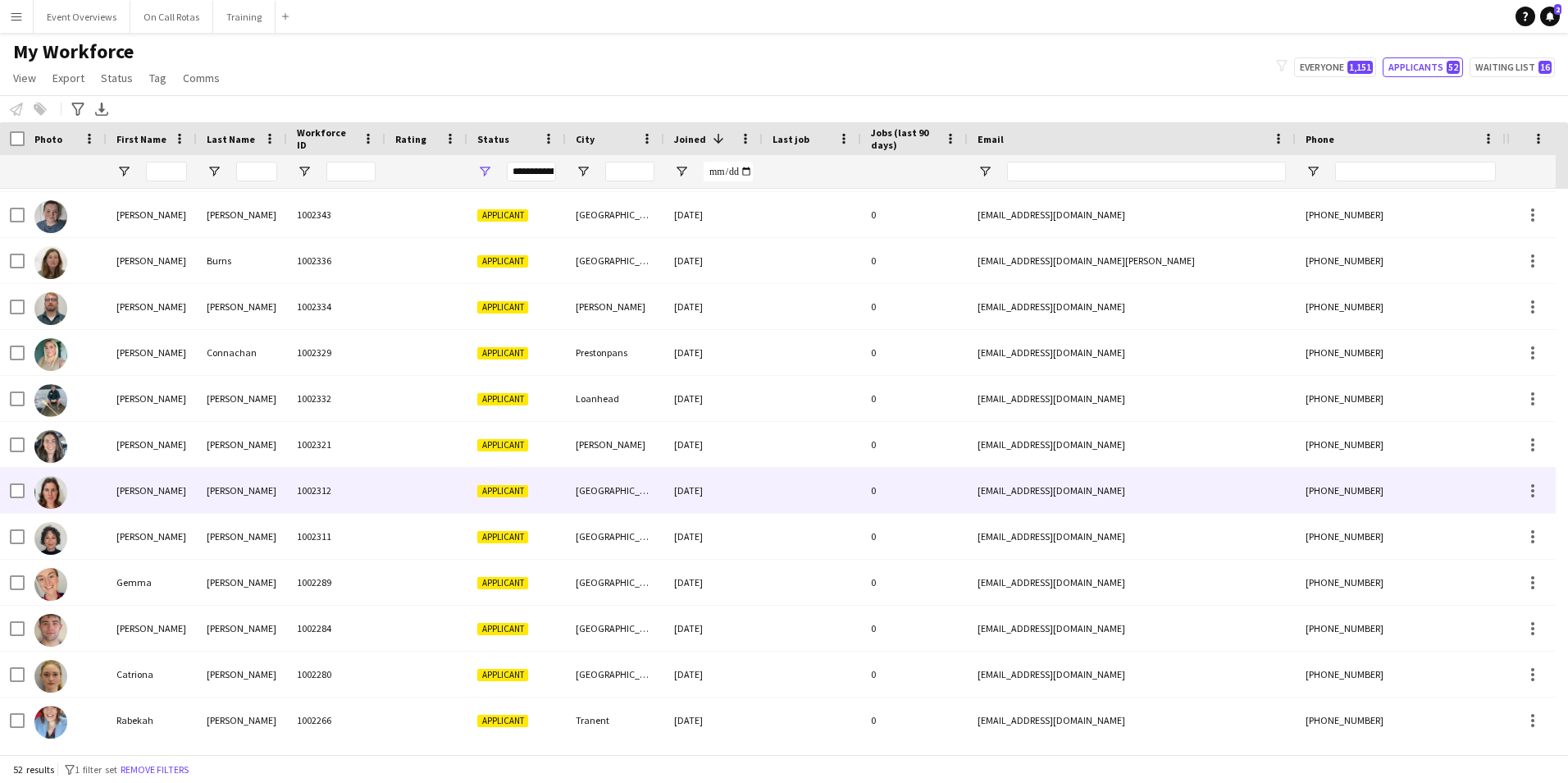
click at [343, 491] on div "1002312" at bounding box center [337, 491] width 99 height 46
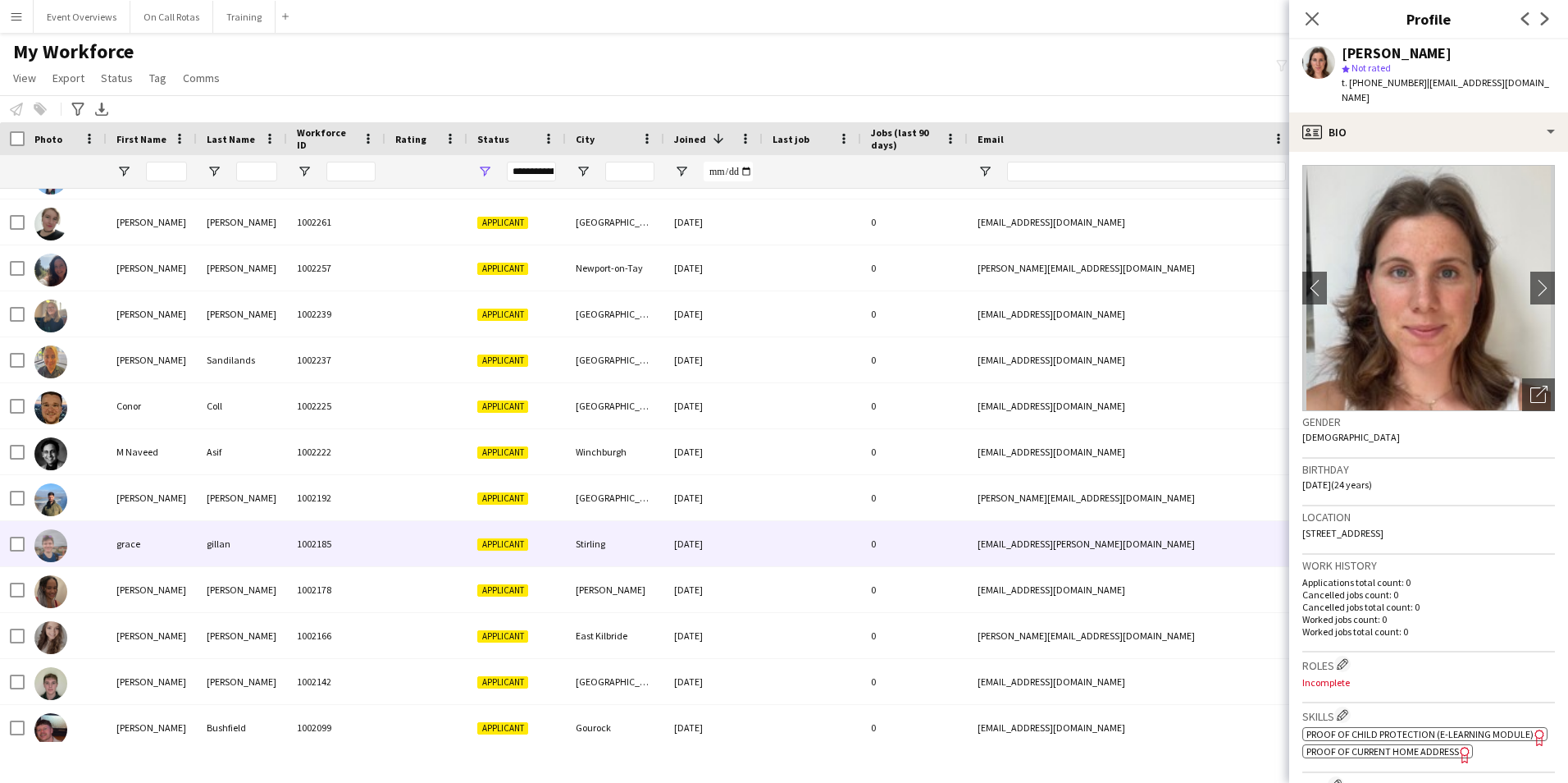
scroll to position [1067, 0]
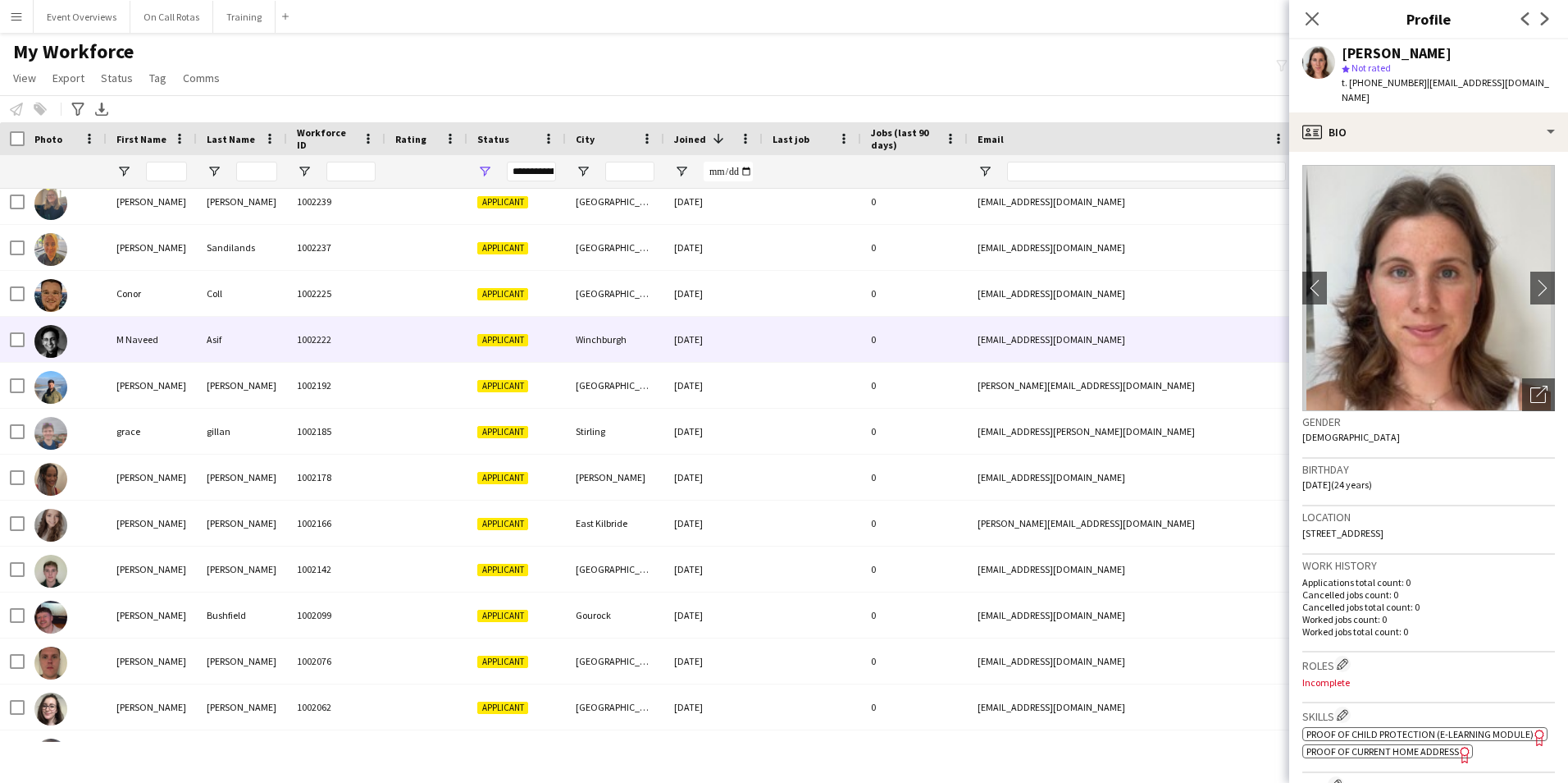
click at [256, 340] on div "Asif" at bounding box center [242, 340] width 90 height 46
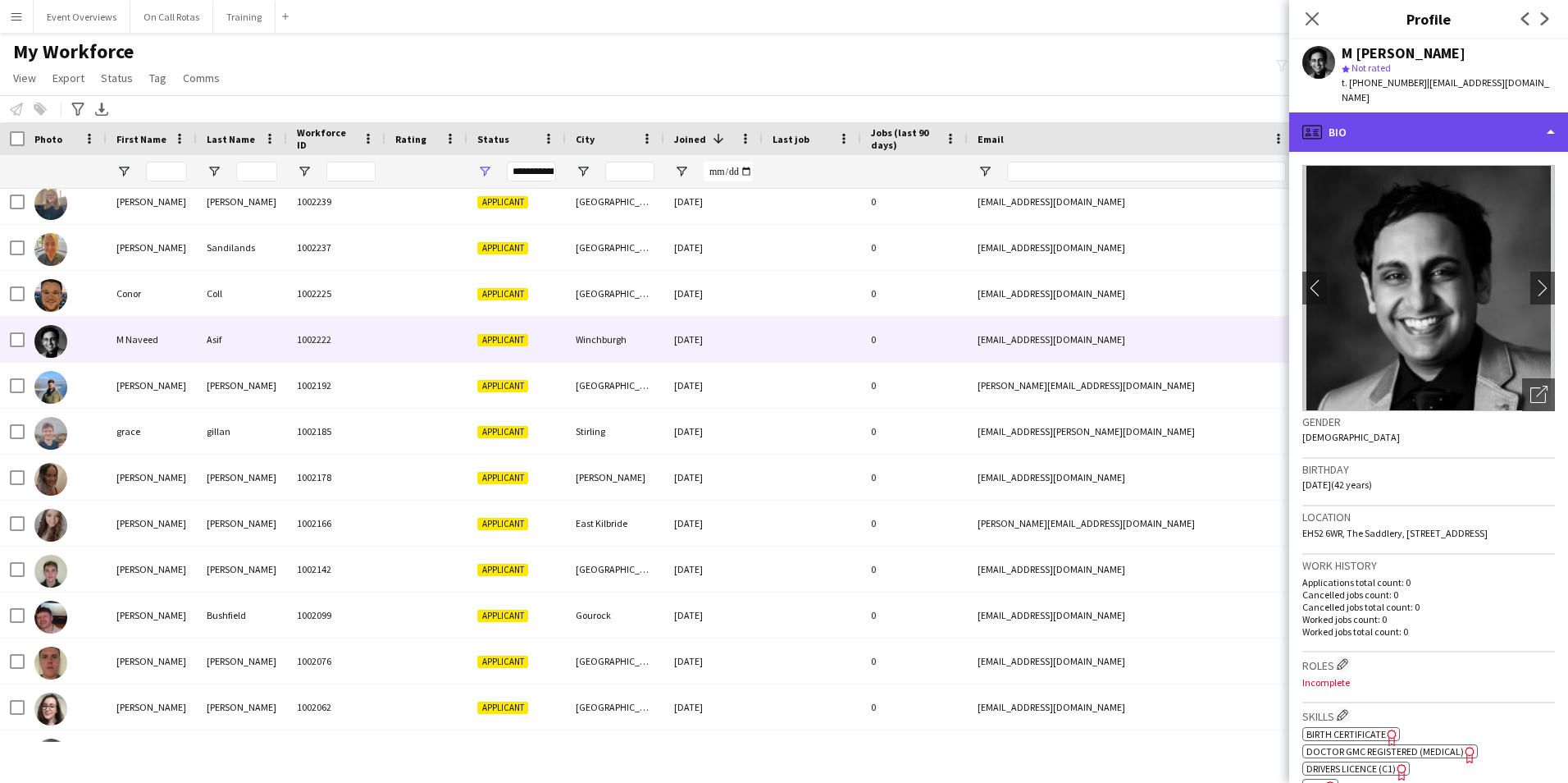
click at [1416, 134] on div "profile Bio" at bounding box center [1429, 132] width 279 height 40
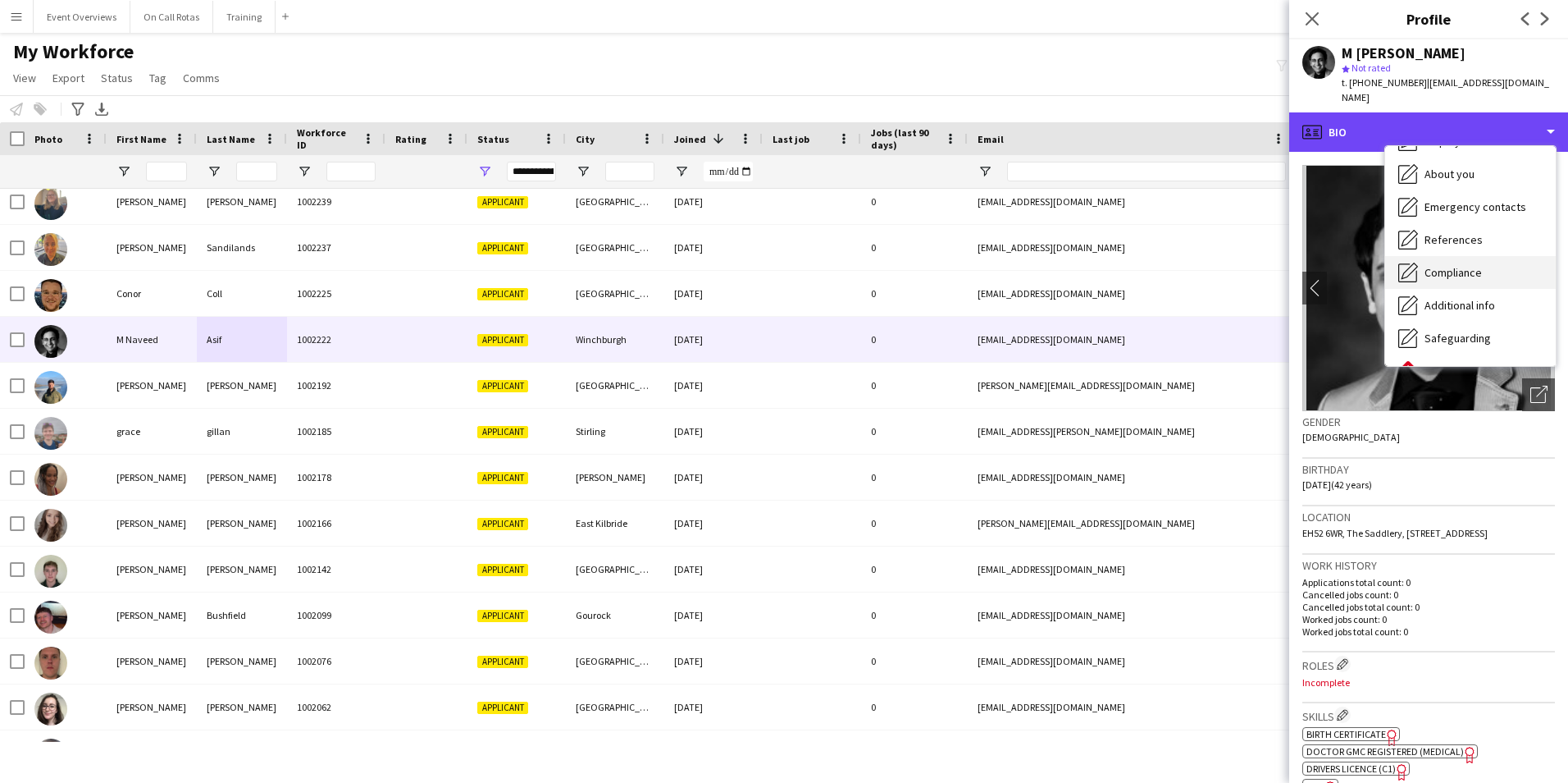
scroll to position [286, 0]
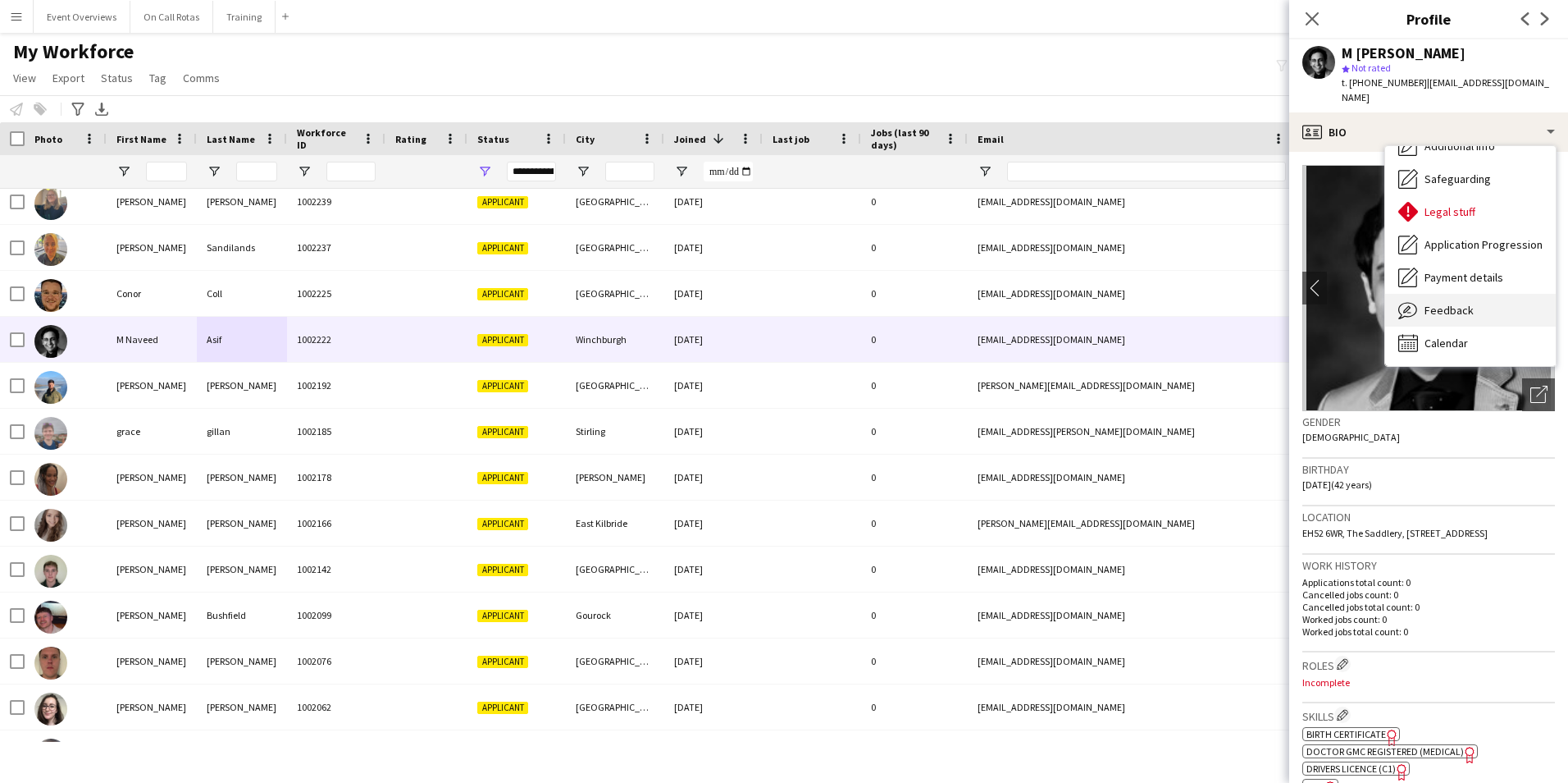
click at [1440, 303] on span "Feedback" at bounding box center [1449, 310] width 49 height 15
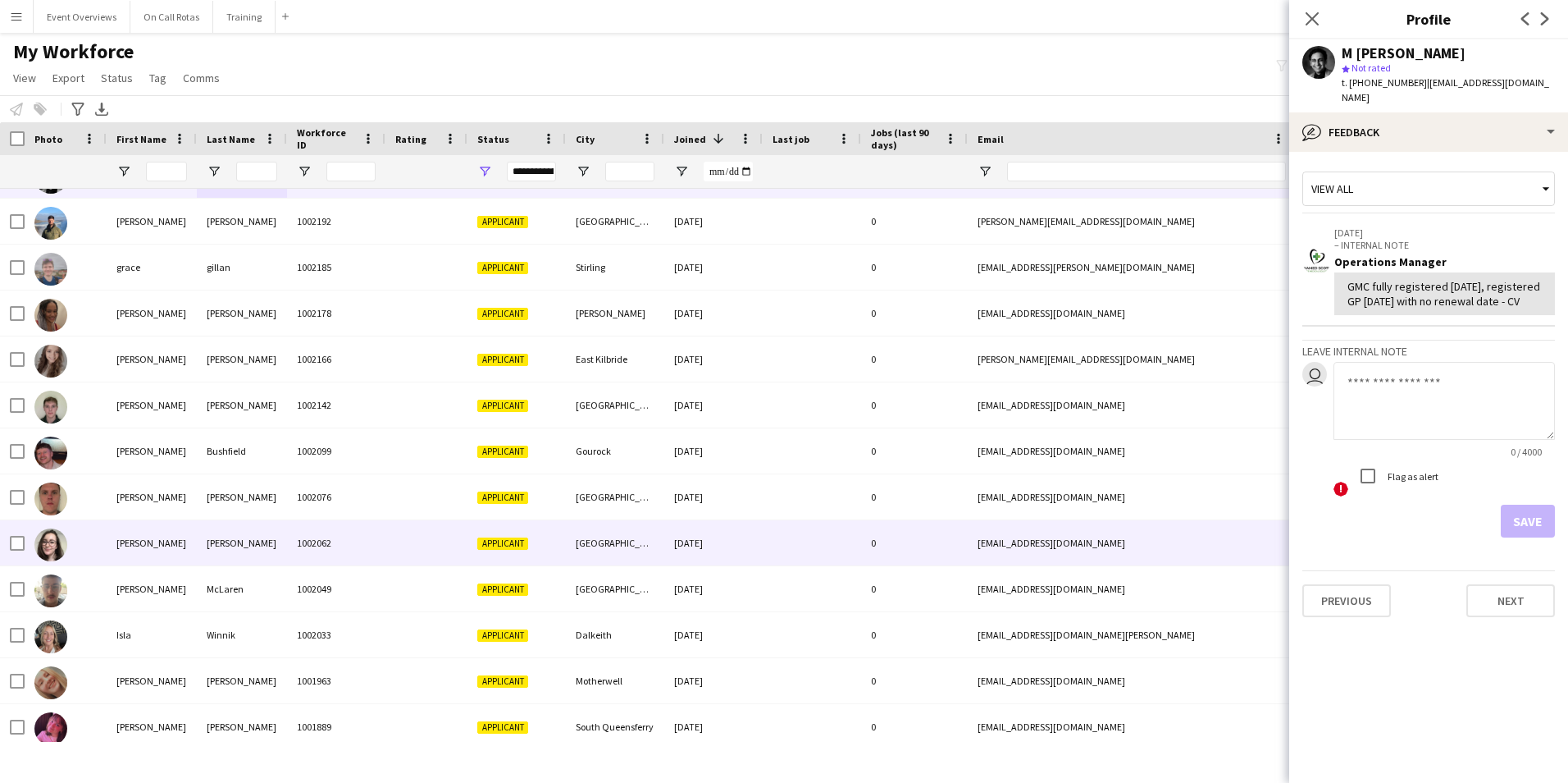
scroll to position [0, 0]
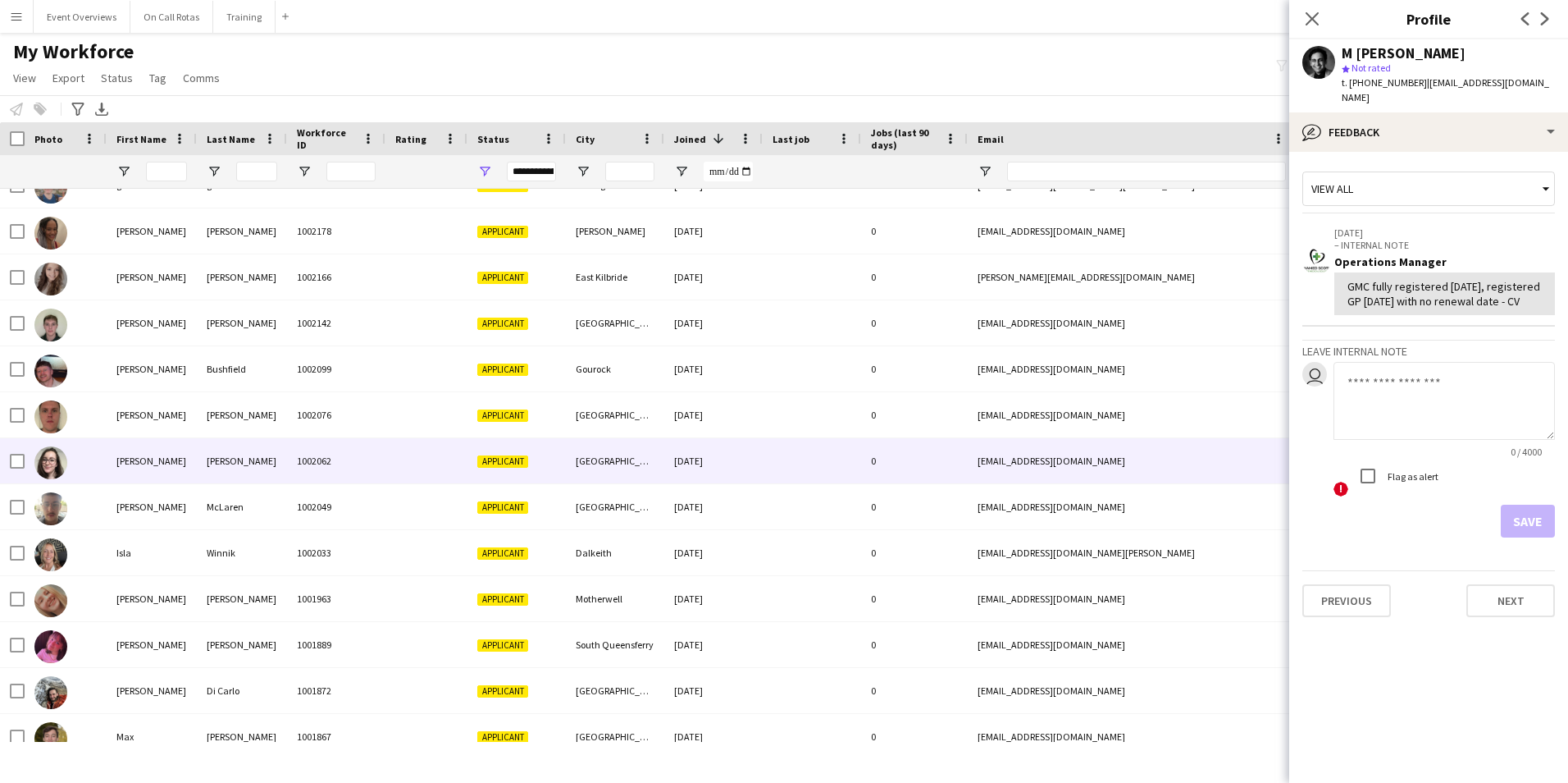
click at [157, 475] on div "[PERSON_NAME]" at bounding box center [151, 461] width 90 height 46
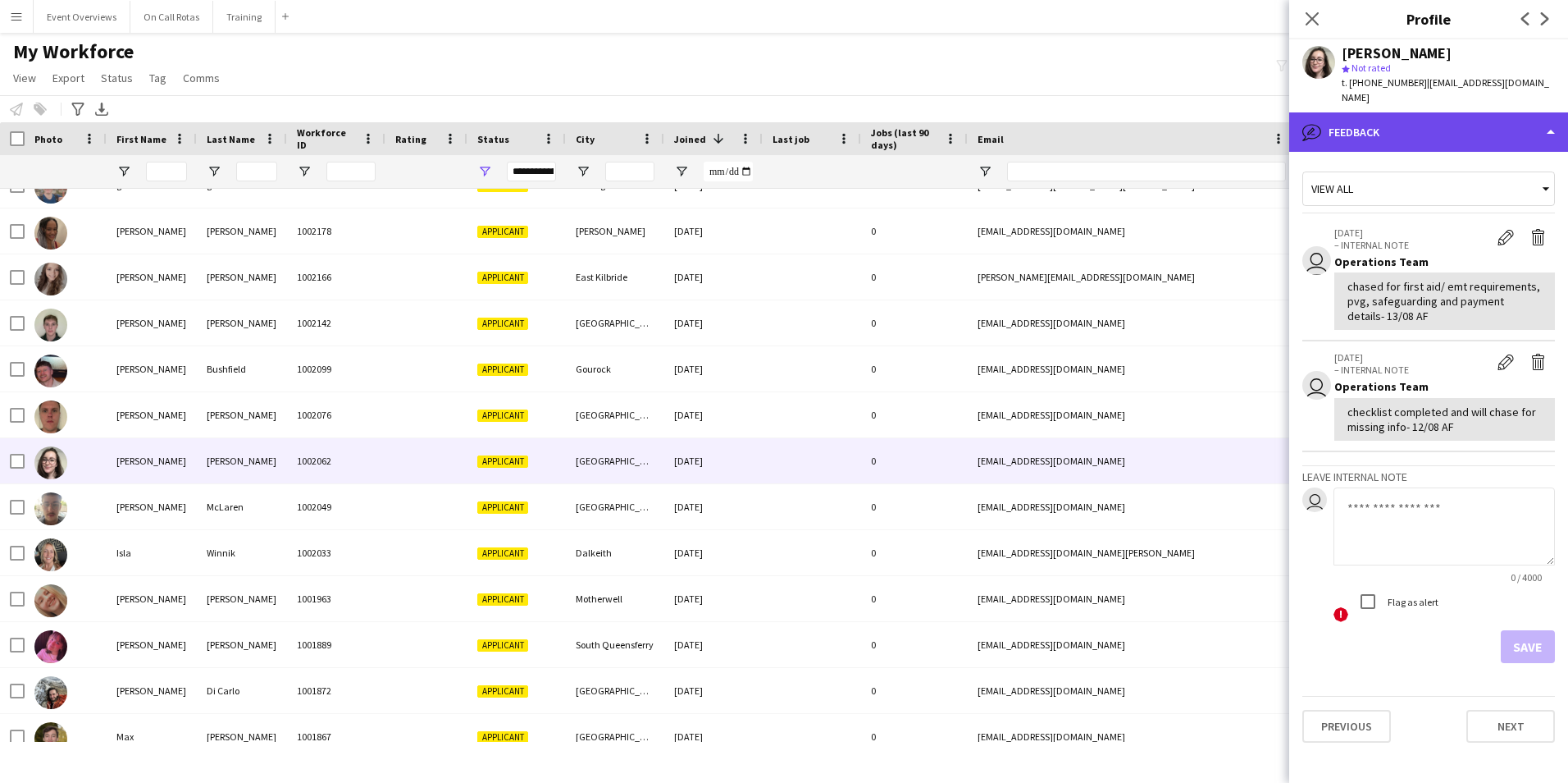
click at [1398, 120] on div "bubble-pencil Feedback" at bounding box center [1429, 132] width 279 height 40
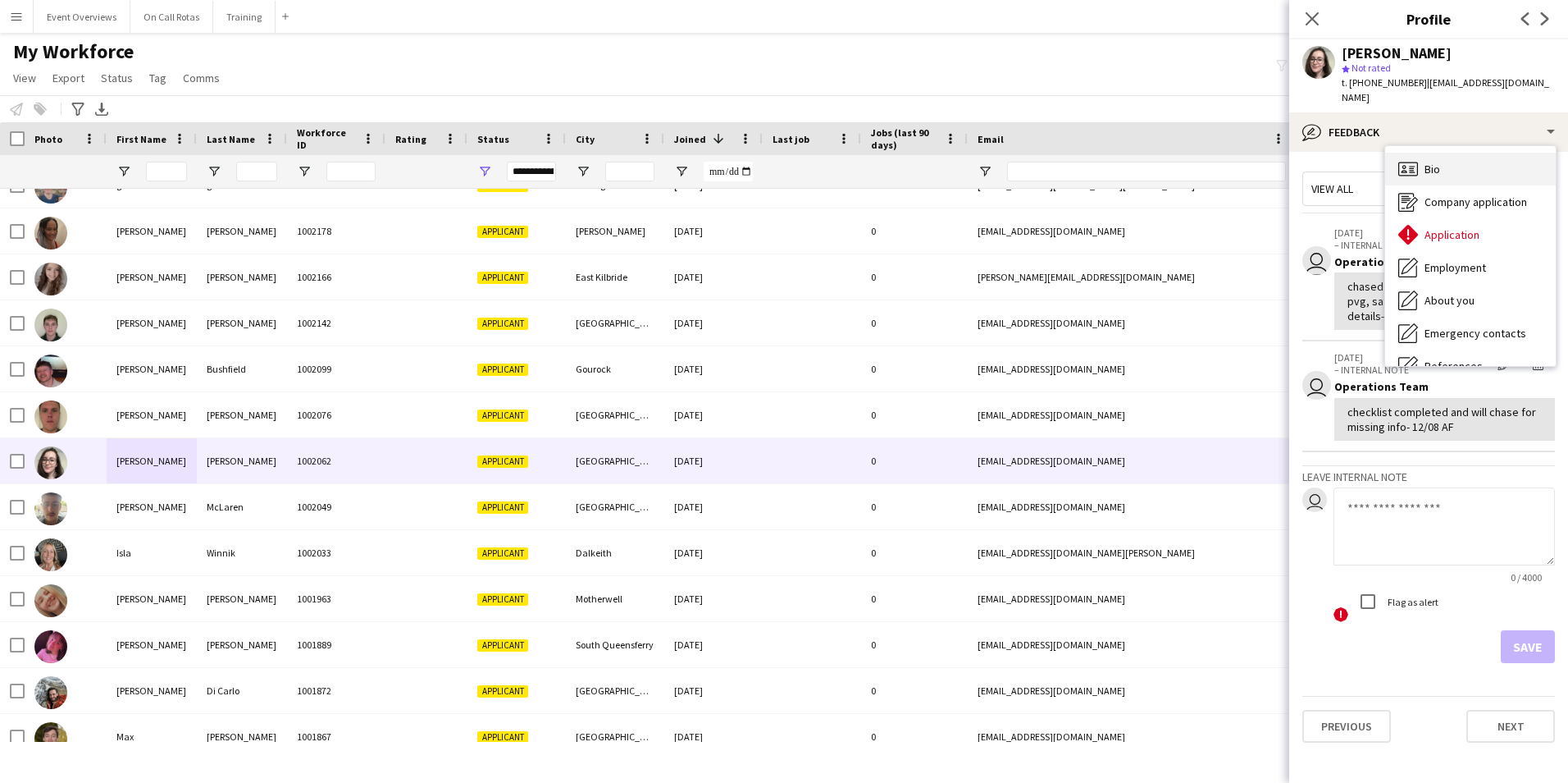
click at [1427, 153] on div "Bio Bio" at bounding box center [1471, 169] width 171 height 33
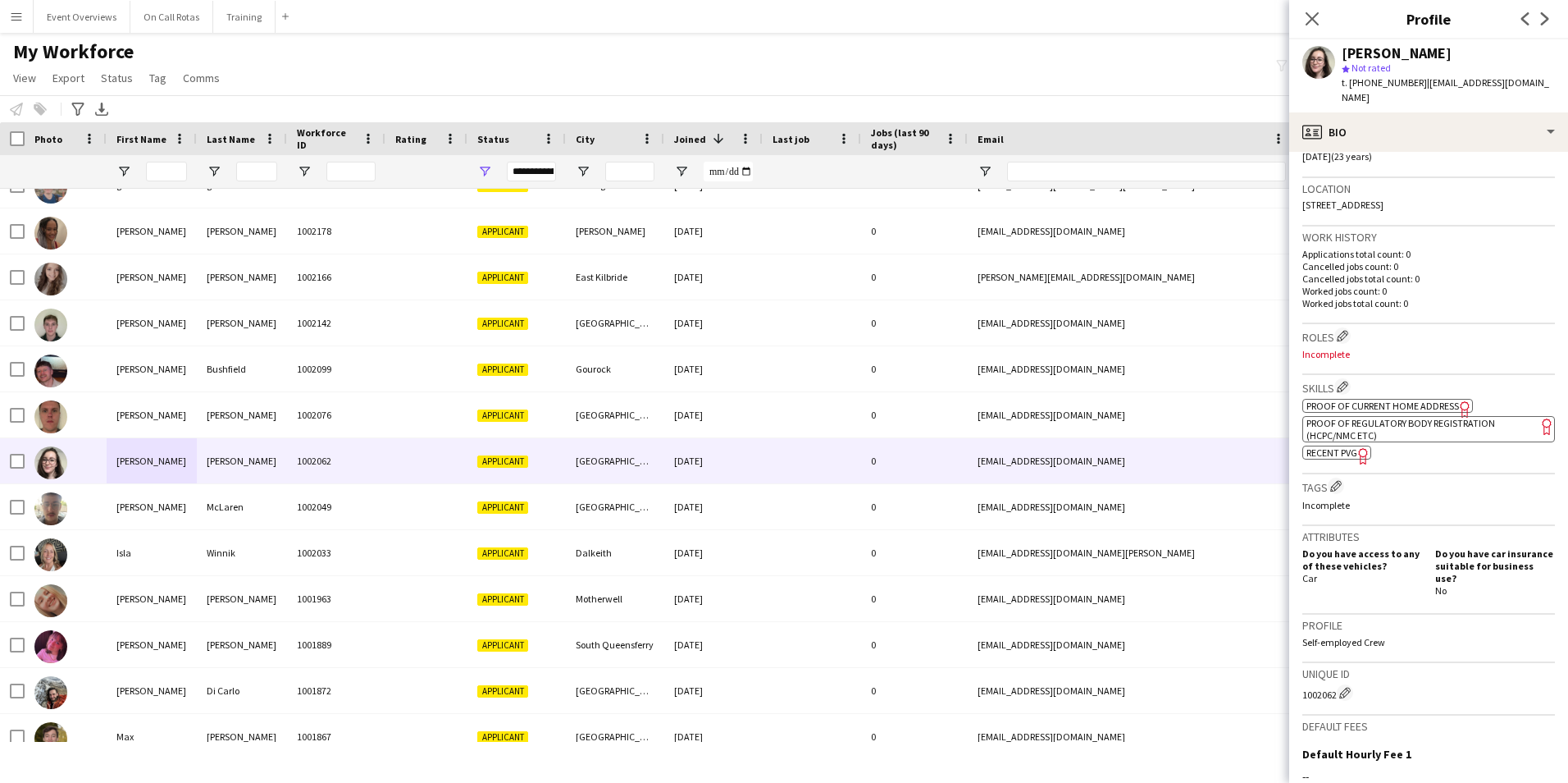
click at [1328, 446] on span "Recent PVG" at bounding box center [1333, 452] width 51 height 12
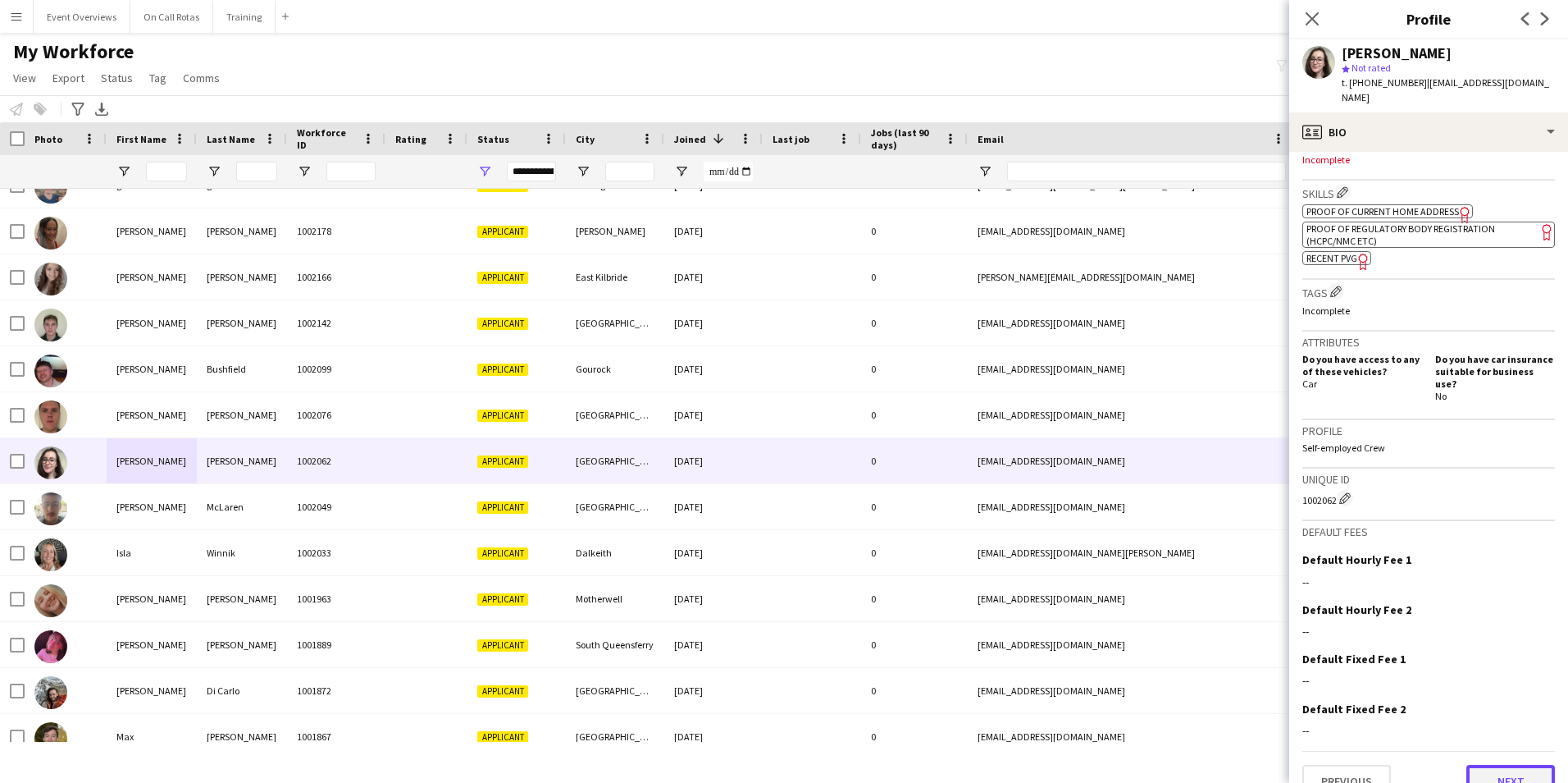
click at [1488, 765] on button "Next" at bounding box center [1510, 781] width 88 height 33
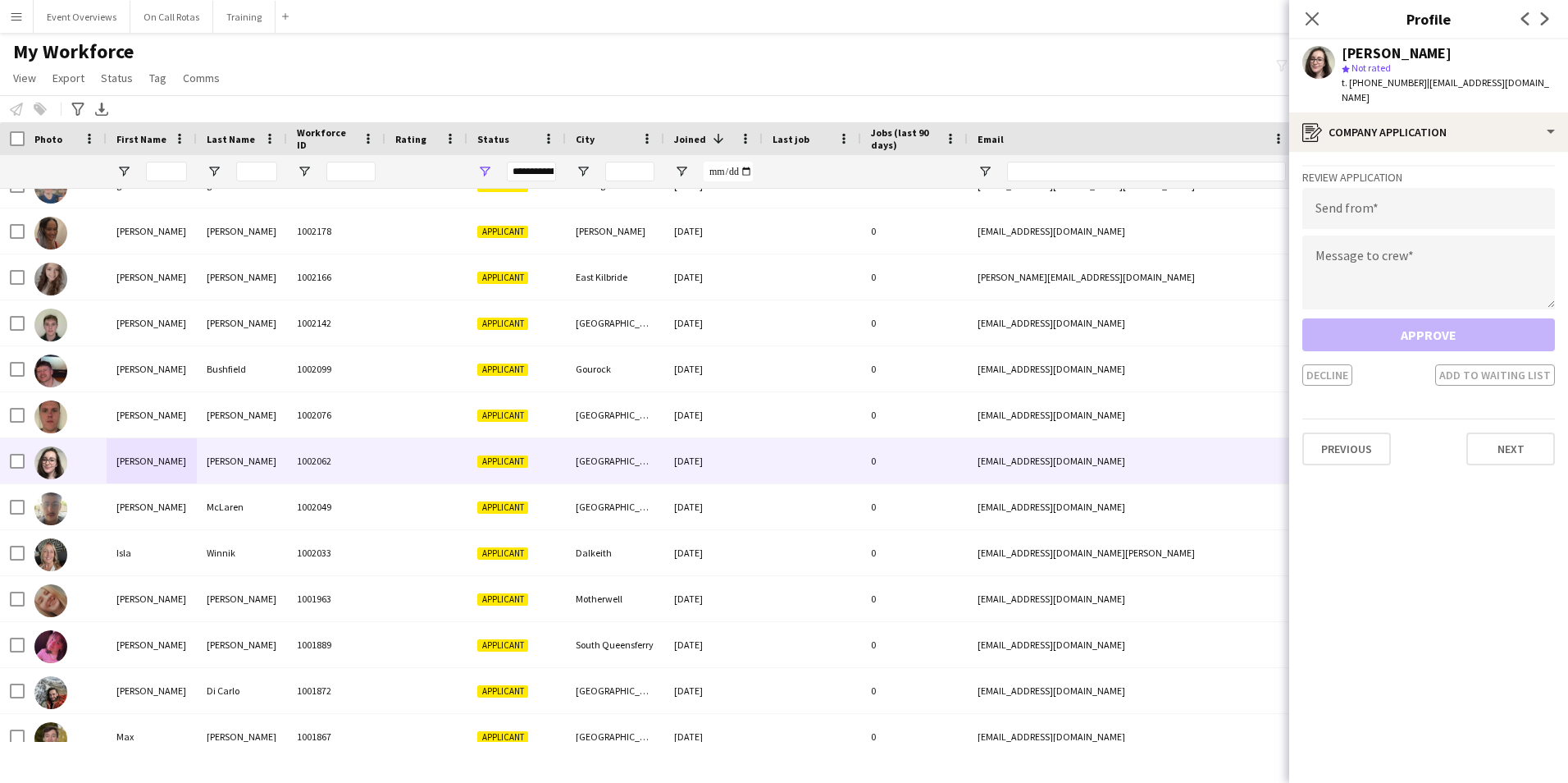
click at [1481, 452] on app-crew-profile-application "Review Application Send from Message to crew Approve Decline Add to waiting lis…" at bounding box center [1429, 467] width 279 height 631
click at [1484, 440] on button "Next" at bounding box center [1510, 449] width 88 height 33
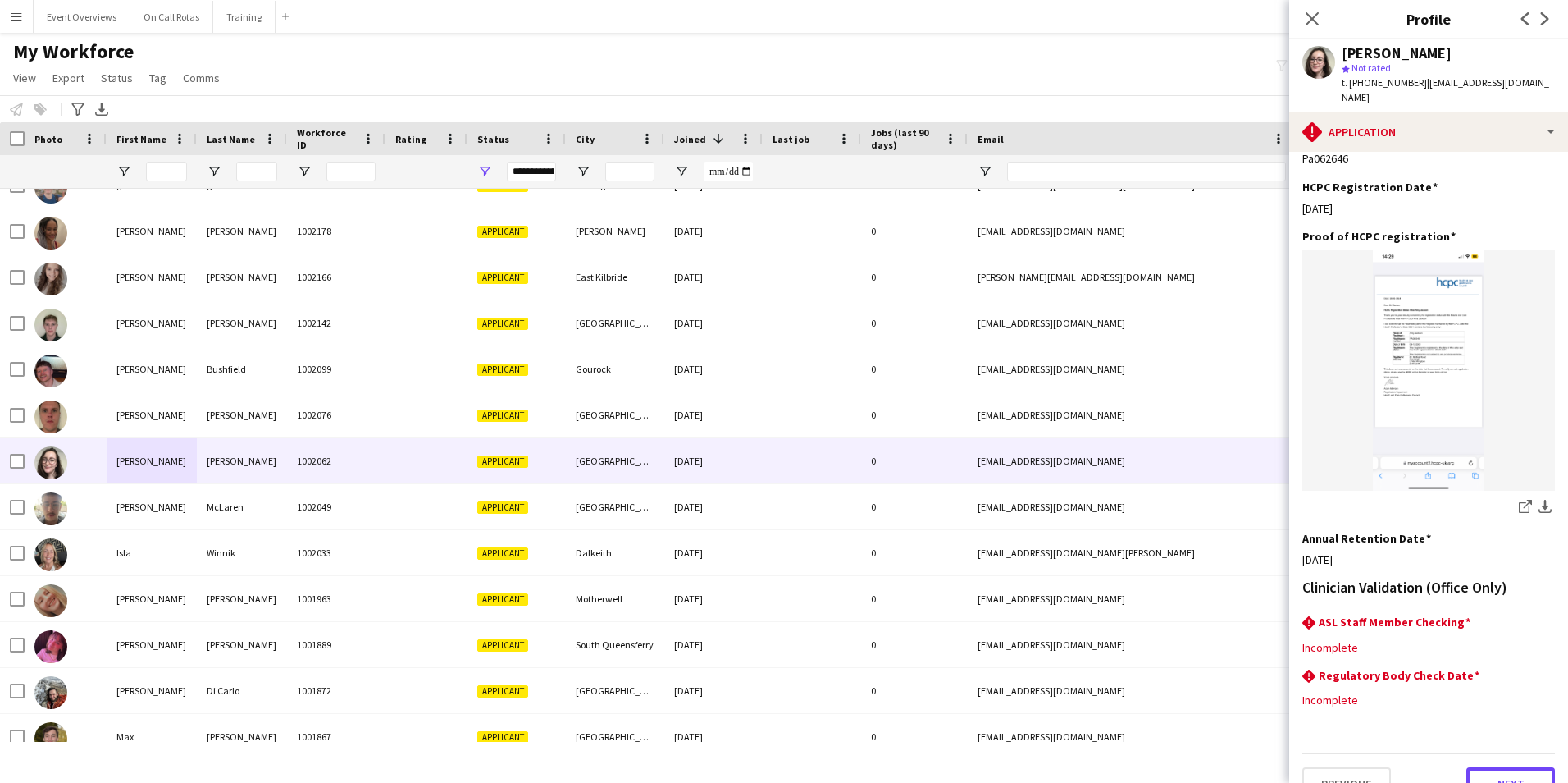
click at [1515, 768] on button "Next" at bounding box center [1510, 784] width 88 height 33
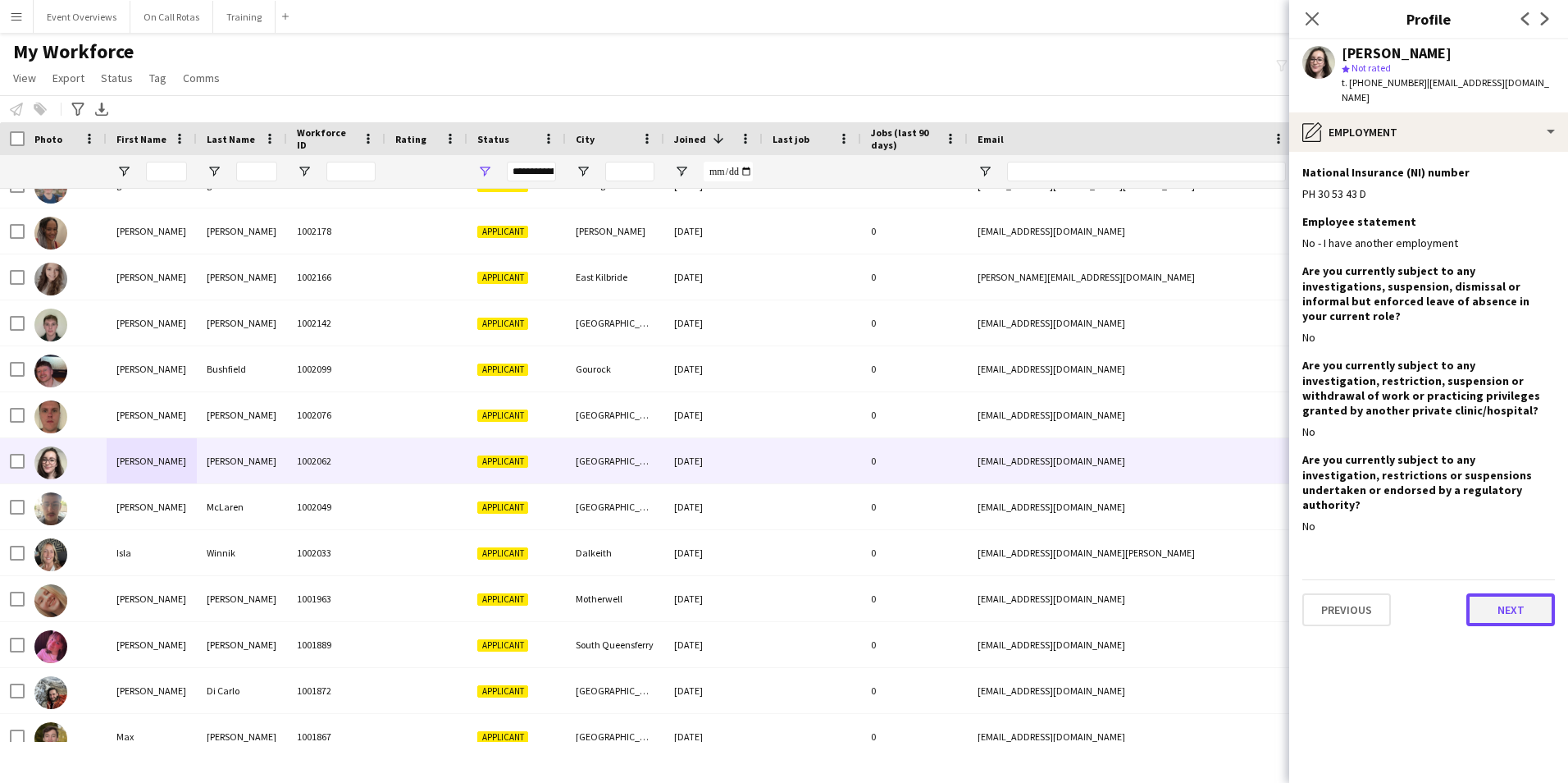
click at [1485, 593] on button "Next" at bounding box center [1510, 609] width 88 height 33
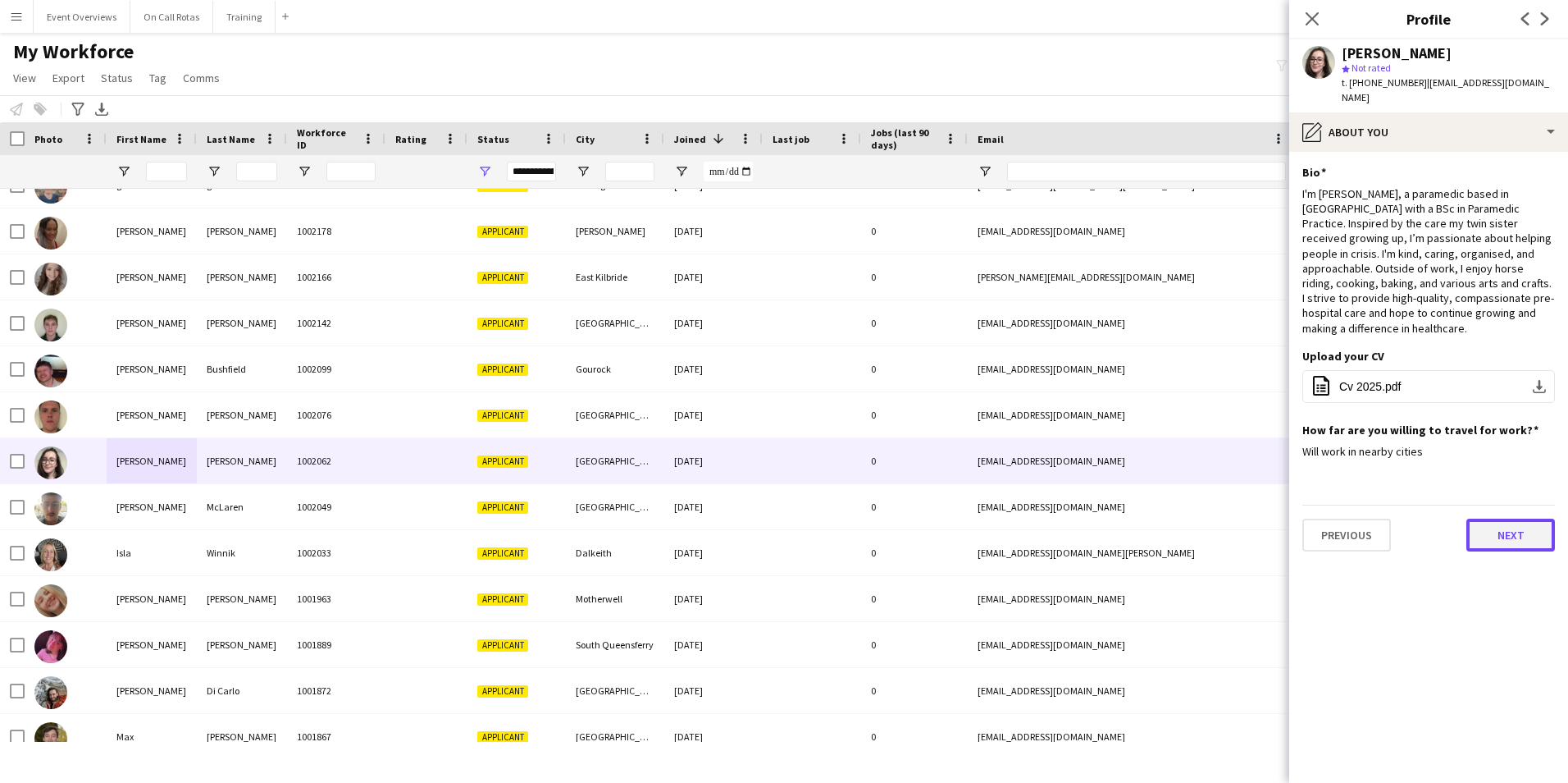
click at [1504, 519] on button "Next" at bounding box center [1510, 535] width 88 height 33
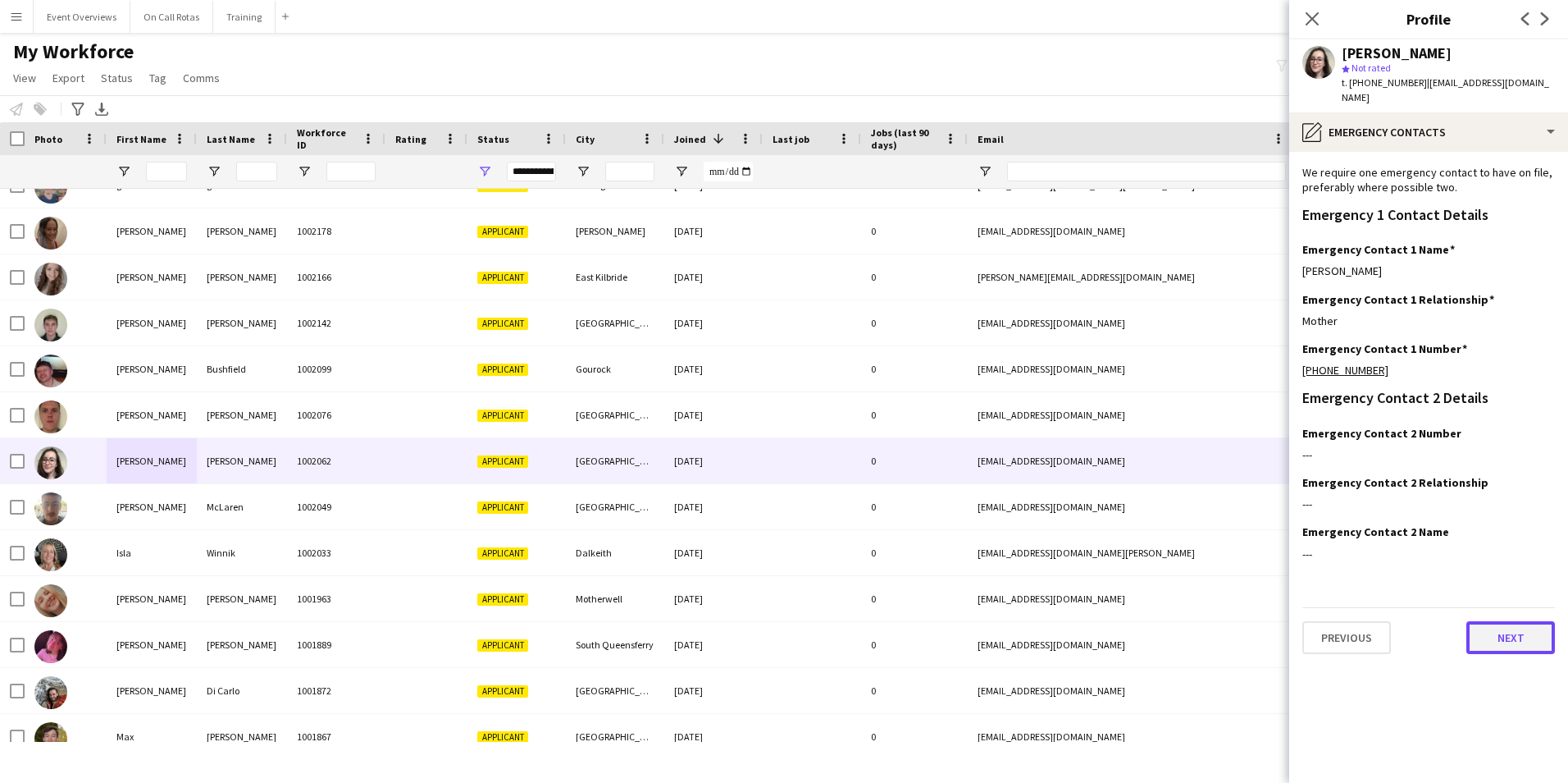
click at [1498, 624] on button "Next" at bounding box center [1510, 638] width 88 height 33
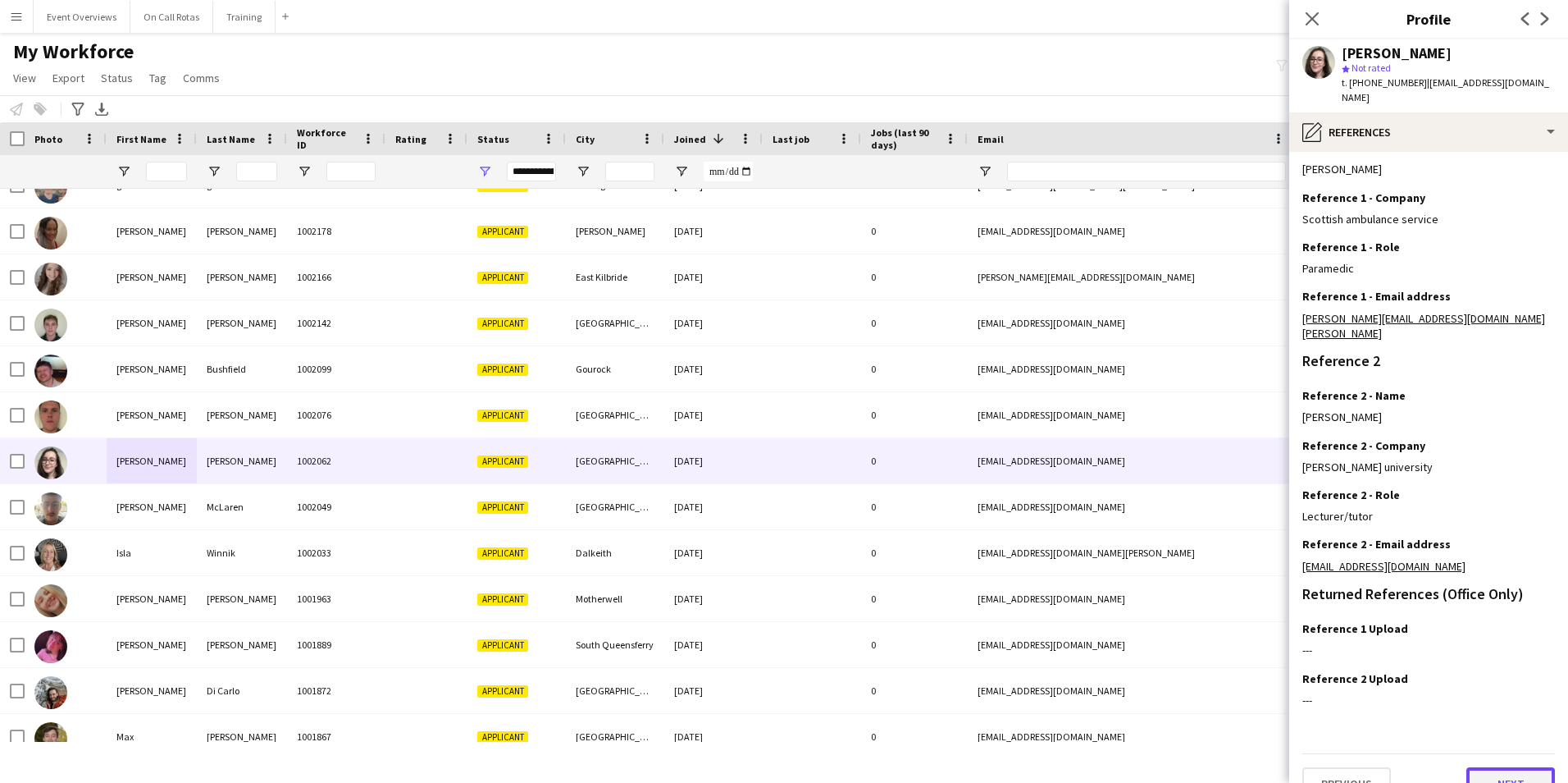
click at [1492, 768] on button "Next" at bounding box center [1510, 784] width 88 height 33
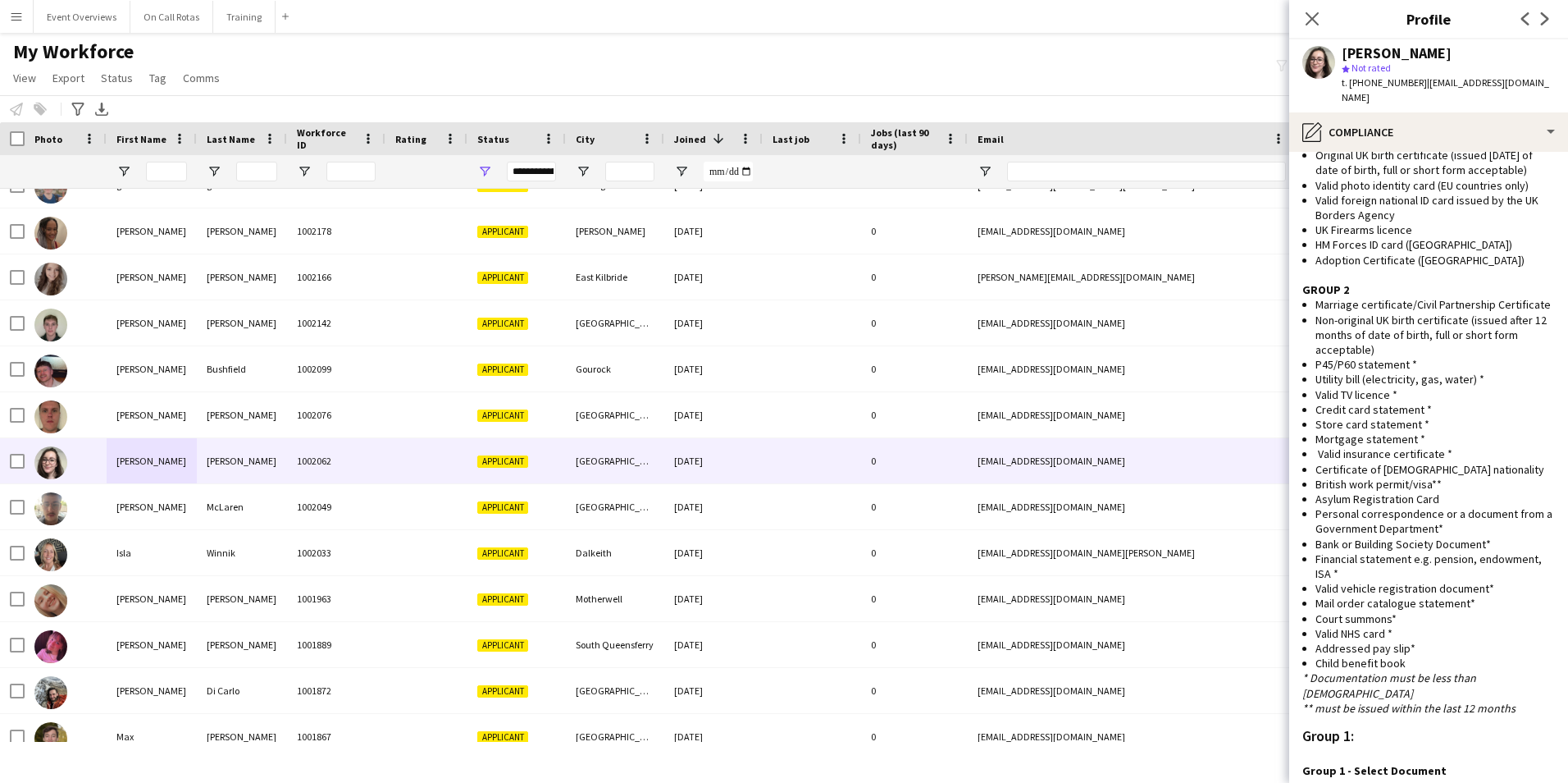
scroll to position [1395, 0]
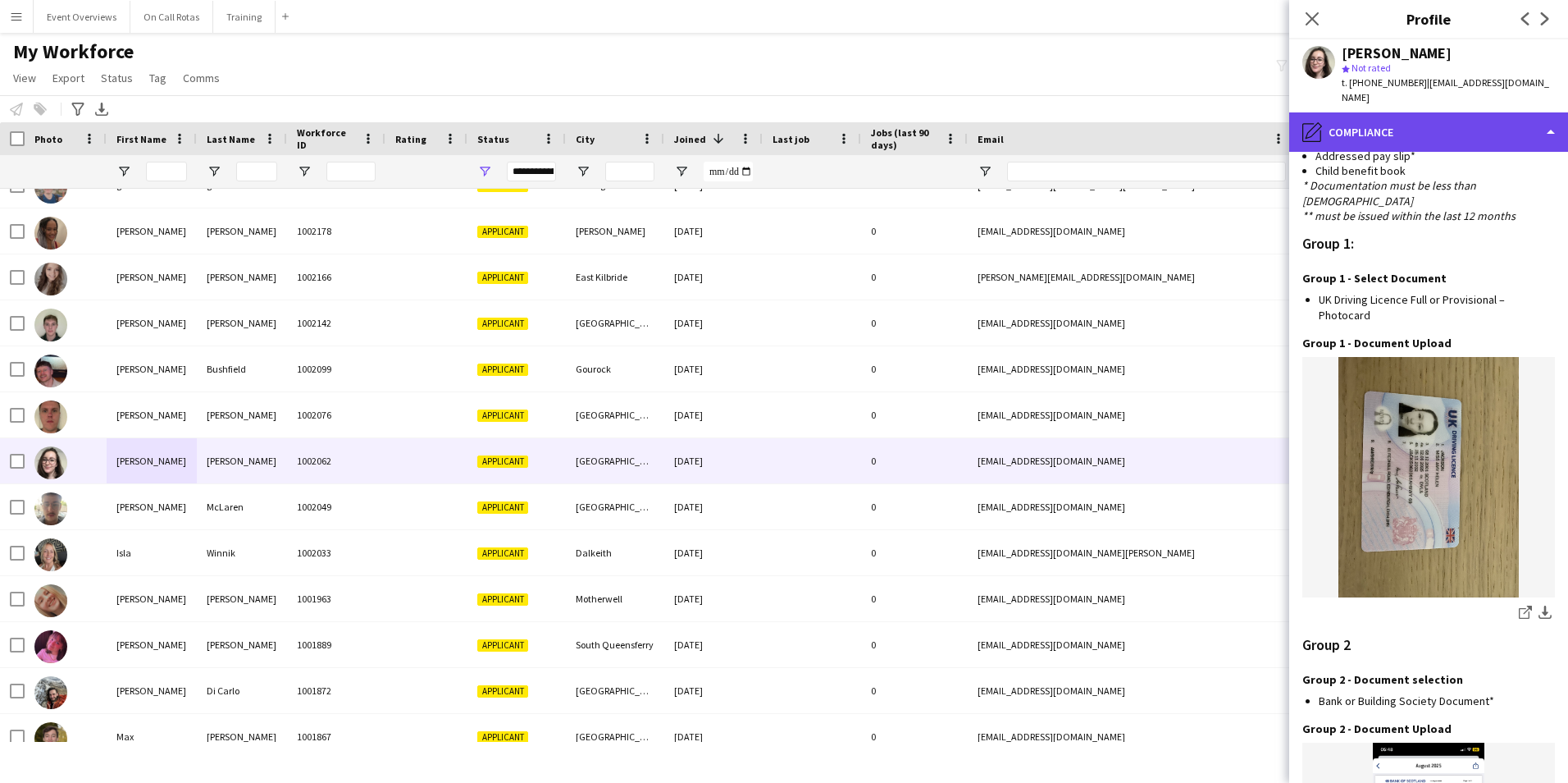
click at [1350, 112] on div "pencil4 Compliance" at bounding box center [1429, 132] width 279 height 40
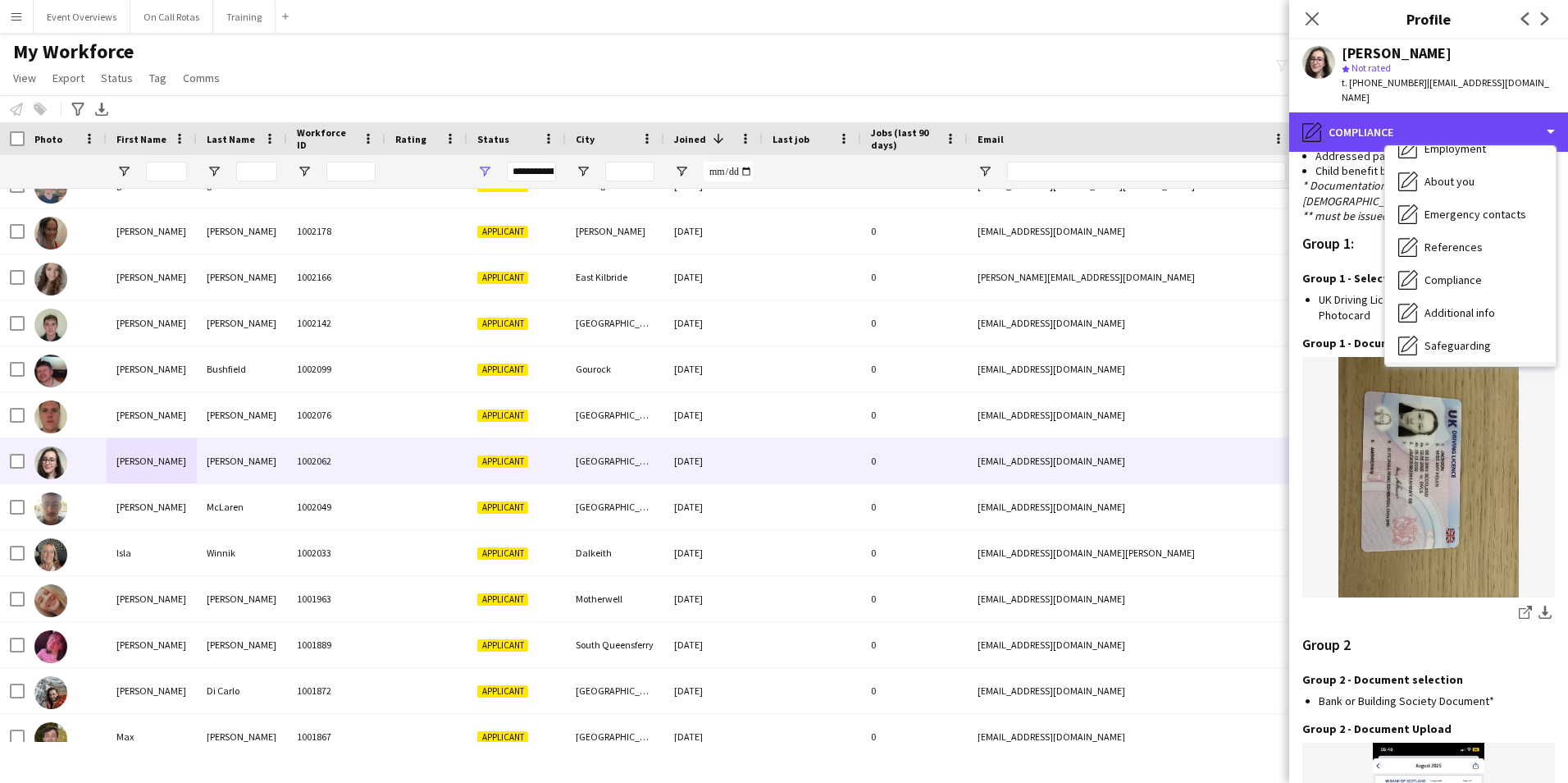
scroll to position [286, 0]
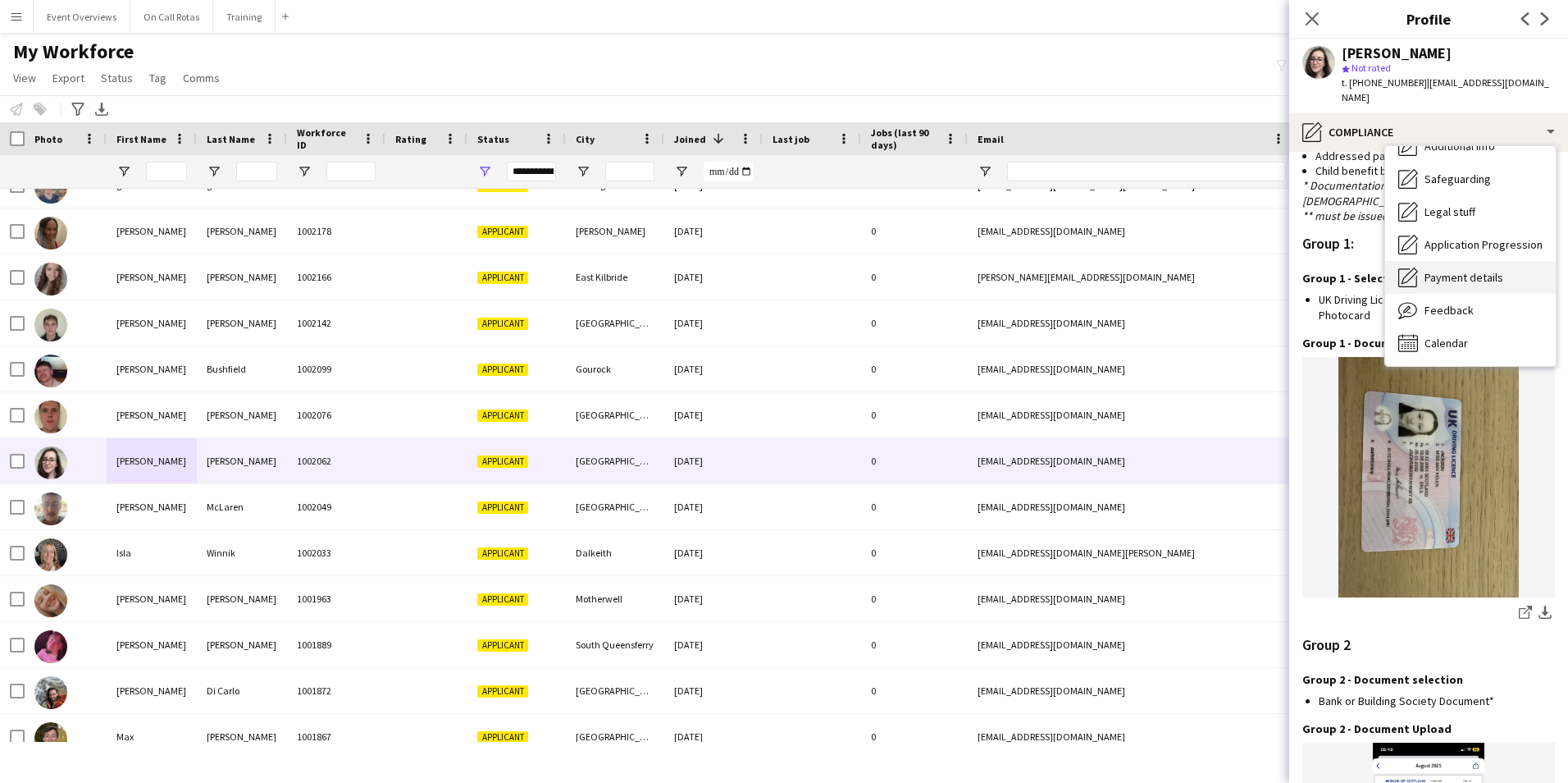
click at [1444, 270] on span "Payment details" at bounding box center [1464, 278] width 79 height 15
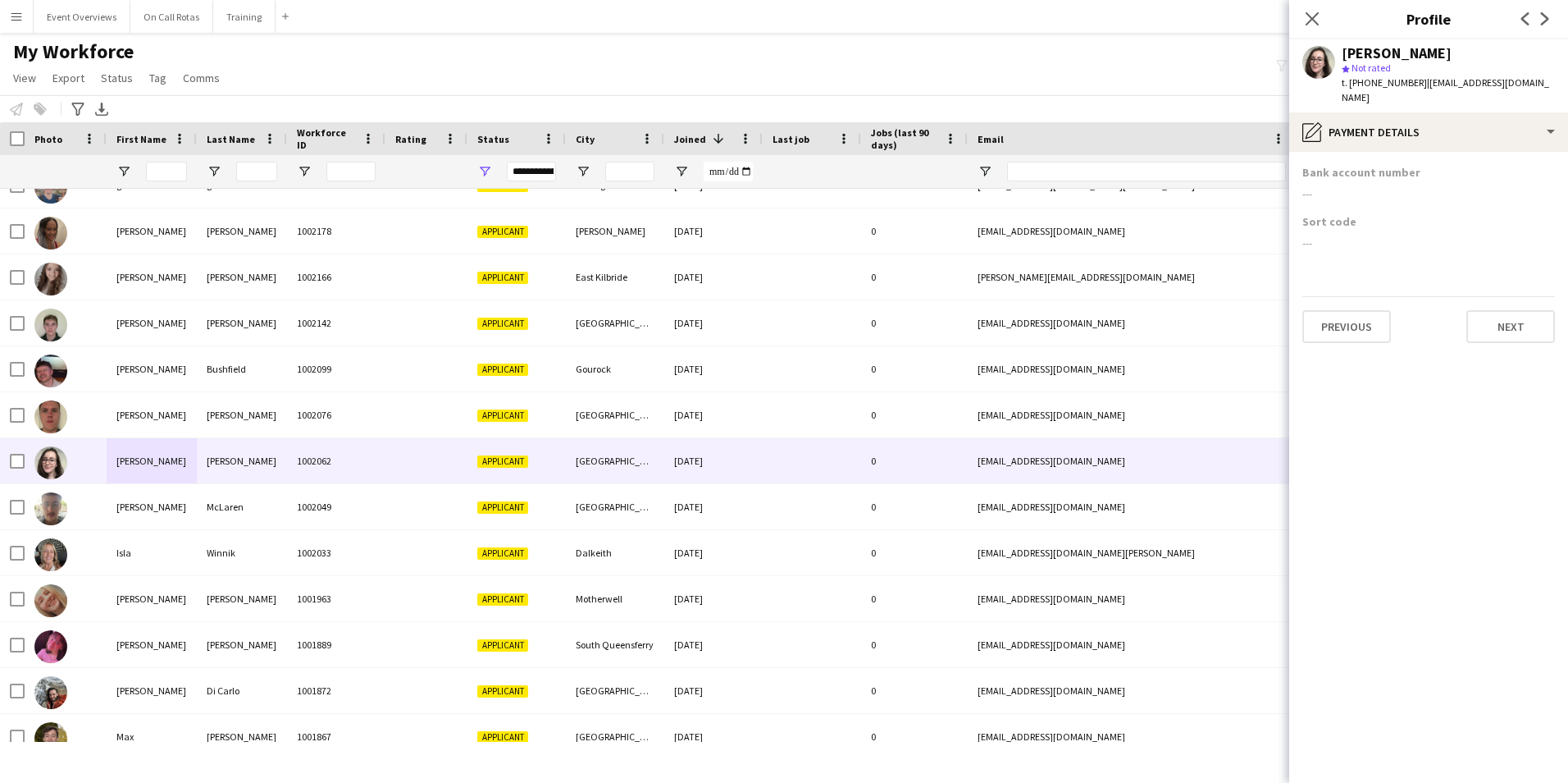
scroll to position [0, 0]
click at [1499, 314] on button "Next" at bounding box center [1510, 326] width 88 height 33
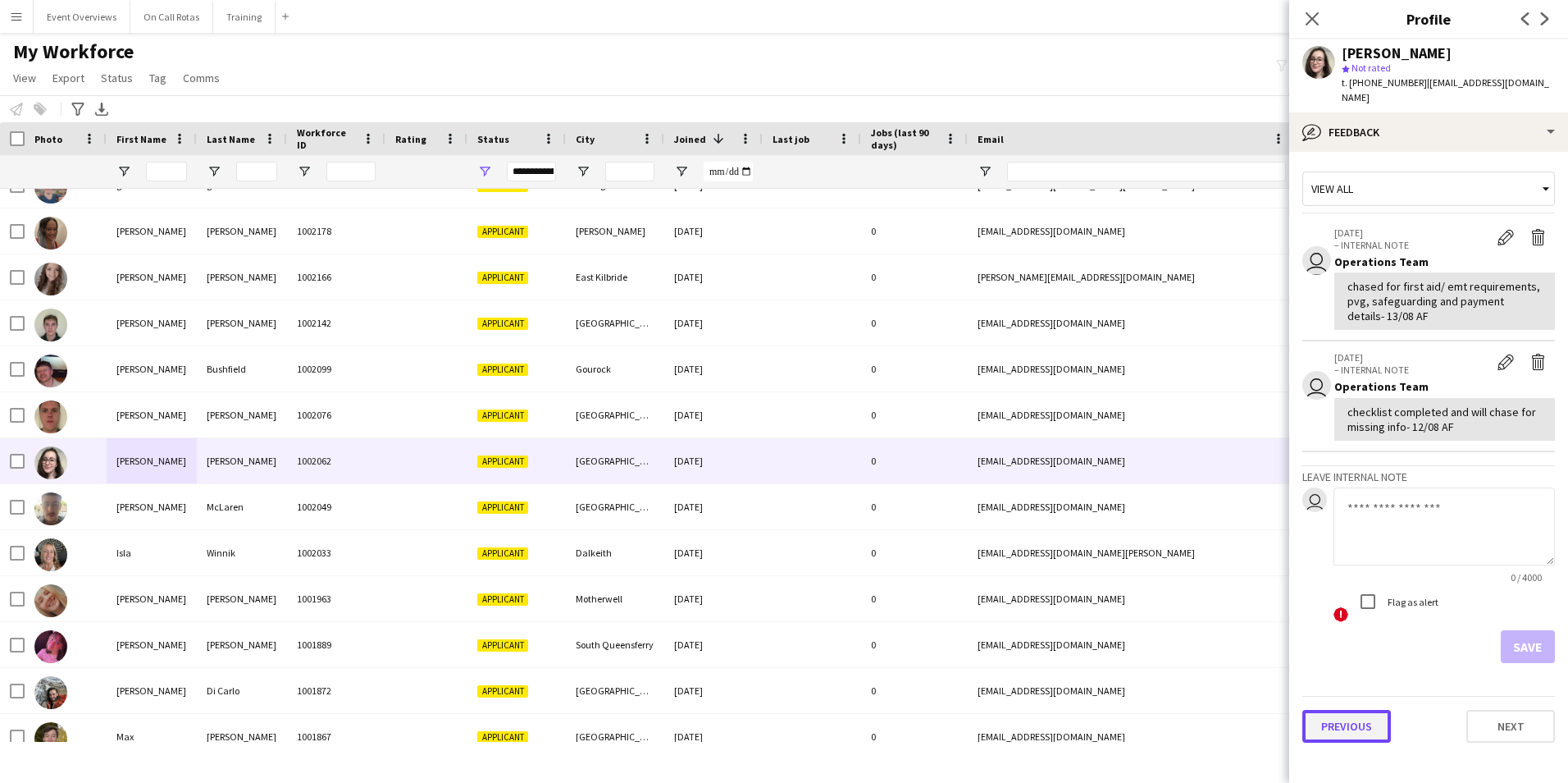
click at [1356, 713] on button "Previous" at bounding box center [1346, 726] width 88 height 33
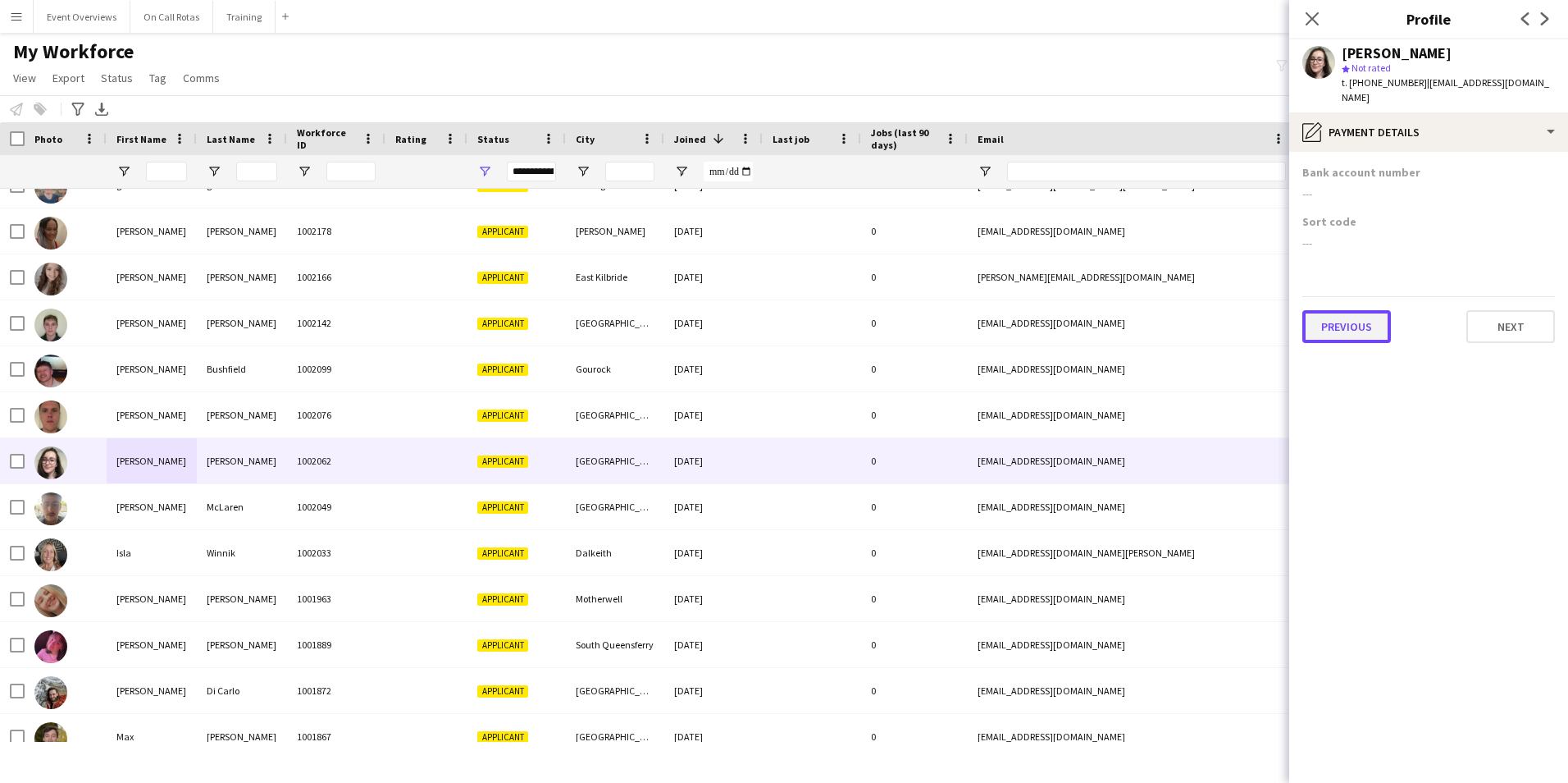
click at [1337, 310] on button "Previous" at bounding box center [1346, 326] width 88 height 33
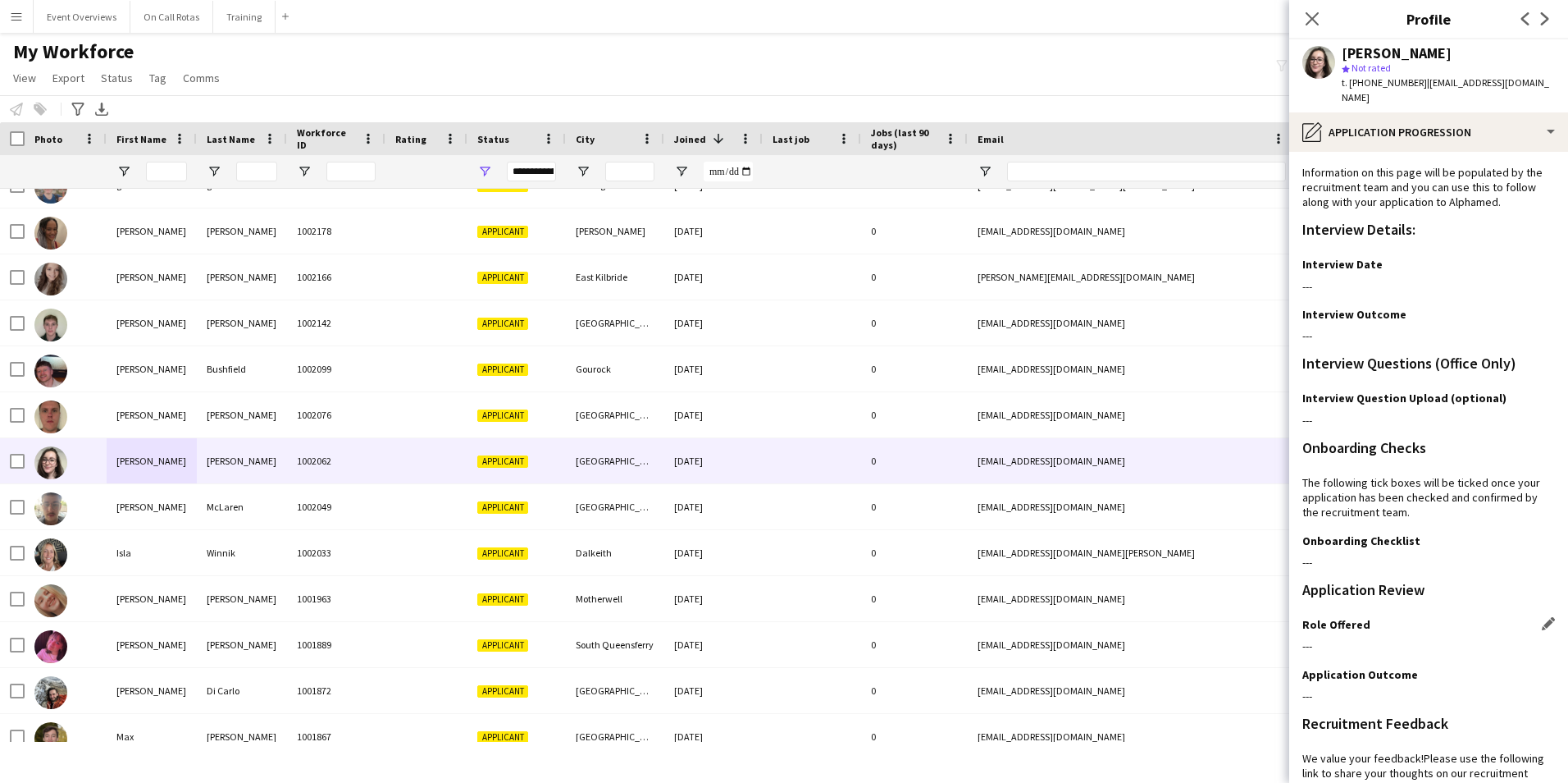
scroll to position [134, 0]
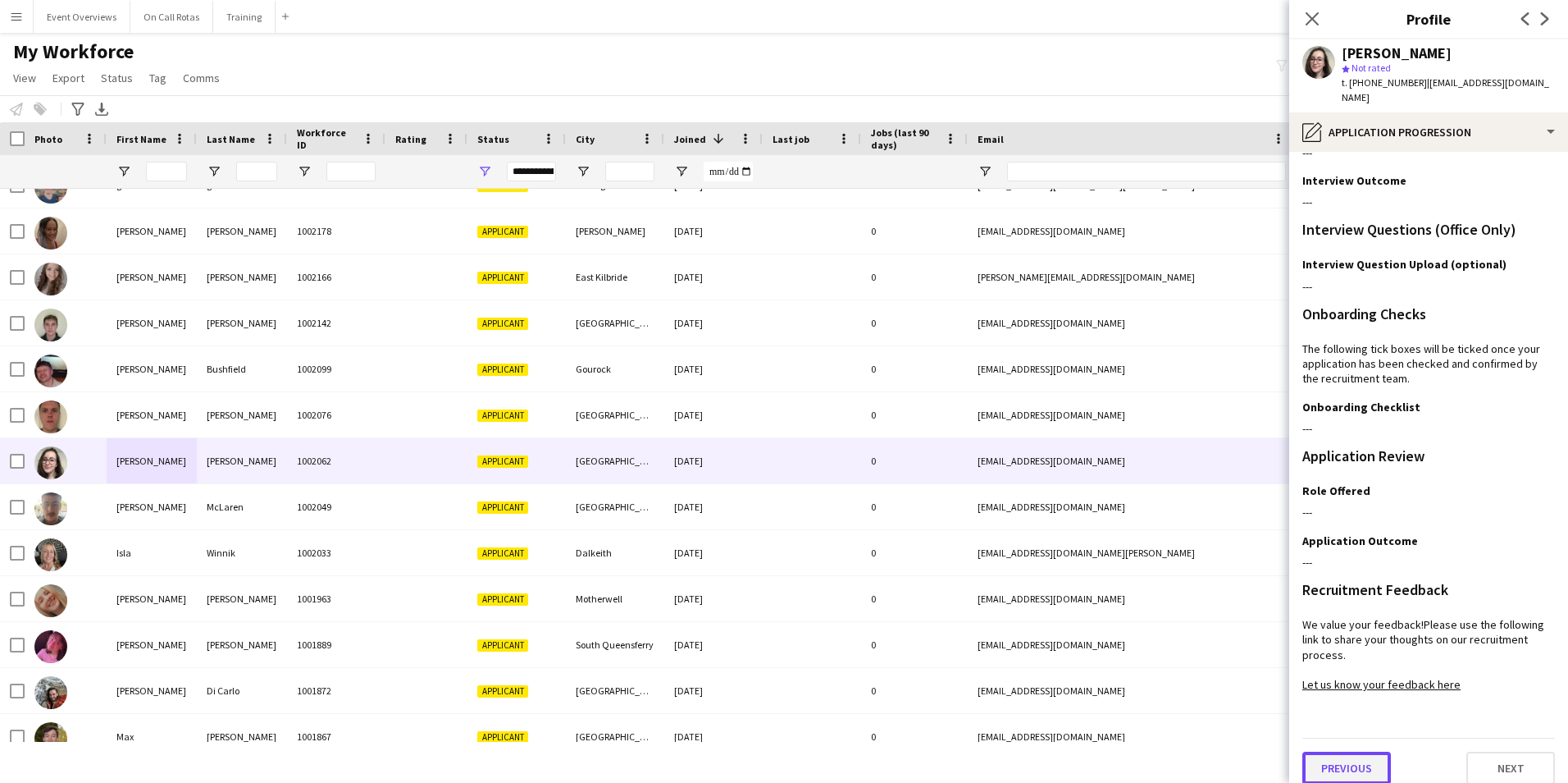
click at [1336, 757] on button "Previous" at bounding box center [1346, 768] width 88 height 33
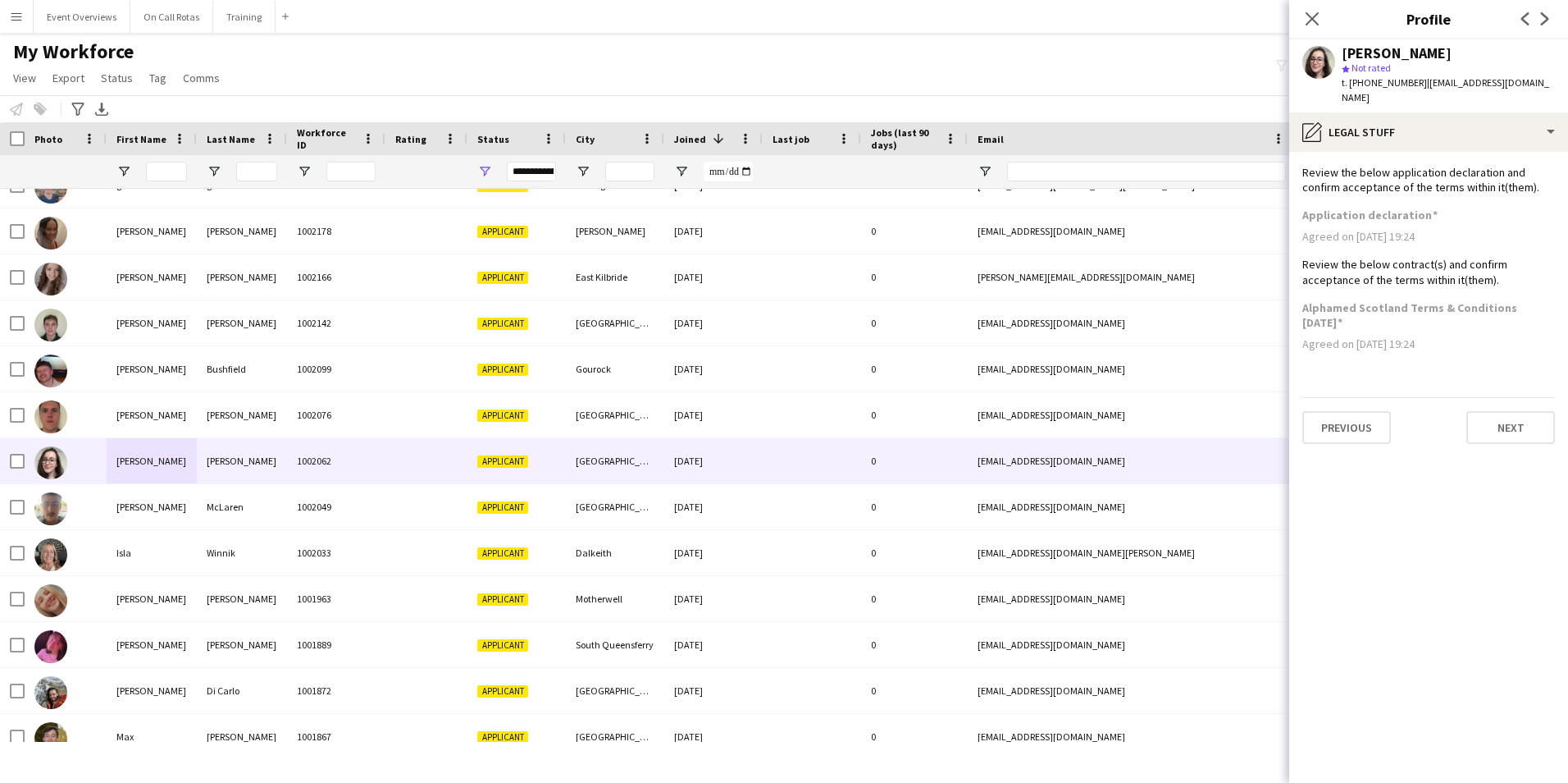
scroll to position [0, 0]
click at [1350, 420] on button "Previous" at bounding box center [1346, 427] width 88 height 33
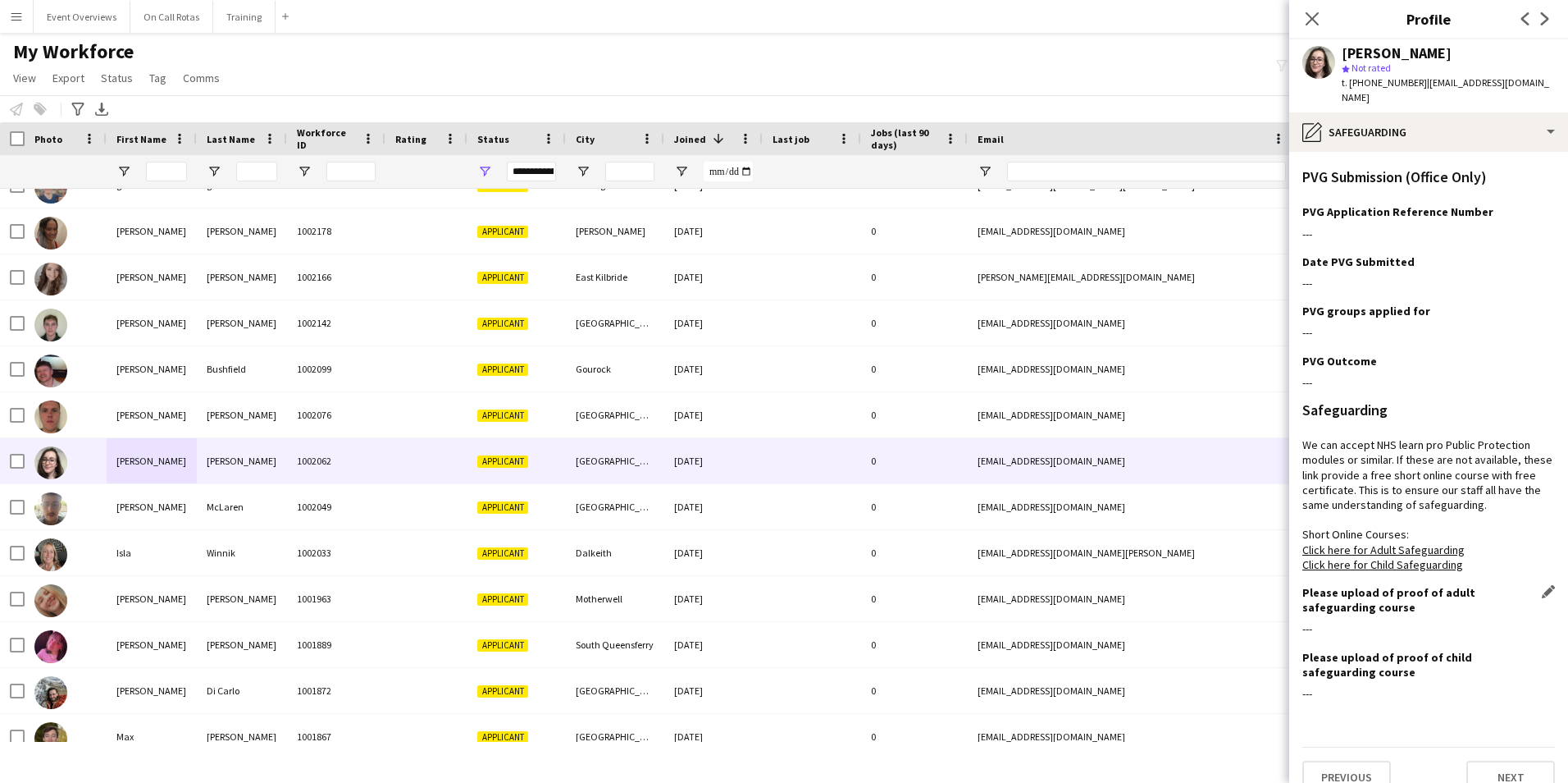
scroll to position [519, 0]
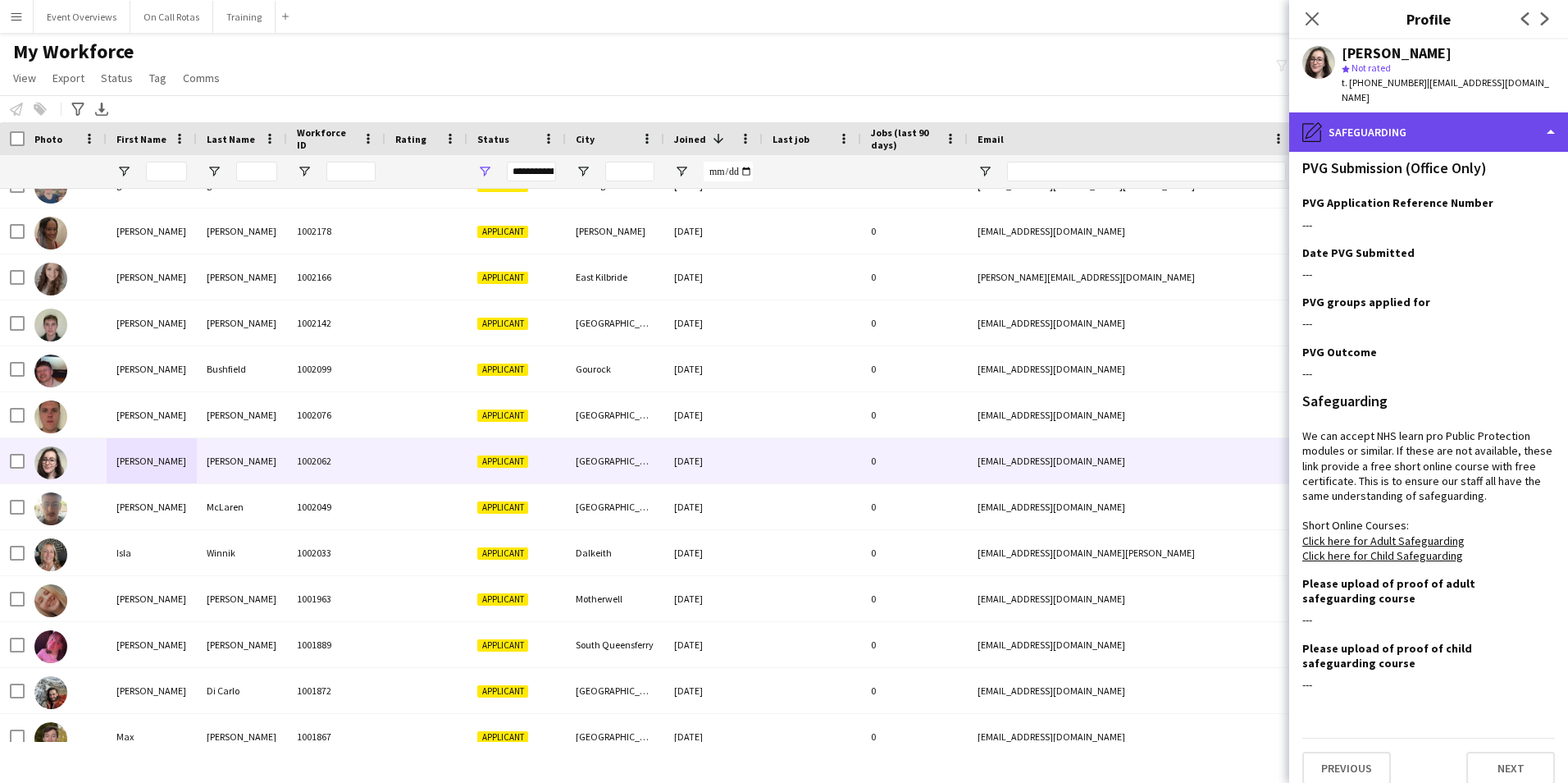
click at [1383, 121] on div "pencil4 Safeguarding" at bounding box center [1429, 132] width 279 height 40
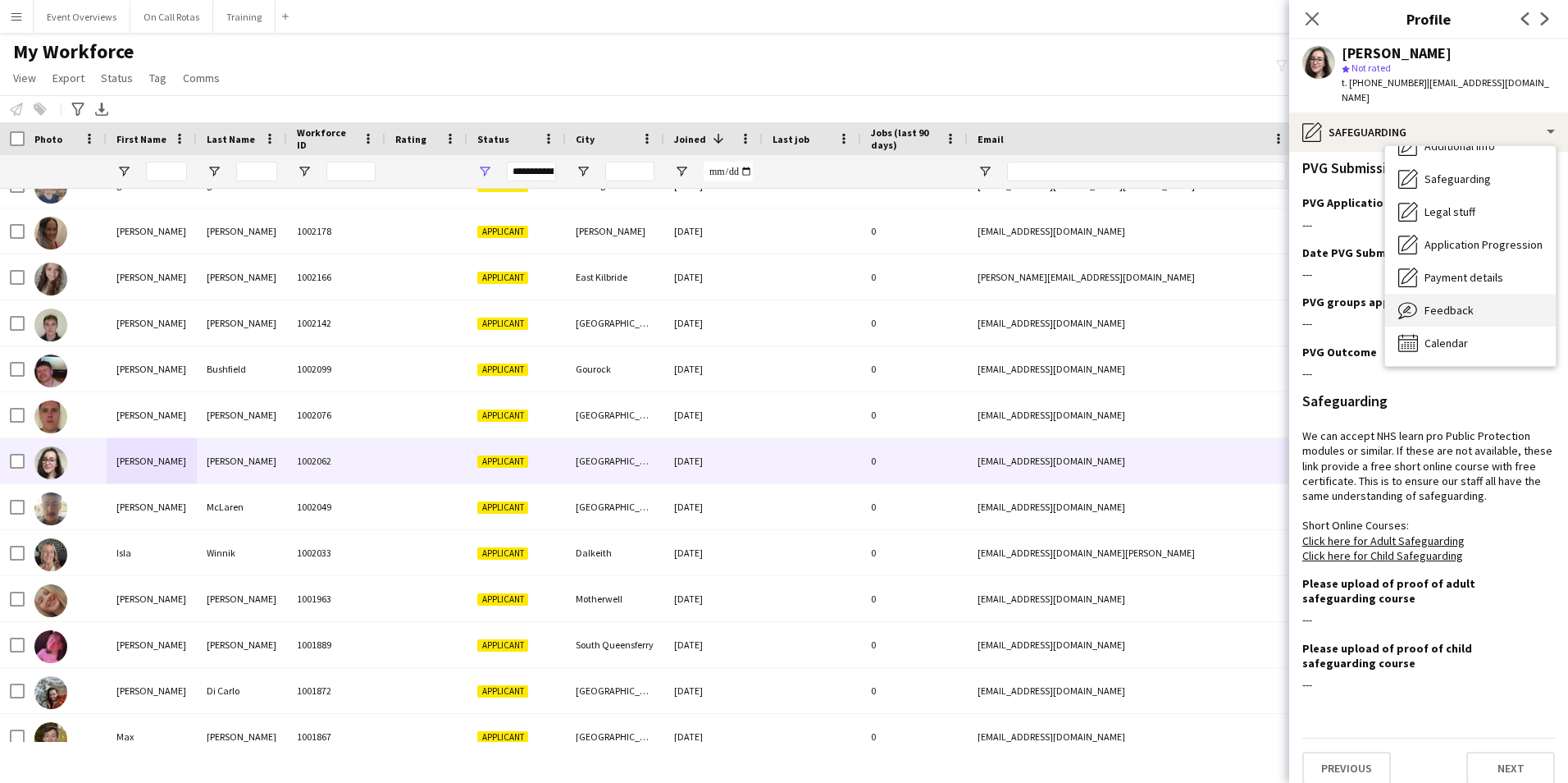
click at [1435, 303] on span "Feedback" at bounding box center [1449, 310] width 49 height 15
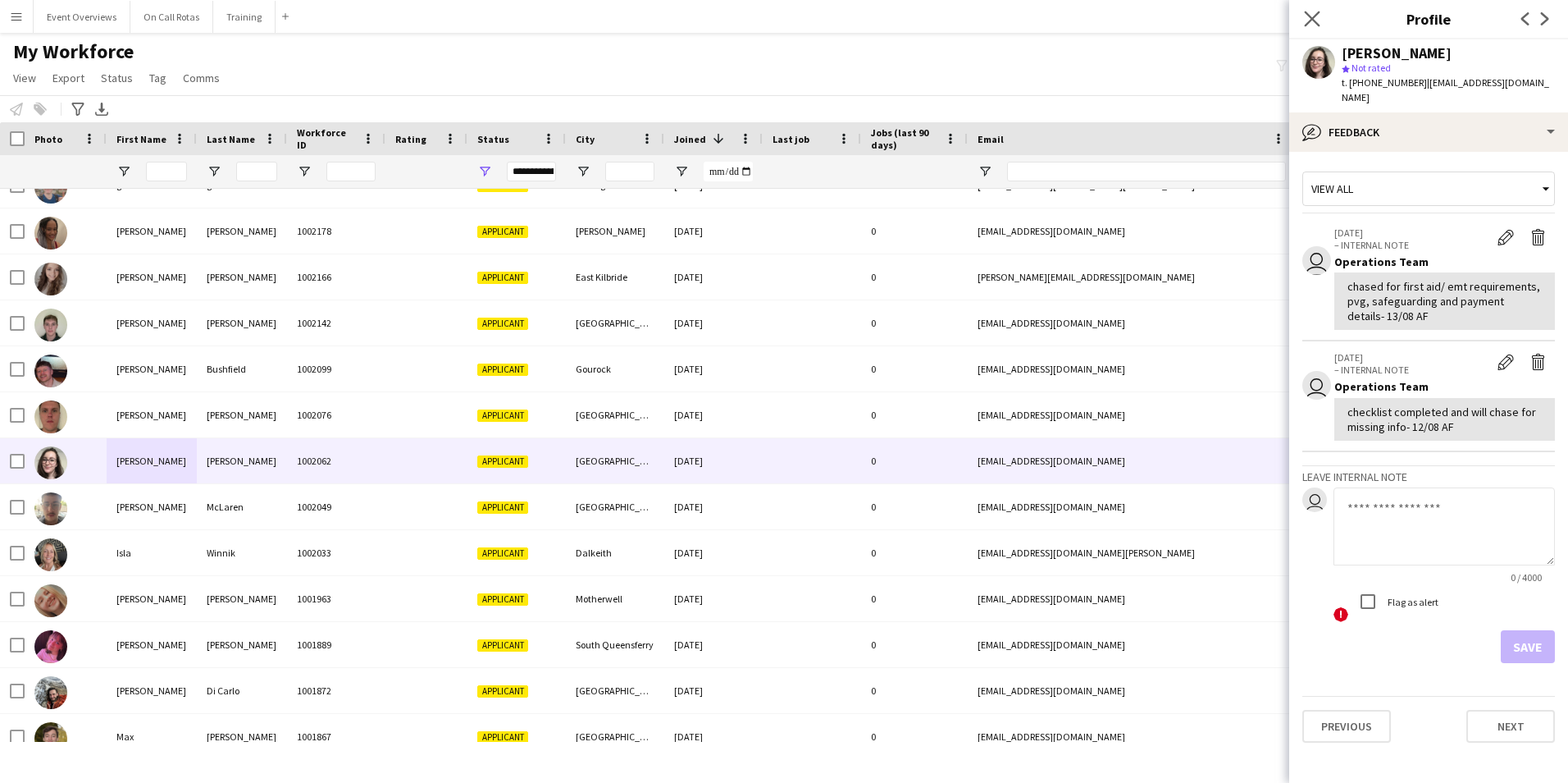
click at [1311, 27] on icon "Close pop-in" at bounding box center [1312, 18] width 15 height 15
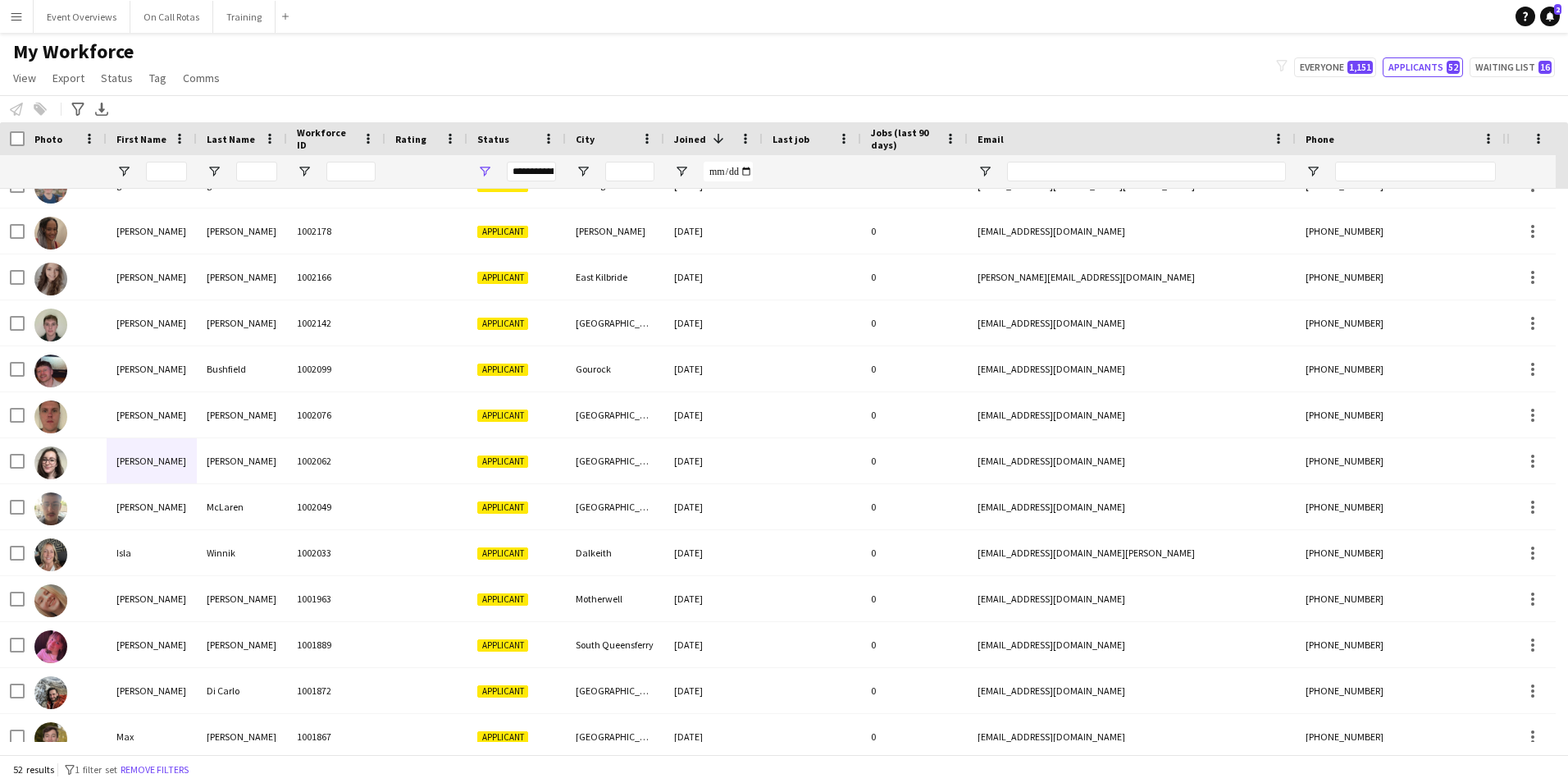
click at [14, 13] on app-icon "Menu" at bounding box center [16, 16] width 13 height 13
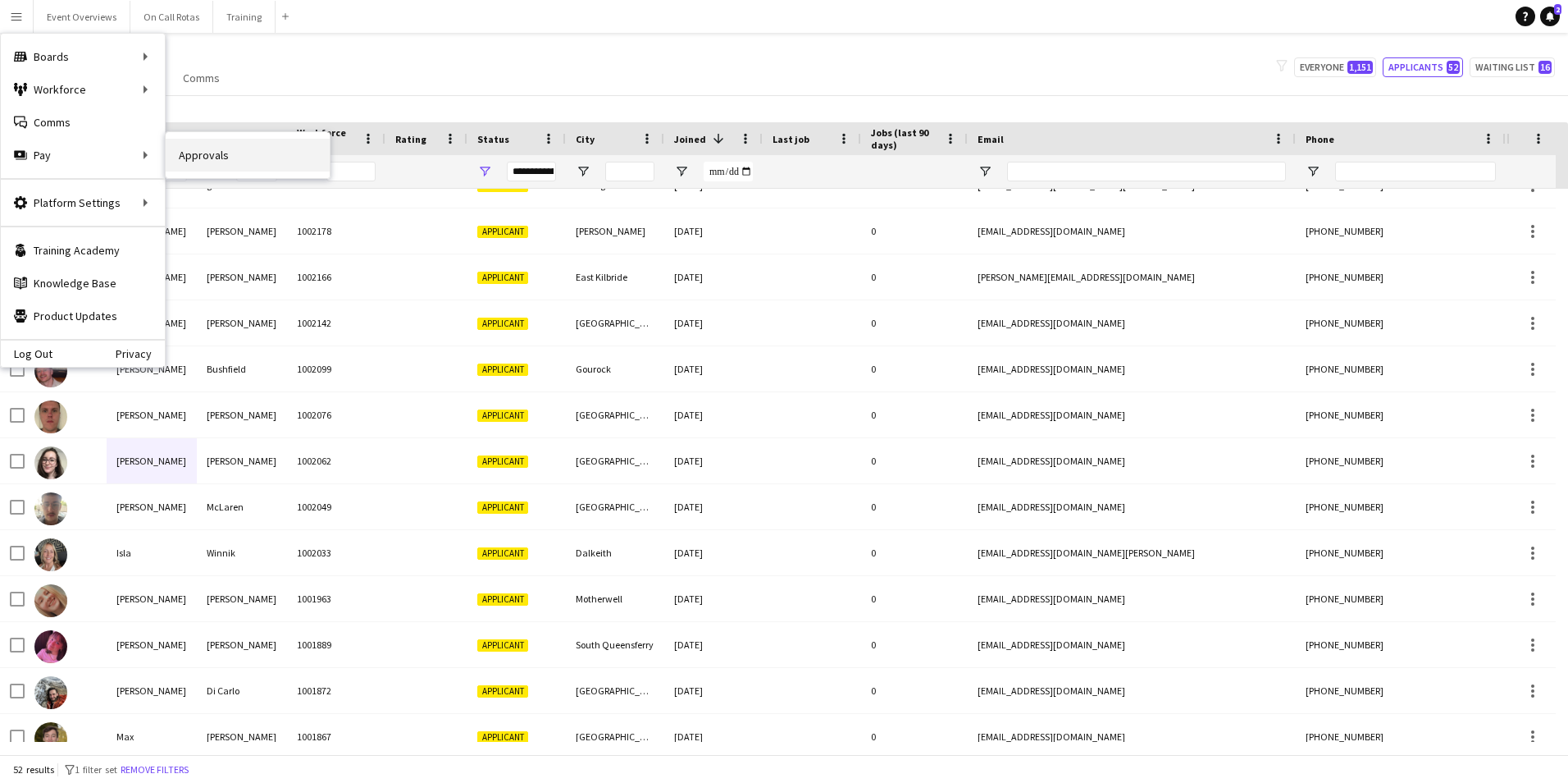
click at [217, 147] on link "Approvals" at bounding box center [248, 155] width 164 height 33
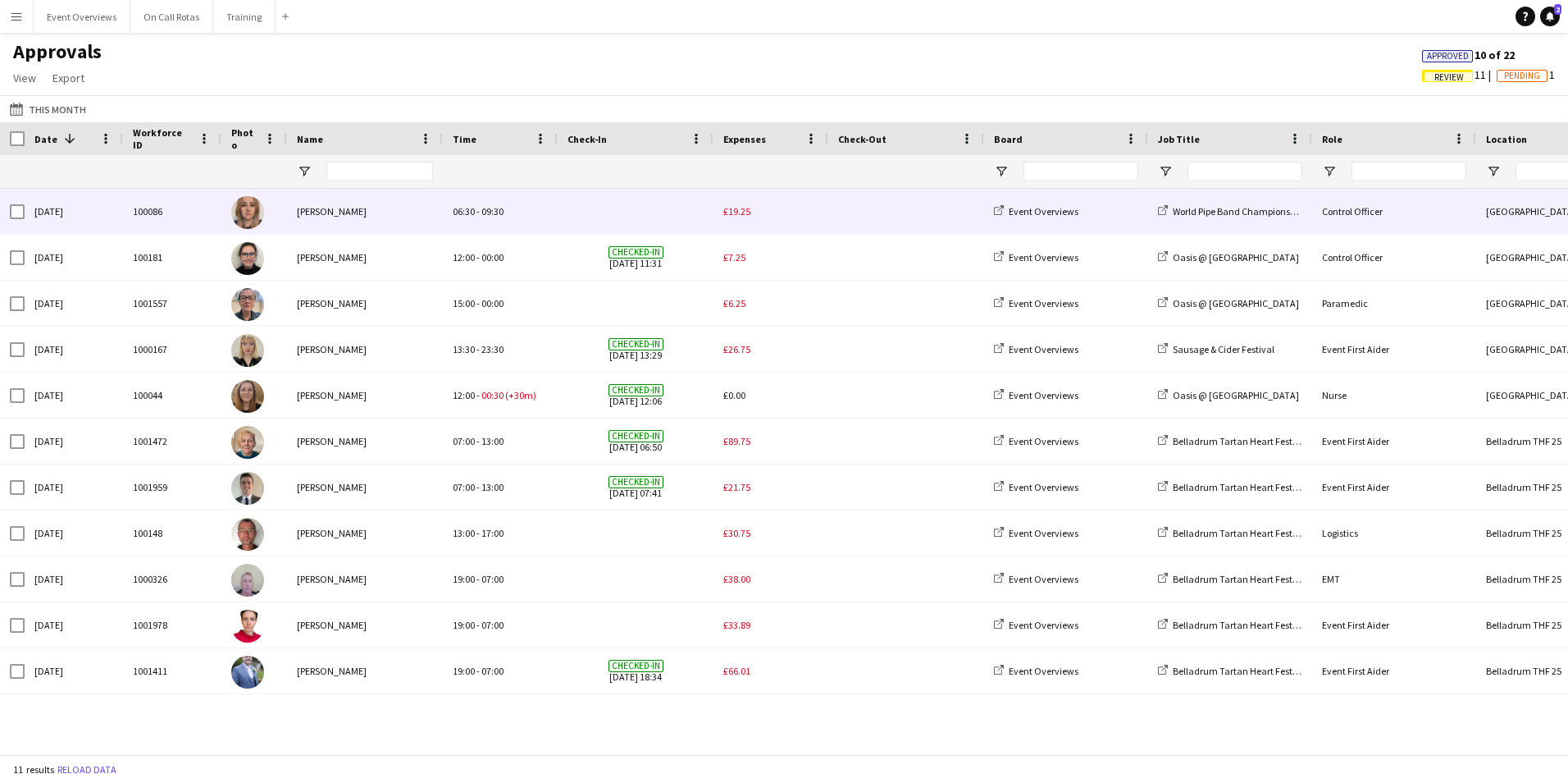
click at [737, 213] on span "£19.25" at bounding box center [737, 211] width 28 height 12
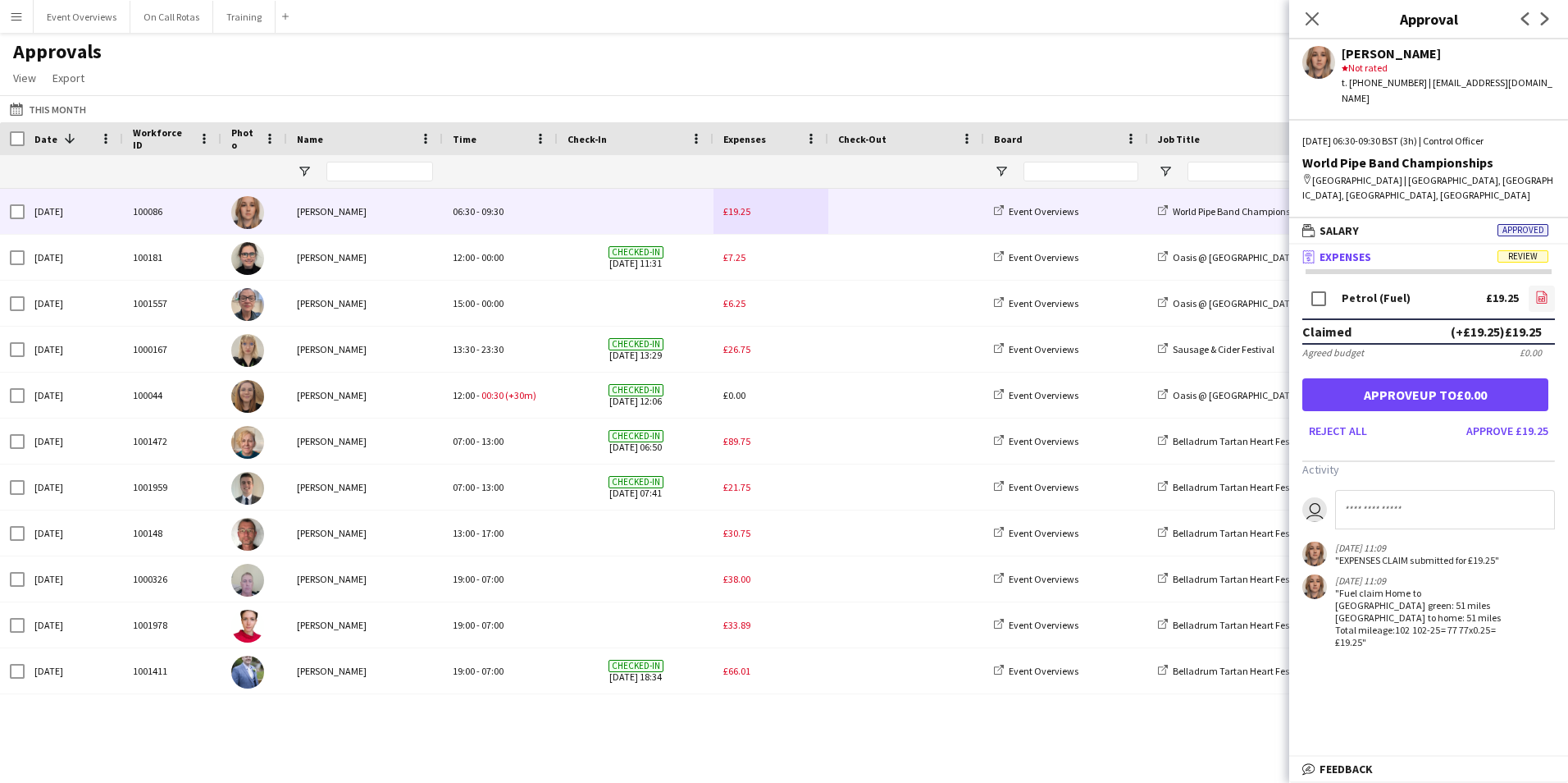
click at [1541, 290] on icon "file-image" at bounding box center [1542, 297] width 13 height 13
click at [1308, 15] on icon at bounding box center [1312, 18] width 15 height 15
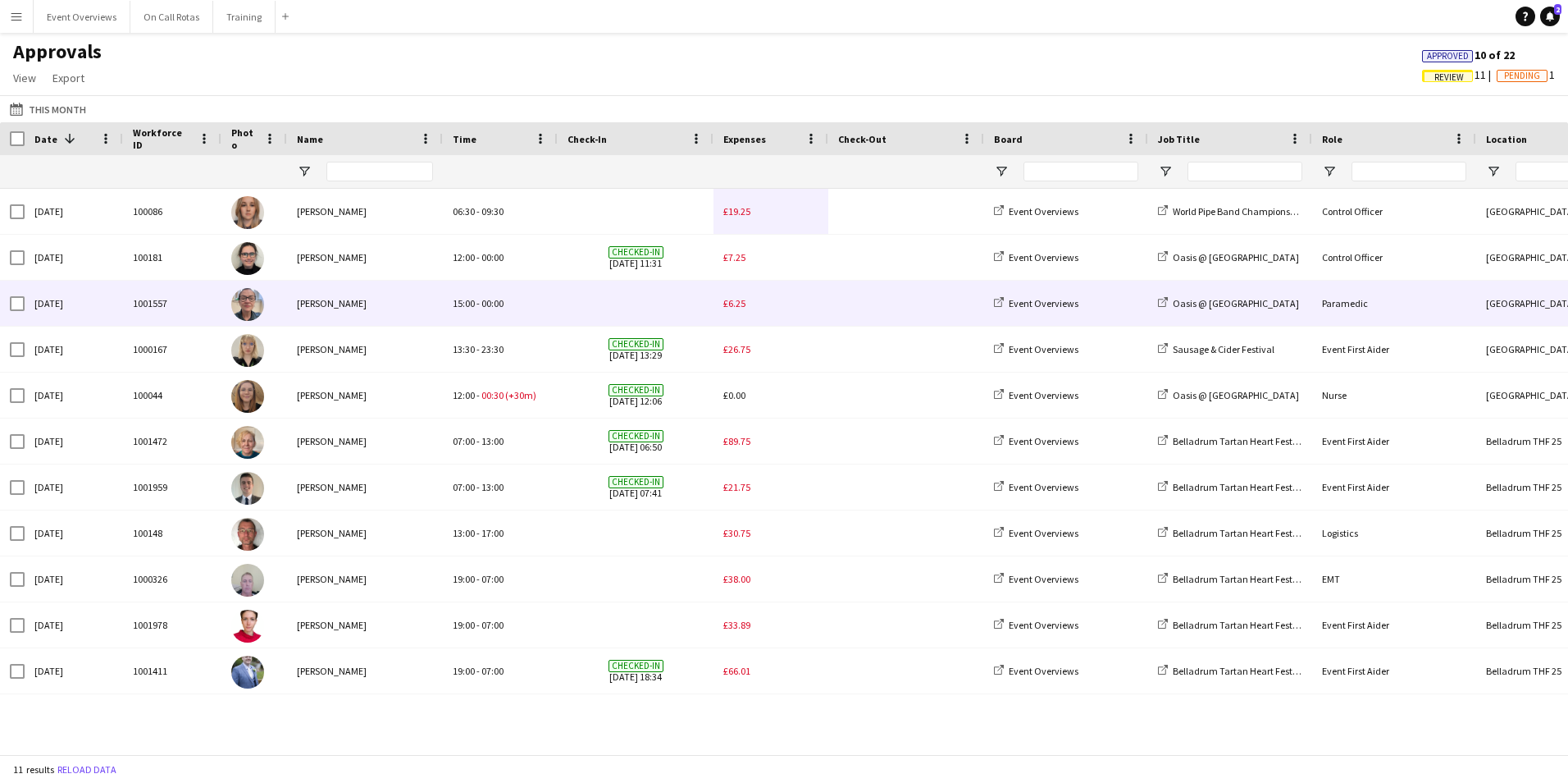
click at [732, 303] on span "£6.25" at bounding box center [734, 303] width 22 height 12
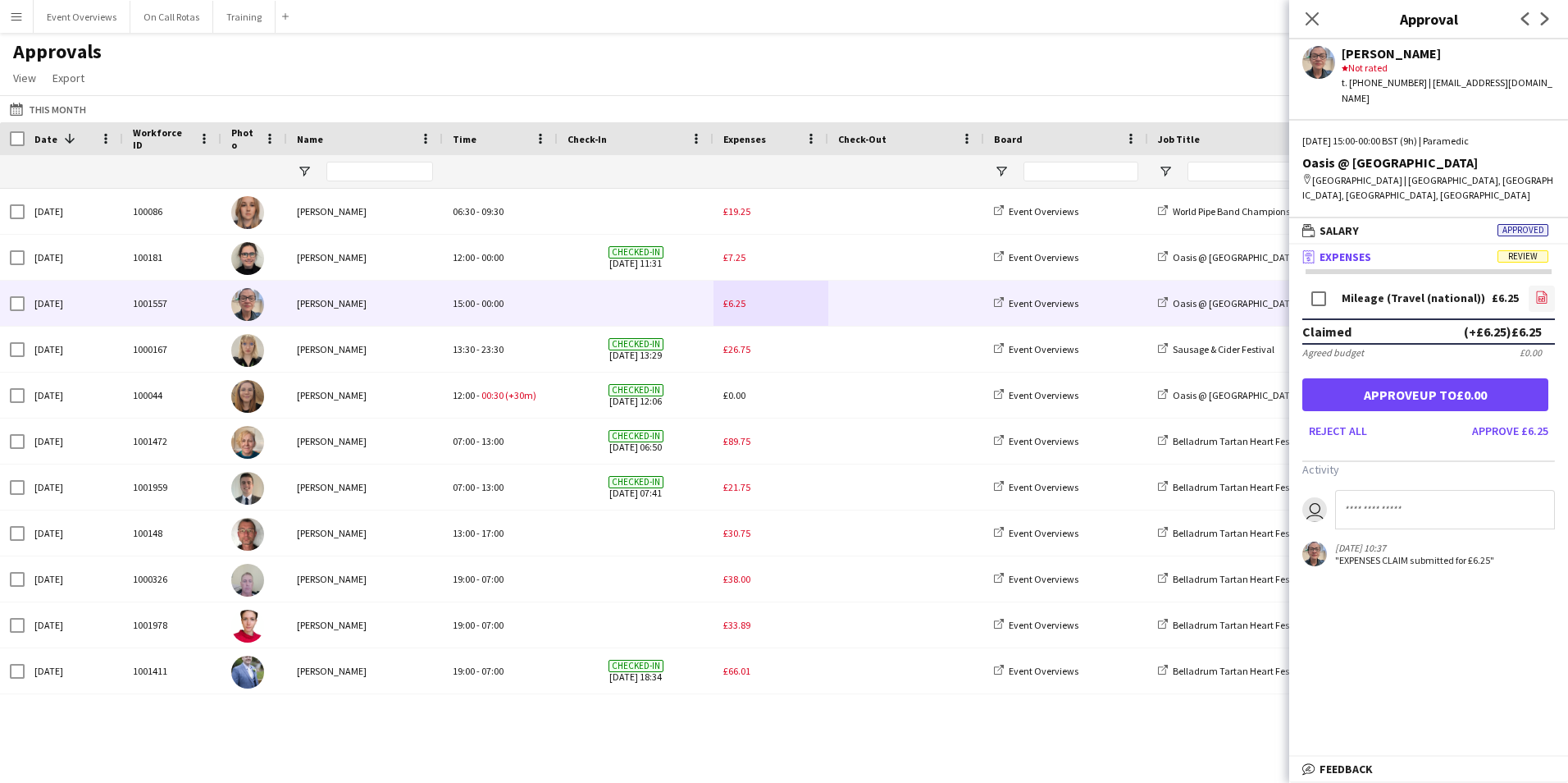
click at [1538, 290] on icon "file-image" at bounding box center [1542, 297] width 13 height 13
click at [1542, 290] on icon "file-image" at bounding box center [1542, 297] width 13 height 13
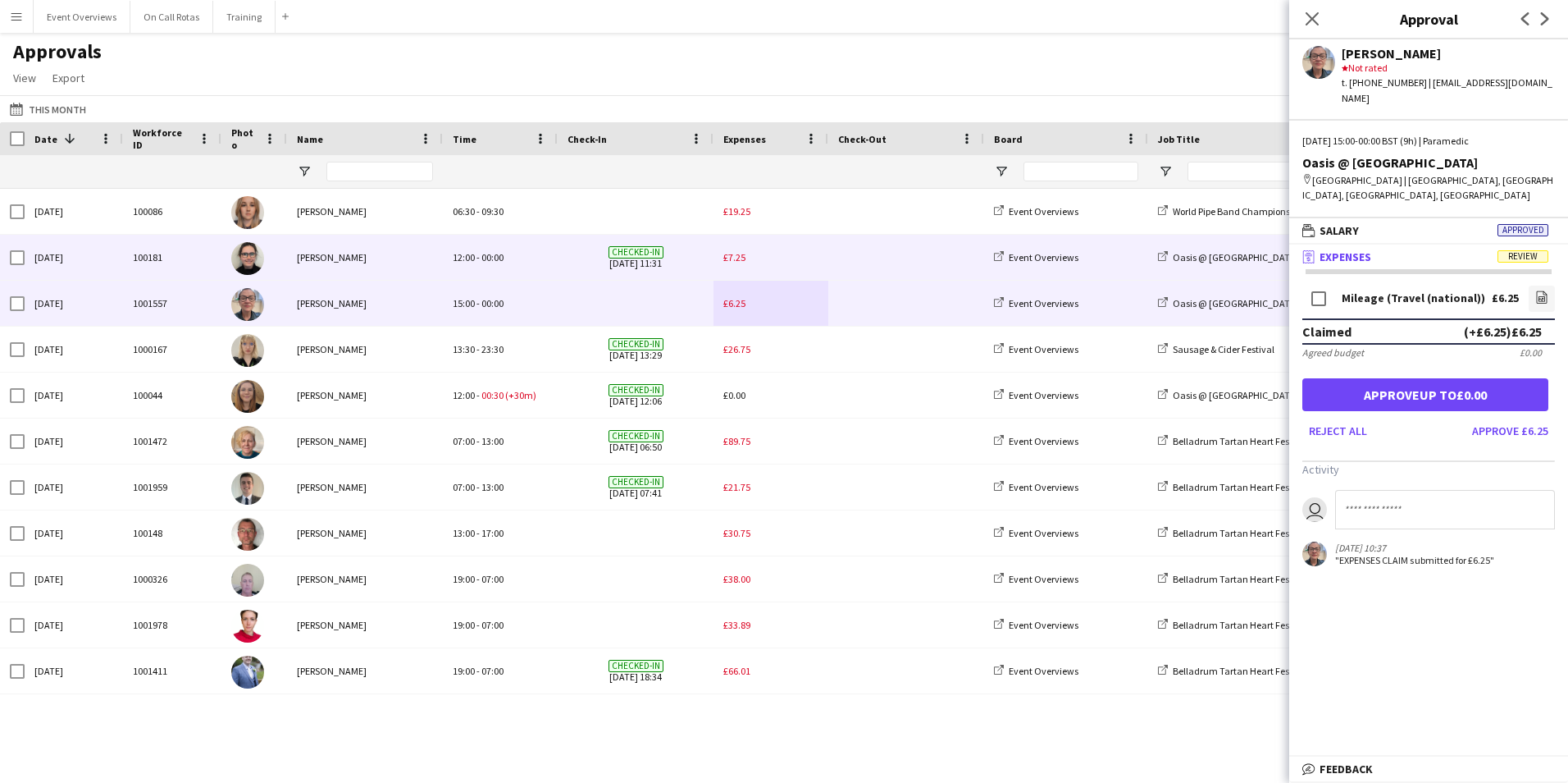
click at [736, 254] on span "£7.25" at bounding box center [734, 257] width 22 height 12
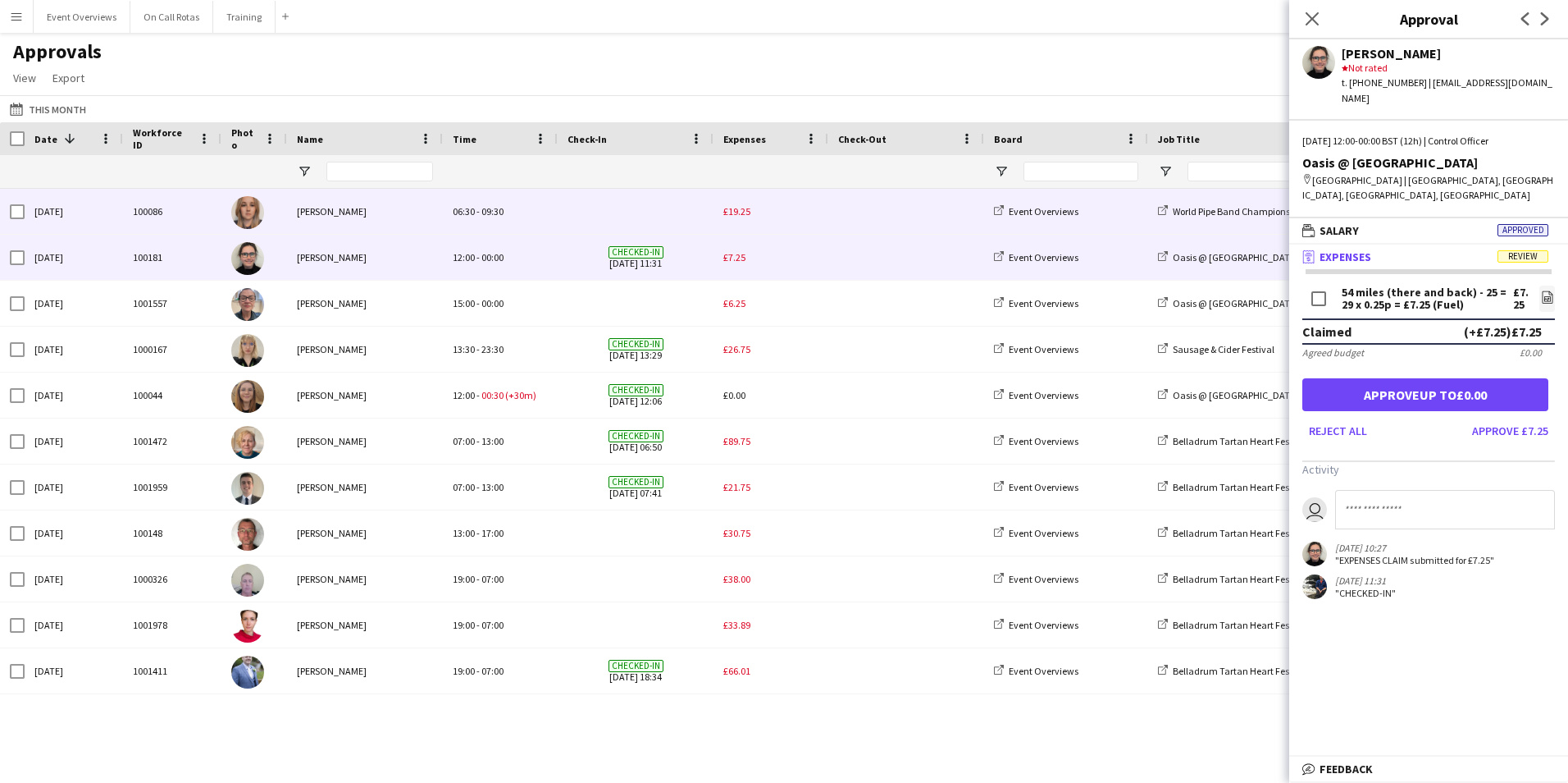
click at [729, 217] on span "£19.25" at bounding box center [737, 211] width 28 height 12
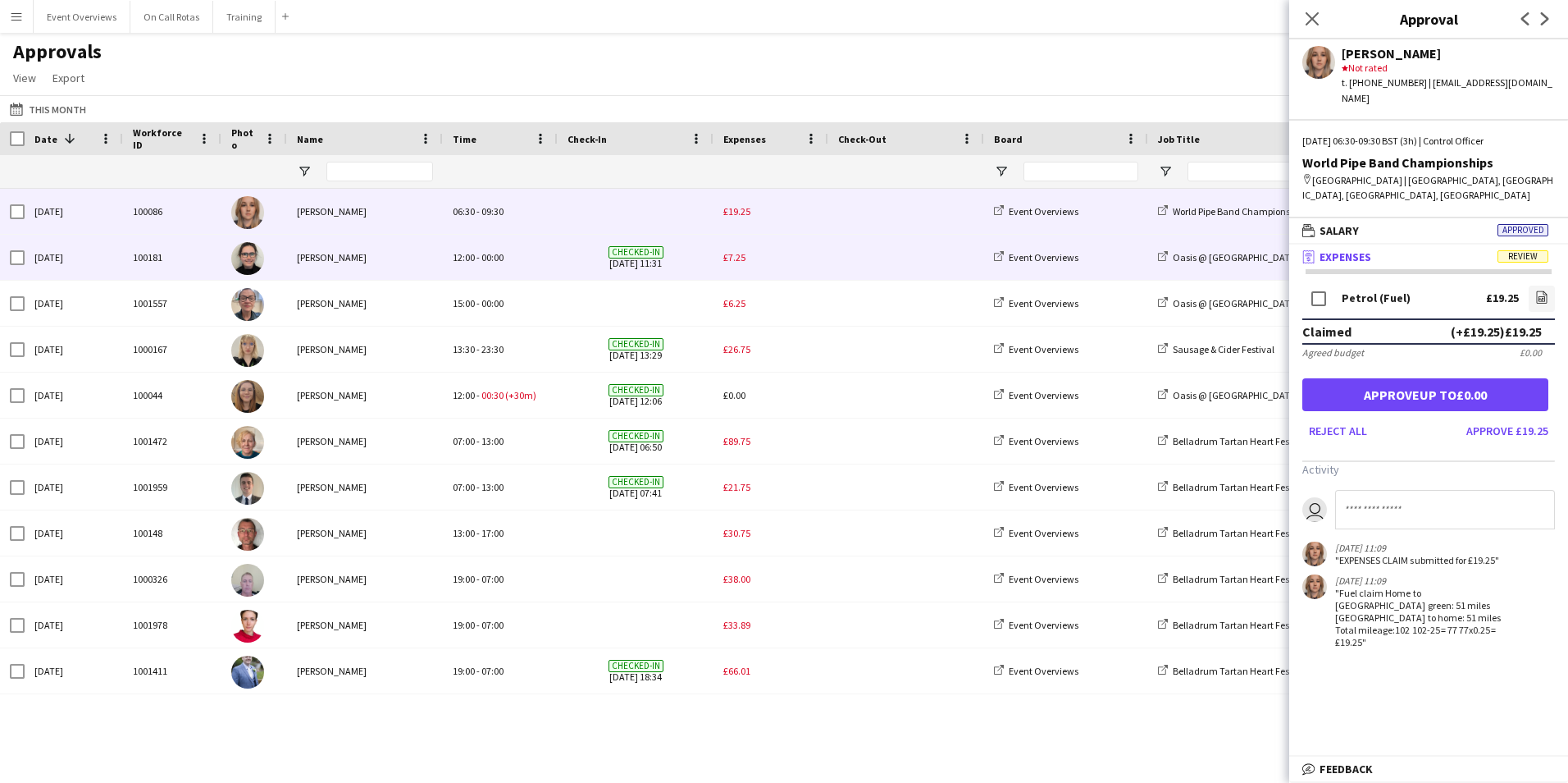
click at [740, 260] on span "£7.25" at bounding box center [734, 257] width 22 height 12
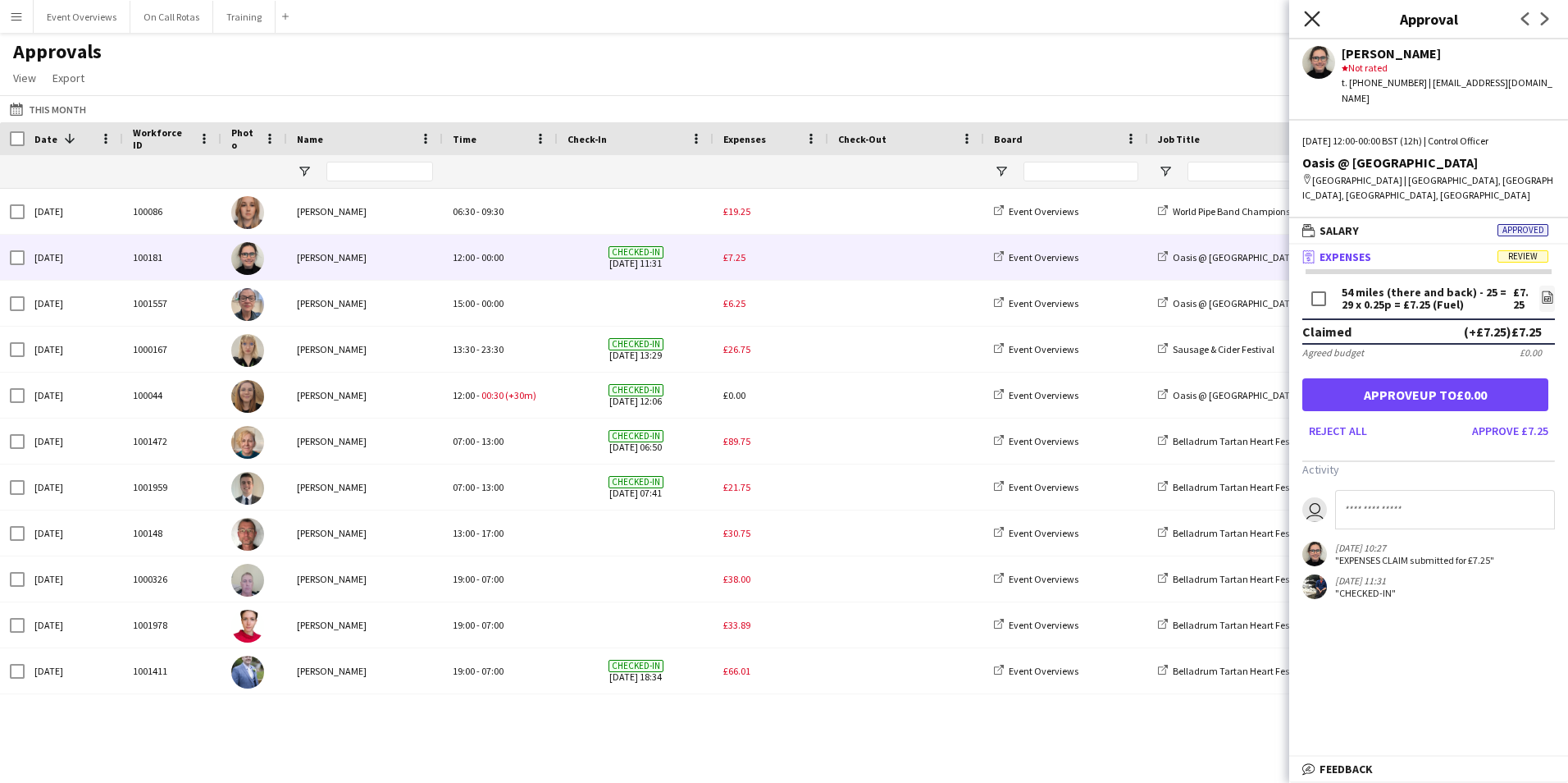
click at [1319, 12] on icon at bounding box center [1312, 18] width 15 height 15
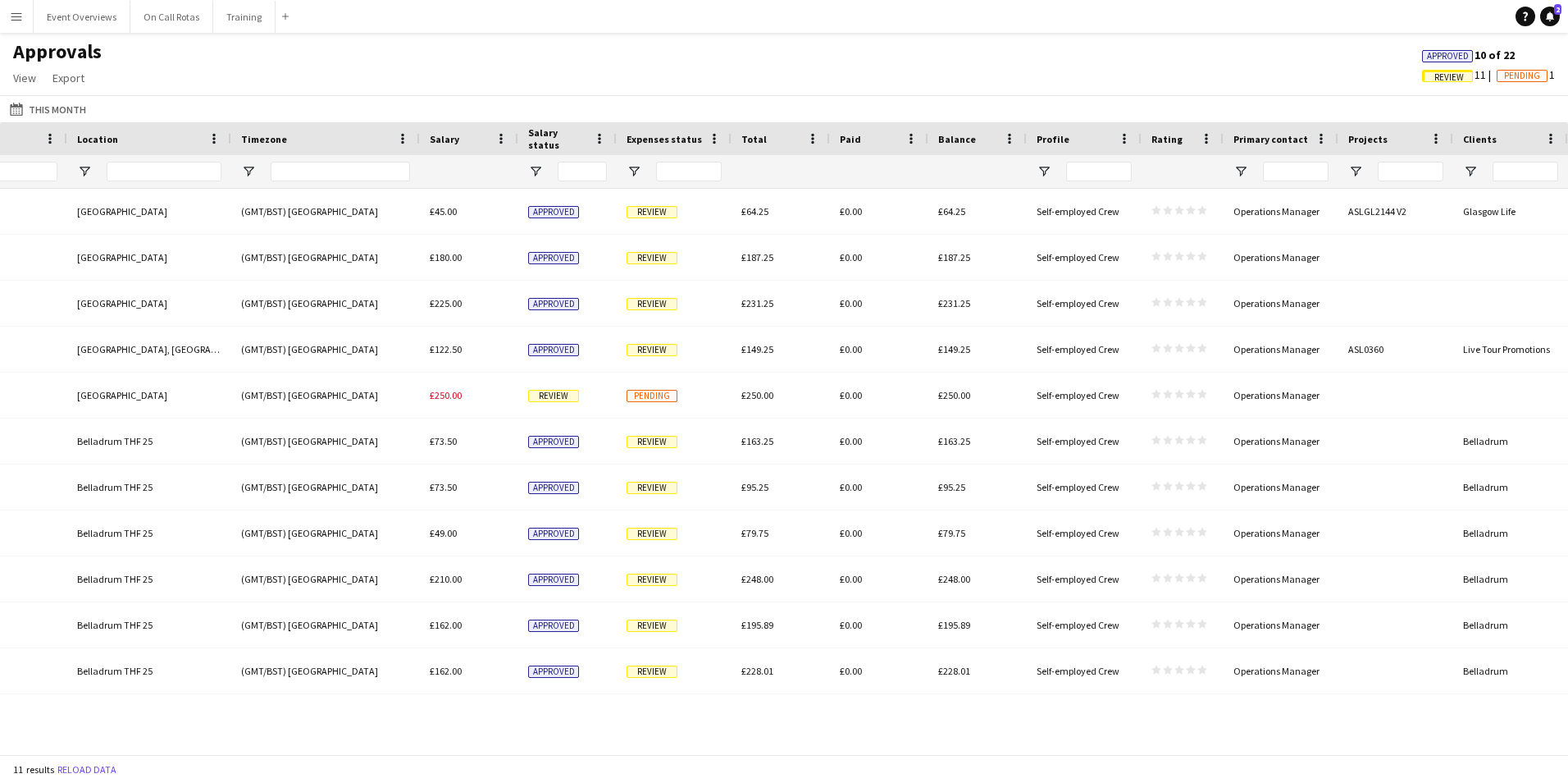
scroll to position [0, 1125]
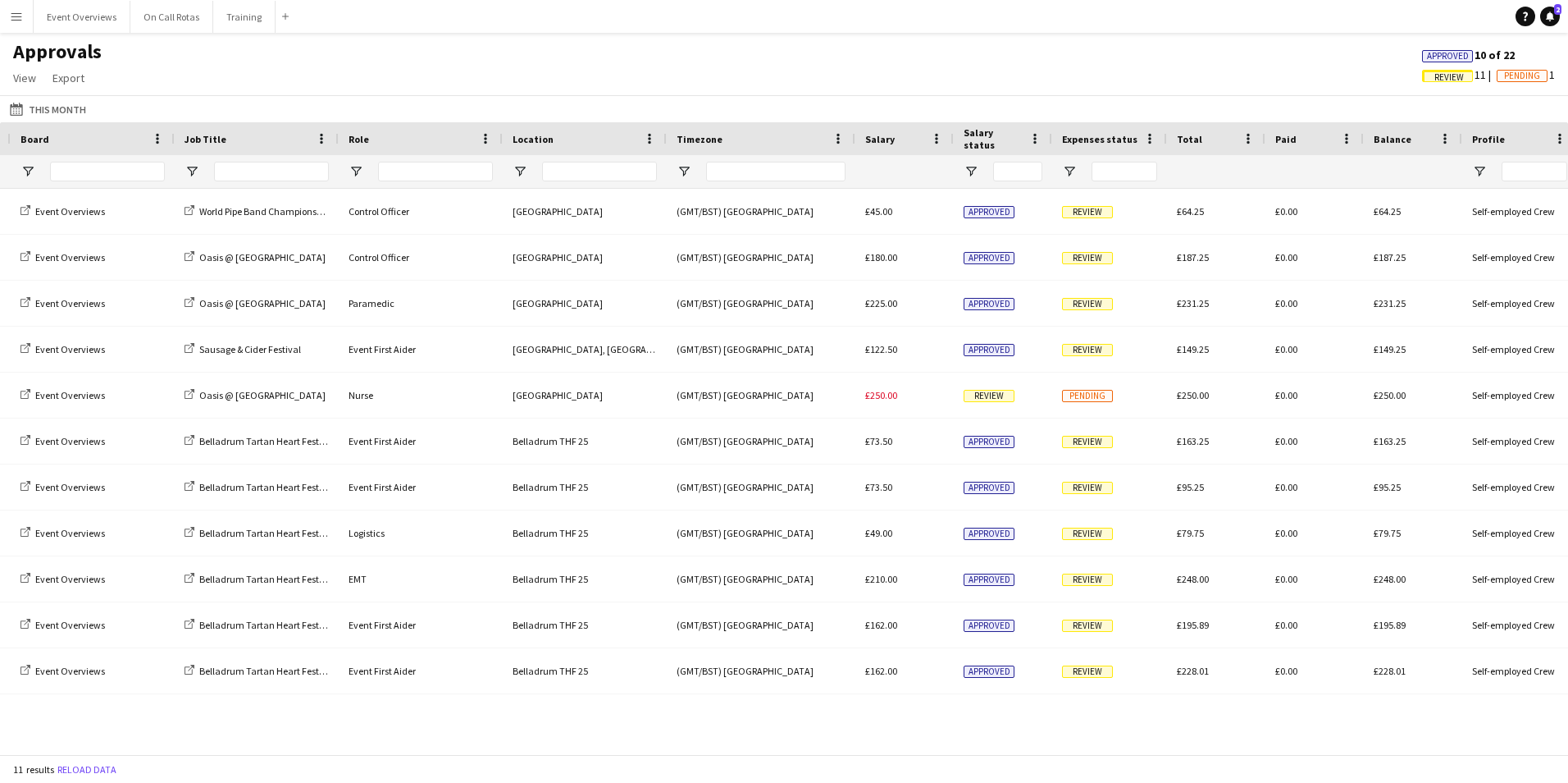
click at [865, 737] on div "Belladrum Tartan Heart Festival 2025 Event First Aider Belladrum THF 25 (GMT/BS…" at bounding box center [784, 465] width 1568 height 553
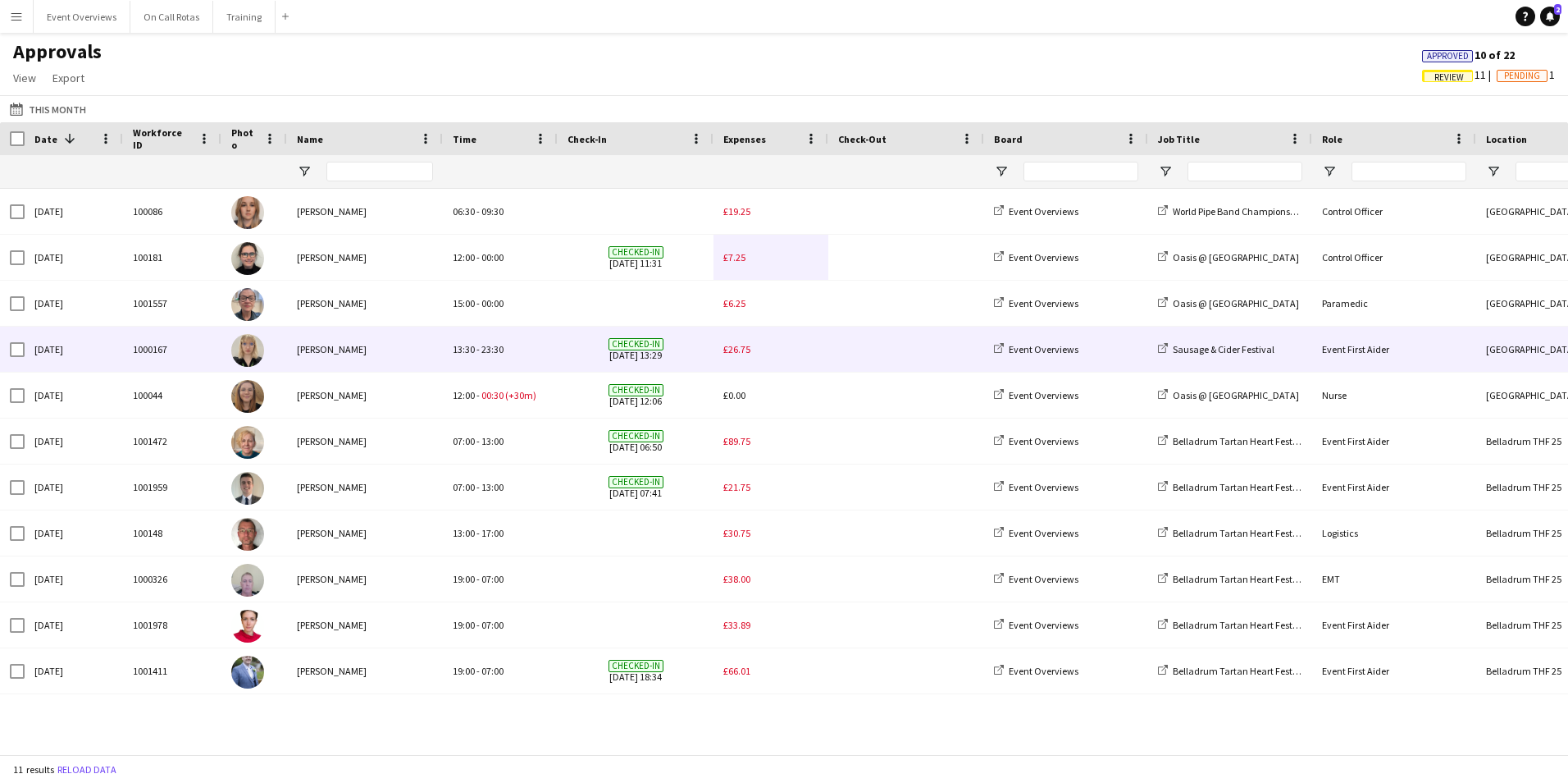
click at [734, 348] on span "£26.75" at bounding box center [737, 348] width 28 height 12
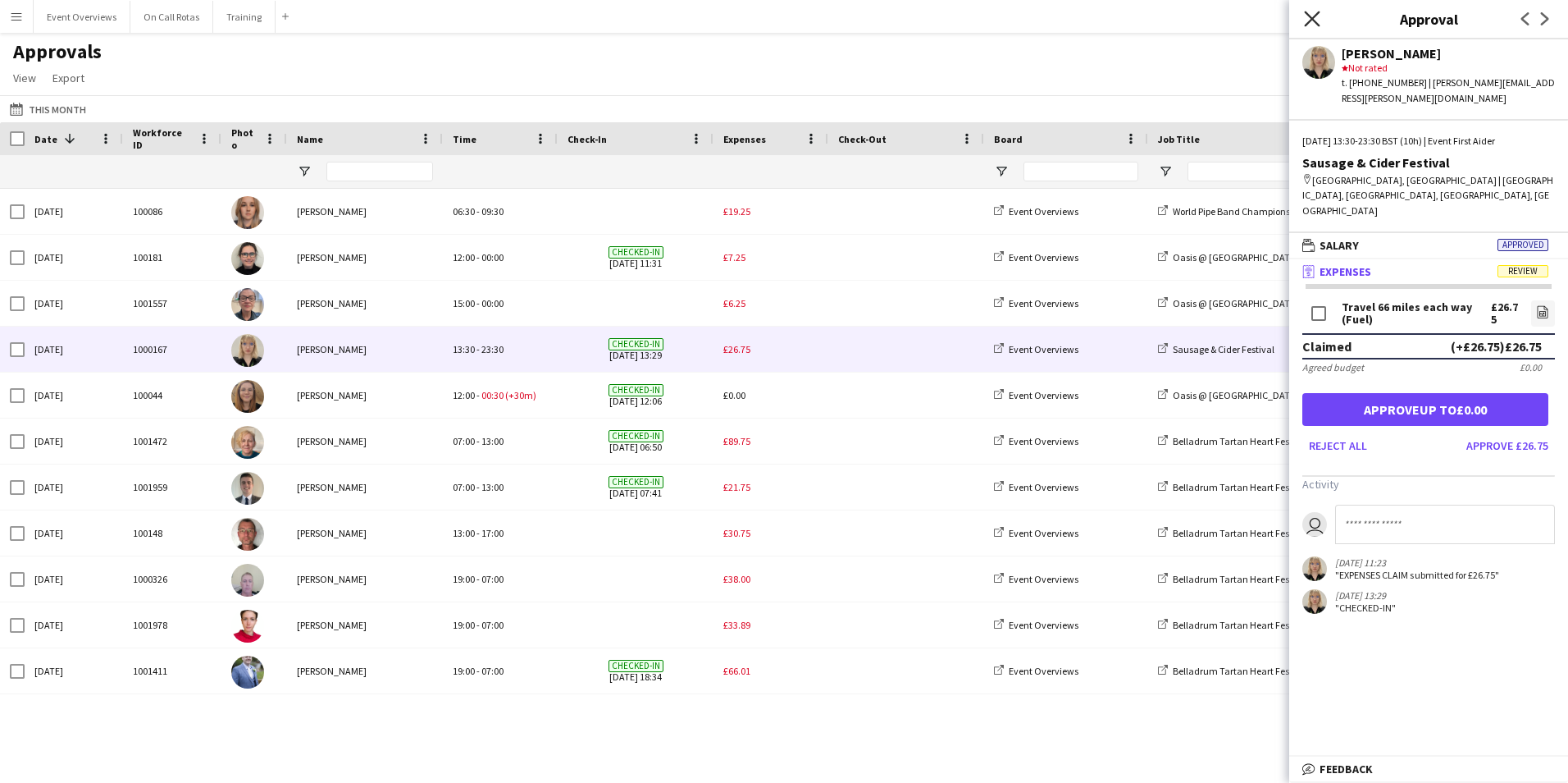
click at [1310, 13] on icon "Close pop-in" at bounding box center [1312, 18] width 15 height 15
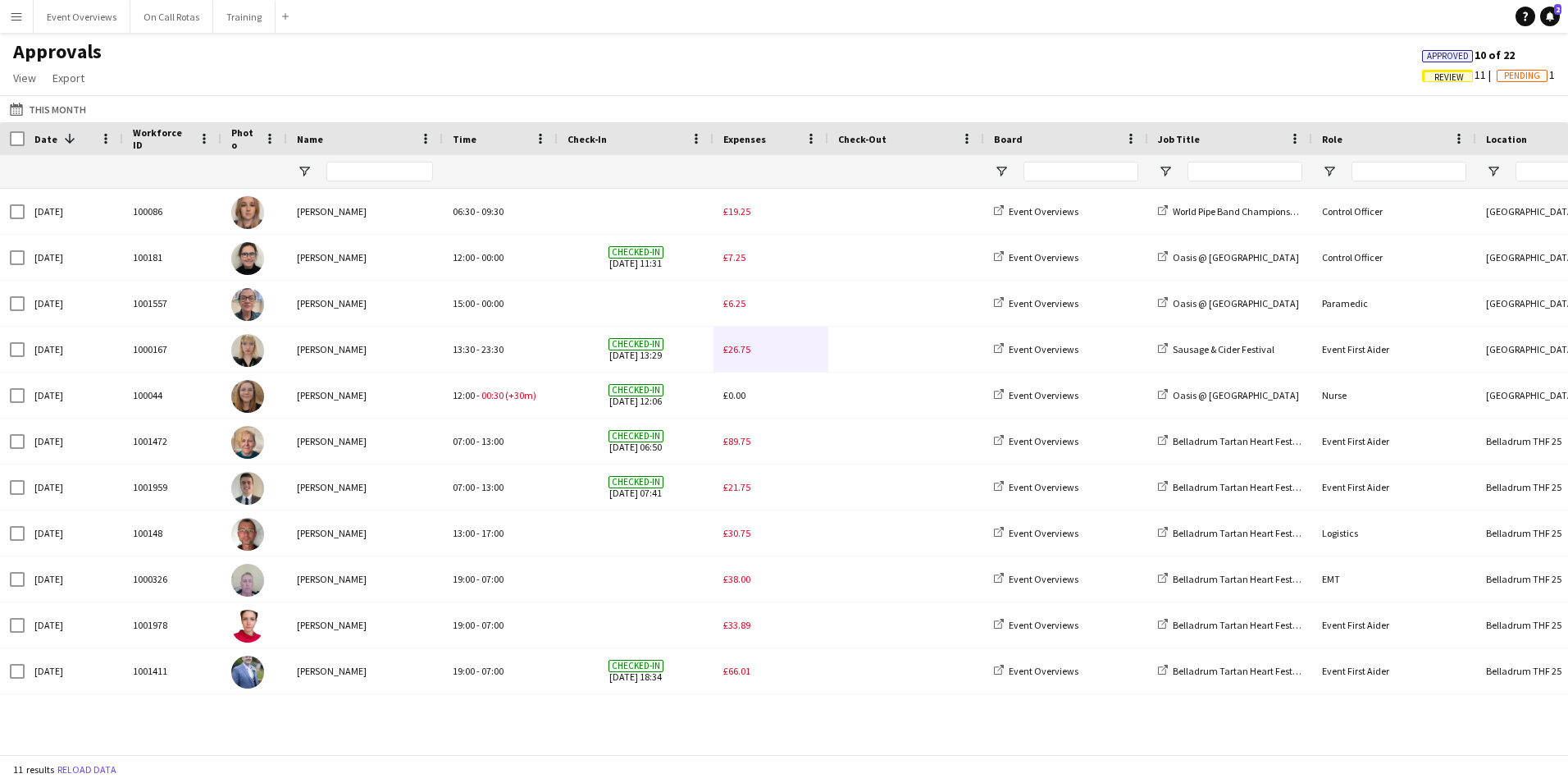
click at [1441, 53] on span "Approved" at bounding box center [1448, 56] width 42 height 10
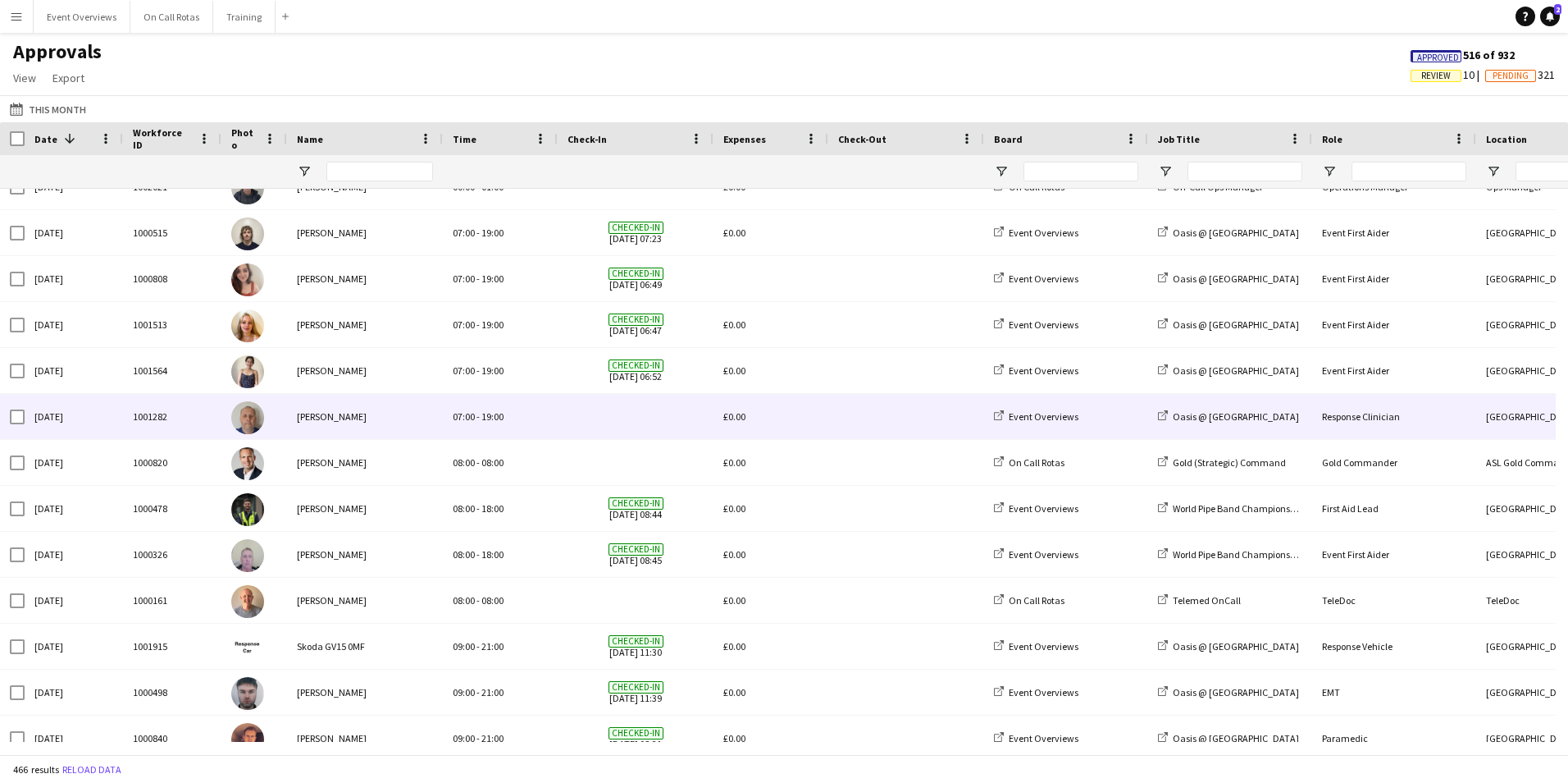
scroll to position [1642, 0]
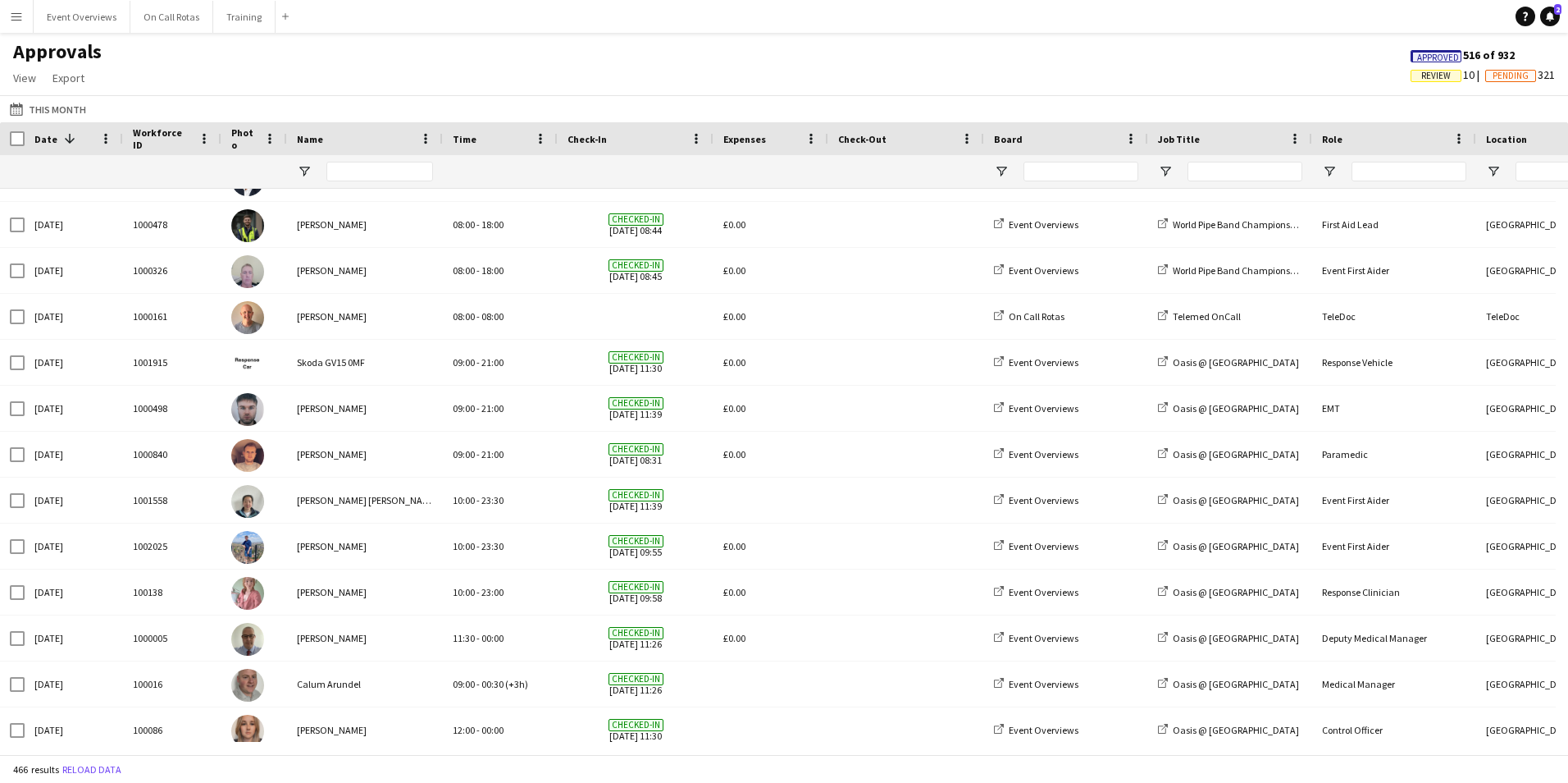
click at [1439, 76] on span "Review" at bounding box center [1436, 75] width 29 height 10
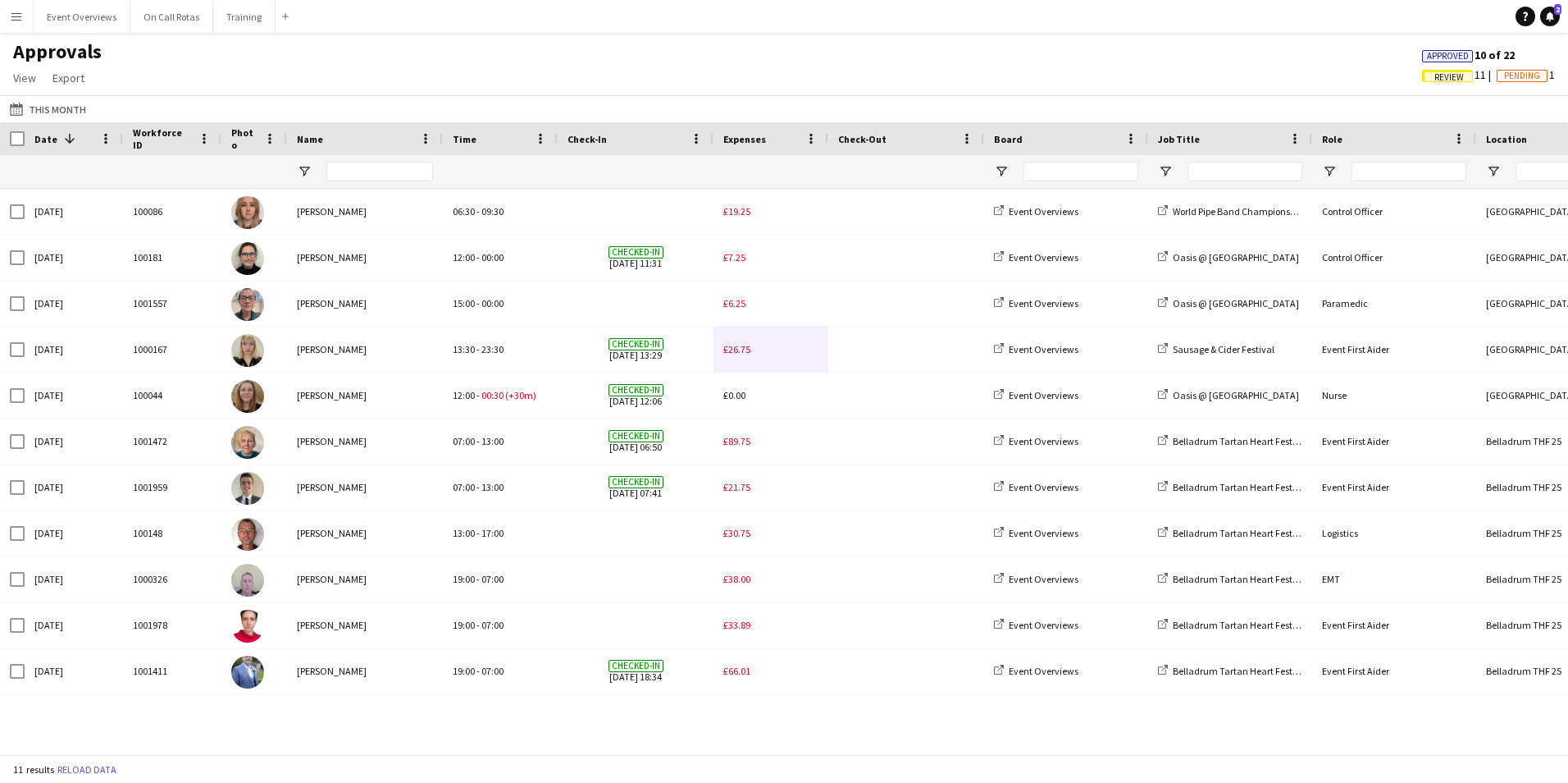
scroll to position [0, 0]
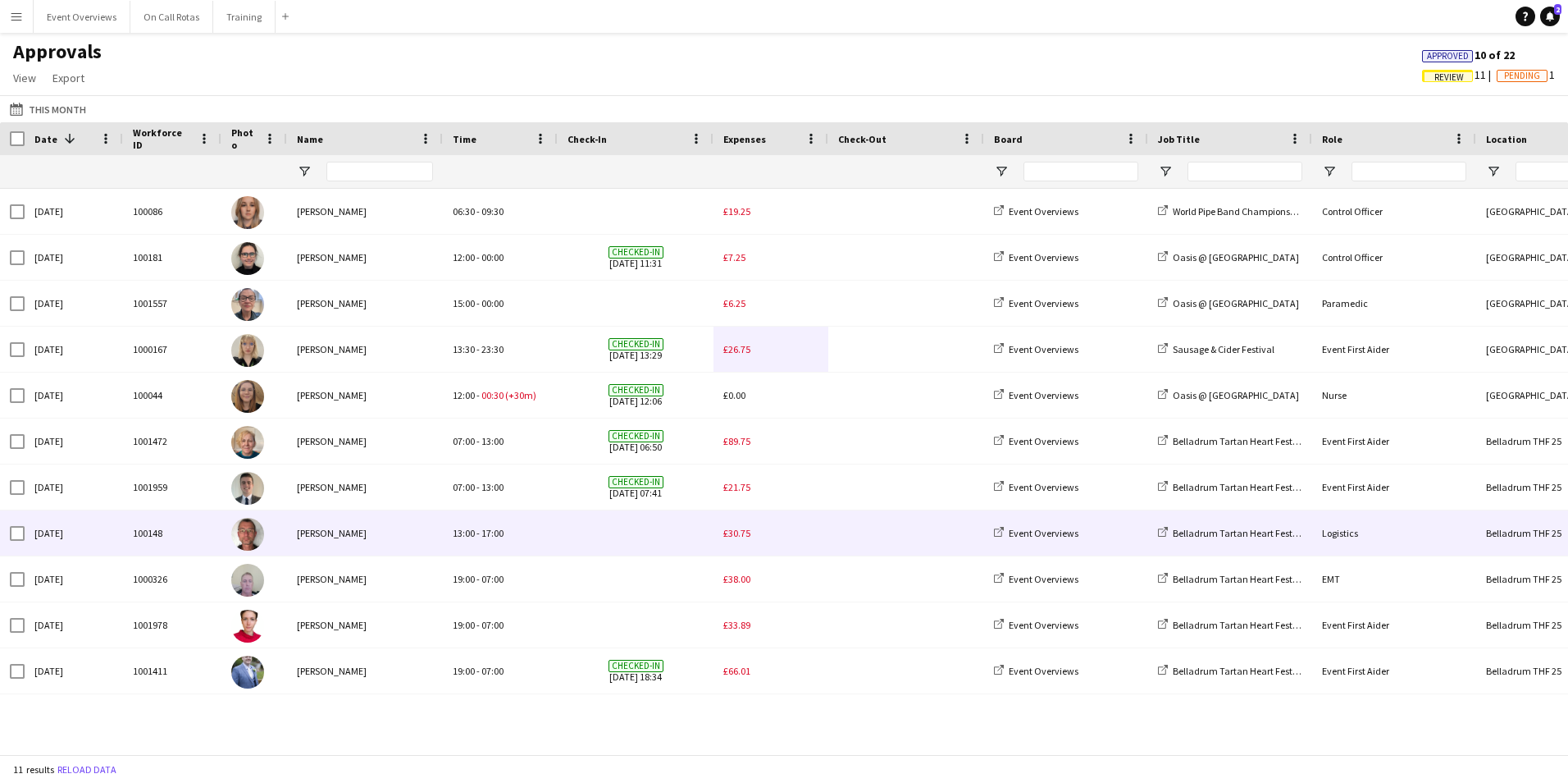
click at [732, 529] on span "£30.75" at bounding box center [737, 532] width 28 height 12
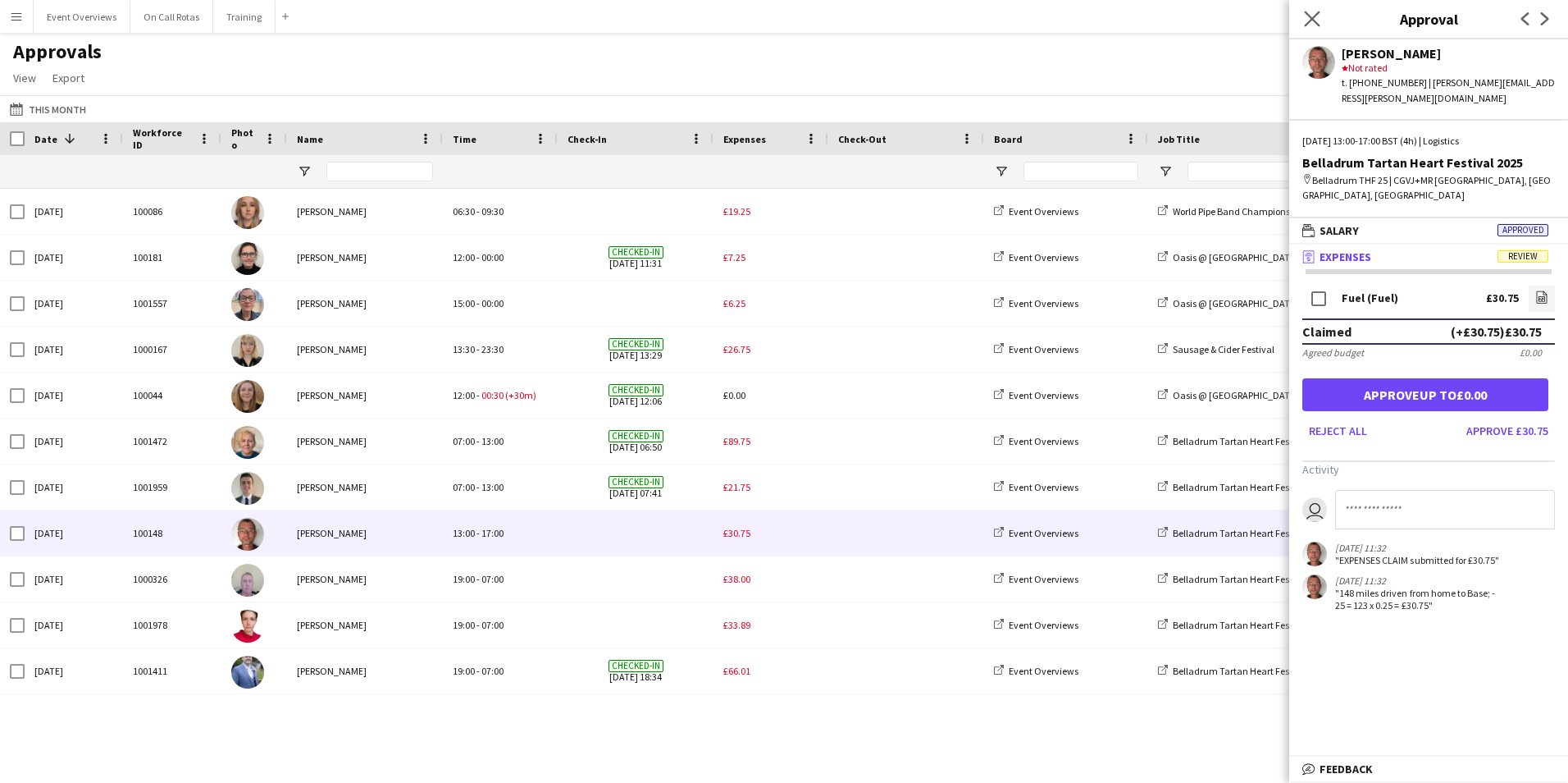
click at [1308, 9] on app-icon "Close pop-in" at bounding box center [1313, 19] width 24 height 24
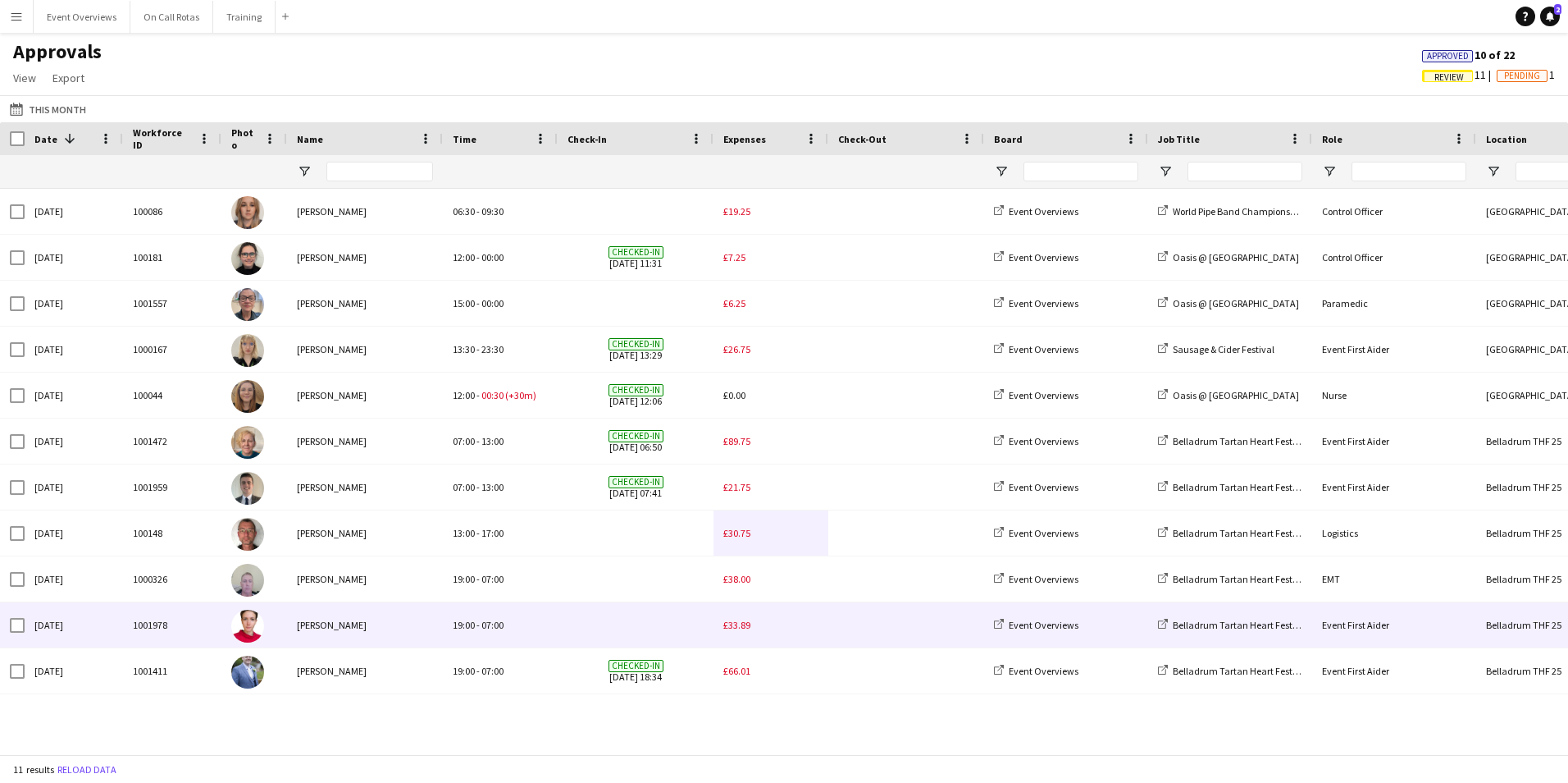
click at [743, 625] on span "£33.89" at bounding box center [737, 625] width 28 height 12
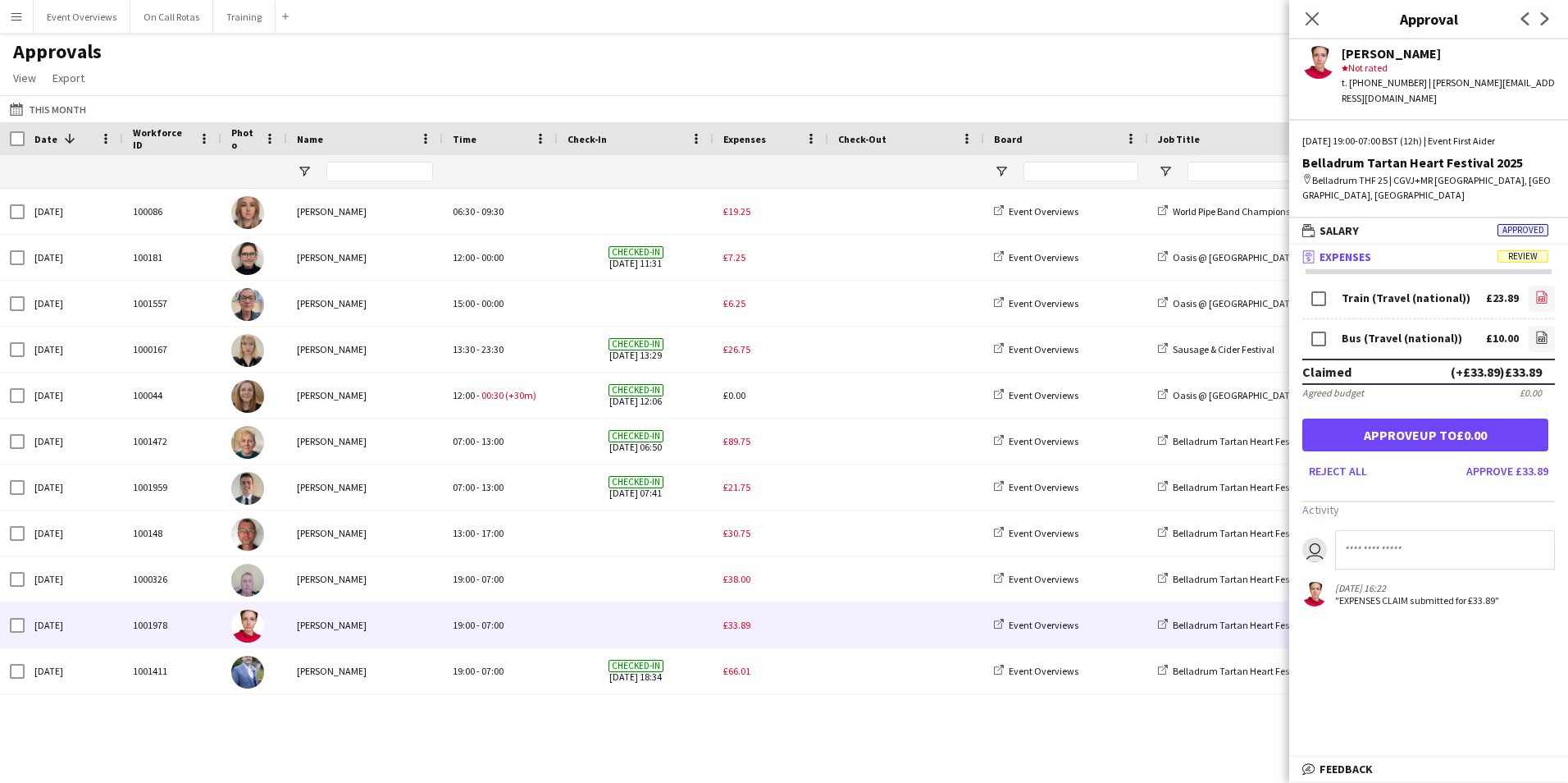
click at [1539, 290] on icon "file-image" at bounding box center [1542, 297] width 13 height 13
click at [1547, 331] on icon "file-image" at bounding box center [1542, 338] width 13 height 13
click at [1519, 458] on button "Approve £33.89" at bounding box center [1507, 472] width 95 height 27
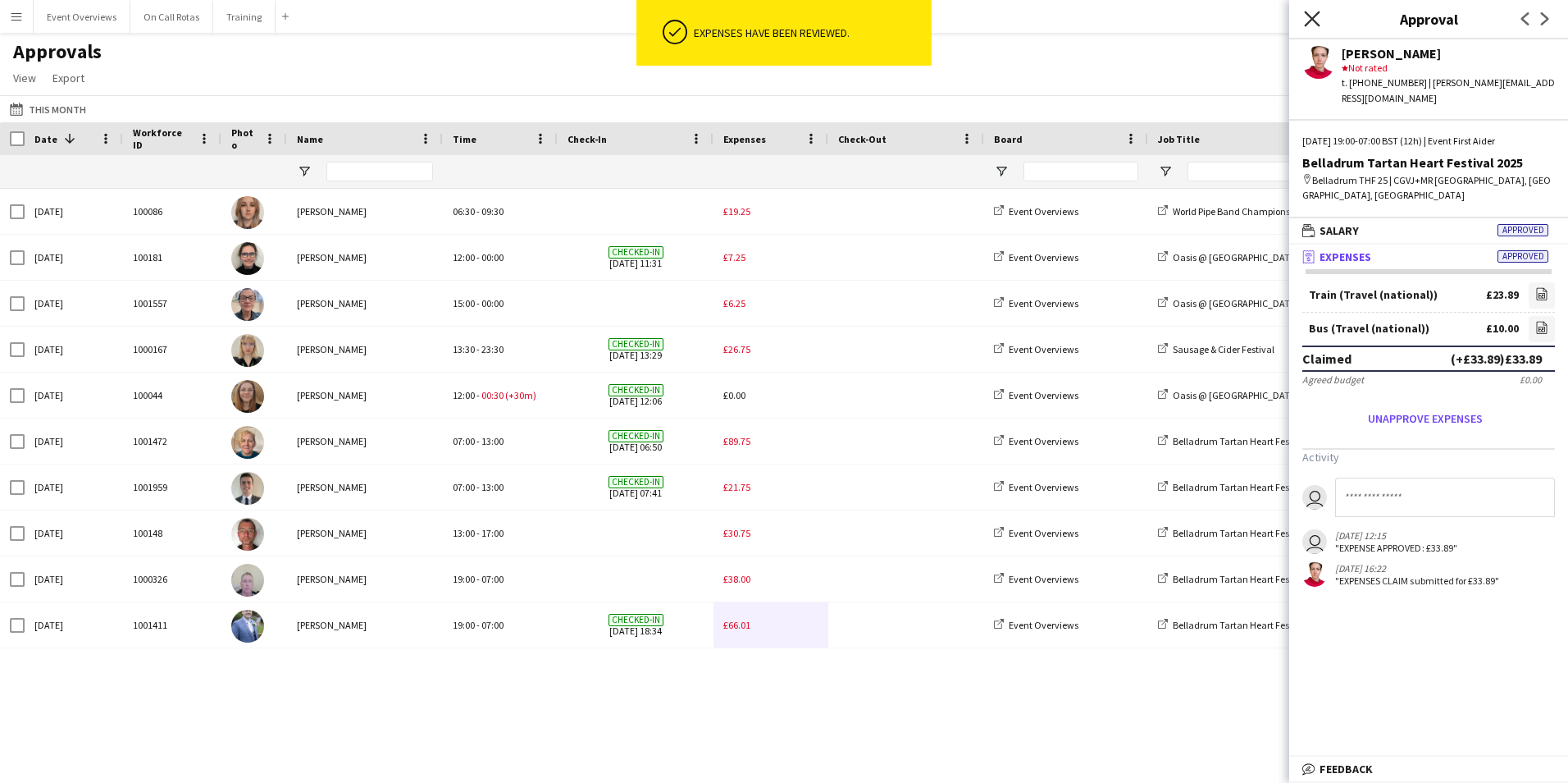
click at [1310, 18] on icon "Close pop-in" at bounding box center [1312, 18] width 15 height 15
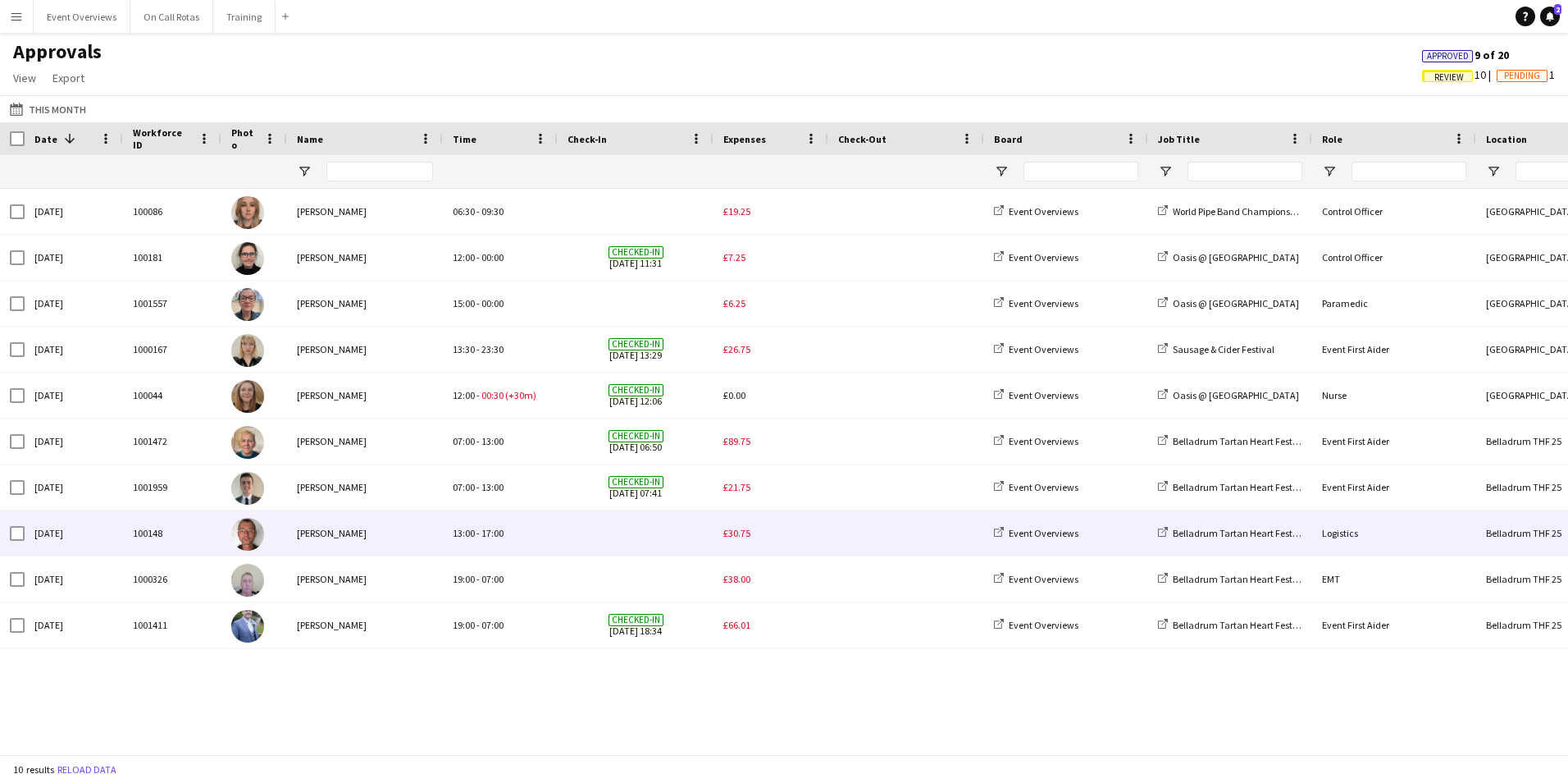
click at [745, 536] on span "£30.75" at bounding box center [737, 532] width 28 height 12
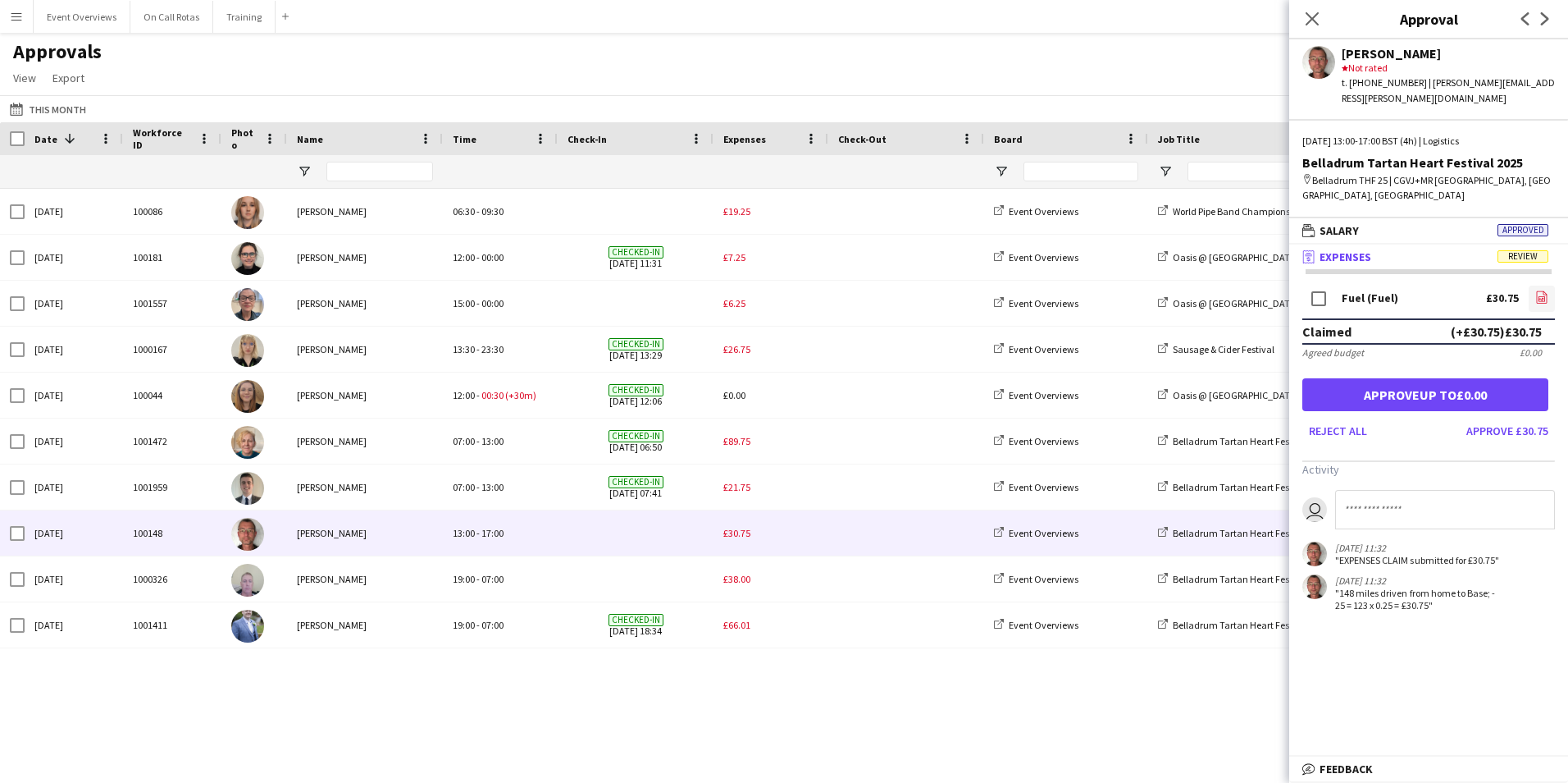
click at [1540, 290] on icon "file-image" at bounding box center [1542, 297] width 13 height 13
click at [1314, 9] on app-icon "Close pop-in" at bounding box center [1313, 19] width 24 height 24
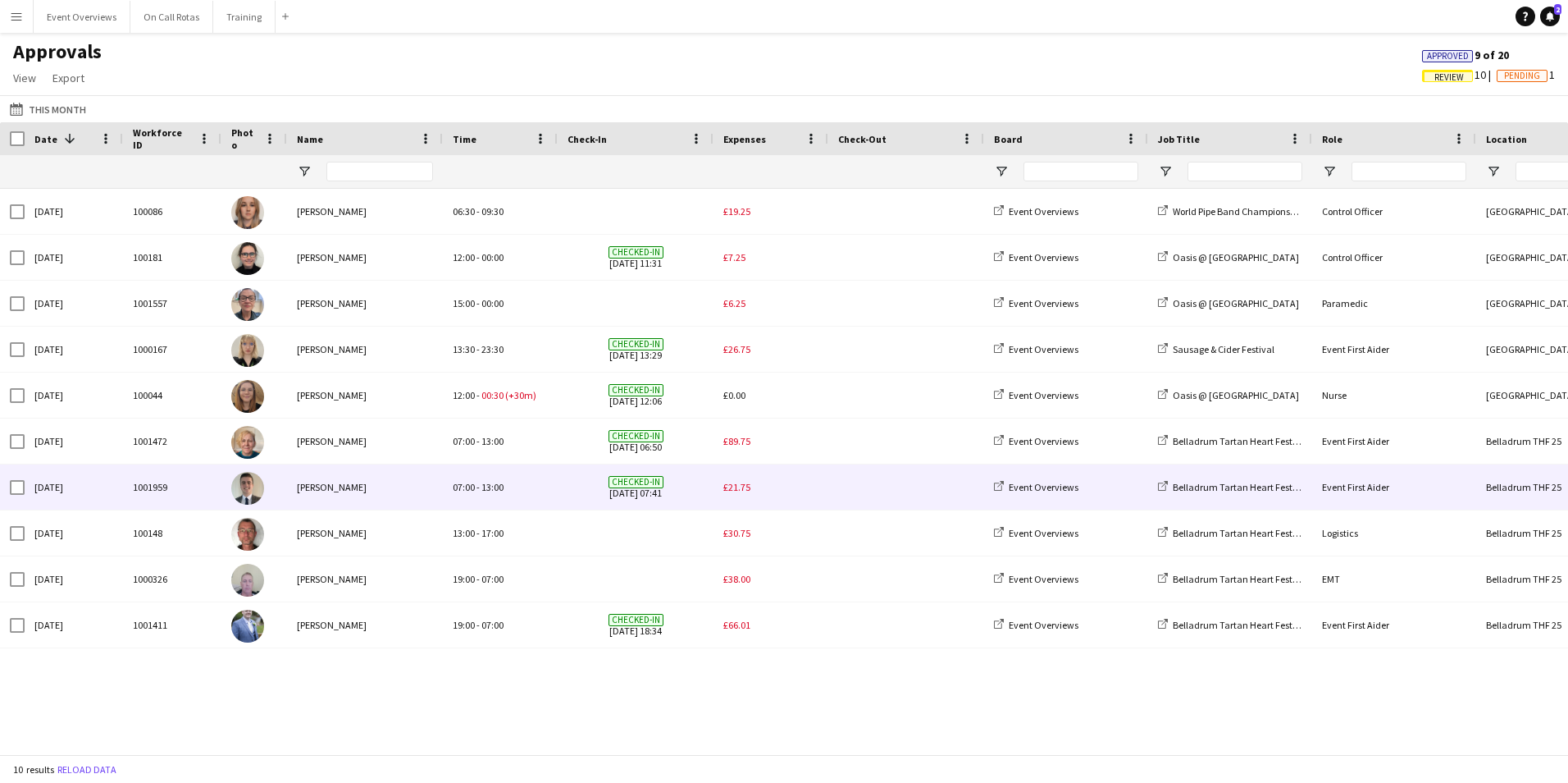
click at [743, 490] on span "£21.75" at bounding box center [737, 487] width 28 height 12
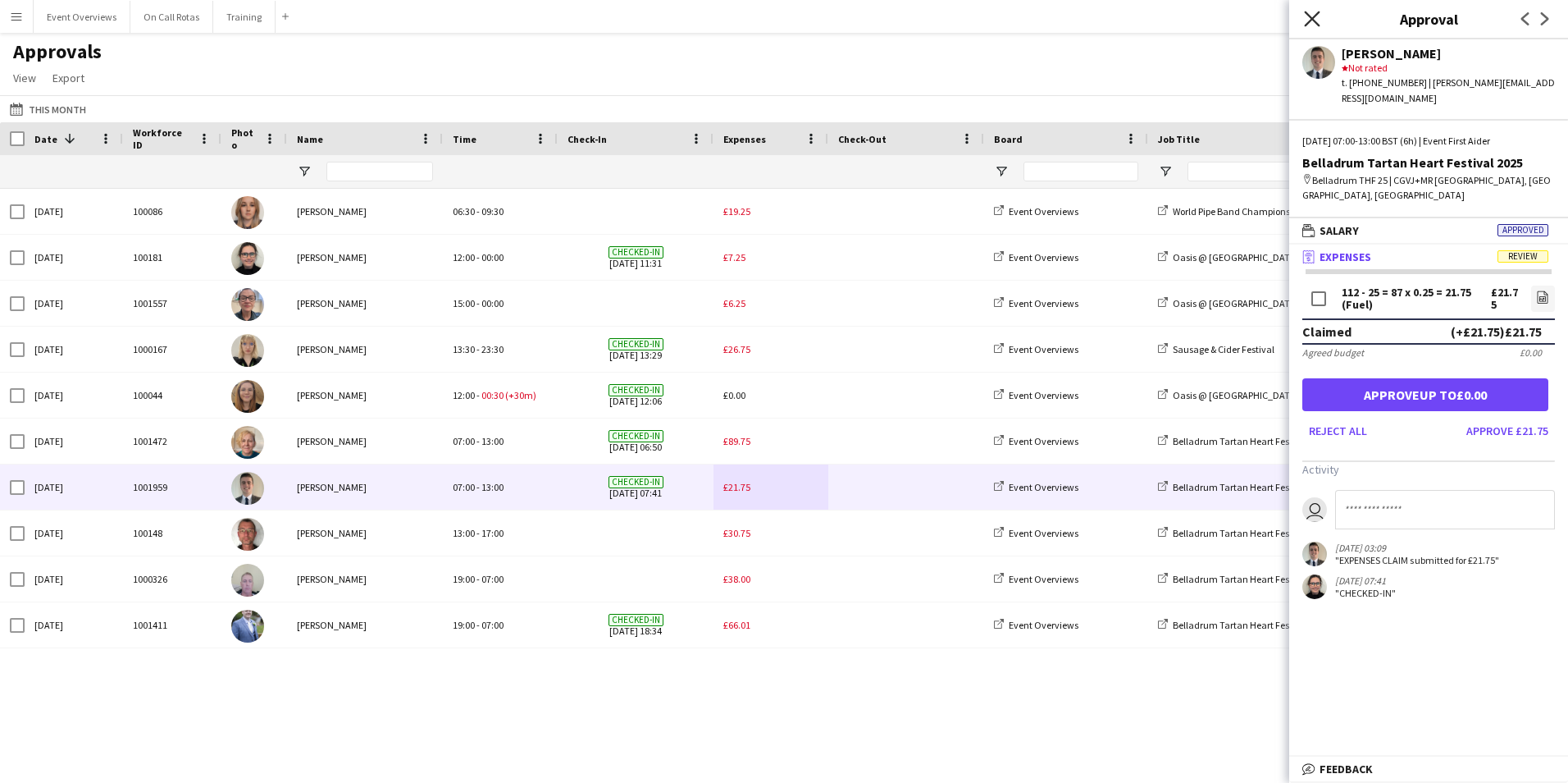
click at [1315, 15] on icon "Close pop-in" at bounding box center [1312, 18] width 15 height 15
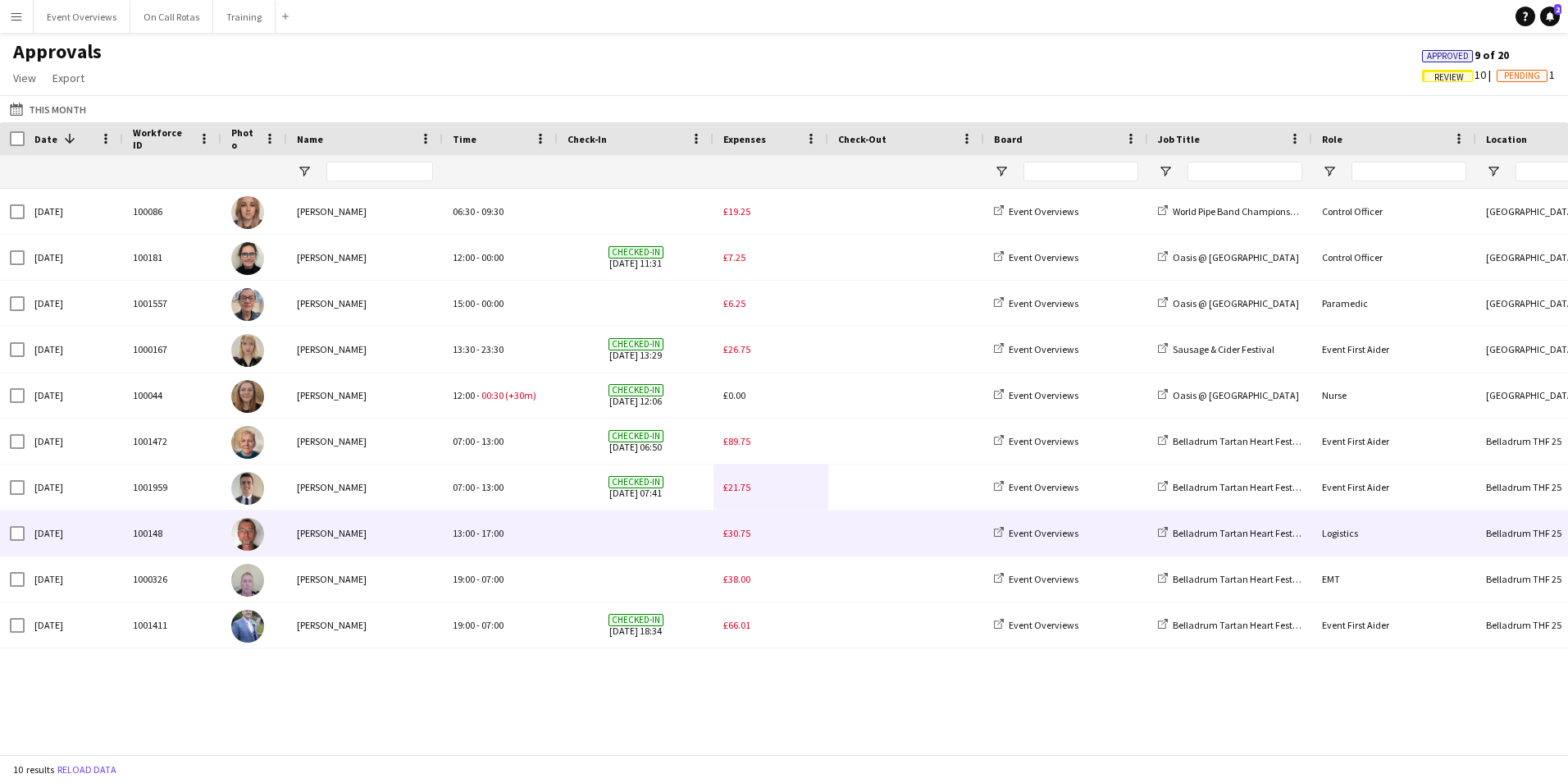
click at [727, 536] on span "£30.75" at bounding box center [737, 532] width 28 height 12
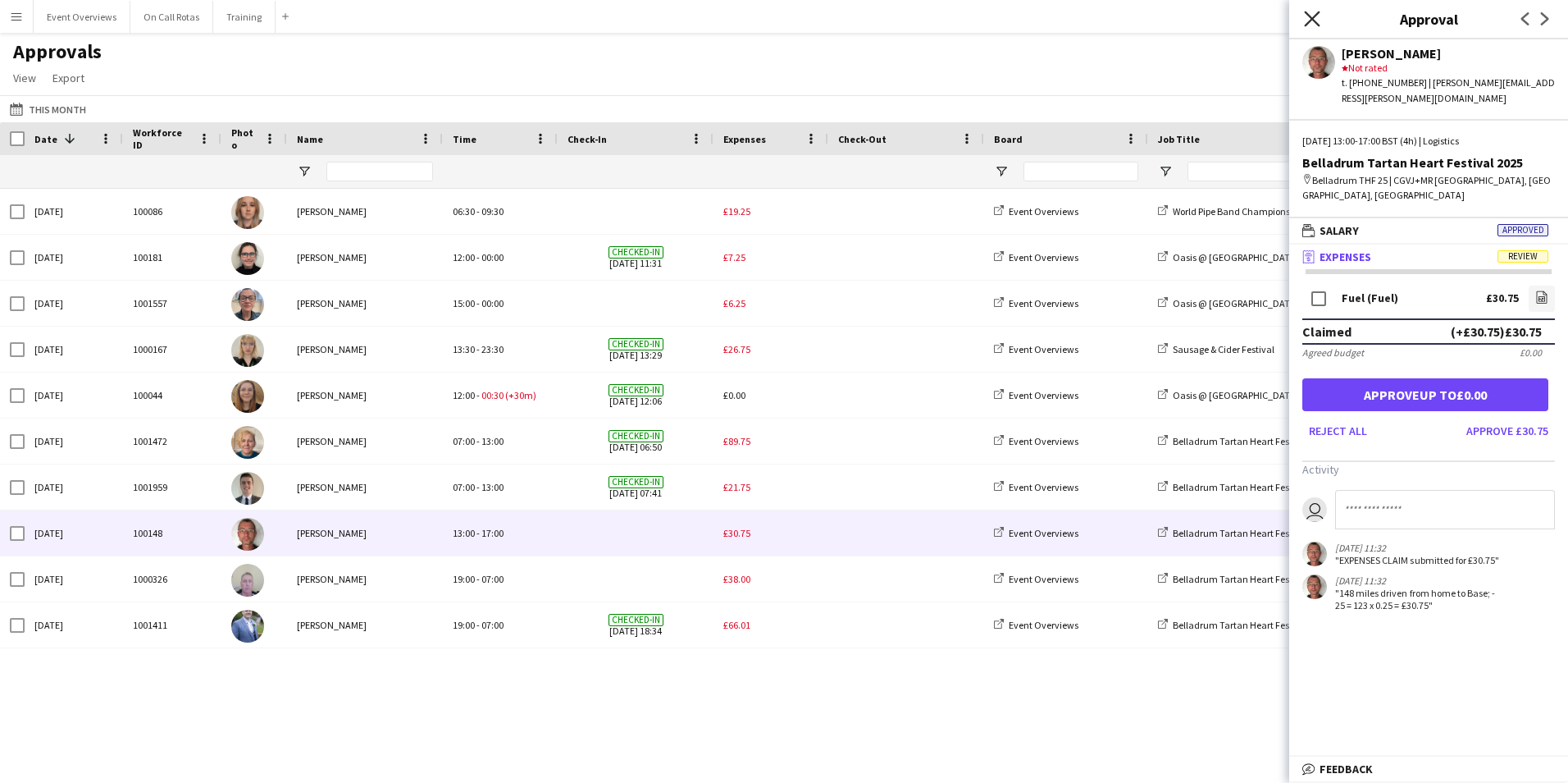
click at [1309, 21] on icon at bounding box center [1312, 18] width 15 height 15
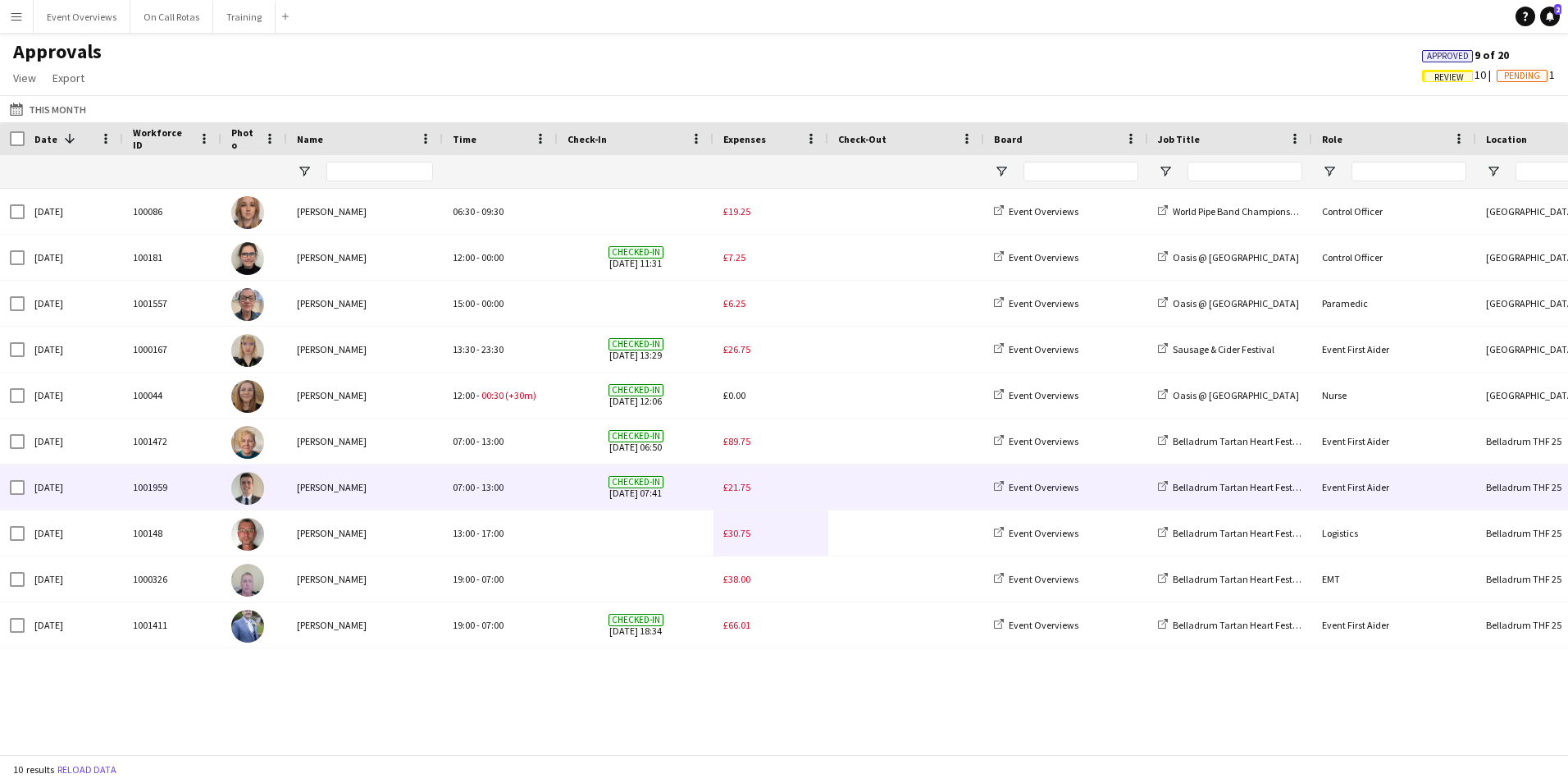
click at [501, 494] on span "13:00" at bounding box center [492, 487] width 22 height 12
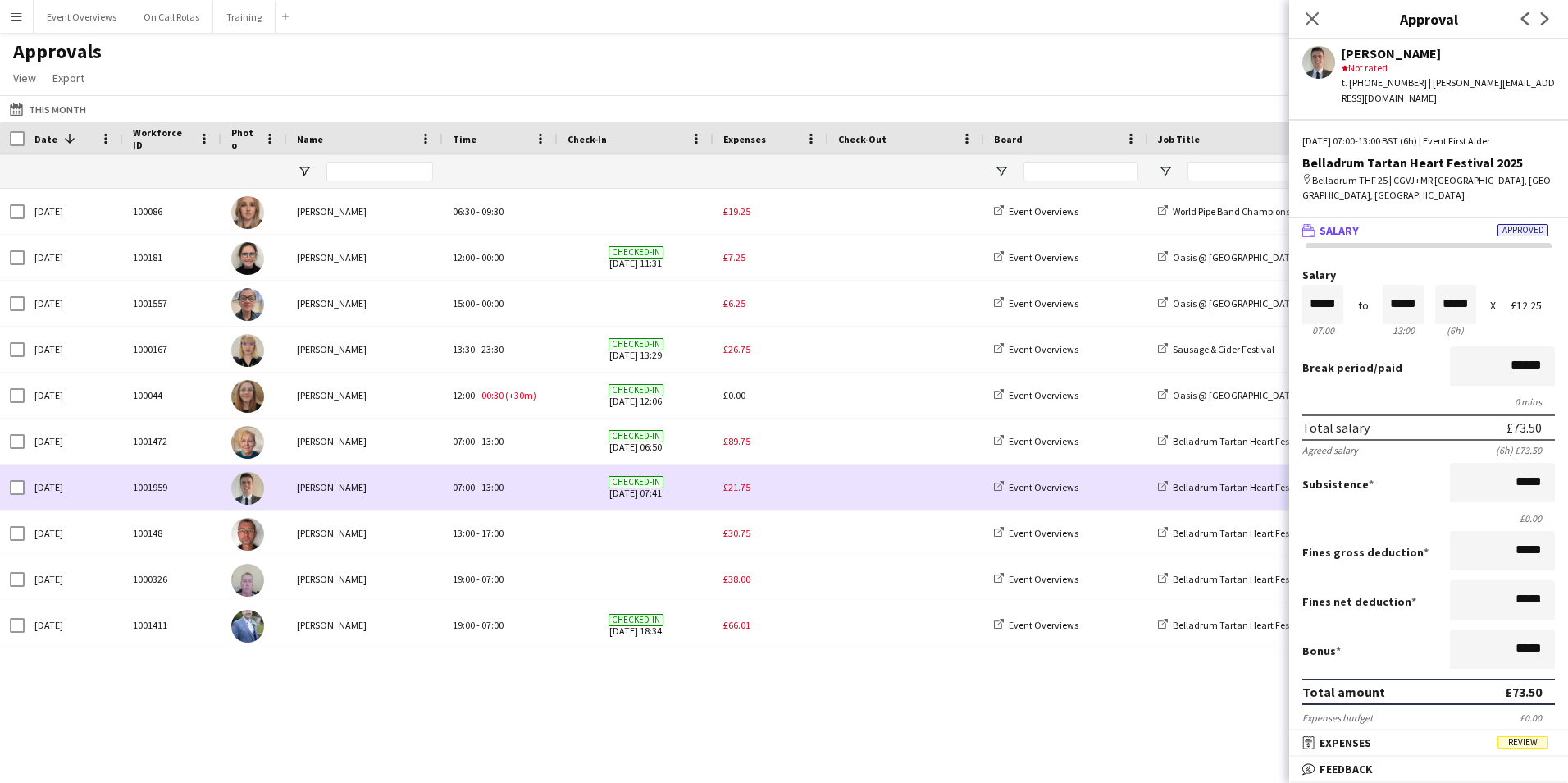
click at [734, 487] on span "£21.75" at bounding box center [737, 487] width 28 height 12
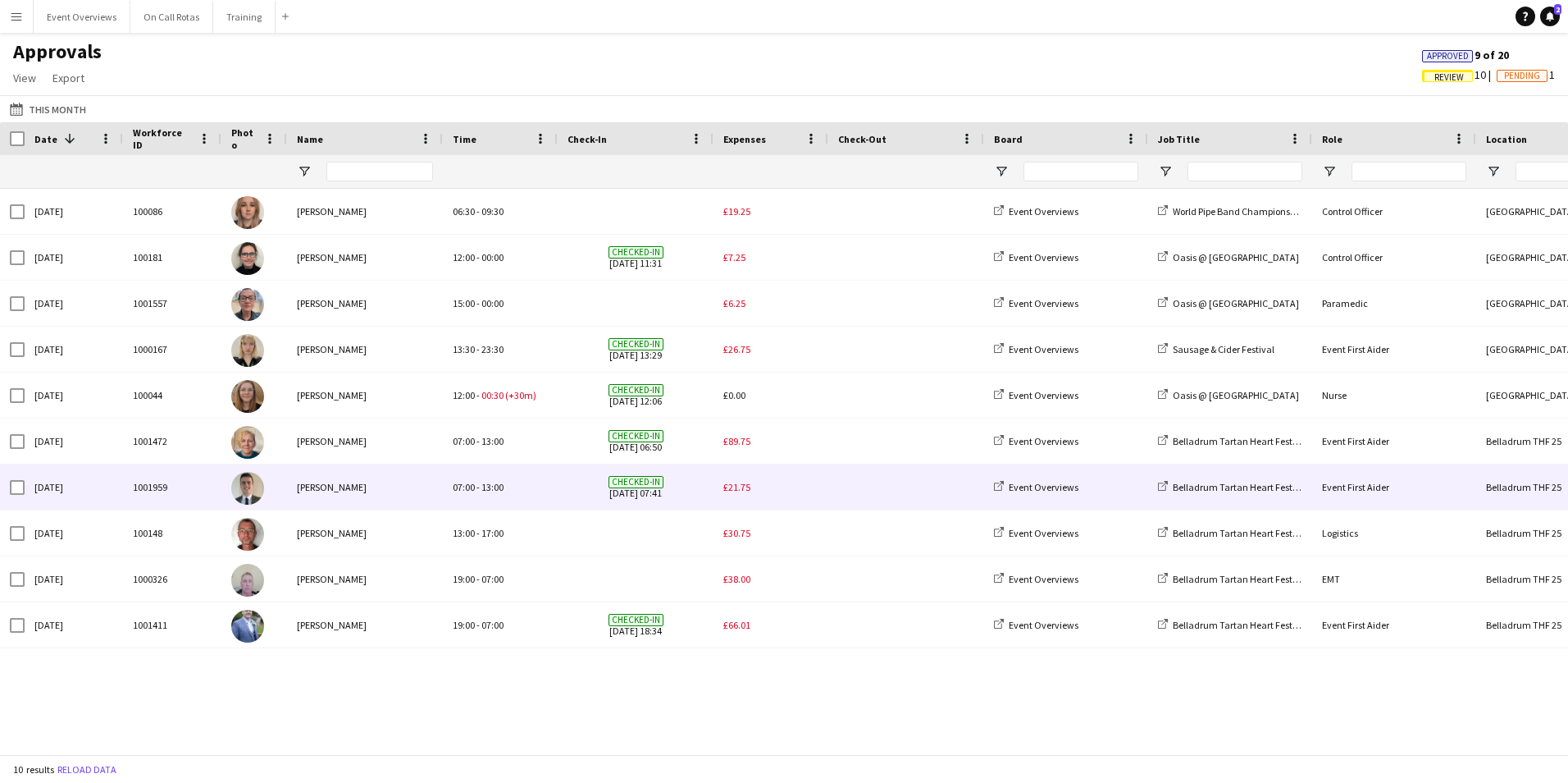
click at [741, 494] on span "£21.75" at bounding box center [737, 487] width 28 height 12
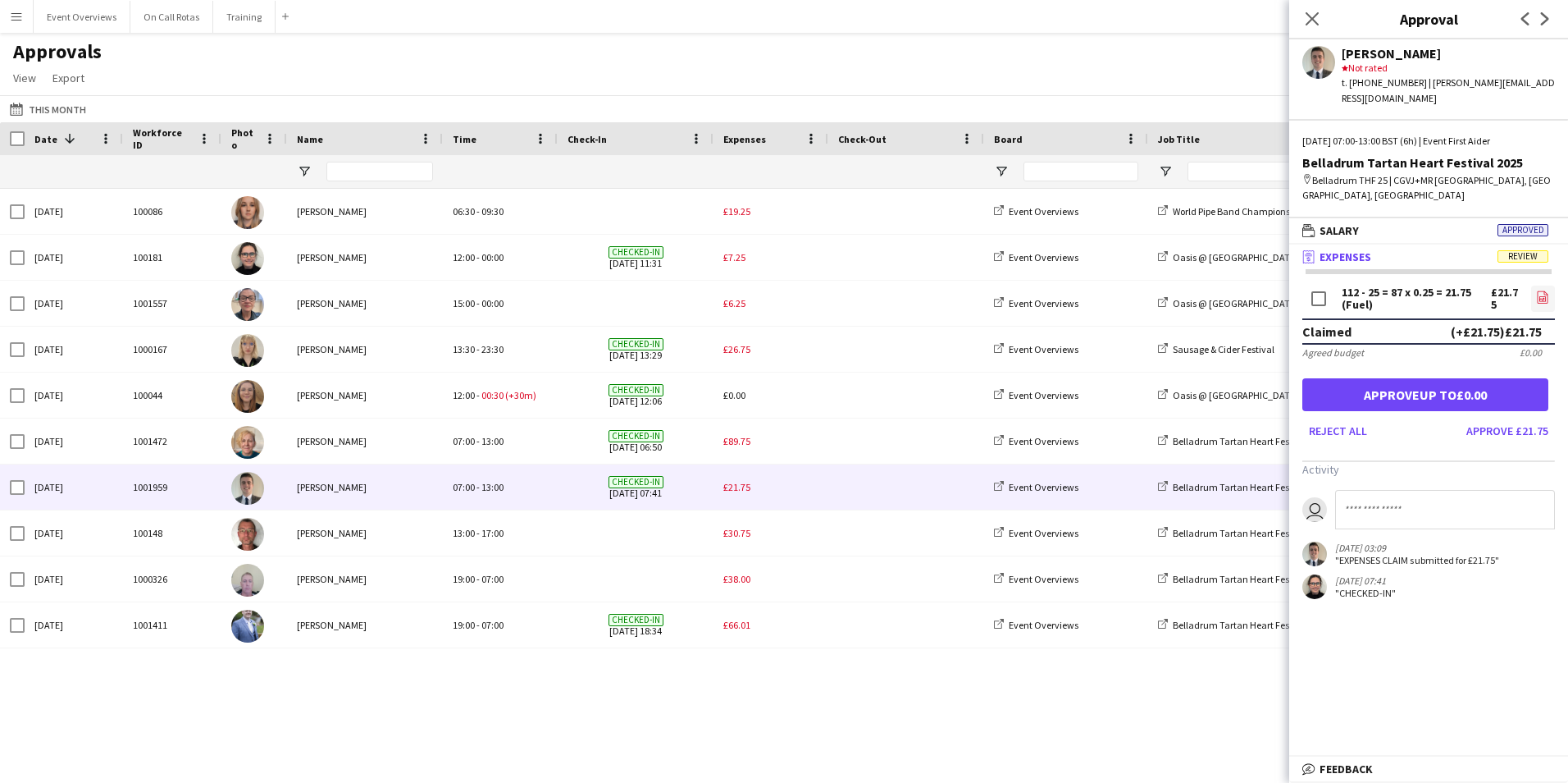
click at [1538, 290] on icon "file-image" at bounding box center [1543, 297] width 13 height 13
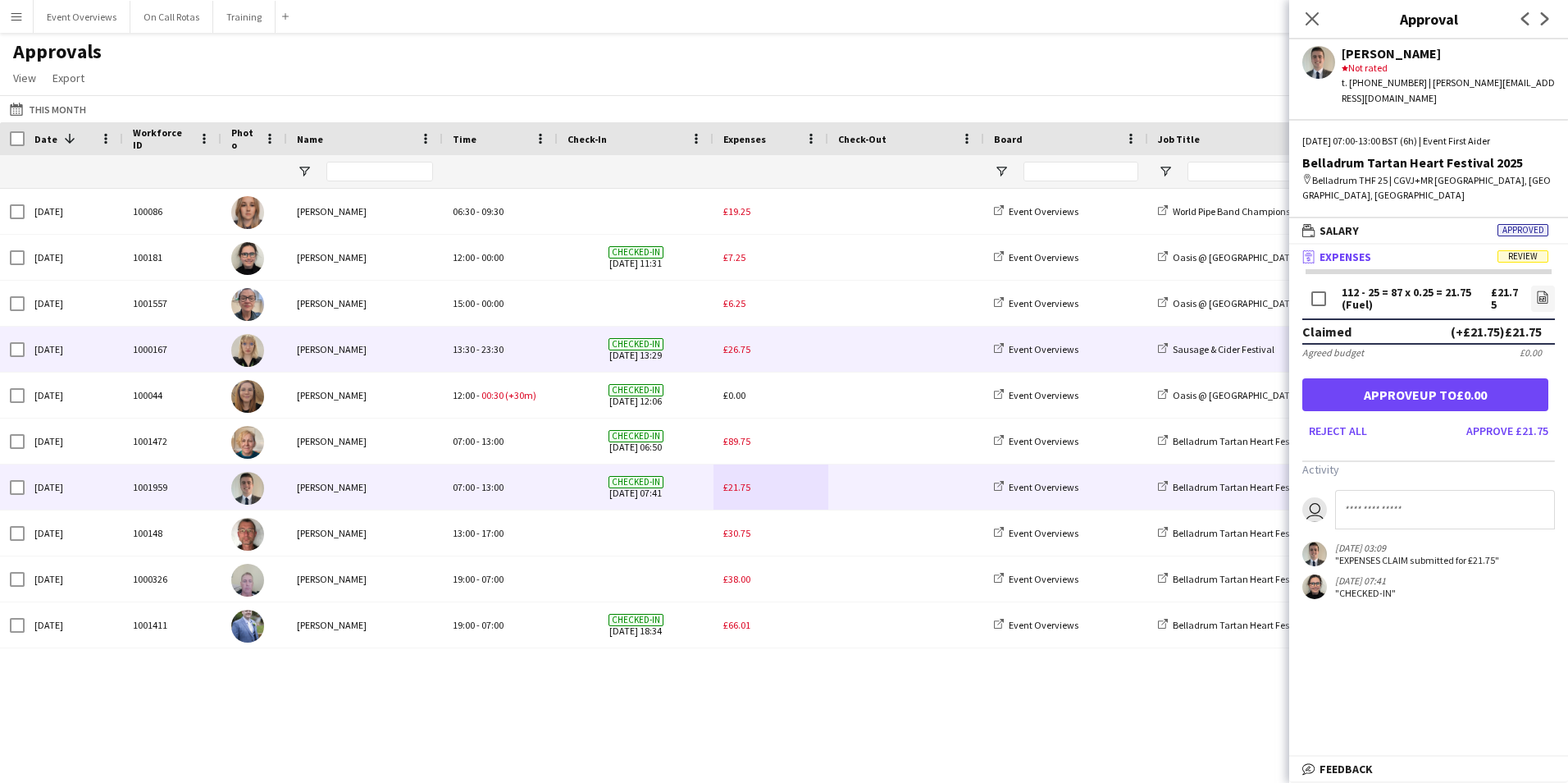
click at [728, 343] on span "£26.75" at bounding box center [737, 348] width 28 height 12
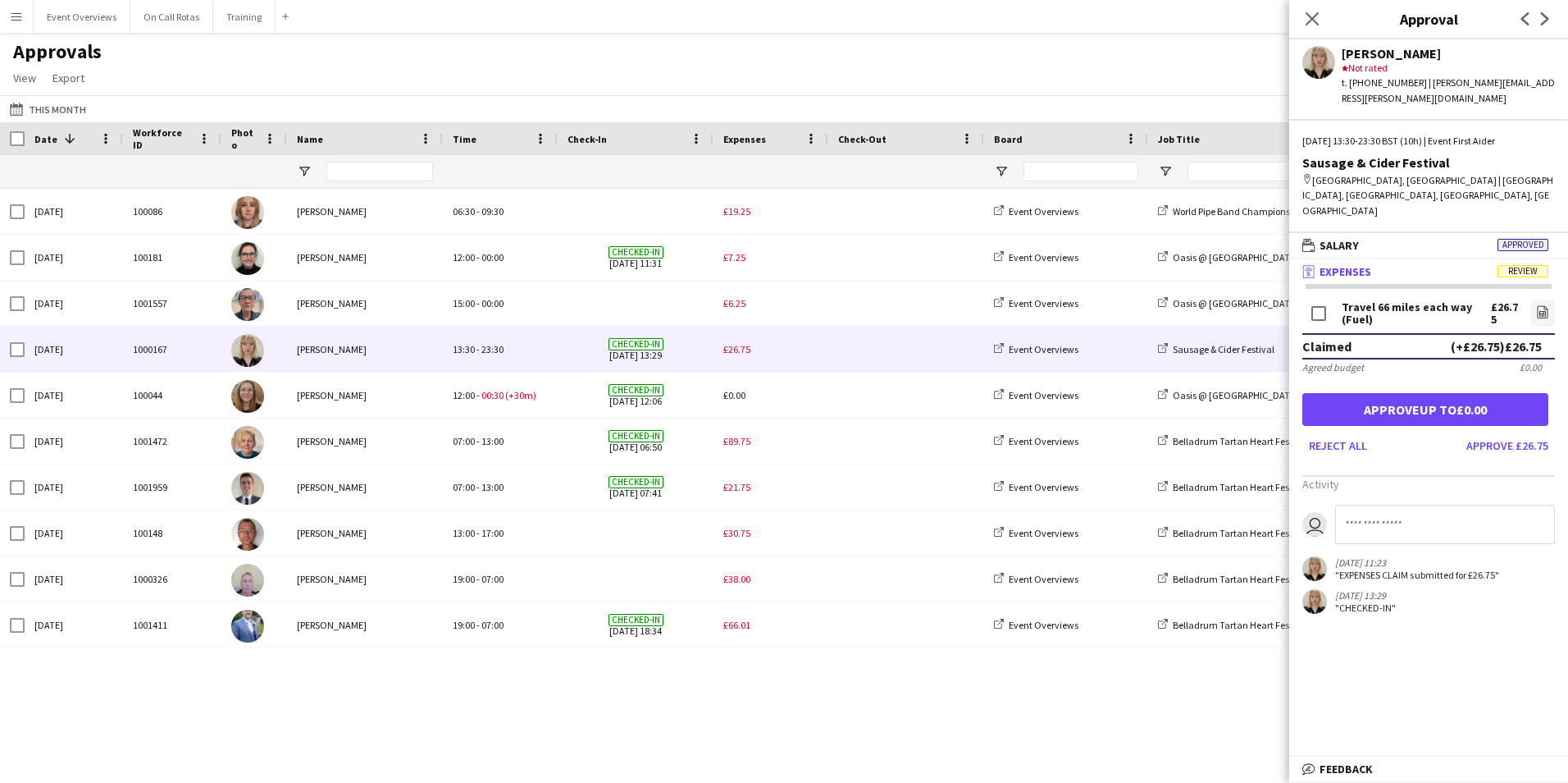
click at [719, 64] on div "Approvals View Customise view Customise filters Reset Filters Reset View Reset …" at bounding box center [784, 67] width 1568 height 56
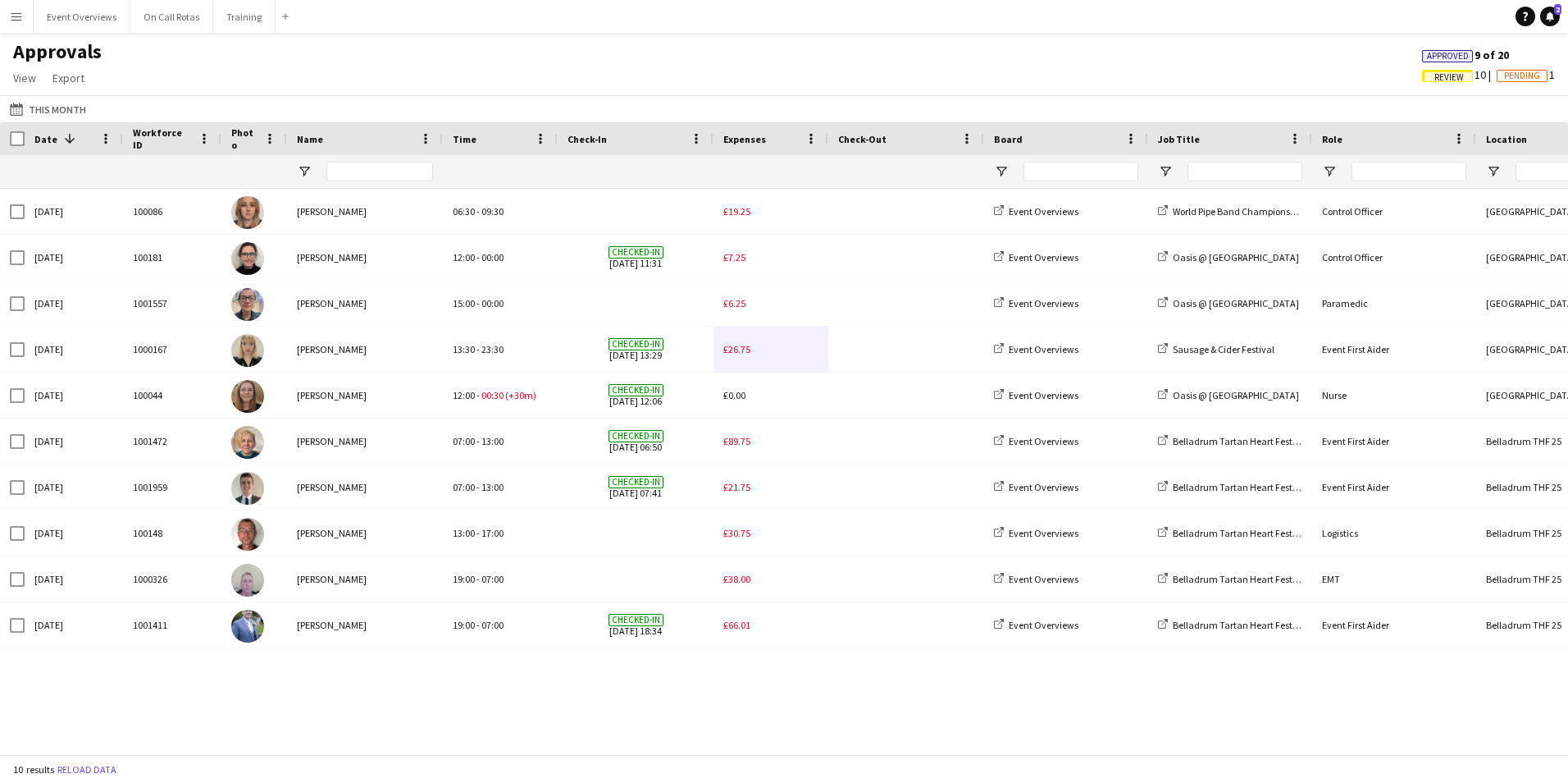
drag, startPoint x: 764, startPoint y: 736, endPoint x: 856, endPoint y: 736, distance: 92.0
click at [856, 736] on div "Fri, 1 Aug 2025 1001411 Liam Meikle 19:00 - 07:00 Checked-in 01-08-2025 18:34 £…" at bounding box center [784, 465] width 1568 height 553
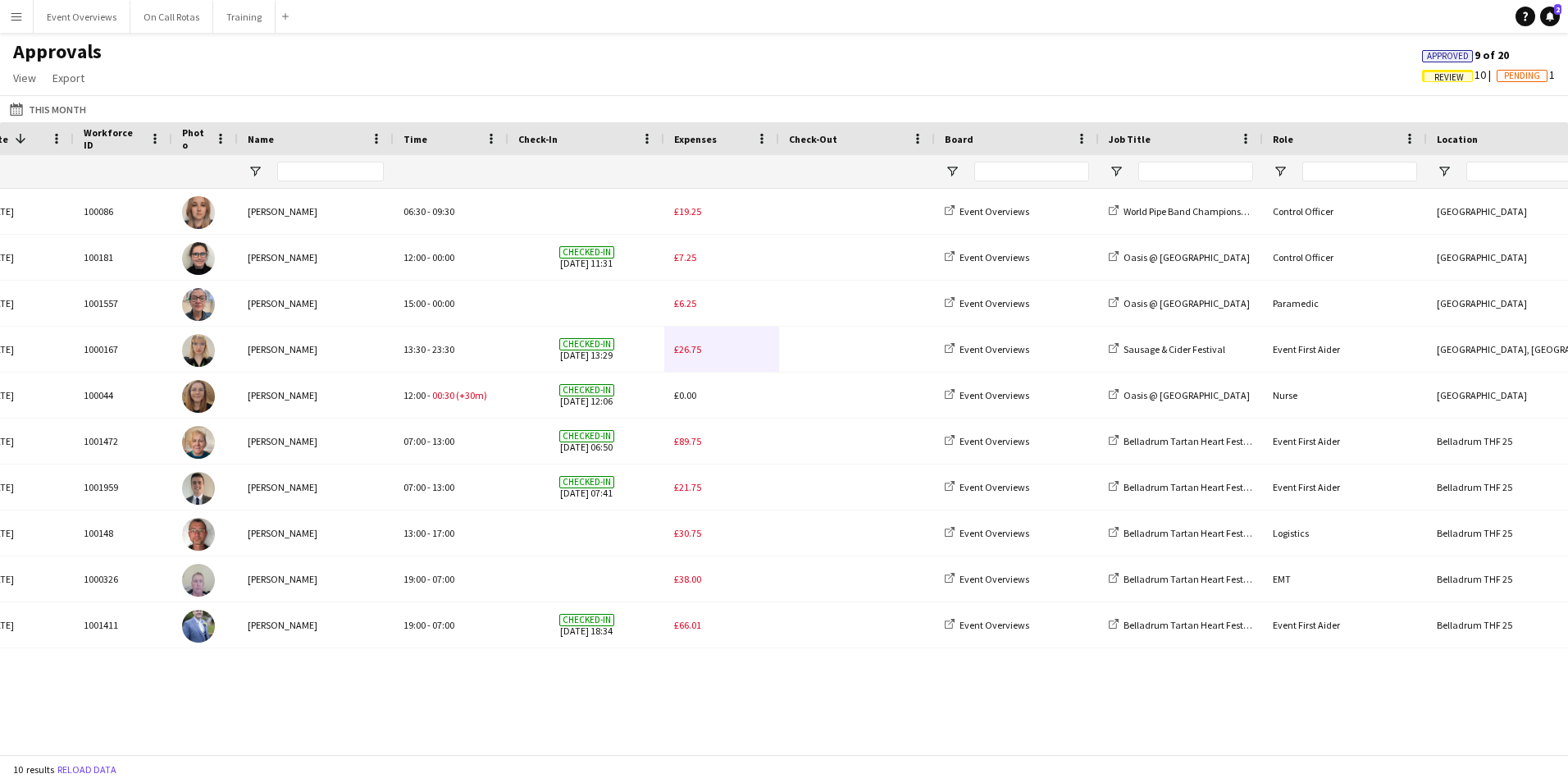
scroll to position [0, 162]
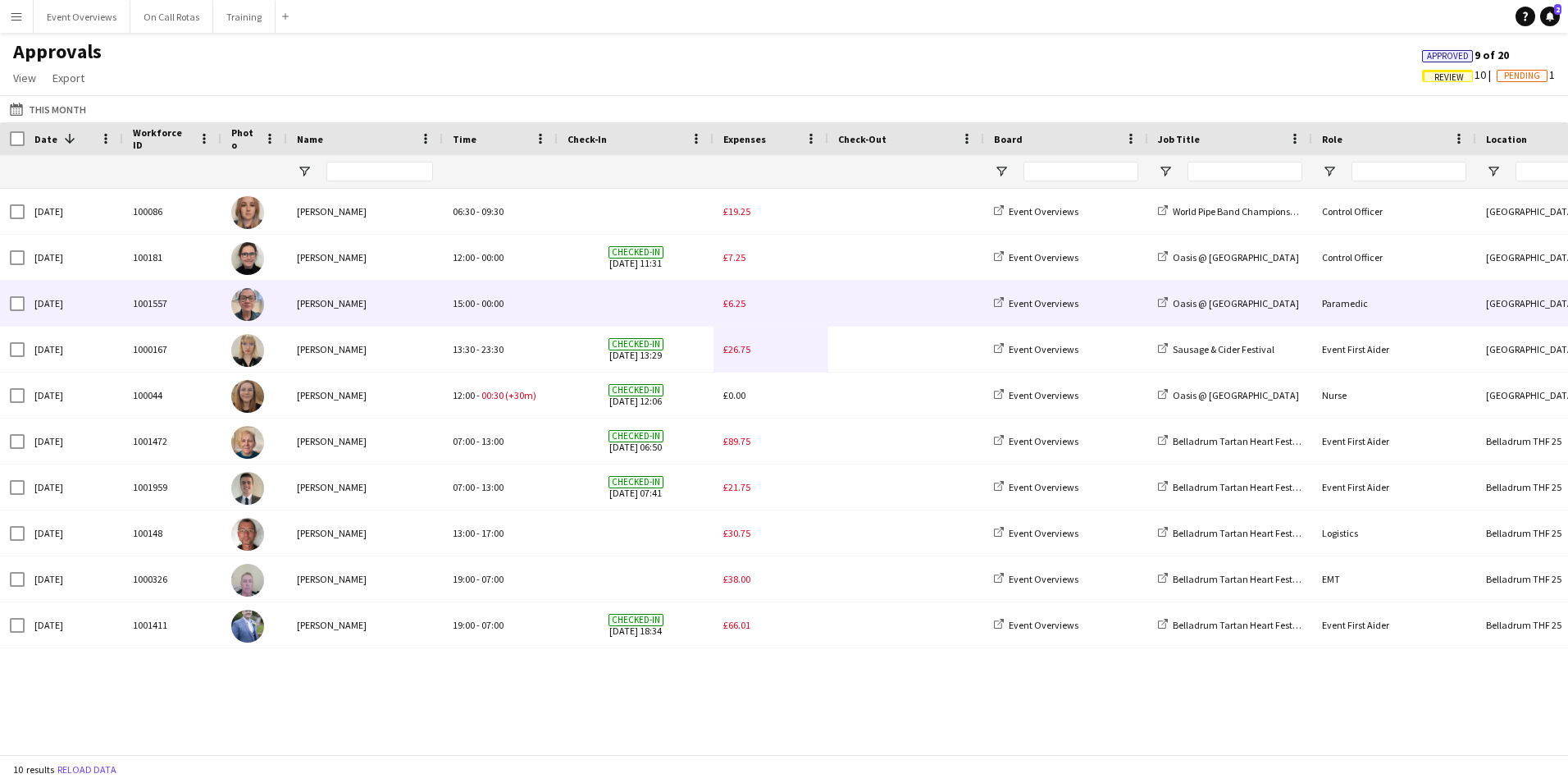
click at [731, 302] on span "£6.25" at bounding box center [734, 303] width 22 height 12
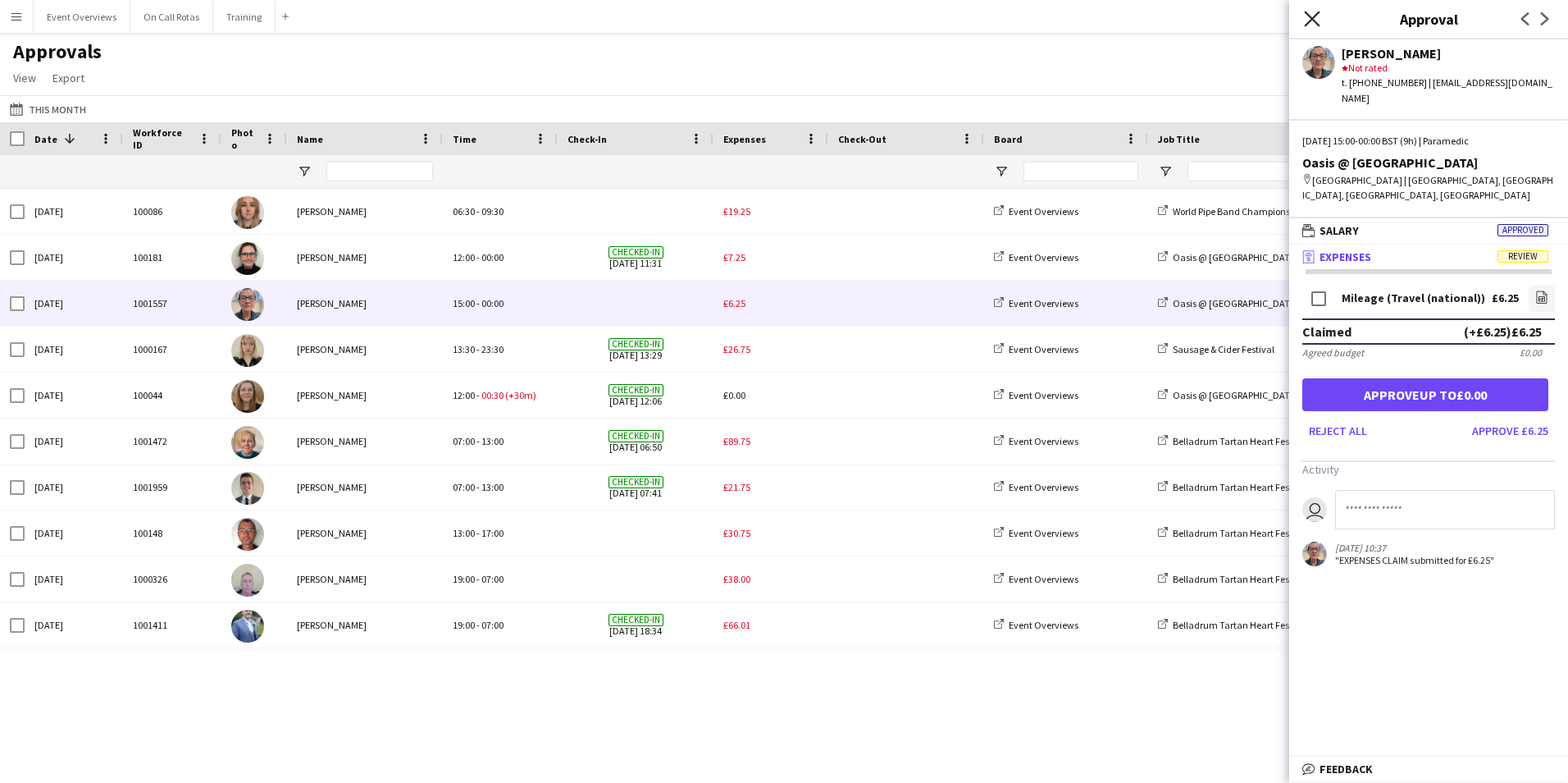
click at [1306, 17] on icon "Close pop-in" at bounding box center [1312, 18] width 15 height 15
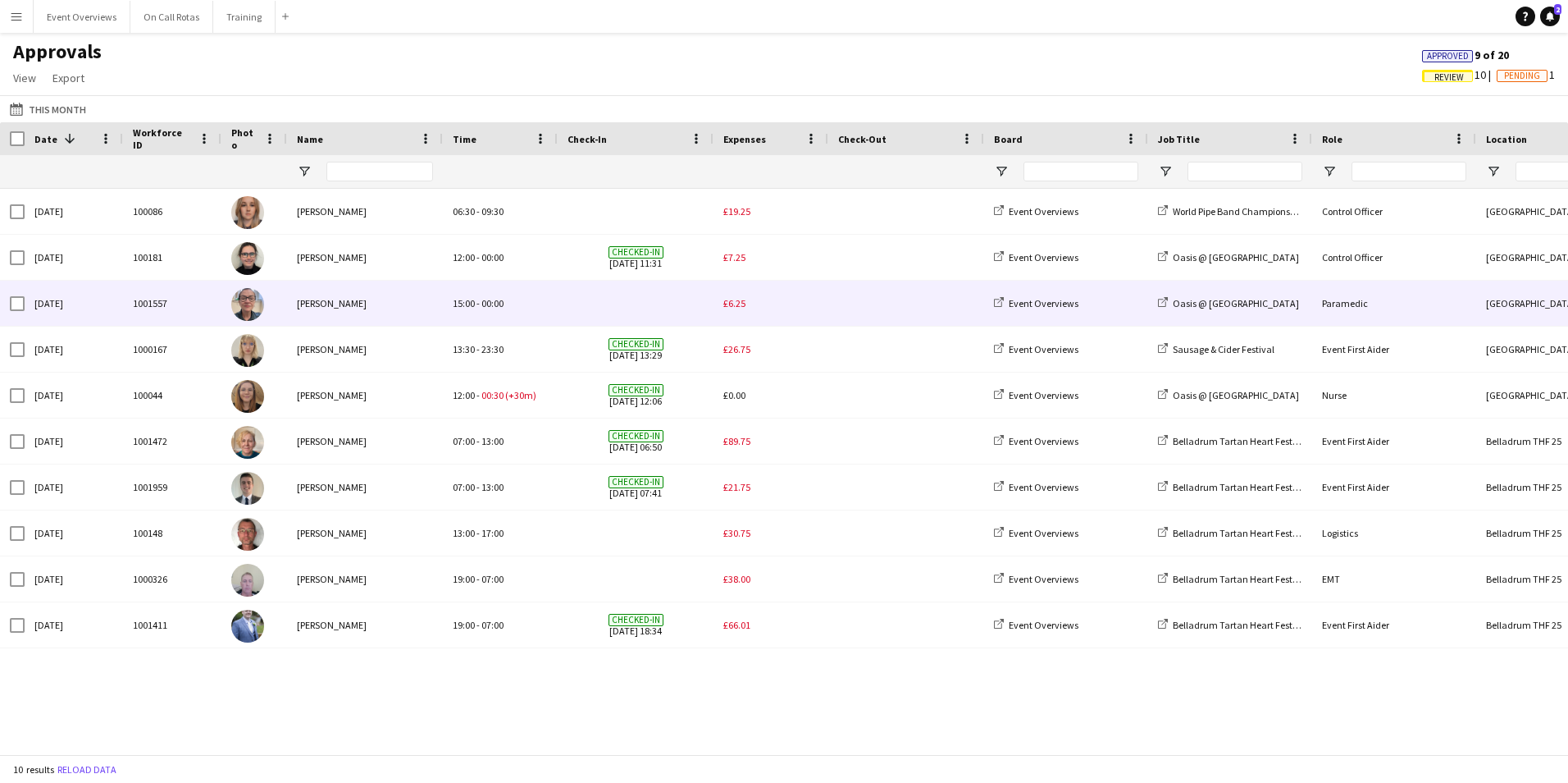
click at [736, 308] on span "£6.25" at bounding box center [734, 303] width 22 height 12
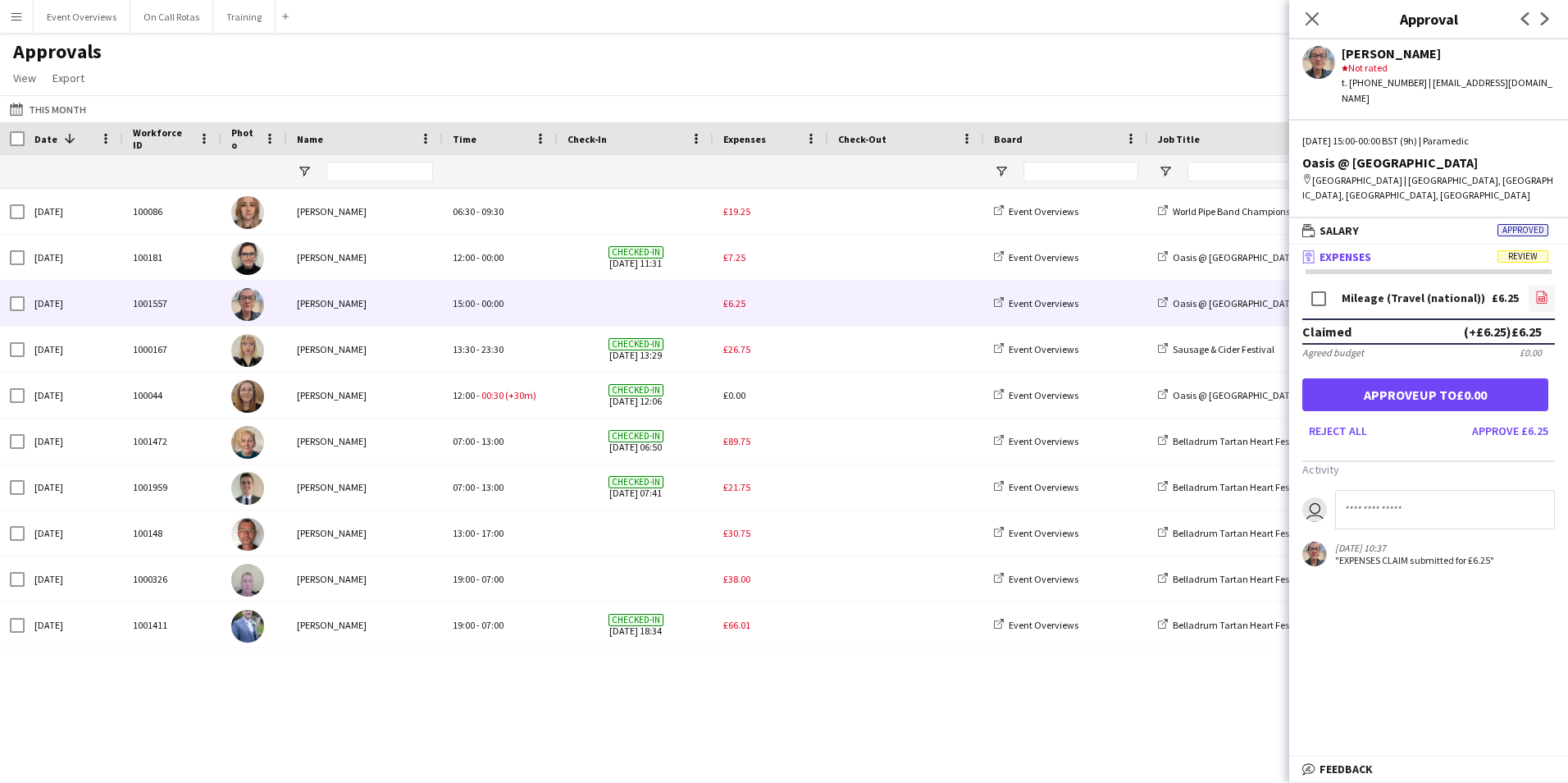
click at [1544, 290] on icon at bounding box center [1542, 296] width 10 height 12
click at [1513, 418] on button "Approve £6.25" at bounding box center [1510, 431] width 89 height 27
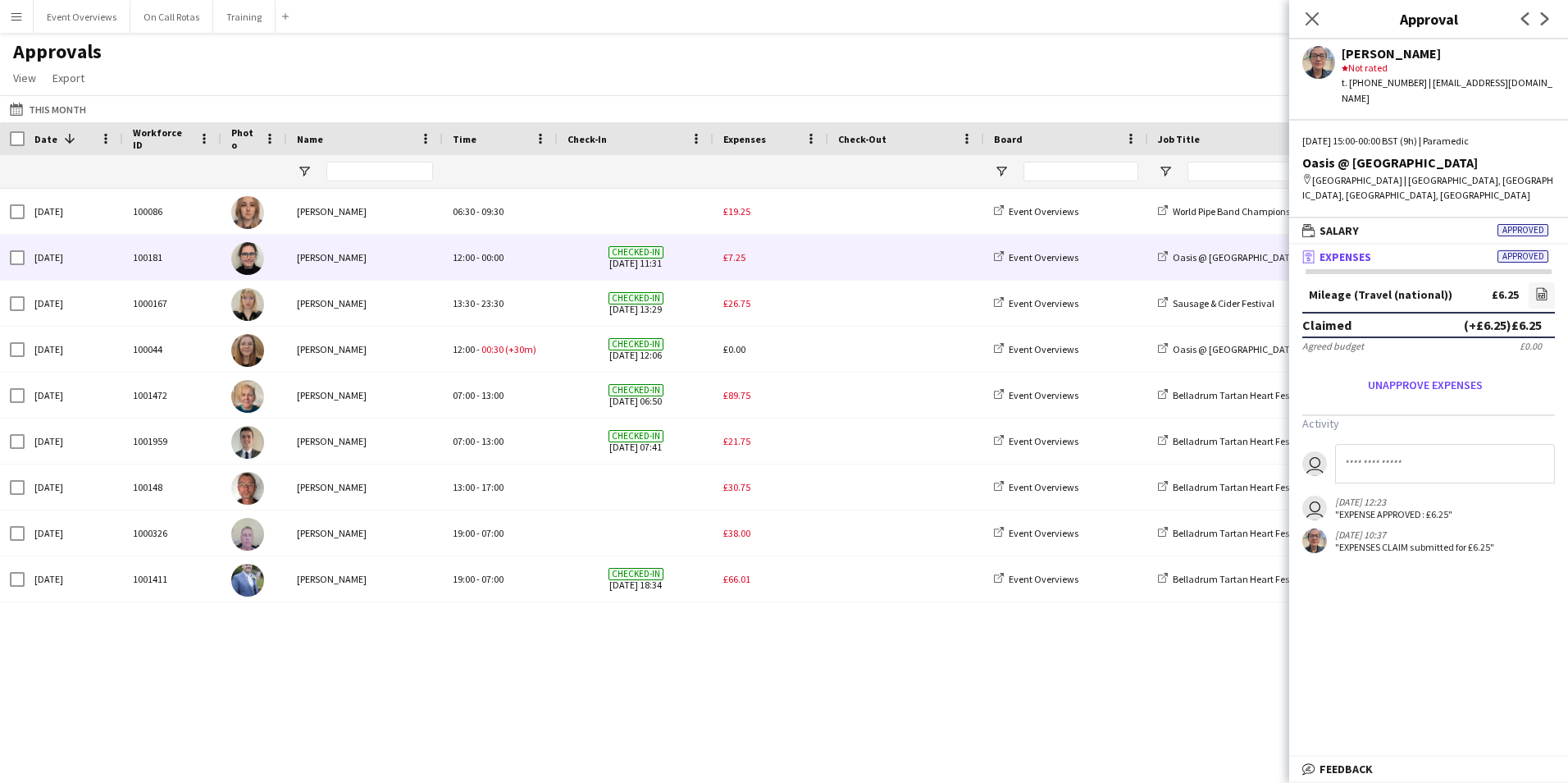
click at [734, 261] on span "£7.25" at bounding box center [734, 257] width 22 height 12
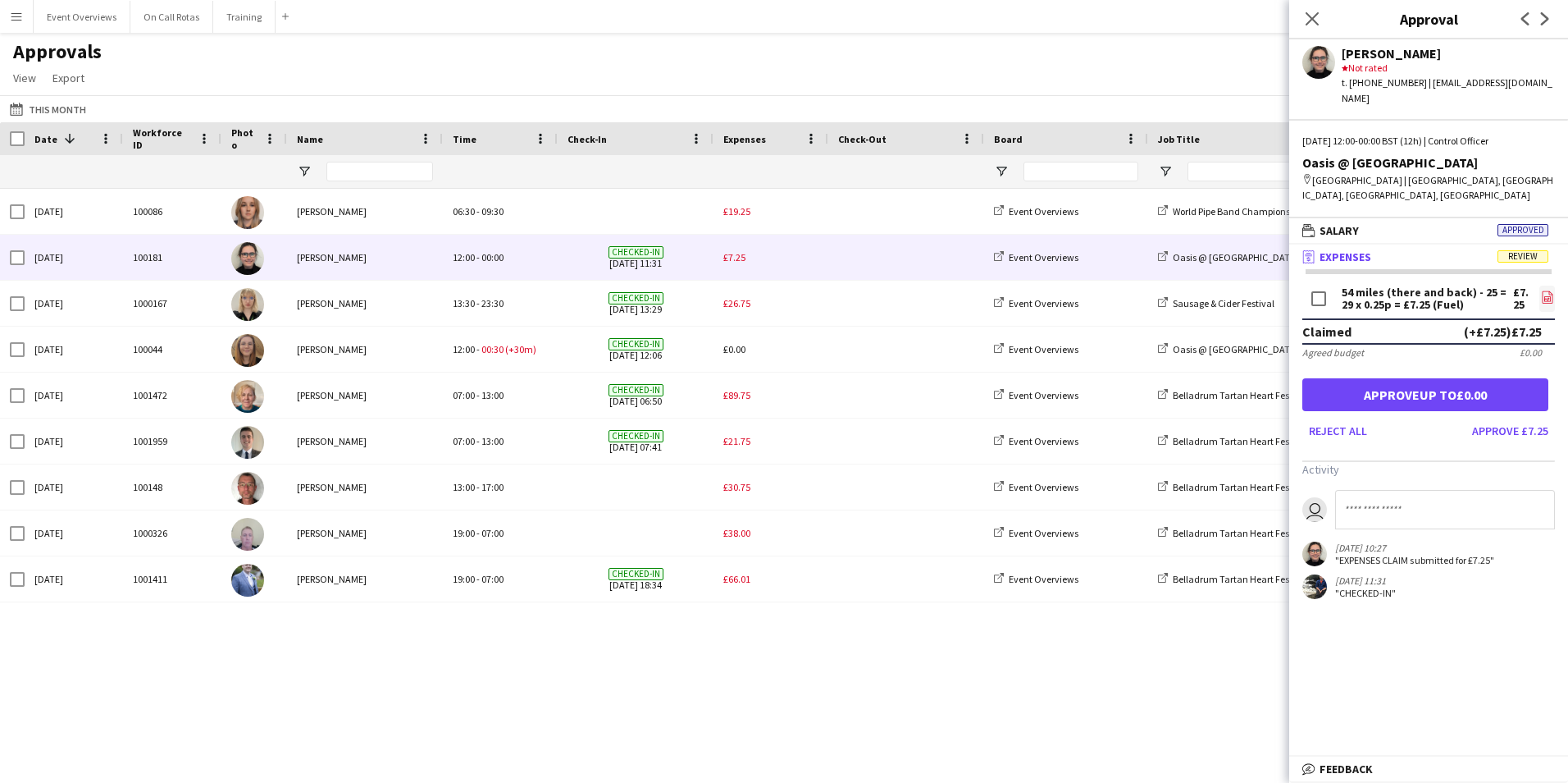
click at [1548, 290] on icon "file-image" at bounding box center [1548, 297] width 13 height 13
click at [1511, 420] on button "Approve £7.25" at bounding box center [1510, 431] width 89 height 27
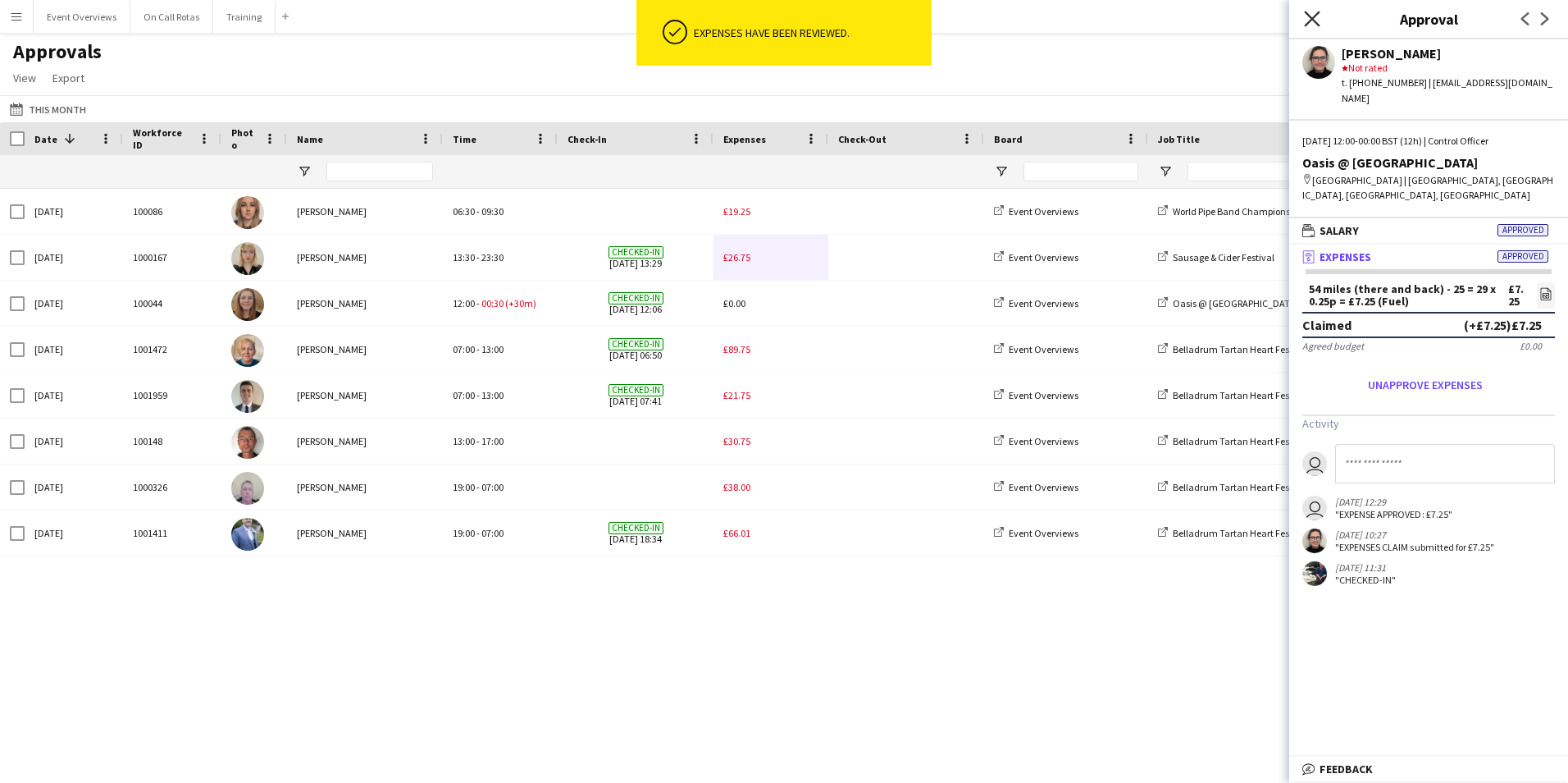
click at [1305, 21] on icon "Close pop-in" at bounding box center [1312, 18] width 15 height 15
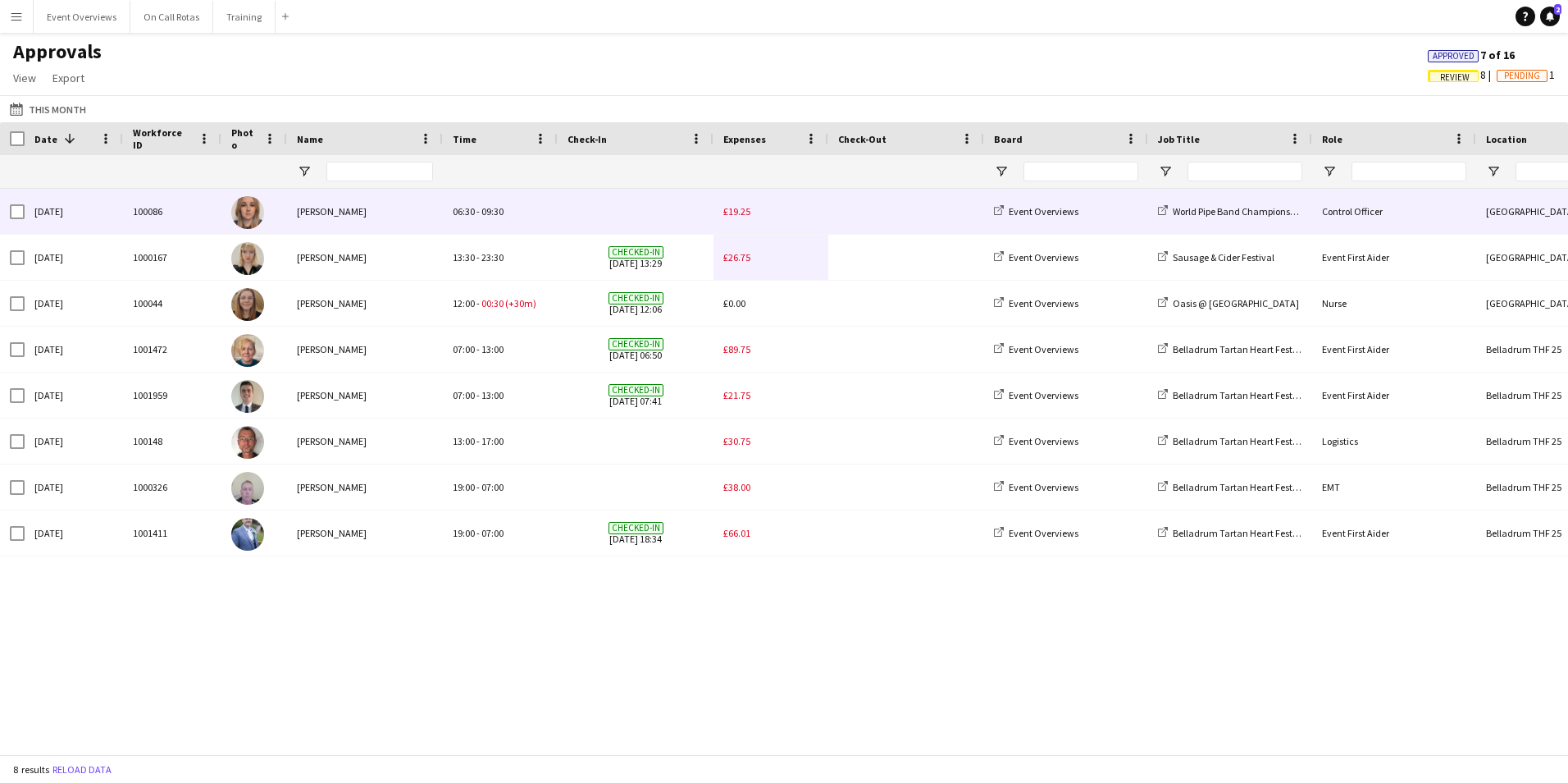
click at [738, 210] on span "£19.25" at bounding box center [737, 211] width 28 height 12
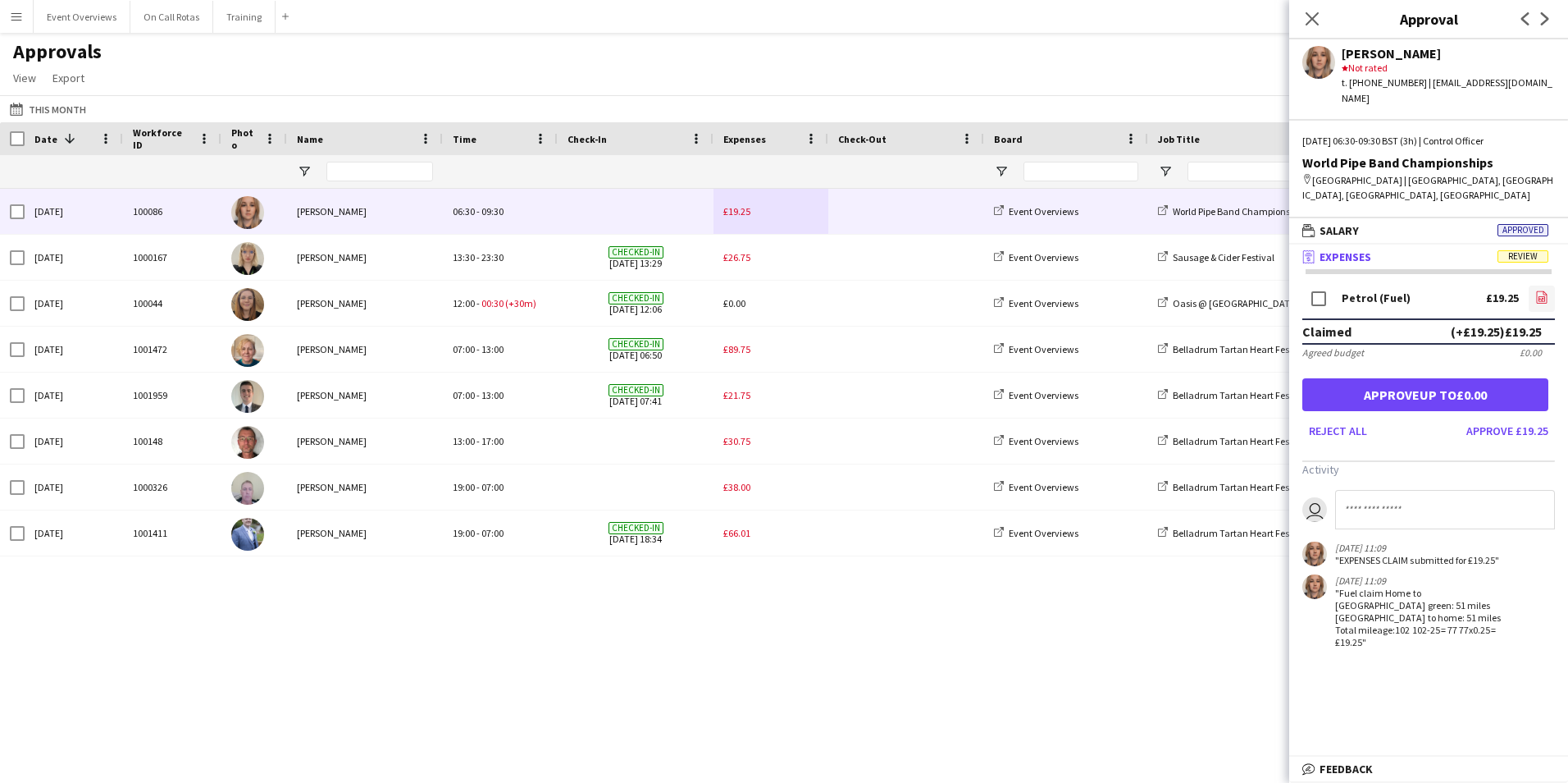
click at [1550, 286] on link "file-image" at bounding box center [1542, 299] width 27 height 27
drag, startPoint x: 1309, startPoint y: 20, endPoint x: 1301, endPoint y: 39, distance: 20.6
click at [1308, 20] on icon "Close pop-in" at bounding box center [1313, 19] width 13 height 13
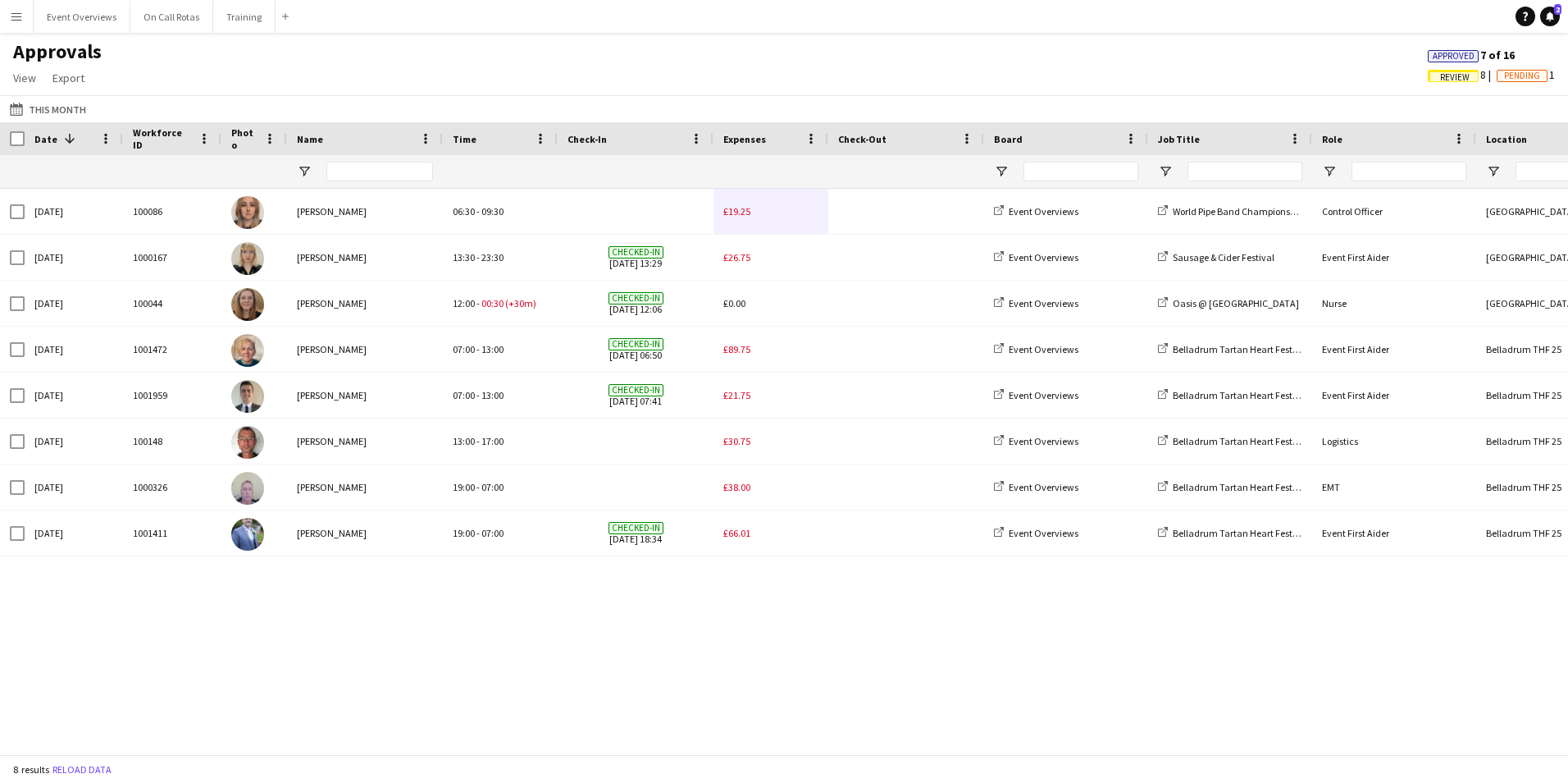
click at [14, 23] on button "Menu" at bounding box center [16, 16] width 33 height 33
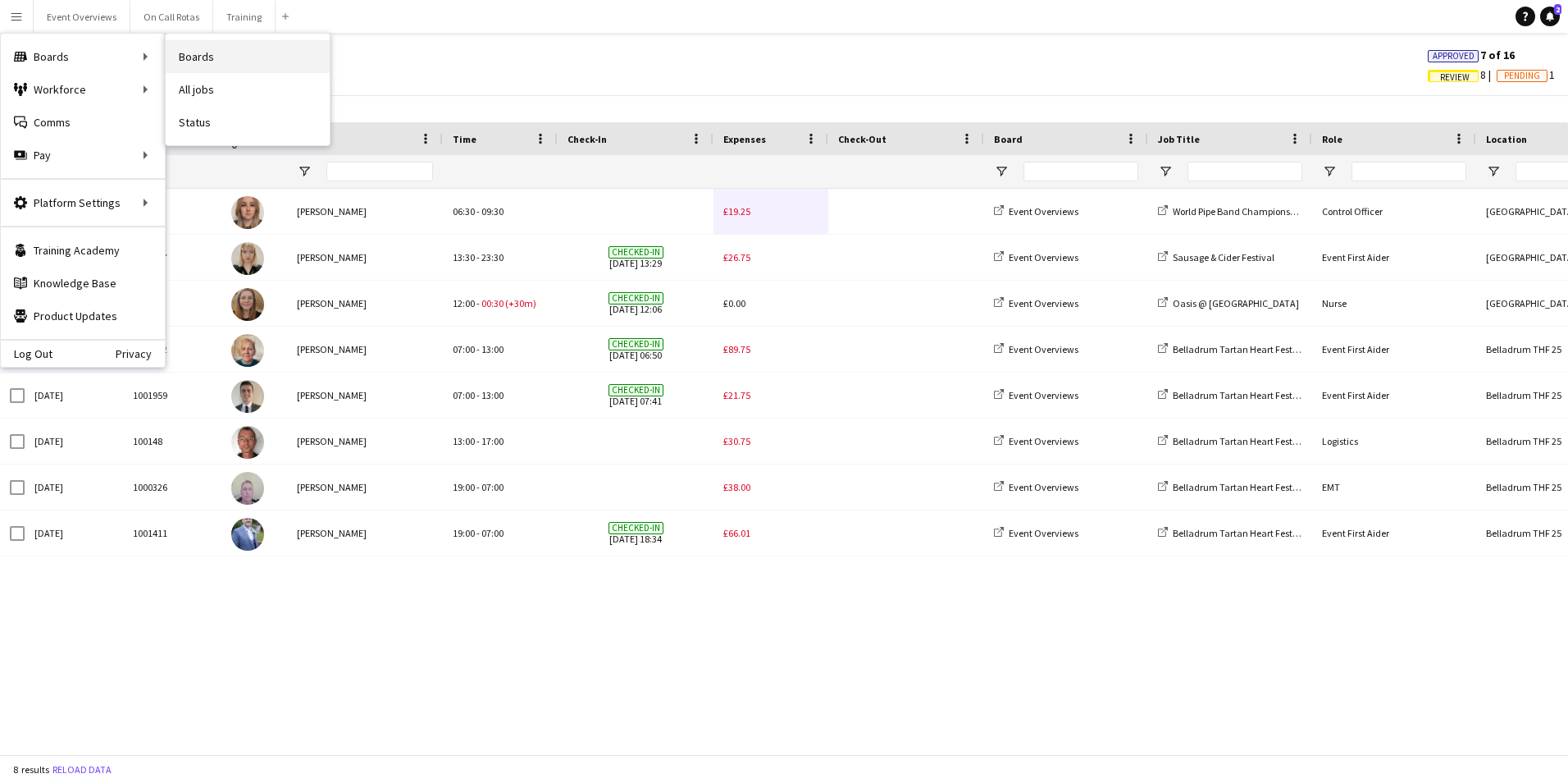
click at [213, 63] on link "Boards" at bounding box center [248, 56] width 164 height 33
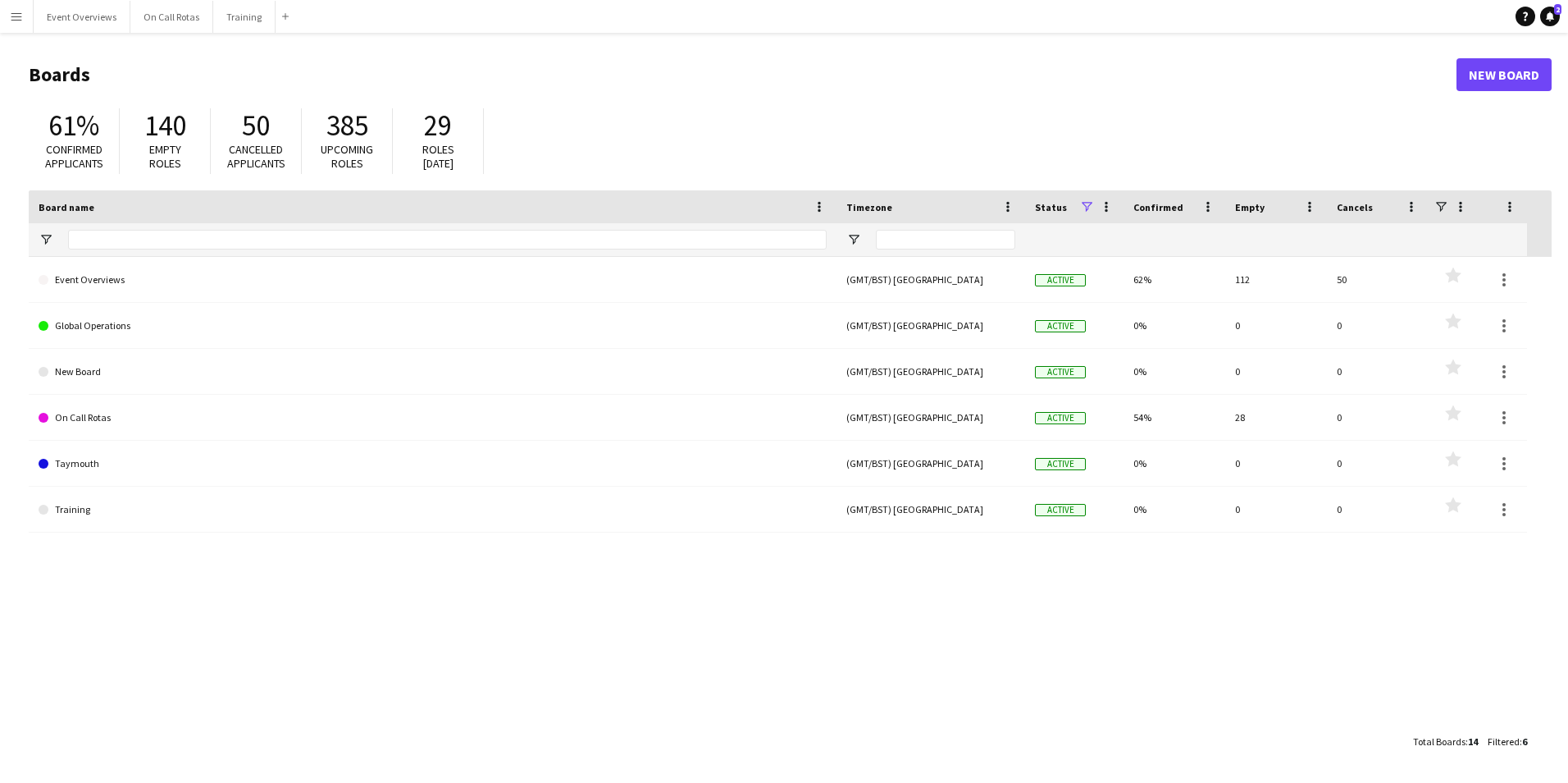
drag, startPoint x: 10, startPoint y: 15, endPoint x: 24, endPoint y: 33, distance: 22.8
click at [11, 15] on app-icon "Menu" at bounding box center [16, 16] width 13 height 13
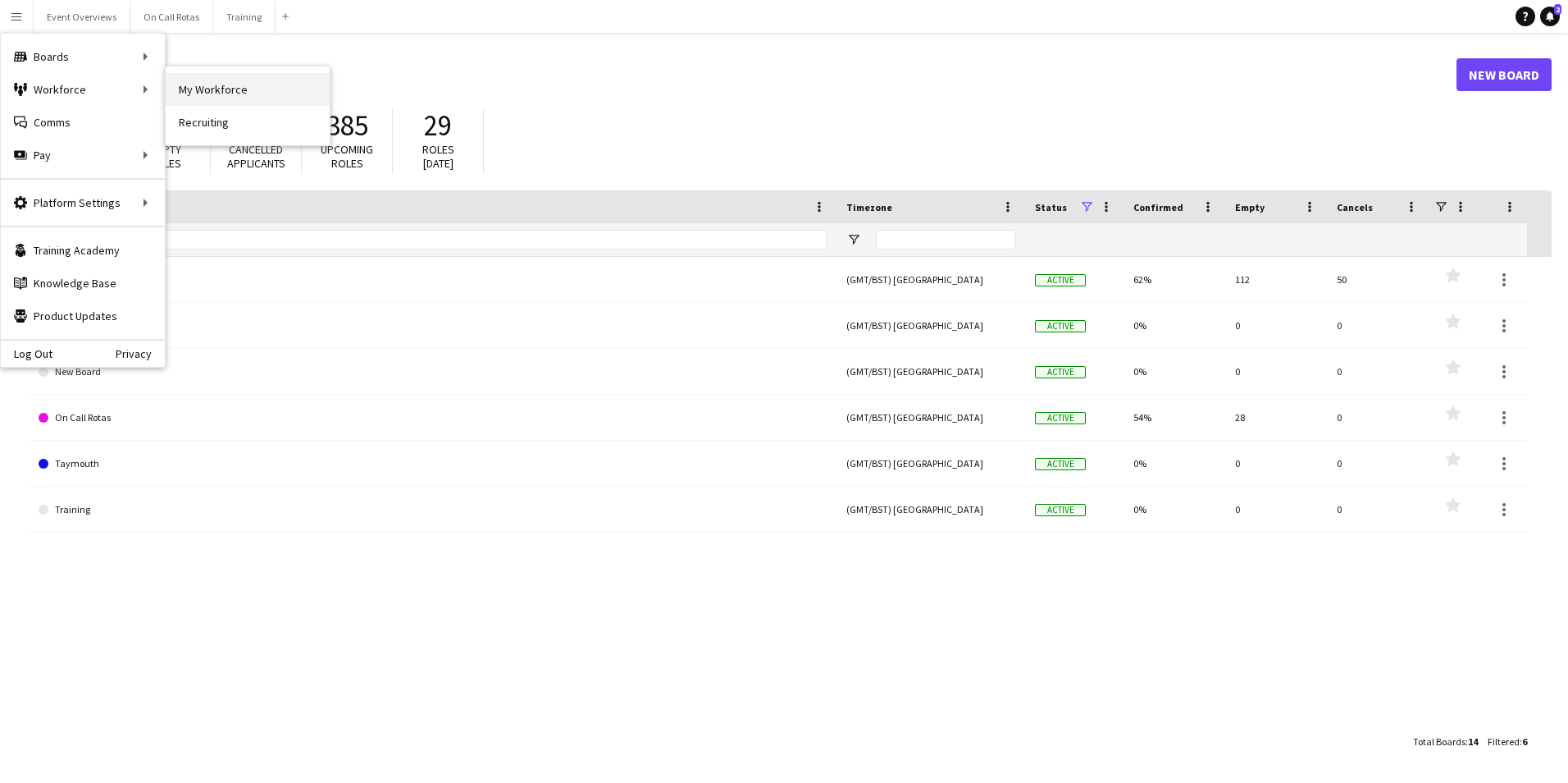
click at [203, 87] on link "My Workforce" at bounding box center [248, 89] width 164 height 33
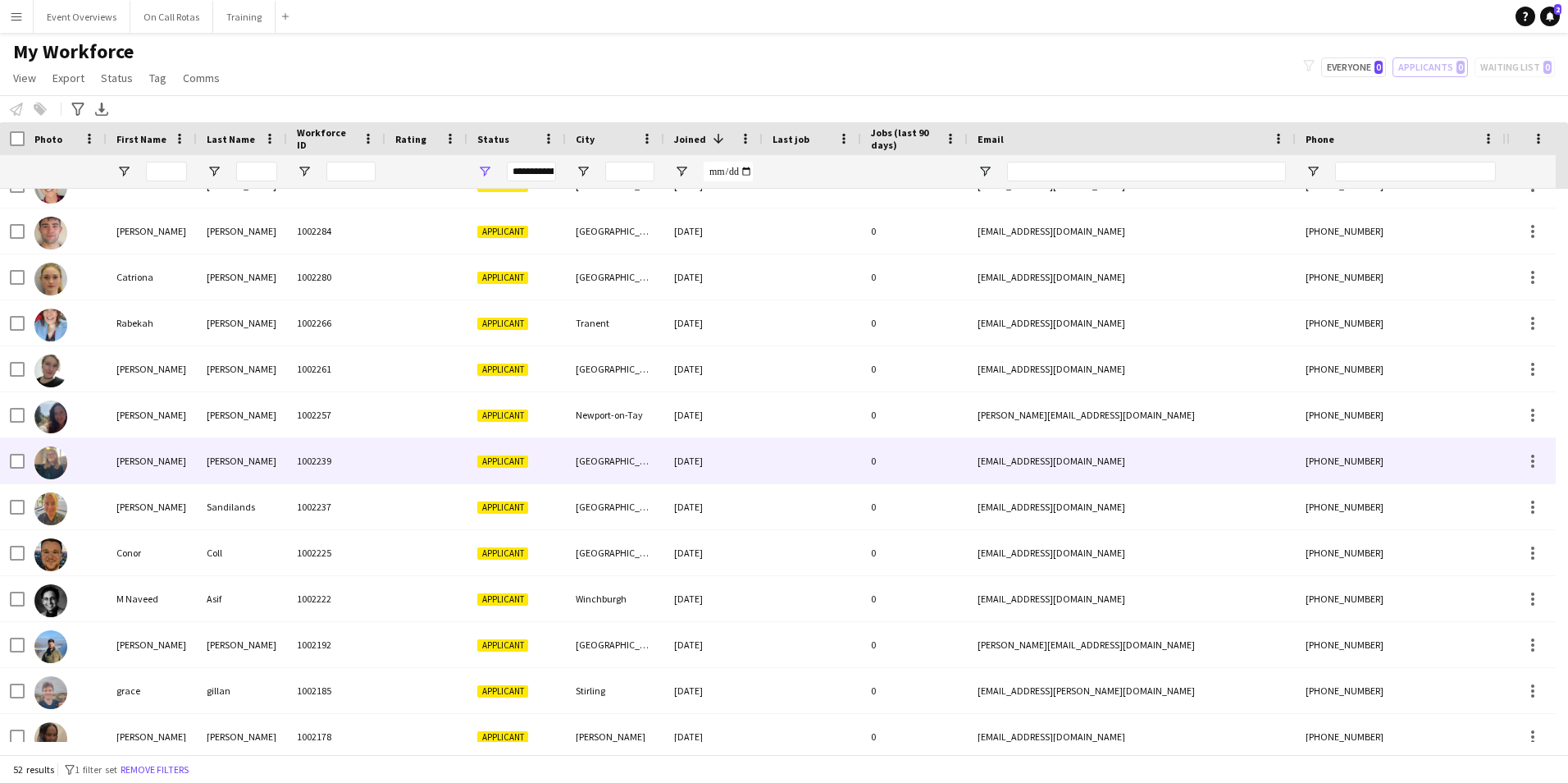
scroll to position [903, 0]
